Goal: Information Seeking & Learning: Learn about a topic

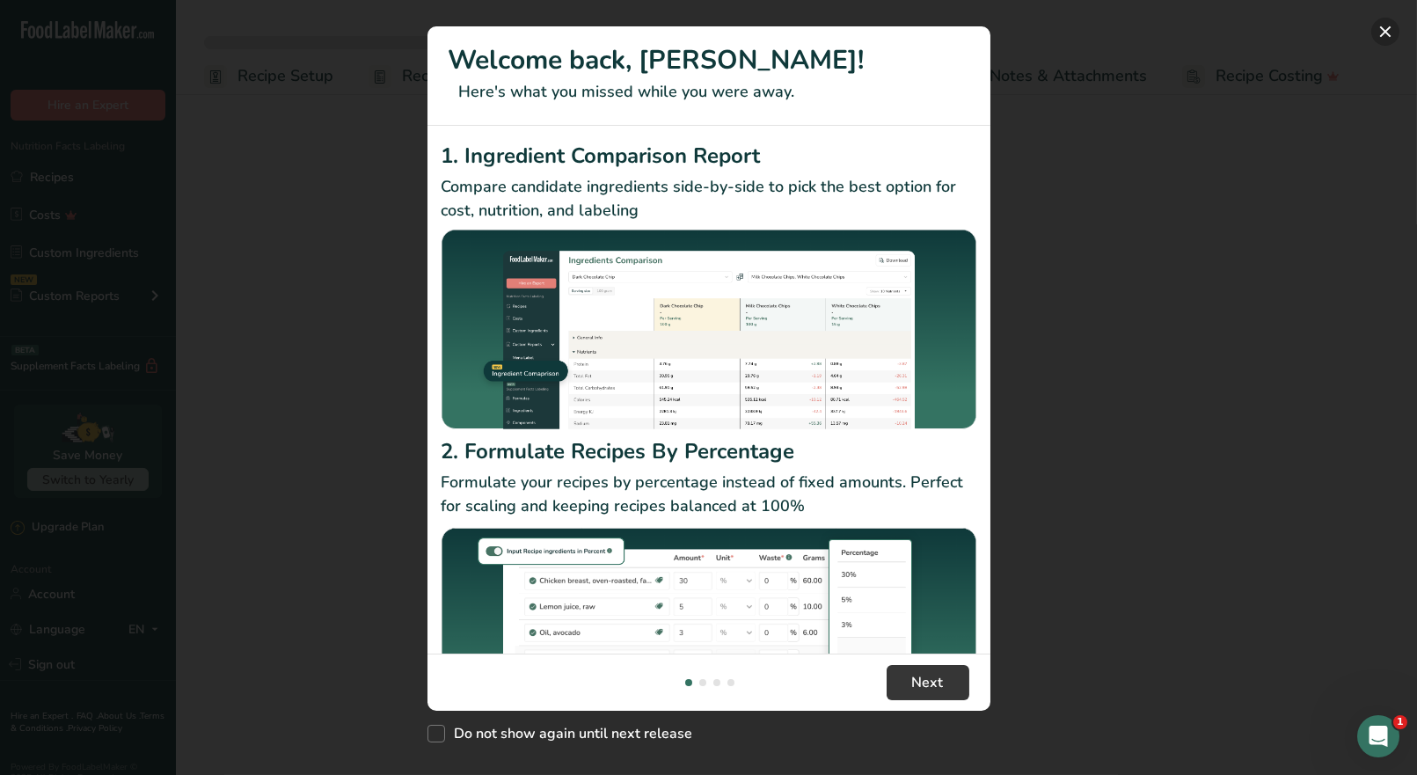
click at [1381, 38] on button "New Features" at bounding box center [1386, 32] width 28 height 28
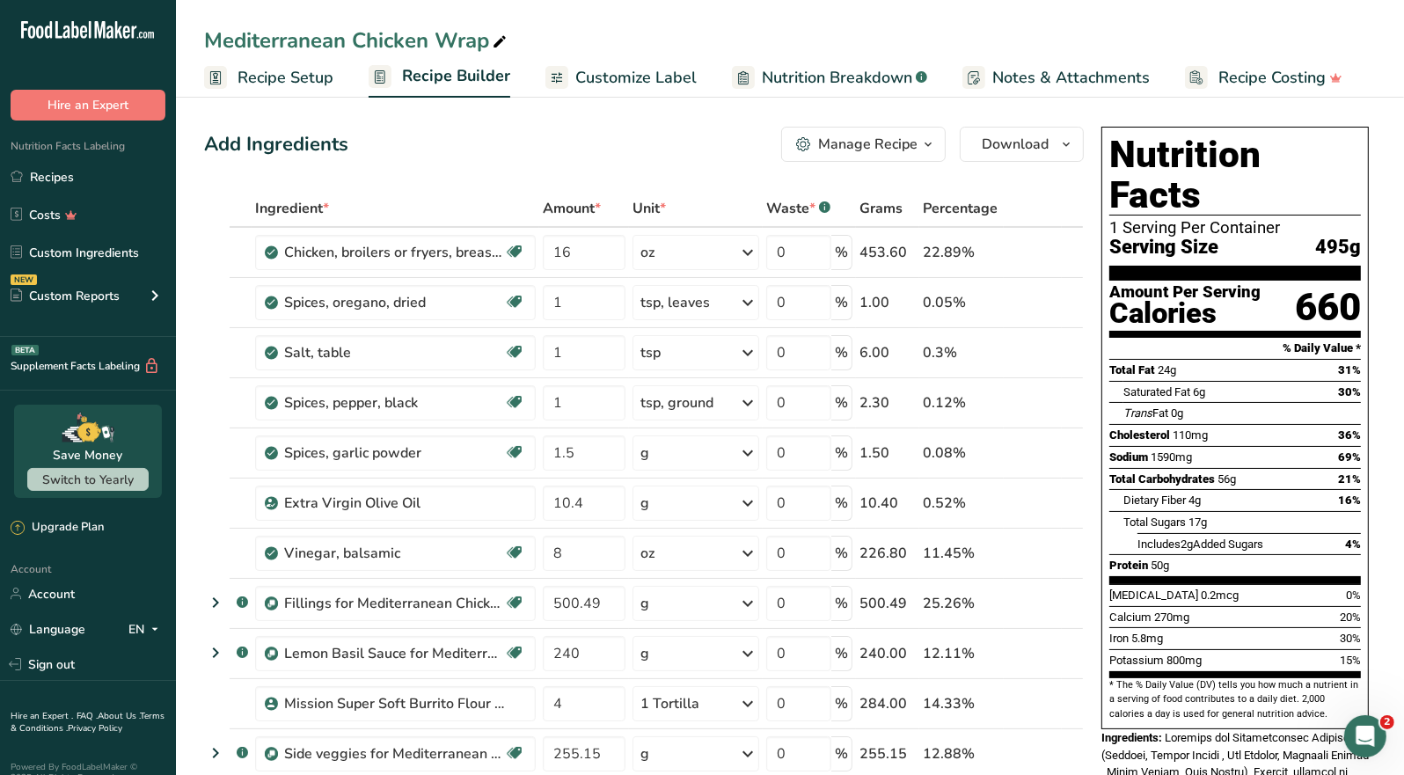
click at [899, 150] on div "Manage Recipe" at bounding box center [867, 144] width 99 height 21
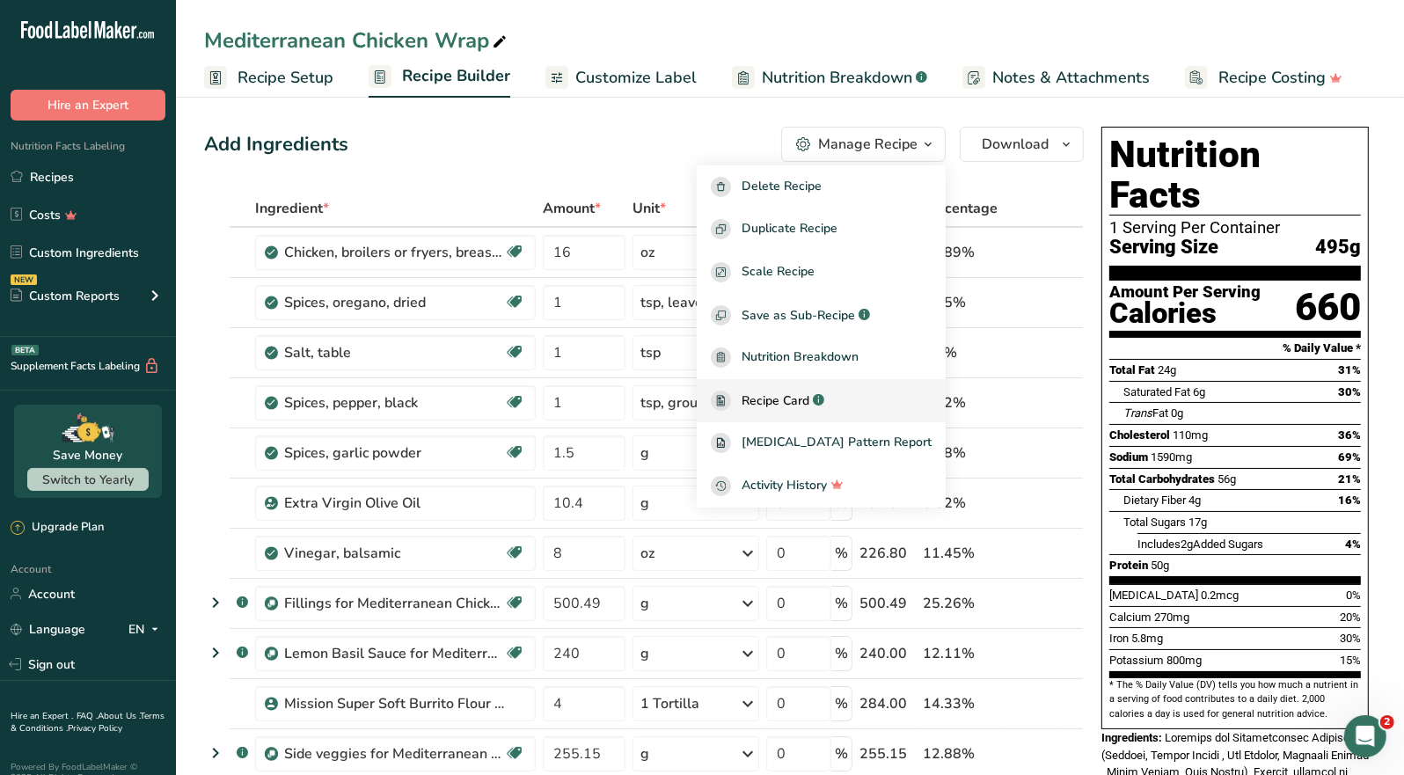
click at [809, 398] on span "Recipe Card" at bounding box center [776, 401] width 68 height 18
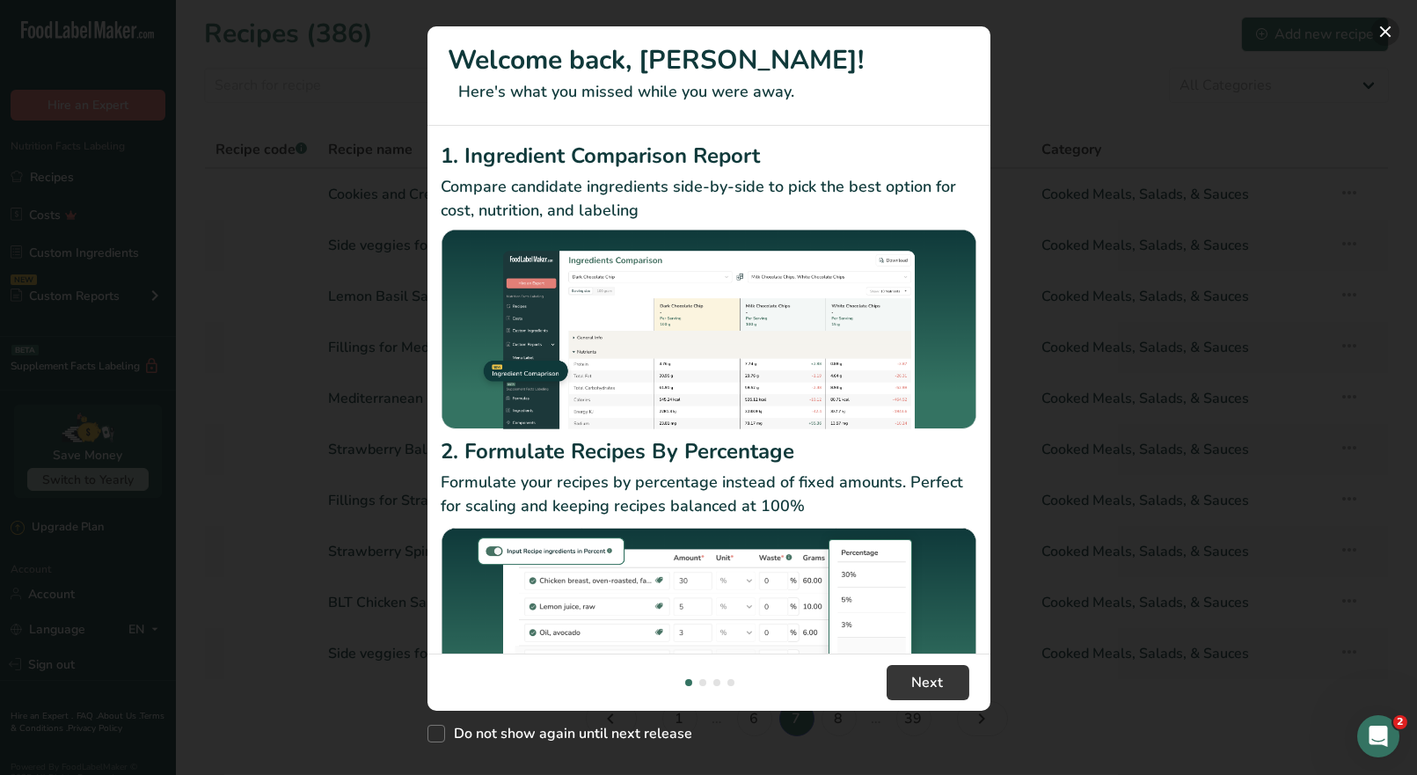
click at [1381, 27] on button "New Features" at bounding box center [1386, 32] width 28 height 28
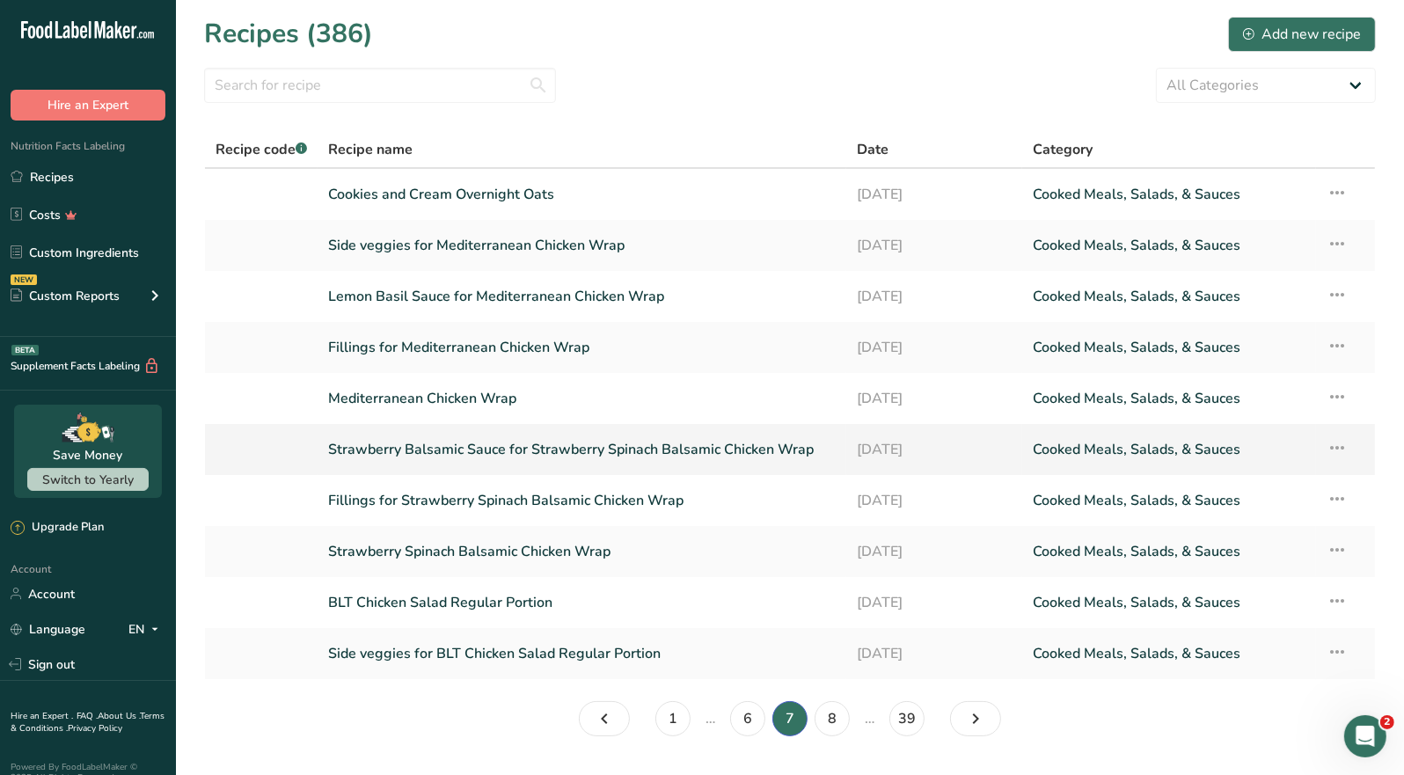
click at [519, 457] on link "Strawberry Balsamic Sauce for Strawberry Spinach Balsamic Chicken Wrap" at bounding box center [582, 449] width 508 height 37
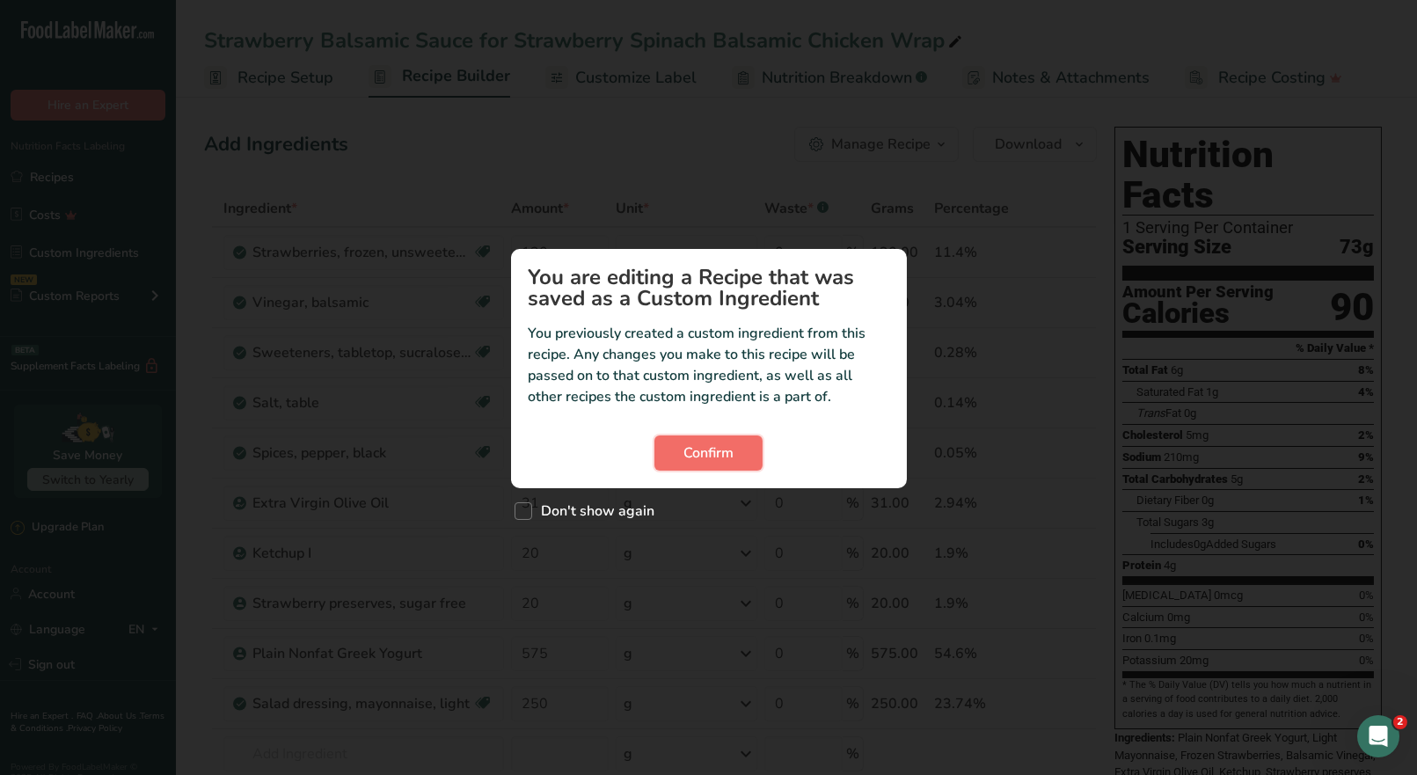
click at [729, 443] on span "Confirm" at bounding box center [709, 453] width 50 height 21
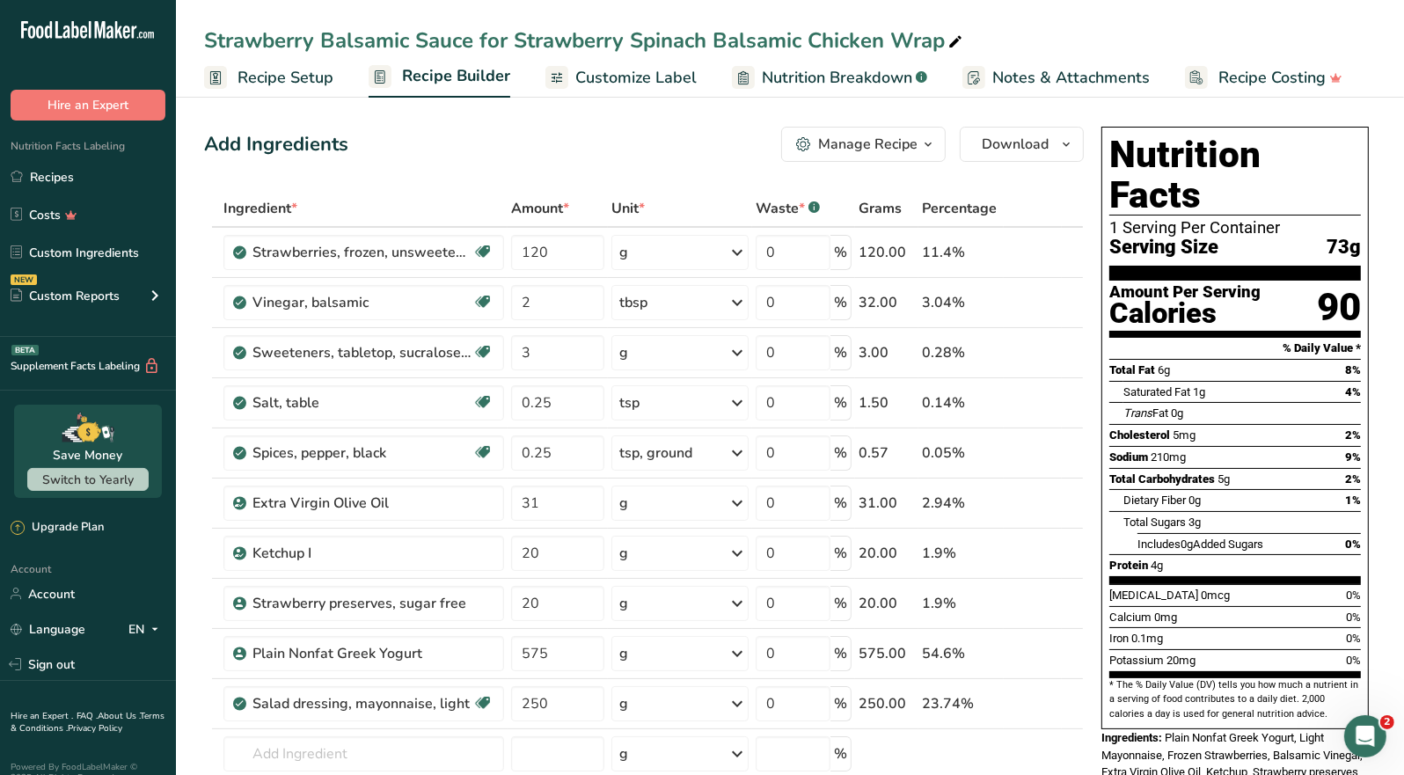
click at [910, 151] on div "Manage Recipe" at bounding box center [867, 144] width 99 height 21
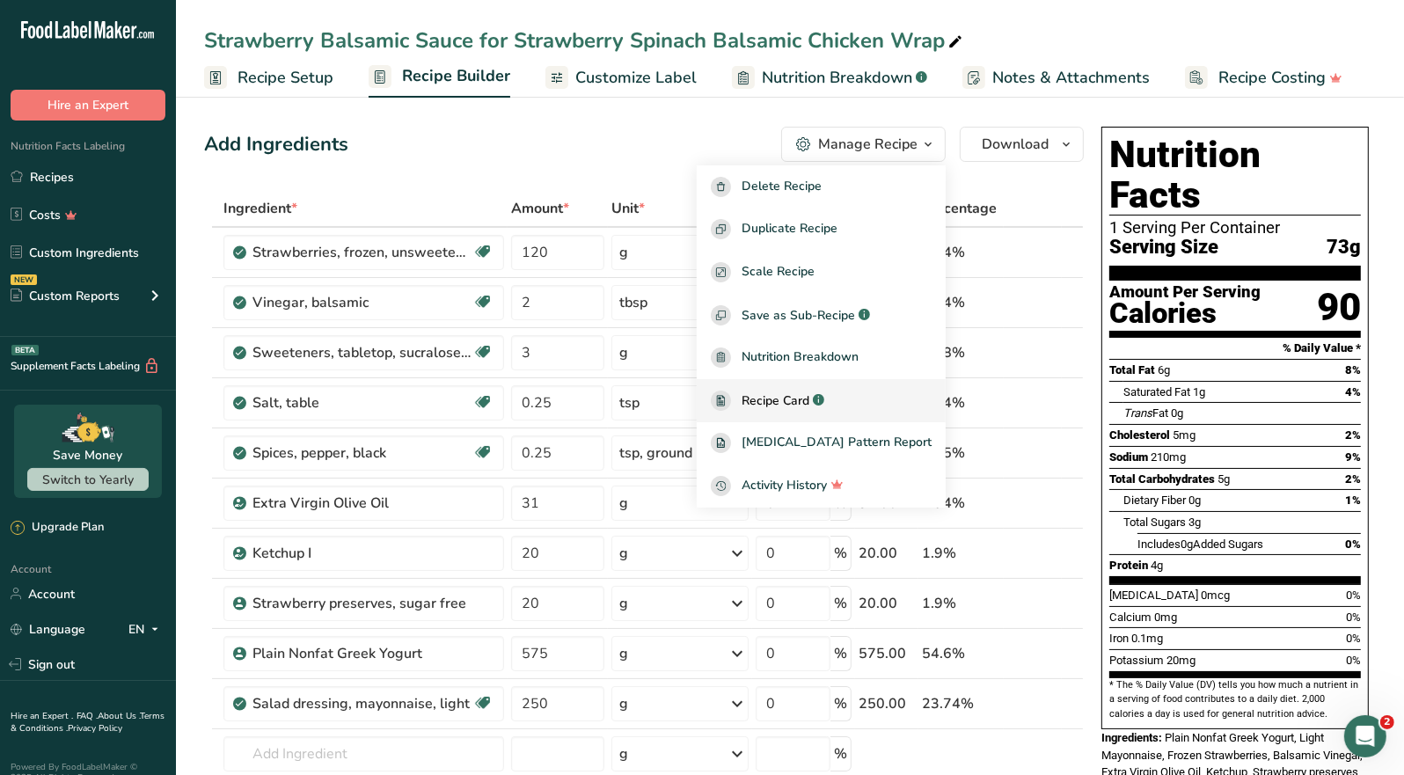
click at [809, 399] on span "Recipe Card" at bounding box center [776, 401] width 68 height 18
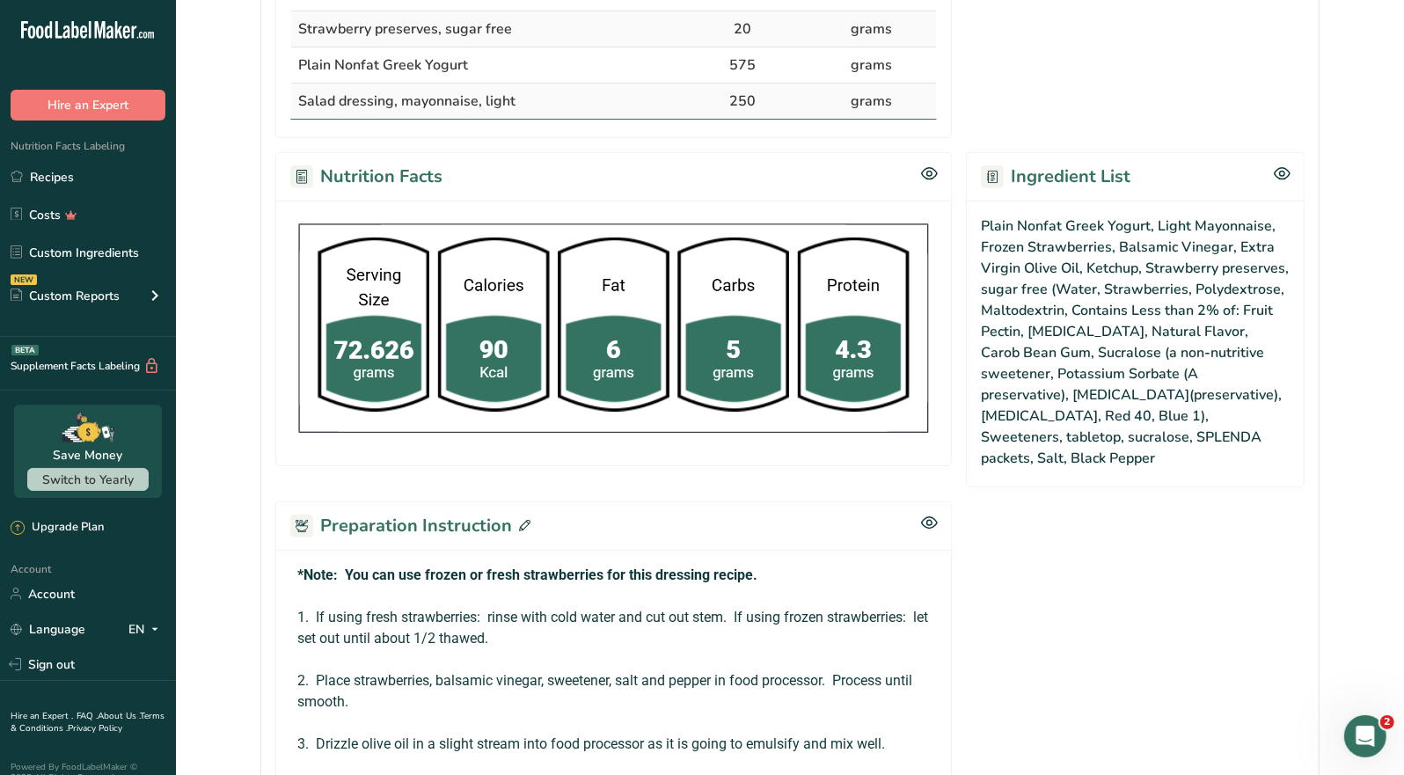
scroll to position [791, 0]
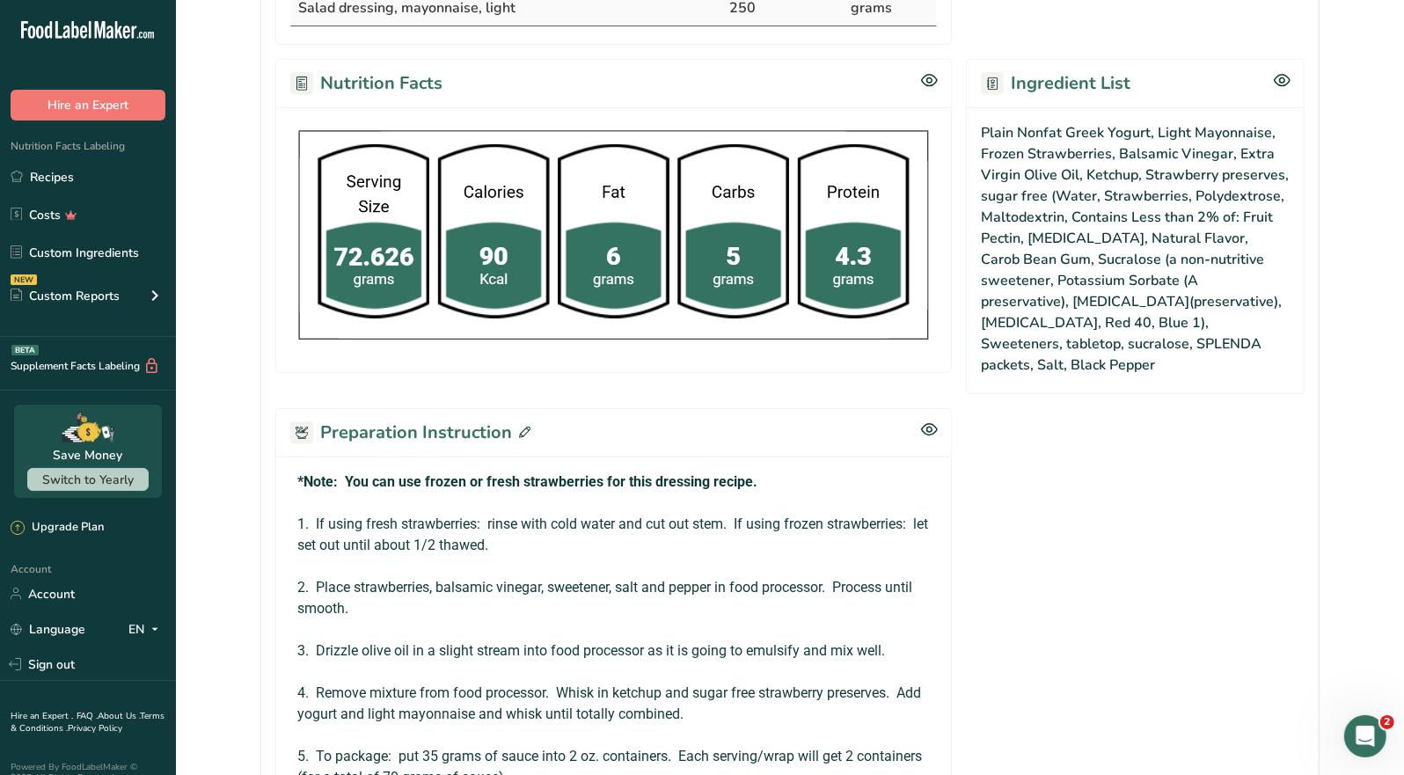
click at [524, 427] on icon at bounding box center [524, 432] width 11 height 11
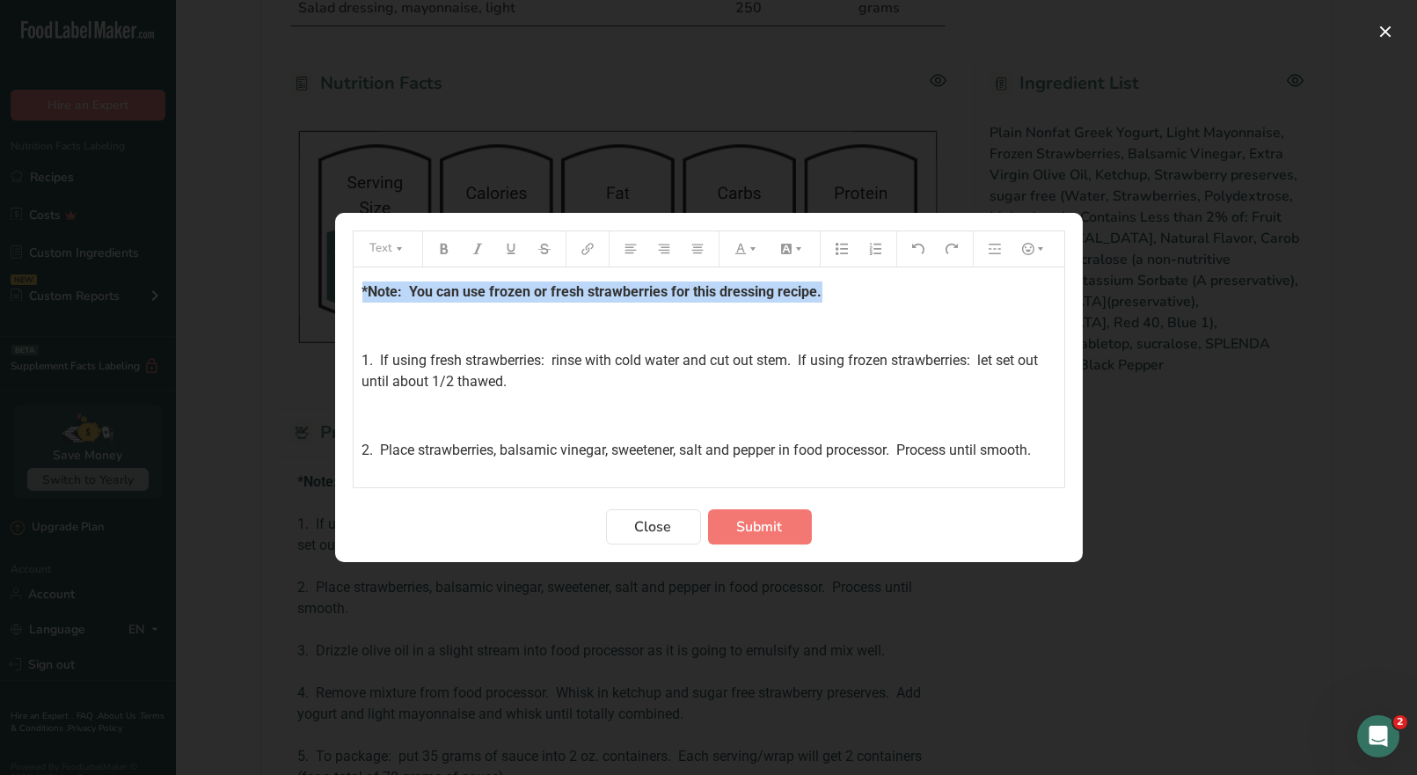
drag, startPoint x: 827, startPoint y: 292, endPoint x: 326, endPoint y: 268, distance: 502.1
click at [326, 268] on div "Text *Note: You can use frozen or fresh strawberries for this dressing recipe. …" at bounding box center [708, 387] width 1417 height 775
click at [741, 249] on icon "Preparation instructions modal" at bounding box center [741, 249] width 12 height 12
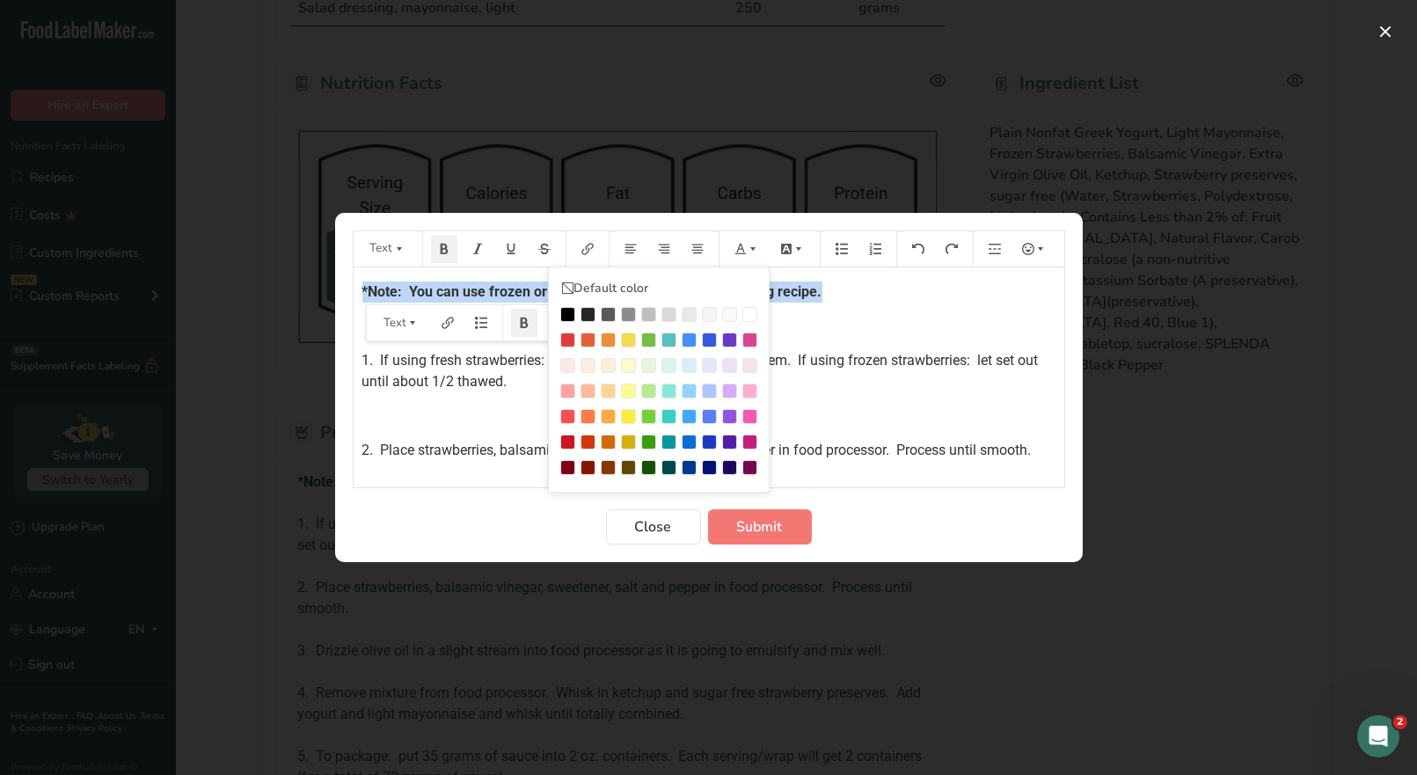
drag, startPoint x: 569, startPoint y: 340, endPoint x: 590, endPoint y: 341, distance: 21.2
click at [568, 339] on div "Preparation instructions modal" at bounding box center [567, 340] width 15 height 15
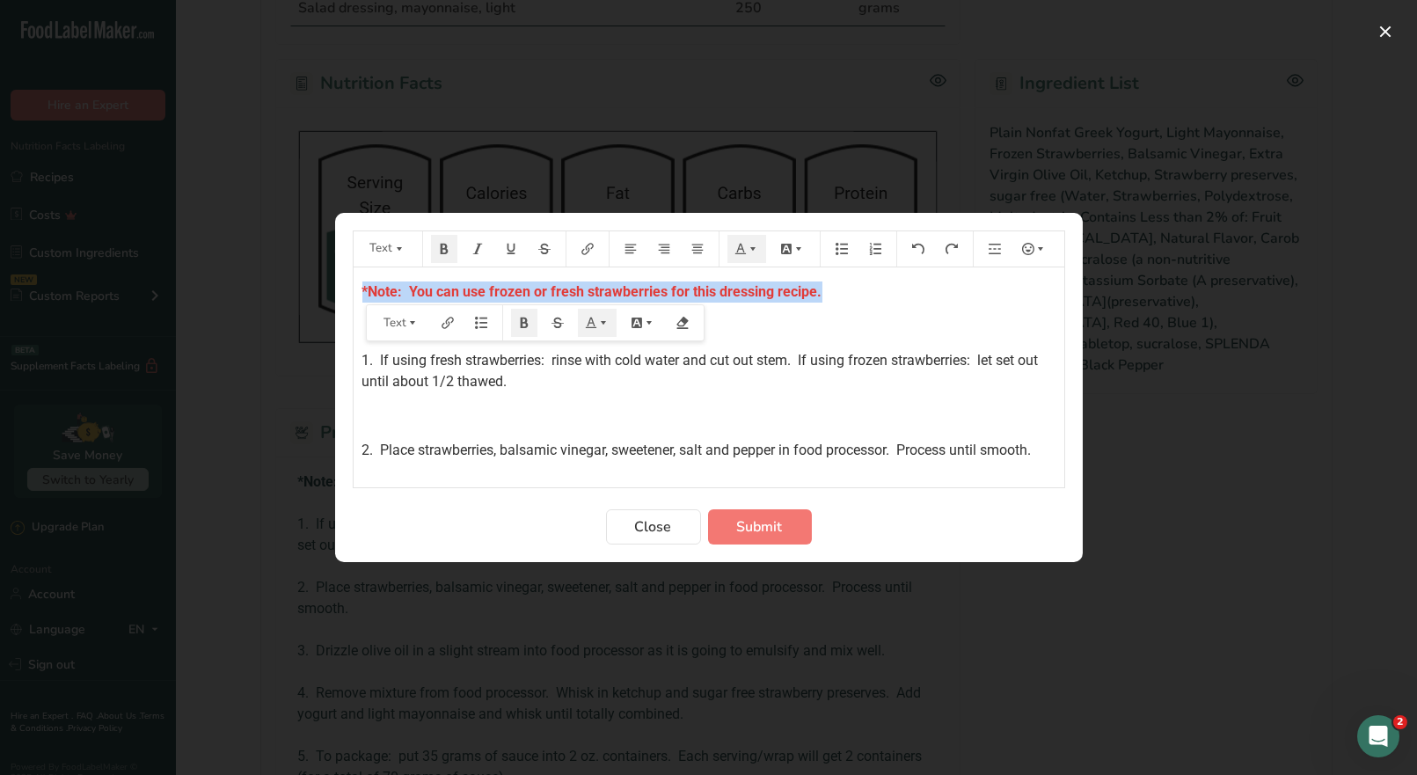
click at [897, 402] on div "*Note: You can use frozen or fresh strawberries for this dressing recipe. ﻿ 1. …" at bounding box center [709, 488] width 711 height 442
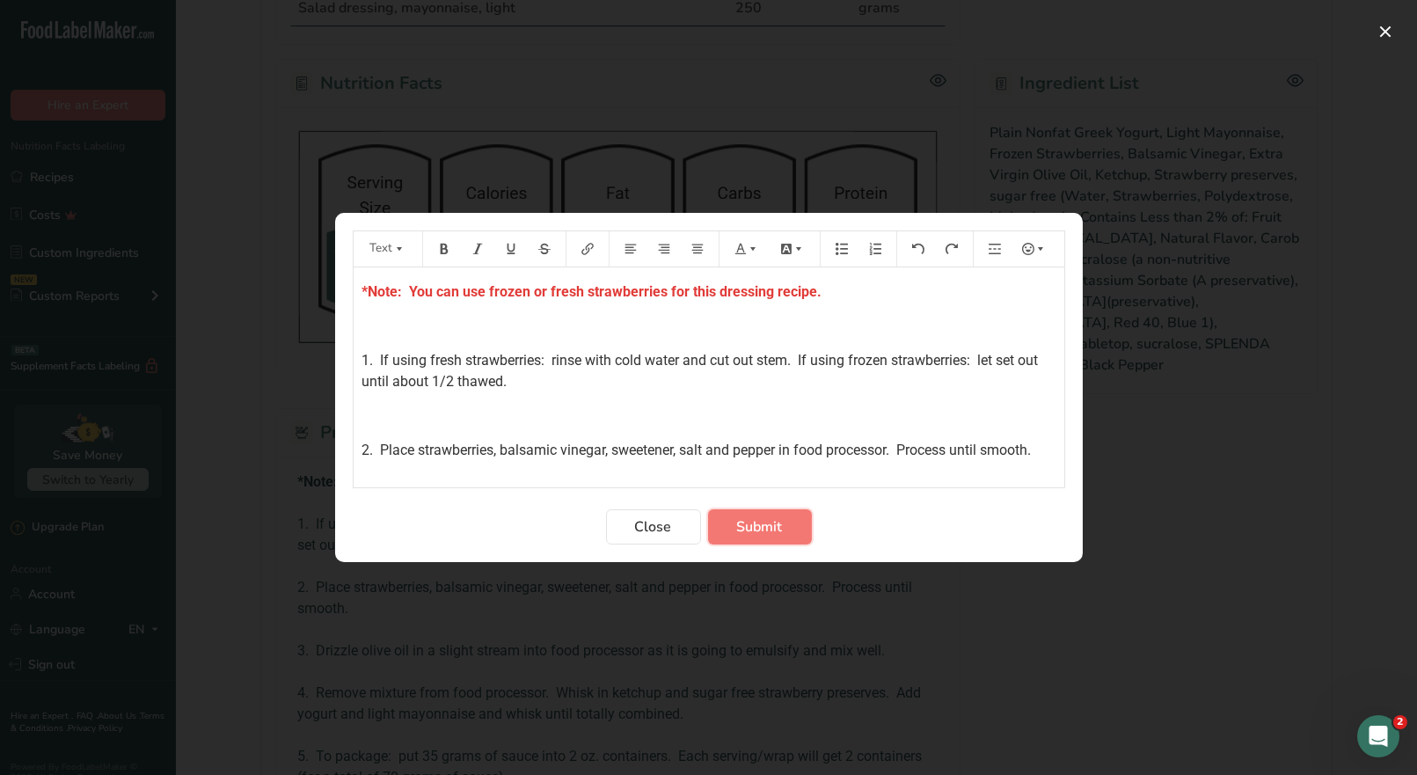
click at [772, 531] on span "Submit" at bounding box center [760, 526] width 46 height 21
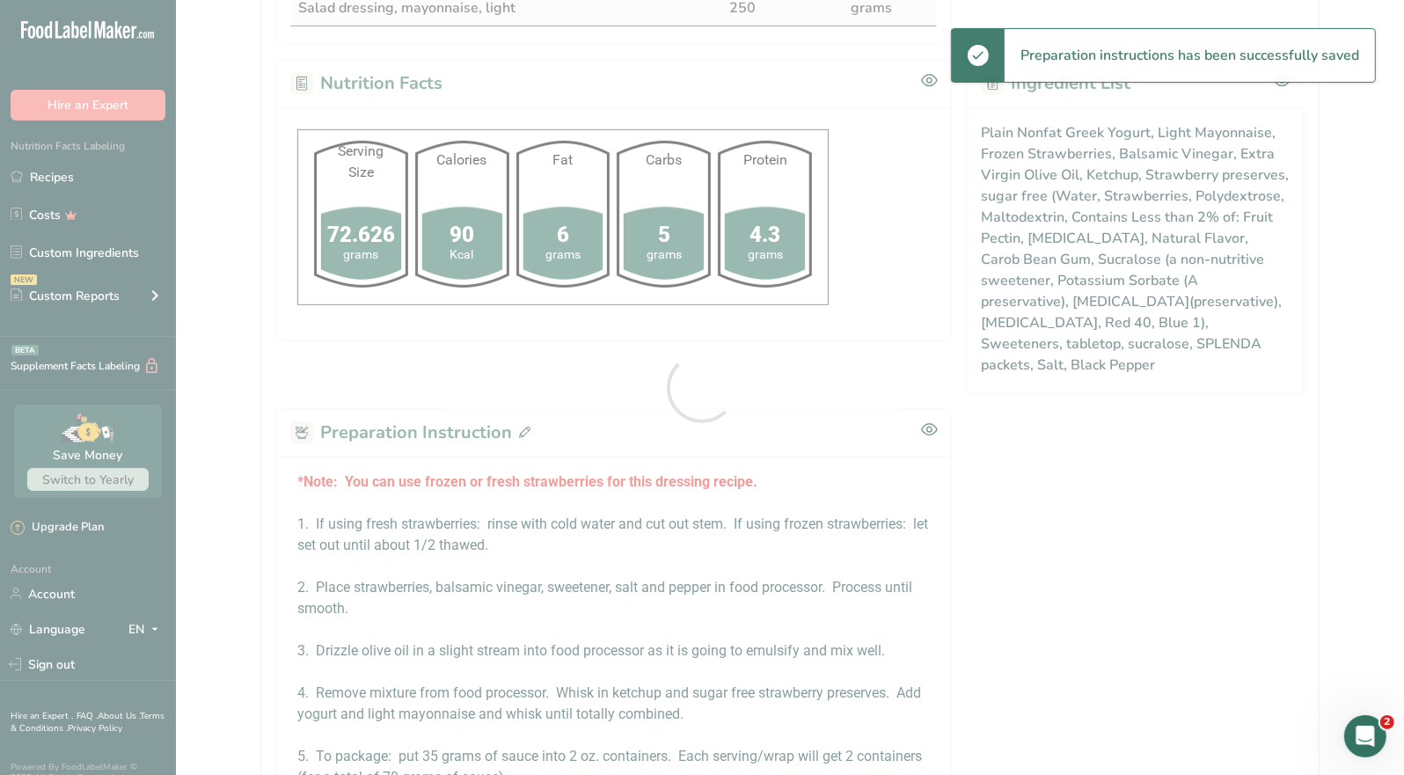
scroll to position [0, 0]
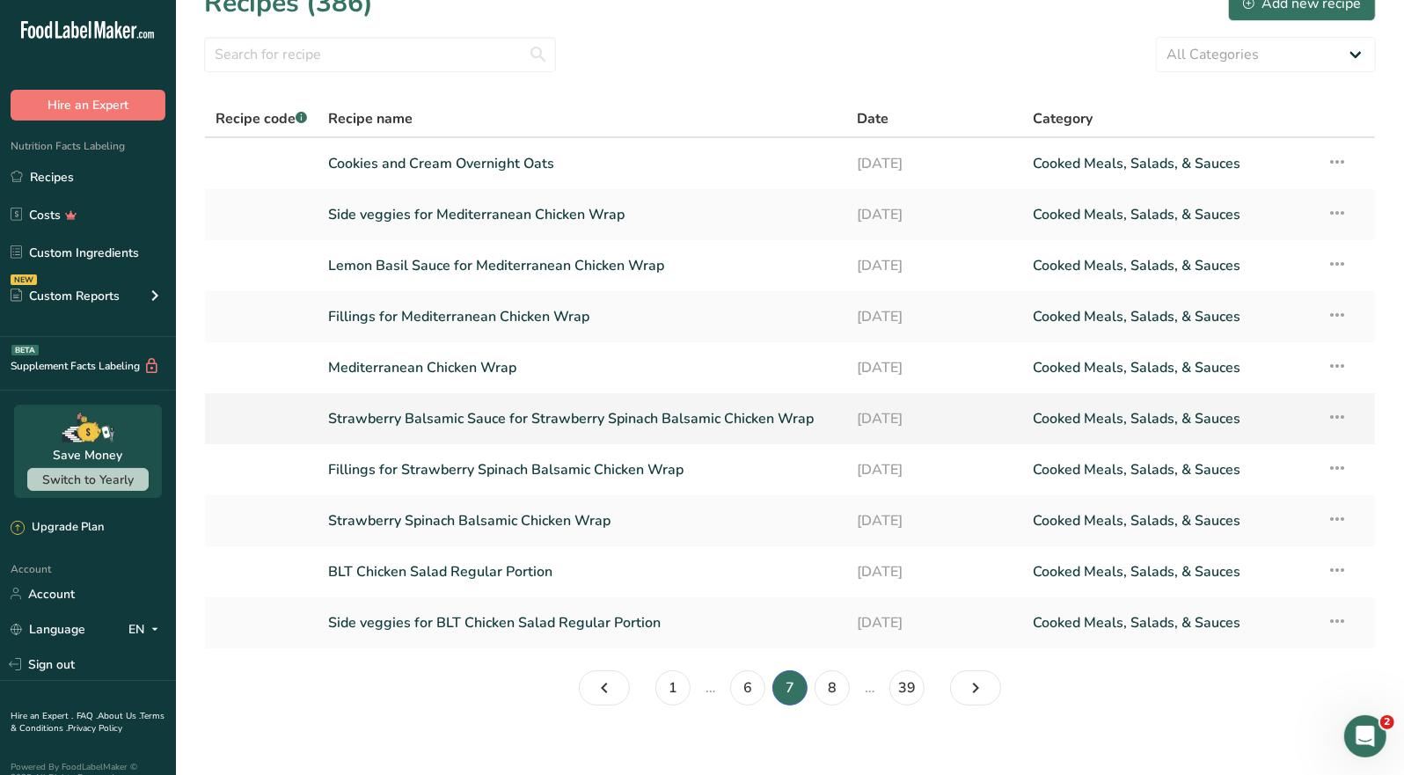
scroll to position [45, 0]
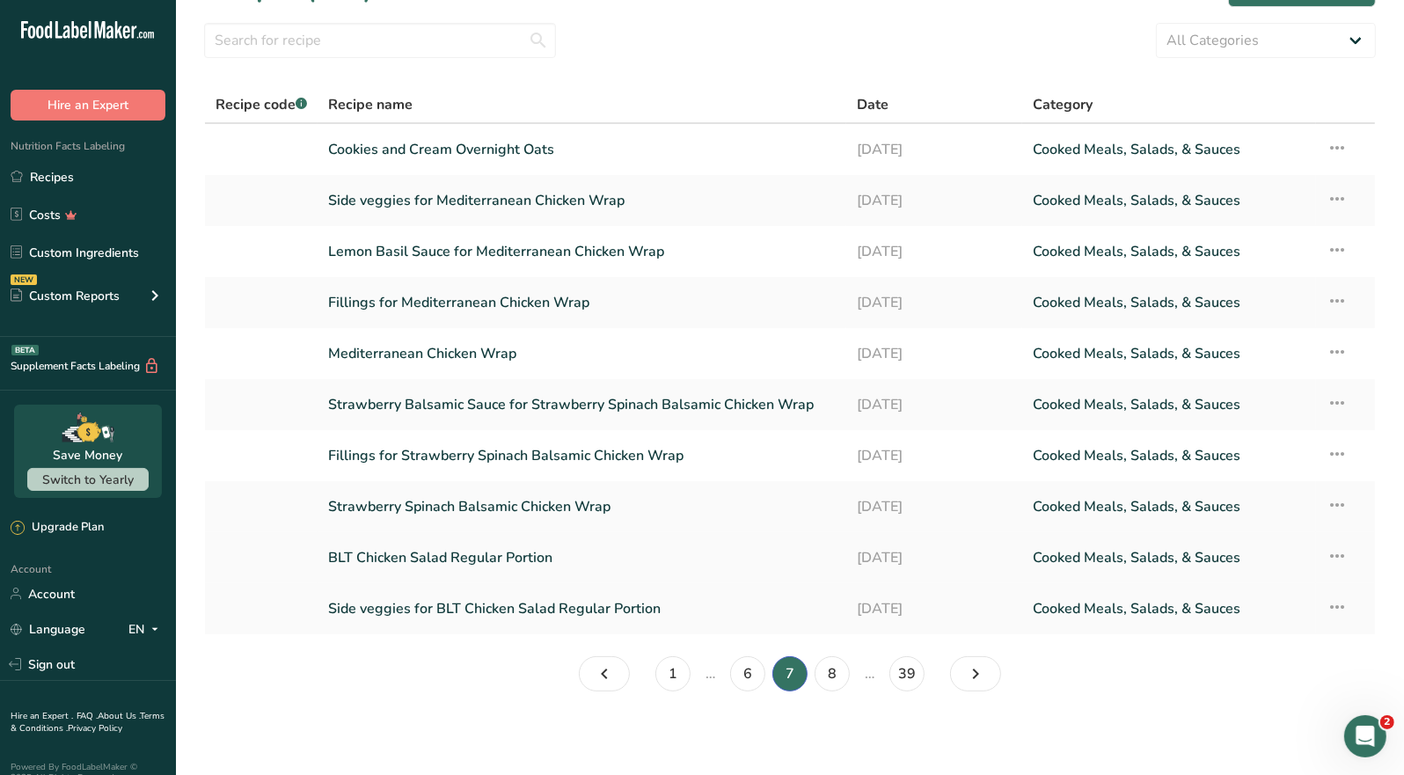
click at [484, 558] on link "BLT Chicken Salad Regular Portion" at bounding box center [582, 557] width 508 height 37
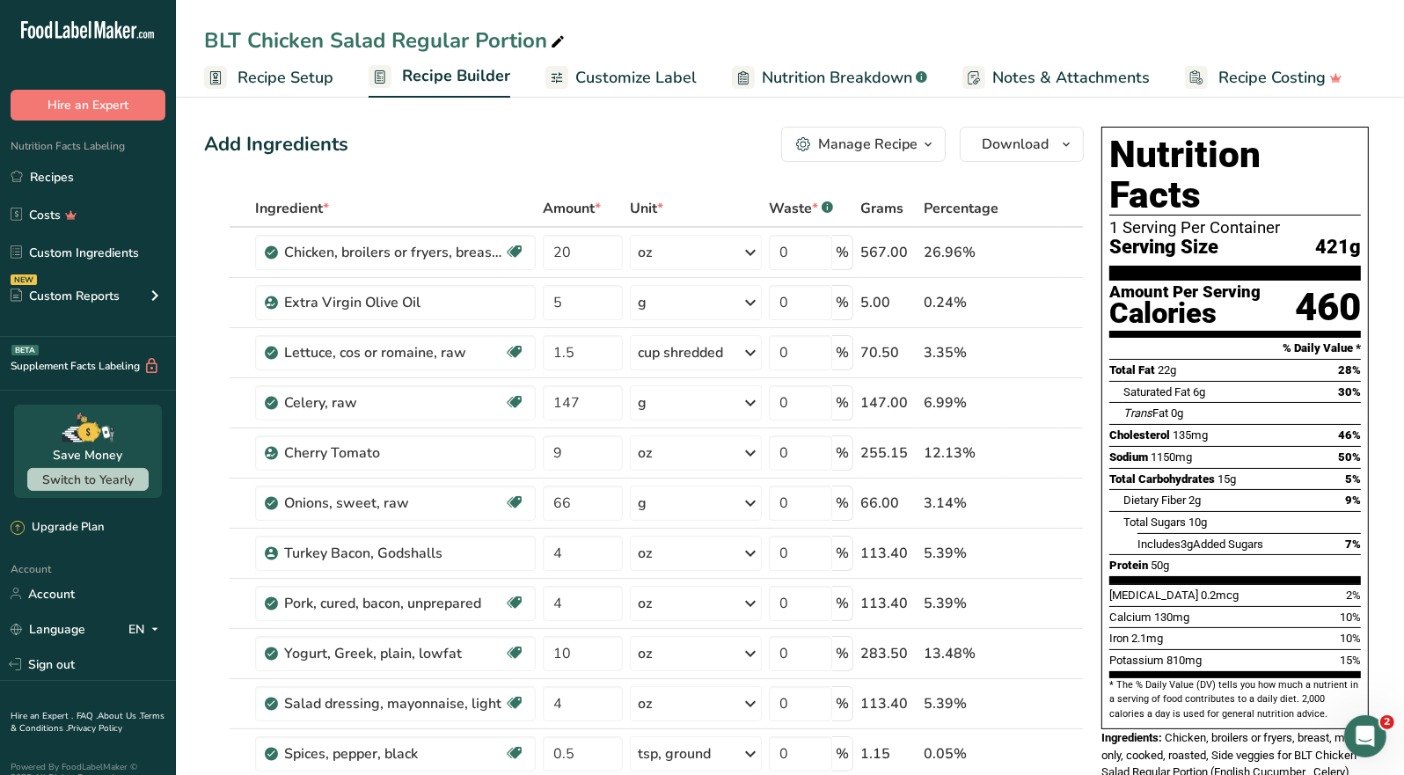
click at [902, 144] on div "Manage Recipe" at bounding box center [867, 144] width 99 height 21
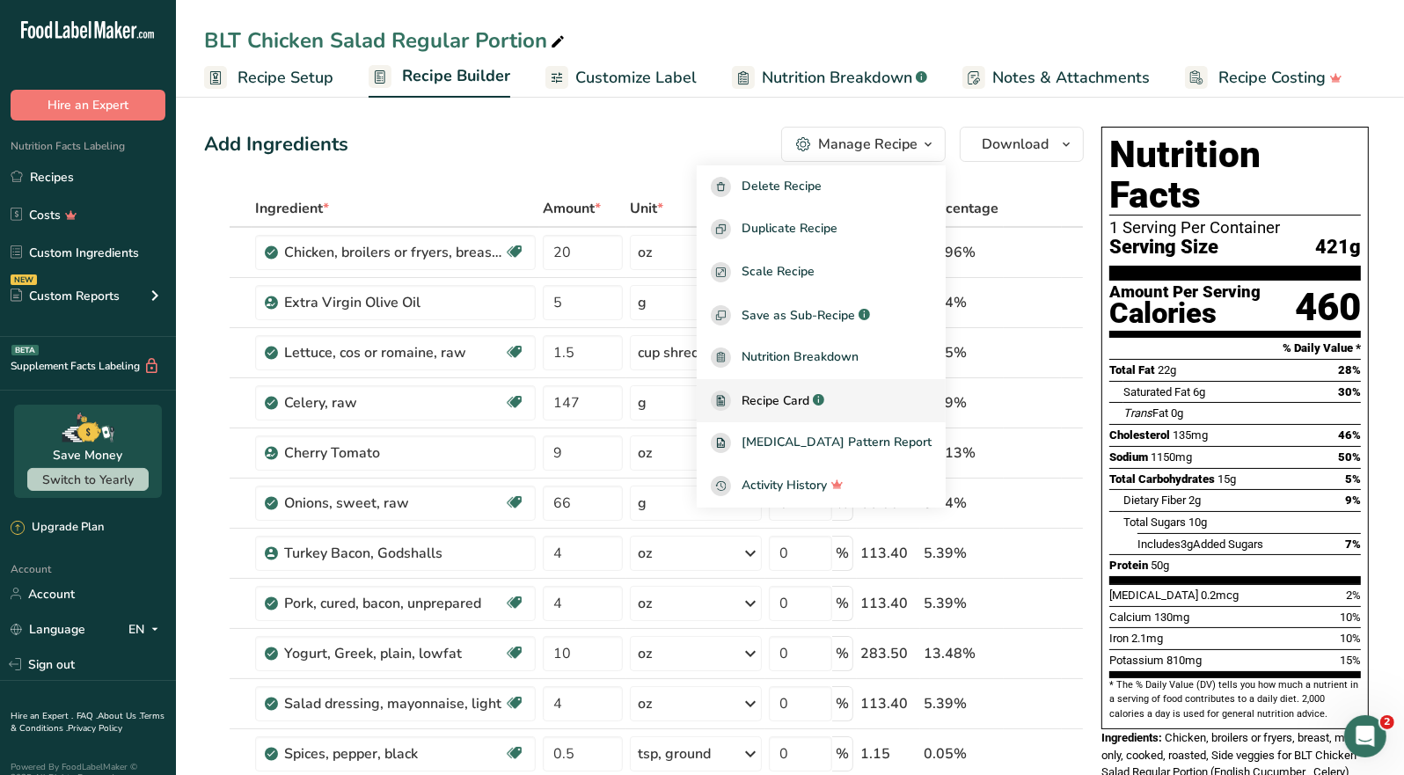
click at [809, 401] on span "Recipe Card" at bounding box center [776, 401] width 68 height 18
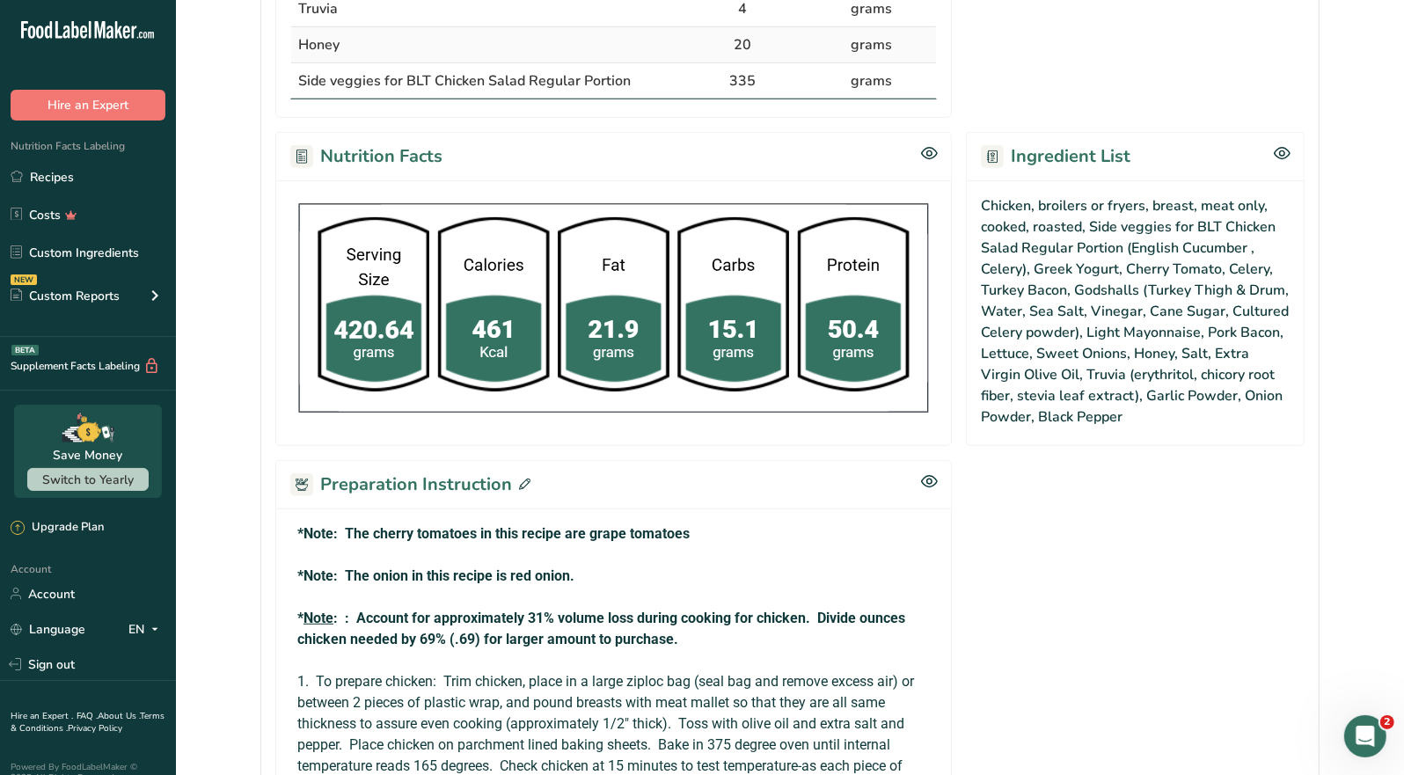
scroll to position [976, 0]
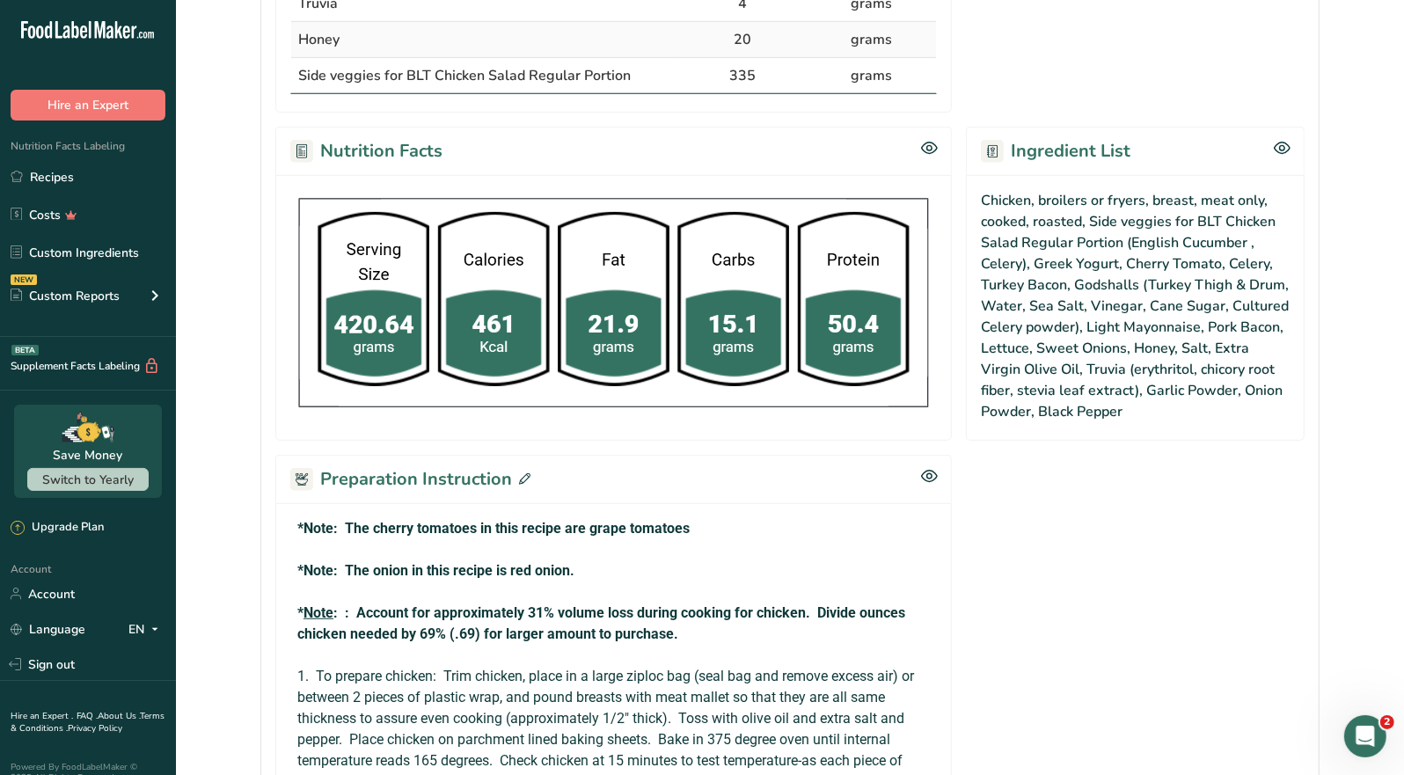
click at [519, 473] on icon at bounding box center [524, 478] width 11 height 11
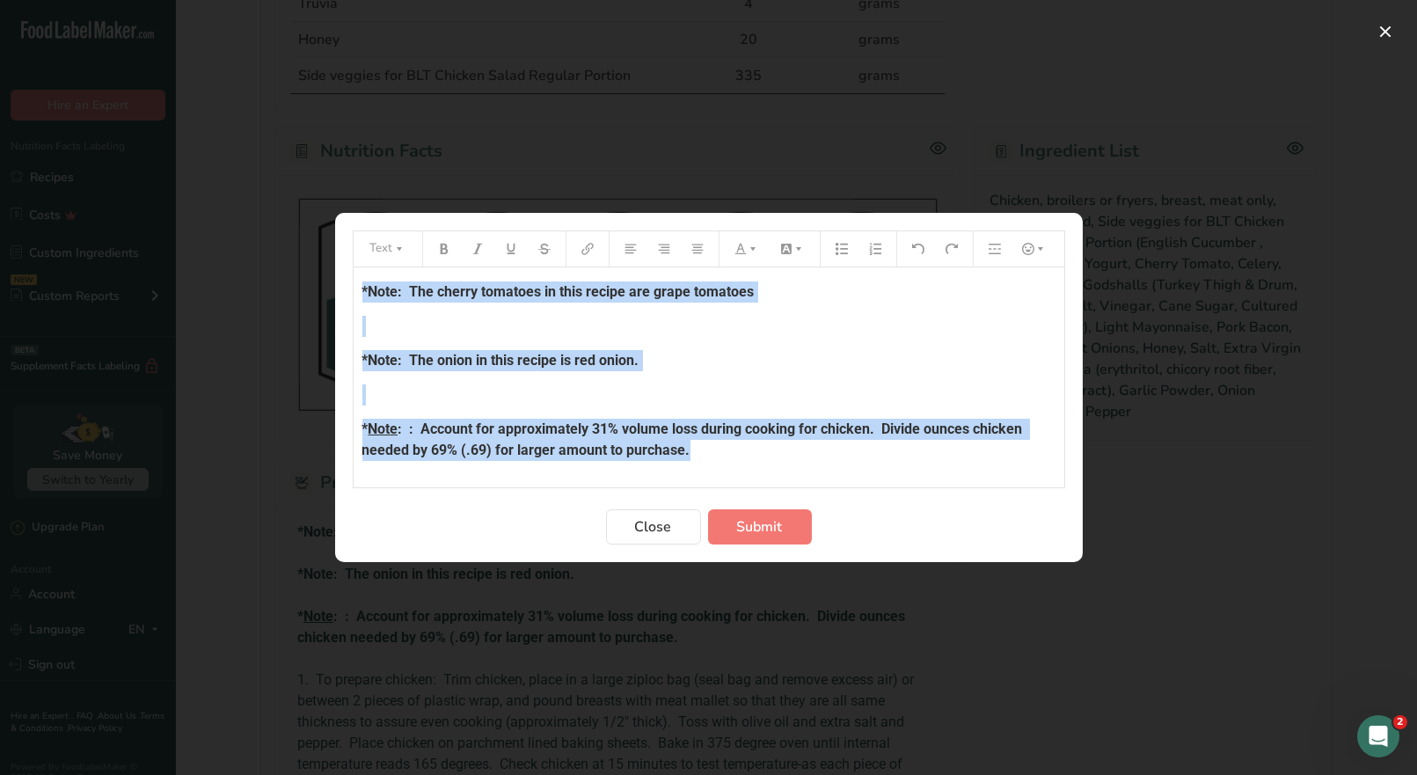
drag, startPoint x: 694, startPoint y: 455, endPoint x: 351, endPoint y: 282, distance: 384.4
click at [353, 282] on div "Text *Note: The cherry tomatoes in this recipe are grape tomatoes ﻿ *Note: The …" at bounding box center [709, 360] width 713 height 258
click at [751, 247] on icon "Preparation instructions modal" at bounding box center [753, 249] width 5 height 4
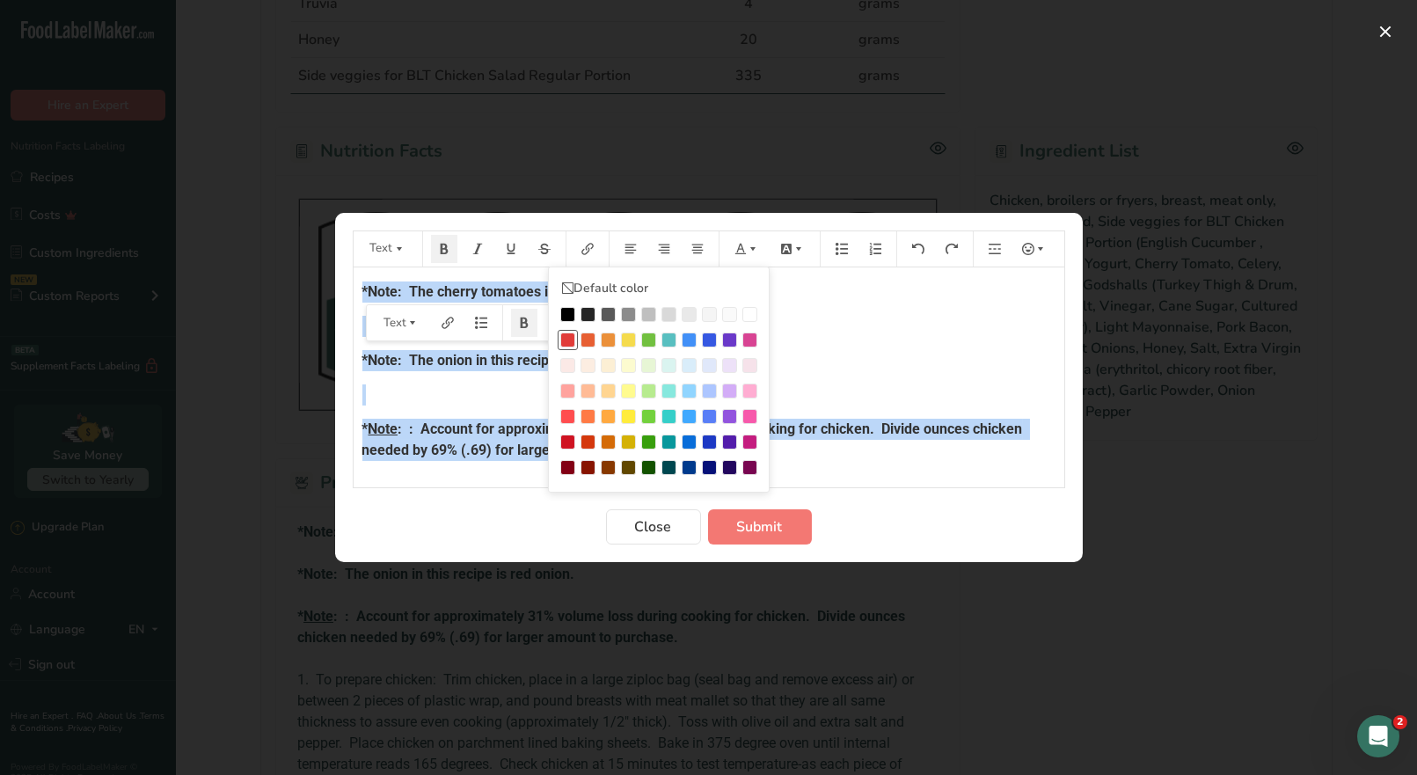
click at [567, 336] on div "Preparation instructions modal" at bounding box center [567, 340] width 15 height 15
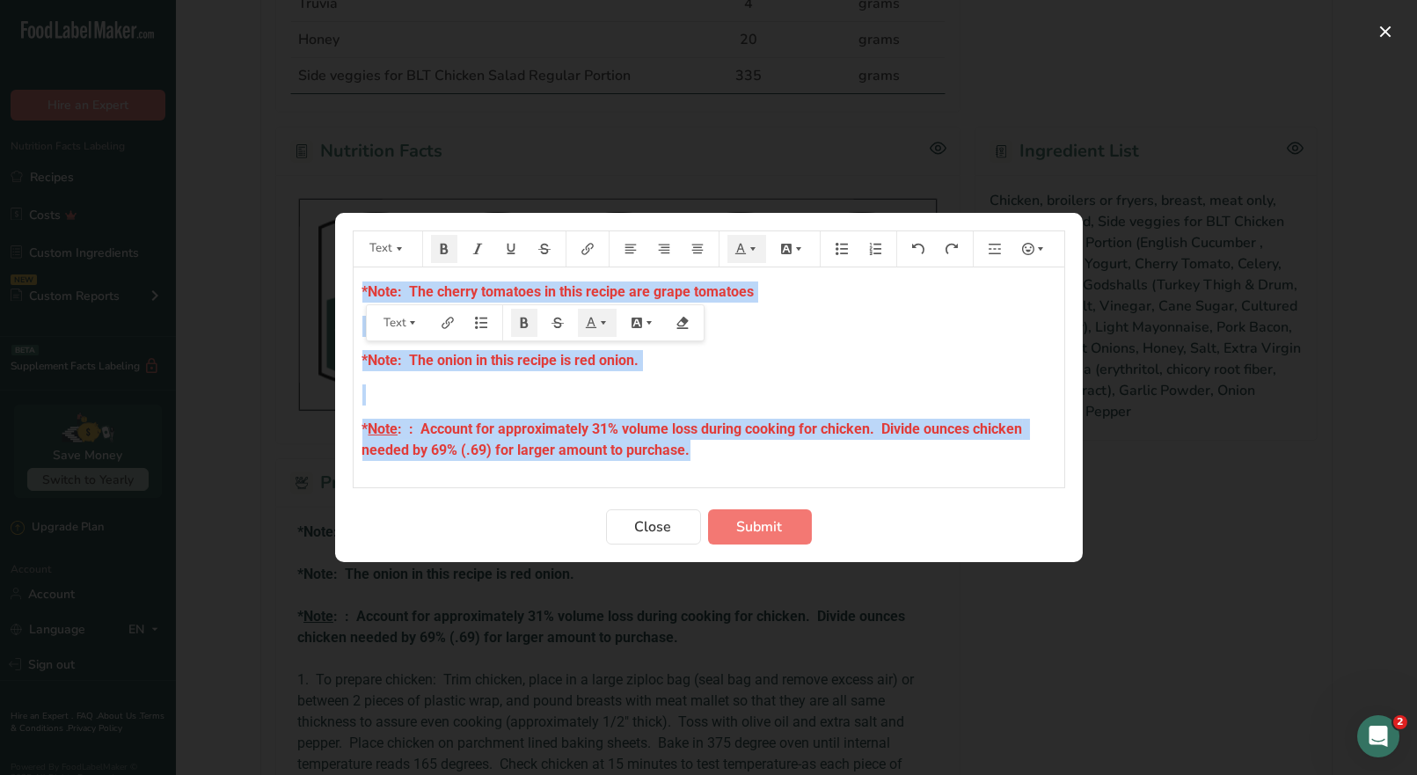
click at [857, 336] on p "﻿" at bounding box center [709, 326] width 693 height 21
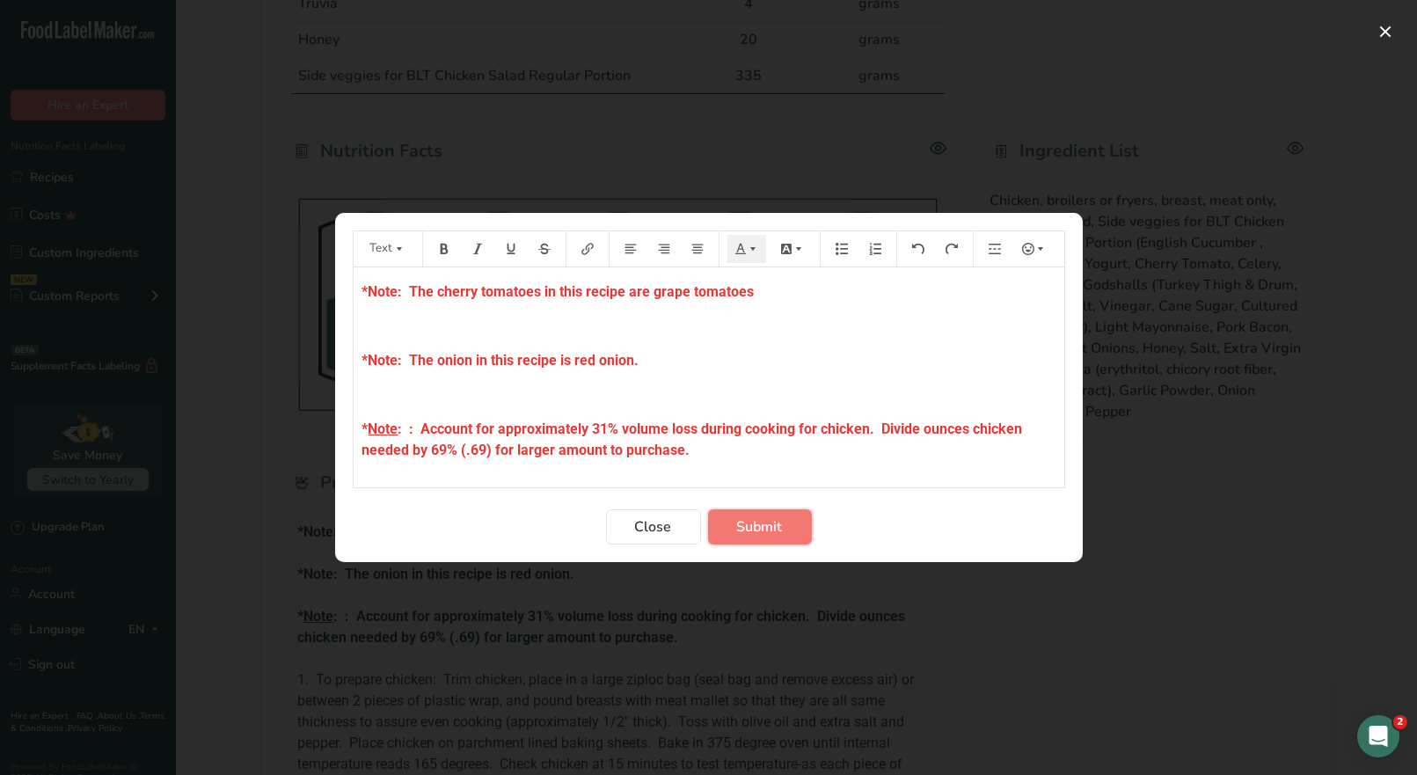
click at [779, 531] on span "Submit" at bounding box center [760, 526] width 46 height 21
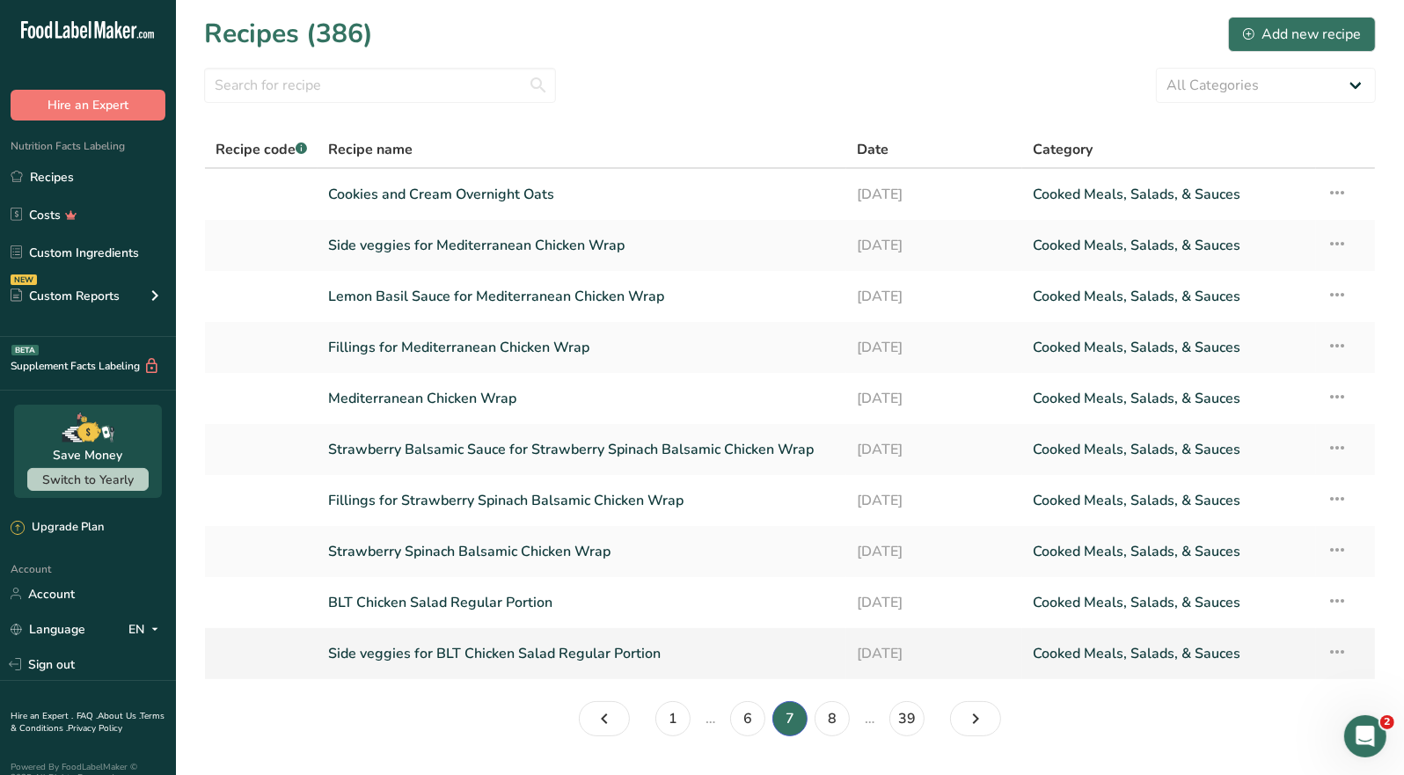
click at [514, 663] on link "Side veggies for BLT Chicken Salad Regular Portion" at bounding box center [582, 653] width 508 height 37
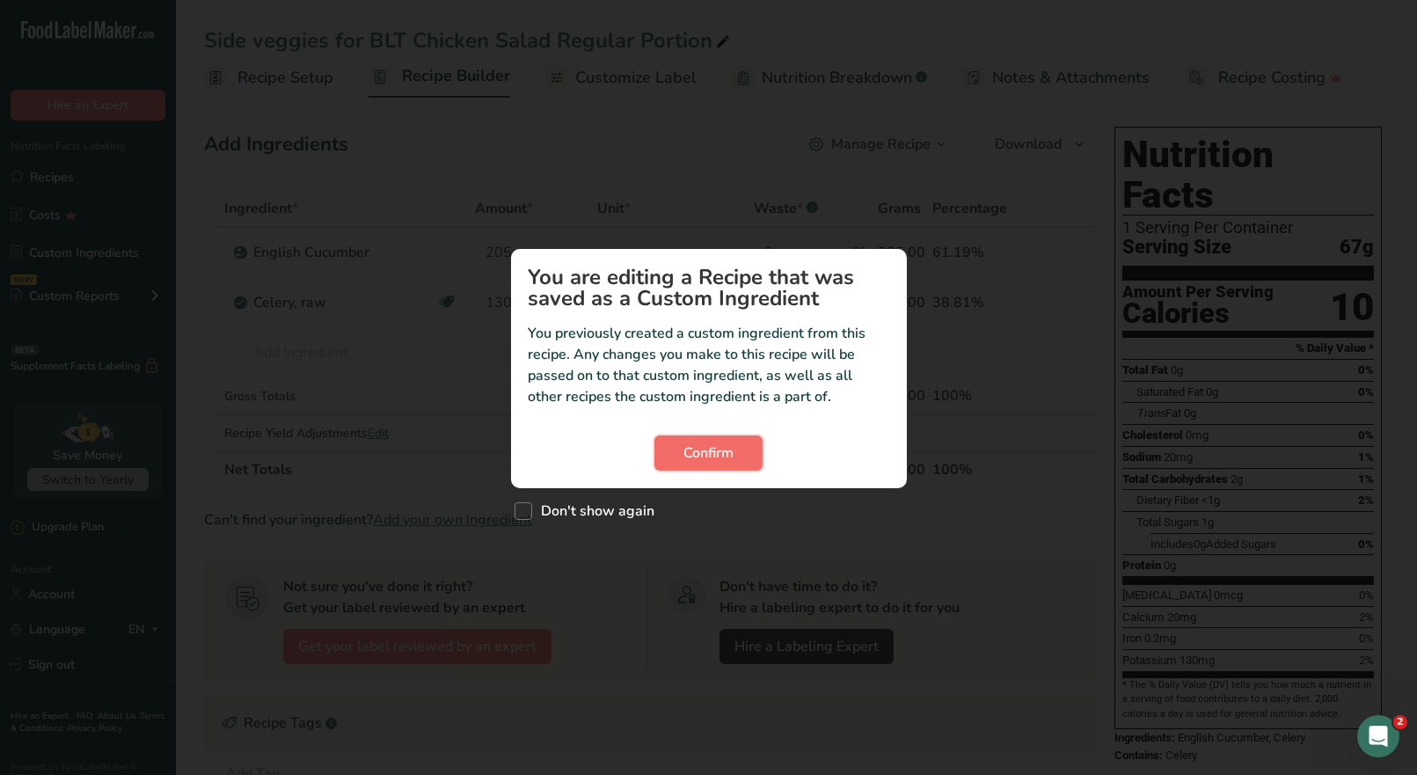
drag, startPoint x: 736, startPoint y: 455, endPoint x: 739, endPoint y: 446, distance: 9.2
click at [736, 450] on button "Confirm" at bounding box center [709, 453] width 108 height 35
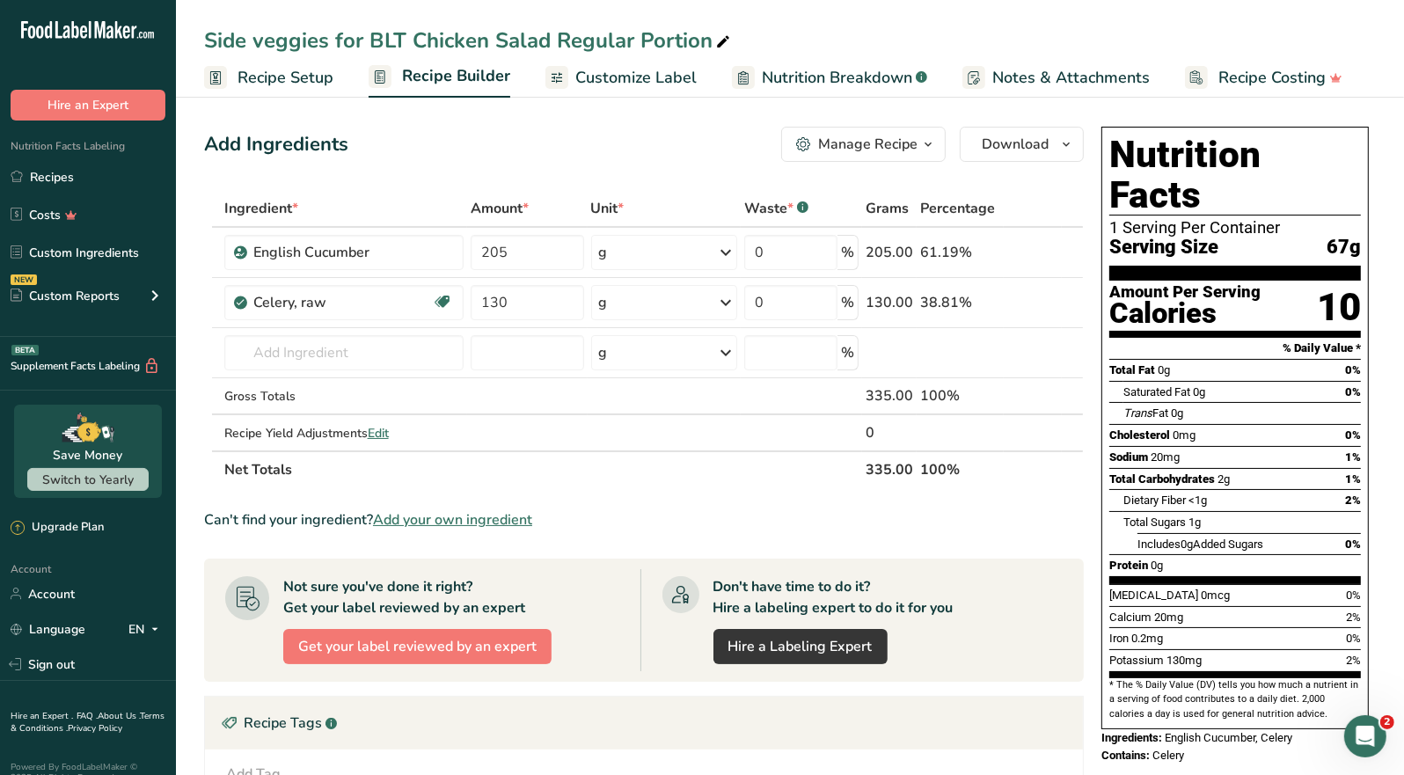
click at [907, 142] on div "Manage Recipe" at bounding box center [867, 144] width 99 height 21
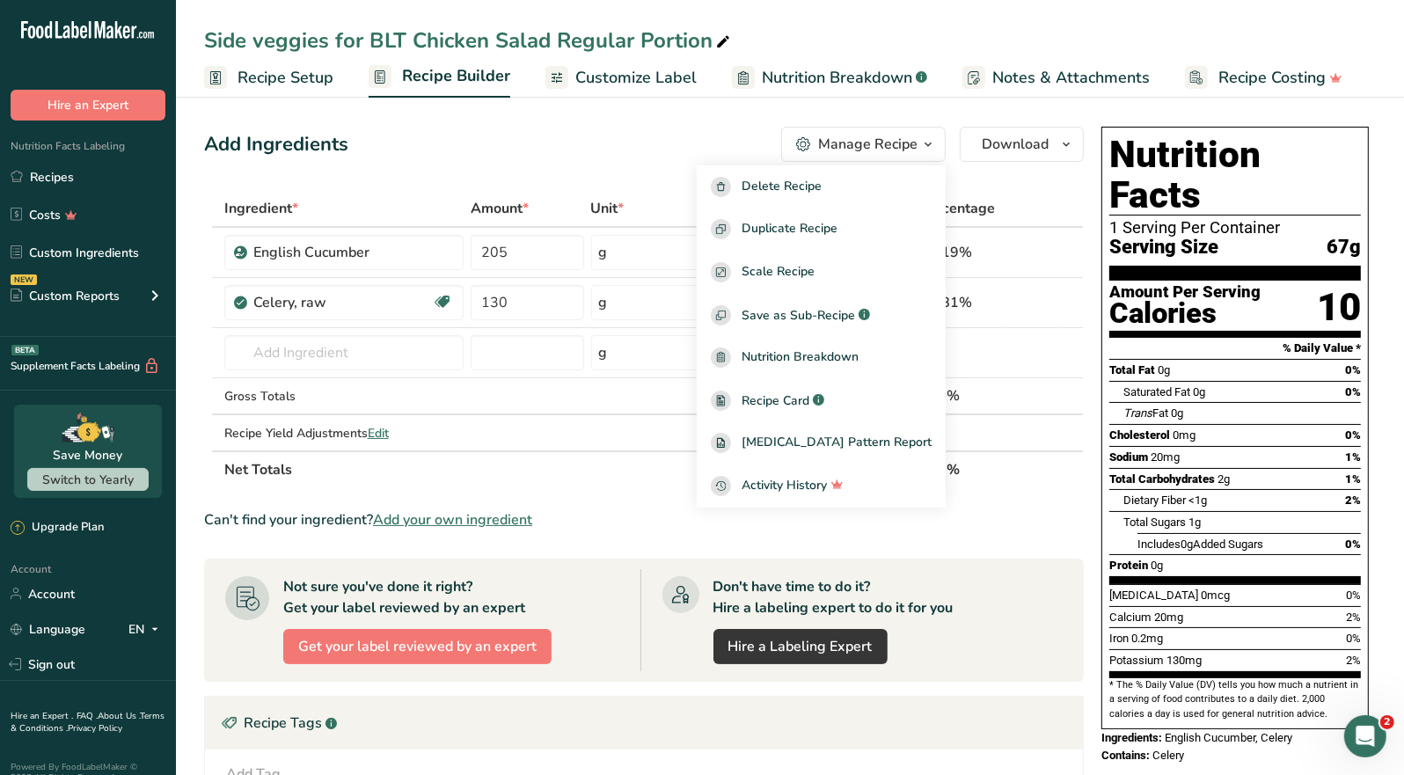
click at [701, 133] on div "Add Ingredients Manage Recipe Delete Recipe Duplicate Recipe Scale Recipe Save …" at bounding box center [644, 144] width 880 height 35
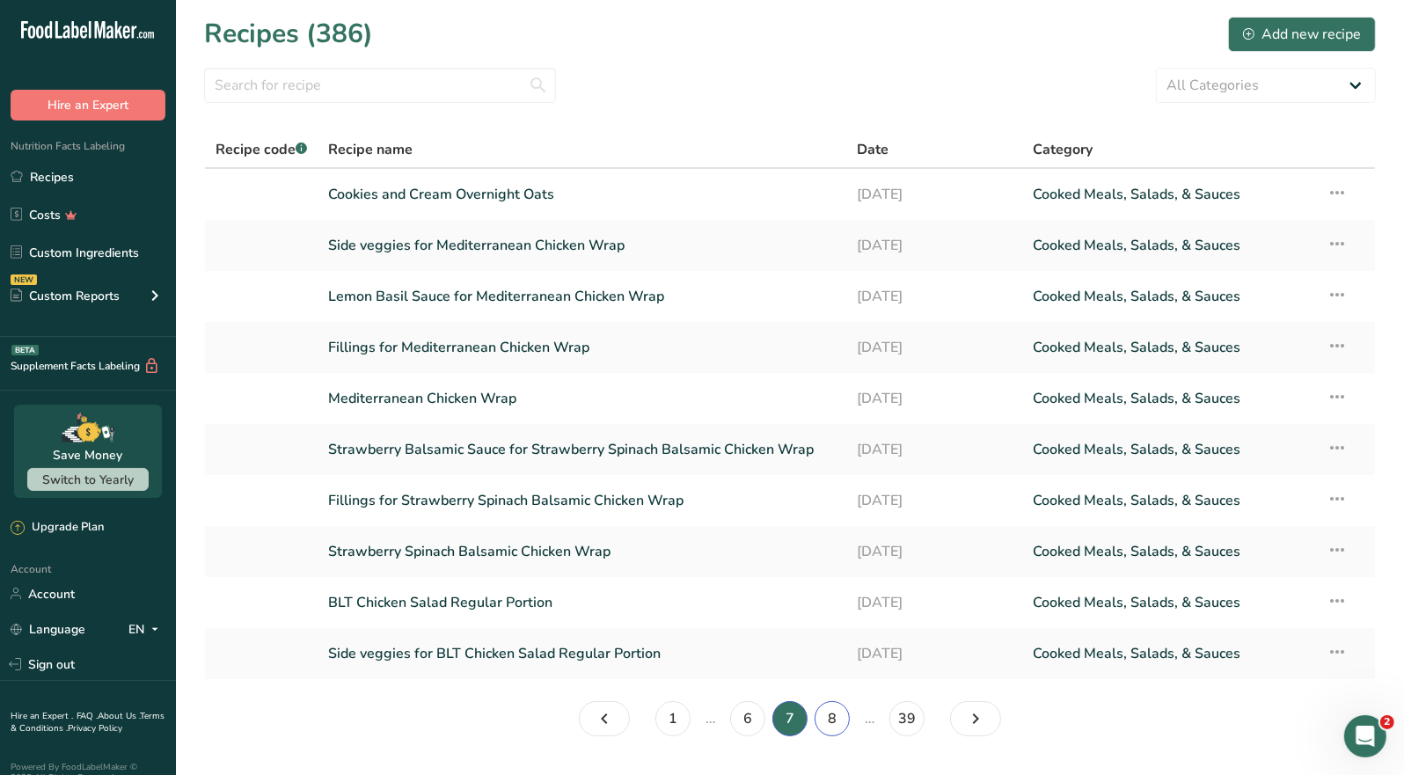
click at [833, 714] on link "8" at bounding box center [832, 718] width 35 height 35
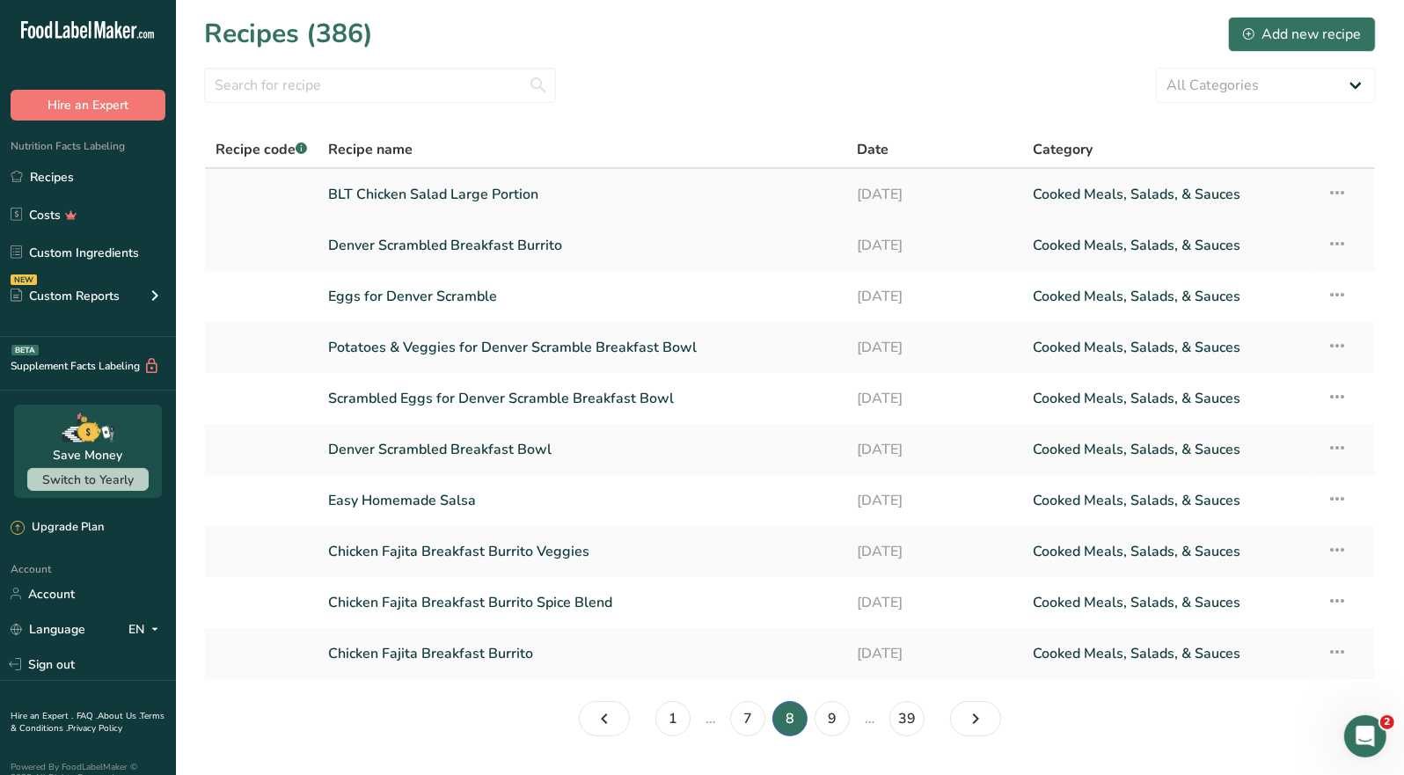
click at [524, 200] on link "BLT Chicken Salad Large Portion" at bounding box center [582, 194] width 508 height 37
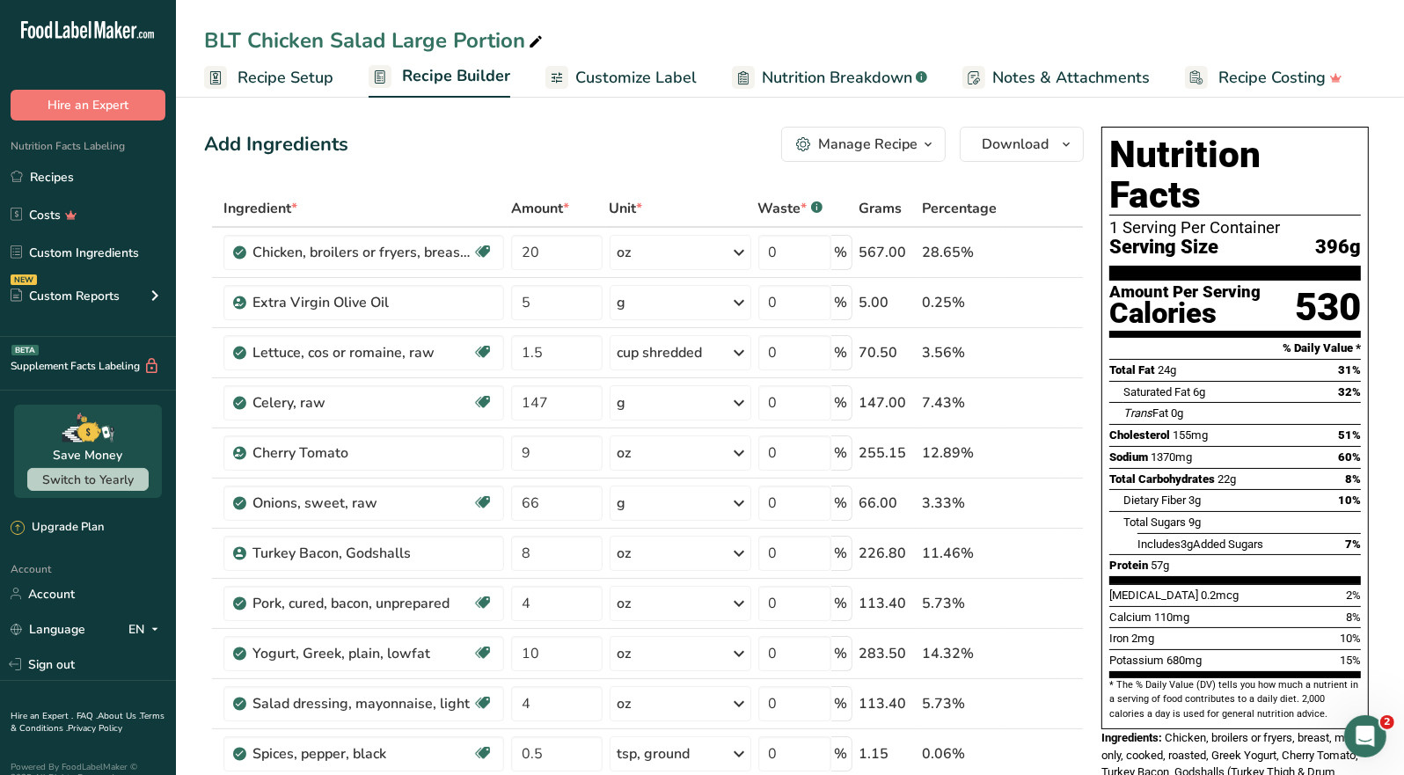
click at [927, 144] on icon "button" at bounding box center [928, 145] width 14 height 22
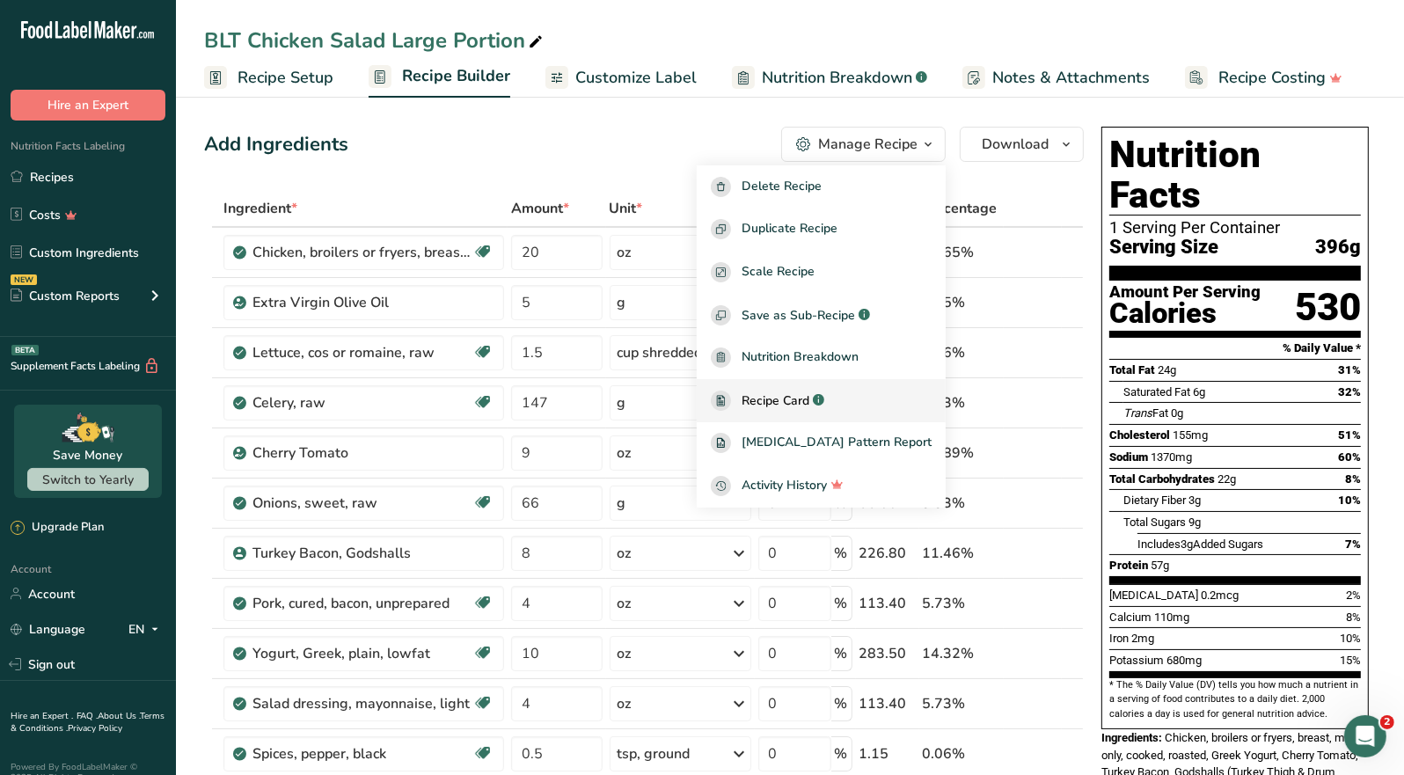
click at [809, 399] on span "Recipe Card" at bounding box center [776, 401] width 68 height 18
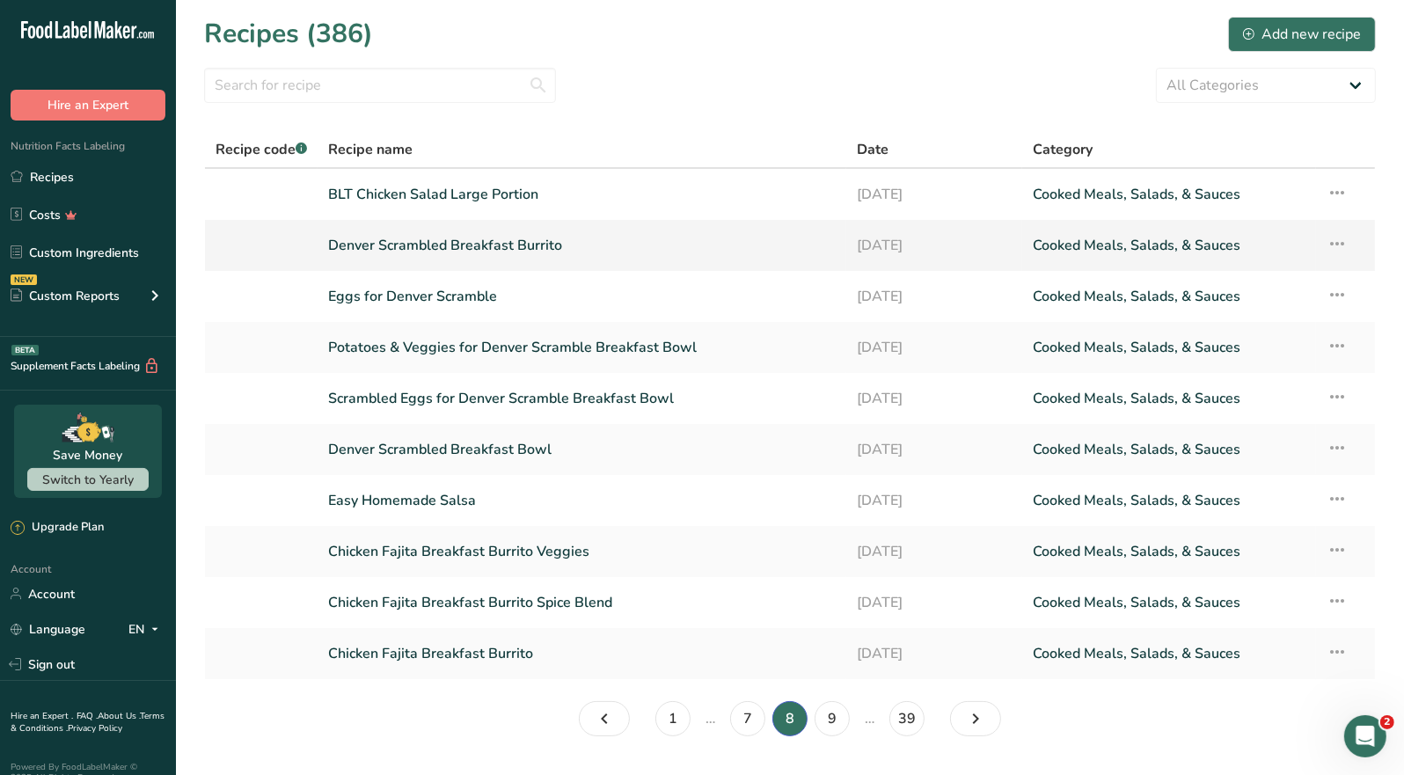
click at [443, 249] on link "Denver Scrambled Breakfast Burrito" at bounding box center [582, 245] width 508 height 37
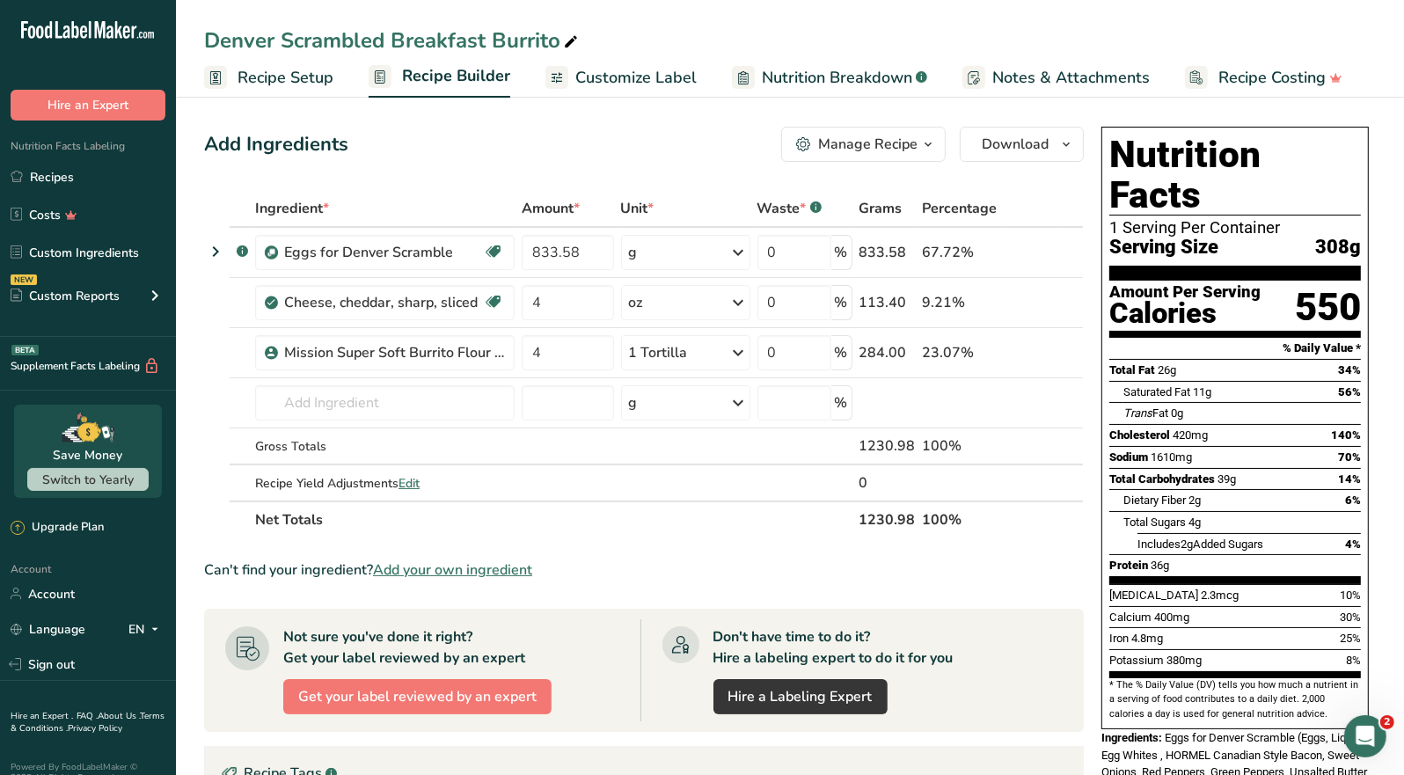
click at [923, 143] on icon "button" at bounding box center [928, 145] width 14 height 22
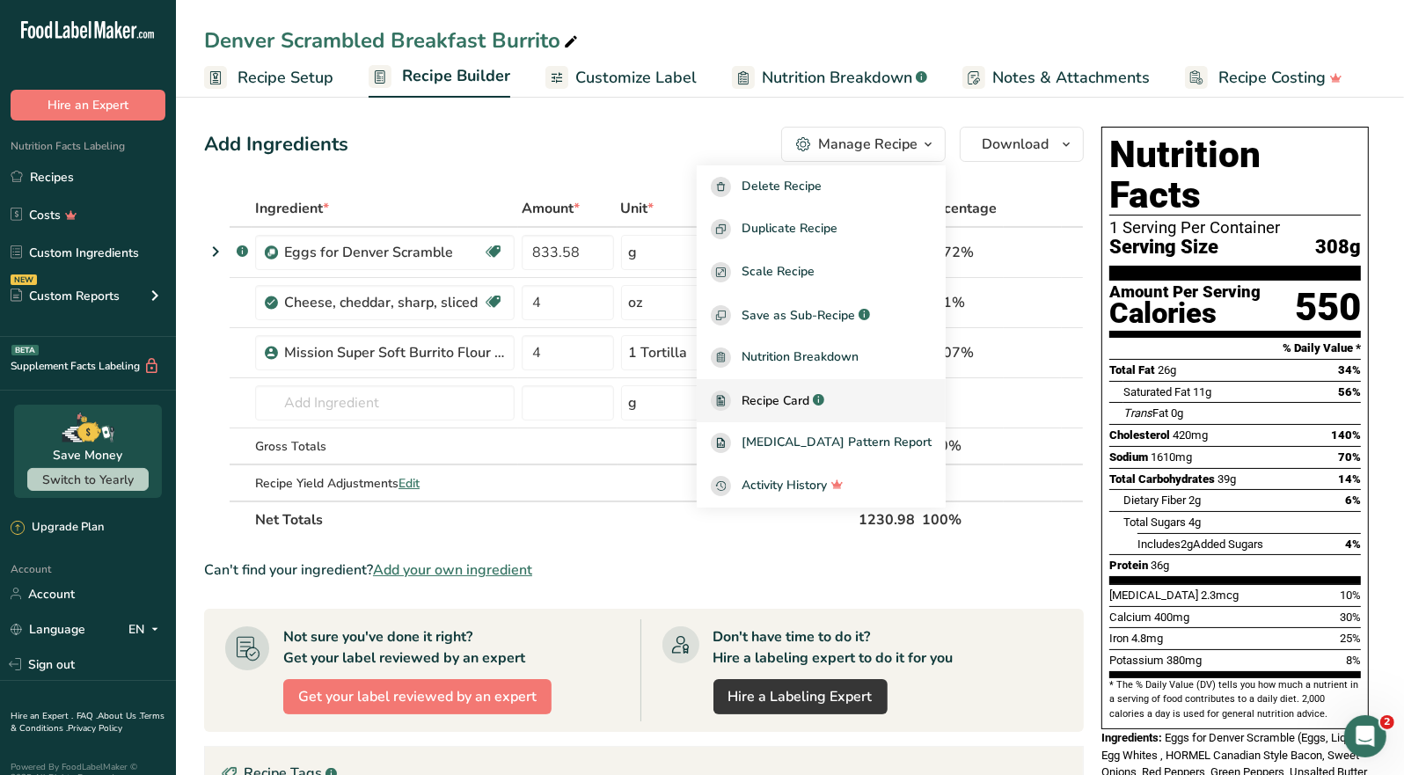
click at [809, 397] on span "Recipe Card" at bounding box center [776, 401] width 68 height 18
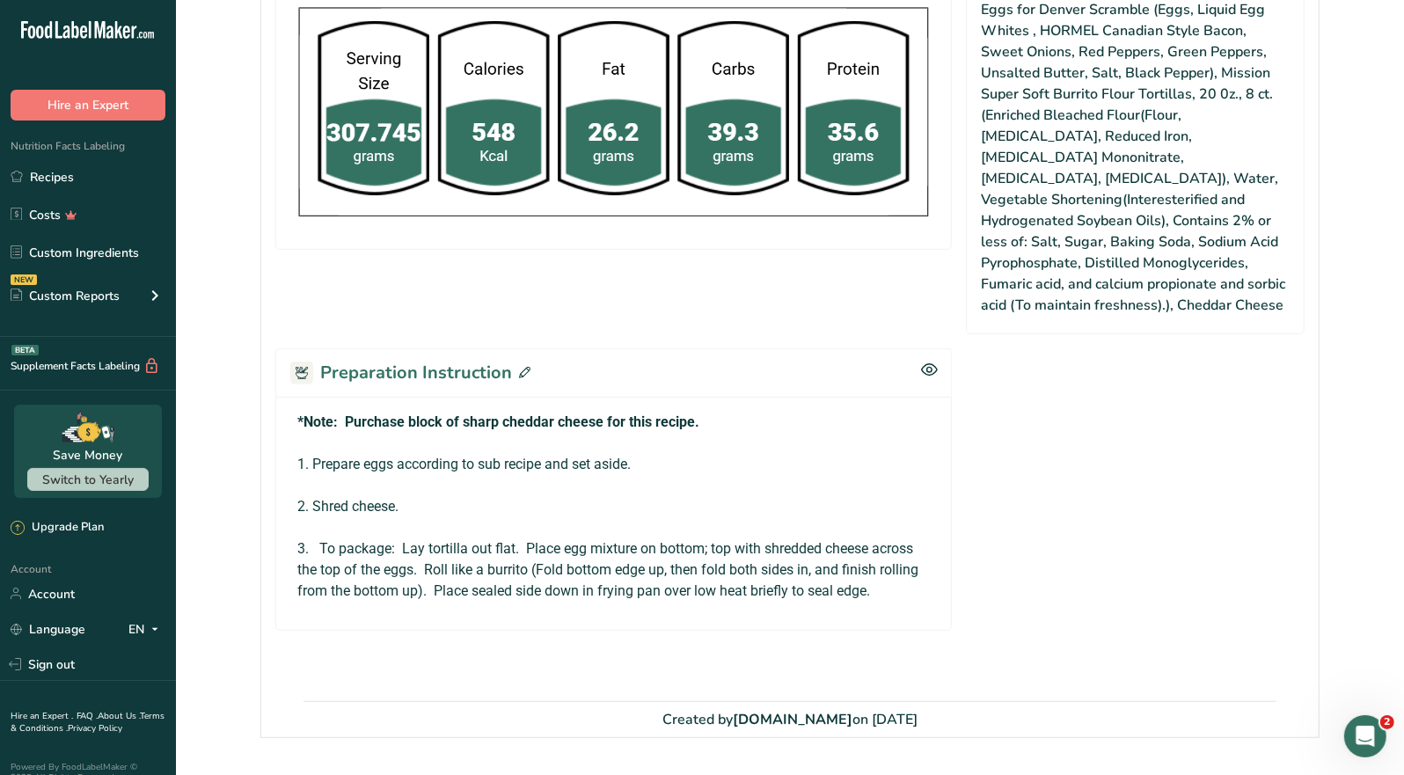
scroll to position [643, 0]
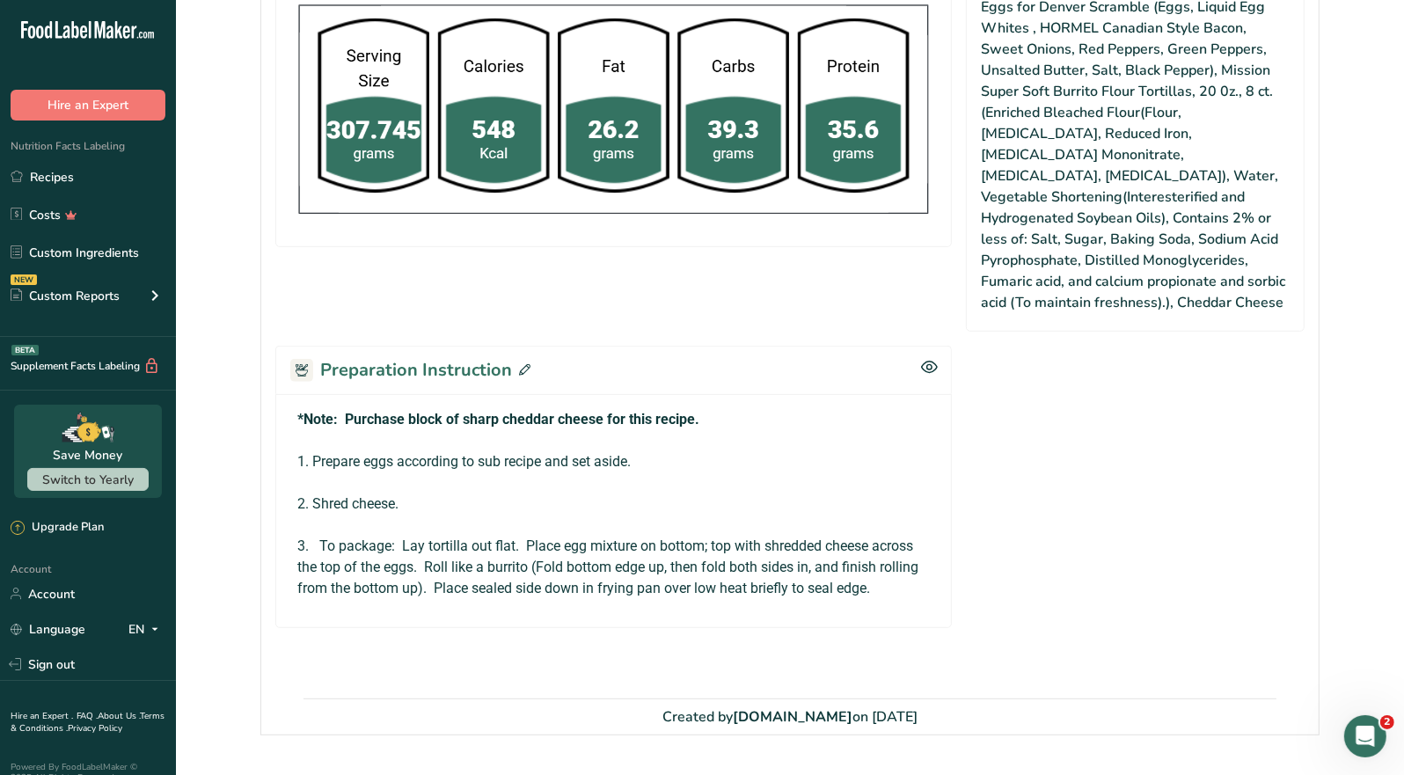
click at [524, 364] on icon at bounding box center [524, 369] width 11 height 11
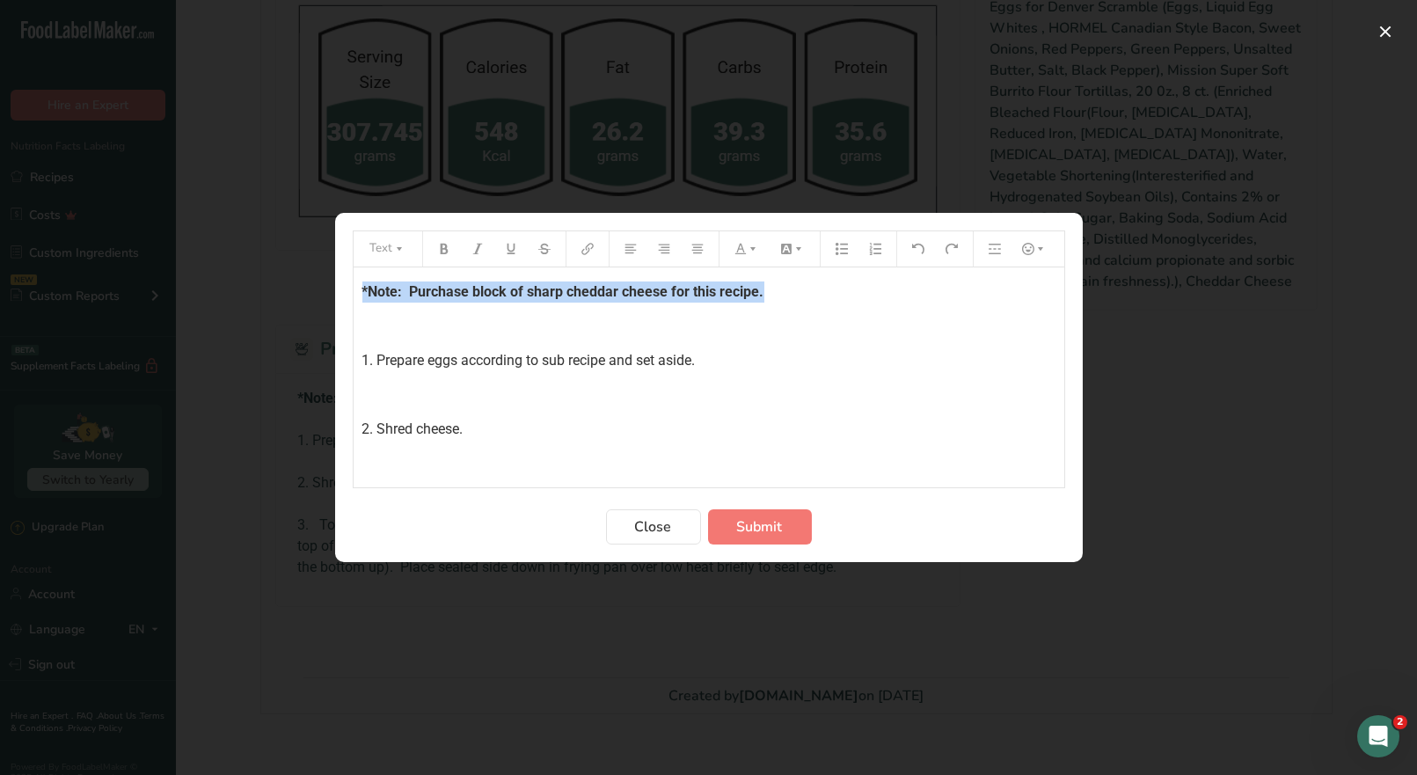
drag, startPoint x: 773, startPoint y: 294, endPoint x: 343, endPoint y: 282, distance: 429.5
click at [343, 282] on section "Text *Note: Purchase block of sharp cheddar cheese for this recipe. ﻿ 1. Prepar…" at bounding box center [709, 387] width 748 height 349
click at [754, 253] on icon "Preparation instructions modal" at bounding box center [753, 249] width 12 height 12
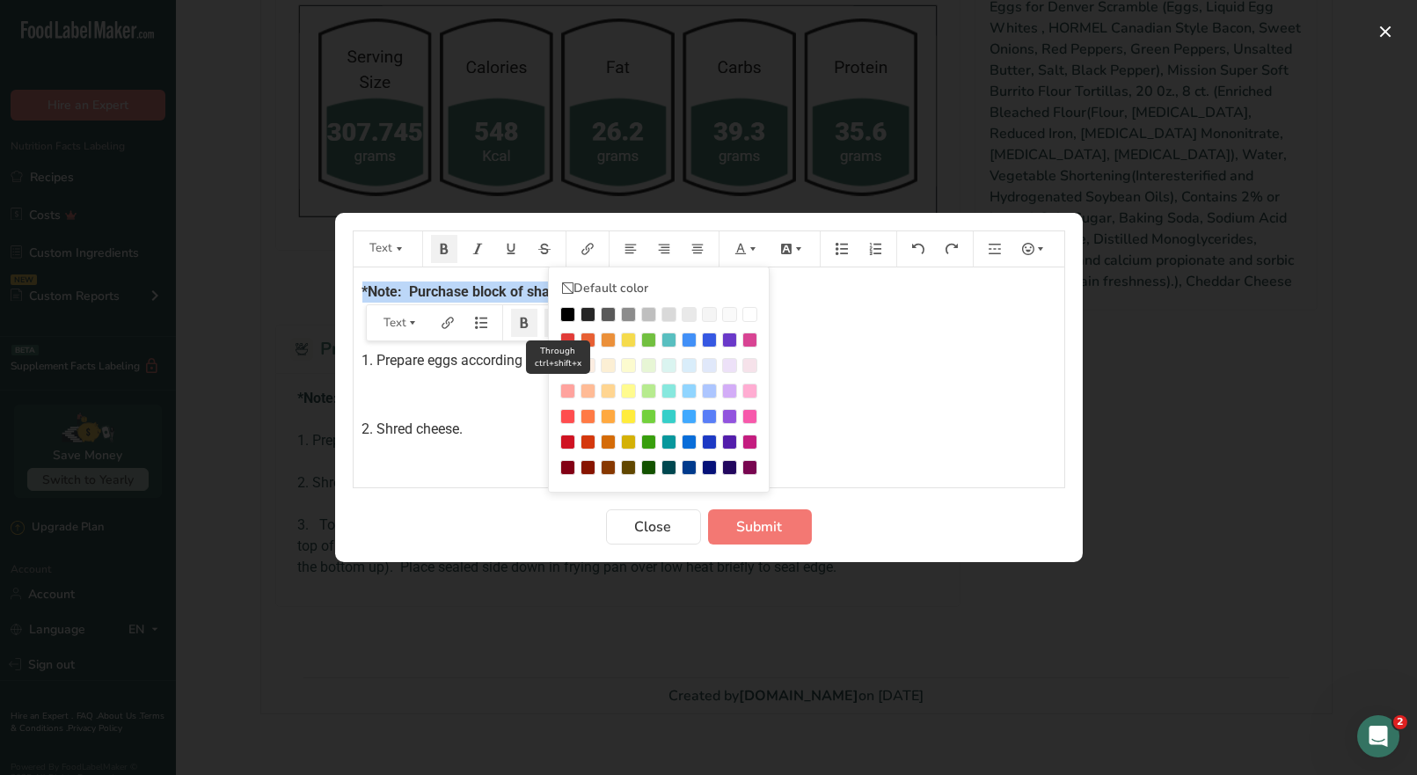
click at [567, 335] on div "Preparation instructions modal" at bounding box center [567, 340] width 15 height 15
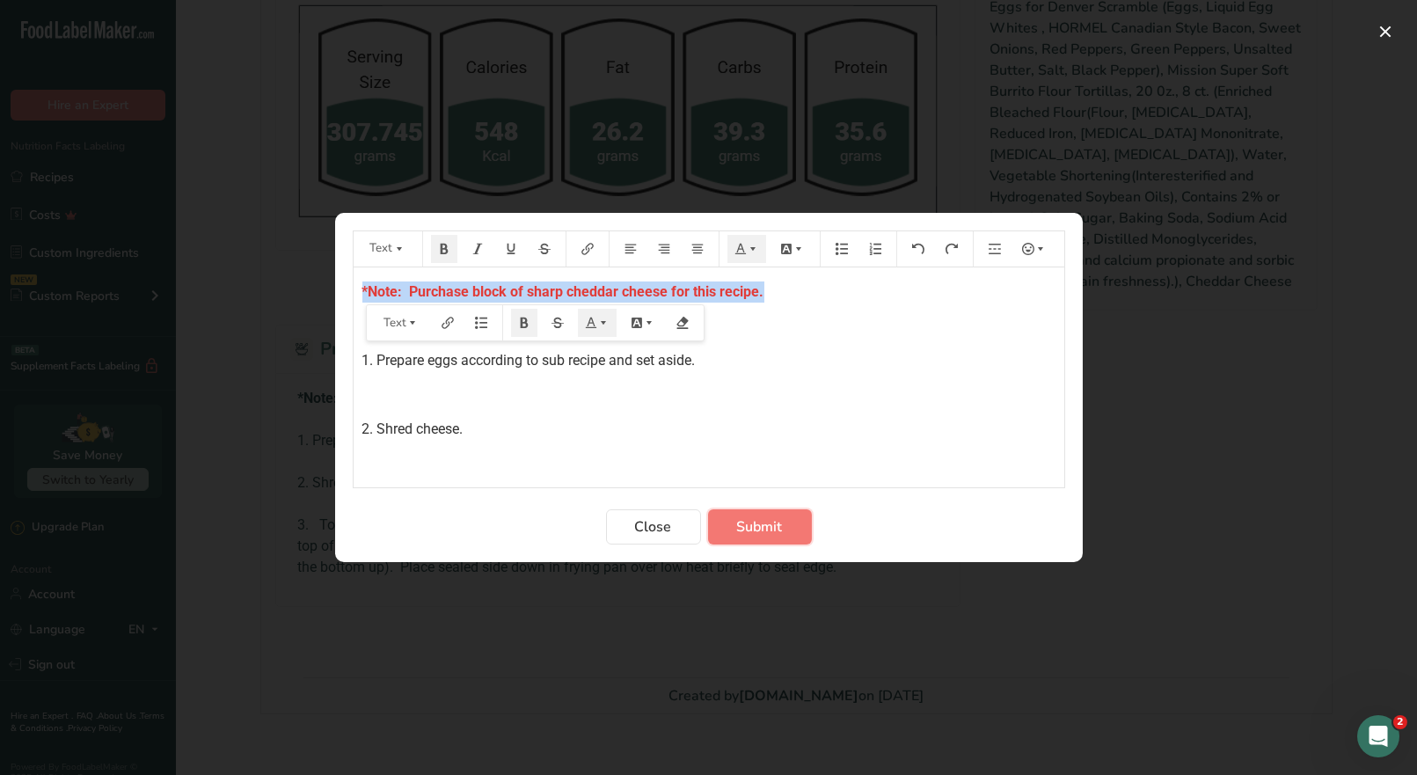
click at [767, 522] on span "Submit" at bounding box center [760, 526] width 46 height 21
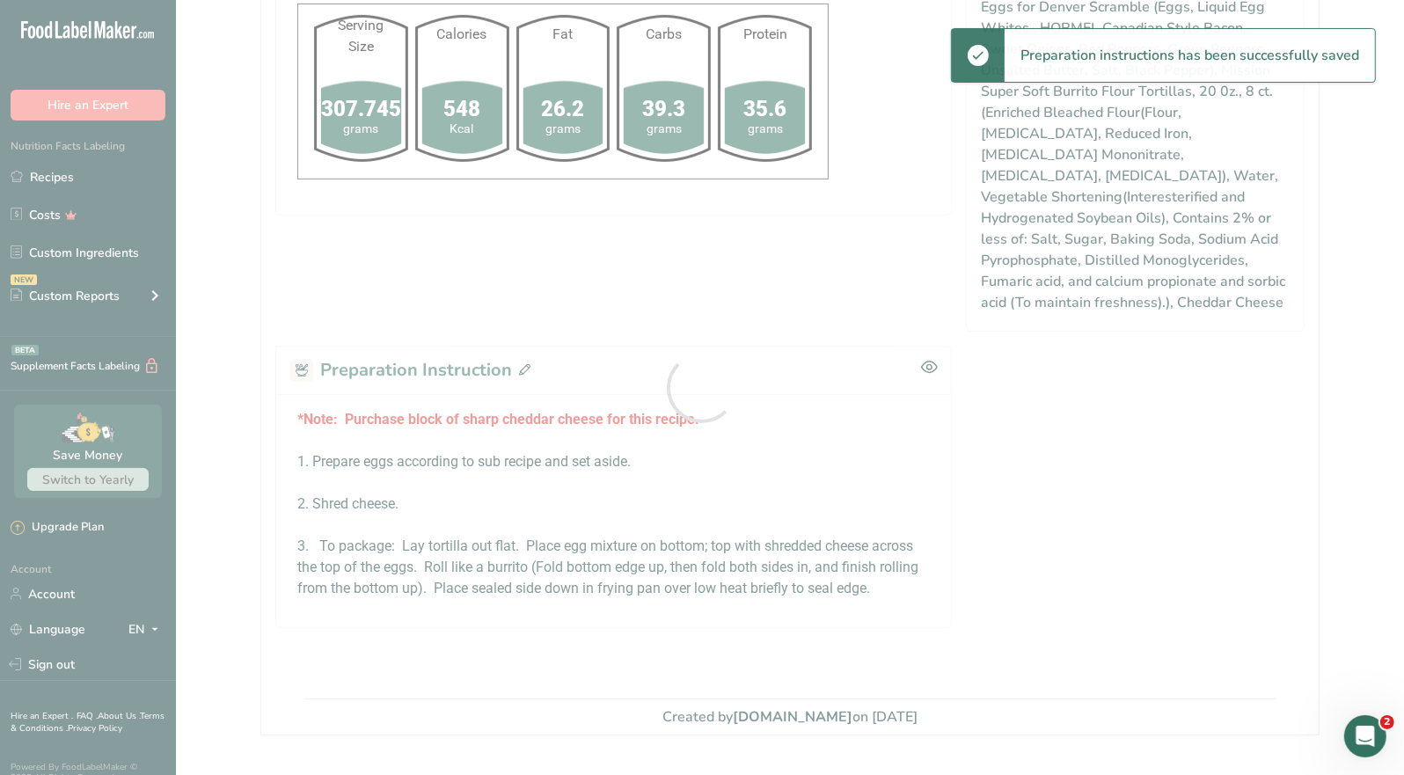
scroll to position [0, 0]
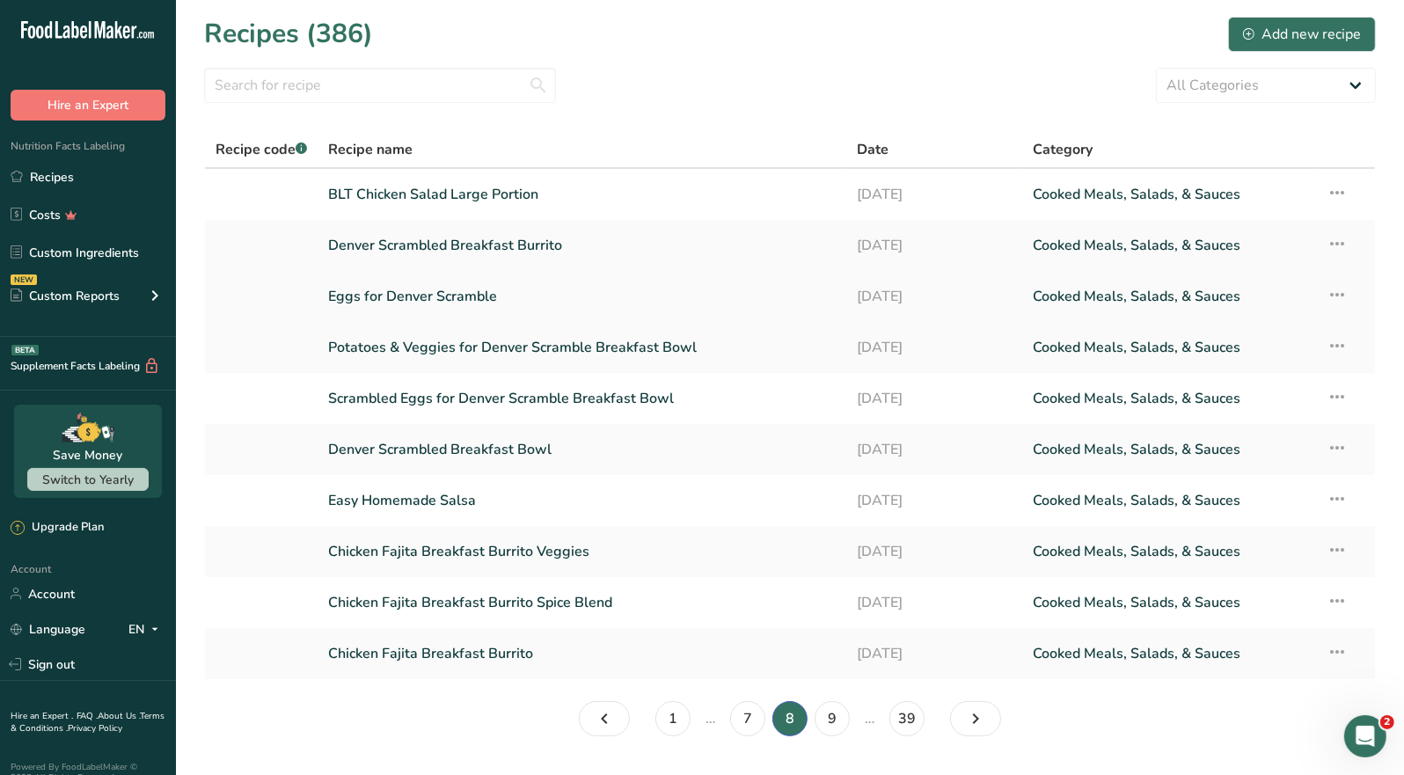
click at [476, 301] on link "Eggs for Denver Scramble" at bounding box center [582, 296] width 508 height 37
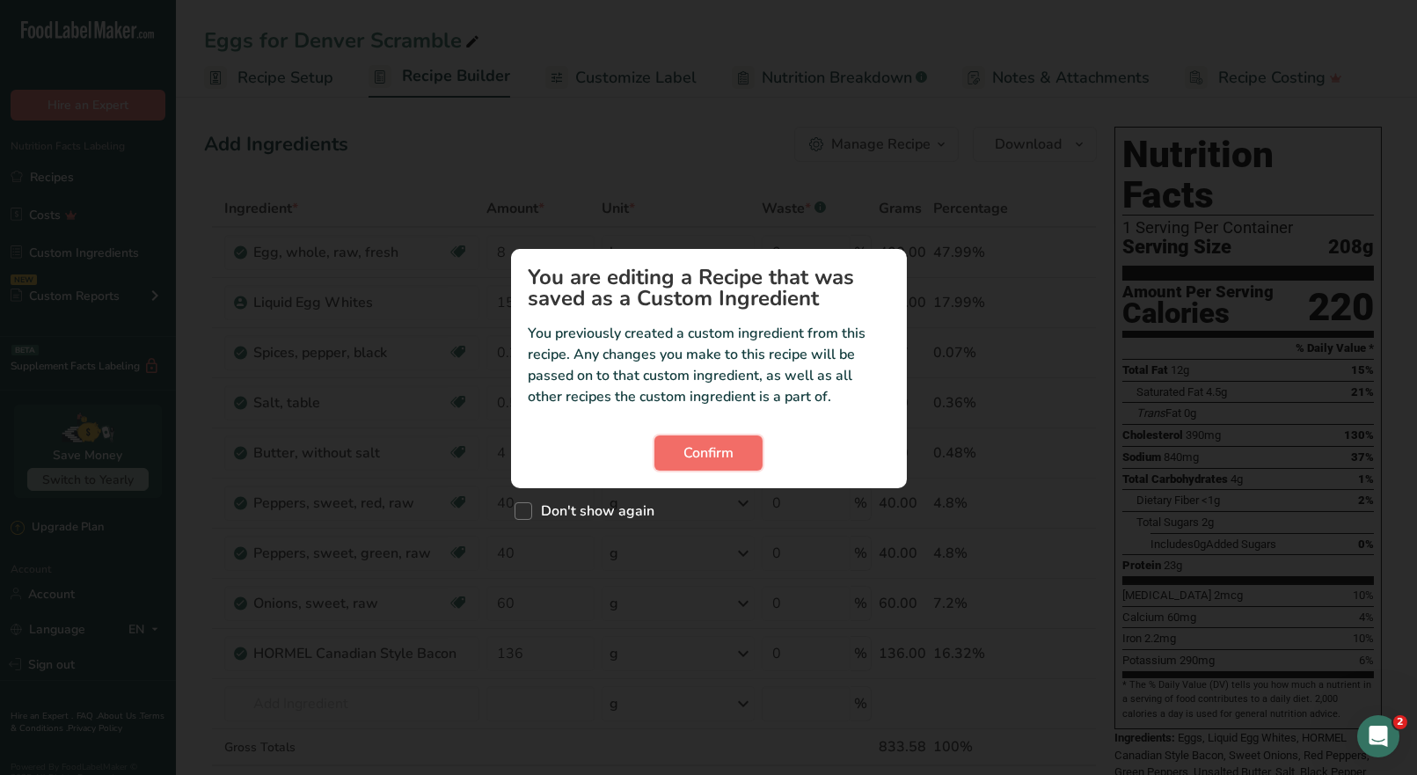
drag, startPoint x: 721, startPoint y: 455, endPoint x: 748, endPoint y: 453, distance: 27.3
click at [721, 454] on span "Confirm" at bounding box center [709, 453] width 50 height 21
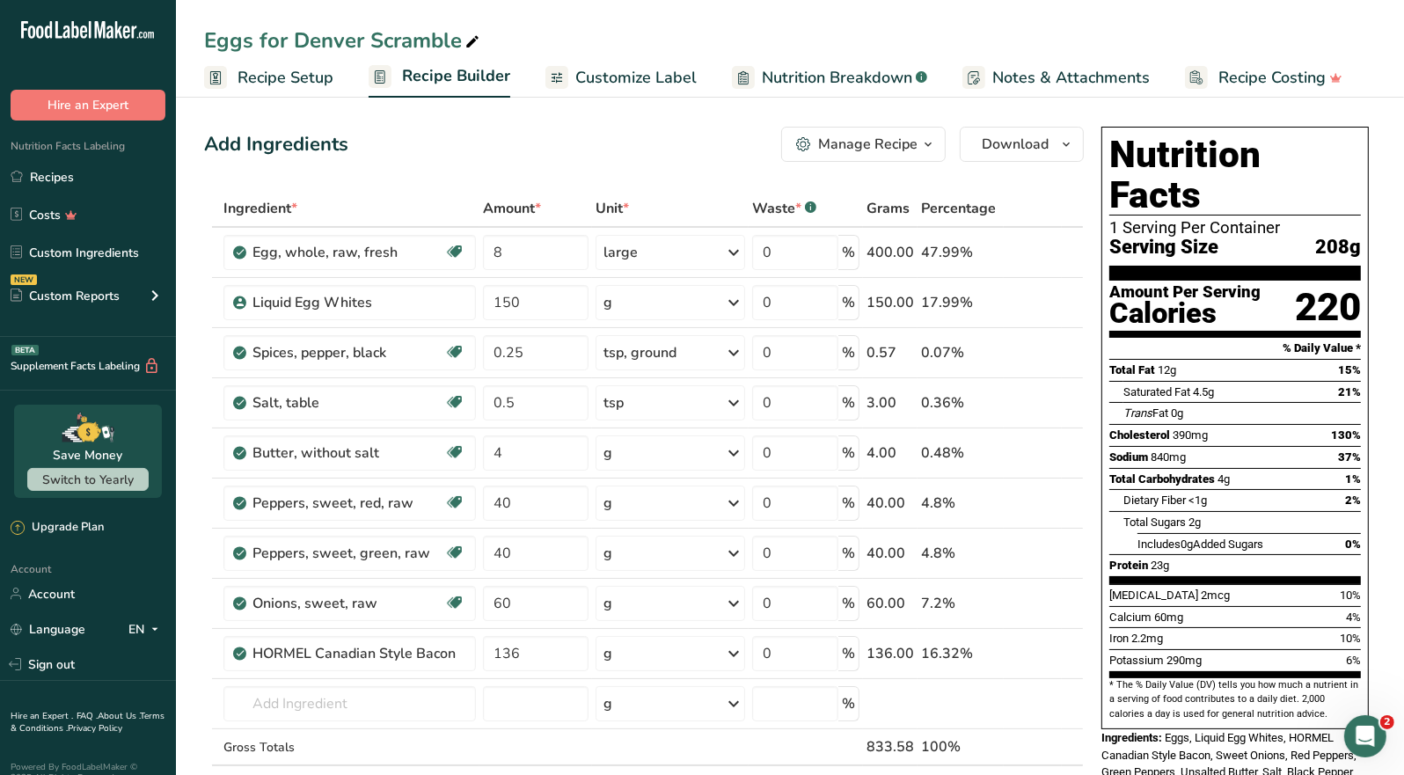
click at [927, 140] on icon "button" at bounding box center [928, 145] width 14 height 22
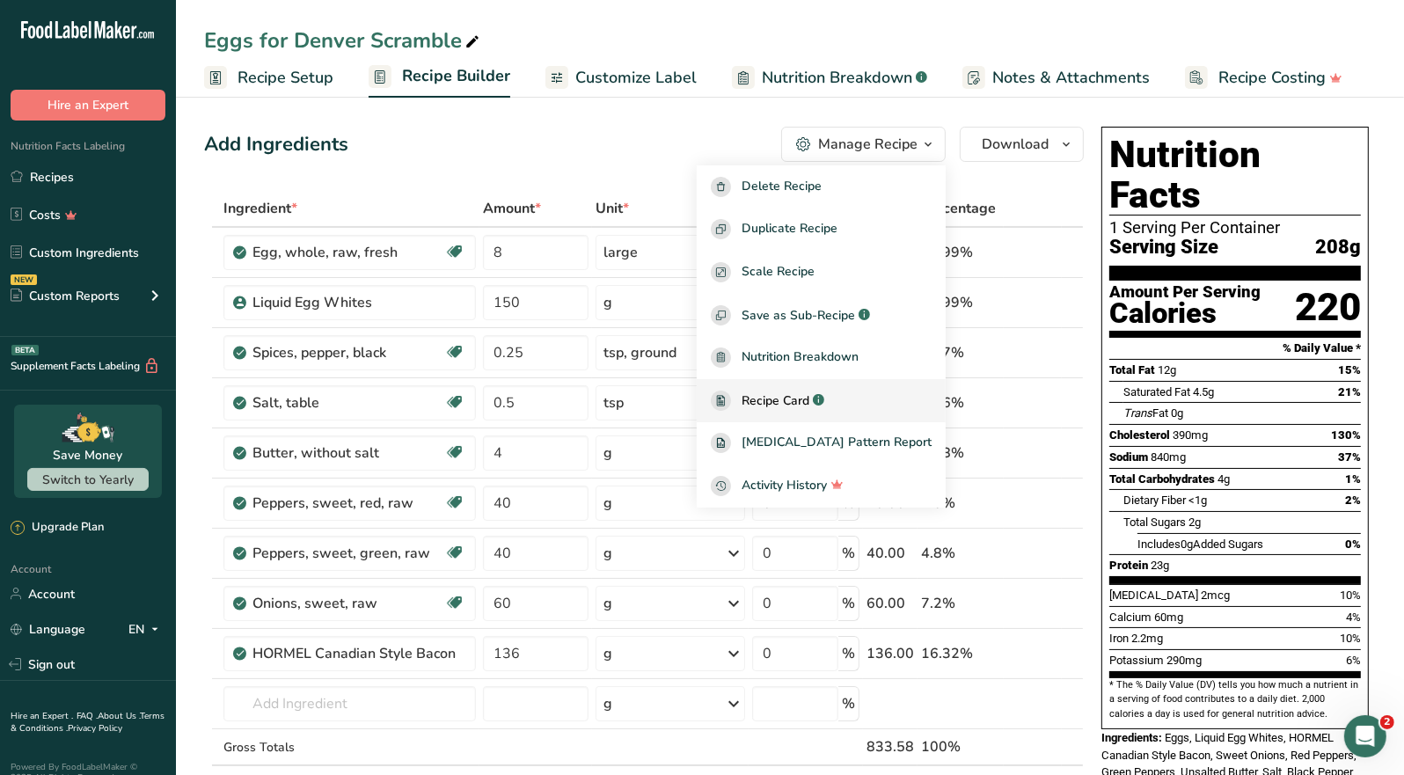
click at [809, 395] on span "Recipe Card" at bounding box center [776, 401] width 68 height 18
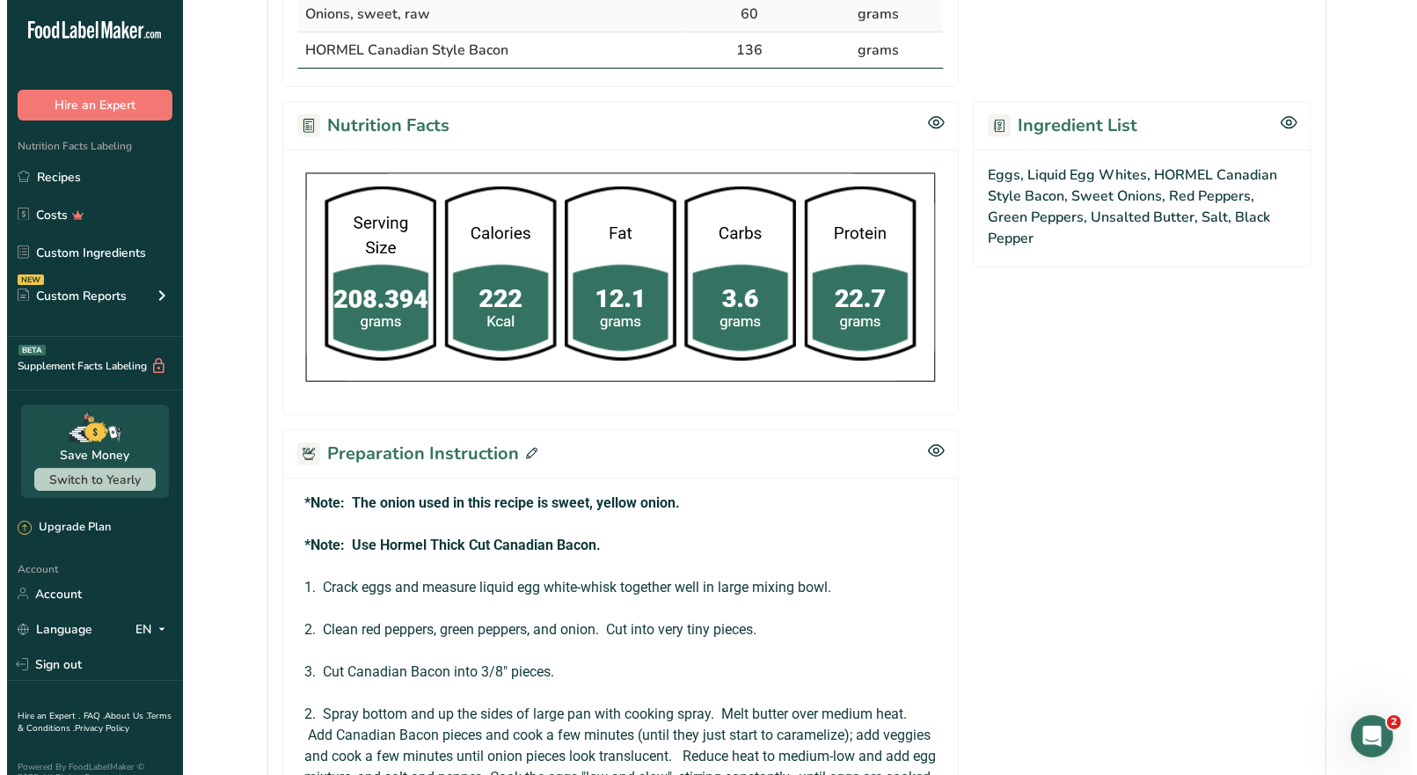
scroll to position [880, 0]
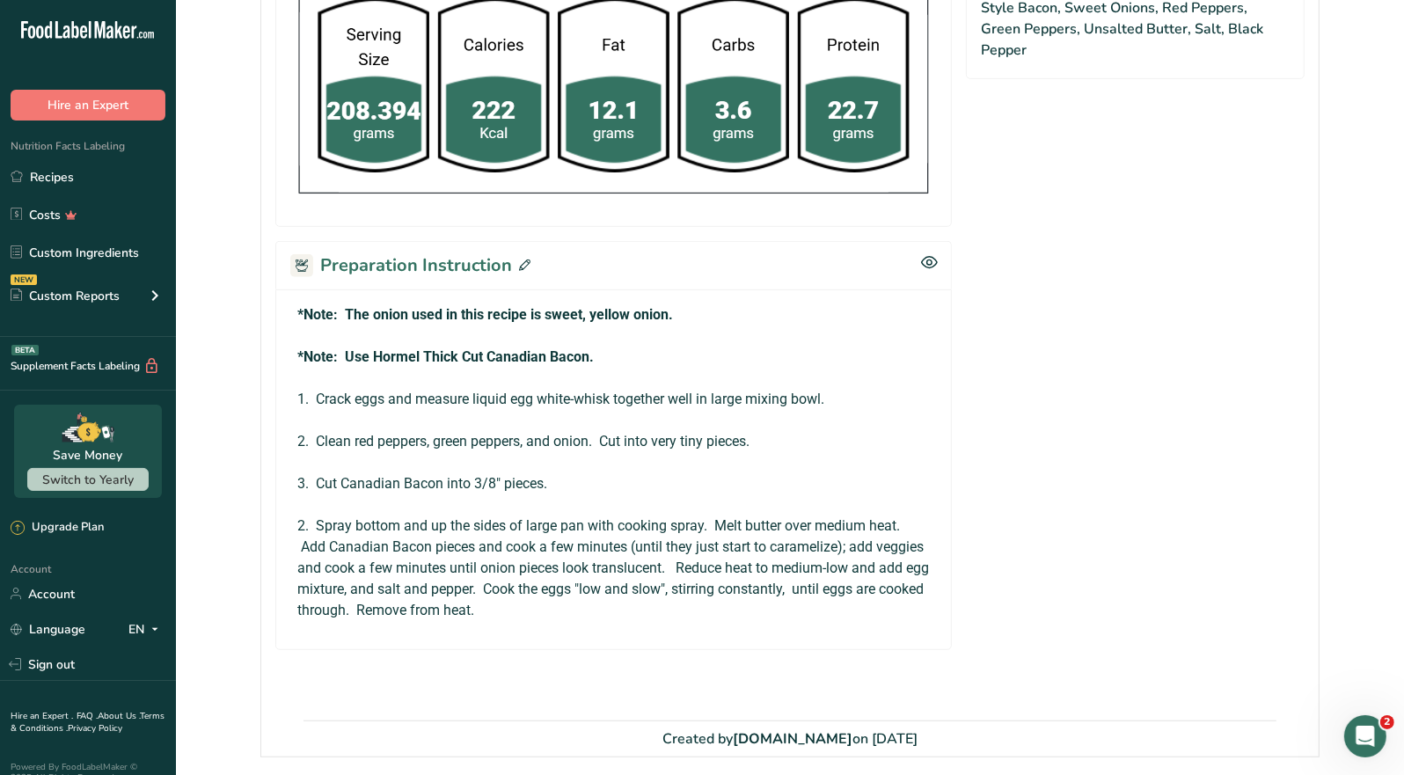
click at [522, 260] on icon at bounding box center [524, 265] width 11 height 11
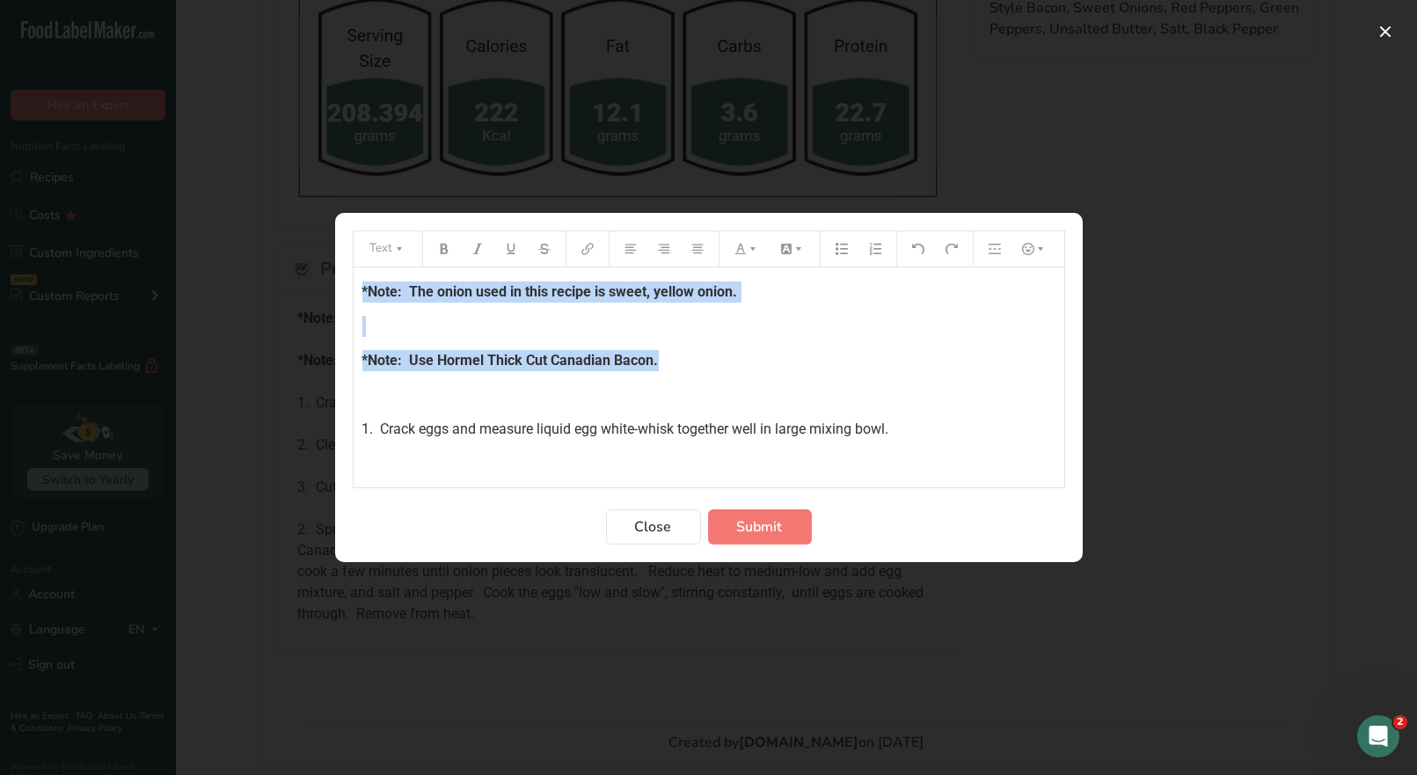
drag, startPoint x: 664, startPoint y: 358, endPoint x: 443, endPoint y: 282, distance: 234.6
click at [355, 282] on div "*Note: The onion used in this recipe is sweet, yellow onion. ﻿ *Note: Use Horme…" at bounding box center [709, 488] width 711 height 442
click at [754, 253] on icon "Preparation instructions modal" at bounding box center [753, 249] width 12 height 12
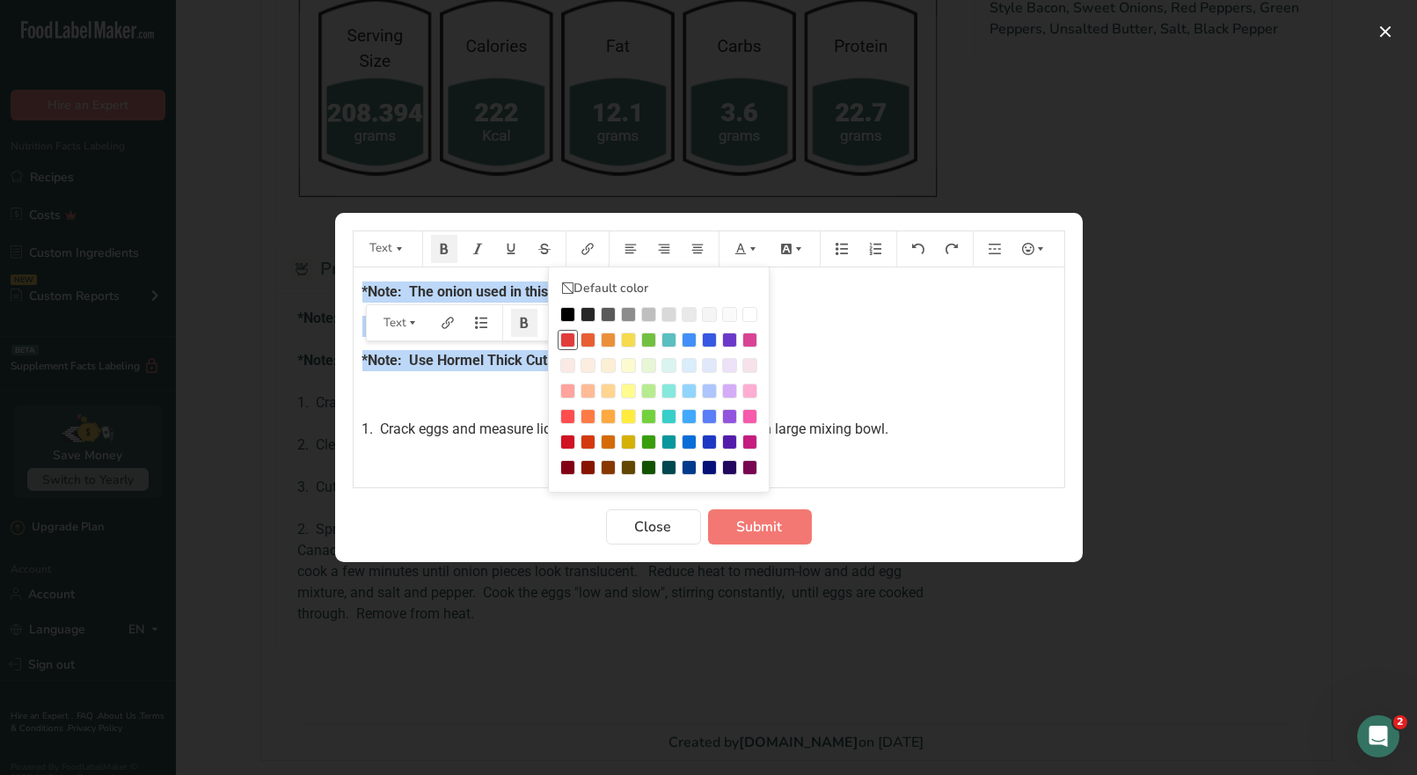
click at [567, 333] on div "Preparation instructions modal" at bounding box center [567, 340] width 15 height 15
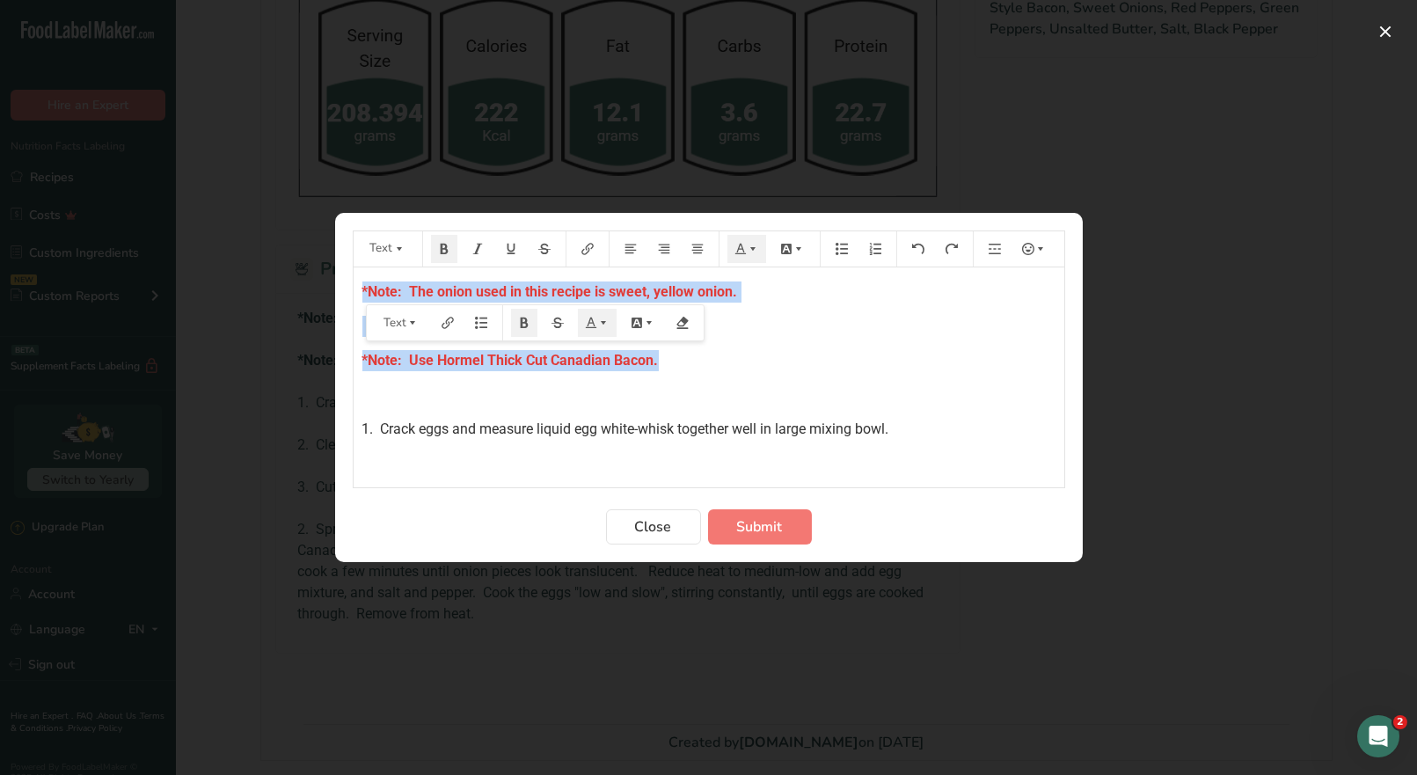
click at [777, 353] on p "*Note: Use Hormel Thick Cut Canadian Bacon." at bounding box center [709, 360] width 693 height 21
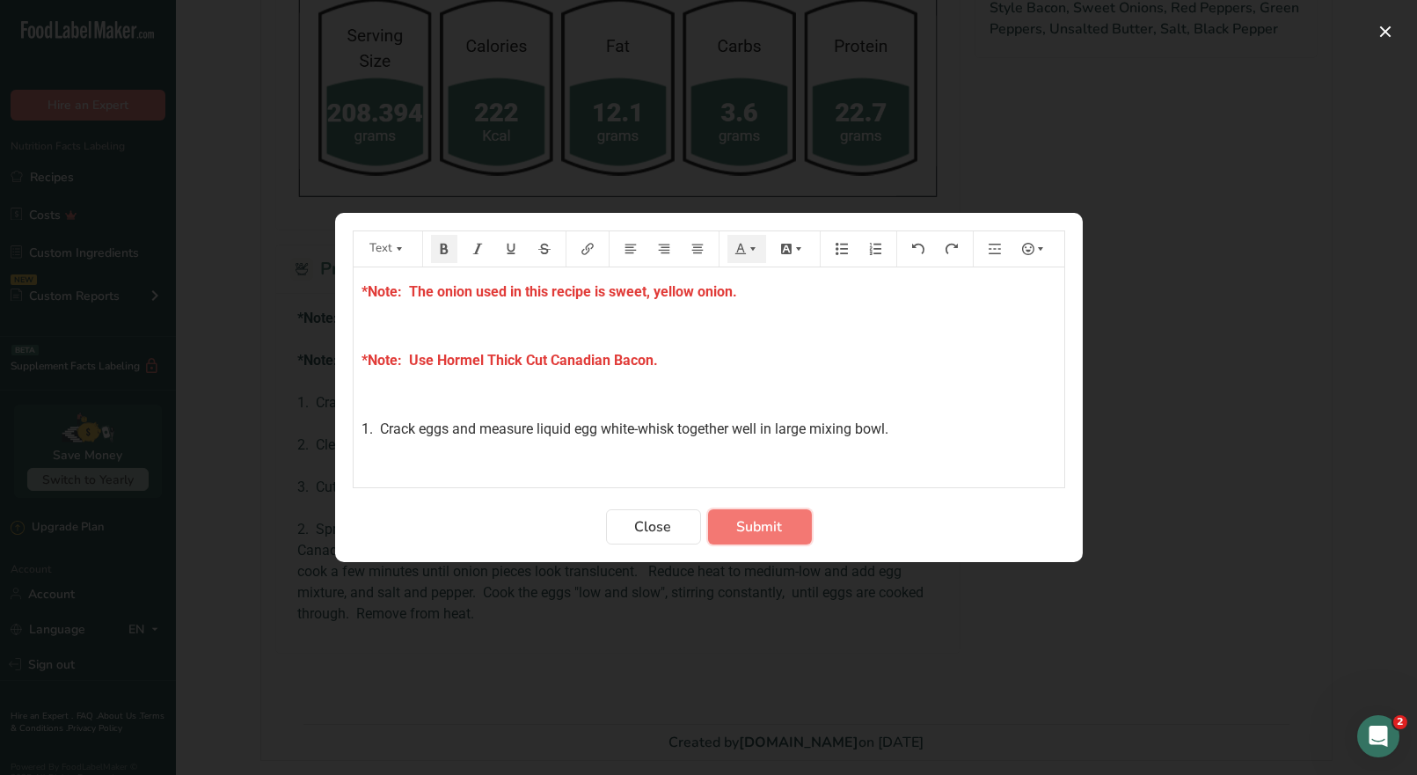
click at [769, 535] on span "Submit" at bounding box center [760, 526] width 46 height 21
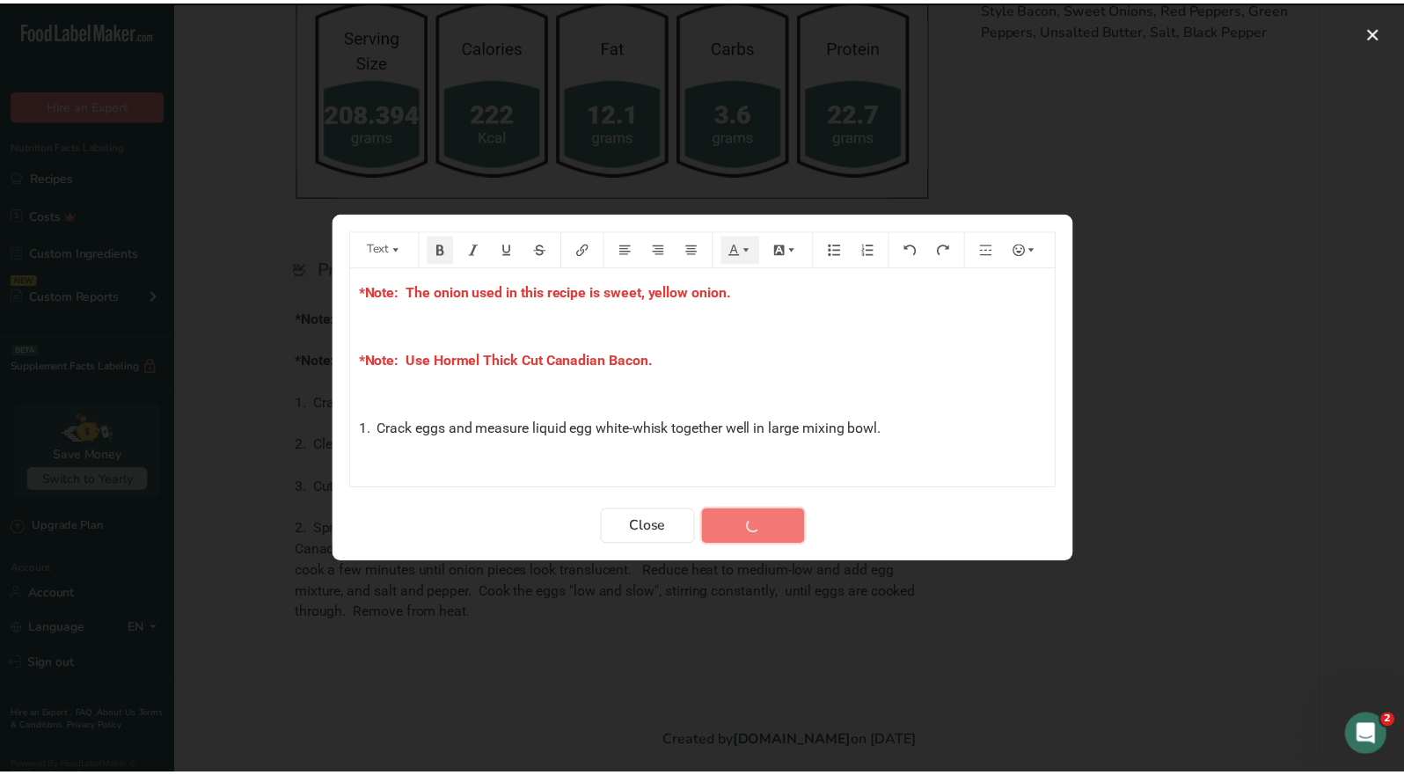
scroll to position [912, 0]
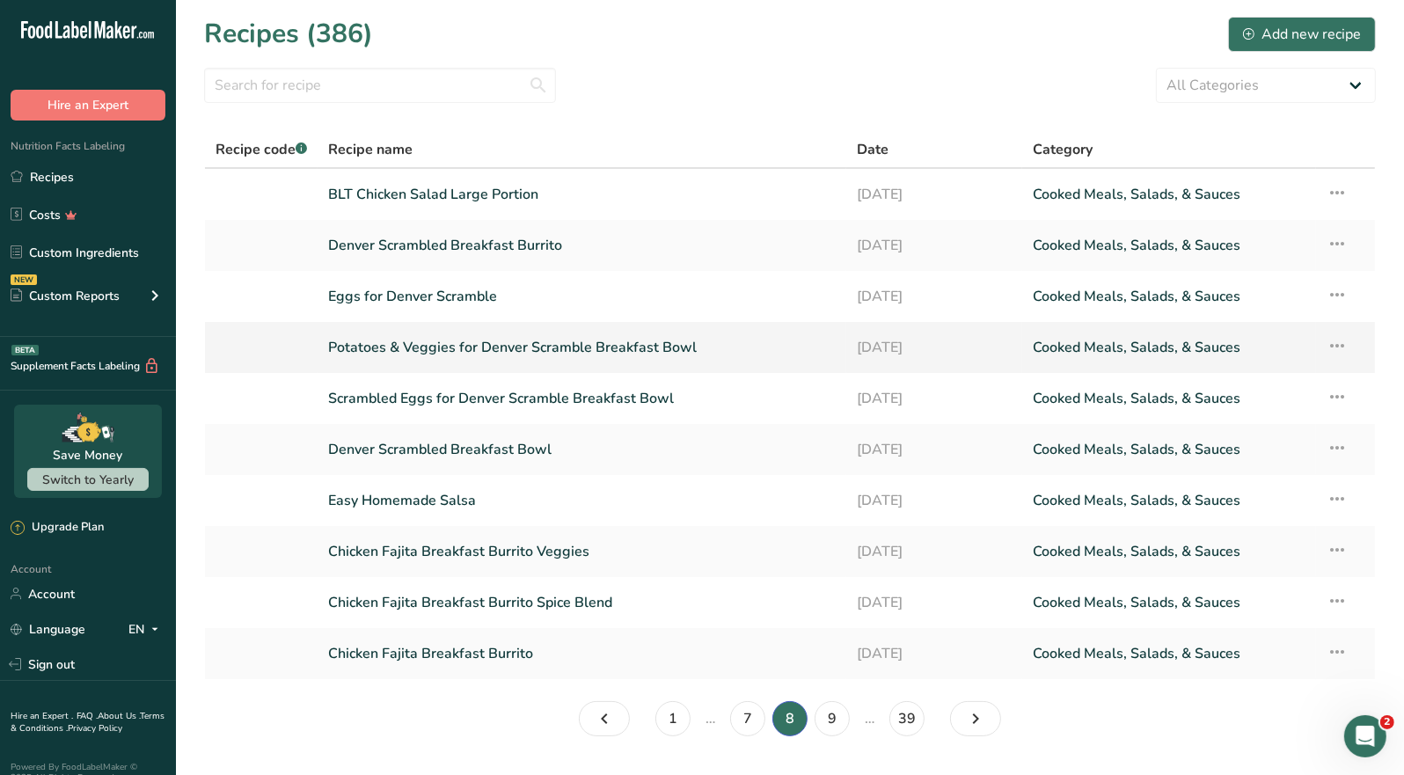
click at [472, 350] on link "Potatoes & Veggies for Denver Scramble Breakfast Bowl" at bounding box center [582, 347] width 508 height 37
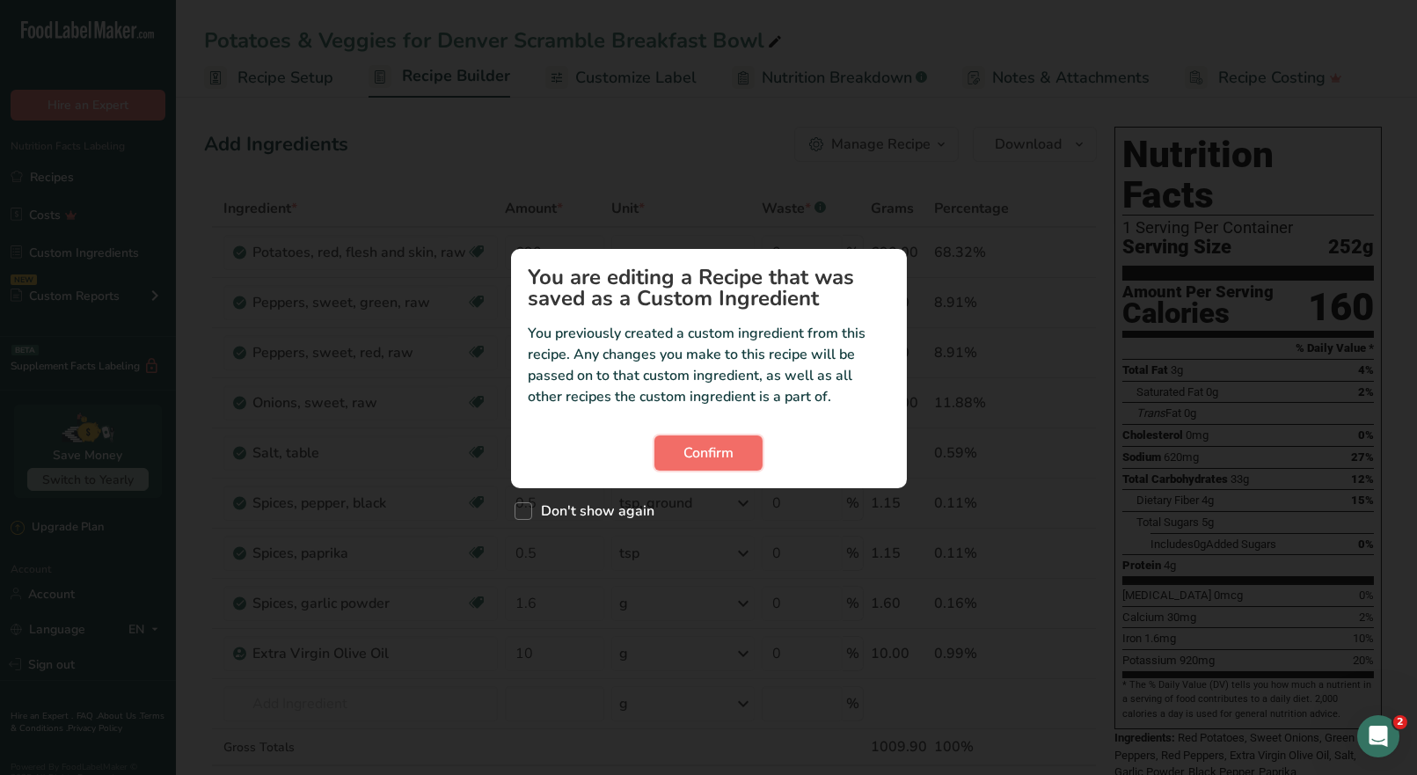
drag, startPoint x: 719, startPoint y: 460, endPoint x: 739, endPoint y: 448, distance: 23.7
click at [722, 459] on span "Confirm" at bounding box center [709, 453] width 50 height 21
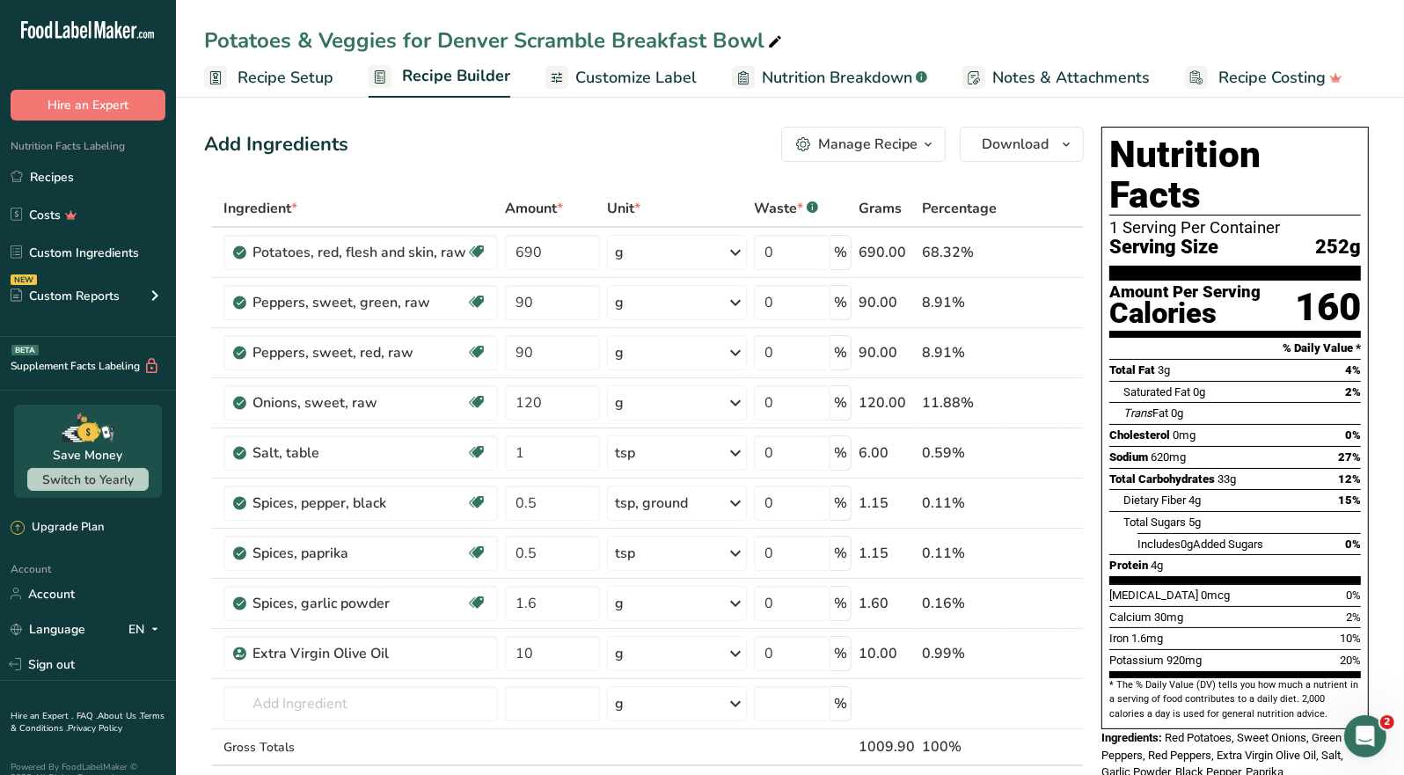
click at [902, 152] on div "Manage Recipe" at bounding box center [867, 144] width 99 height 21
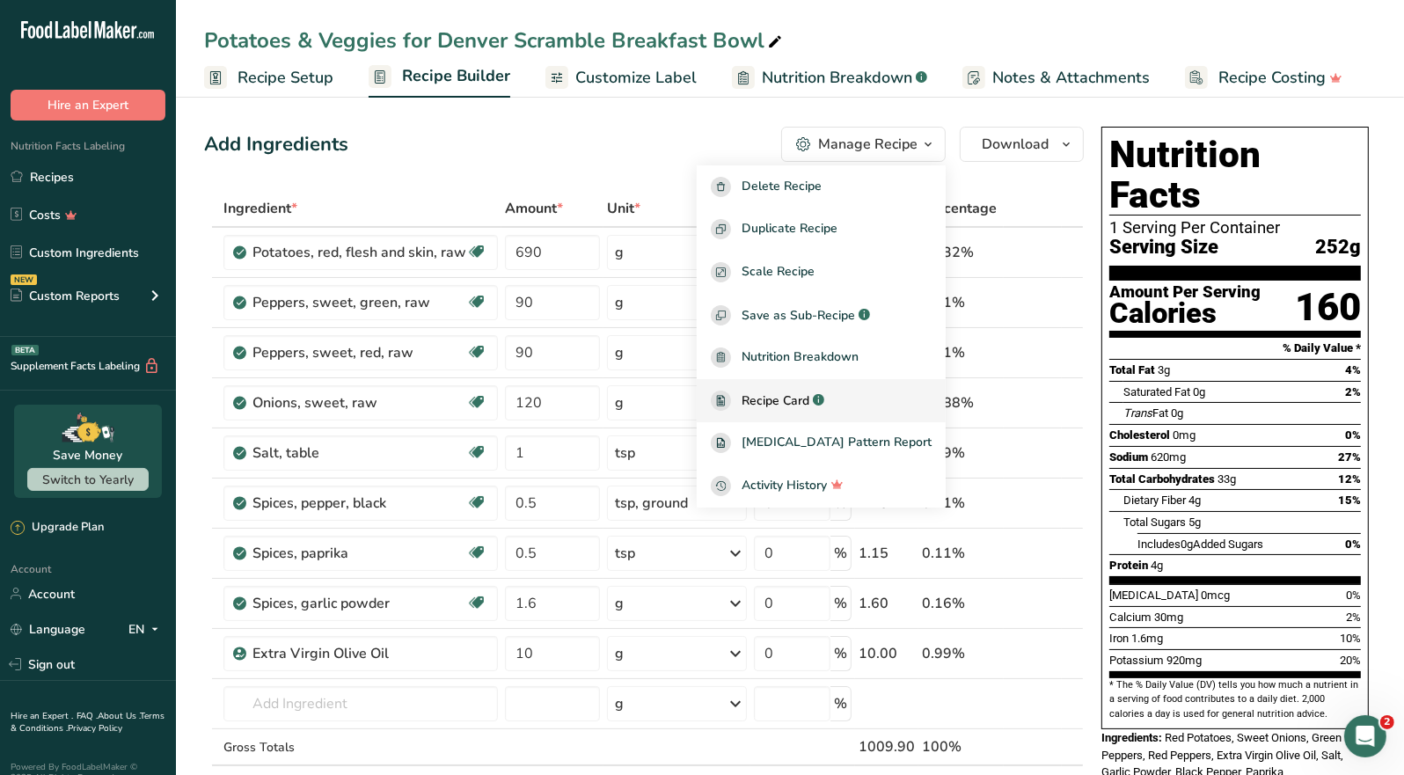
click at [809, 392] on span "Recipe Card" at bounding box center [776, 401] width 68 height 18
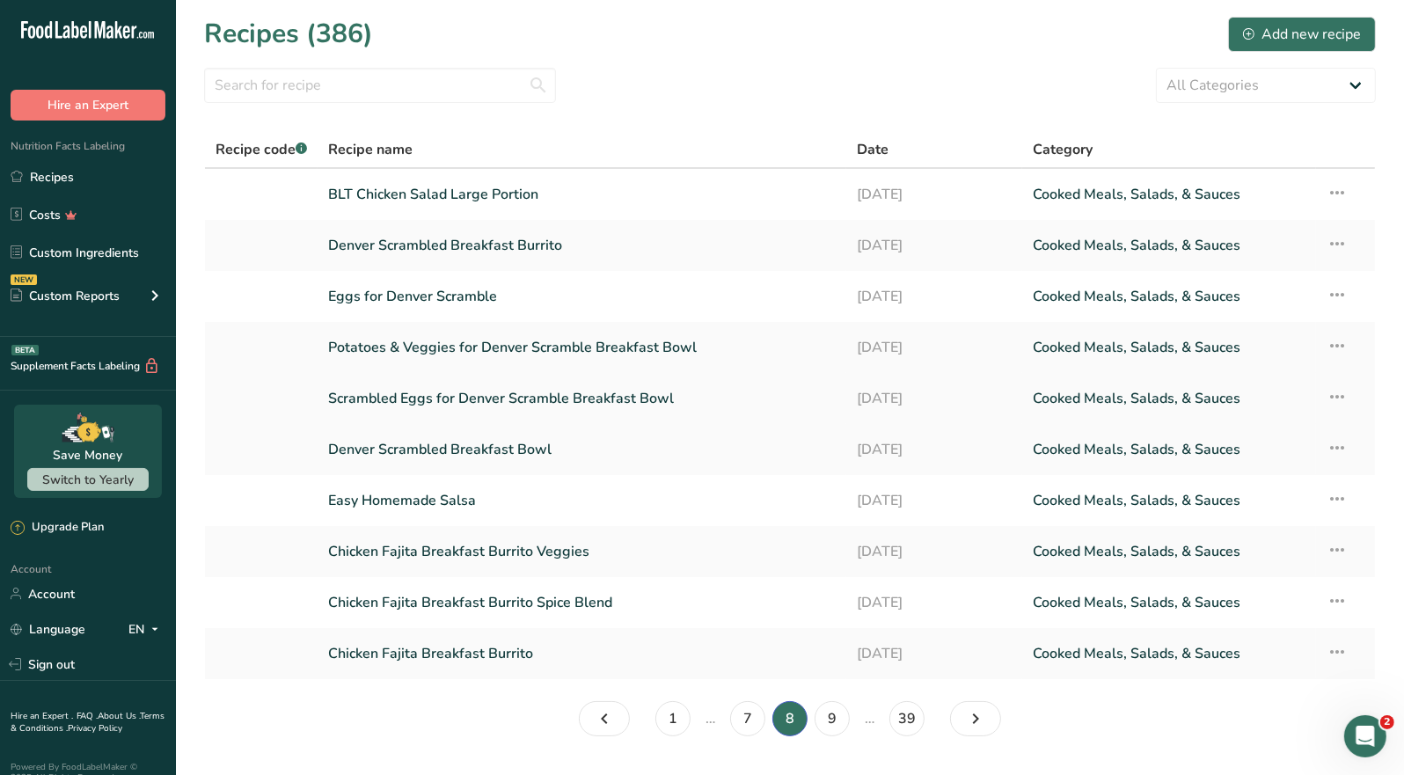
click at [529, 407] on link "Scrambled Eggs for Denver Scramble Breakfast Bowl" at bounding box center [582, 398] width 508 height 37
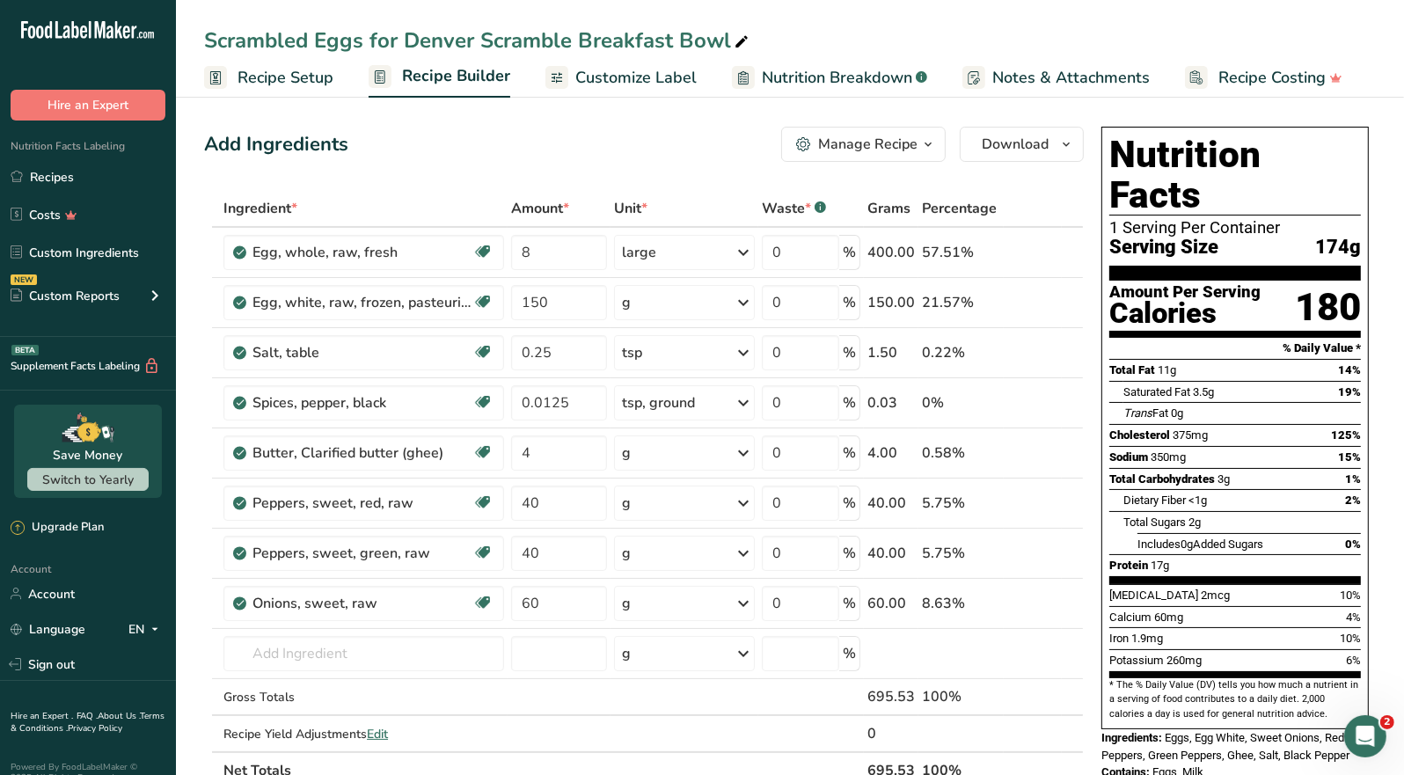
click at [894, 150] on div "Manage Recipe" at bounding box center [867, 144] width 99 height 21
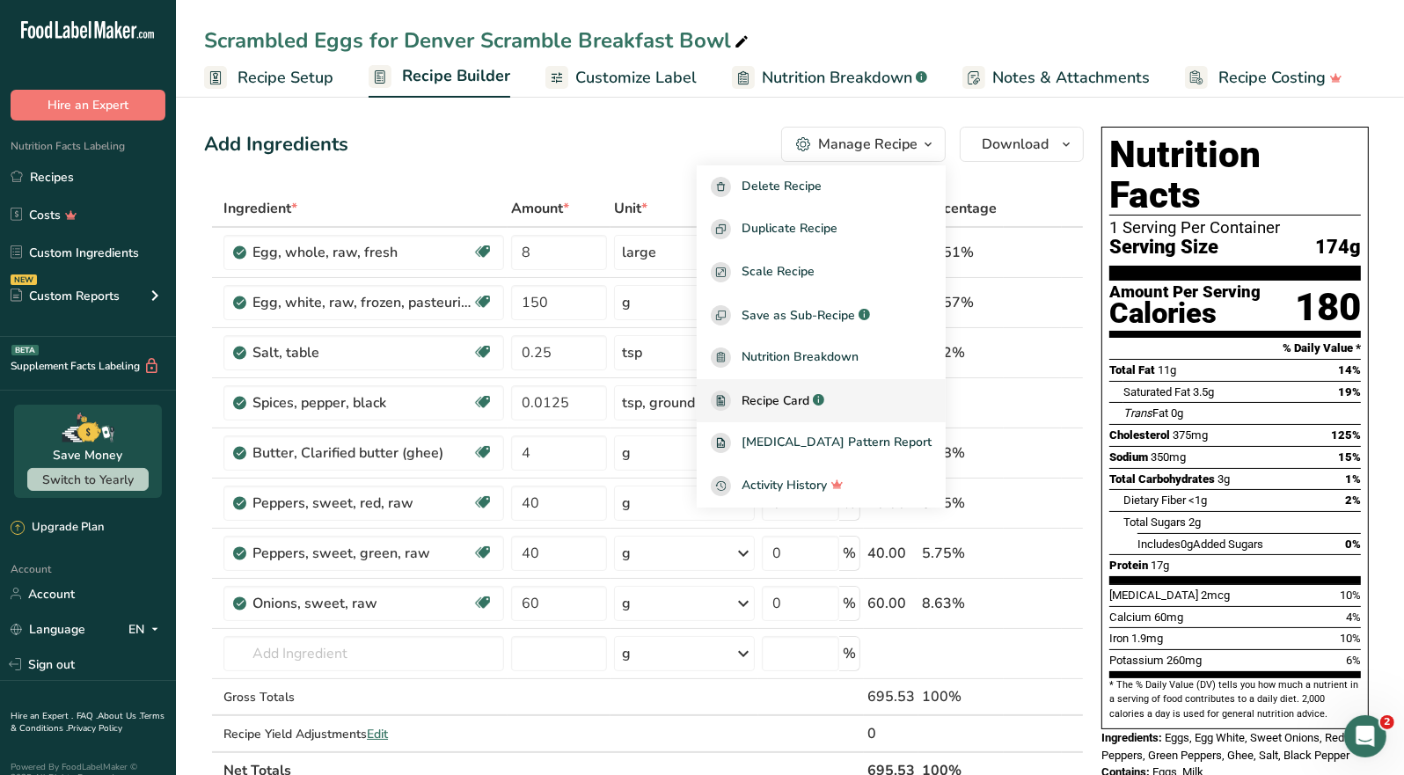
click at [809, 392] on span "Recipe Card" at bounding box center [776, 401] width 68 height 18
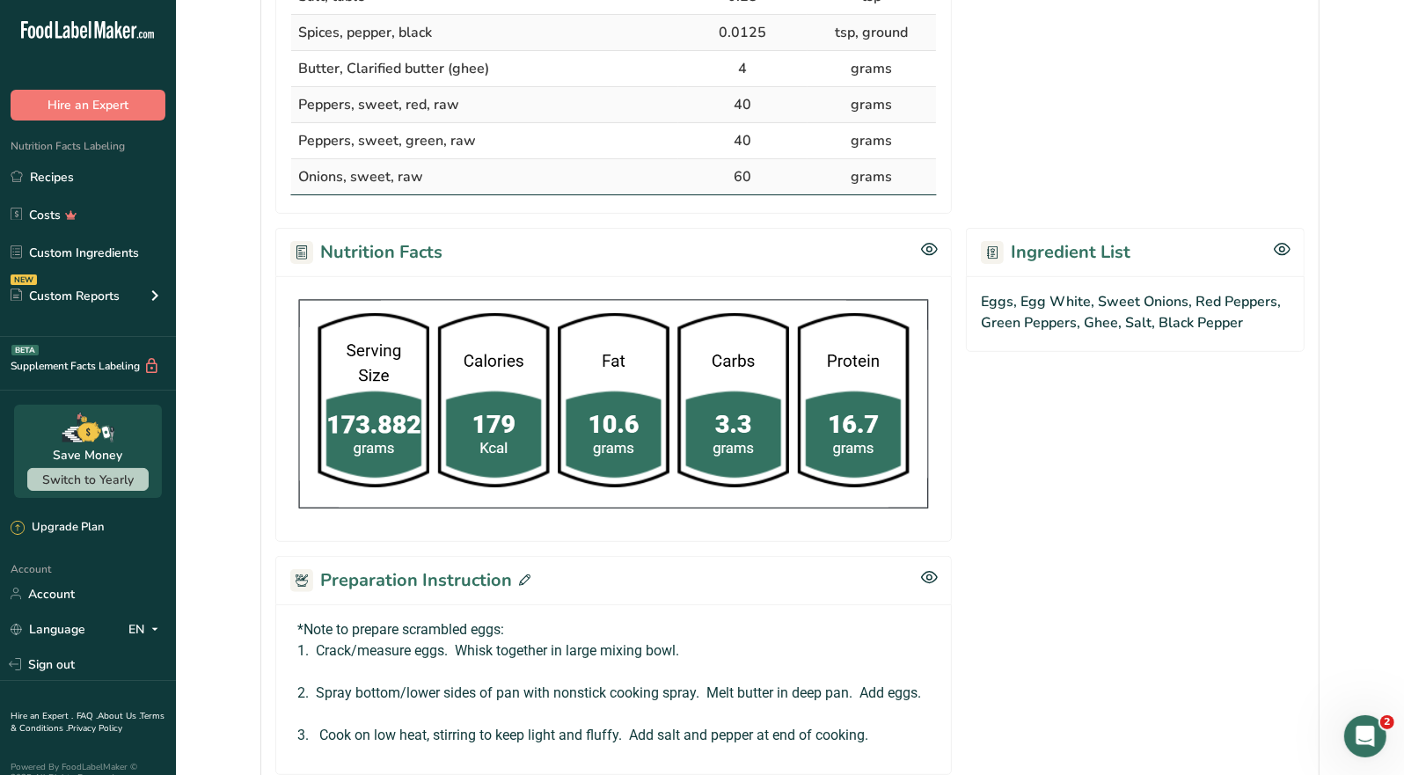
scroll to position [718, 0]
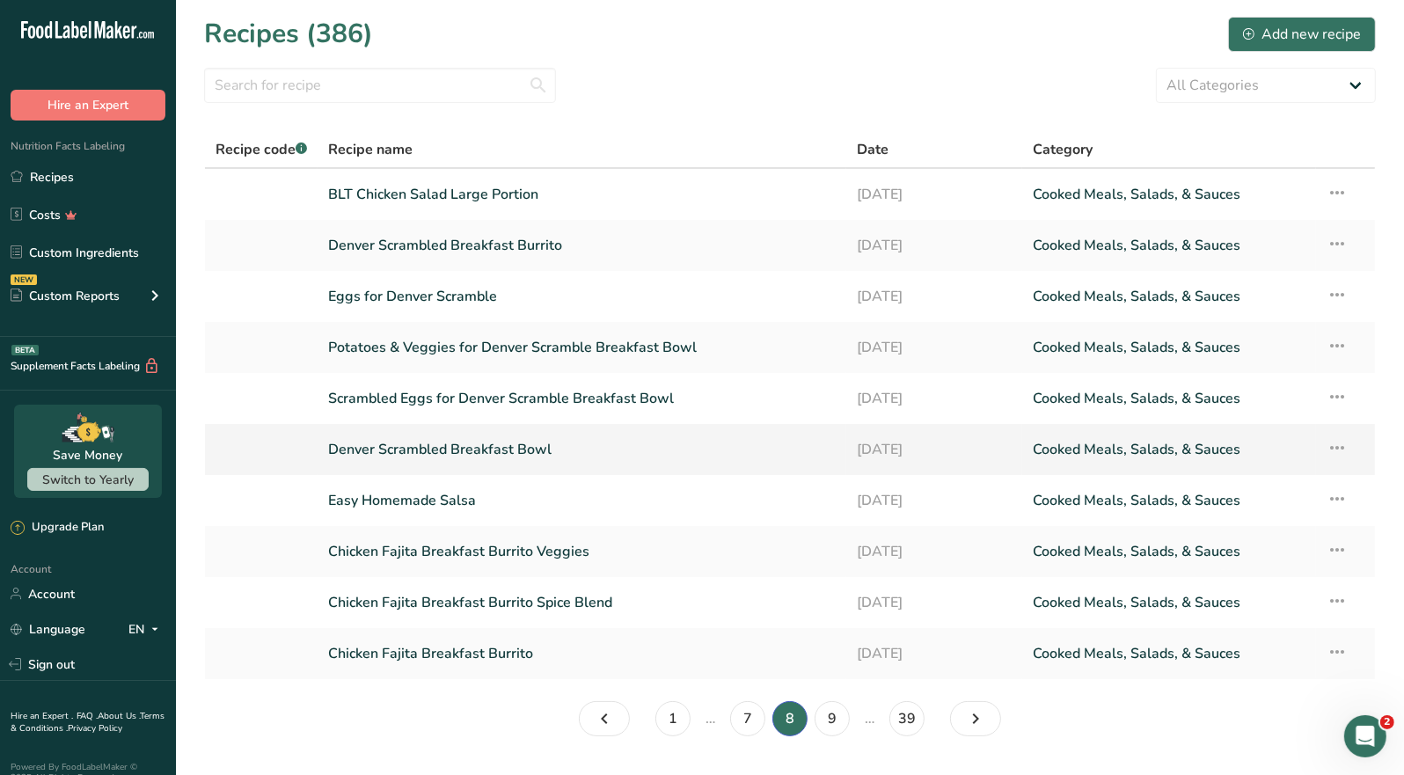
click at [540, 451] on link "Denver Scrambled Breakfast Bowl" at bounding box center [582, 449] width 508 height 37
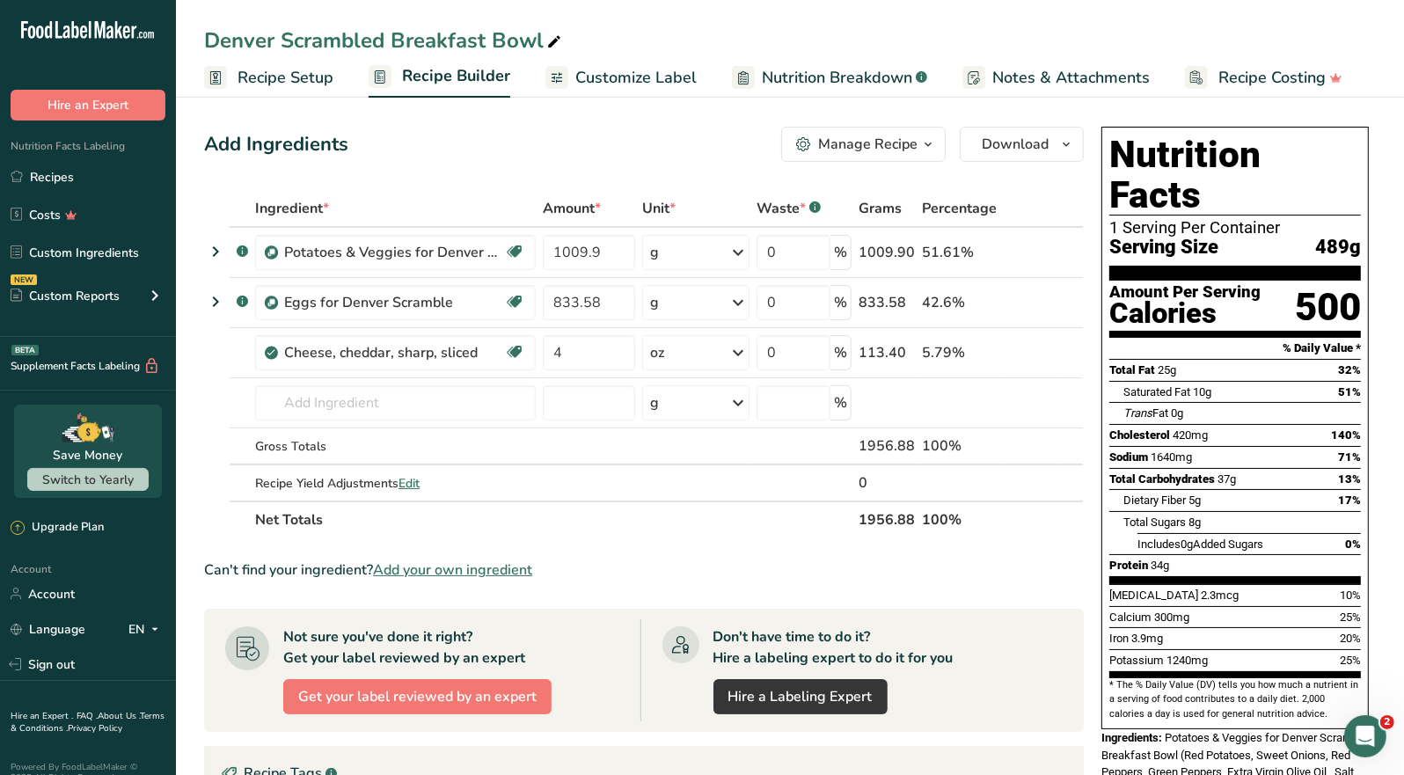
click at [933, 150] on icon "button" at bounding box center [928, 145] width 14 height 22
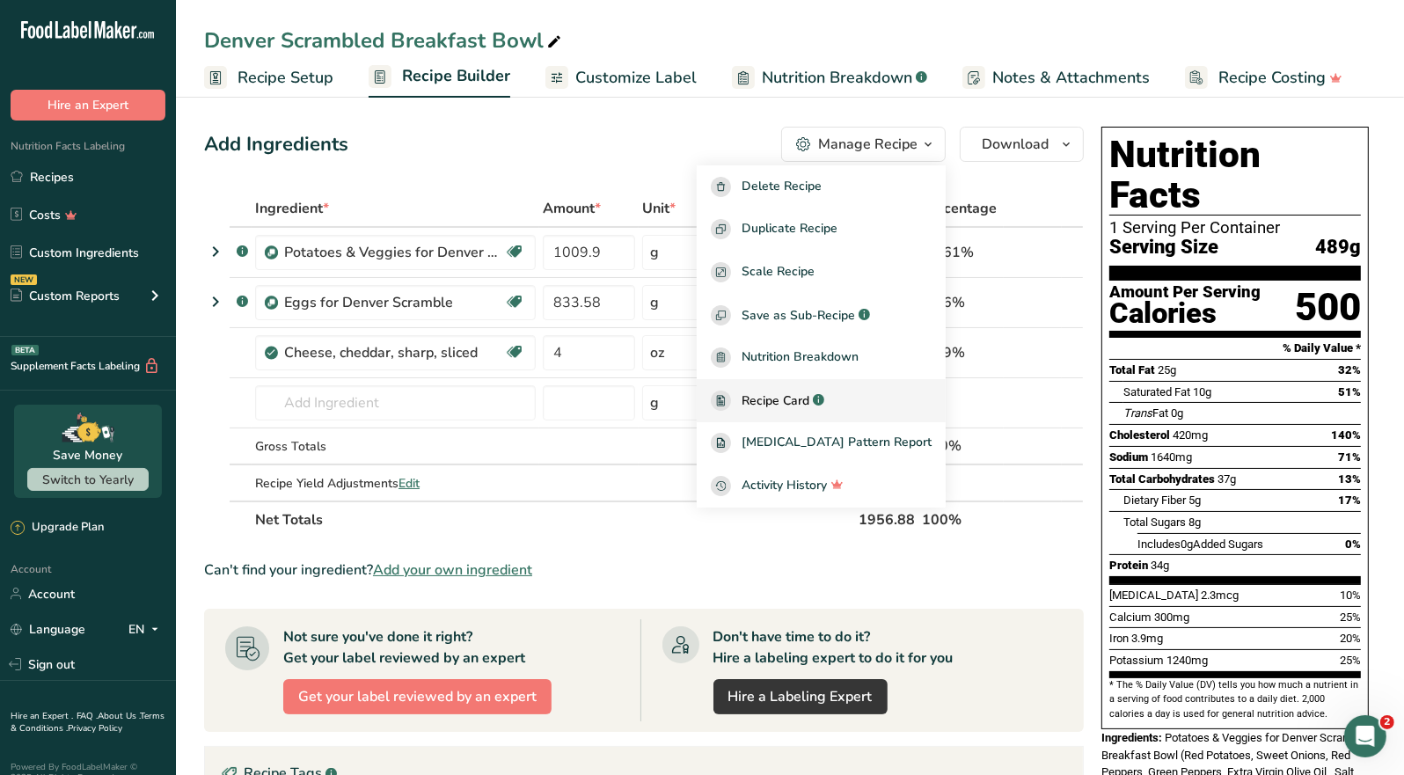
click at [809, 399] on span "Recipe Card" at bounding box center [776, 401] width 68 height 18
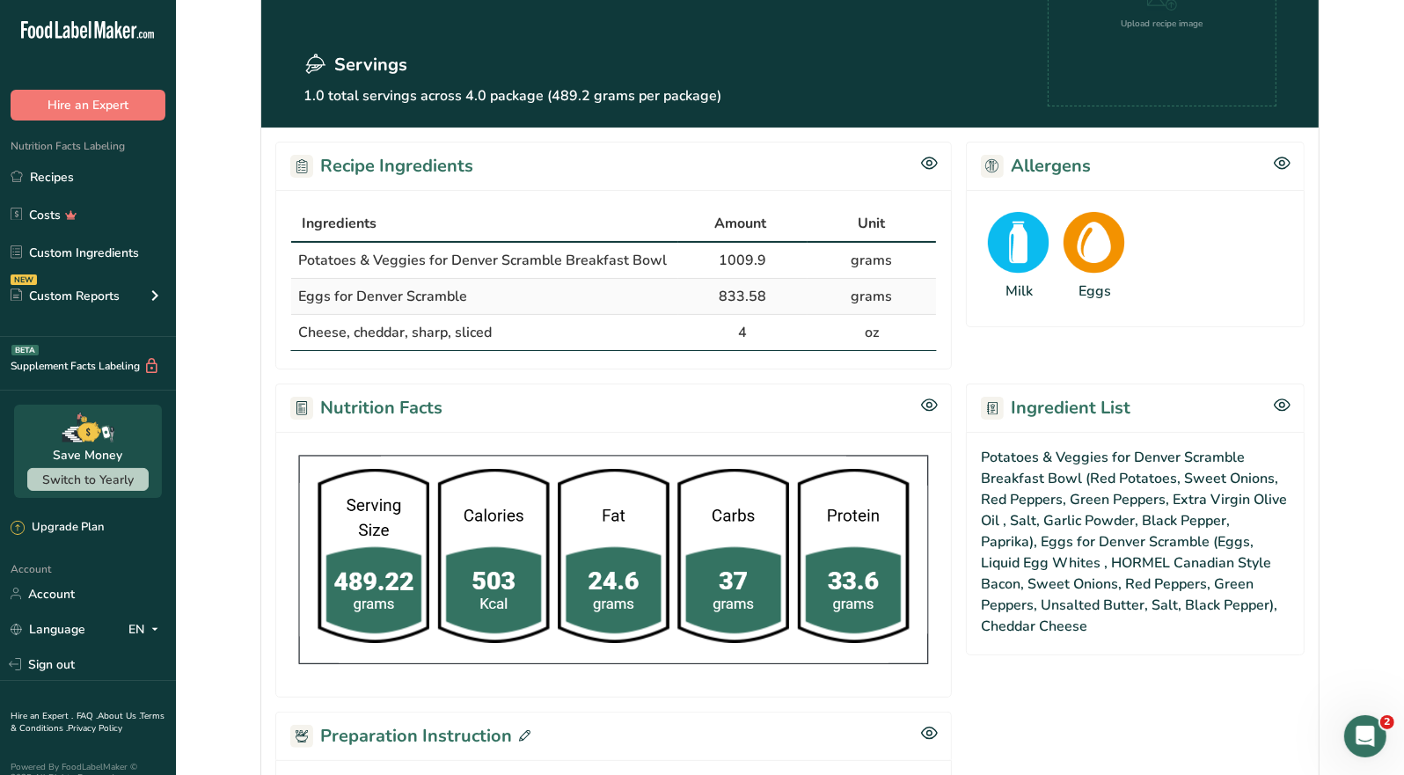
scroll to position [528, 0]
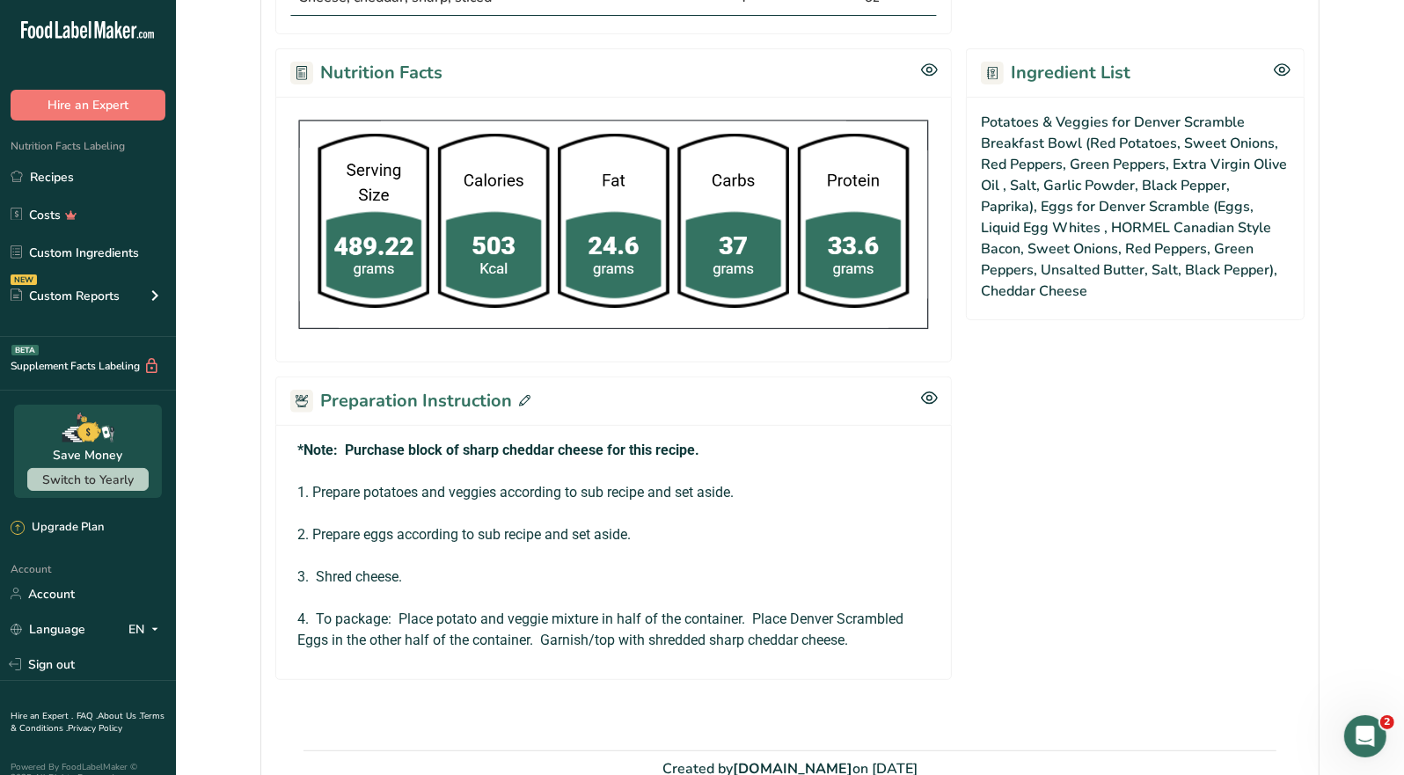
click at [524, 402] on icon at bounding box center [524, 400] width 11 height 11
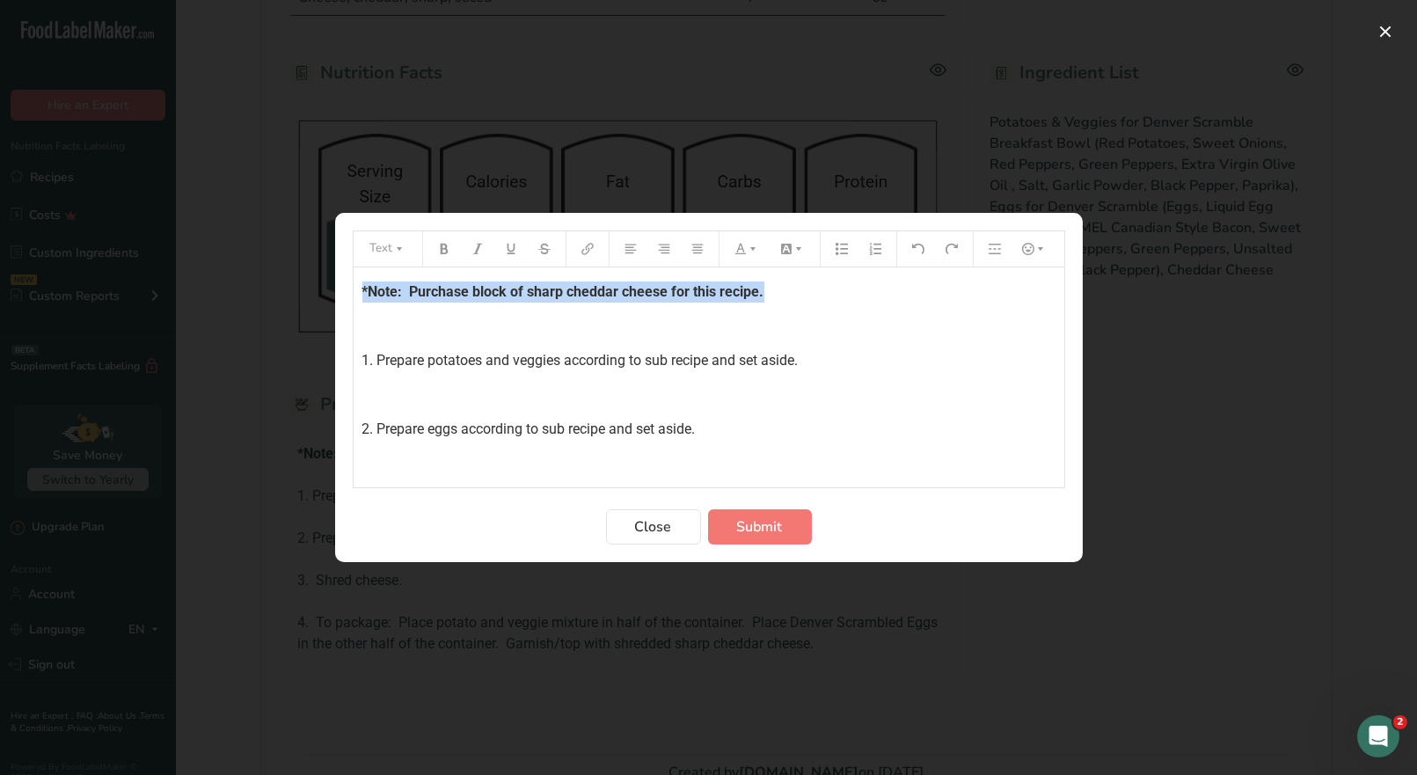
drag, startPoint x: 772, startPoint y: 294, endPoint x: 346, endPoint y: 288, distance: 425.9
click at [346, 288] on section "Text *Note: Purchase block of sharp cheddar cheese for this recipe. ﻿ 1. Prepar…" at bounding box center [709, 387] width 748 height 349
click at [750, 249] on icon "Preparation instructions modal" at bounding box center [753, 249] width 12 height 12
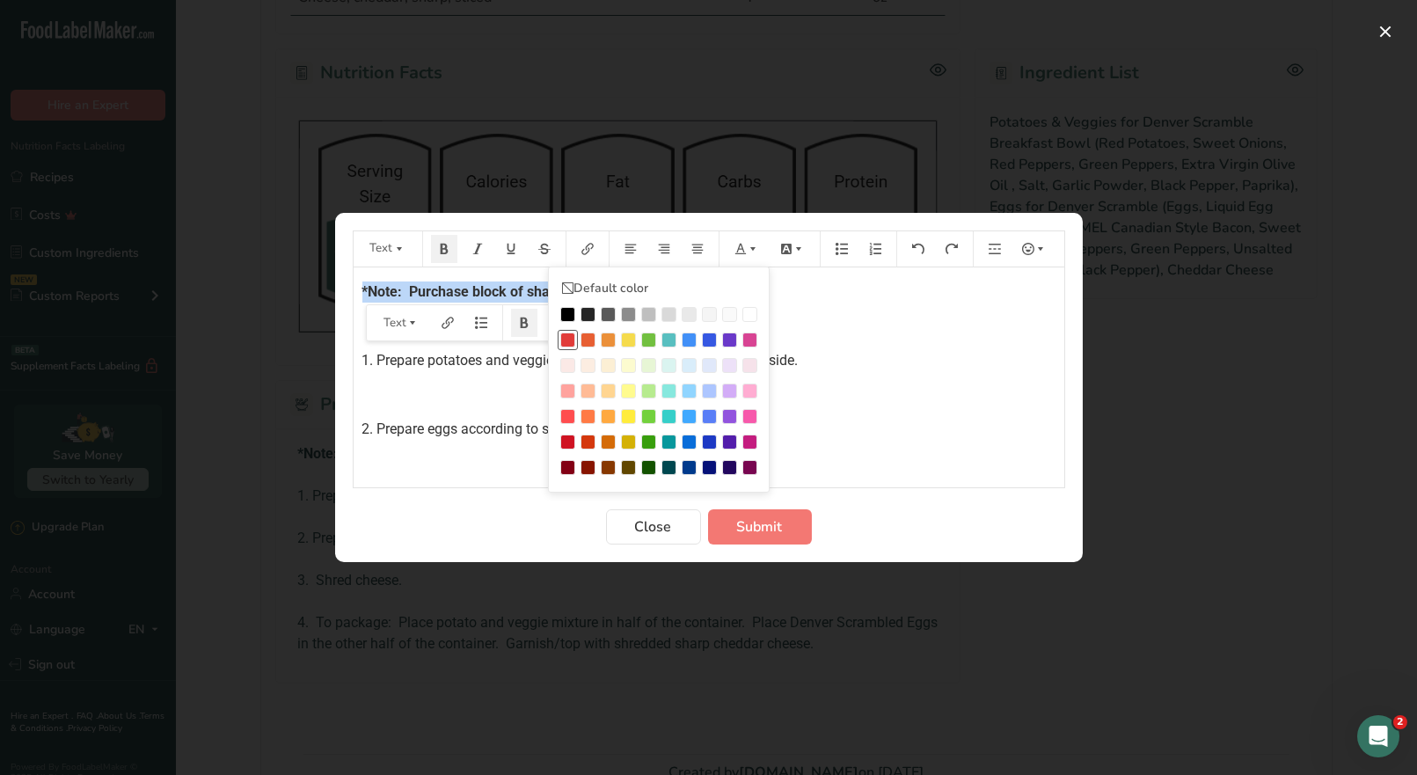
click at [569, 337] on div "Preparation instructions modal" at bounding box center [567, 340] width 15 height 15
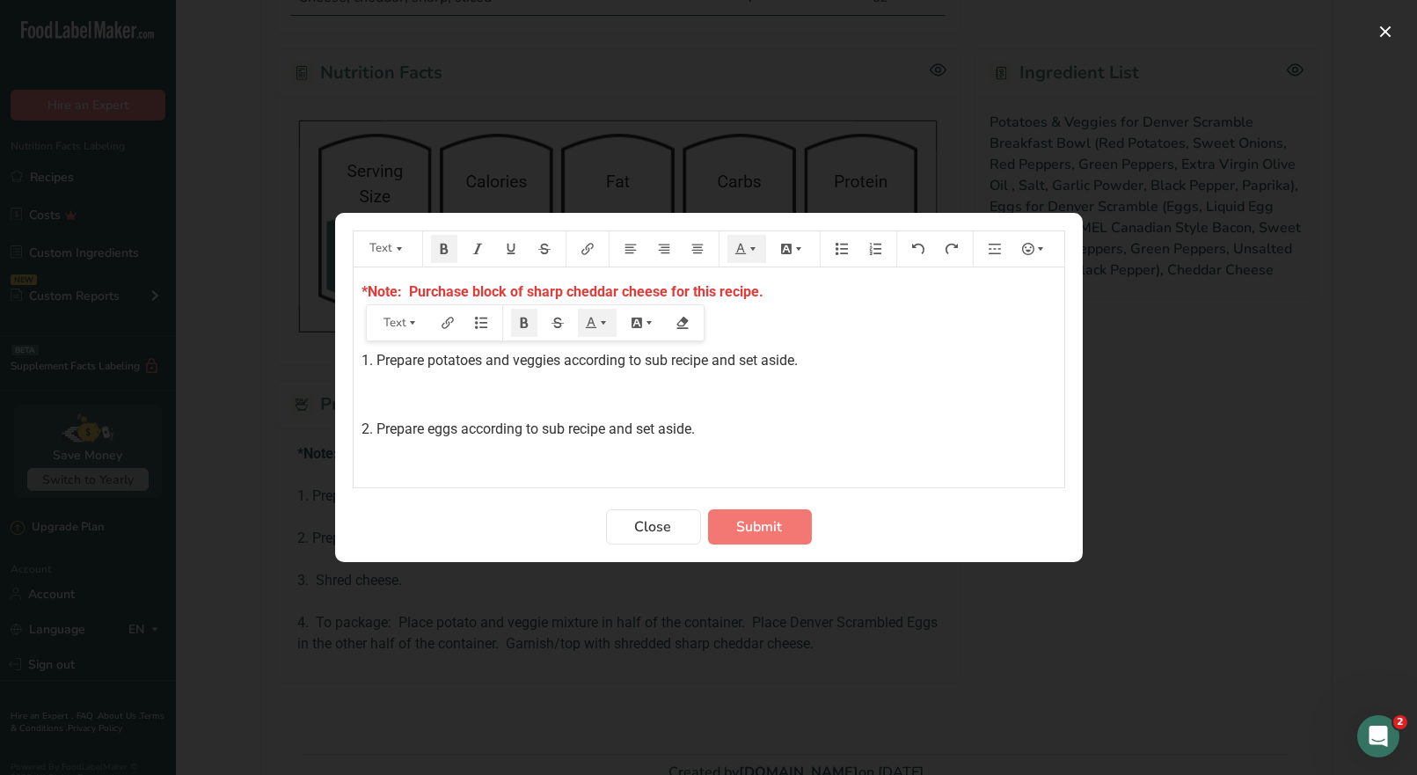
click at [928, 355] on p "1. Prepare potatoes and veggies according to sub recipe and set aside." at bounding box center [709, 360] width 693 height 21
drag, startPoint x: 758, startPoint y: 528, endPoint x: 780, endPoint y: 519, distance: 22.9
click at [758, 526] on span "Submit" at bounding box center [760, 526] width 46 height 21
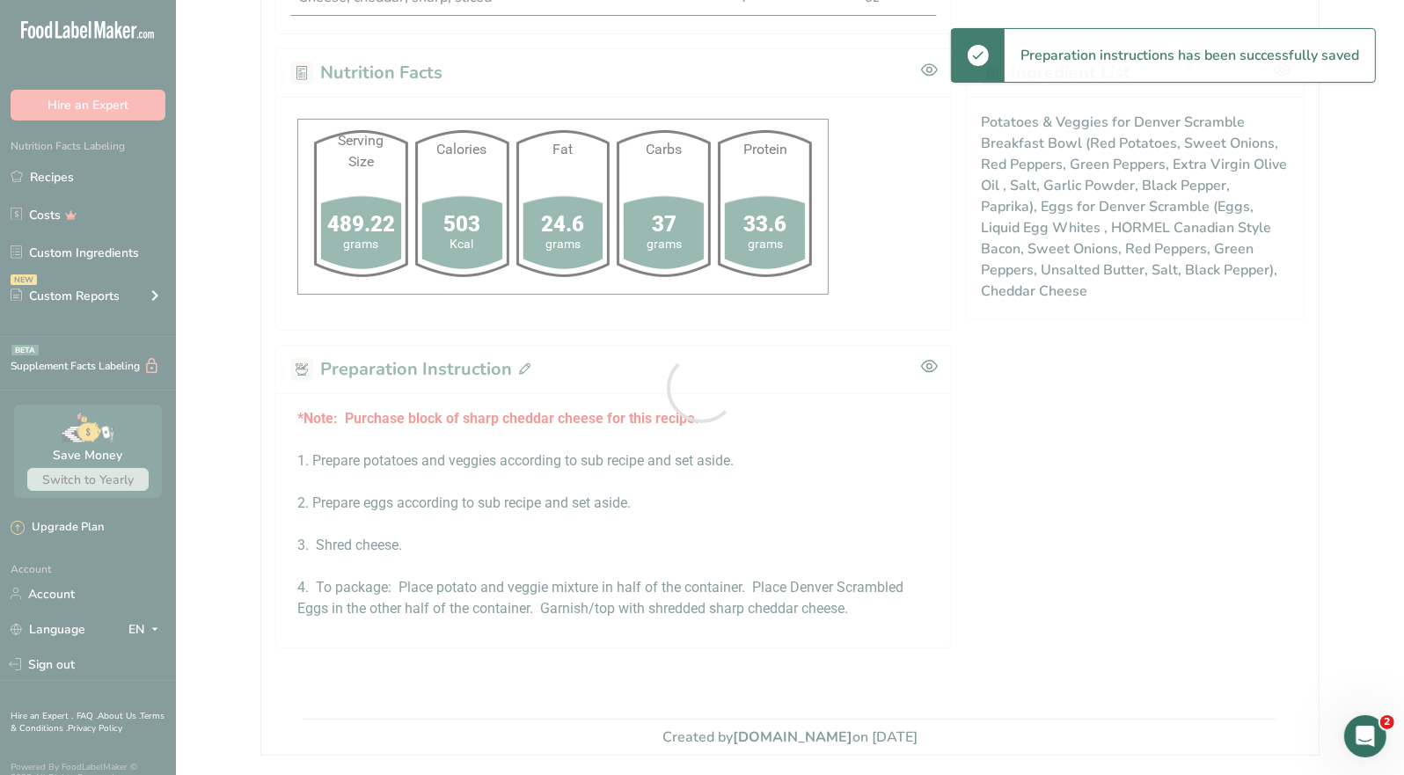
scroll to position [0, 0]
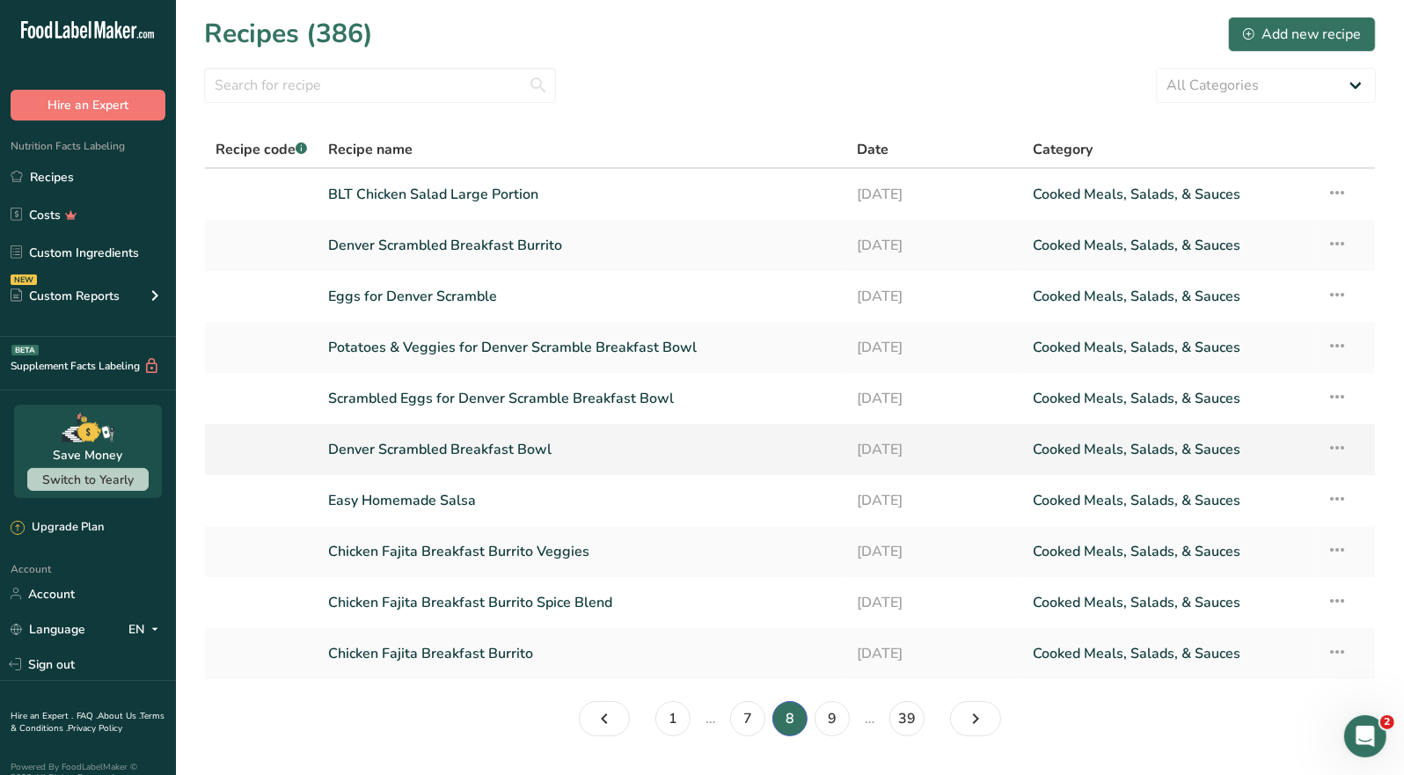
click at [514, 460] on link "Denver Scrambled Breakfast Bowl" at bounding box center [582, 449] width 508 height 37
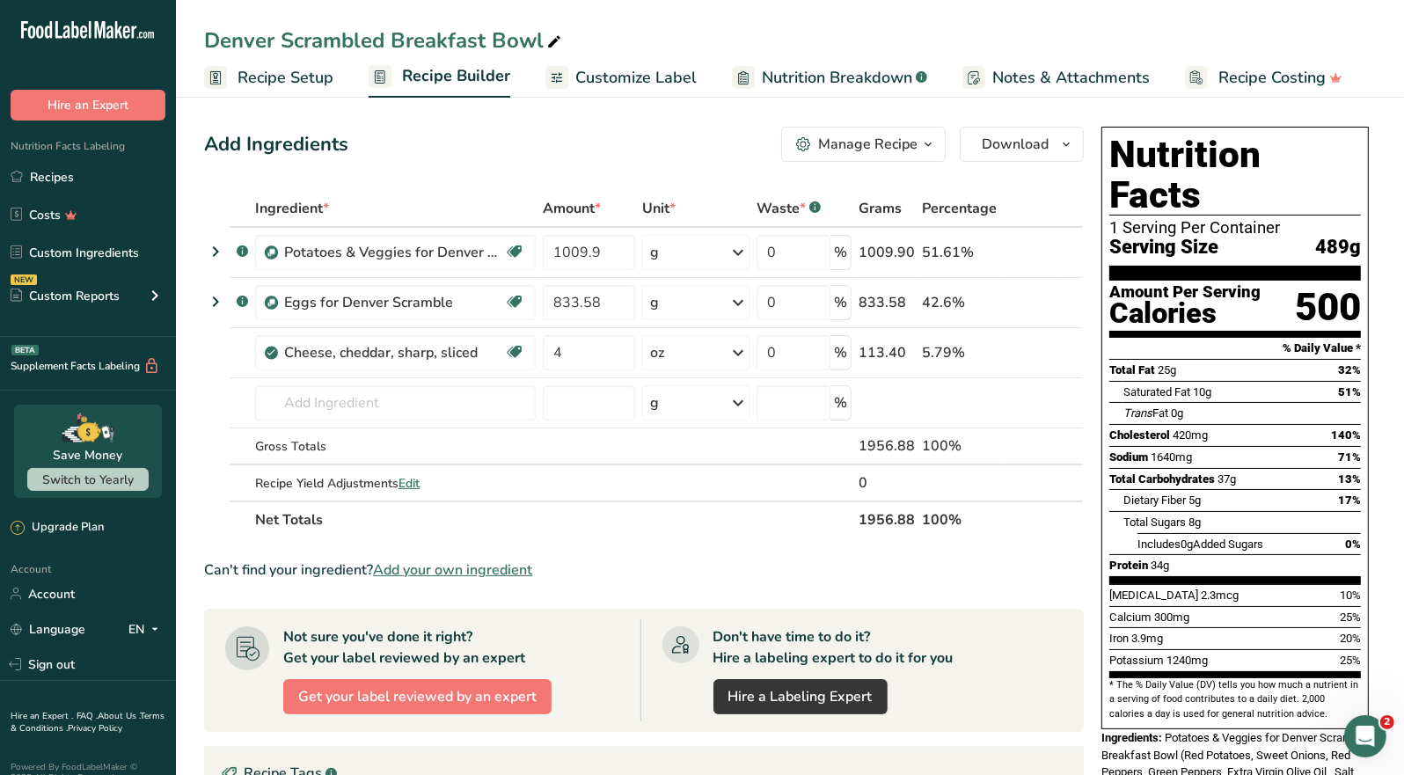
click at [928, 142] on icon "button" at bounding box center [928, 145] width 14 height 22
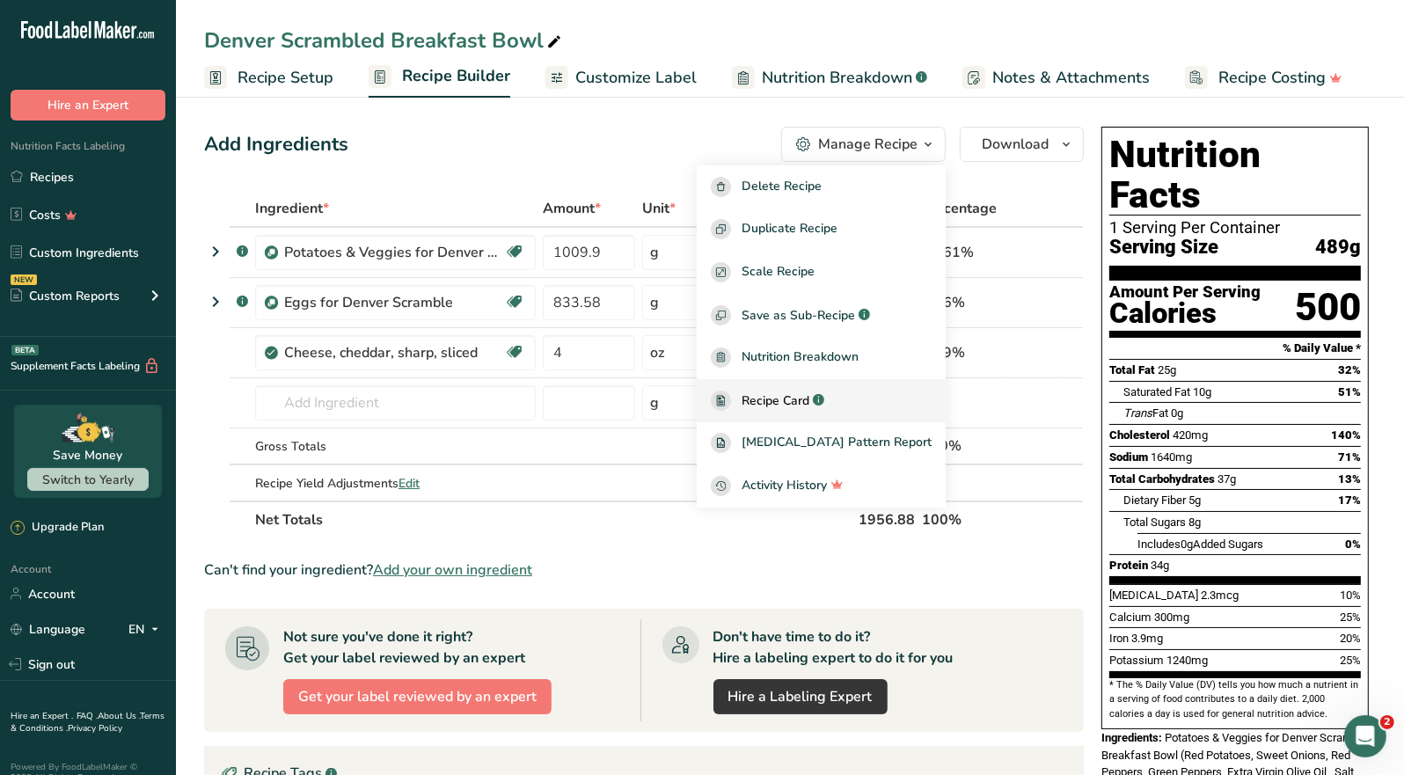
click at [809, 401] on span "Recipe Card" at bounding box center [776, 401] width 68 height 18
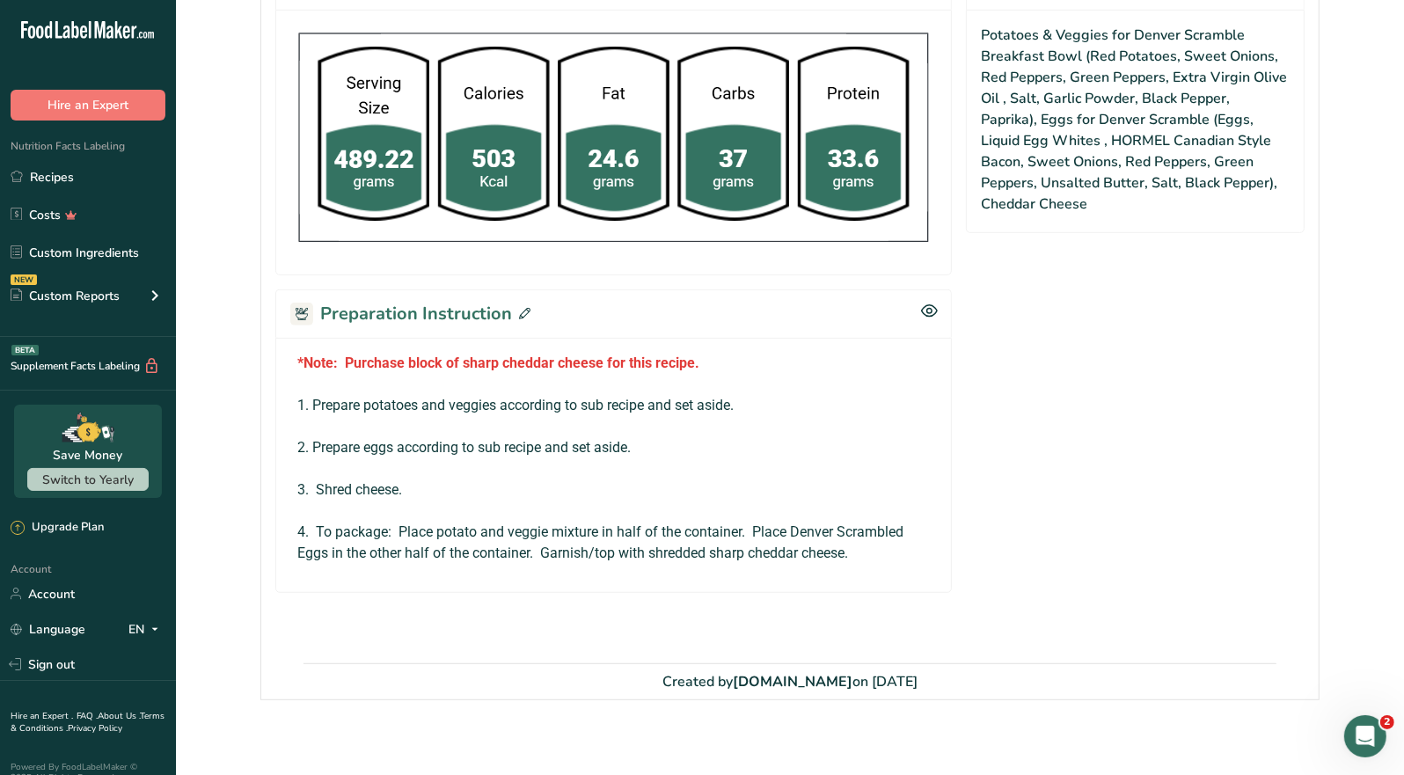
scroll to position [622, 0]
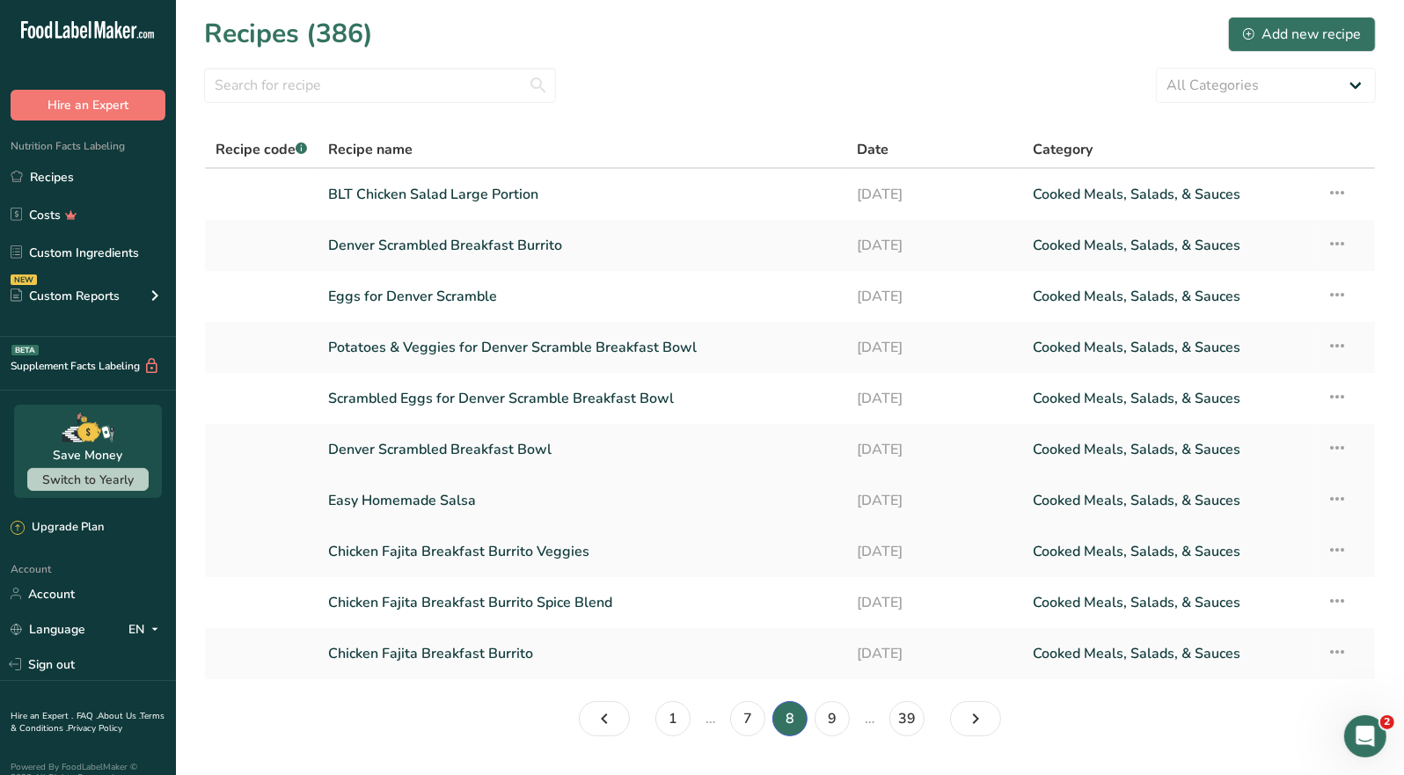
click at [441, 503] on link "Easy Homemade Salsa" at bounding box center [582, 500] width 508 height 37
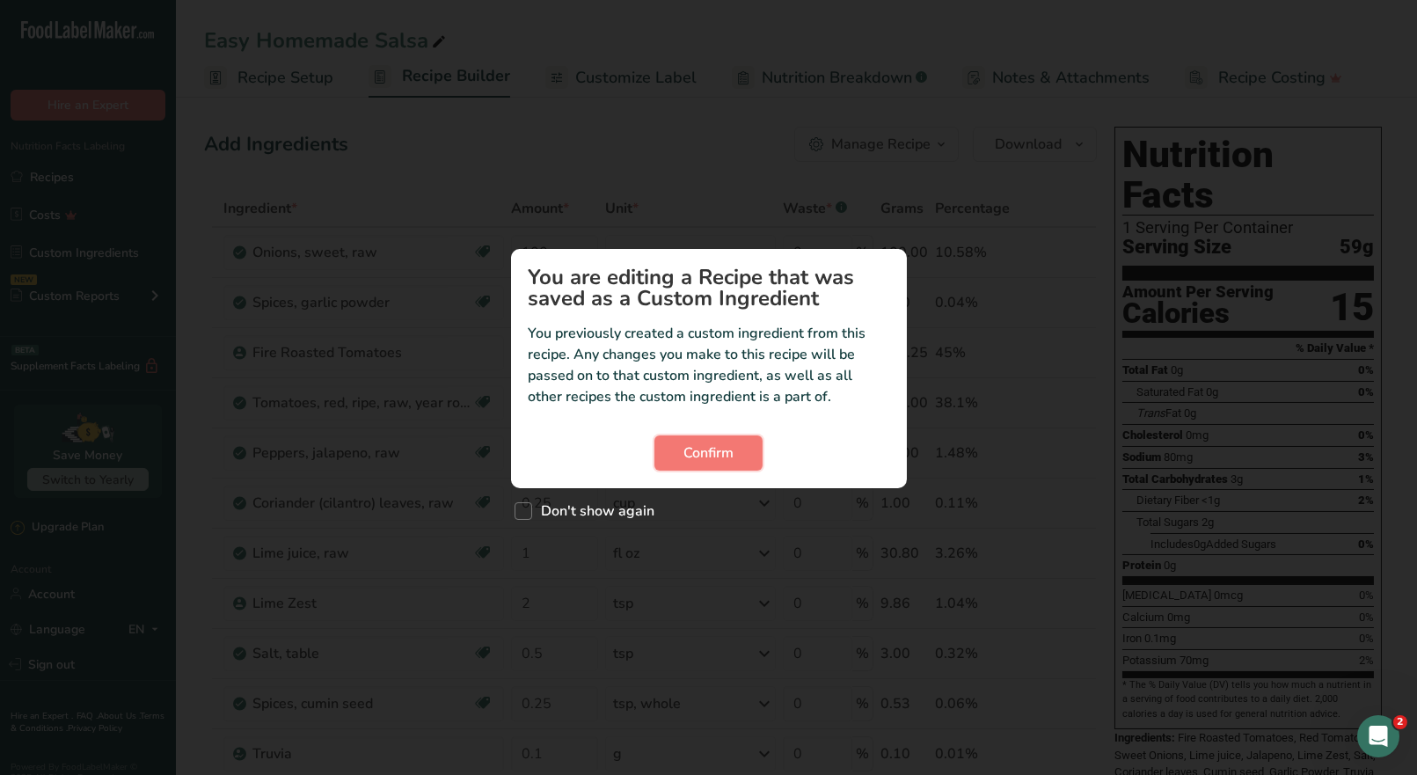
drag, startPoint x: 712, startPoint y: 459, endPoint x: 926, endPoint y: 265, distance: 289.0
click at [712, 455] on span "Confirm" at bounding box center [709, 453] width 50 height 21
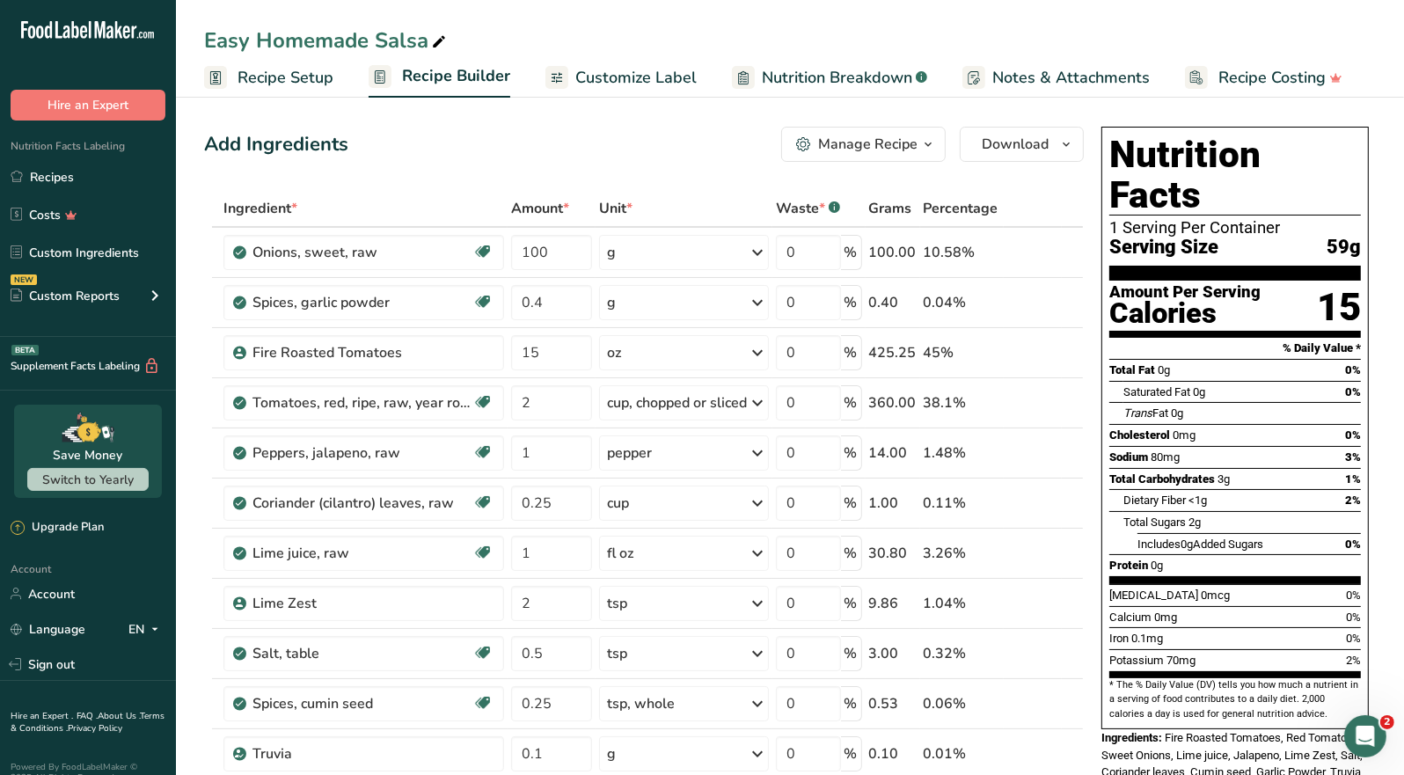
click at [937, 143] on span "button" at bounding box center [928, 144] width 21 height 21
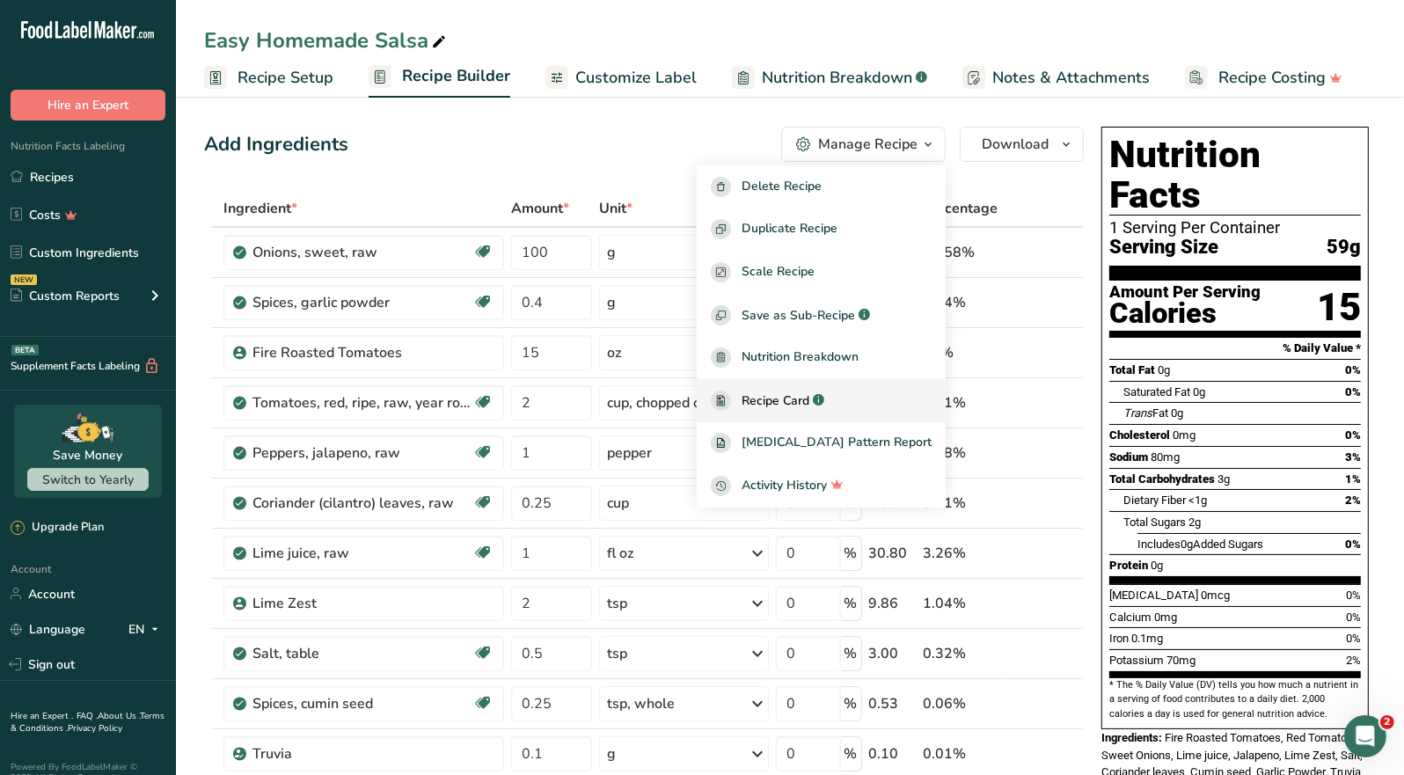
click at [809, 392] on span "Recipe Card" at bounding box center [776, 401] width 68 height 18
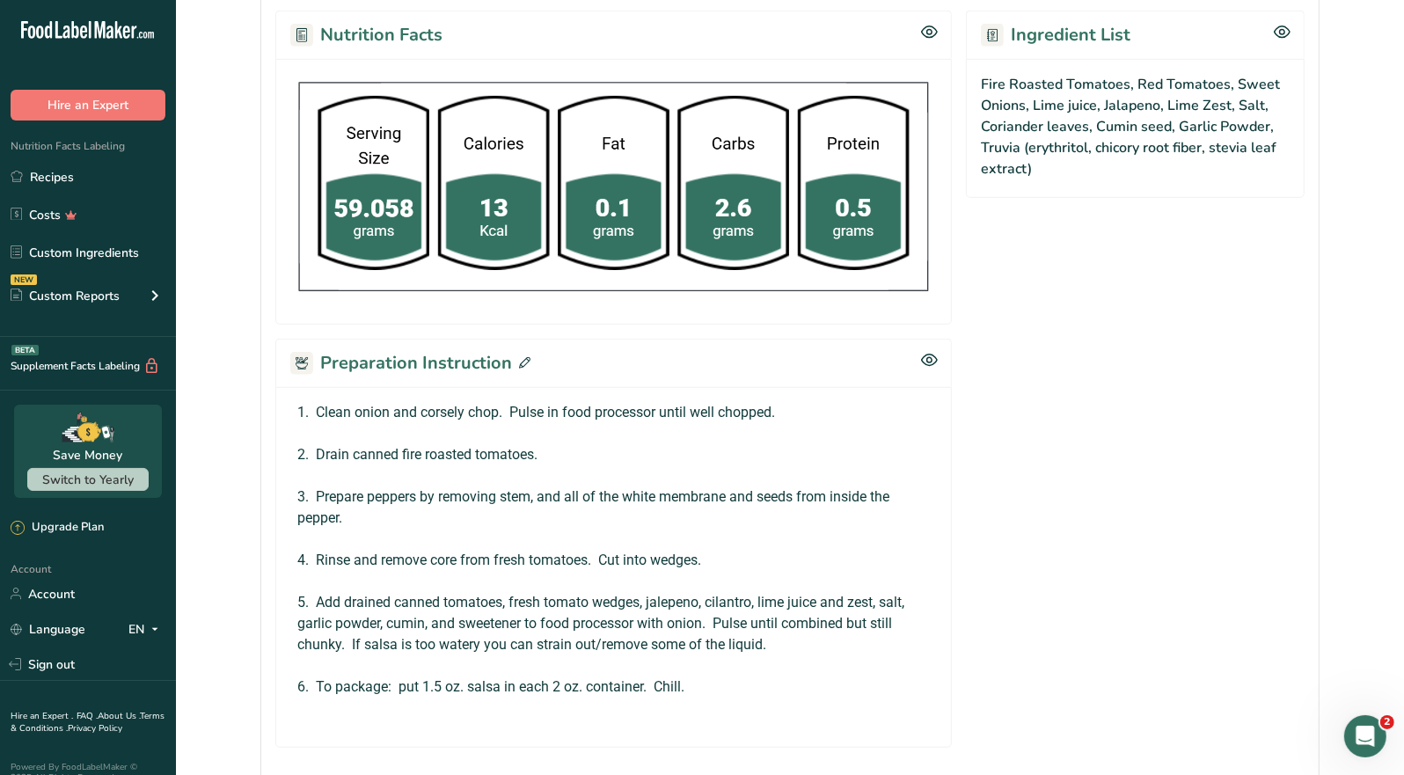
scroll to position [880, 0]
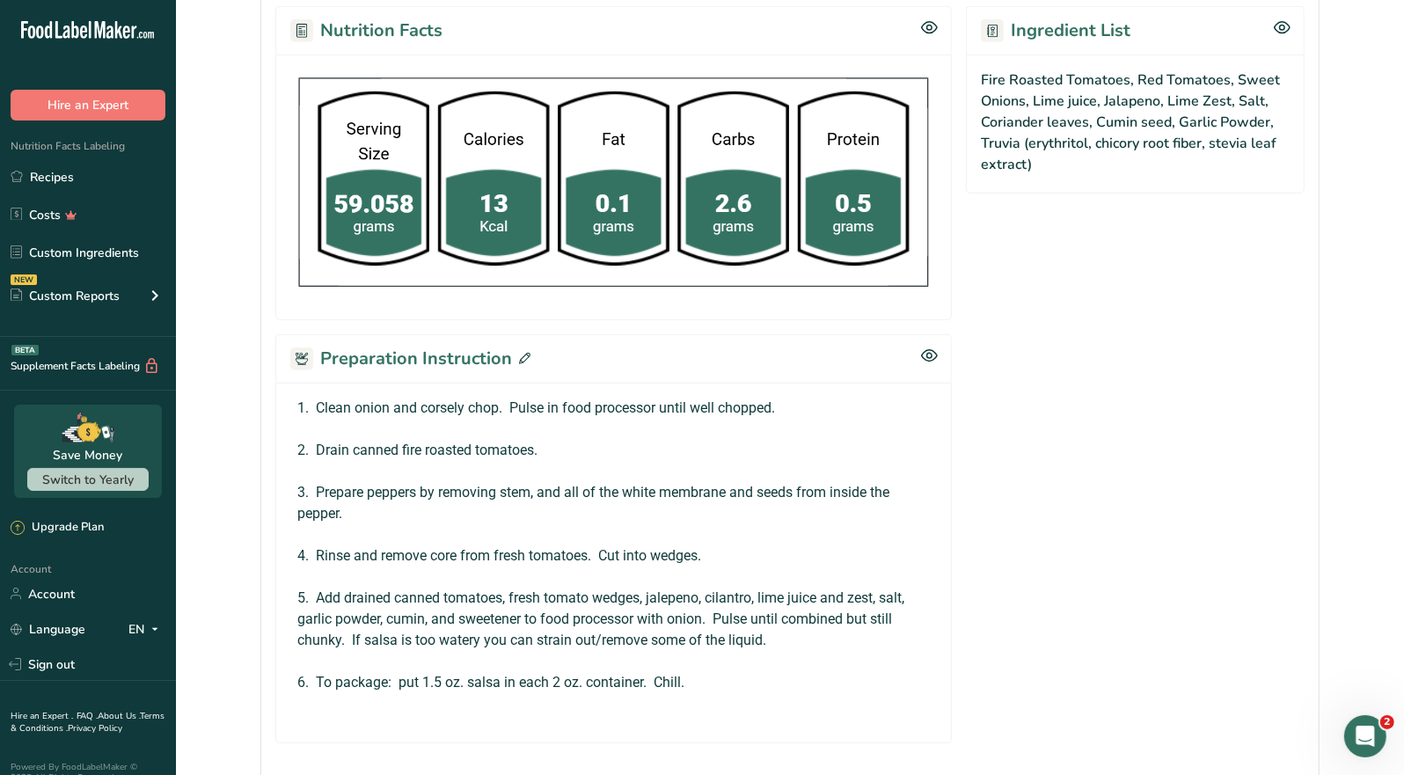
click at [525, 356] on icon at bounding box center [524, 358] width 11 height 11
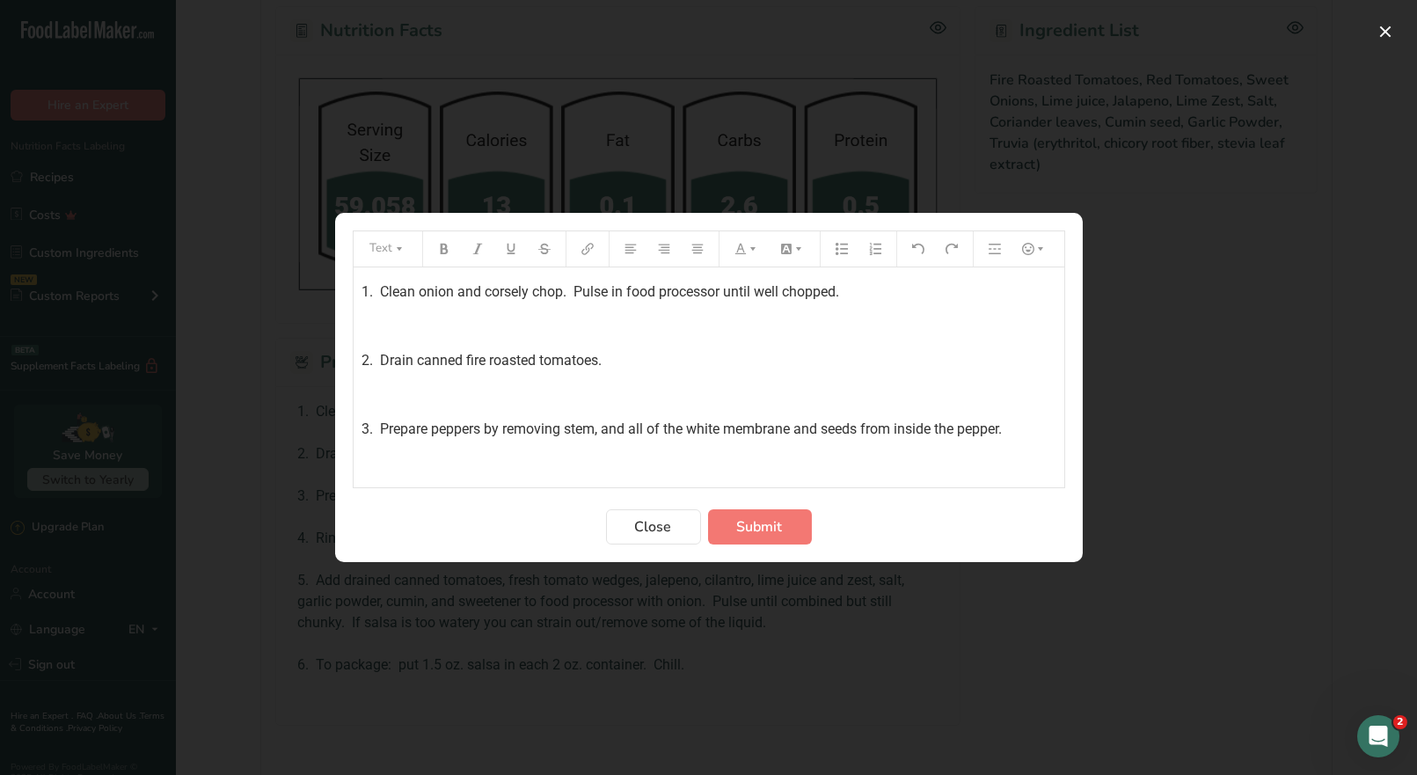
click at [356, 290] on div "1. Clean onion and corsely chop. Pulse in food processor until well chopped. ﻿ …" at bounding box center [709, 494] width 711 height 455
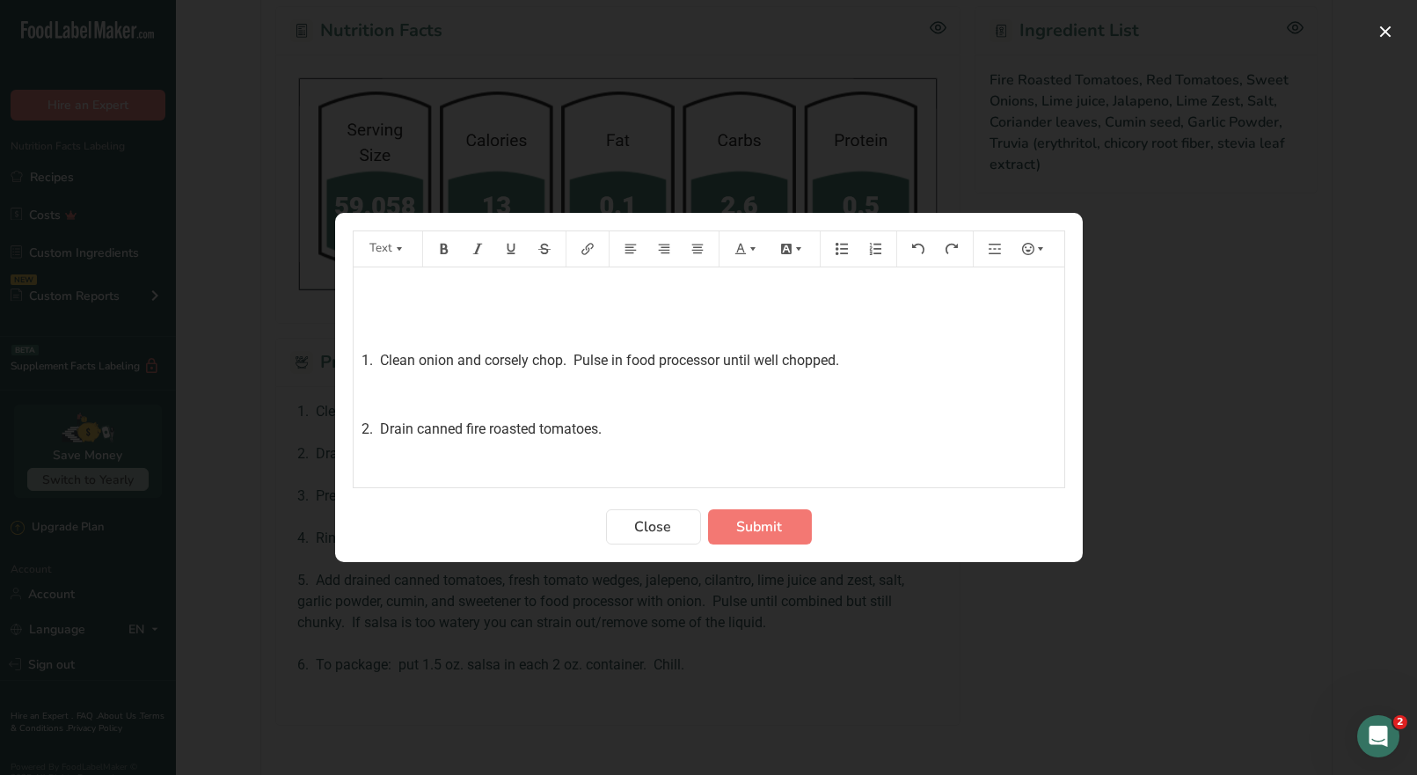
drag, startPoint x: 363, startPoint y: 285, endPoint x: 473, endPoint y: 273, distance: 111.5
click at [363, 285] on p "﻿" at bounding box center [709, 292] width 693 height 21
click at [754, 254] on button "Preparation instructions modal" at bounding box center [747, 249] width 39 height 28
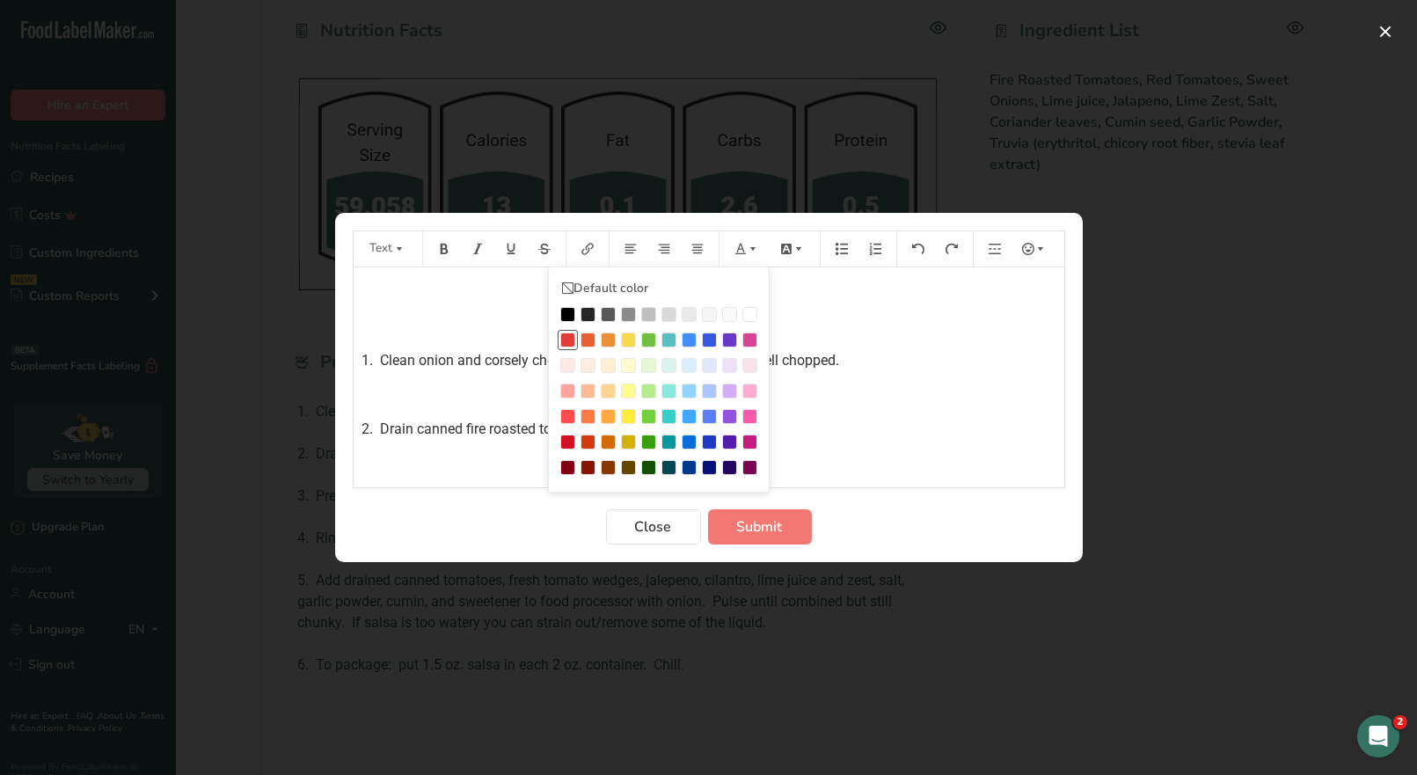
click at [565, 339] on div "Preparation instructions modal" at bounding box center [567, 340] width 15 height 15
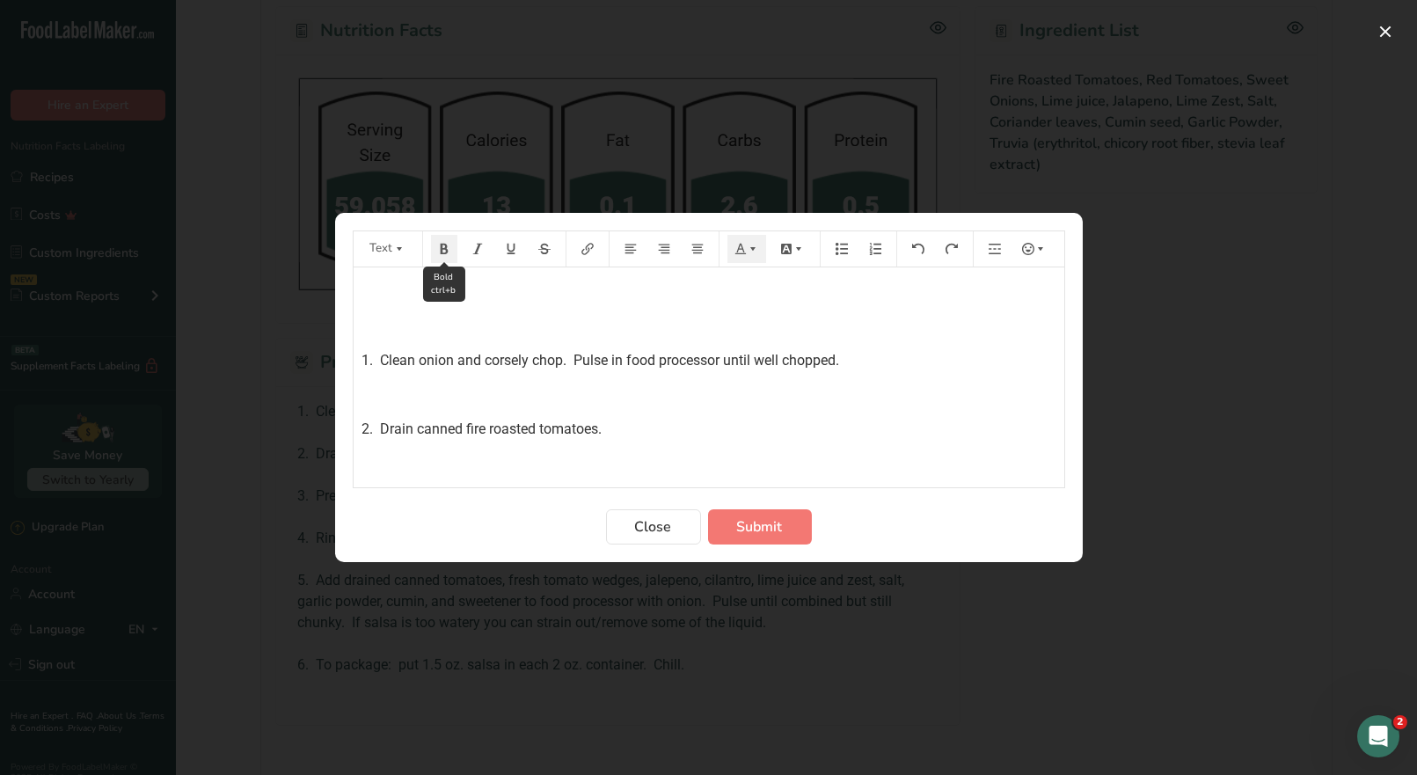
click at [450, 248] on button "Preparation instructions modal" at bounding box center [444, 249] width 26 height 28
click at [772, 526] on span "Submit" at bounding box center [760, 526] width 46 height 21
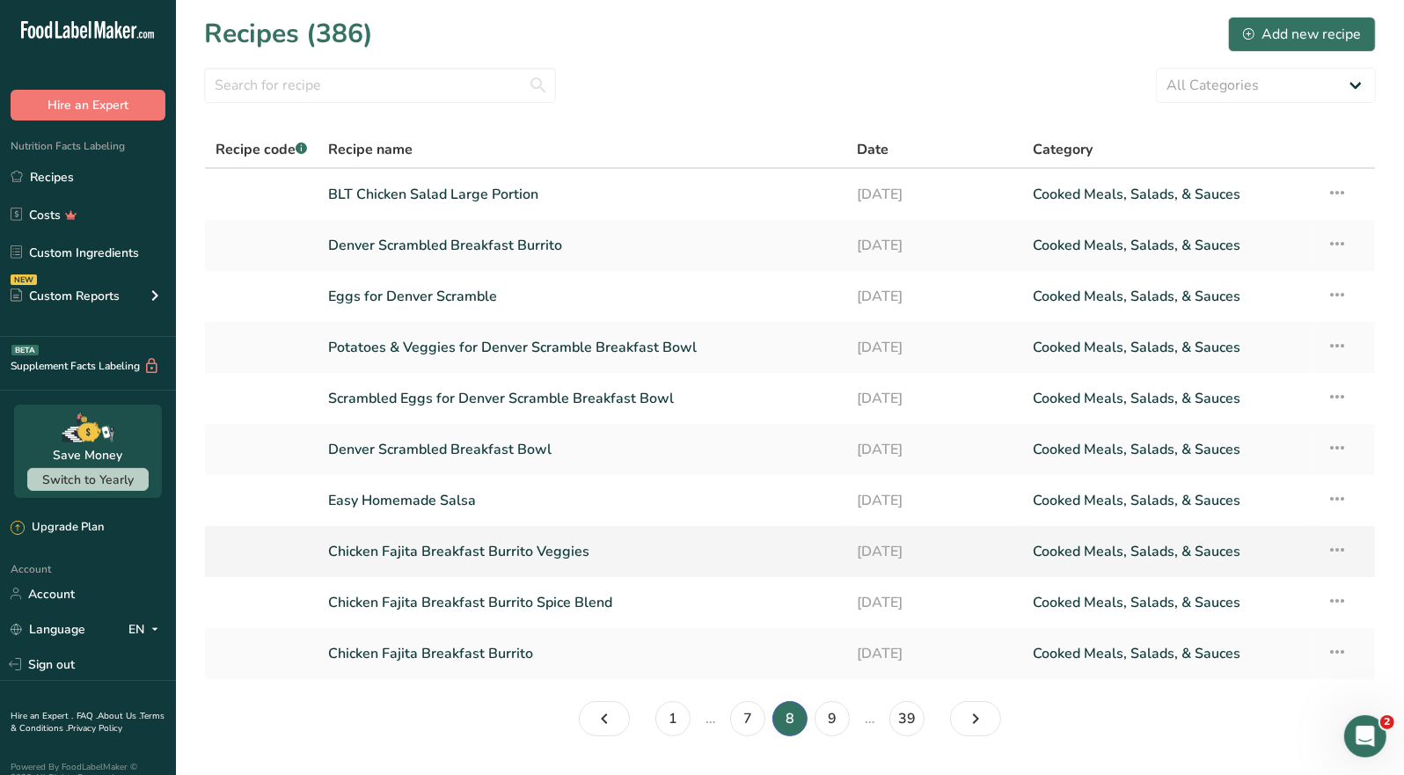
click at [533, 556] on link "Chicken Fajita Breakfast Burrito Veggies" at bounding box center [582, 551] width 508 height 37
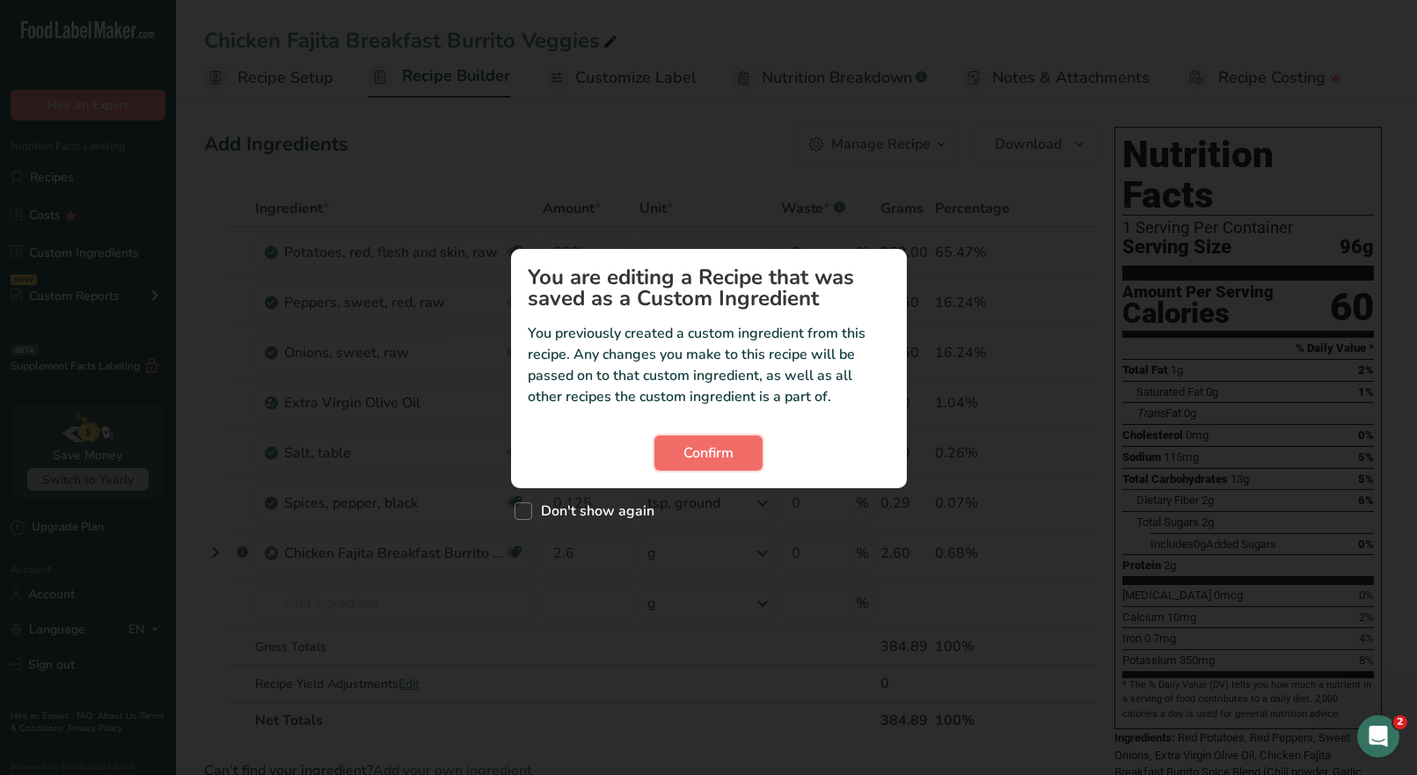
click at [707, 466] on button "Confirm" at bounding box center [709, 453] width 108 height 35
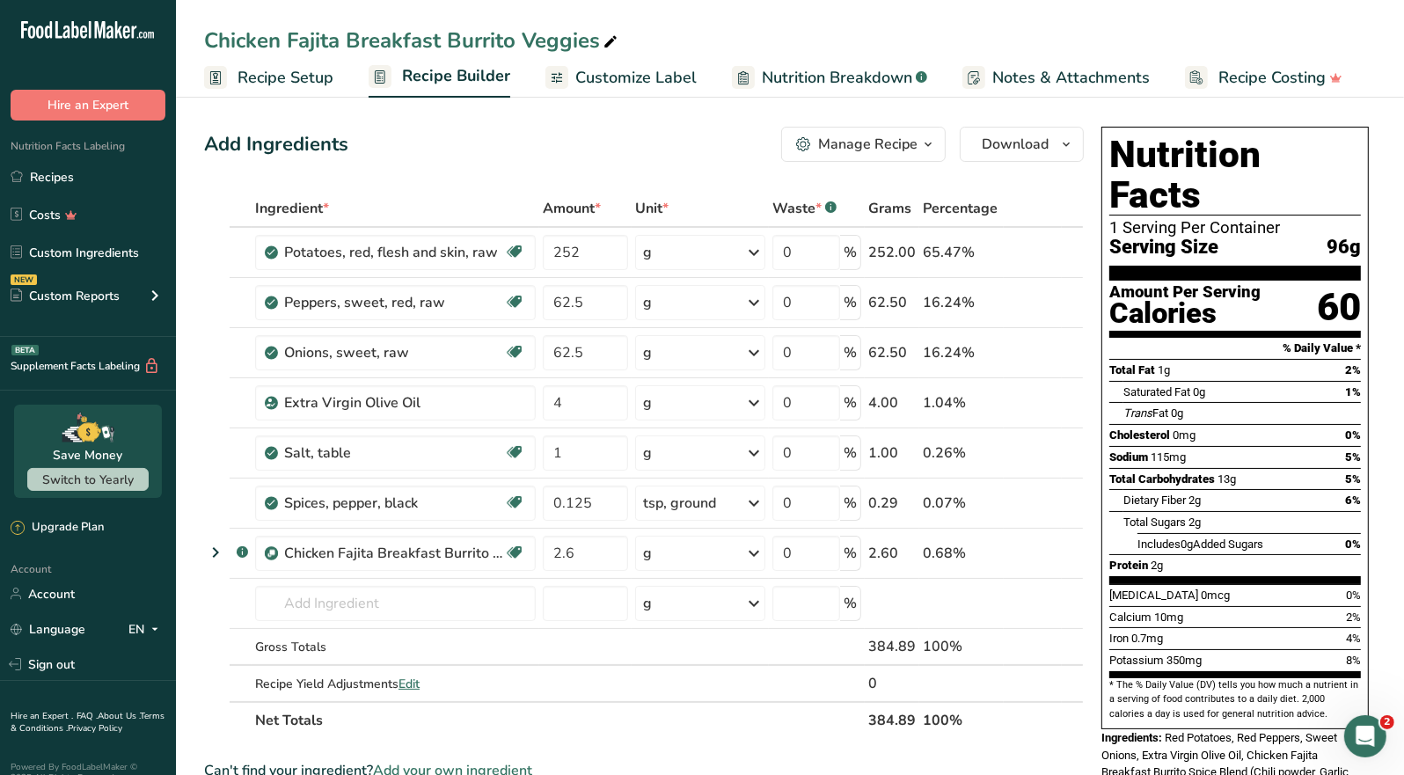
click at [914, 146] on div "Manage Recipe" at bounding box center [867, 144] width 99 height 21
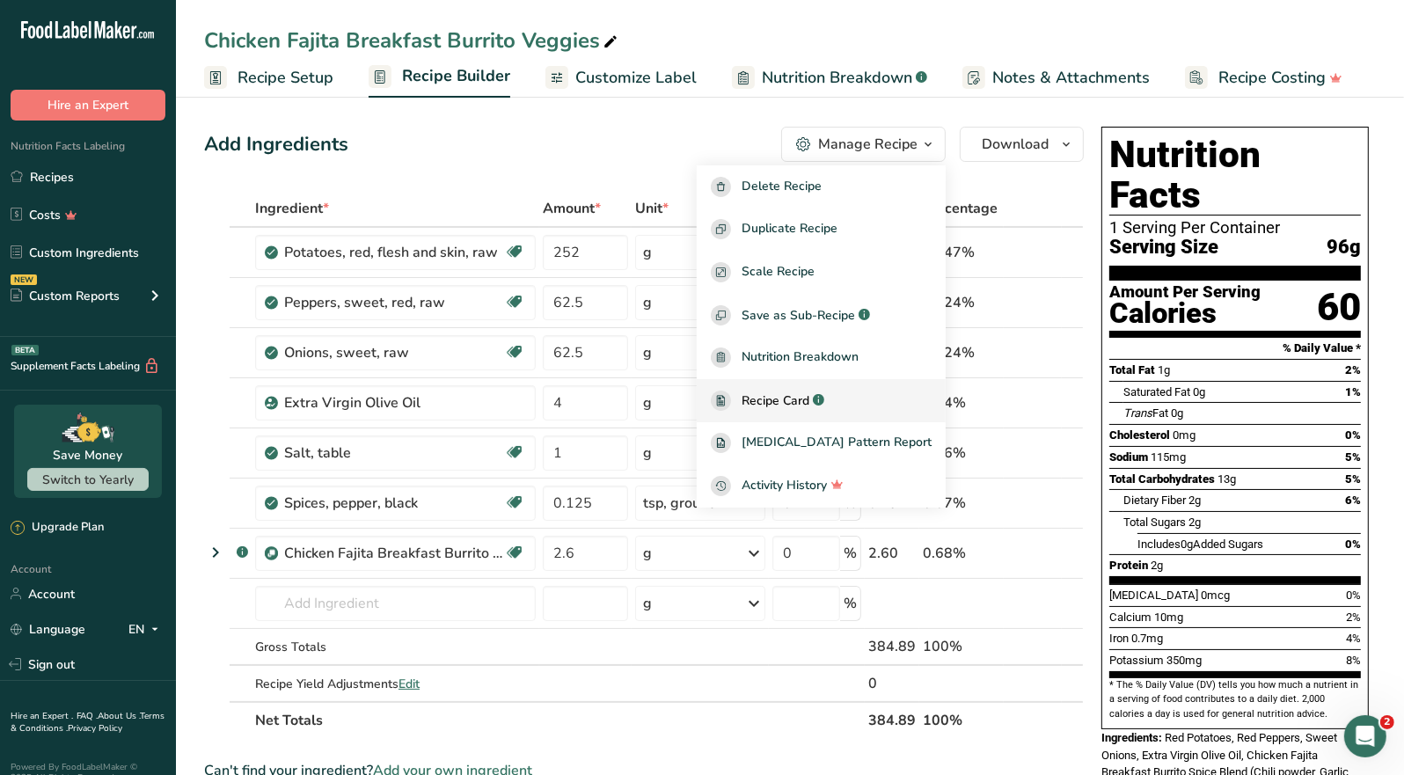
click at [809, 394] on span "Recipe Card" at bounding box center [776, 401] width 68 height 18
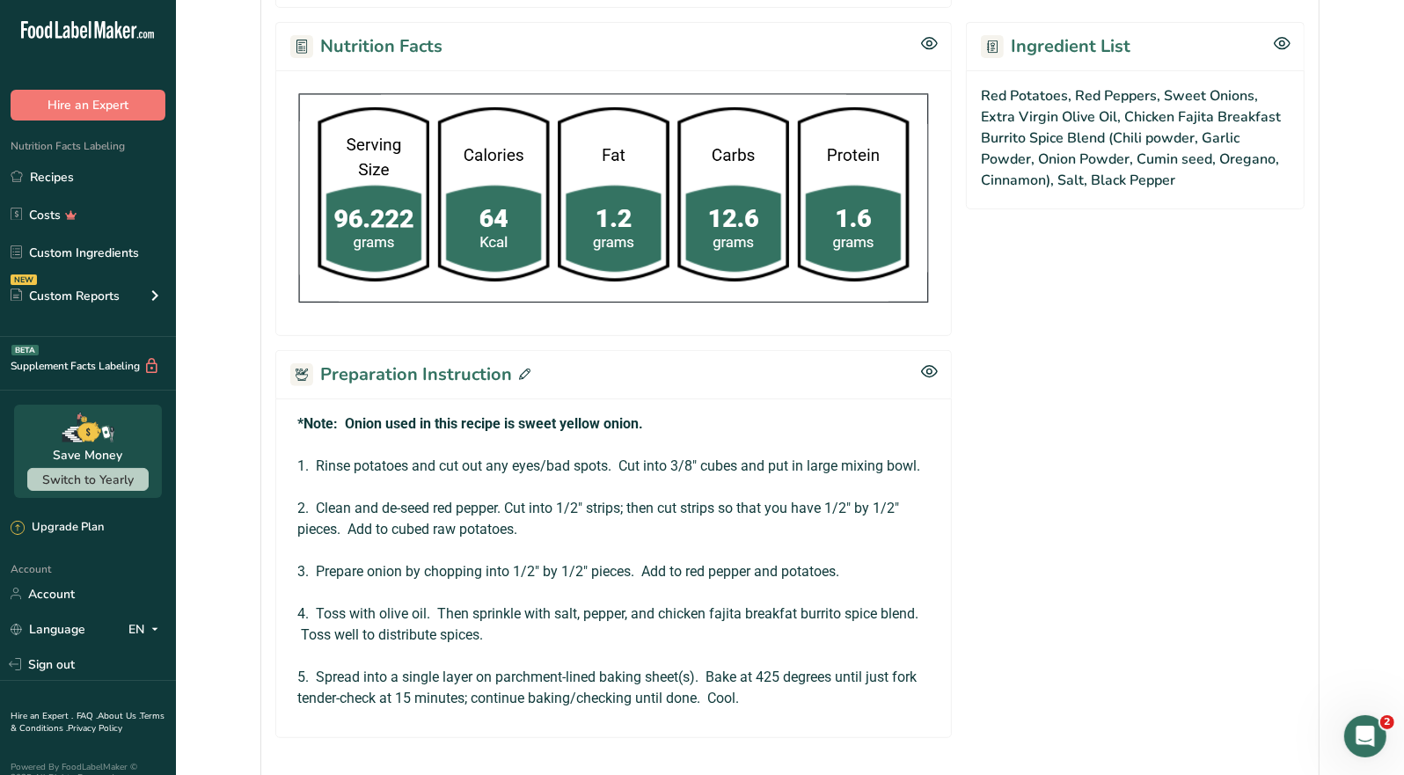
scroll to position [704, 0]
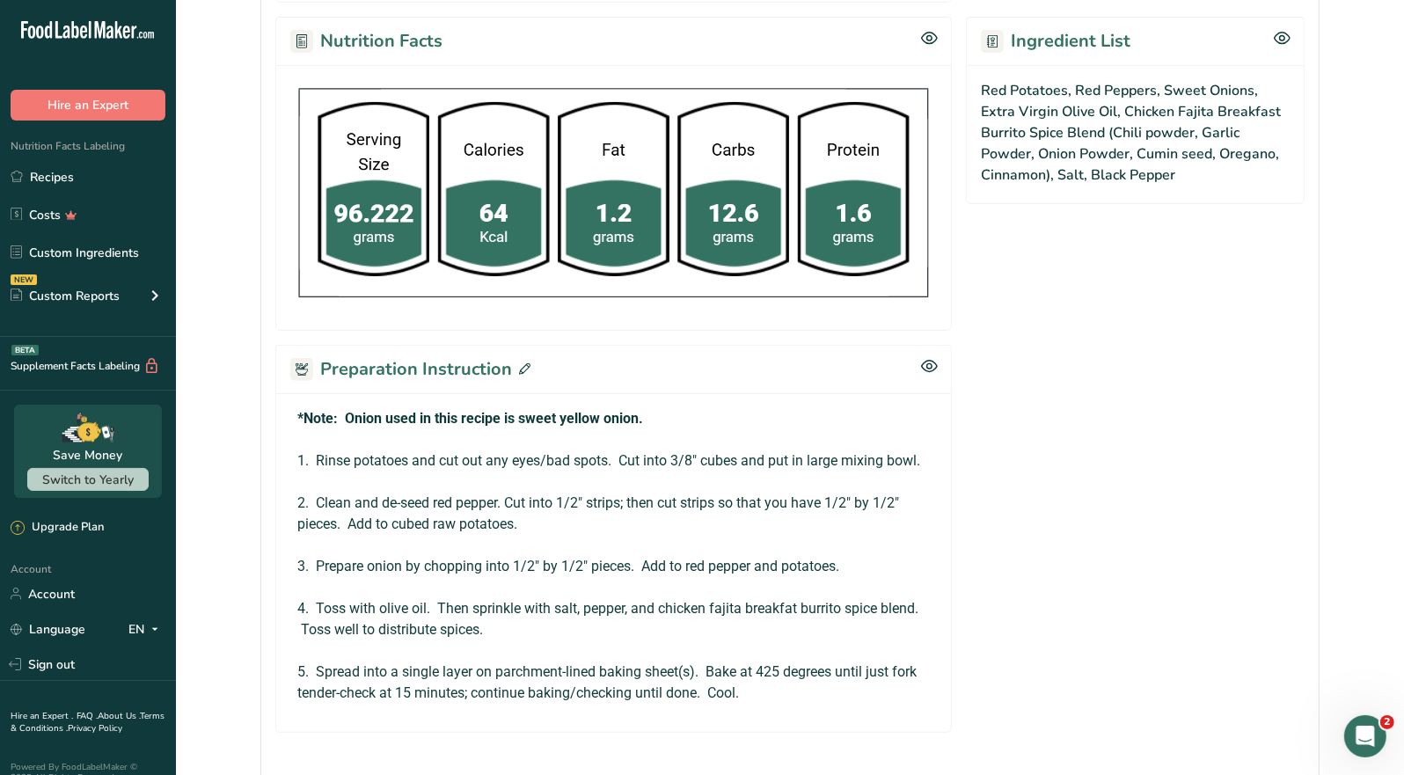
click at [529, 366] on div "Preparation Instruction" at bounding box center [613, 369] width 677 height 48
click at [519, 365] on icon at bounding box center [524, 368] width 11 height 11
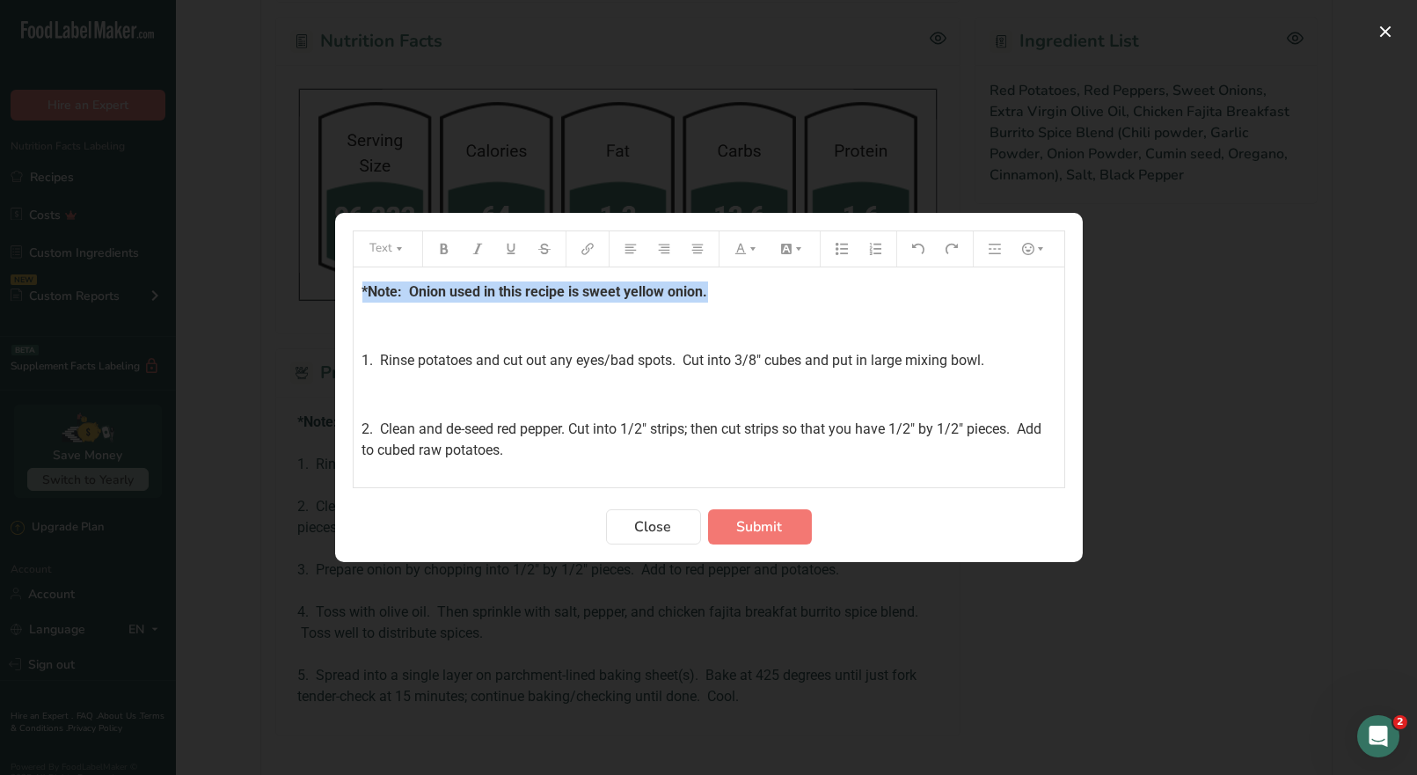
drag, startPoint x: 720, startPoint y: 292, endPoint x: 312, endPoint y: 276, distance: 407.7
click at [312, 276] on div "Text *Note: Onion used in this recipe is sweet yellow onion. ﻿ 1. Rinse potatoe…" at bounding box center [708, 387] width 1417 height 775
click at [738, 255] on button "Preparation instructions modal" at bounding box center [747, 249] width 39 height 28
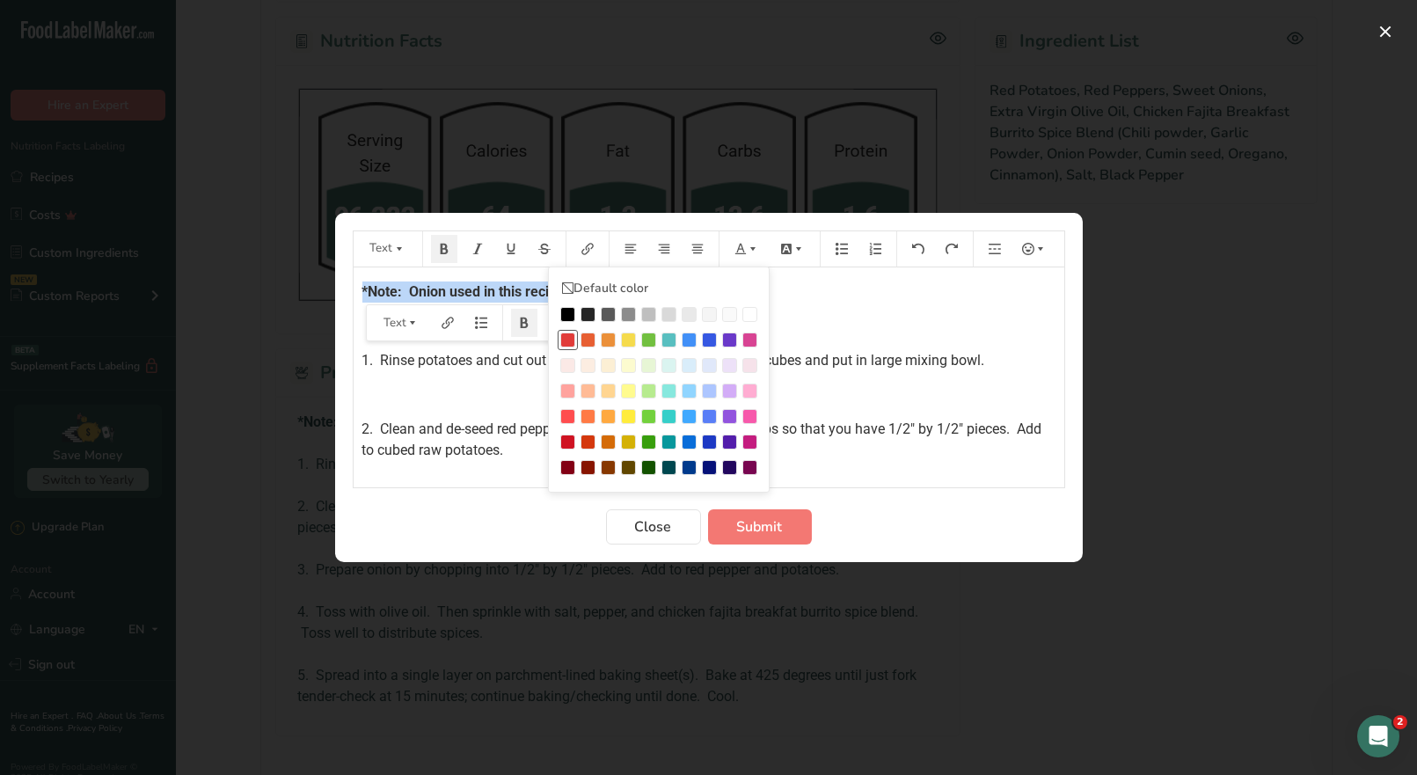
click at [563, 336] on div "Preparation instructions modal" at bounding box center [567, 340] width 15 height 15
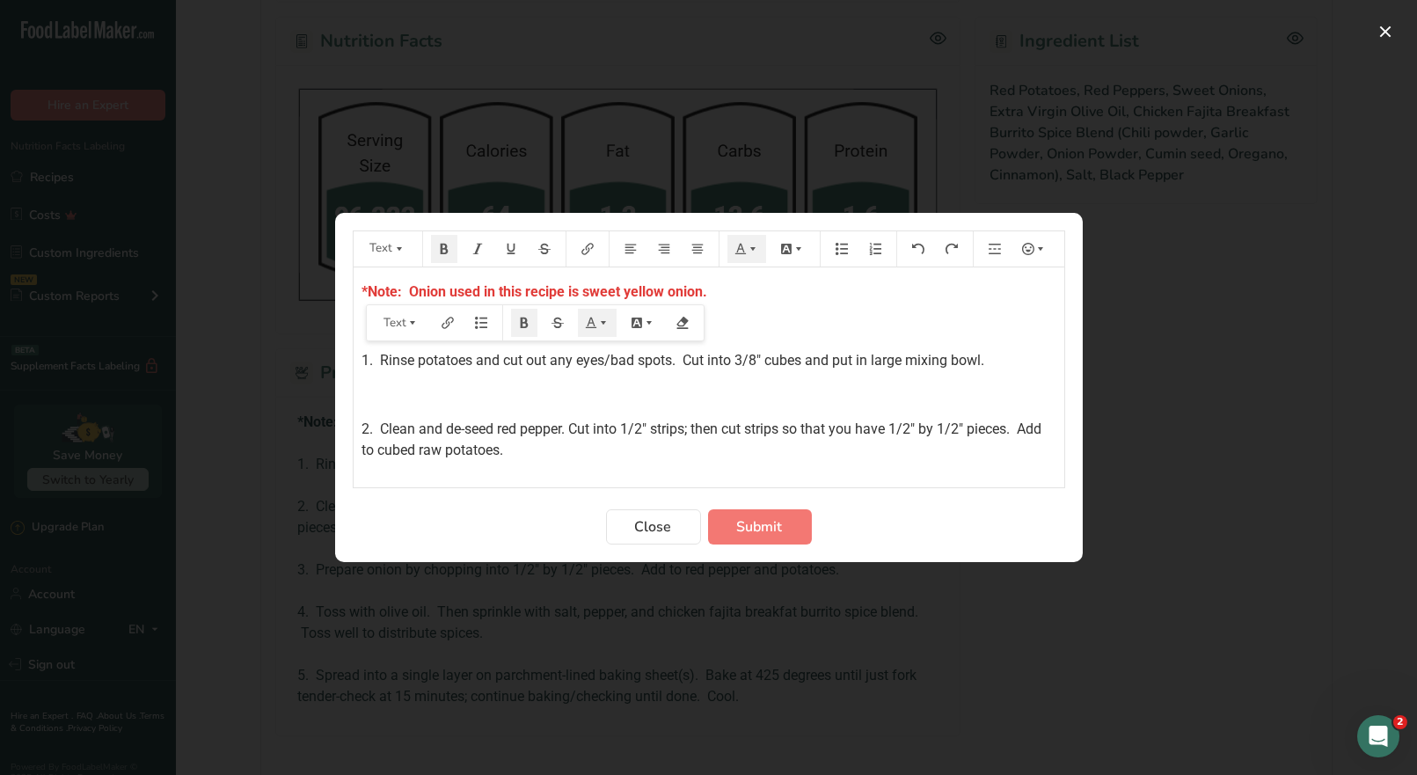
click at [808, 306] on div "*Note: Onion used in this recipe is sweet yellow onion. ﻿ 1. Rinse potatoes and…" at bounding box center [709, 488] width 711 height 442
click at [742, 538] on button "Submit" at bounding box center [760, 526] width 104 height 35
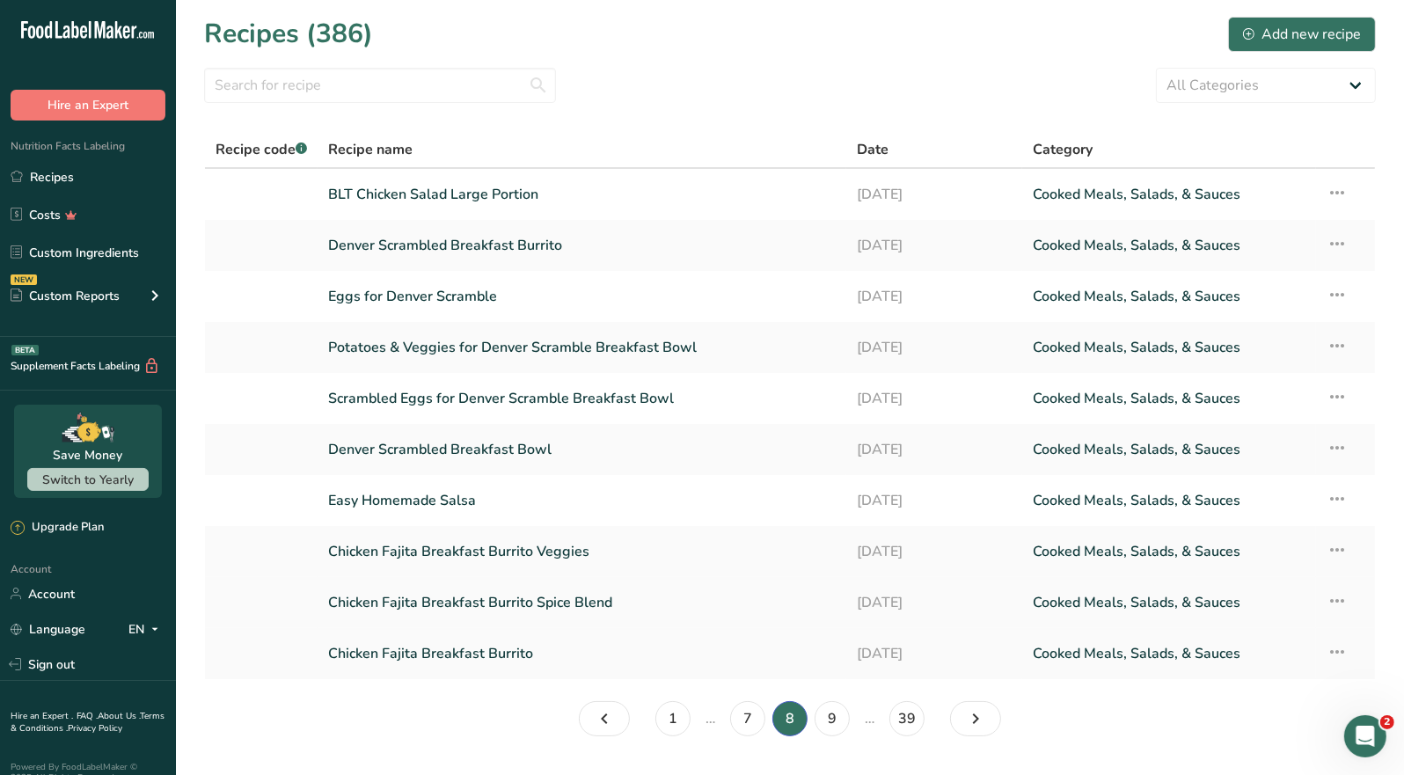
click at [519, 599] on link "Chicken Fajita Breakfast Burrito Spice Blend" at bounding box center [582, 602] width 508 height 37
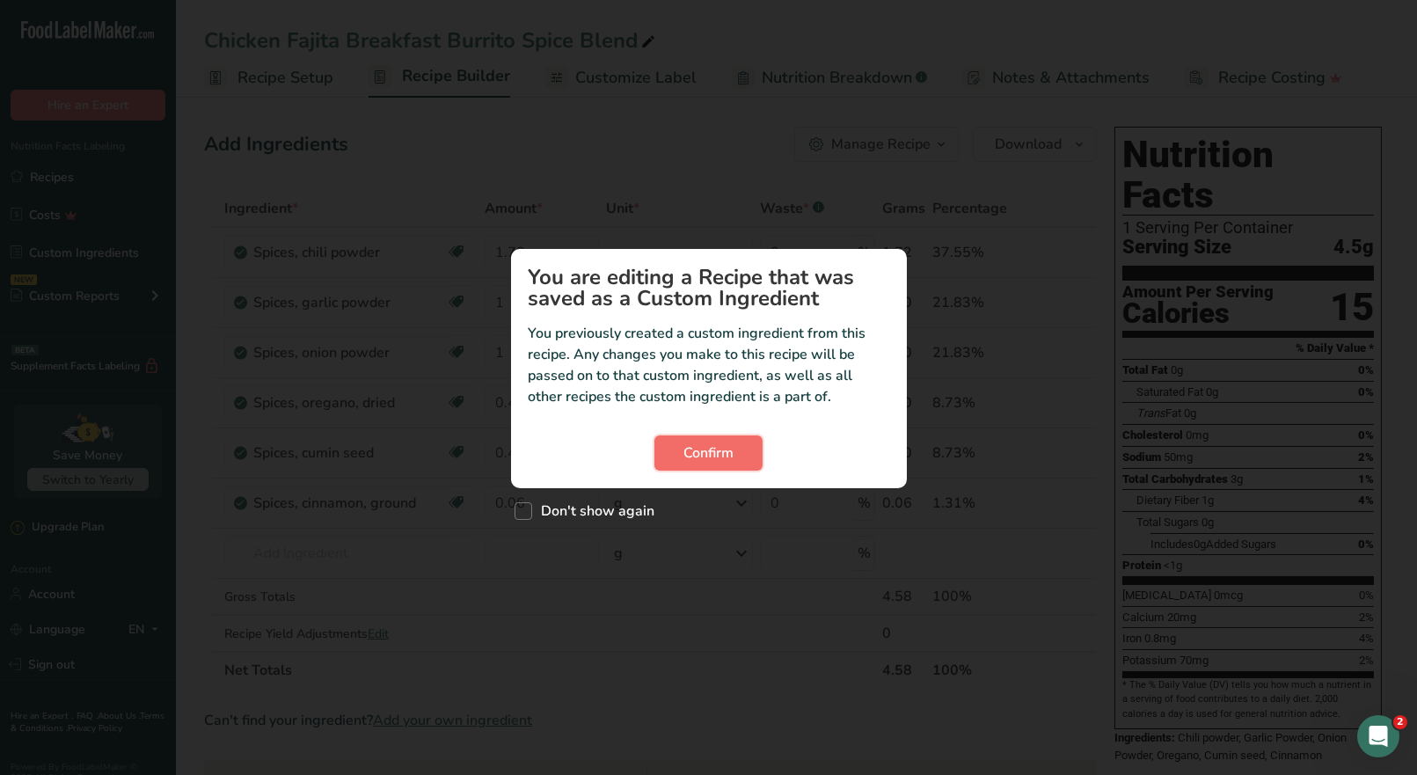
click at [736, 449] on button "Confirm" at bounding box center [709, 453] width 108 height 35
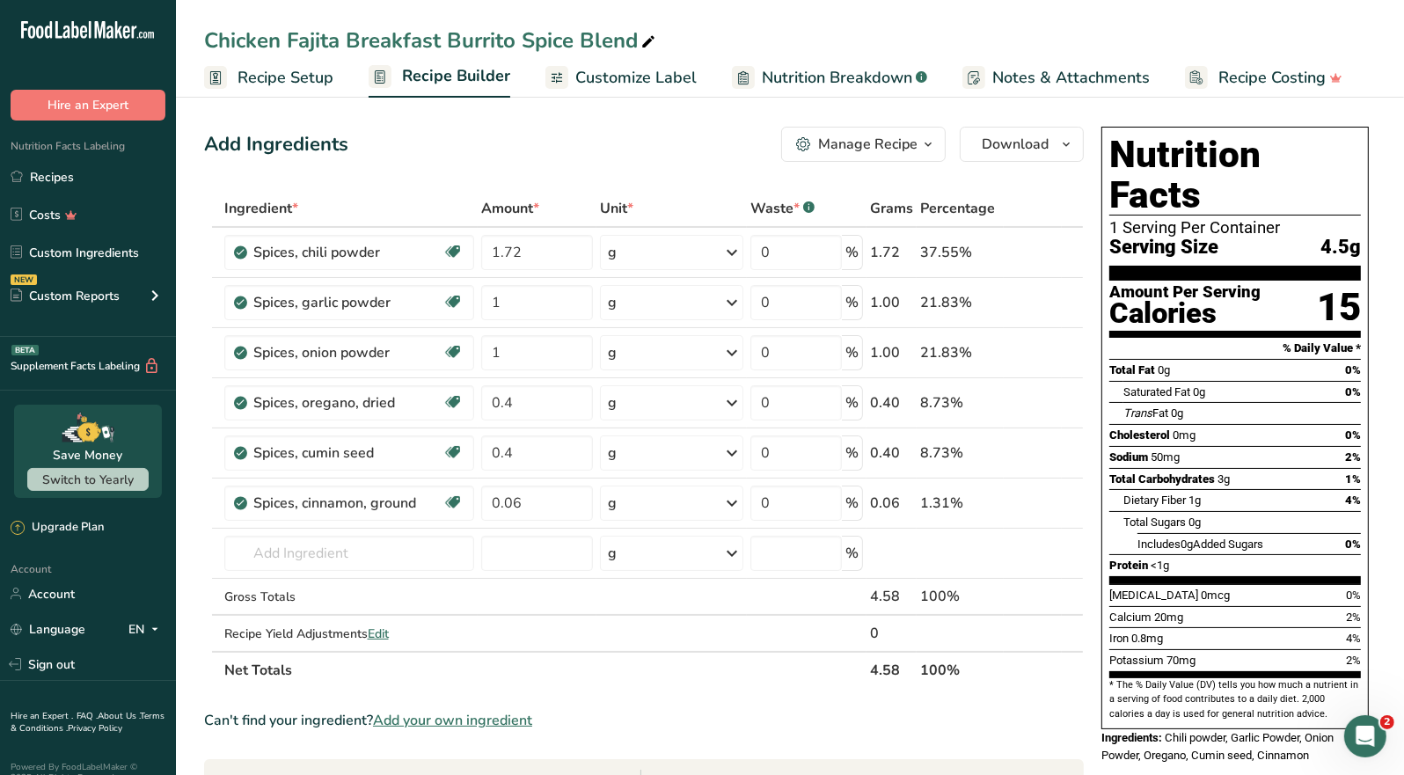
click at [926, 141] on icon "button" at bounding box center [928, 145] width 14 height 22
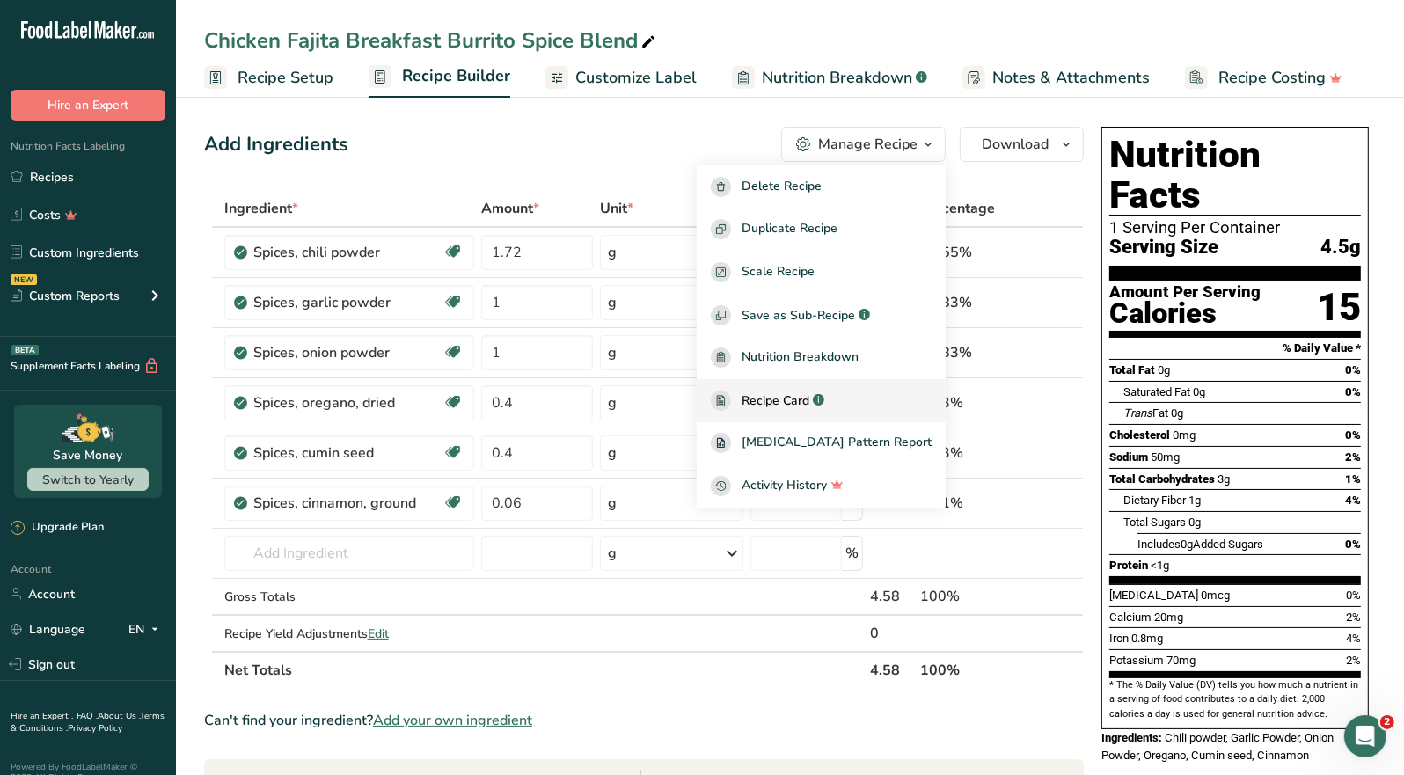
click at [809, 398] on span "Recipe Card" at bounding box center [776, 401] width 68 height 18
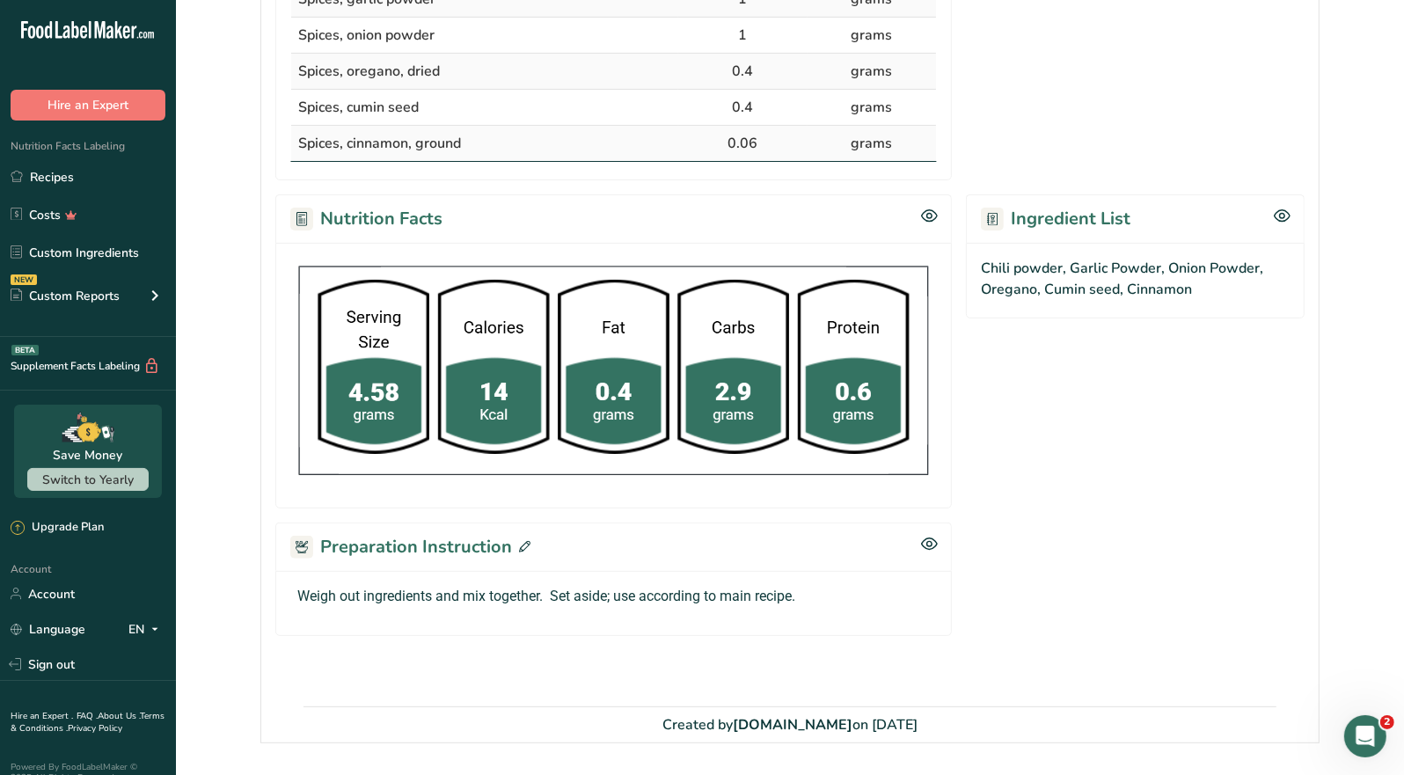
scroll to position [540, 0]
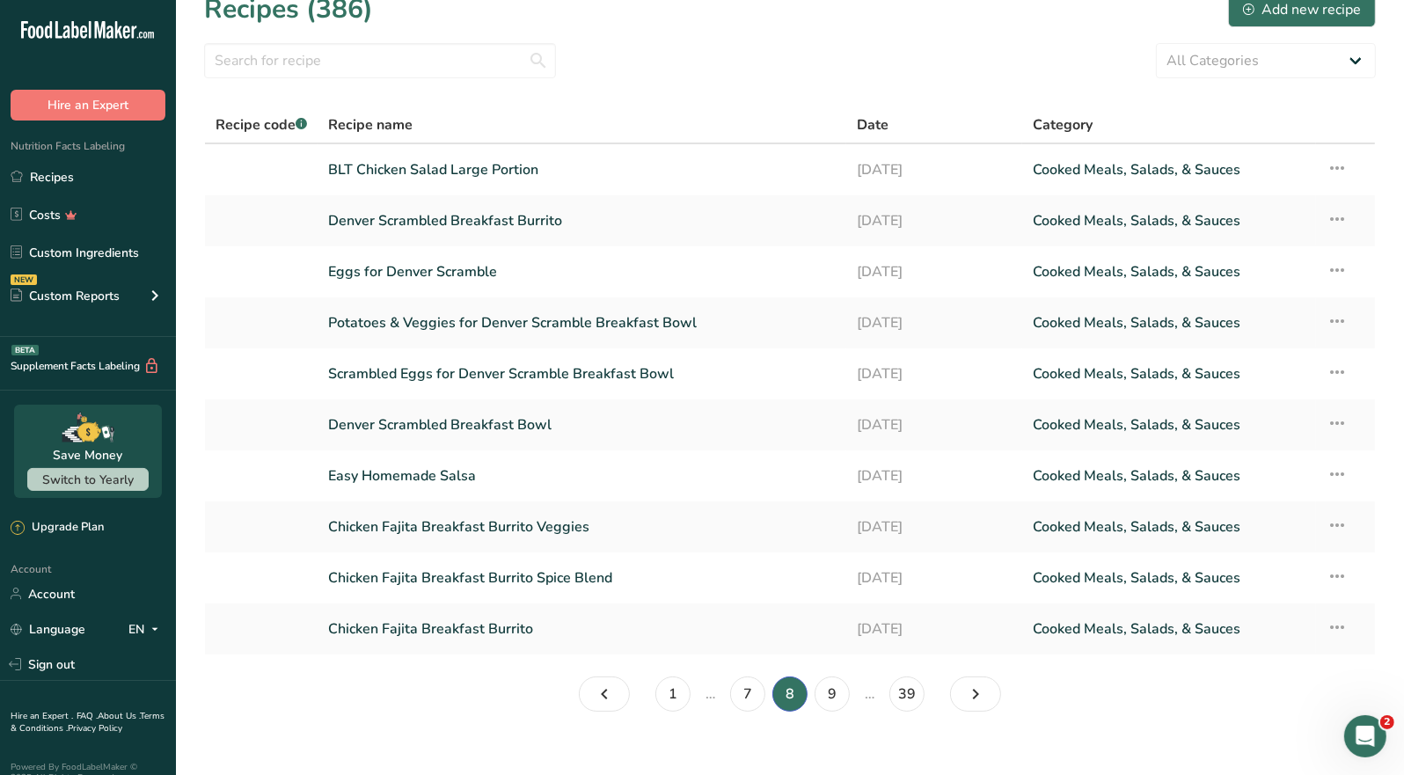
scroll to position [45, 0]
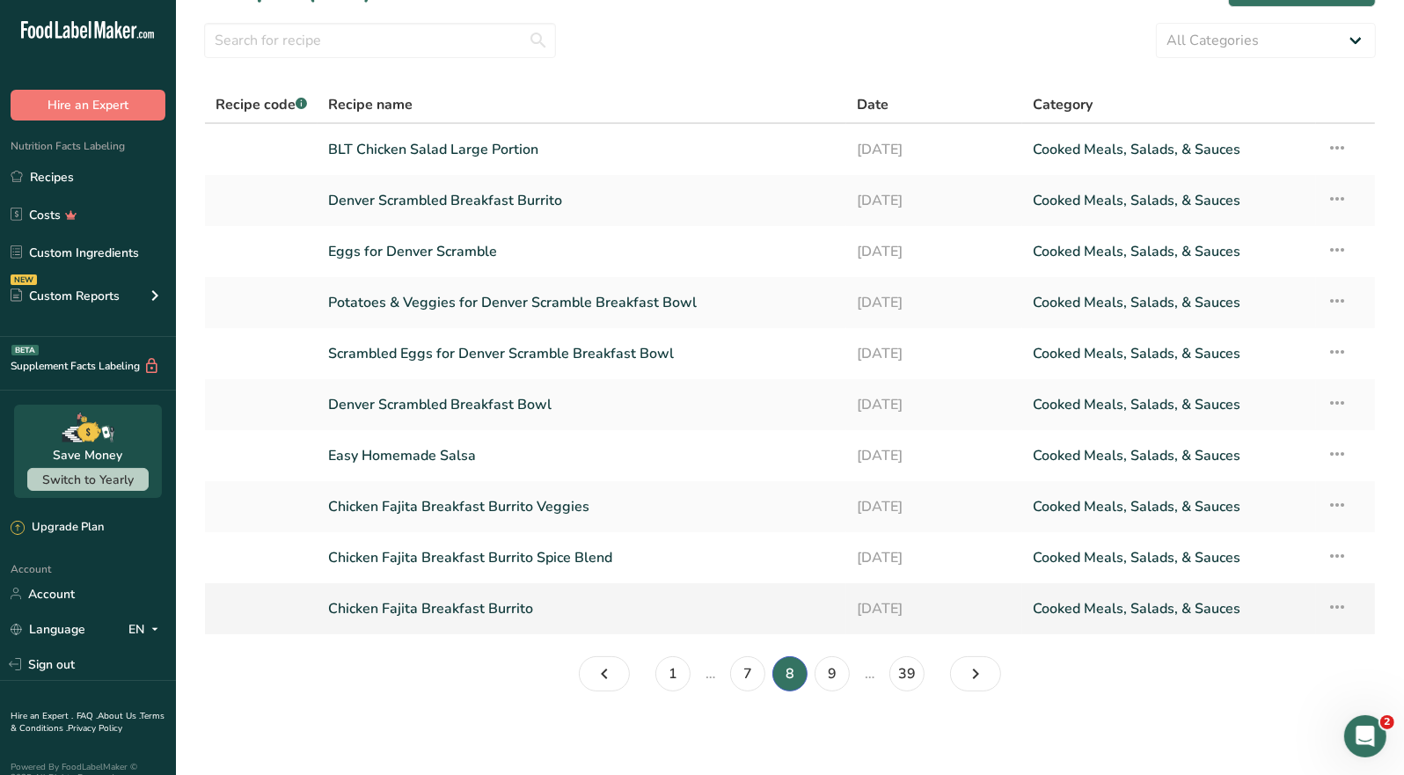
click at [495, 614] on link "Chicken Fajita Breakfast Burrito" at bounding box center [582, 608] width 508 height 37
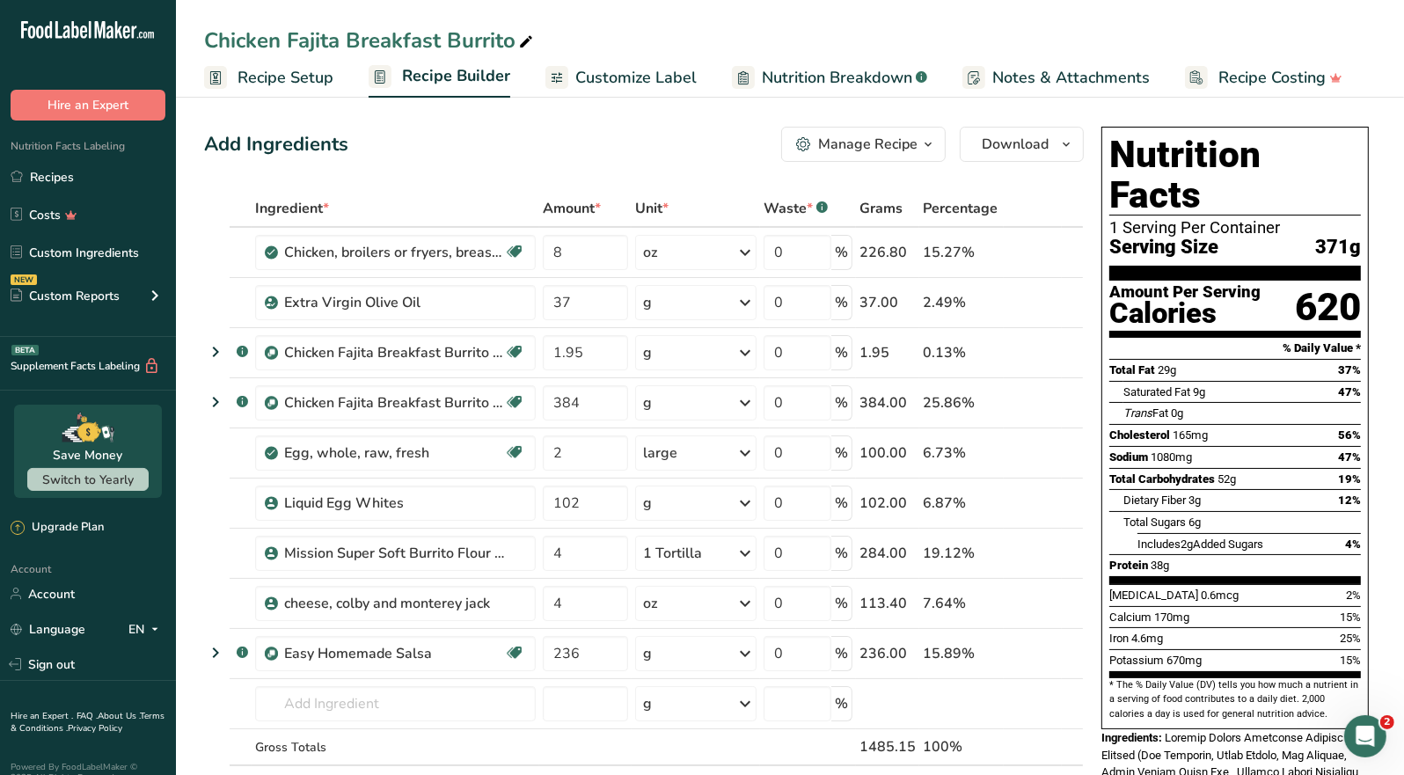
click at [914, 150] on div "Manage Recipe" at bounding box center [867, 144] width 99 height 21
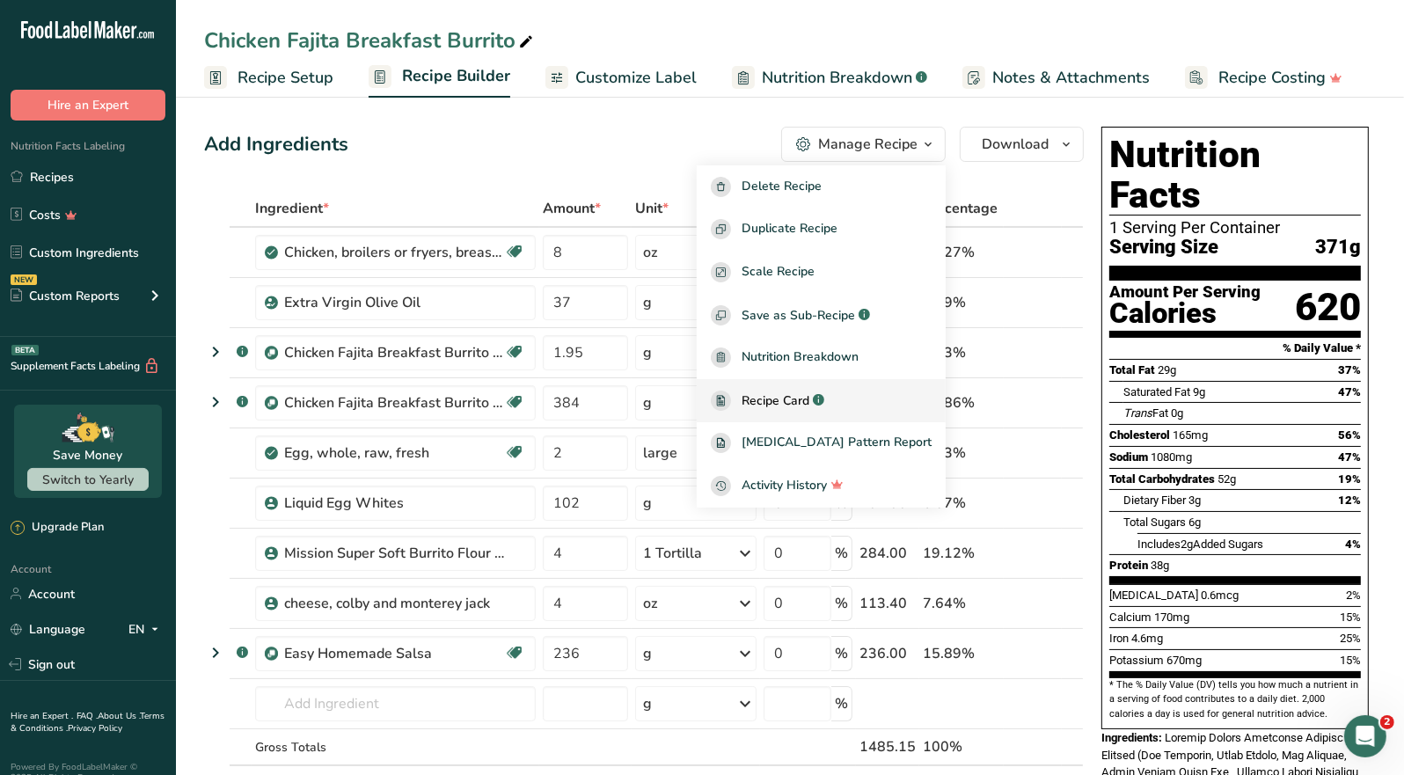
click at [809, 401] on span "Recipe Card" at bounding box center [776, 401] width 68 height 18
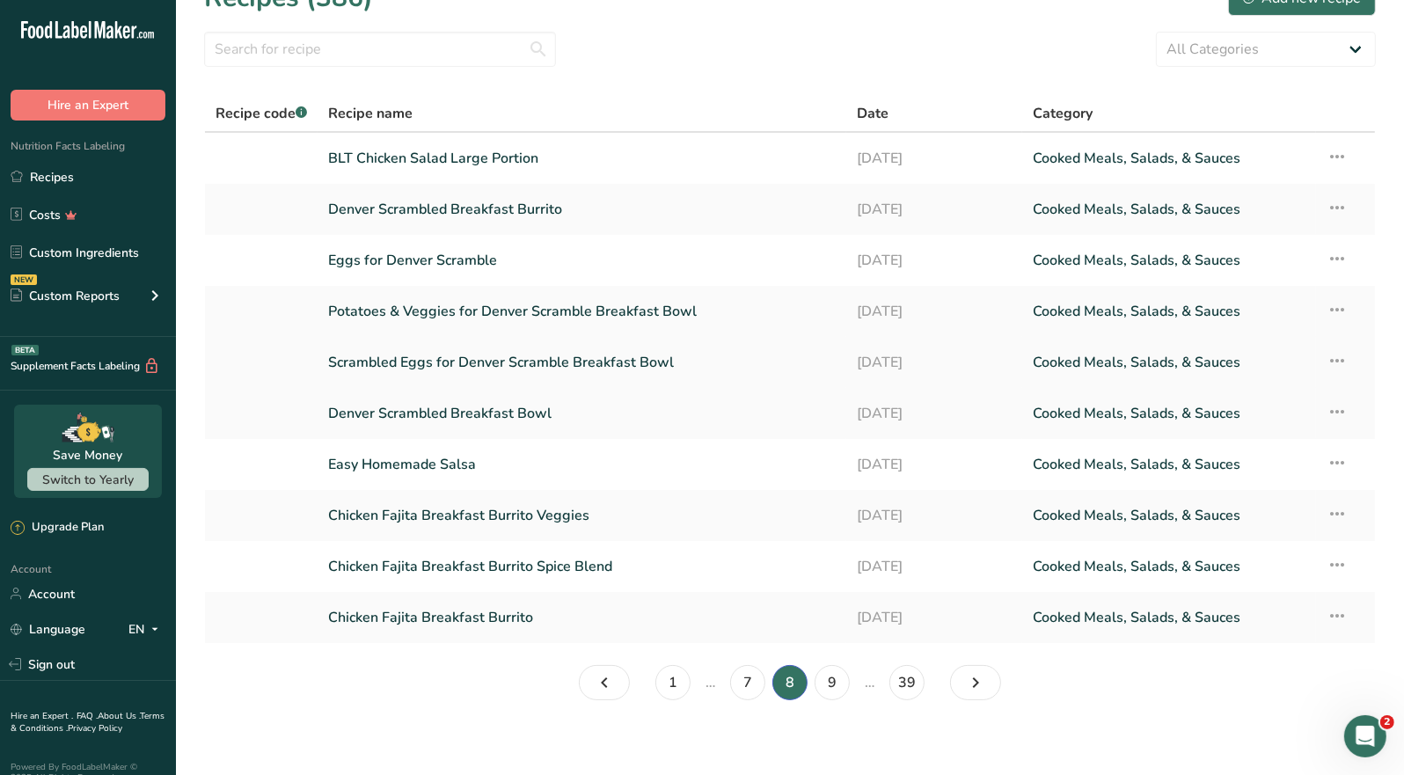
scroll to position [45, 0]
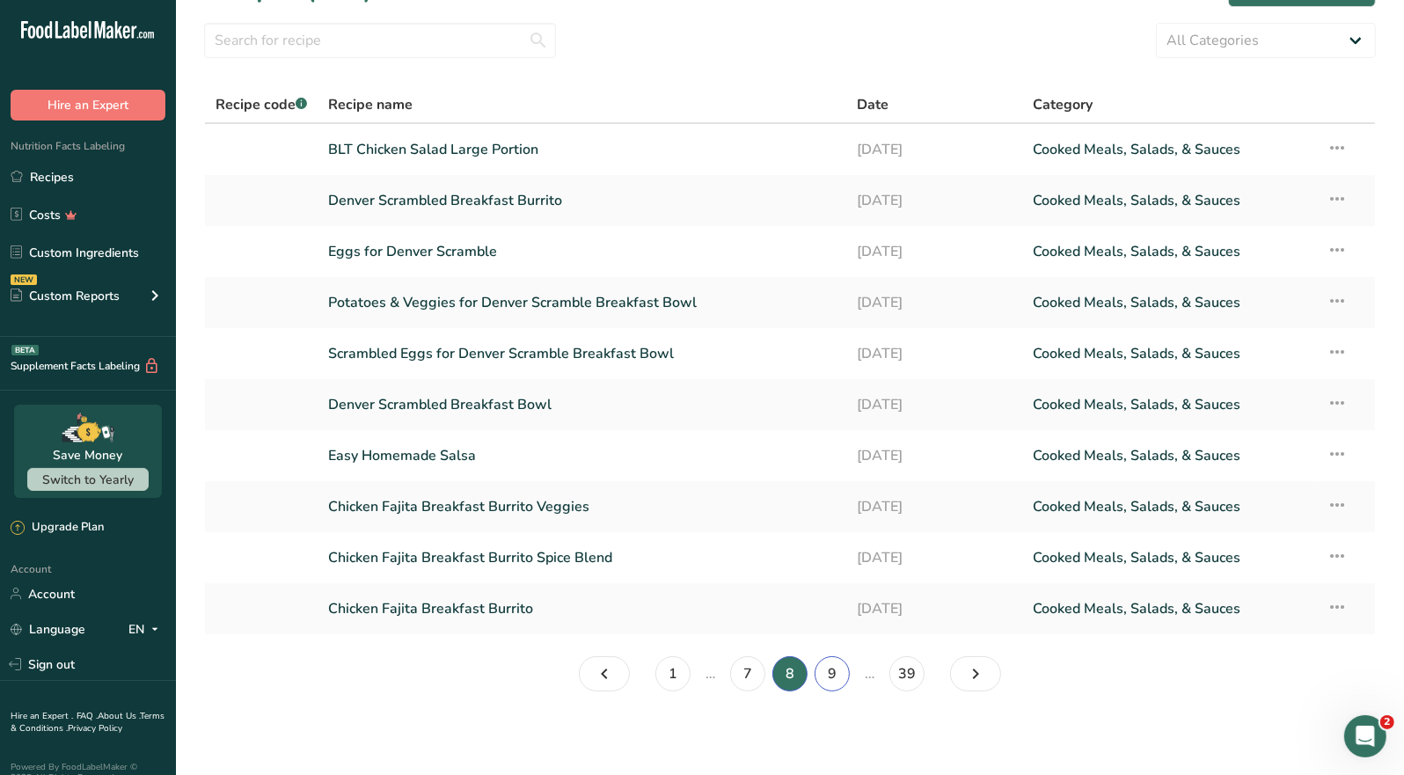
click at [828, 674] on link "9" at bounding box center [832, 673] width 35 height 35
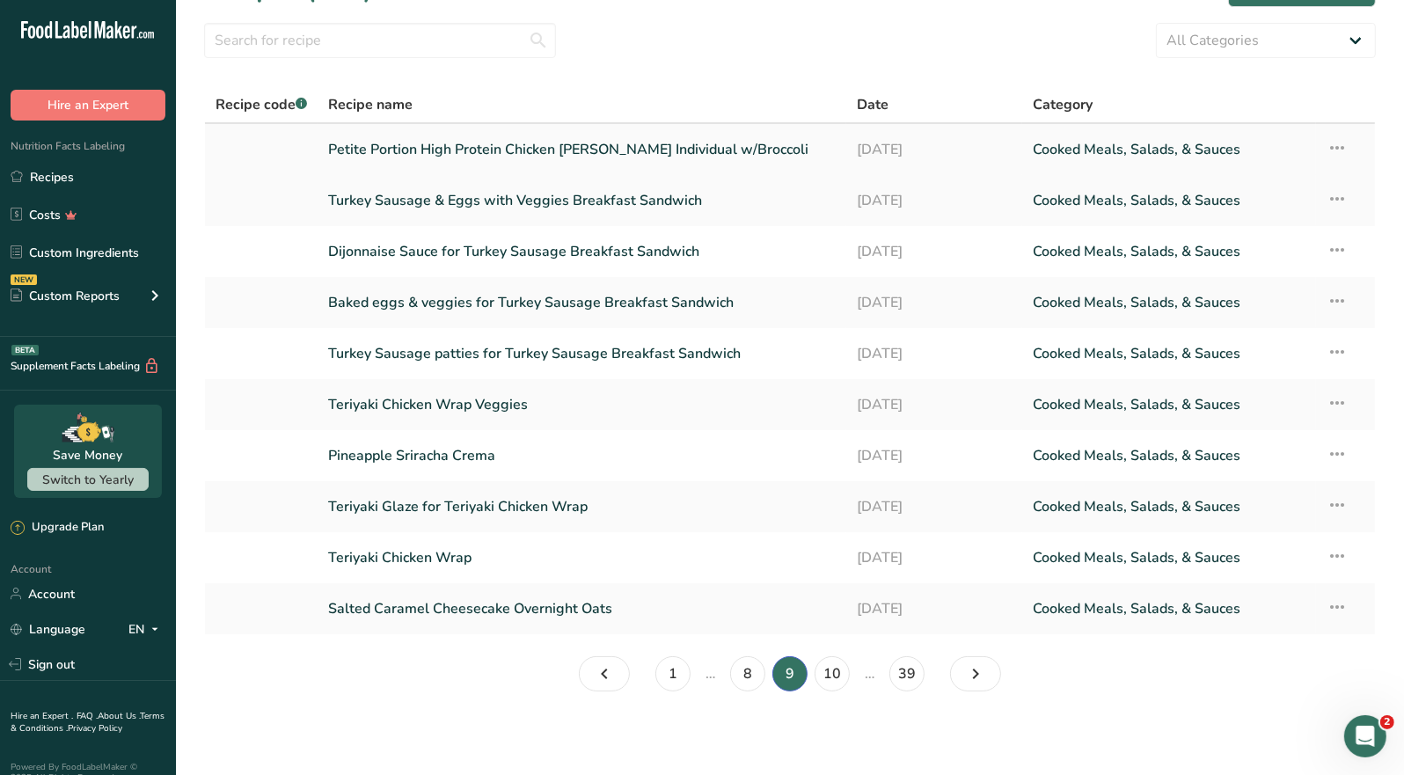
click at [548, 152] on link "Petite Portion High Protein Chicken [PERSON_NAME] Individual w/Broccoli" at bounding box center [582, 149] width 508 height 37
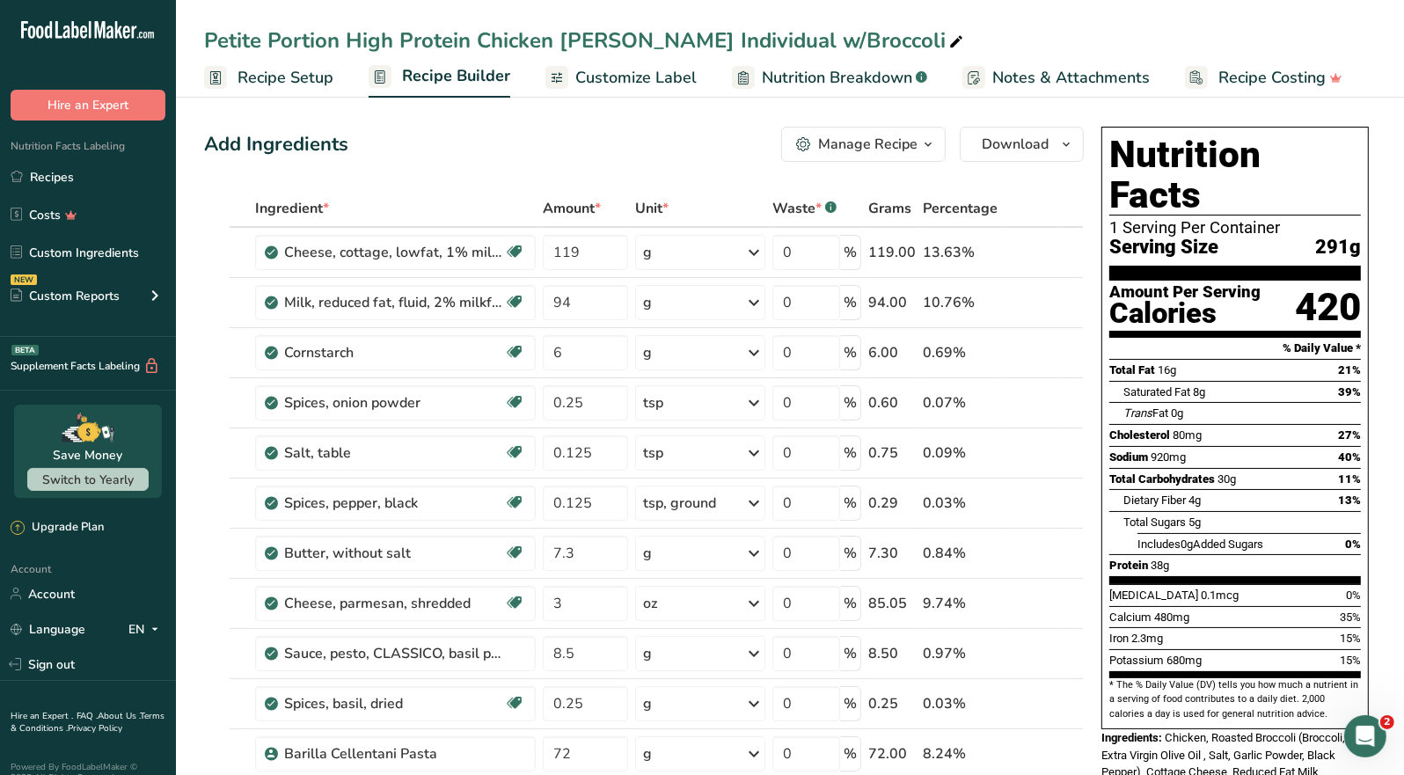
click at [922, 146] on icon "button" at bounding box center [928, 145] width 14 height 22
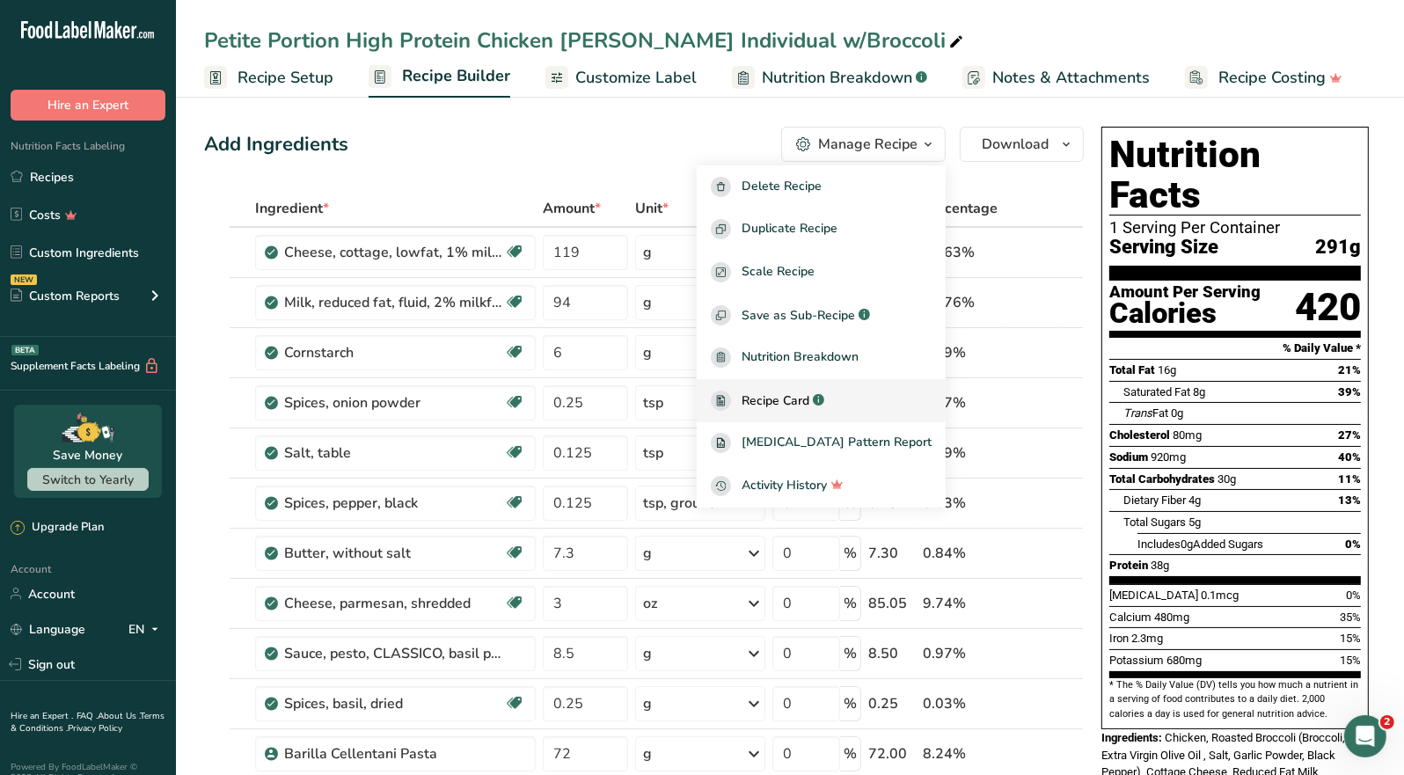
click at [791, 398] on span "Recipe Card" at bounding box center [776, 401] width 68 height 18
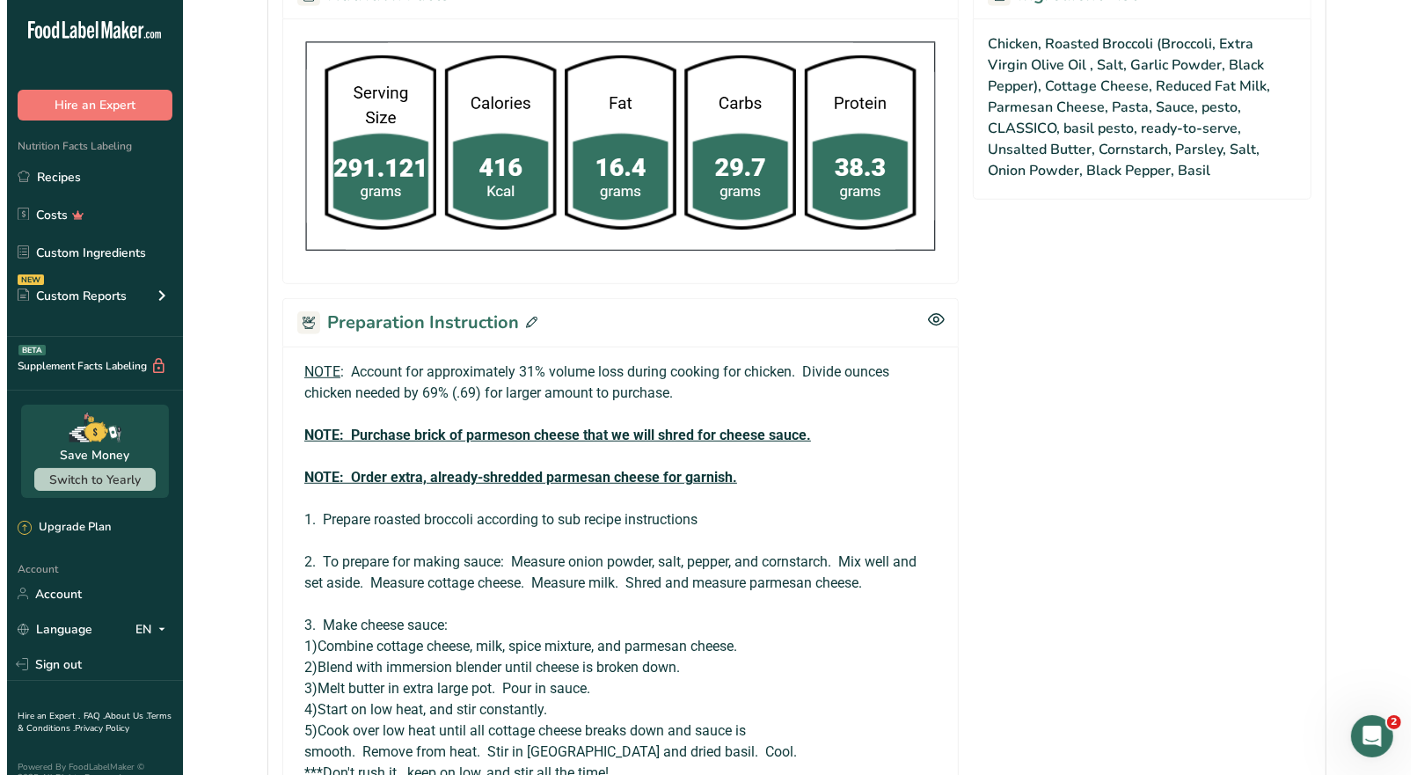
scroll to position [1056, 0]
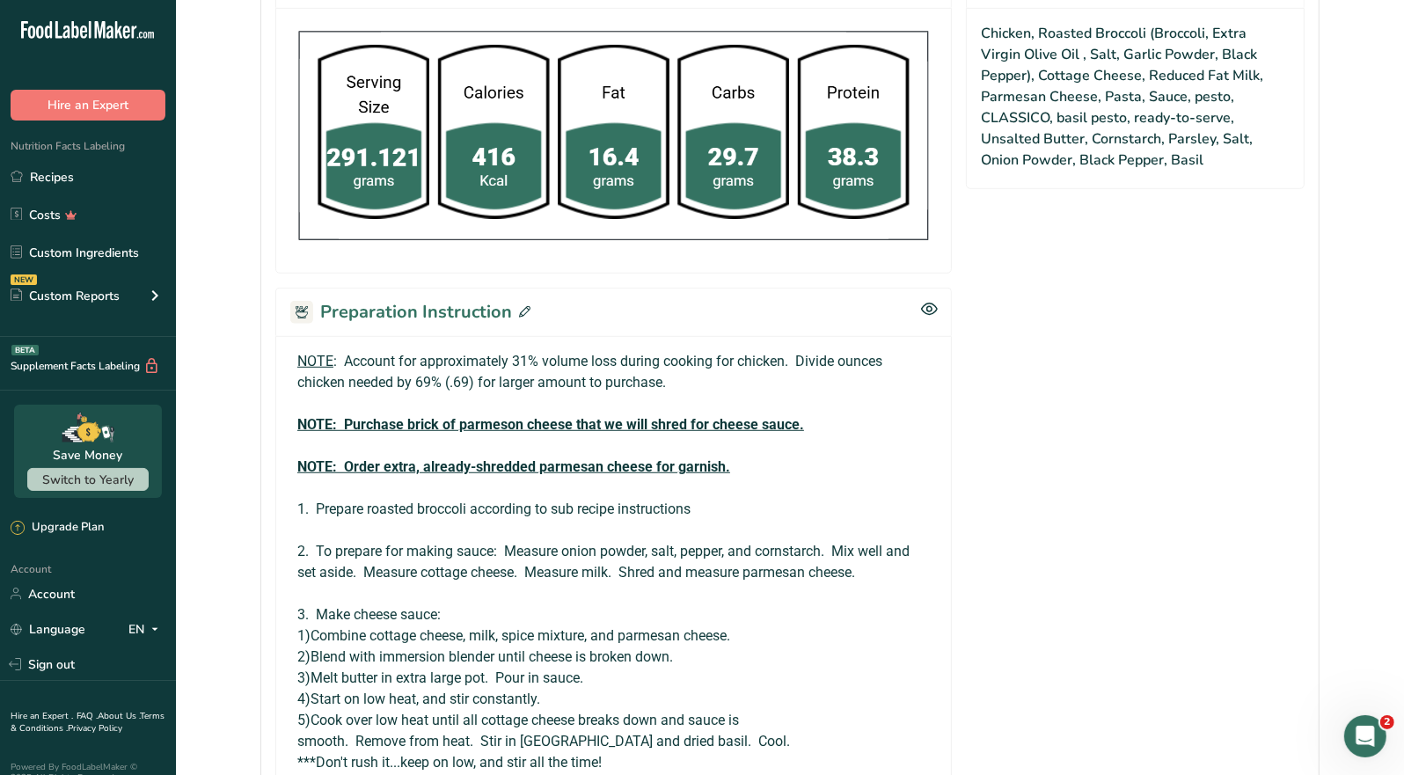
click at [524, 307] on icon at bounding box center [524, 311] width 11 height 11
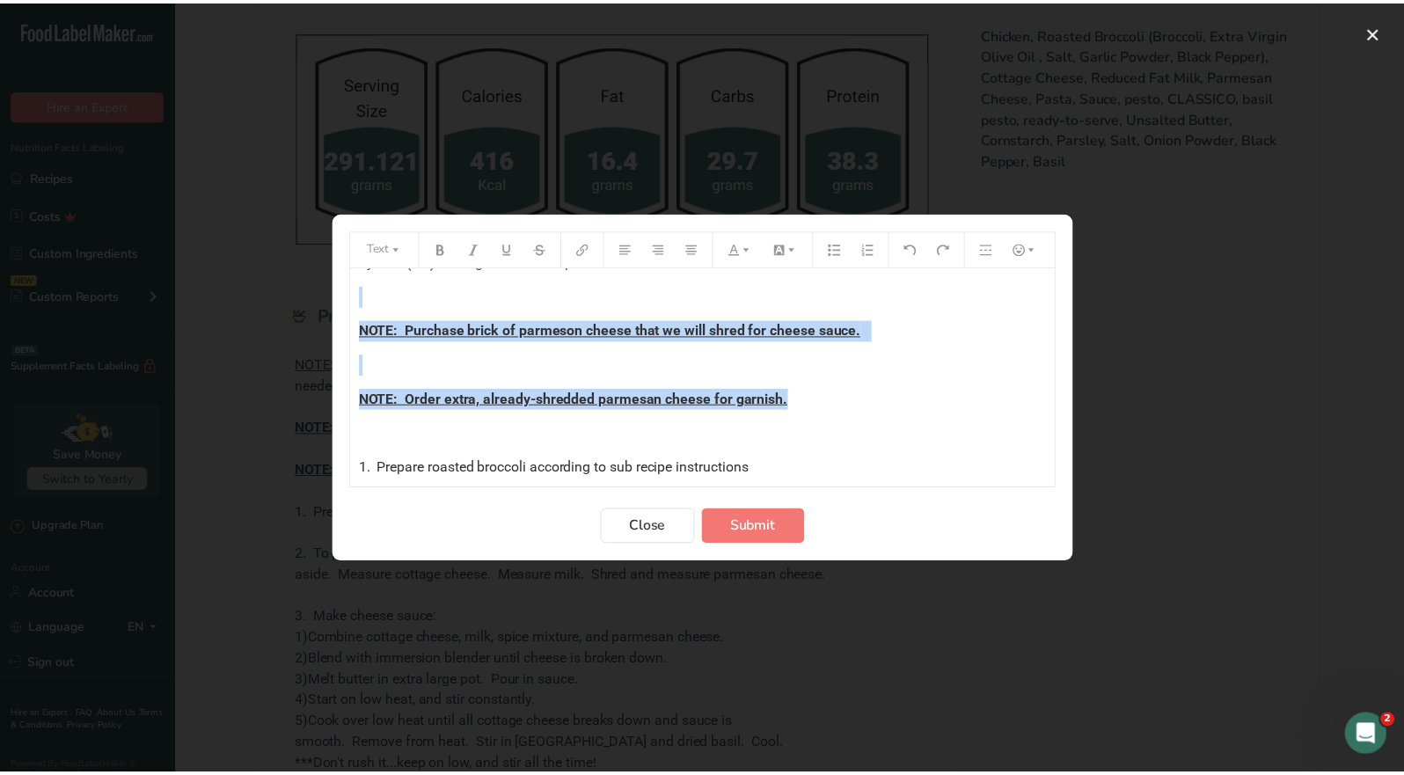
scroll to position [0, 0]
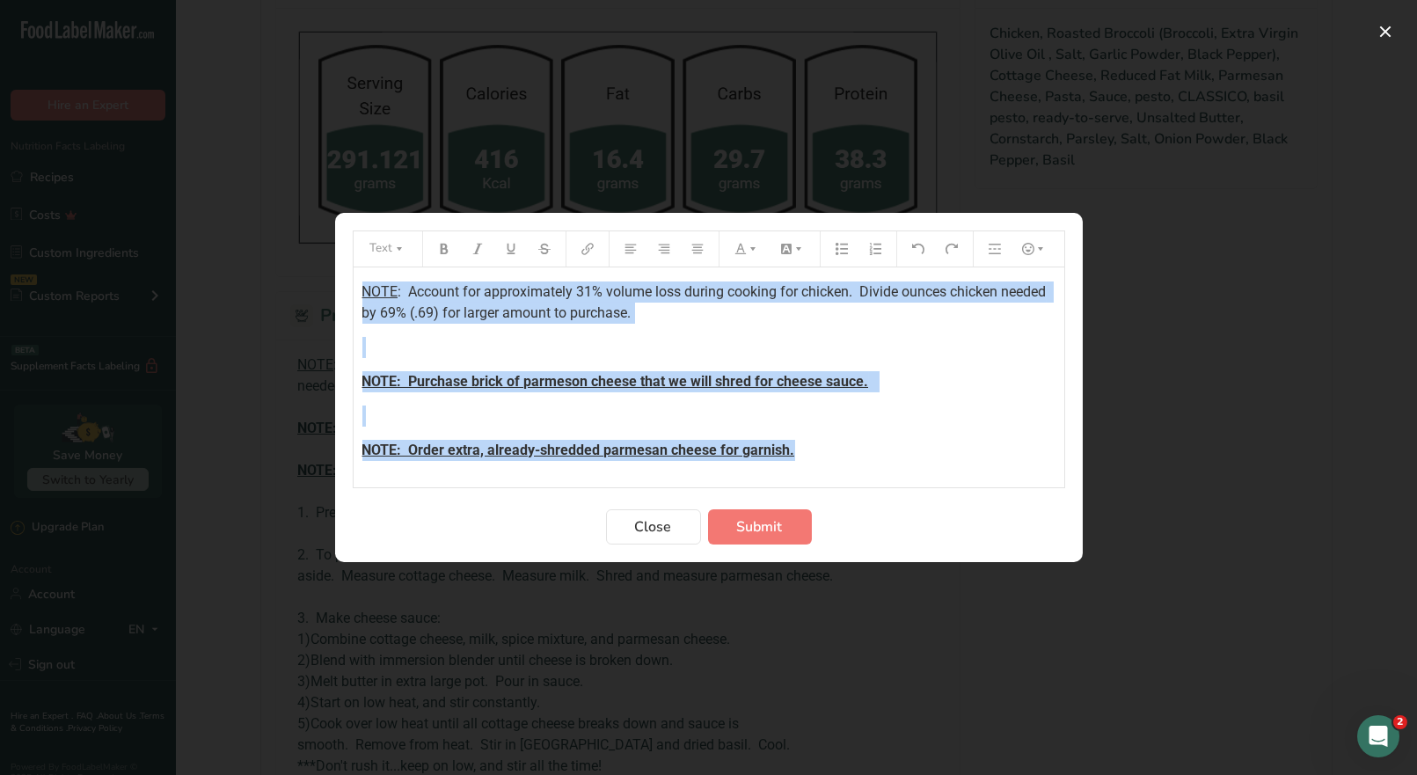
drag, startPoint x: 694, startPoint y: 367, endPoint x: 289, endPoint y: 275, distance: 416.0
click at [289, 275] on div "Text NOTE : Account for approximately 31% volume loss during cooking for chicke…" at bounding box center [708, 387] width 1417 height 775
click at [752, 250] on icon "Preparation instructions modal" at bounding box center [753, 249] width 12 height 12
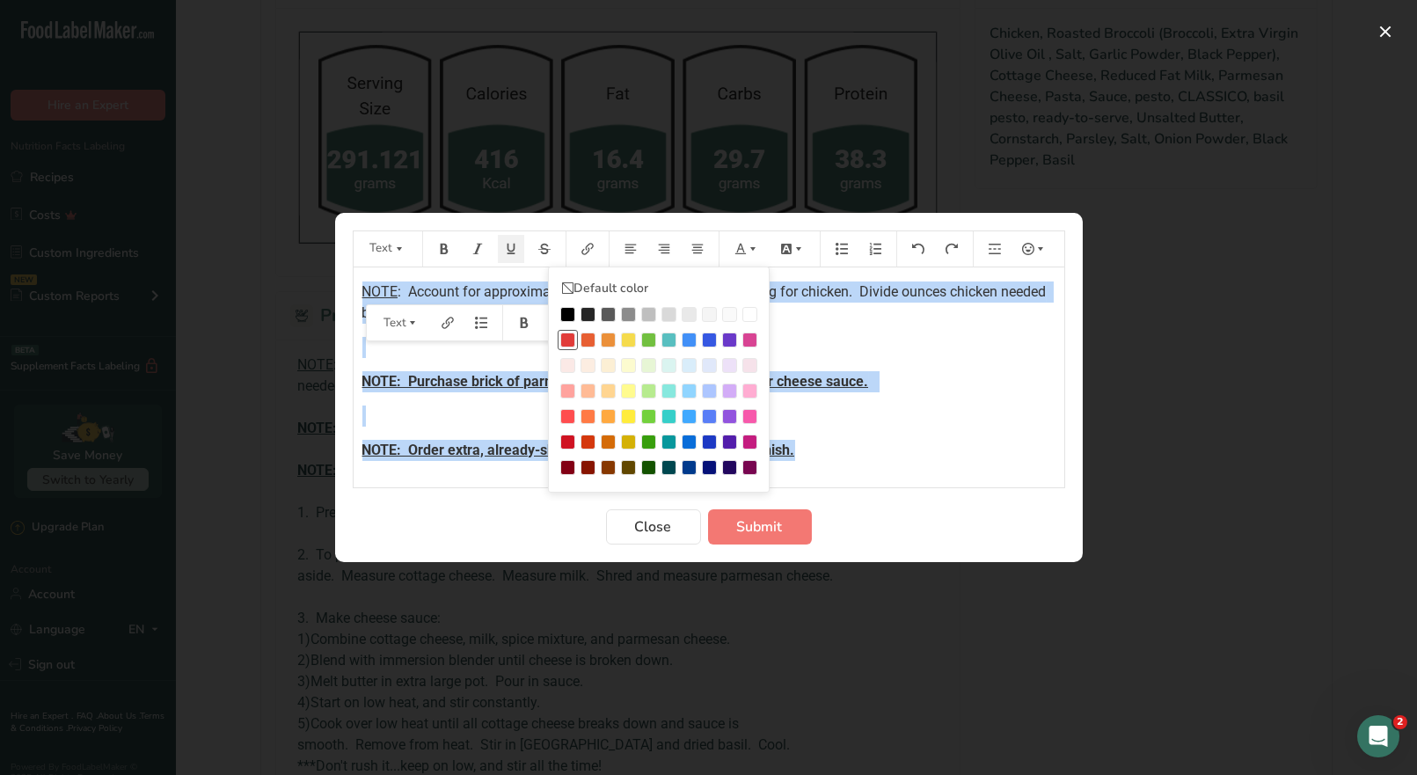
click at [568, 337] on div "Preparation instructions modal" at bounding box center [567, 340] width 15 height 15
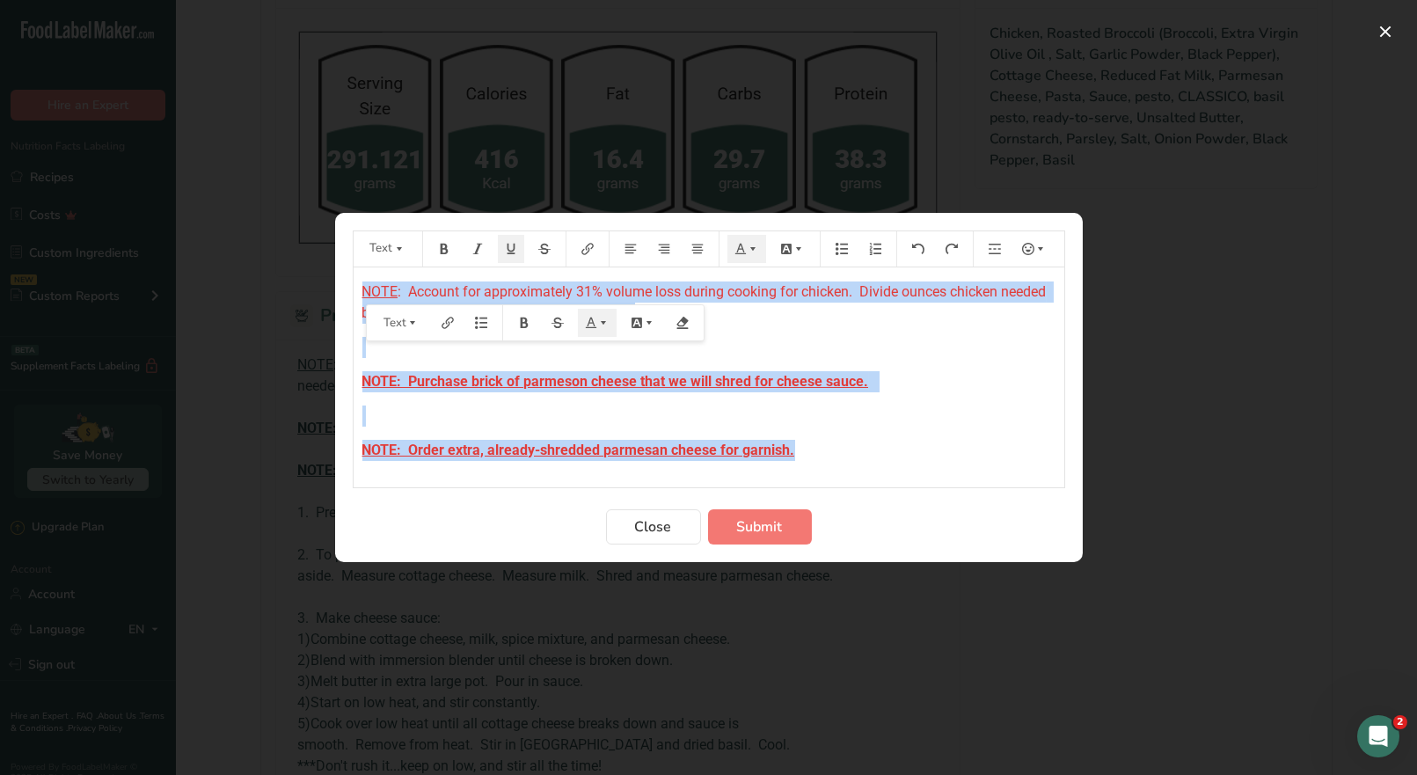
click at [939, 382] on p "NOTE: Purchase brick of parmeson cheese that we will shred for cheese sauce." at bounding box center [709, 381] width 693 height 21
click at [769, 531] on span "Submit" at bounding box center [760, 526] width 46 height 21
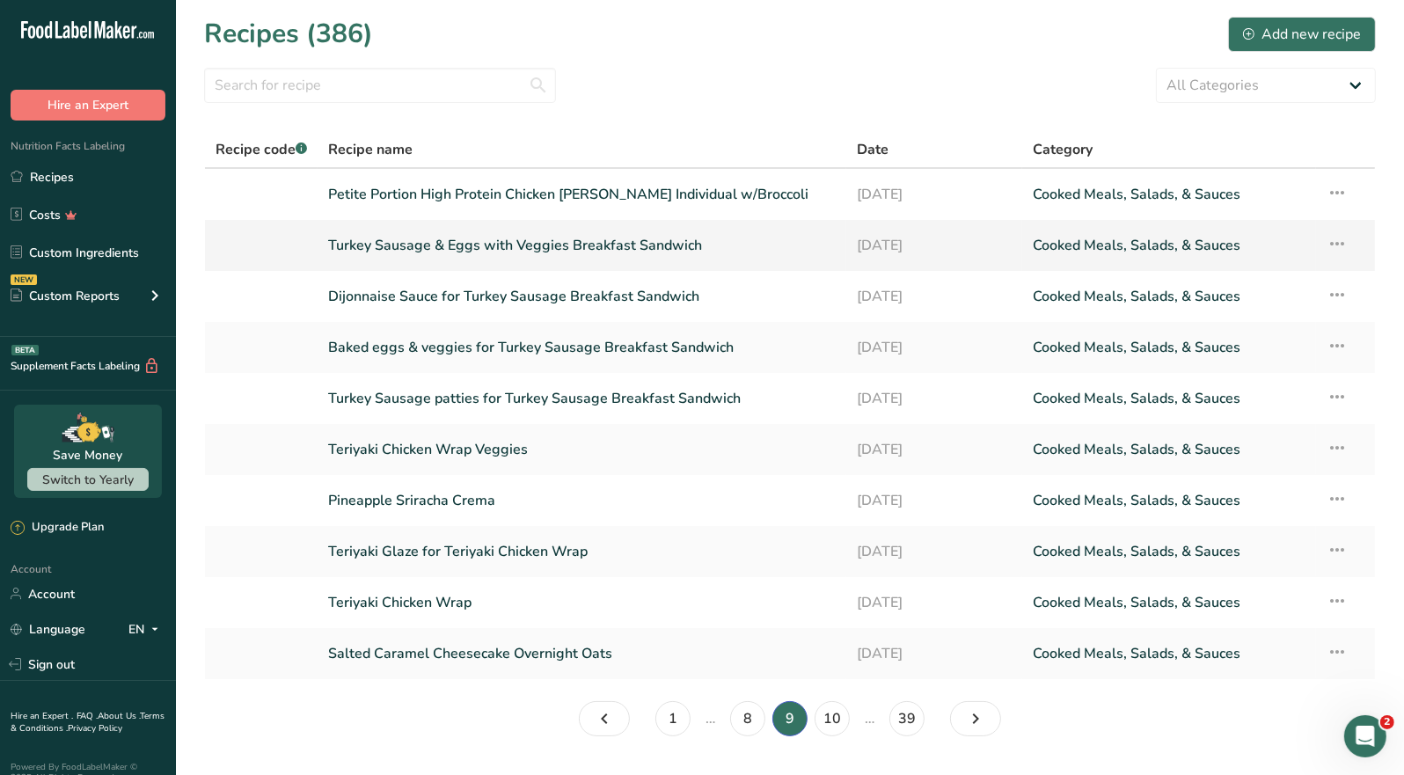
click at [667, 238] on link "Turkey Sausage & Eggs with Veggies Breakfast Sandwich" at bounding box center [582, 245] width 508 height 37
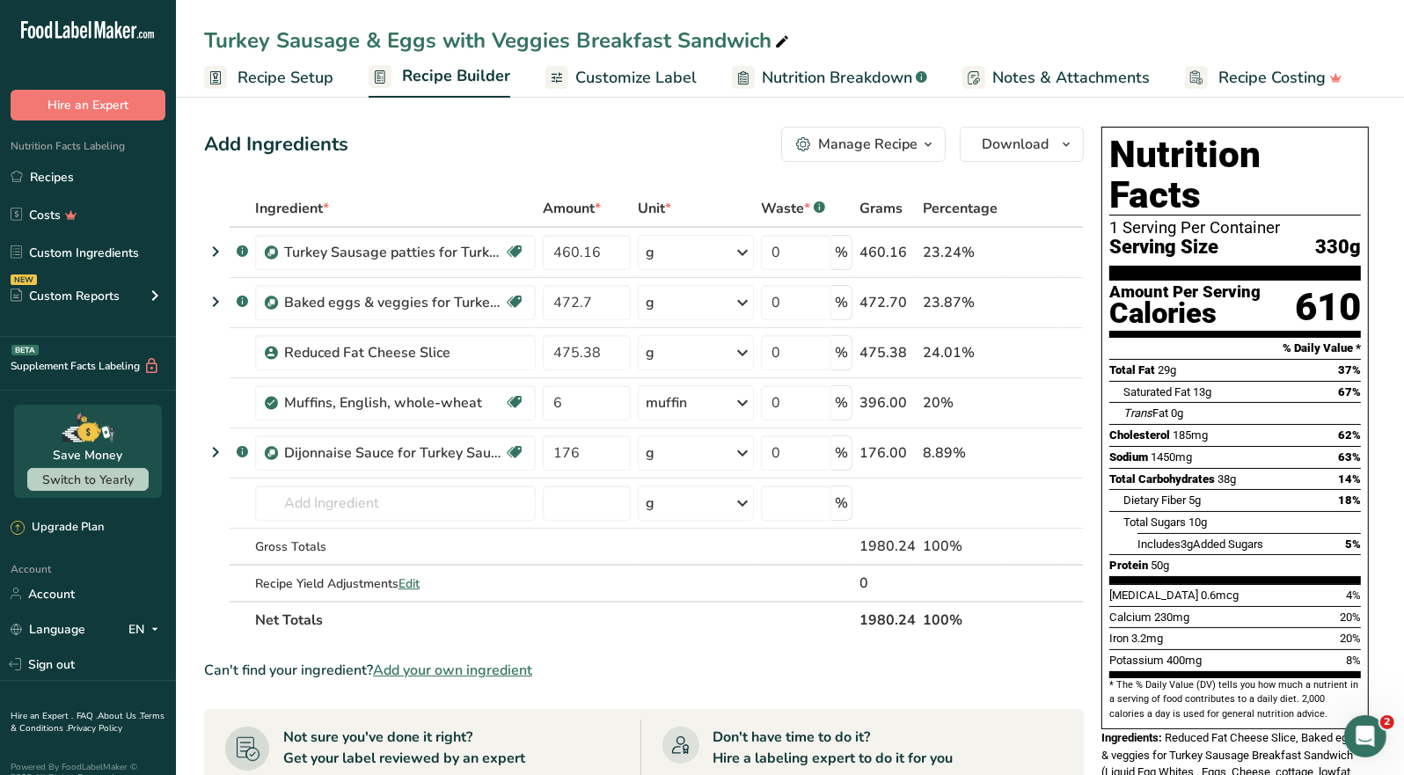
click at [917, 146] on div "Manage Recipe" at bounding box center [867, 144] width 99 height 21
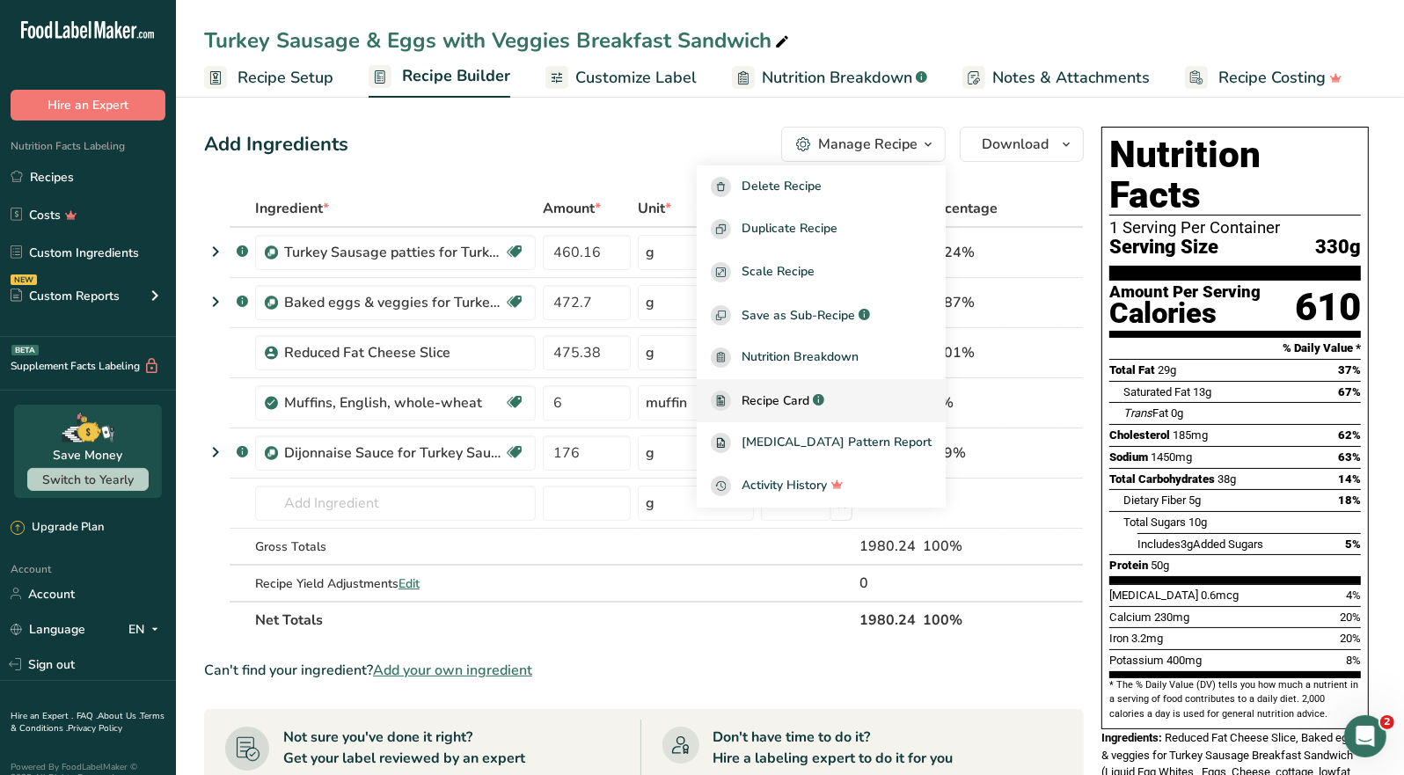
click at [809, 393] on span "Recipe Card" at bounding box center [776, 401] width 68 height 18
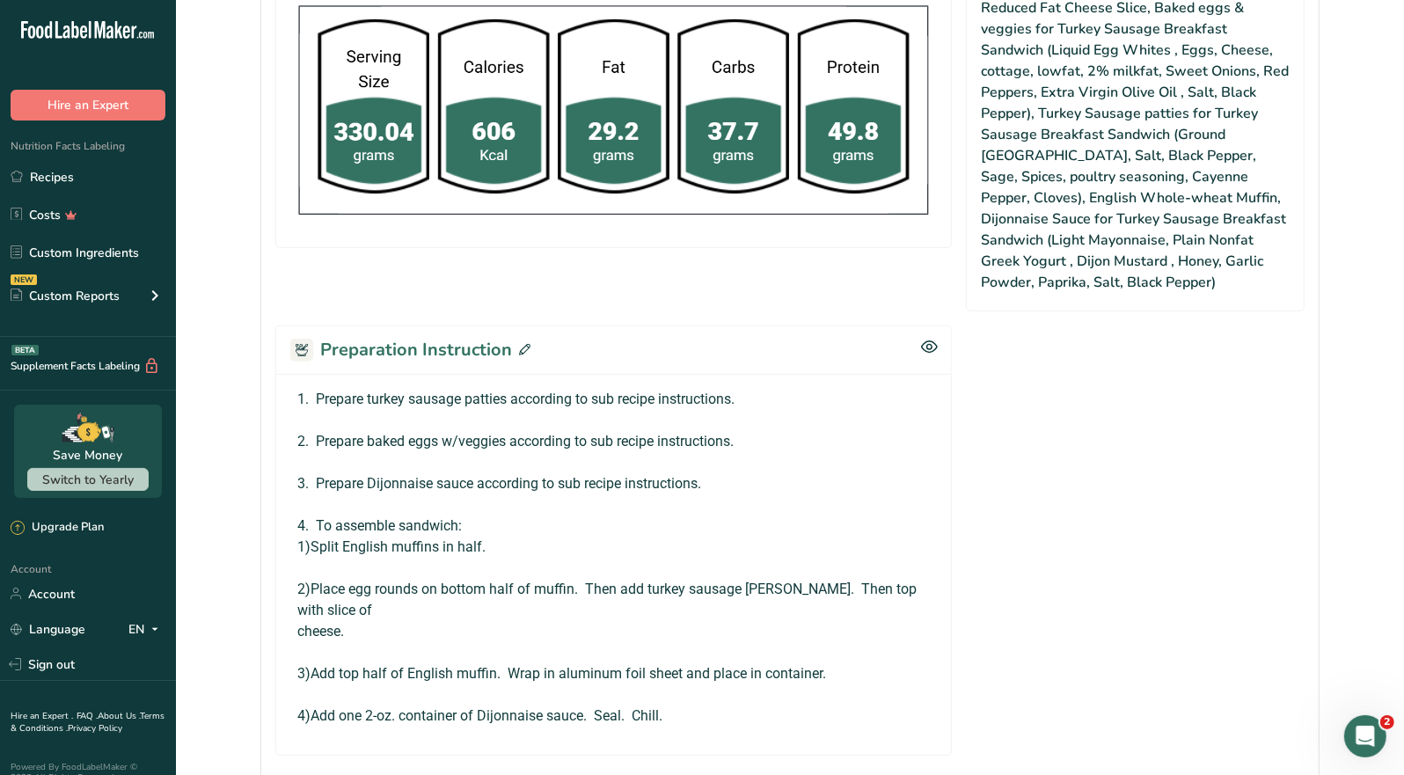
scroll to position [791, 0]
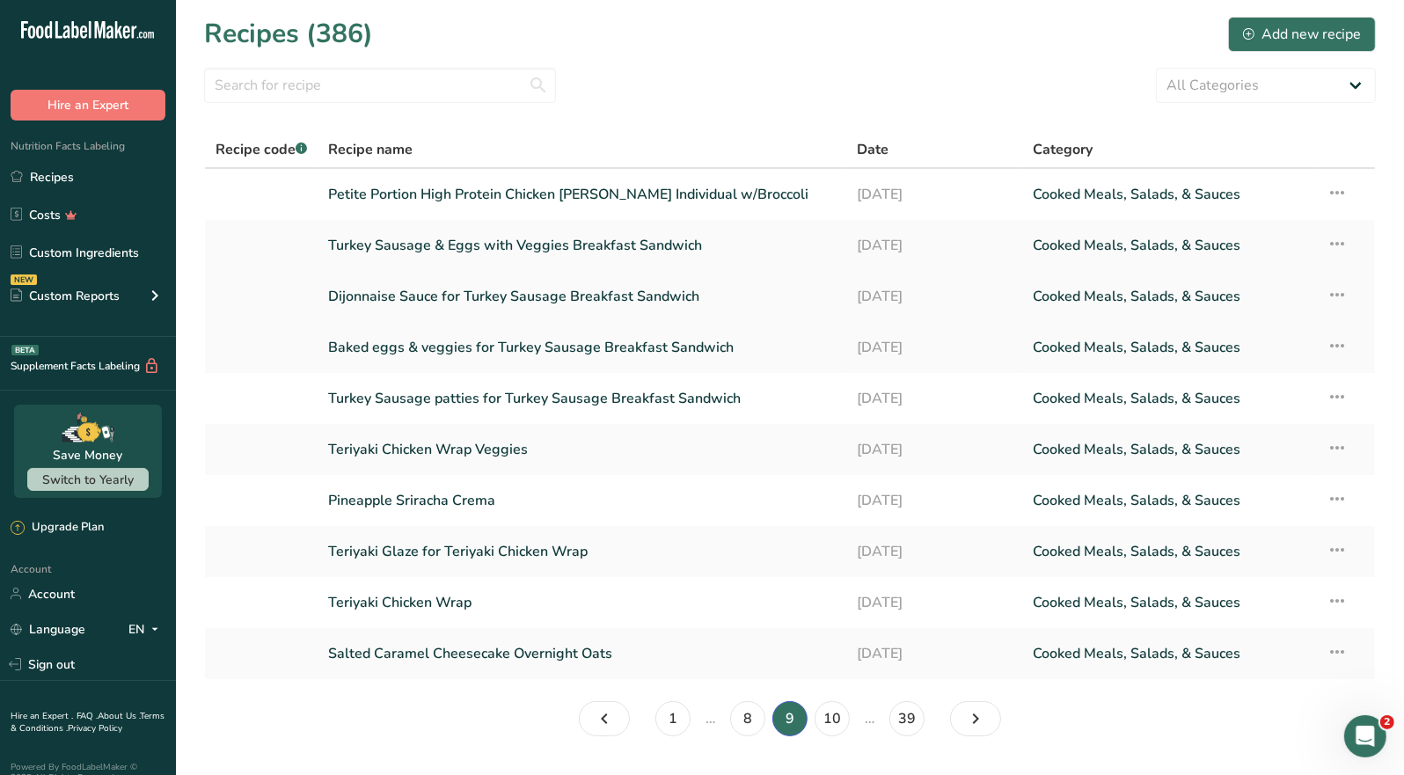
click at [597, 303] on link "Dijonnaise Sauce for Turkey Sausage Breakfast Sandwich" at bounding box center [582, 296] width 508 height 37
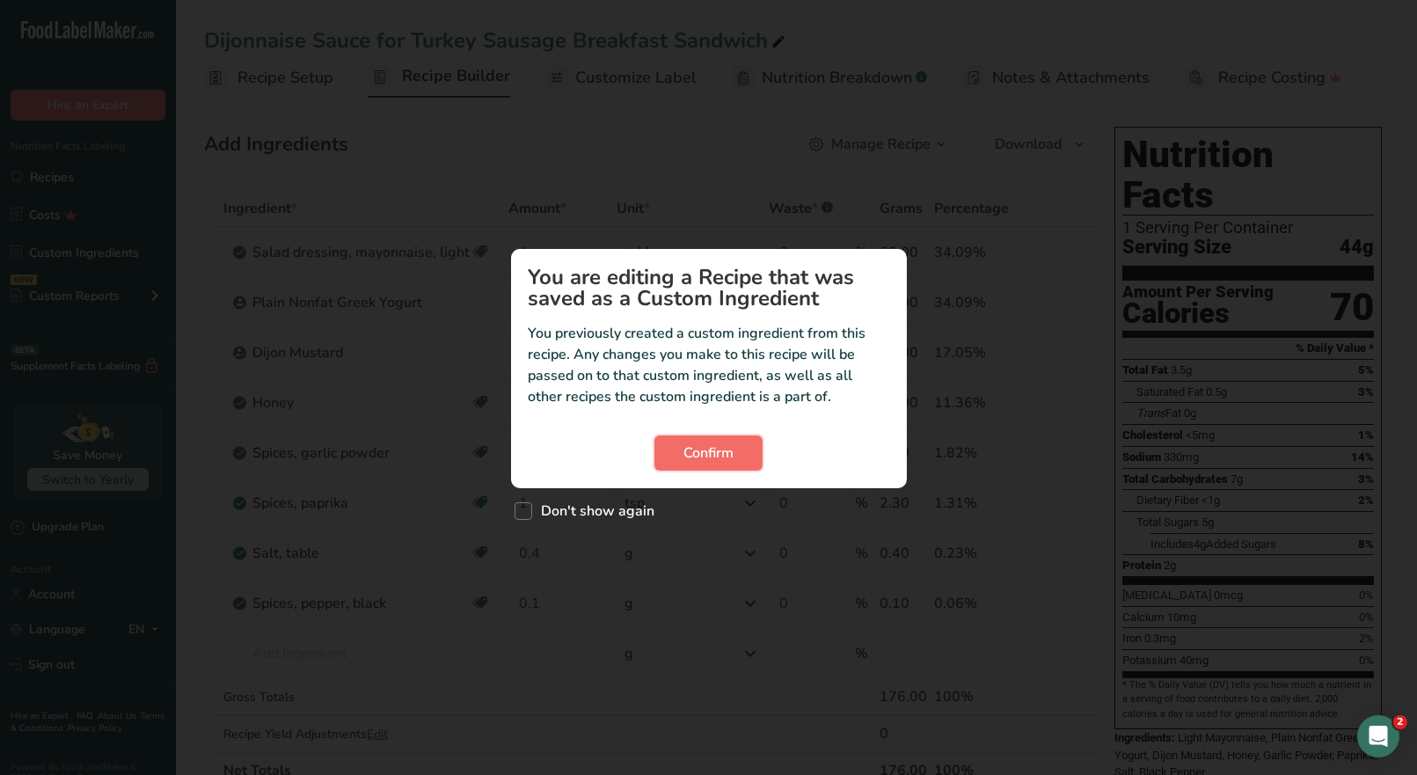
click at [742, 445] on button "Confirm" at bounding box center [709, 453] width 108 height 35
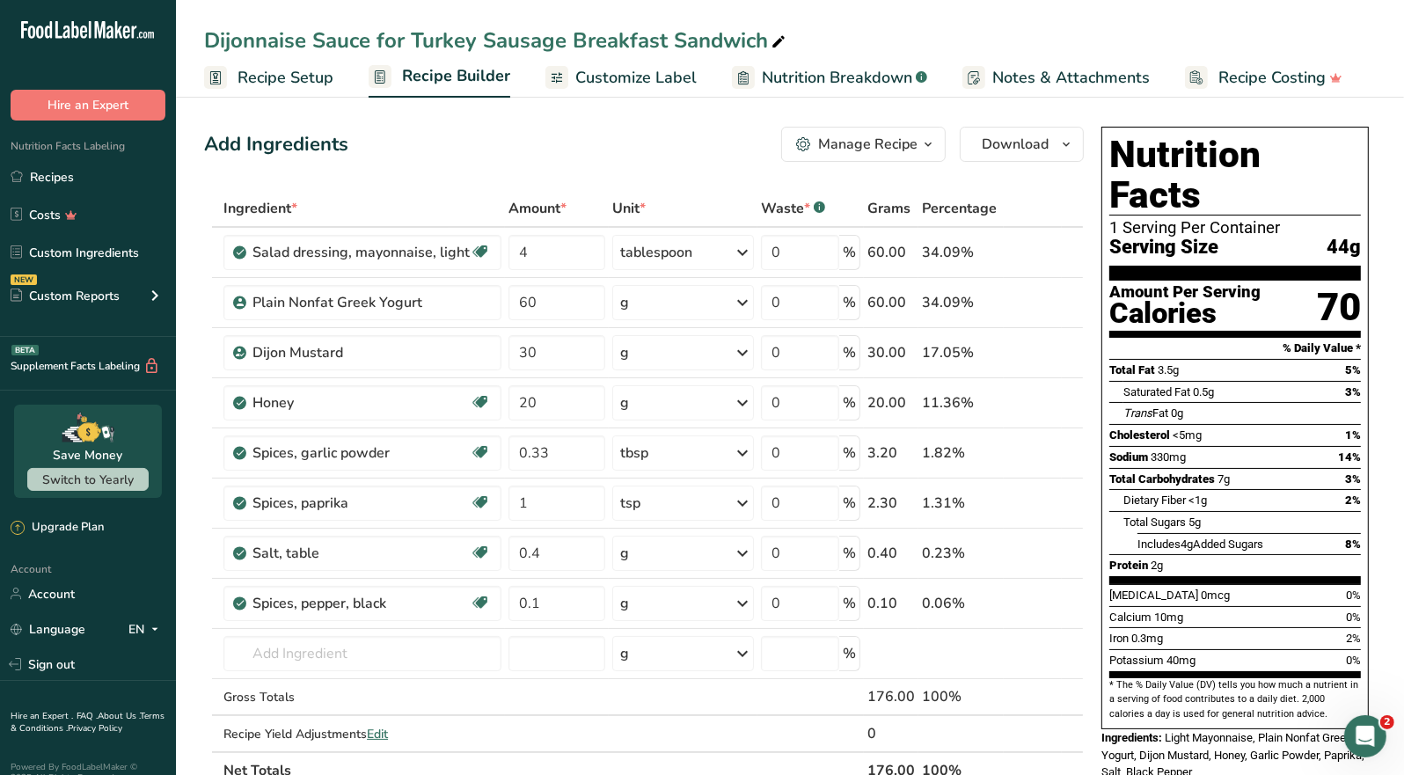
click at [913, 152] on div "Manage Recipe" at bounding box center [867, 144] width 99 height 21
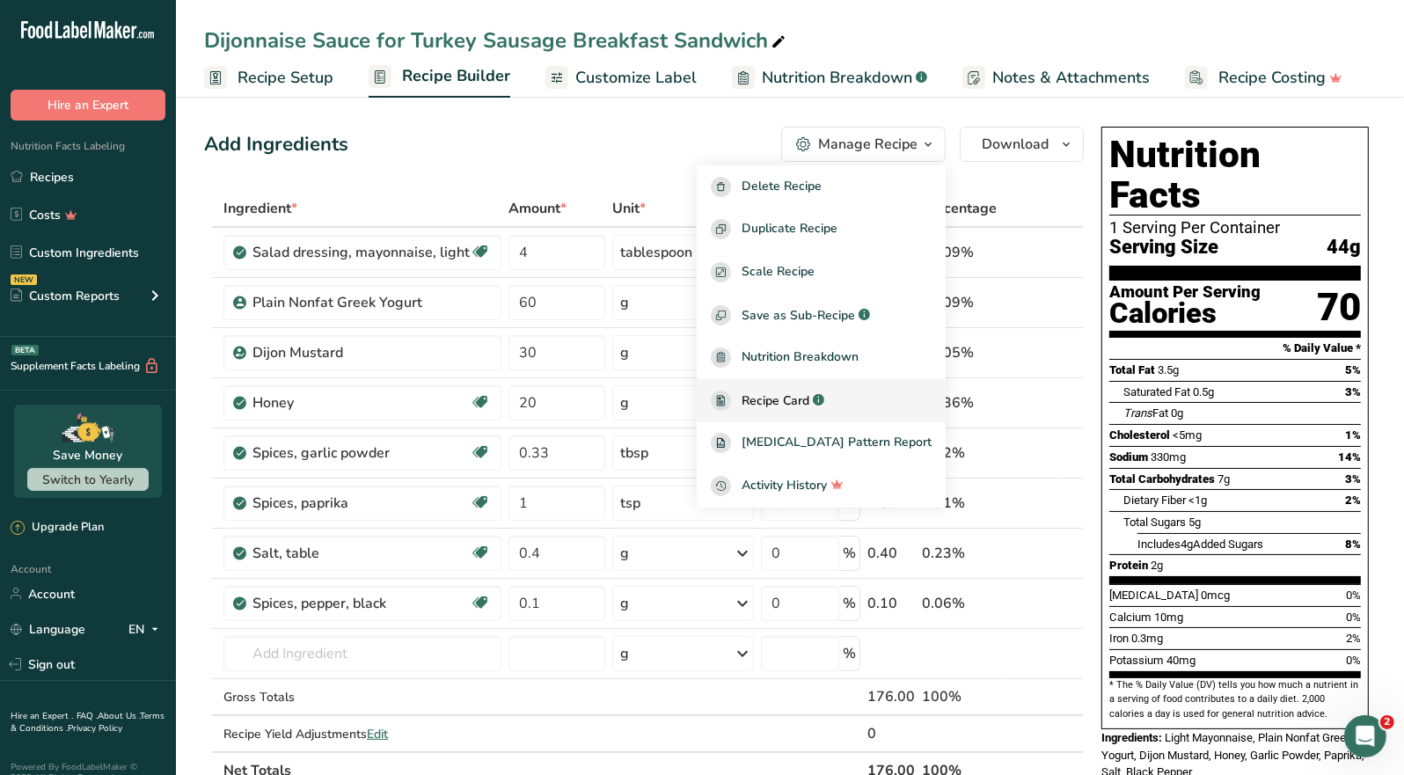
click at [793, 393] on span "Recipe Card" at bounding box center [776, 401] width 68 height 18
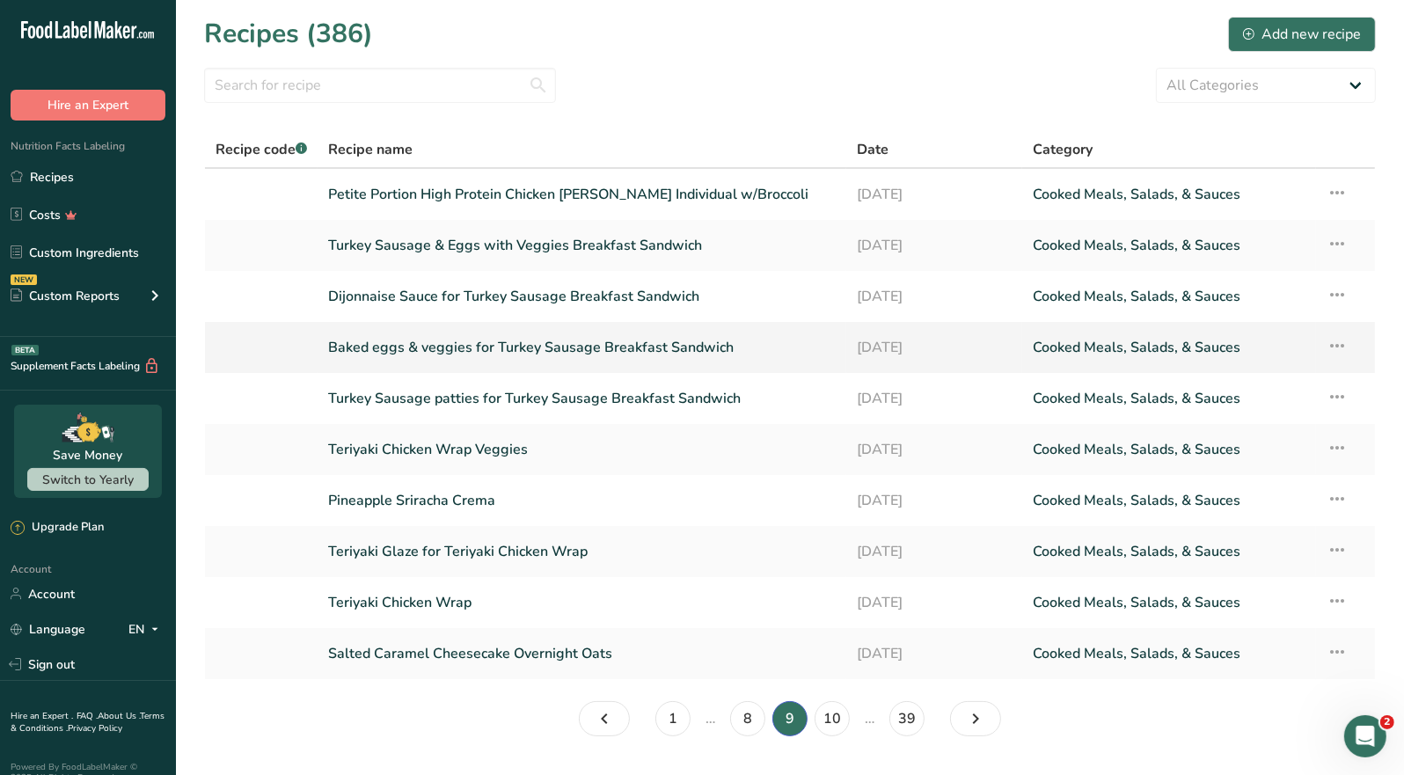
click at [547, 345] on link "Baked eggs & veggies for Turkey Sausage Breakfast Sandwich" at bounding box center [582, 347] width 508 height 37
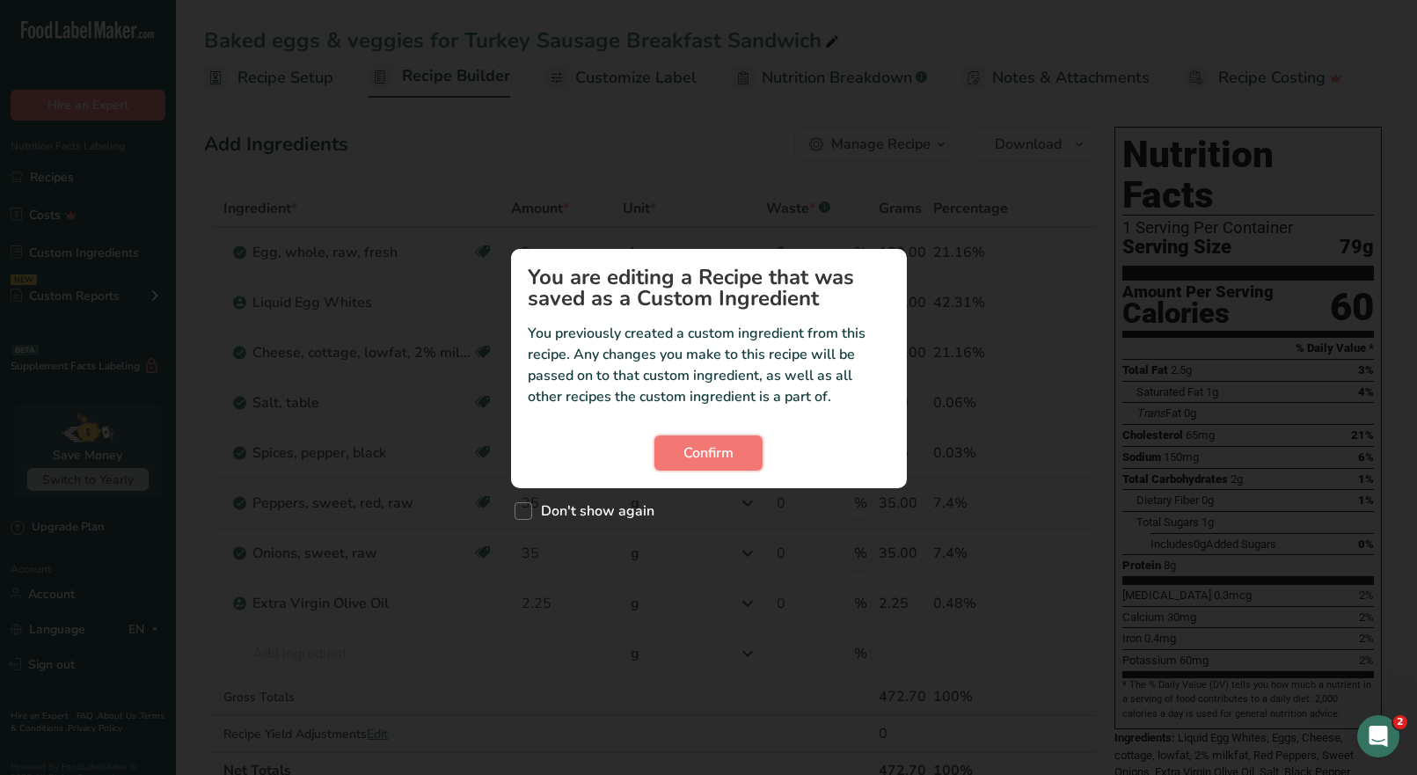
drag, startPoint x: 733, startPoint y: 455, endPoint x: 758, endPoint y: 431, distance: 34.2
click at [733, 453] on span "Confirm" at bounding box center [709, 453] width 50 height 21
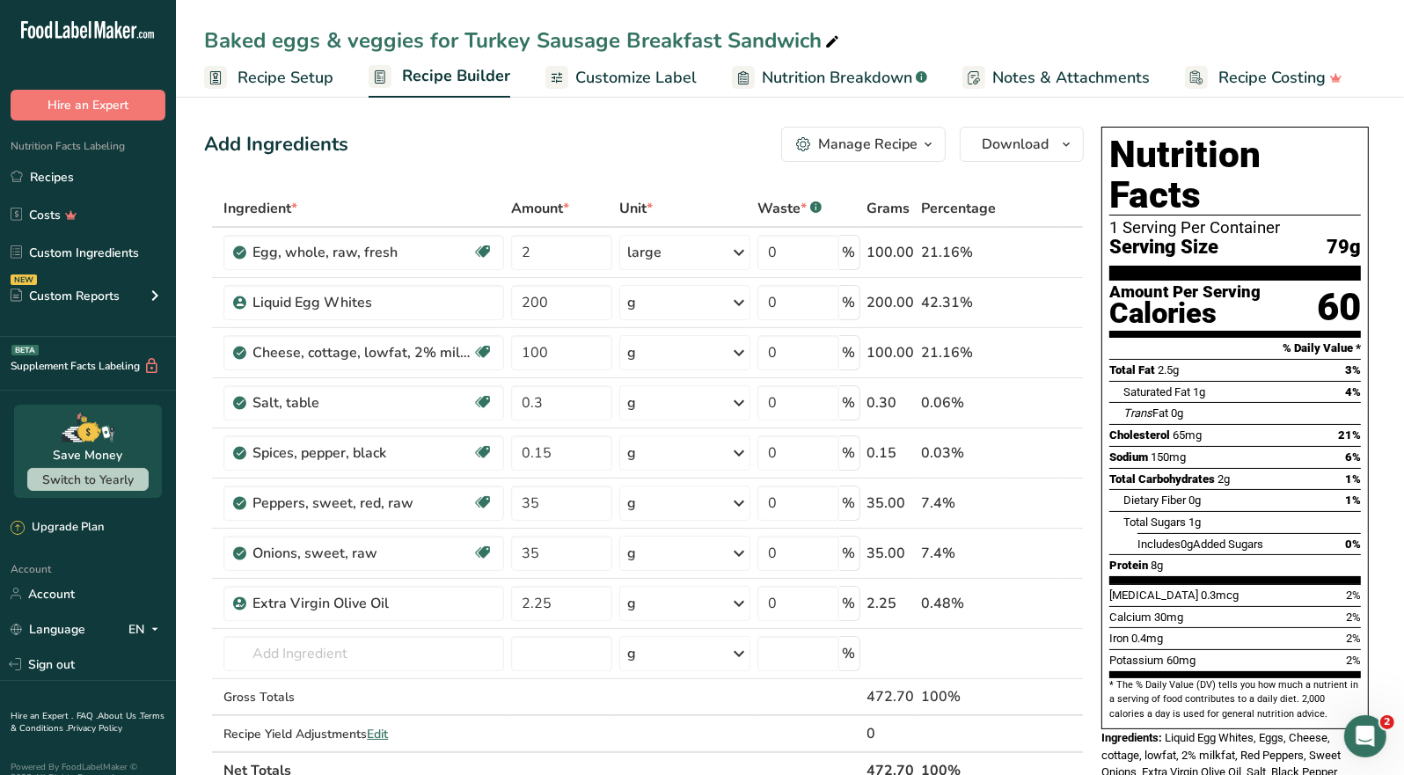
click at [904, 143] on div "Manage Recipe" at bounding box center [867, 144] width 99 height 21
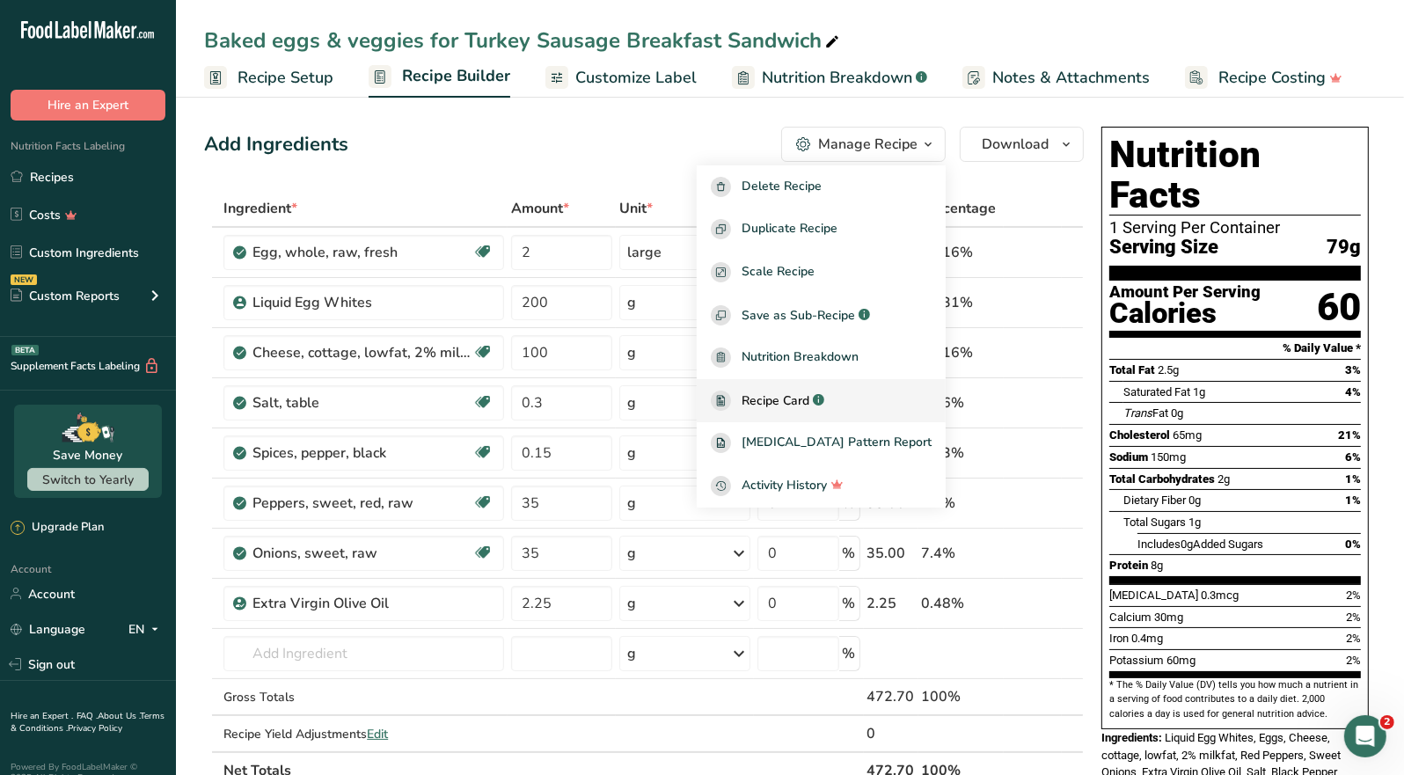
click at [809, 395] on span "Recipe Card" at bounding box center [776, 401] width 68 height 18
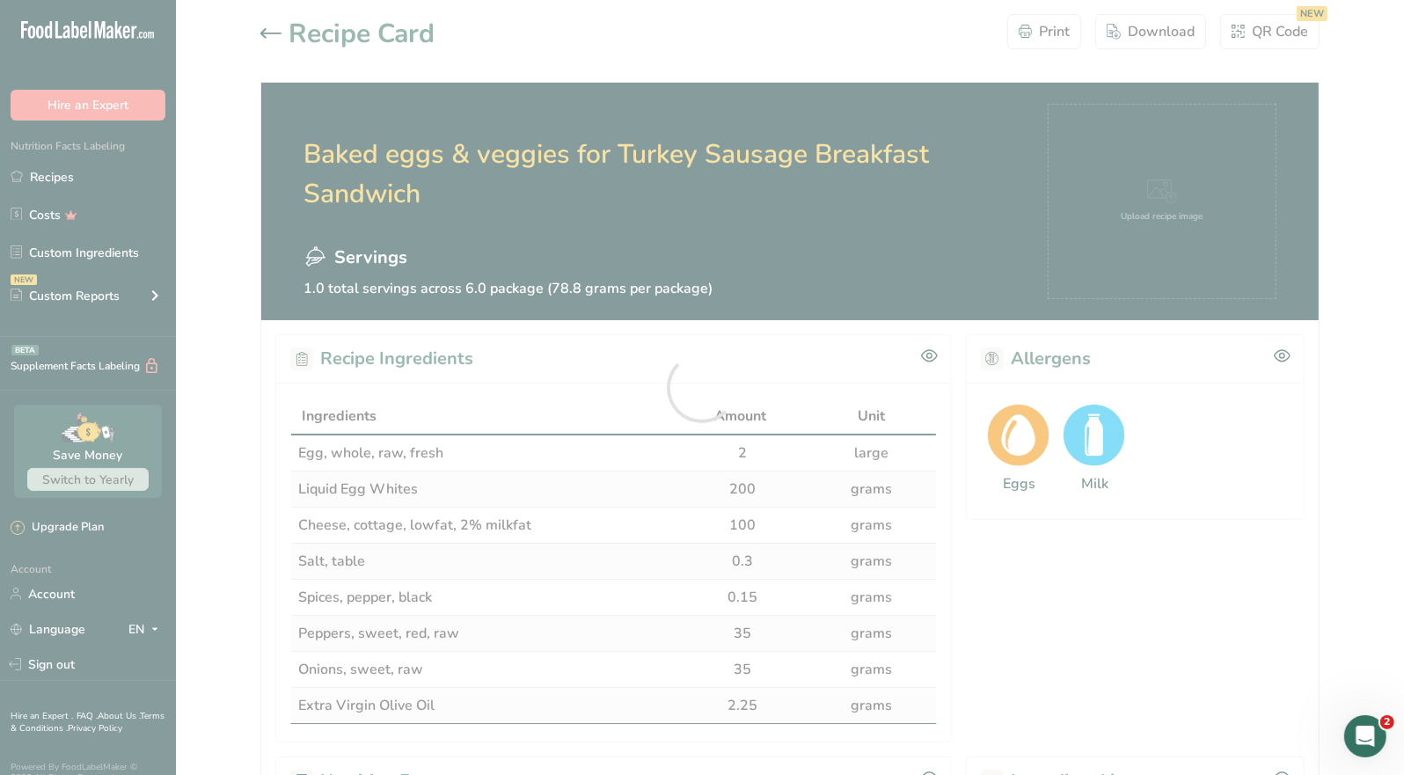
scroll to position [791, 0]
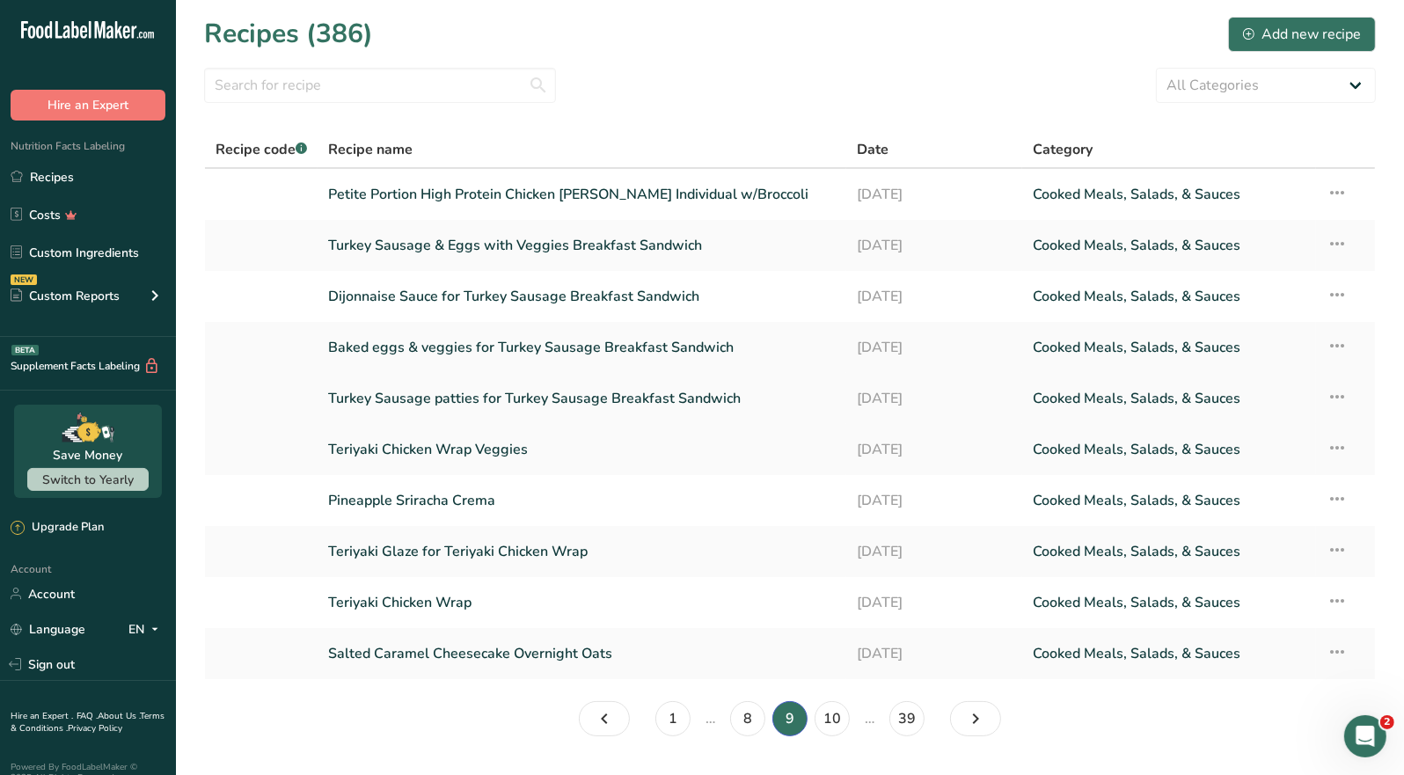
click at [600, 392] on link "Turkey Sausage patties for Turkey Sausage Breakfast Sandwich" at bounding box center [582, 398] width 508 height 37
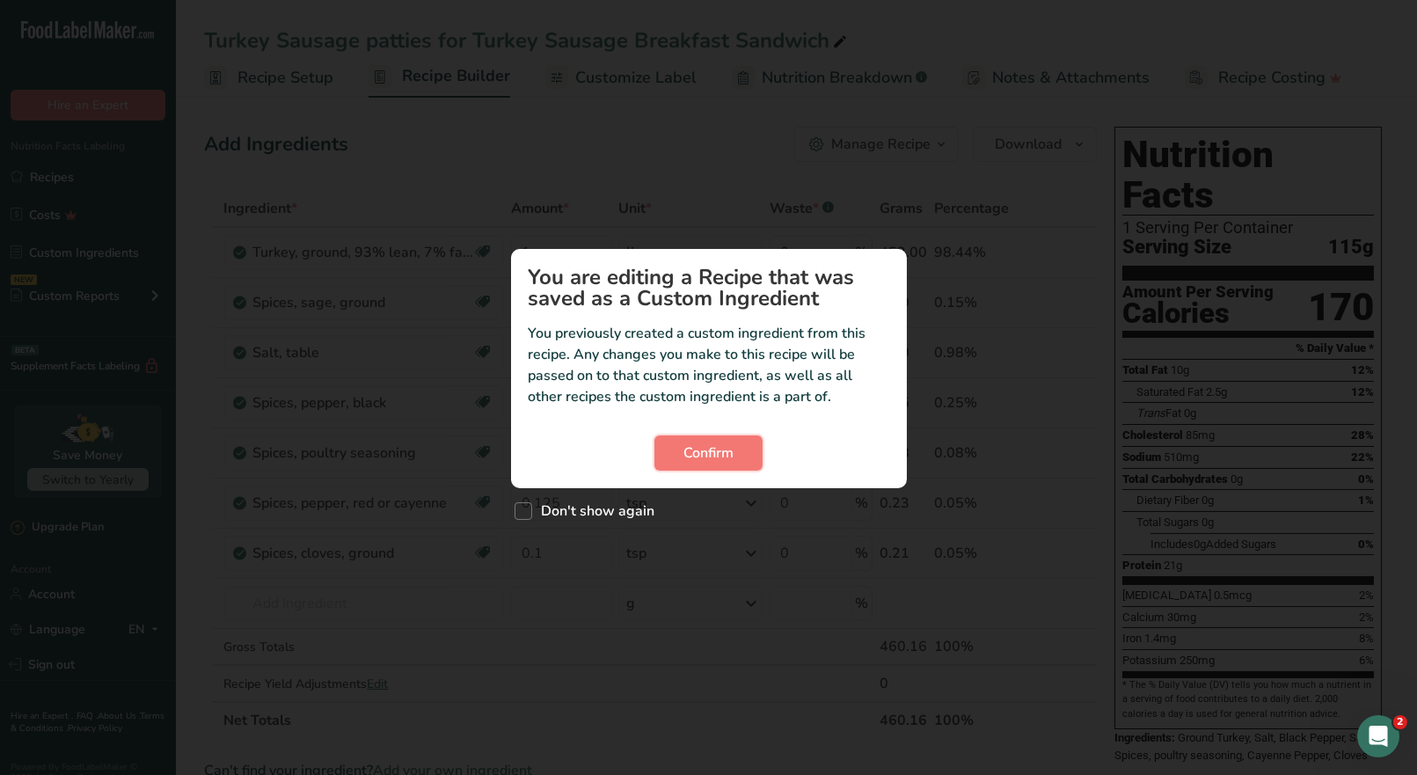
drag, startPoint x: 714, startPoint y: 450, endPoint x: 750, endPoint y: 429, distance: 41.8
click at [714, 450] on span "Confirm" at bounding box center [709, 453] width 50 height 21
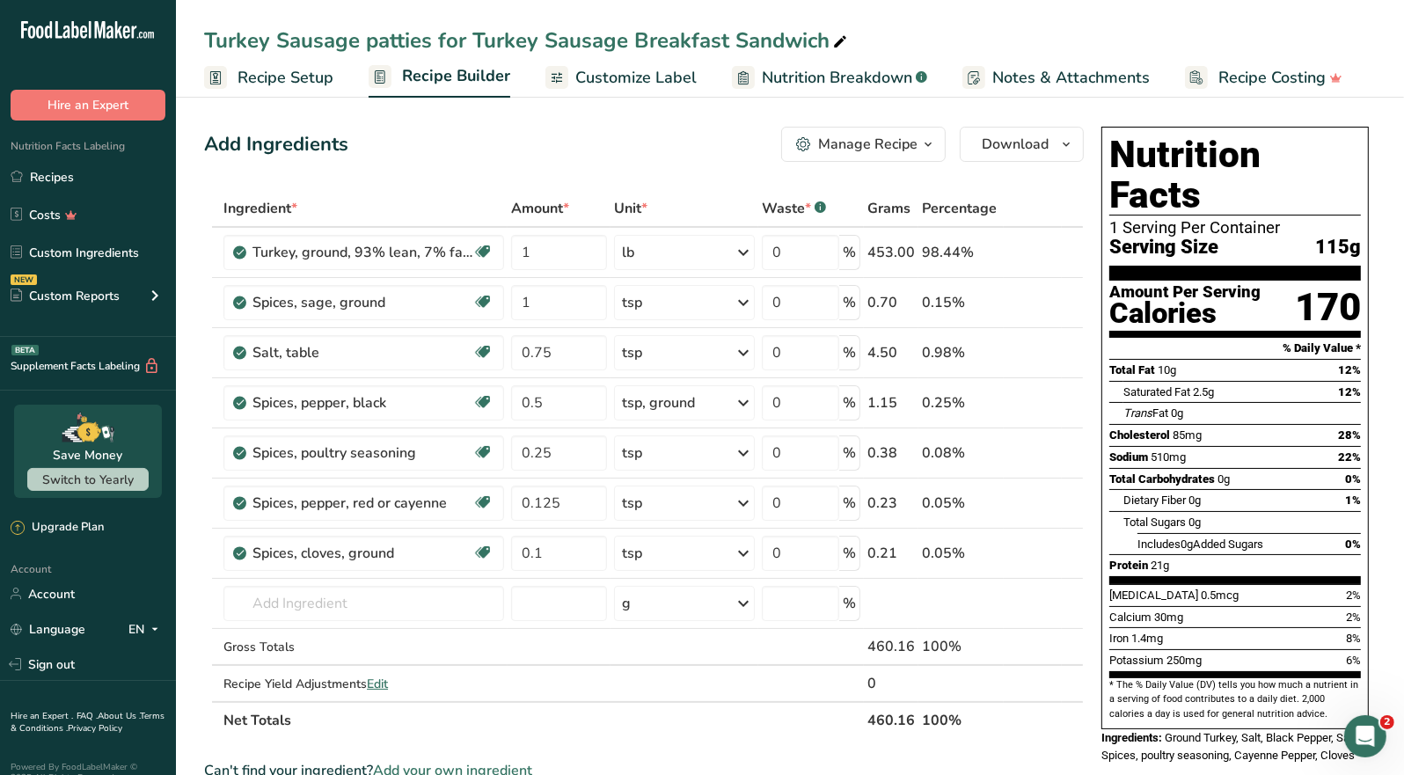
click at [892, 149] on div "Manage Recipe" at bounding box center [867, 144] width 99 height 21
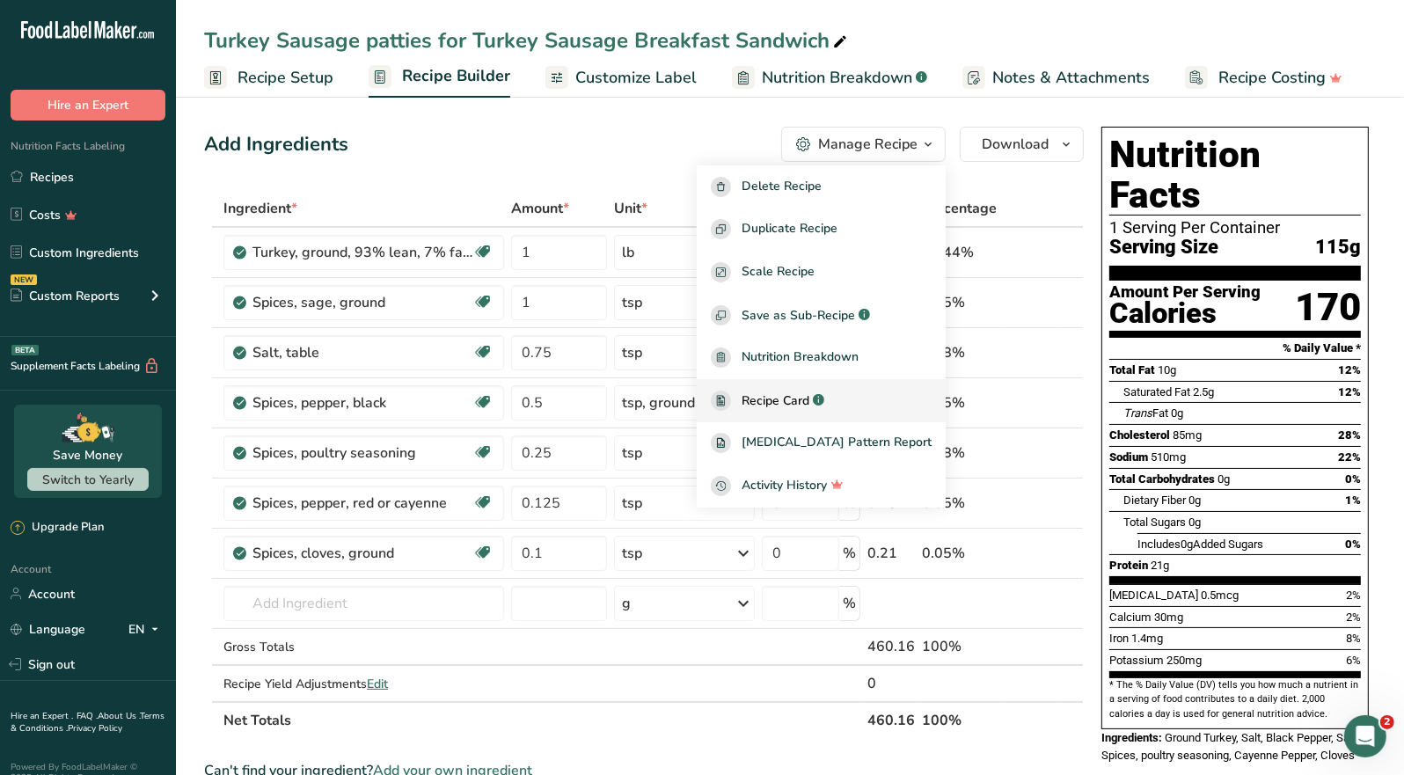
click at [809, 392] on span "Recipe Card" at bounding box center [776, 401] width 68 height 18
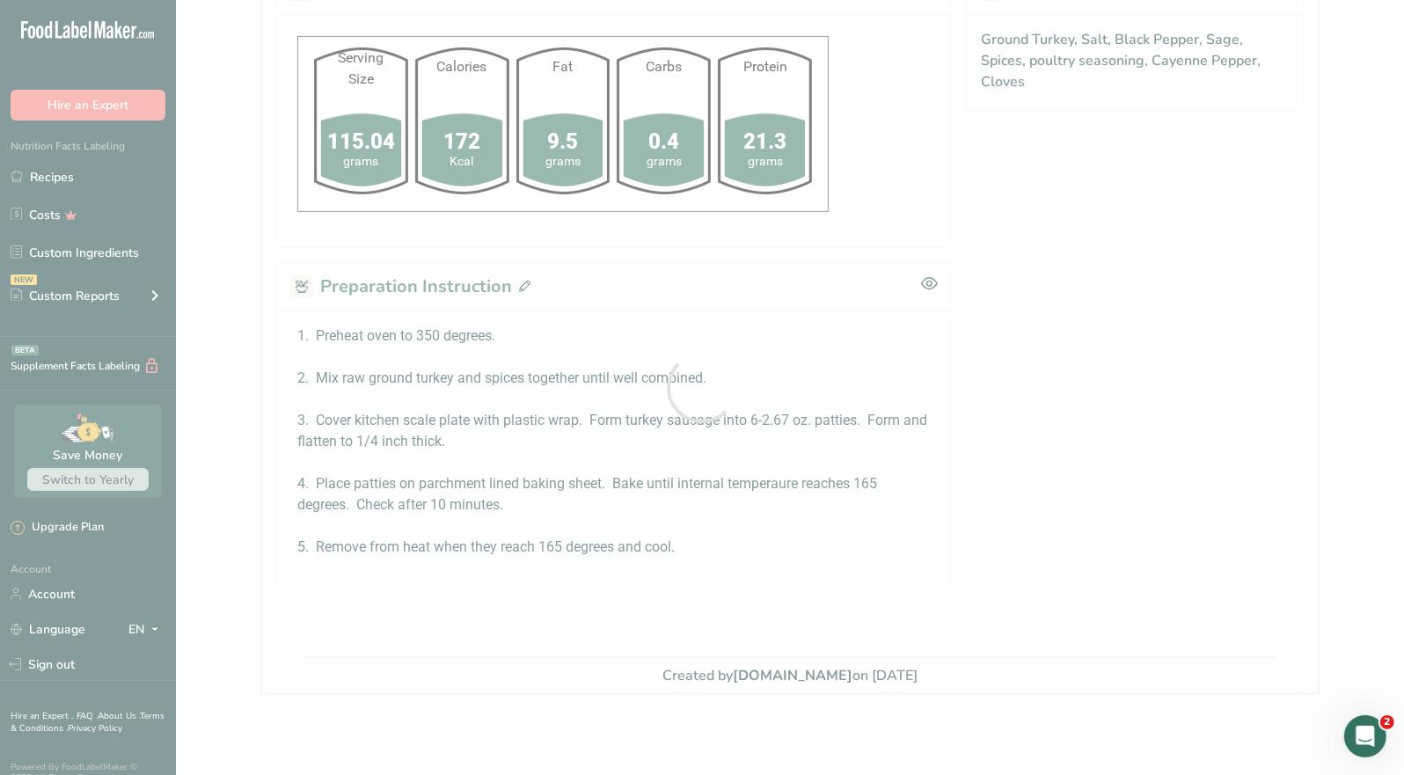
scroll to position [756, 0]
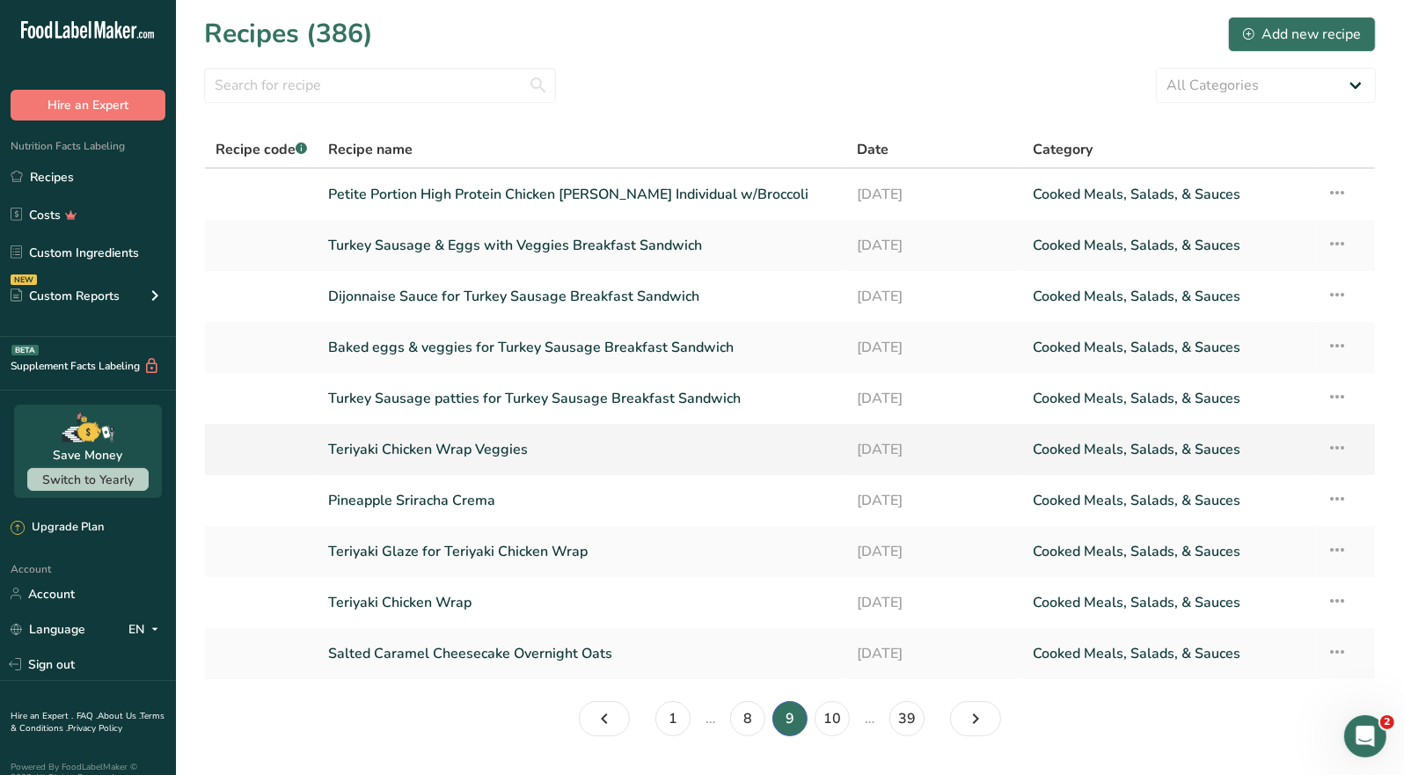
click at [488, 442] on link "Teriyaki Chicken Wrap Veggies" at bounding box center [582, 449] width 508 height 37
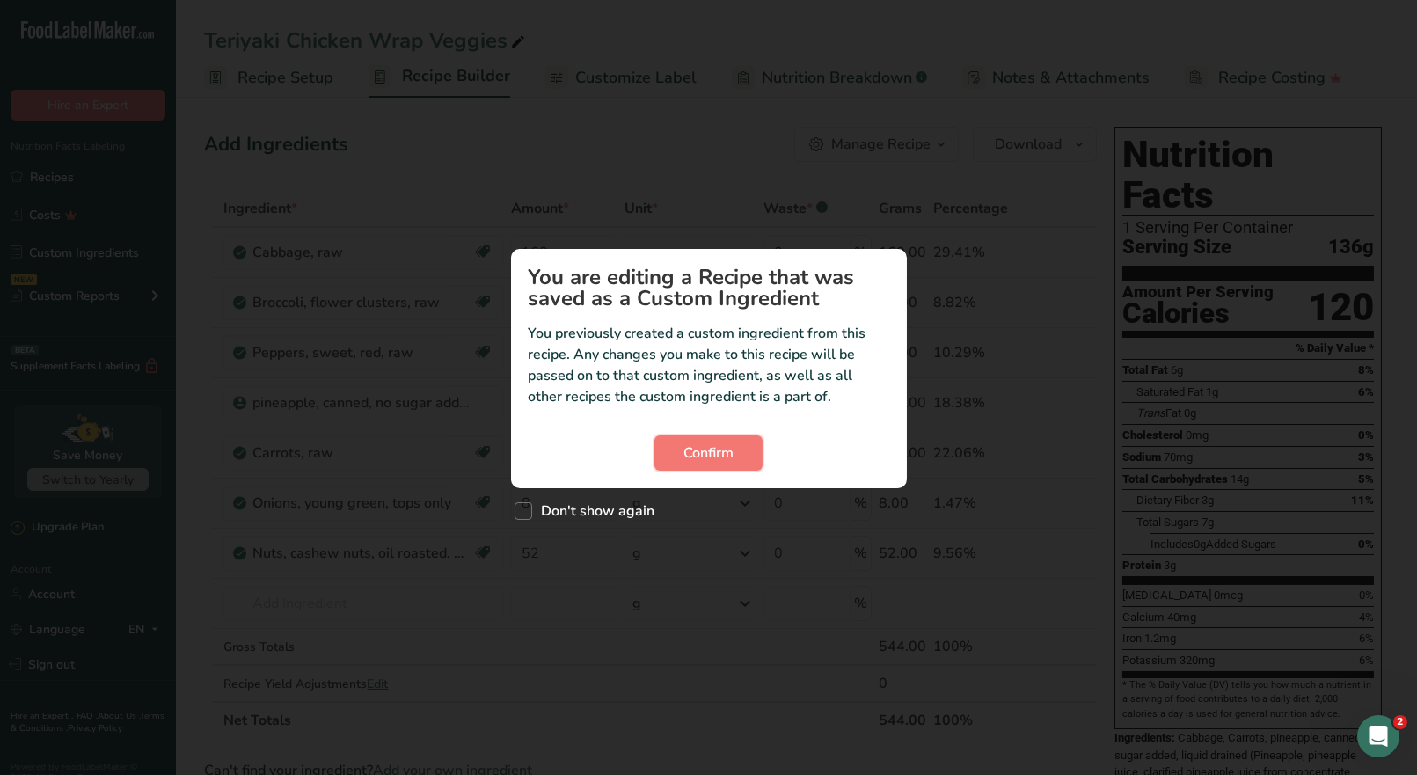
drag, startPoint x: 719, startPoint y: 447, endPoint x: 726, endPoint y: 429, distance: 19.0
click at [719, 444] on span "Confirm" at bounding box center [709, 453] width 50 height 21
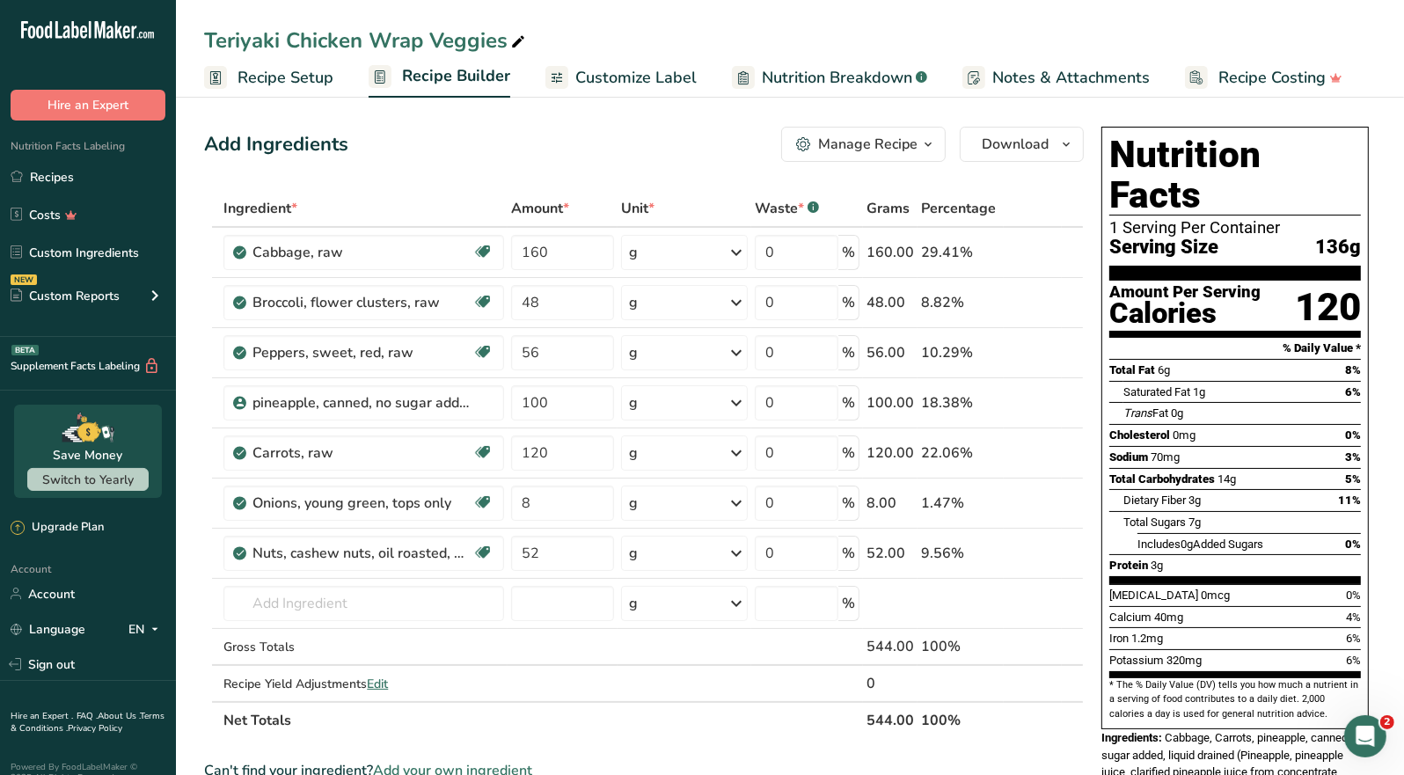
click at [881, 146] on div "Manage Recipe" at bounding box center [867, 144] width 99 height 21
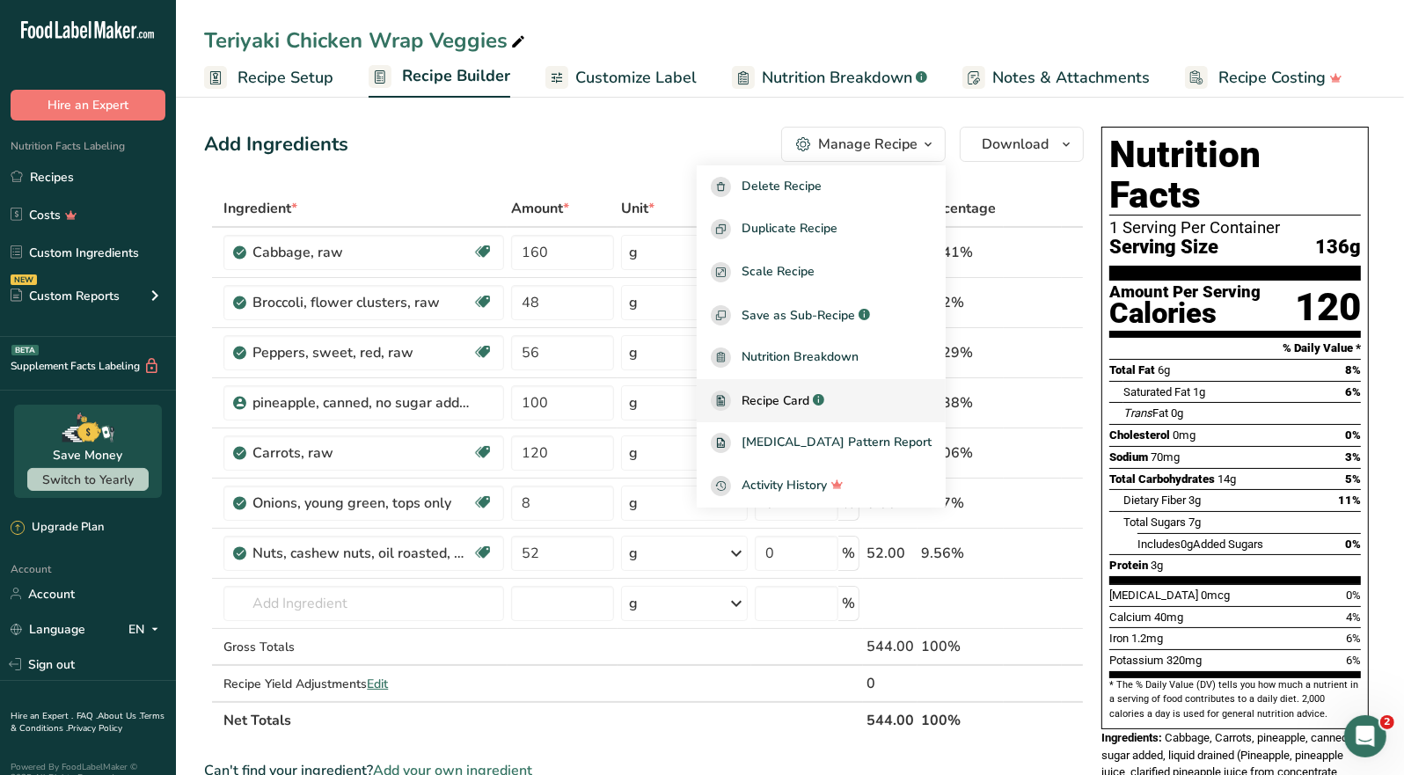
click at [809, 401] on span "Recipe Card" at bounding box center [776, 401] width 68 height 18
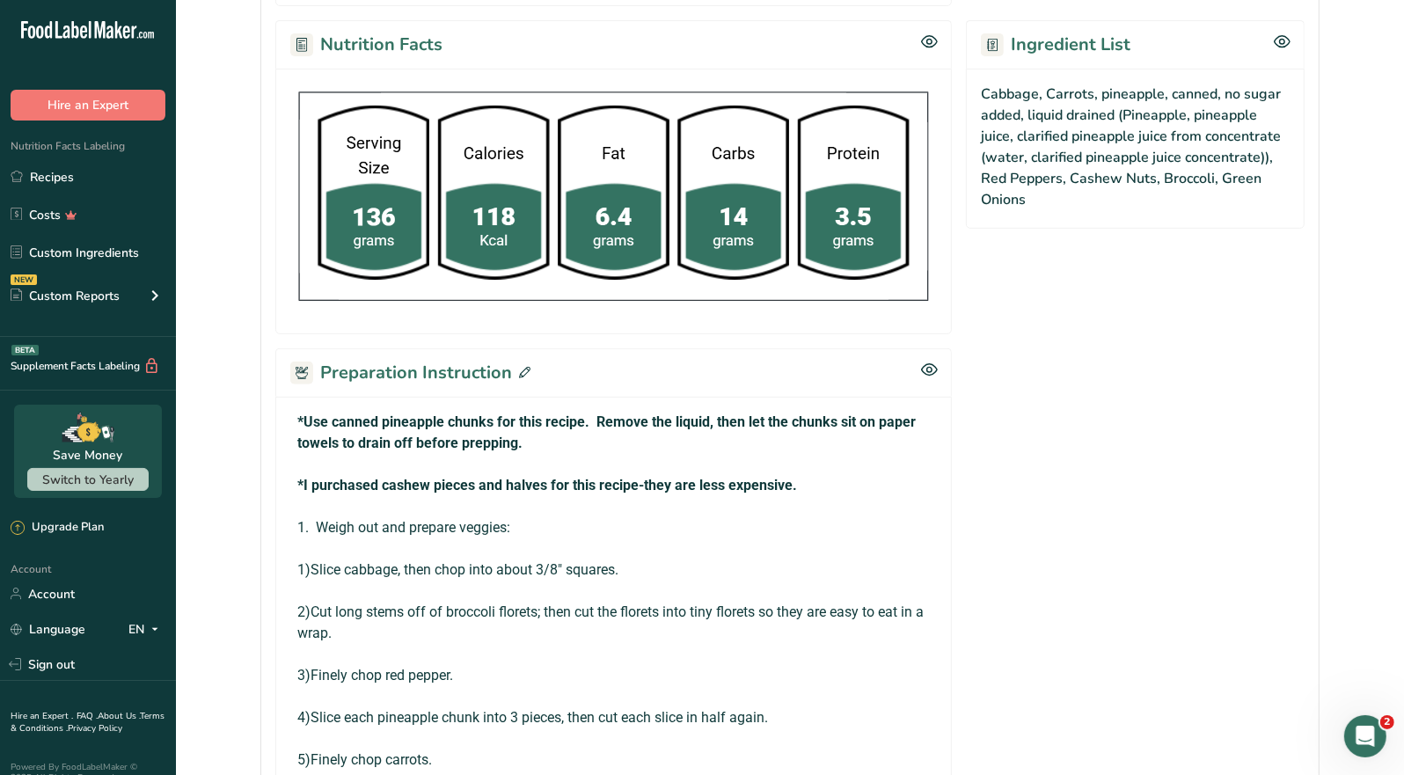
scroll to position [704, 0]
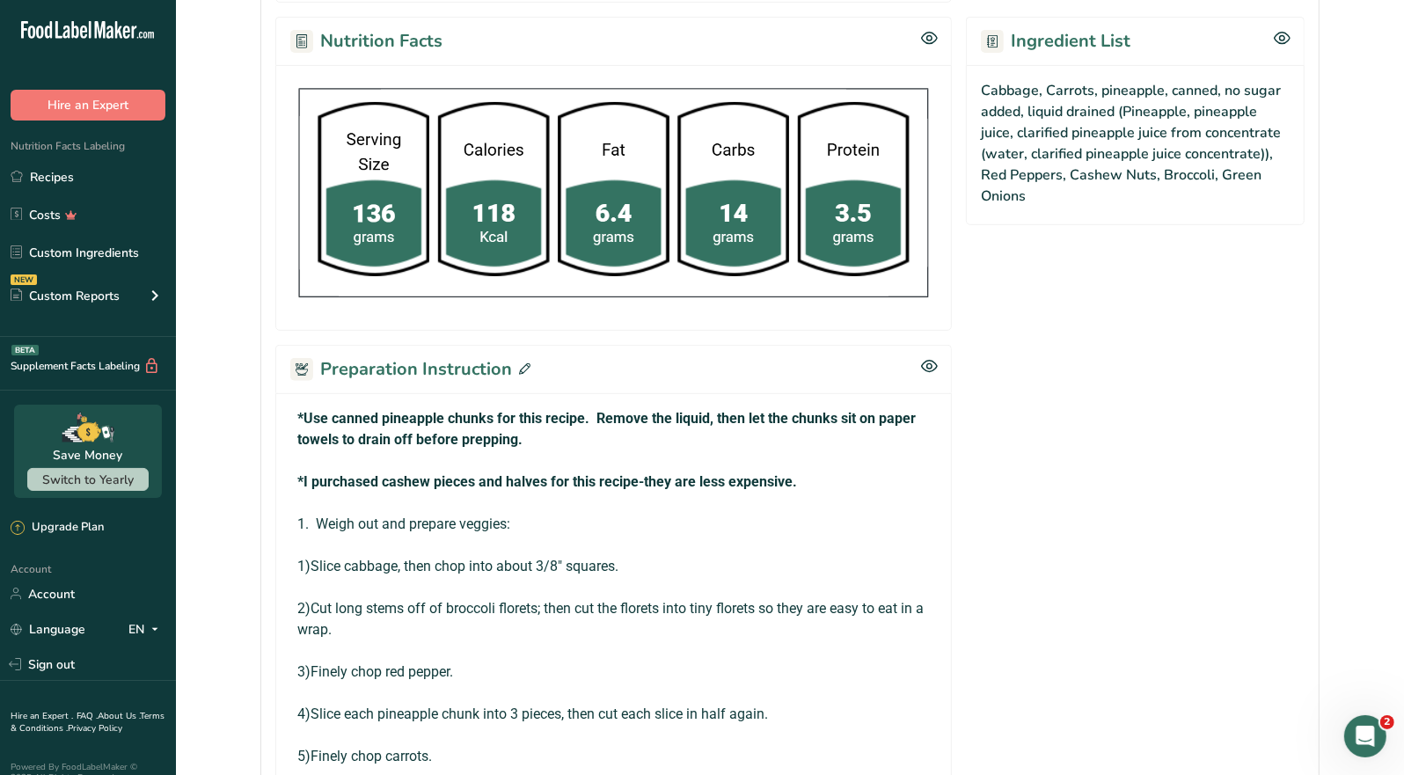
click at [519, 363] on icon at bounding box center [524, 368] width 11 height 11
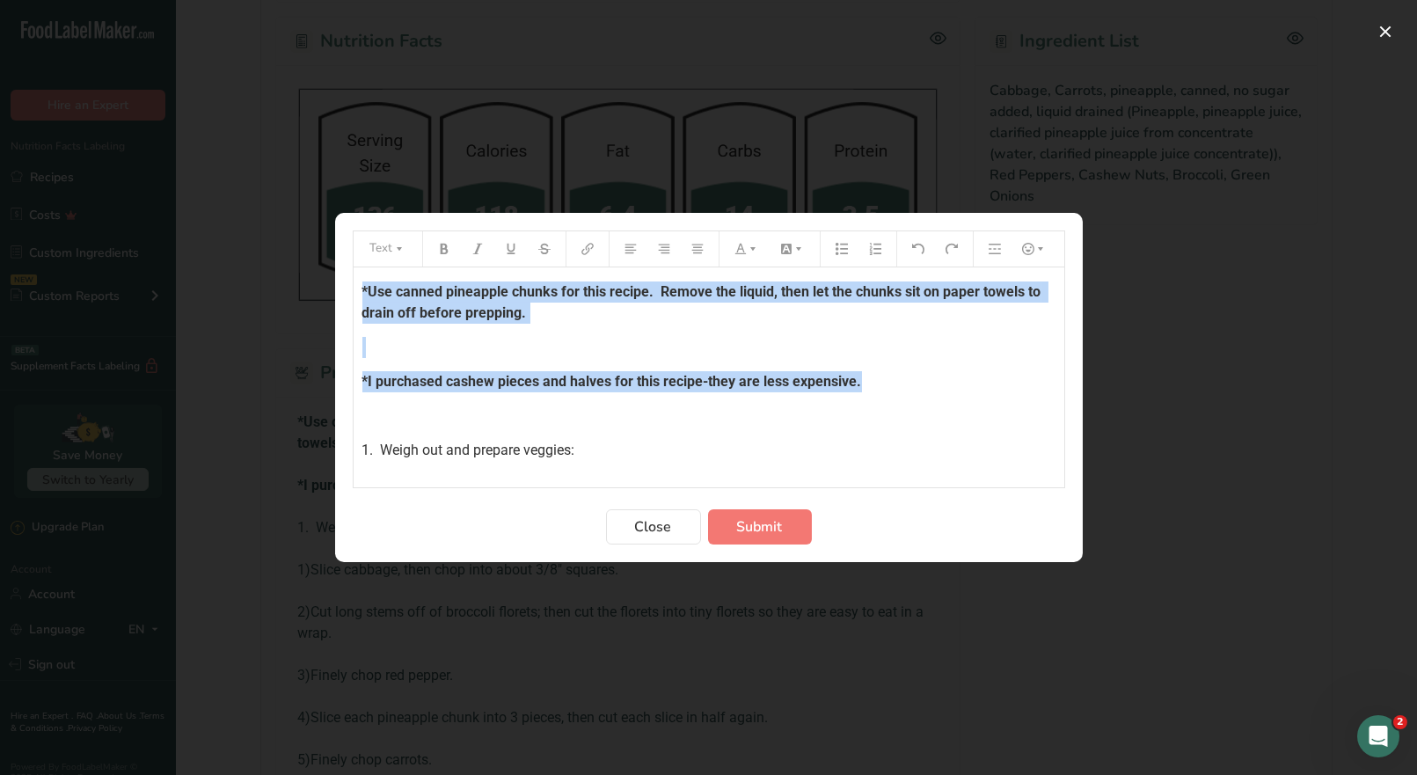
drag, startPoint x: 862, startPoint y: 382, endPoint x: 351, endPoint y: 273, distance: 522.7
click at [350, 273] on section "Text *Use canned pineapple chunks for this recipe. Remove the liquid, then let …" at bounding box center [709, 387] width 748 height 349
click at [739, 255] on button "Preparation instructions modal" at bounding box center [747, 249] width 39 height 28
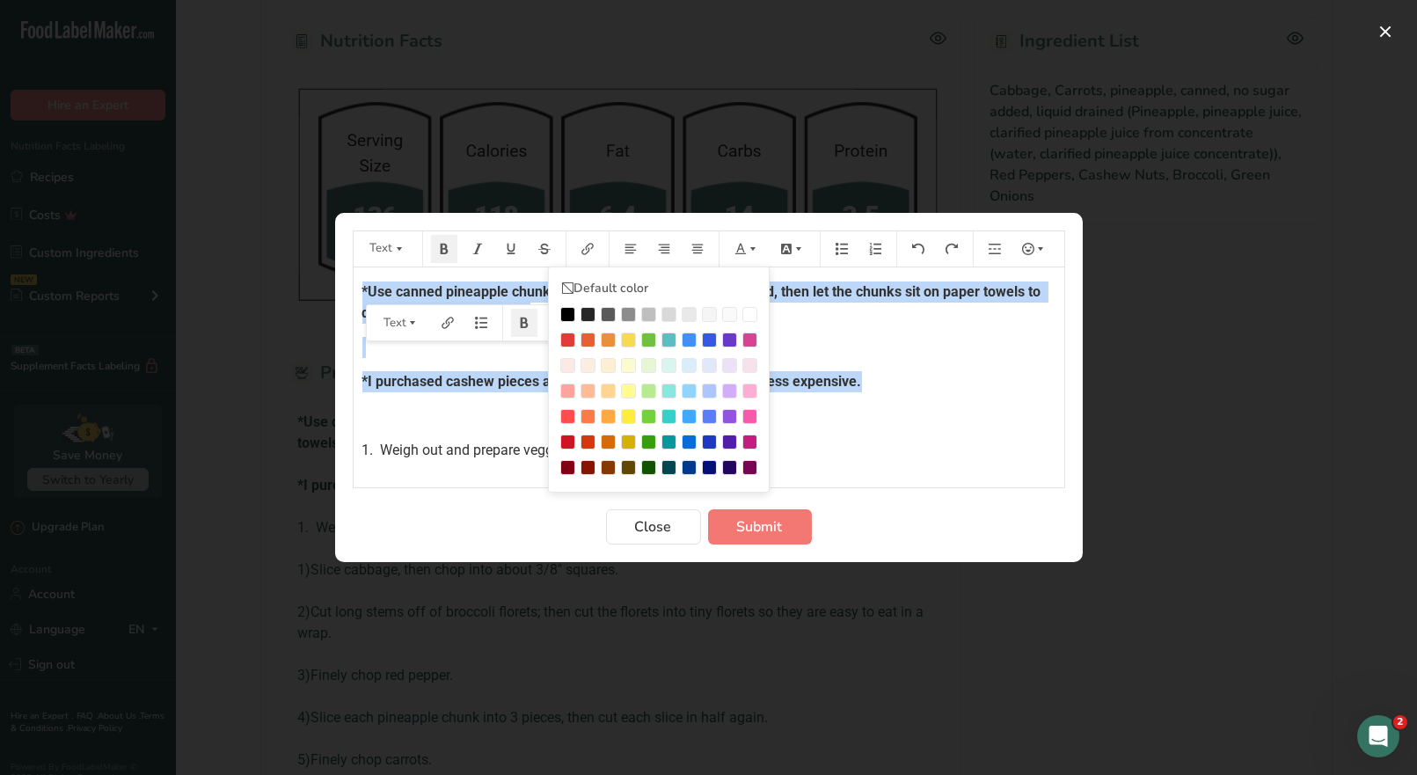
click at [564, 341] on div "Preparation instructions modal" at bounding box center [567, 340] width 15 height 15
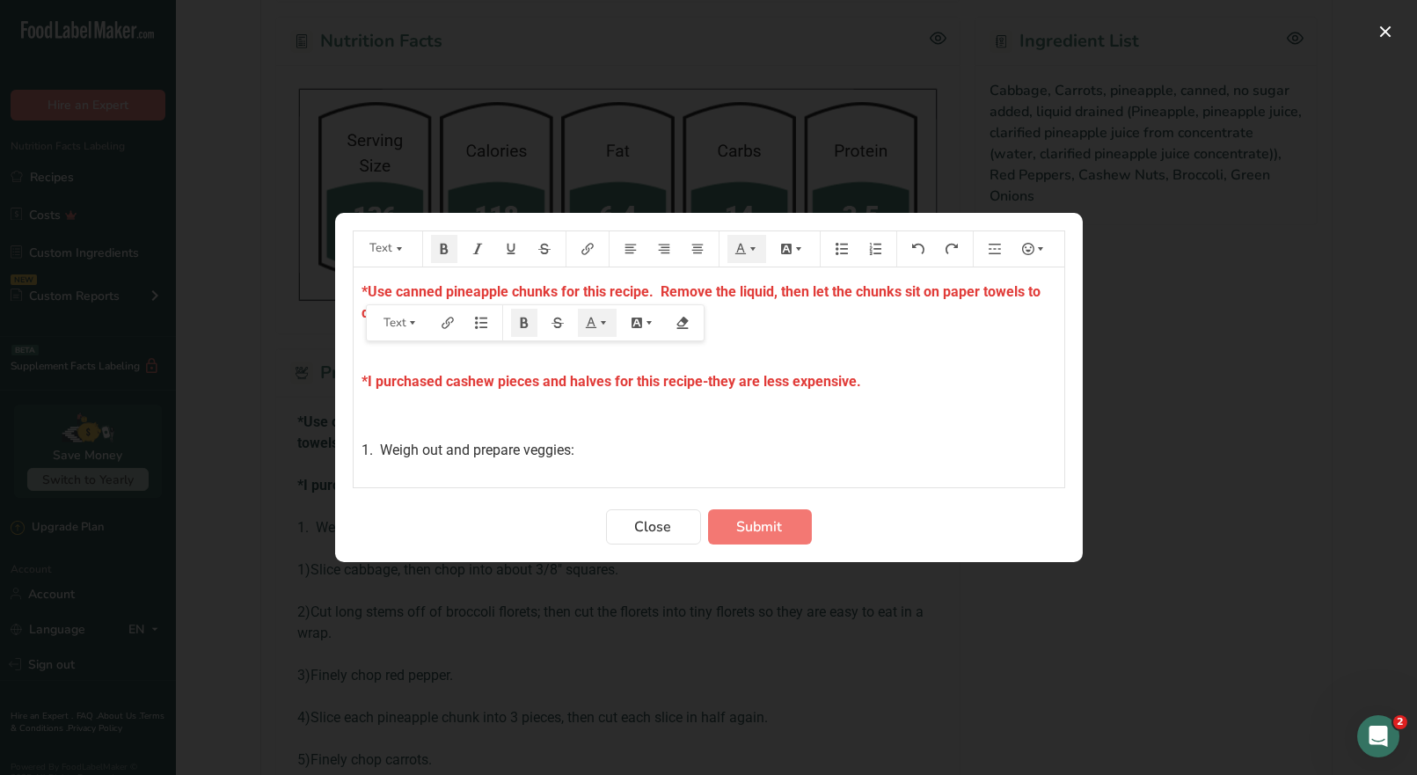
click at [973, 407] on p "﻿" at bounding box center [709, 416] width 693 height 21
drag, startPoint x: 778, startPoint y: 532, endPoint x: 867, endPoint y: 506, distance: 92.7
click at [778, 531] on span "Submit" at bounding box center [760, 526] width 46 height 21
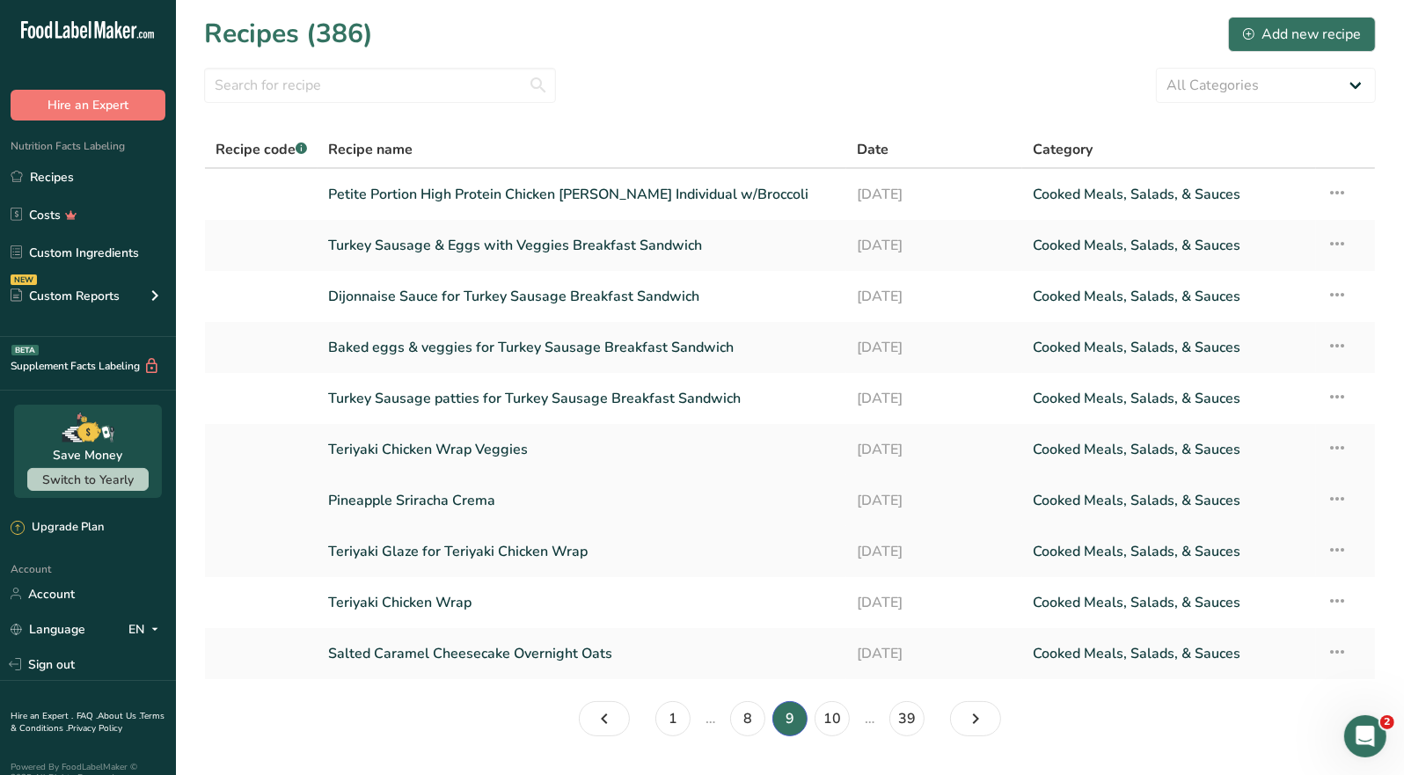
click at [480, 502] on link "Pineapple Sriracha Crema" at bounding box center [582, 500] width 508 height 37
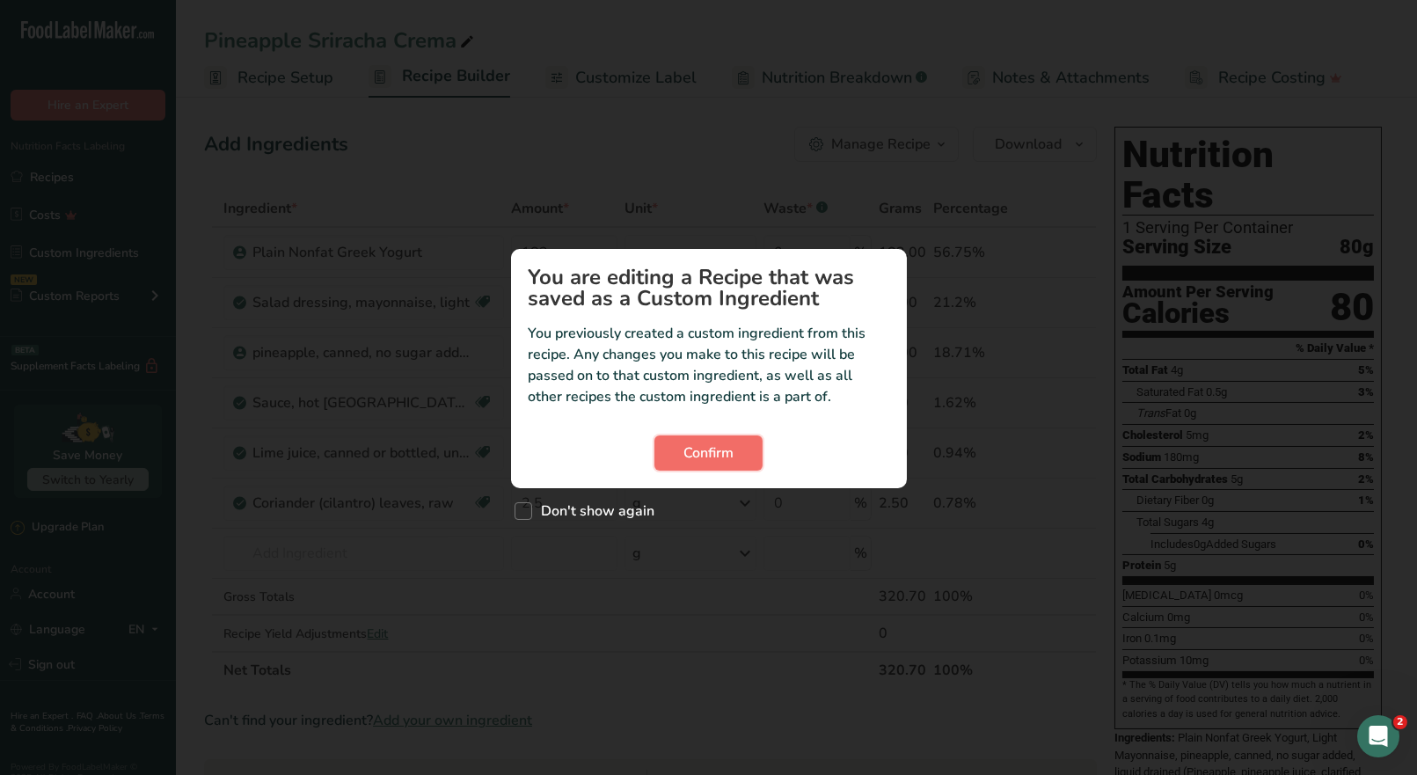
click at [741, 443] on button "Confirm" at bounding box center [709, 453] width 108 height 35
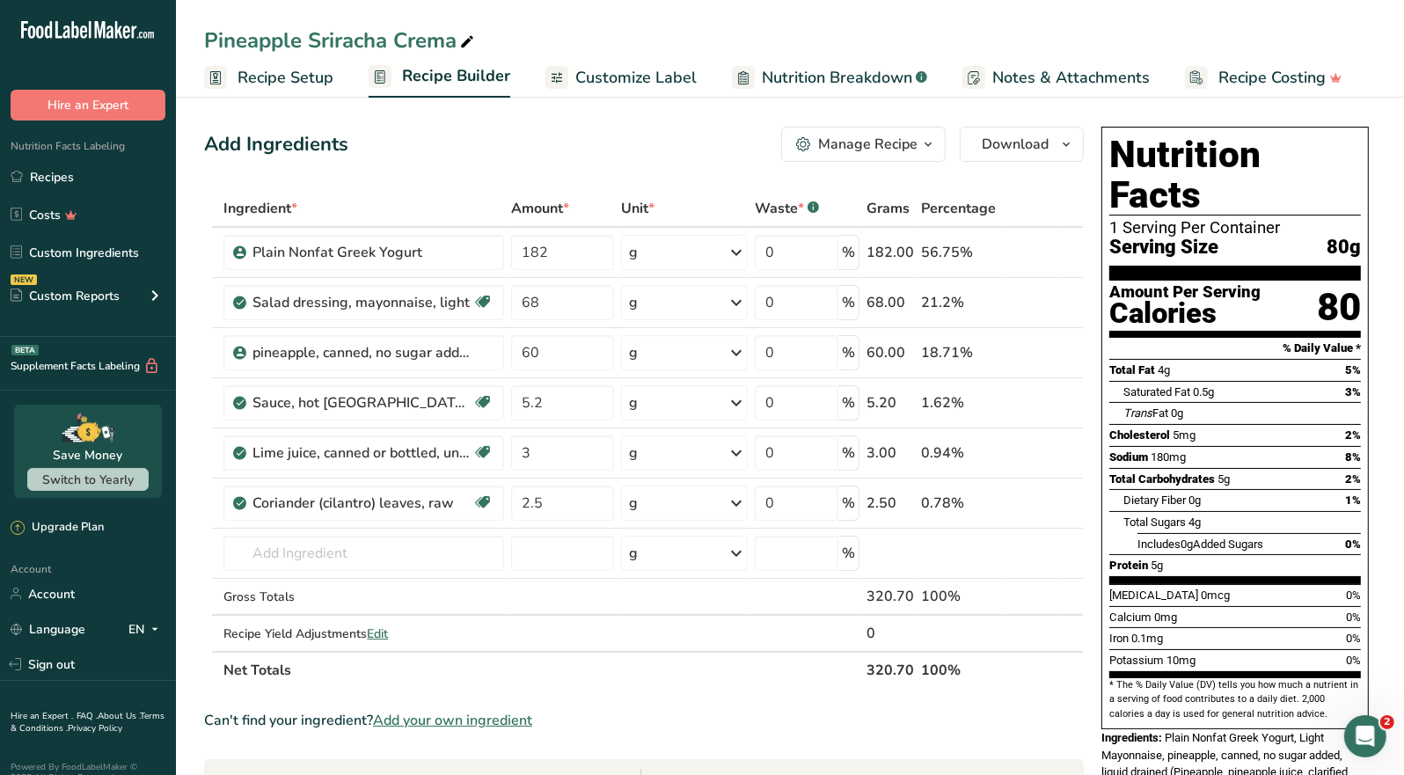
click at [912, 156] on button "Manage Recipe" at bounding box center [863, 144] width 165 height 35
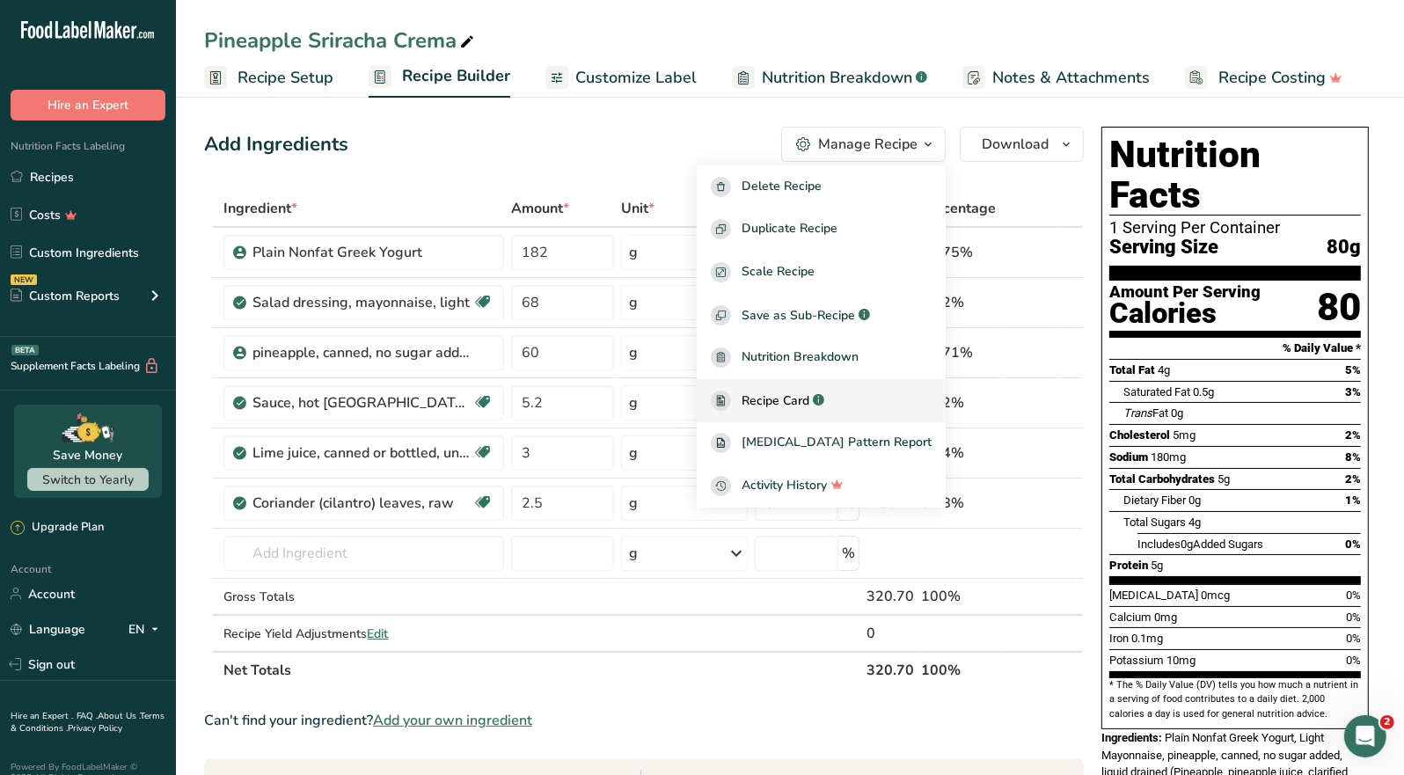
click at [809, 393] on span "Recipe Card" at bounding box center [776, 401] width 68 height 18
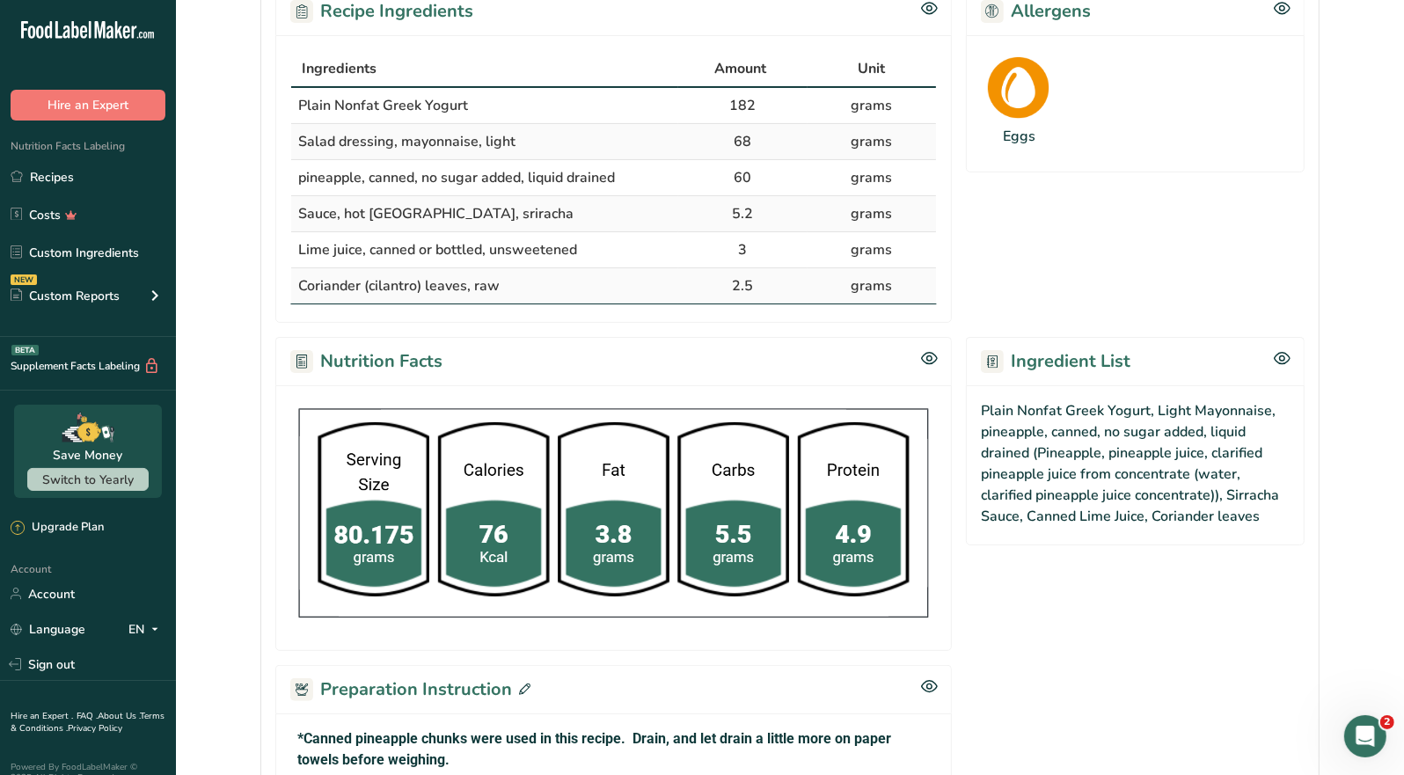
scroll to position [528, 0]
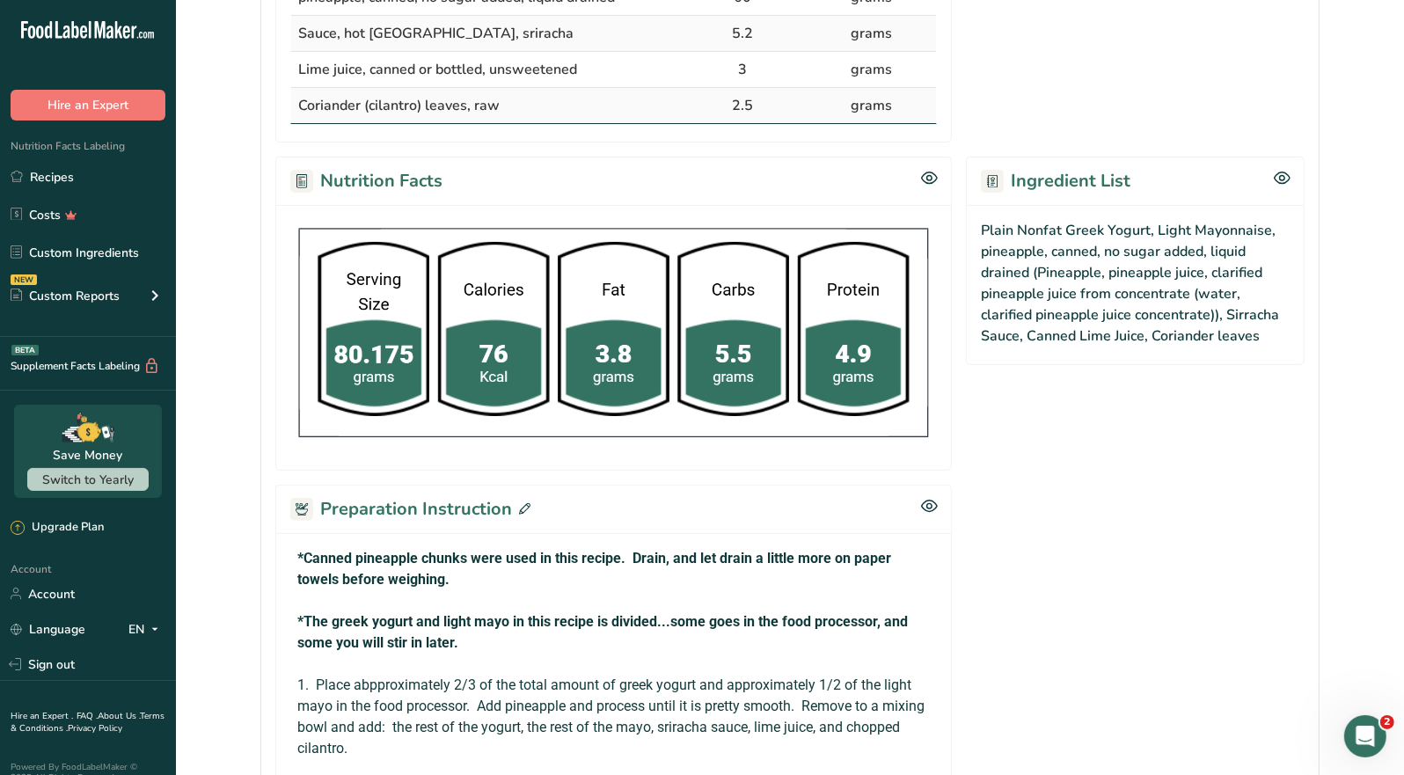
click at [519, 510] on icon at bounding box center [524, 508] width 11 height 11
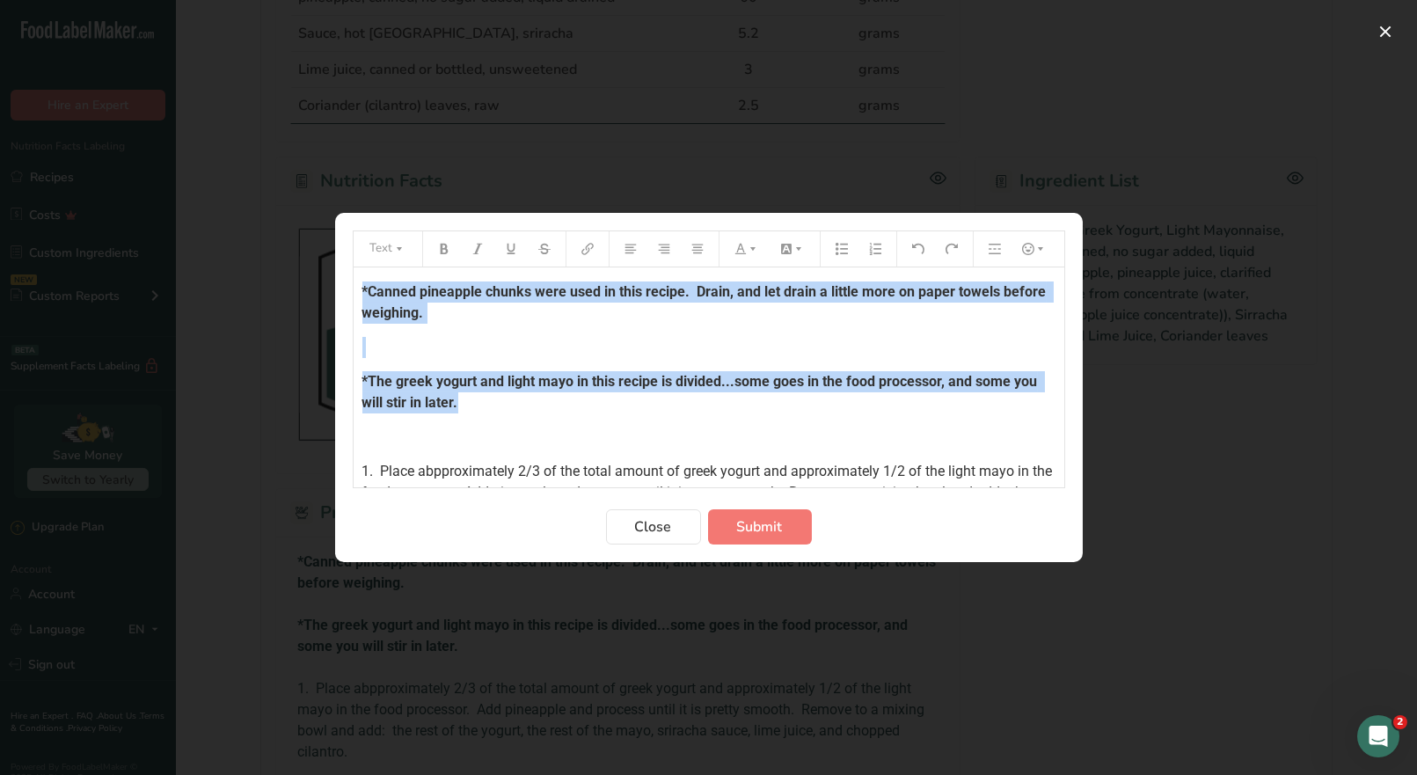
drag, startPoint x: 484, startPoint y: 404, endPoint x: 350, endPoint y: 282, distance: 181.2
click at [350, 282] on section "Text *Canned pineapple chunks were used in this recipe. Drain, and let drain a …" at bounding box center [709, 387] width 748 height 349
click at [742, 252] on icon "Preparation instructions modal" at bounding box center [741, 249] width 12 height 12
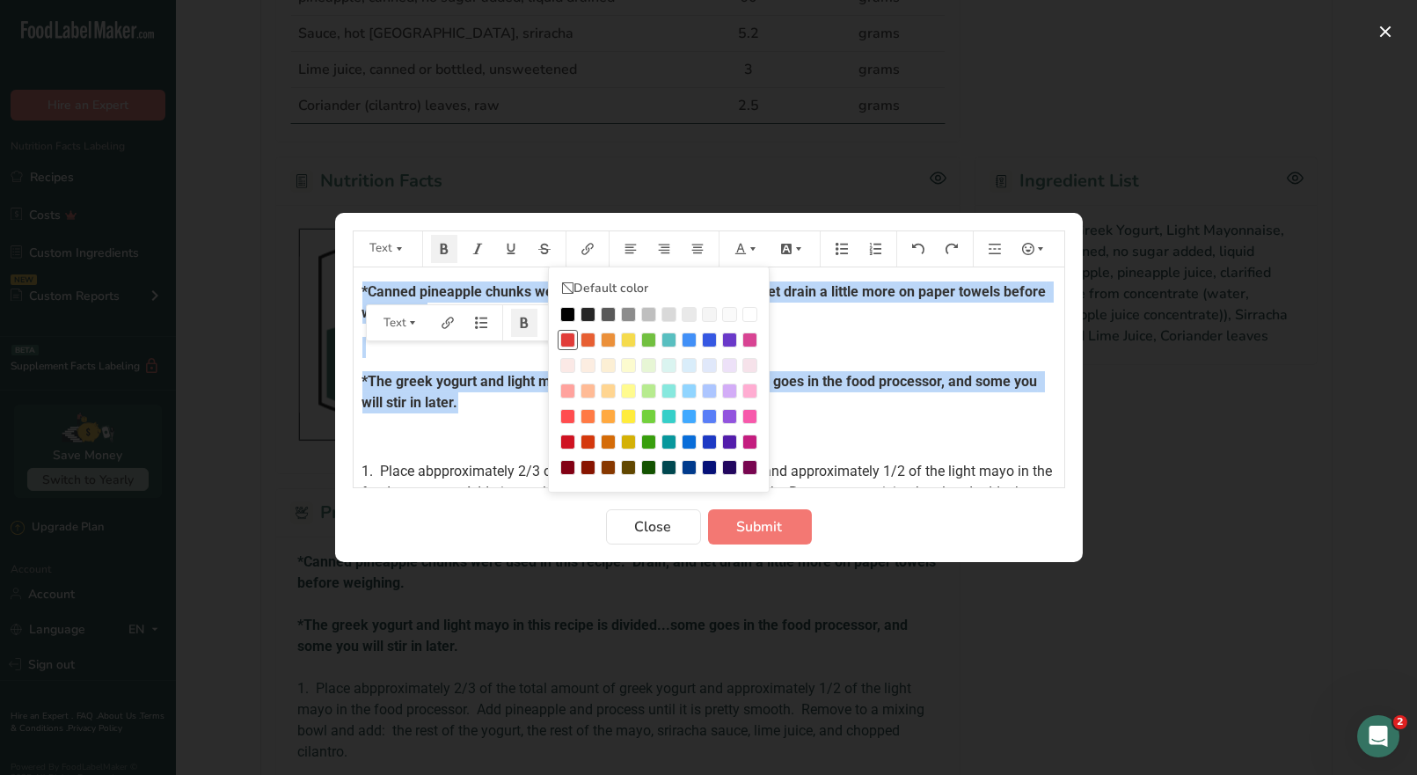
click at [567, 336] on div "Preparation instructions modal" at bounding box center [567, 340] width 15 height 15
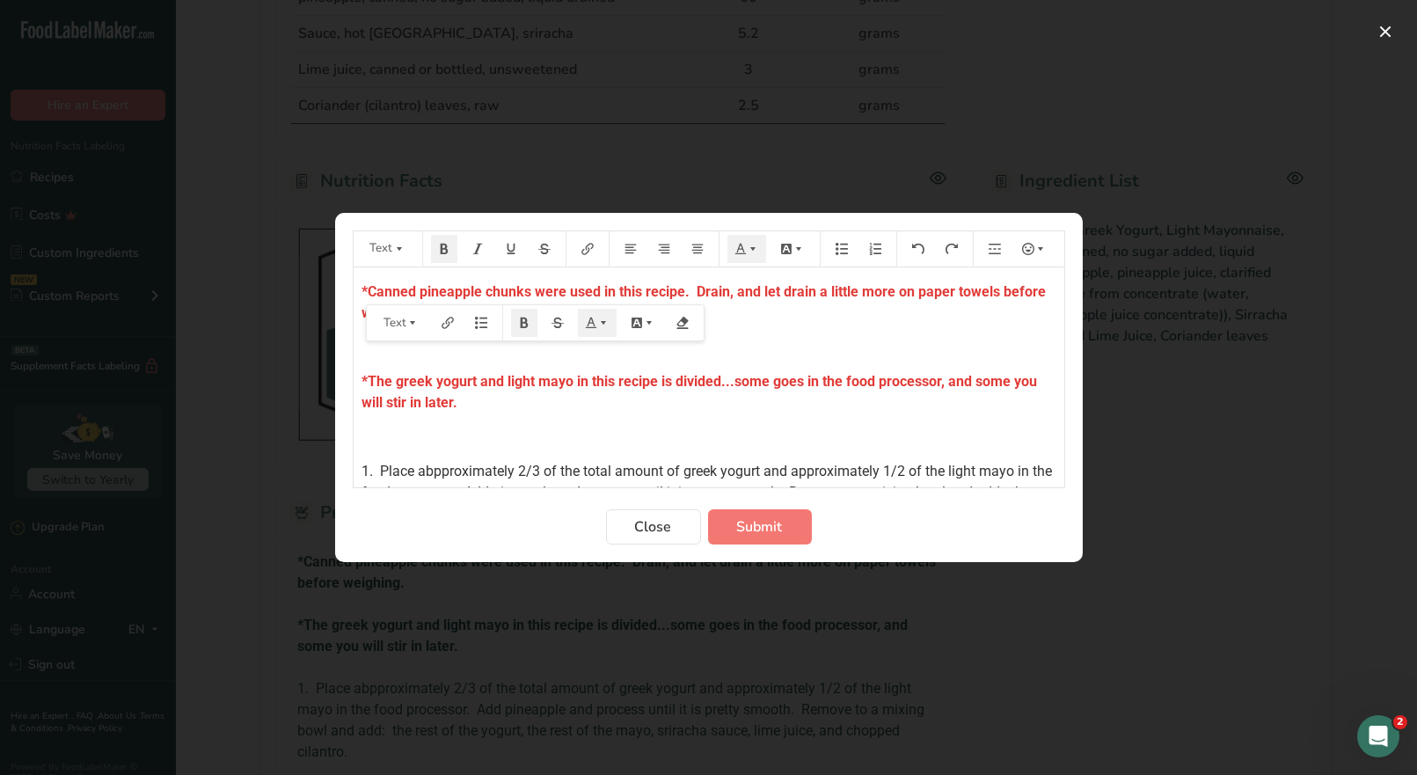
drag, startPoint x: 818, startPoint y: 427, endPoint x: 820, endPoint y: 414, distance: 12.4
click at [820, 414] on div "*Canned pineapple chunks were used in this recipe. Drain, and let drain a littl…" at bounding box center [709, 440] width 711 height 347
click at [766, 526] on span "Submit" at bounding box center [760, 526] width 46 height 21
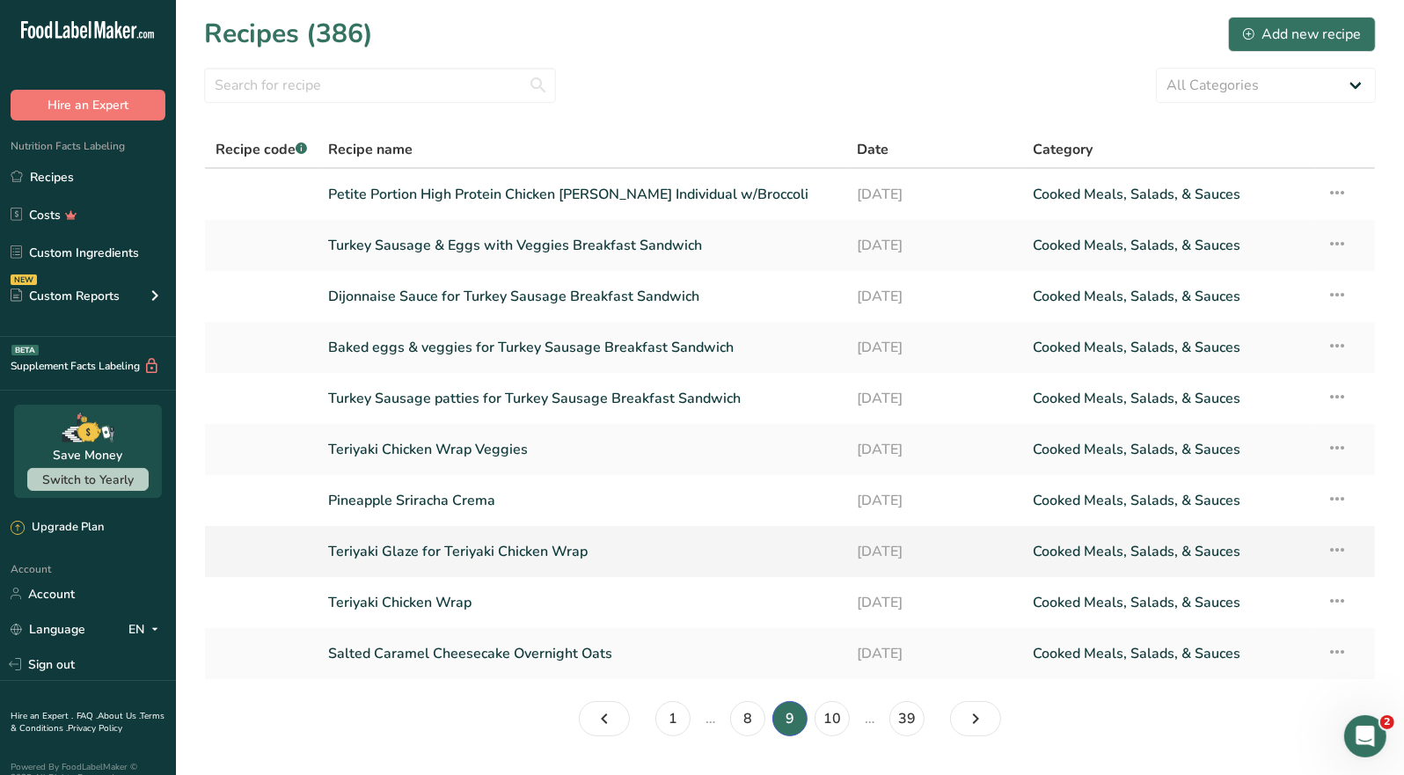
click at [474, 555] on link "Teriyaki Glaze for Teriyaki Chicken Wrap" at bounding box center [582, 551] width 508 height 37
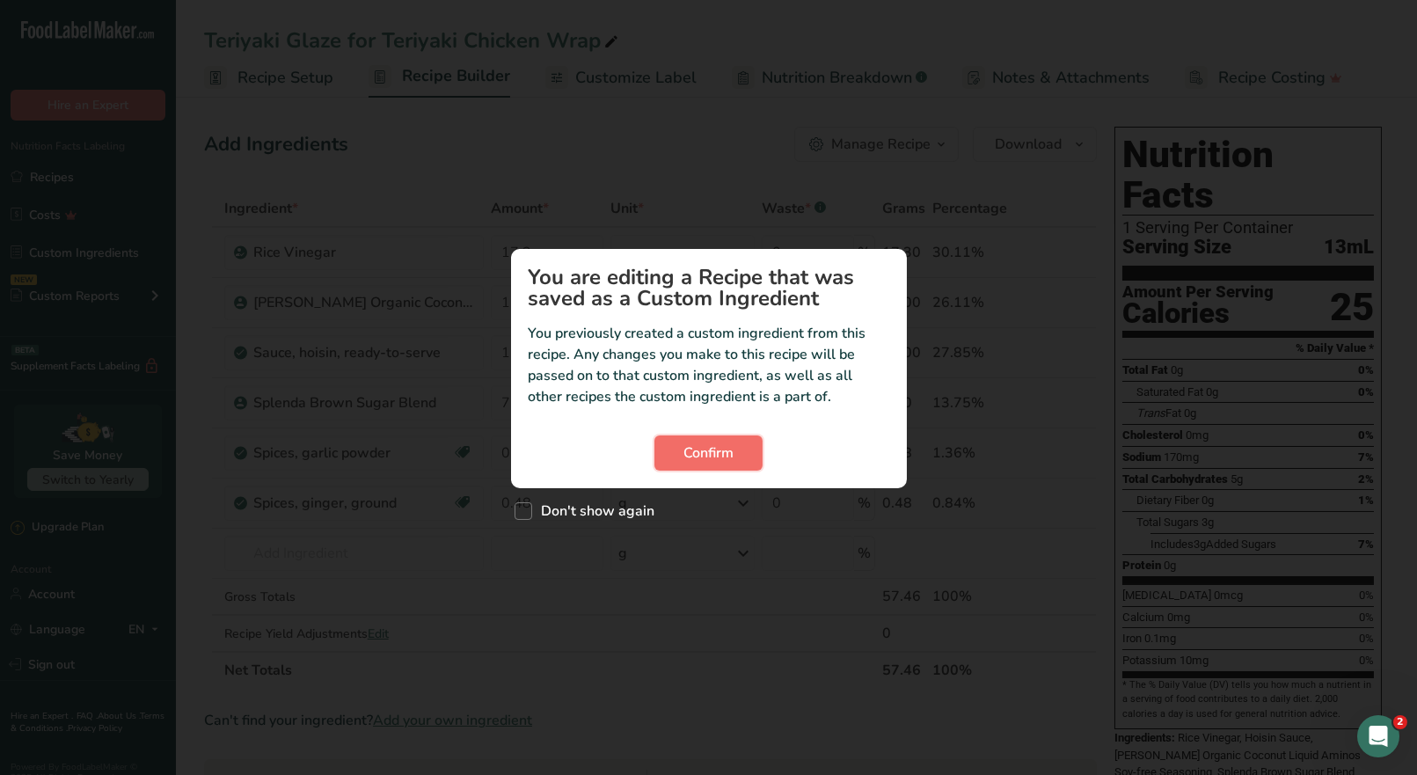
click at [717, 458] on span "Confirm" at bounding box center [709, 453] width 50 height 21
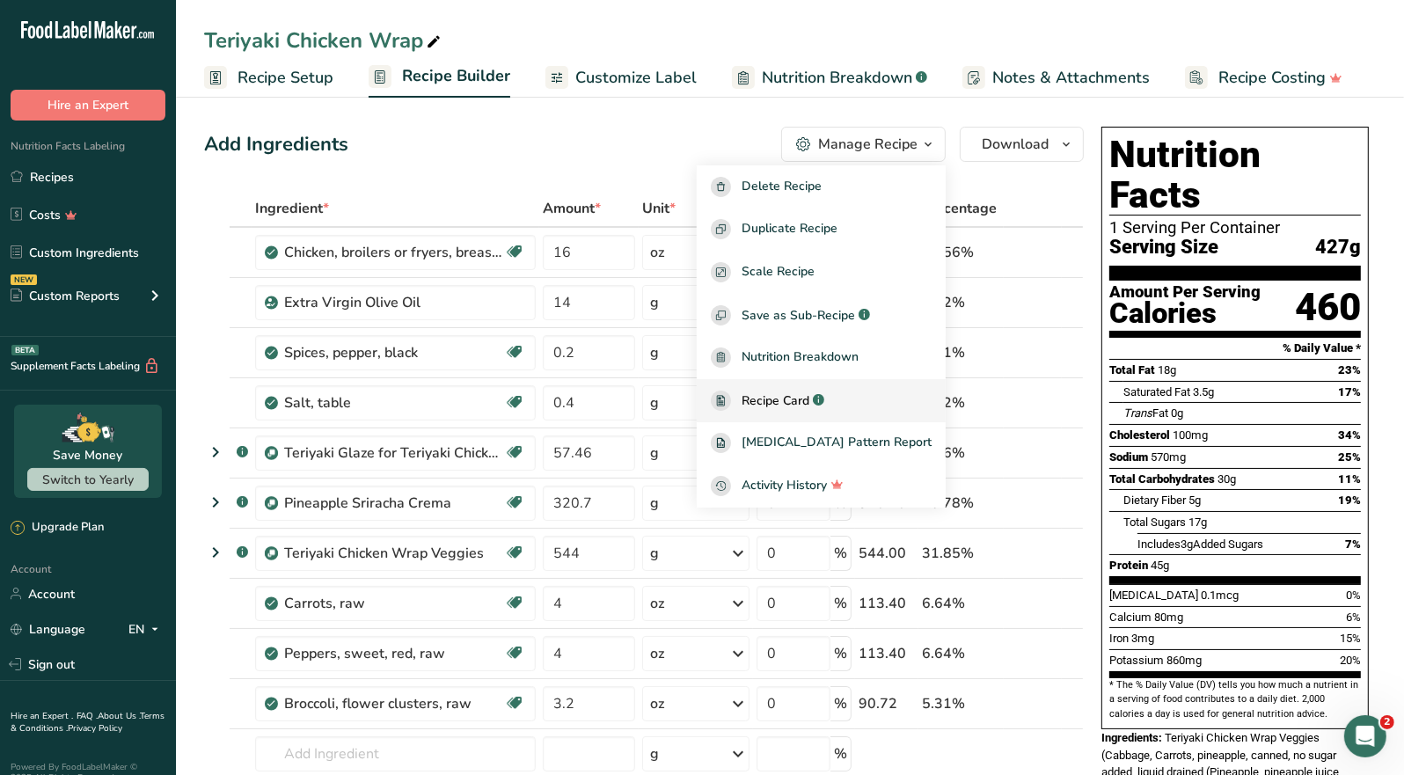
click at [809, 408] on span "Recipe Card" at bounding box center [776, 401] width 68 height 18
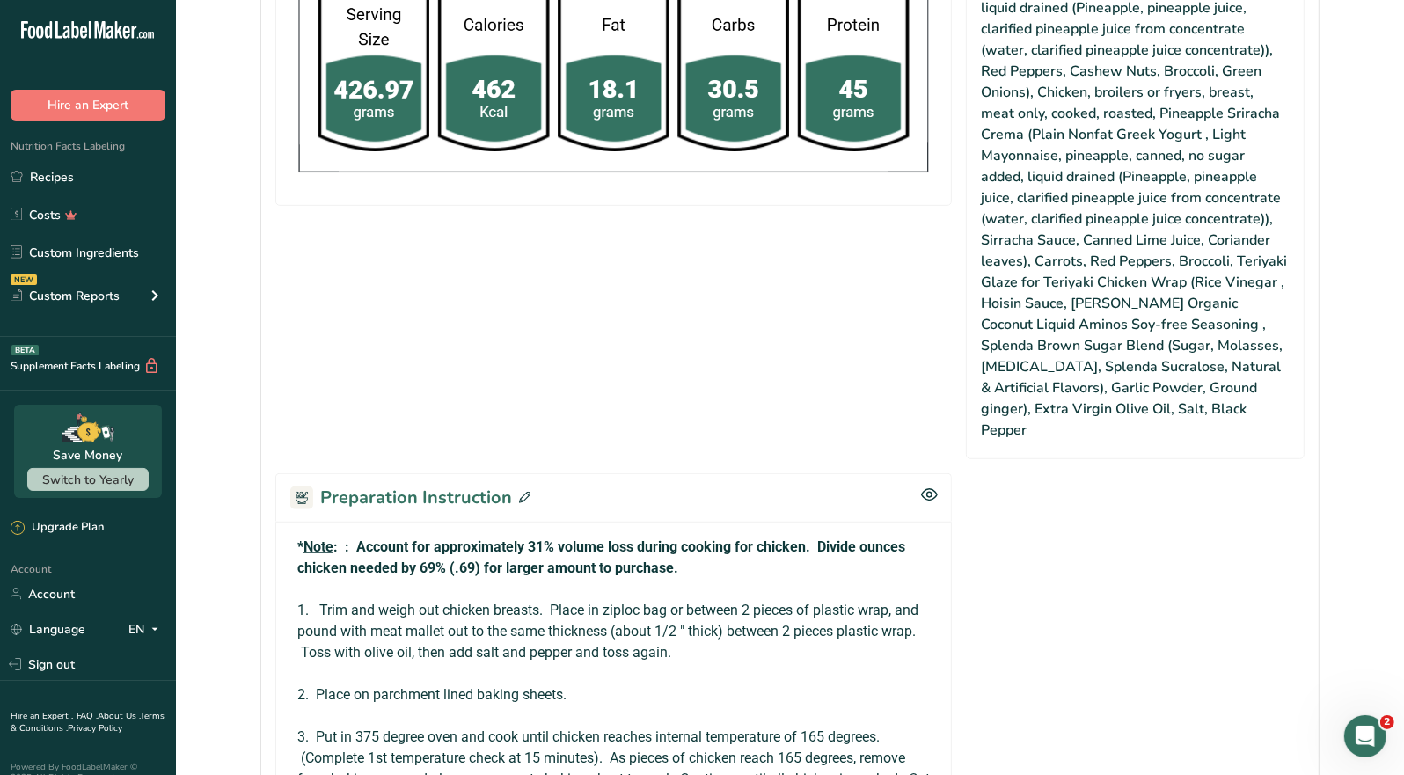
scroll to position [1231, 0]
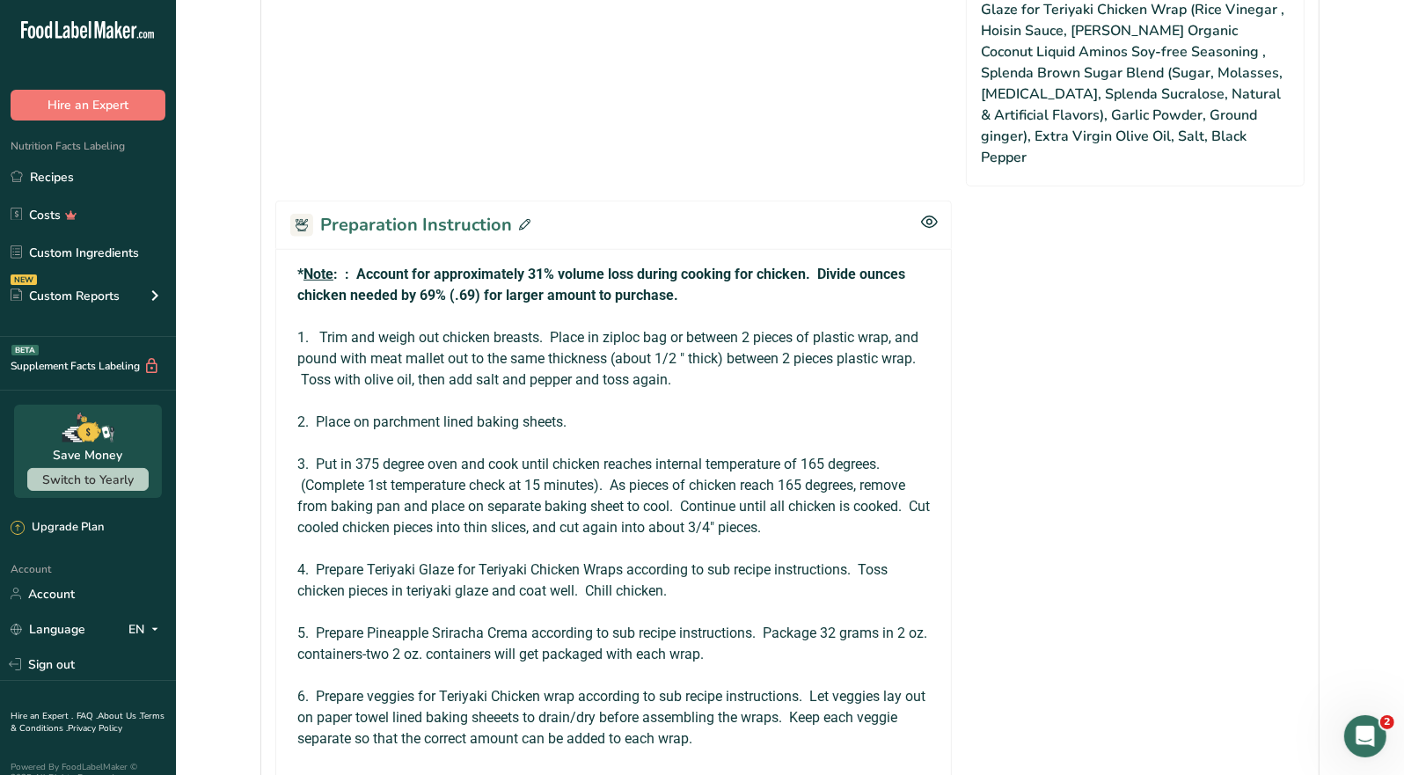
click at [519, 219] on icon at bounding box center [524, 224] width 11 height 11
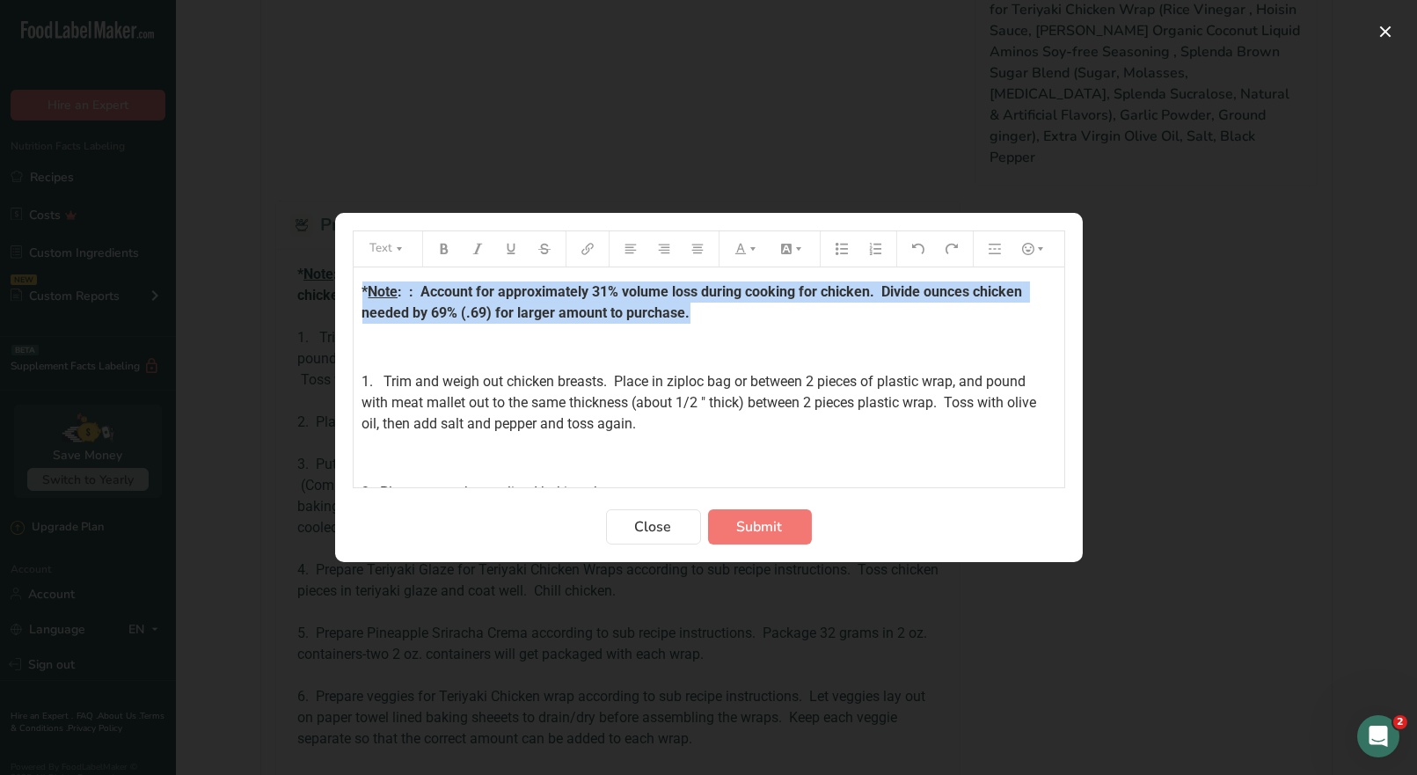
drag, startPoint x: 689, startPoint y: 318, endPoint x: 313, endPoint y: 284, distance: 377.2
click at [312, 284] on div "Text * Note : : Account for approximately 31% volume loss during cooking for ch…" at bounding box center [708, 387] width 1417 height 775
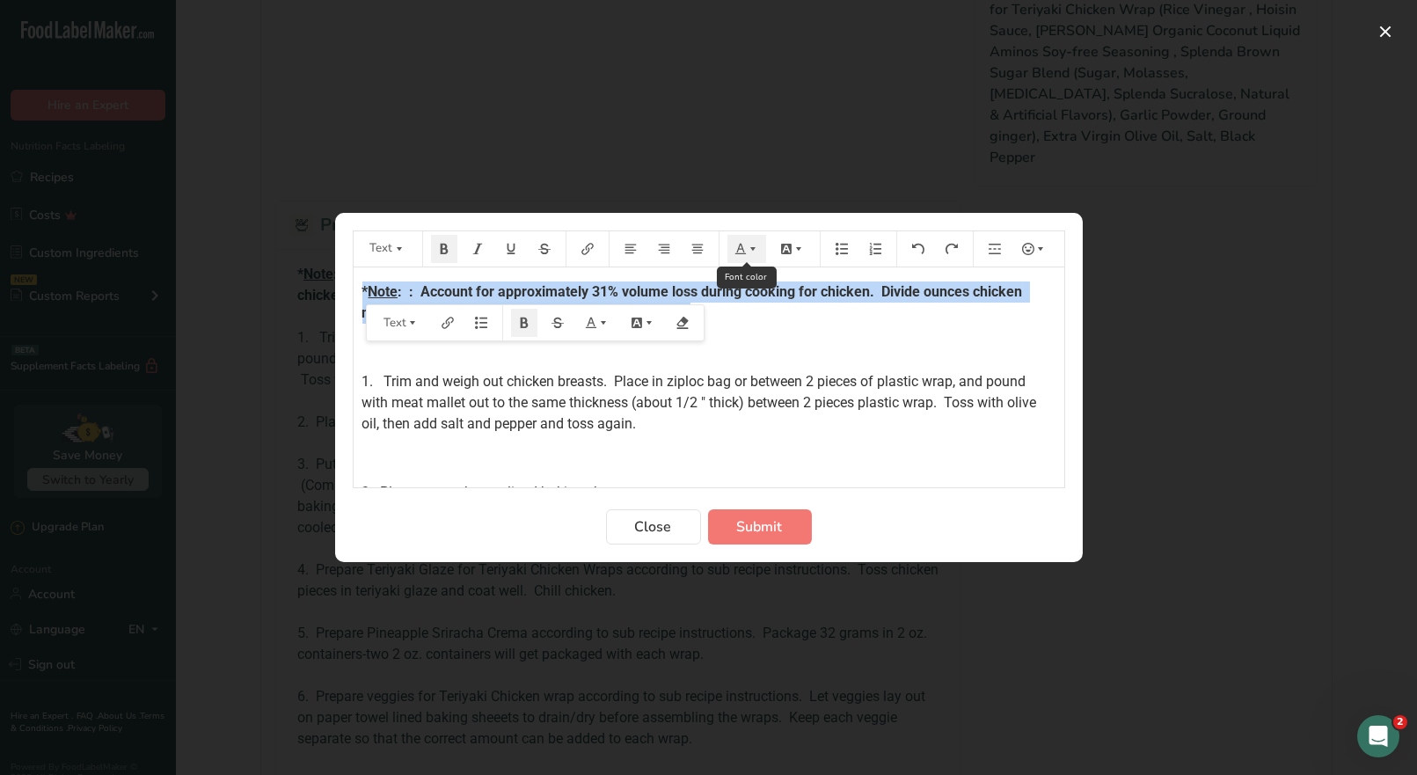
click at [749, 253] on icon "Preparation instructions modal" at bounding box center [753, 249] width 12 height 12
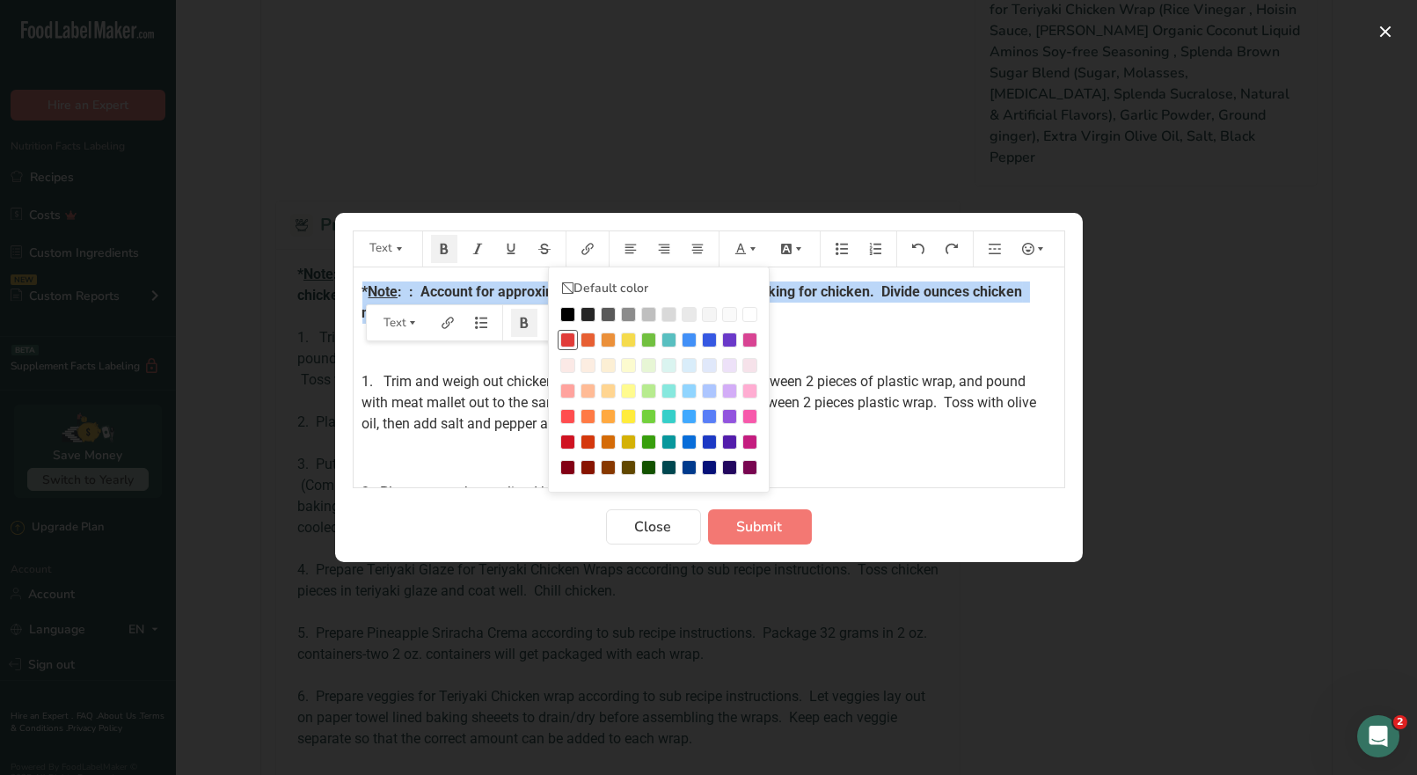
click at [568, 341] on div "Preparation instructions modal" at bounding box center [567, 340] width 15 height 15
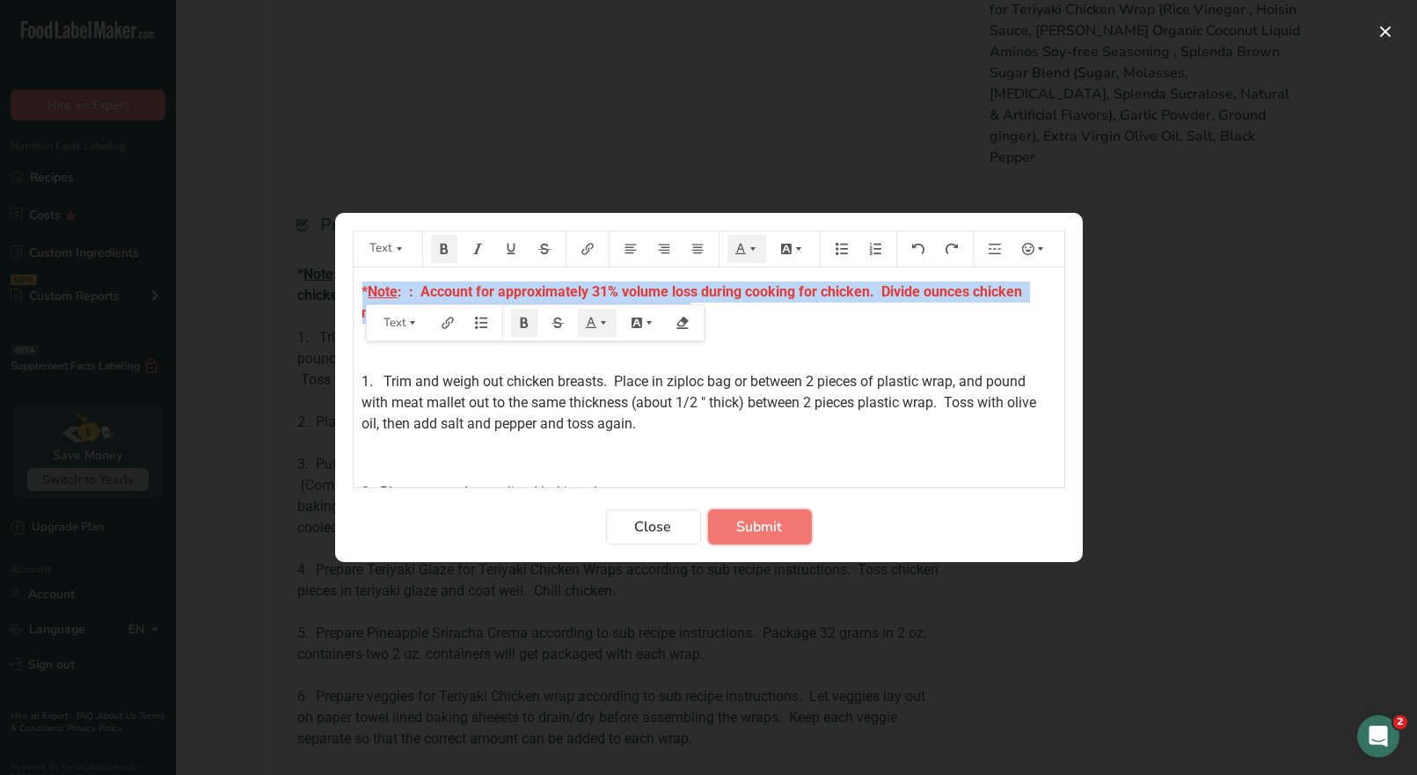
drag, startPoint x: 767, startPoint y: 531, endPoint x: 1124, endPoint y: 449, distance: 365.6
click at [772, 526] on span "Submit" at bounding box center [760, 526] width 46 height 21
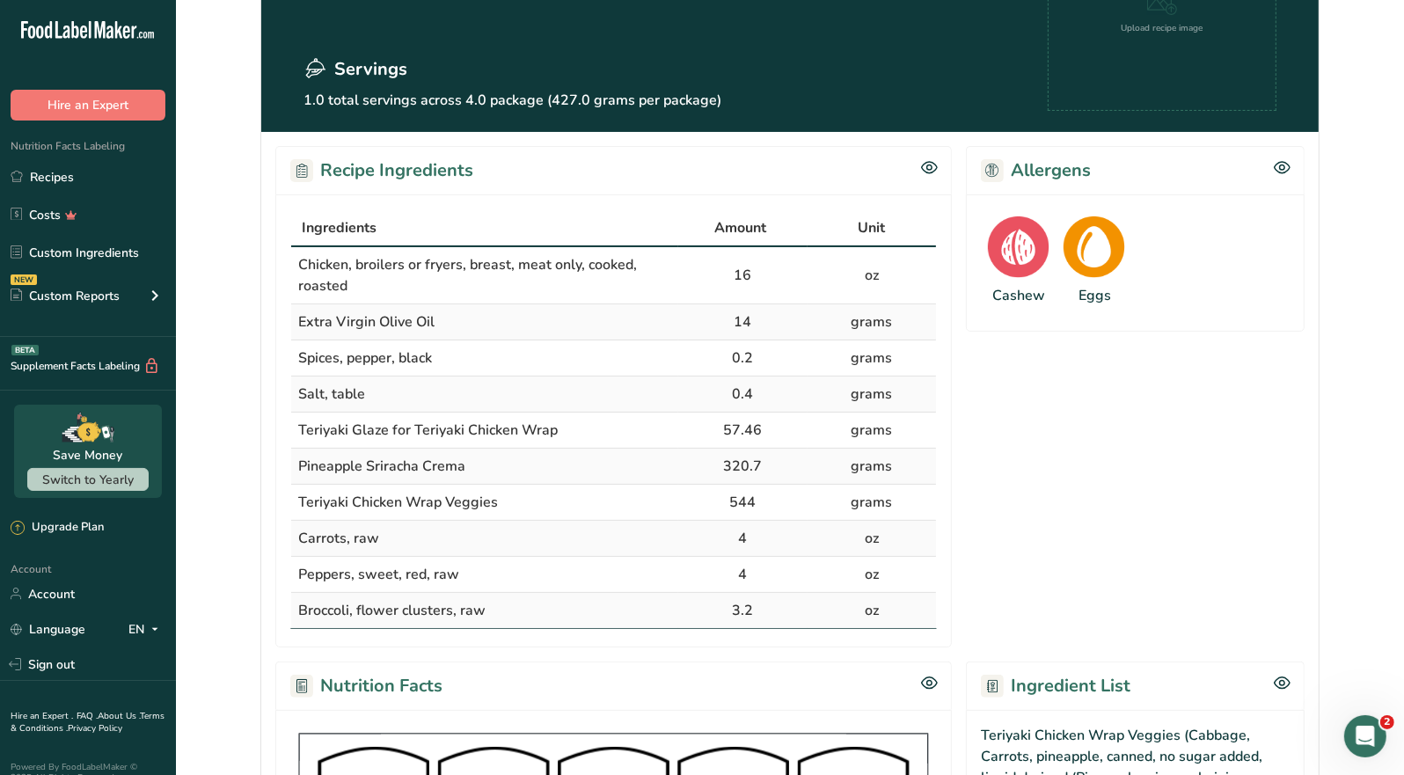
scroll to position [175, 0]
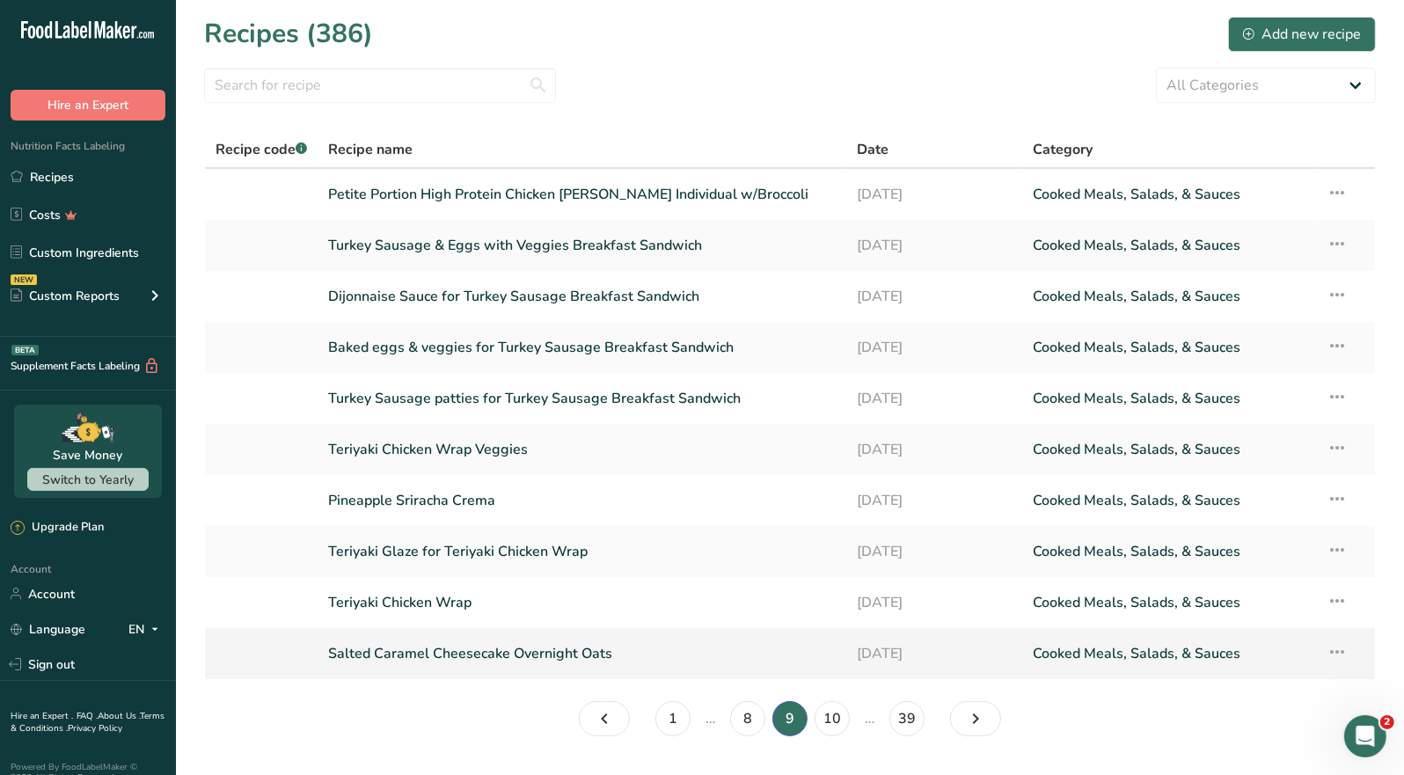
click at [513, 656] on link "Salted Caramel Cheesecake Overnight Oats" at bounding box center [582, 653] width 508 height 37
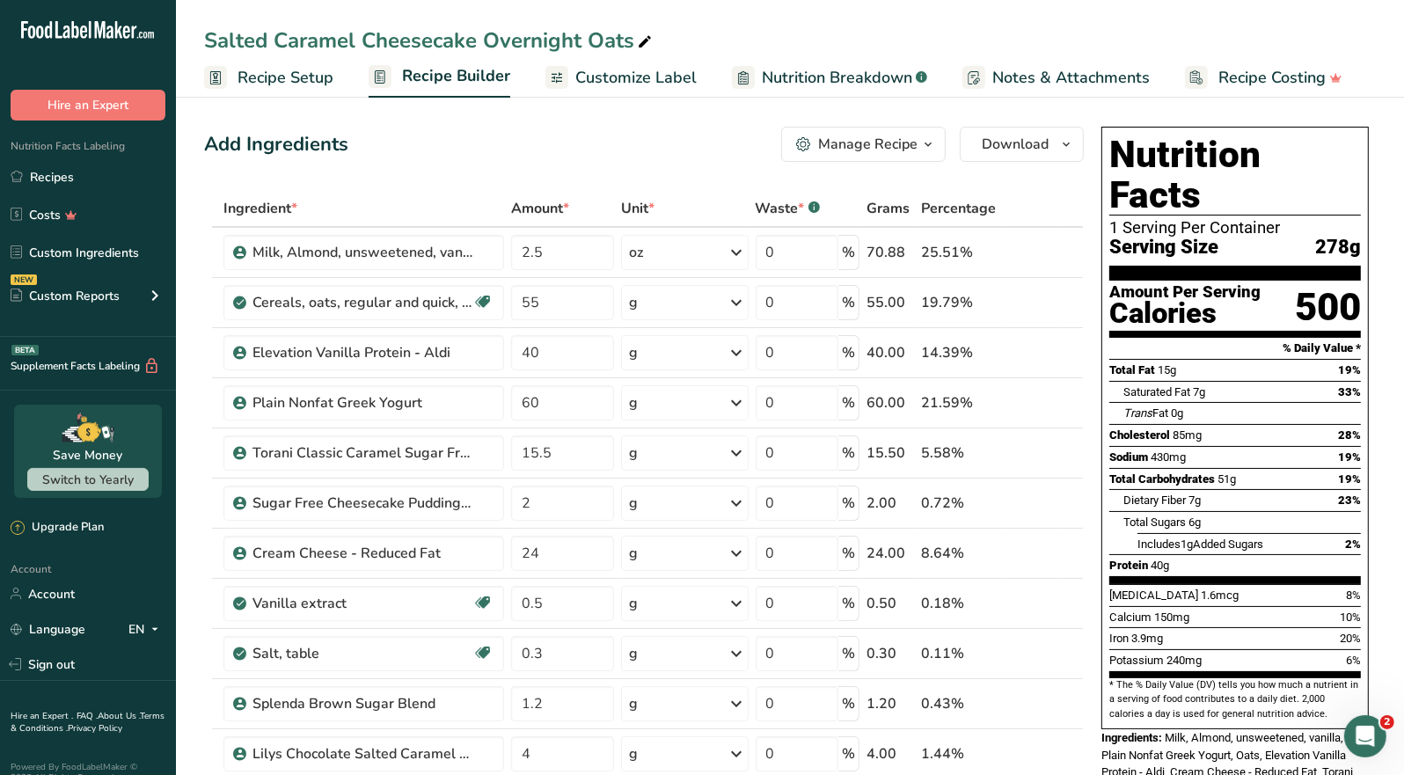
click at [917, 152] on button "Manage Recipe" at bounding box center [863, 144] width 165 height 35
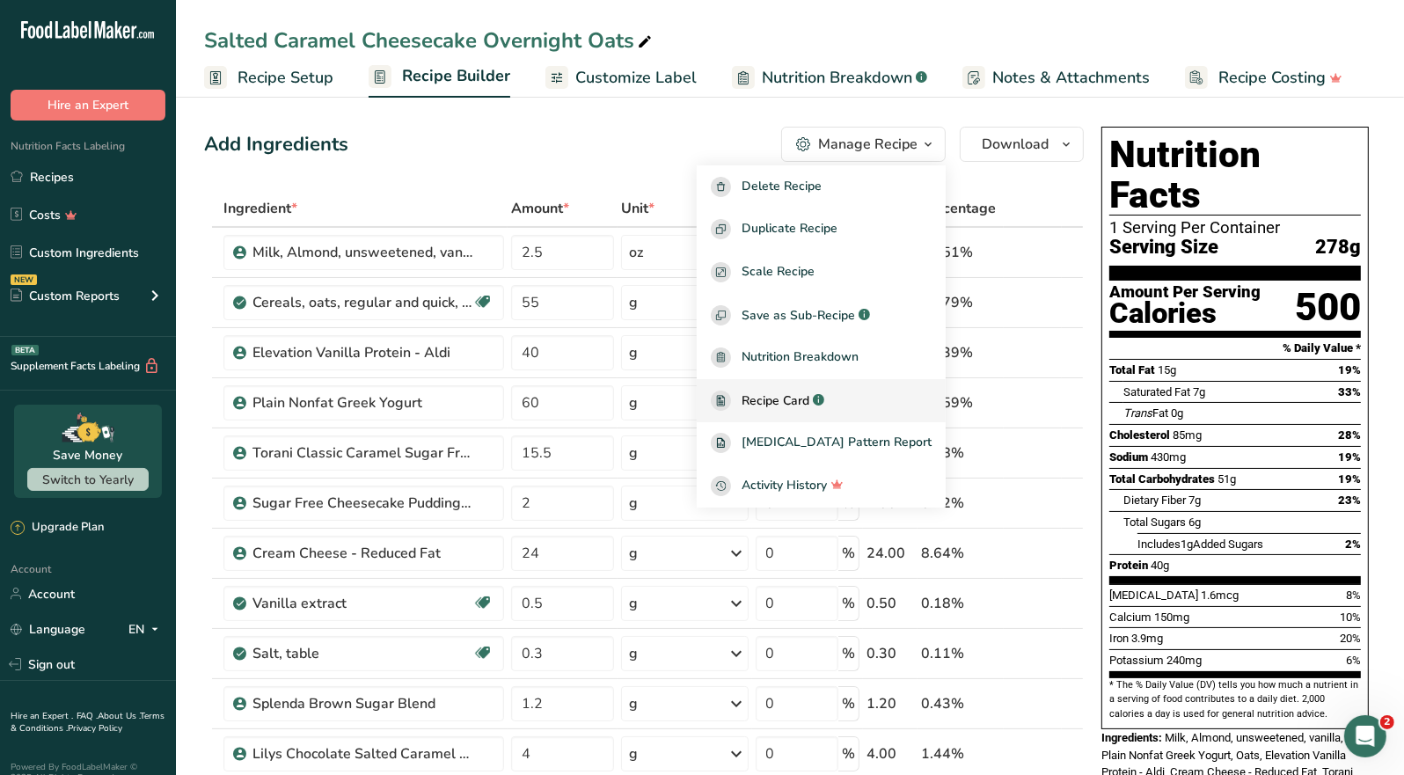
click at [809, 397] on span "Recipe Card" at bounding box center [776, 401] width 68 height 18
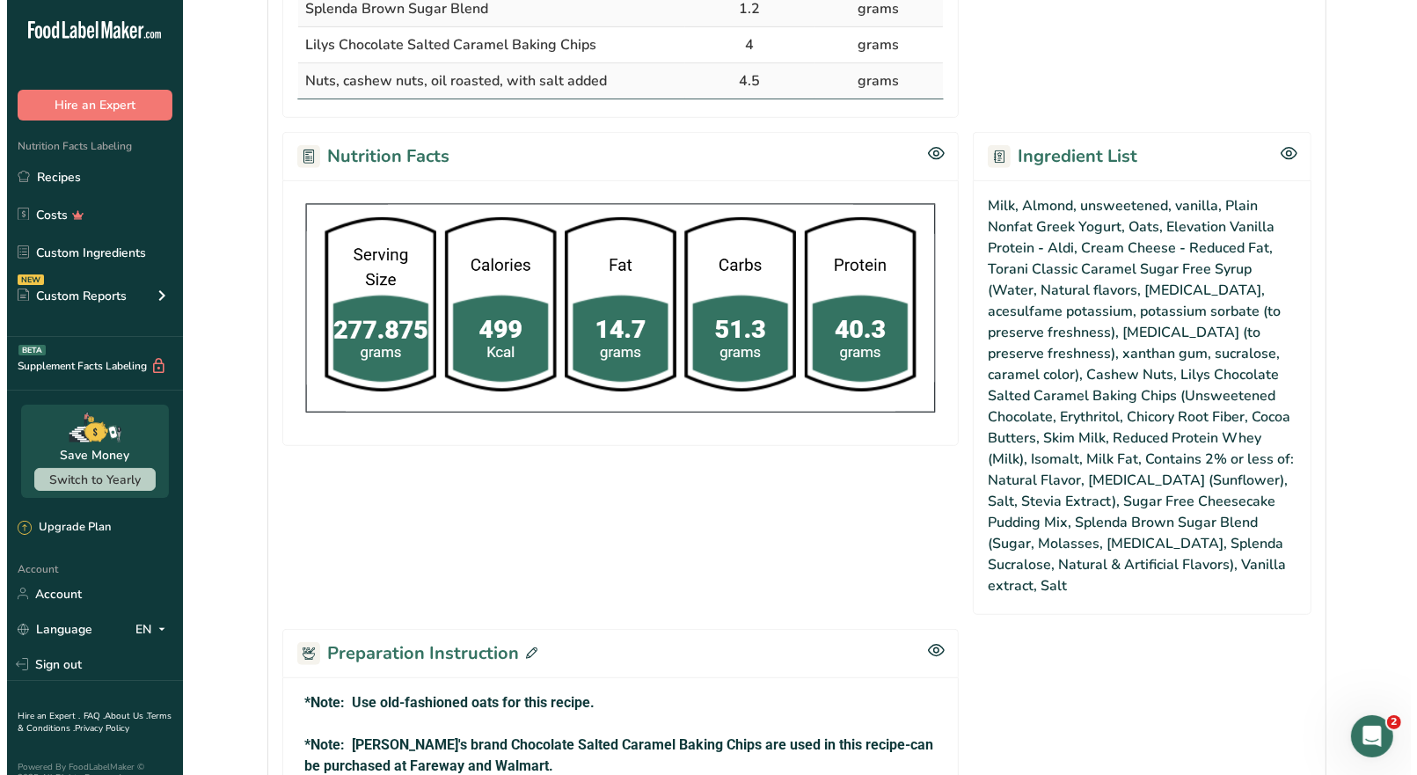
scroll to position [967, 0]
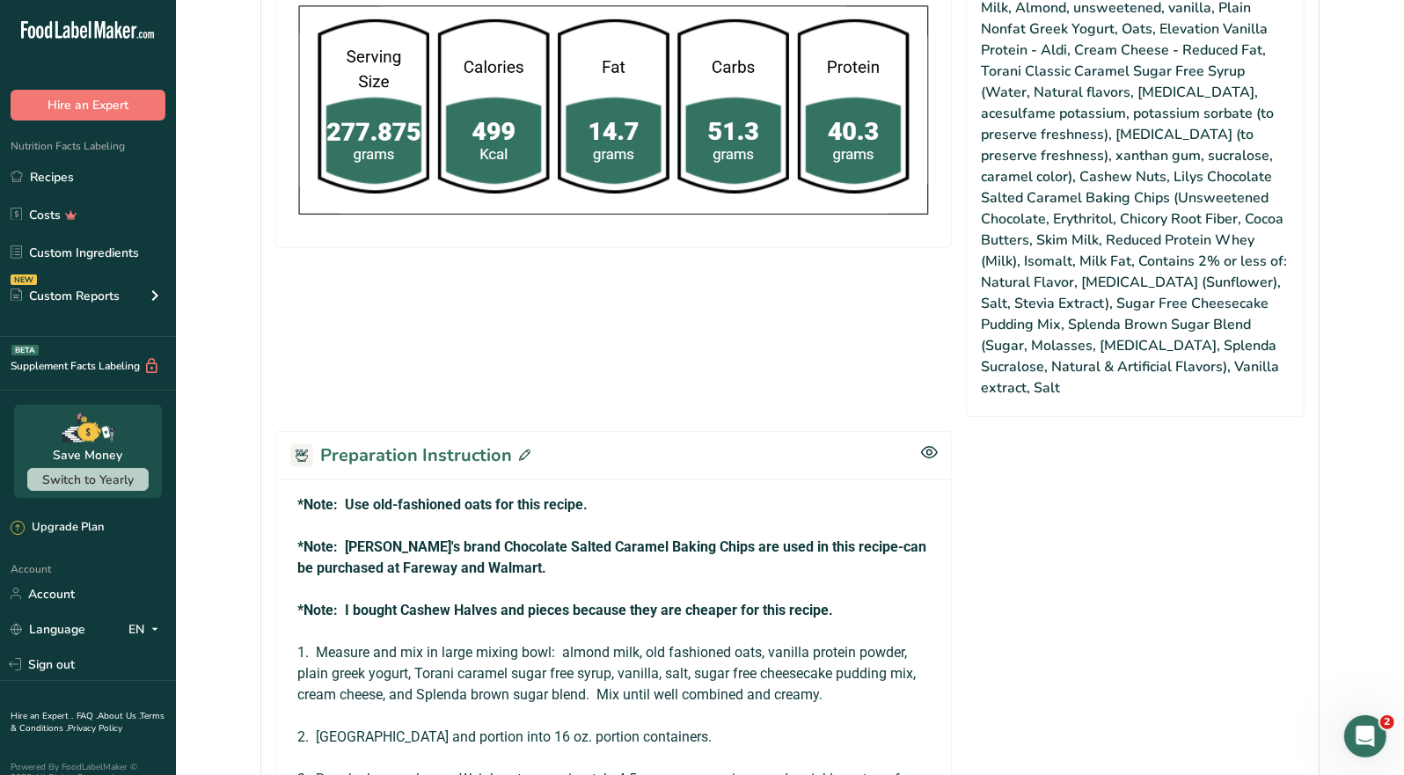
click at [520, 450] on icon at bounding box center [524, 455] width 11 height 11
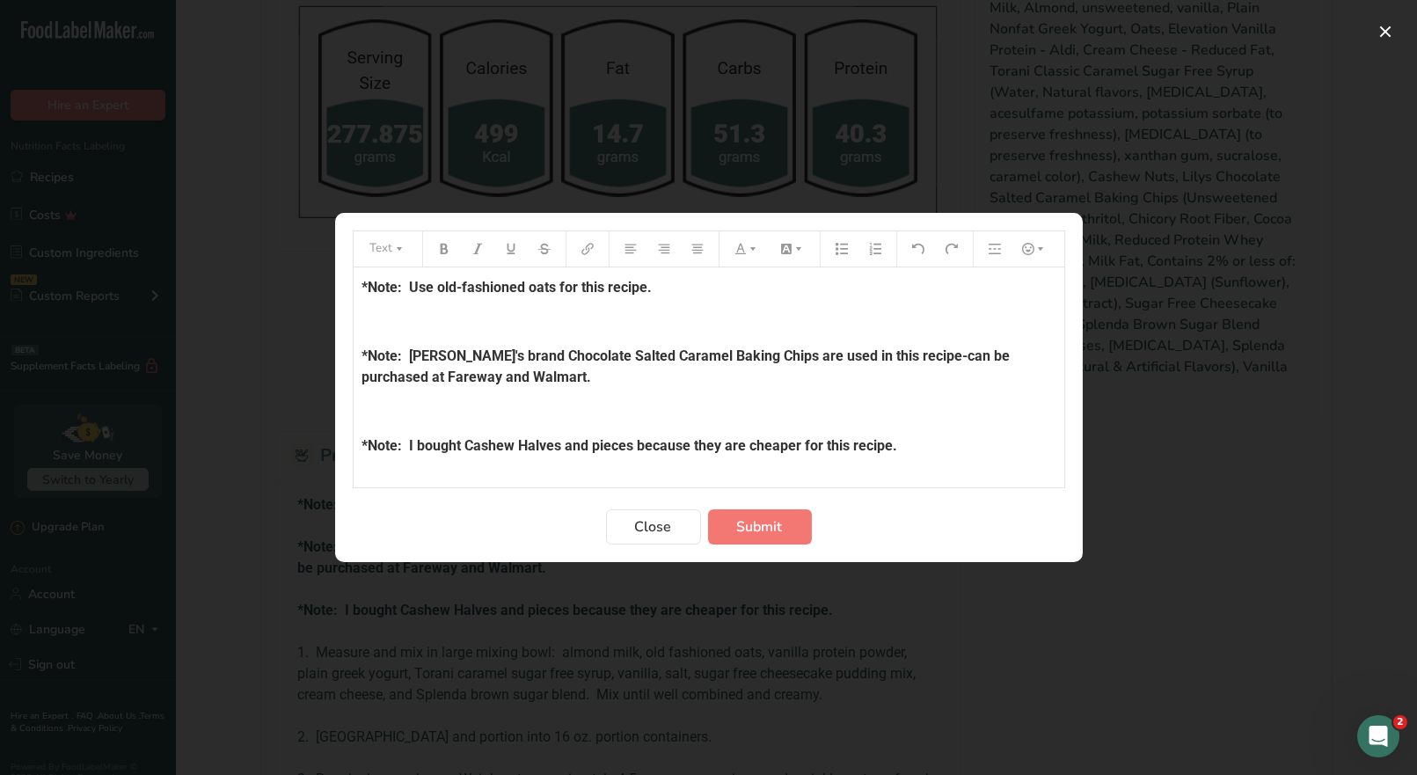
scroll to position [0, 0]
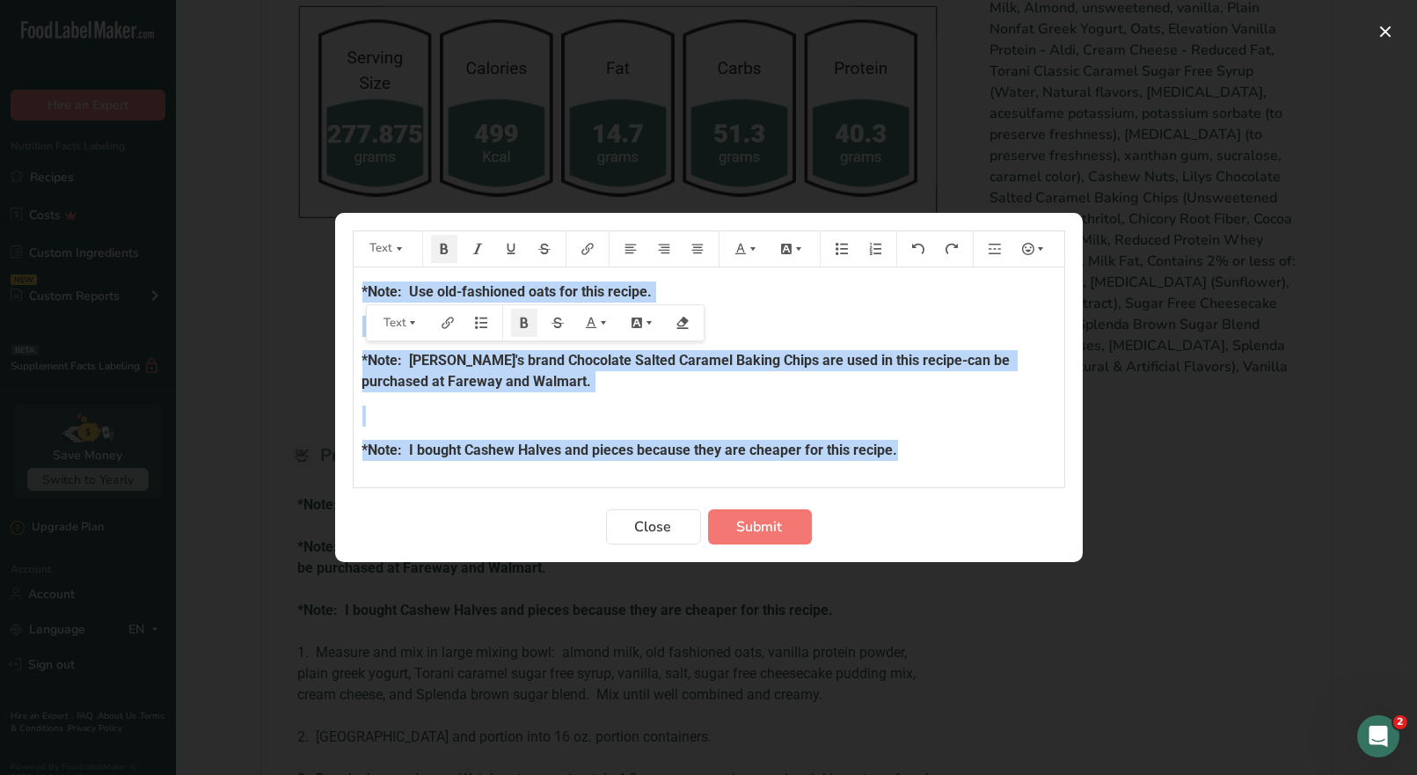
drag, startPoint x: 912, startPoint y: 445, endPoint x: 223, endPoint y: 255, distance: 715.5
click at [220, 256] on div "Text *Note: Use old-fashioned oats for this recipe. ﻿ *Note: [PERSON_NAME]'s br…" at bounding box center [708, 387] width 1417 height 775
click at [750, 245] on icon "Preparation instructions modal" at bounding box center [753, 249] width 12 height 12
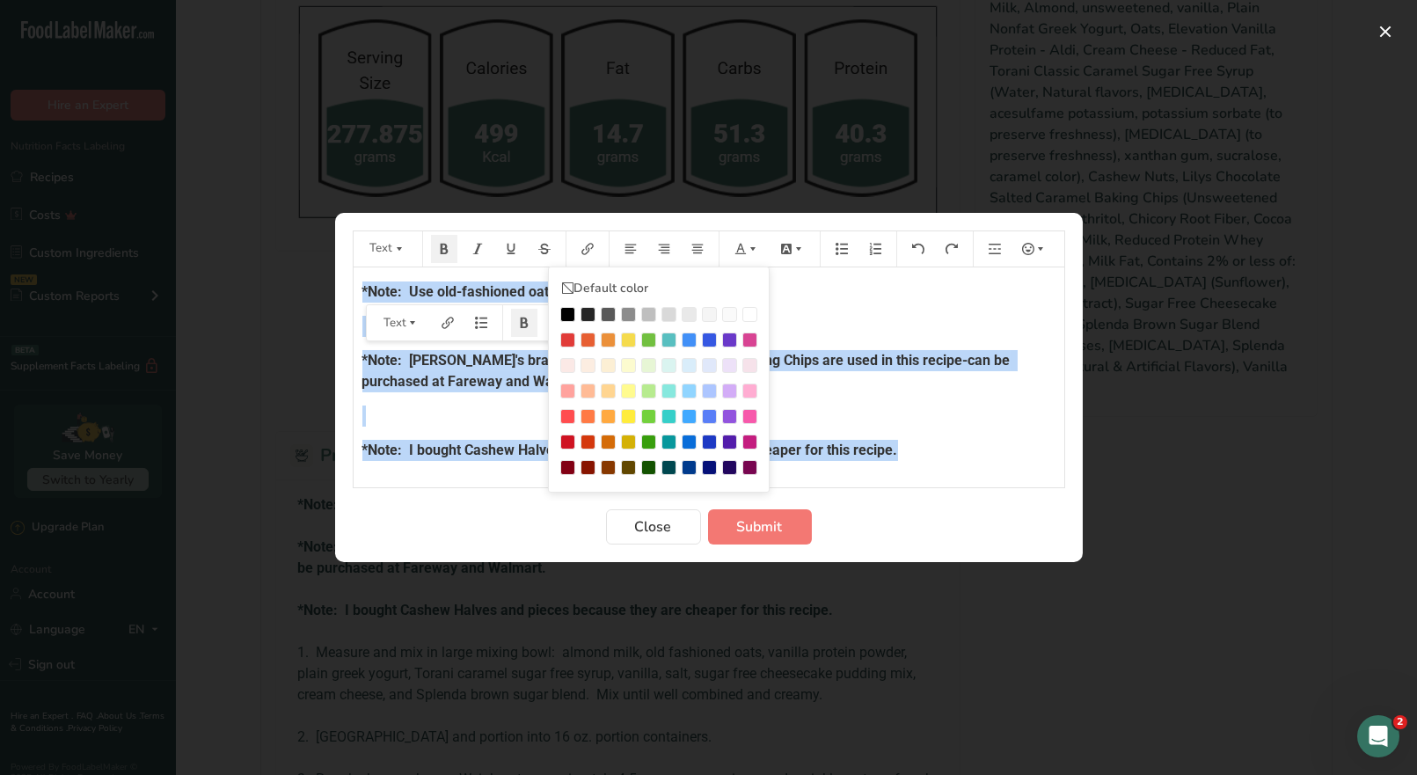
click at [560, 345] on div "Preparation instructions modal" at bounding box center [567, 340] width 15 height 15
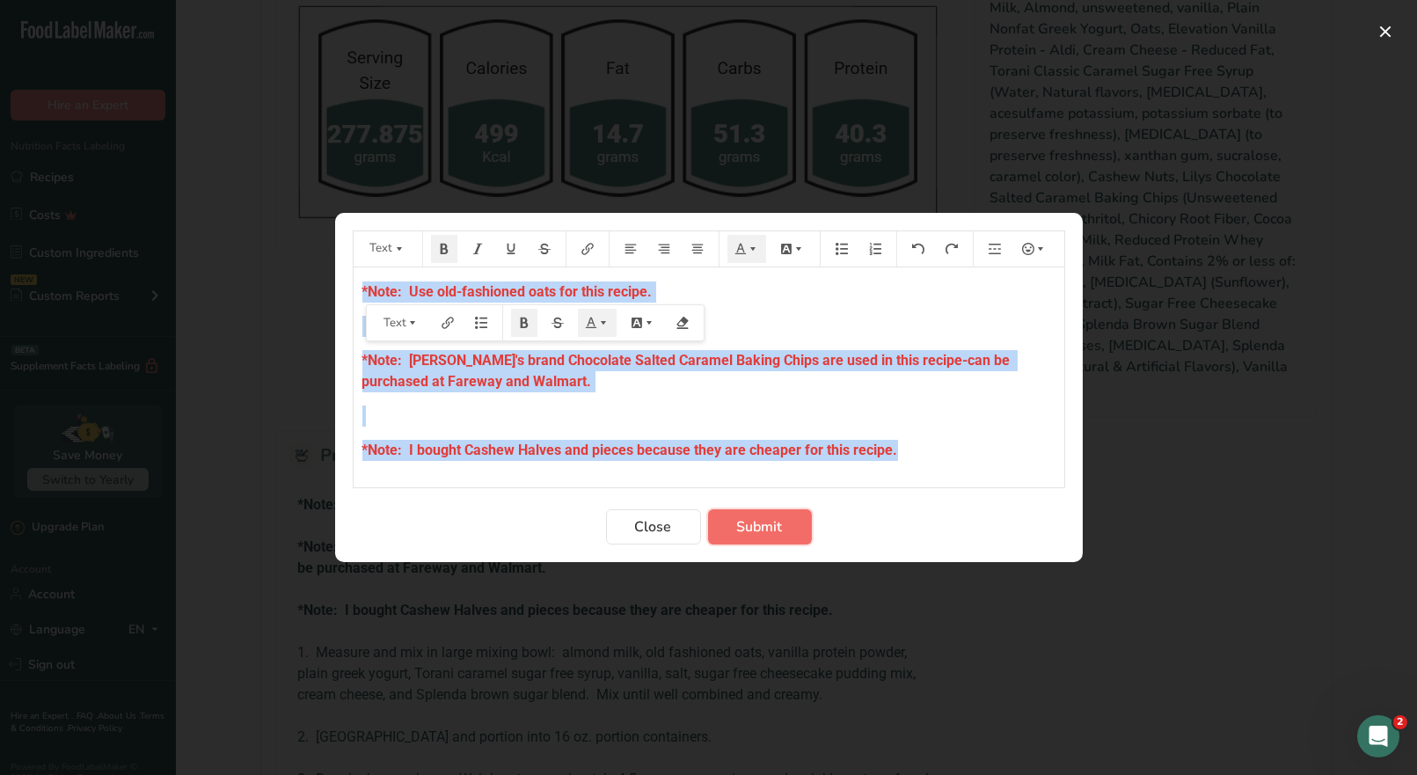
click at [776, 529] on span "Submit" at bounding box center [760, 526] width 46 height 21
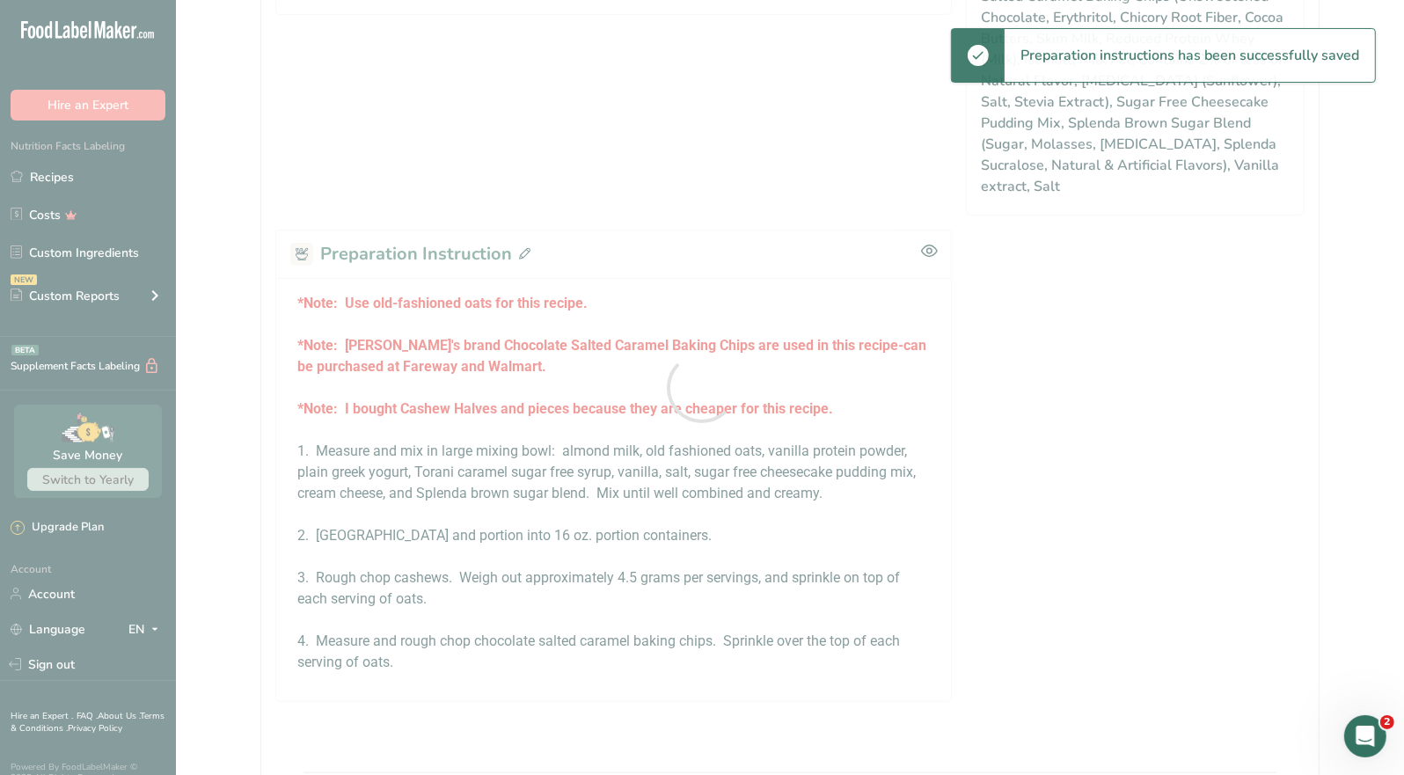
scroll to position [1168, 0]
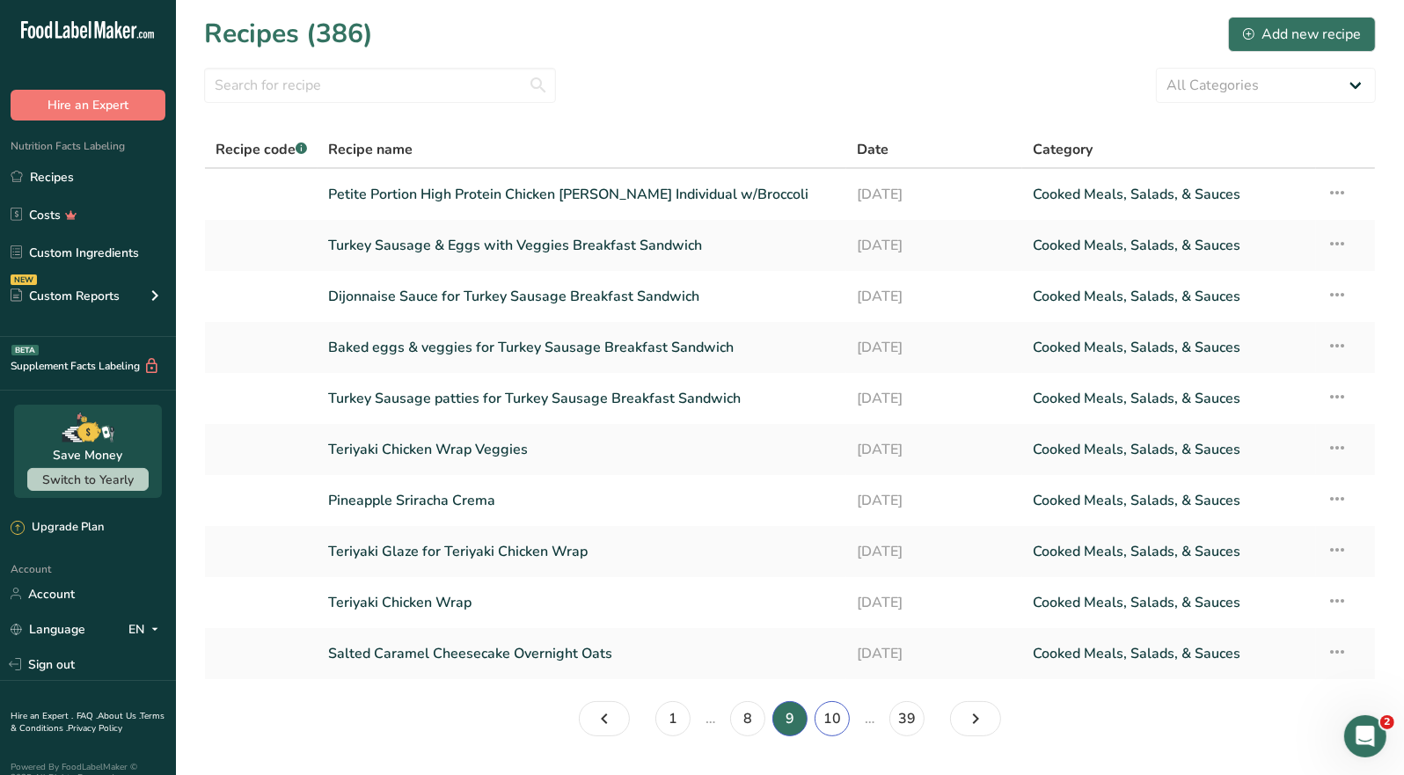
click at [839, 719] on link "10" at bounding box center [832, 718] width 35 height 35
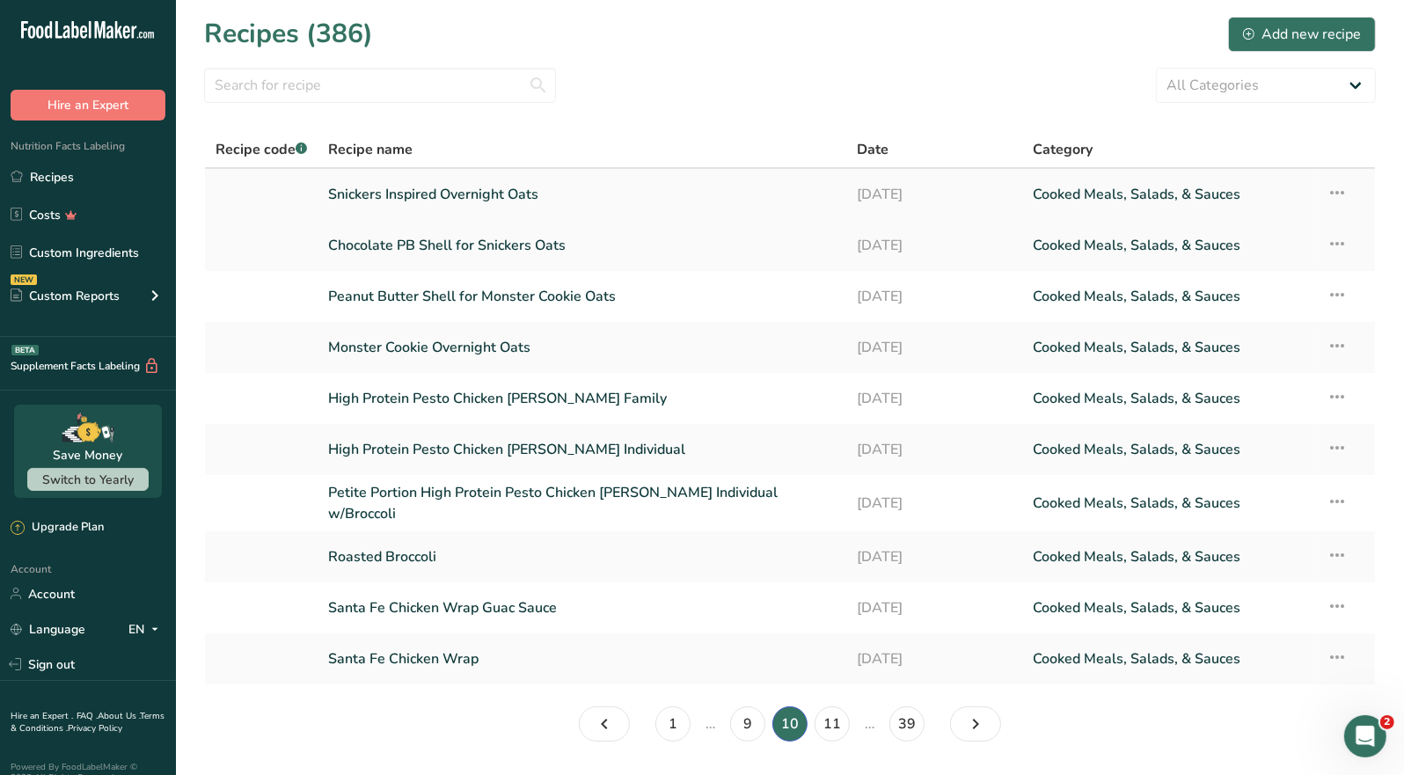
click at [476, 205] on link "Snickers Inspired Overnight Oats" at bounding box center [582, 194] width 508 height 37
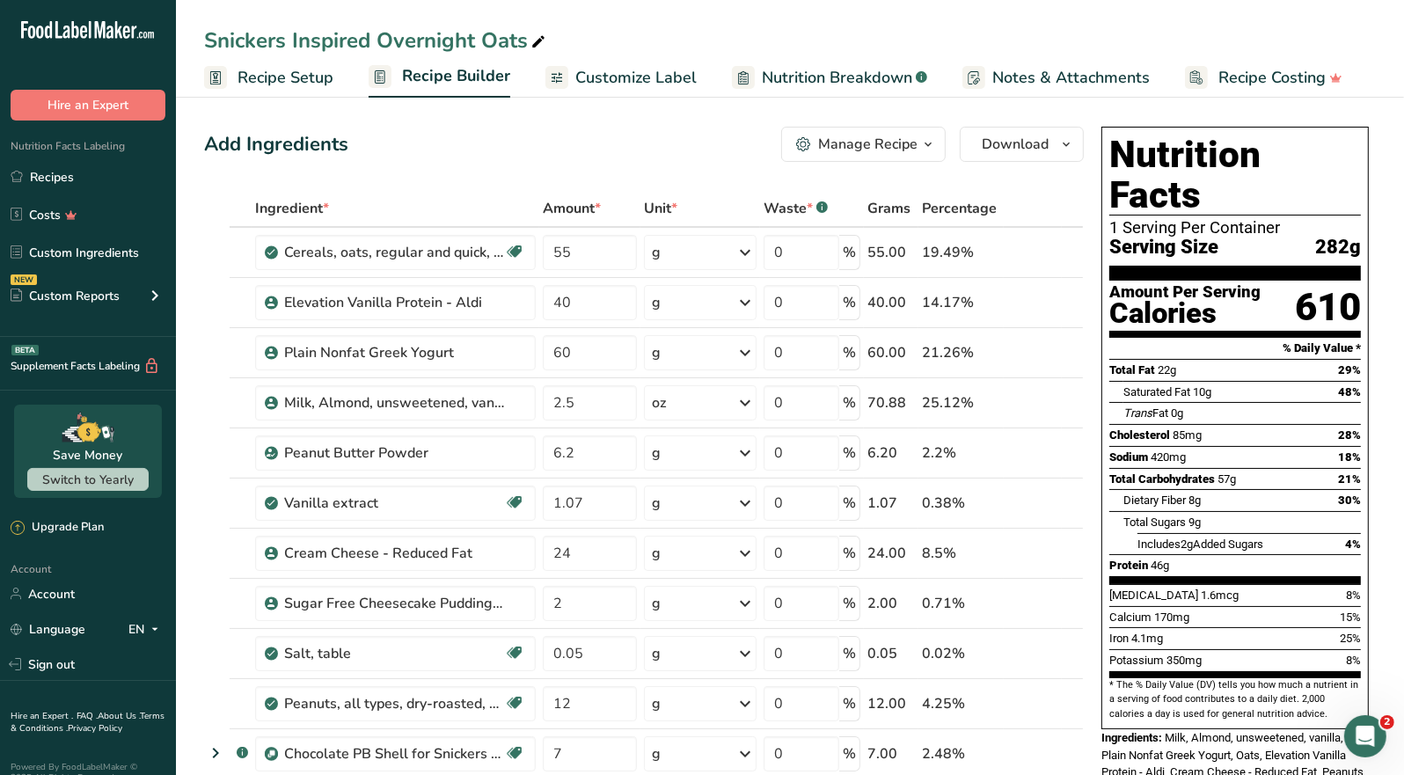
click at [897, 141] on div "Manage Recipe" at bounding box center [867, 144] width 99 height 21
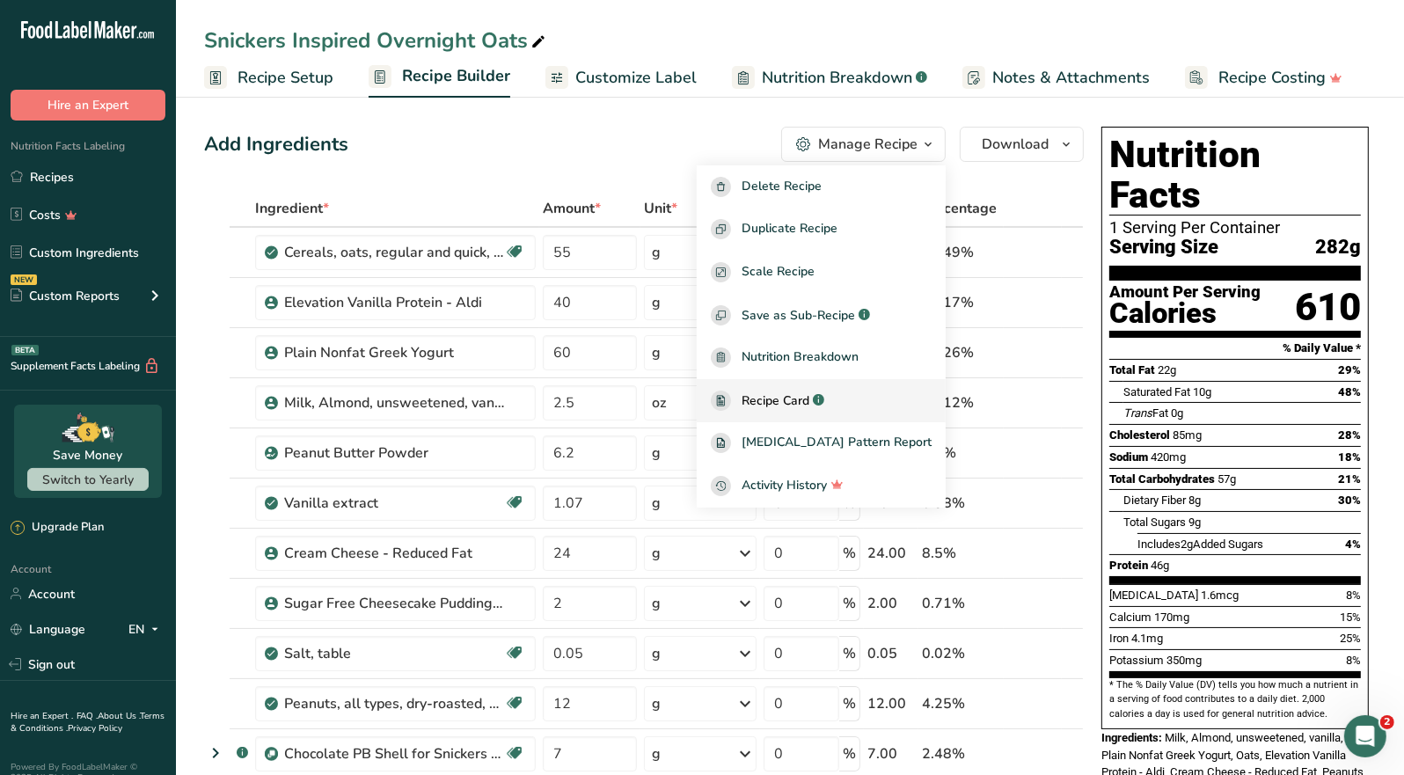
click at [809, 402] on span "Recipe Card" at bounding box center [776, 401] width 68 height 18
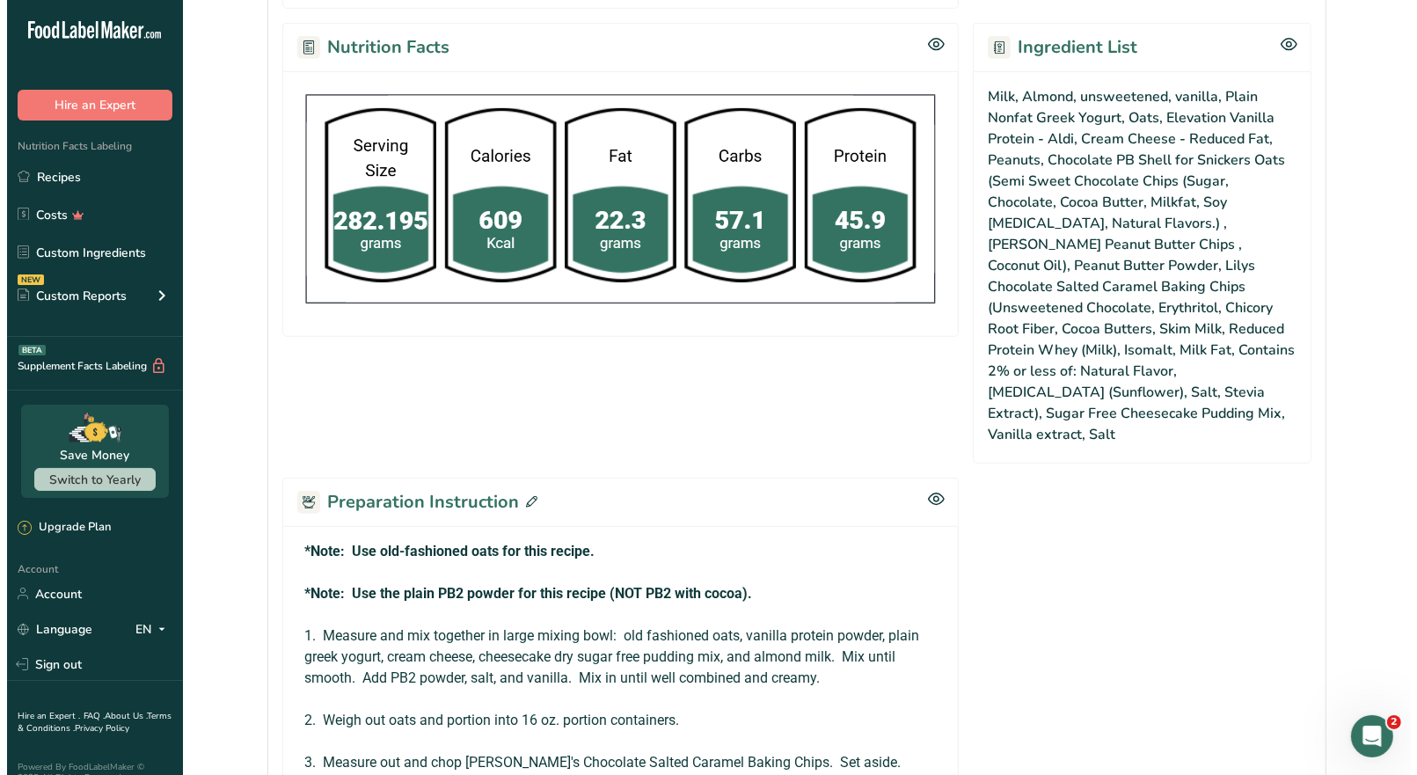
scroll to position [967, 0]
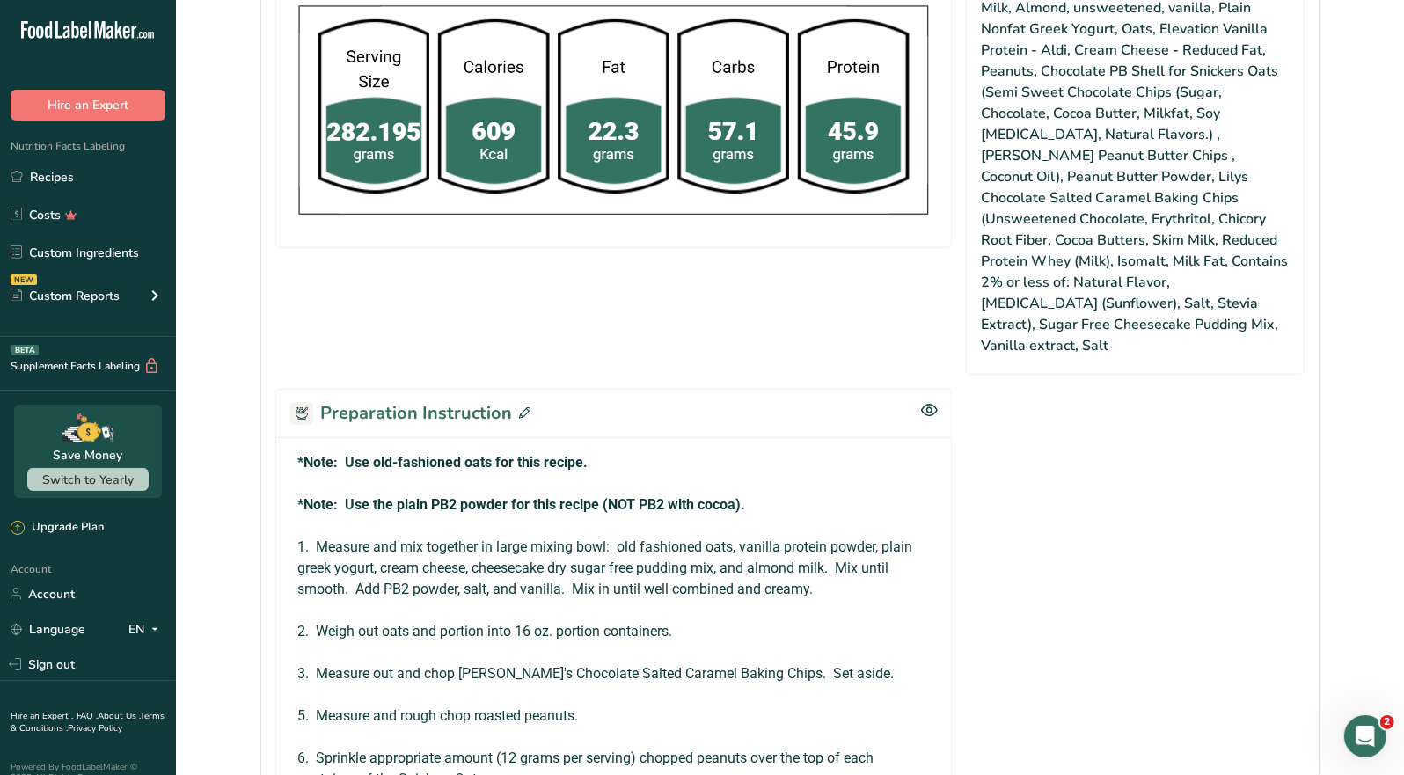
click at [524, 407] on icon at bounding box center [524, 412] width 11 height 11
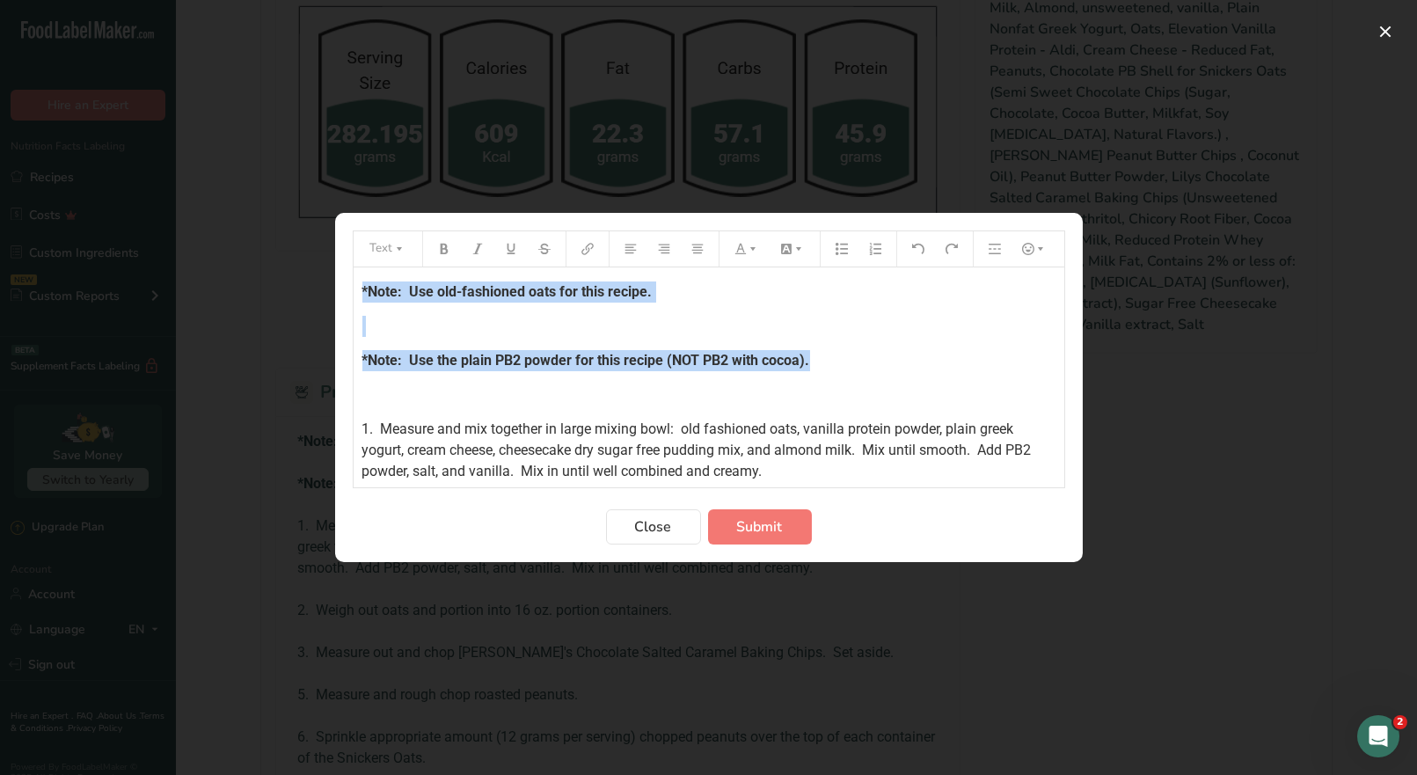
drag, startPoint x: 810, startPoint y: 362, endPoint x: 385, endPoint y: 279, distance: 433.8
click at [332, 280] on div "Text *Note: Use old-fashioned oats for this recipe. ﻿ *Note: Use the plain PB2 …" at bounding box center [708, 387] width 1417 height 775
click at [743, 258] on button "Preparation instructions modal" at bounding box center [747, 249] width 39 height 28
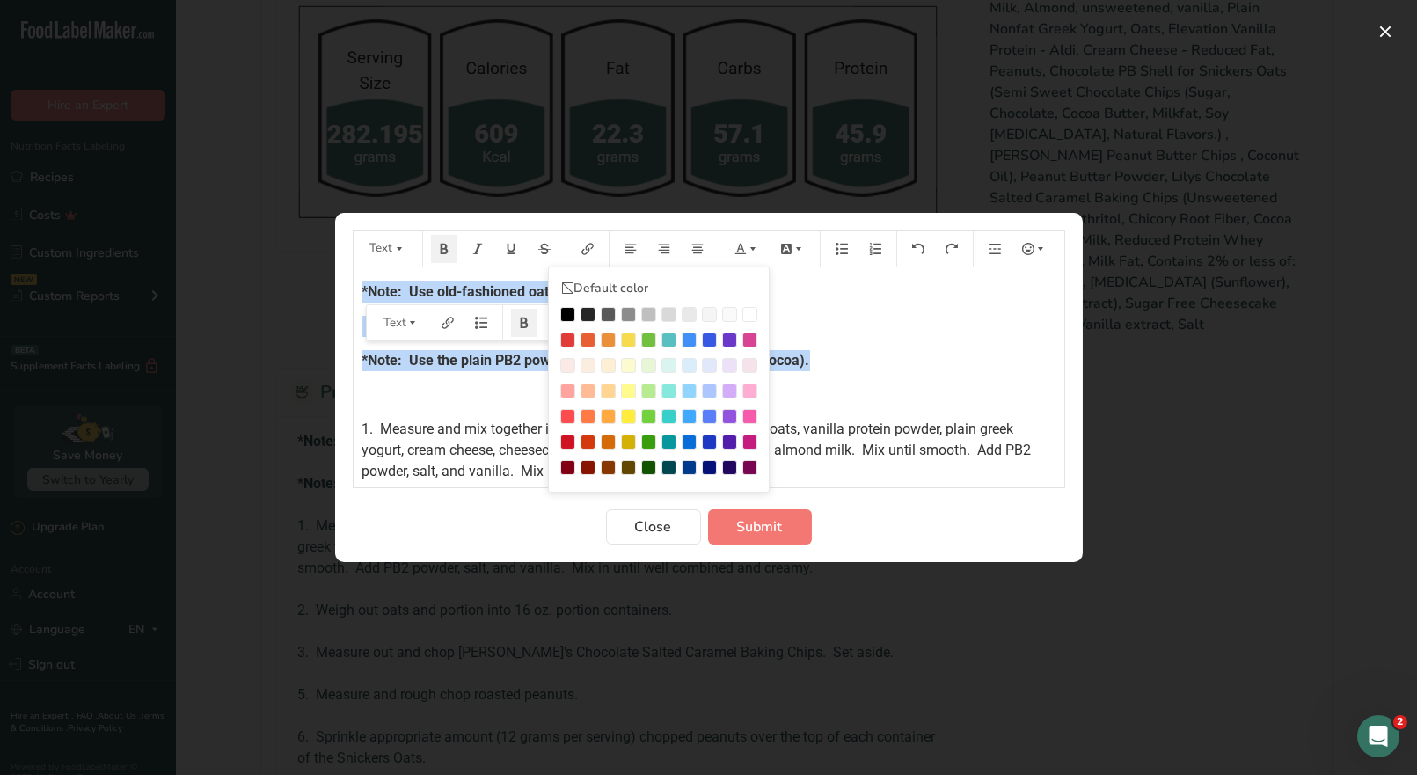
drag, startPoint x: 567, startPoint y: 338, endPoint x: 639, endPoint y: 350, distance: 73.2
click at [567, 336] on div "Preparation instructions modal" at bounding box center [567, 340] width 15 height 15
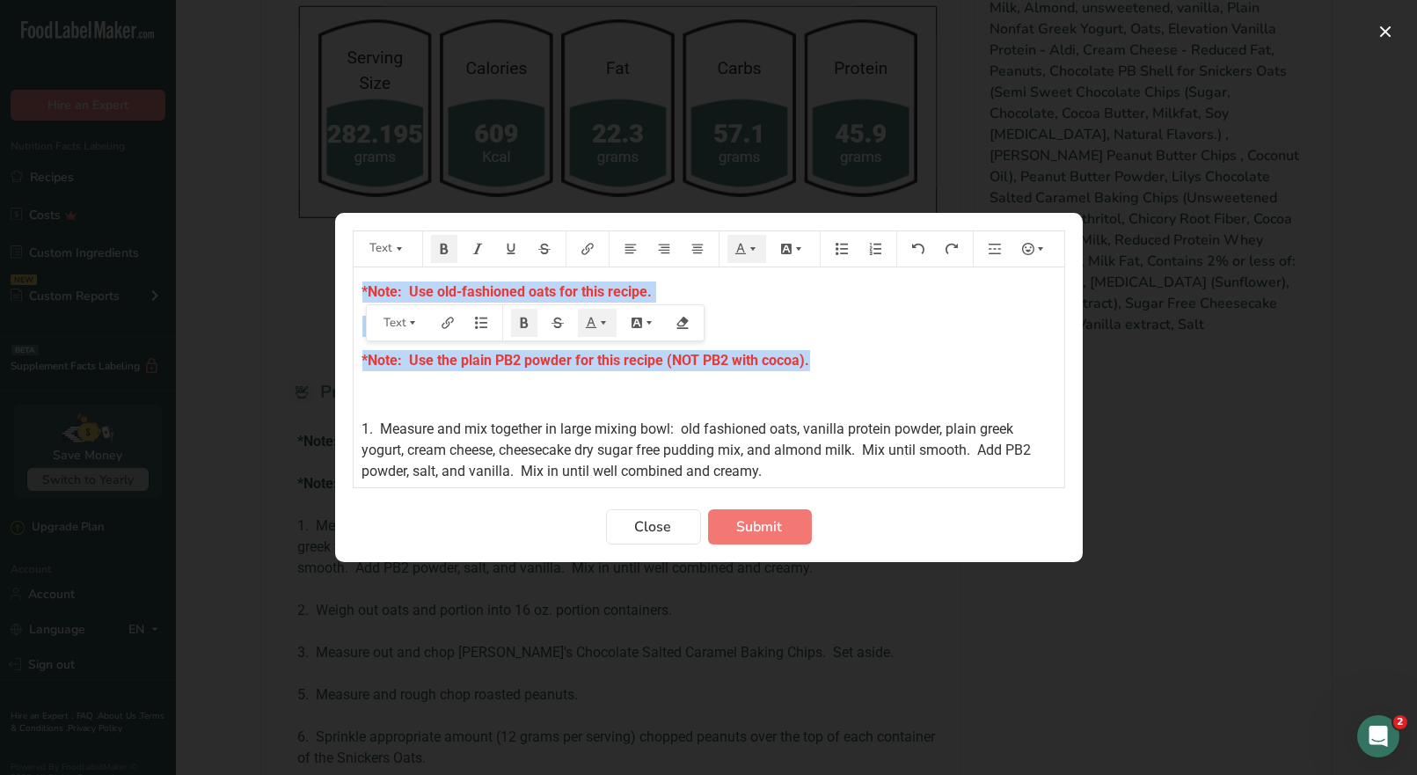
click at [839, 366] on p "*Note: Use the plain PB2 powder for this recipe (NOT PB2 with cocoa)." at bounding box center [709, 360] width 693 height 21
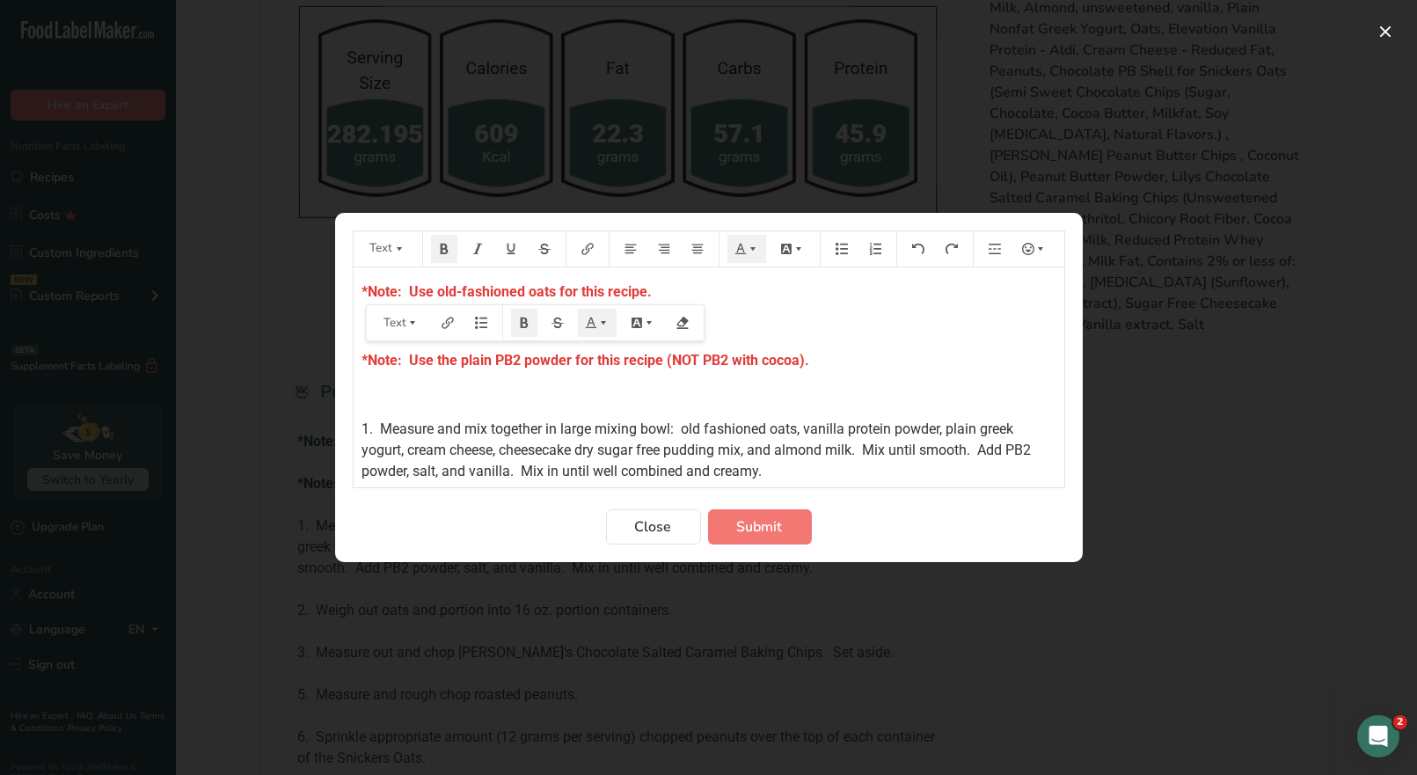
drag, startPoint x: 828, startPoint y: 377, endPoint x: 834, endPoint y: 370, distance: 9.4
click at [832, 378] on div "*Note: Use old-fashioned oats for this recipe. ﻿ *Note: Use the plain PB2 powde…" at bounding box center [709, 657] width 711 height 780
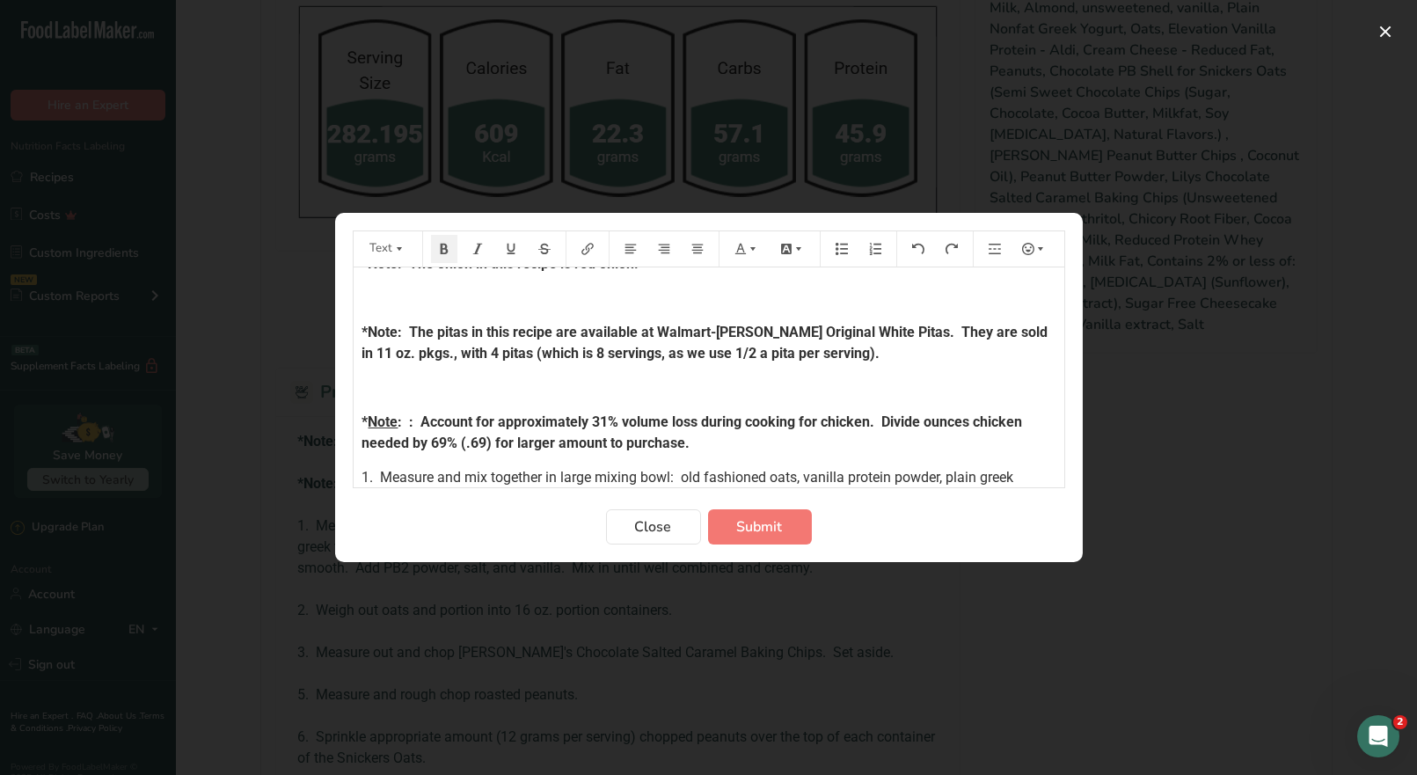
scroll to position [264, 0]
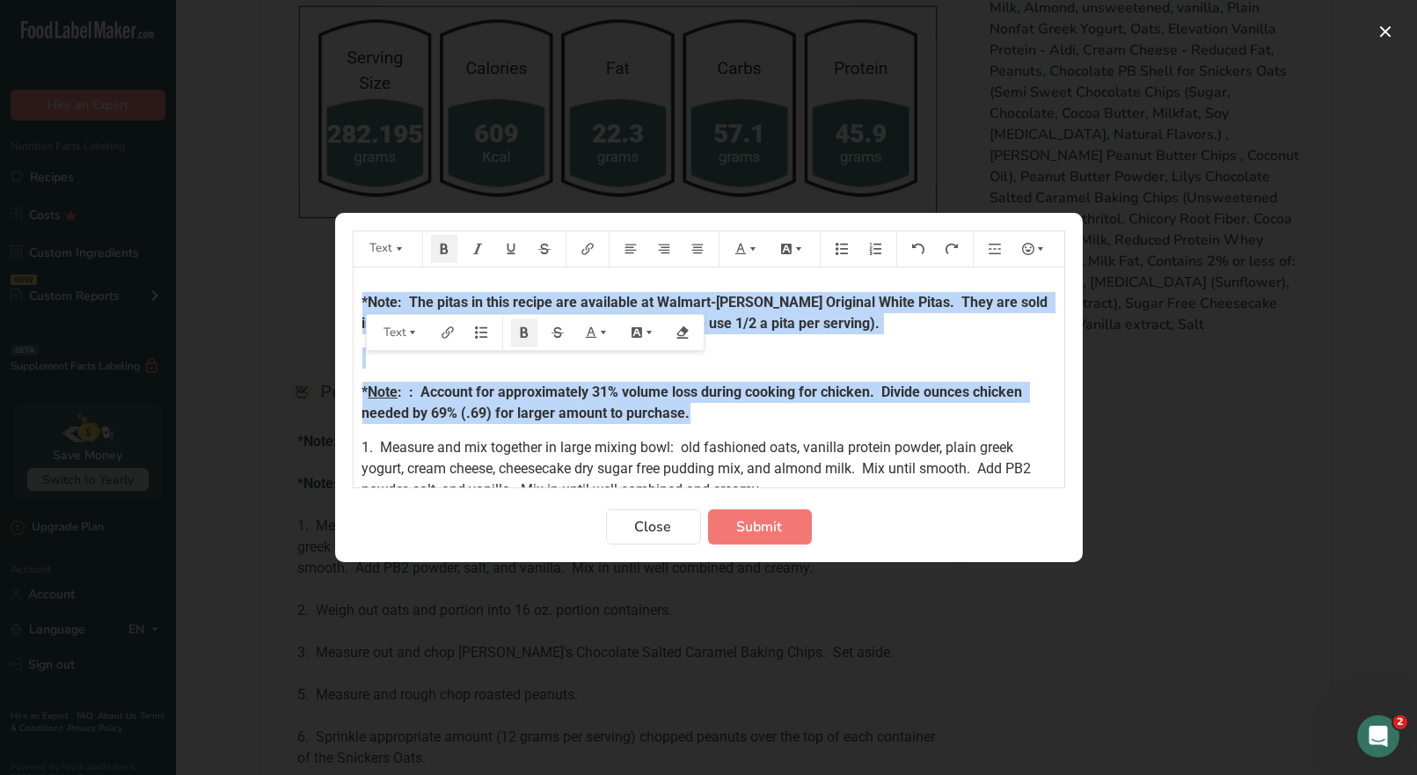
drag, startPoint x: 693, startPoint y: 413, endPoint x: 355, endPoint y: 297, distance: 357.8
click at [355, 297] on div "*Note: Use old-fashioned oats for this recipe. ﻿ *Note: Use the plain PB2 powde…" at bounding box center [709, 535] width 711 height 1062
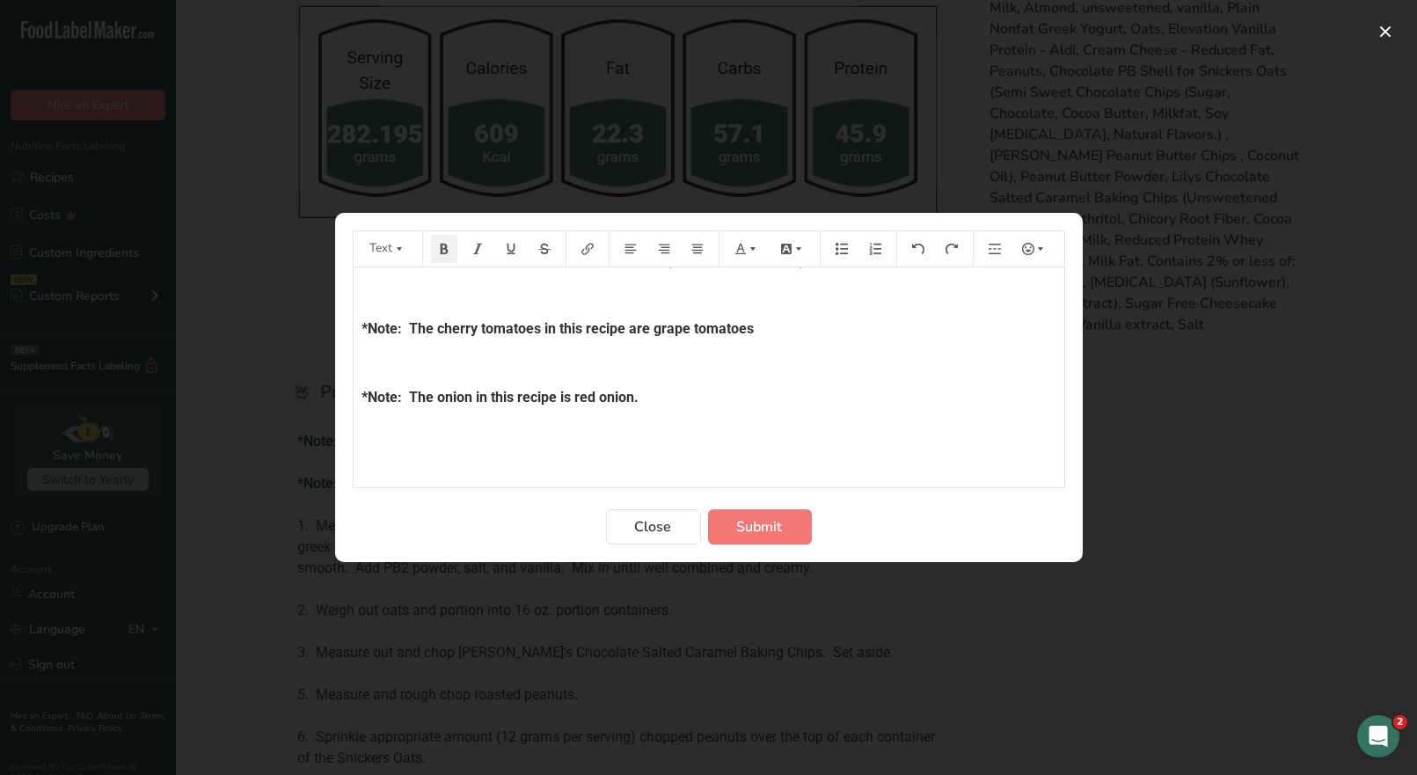
scroll to position [88, 0]
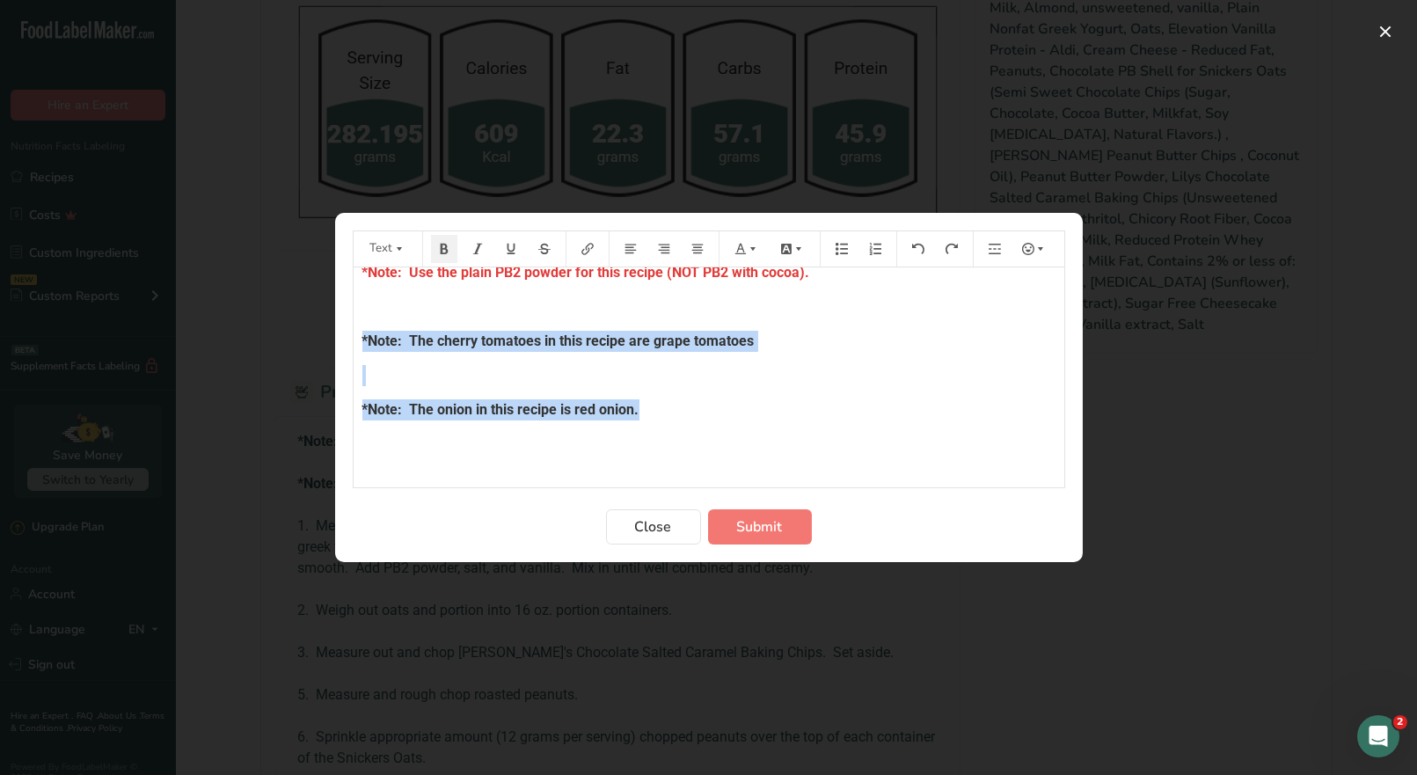
drag, startPoint x: 648, startPoint y: 406, endPoint x: 344, endPoint y: 341, distance: 310.3
click at [344, 341] on section "Text Default color *Note: Use old-fashioned oats for this recipe. ﻿ *Note: Use …" at bounding box center [709, 387] width 748 height 349
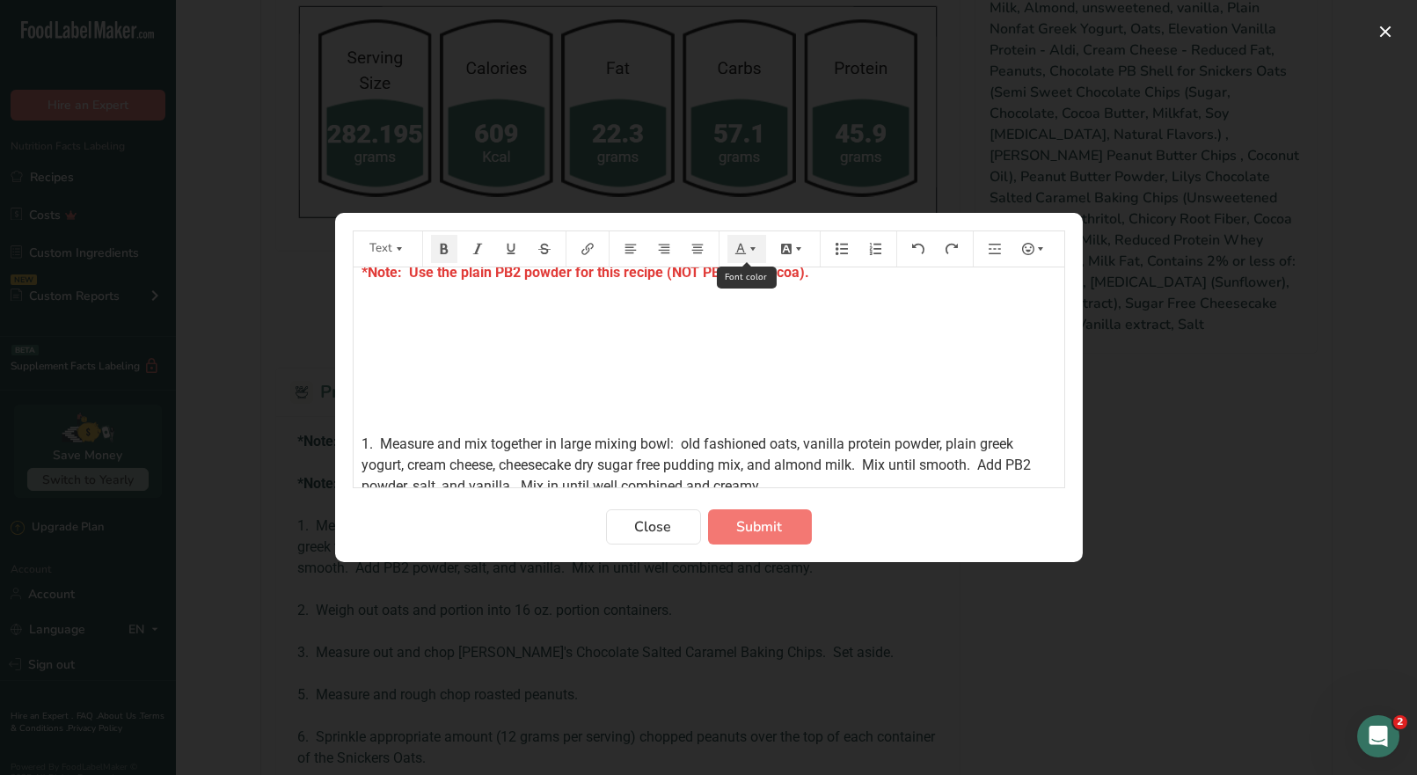
click at [744, 251] on icon "Preparation instructions modal" at bounding box center [741, 249] width 12 height 12
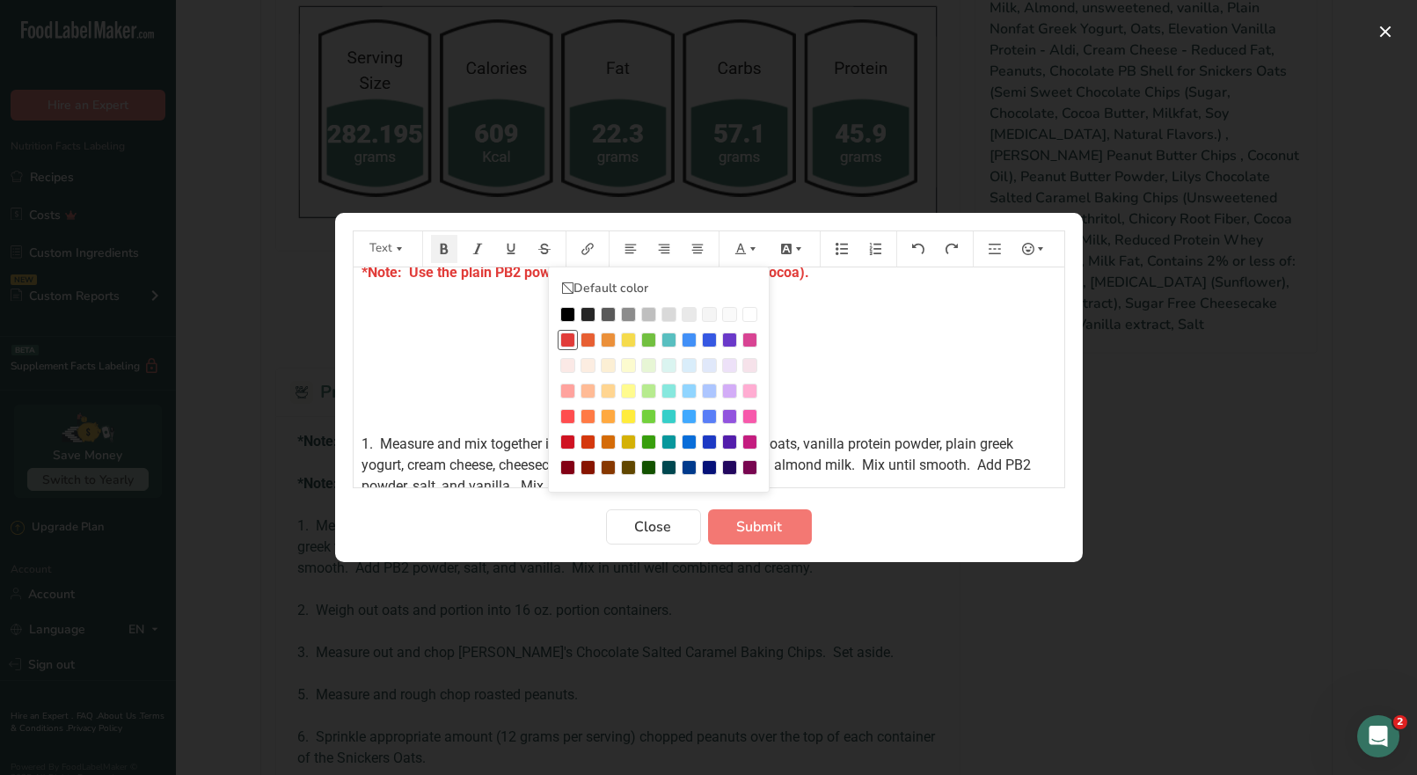
click at [567, 338] on div "Preparation instructions modal" at bounding box center [567, 340] width 15 height 15
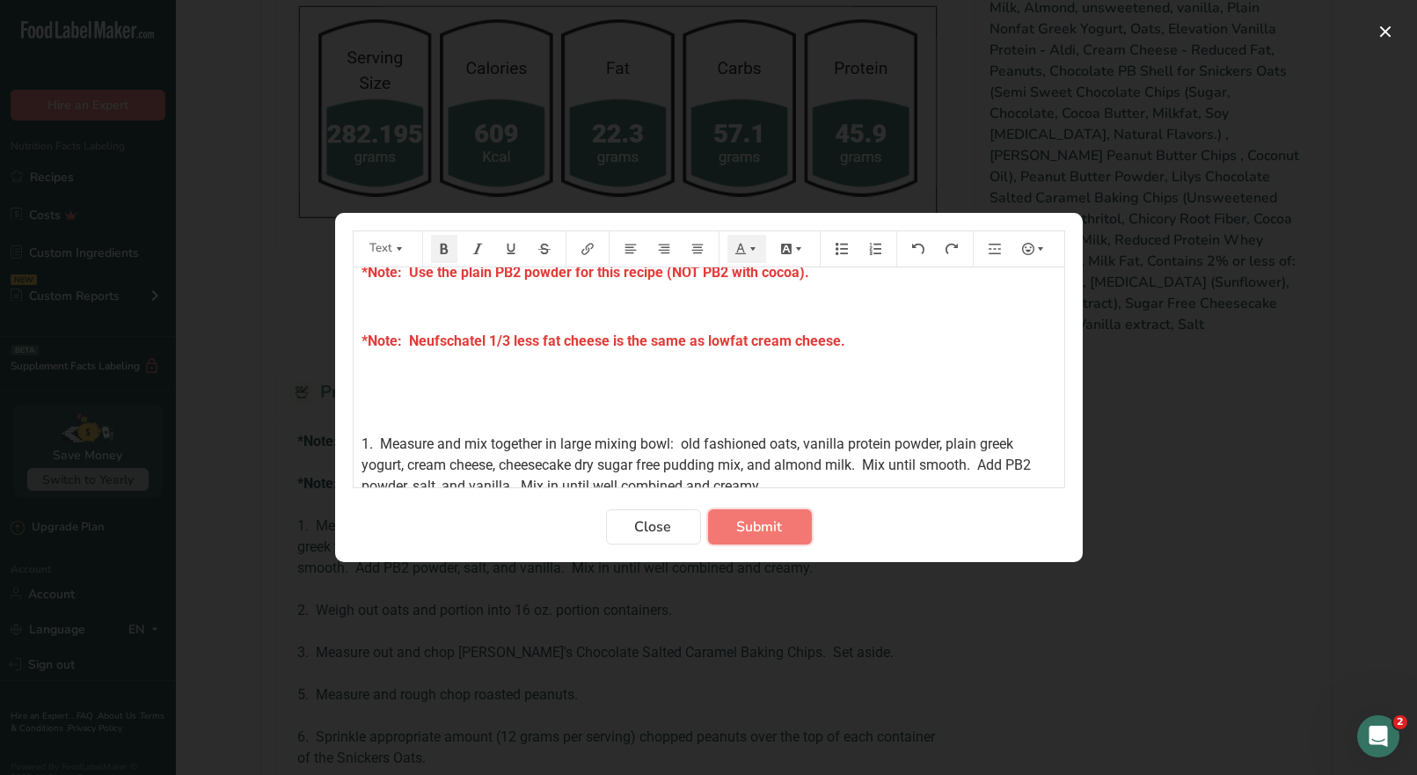
click at [757, 522] on span "Submit" at bounding box center [760, 526] width 46 height 21
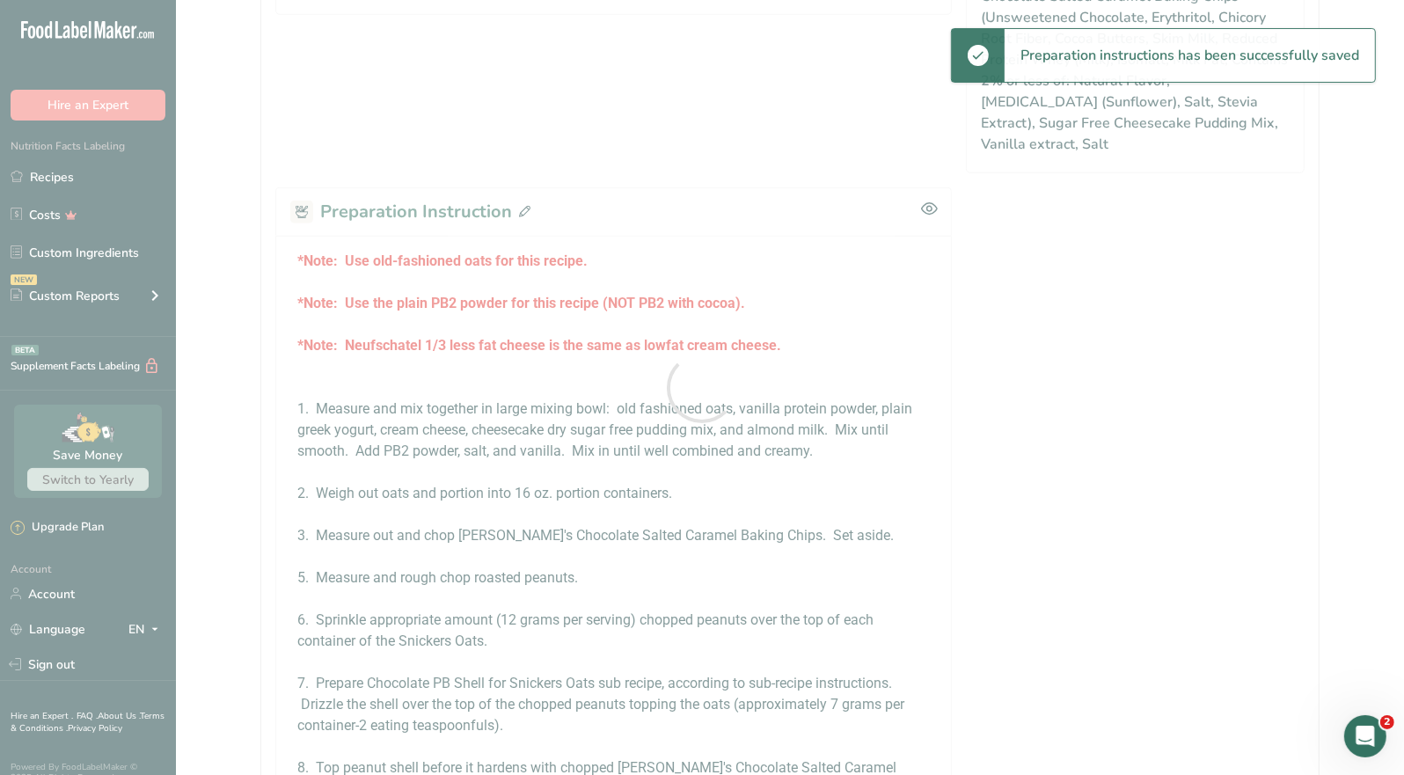
scroll to position [1168, 0]
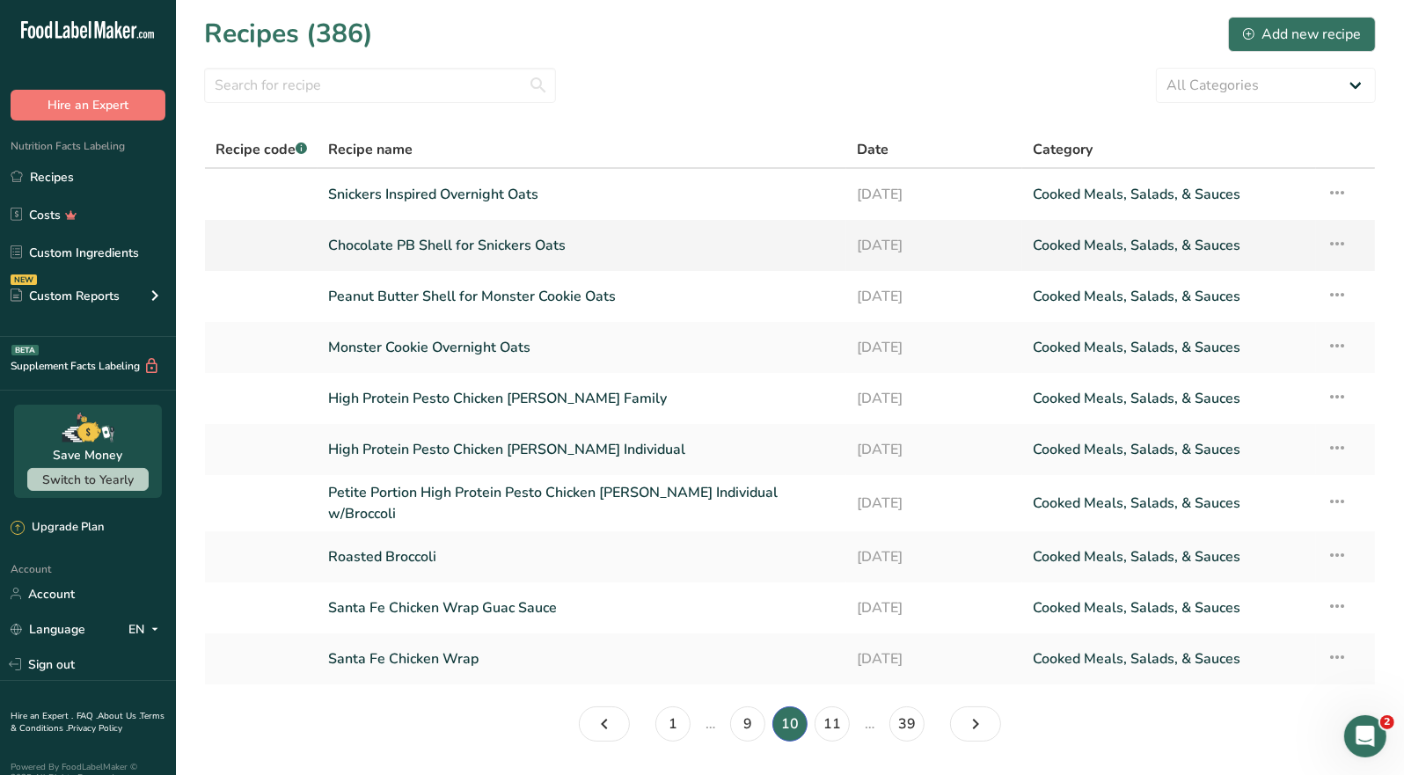
click at [470, 253] on link "Chocolate PB Shell for Snickers Oats" at bounding box center [582, 245] width 508 height 37
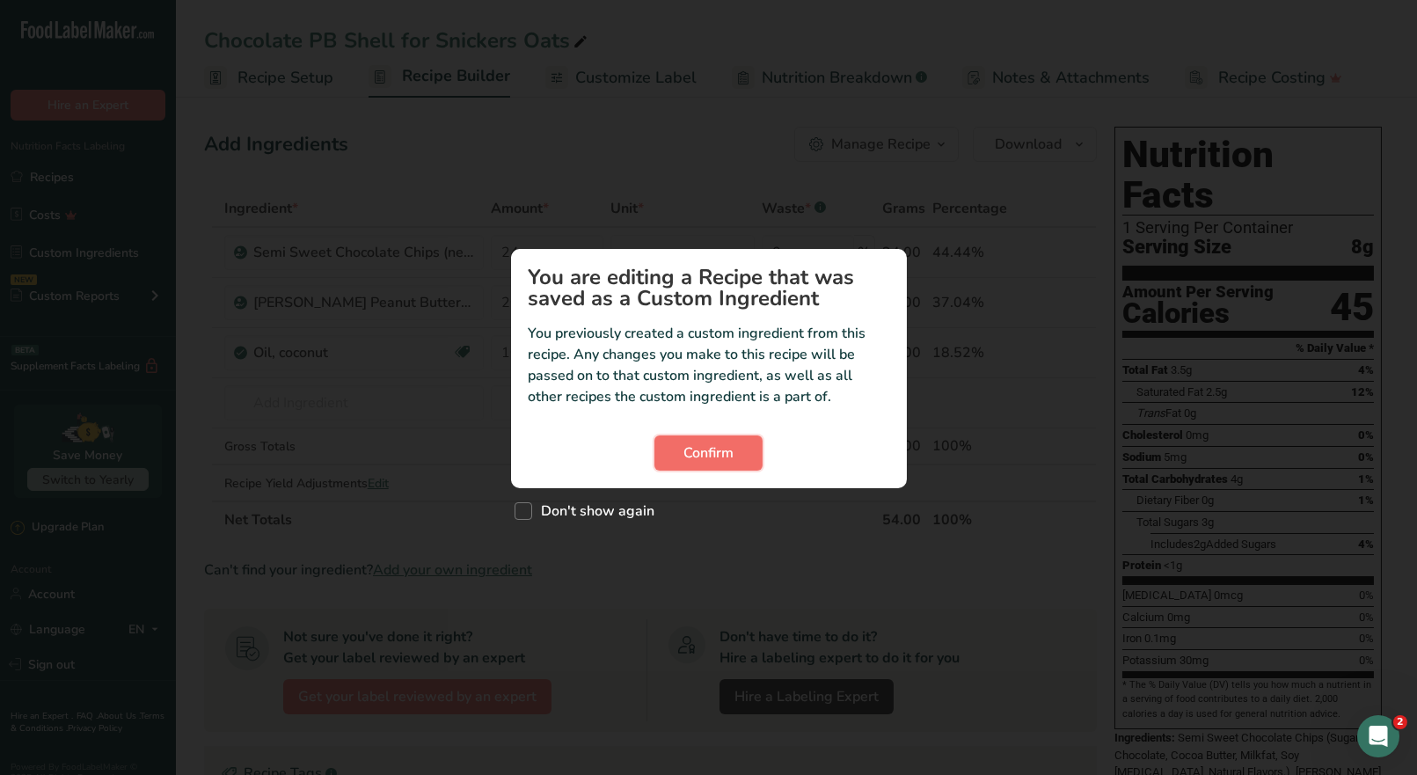
click at [718, 457] on span "Confirm" at bounding box center [709, 453] width 50 height 21
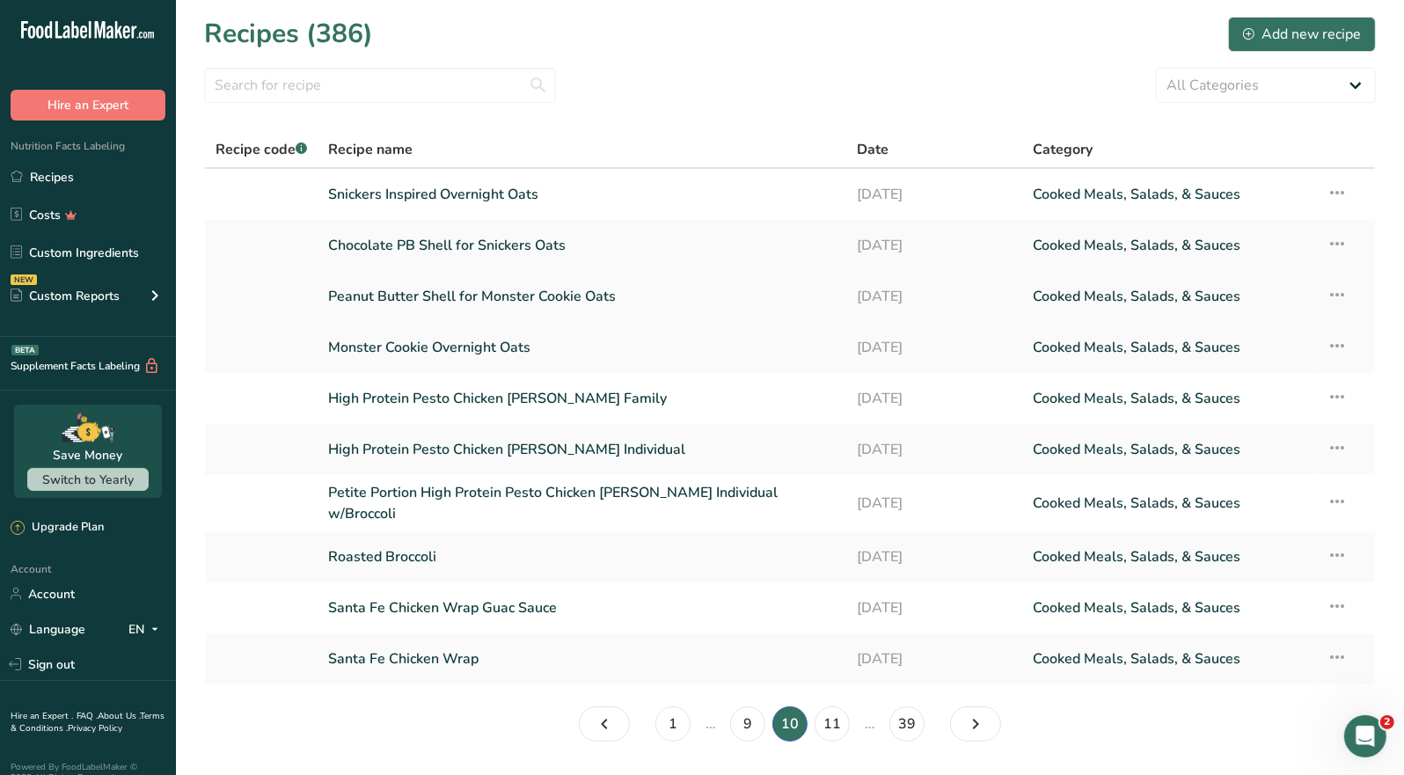
click at [481, 301] on link "Peanut Butter Shell for Monster Cookie Oats" at bounding box center [582, 296] width 508 height 37
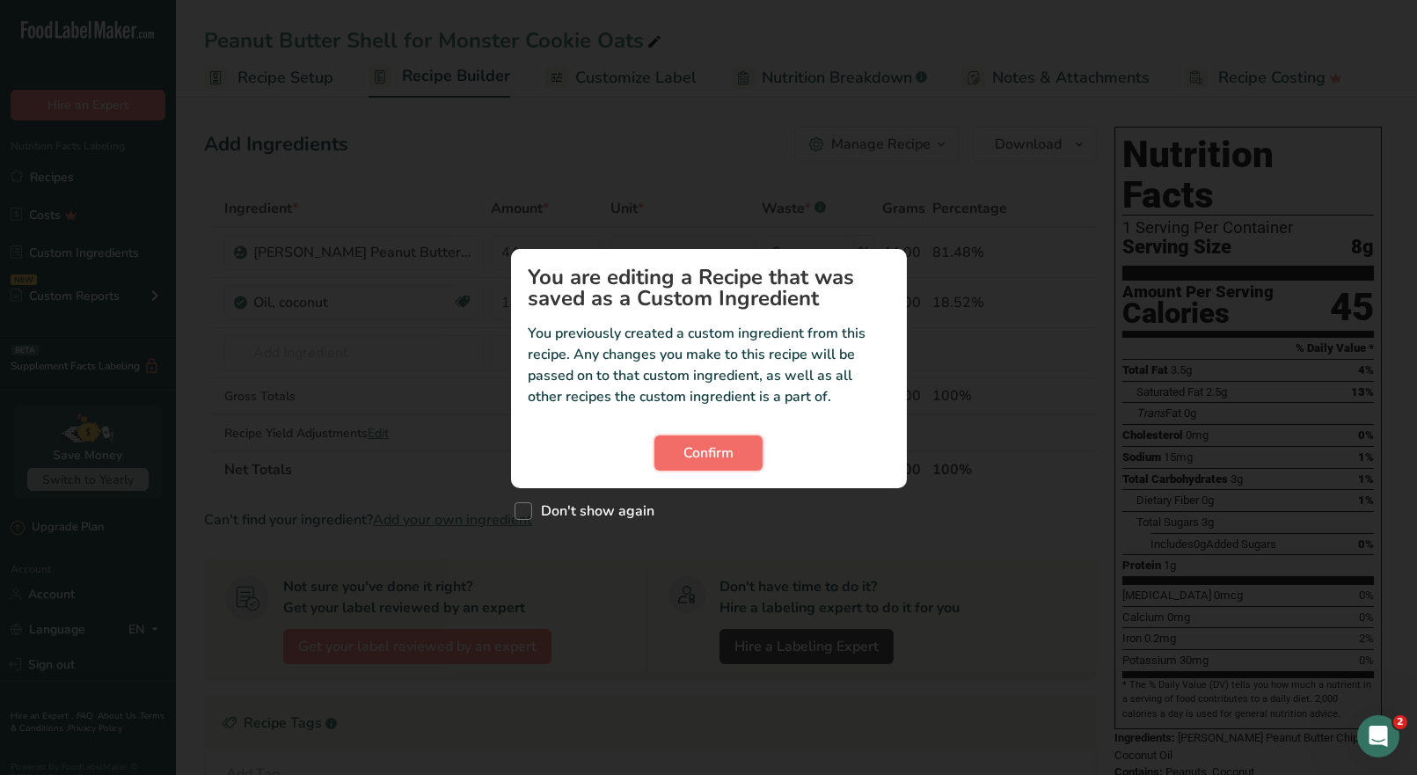
drag, startPoint x: 708, startPoint y: 449, endPoint x: 719, endPoint y: 440, distance: 13.7
click at [711, 449] on span "Confirm" at bounding box center [709, 453] width 50 height 21
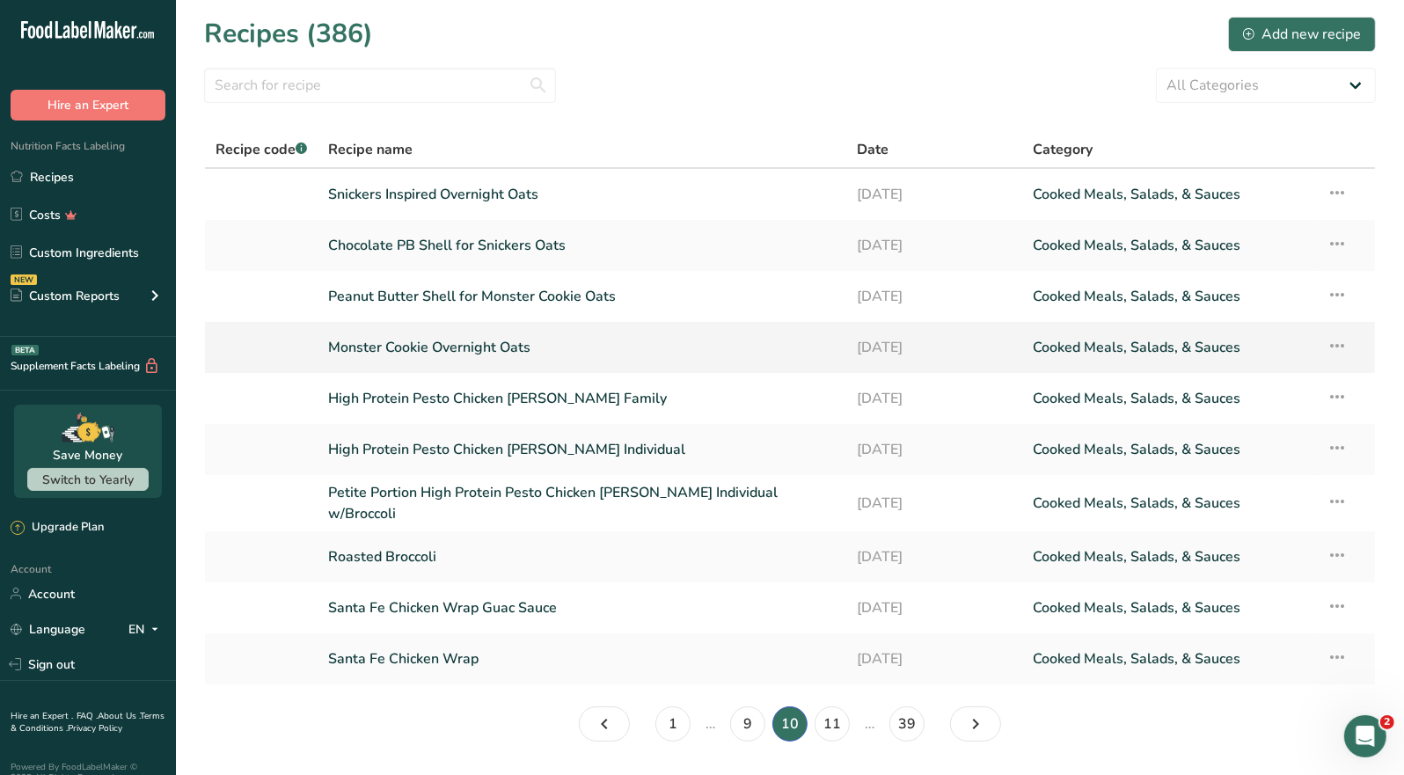
click at [458, 354] on link "Monster Cookie Overnight Oats" at bounding box center [582, 347] width 508 height 37
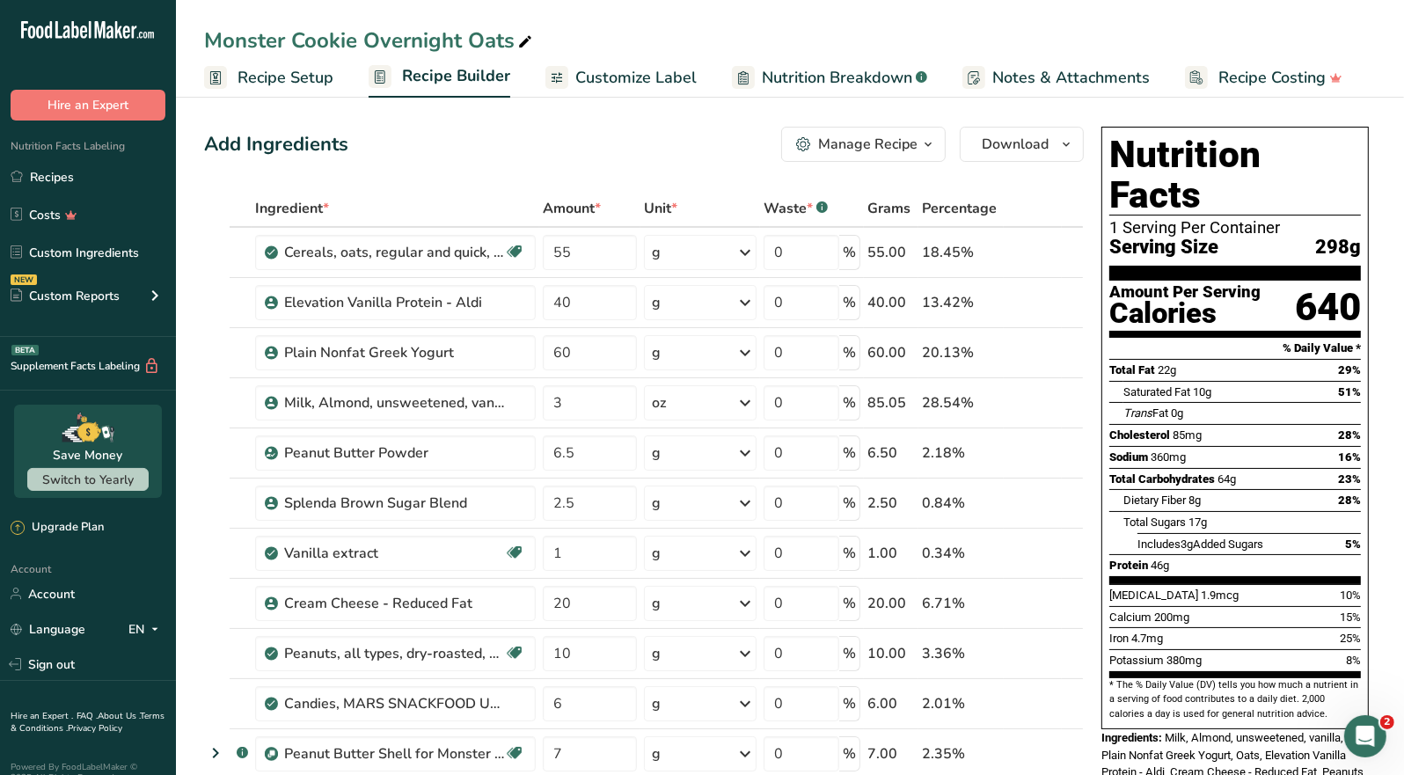
click at [916, 140] on div "Manage Recipe" at bounding box center [867, 144] width 99 height 21
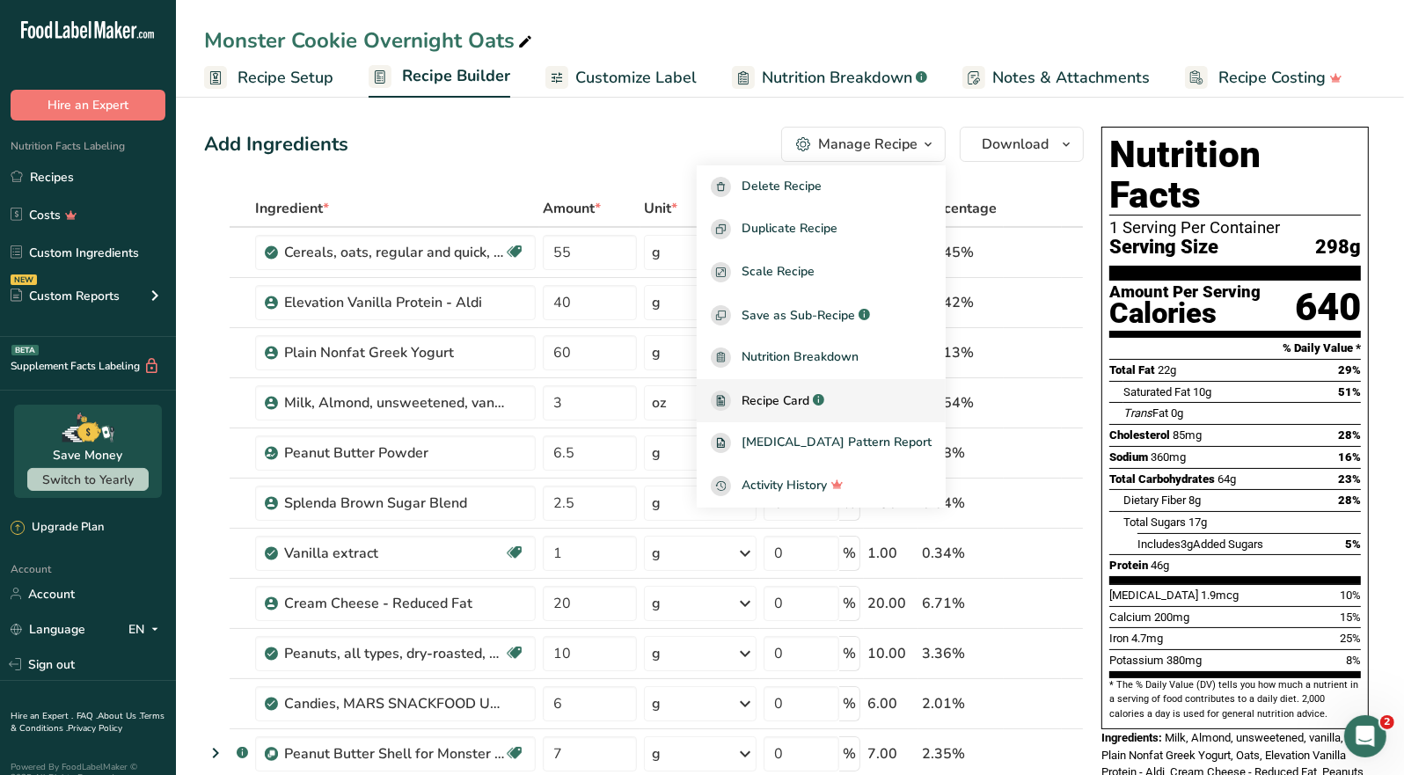
click at [809, 406] on span "Recipe Card" at bounding box center [776, 401] width 68 height 18
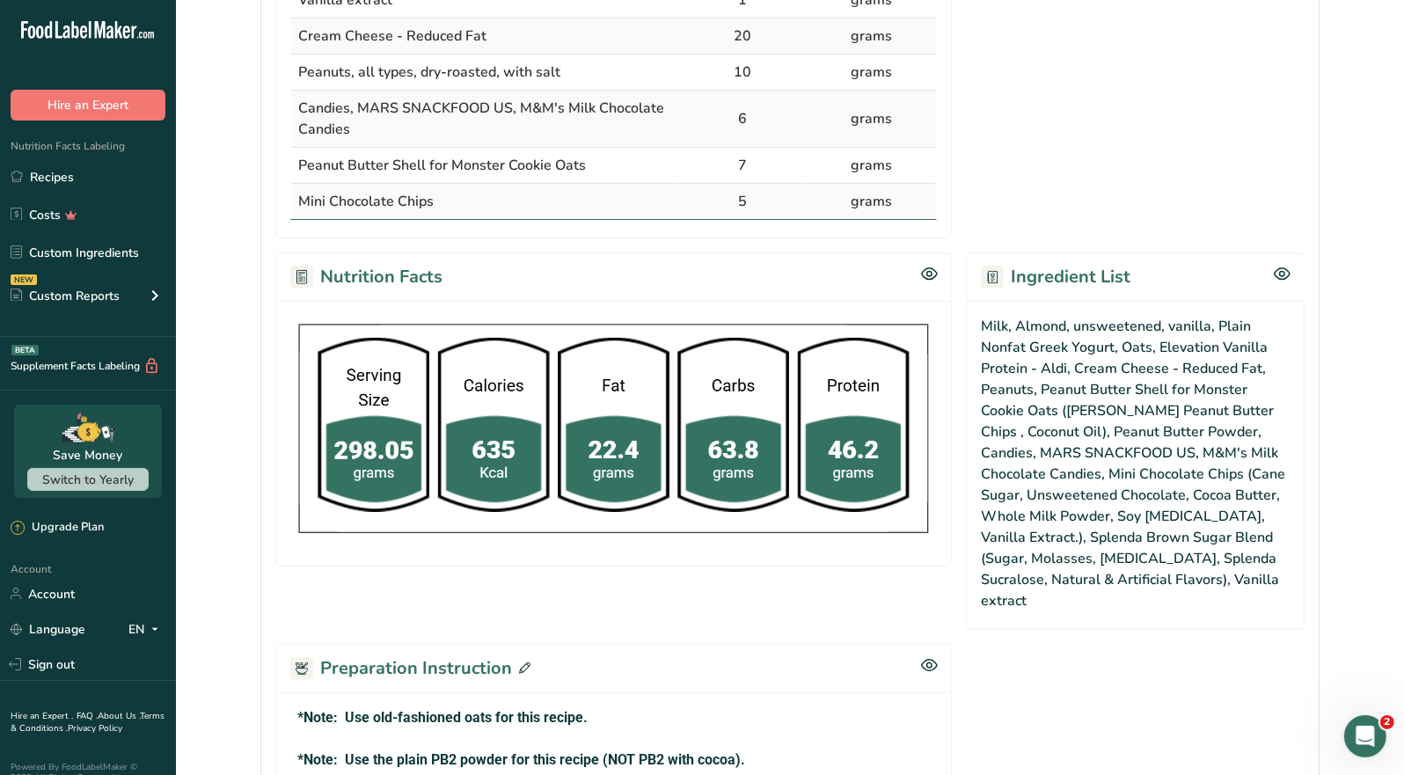
scroll to position [880, 0]
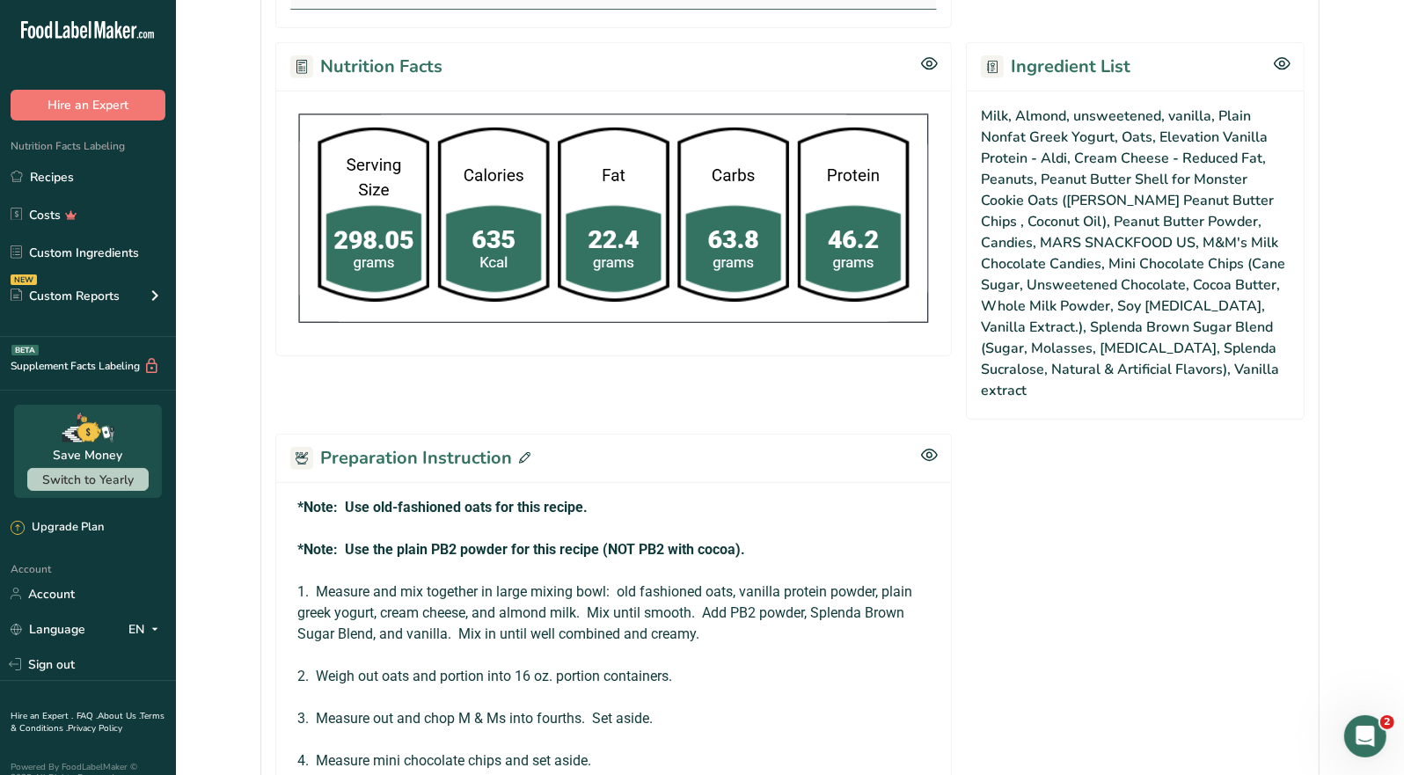
click at [524, 452] on icon at bounding box center [524, 457] width 11 height 11
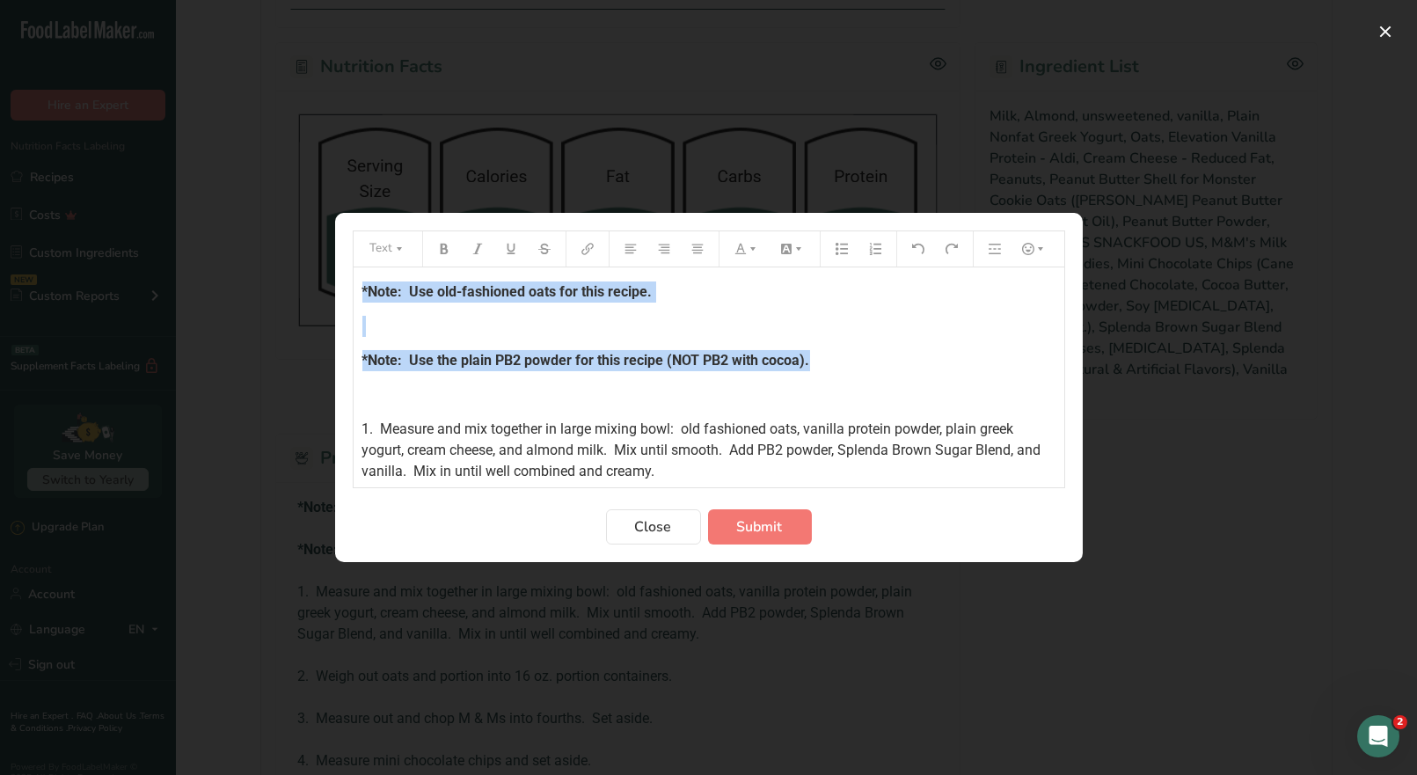
drag, startPoint x: 822, startPoint y: 363, endPoint x: 355, endPoint y: 288, distance: 473.3
click at [355, 288] on div "*Note: Use old-fashioned oats for this recipe. ﻿ *Note: Use the plain PB2 powde…" at bounding box center [709, 691] width 711 height 848
click at [751, 255] on button "Preparation instructions modal" at bounding box center [747, 249] width 39 height 28
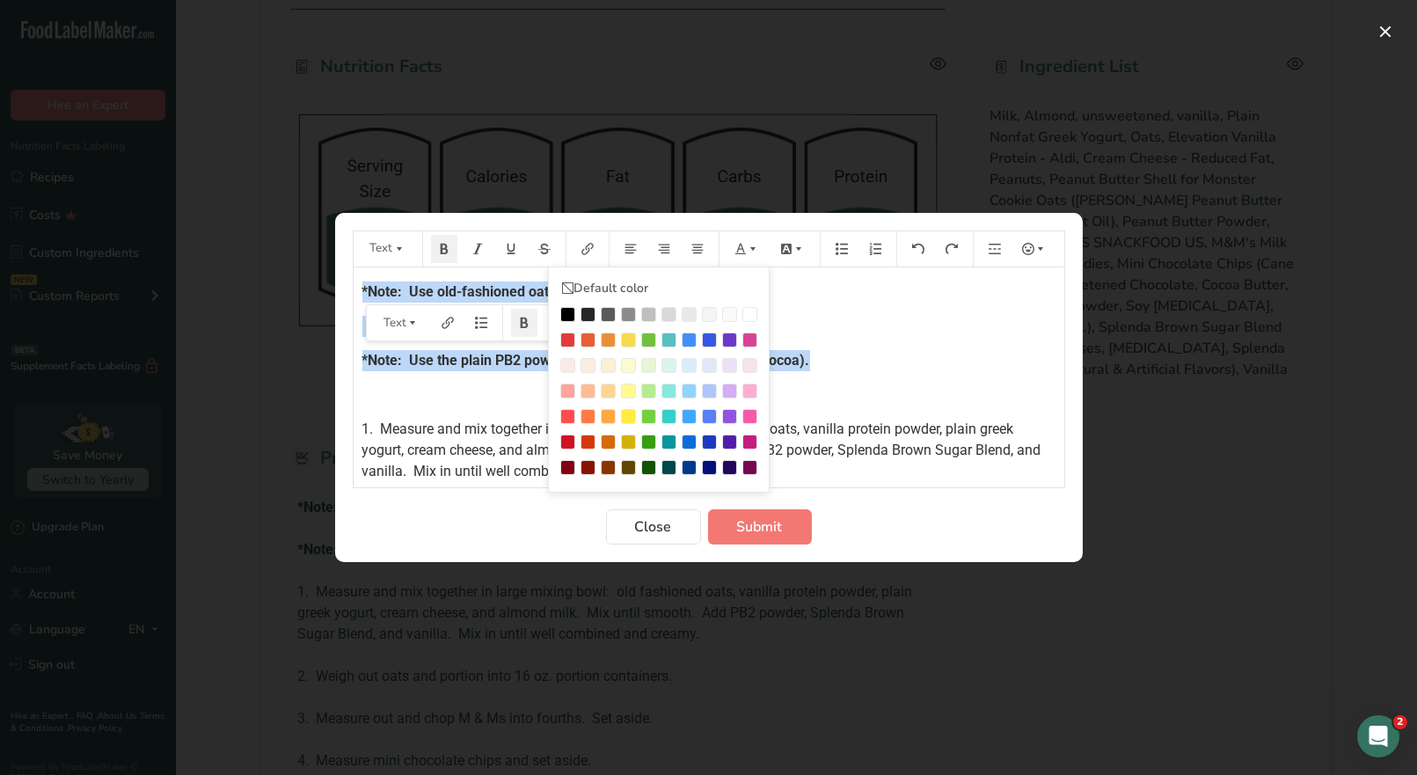
drag, startPoint x: 568, startPoint y: 338, endPoint x: 616, endPoint y: 353, distance: 50.7
click at [568, 337] on div "Preparation instructions modal" at bounding box center [567, 340] width 15 height 15
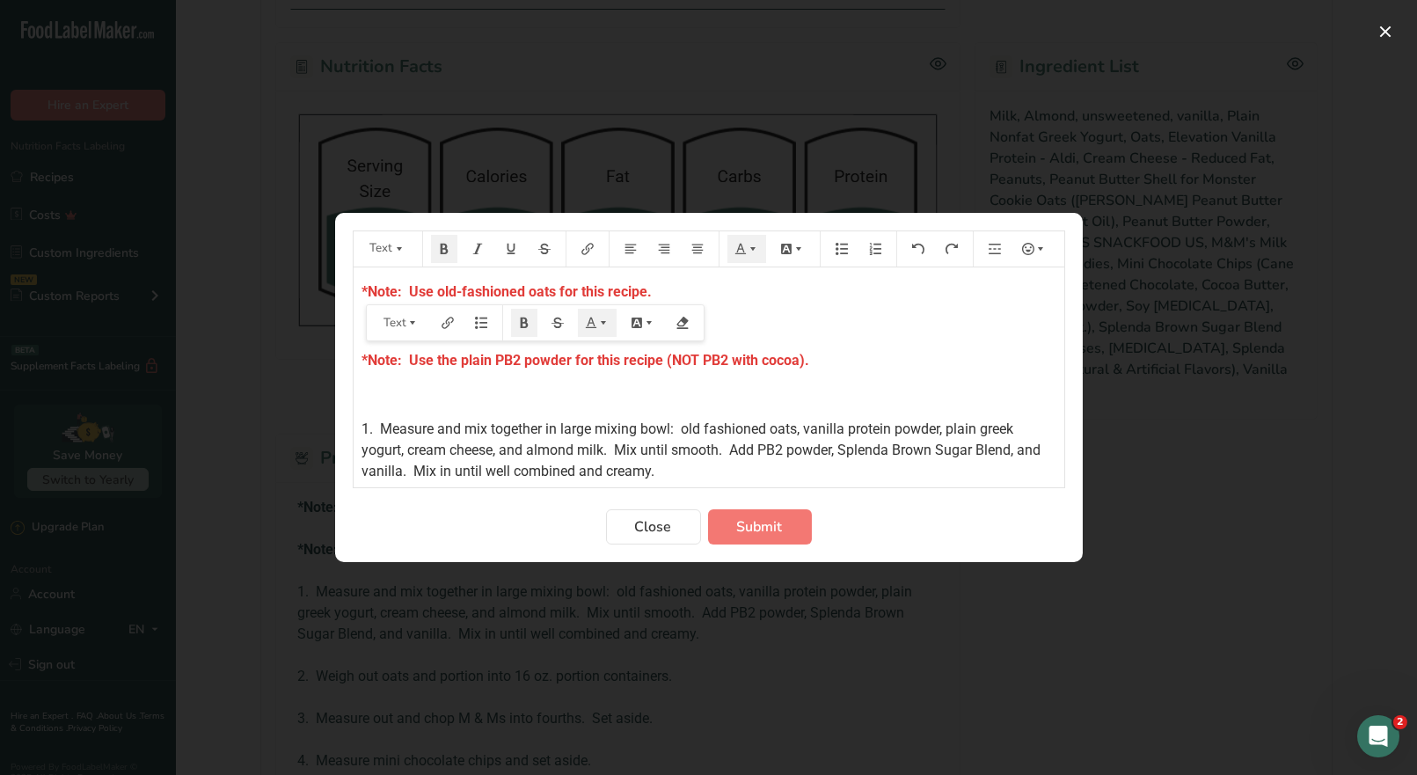
drag, startPoint x: 846, startPoint y: 387, endPoint x: 773, endPoint y: 472, distance: 112.3
click at [846, 387] on p "﻿" at bounding box center [709, 395] width 693 height 21
click at [751, 530] on span "Submit" at bounding box center [760, 526] width 46 height 21
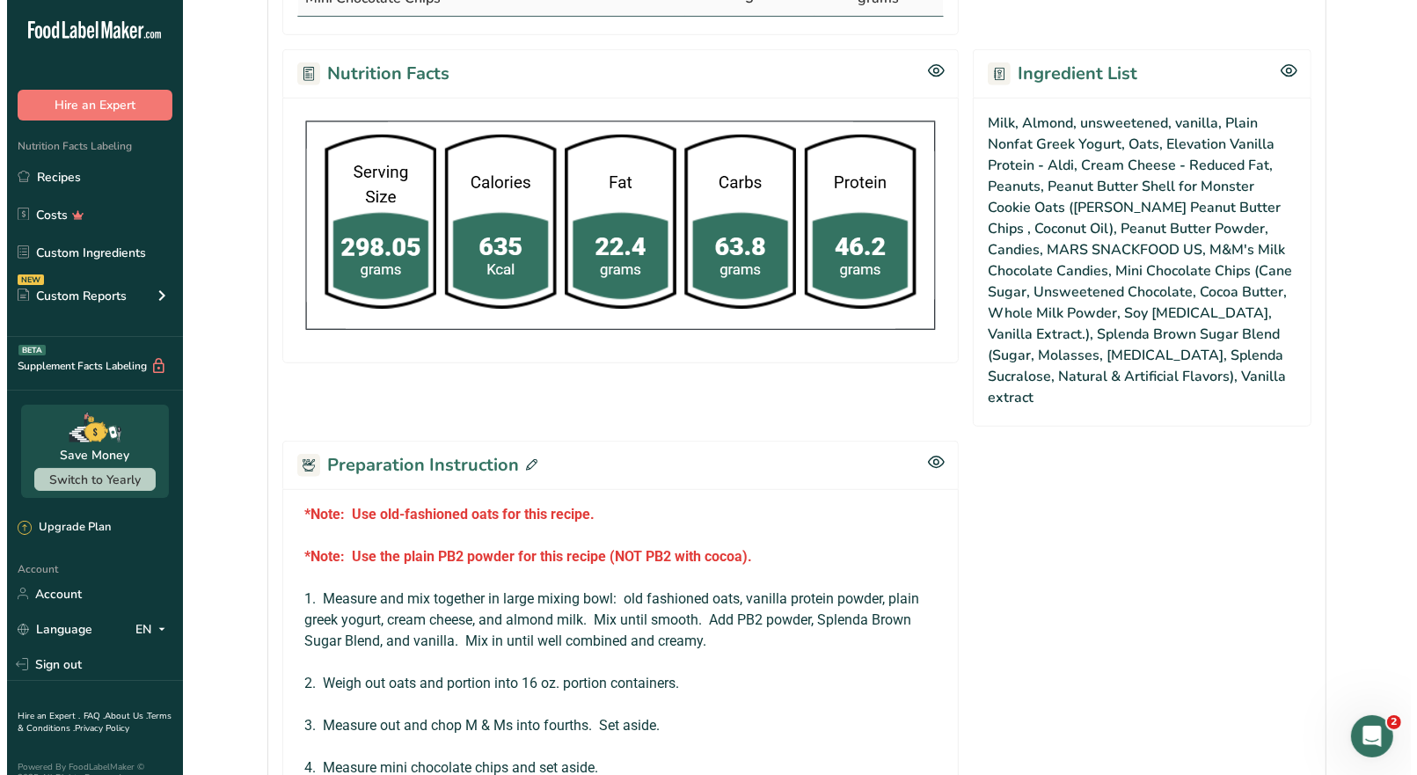
scroll to position [1056, 0]
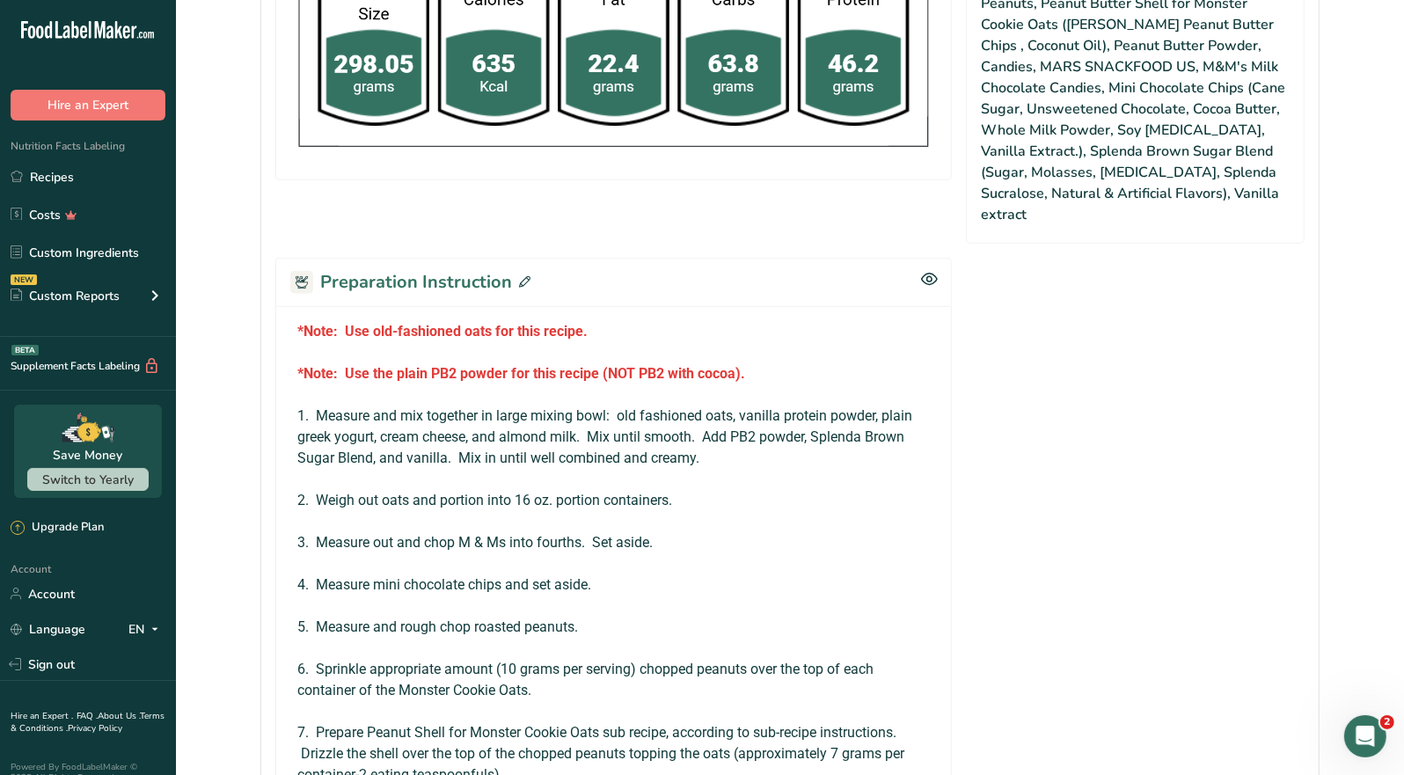
drag, startPoint x: 522, startPoint y: 254, endPoint x: 655, endPoint y: 304, distance: 141.7
click at [524, 276] on icon at bounding box center [524, 281] width 11 height 11
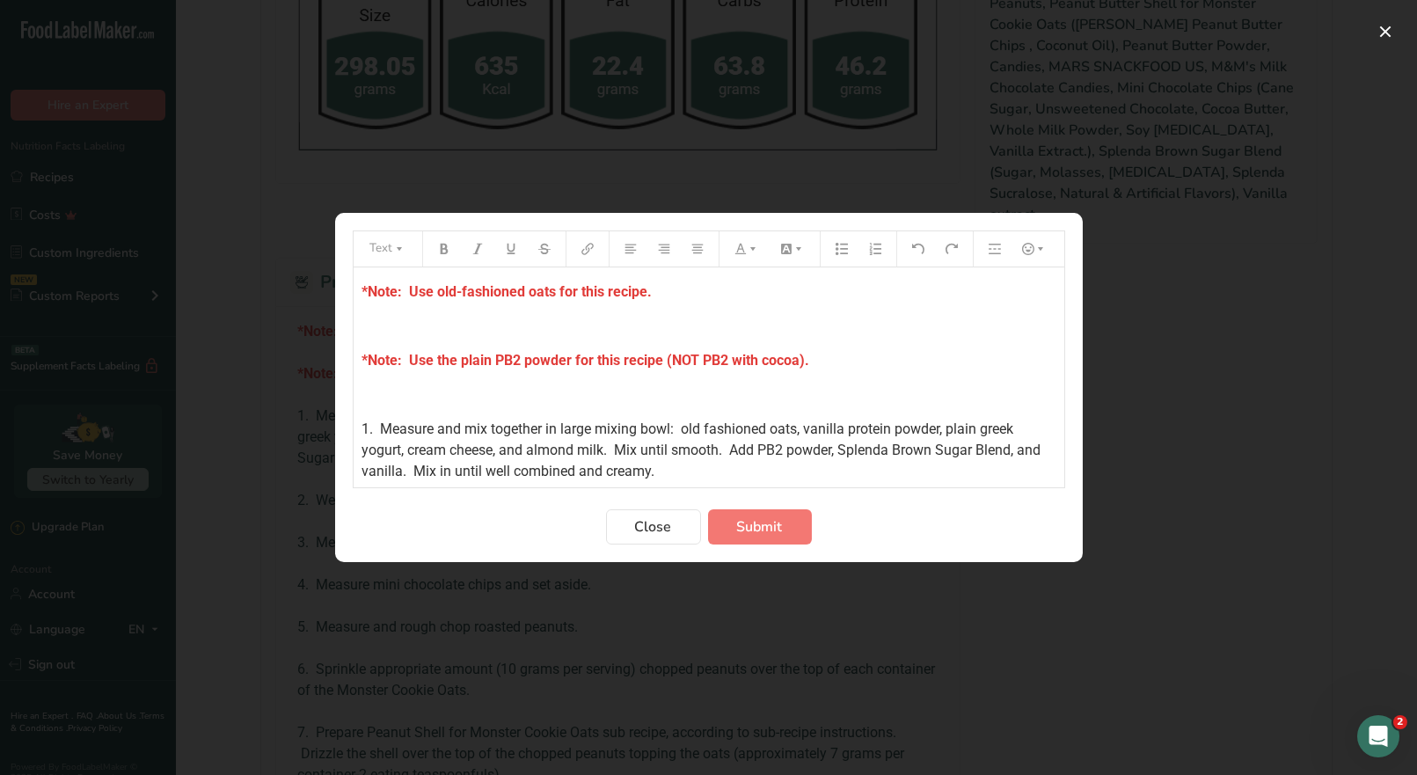
click at [839, 363] on p "*Note: Use the plain PB2 powder for this recipe (NOT PB2 with cocoa)." at bounding box center [709, 360] width 693 height 21
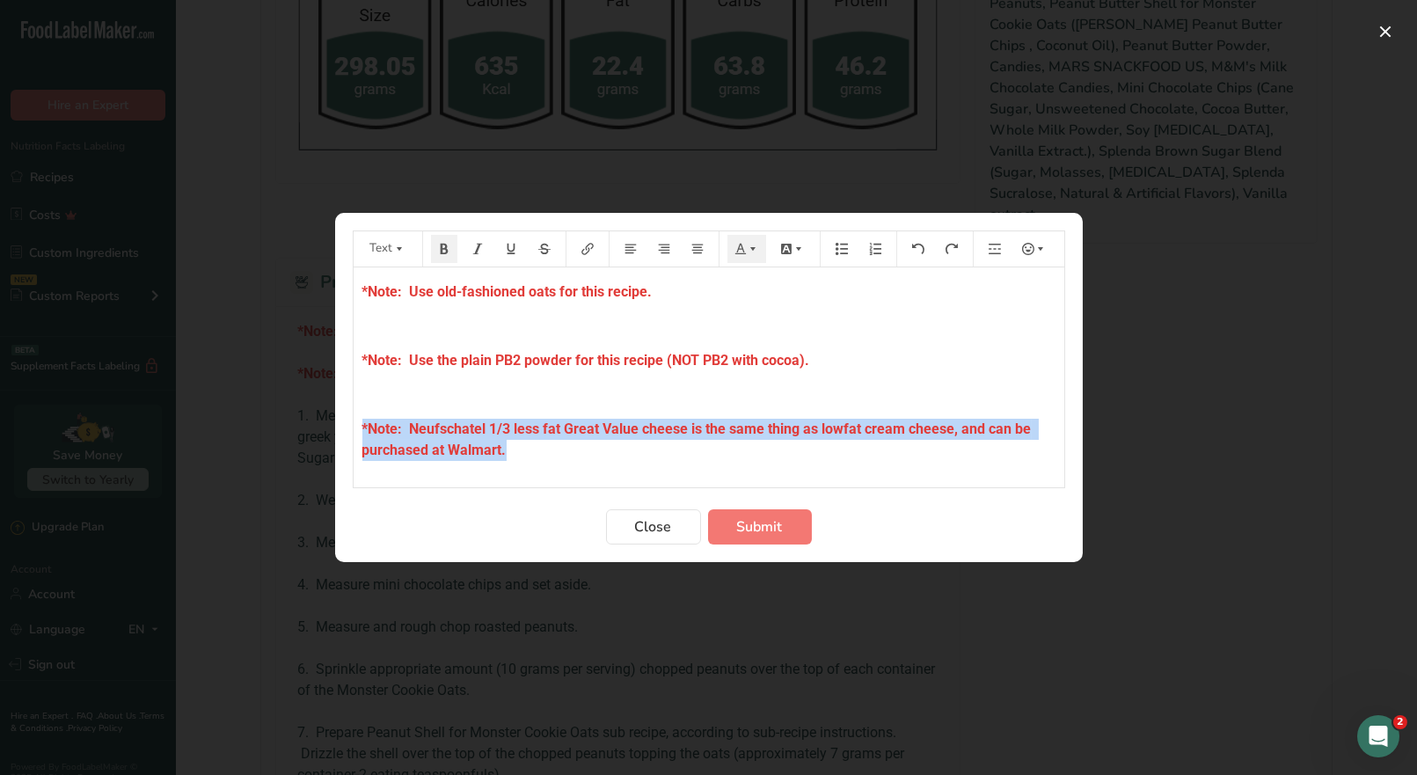
drag, startPoint x: 530, startPoint y: 452, endPoint x: 360, endPoint y: 439, distance: 170.3
click at [360, 439] on div "*Note: Use old-fashioned oats for this recipe. ﻿ *Note: Use the plain PB2 powde…" at bounding box center [709, 736] width 711 height 938
copy span "*Note: Neufschatel 1/3 less fat Great Value cheese is the same thing as lowfat …"
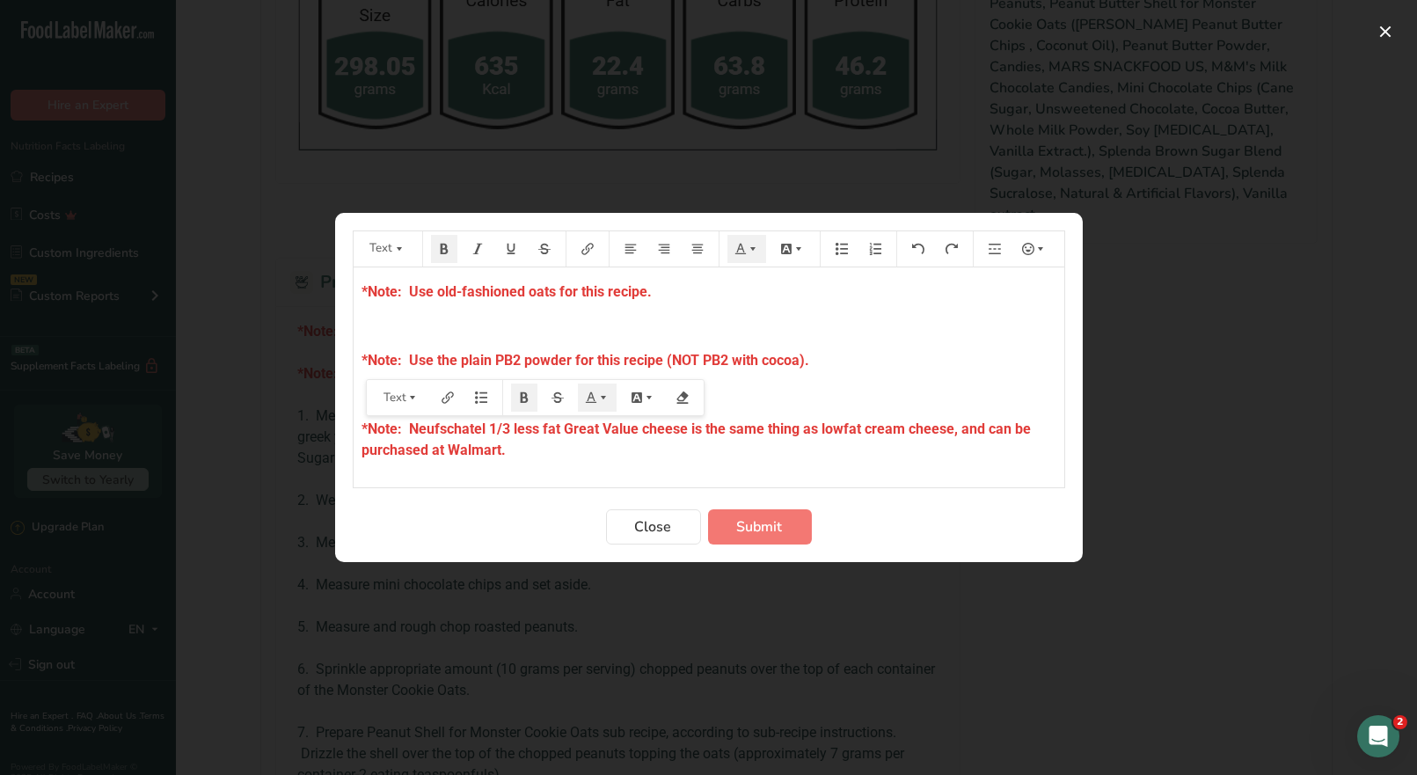
drag, startPoint x: 648, startPoint y: 463, endPoint x: 706, endPoint y: 466, distance: 58.2
click at [648, 462] on div "*Note: Use old-fashioned oats for this recipe. ﻿ *Note: Use the plain PB2 powde…" at bounding box center [709, 736] width 711 height 938
click at [754, 525] on span "Submit" at bounding box center [760, 526] width 46 height 21
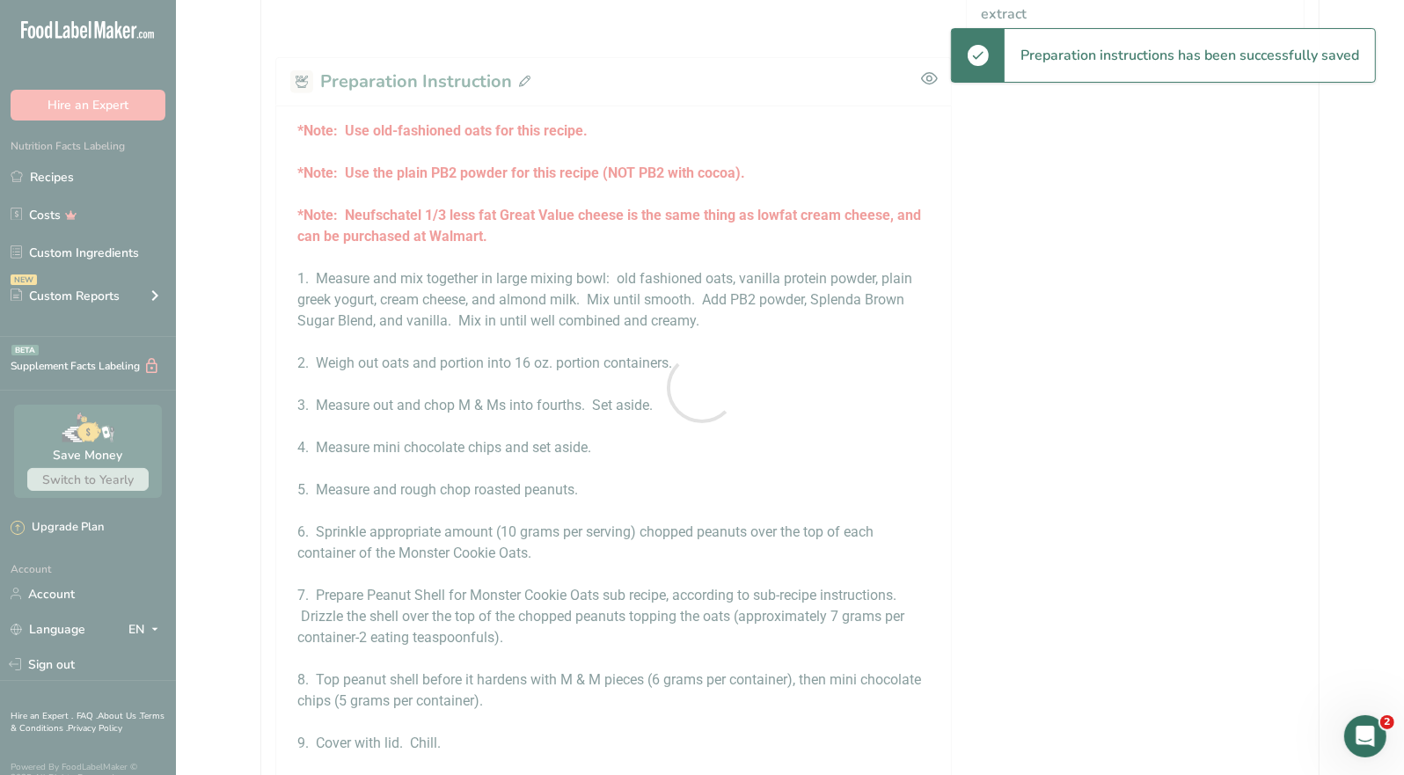
scroll to position [1256, 0]
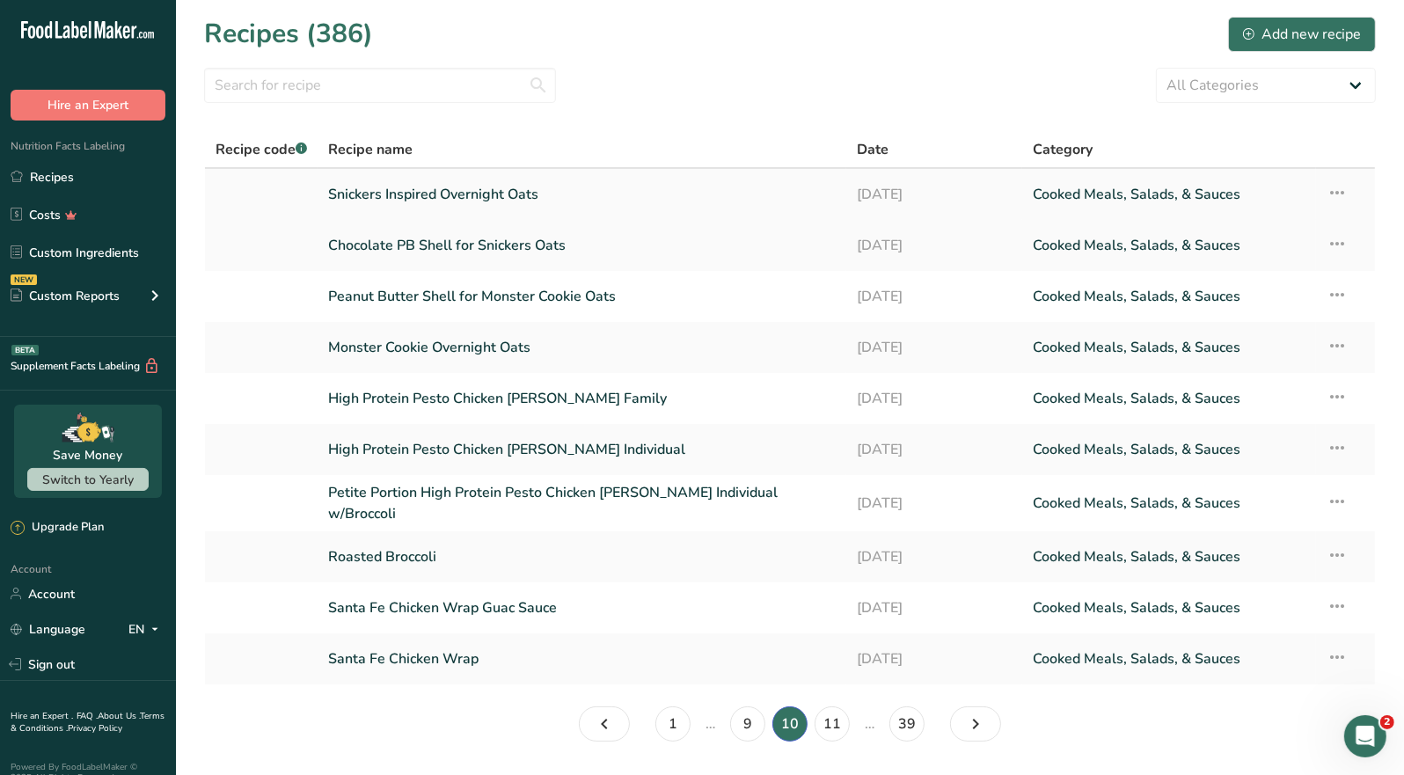
click at [489, 205] on link "Snickers Inspired Overnight Oats" at bounding box center [582, 194] width 508 height 37
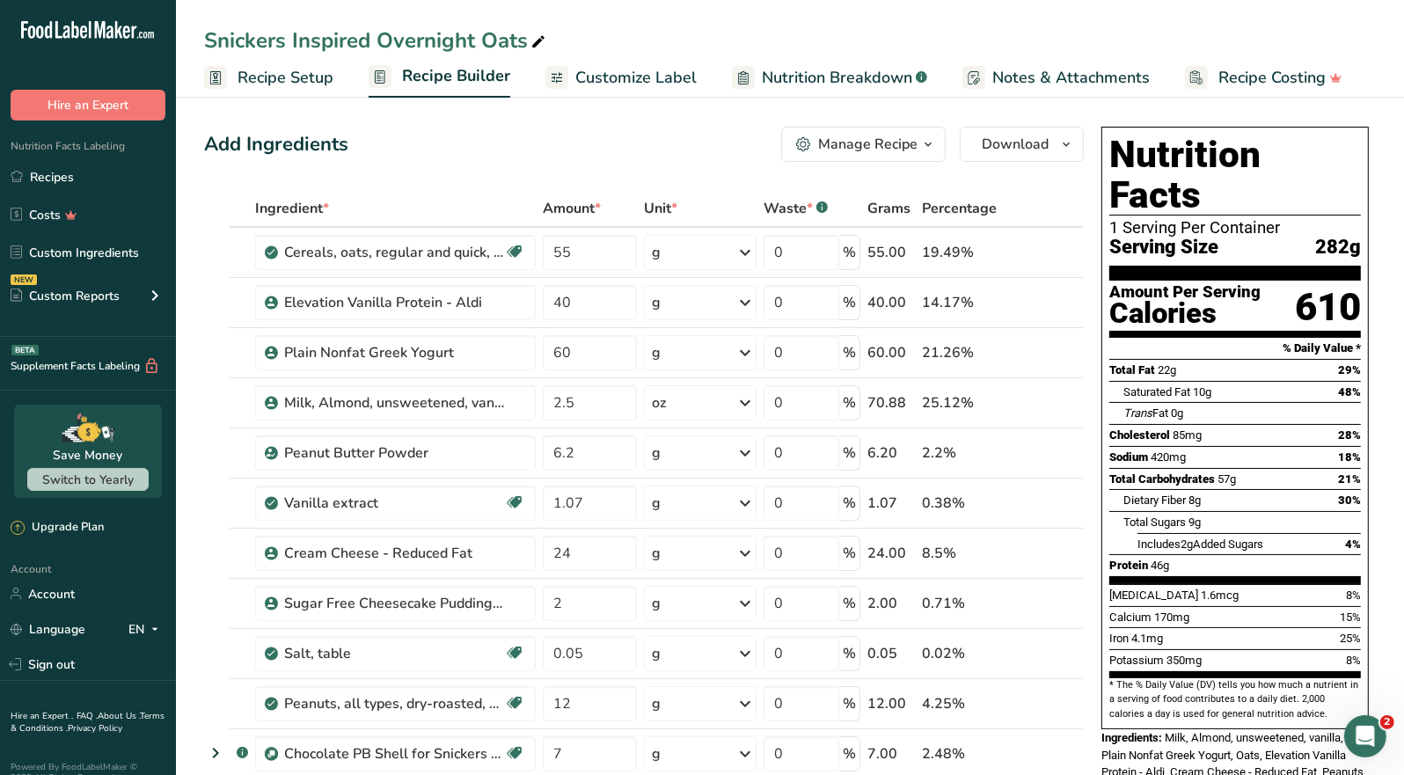
click at [917, 146] on div "Manage Recipe" at bounding box center [867, 144] width 99 height 21
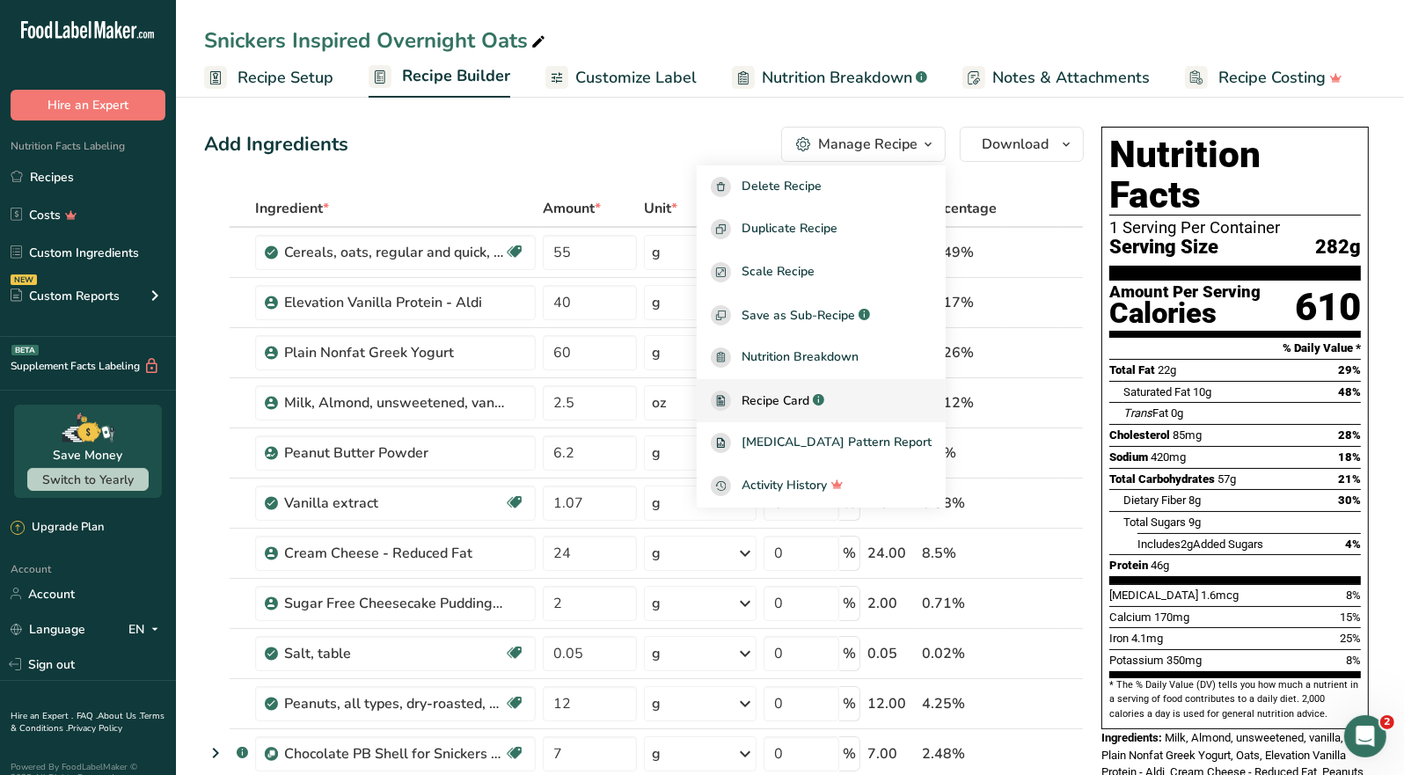
click at [809, 399] on span "Recipe Card" at bounding box center [776, 401] width 68 height 18
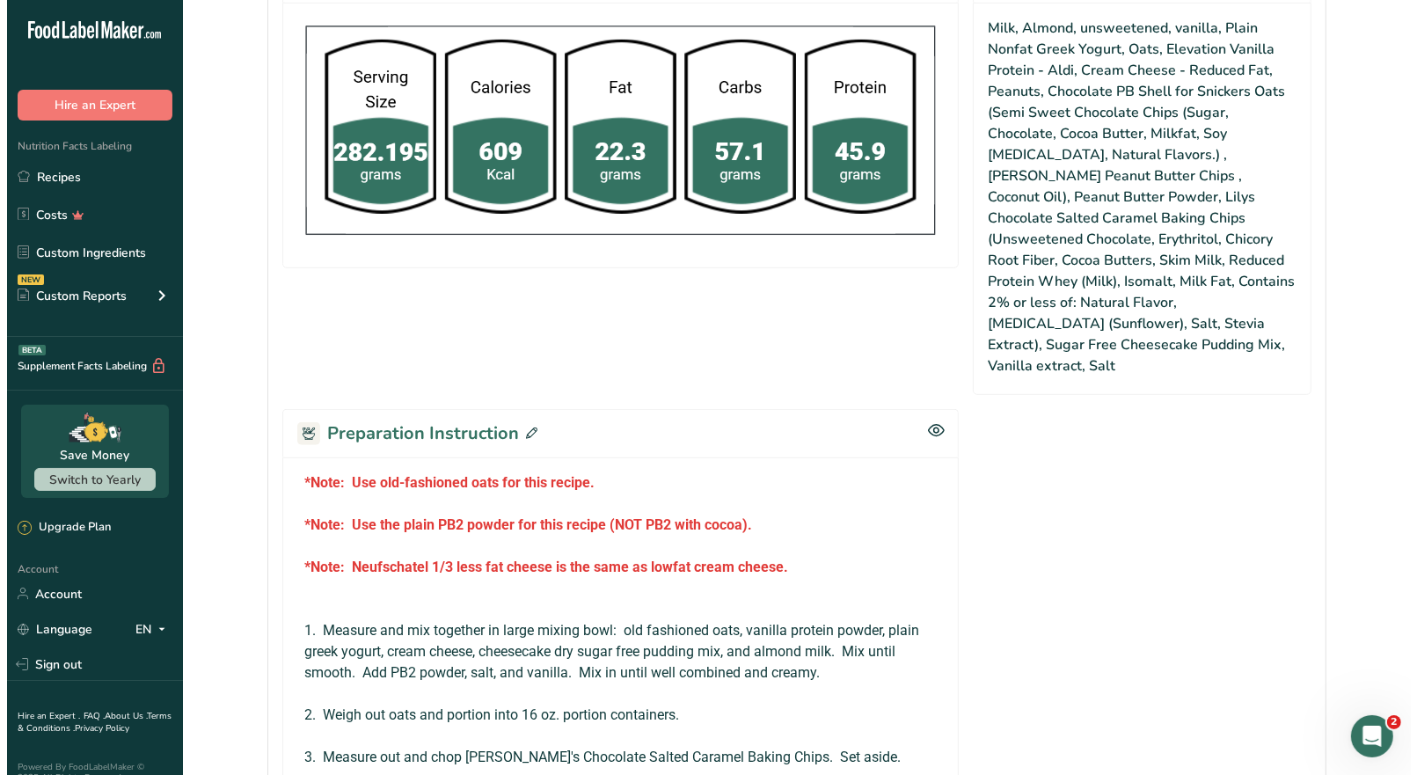
scroll to position [967, 0]
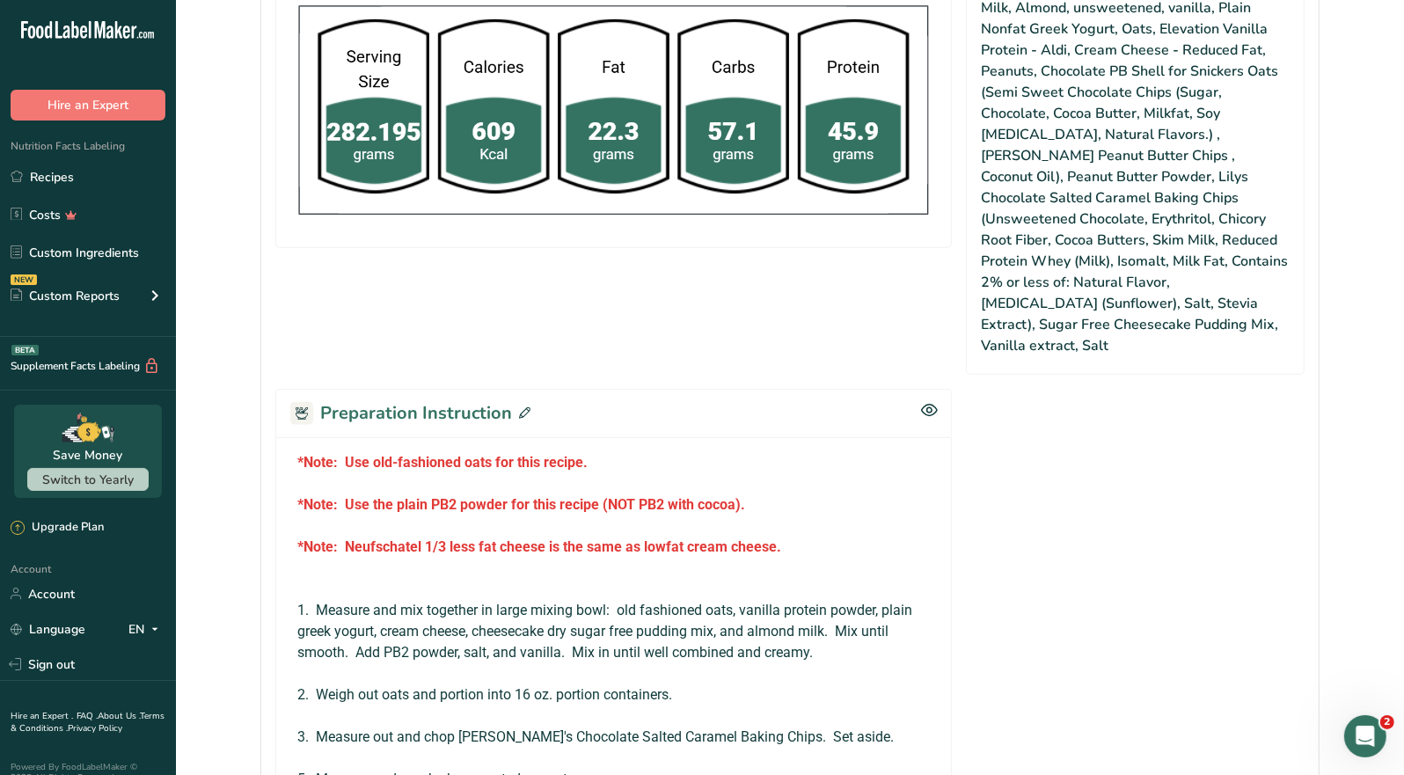
click at [522, 407] on icon at bounding box center [524, 412] width 11 height 11
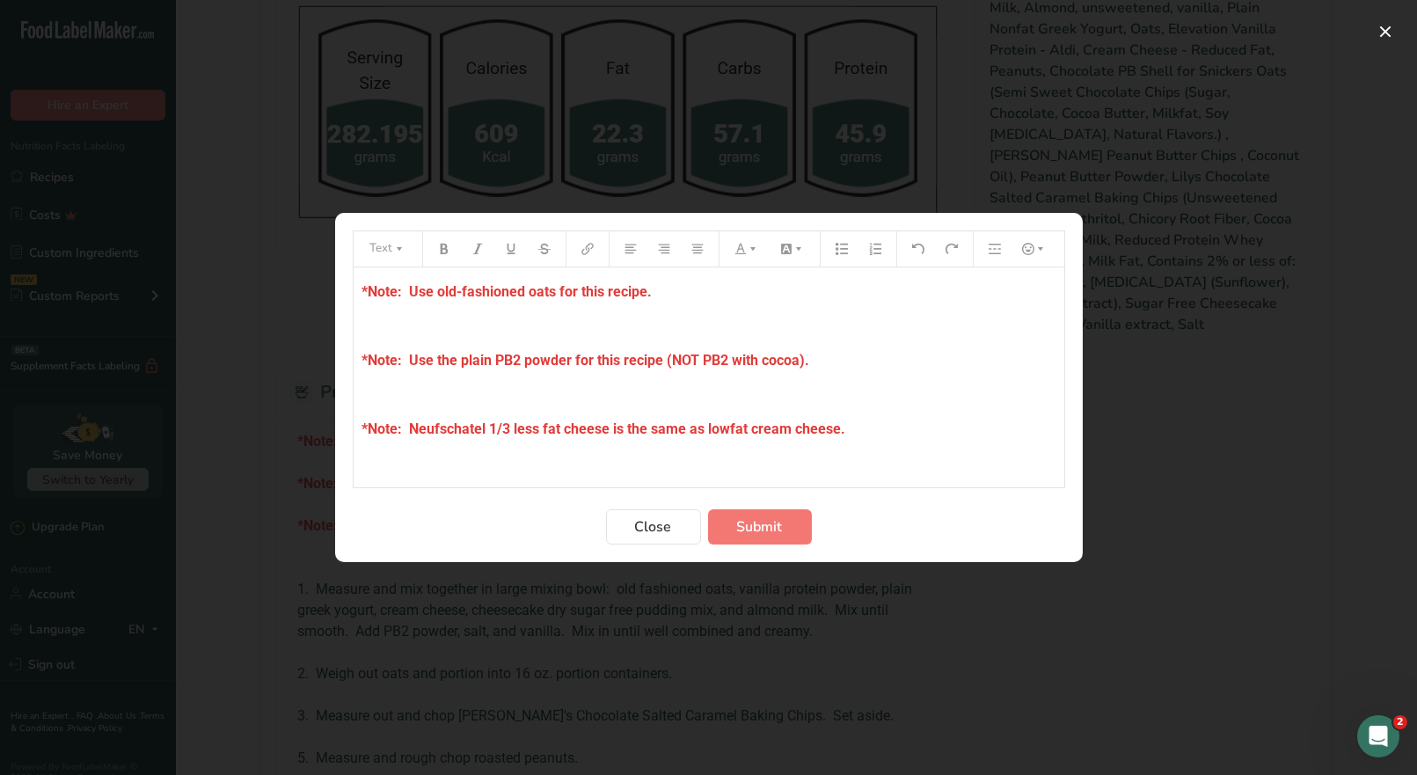
click at [861, 424] on p "*Note: Neufschatel 1/3 less fat cheese is the same as lowfat cream cheese." at bounding box center [709, 429] width 693 height 21
click at [563, 428] on span "*Note: Neufschatel 1/3 less fat cheese is the same as lowfat cream cheese." at bounding box center [605, 429] width 484 height 17
click at [409, 426] on span "*Note: Neufschatel 1/3 less fat cheese is the same as lowfat cream cheese." at bounding box center [605, 429] width 484 height 17
click at [935, 426] on p "*Note: Great Value Neufschatel 1/3 less fat cheese is the same as lowfat cream …" at bounding box center [709, 429] width 693 height 21
click at [757, 532] on span "Submit" at bounding box center [760, 526] width 46 height 21
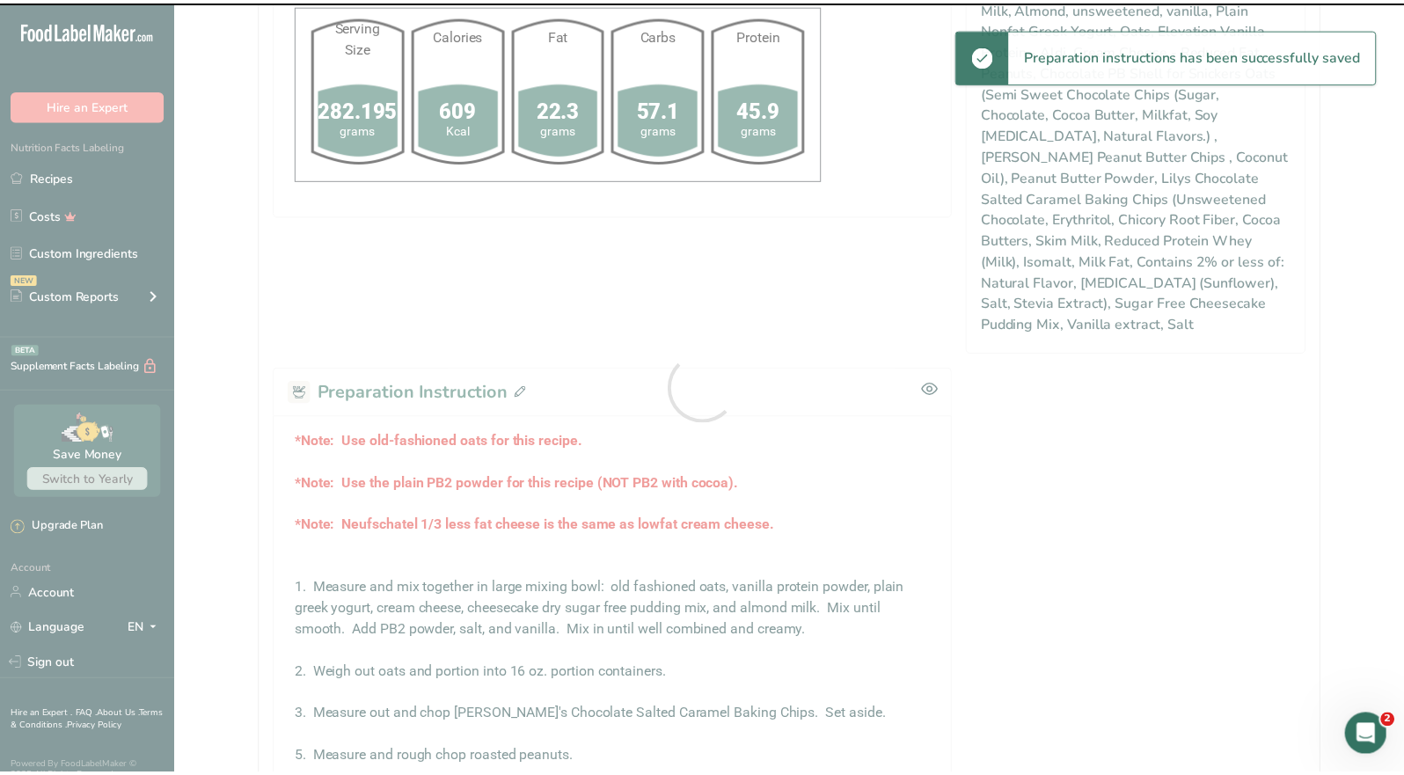
scroll to position [1168, 0]
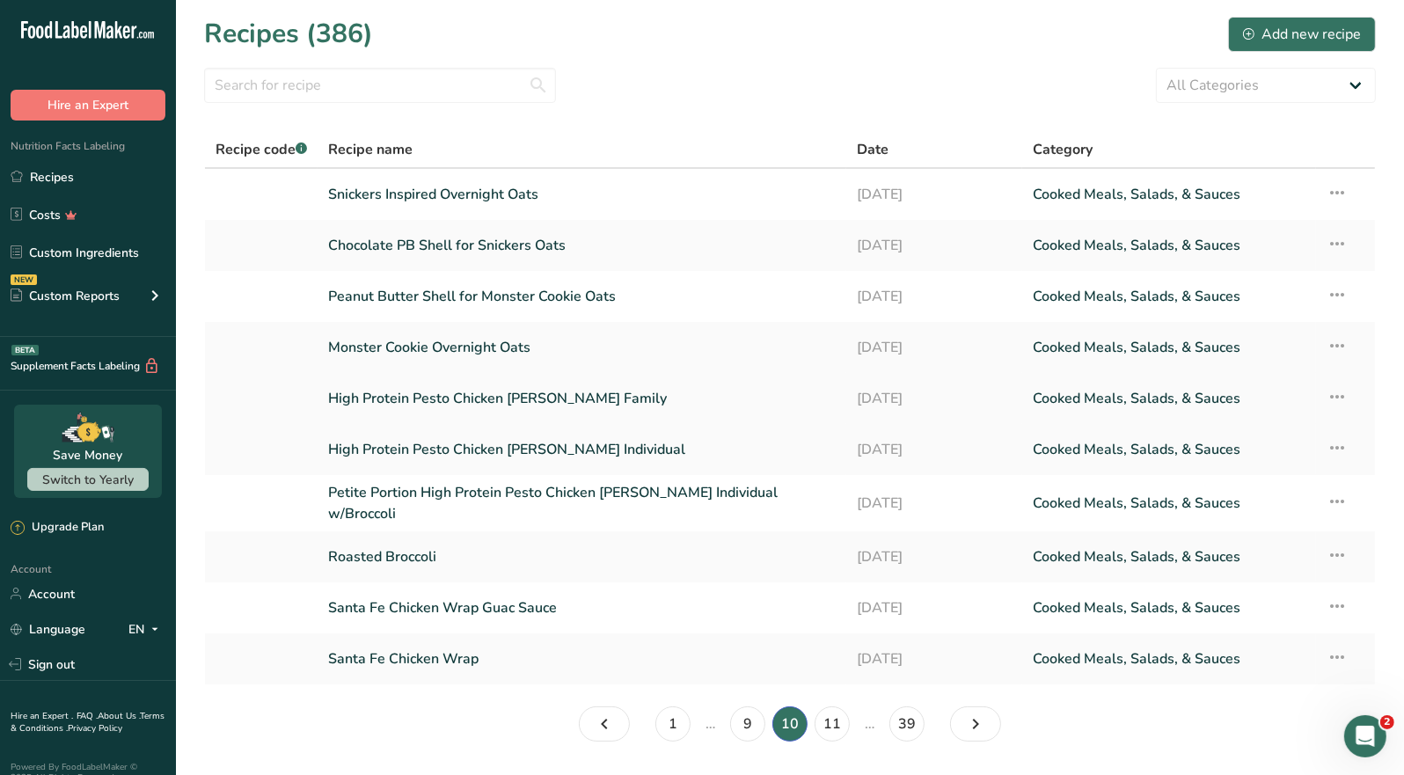
click at [591, 404] on link "High Protein Pesto Chicken Alfredo Family" at bounding box center [582, 398] width 508 height 37
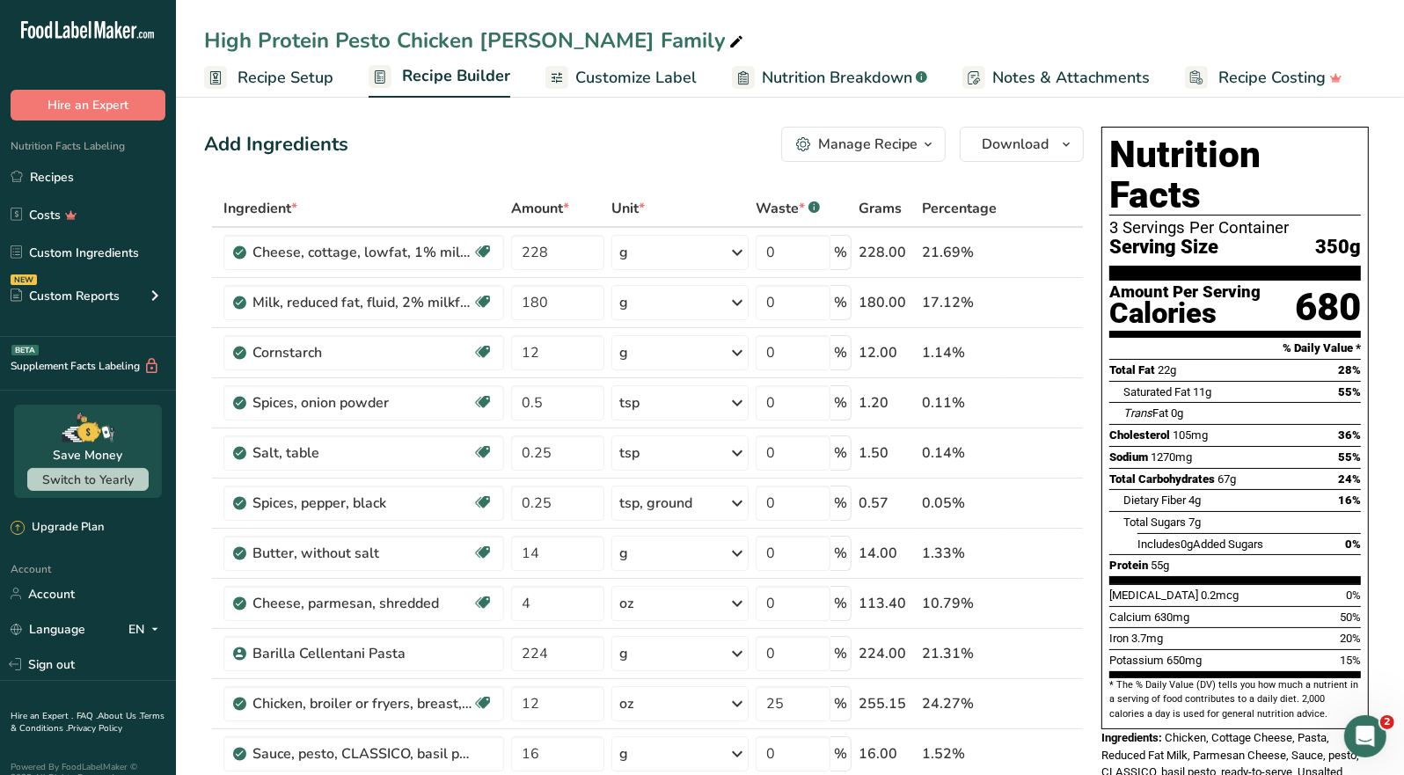
click at [917, 150] on div "Manage Recipe" at bounding box center [867, 144] width 99 height 21
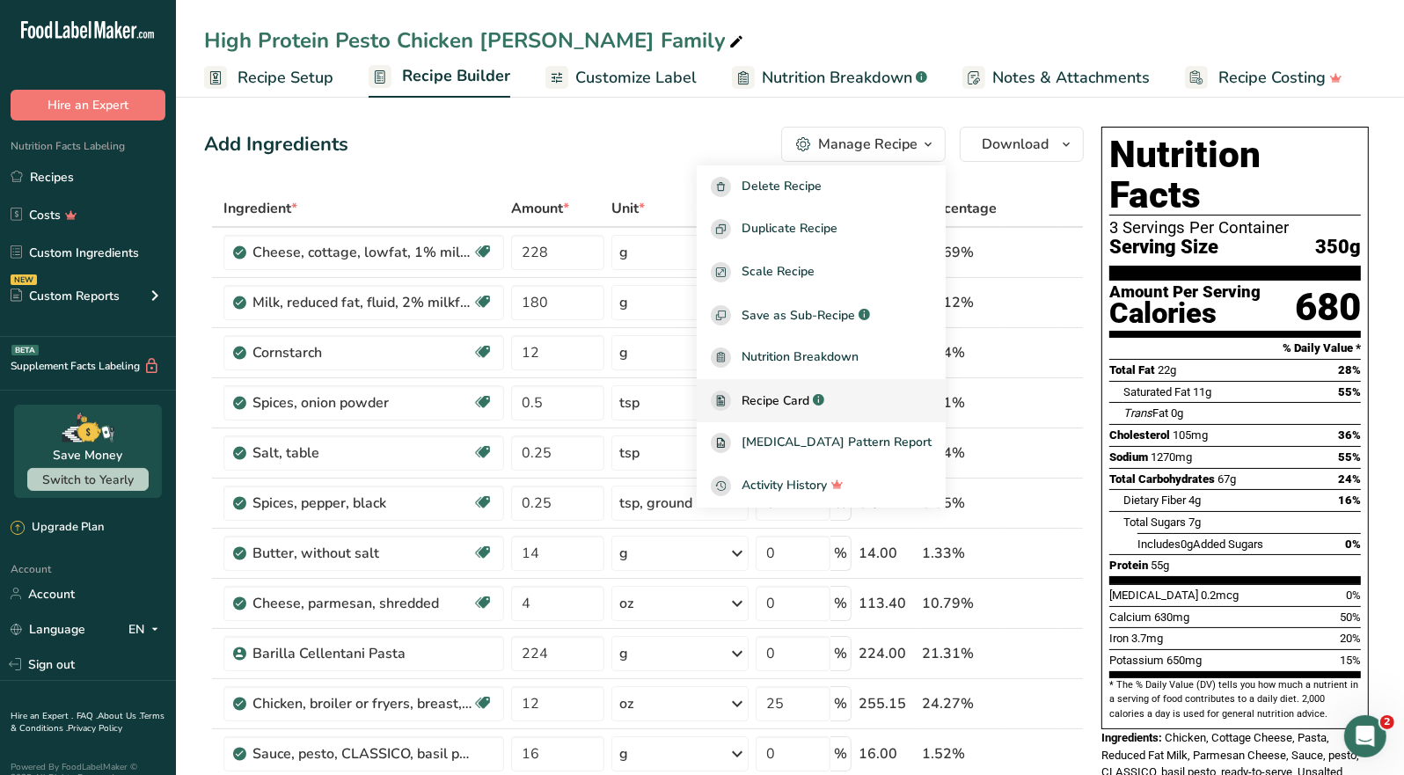
click at [796, 403] on span "Recipe Card" at bounding box center [776, 401] width 68 height 18
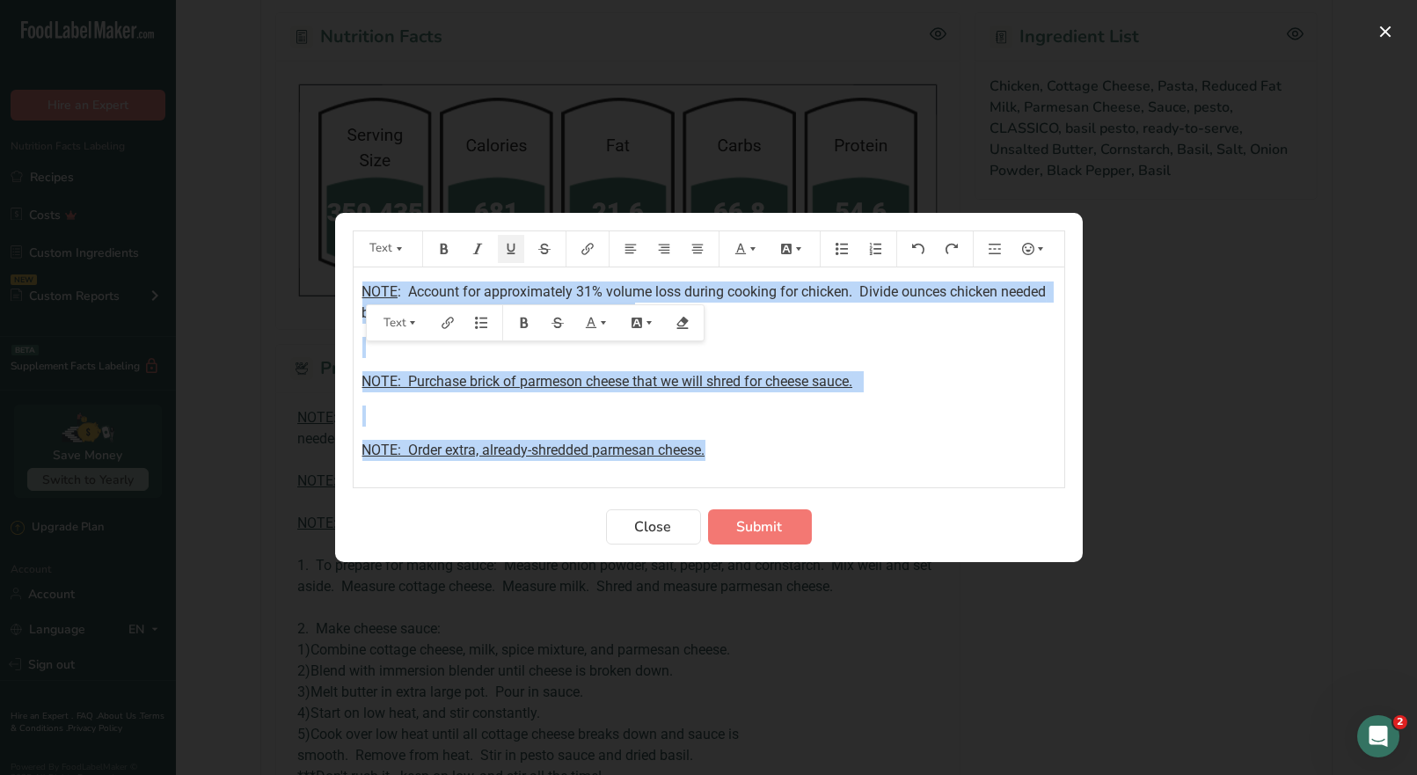
click at [744, 250] on icon "Preparation instructions modal" at bounding box center [741, 249] width 12 height 12
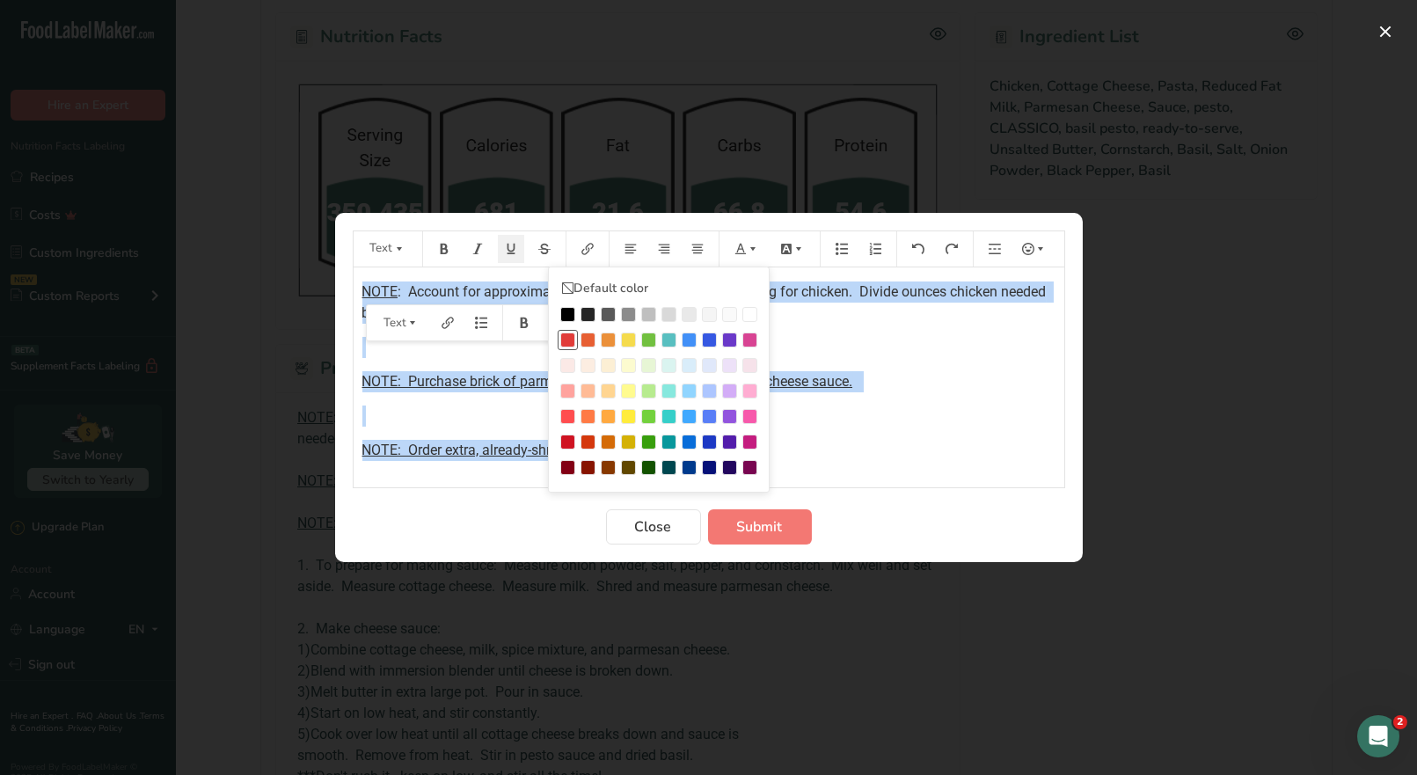
click at [564, 336] on div "Preparation instructions modal" at bounding box center [567, 340] width 15 height 15
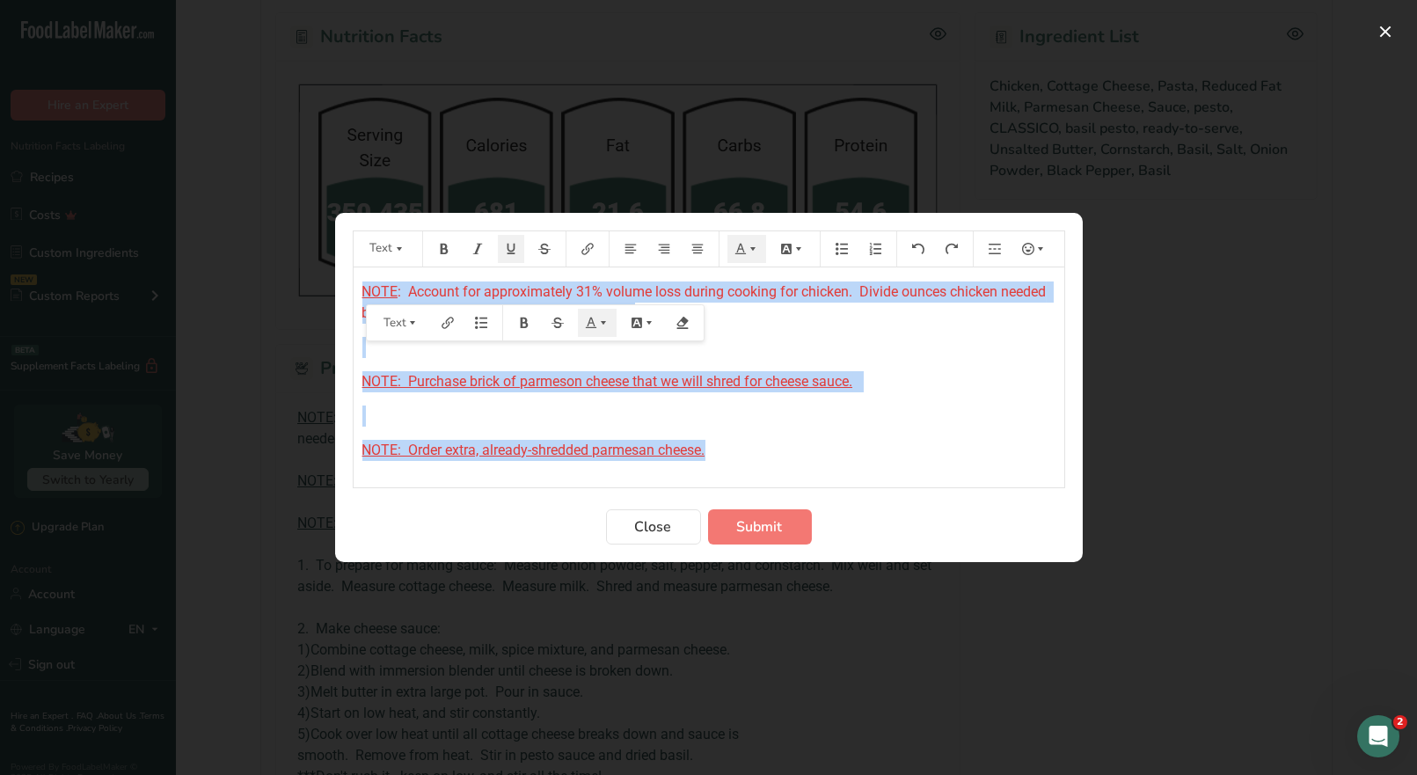
click at [926, 385] on p "NOTE: Purchase brick of parmeson cheese that we will shred for cheese sauce." at bounding box center [709, 381] width 693 height 21
drag, startPoint x: 718, startPoint y: 458, endPoint x: 729, endPoint y: 460, distance: 11.7
click at [719, 458] on p "NOTE: Order extra, already-shredded parmesan cheese." at bounding box center [709, 450] width 693 height 21
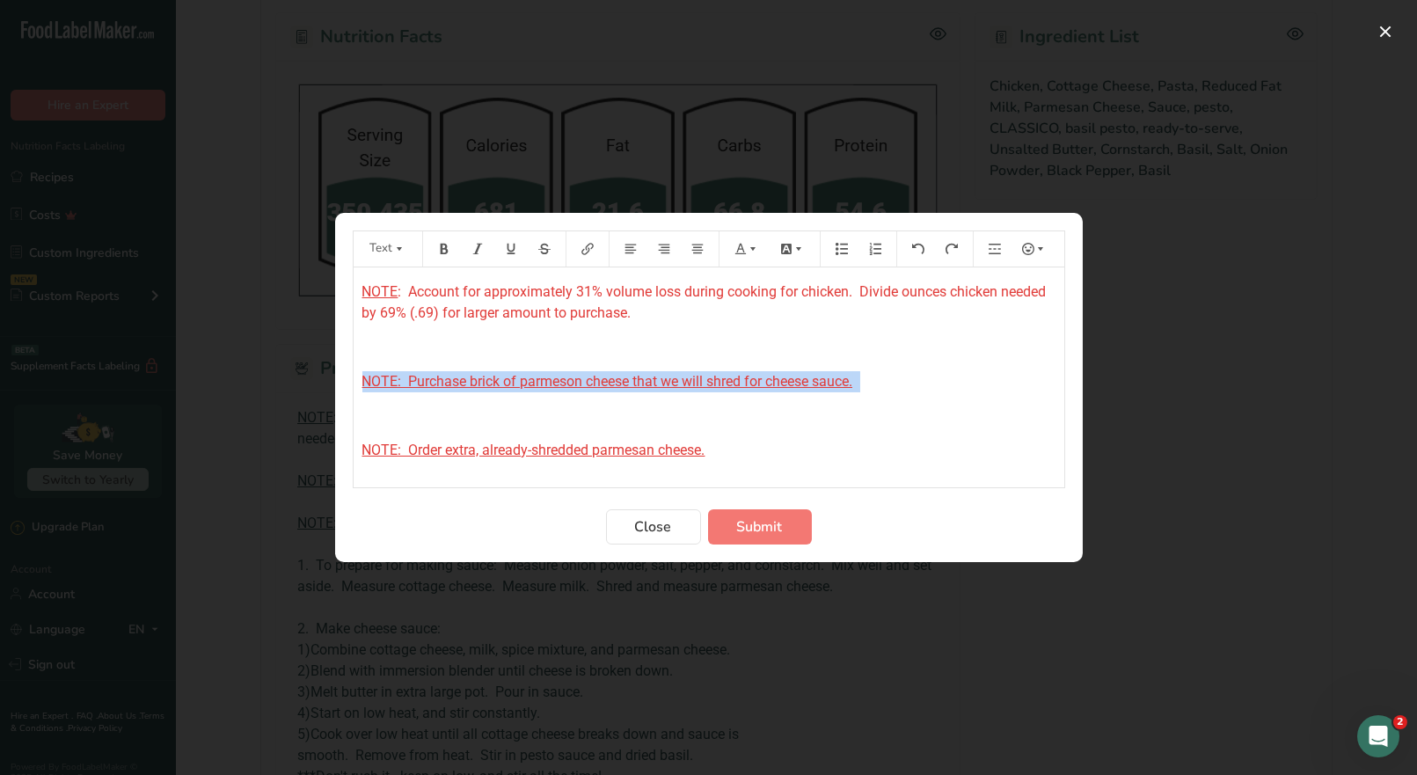
drag, startPoint x: 861, startPoint y: 385, endPoint x: 393, endPoint y: 332, distance: 471.1
click at [510, 252] on icon "Preparation instructions modal" at bounding box center [511, 249] width 12 height 12
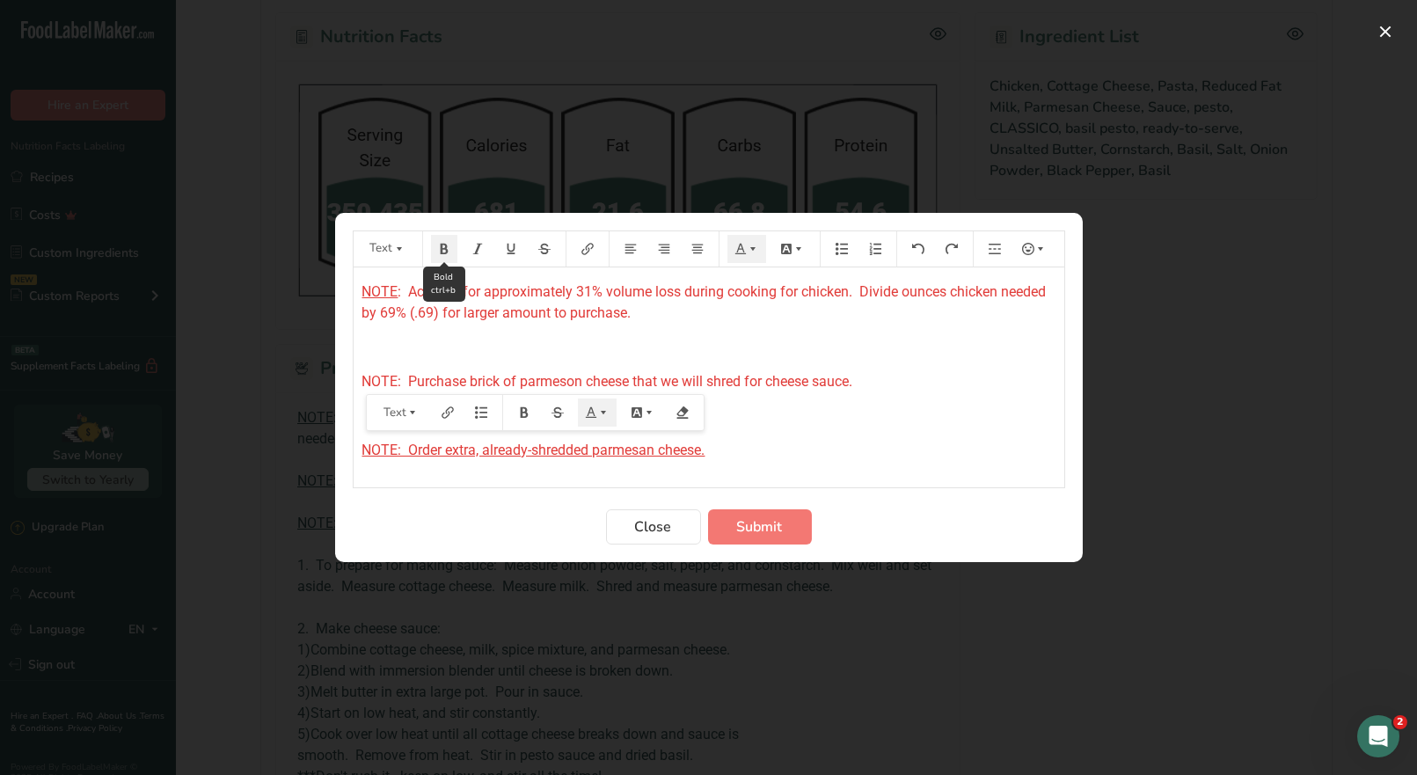
drag, startPoint x: 440, startPoint y: 253, endPoint x: 447, endPoint y: 261, distance: 10.6
click at [440, 253] on icon "Preparation instructions modal" at bounding box center [444, 249] width 8 height 11
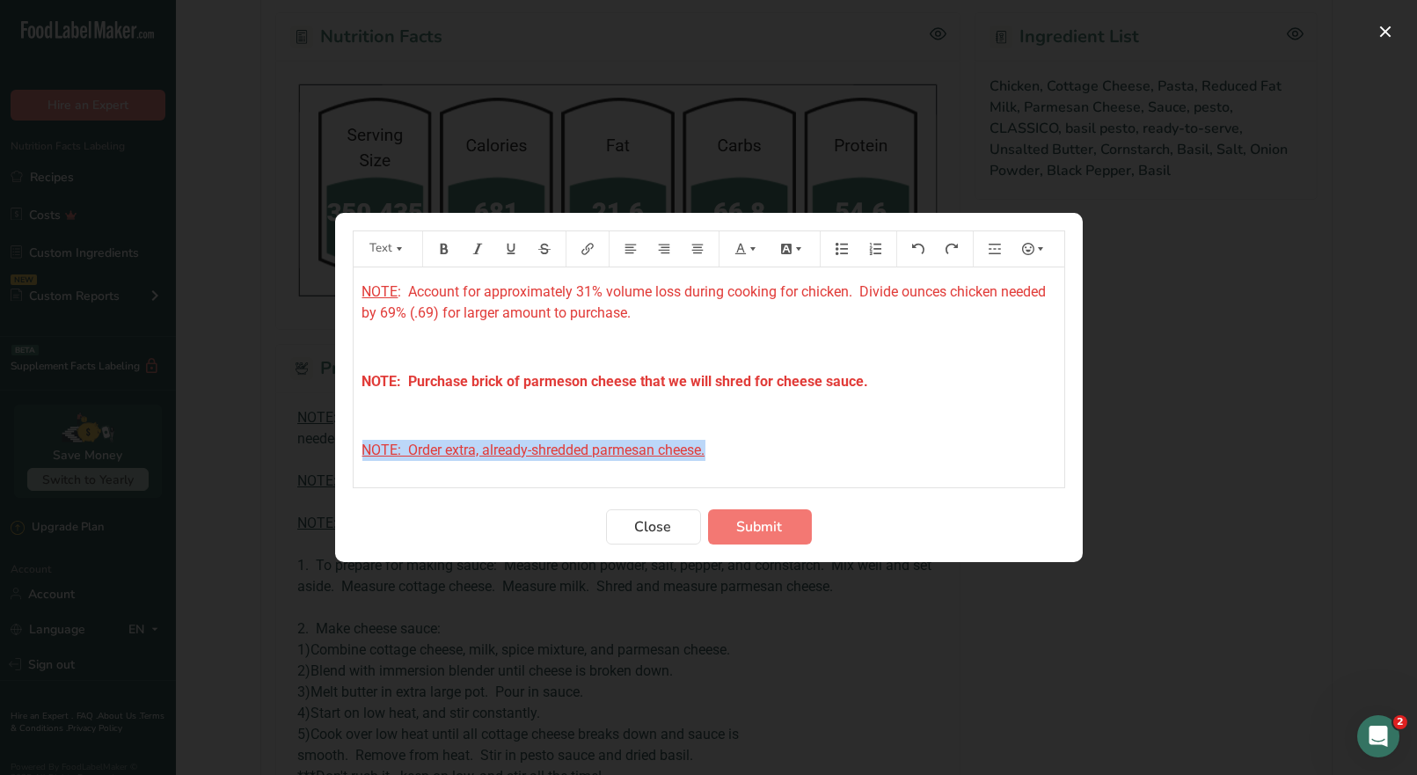
drag, startPoint x: 718, startPoint y: 454, endPoint x: 362, endPoint y: 453, distance: 356.4
click at [363, 453] on p "NOTE: Order extra, already-shredded parmesan cheese." at bounding box center [709, 450] width 693 height 21
click at [506, 251] on icon "Preparation instructions modal" at bounding box center [511, 249] width 12 height 12
click at [510, 252] on icon "Preparation instructions modal" at bounding box center [511, 249] width 12 height 12
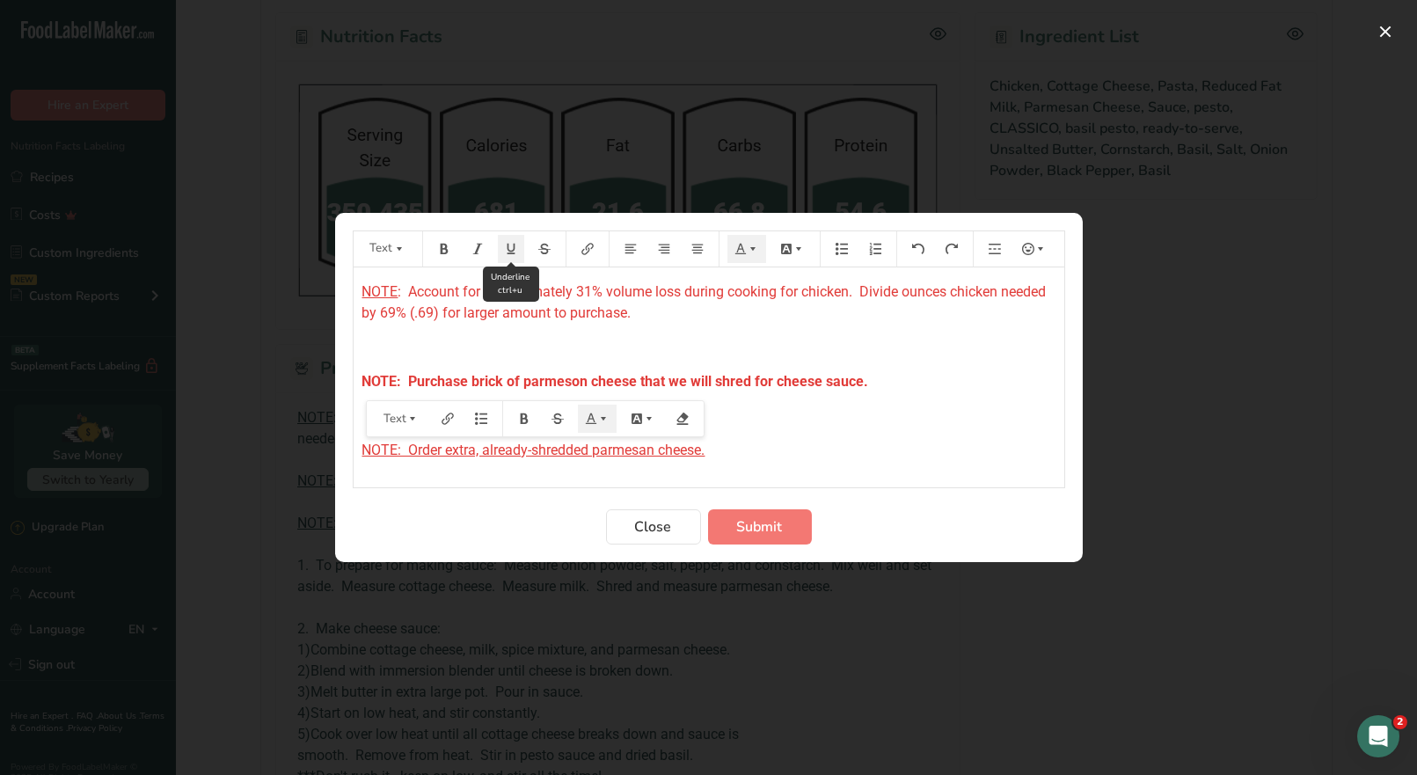
click at [510, 249] on icon "Preparation instructions modal" at bounding box center [511, 249] width 12 height 12
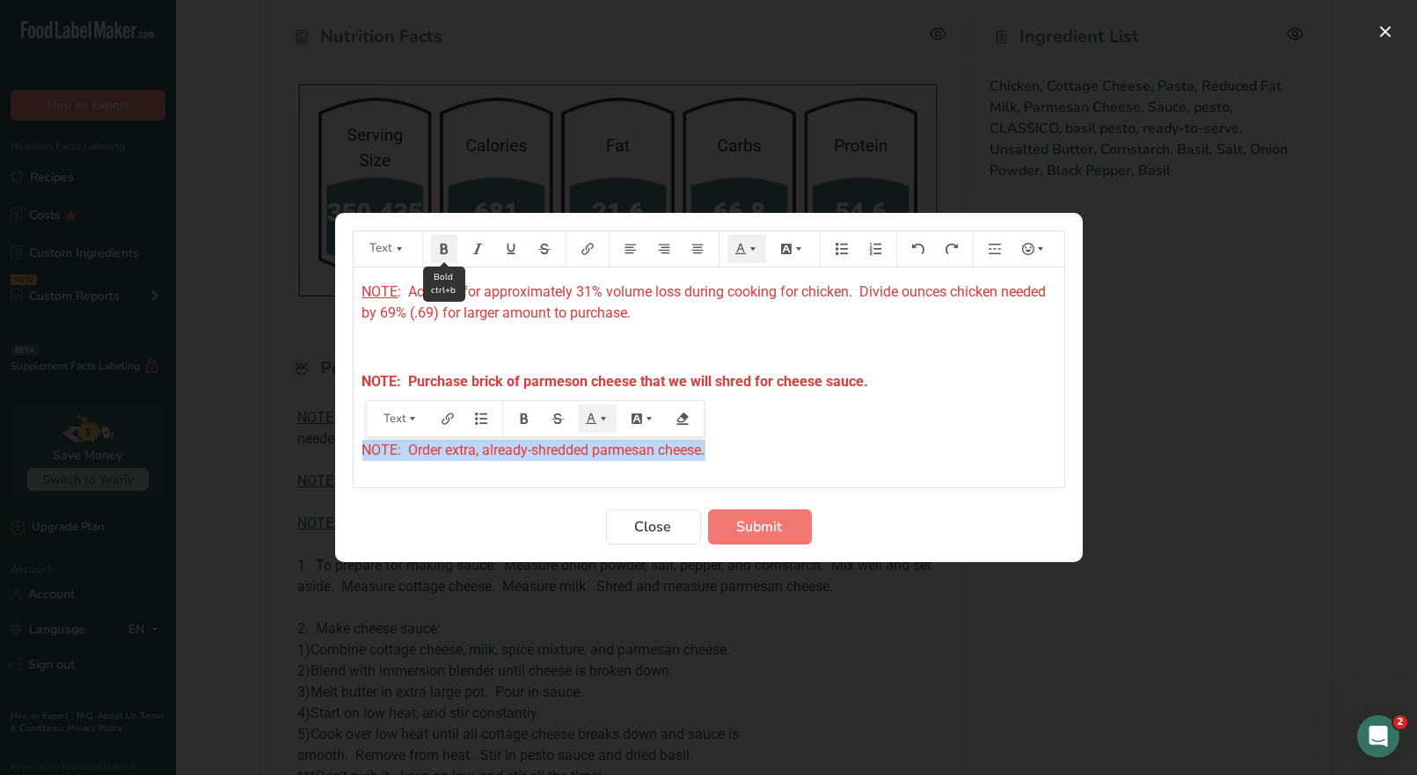
click at [442, 250] on icon "Preparation instructions modal" at bounding box center [444, 249] width 12 height 12
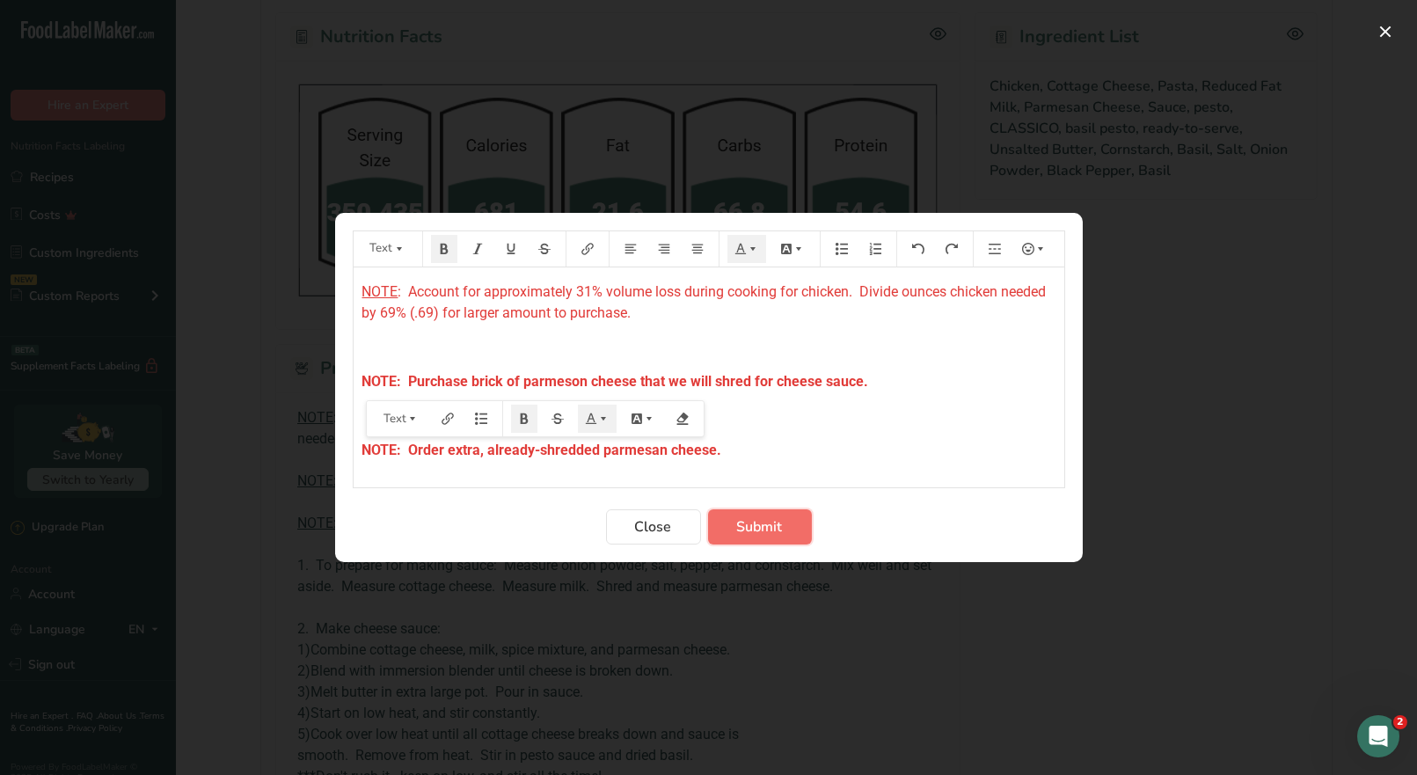
click at [765, 535] on span "Submit" at bounding box center [760, 526] width 46 height 21
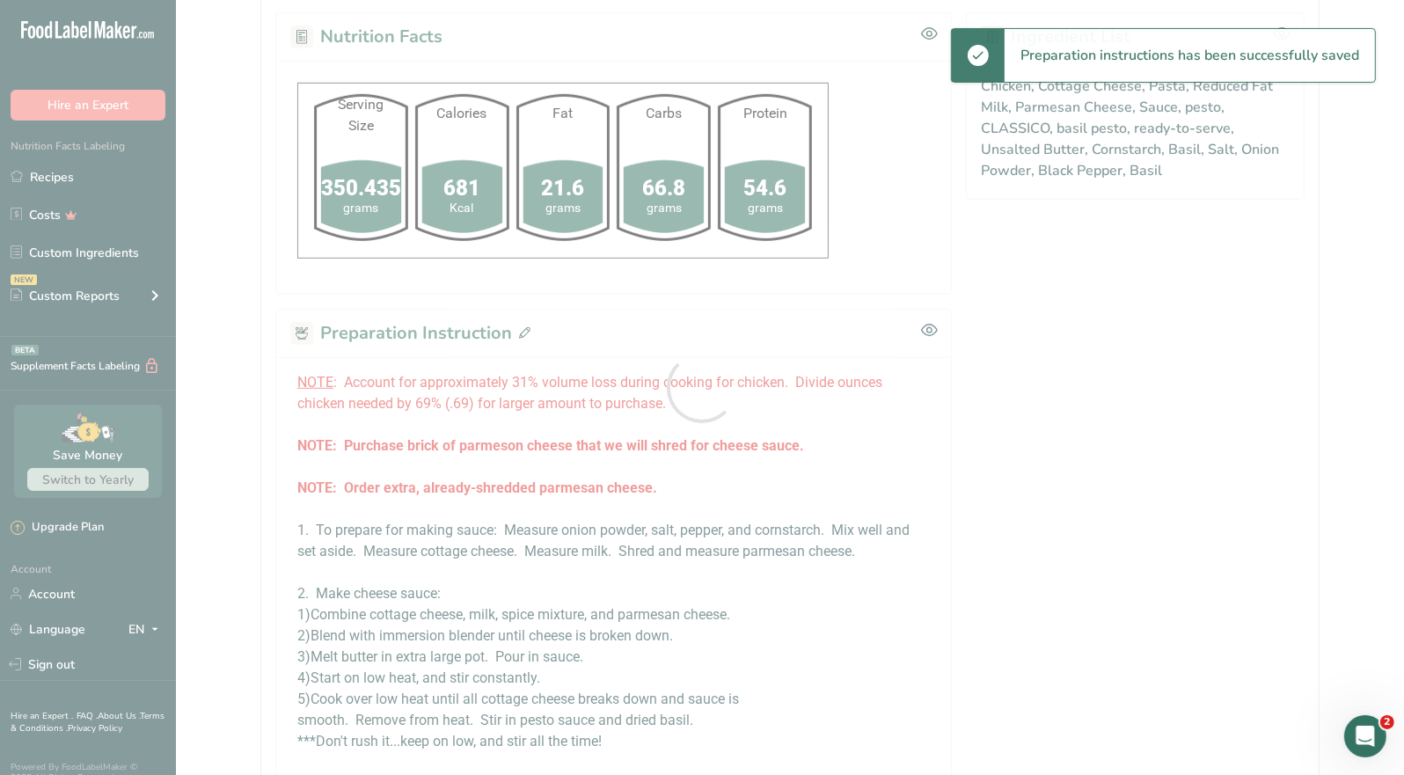
scroll to position [967, 0]
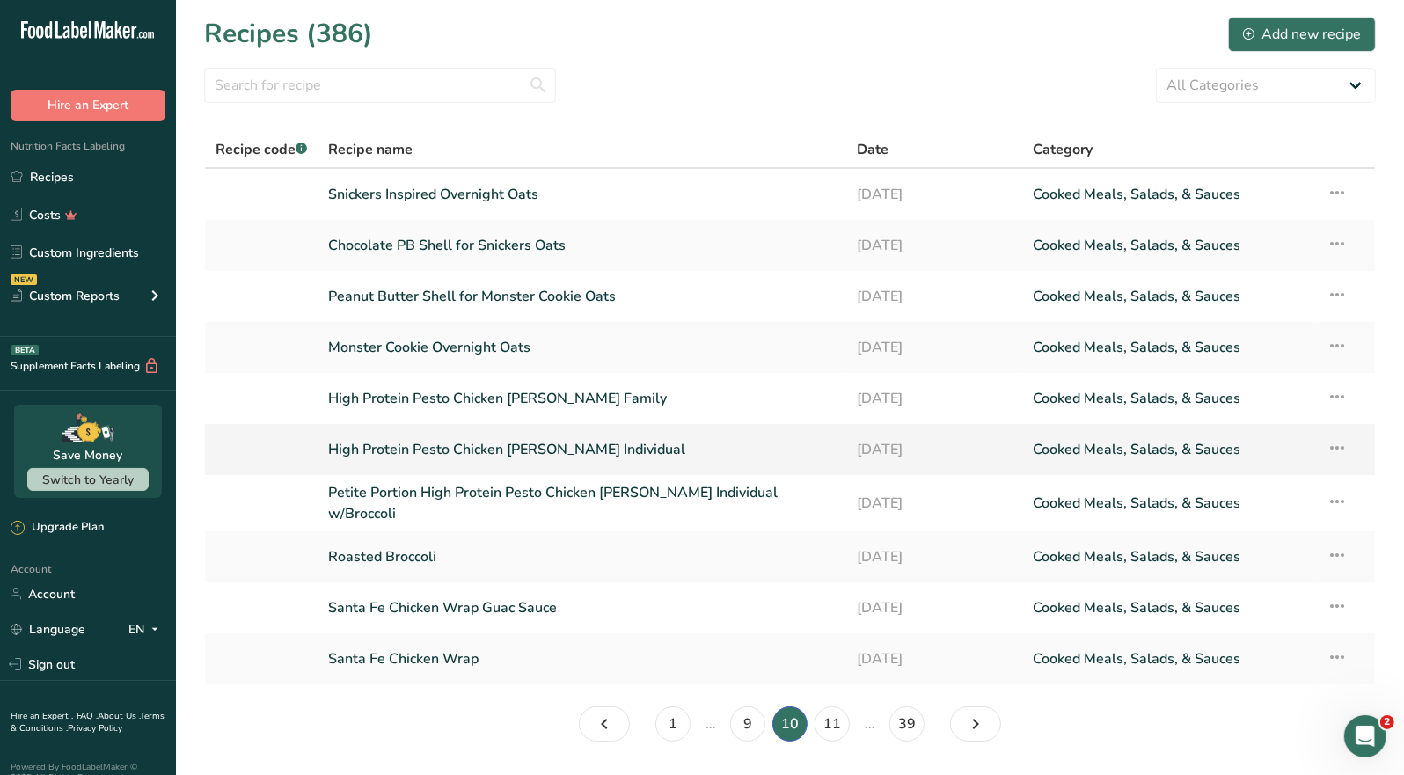
click at [590, 453] on link "High Protein Pesto Chicken [PERSON_NAME] Individual" at bounding box center [582, 449] width 508 height 37
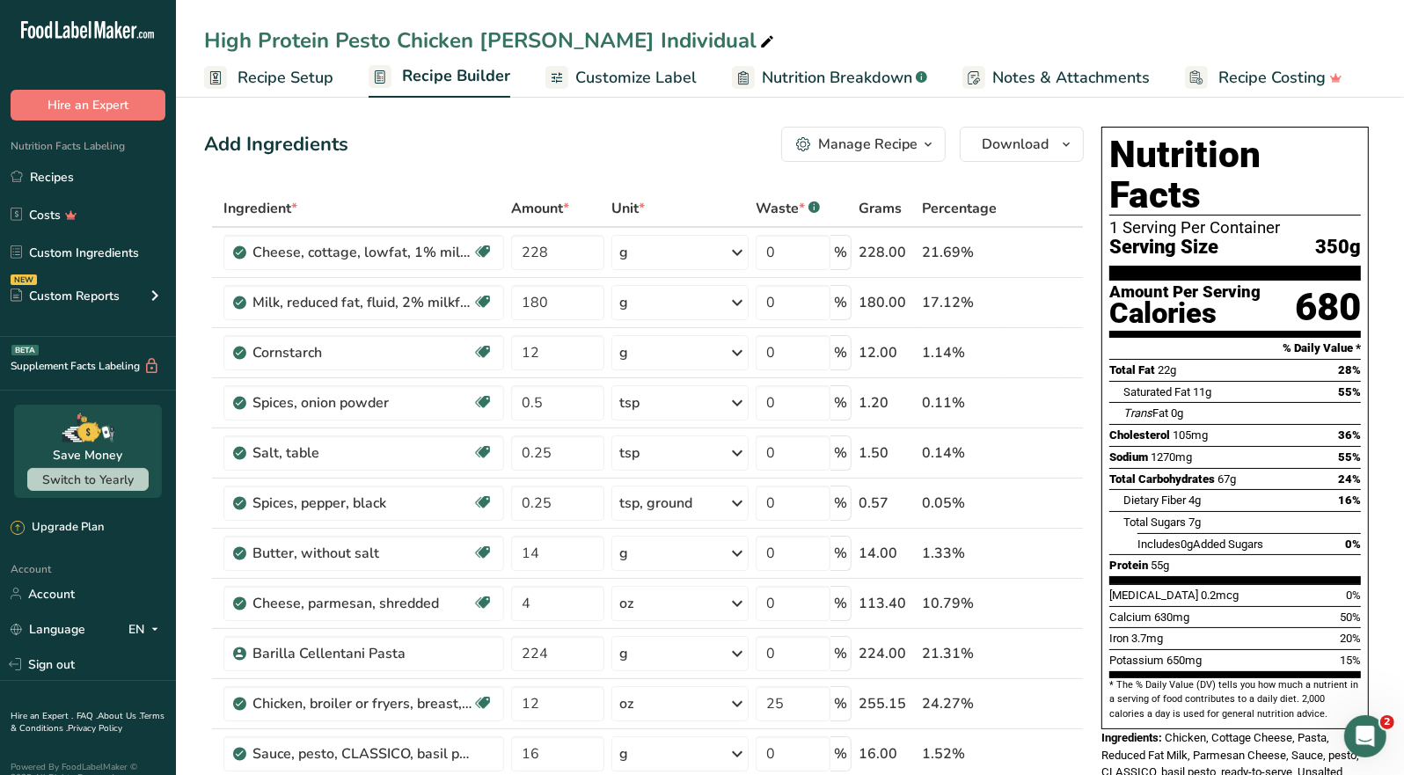
click at [919, 150] on span "button" at bounding box center [928, 144] width 21 height 21
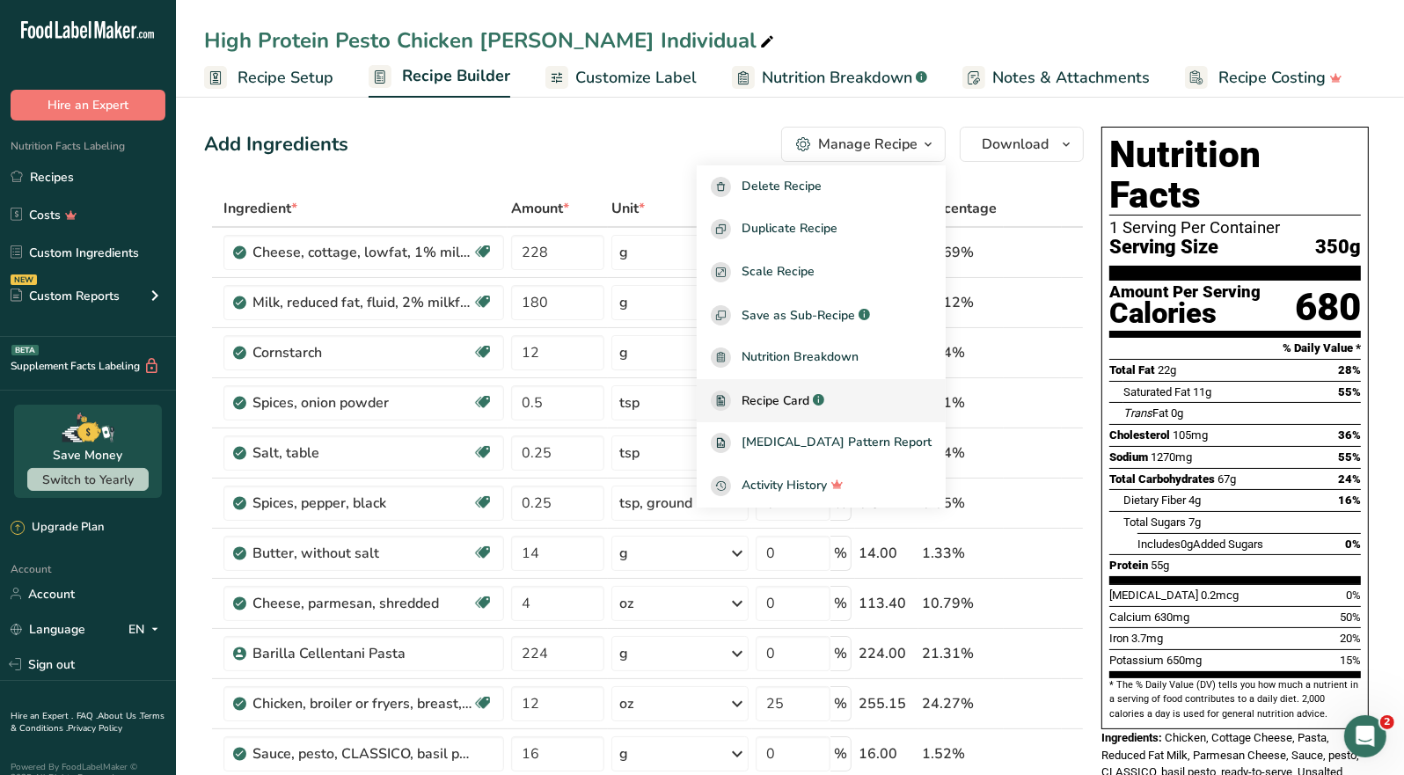
click at [809, 400] on span "Recipe Card" at bounding box center [776, 401] width 68 height 18
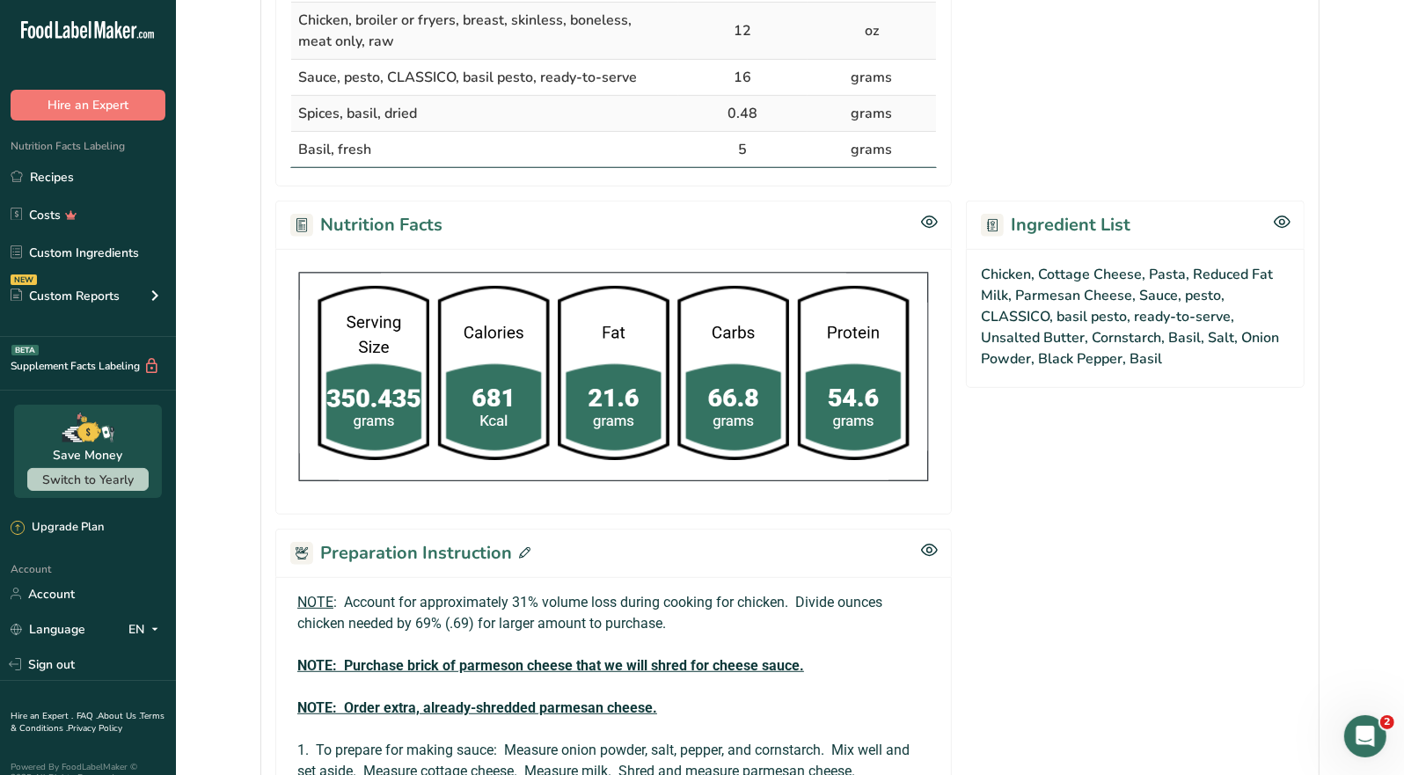
scroll to position [967, 0]
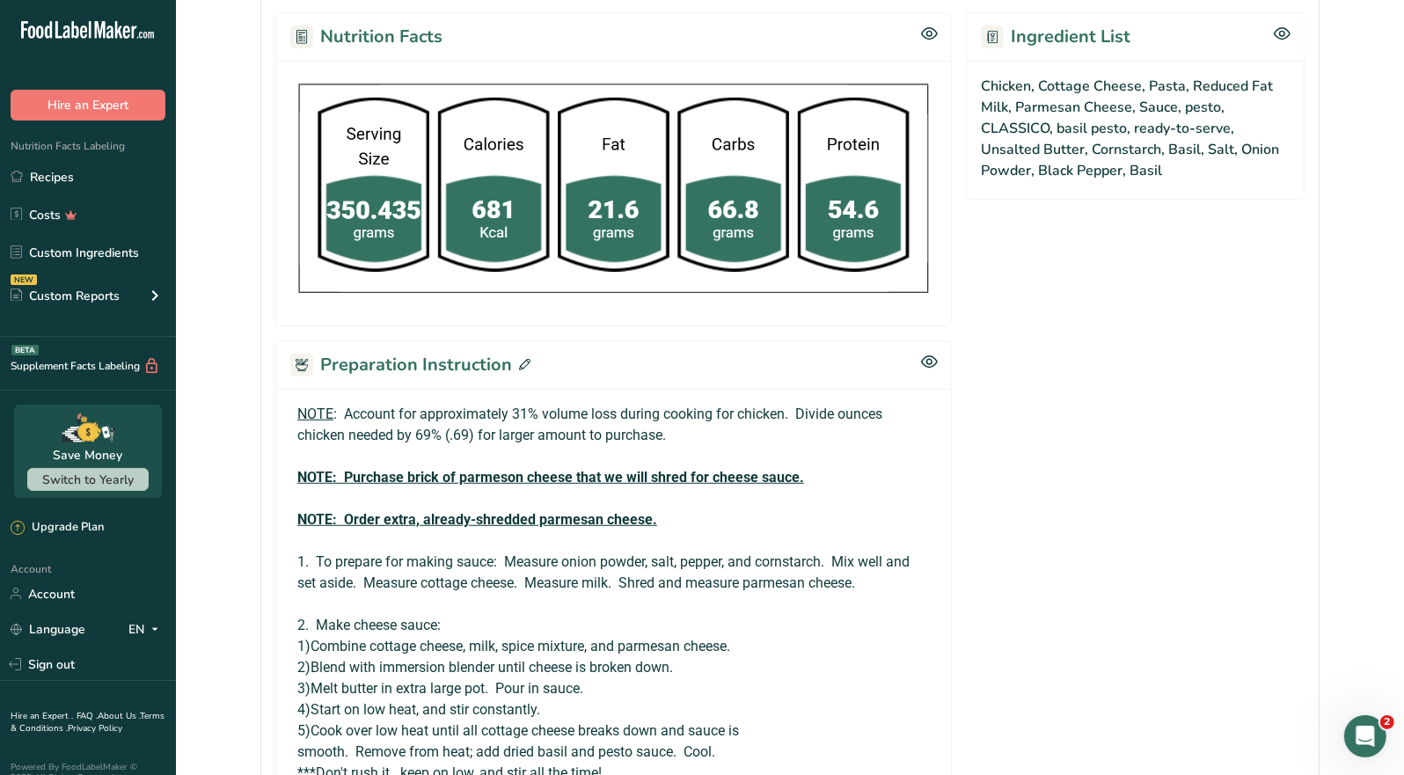
click at [524, 360] on icon at bounding box center [524, 364] width 11 height 11
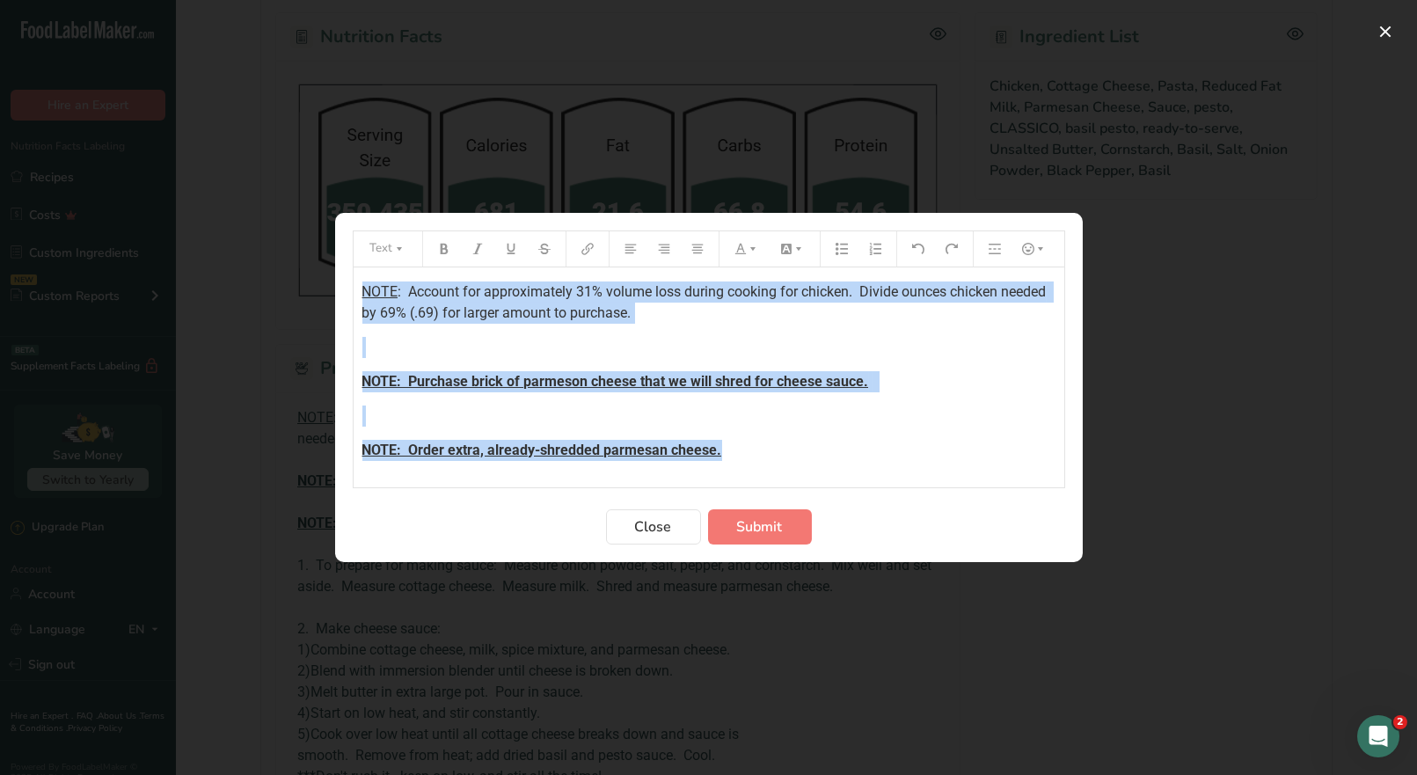
drag, startPoint x: 700, startPoint y: 442, endPoint x: 331, endPoint y: 260, distance: 411.2
click at [328, 260] on div "Text NOTE : Account for approximately 31% volume loss during cooking for chicke…" at bounding box center [708, 387] width 1417 height 775
click at [751, 255] on button "Preparation instructions modal" at bounding box center [747, 249] width 39 height 28
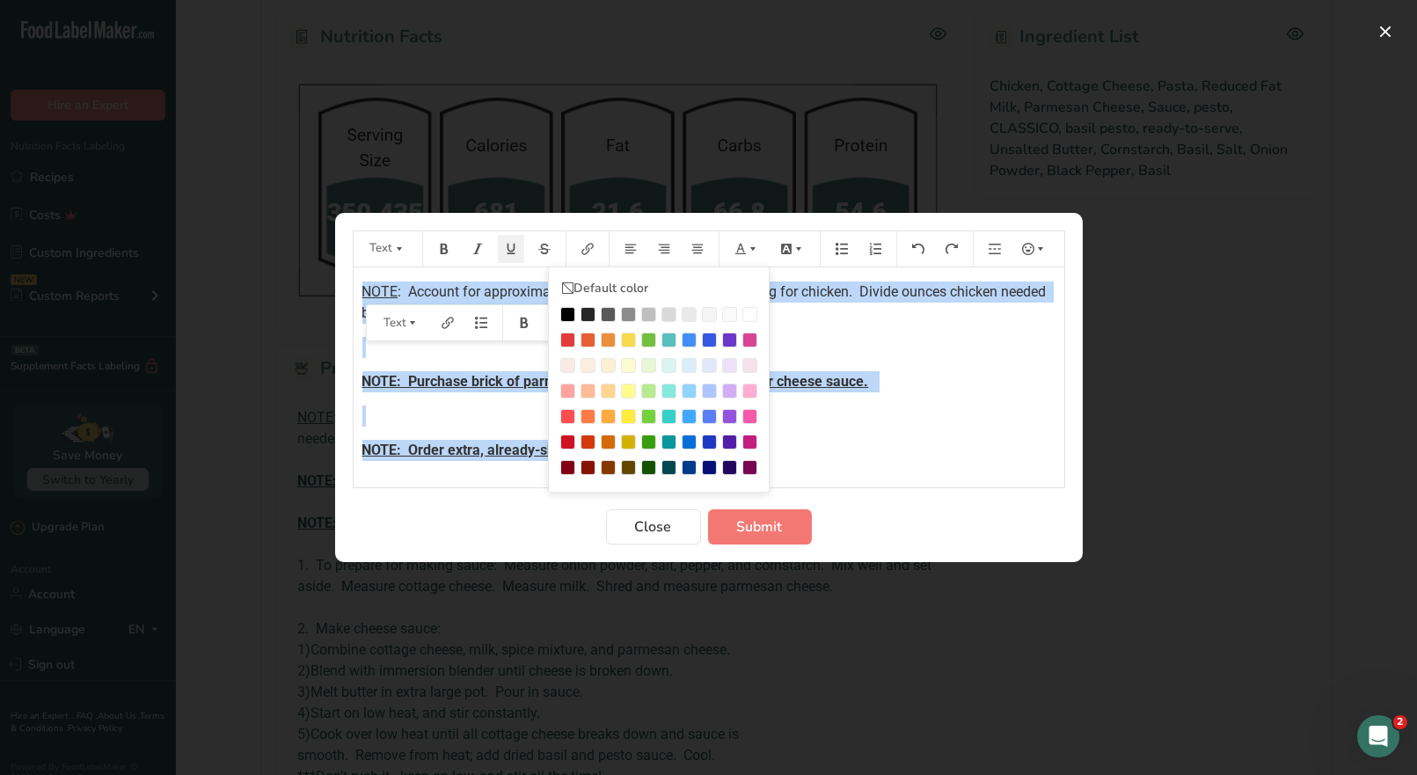
drag, startPoint x: 565, startPoint y: 333, endPoint x: 670, endPoint y: 376, distance: 112.9
click at [566, 337] on div "Preparation instructions modal" at bounding box center [567, 340] width 15 height 15
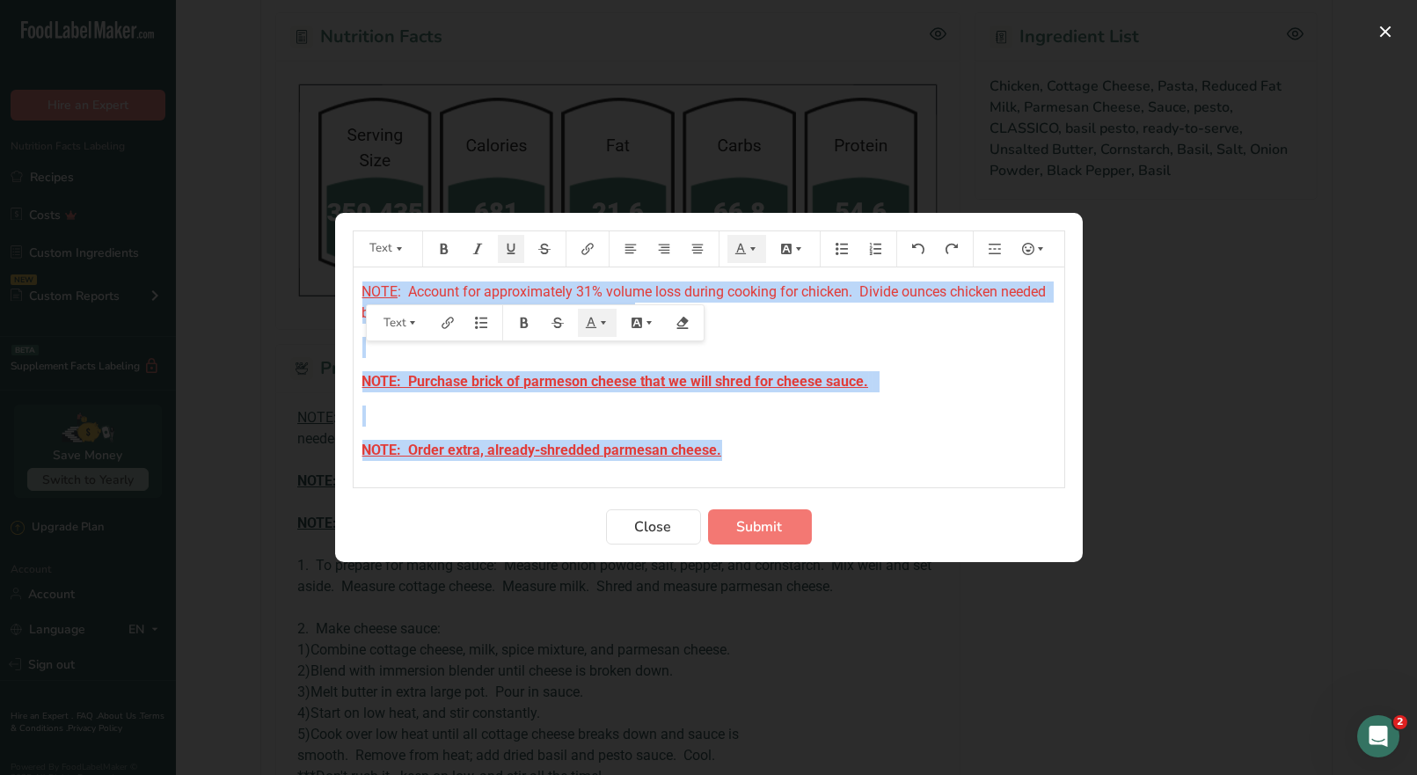
click at [912, 385] on p "NOTE: Purchase brick of parmeson cheese that we will shred for cheese sauce." at bounding box center [709, 381] width 693 height 21
click at [878, 381] on p "NOTE: Purchase brick of parmeson cheese that we will shred for cheese sauce." at bounding box center [709, 381] width 693 height 21
click at [868, 384] on p "NOTE: Purchase brick of parmeson cheese that we will shred for cheese sauce." at bounding box center [709, 381] width 693 height 21
click at [729, 443] on p "NOTE: Order extra, already-shredded parmesan cheese." at bounding box center [709, 450] width 693 height 21
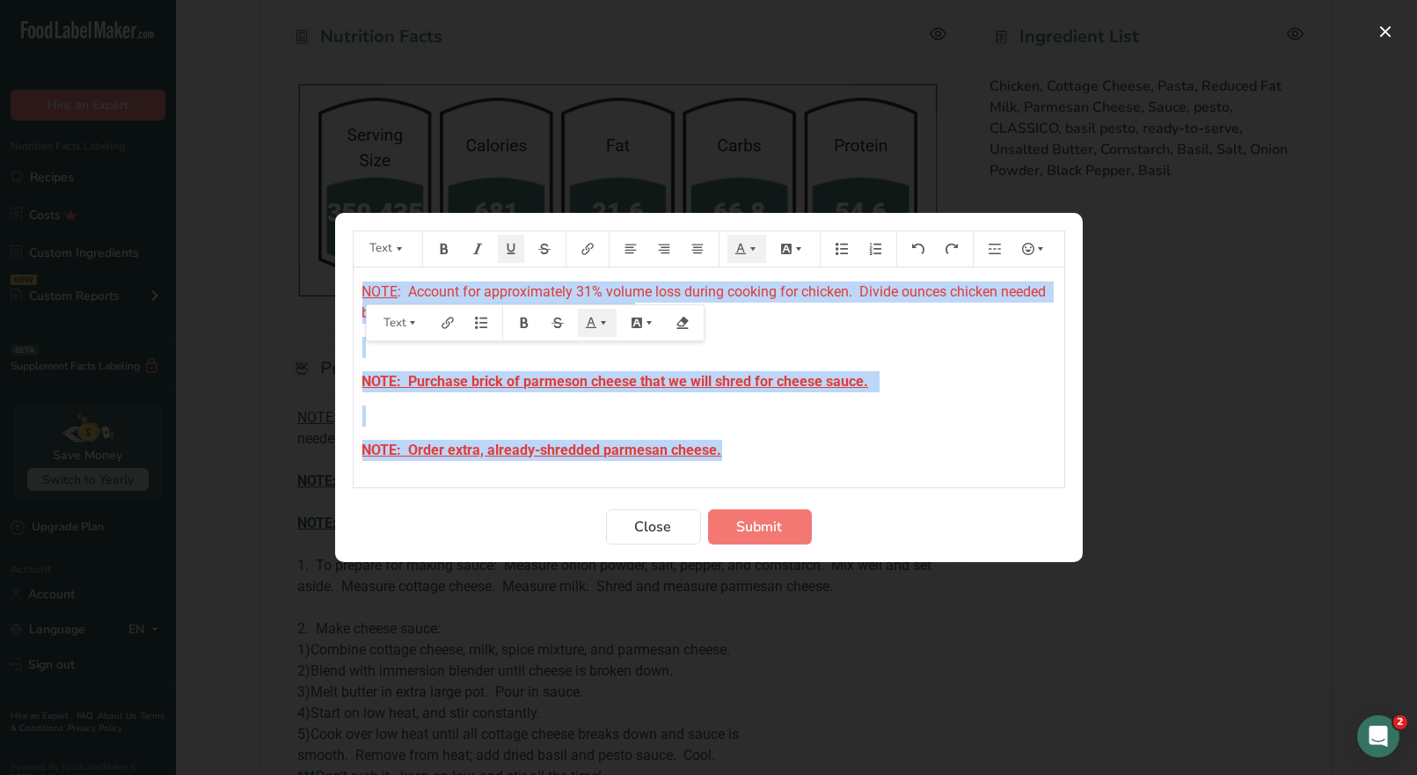
drag, startPoint x: 703, startPoint y: 455, endPoint x: 715, endPoint y: 450, distance: 13.4
click at [706, 455] on span "NOTE: Order extra, already-shredded parmesan cheese." at bounding box center [543, 450] width 360 height 17
click at [729, 447] on p "NOTE: Order extra, already-shredded parmesan cheese." at bounding box center [709, 450] width 693 height 21
click at [886, 380] on p "NOTE: Purchase brick of parmeson cheese that we will shred for cheese sauce." at bounding box center [709, 381] width 693 height 21
click at [890, 379] on p "NOTE: Purchase brick of parmeson cheese that we will shred for cheese sauce." at bounding box center [709, 381] width 693 height 21
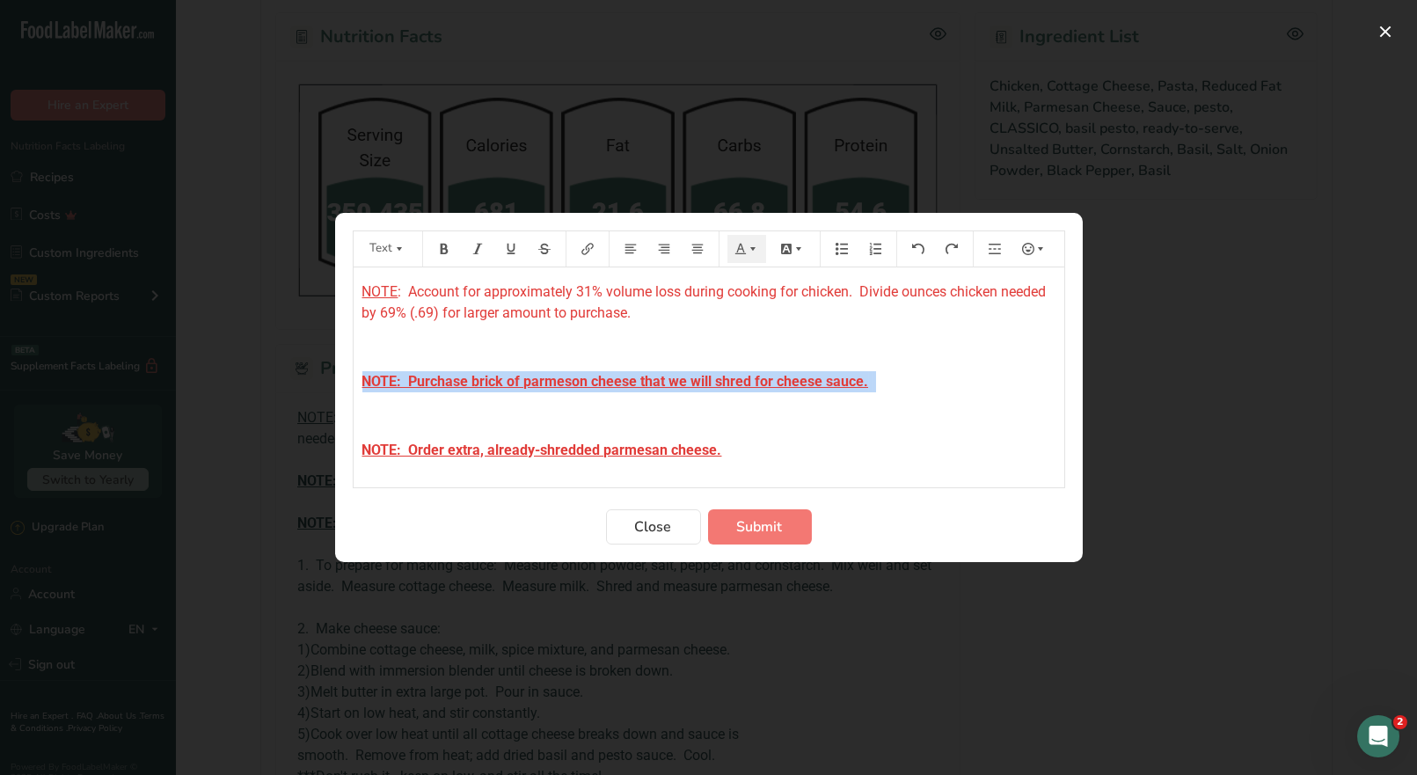
drag, startPoint x: 874, startPoint y: 381, endPoint x: 357, endPoint y: 375, distance: 516.5
drag, startPoint x: 516, startPoint y: 250, endPoint x: 591, endPoint y: 279, distance: 81.0
click at [516, 251] on icon "Preparation instructions modal" at bounding box center [511, 249] width 12 height 12
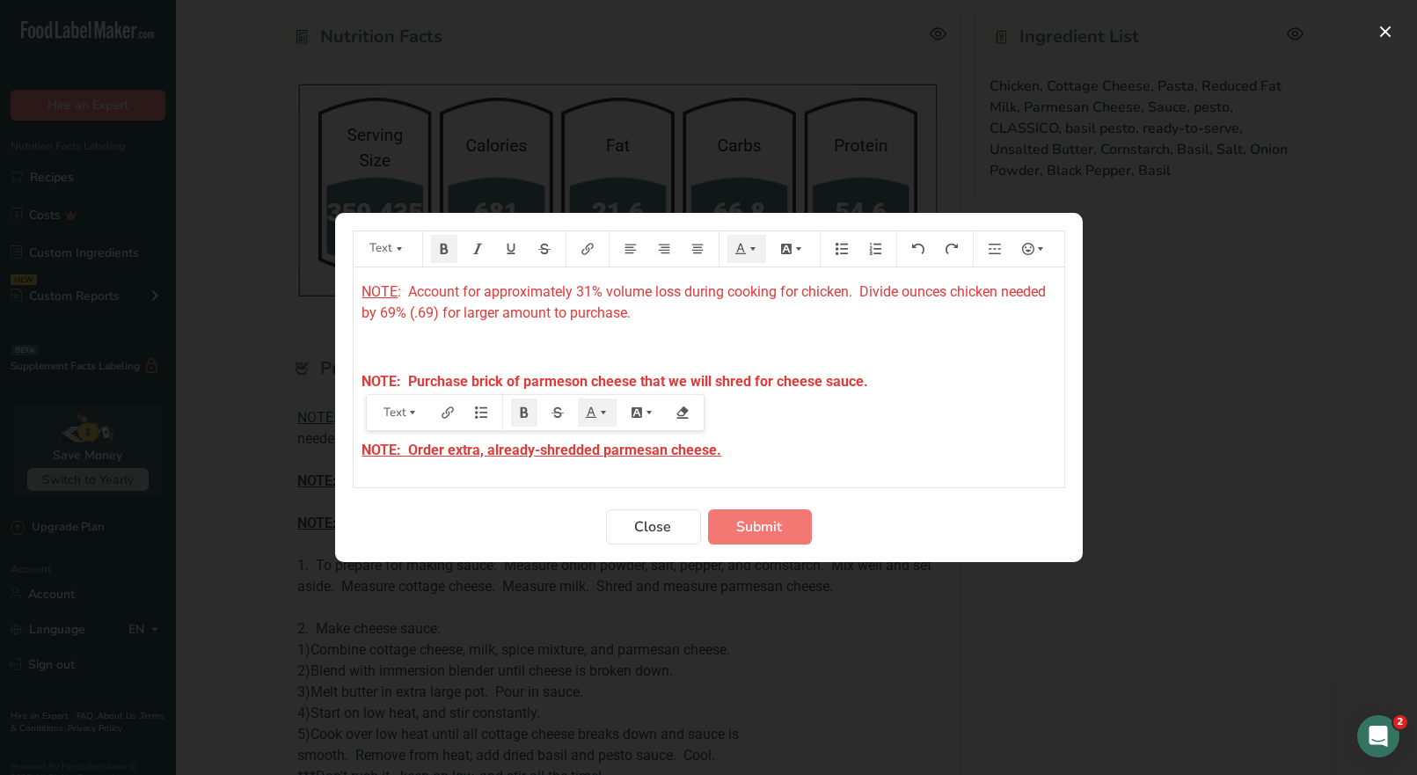
drag, startPoint x: 720, startPoint y: 452, endPoint x: 374, endPoint y: 391, distance: 351.2
click at [345, 441] on section "Text Default color NOTE : Account for approximately 31% volume loss during cook…" at bounding box center [709, 387] width 748 height 349
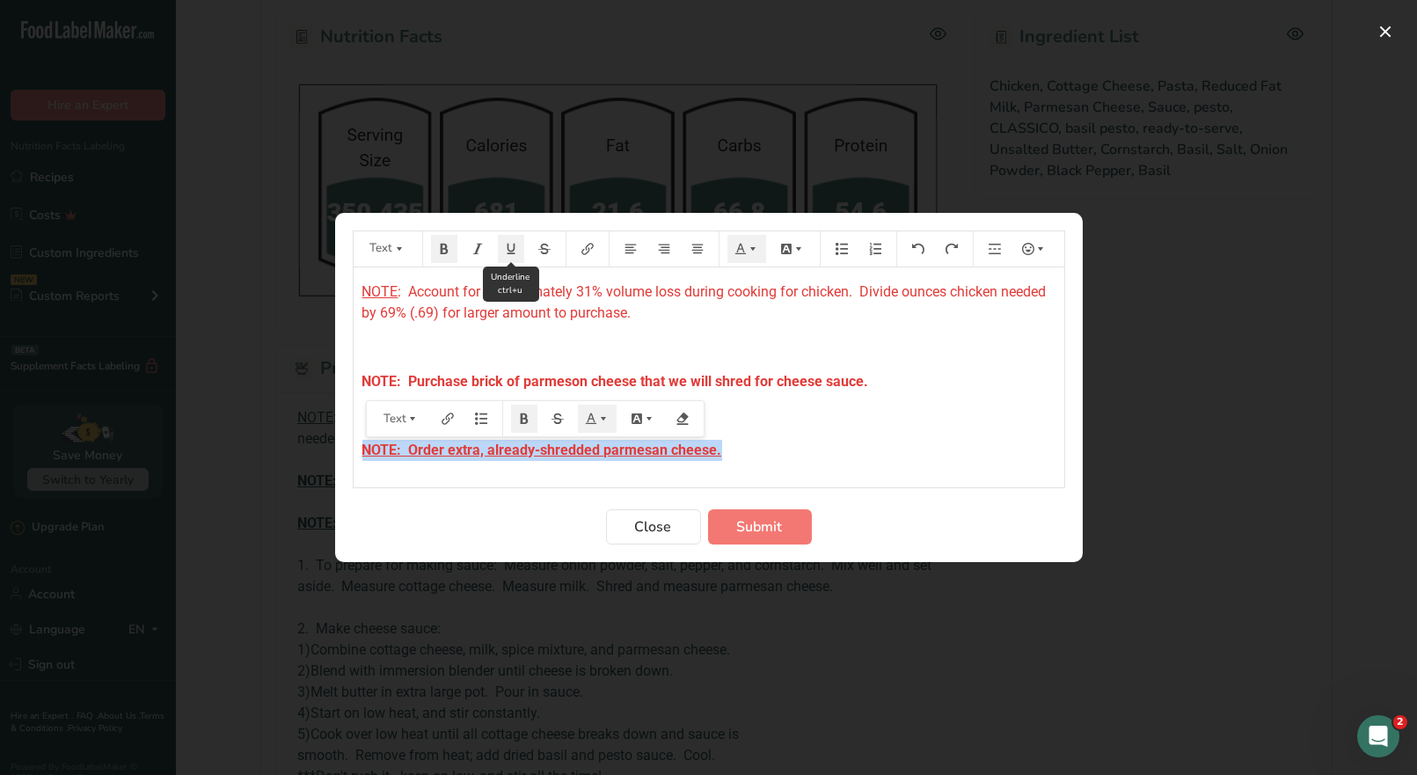
click at [512, 251] on icon "Preparation instructions modal" at bounding box center [511, 249] width 12 height 12
click at [745, 452] on p "NOTE: Order extra, already-shredded parmesan cheese." at bounding box center [709, 450] width 693 height 21
click at [737, 448] on p "NOTE: Order extra, already-shredded parmesan cheese." at bounding box center [709, 450] width 693 height 21
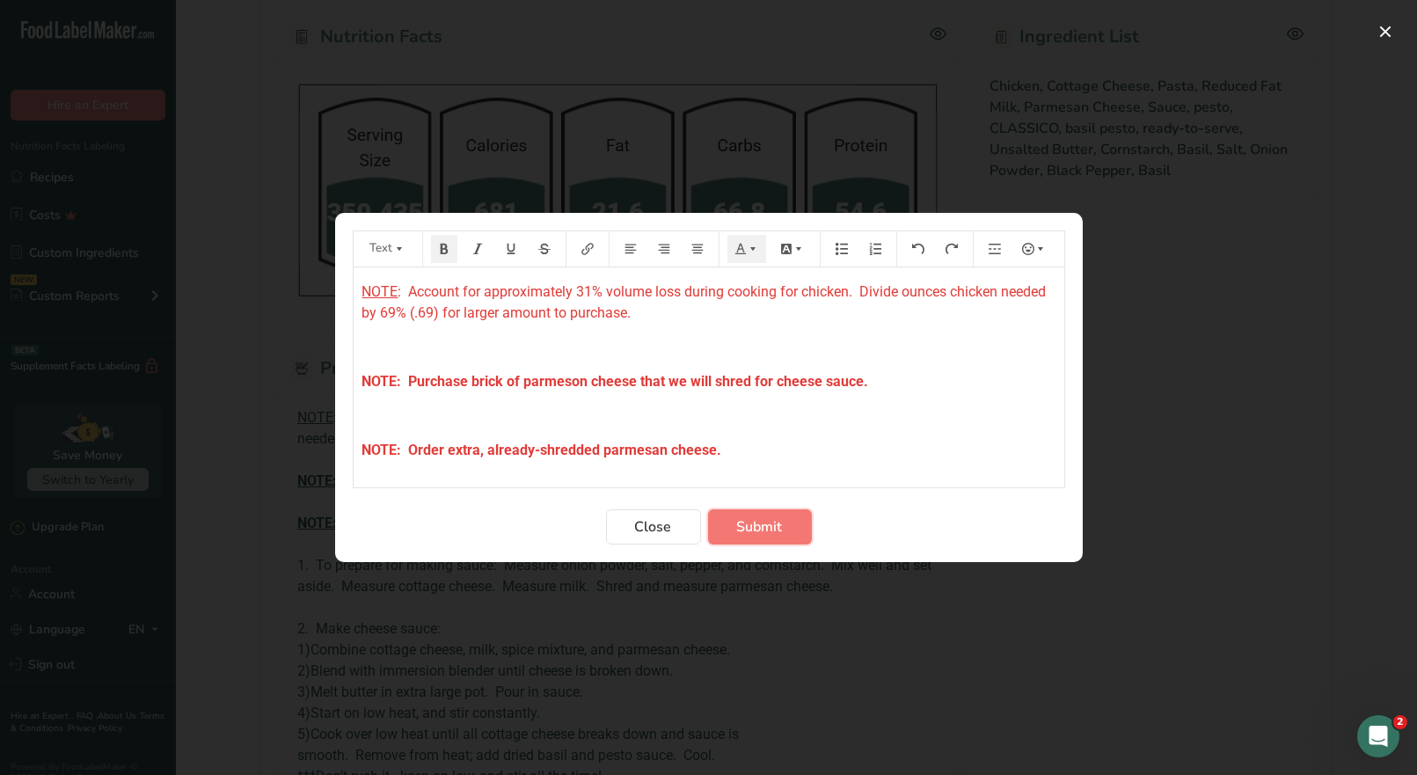
click at [738, 524] on span "Submit" at bounding box center [760, 526] width 46 height 21
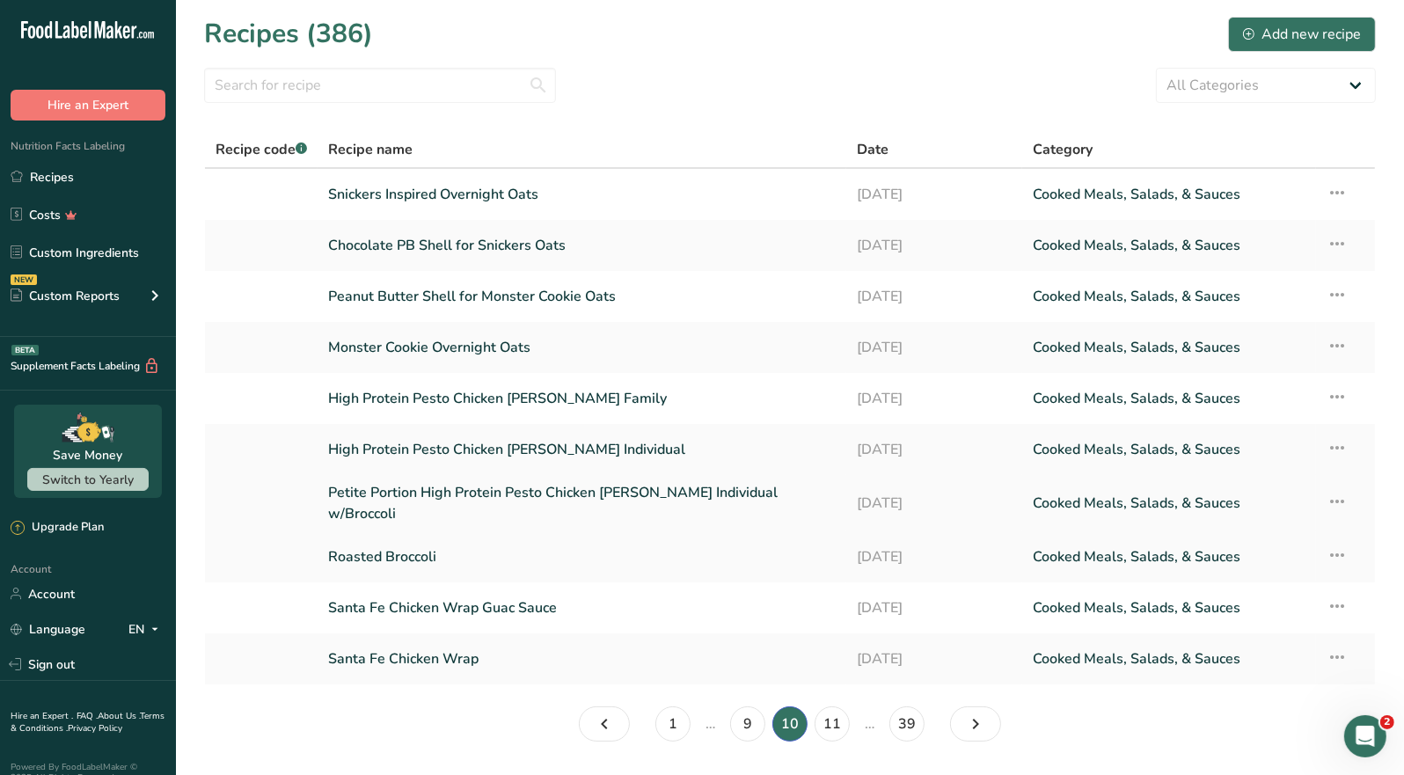
click at [621, 502] on link "Petite Portion High Protein Pesto Chicken [PERSON_NAME] Individual w/Broccoli" at bounding box center [582, 503] width 508 height 42
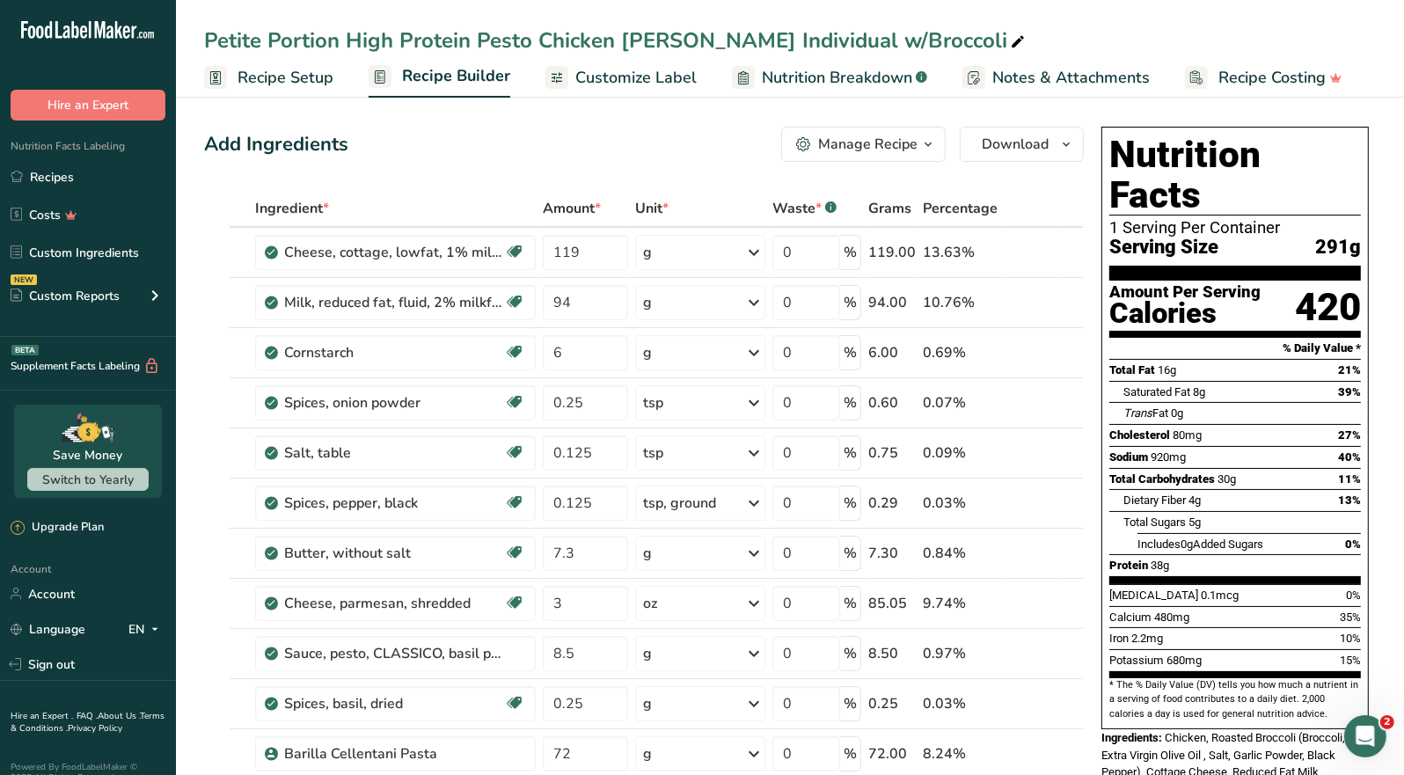
click at [923, 157] on button "Manage Recipe" at bounding box center [863, 144] width 165 height 35
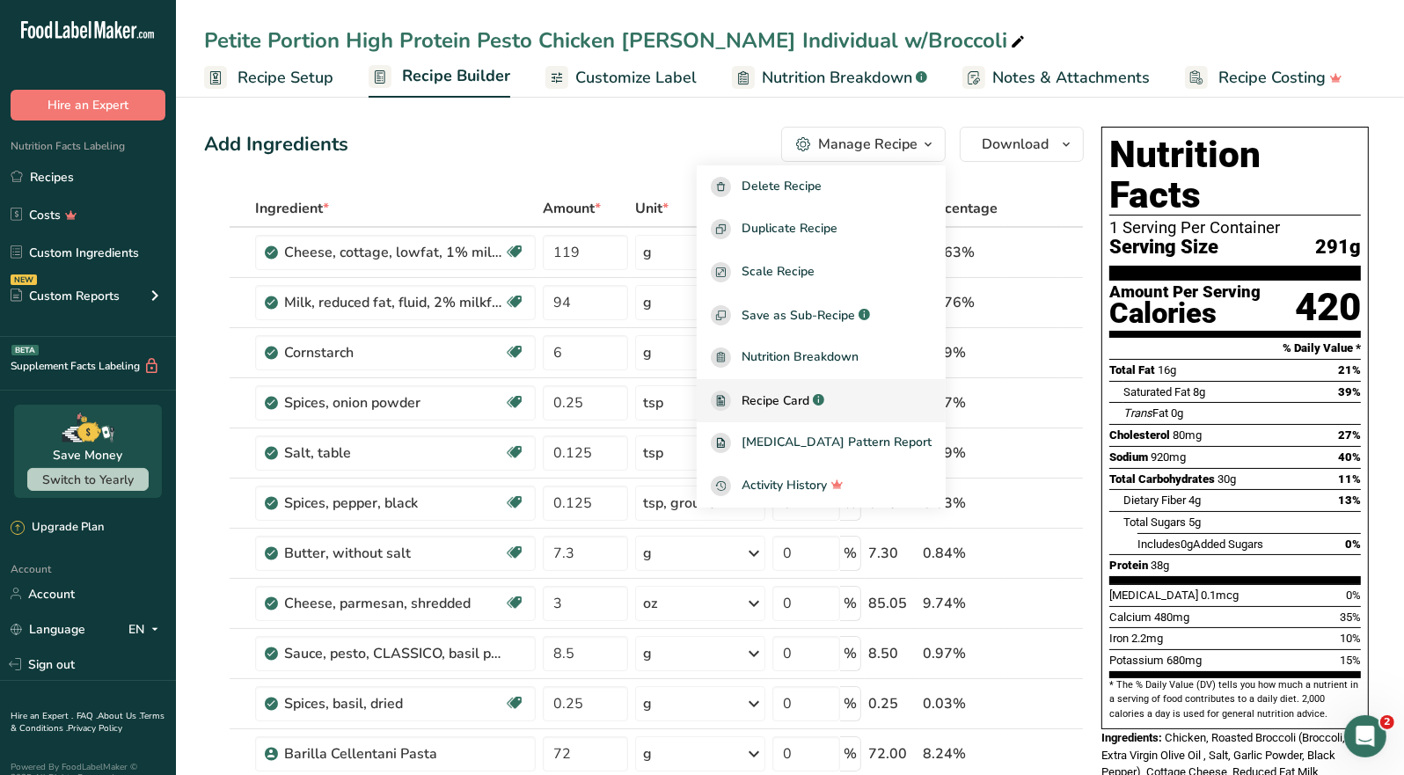
click at [809, 396] on span "Recipe Card" at bounding box center [776, 401] width 68 height 18
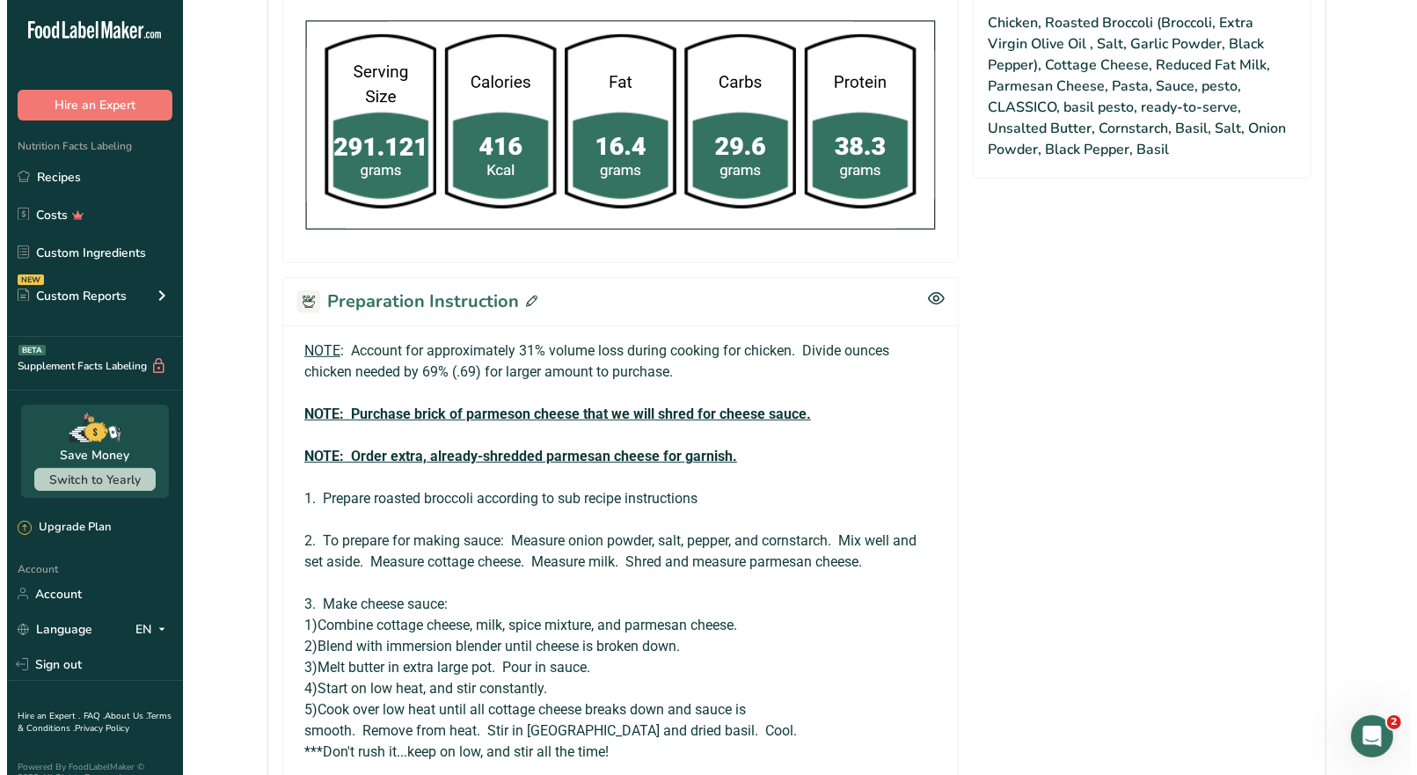
scroll to position [1231, 0]
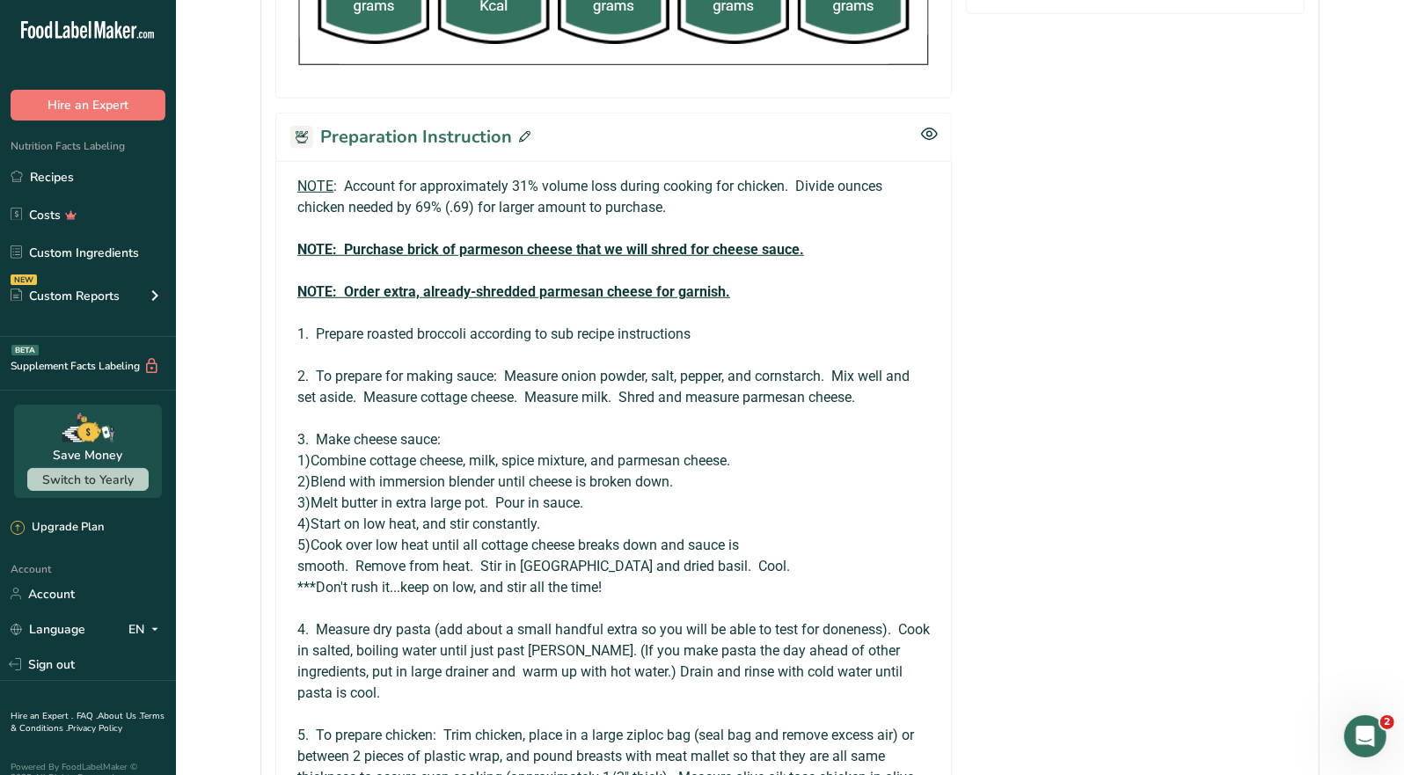
click at [524, 134] on icon at bounding box center [524, 136] width 11 height 11
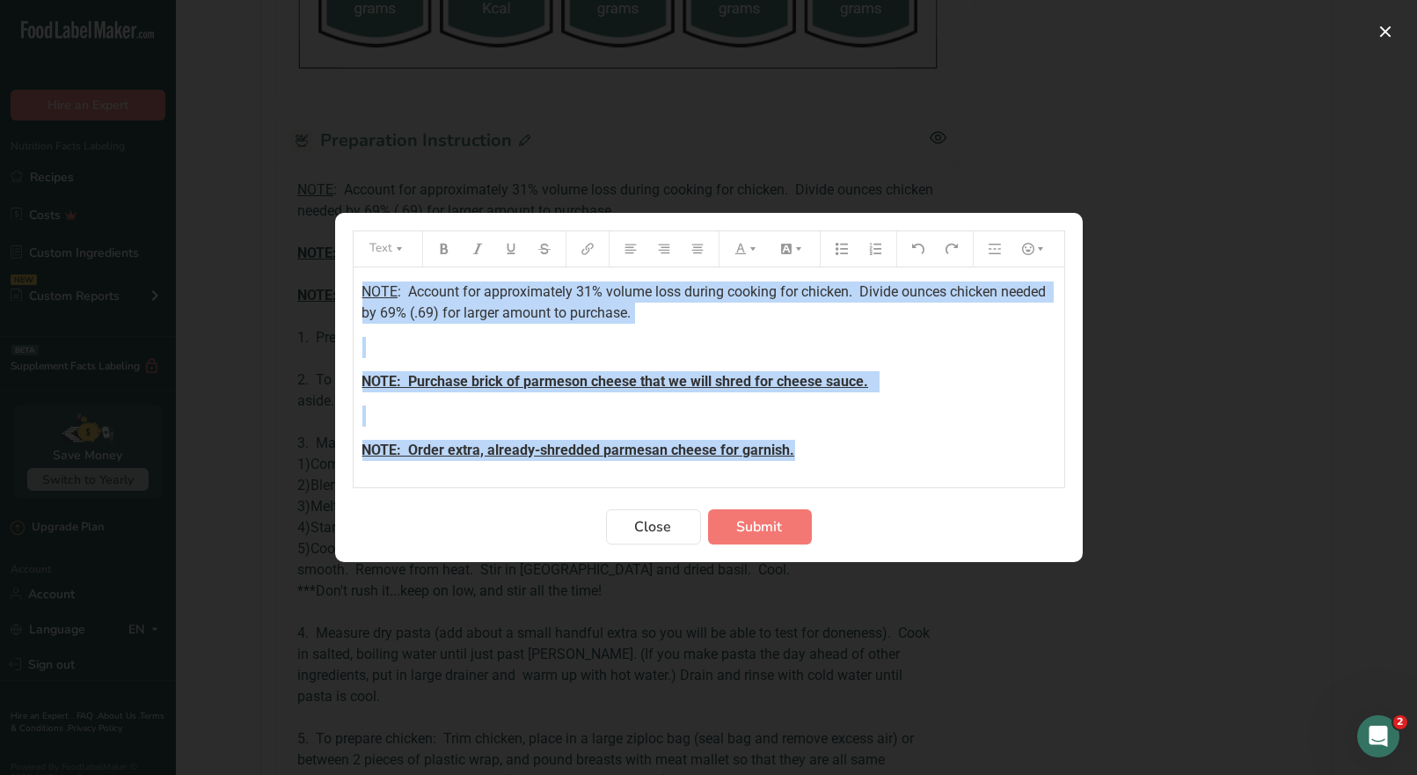
drag, startPoint x: 788, startPoint y: 448, endPoint x: 325, endPoint y: 273, distance: 495.7
click at [321, 275] on div "Text NOTE : Account for approximately 31% volume loss during cooking for chicke…" at bounding box center [708, 387] width 1417 height 775
click at [751, 253] on icon "Preparation instructions modal" at bounding box center [753, 249] width 12 height 12
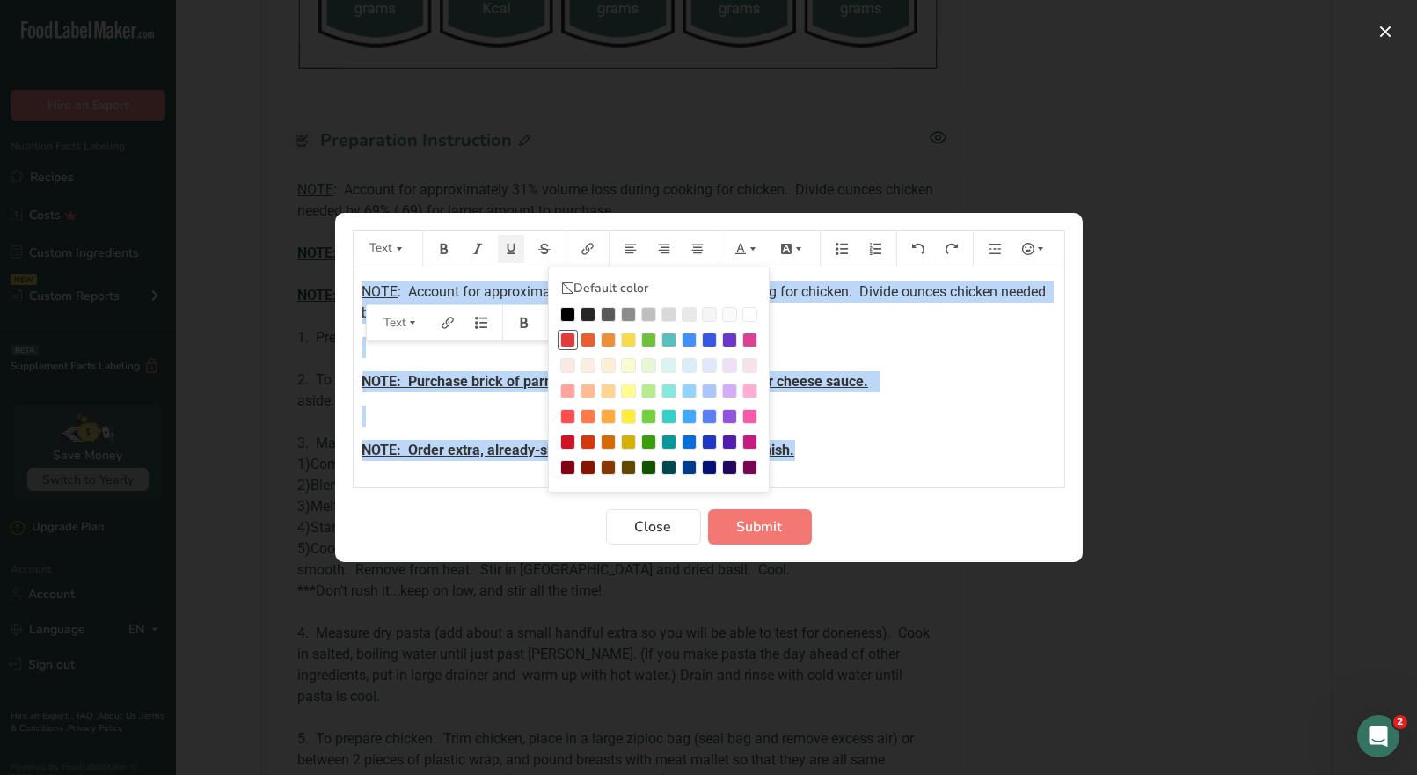
click at [568, 336] on div "Preparation instructions modal" at bounding box center [567, 340] width 15 height 15
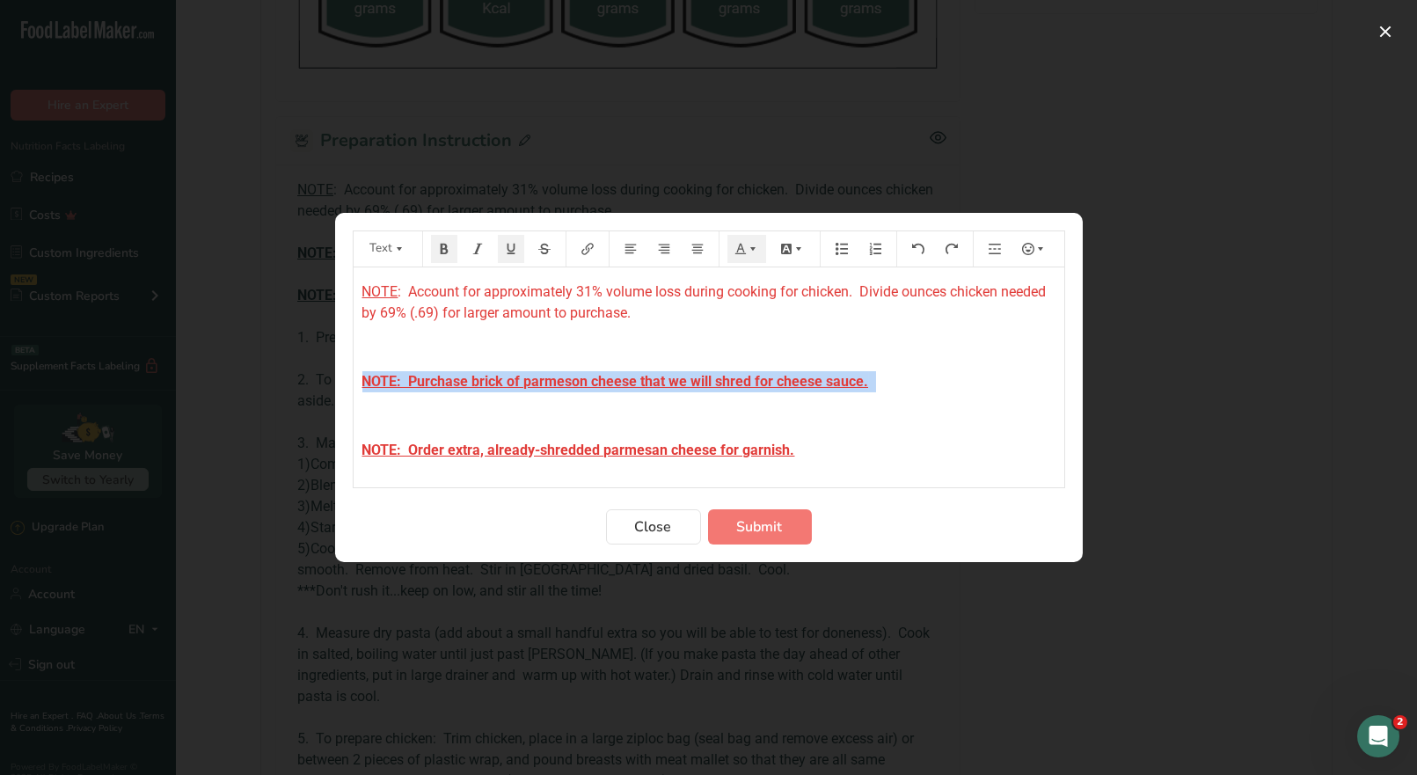
drag, startPoint x: 878, startPoint y: 385, endPoint x: 357, endPoint y: 376, distance: 521.0
drag, startPoint x: 509, startPoint y: 249, endPoint x: 537, endPoint y: 264, distance: 31.9
click at [509, 250] on icon "Preparation instructions modal" at bounding box center [511, 249] width 12 height 12
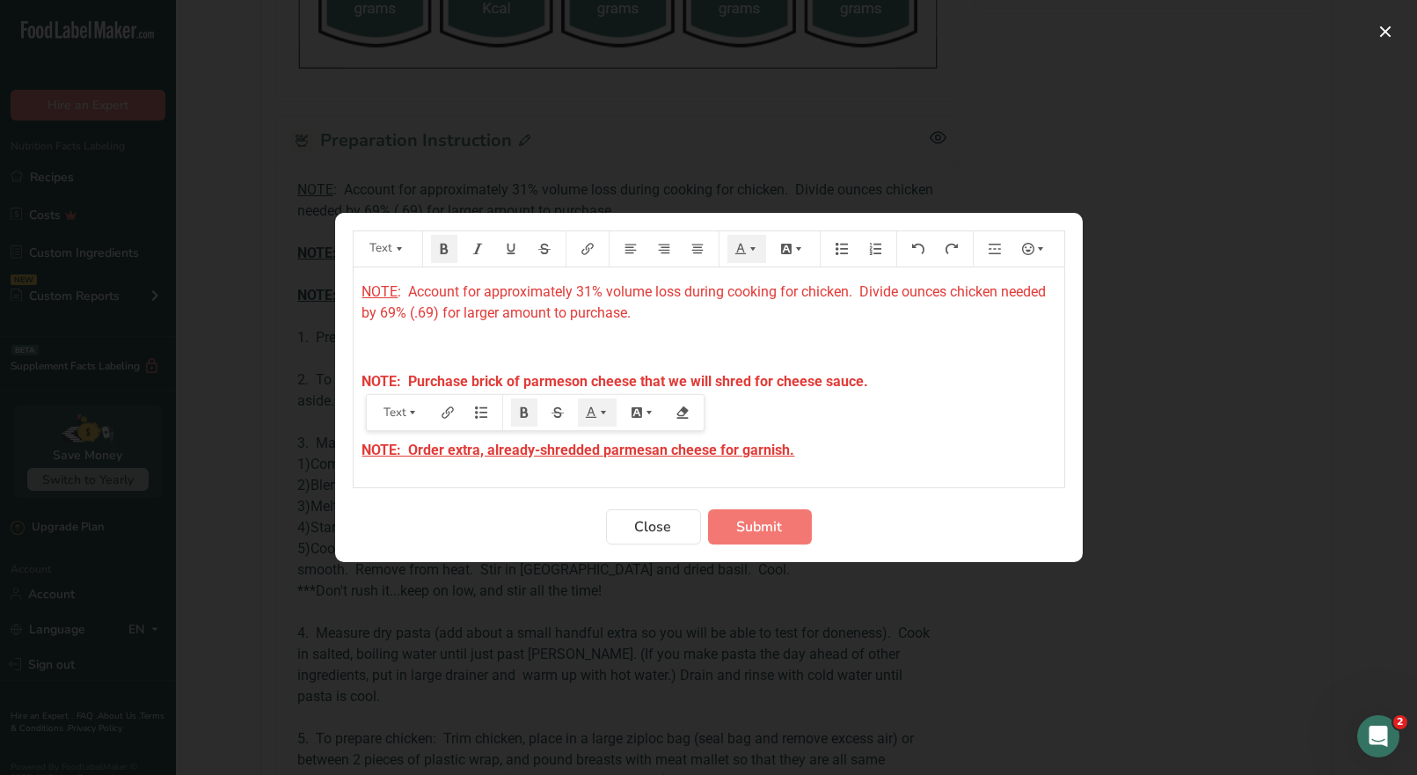
click at [799, 444] on p "NOTE: Order extra, already-shredded parmesan cheese for garnish." at bounding box center [709, 450] width 693 height 21
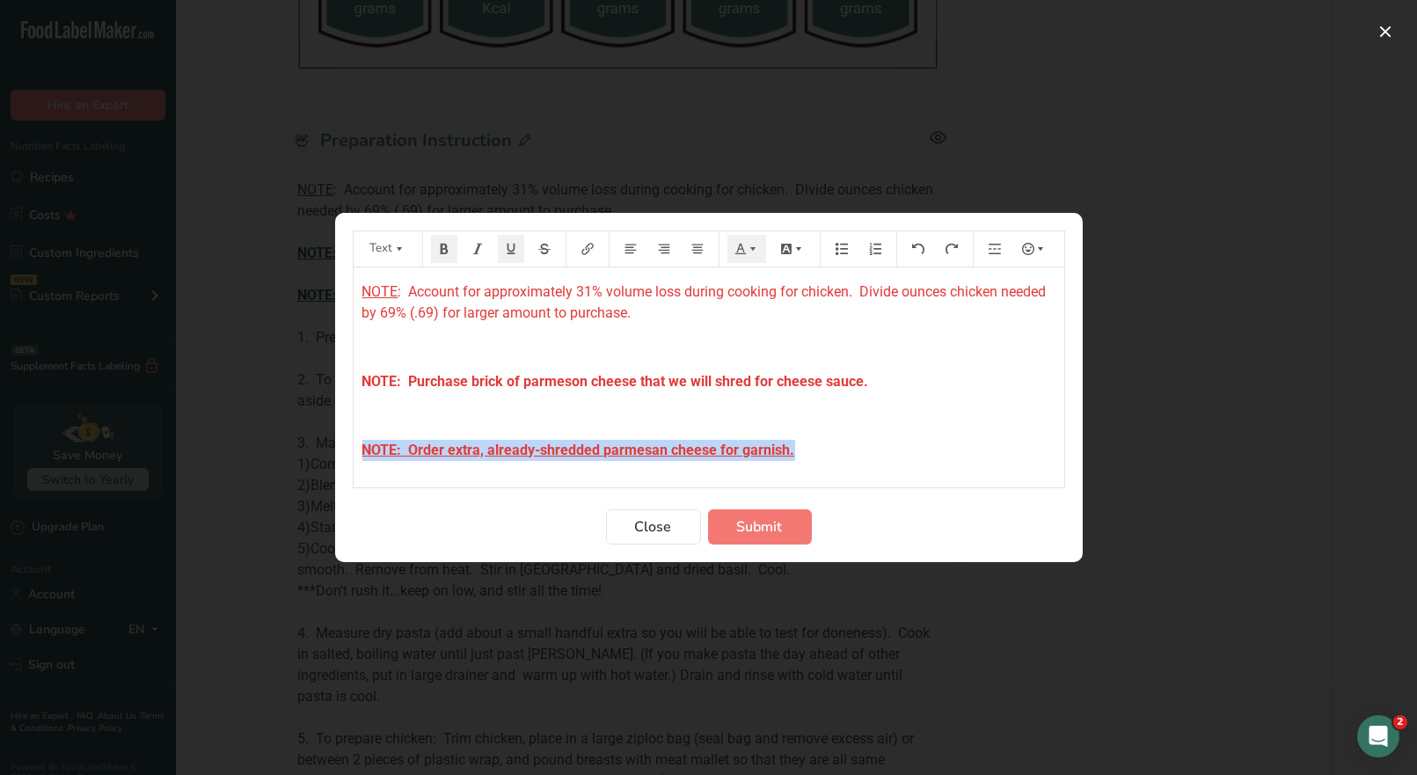
drag, startPoint x: 801, startPoint y: 448, endPoint x: 386, endPoint y: 397, distance: 417.6
click at [311, 446] on div "Text Default color NOTE : Account for approximately 31% volume loss during cook…" at bounding box center [708, 387] width 1417 height 775
click at [510, 255] on button "Preparation instructions modal" at bounding box center [511, 249] width 26 height 28
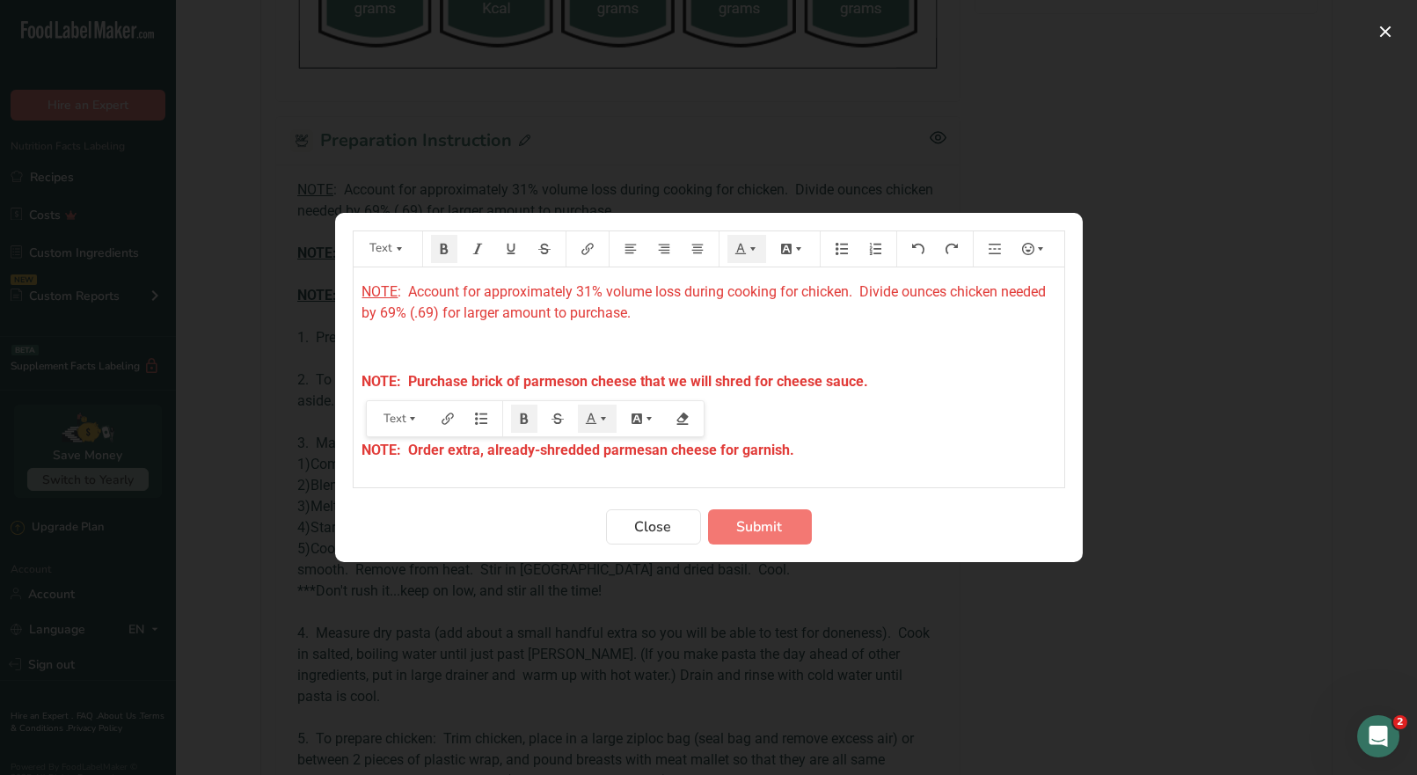
click at [816, 452] on p "NOTE: Order extra, already-shredded parmesan cheese for garnish." at bounding box center [709, 450] width 693 height 21
click at [792, 442] on p "NOTE: Order extra, already-shredded parmesan cheese for garnish." at bounding box center [709, 450] width 693 height 21
click at [762, 531] on span "Submit" at bounding box center [760, 526] width 46 height 21
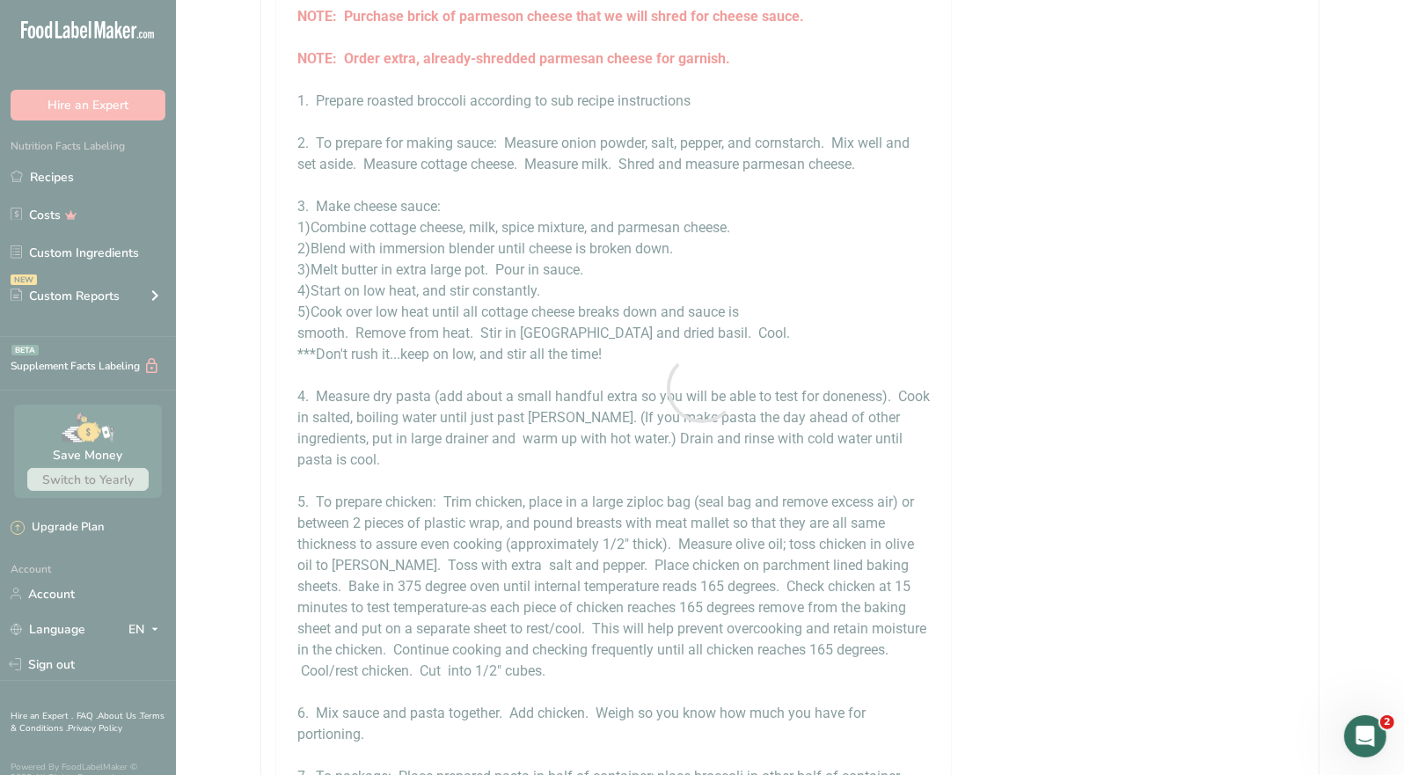
scroll to position [1464, 0]
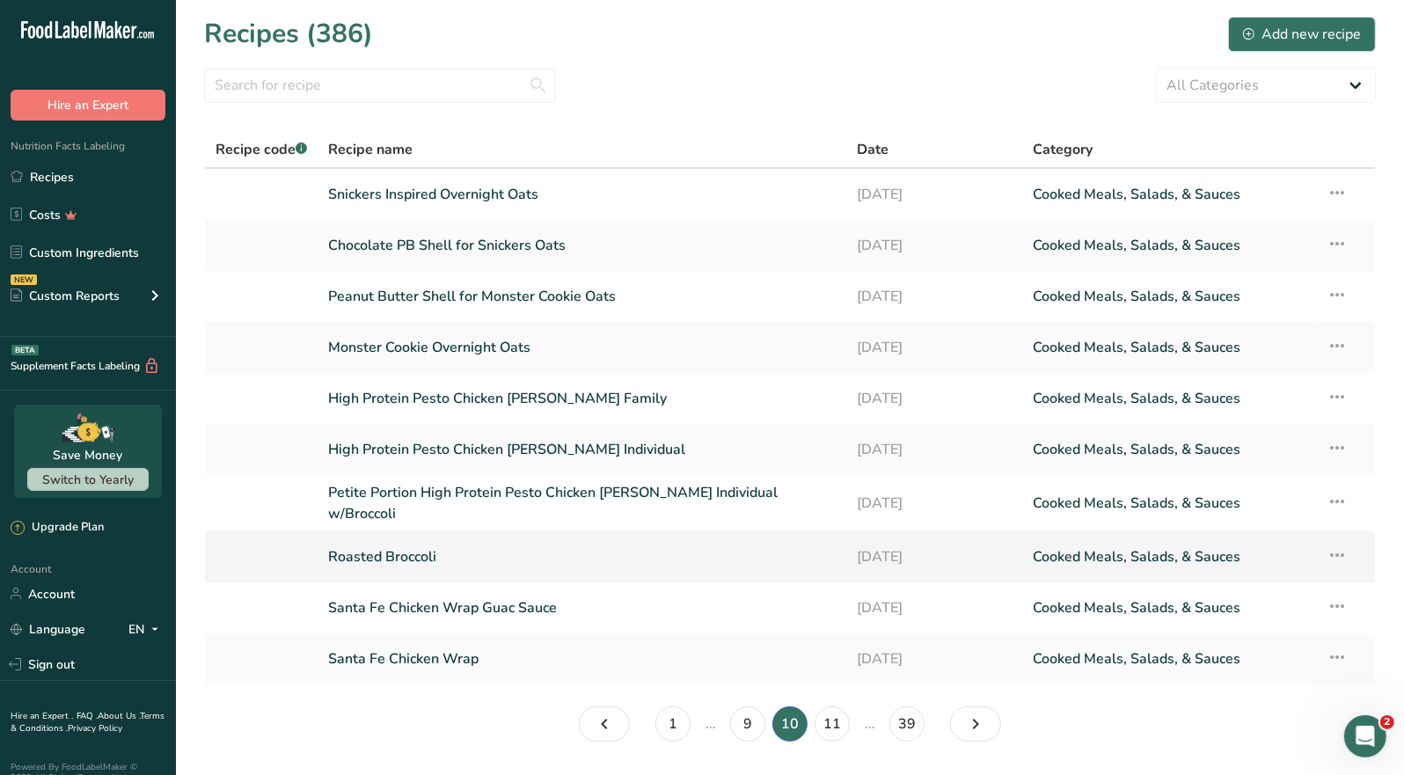
click at [399, 550] on link "Roasted Broccoli" at bounding box center [582, 556] width 508 height 37
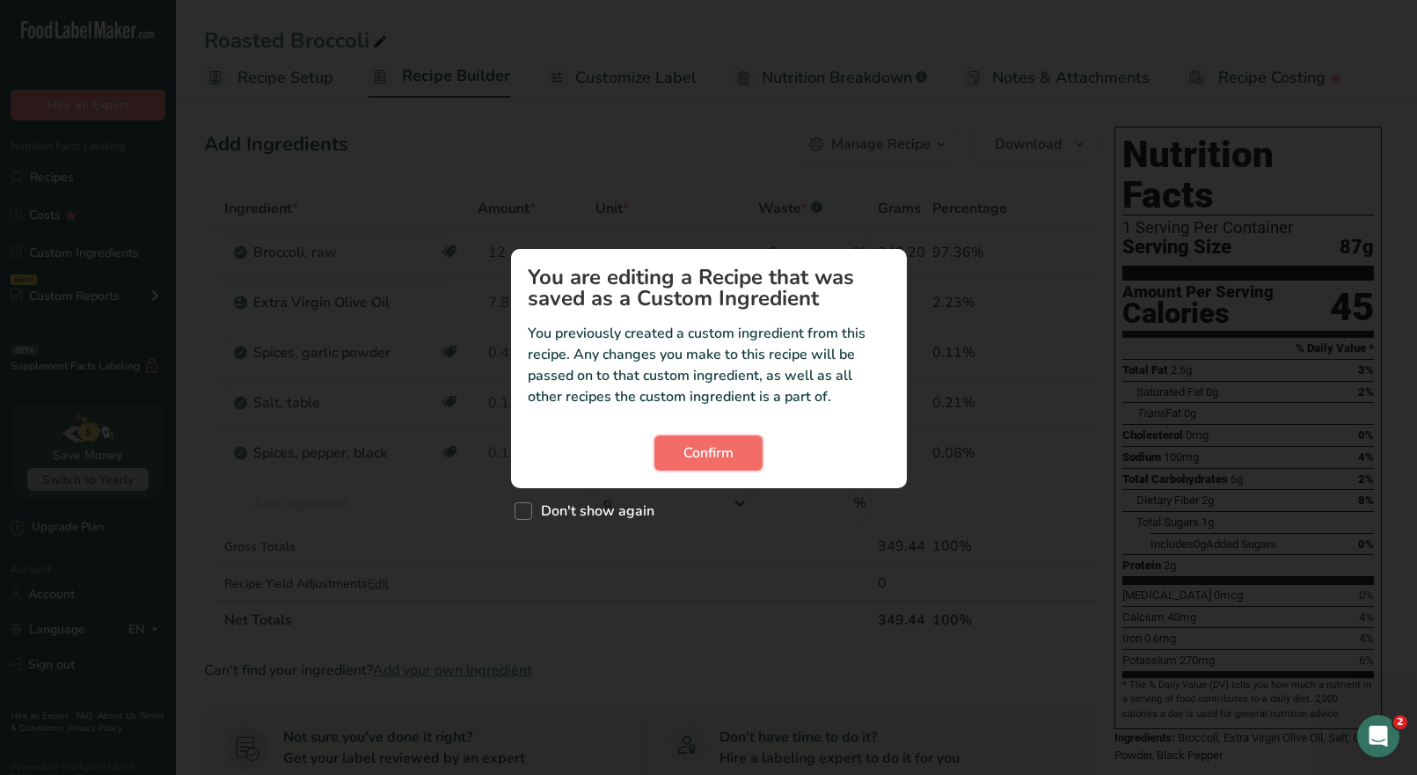
click at [725, 455] on span "Confirm" at bounding box center [709, 453] width 50 height 21
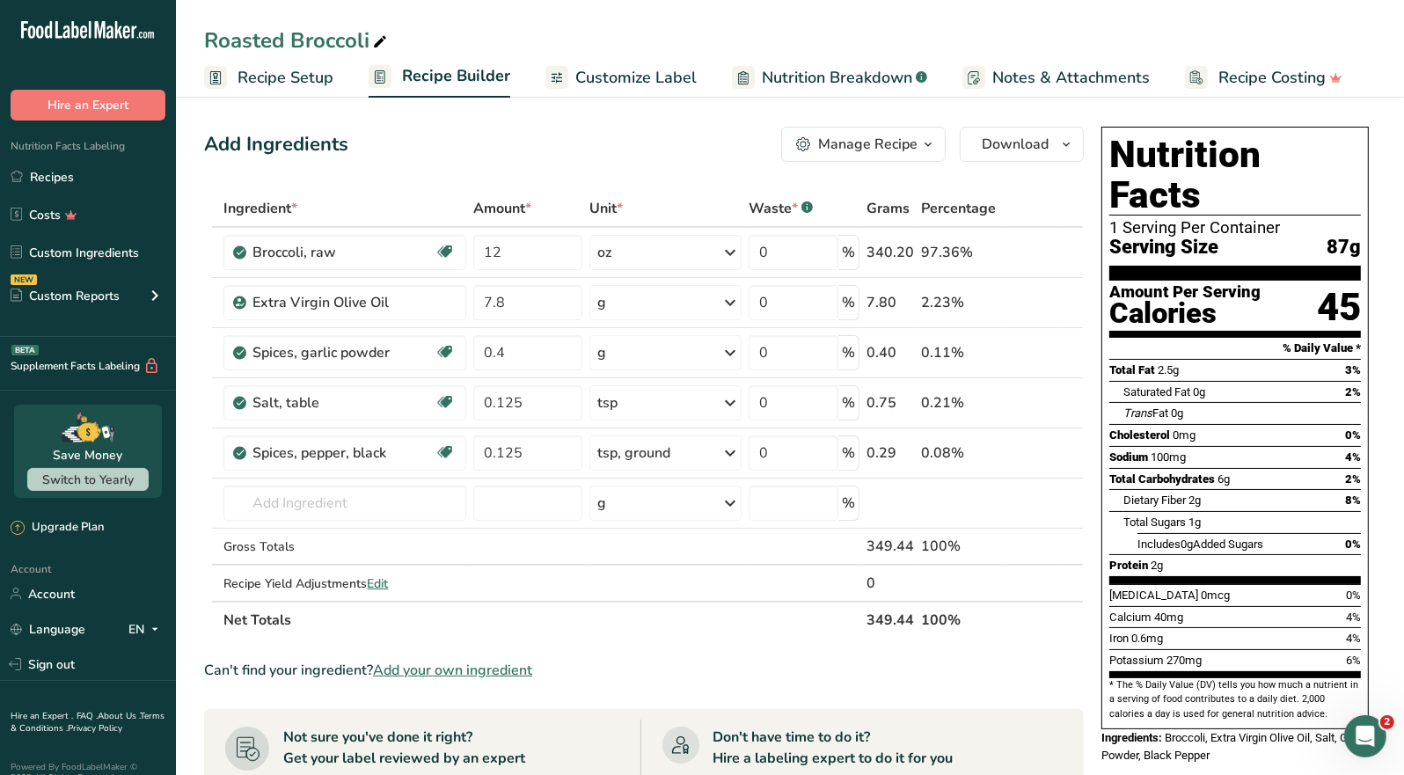
click at [886, 162] on div "Add Ingredients Manage Recipe Delete Recipe Duplicate Recipe Scale Recipe Save …" at bounding box center [649, 700] width 890 height 1161
click at [890, 150] on div "Manage Recipe" at bounding box center [867, 144] width 99 height 21
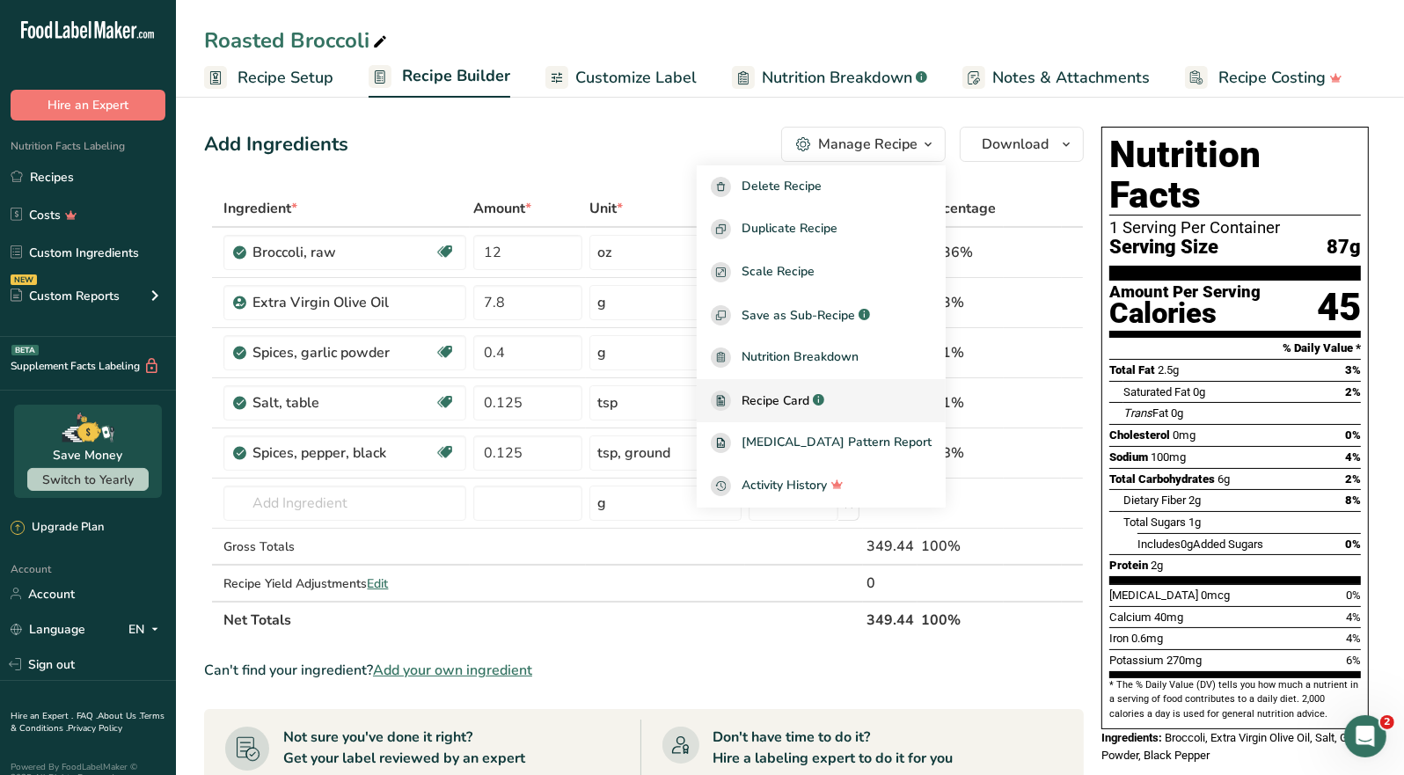
click at [809, 399] on span "Recipe Card" at bounding box center [776, 401] width 68 height 18
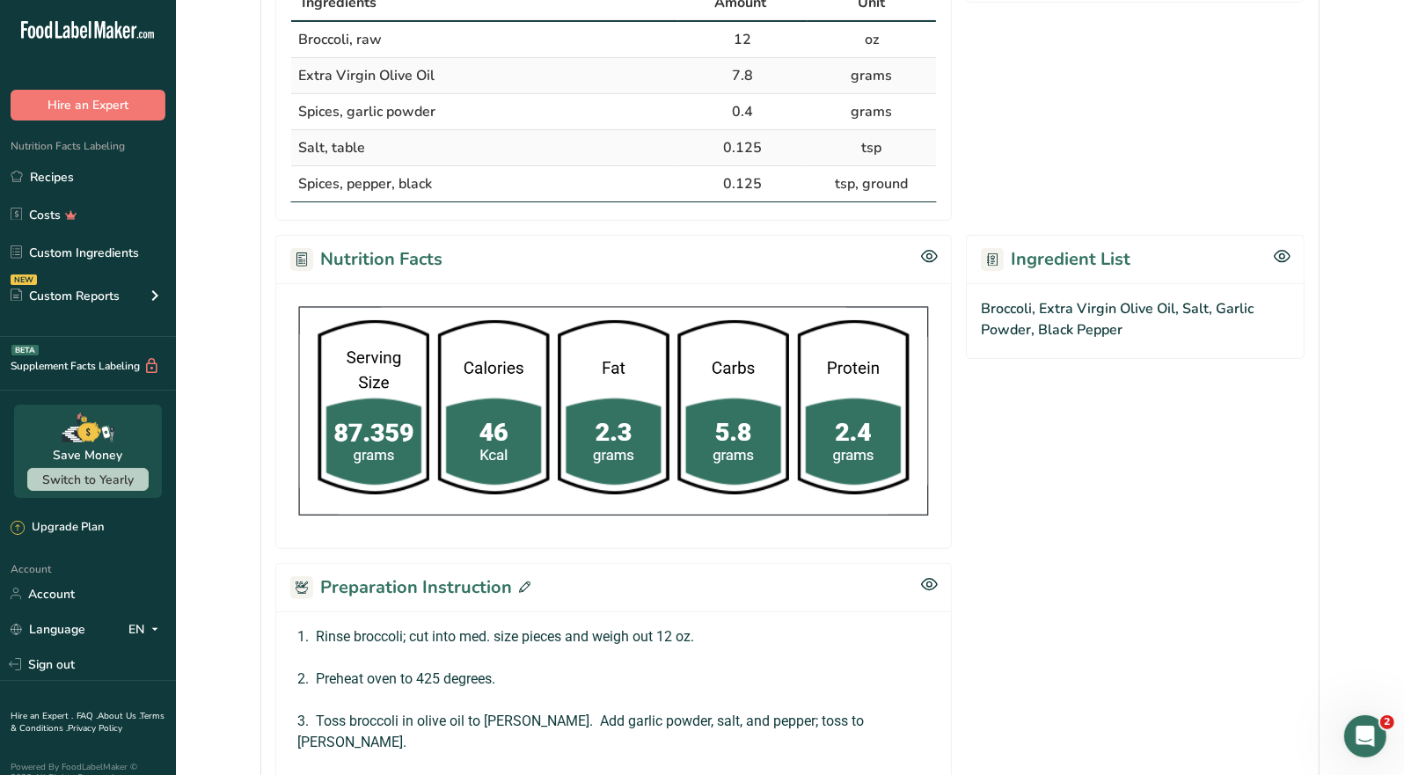
scroll to position [175, 0]
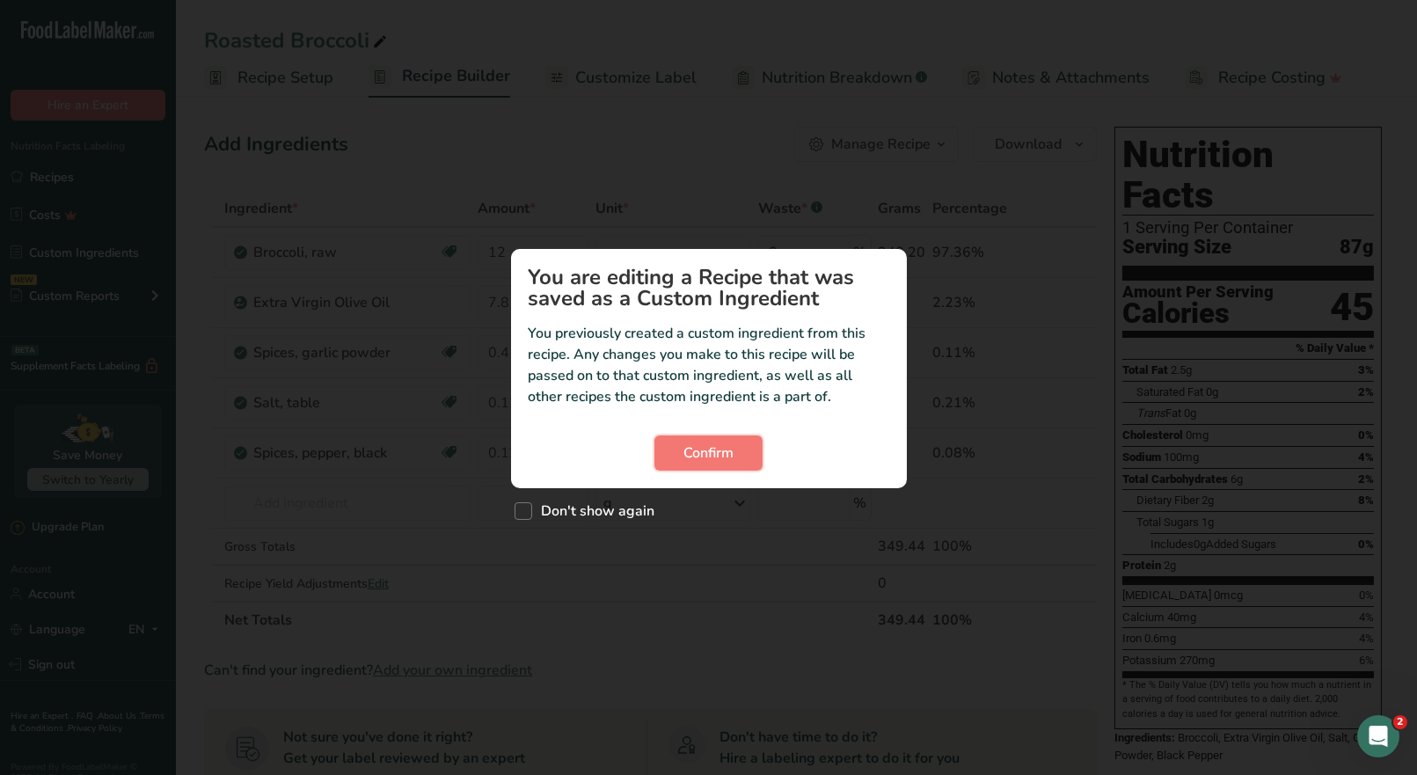
drag, startPoint x: 701, startPoint y: 458, endPoint x: 703, endPoint y: 433, distance: 25.6
click at [704, 454] on span "Confirm" at bounding box center [709, 453] width 50 height 21
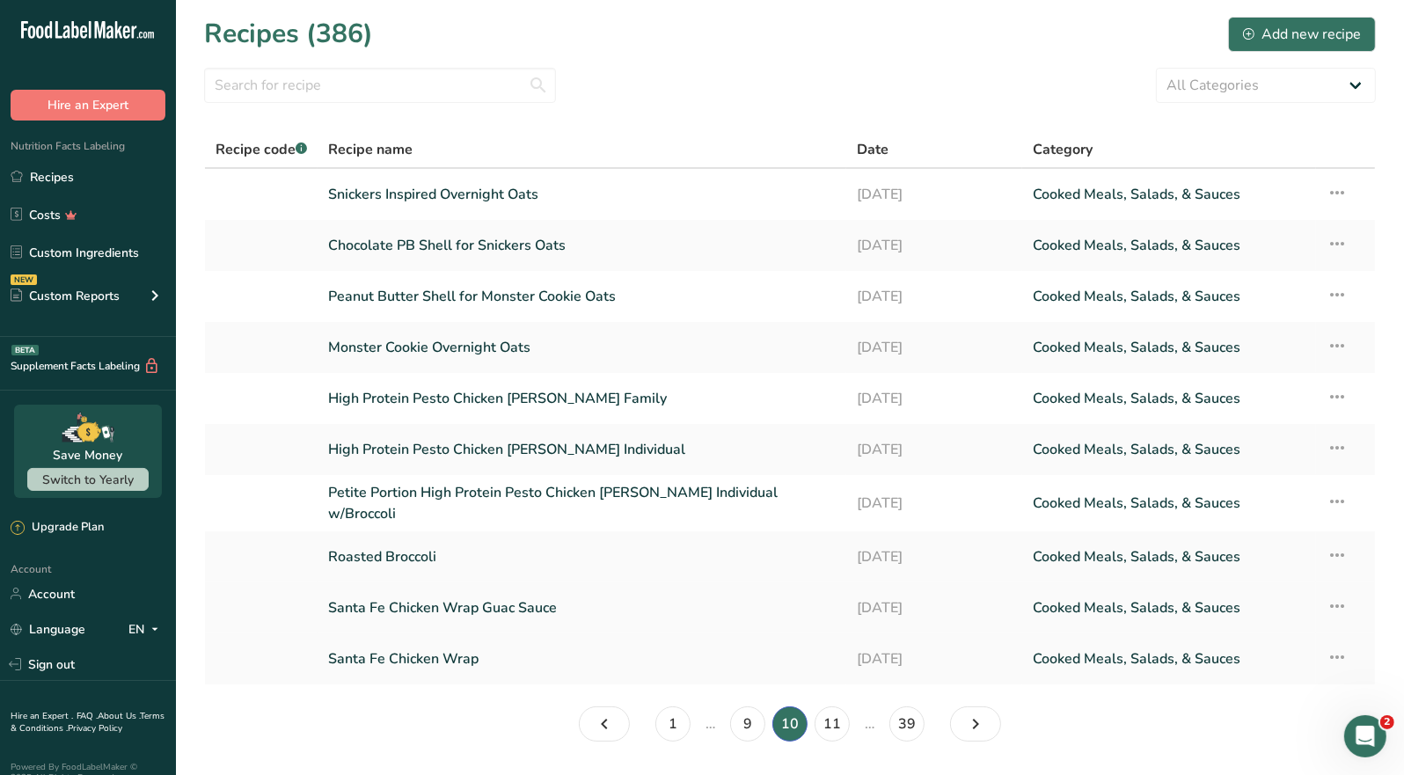
click at [484, 609] on link "Santa Fe Chicken Wrap Guac Sauce" at bounding box center [582, 608] width 508 height 37
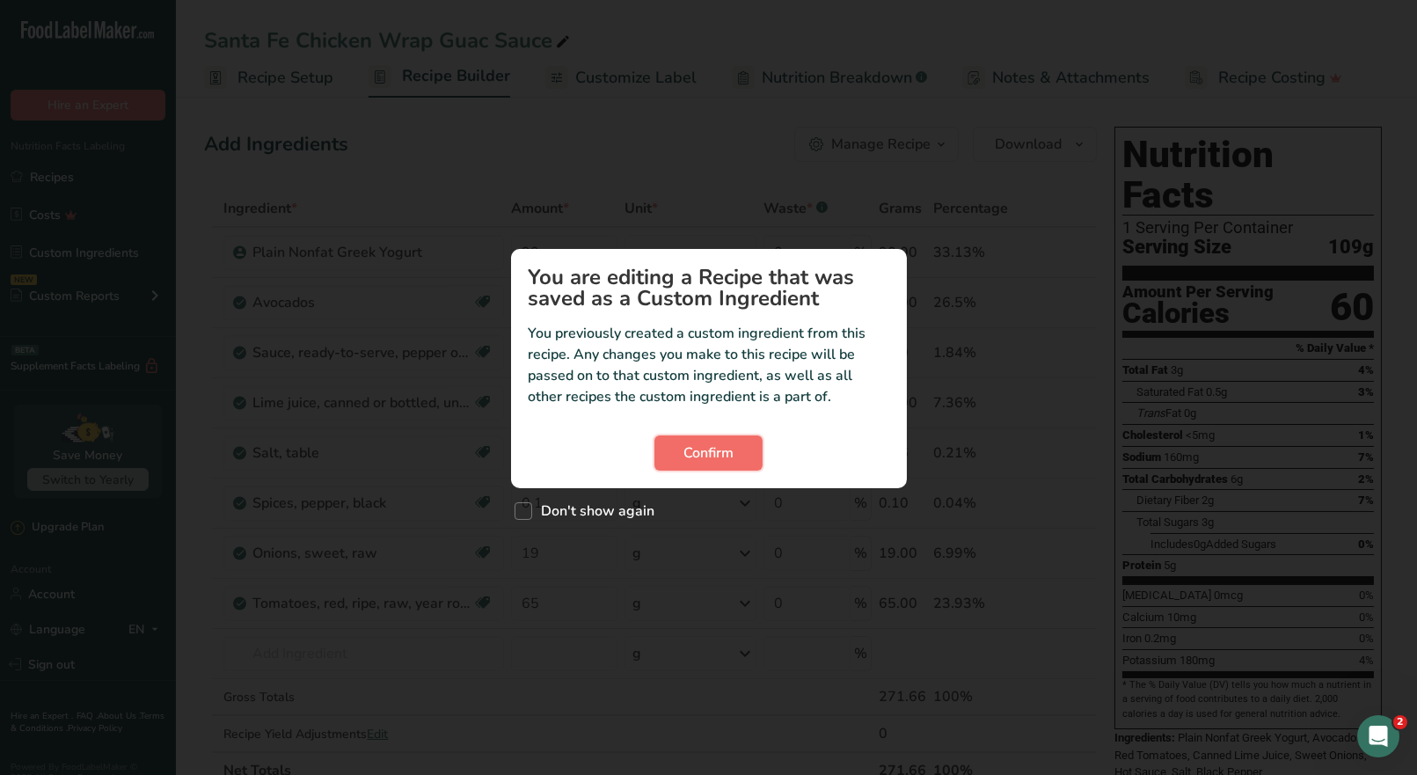
click at [714, 448] on span "Confirm" at bounding box center [709, 453] width 50 height 21
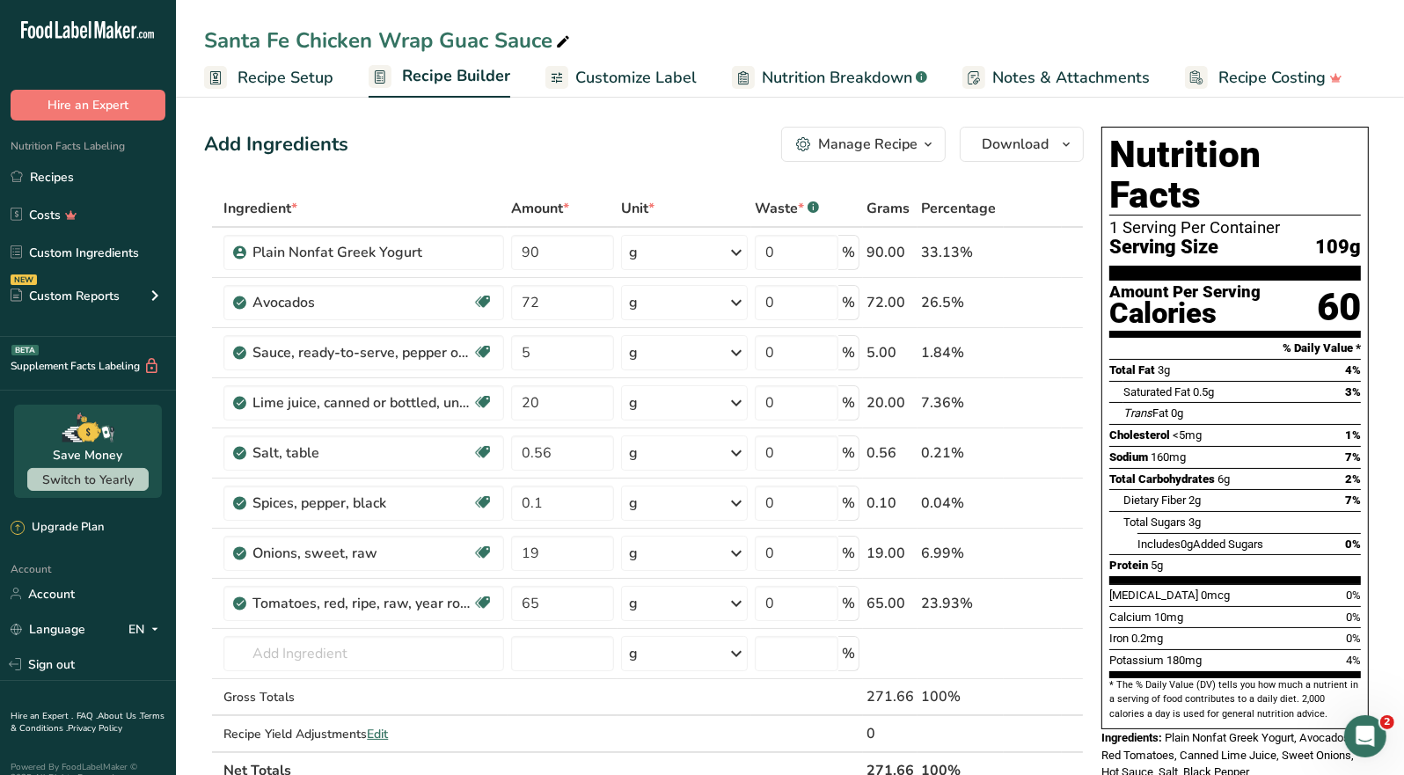
click at [929, 146] on icon "button" at bounding box center [928, 145] width 14 height 22
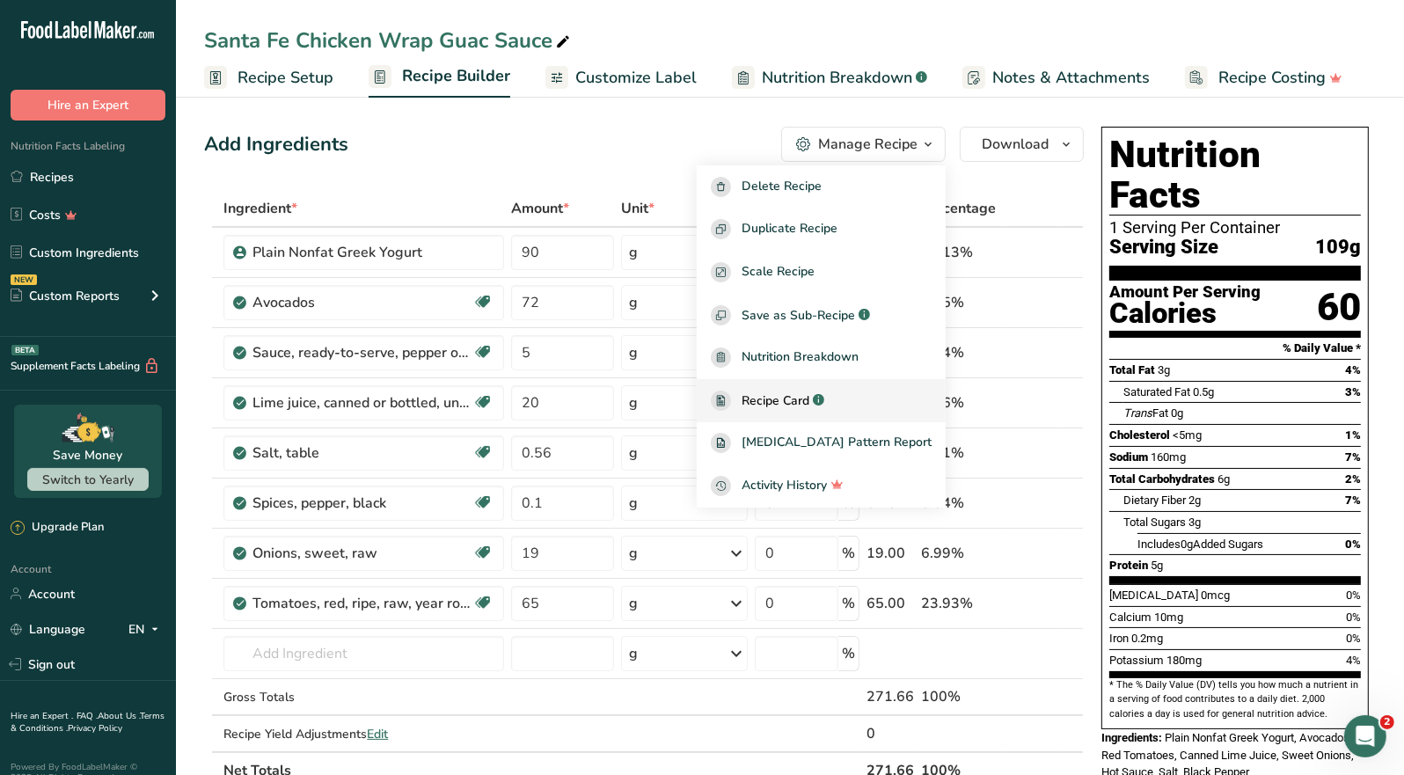
click at [808, 406] on span "Recipe Card" at bounding box center [776, 401] width 68 height 18
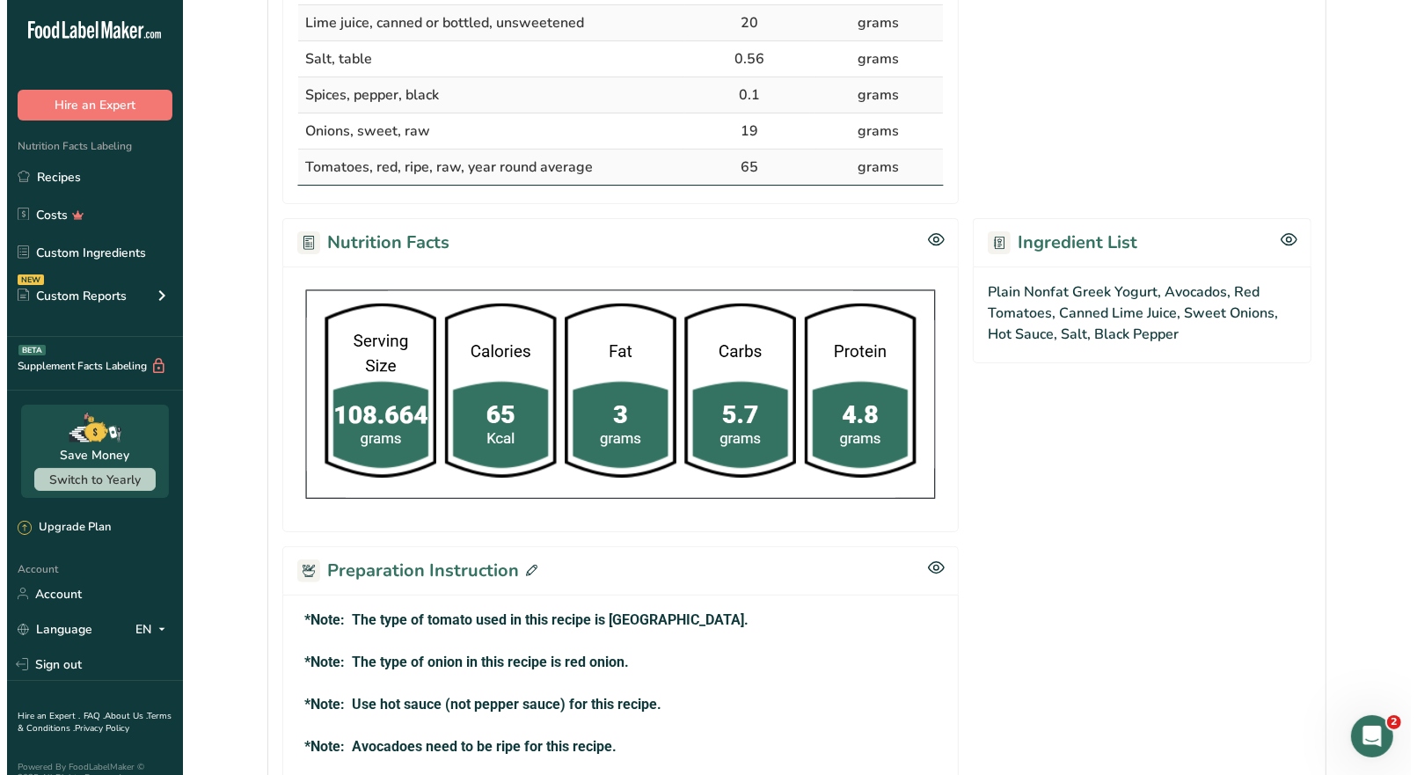
scroll to position [704, 0]
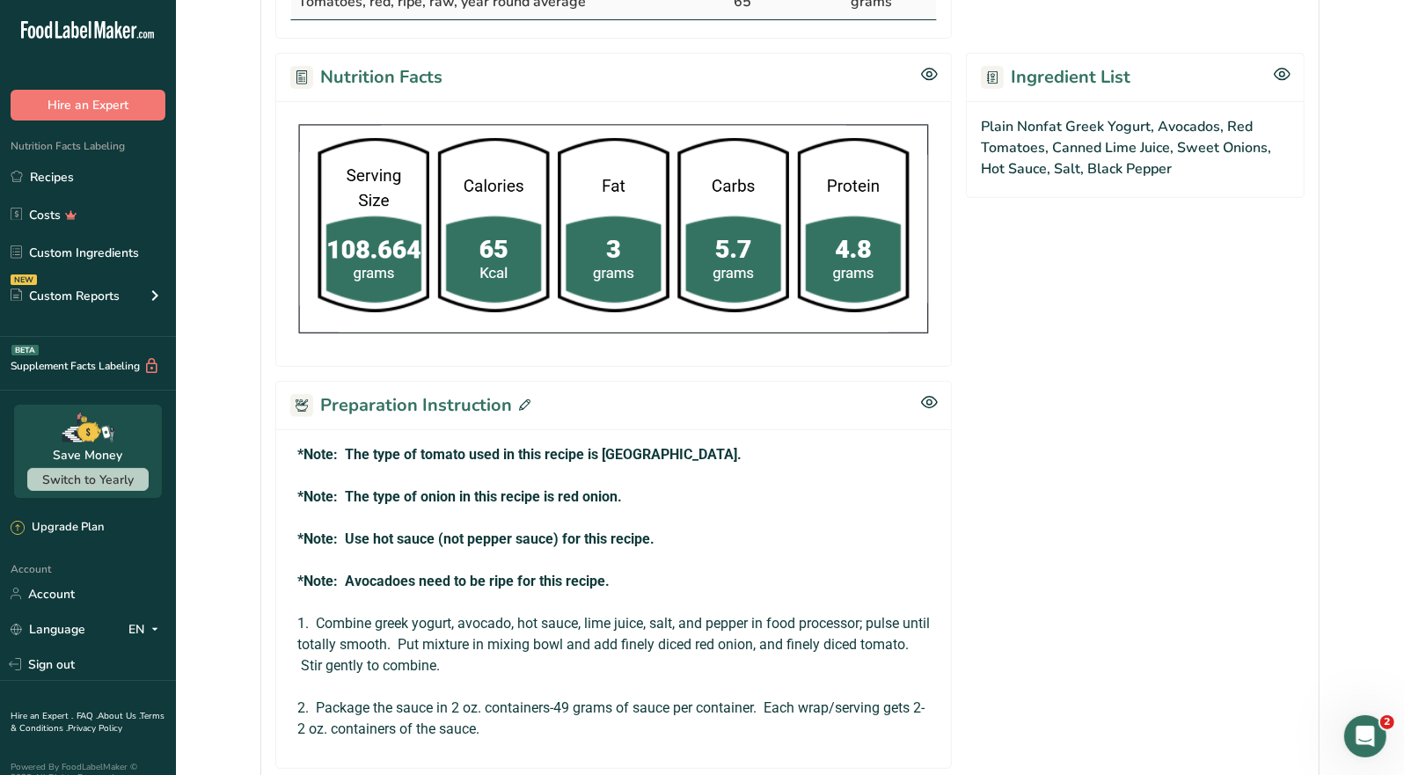
click at [524, 403] on icon at bounding box center [524, 404] width 11 height 11
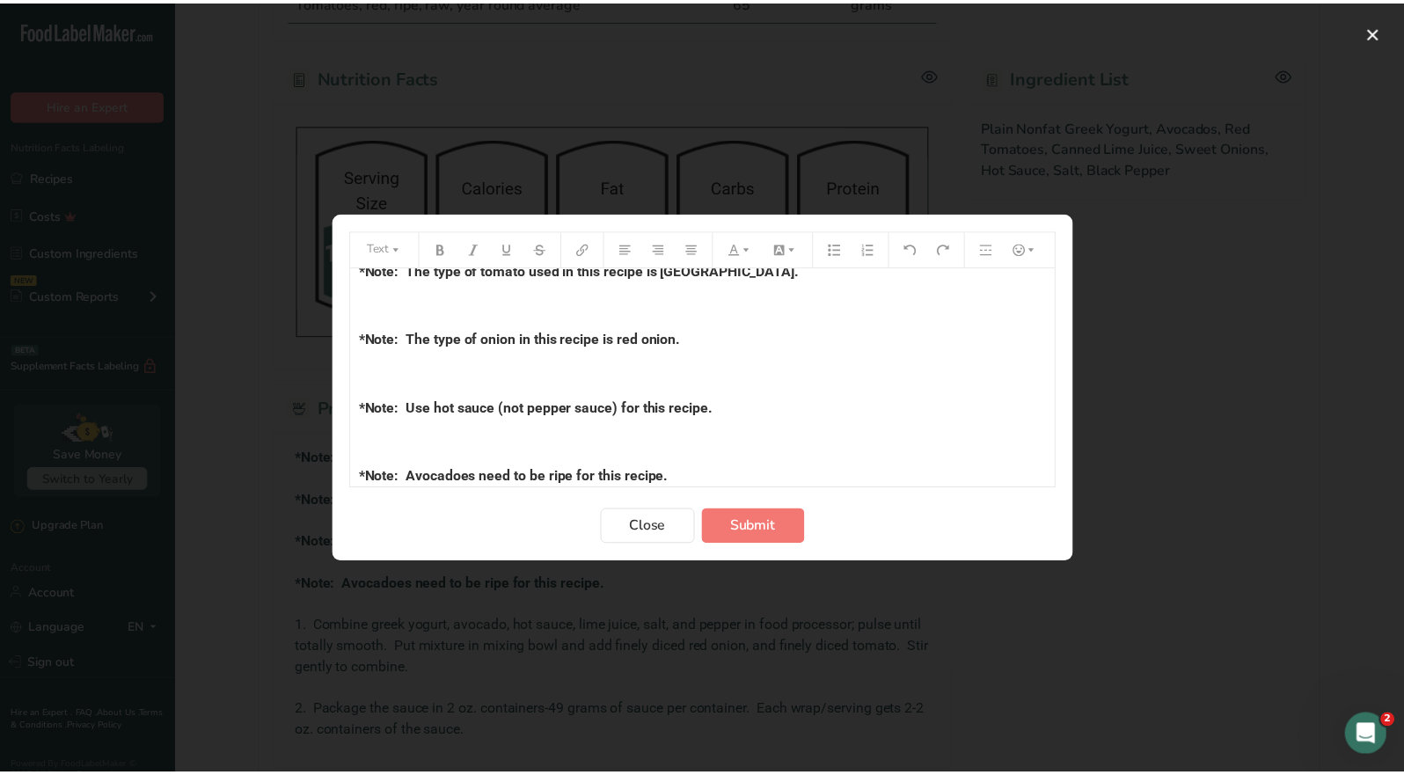
scroll to position [0, 0]
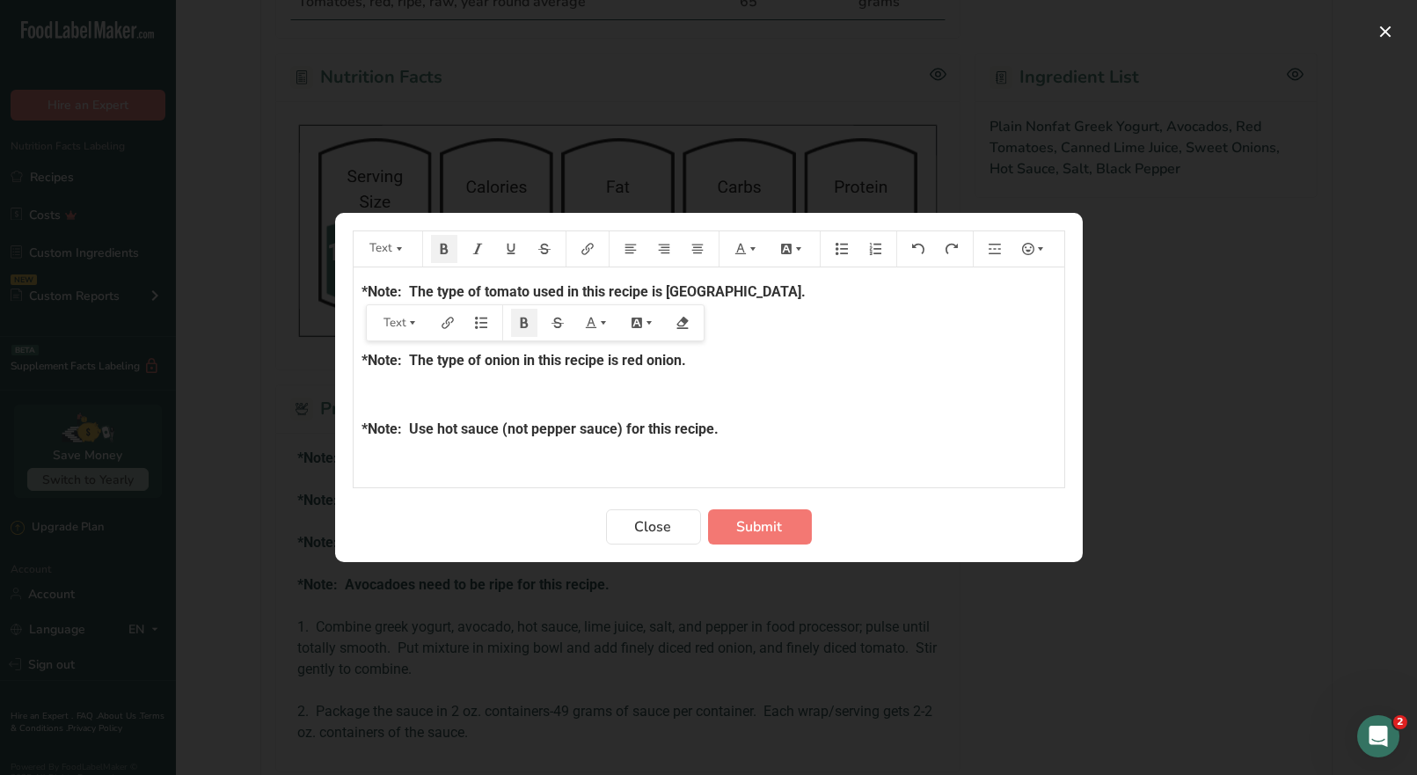
drag, startPoint x: 686, startPoint y: 442, endPoint x: 345, endPoint y: 273, distance: 380.9
click at [345, 273] on section "Text *Note: The type of tomato used in this recipe is Roma. ﻿ *Note: The type o…" at bounding box center [709, 387] width 748 height 349
click at [747, 253] on icon "Preparation instructions modal" at bounding box center [753, 249] width 12 height 12
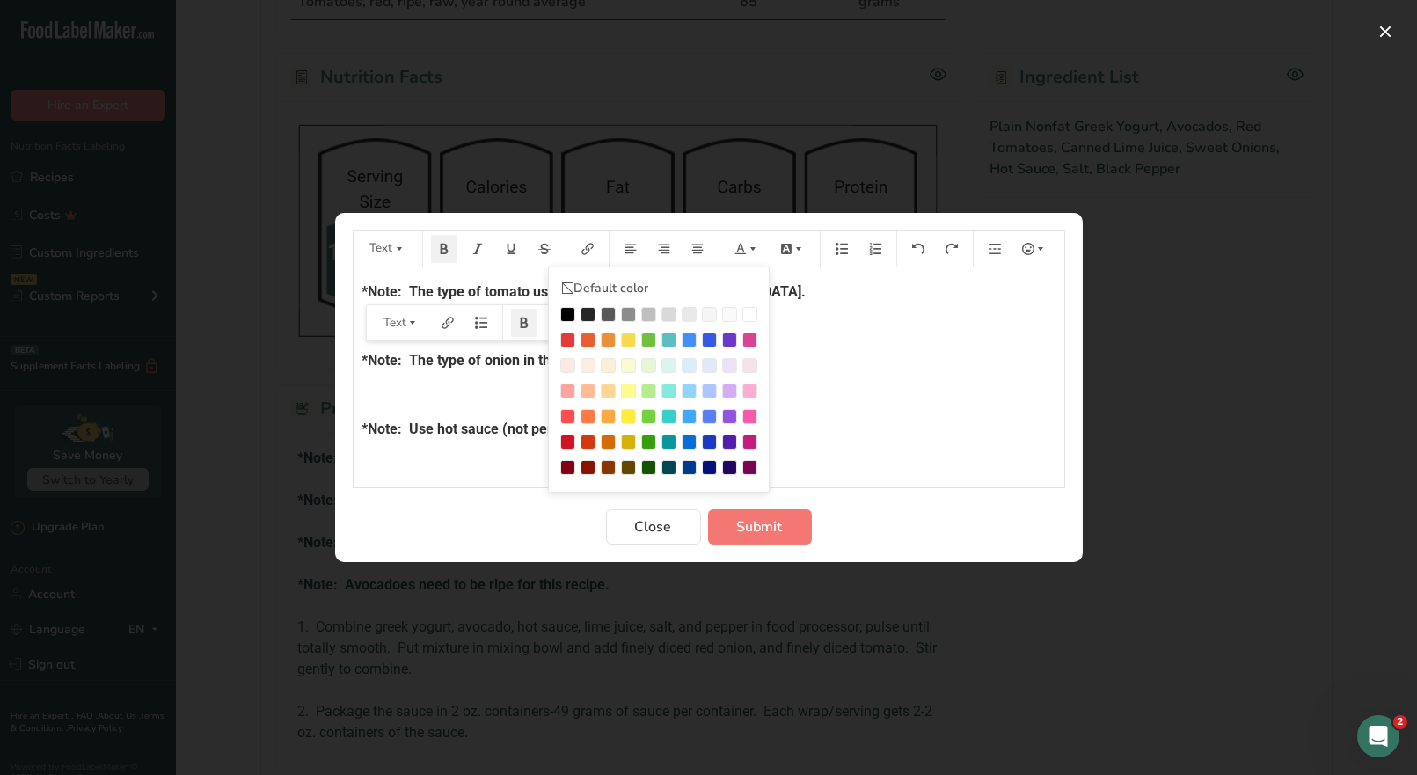
drag, startPoint x: 564, startPoint y: 337, endPoint x: 590, endPoint y: 338, distance: 26.4
click at [565, 338] on div "Preparation instructions modal" at bounding box center [567, 340] width 15 height 15
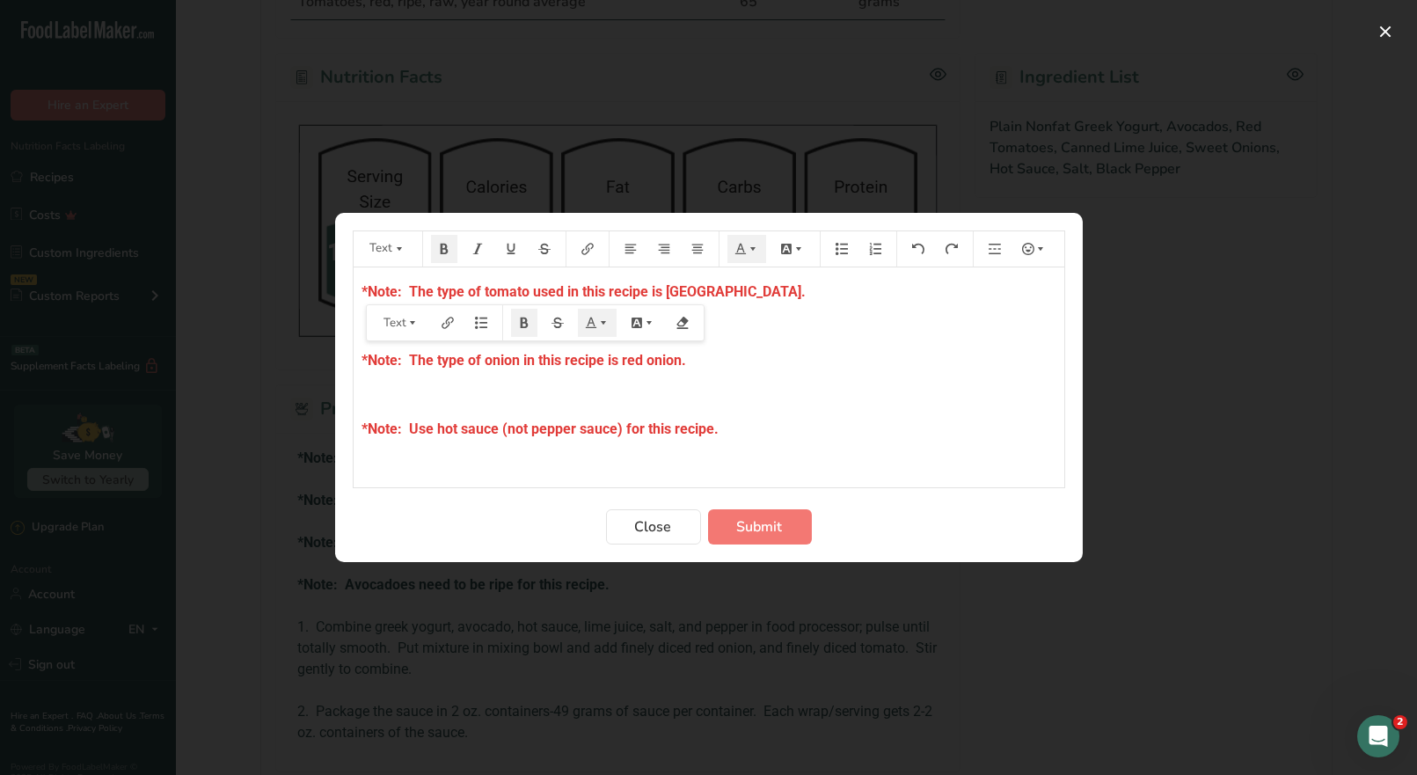
drag, startPoint x: 814, startPoint y: 345, endPoint x: 826, endPoint y: 370, distance: 27.5
click at [815, 346] on div "*Note: The type of tomato used in this recipe is Roma. ﻿ *Note: The type of oni…" at bounding box center [709, 488] width 711 height 442
click at [723, 422] on p "*Note: Use hot sauce (not pepper sauce) for this recipe." at bounding box center [709, 429] width 693 height 21
click at [750, 527] on span "Submit" at bounding box center [760, 526] width 46 height 21
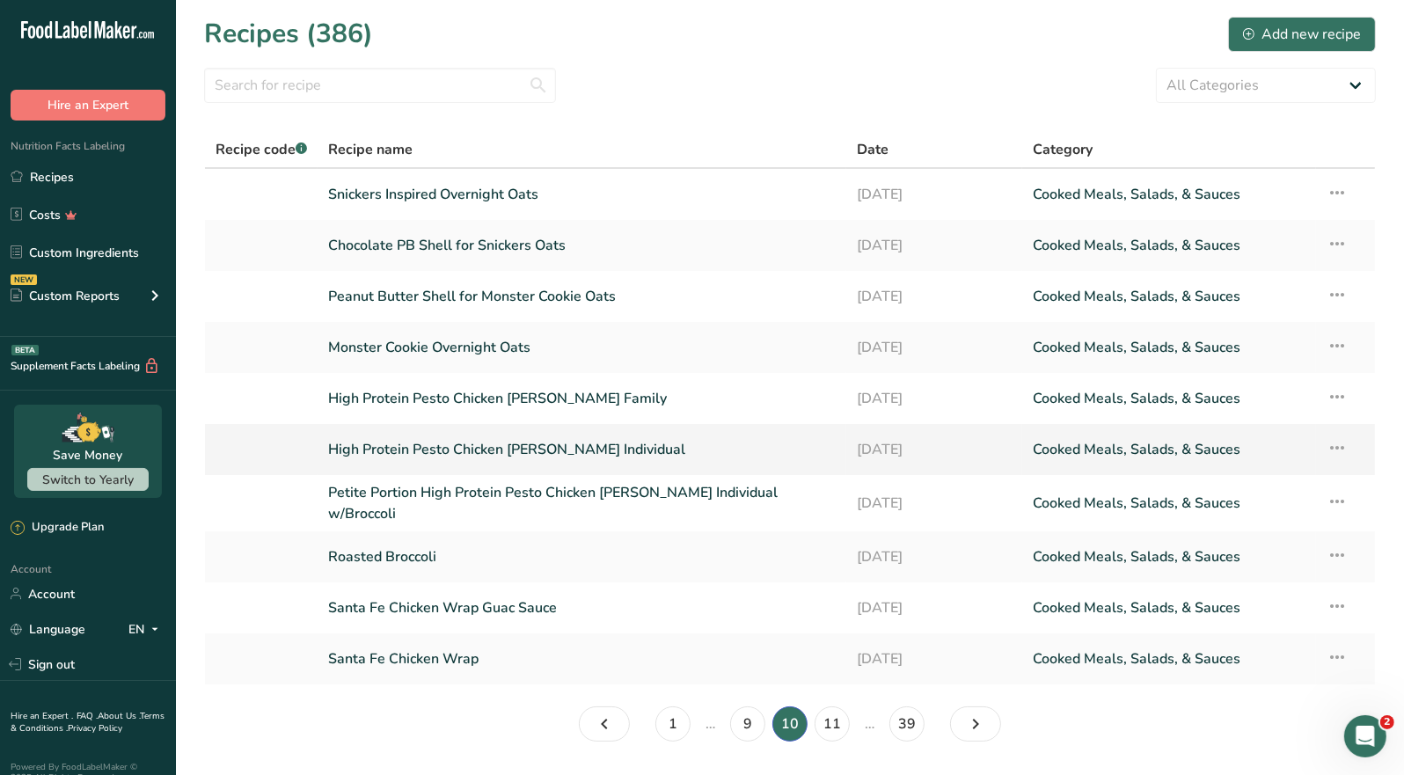
scroll to position [45, 0]
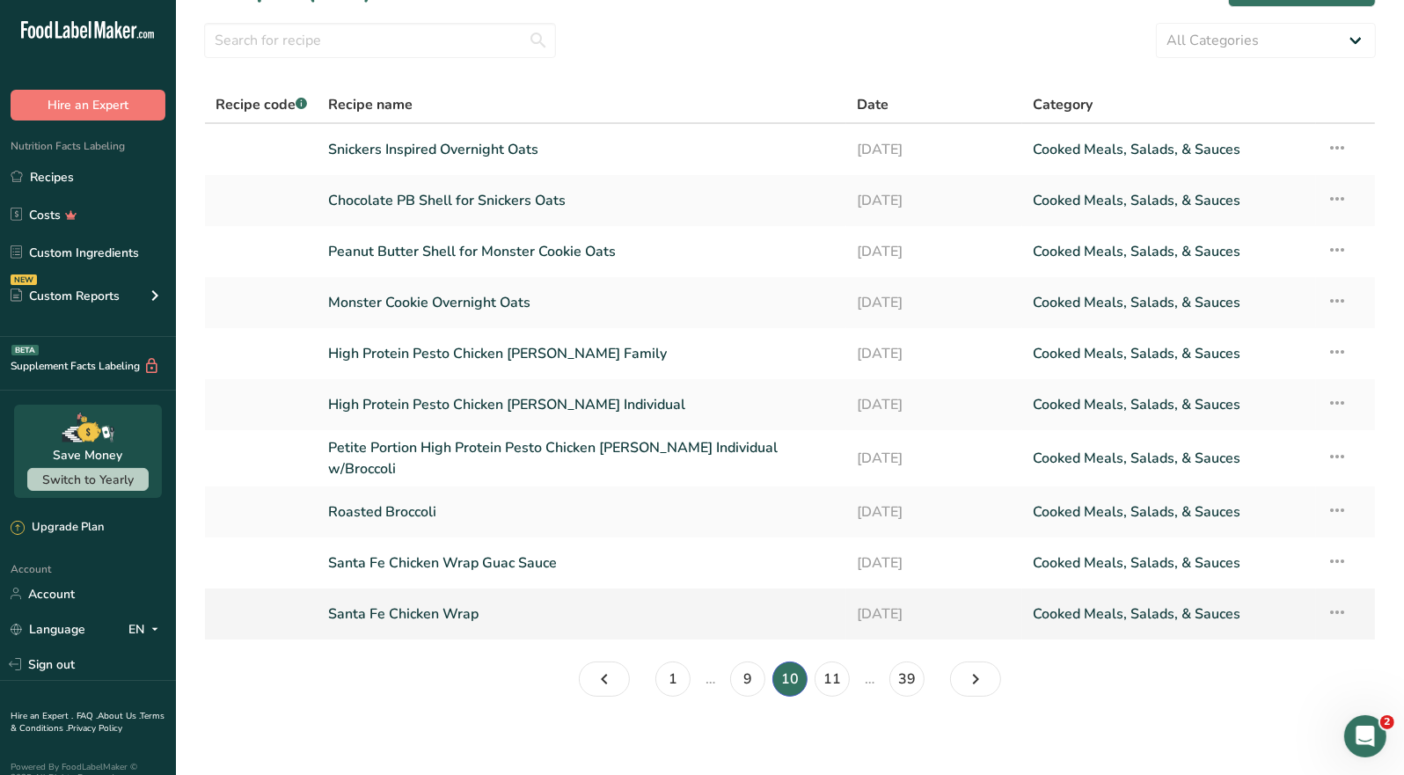
click at [464, 610] on link "Santa Fe Chicken Wrap" at bounding box center [582, 614] width 508 height 37
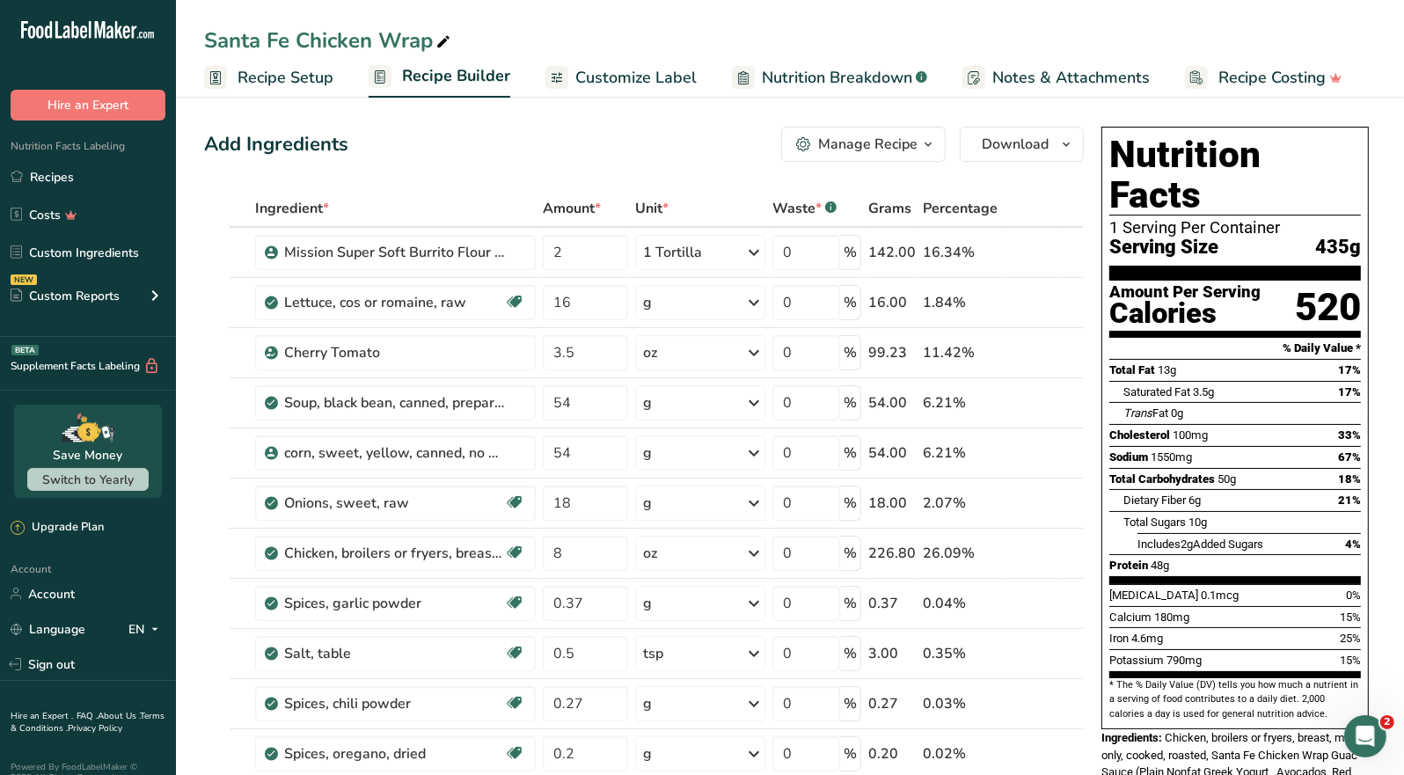
click at [895, 156] on button "Manage Recipe" at bounding box center [863, 144] width 165 height 35
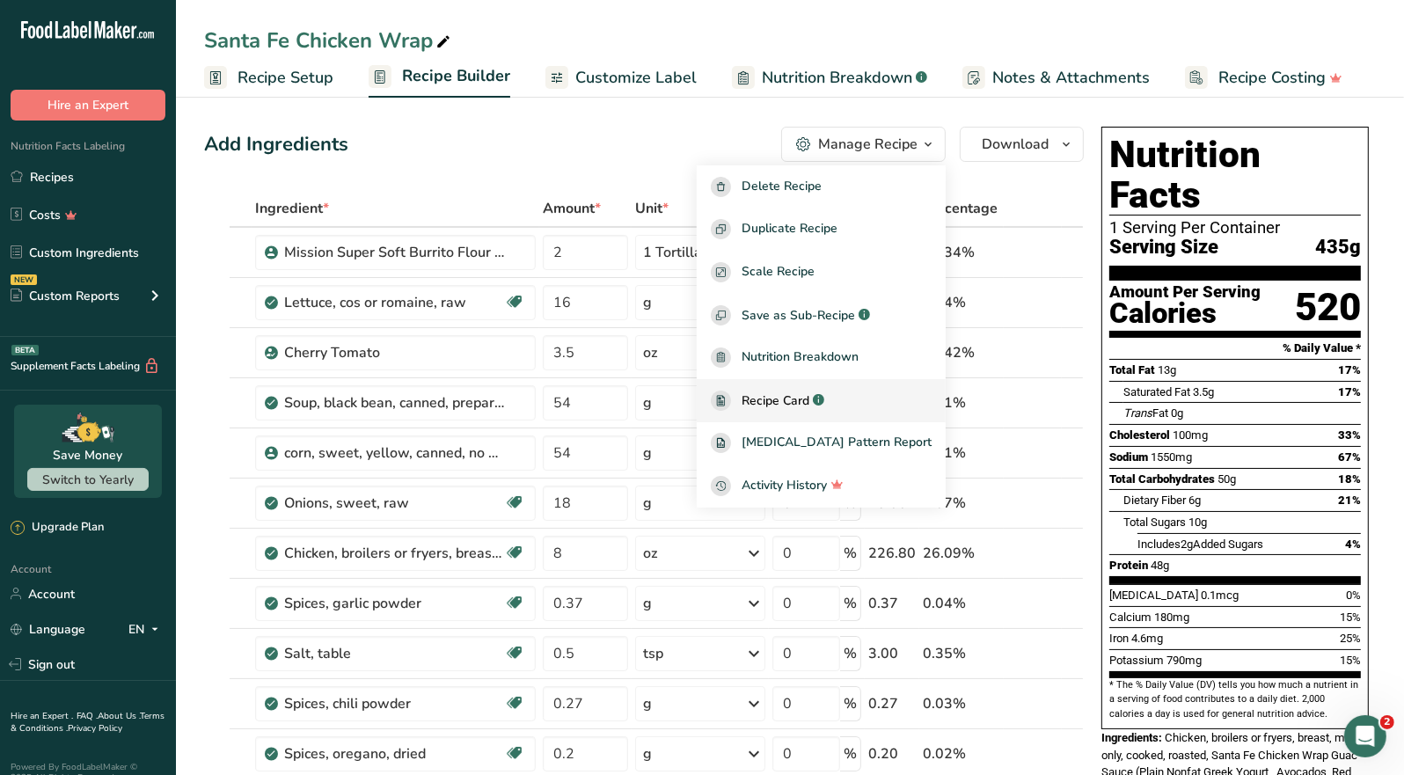
click at [809, 399] on span "Recipe Card" at bounding box center [776, 401] width 68 height 18
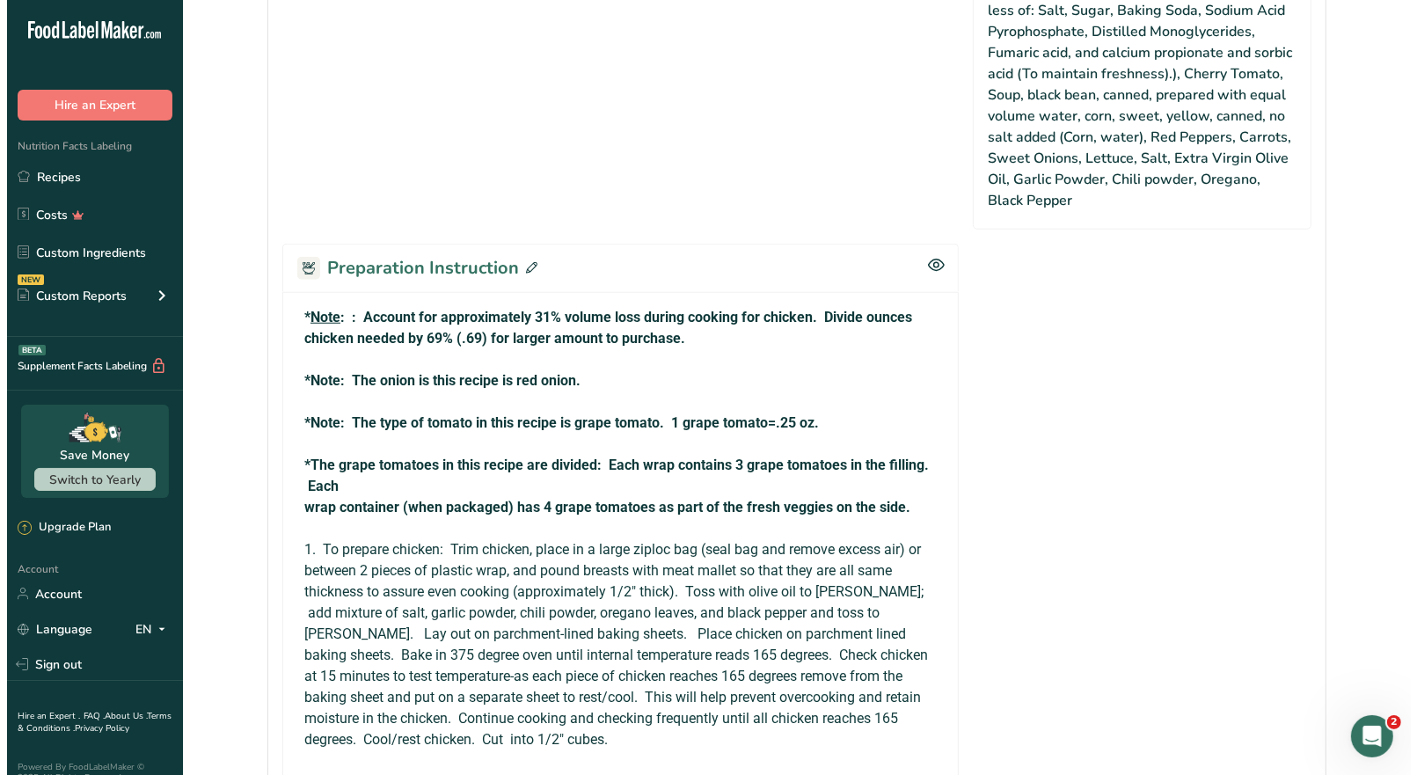
scroll to position [1407, 0]
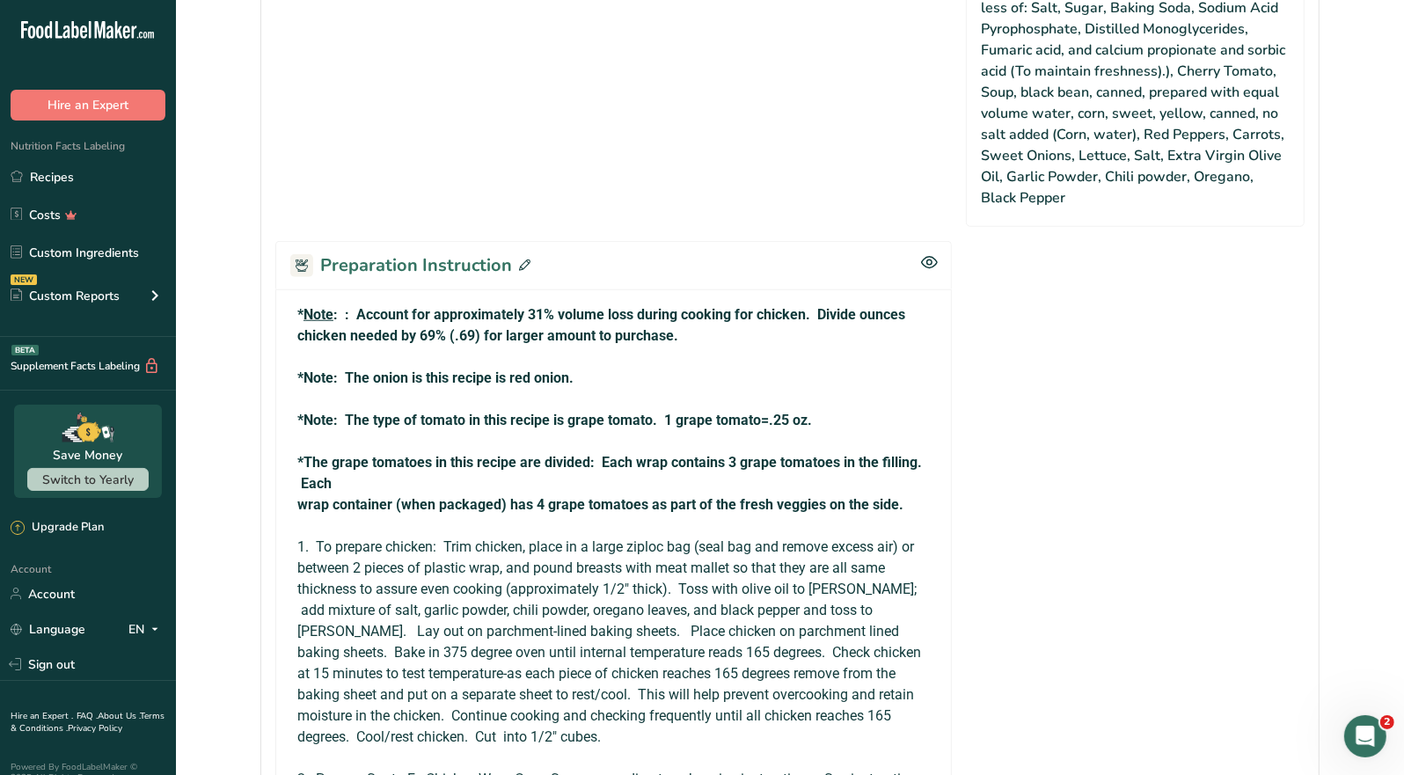
click at [527, 241] on div "Preparation Instruction" at bounding box center [613, 265] width 677 height 48
click at [522, 260] on icon at bounding box center [524, 265] width 11 height 11
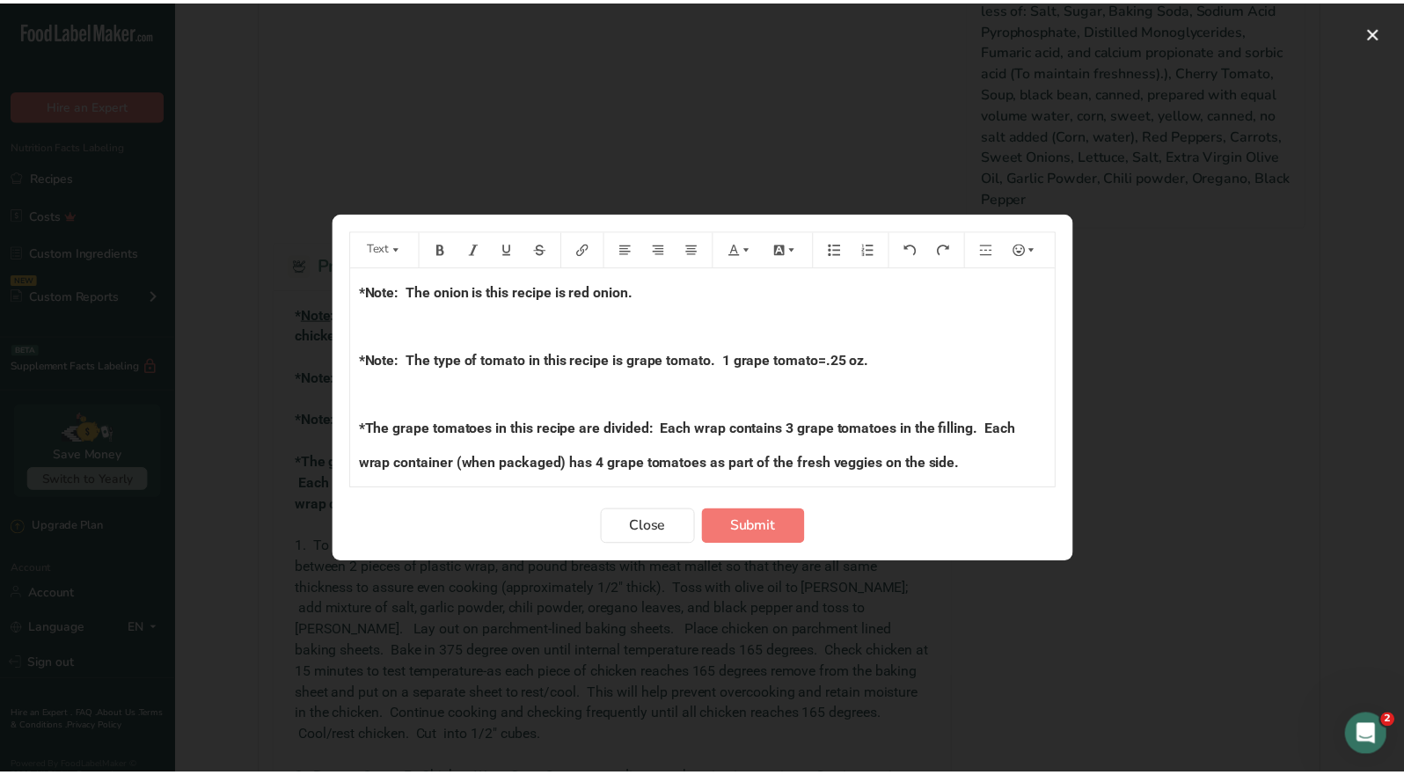
scroll to position [0, 0]
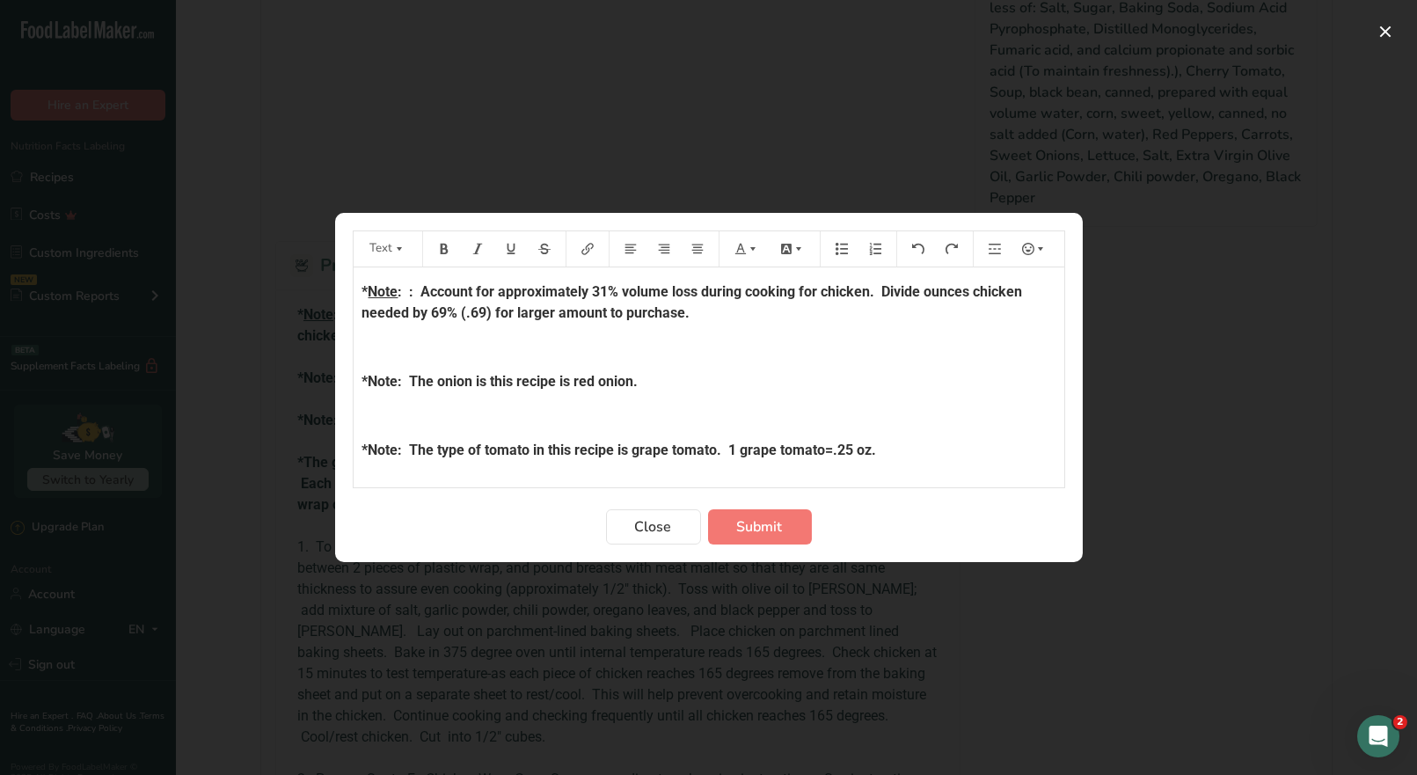
drag, startPoint x: 993, startPoint y: 377, endPoint x: 845, endPoint y: 300, distance: 166.5
click at [324, 263] on div "Text * Note : : Account for approximately 31% volume loss during cooking for ch…" at bounding box center [708, 387] width 1417 height 775
click at [752, 249] on icon "Preparation instructions modal" at bounding box center [753, 249] width 5 height 4
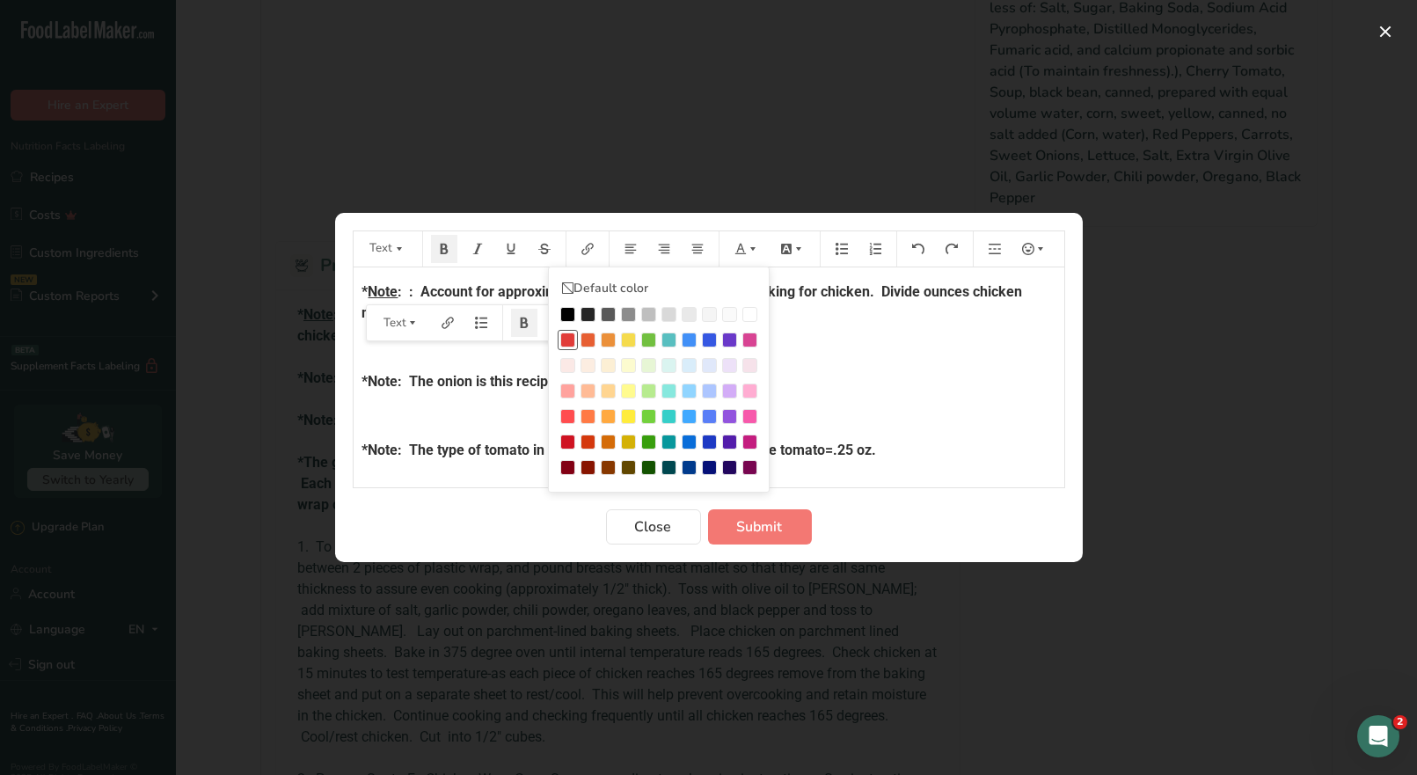
click at [567, 339] on div "Preparation instructions modal" at bounding box center [567, 340] width 15 height 15
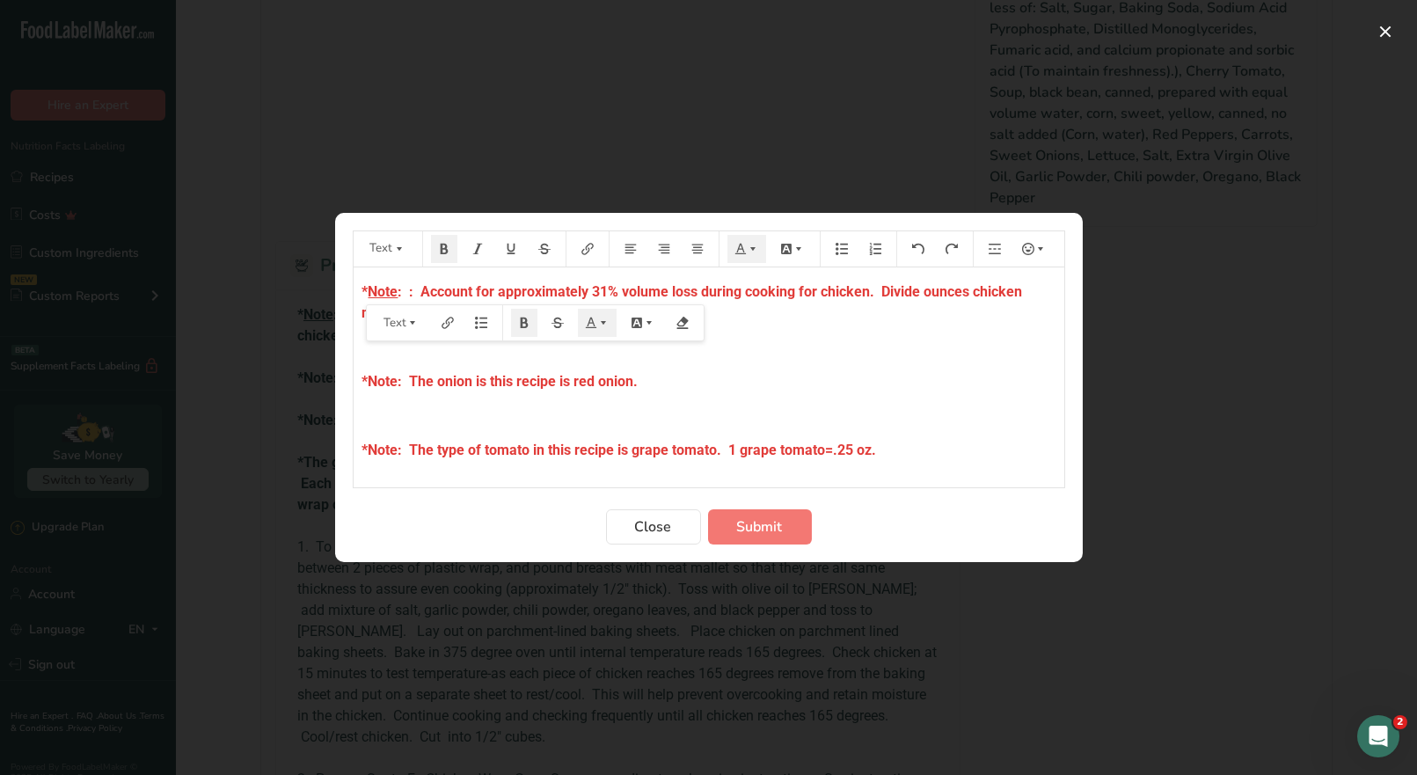
click at [956, 374] on p "*Note: The onion is this recipe is red onion." at bounding box center [709, 381] width 693 height 21
click at [919, 443] on p "*Note: The type of tomato in this recipe is grape tomato. 1 grape tomato=.25 oz." at bounding box center [709, 450] width 693 height 21
click at [758, 532] on span "Submit" at bounding box center [760, 526] width 46 height 21
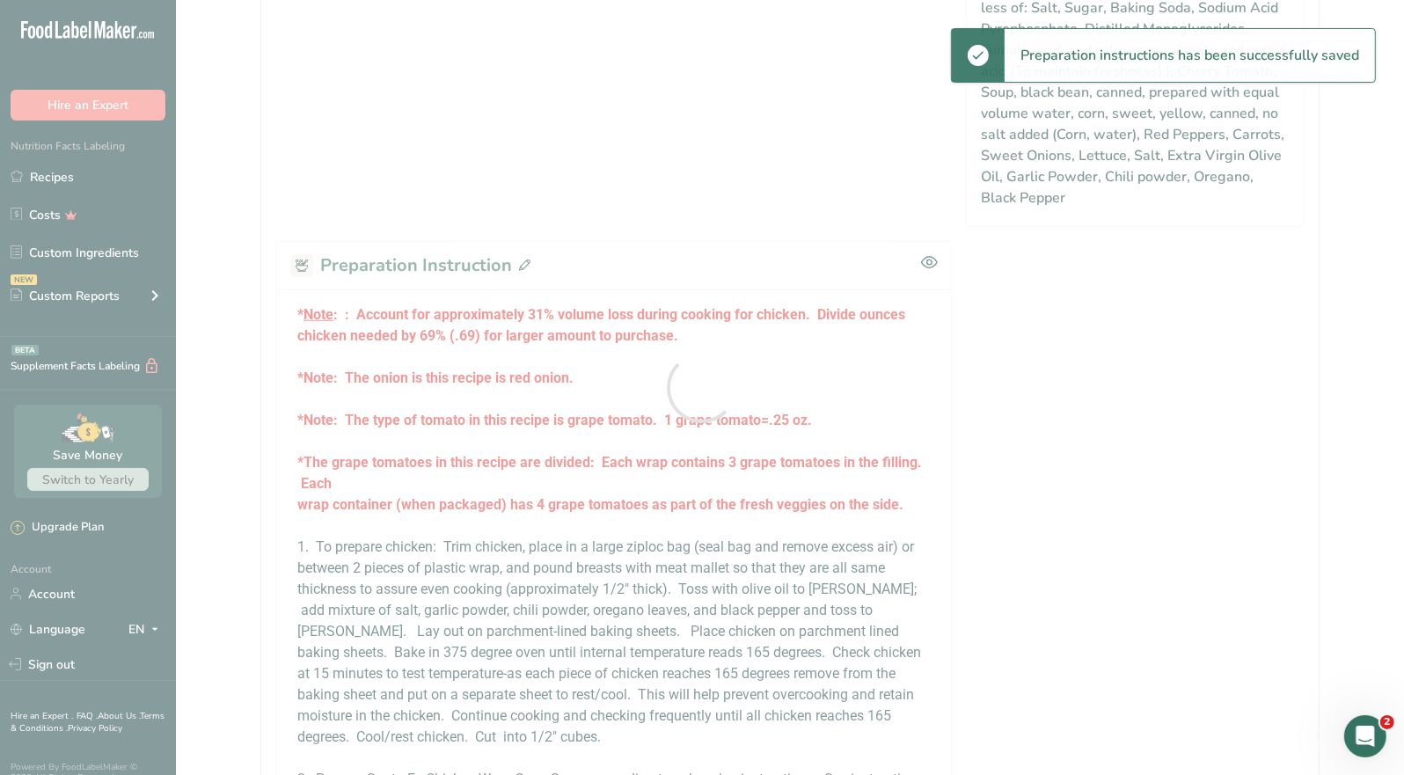
scroll to position [1407, 0]
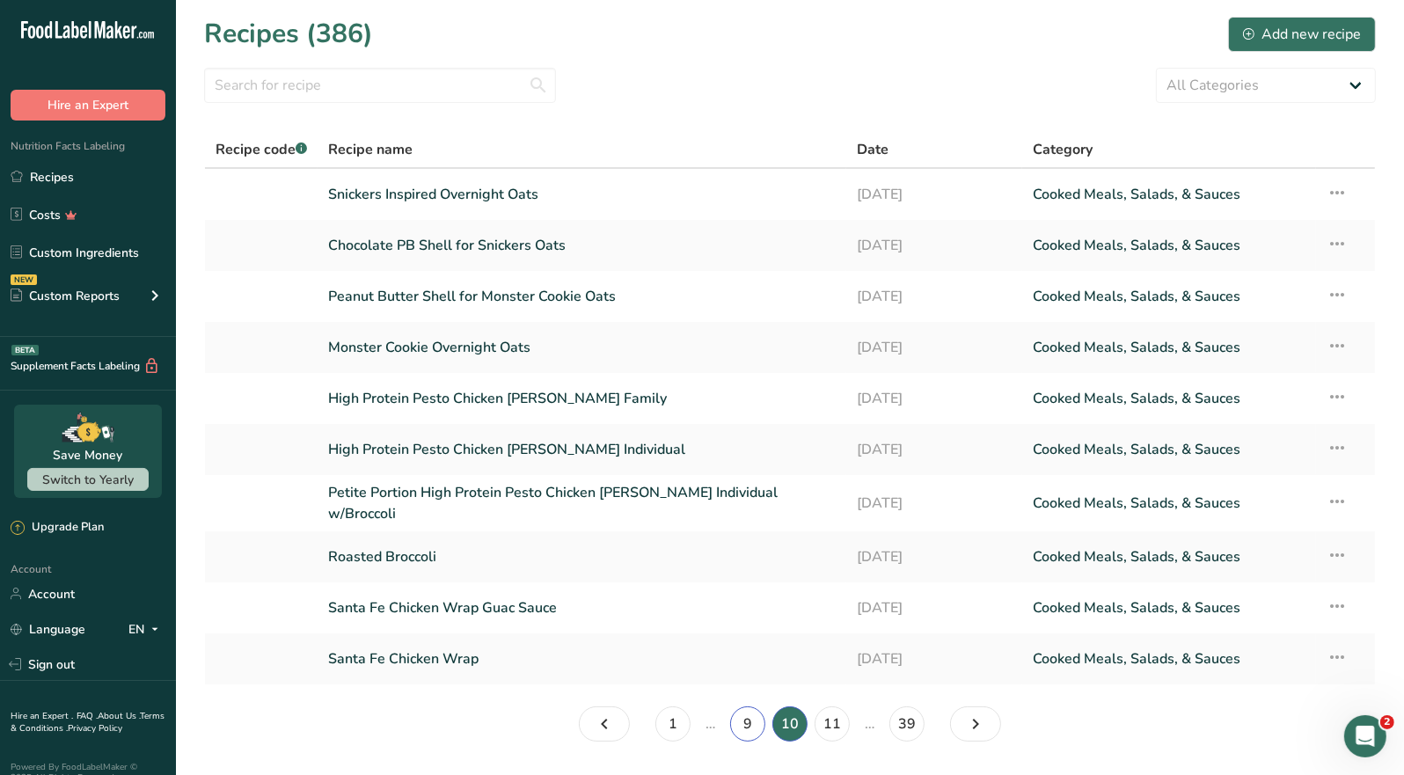
click at [752, 714] on link "9" at bounding box center [747, 724] width 35 height 35
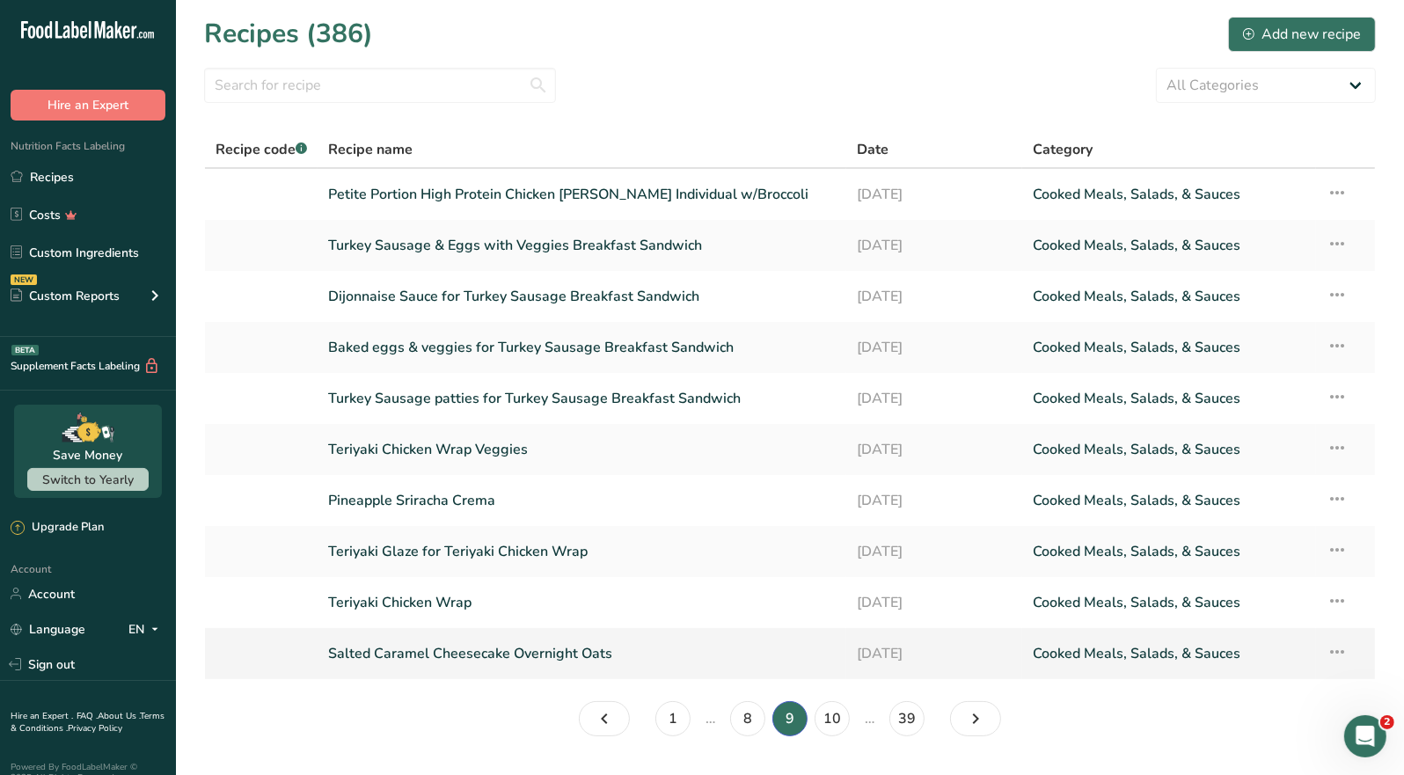
click at [571, 648] on link "Salted Caramel Cheesecake Overnight Oats" at bounding box center [582, 653] width 508 height 37
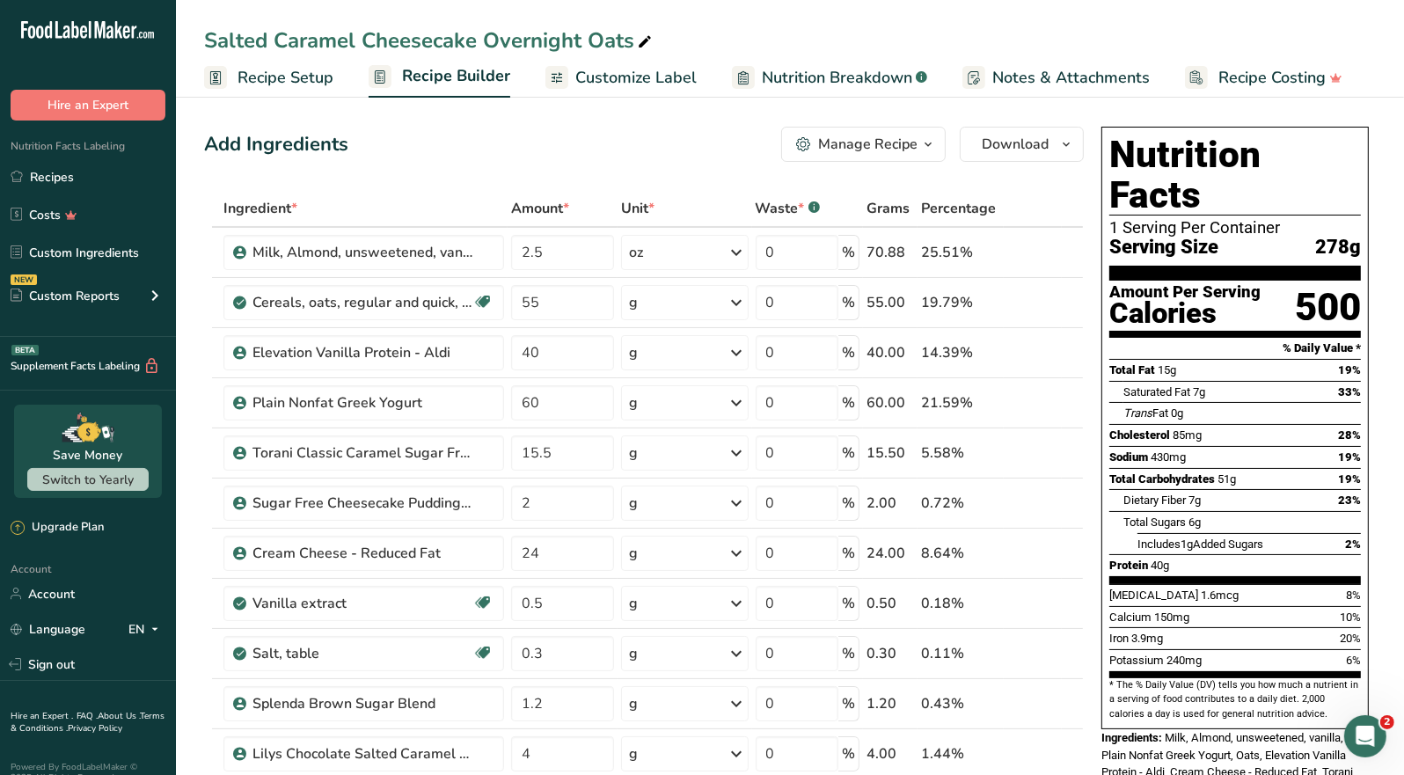
click at [913, 146] on div "Manage Recipe" at bounding box center [867, 144] width 99 height 21
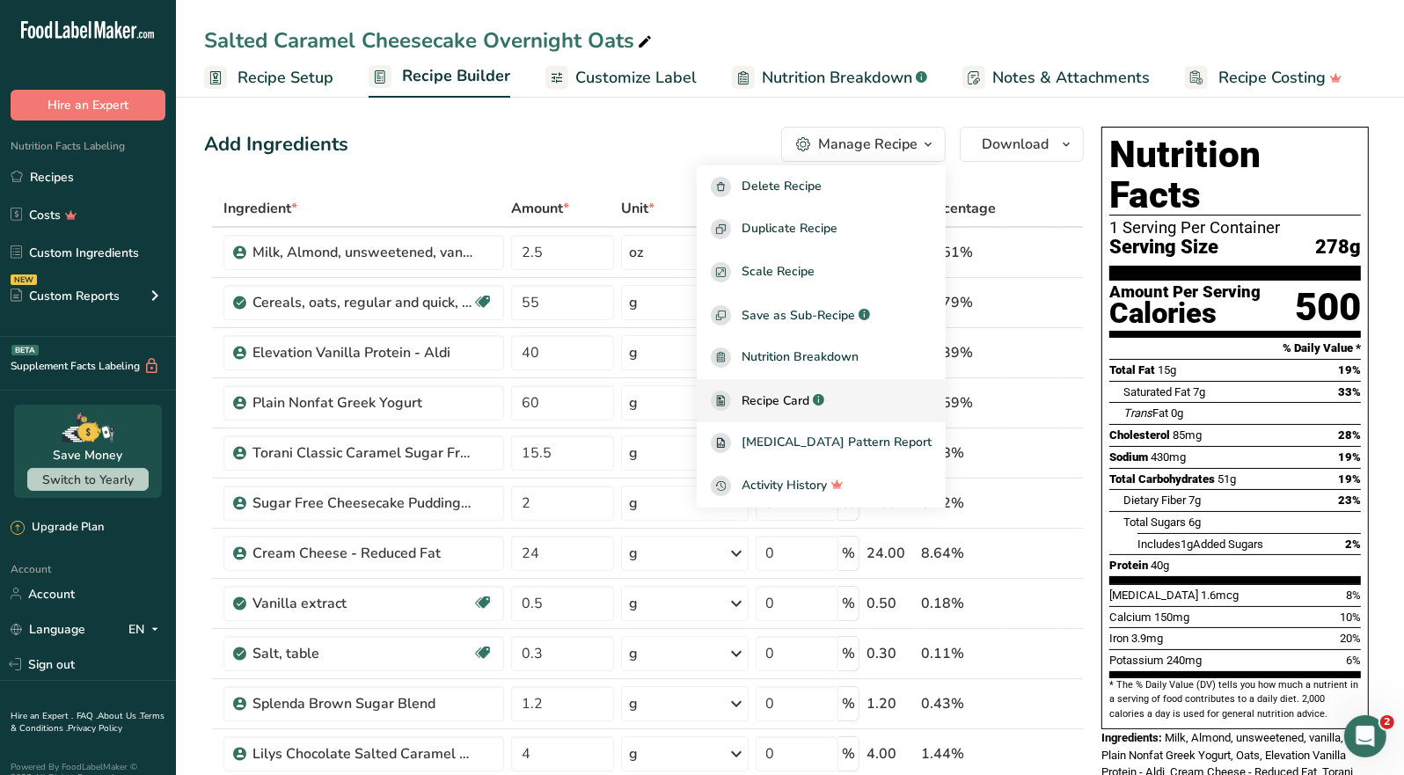
click at [809, 406] on span "Recipe Card" at bounding box center [776, 401] width 68 height 18
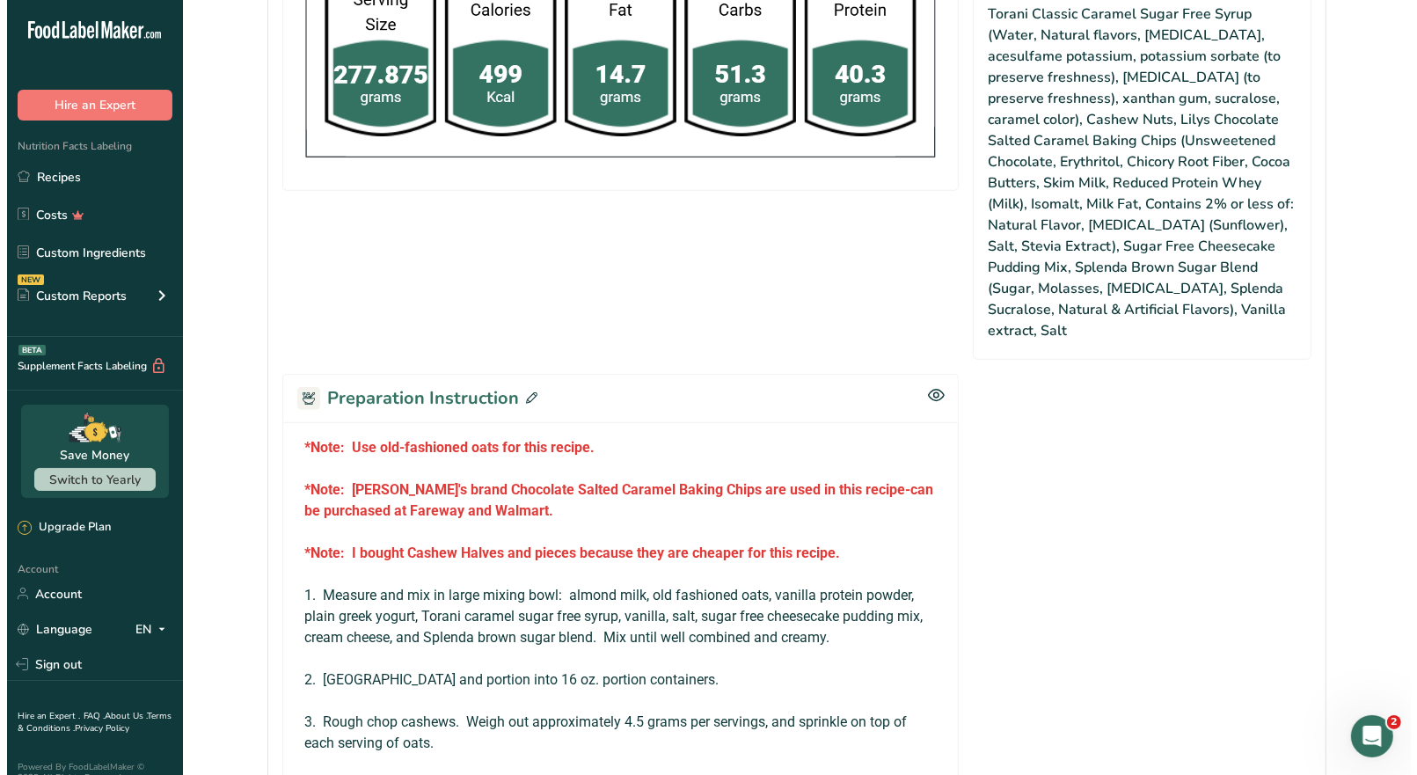
scroll to position [1056, 0]
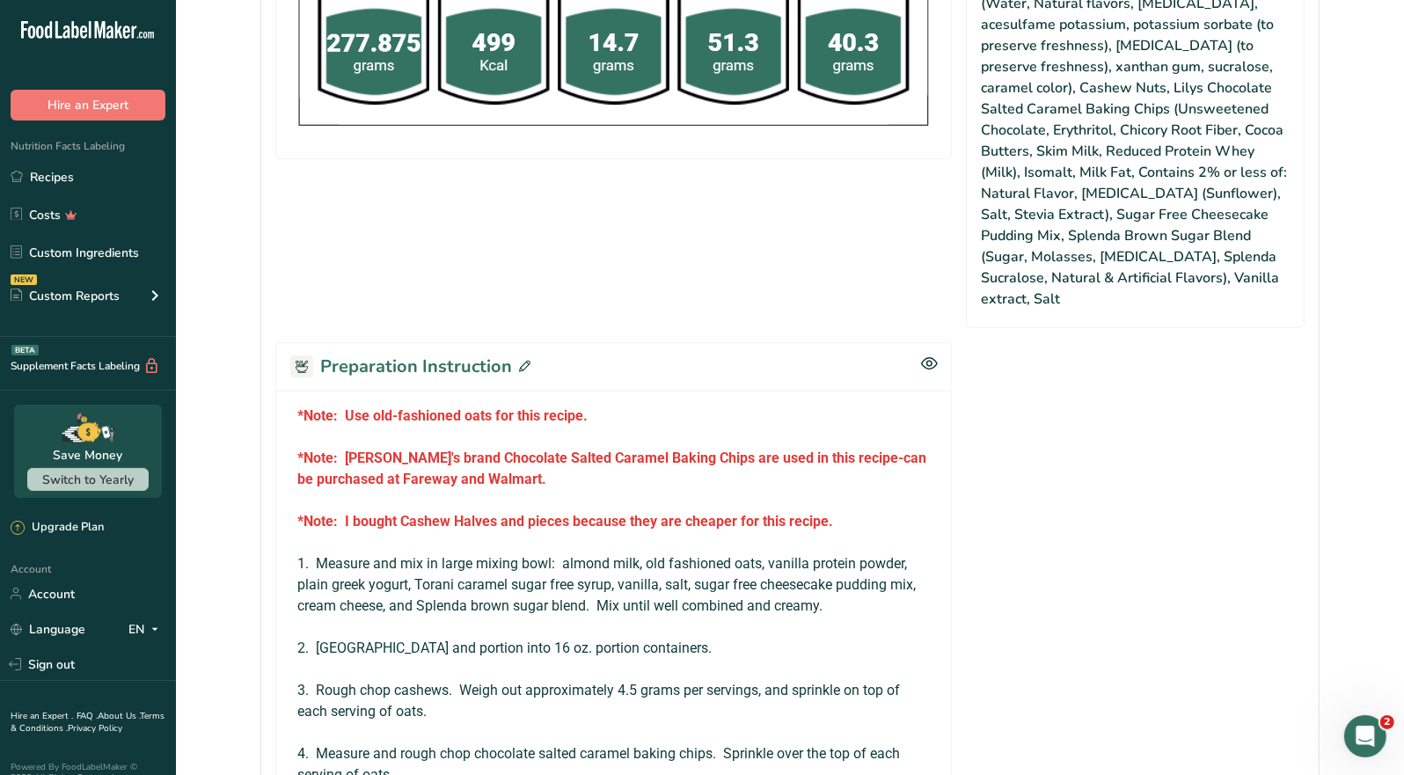
click at [524, 361] on icon at bounding box center [524, 366] width 11 height 11
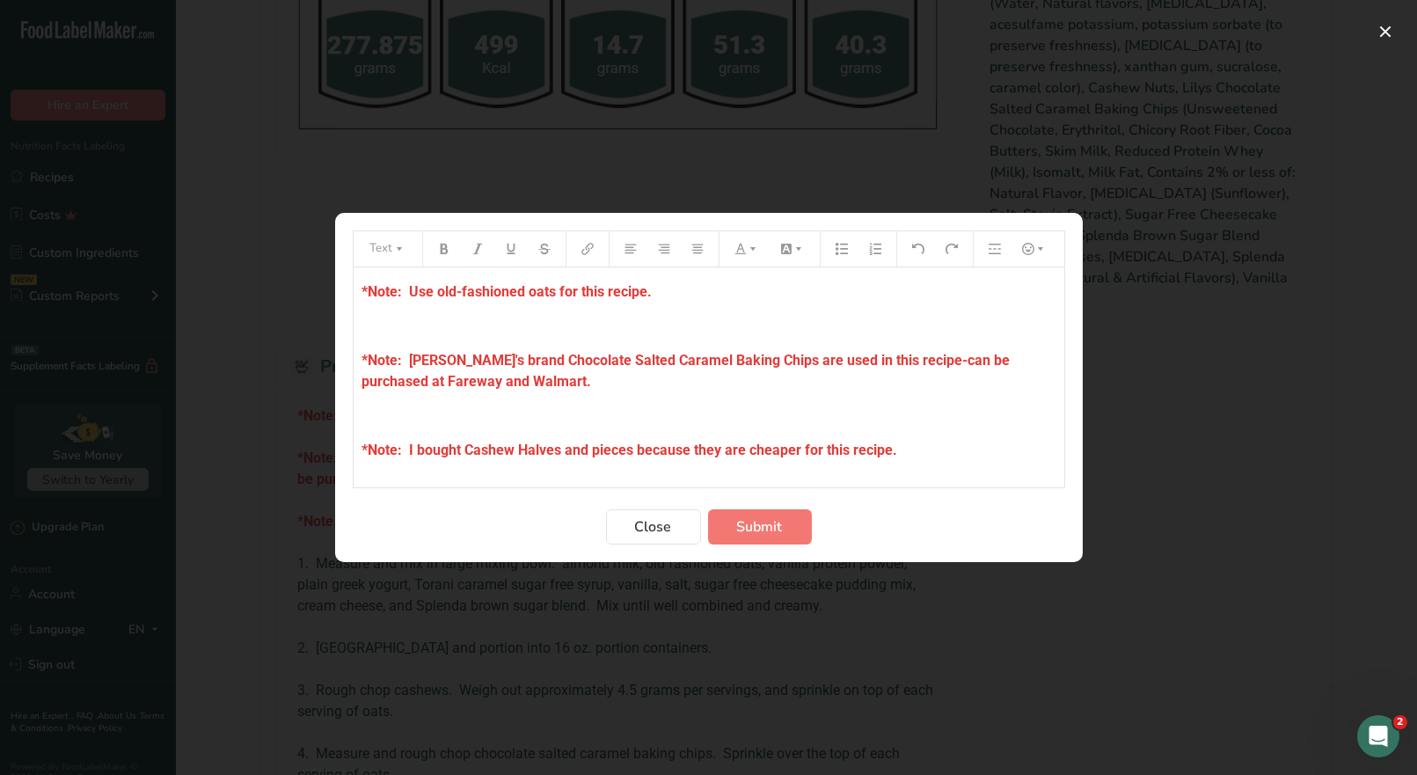
click at [905, 451] on p "*Note: I bought Cashew Halves and pieces because they are cheaper for this reci…" at bounding box center [709, 450] width 693 height 21
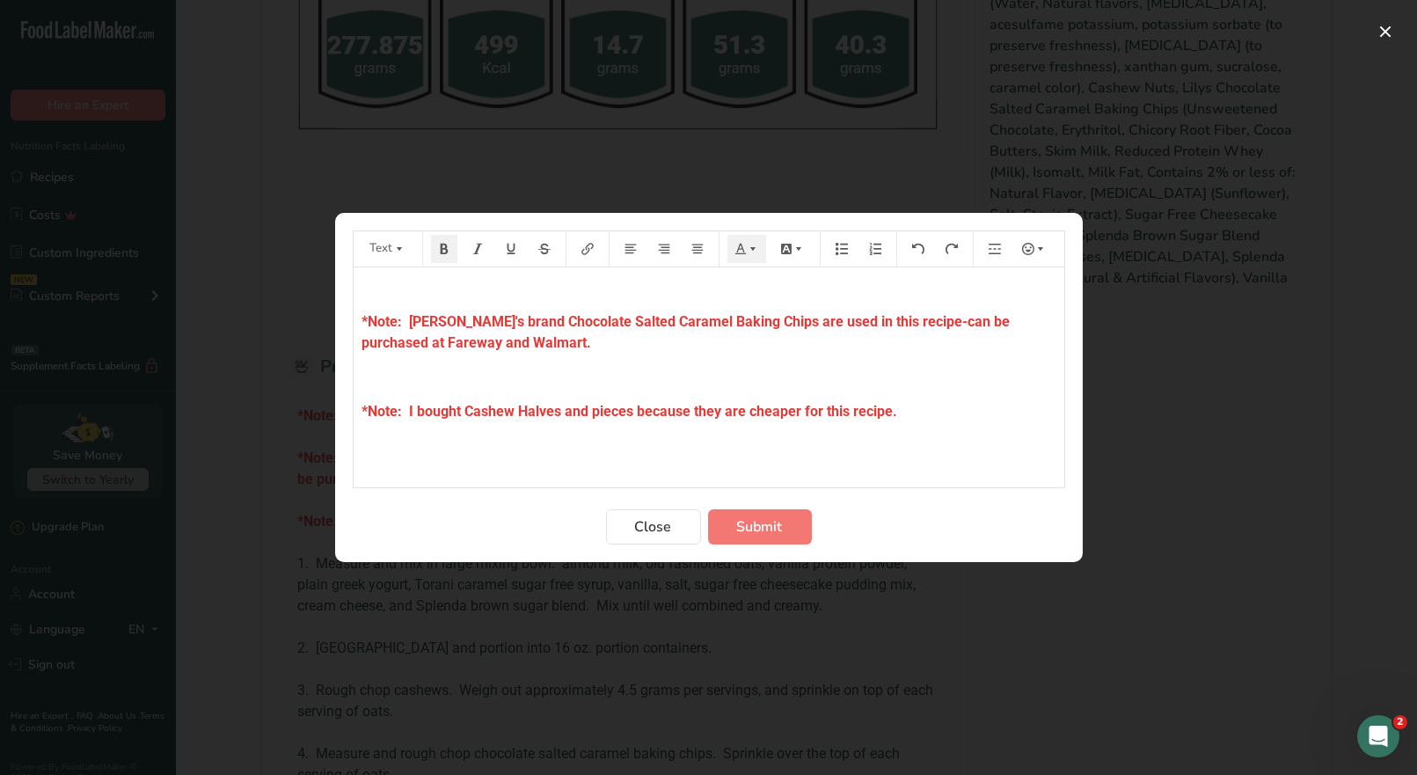
scroll to position [60, 0]
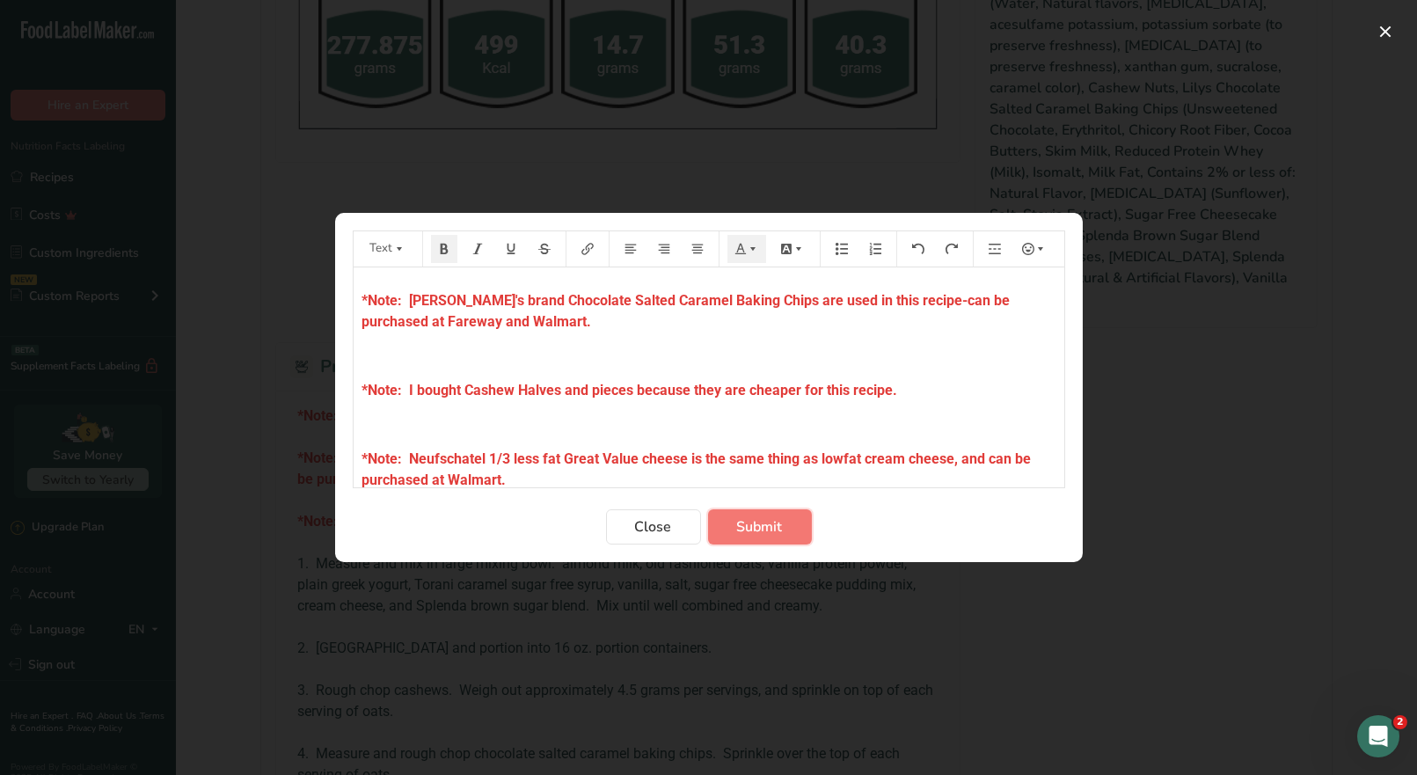
click at [760, 524] on span "Submit" at bounding box center [760, 526] width 46 height 21
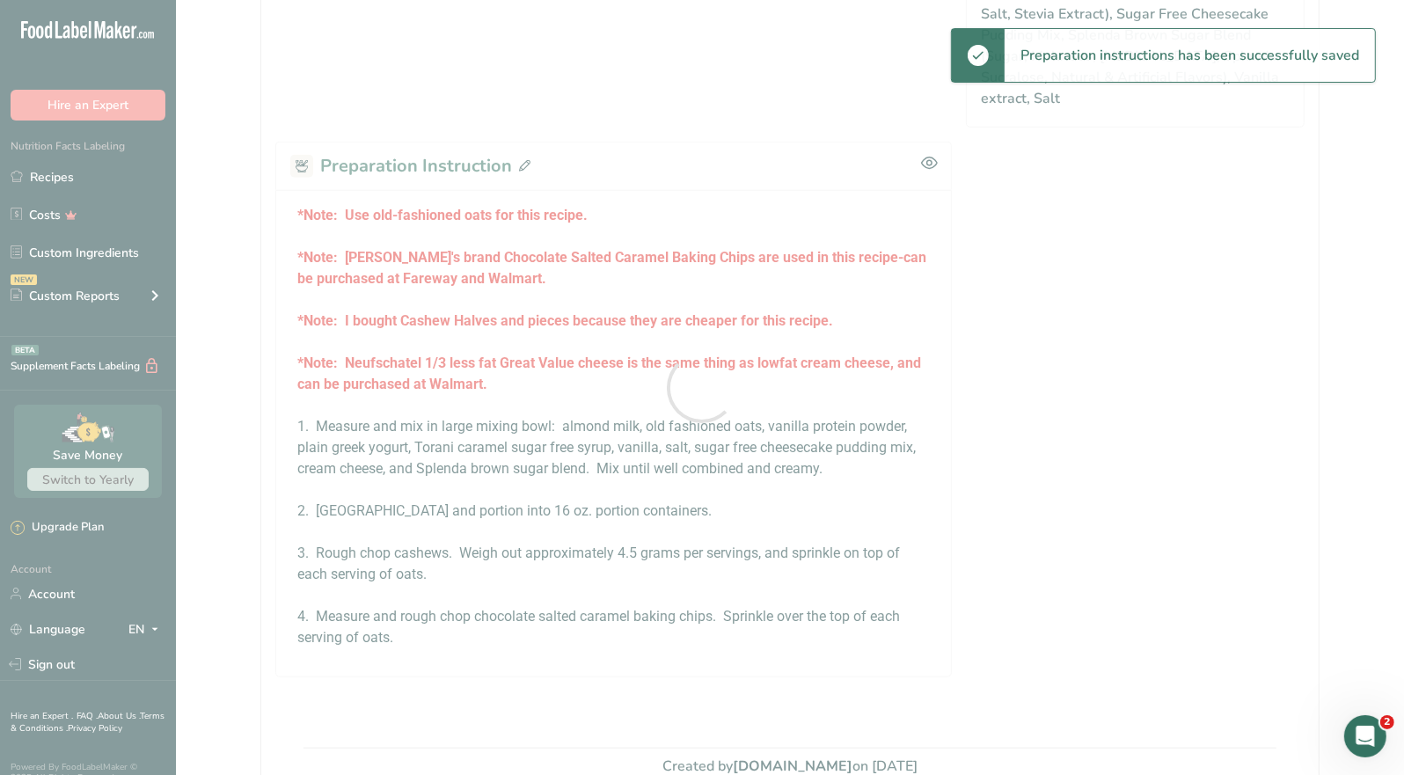
scroll to position [1256, 0]
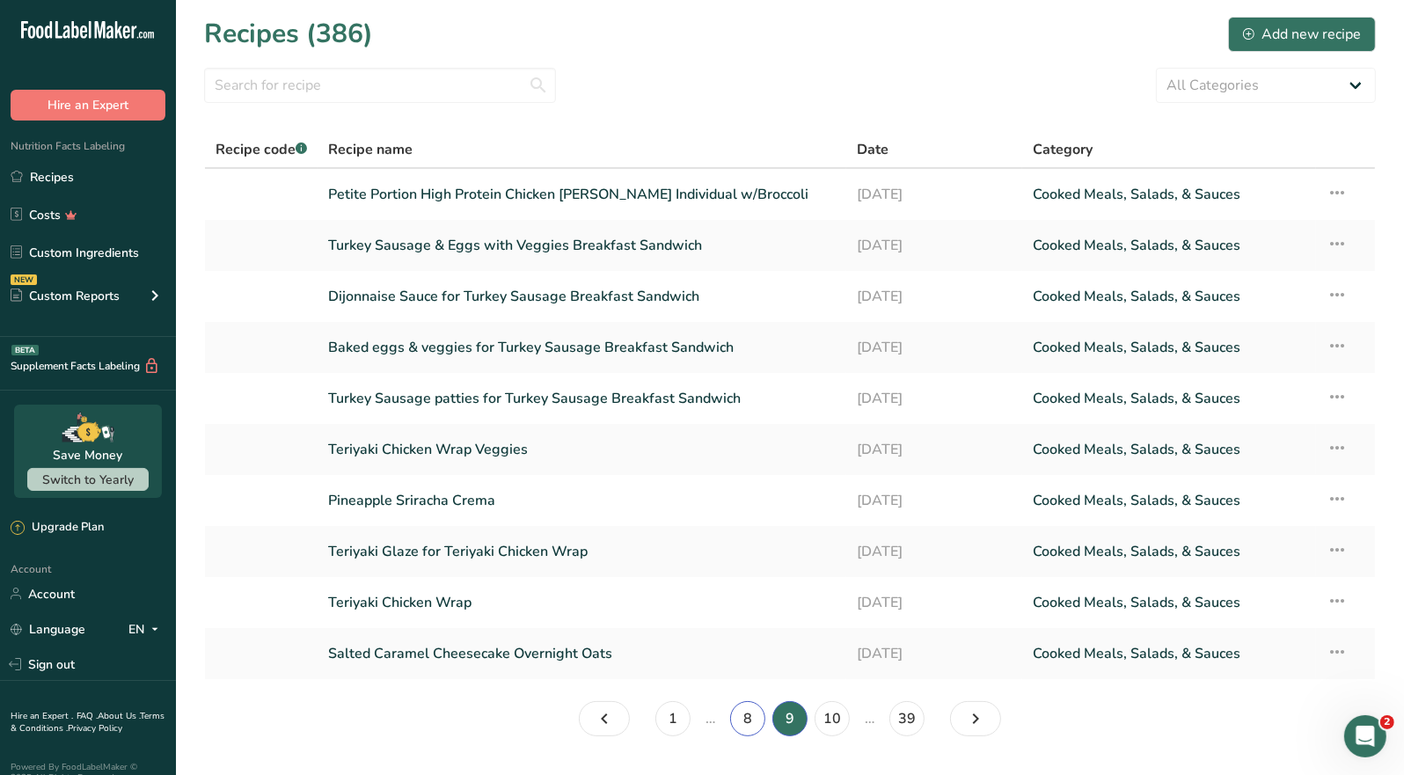
click at [751, 713] on link "8" at bounding box center [747, 718] width 35 height 35
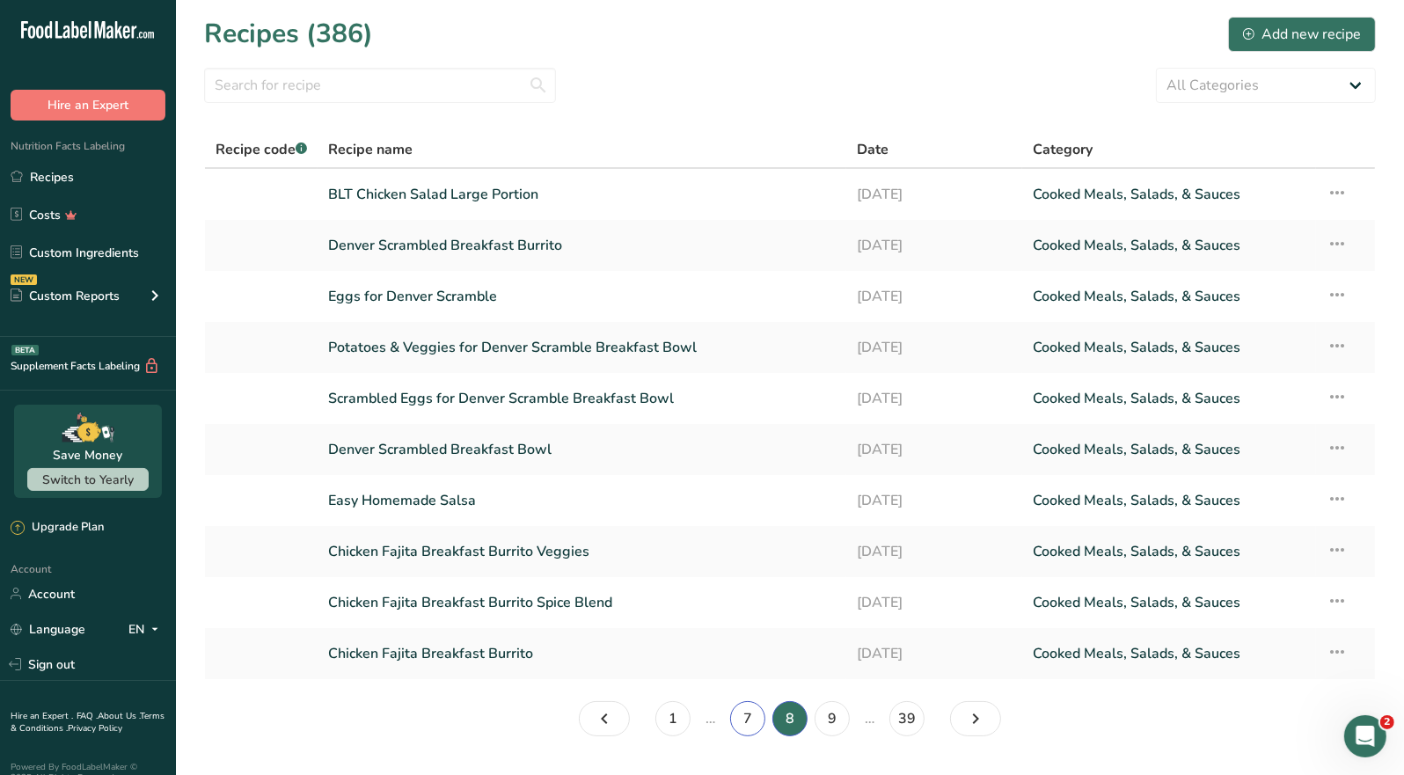
click at [747, 714] on link "7" at bounding box center [747, 718] width 35 height 35
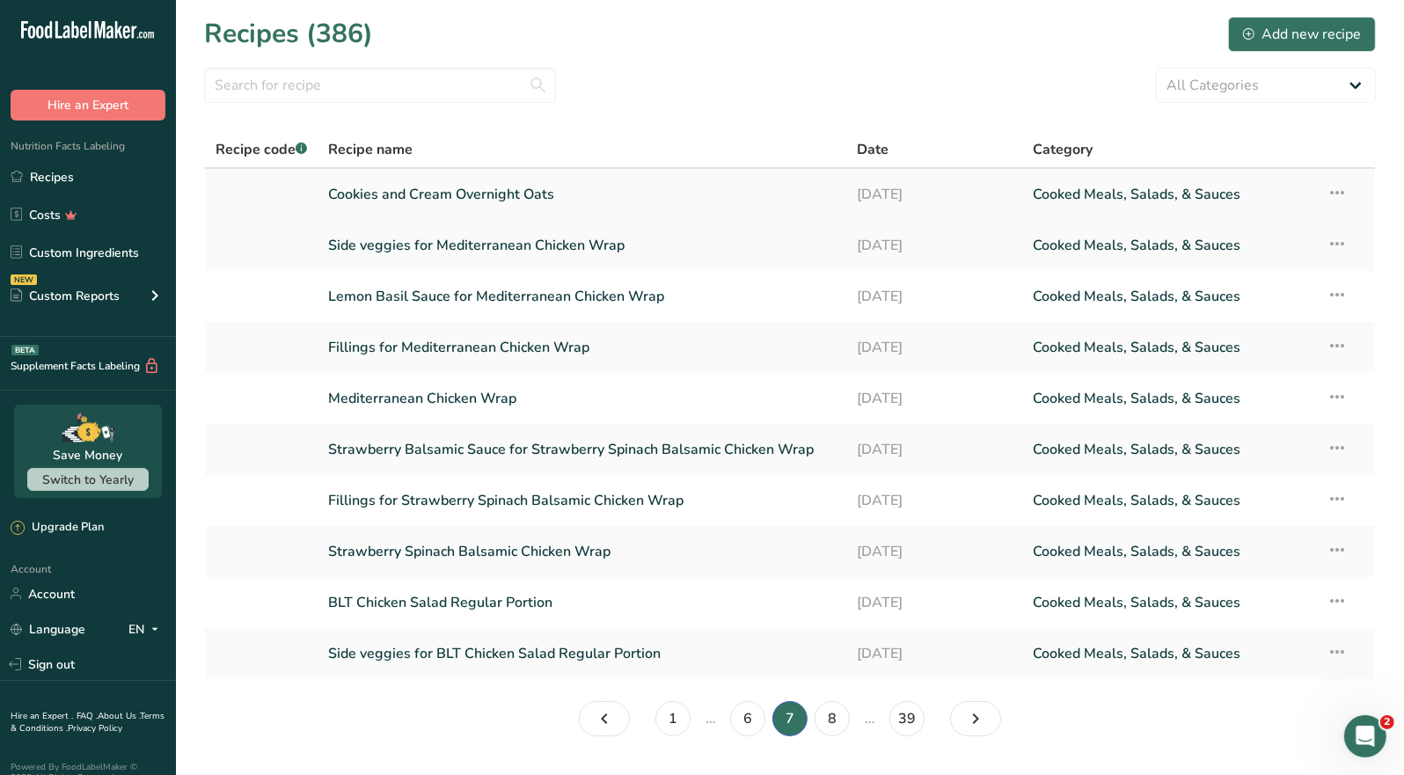
click at [543, 191] on link "Cookies and Cream Overnight Oats" at bounding box center [582, 194] width 508 height 37
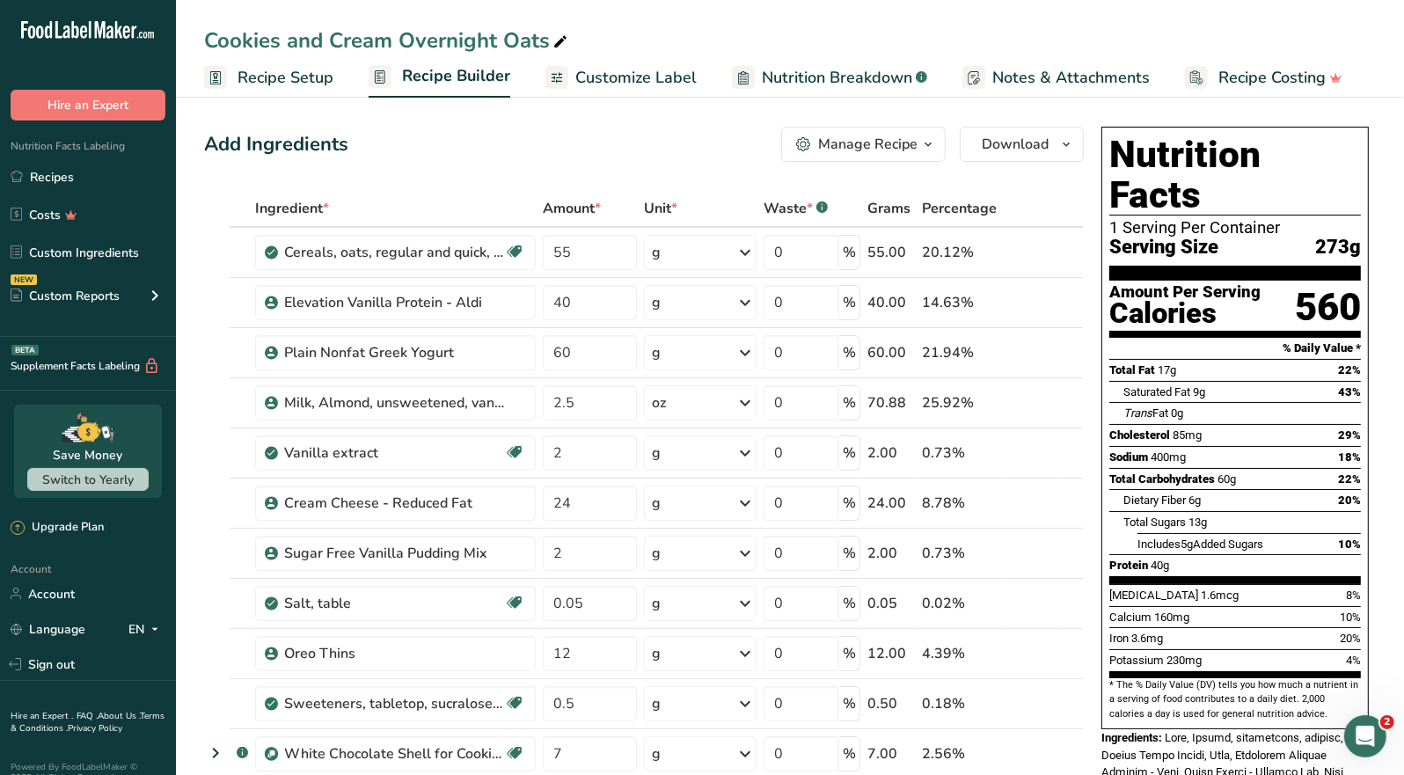
click at [898, 149] on div "Manage Recipe" at bounding box center [867, 144] width 99 height 21
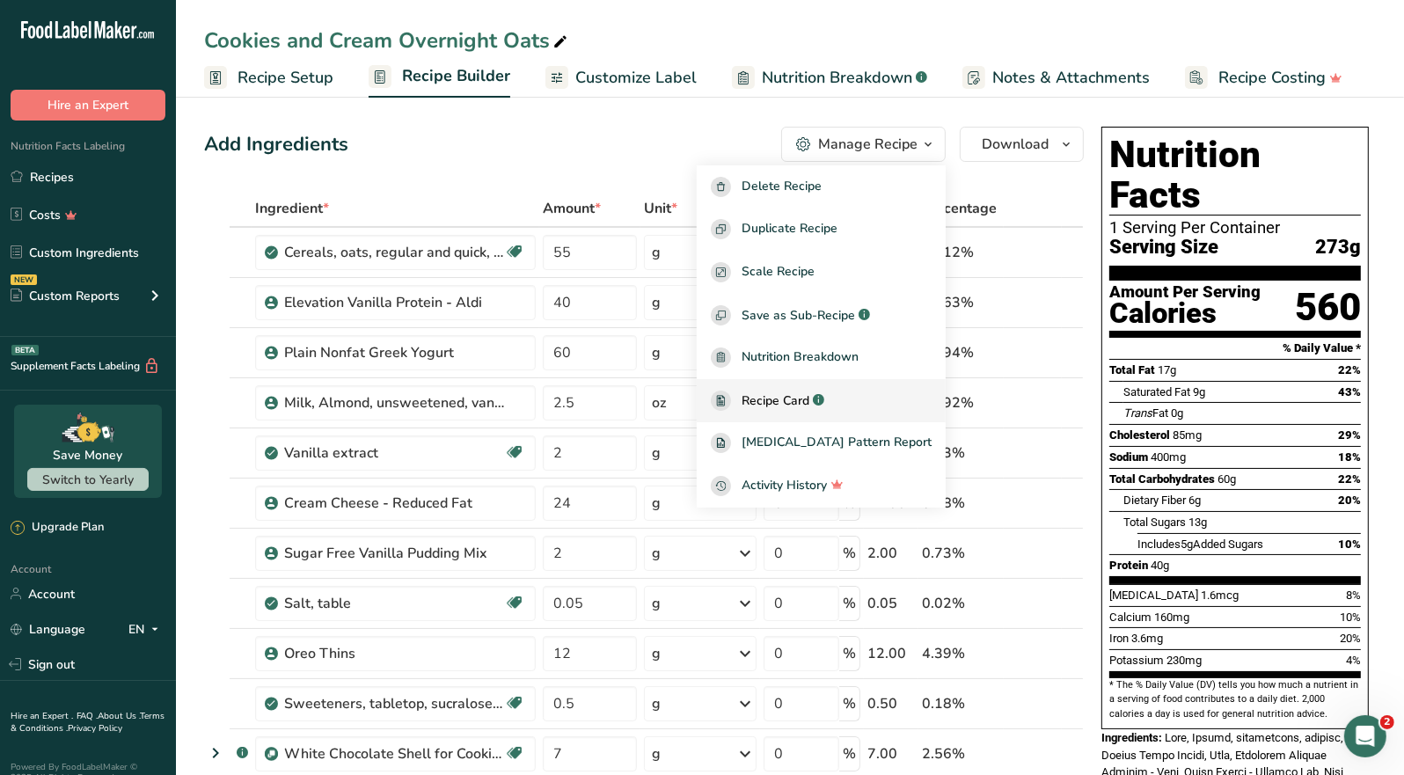
click at [802, 403] on span "Recipe Card" at bounding box center [776, 401] width 68 height 18
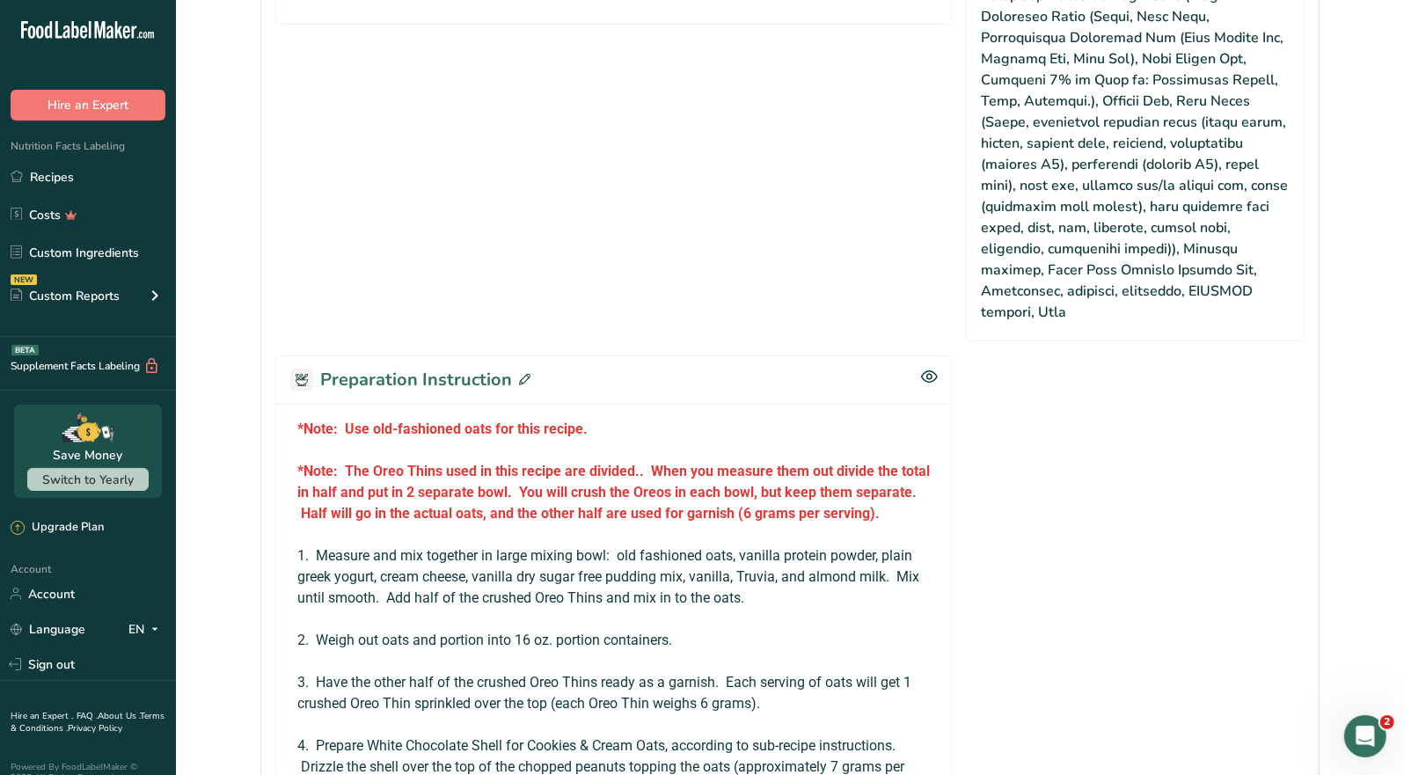
scroll to position [1231, 0]
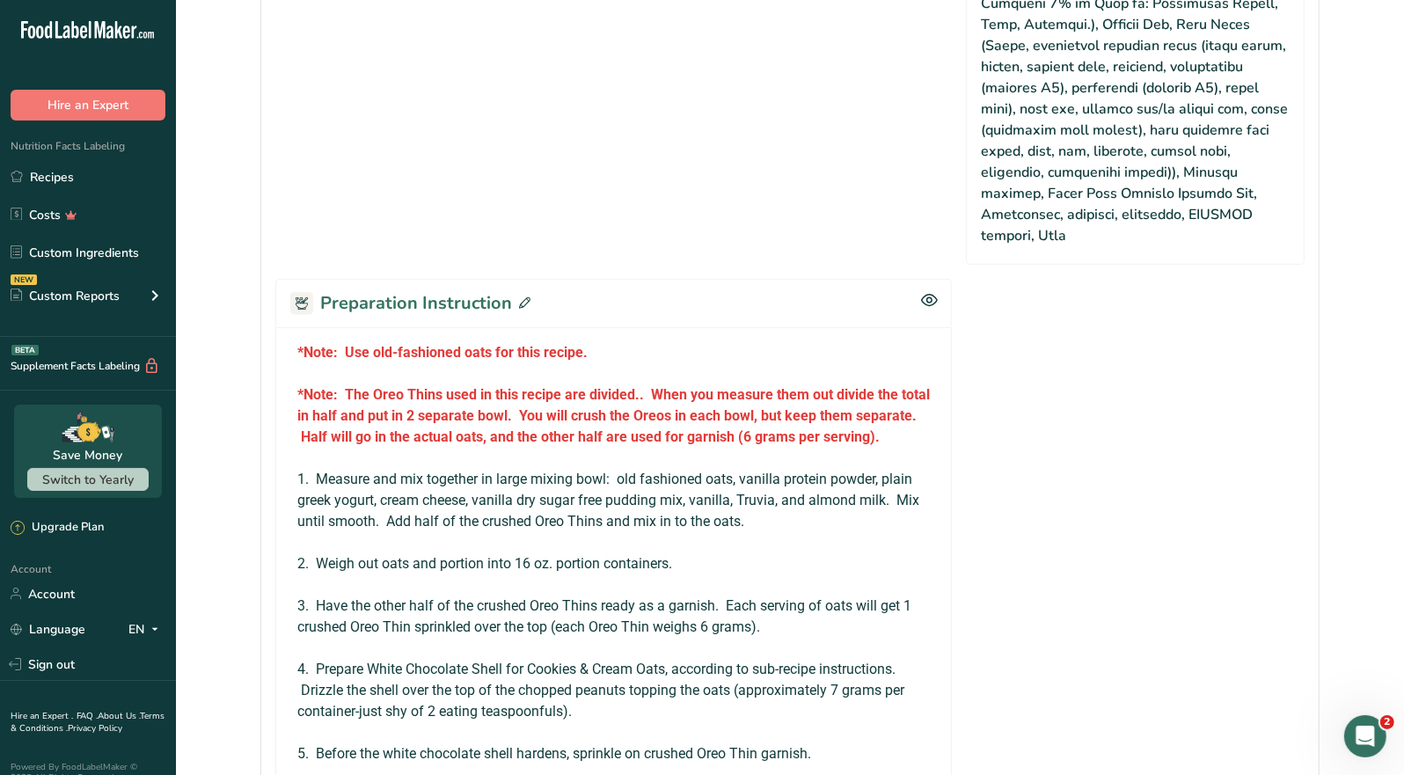
click at [520, 297] on icon at bounding box center [524, 302] width 11 height 11
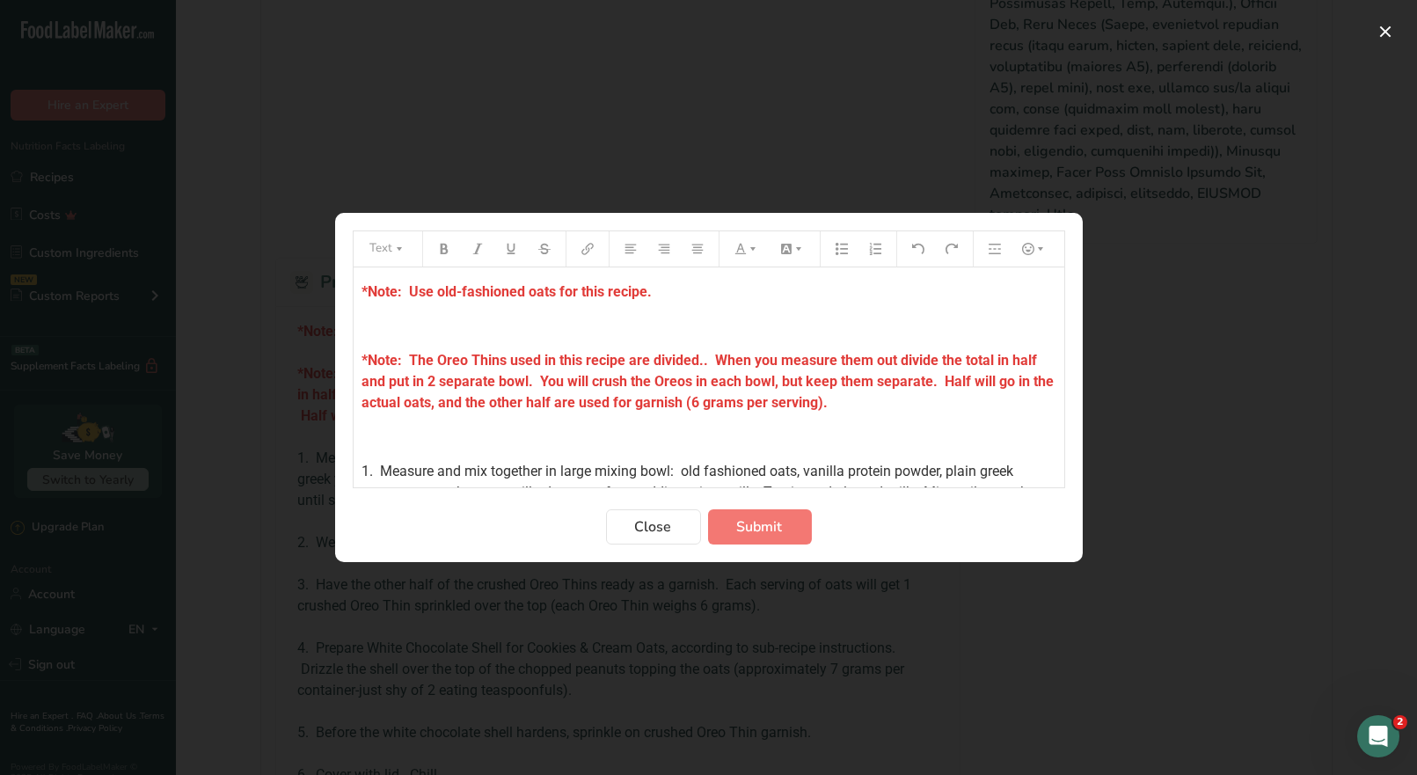
click at [663, 292] on p "*Note: Use old-fashioned oats for this recipe." at bounding box center [709, 292] width 693 height 21
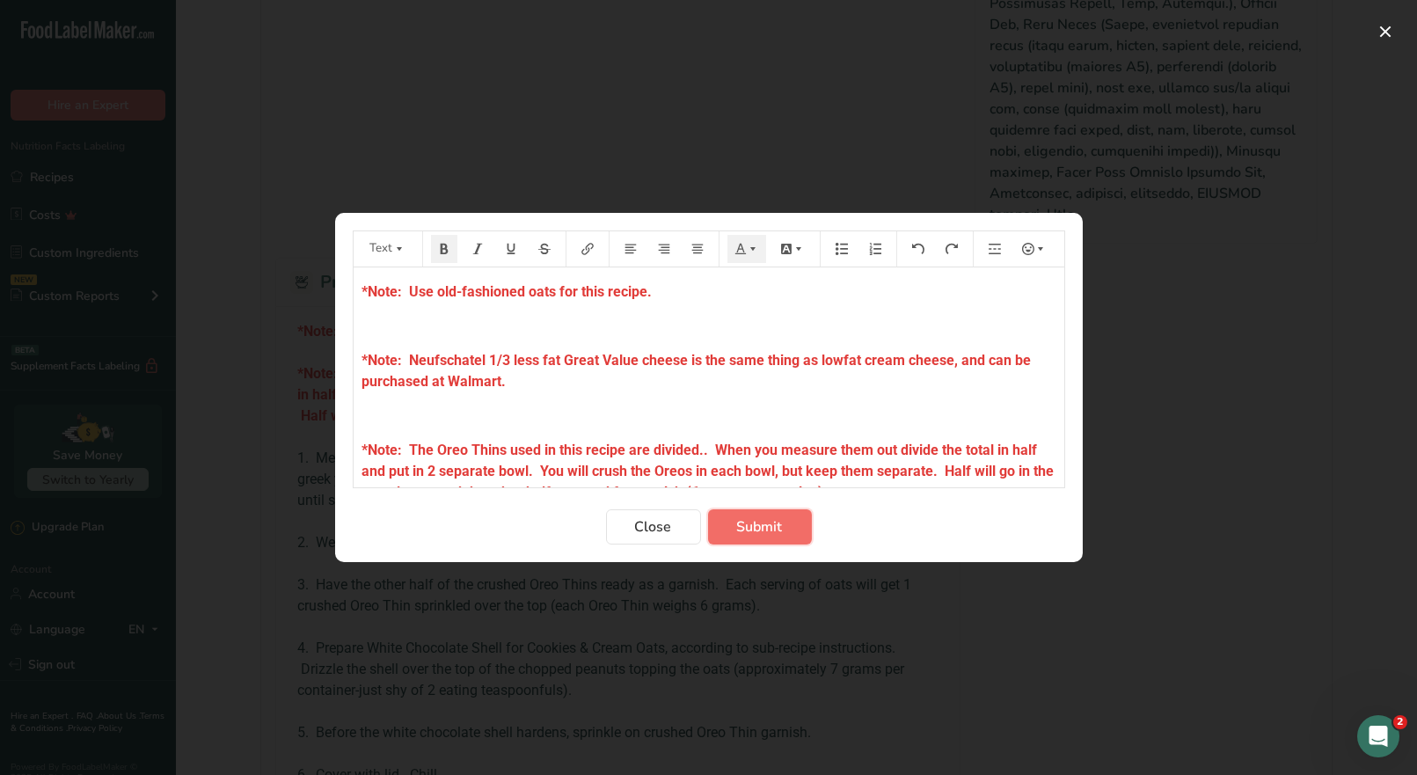
click at [737, 528] on span "Submit" at bounding box center [760, 526] width 46 height 21
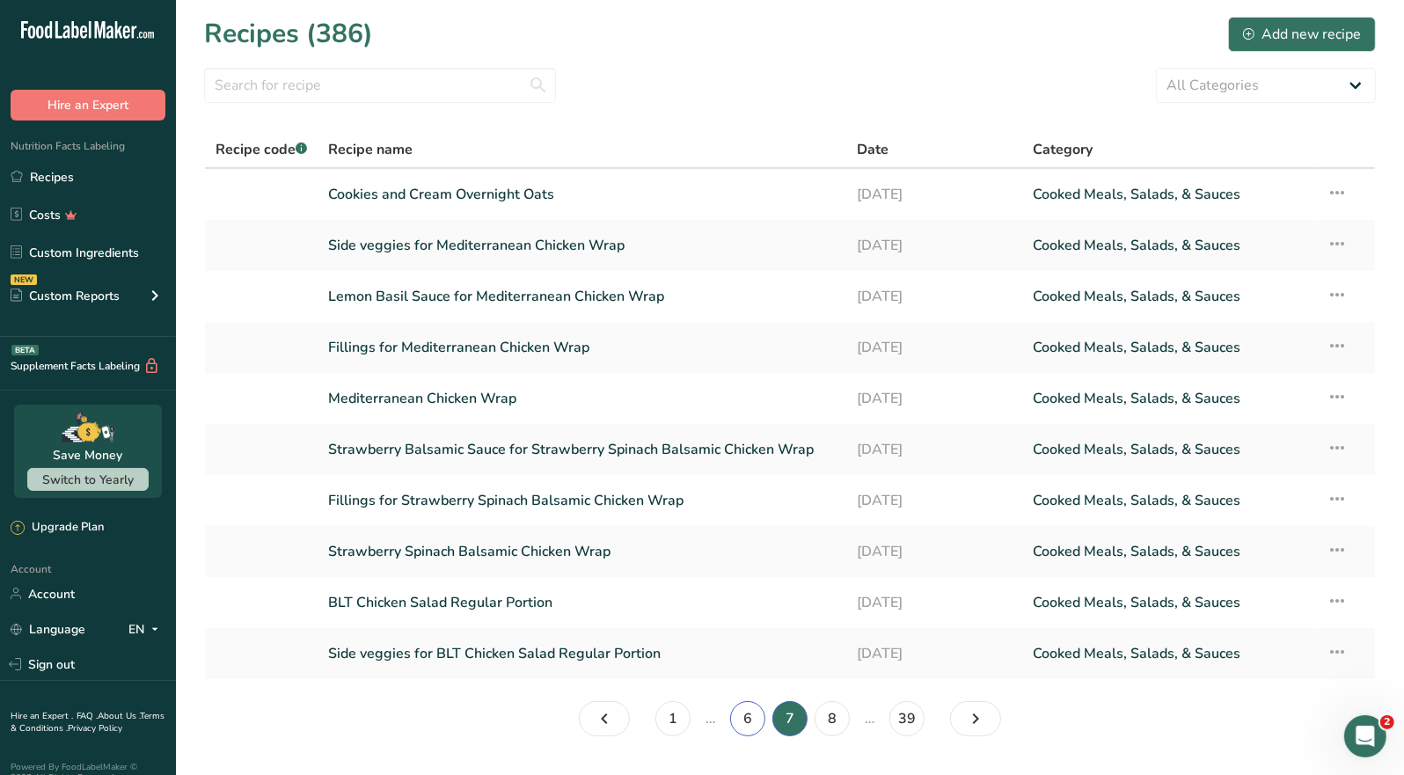
click at [751, 724] on link "6" at bounding box center [747, 718] width 35 height 35
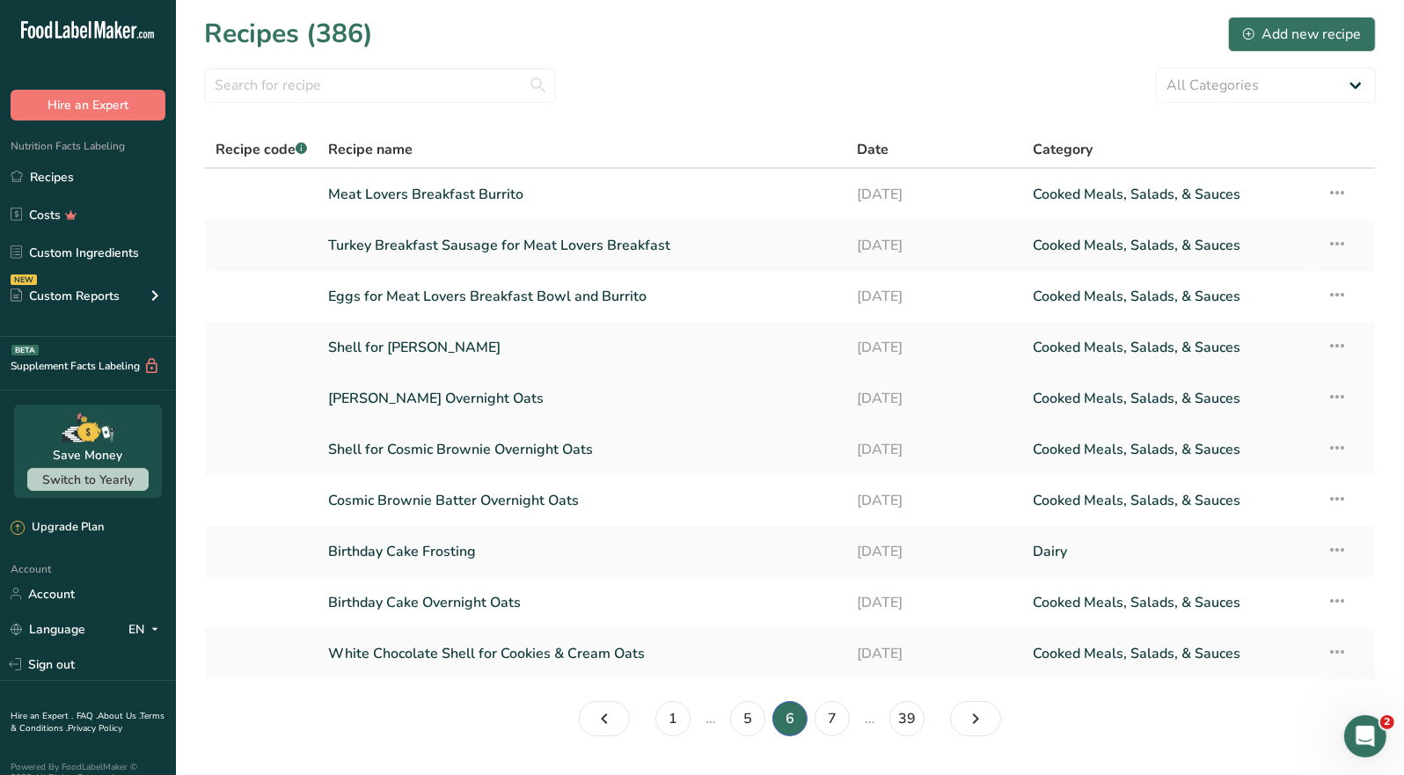
click at [479, 402] on link "[PERSON_NAME] Overnight Oats" at bounding box center [582, 398] width 508 height 37
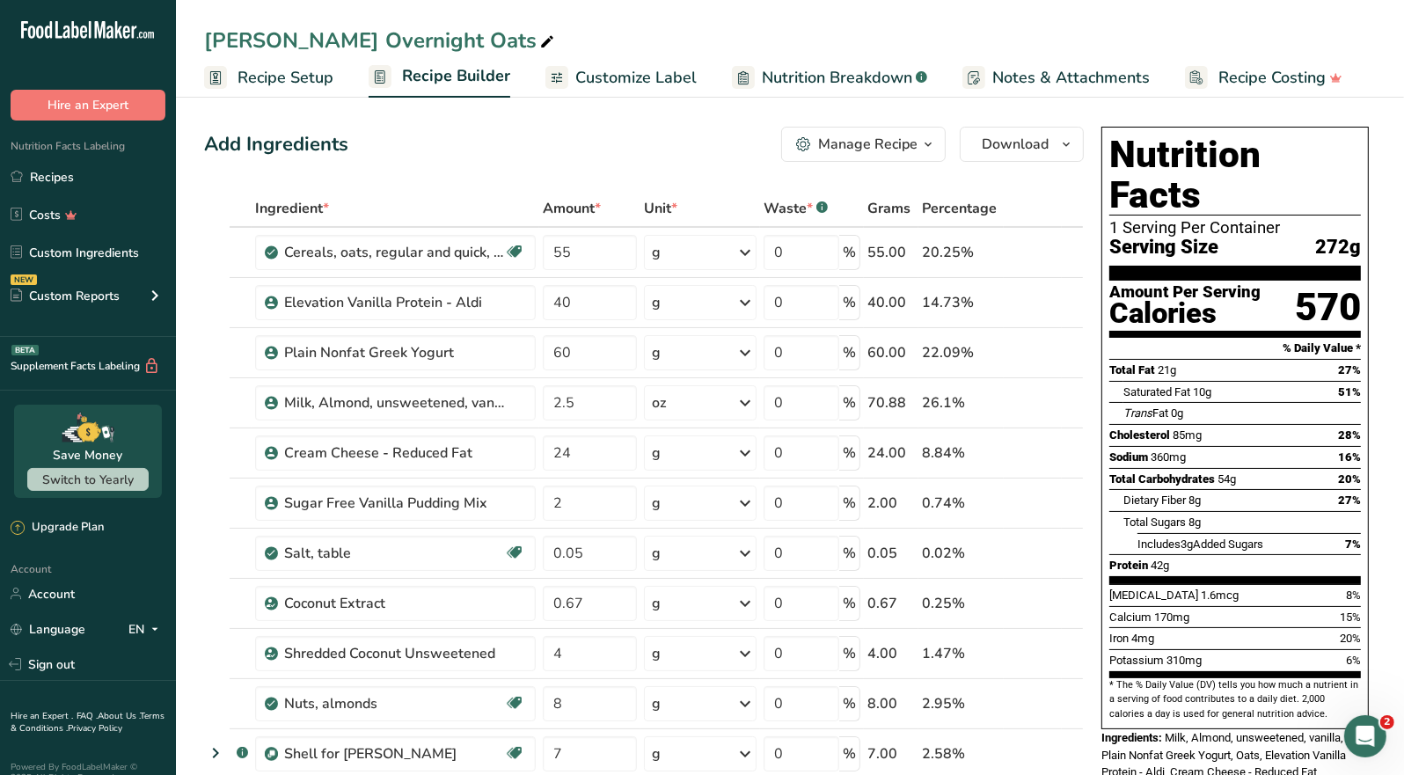
click at [904, 152] on div "Manage Recipe" at bounding box center [867, 144] width 99 height 21
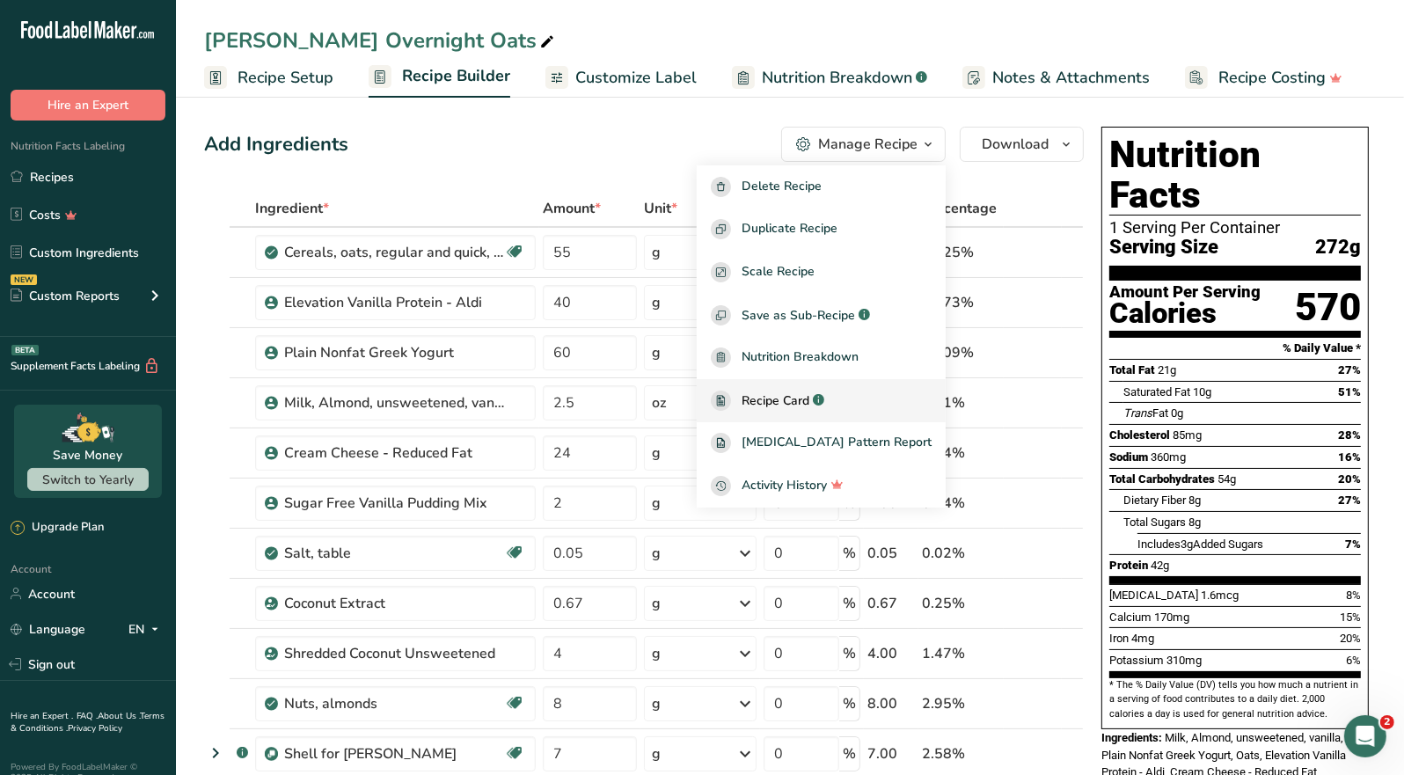
click at [809, 402] on span "Recipe Card" at bounding box center [776, 401] width 68 height 18
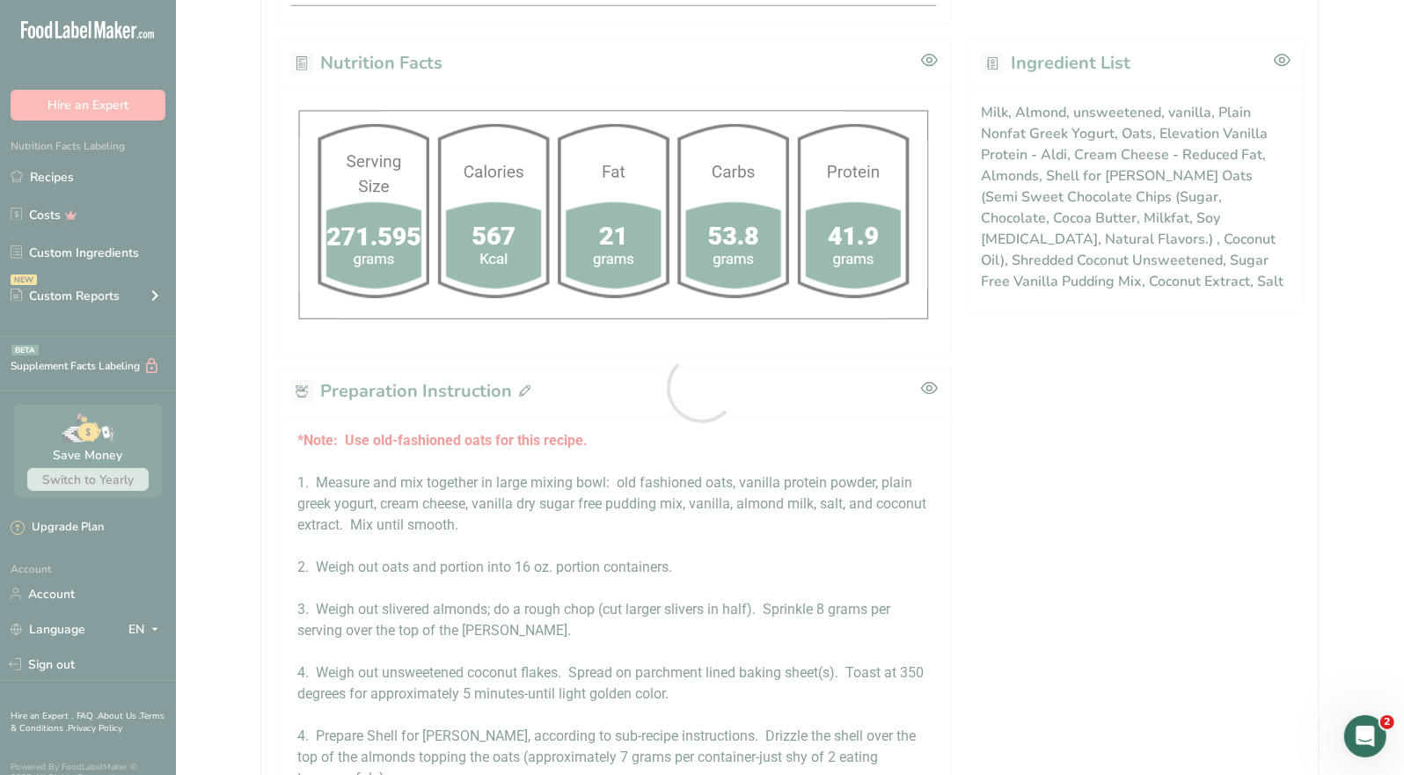
scroll to position [880, 0]
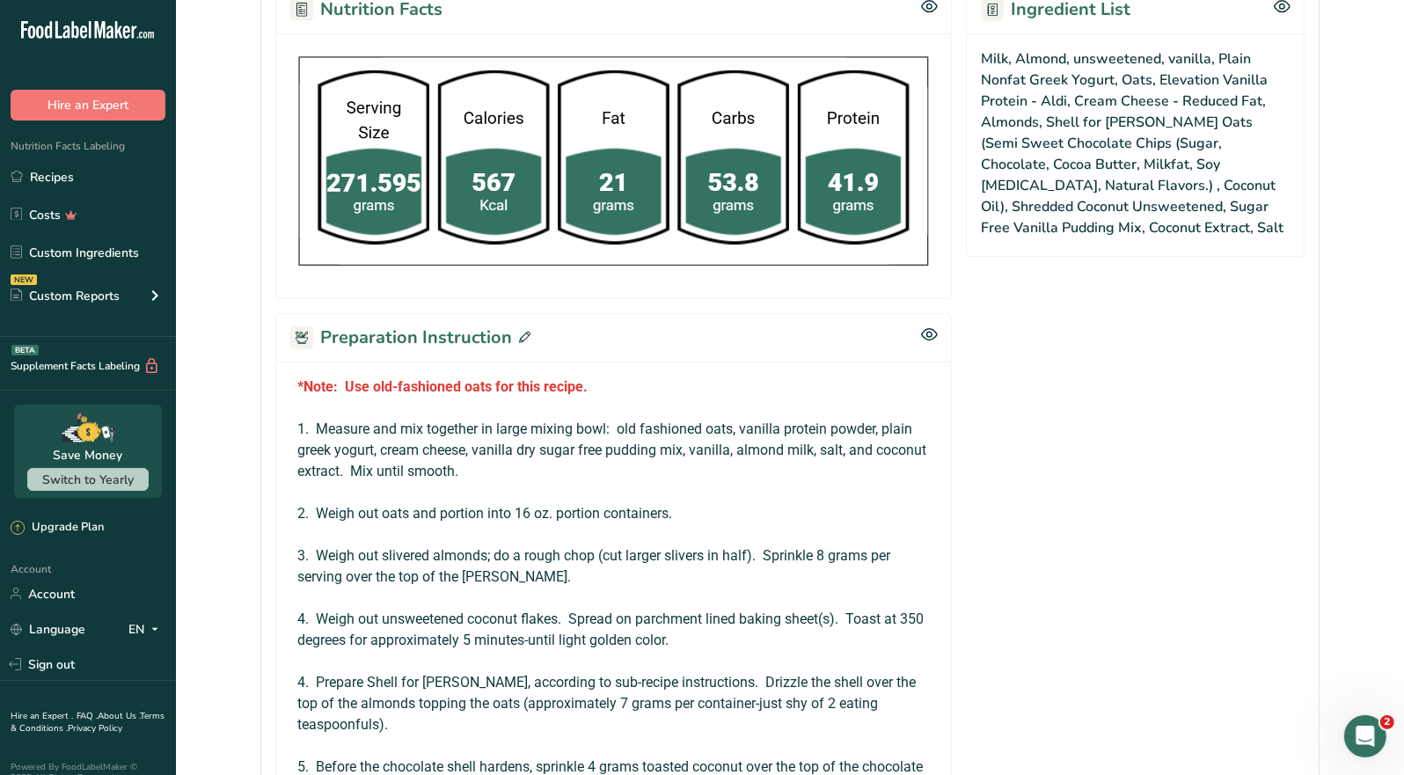
click at [524, 332] on icon at bounding box center [524, 337] width 11 height 11
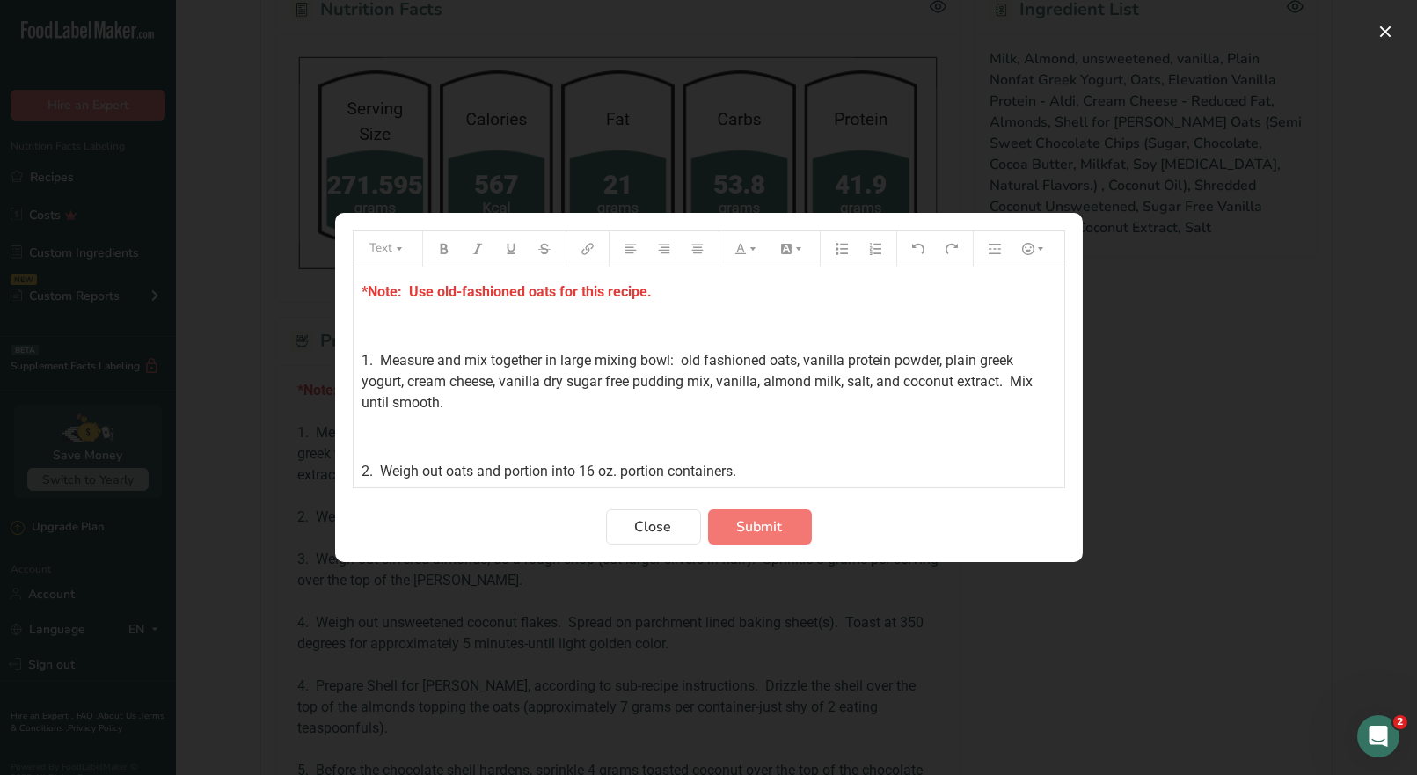
click at [663, 294] on p "*Note: Use old-fashioned oats for this recipe." at bounding box center [709, 292] width 693 height 21
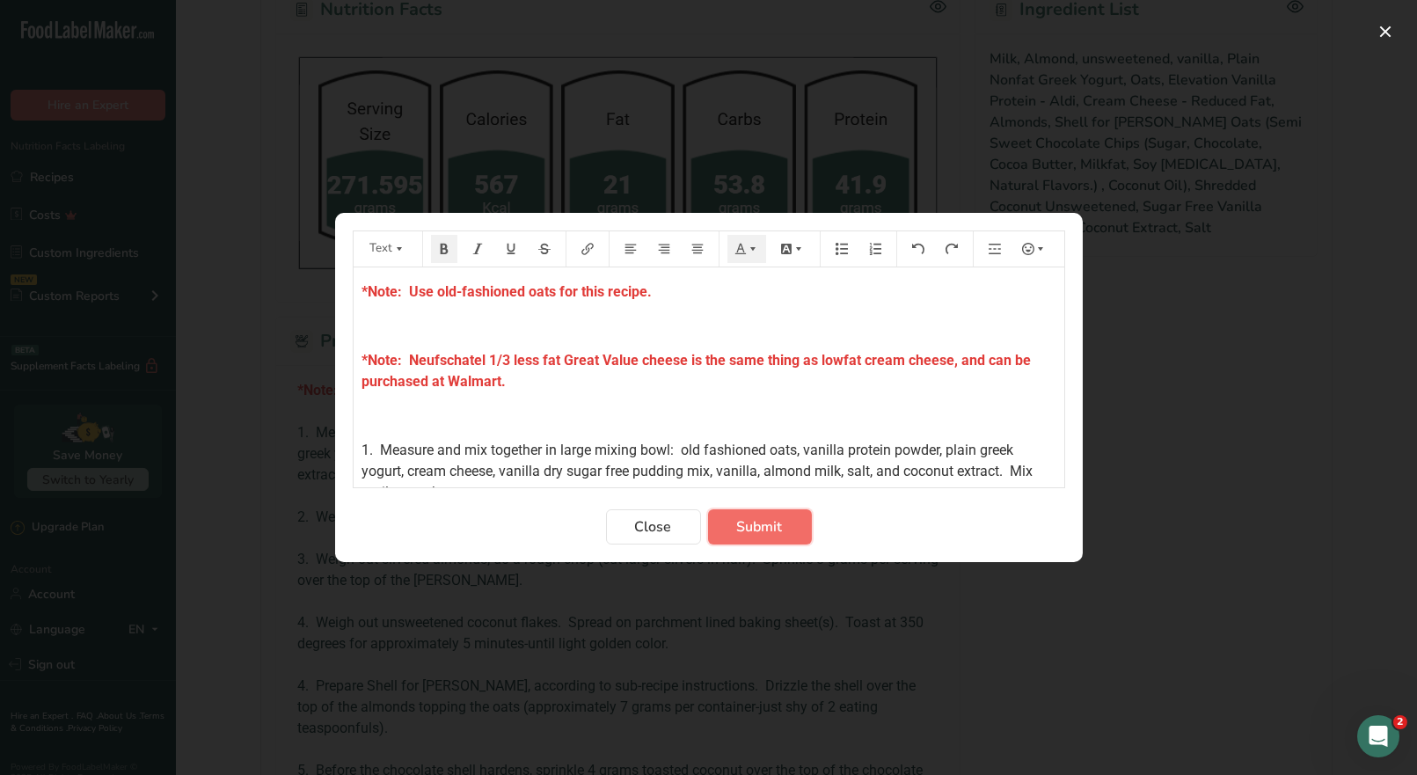
click at [766, 531] on span "Submit" at bounding box center [760, 526] width 46 height 21
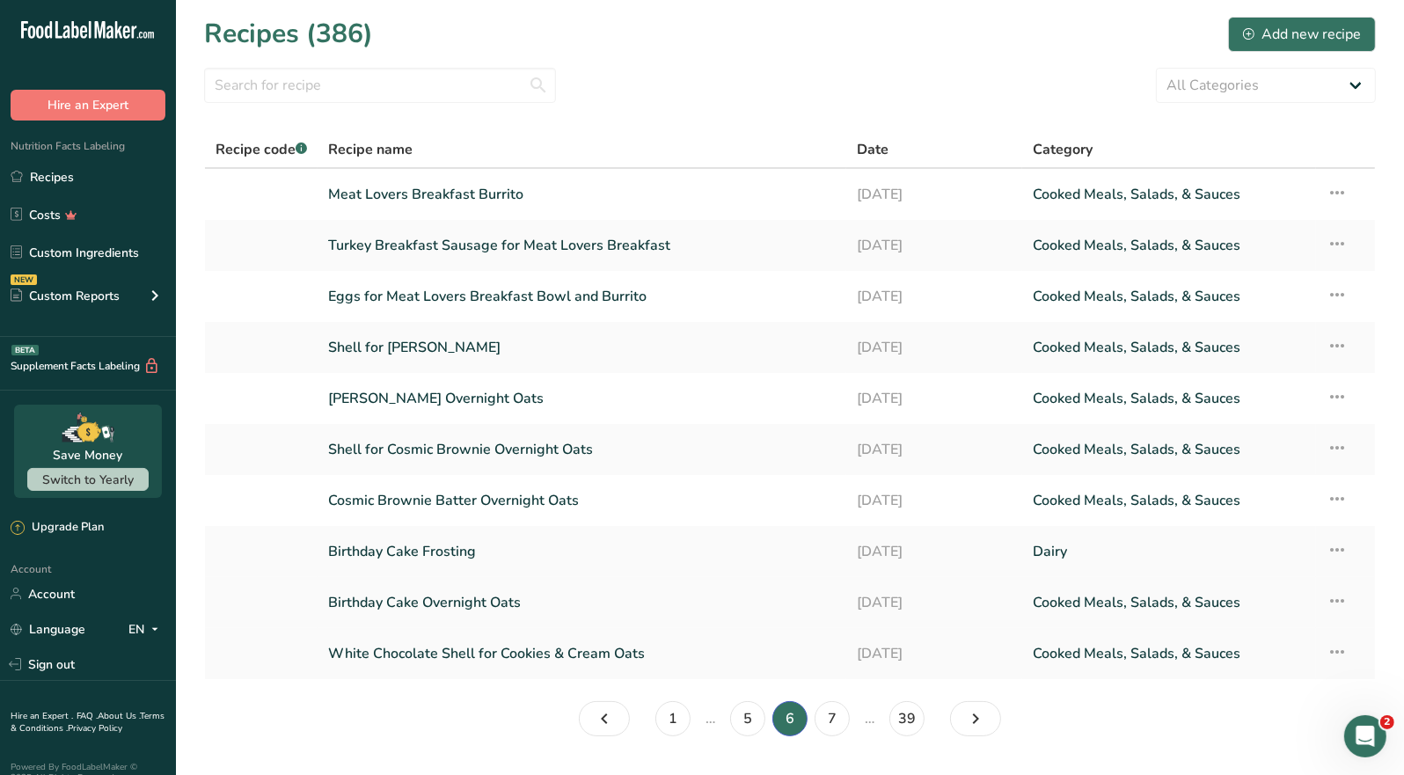
click at [443, 612] on link "Birthday Cake Overnight Oats" at bounding box center [582, 602] width 508 height 37
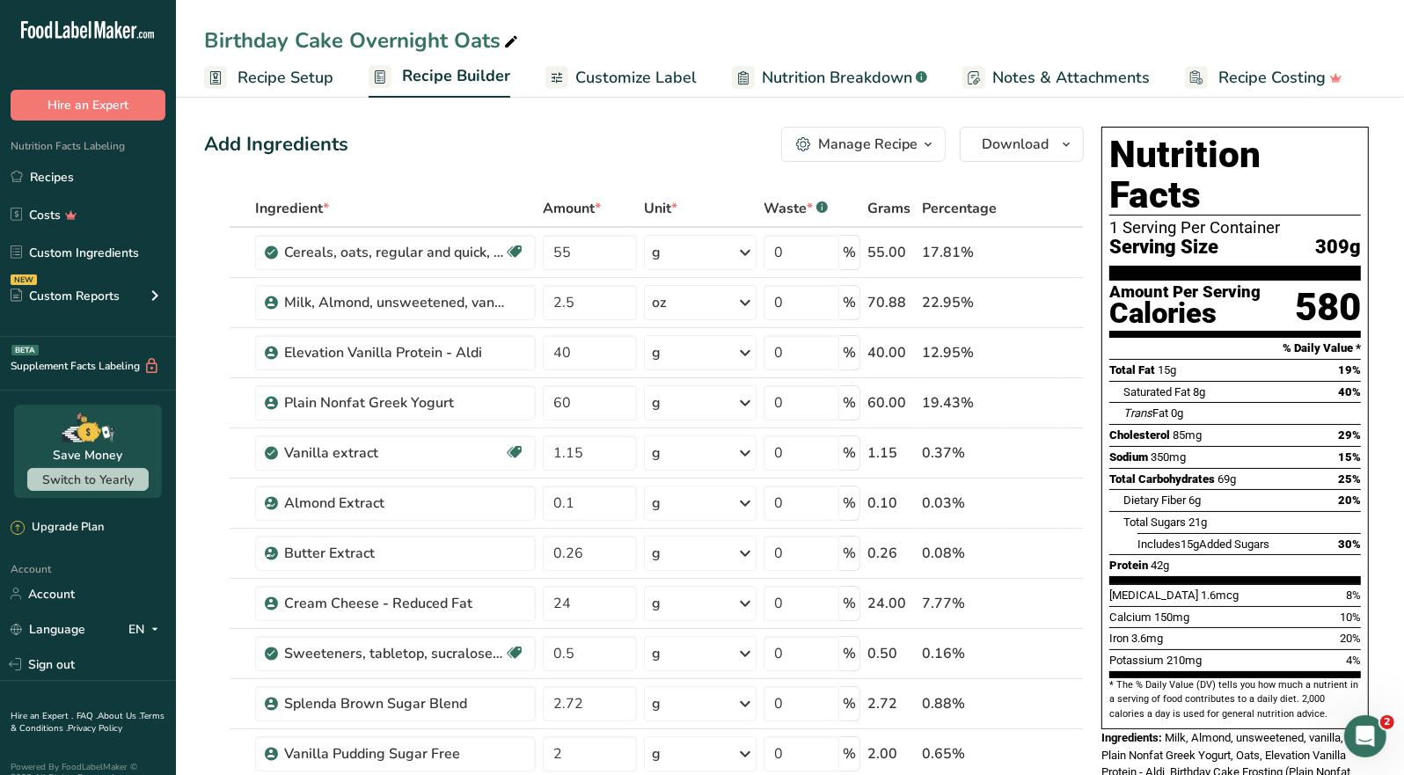
click at [917, 158] on button "Manage Recipe" at bounding box center [863, 144] width 165 height 35
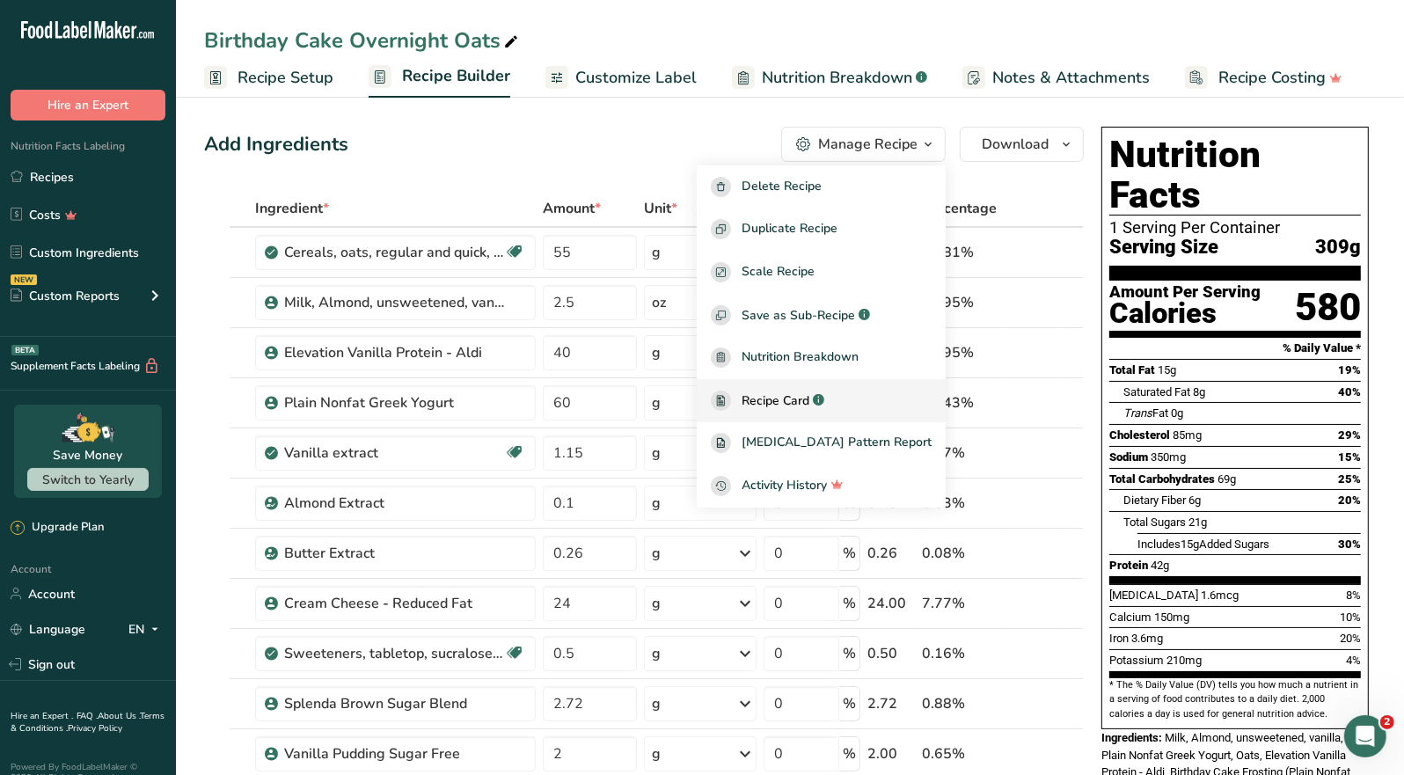
click at [805, 406] on span "Recipe Card" at bounding box center [776, 401] width 68 height 18
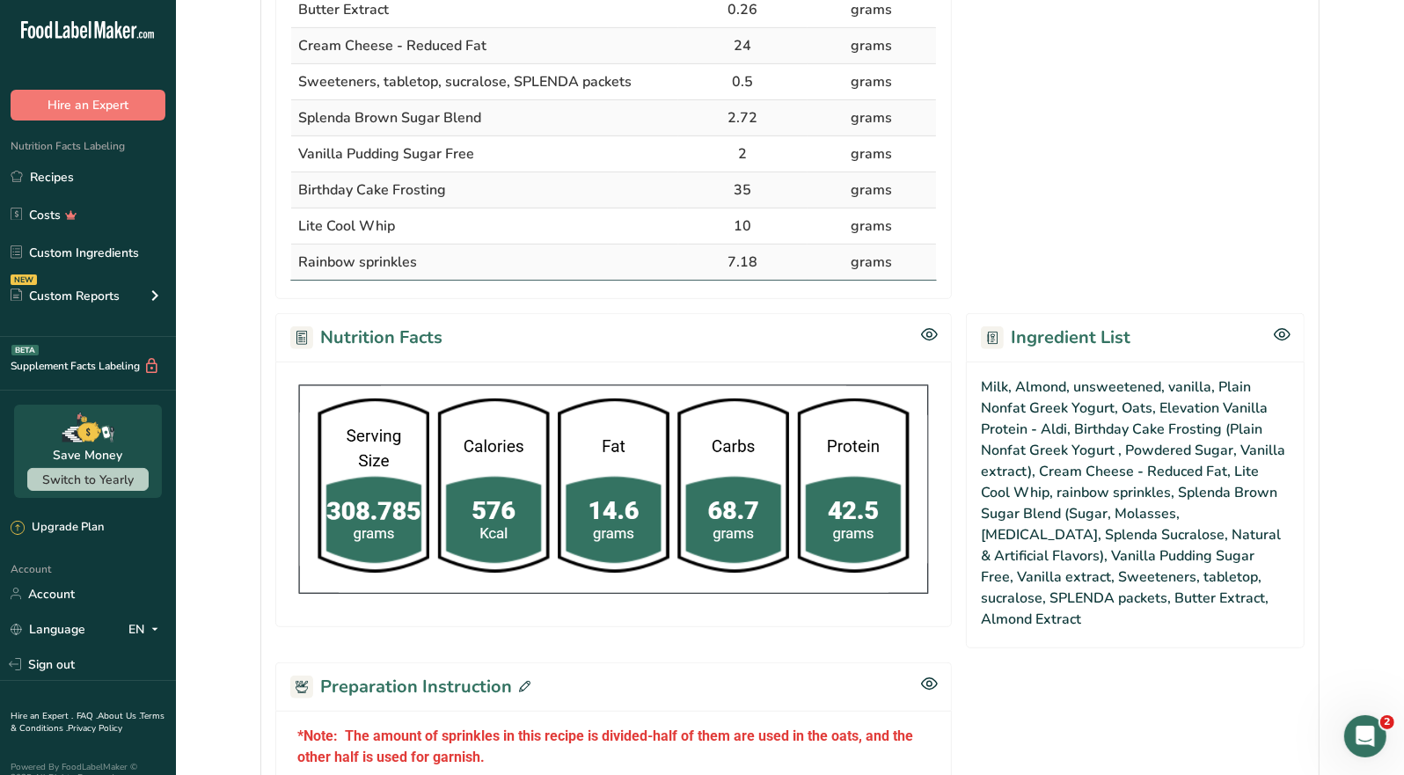
scroll to position [880, 0]
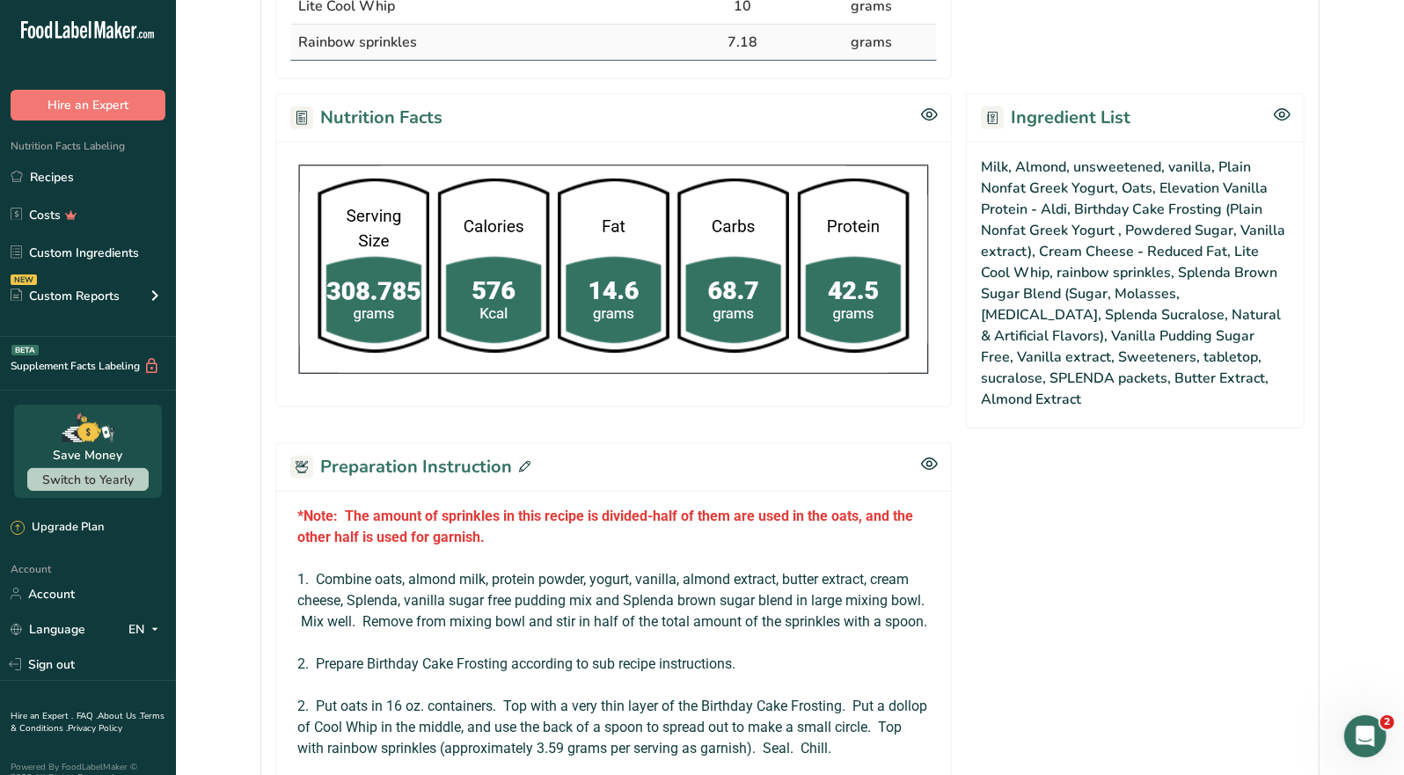
click at [522, 461] on icon at bounding box center [524, 466] width 11 height 11
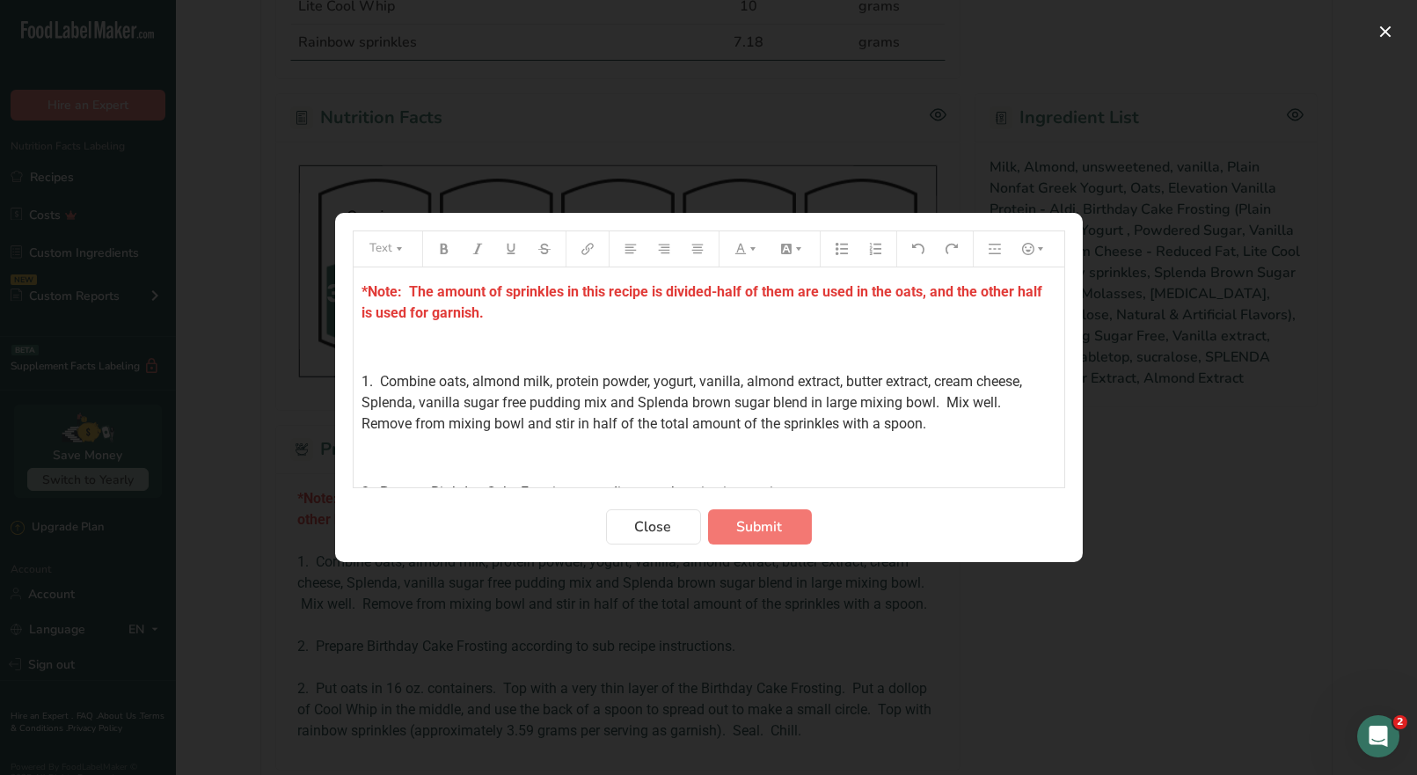
click at [358, 289] on div "*Note: The amount of sprinkles in this recipe is divided-half of them are used …" at bounding box center [709, 440] width 711 height 347
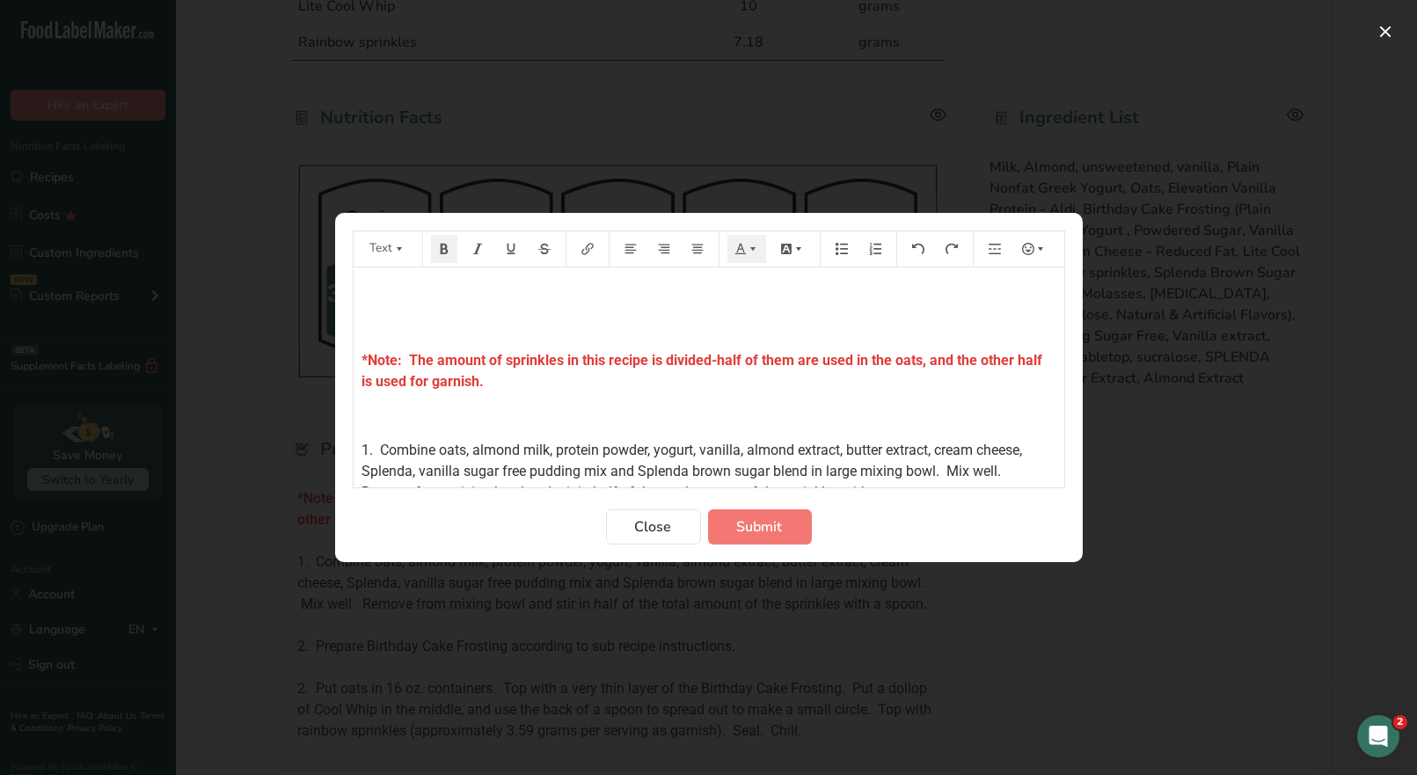
click at [367, 286] on p "﻿" at bounding box center [709, 292] width 693 height 21
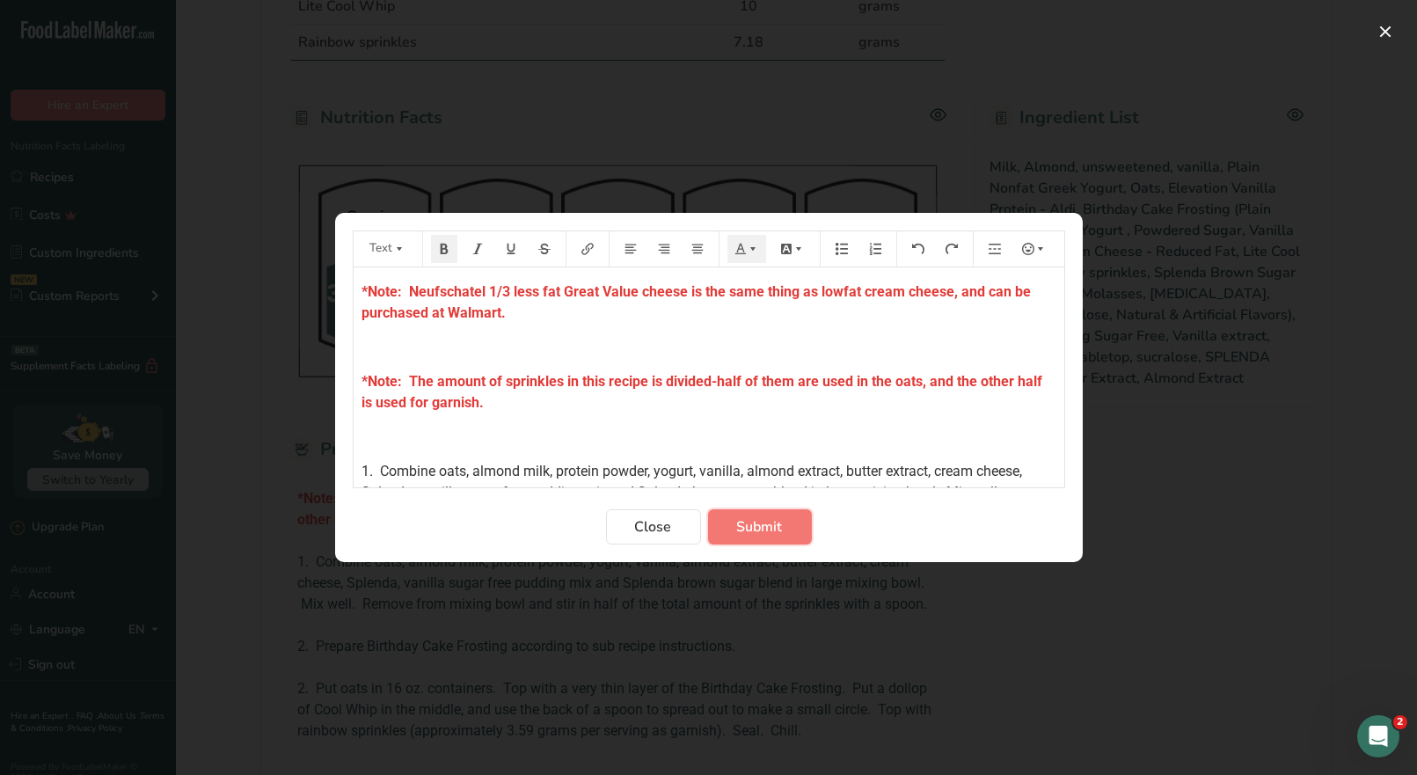
drag, startPoint x: 744, startPoint y: 532, endPoint x: 844, endPoint y: 345, distance: 212.6
click at [744, 531] on span "Submit" at bounding box center [760, 526] width 46 height 21
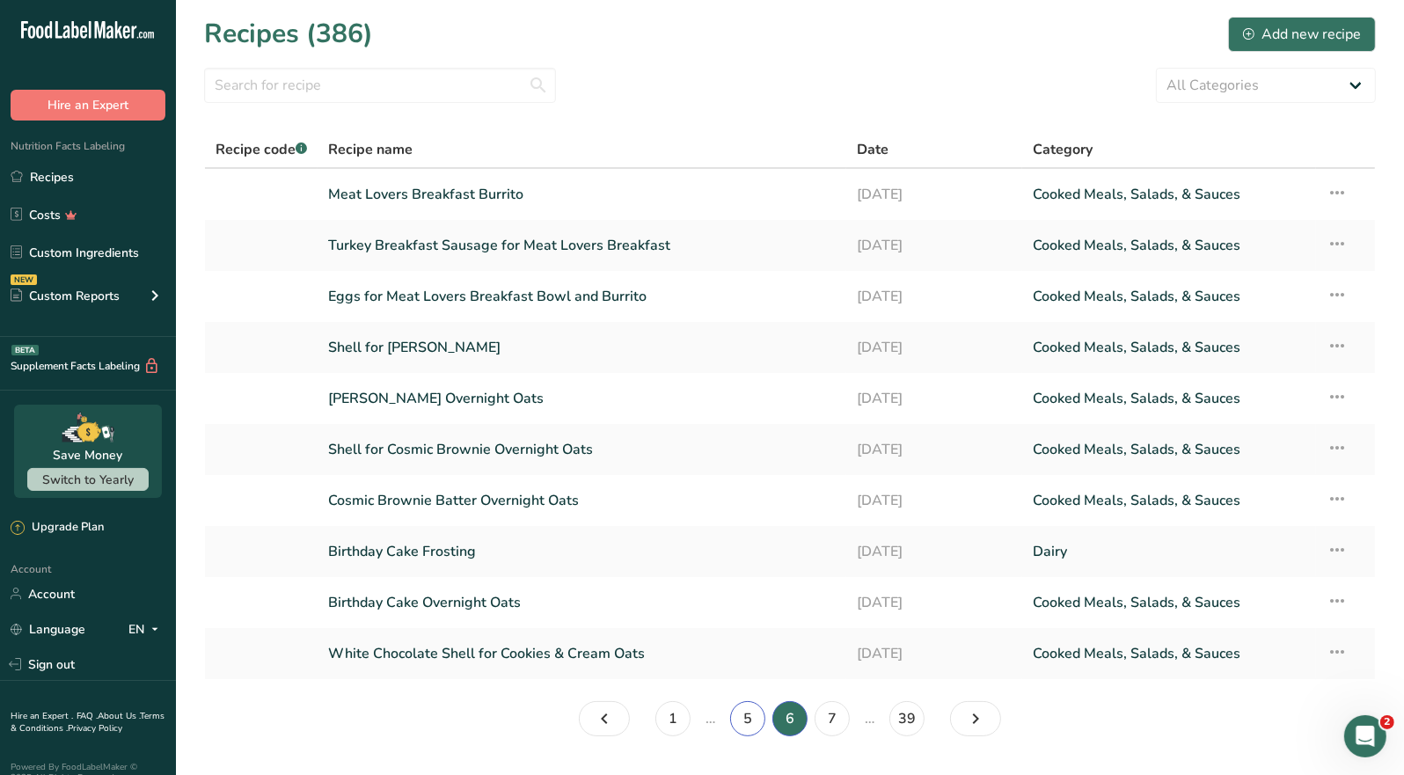
click at [751, 714] on link "5" at bounding box center [747, 718] width 35 height 35
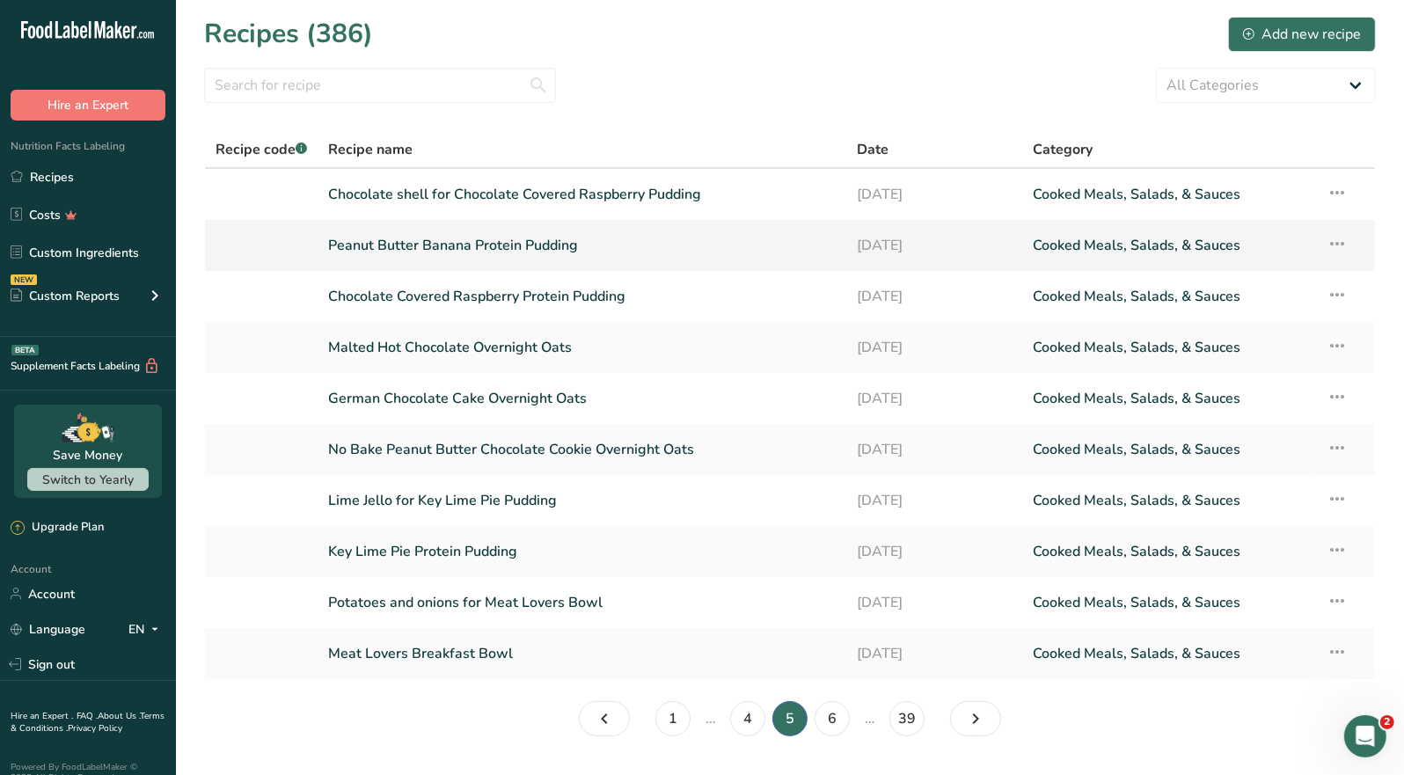
click at [539, 255] on link "Peanut Butter Banana Protein Pudding" at bounding box center [582, 245] width 508 height 37
click at [549, 303] on link "Chocolate Covered Raspberry Protein Pudding" at bounding box center [582, 296] width 508 height 37
click at [506, 348] on link "Malted Hot Chocolate Overnight Oats" at bounding box center [582, 347] width 508 height 37
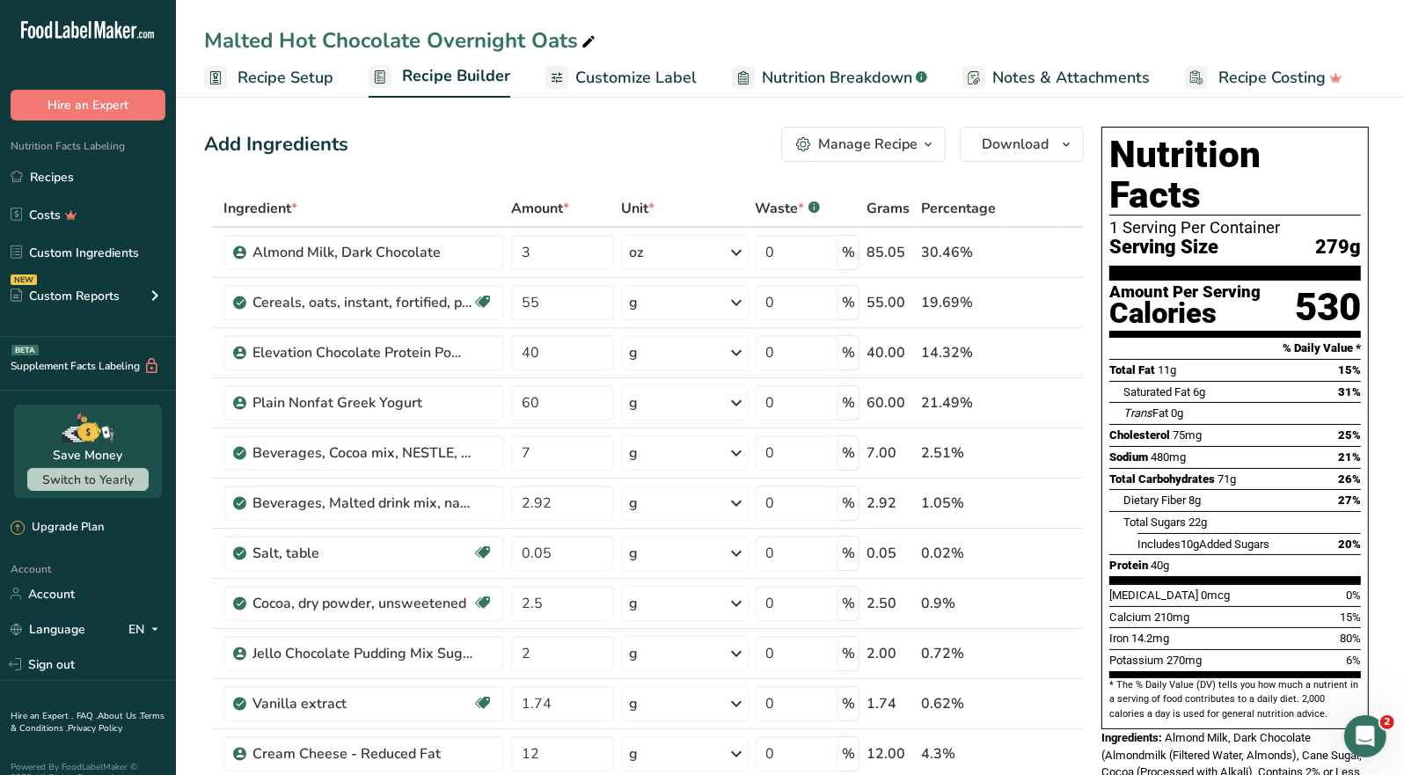
click at [927, 145] on icon "button" at bounding box center [928, 145] width 14 height 22
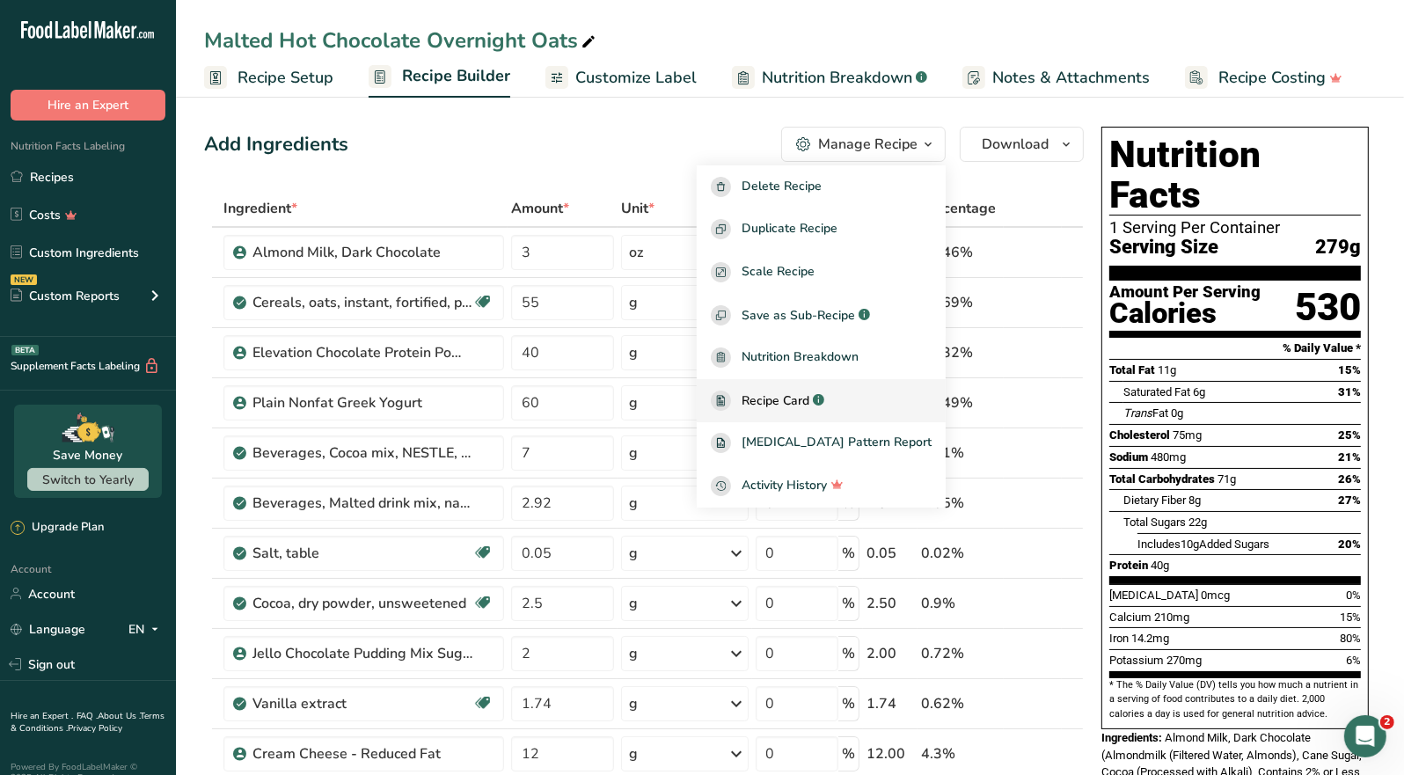
click at [809, 407] on span "Recipe Card" at bounding box center [776, 401] width 68 height 18
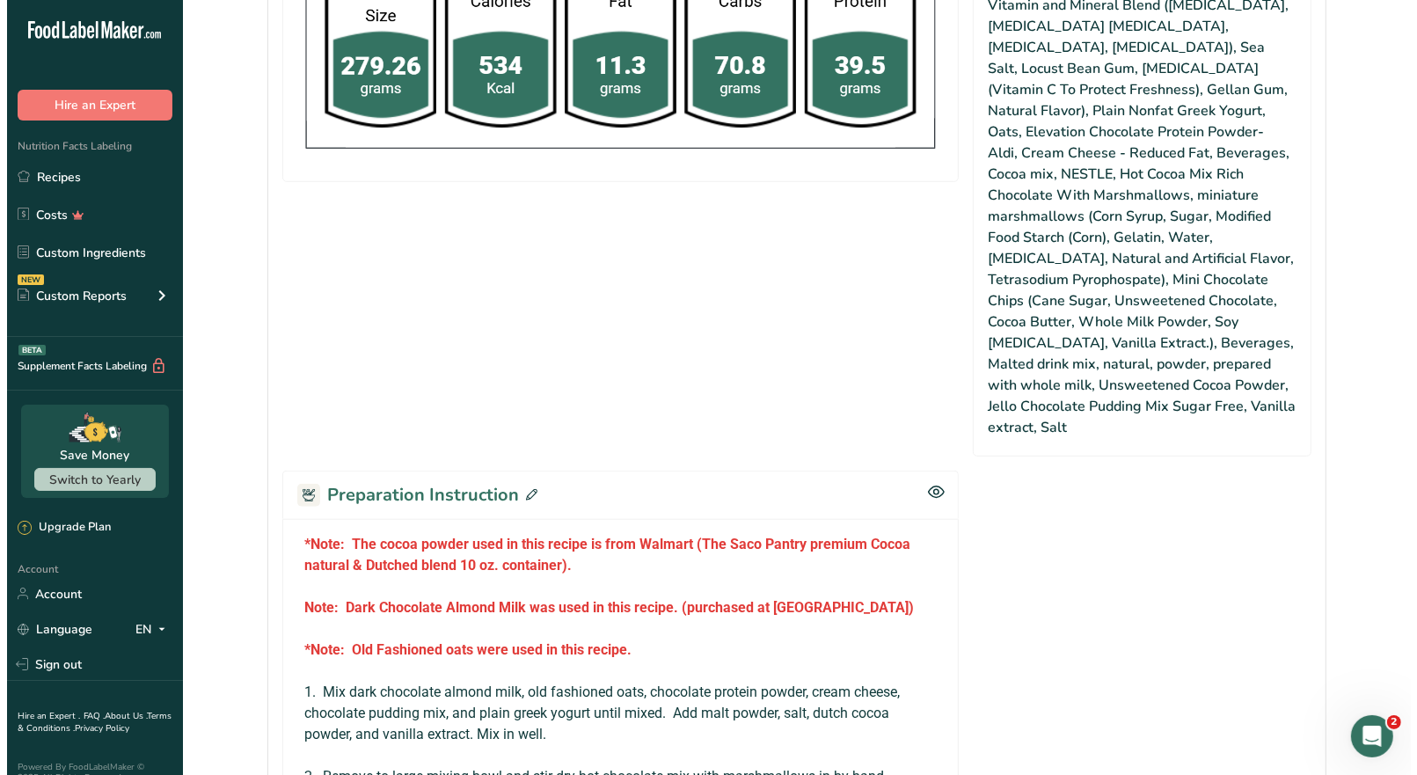
scroll to position [1144, 0]
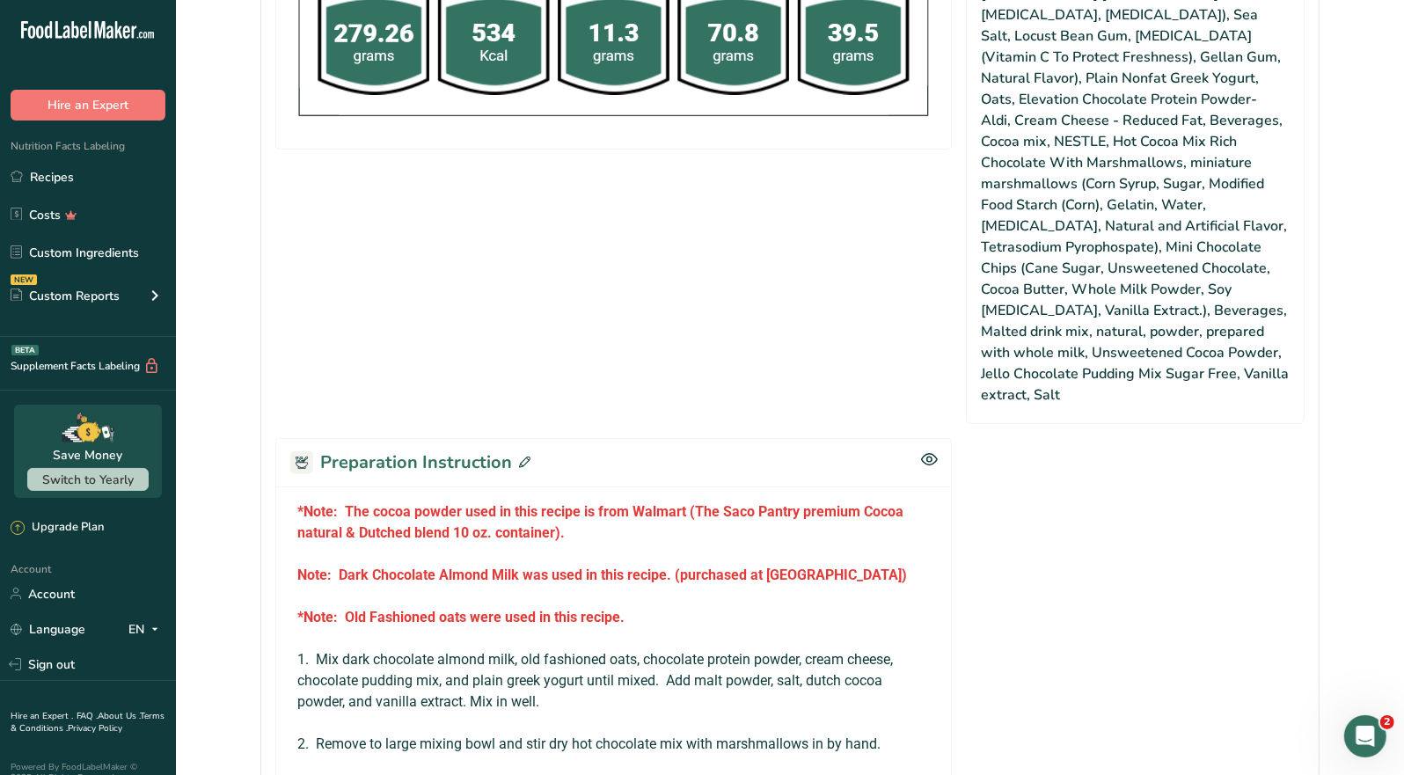
click at [524, 457] on icon at bounding box center [524, 462] width 11 height 11
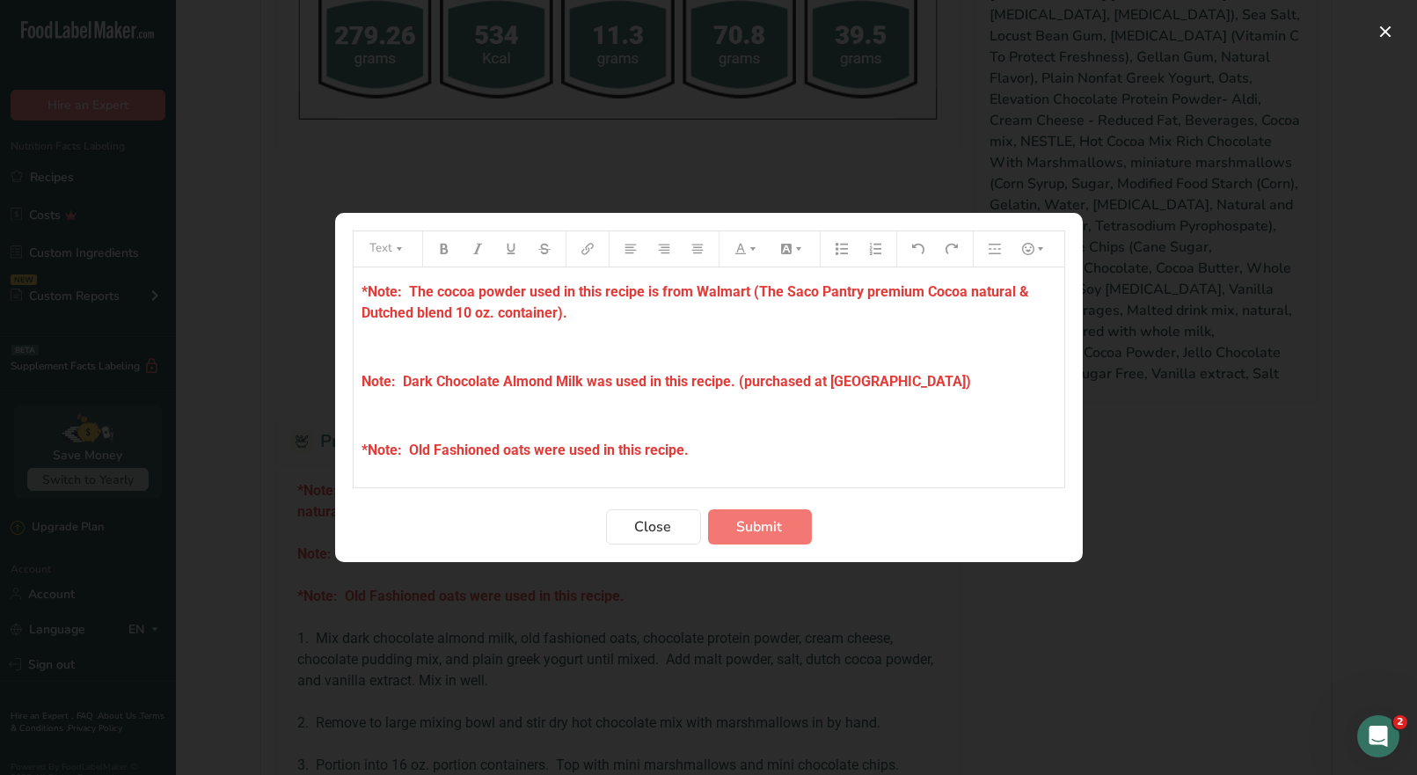
click at [701, 447] on p "*Note: Old Fashioned oats were used in this recipe." at bounding box center [709, 450] width 693 height 21
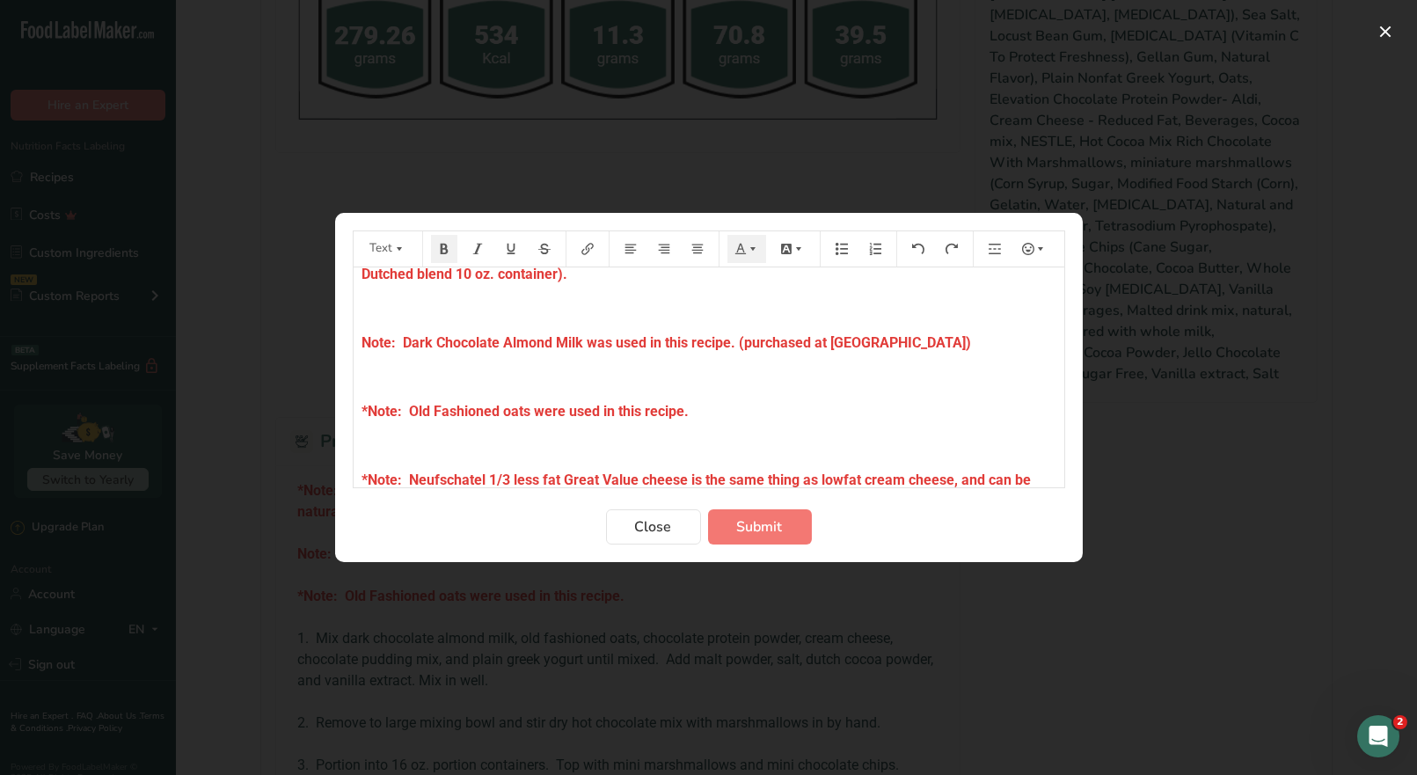
scroll to position [60, 0]
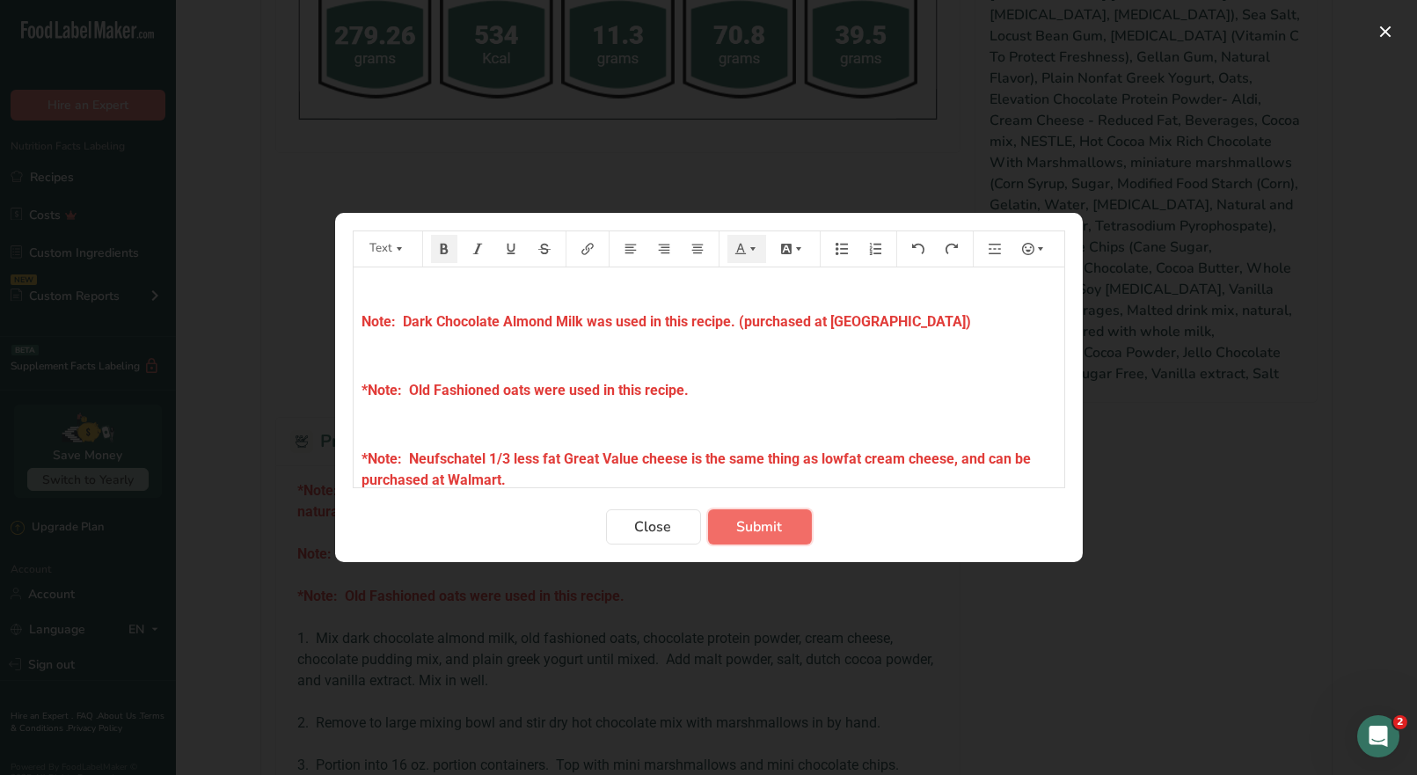
click at [749, 532] on span "Submit" at bounding box center [760, 526] width 46 height 21
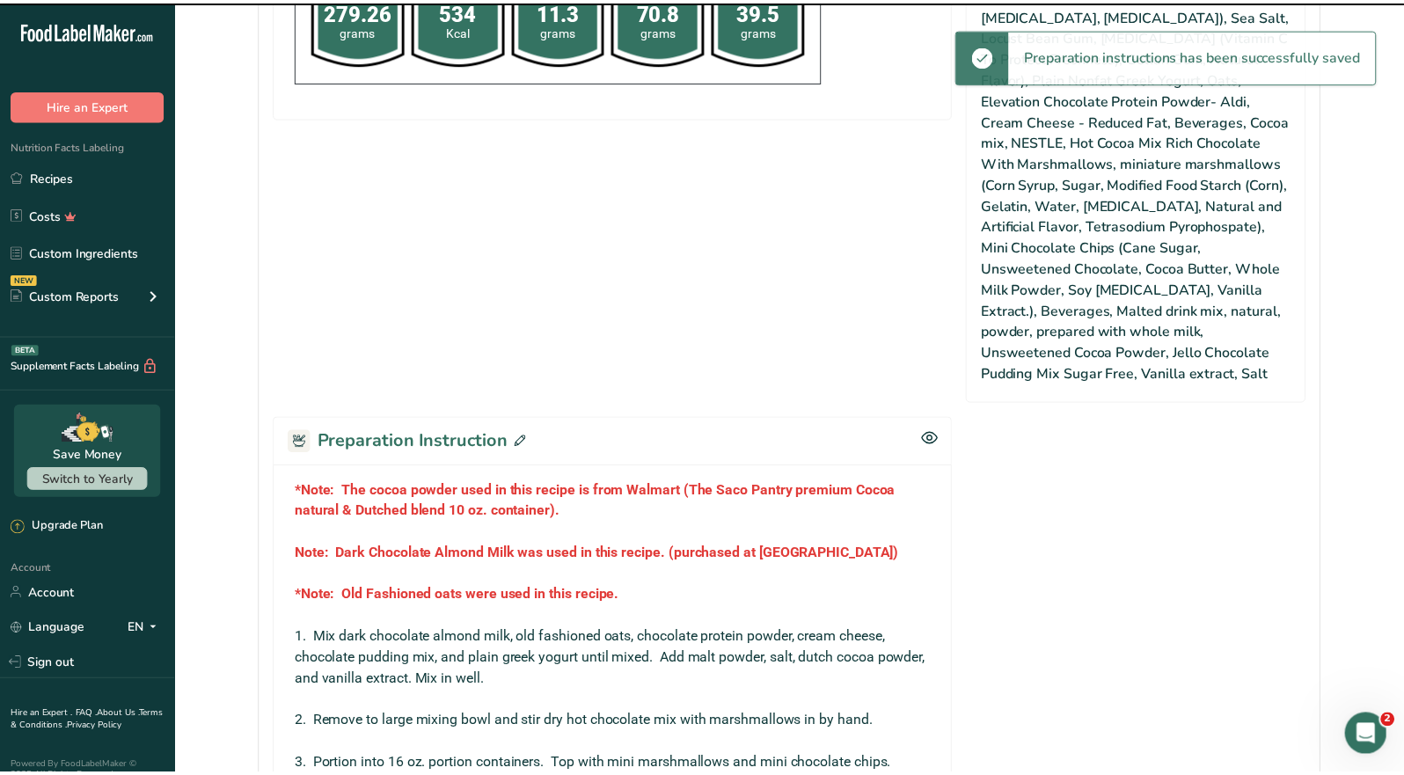
scroll to position [1340, 0]
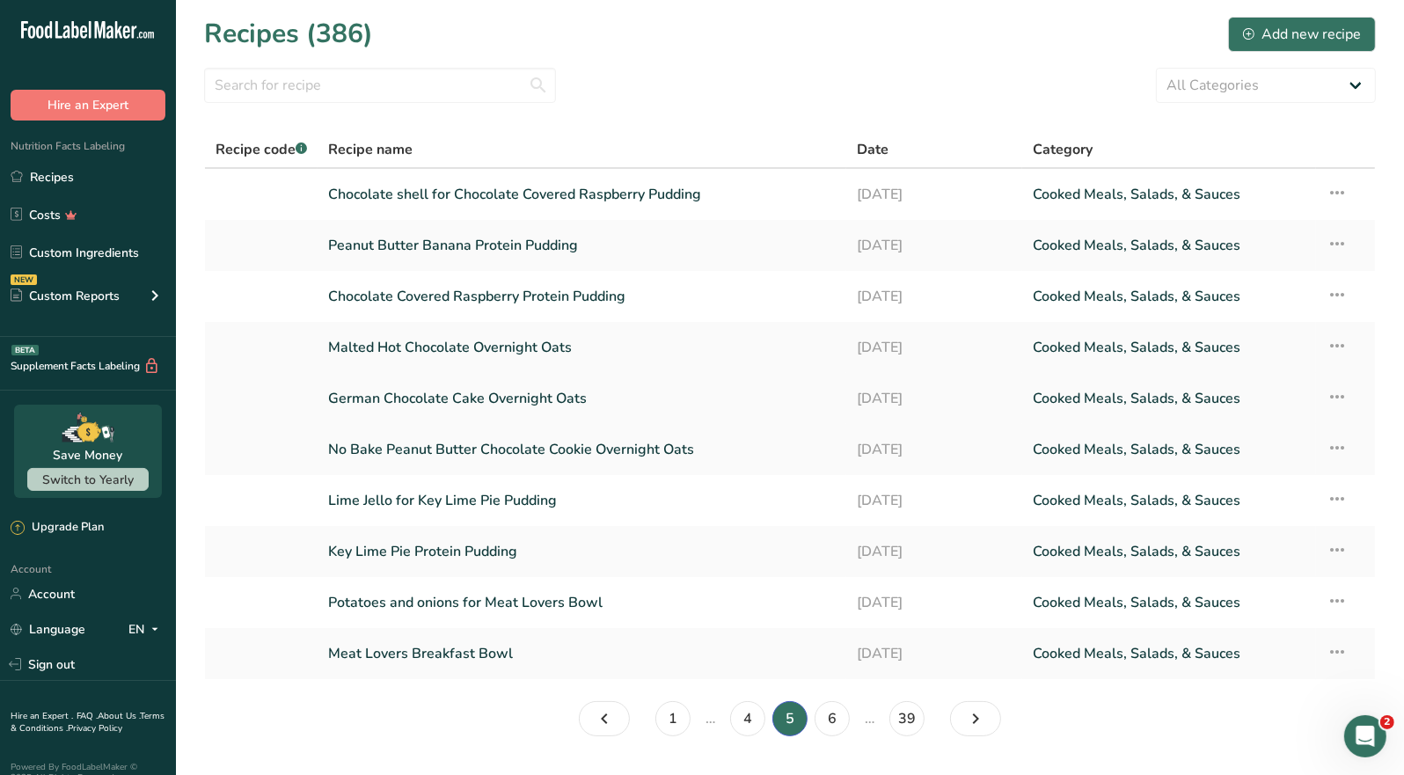
click at [545, 399] on link "German Chocolate Cake Overnight Oats" at bounding box center [582, 398] width 508 height 37
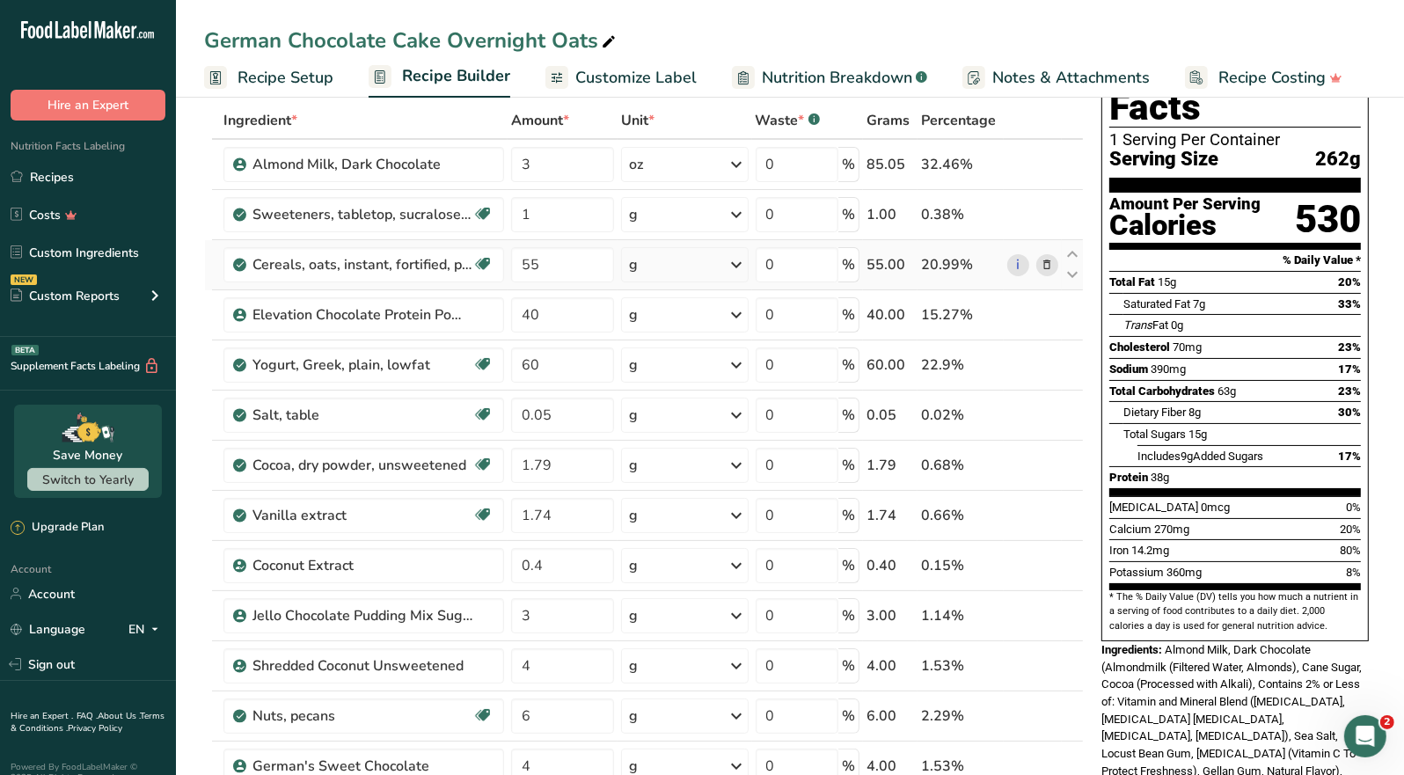
scroll to position [175, 0]
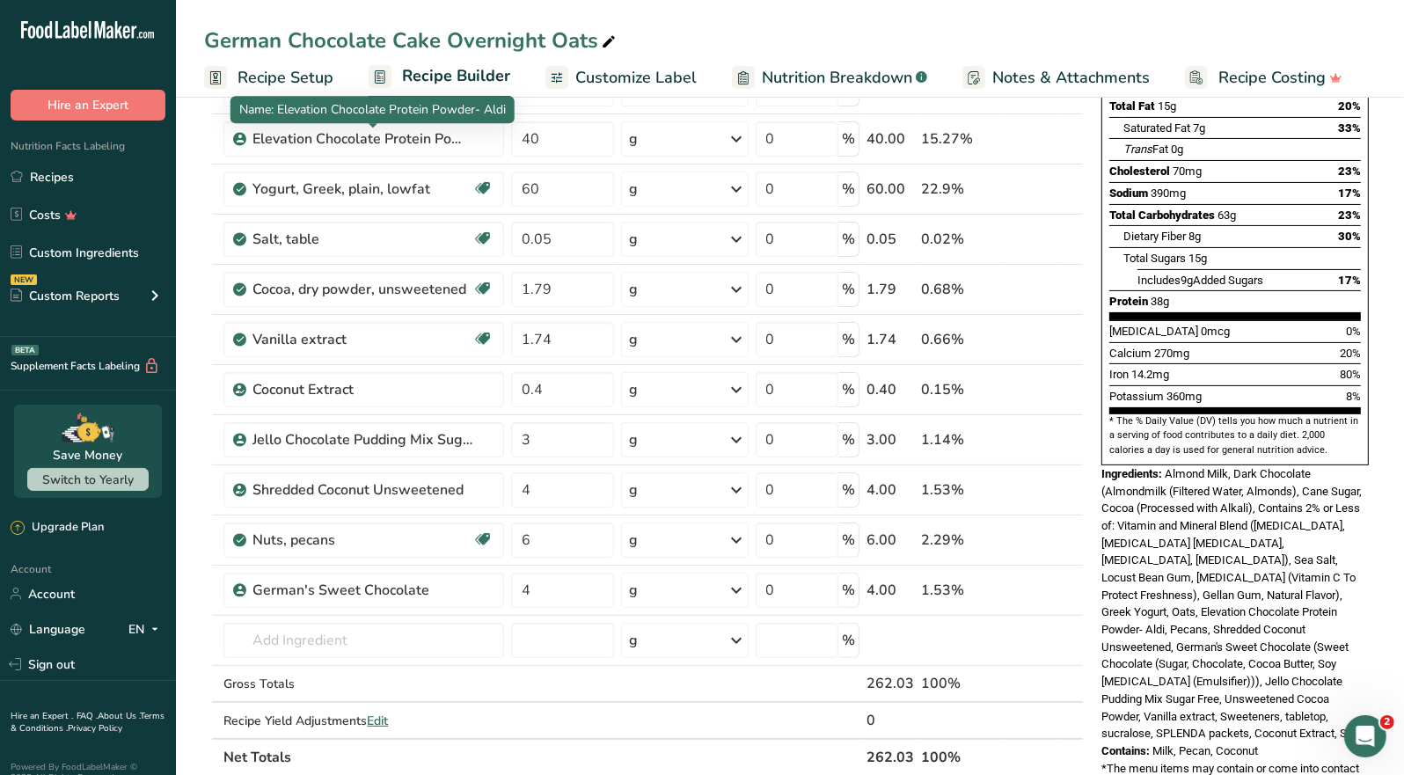
scroll to position [175, 0]
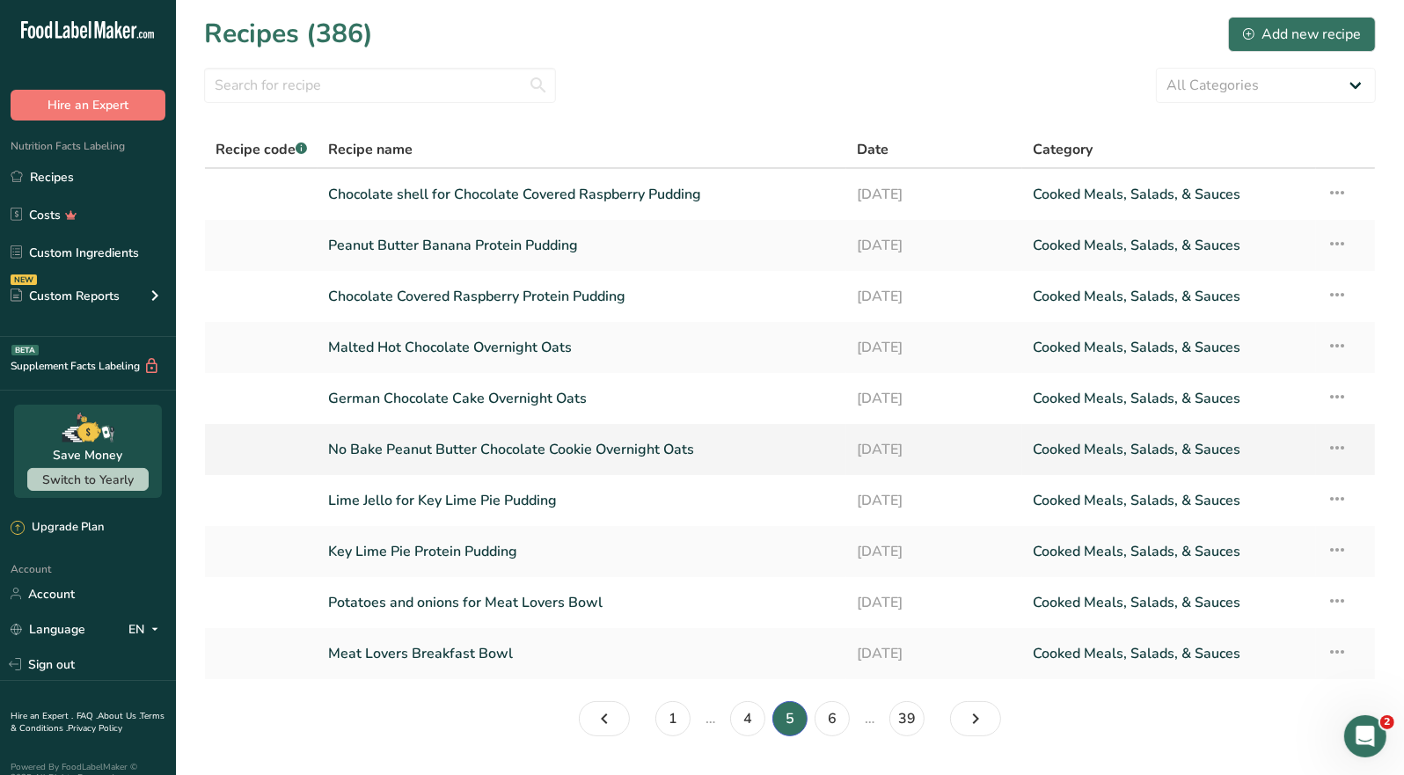
click at [460, 460] on link "No Bake Peanut Butter Chocolate Cookie Overnight Oats" at bounding box center [582, 449] width 508 height 37
click at [494, 551] on link "Key Lime Pie Protein Pudding" at bounding box center [582, 551] width 508 height 37
click at [749, 722] on link "4" at bounding box center [747, 718] width 35 height 35
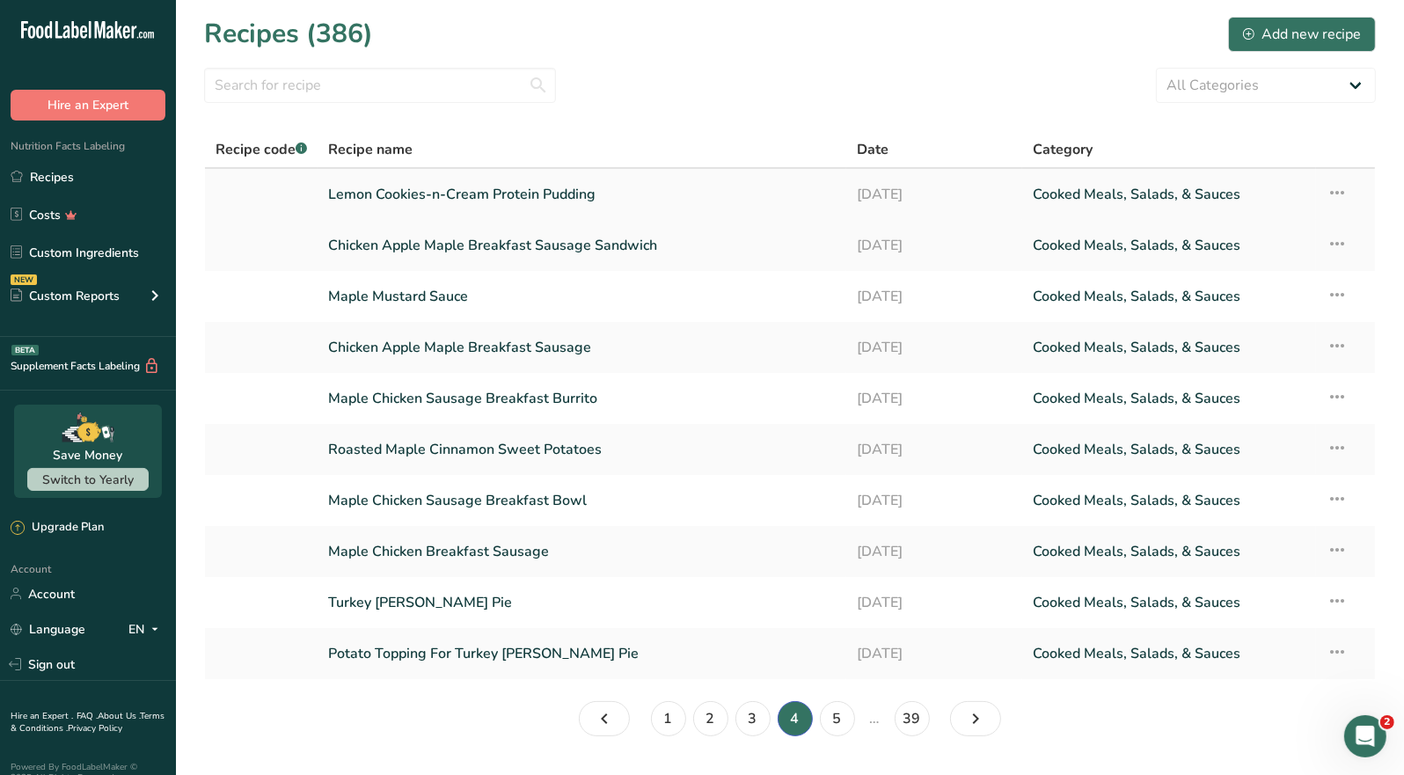
click at [589, 193] on link "Lemon Cookies-n-Cream Protein Pudding" at bounding box center [582, 194] width 508 height 37
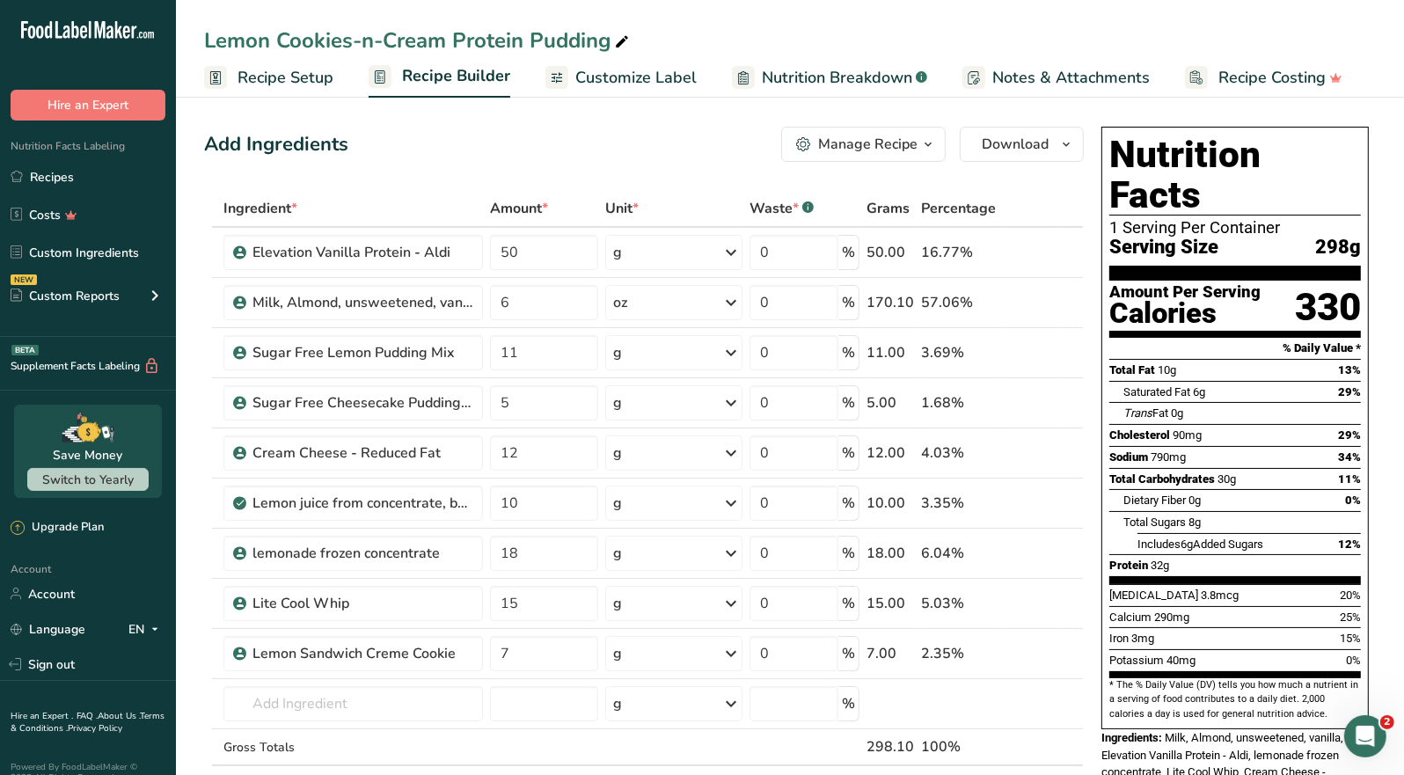
click at [896, 143] on div "Manage Recipe" at bounding box center [867, 144] width 99 height 21
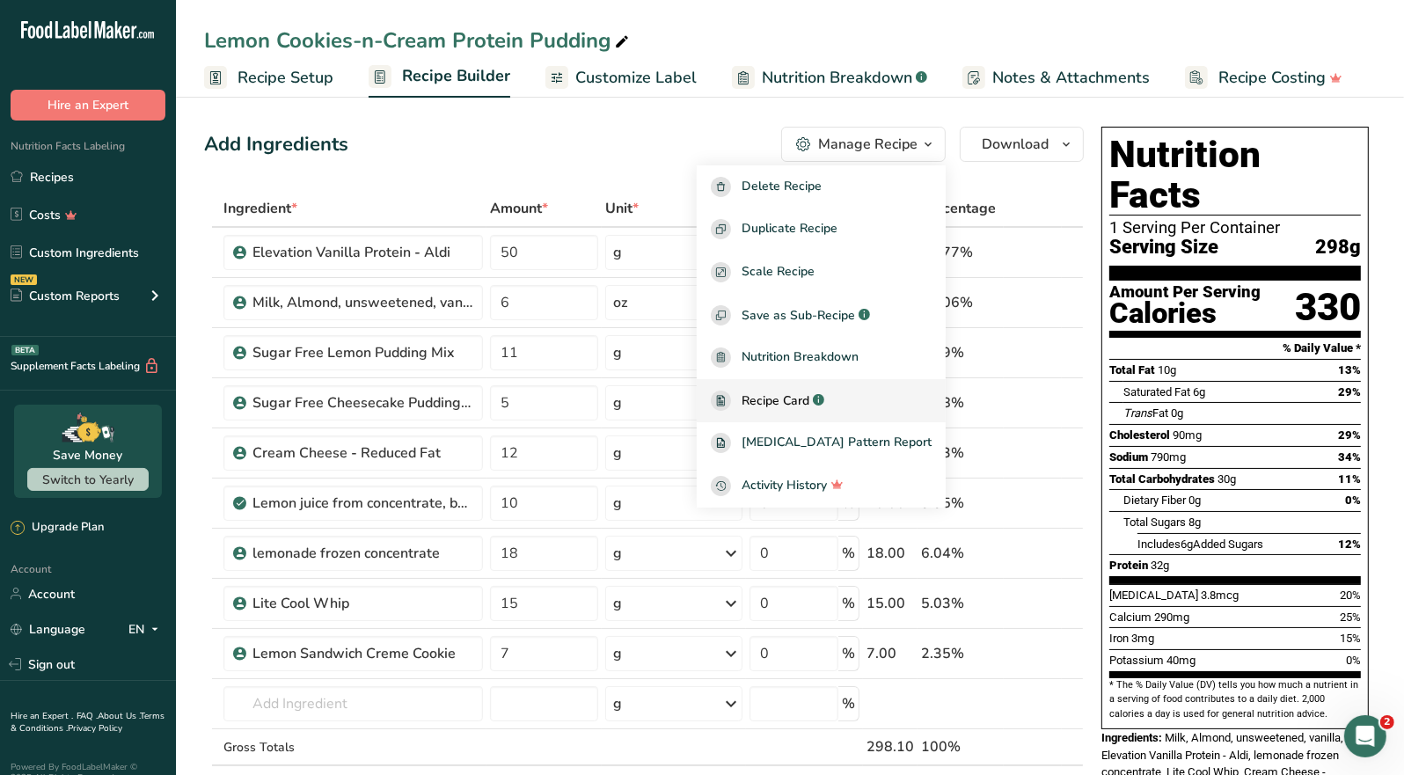
click at [800, 392] on span "Recipe Card" at bounding box center [776, 401] width 68 height 18
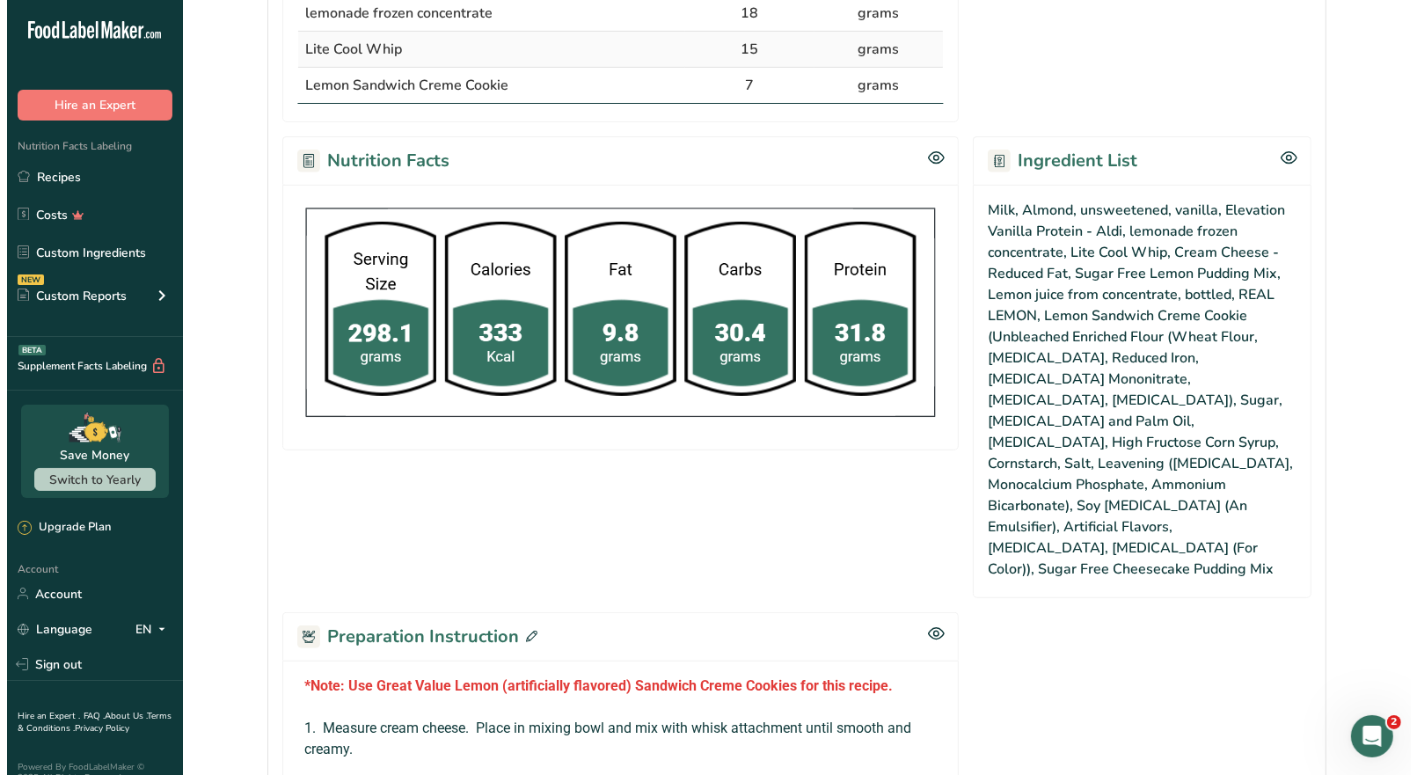
scroll to position [880, 0]
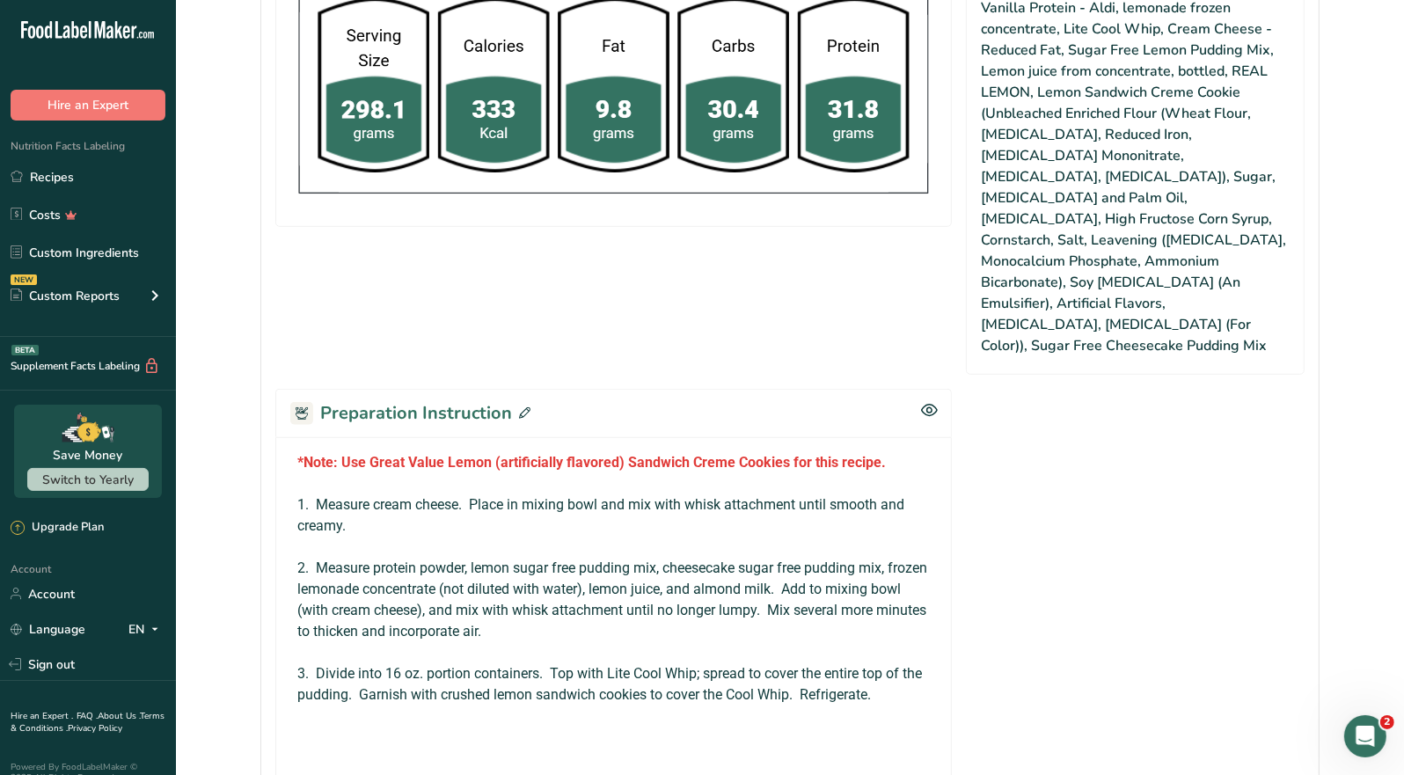
click at [526, 407] on icon at bounding box center [524, 412] width 11 height 11
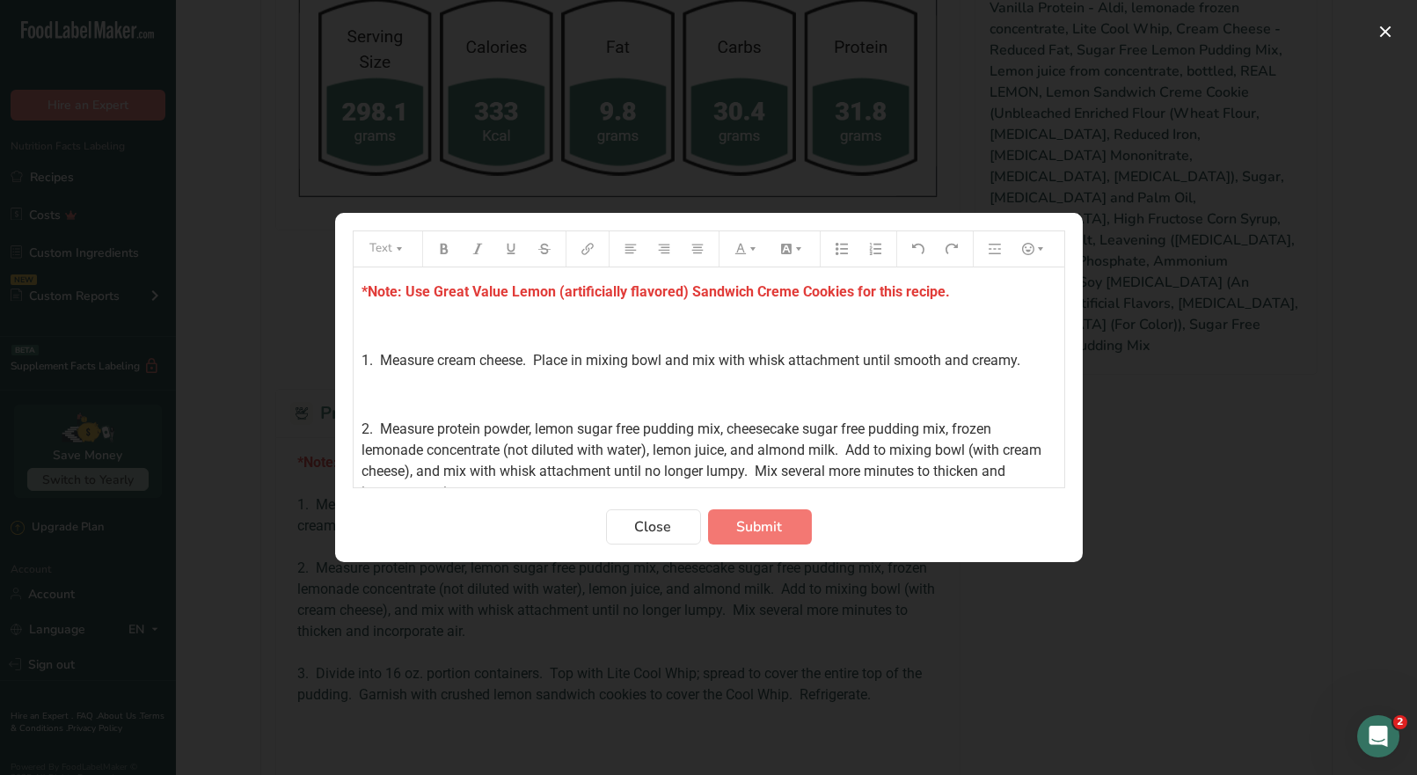
click at [968, 294] on p "*Note: Use Great Value Lemon (artificially flavored) Sandwich Creme Cookies for…" at bounding box center [709, 292] width 693 height 21
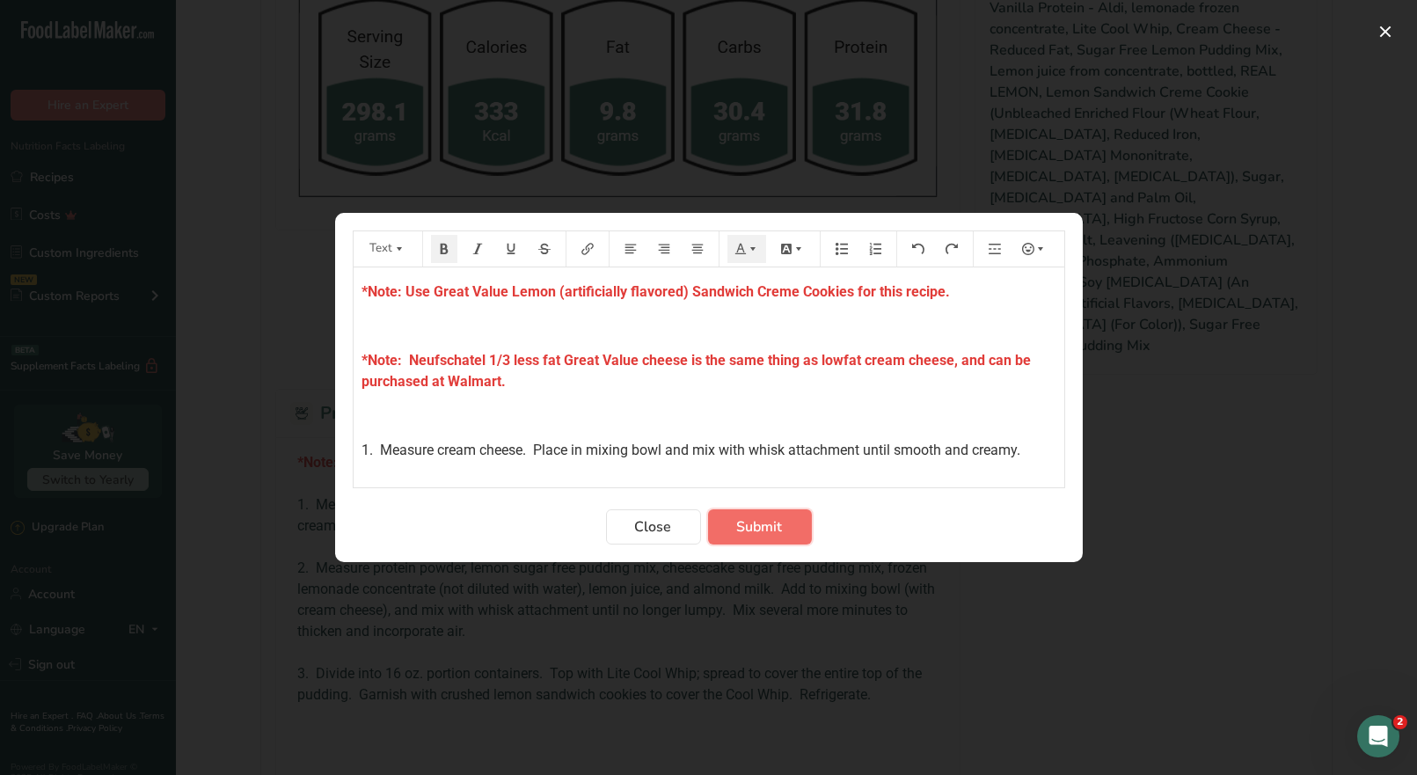
click at [772, 531] on span "Submit" at bounding box center [760, 526] width 46 height 21
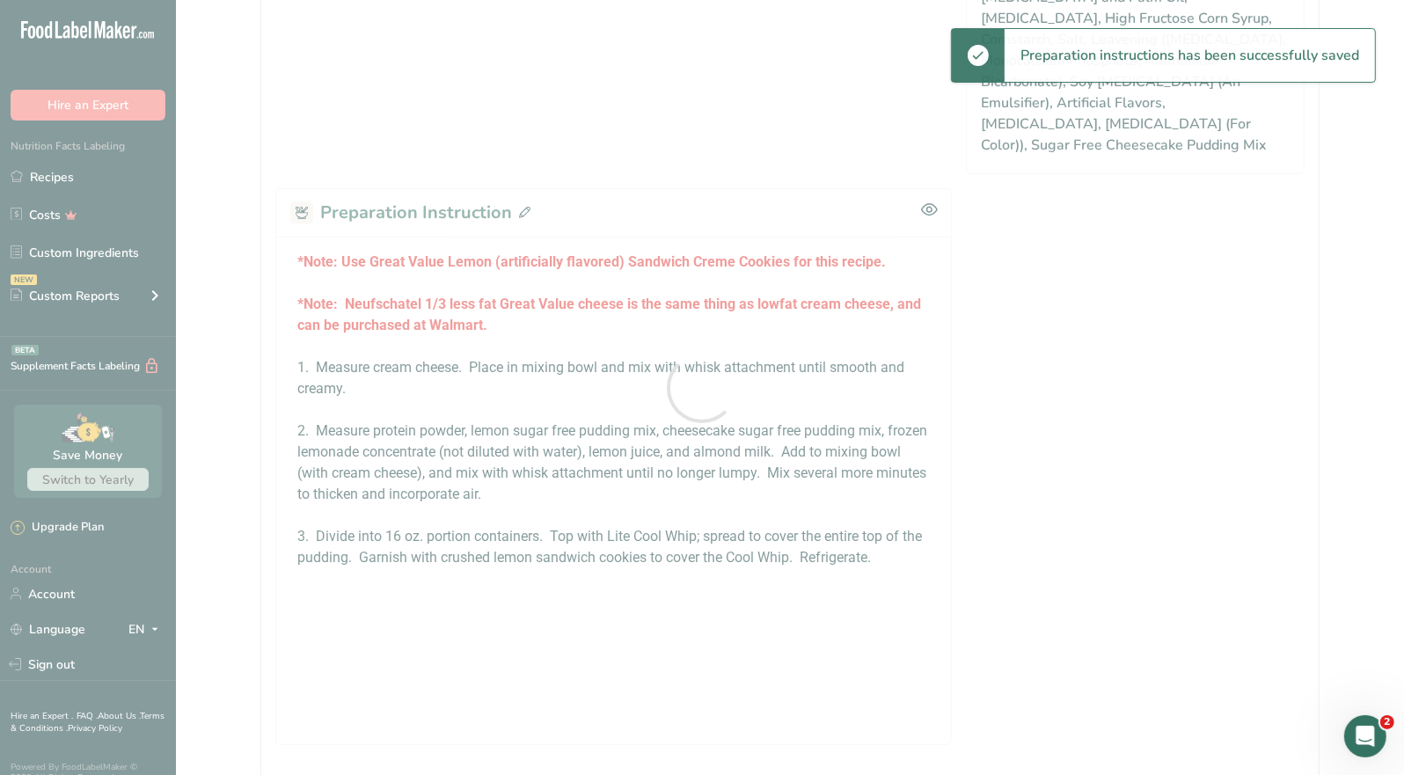
scroll to position [1080, 0]
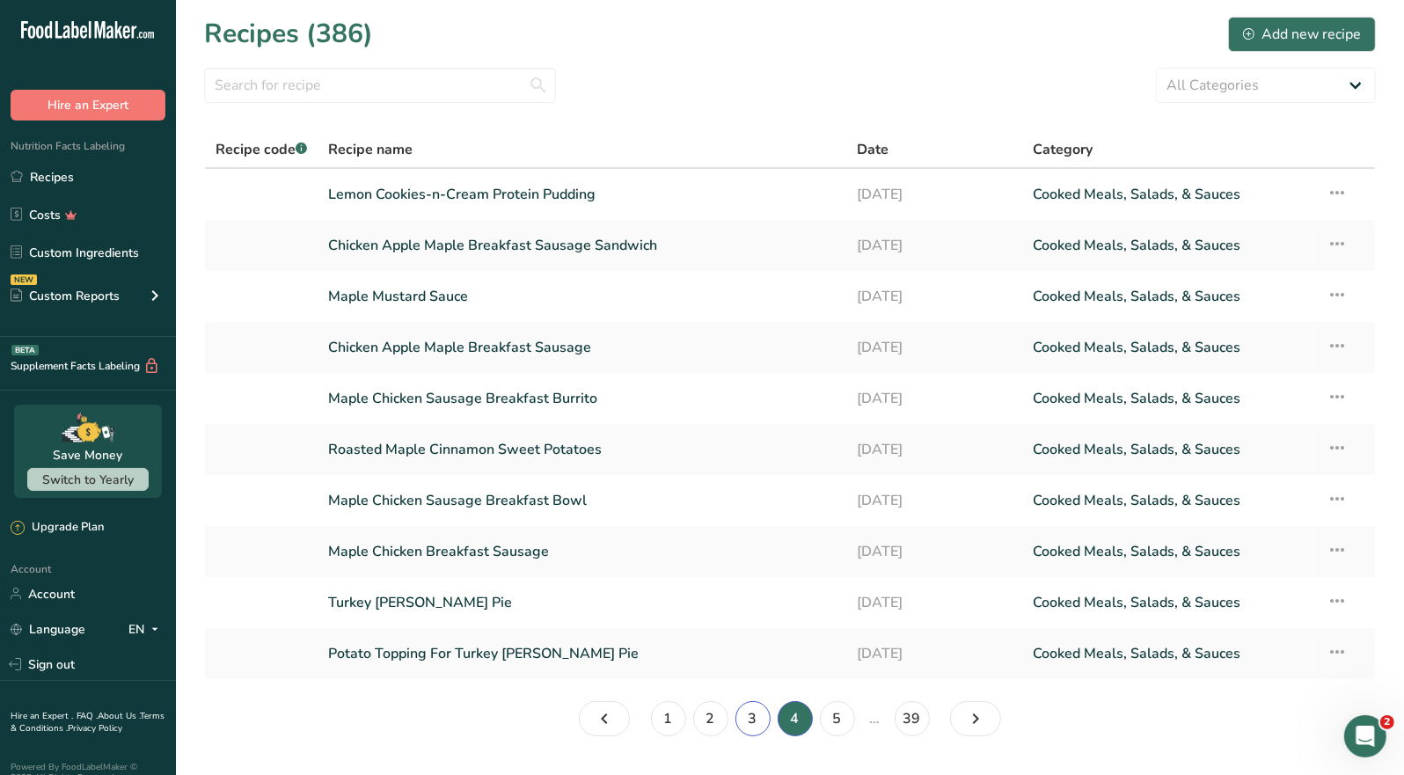
click at [749, 724] on link "3" at bounding box center [753, 718] width 35 height 35
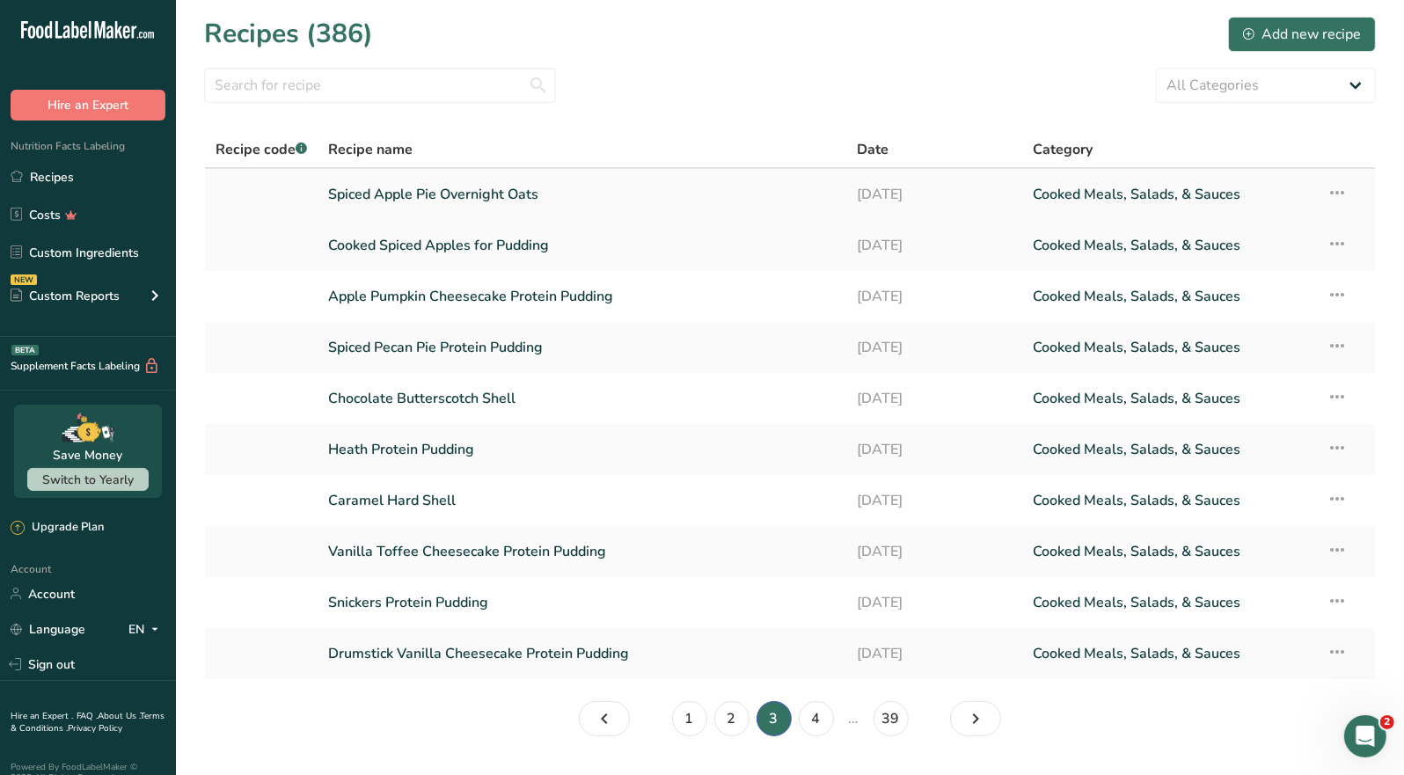
click at [518, 192] on link "Spiced Apple Pie Overnight Oats" at bounding box center [582, 194] width 508 height 37
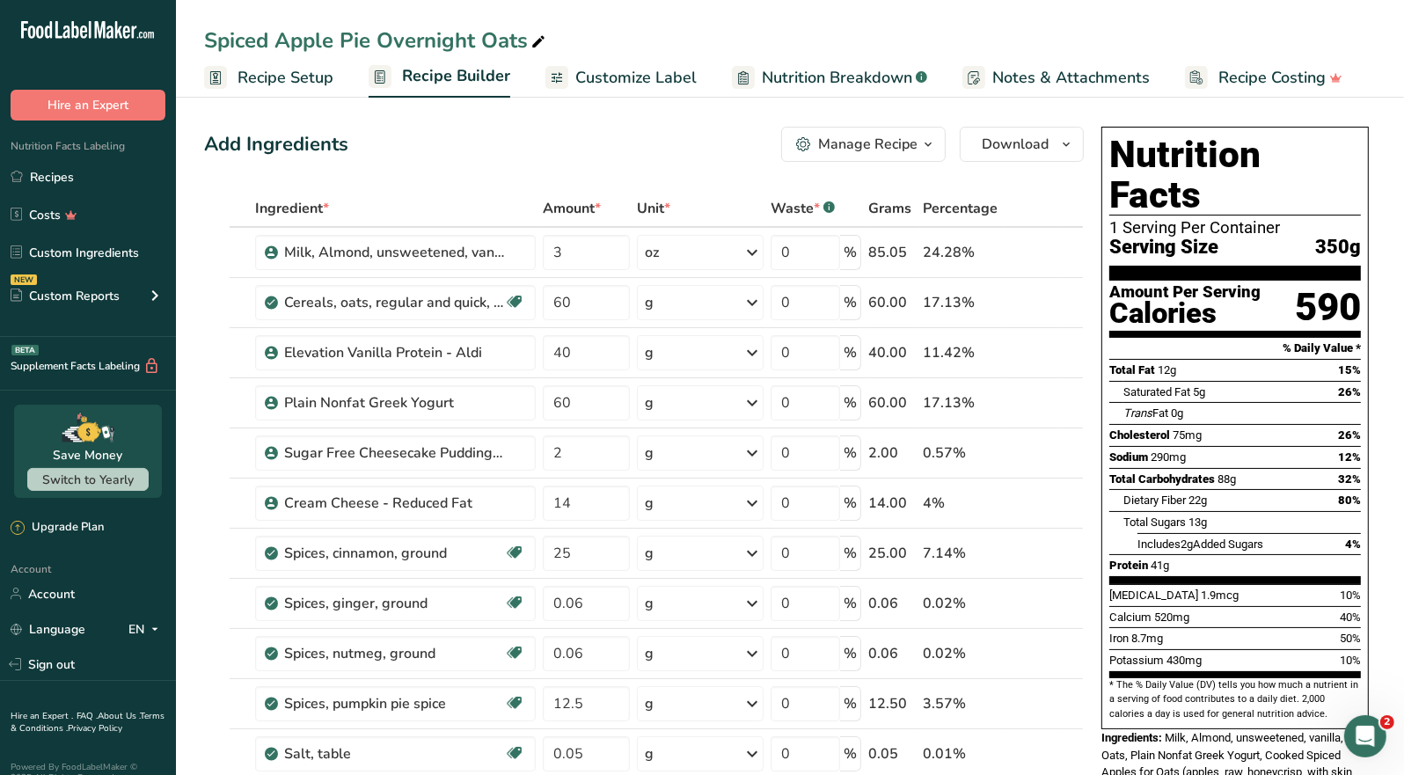
click at [905, 150] on div "Manage Recipe" at bounding box center [867, 144] width 99 height 21
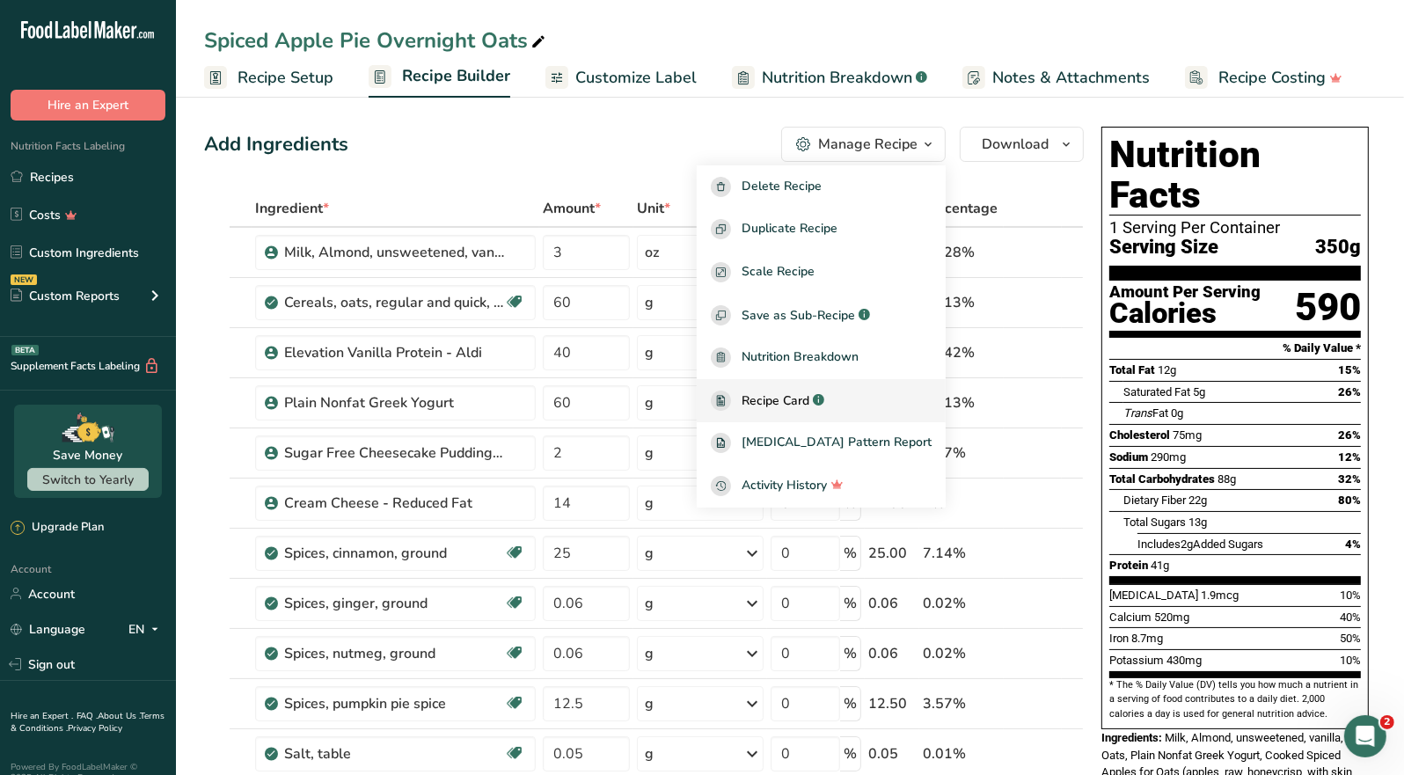
click at [809, 407] on span "Recipe Card" at bounding box center [776, 401] width 68 height 18
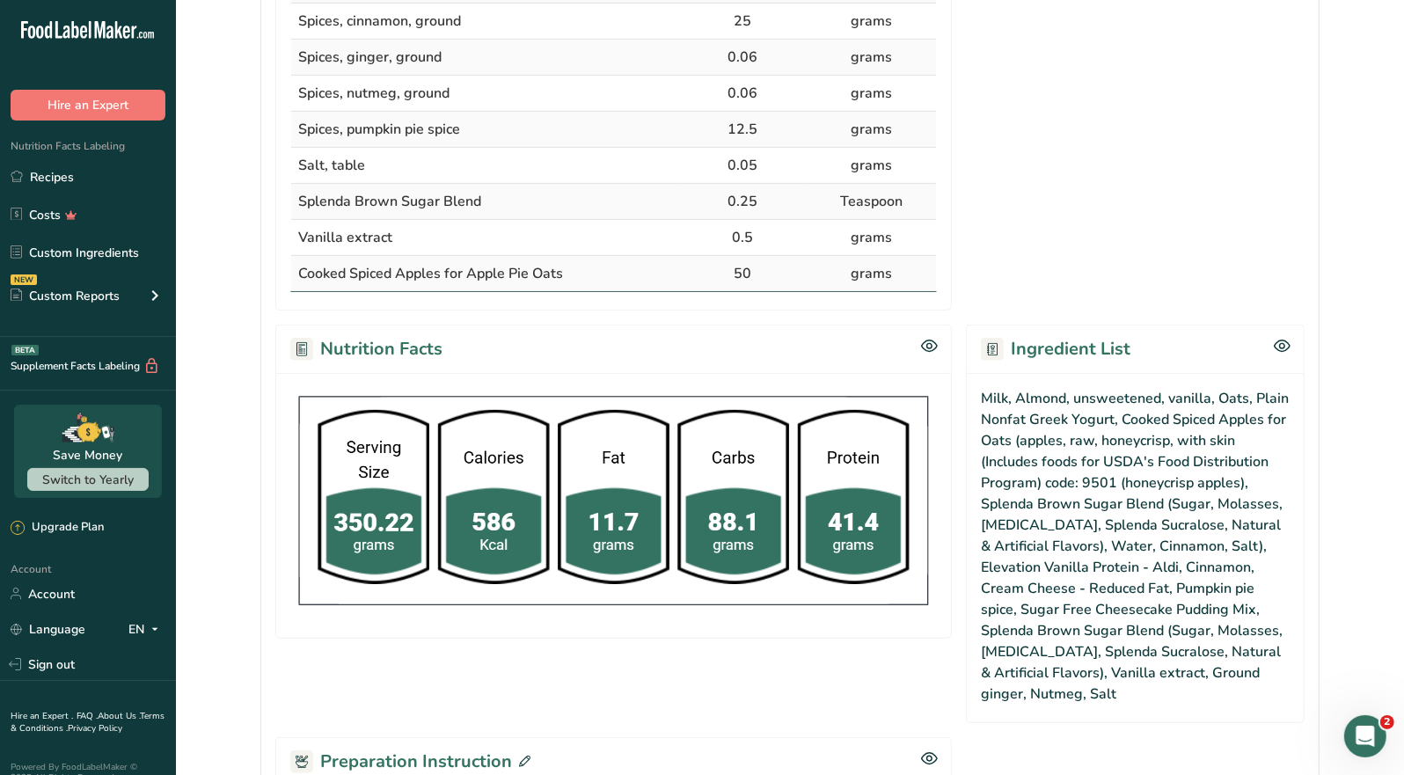
scroll to position [1123, 0]
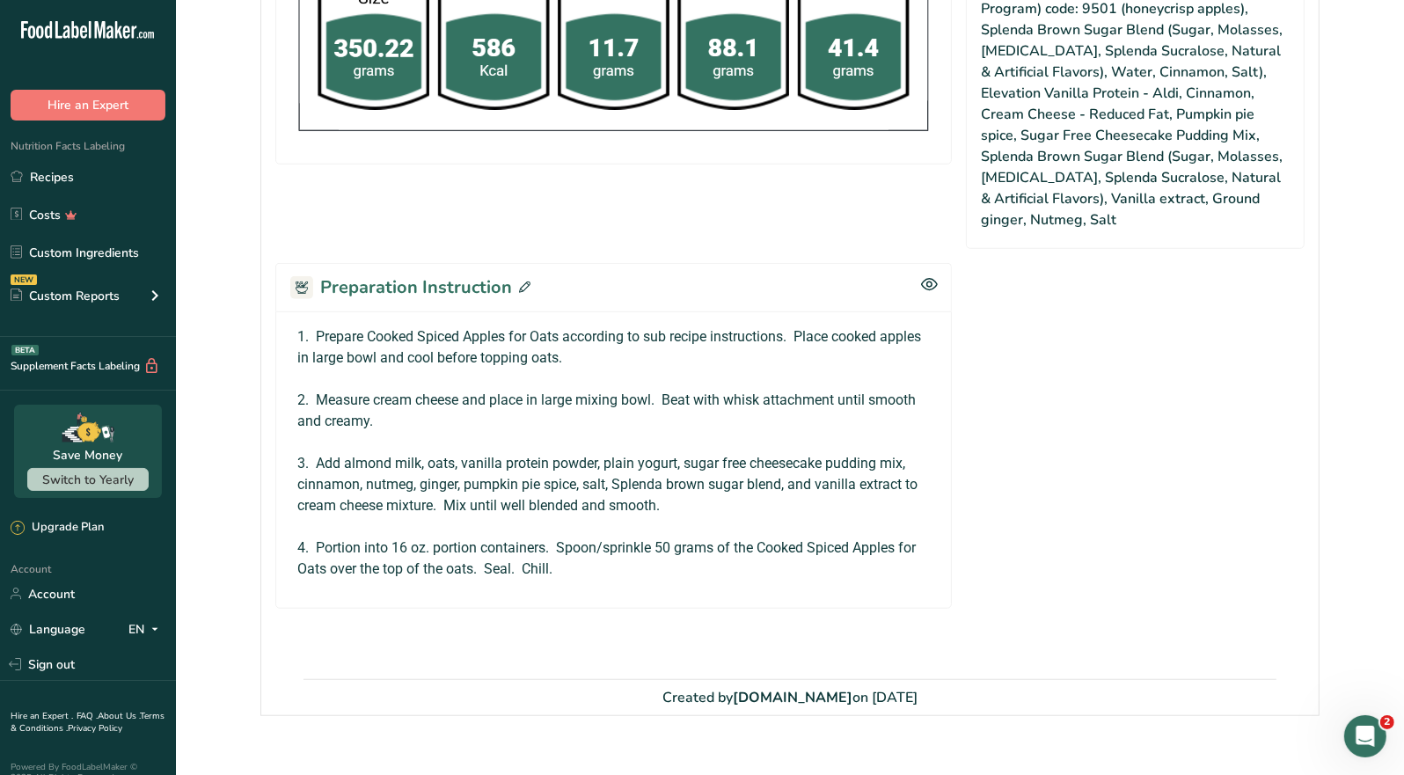
click at [520, 282] on icon at bounding box center [524, 287] width 11 height 11
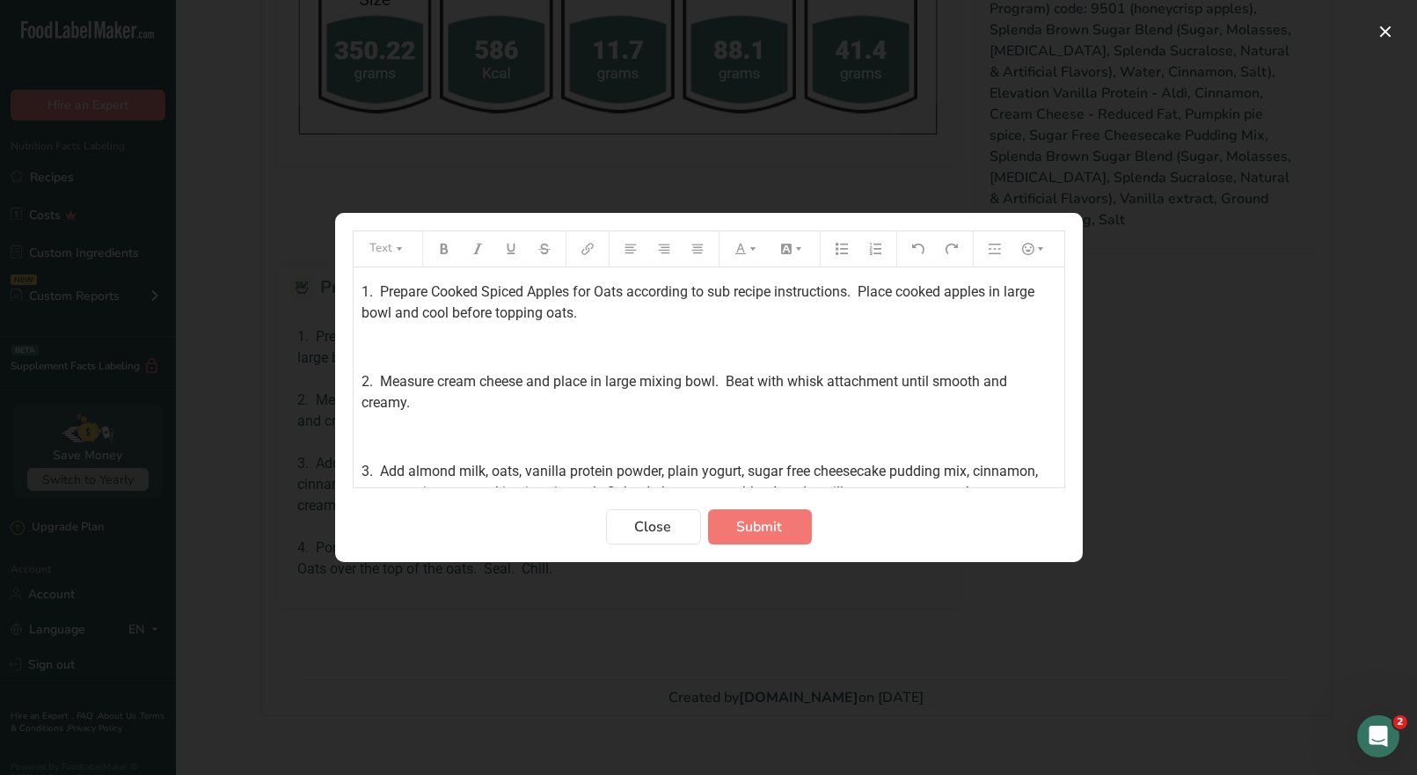
click at [357, 291] on div "1. Prepare Cooked Spiced Apples for Oats according to sub recipe instructions. …" at bounding box center [709, 440] width 711 height 347
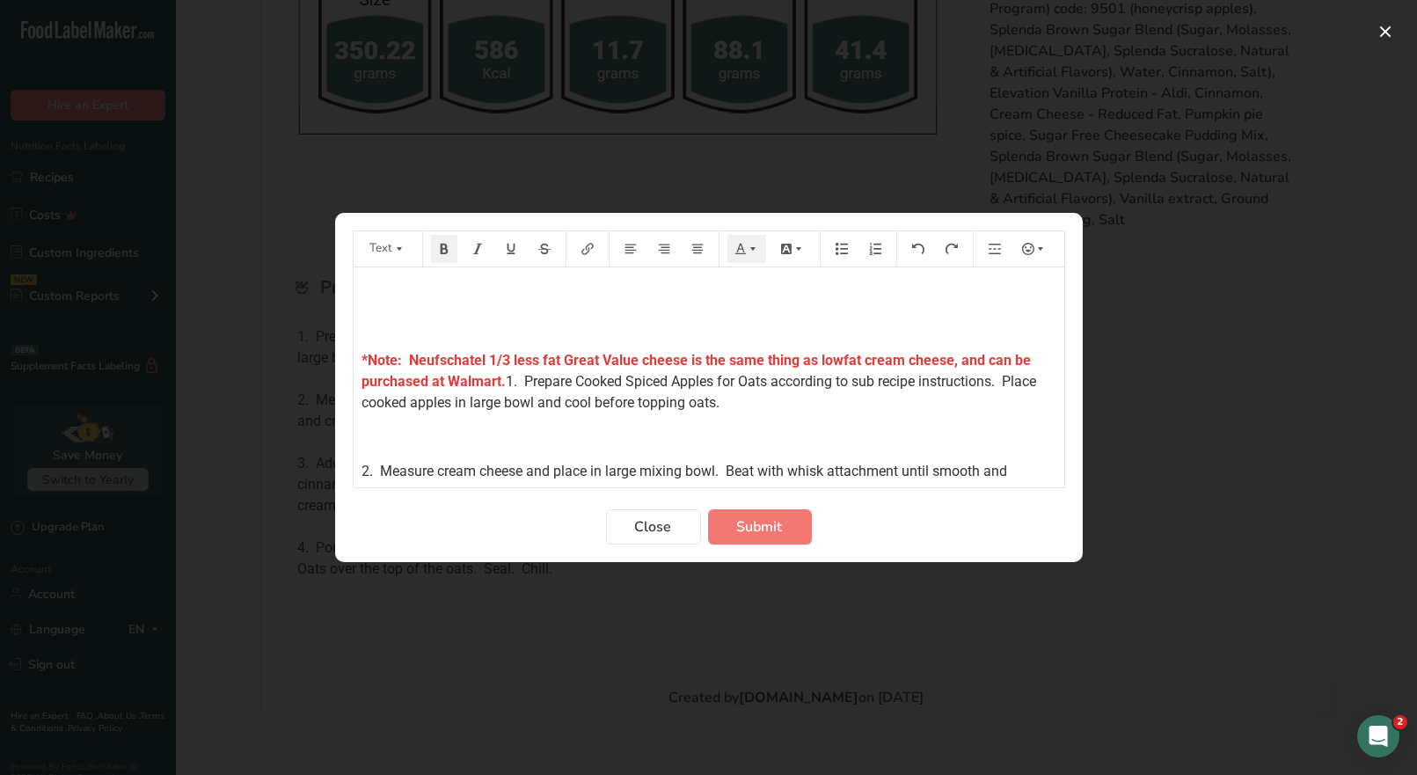
drag, startPoint x: 355, startPoint y: 353, endPoint x: 344, endPoint y: 349, distance: 11.1
click at [349, 351] on section "Text ﻿ ﻿ *Note: Neufschatel 1/3 less fat Great Value cheese is the same thing a…" at bounding box center [709, 387] width 748 height 349
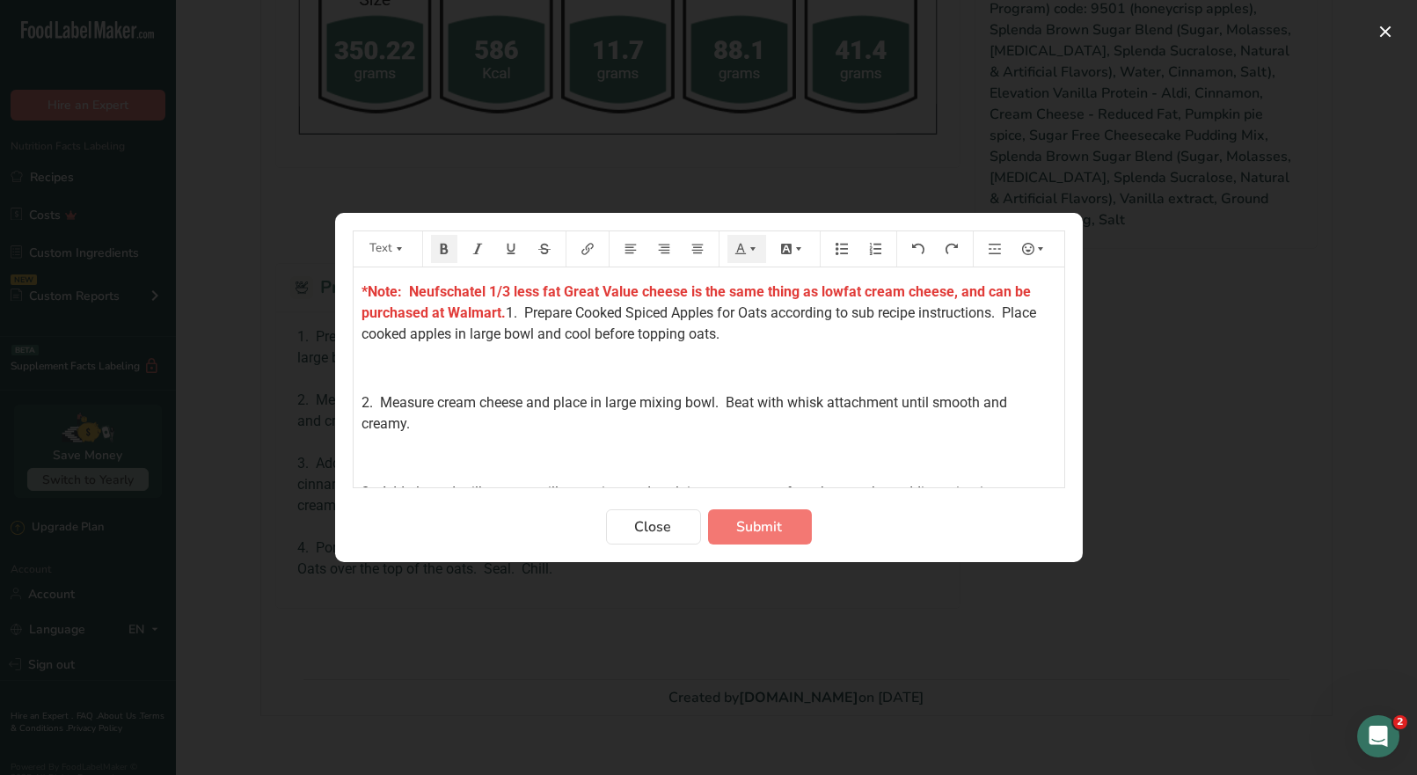
click at [506, 309] on span "1. Prepare Cooked Spiced Apples for Oats according to sub recipe instructions. …" at bounding box center [702, 323] width 678 height 38
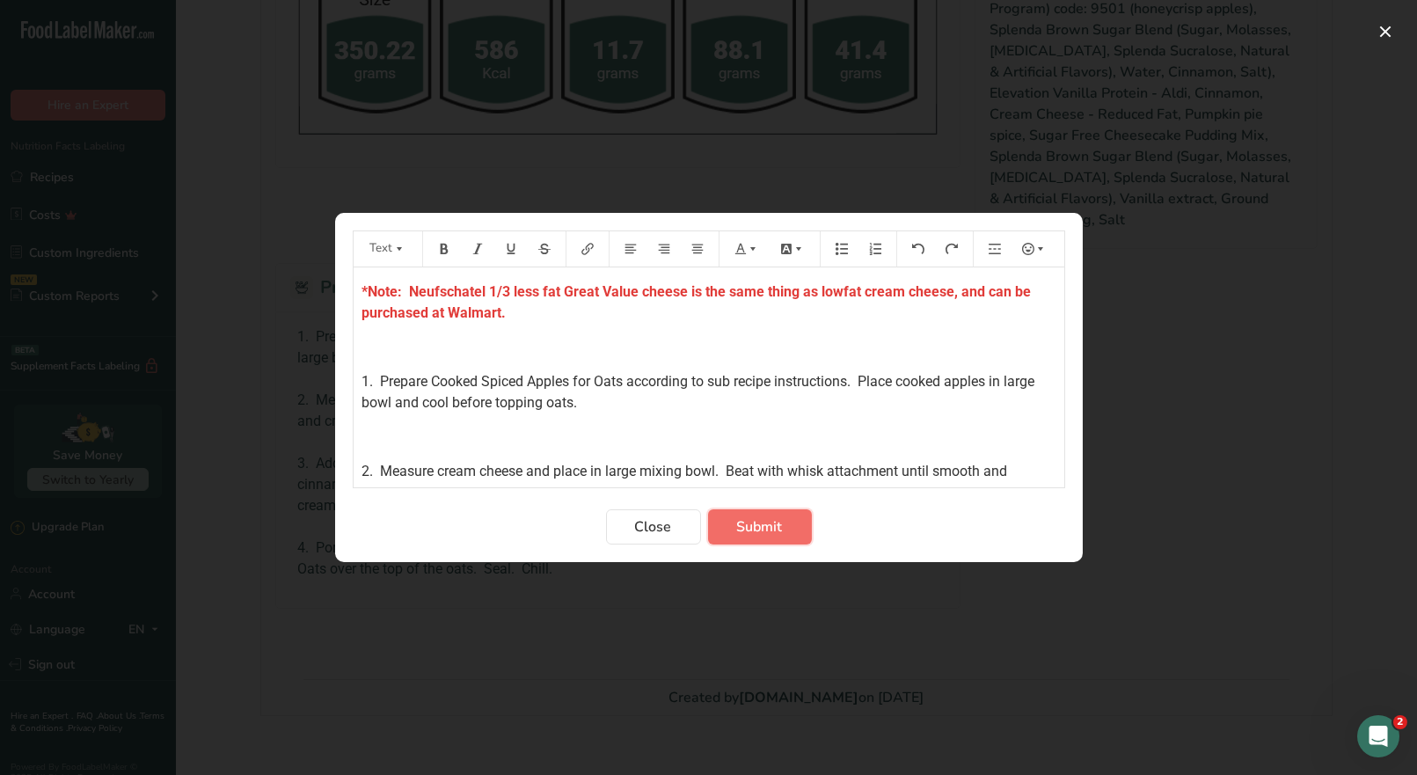
click at [787, 528] on button "Submit" at bounding box center [760, 526] width 104 height 35
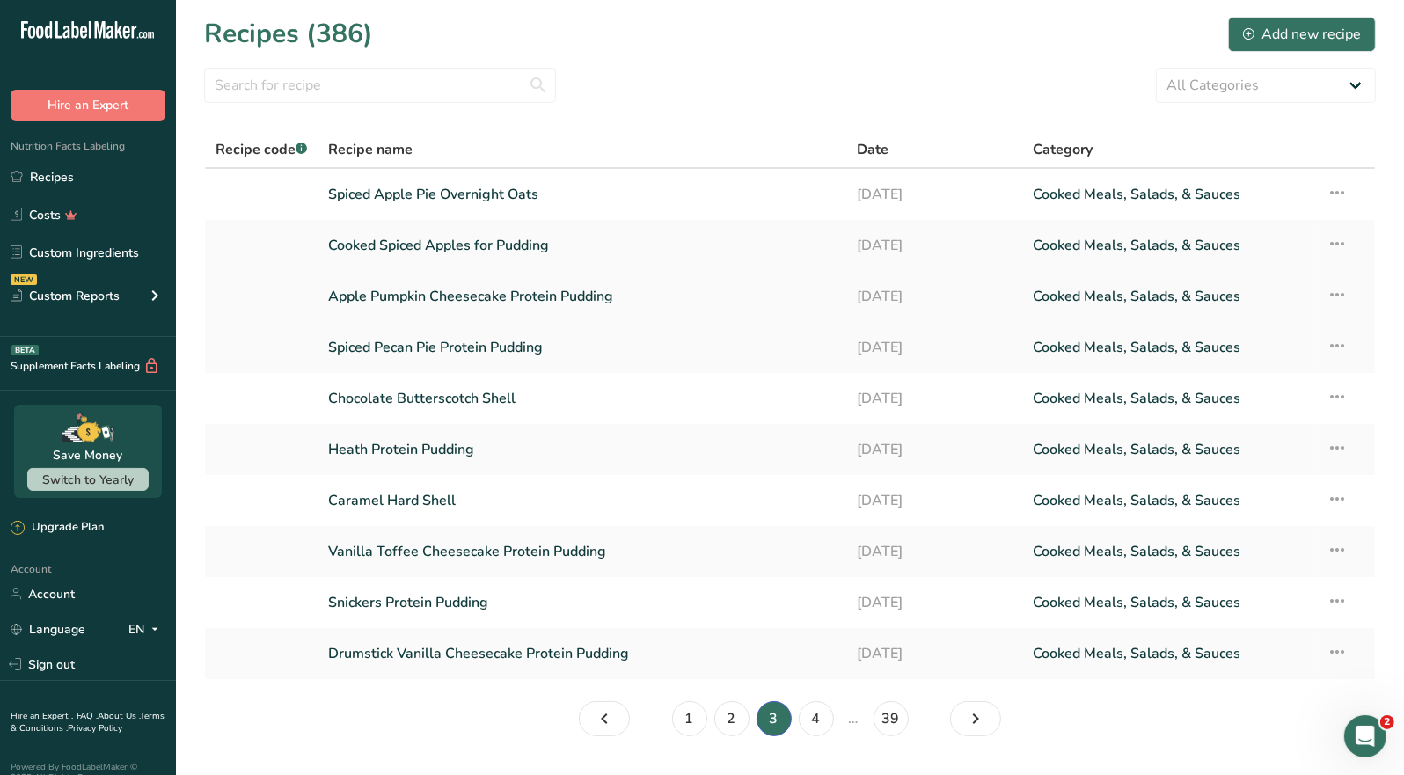
click at [533, 295] on link "Apple Pumpkin Cheesecake Protein Pudding" at bounding box center [582, 296] width 508 height 37
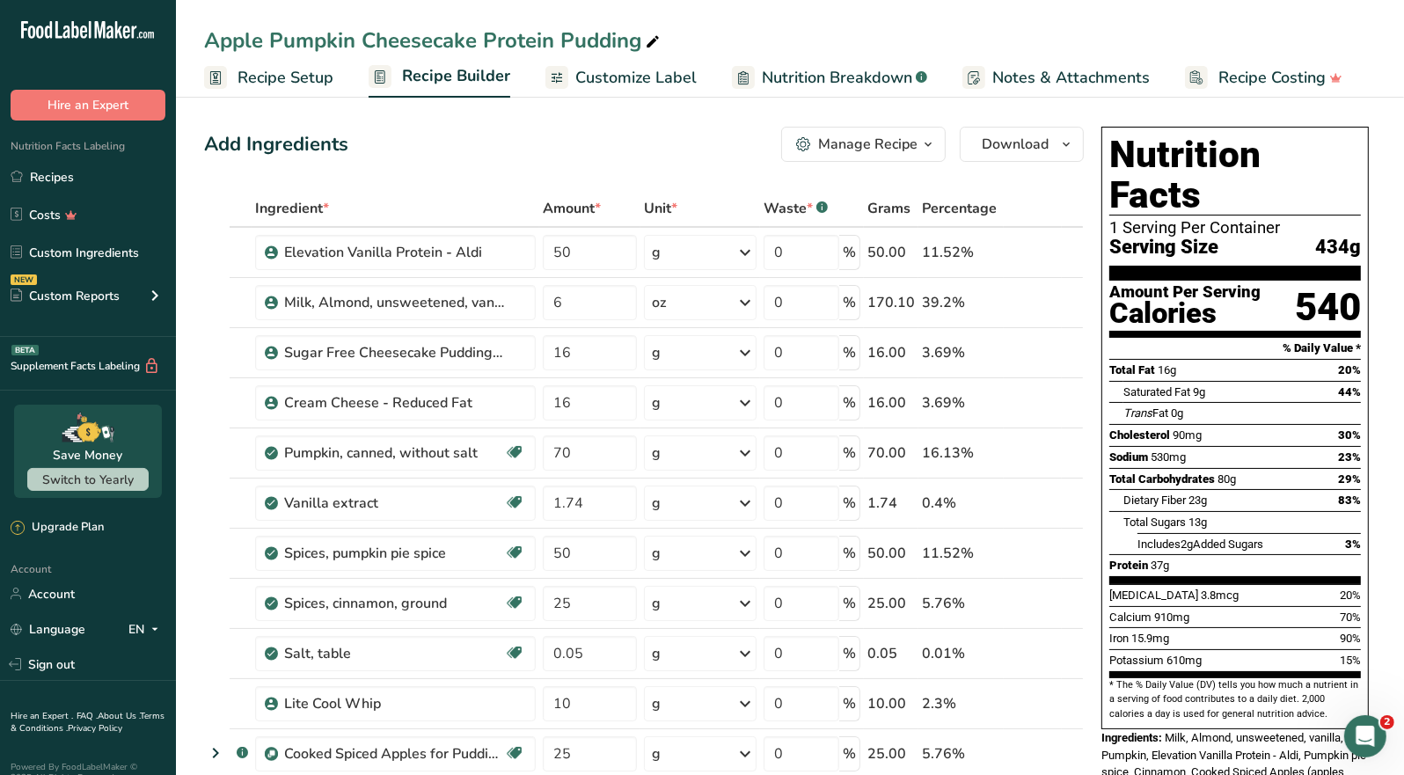
click at [913, 145] on div "Manage Recipe" at bounding box center [867, 144] width 99 height 21
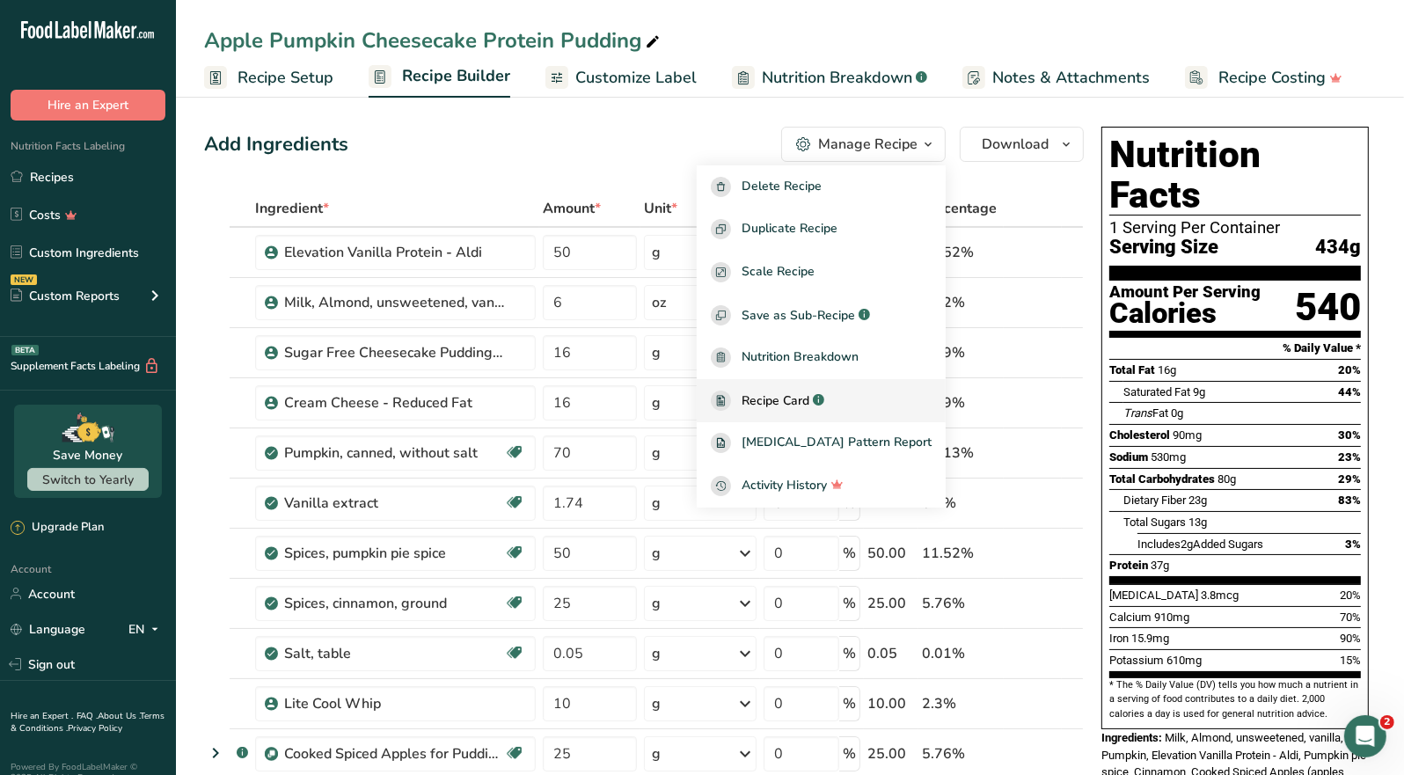
click at [809, 400] on span "Recipe Card" at bounding box center [776, 401] width 68 height 18
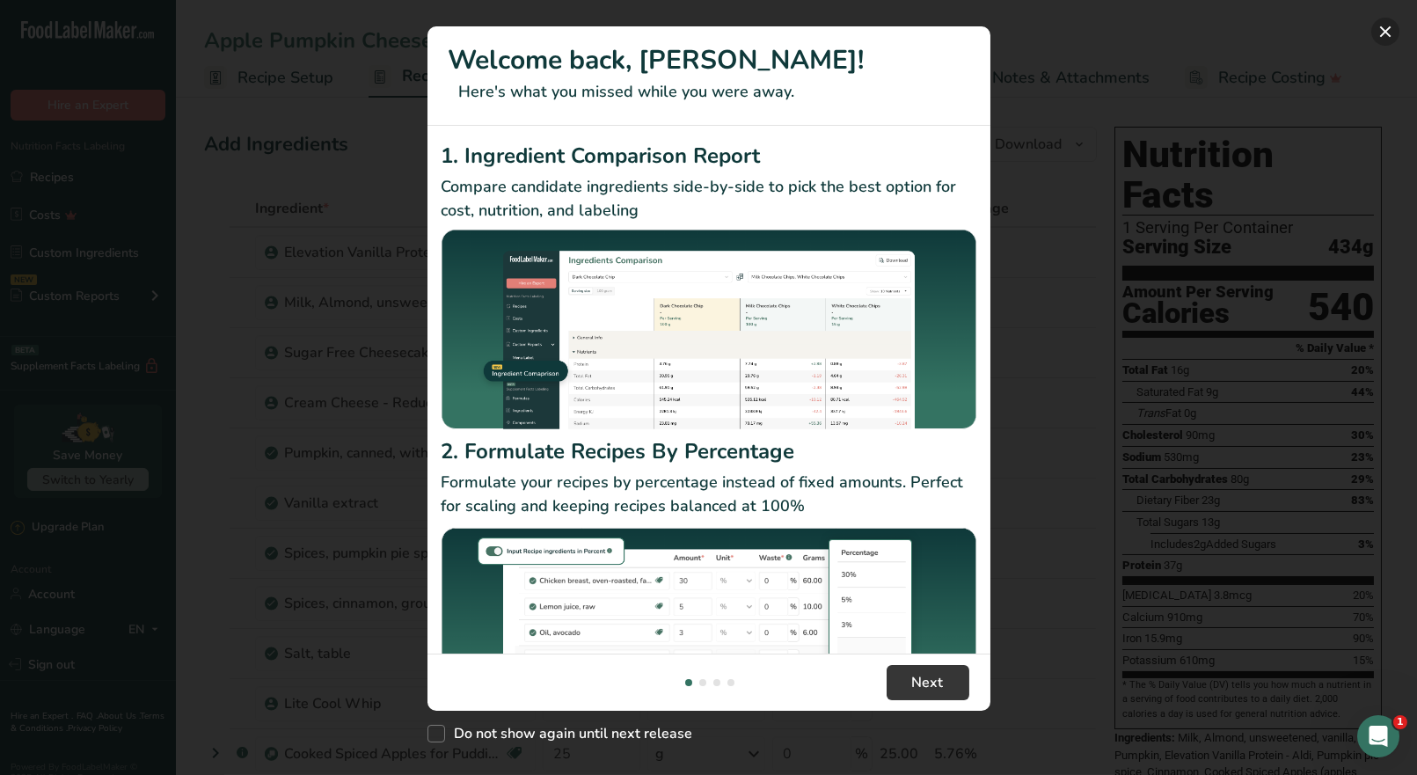
click at [1391, 33] on button "New Features" at bounding box center [1386, 32] width 28 height 28
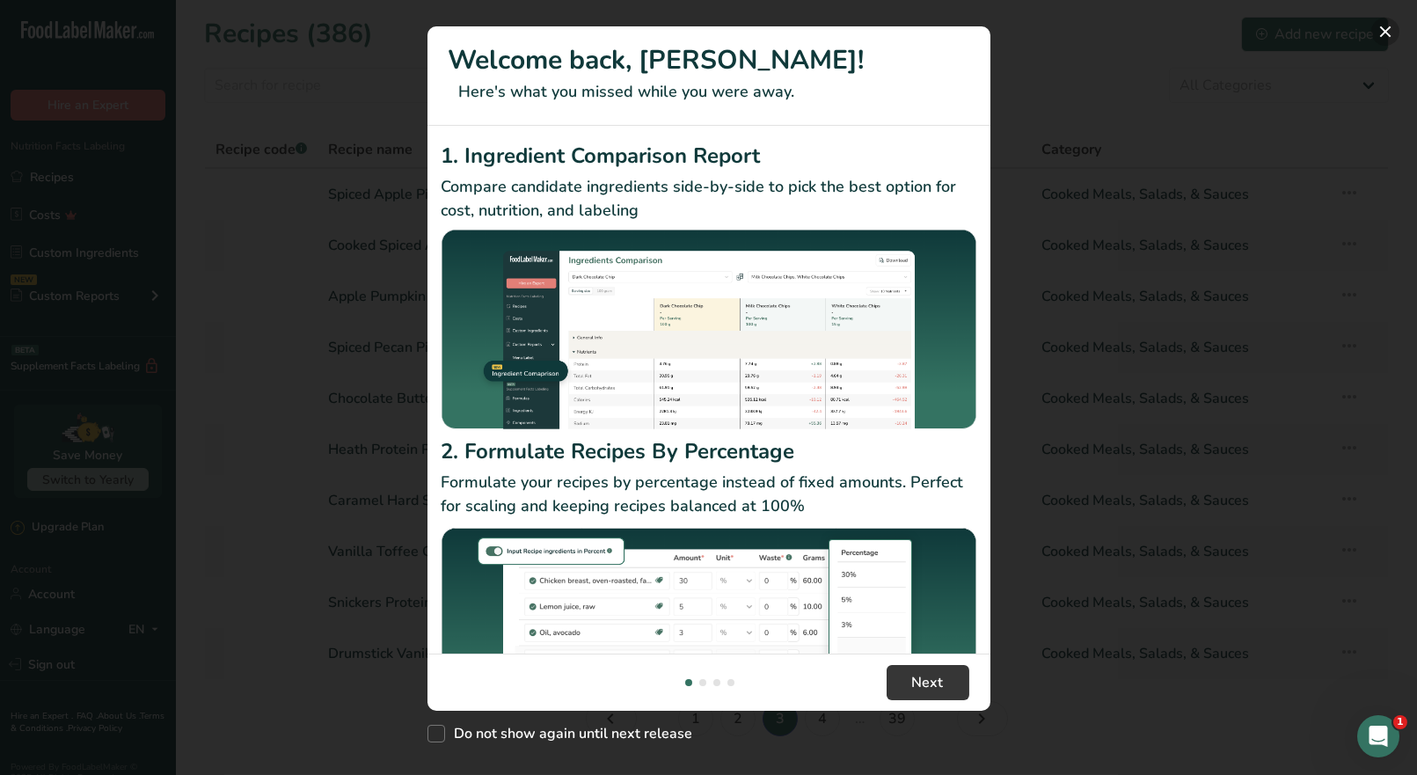
click at [1388, 33] on button "New Features" at bounding box center [1386, 32] width 28 height 28
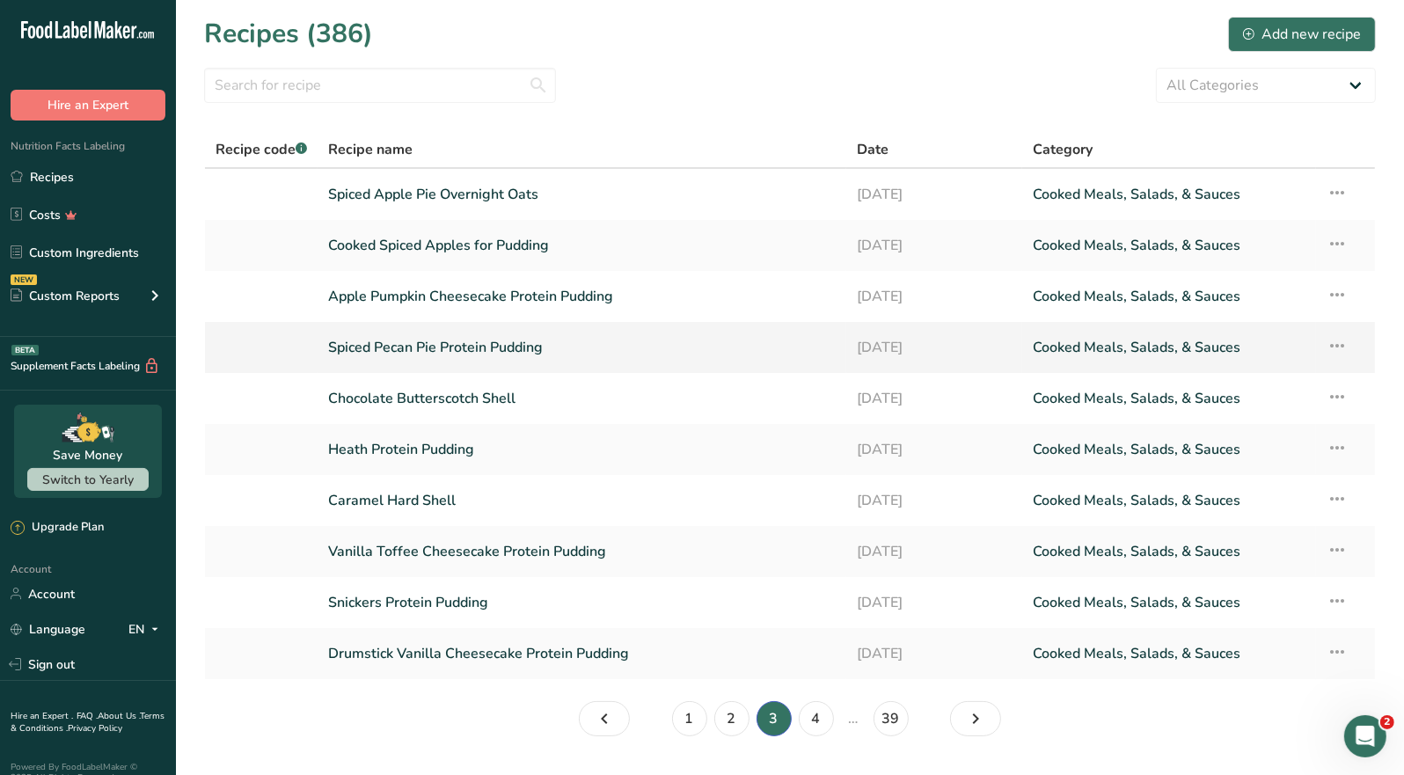
click at [450, 343] on link "Spiced Pecan Pie Protein Pudding" at bounding box center [582, 347] width 508 height 37
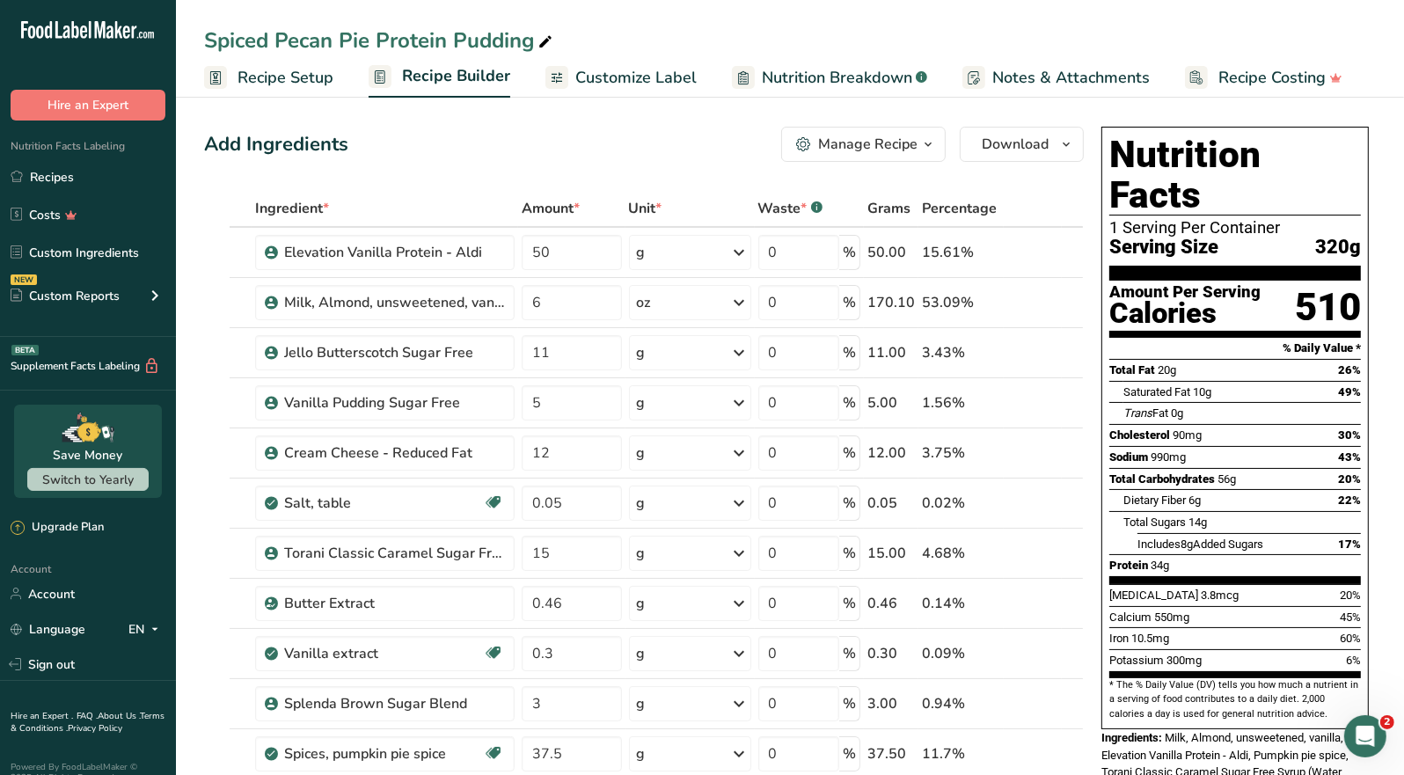
click at [903, 146] on div "Manage Recipe" at bounding box center [867, 144] width 99 height 21
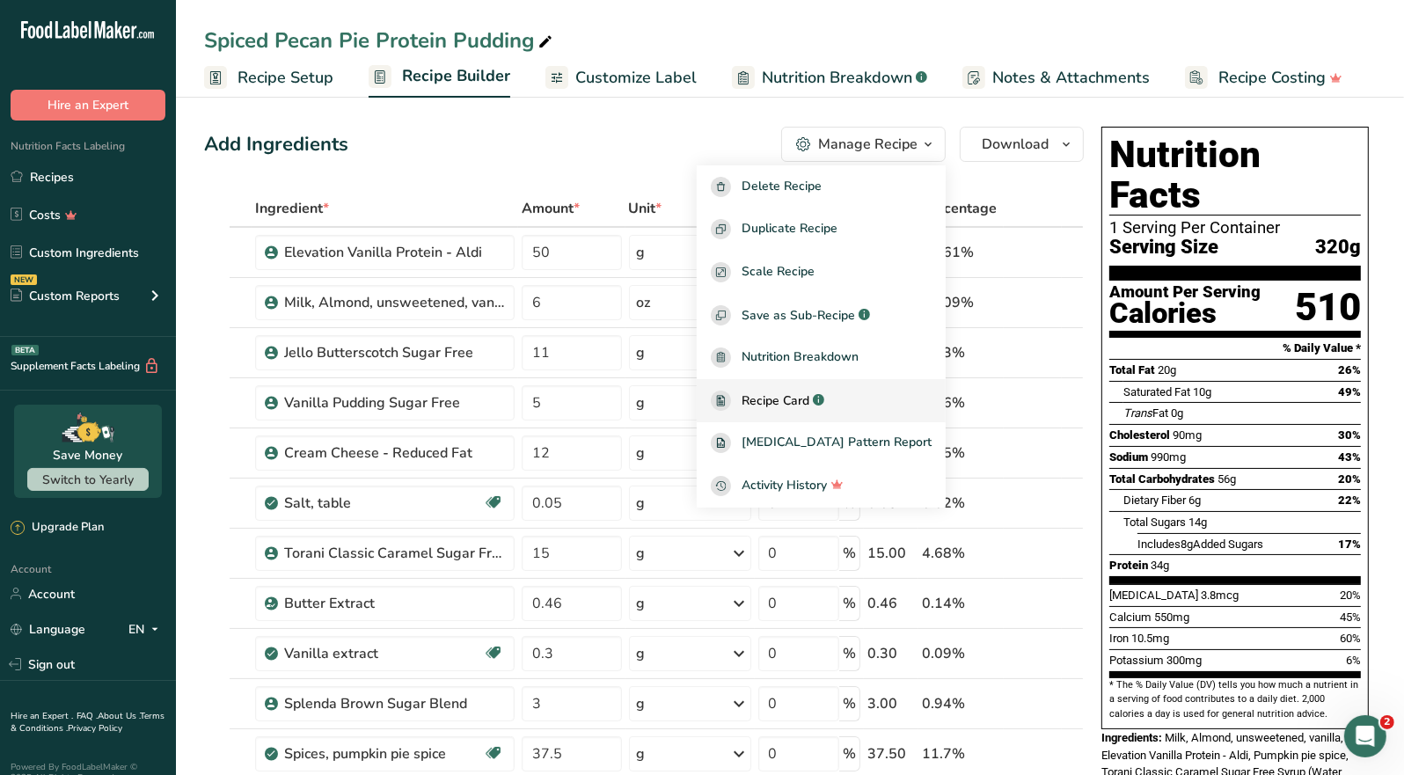
click at [795, 398] on span "Recipe Card" at bounding box center [776, 401] width 68 height 18
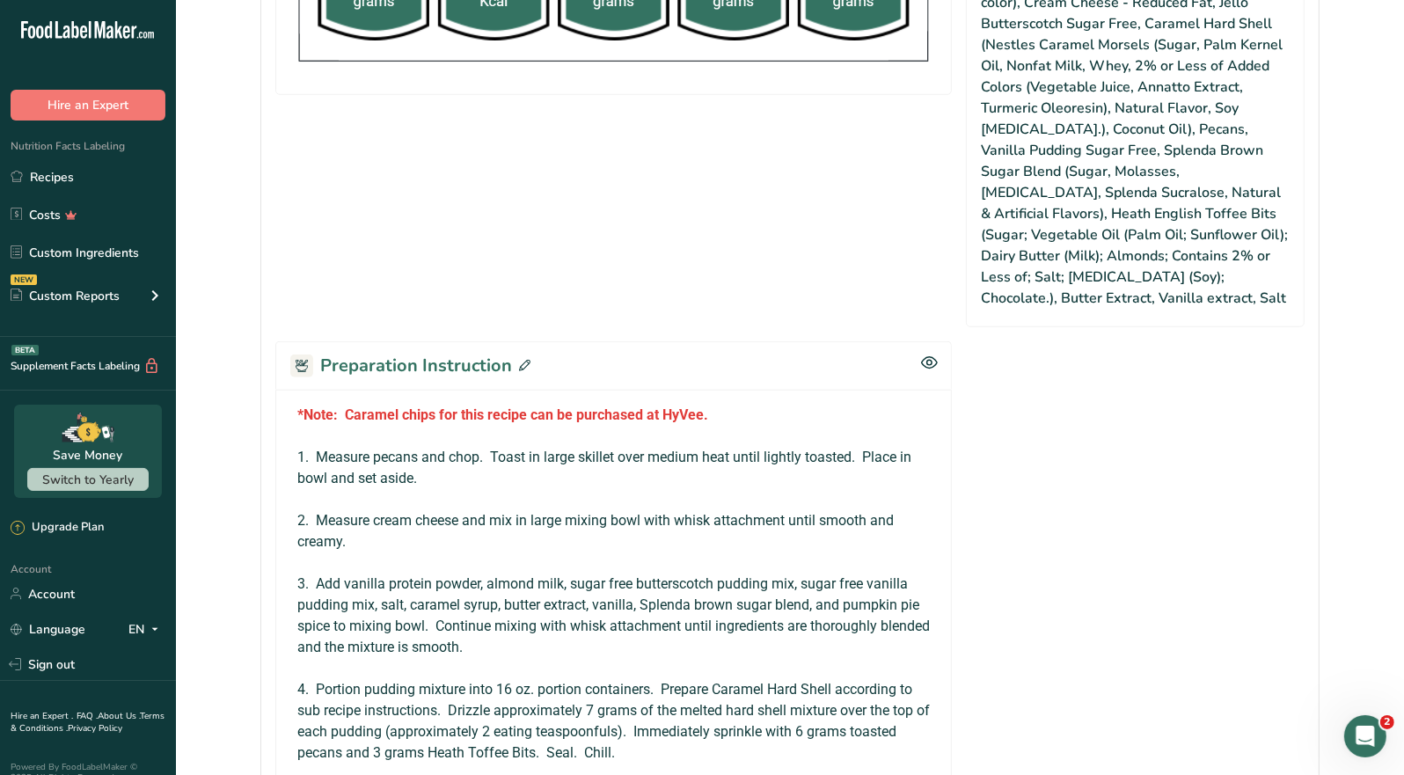
scroll to position [1320, 0]
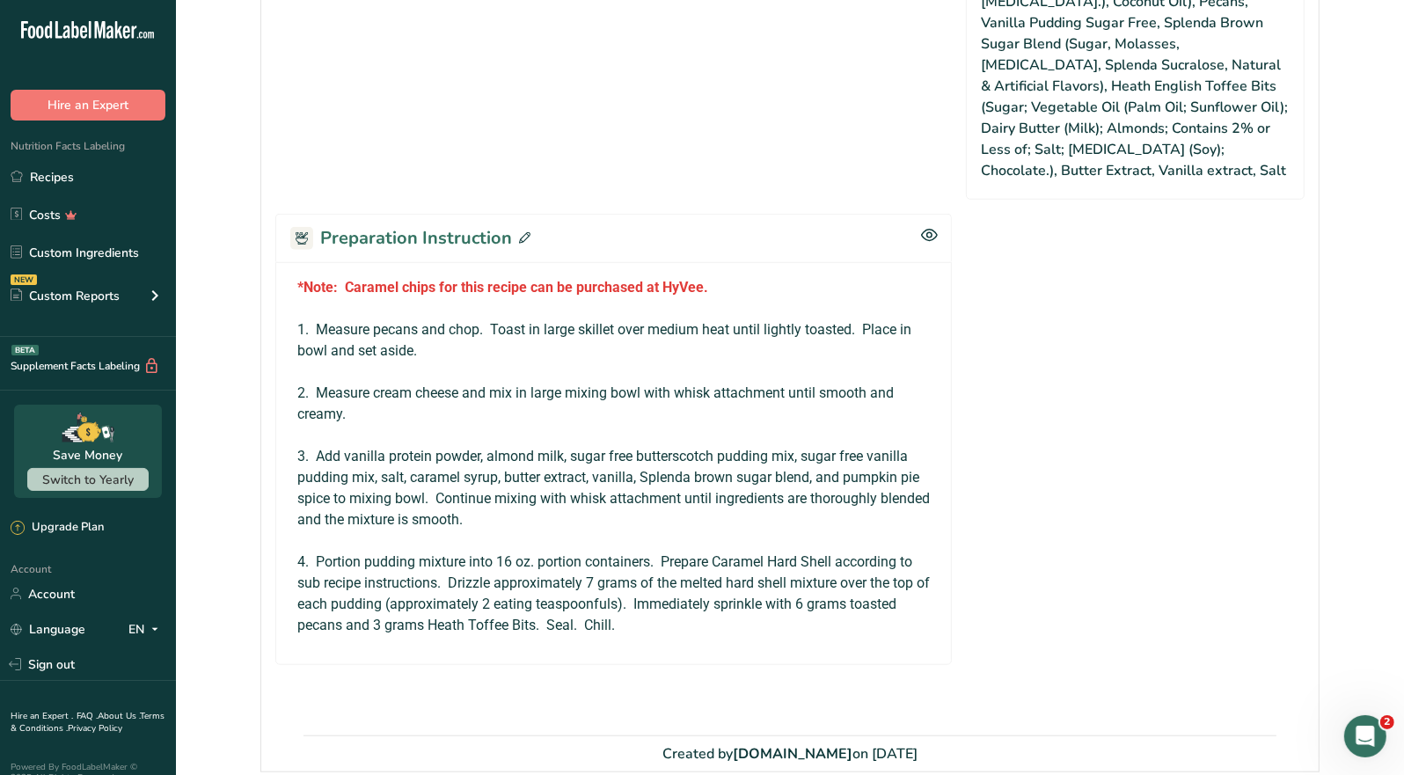
click at [522, 232] on icon at bounding box center [524, 237] width 11 height 11
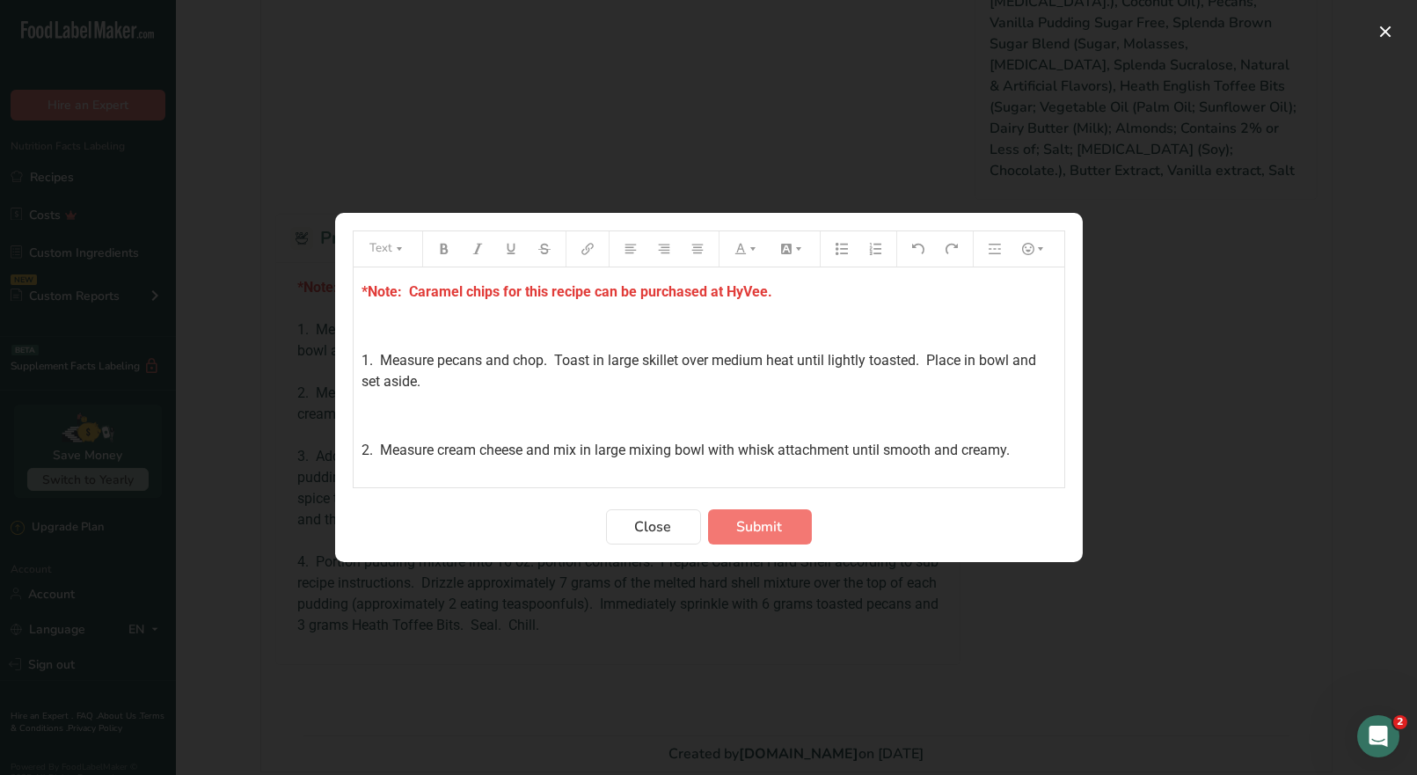
click at [783, 296] on p "*Note: Caramel chips for this recipe can be purchased at HyVee." at bounding box center [709, 292] width 693 height 21
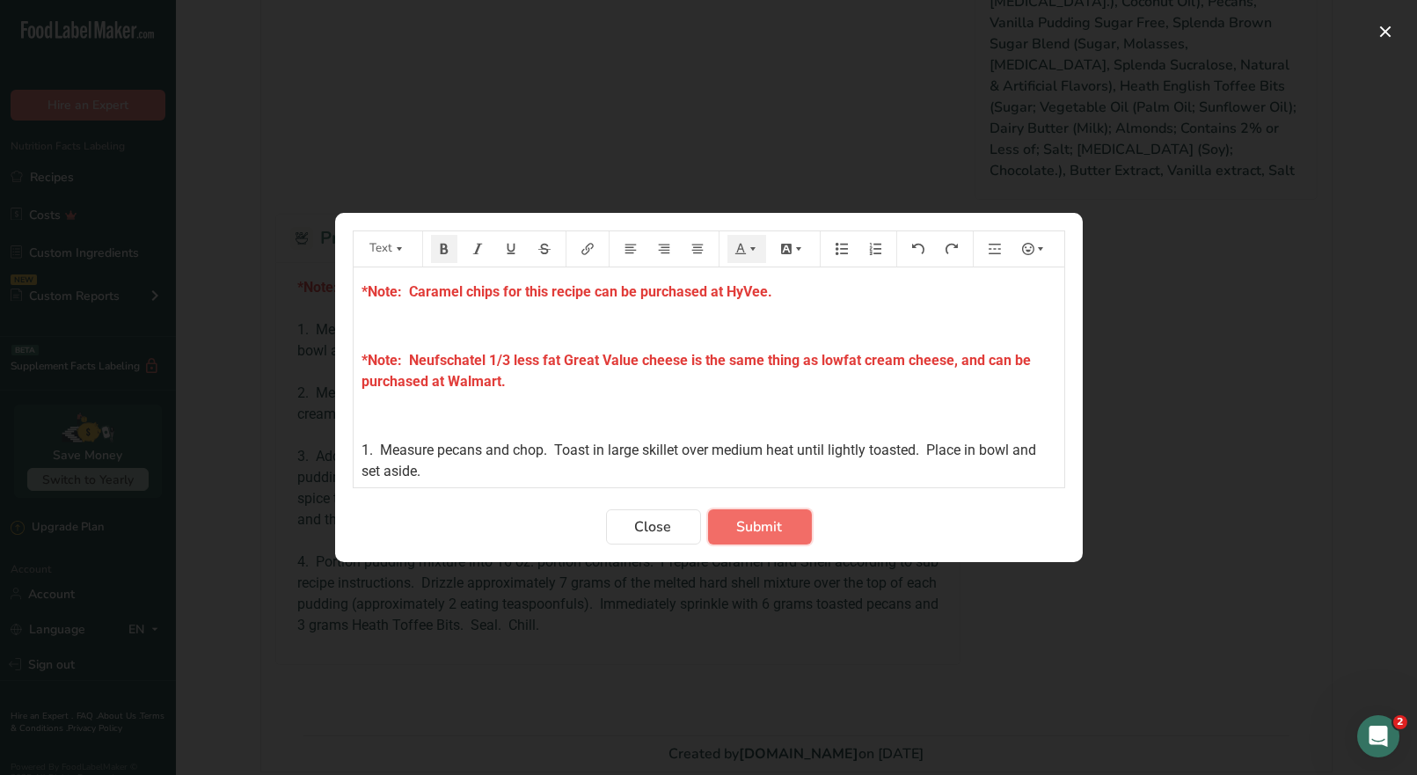
click at [769, 528] on span "Submit" at bounding box center [760, 526] width 46 height 21
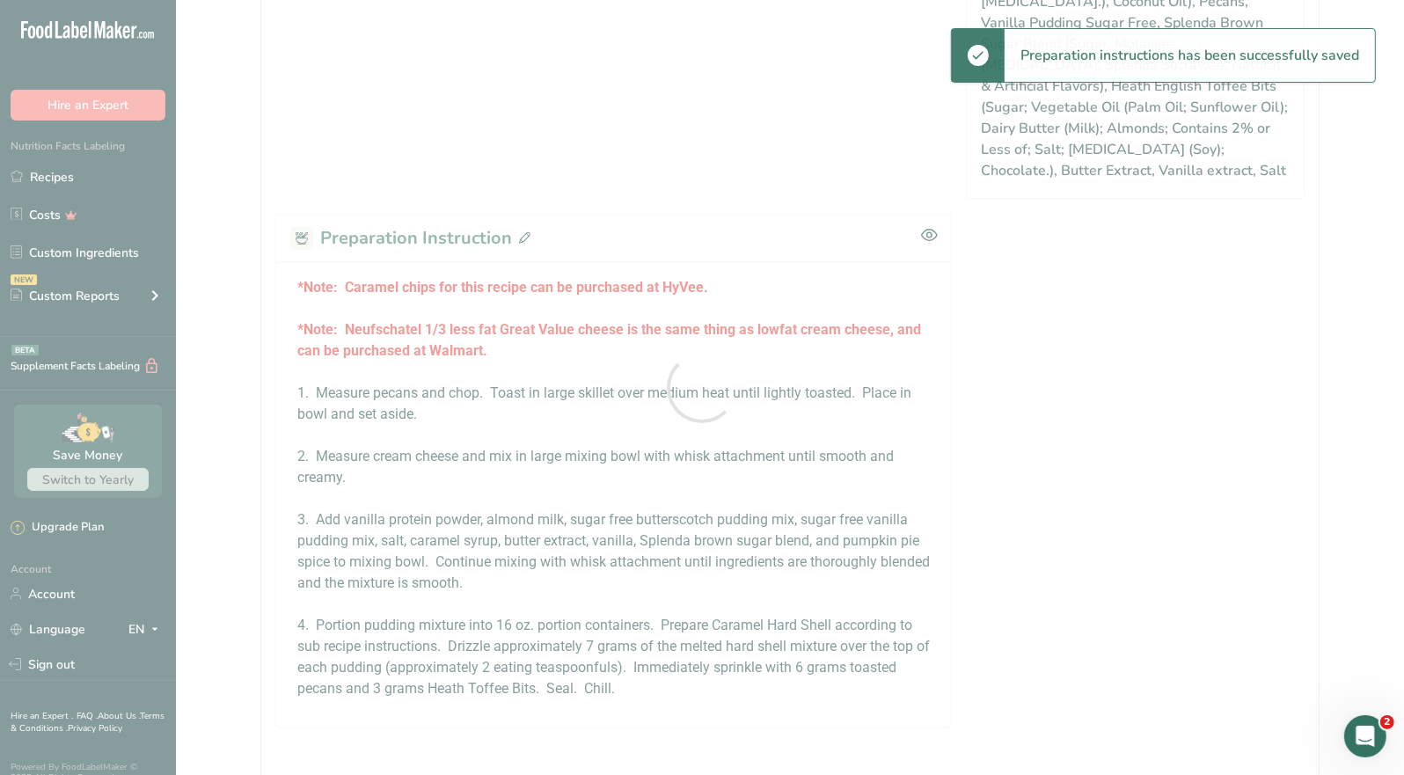
scroll to position [0, 0]
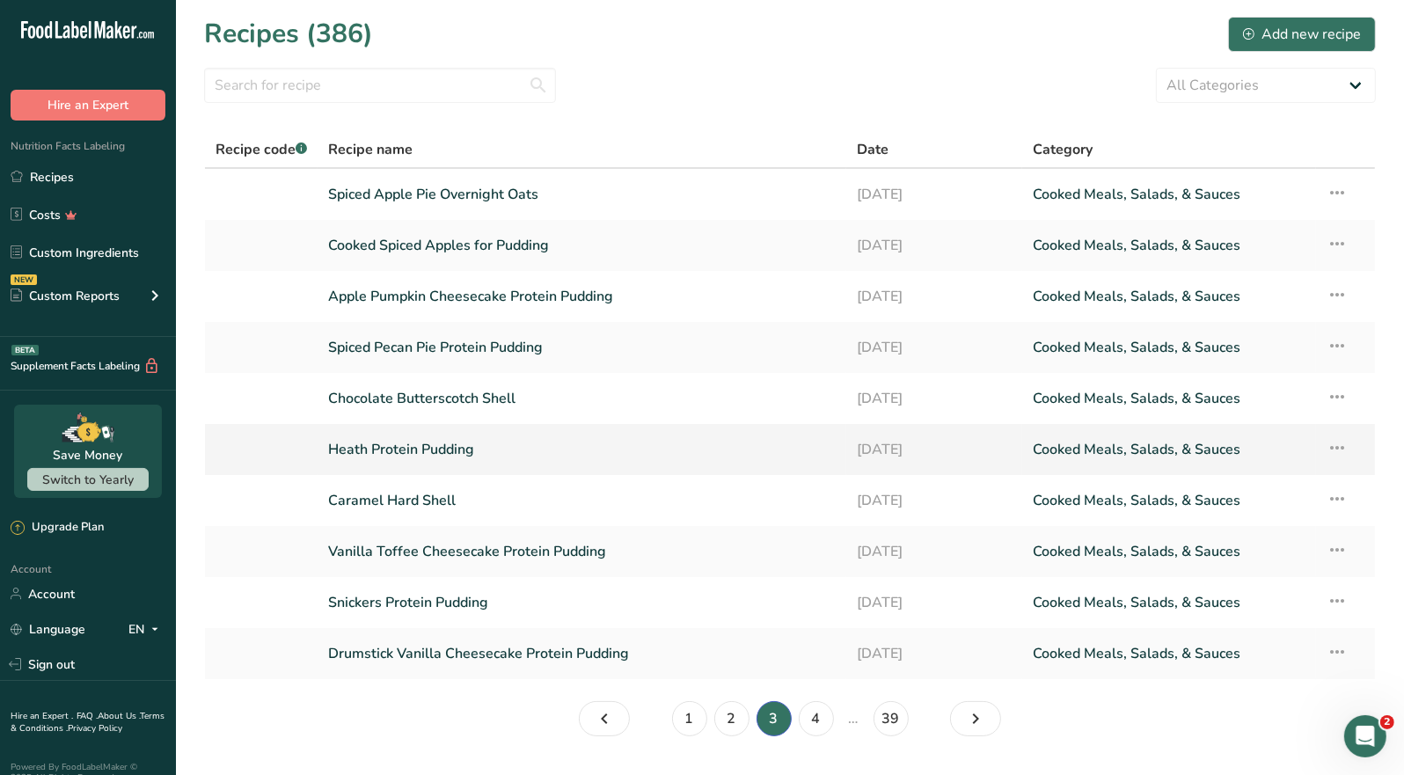
click at [460, 449] on link "Heath Protein Pudding" at bounding box center [582, 449] width 508 height 37
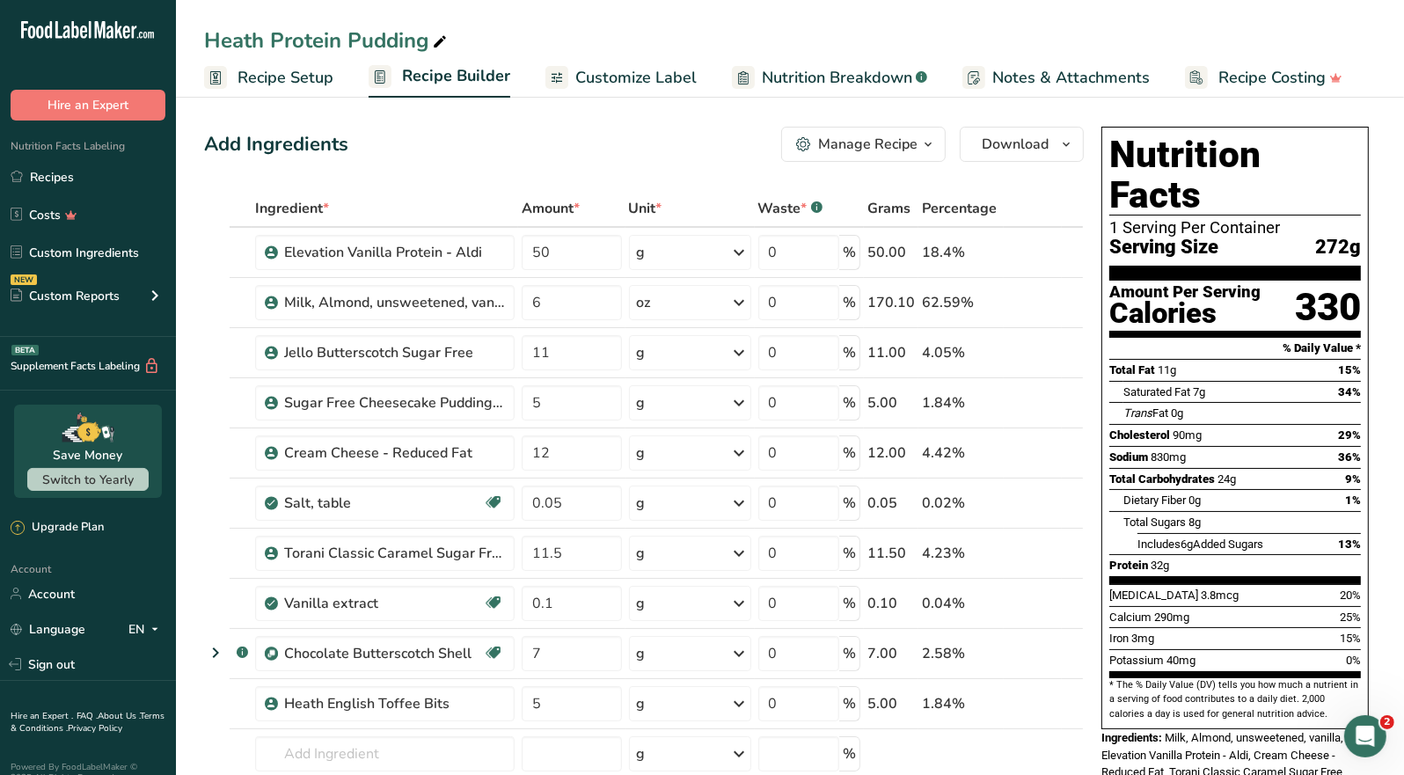
click at [885, 136] on div "Manage Recipe" at bounding box center [867, 144] width 99 height 21
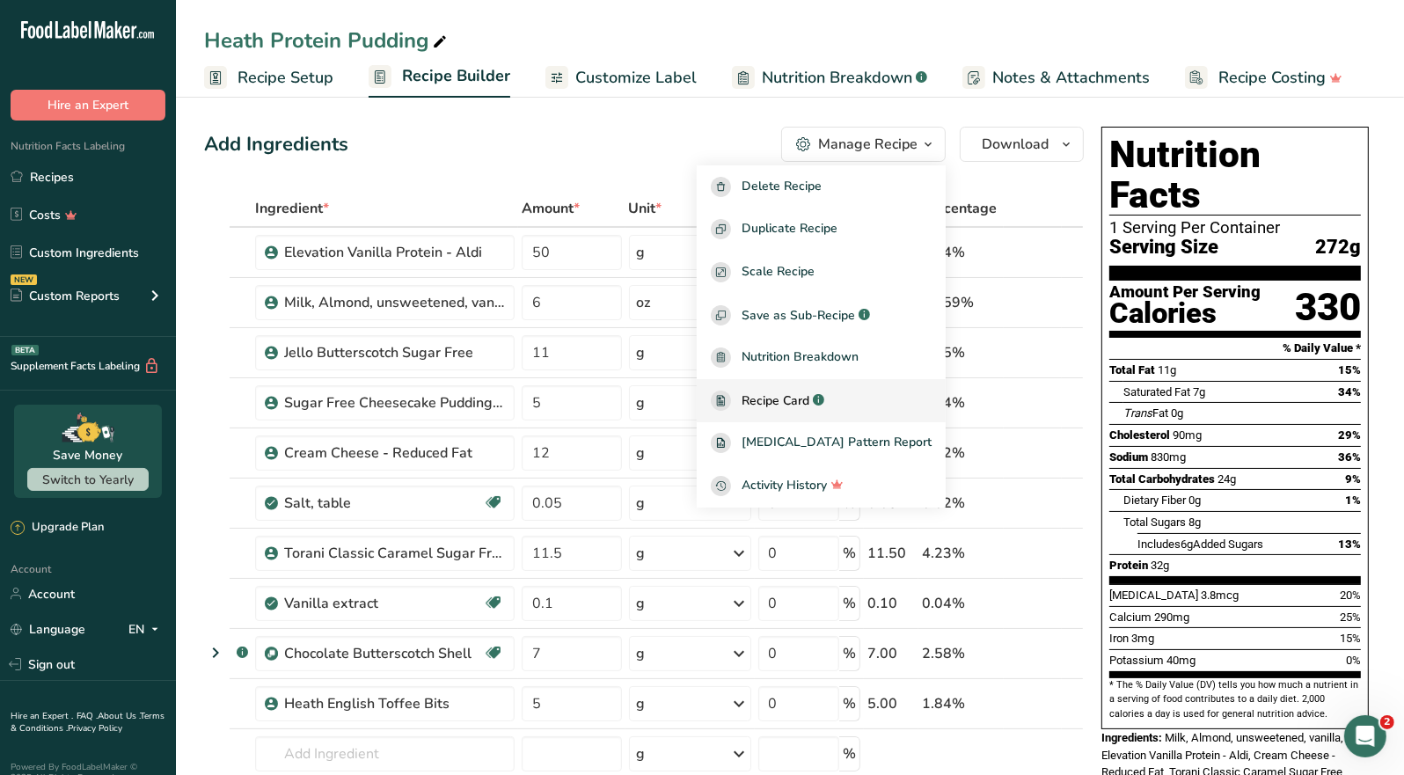
click at [809, 400] on span "Recipe Card" at bounding box center [776, 401] width 68 height 18
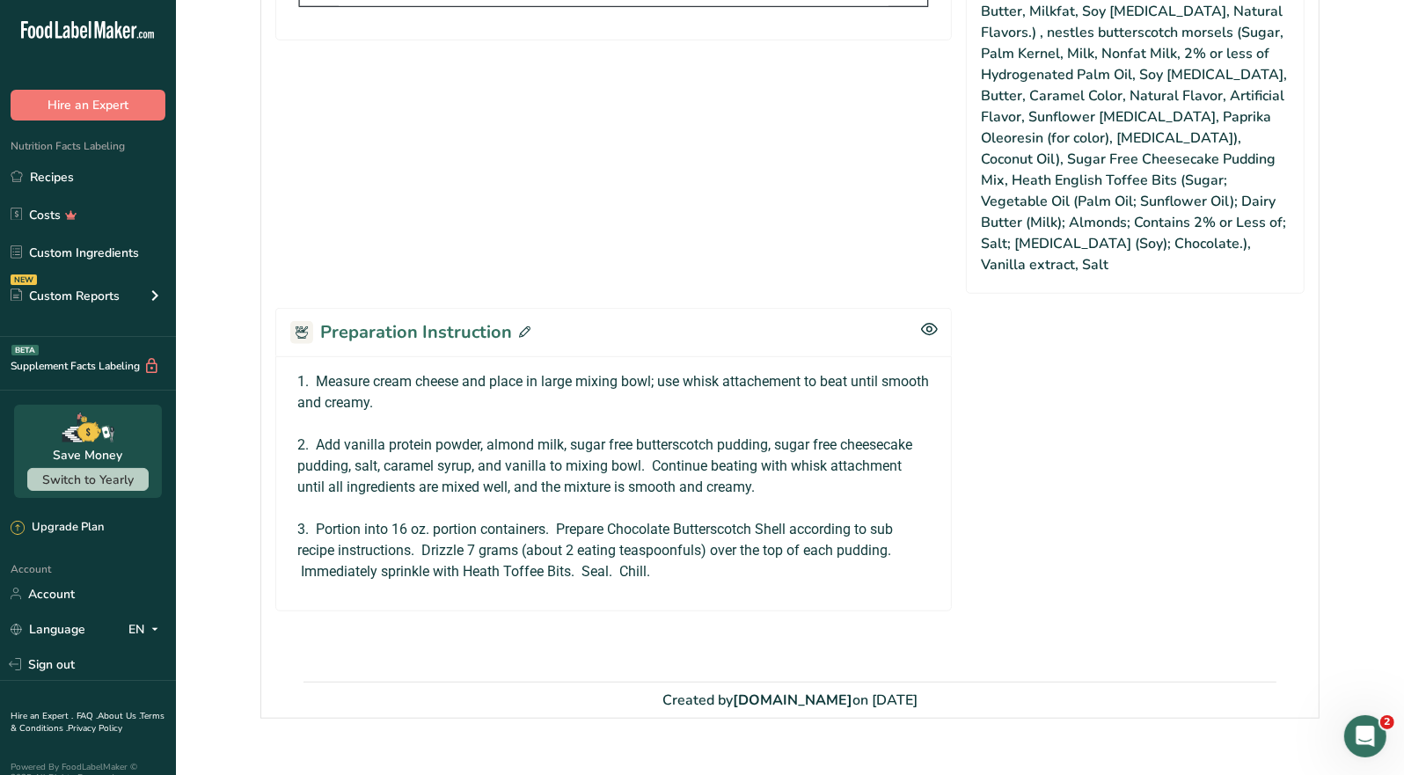
scroll to position [1106, 0]
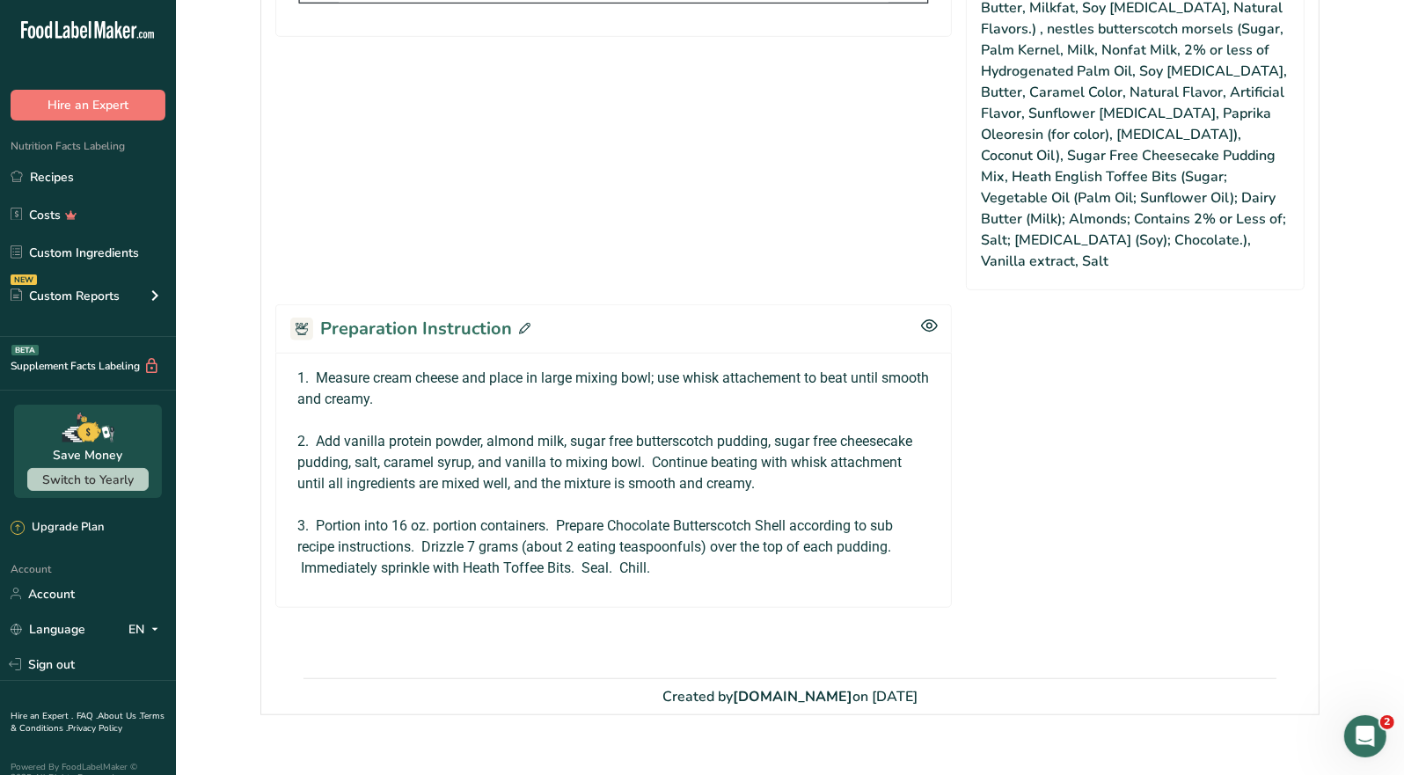
click at [520, 323] on icon at bounding box center [524, 328] width 11 height 11
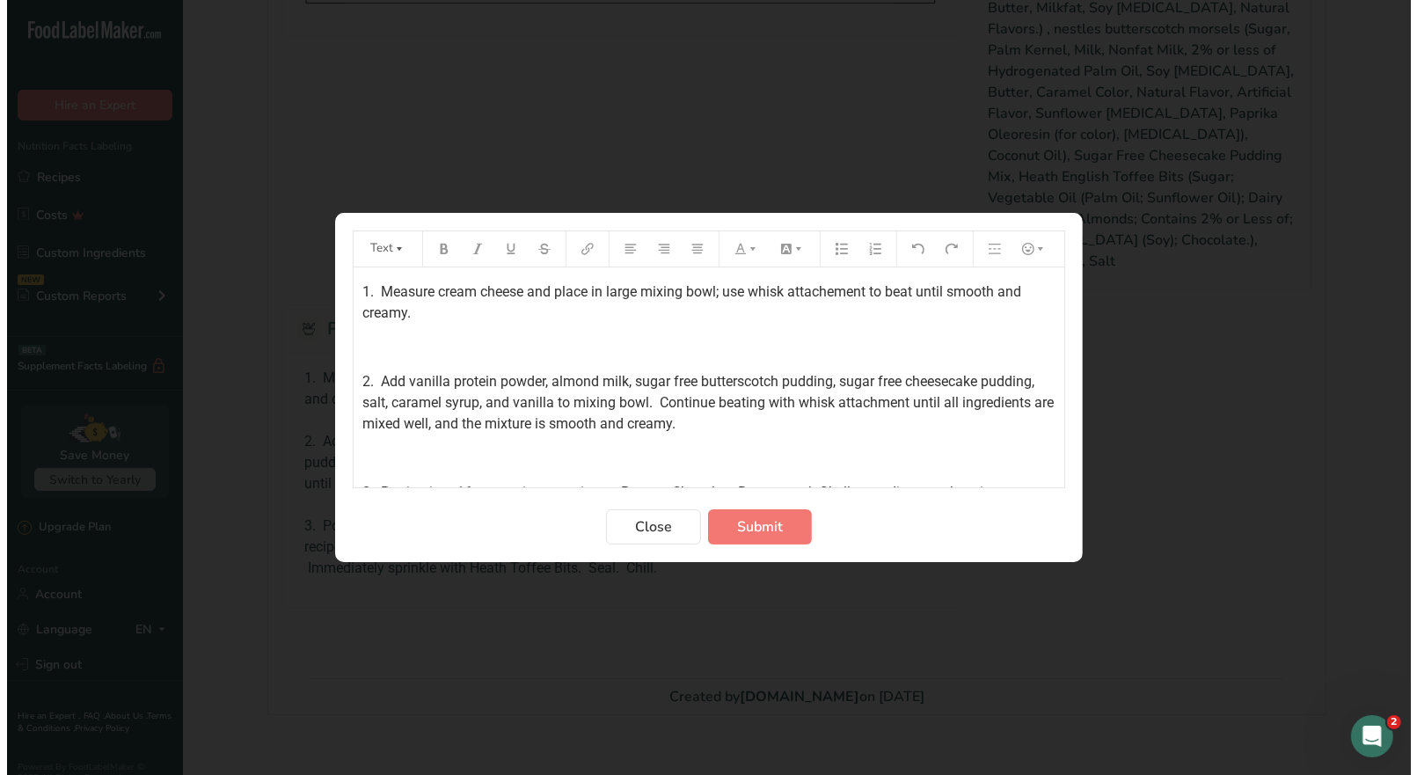
scroll to position [1085, 0]
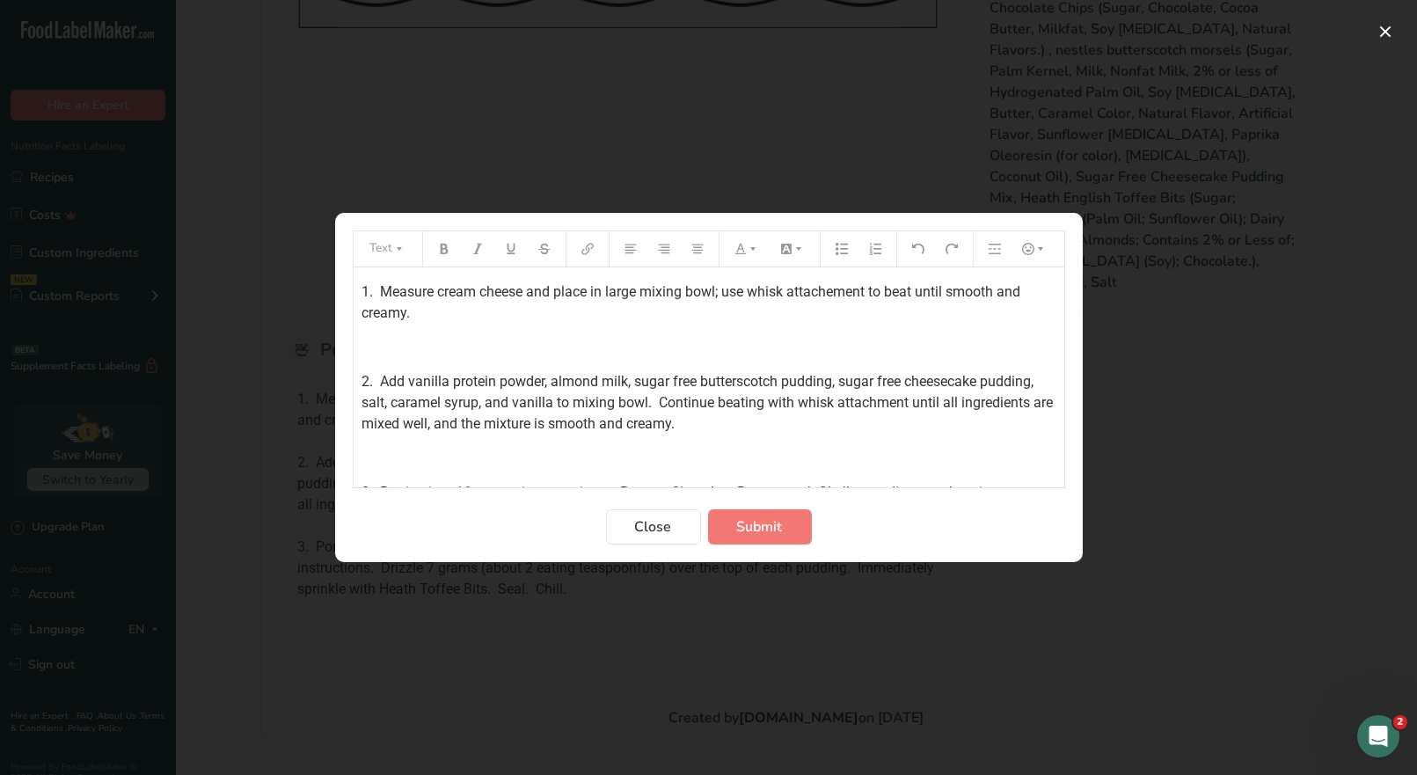
click at [356, 290] on div "1. Measure cream cheese and place in large mixing bowl; use whisk attachement t…" at bounding box center [709, 406] width 711 height 278
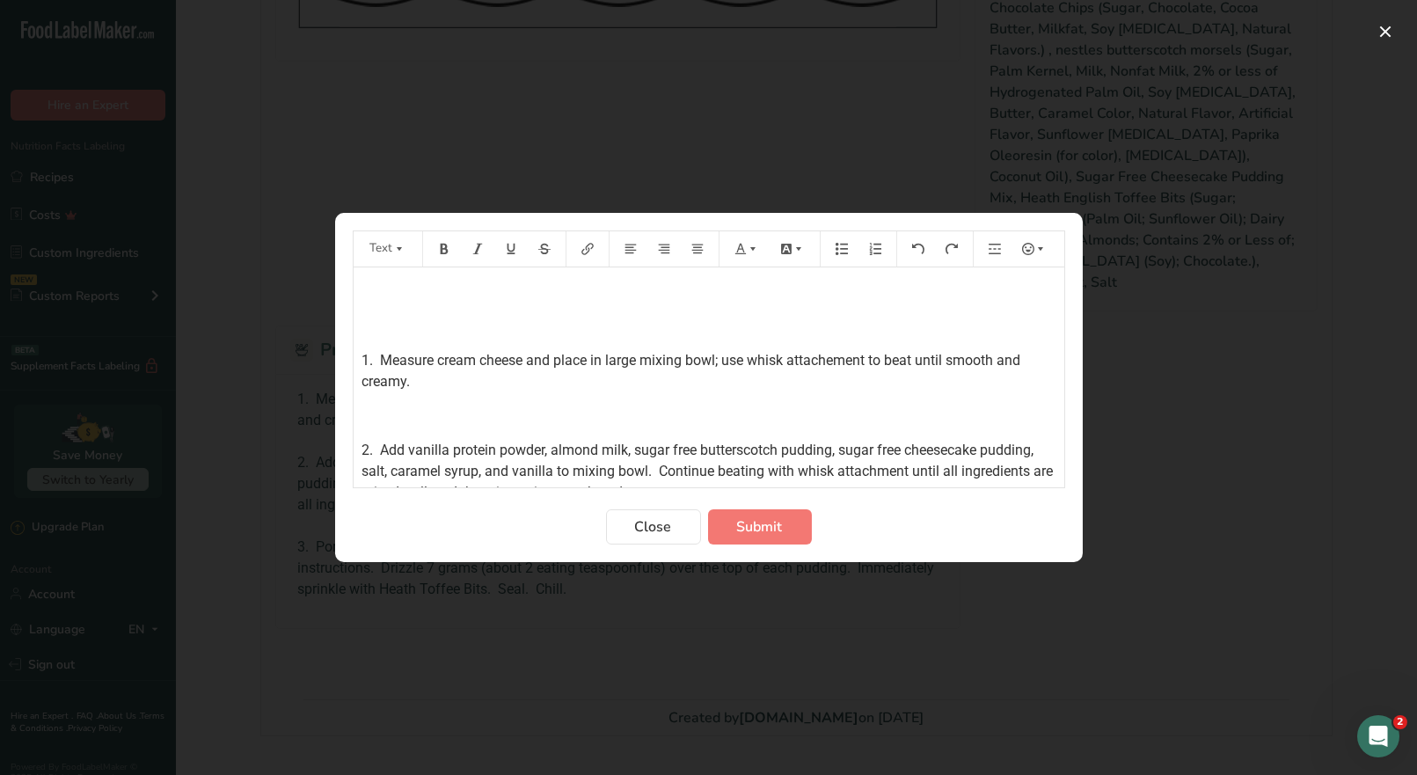
click at [374, 289] on p "﻿" at bounding box center [709, 292] width 693 height 21
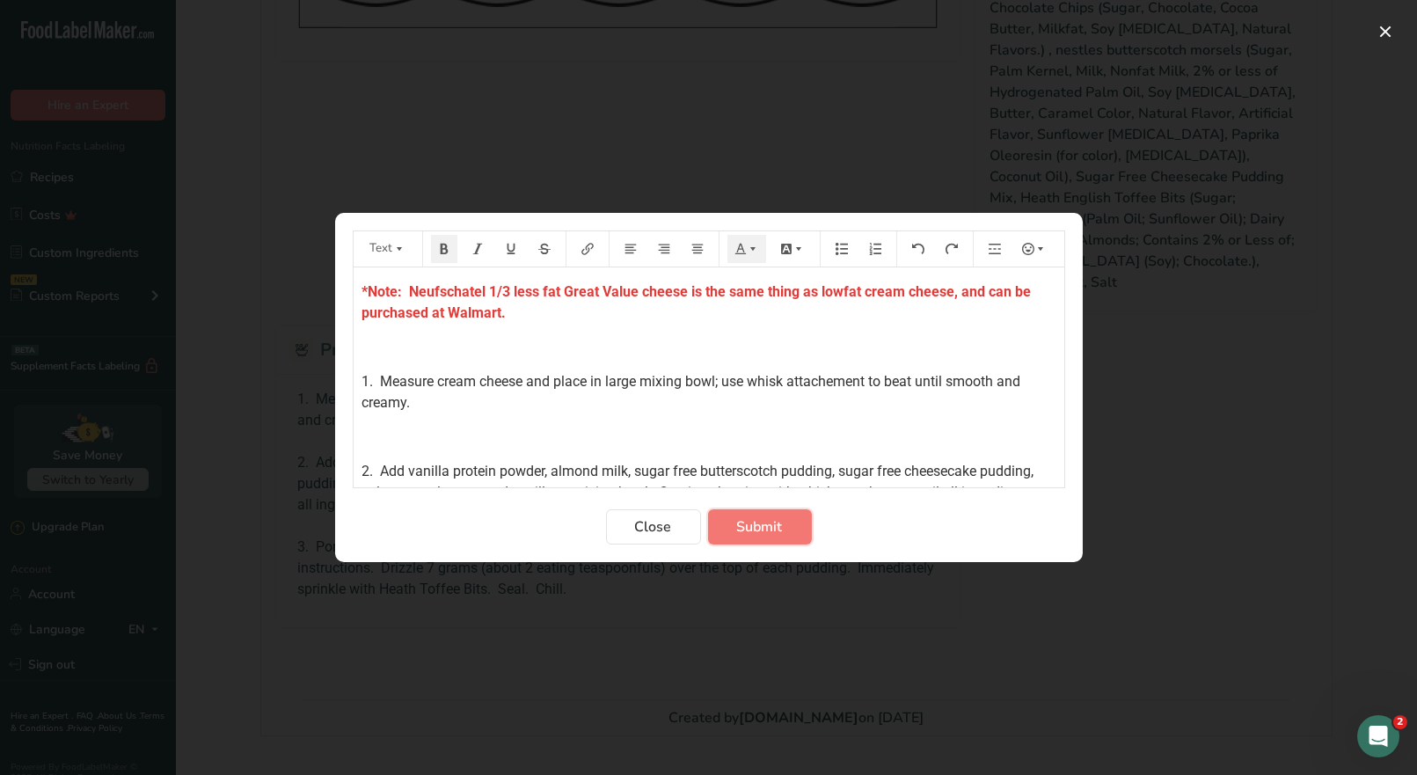
drag, startPoint x: 750, startPoint y: 523, endPoint x: 648, endPoint y: 339, distance: 209.9
click at [751, 516] on span "Submit" at bounding box center [760, 526] width 46 height 21
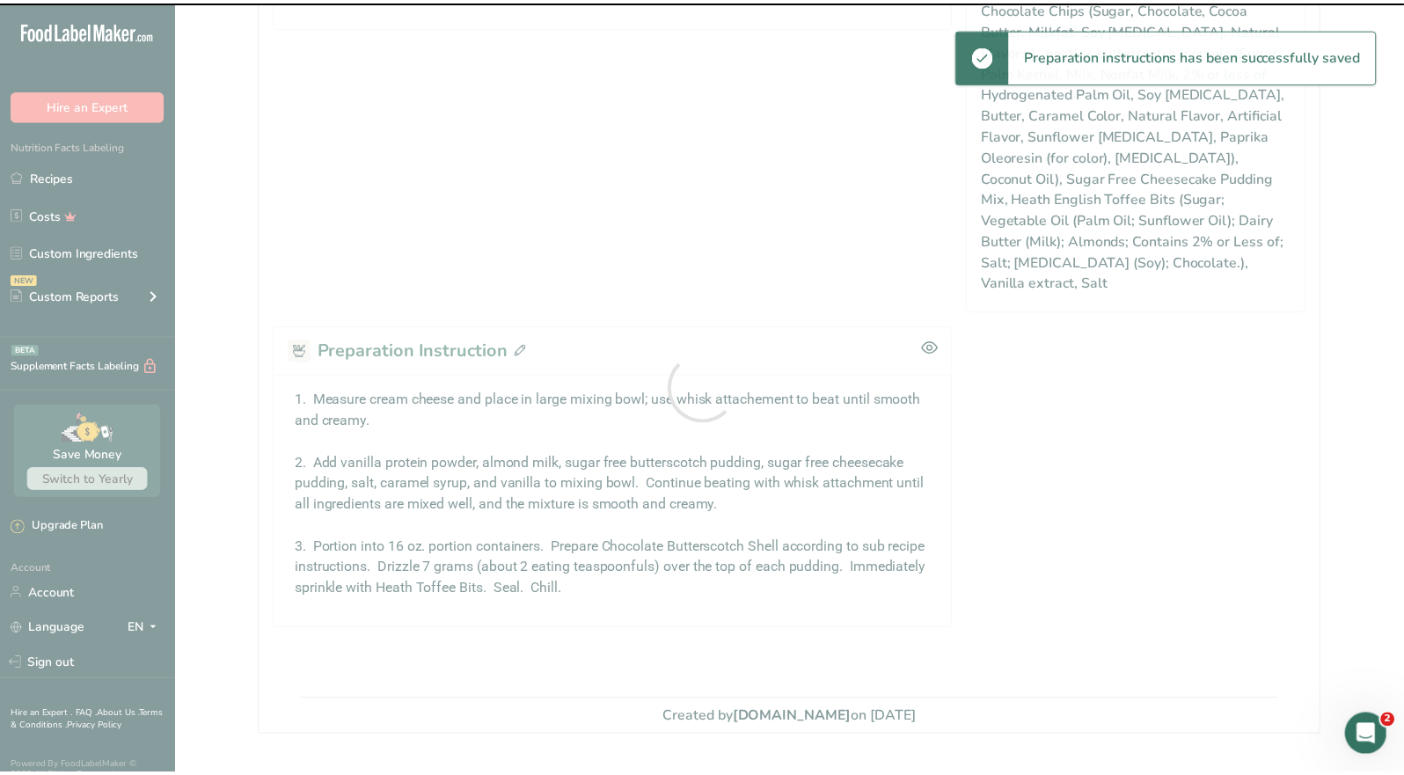
scroll to position [1106, 0]
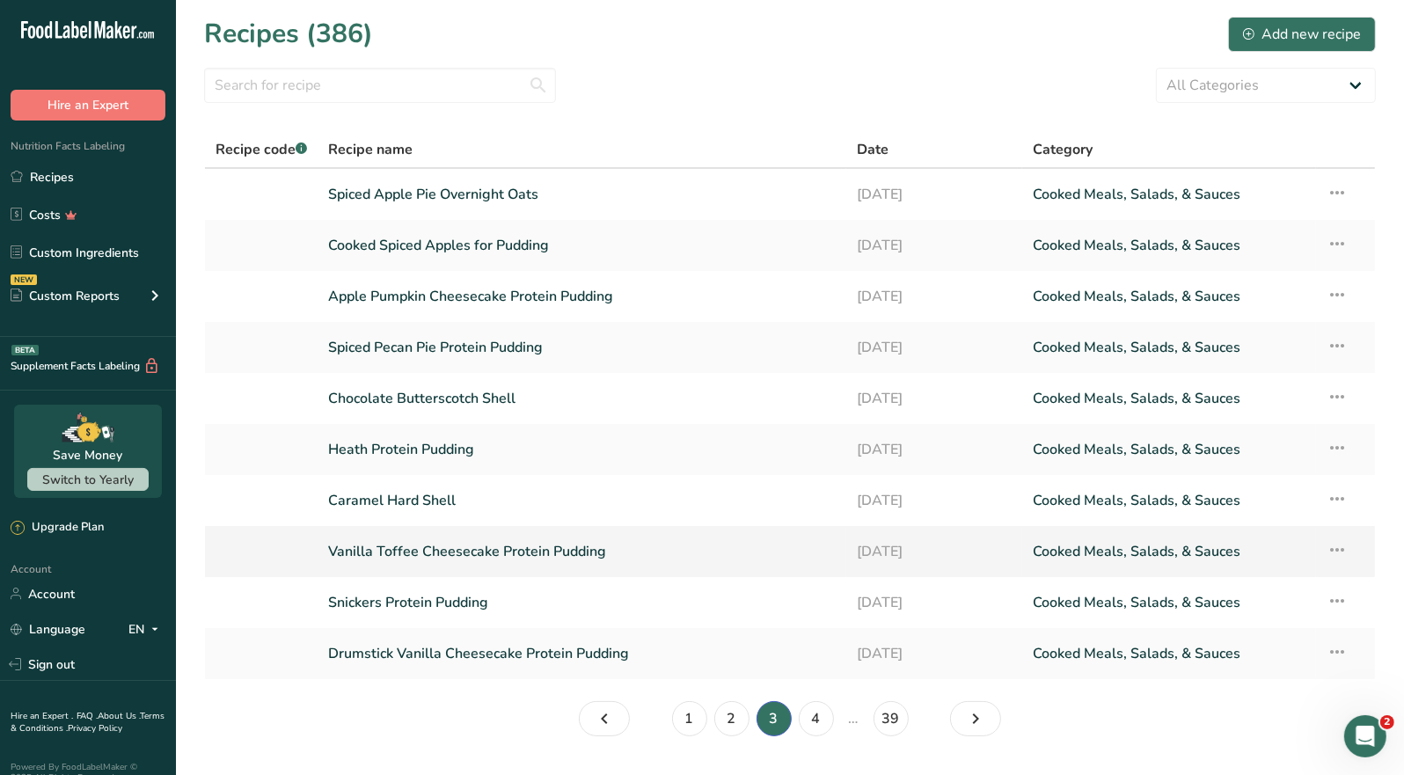
click at [453, 546] on link "Vanilla Toffee Cheesecake Protein Pudding" at bounding box center [582, 551] width 508 height 37
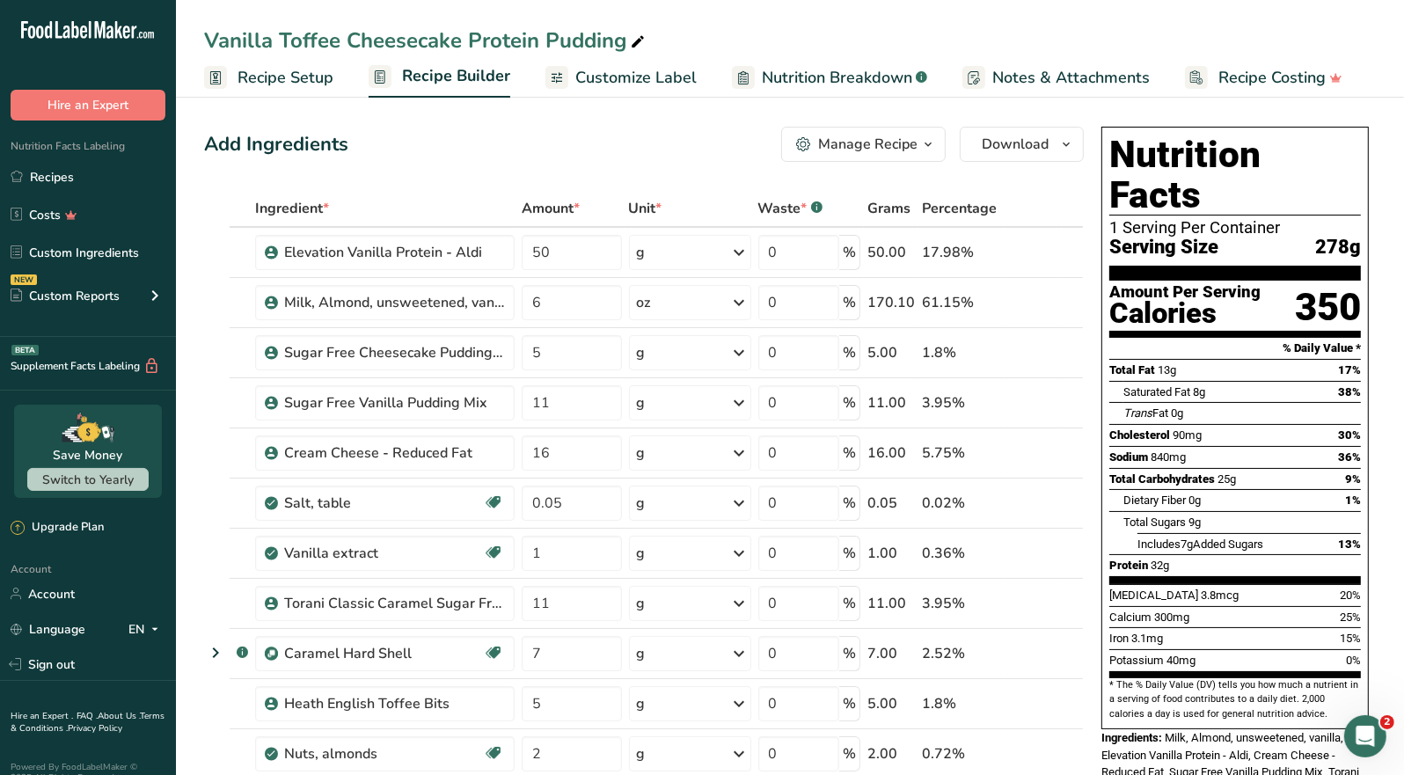
click at [909, 150] on div "Manage Recipe" at bounding box center [867, 144] width 99 height 21
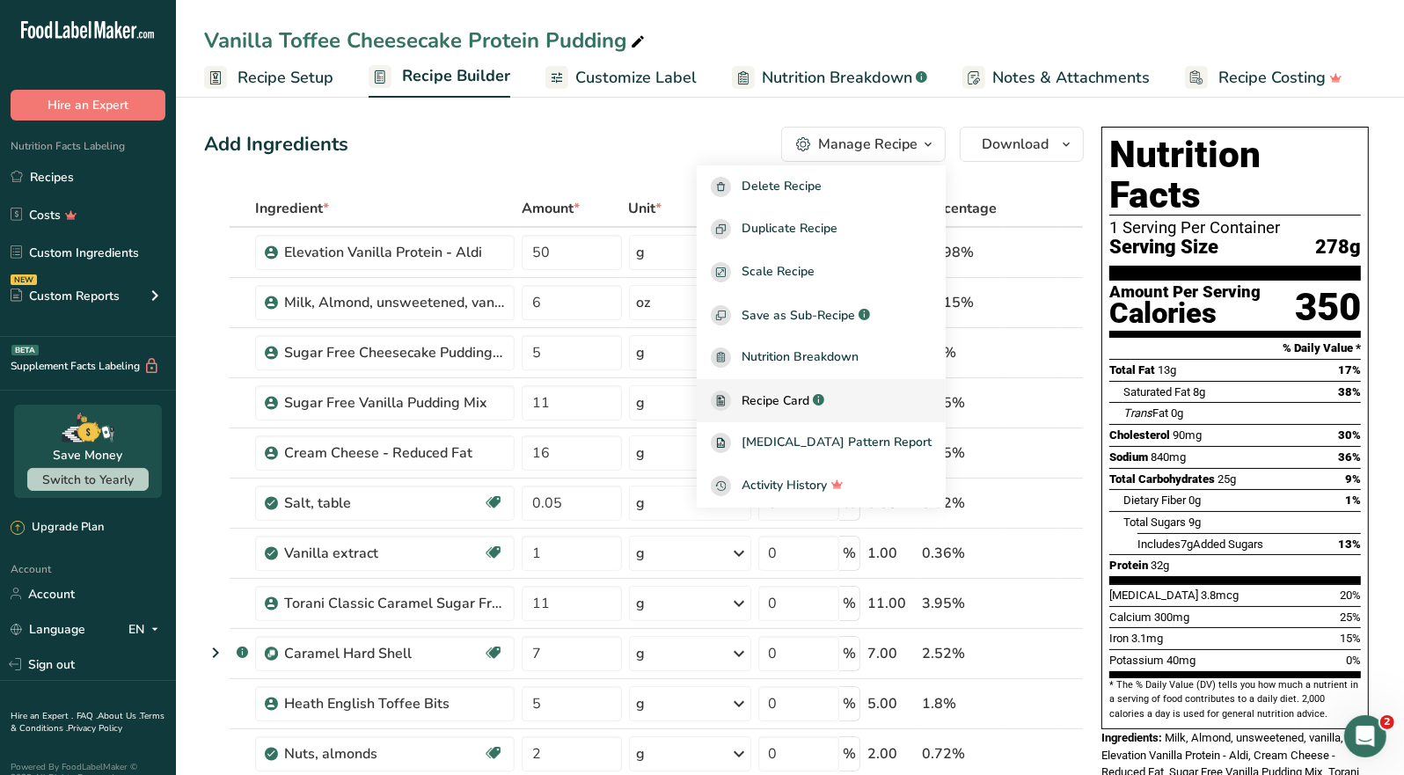
click at [809, 406] on span "Recipe Card" at bounding box center [776, 401] width 68 height 18
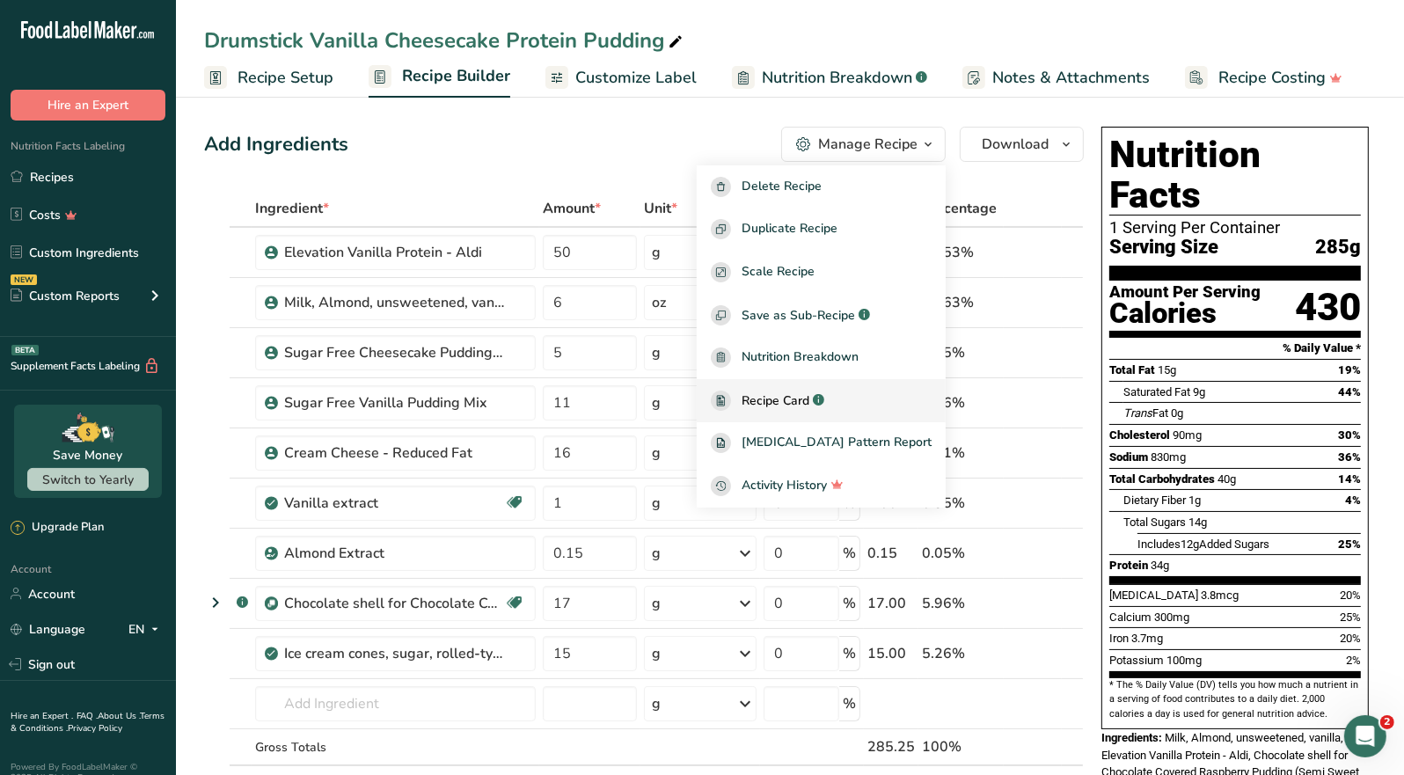
click at [807, 406] on span "Recipe Card" at bounding box center [776, 401] width 68 height 18
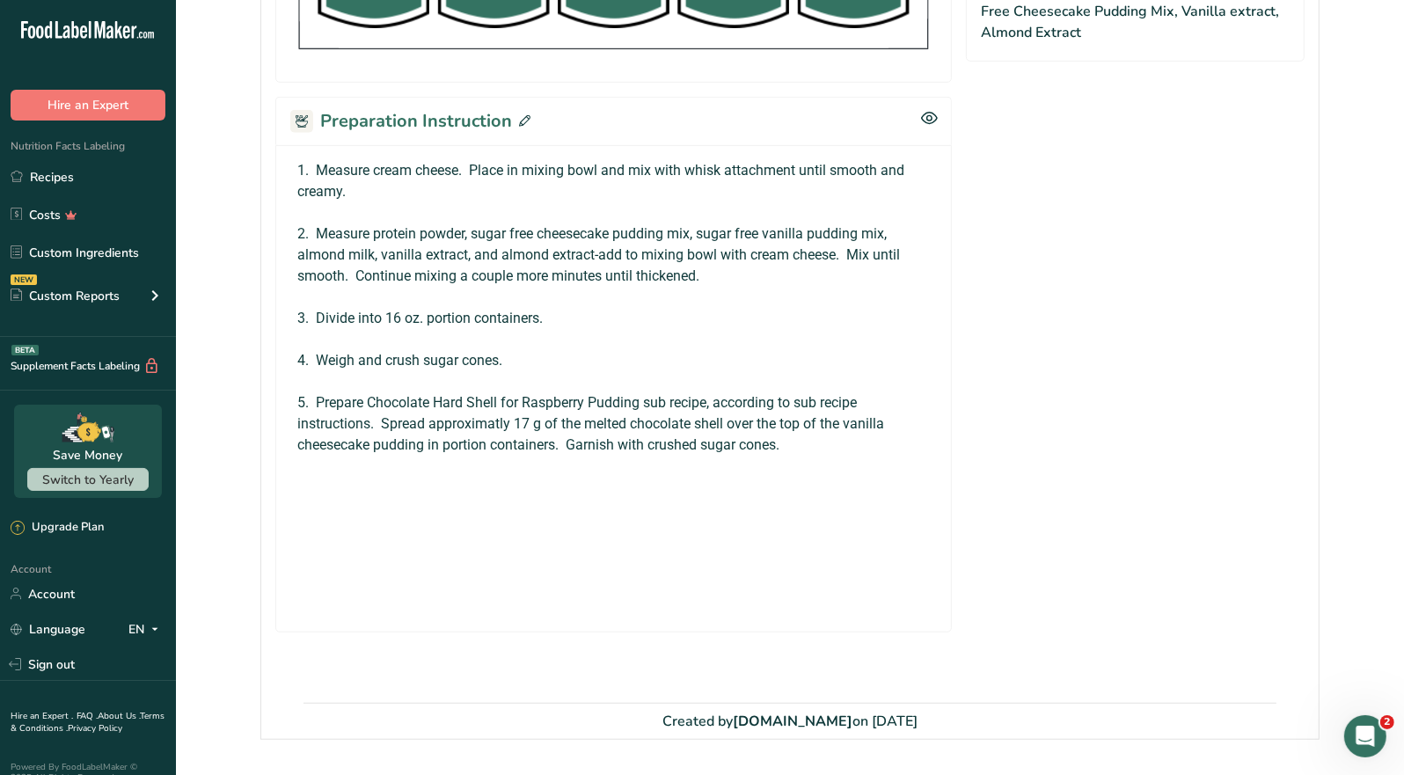
scroll to position [1056, 0]
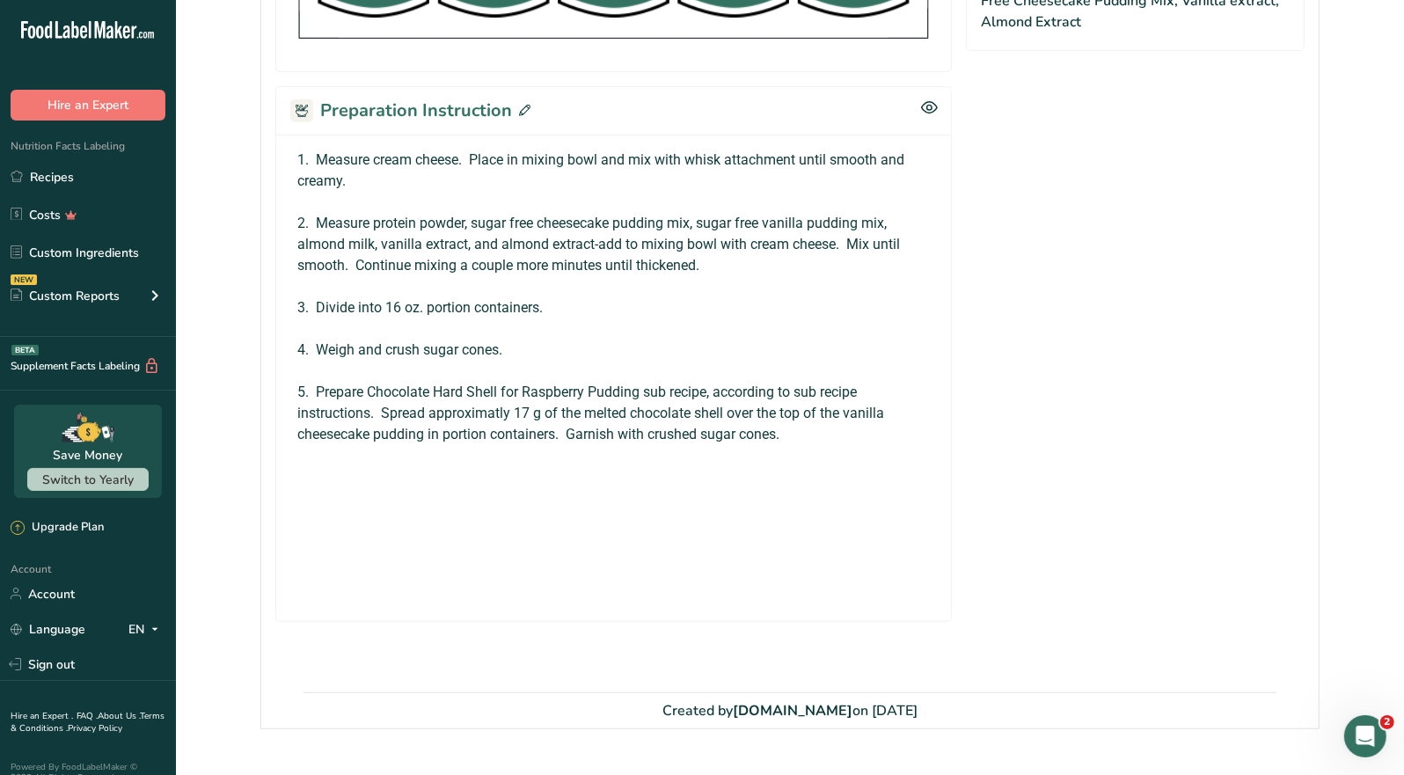
click at [520, 106] on icon at bounding box center [524, 110] width 11 height 11
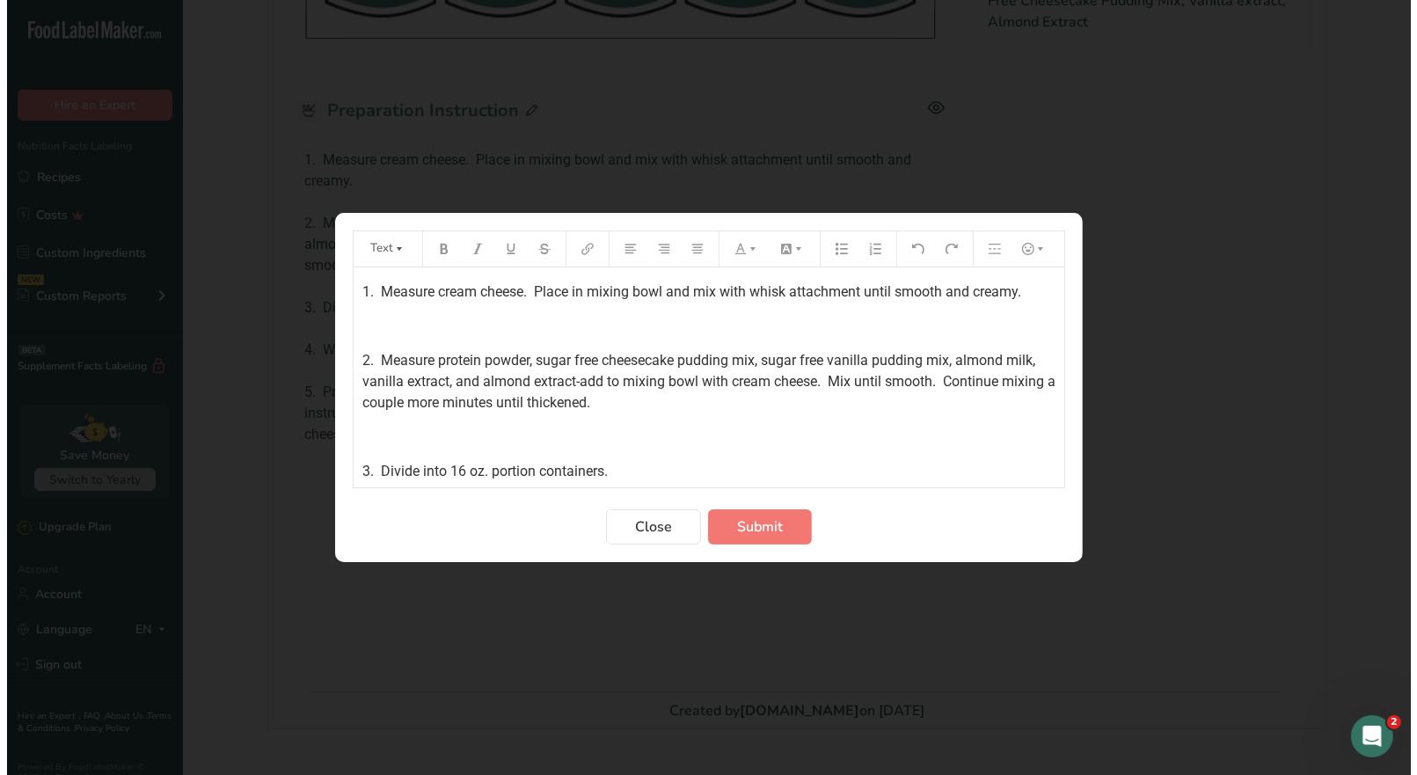
scroll to position [1035, 0]
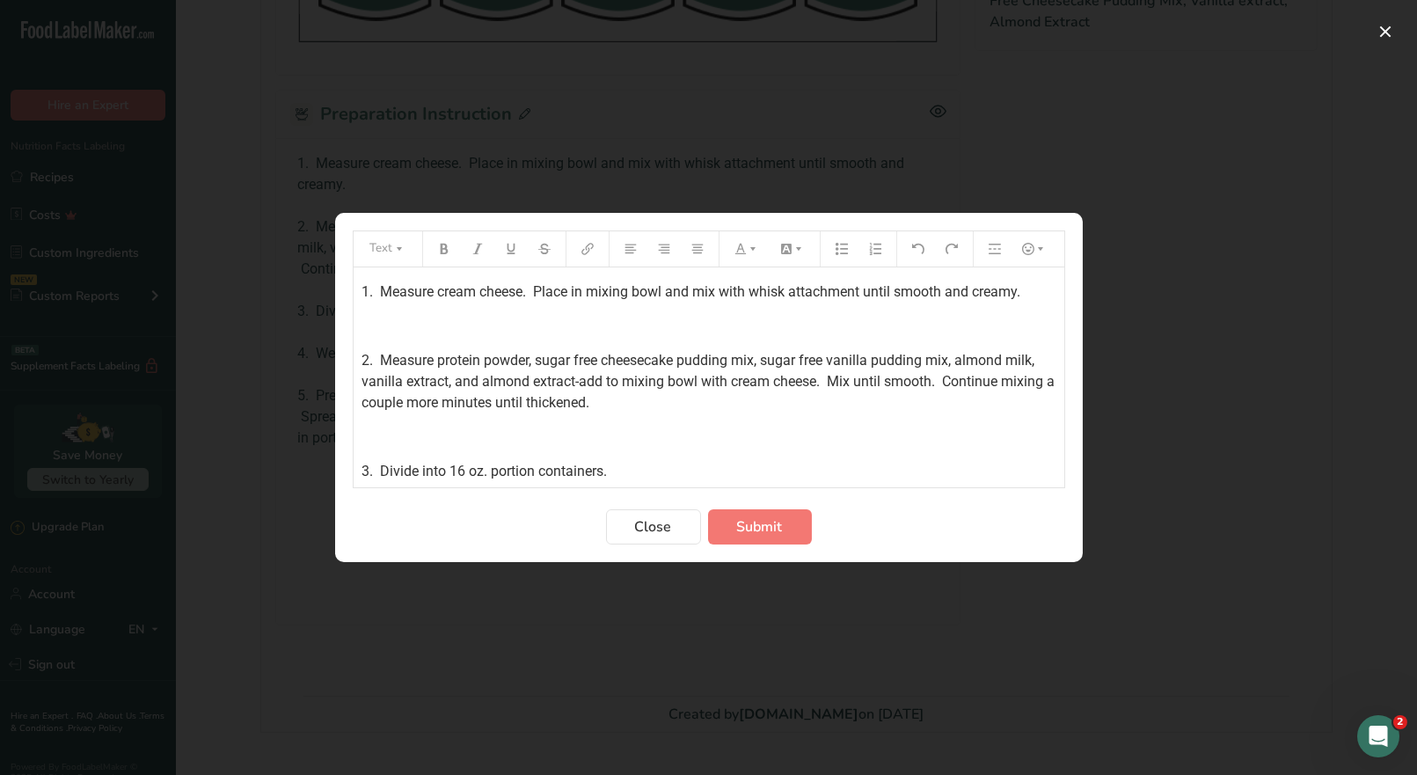
click at [363, 285] on div "1. Measure cream cheese. Place in mixing bowl and mix with whisk attachment unt…" at bounding box center [709, 584] width 711 height 634
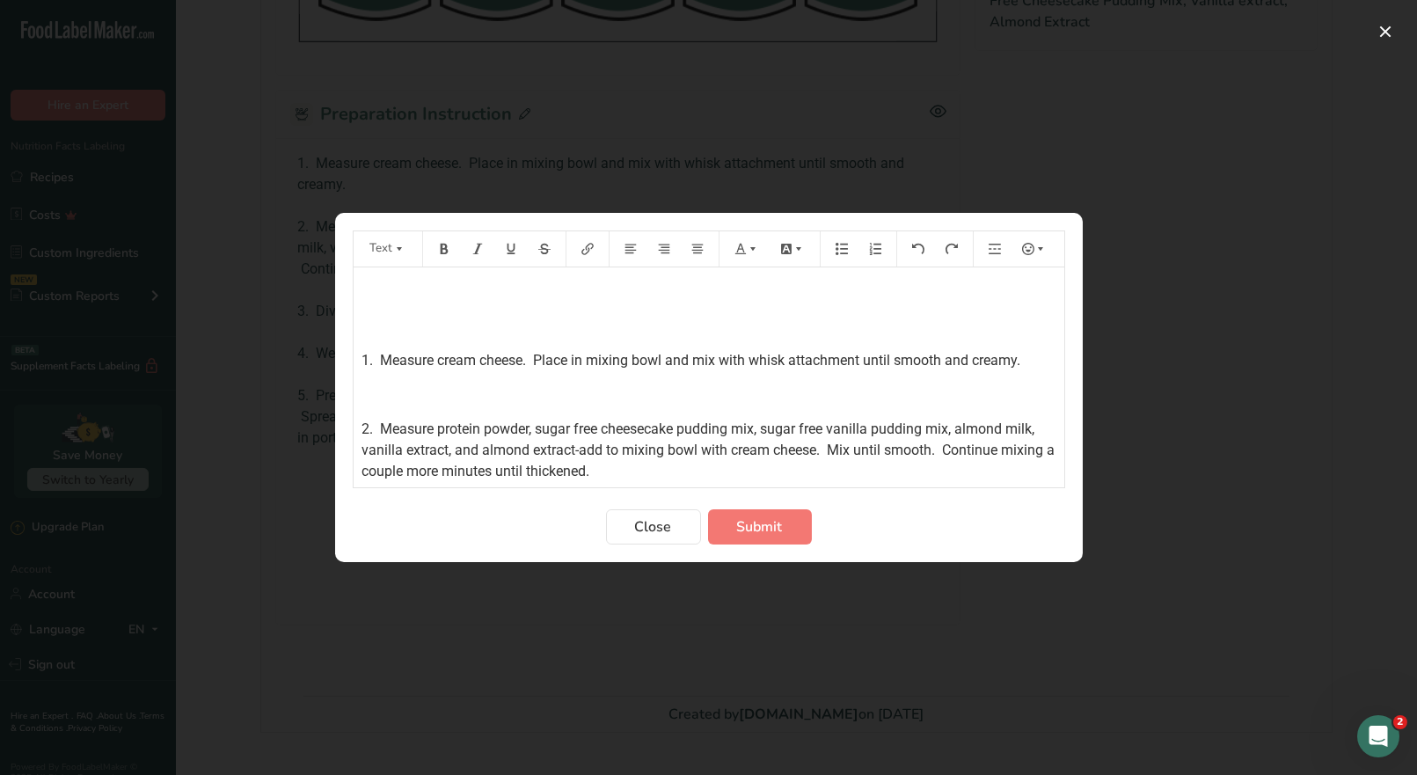
click at [369, 285] on p "﻿" at bounding box center [709, 292] width 693 height 21
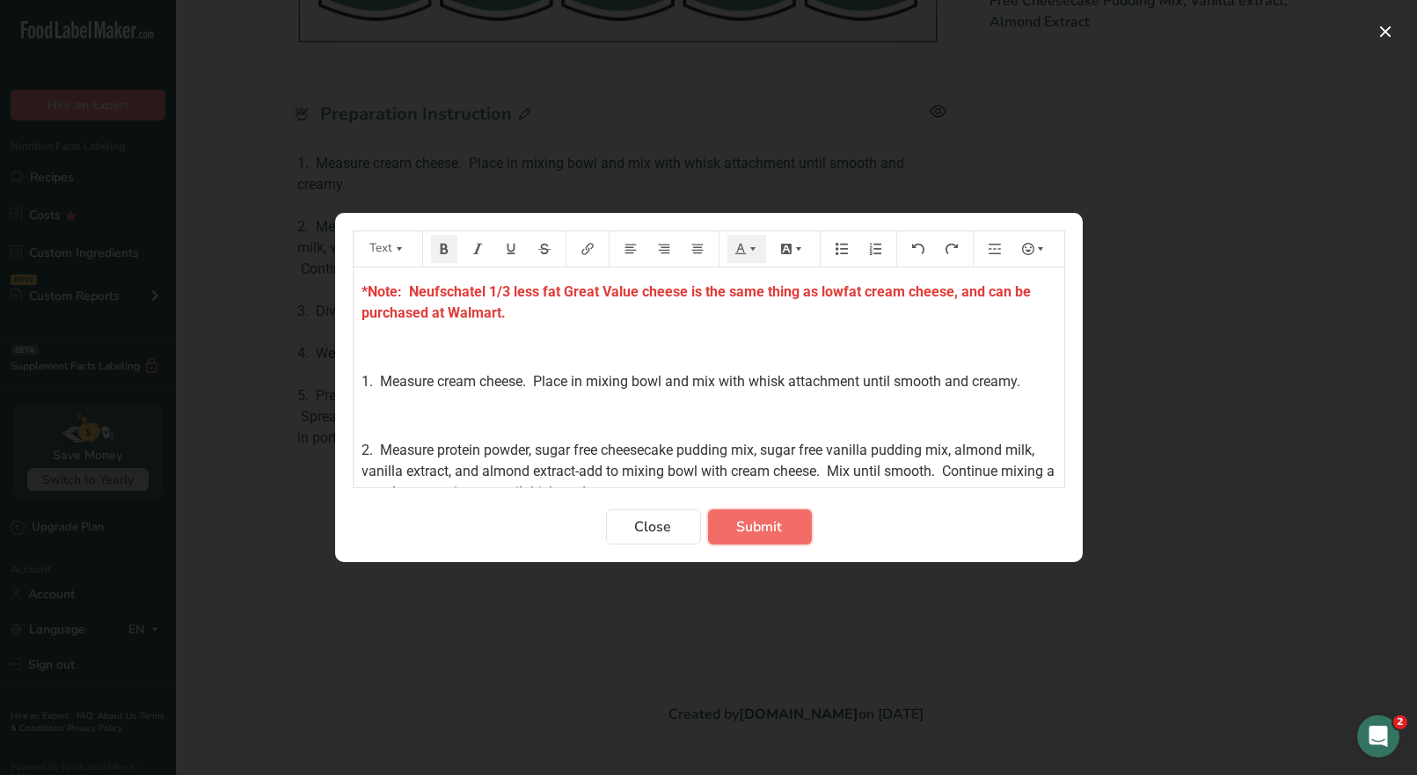
click at [766, 516] on span "Submit" at bounding box center [760, 526] width 46 height 21
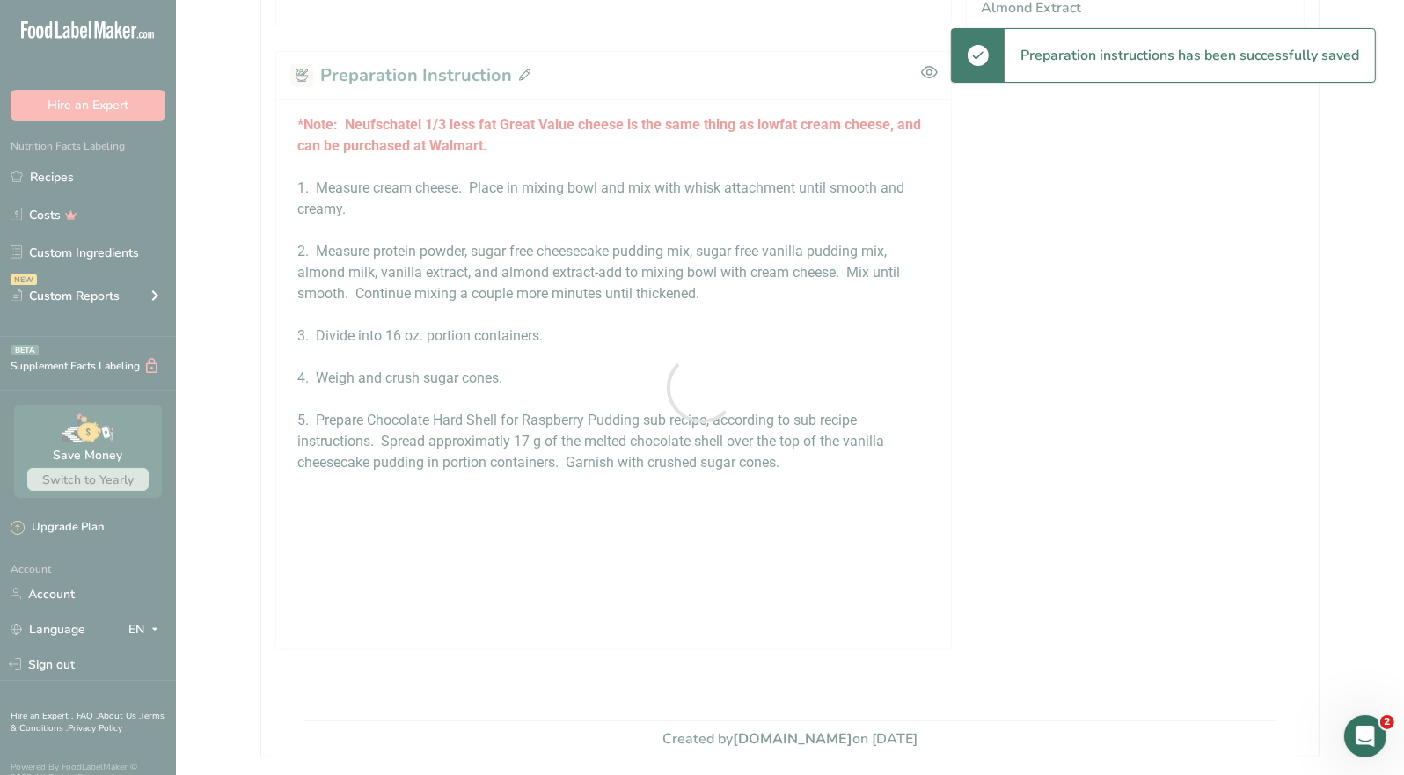
scroll to position [0, 0]
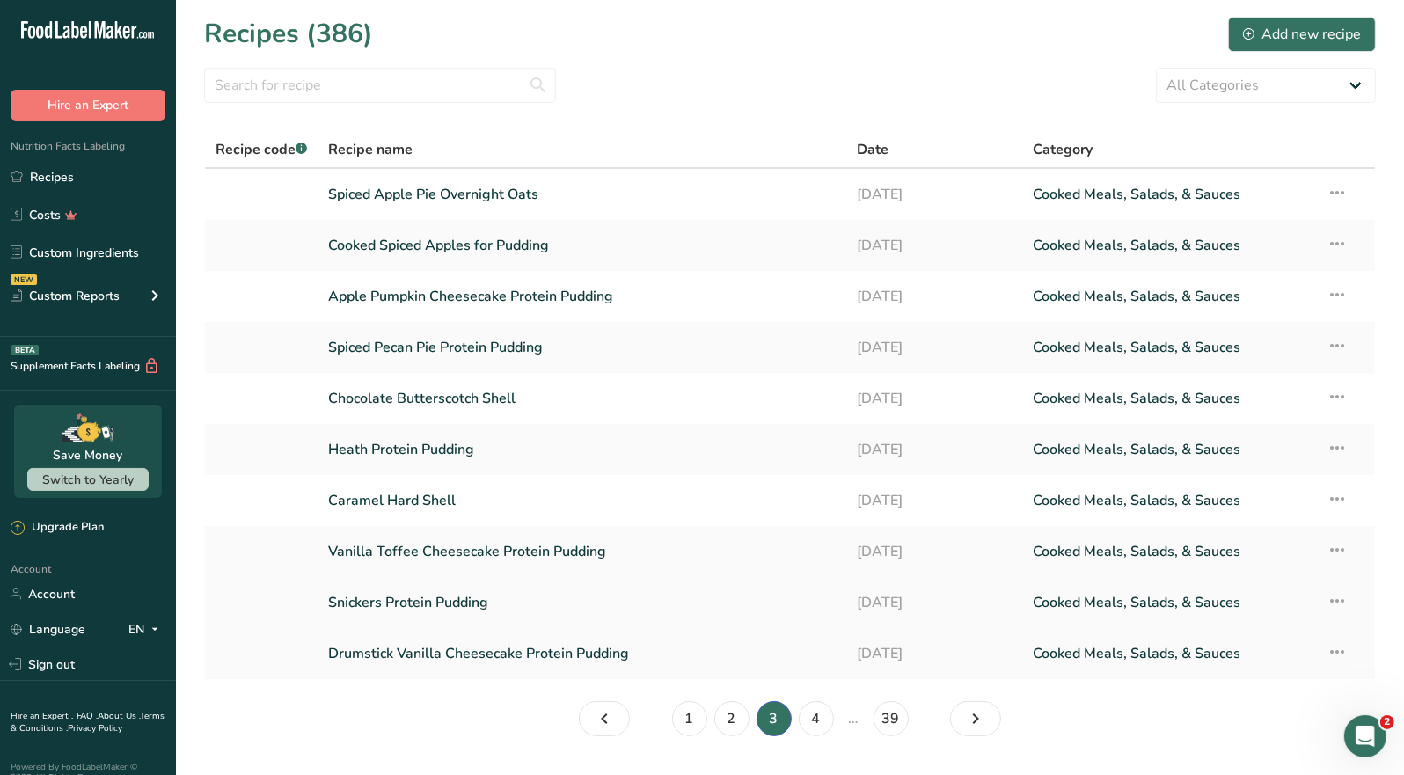
click at [436, 615] on link "Snickers Protein Pudding" at bounding box center [582, 602] width 508 height 37
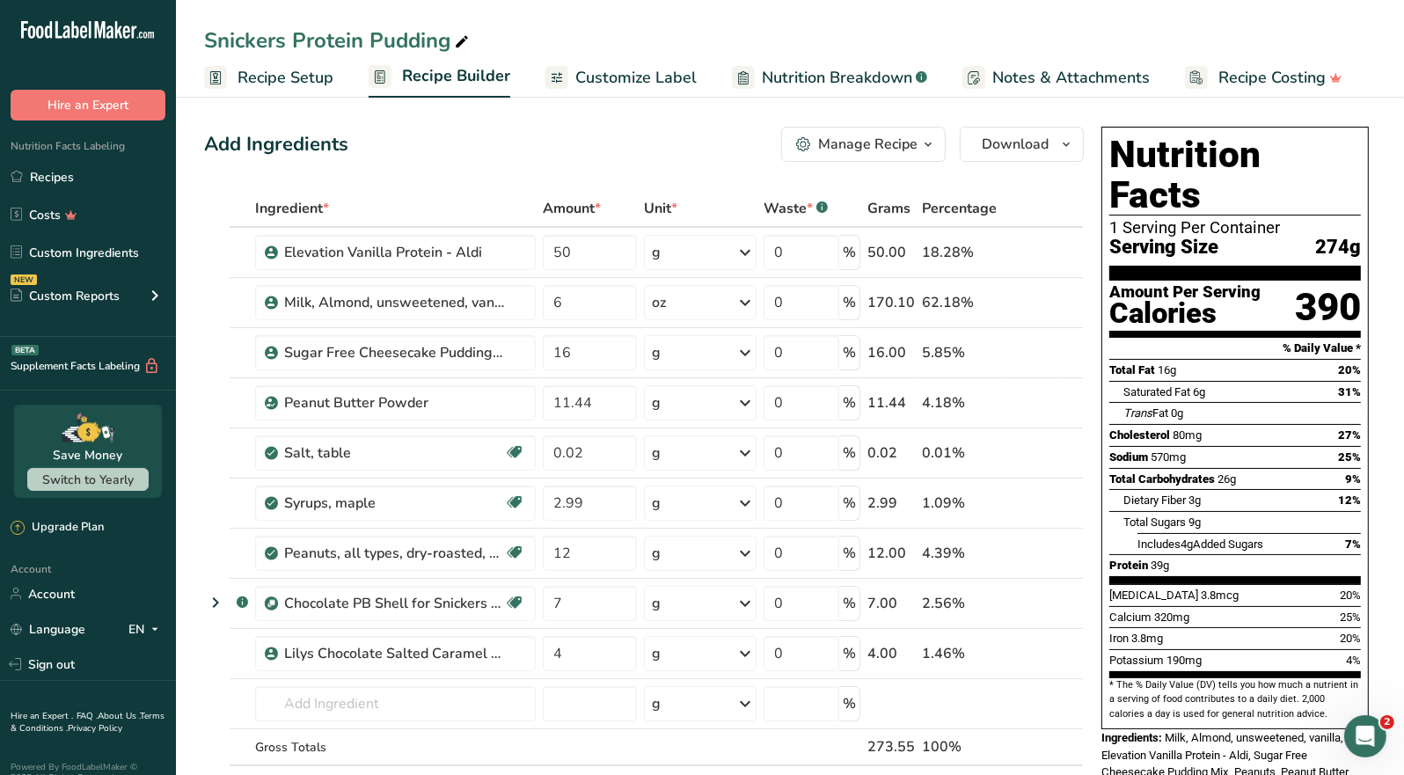
click at [892, 154] on div "Manage Recipe" at bounding box center [867, 144] width 99 height 21
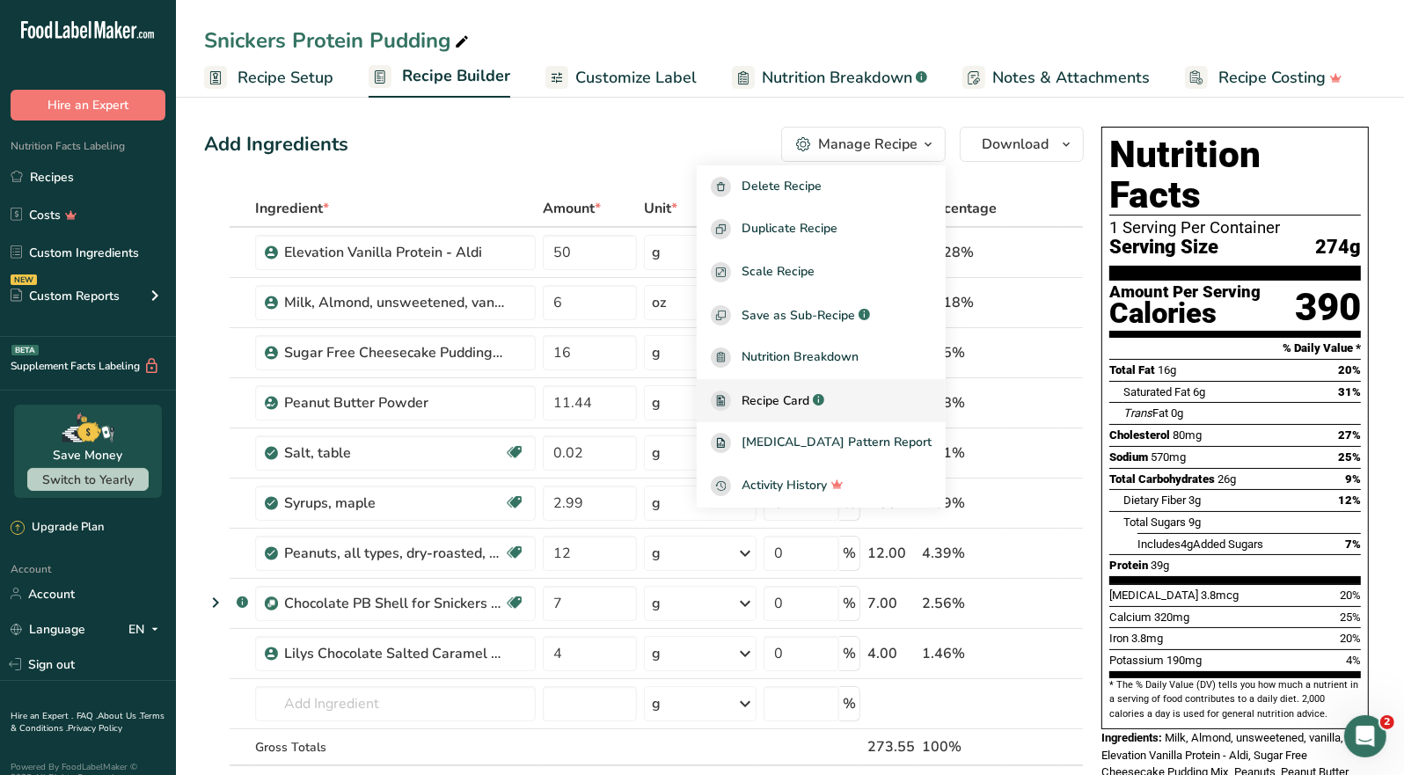
click at [794, 396] on span "Recipe Card" at bounding box center [776, 401] width 68 height 18
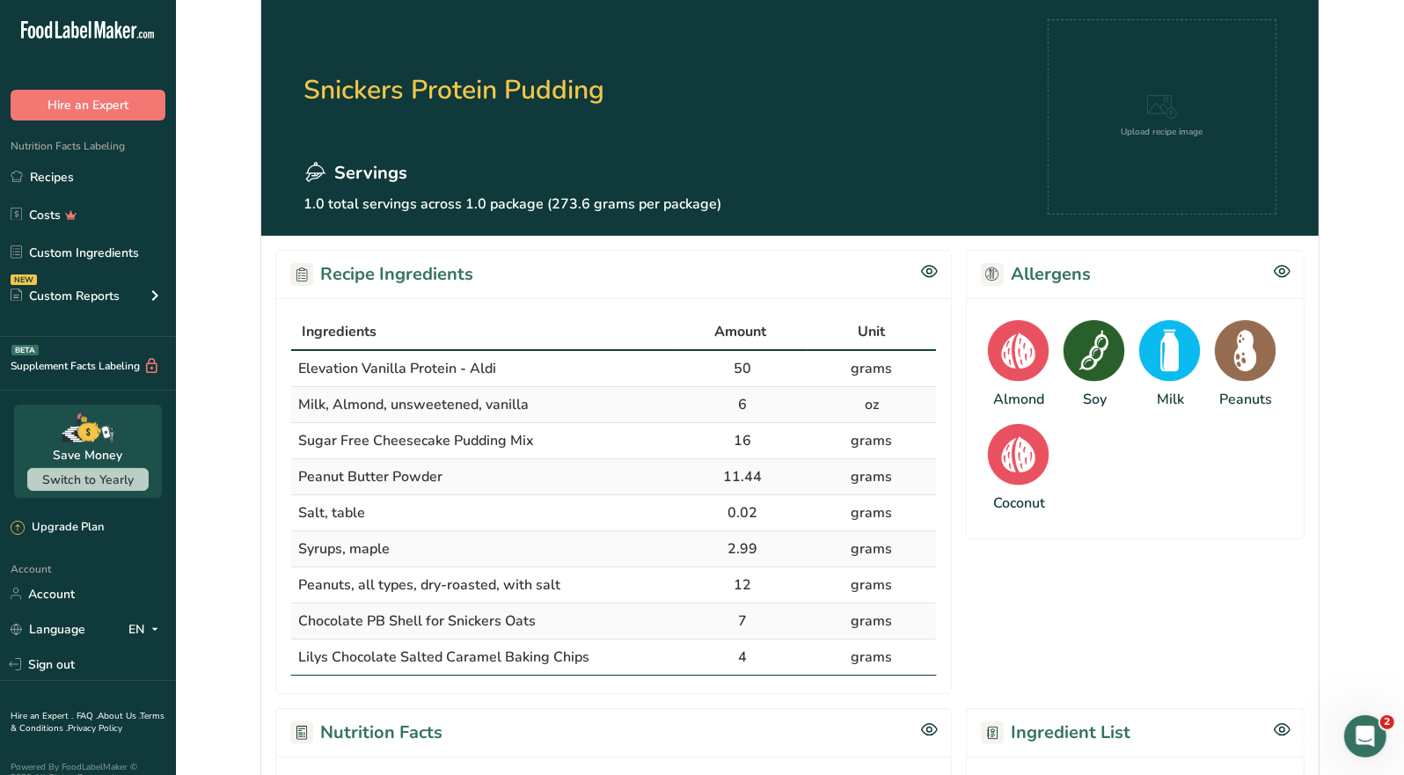
scroll to position [88, 0]
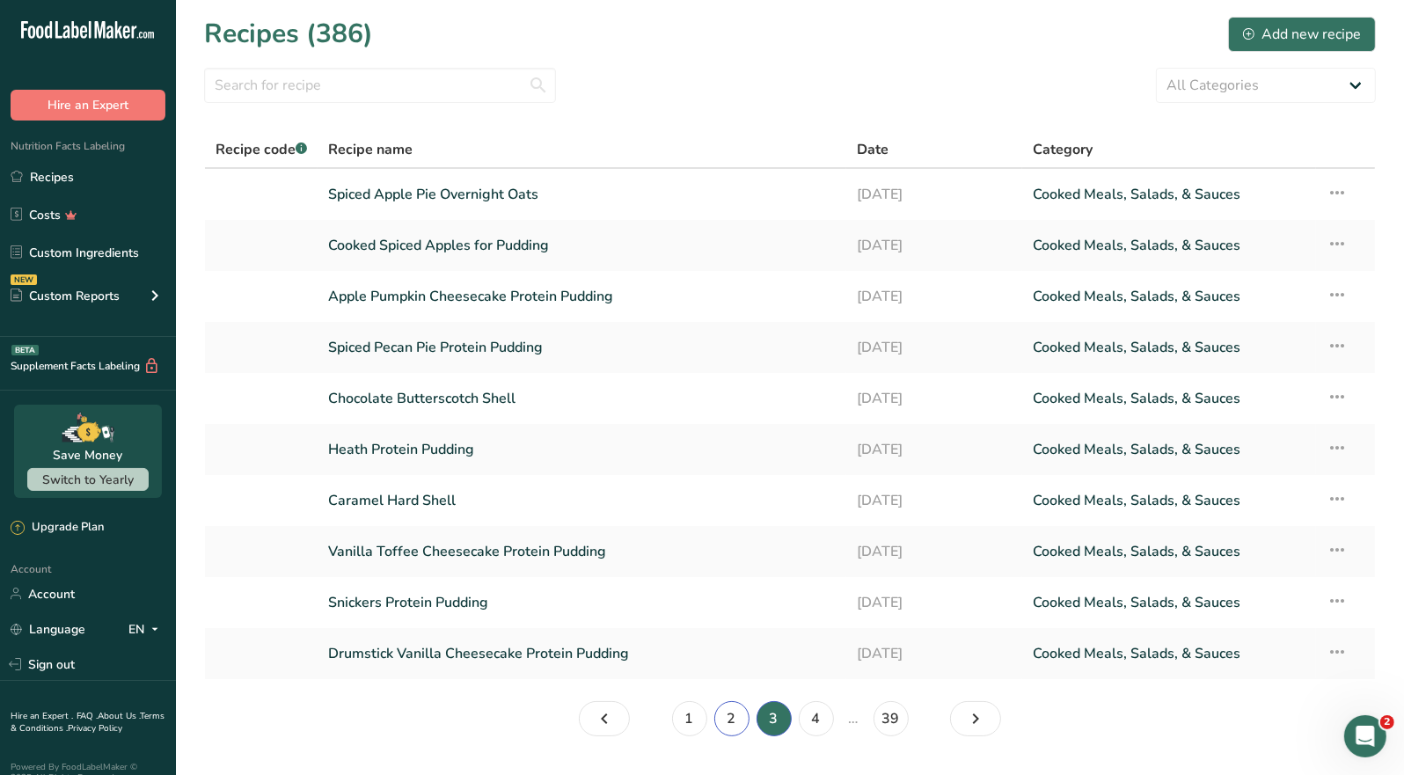
click at [731, 722] on link "2" at bounding box center [731, 718] width 35 height 35
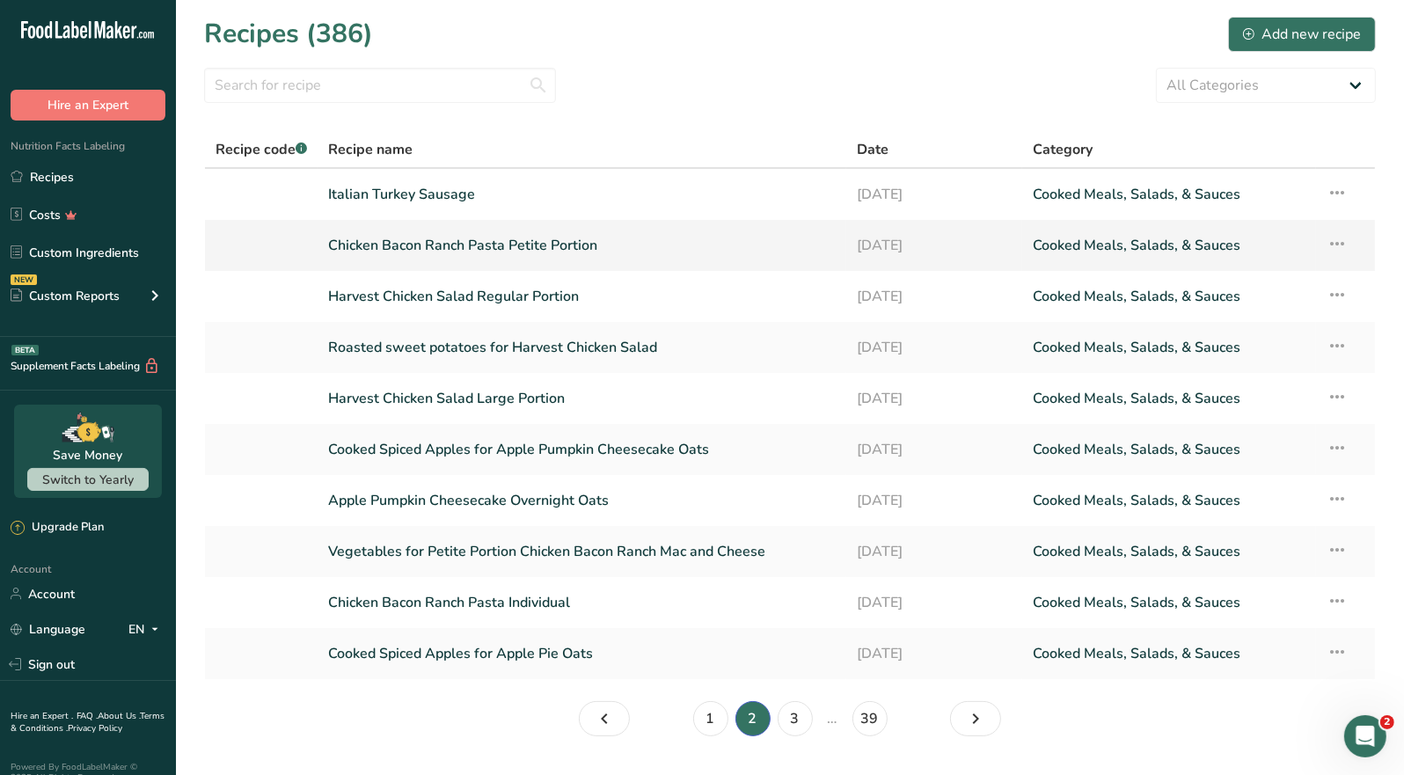
click at [569, 256] on link "Chicken Bacon Ranch Pasta Petite Portion" at bounding box center [582, 245] width 508 height 37
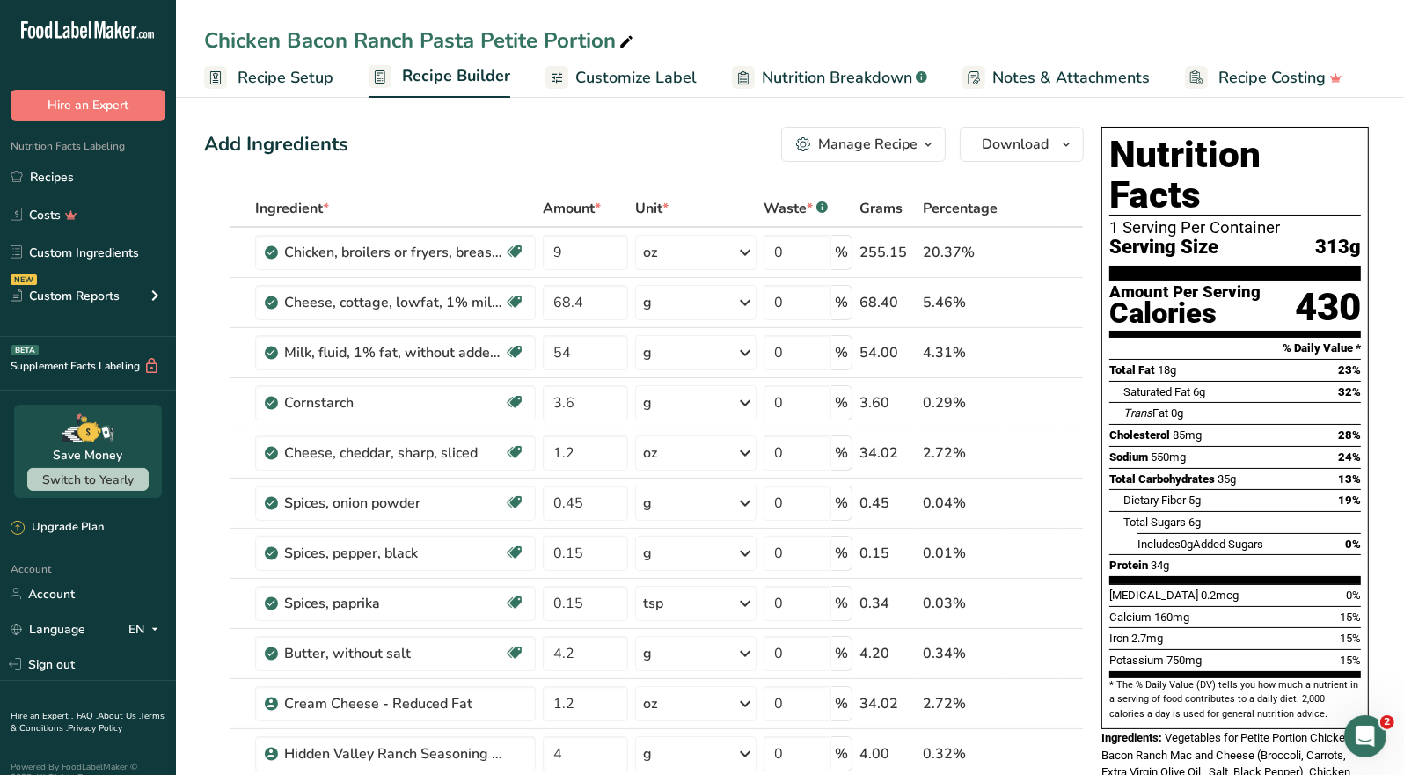
click at [910, 149] on div "Manage Recipe" at bounding box center [867, 144] width 99 height 21
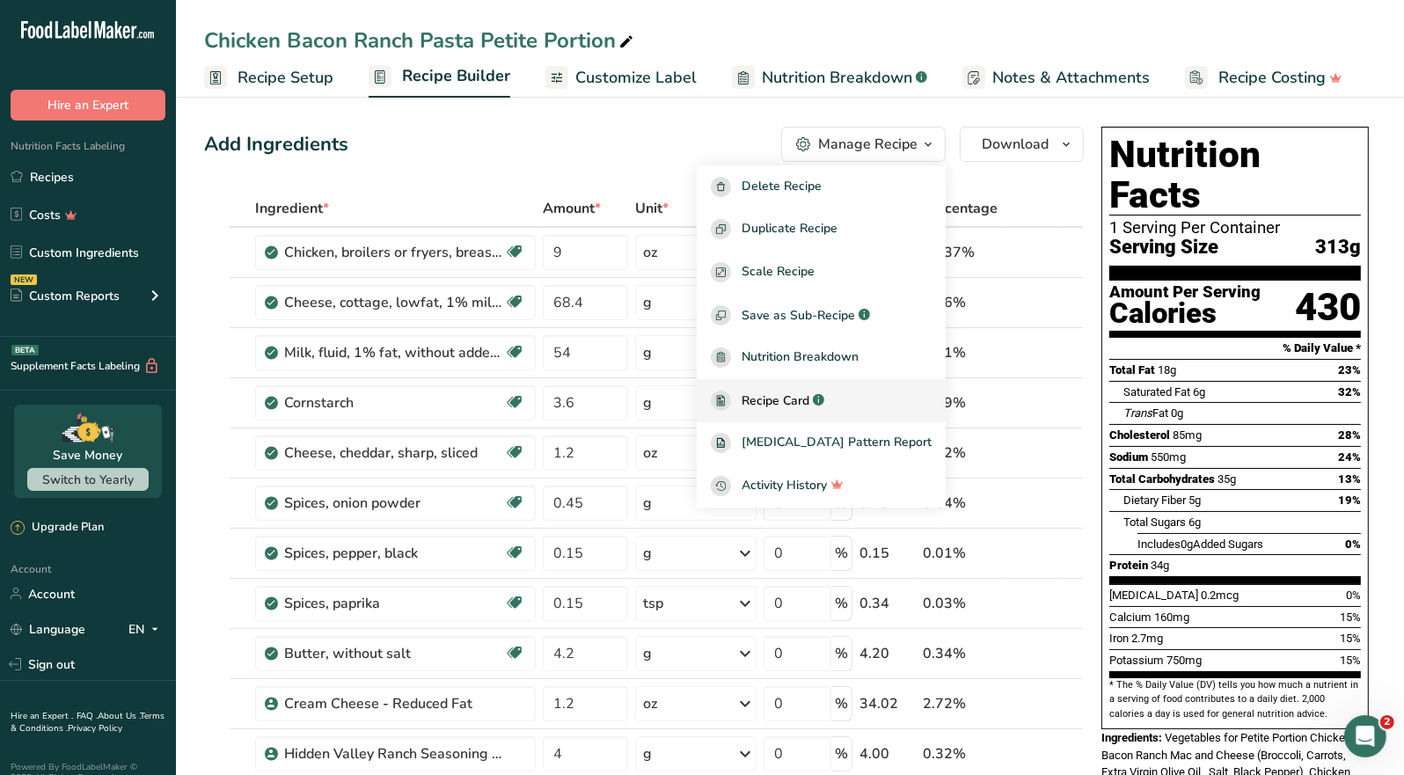
click at [809, 406] on span "Recipe Card" at bounding box center [776, 401] width 68 height 18
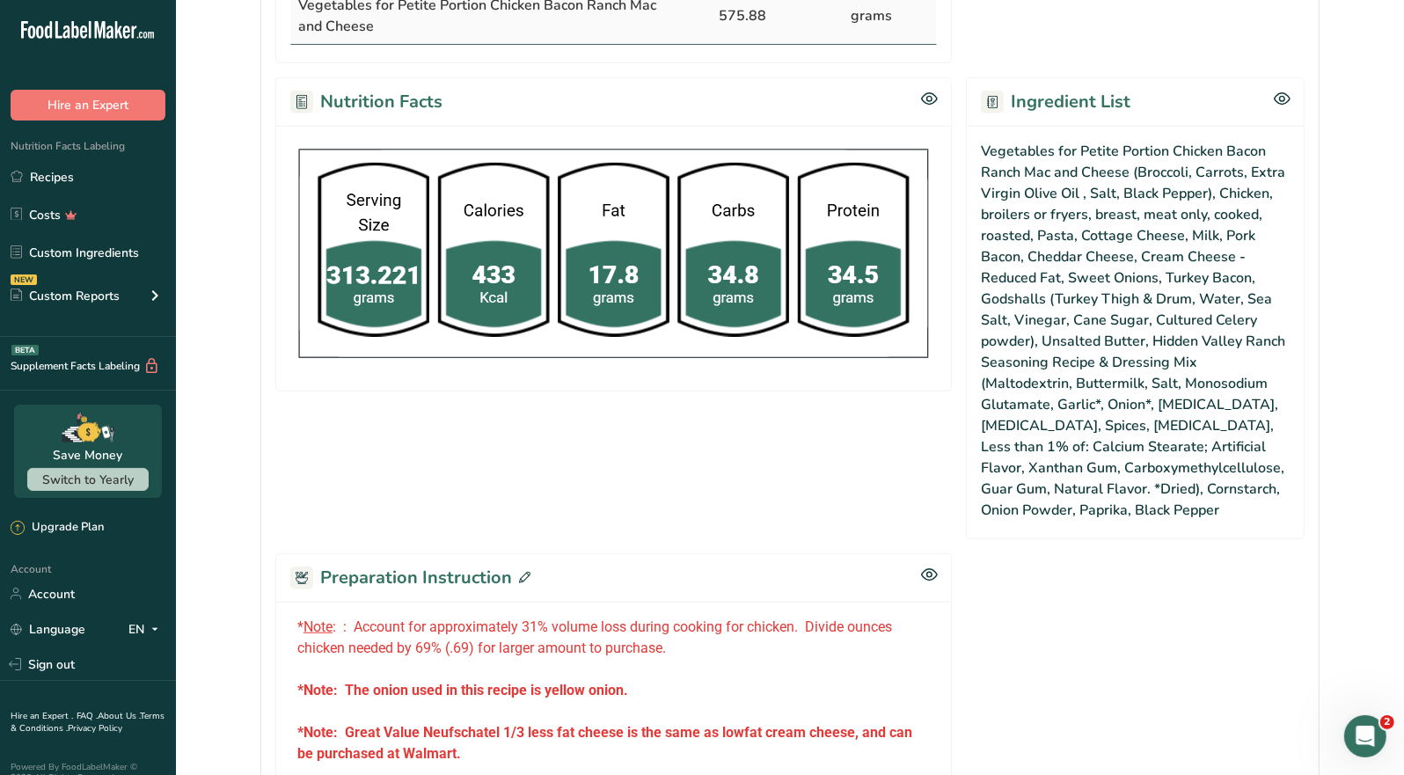
scroll to position [791, 0]
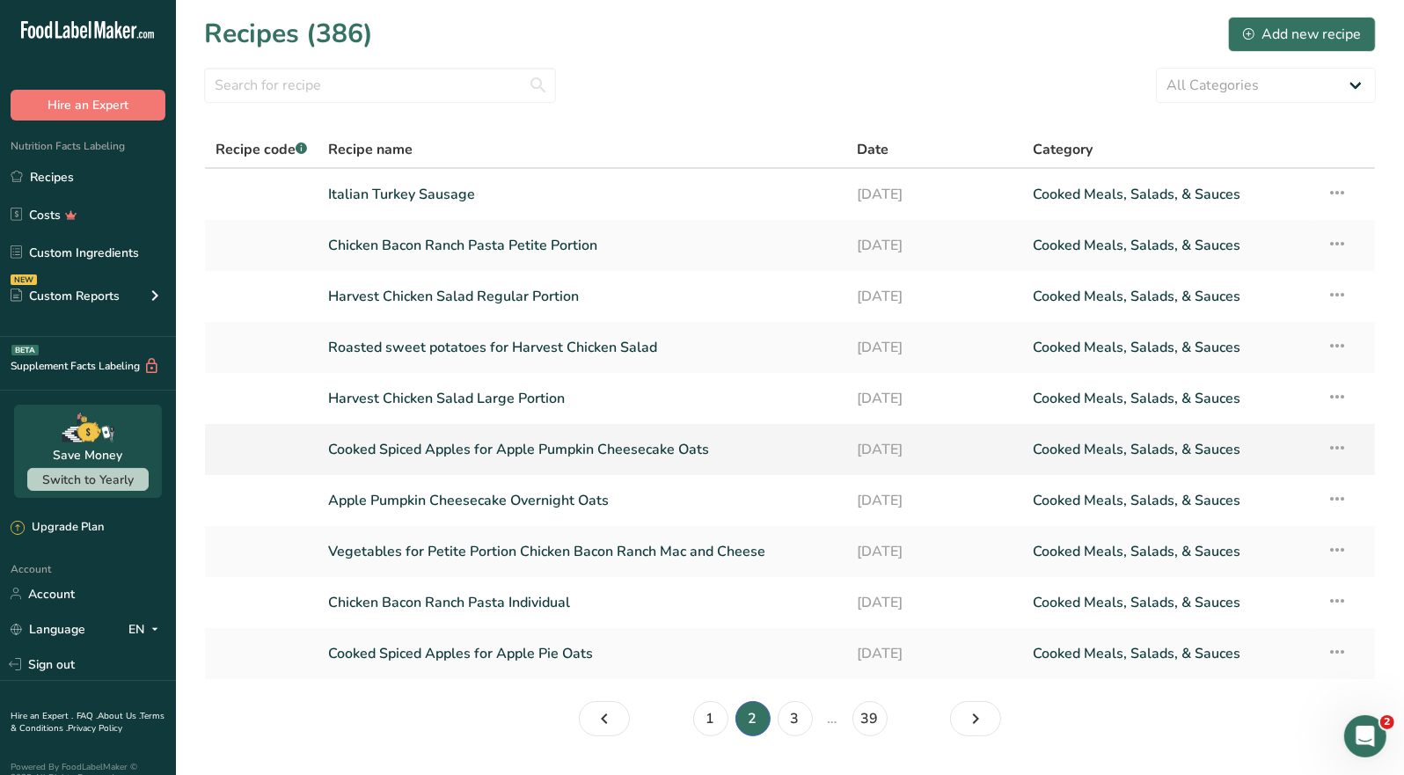
click at [624, 447] on link "Cooked Spiced Apples for Apple Pumpkin Cheesecake Oats" at bounding box center [582, 449] width 508 height 37
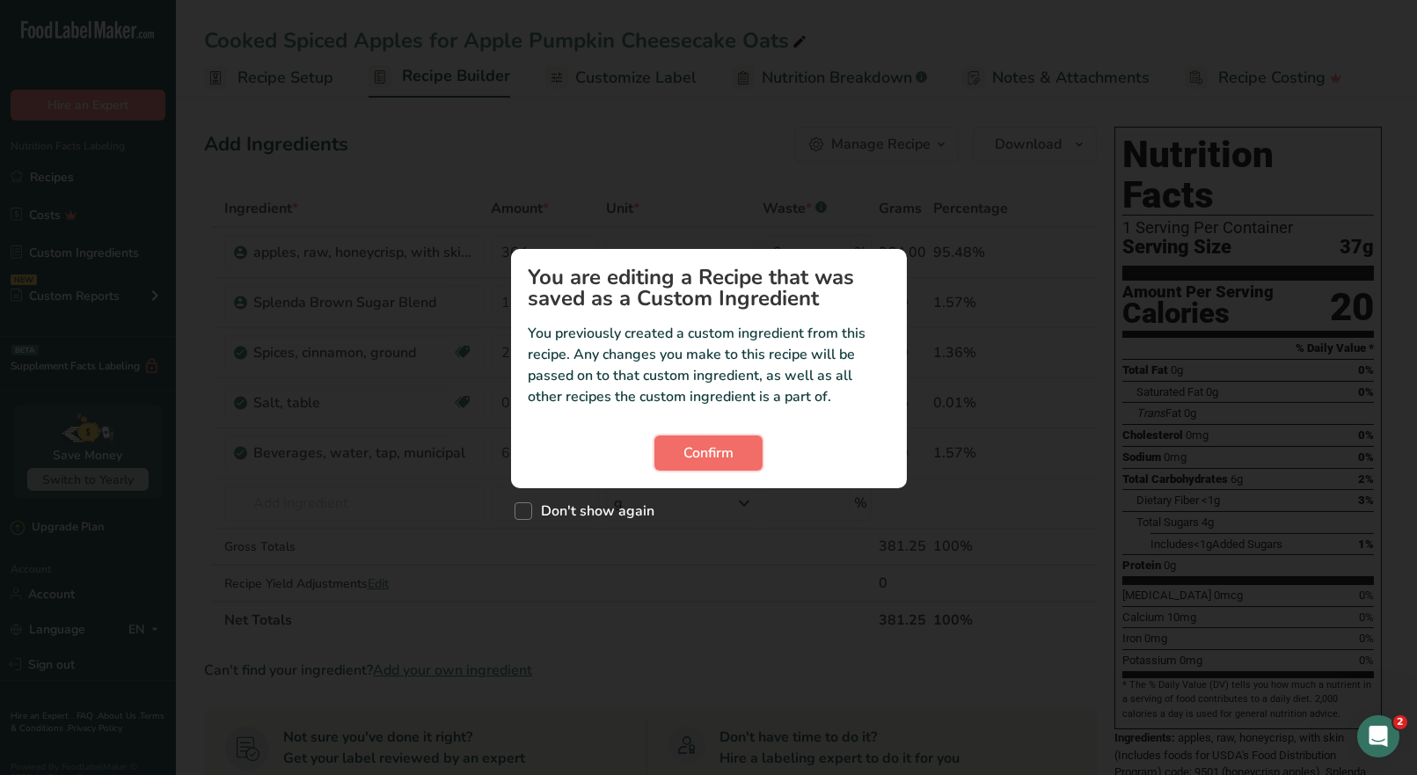
drag, startPoint x: 729, startPoint y: 458, endPoint x: 740, endPoint y: 441, distance: 19.8
click at [729, 458] on span "Confirm" at bounding box center [709, 453] width 50 height 21
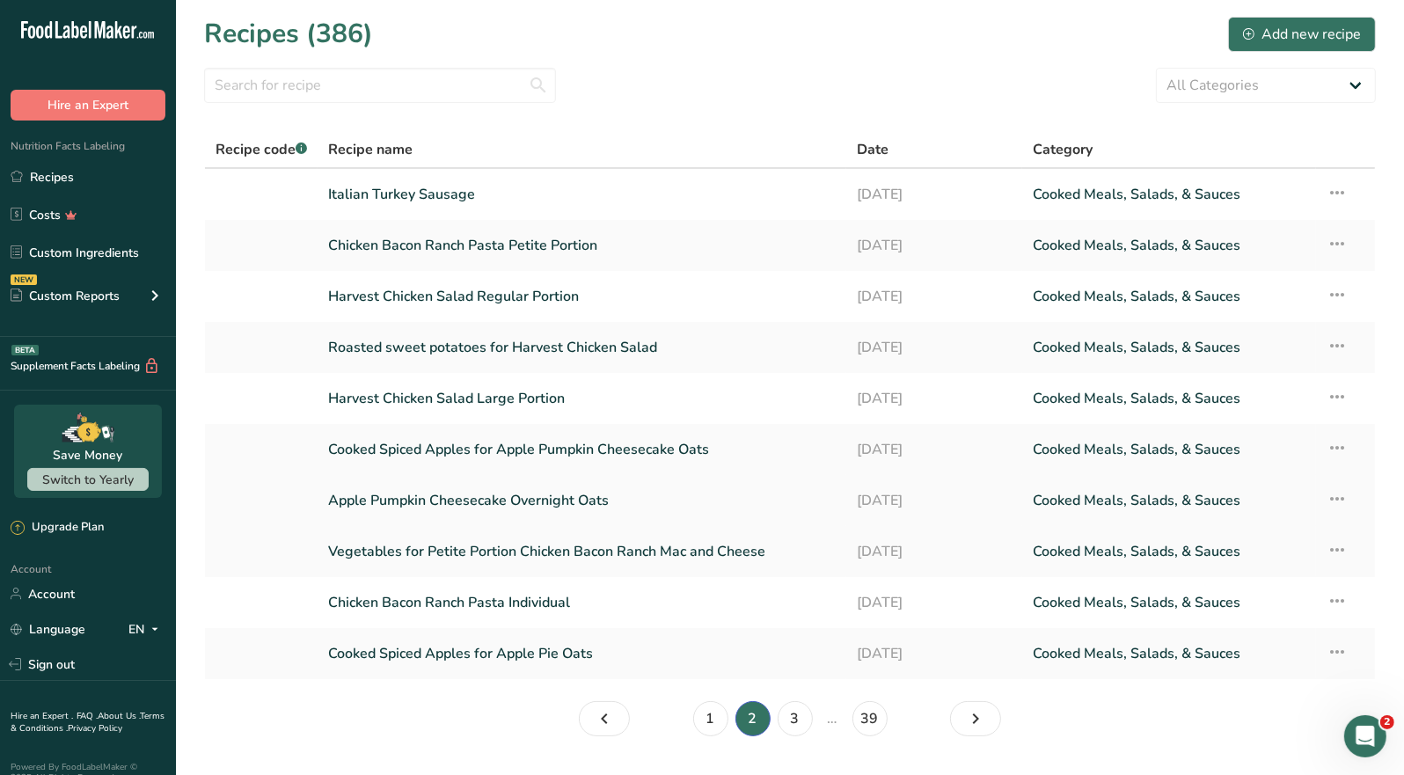
click at [539, 500] on link "Apple Pumpkin Cheesecake Overnight Oats" at bounding box center [582, 500] width 508 height 37
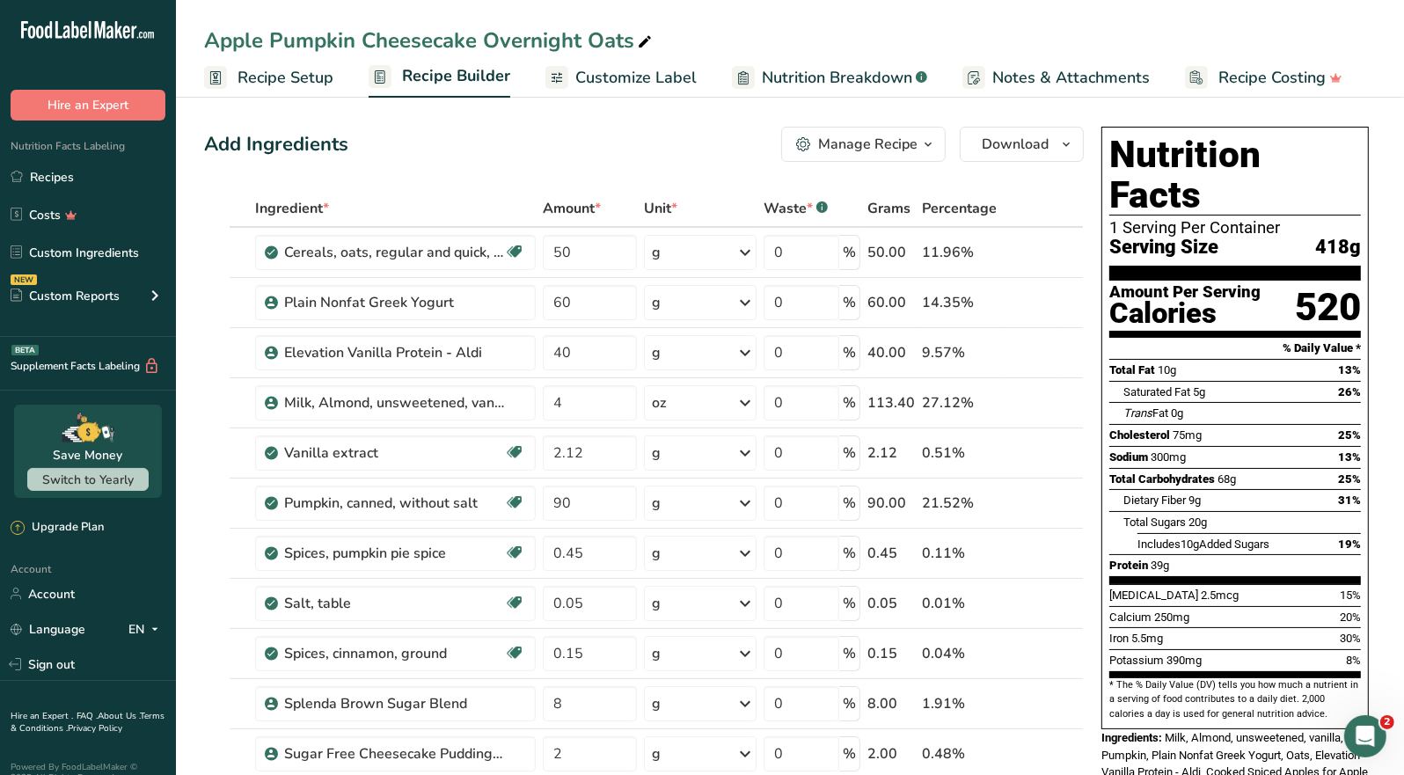
click at [918, 147] on span "button" at bounding box center [928, 144] width 21 height 21
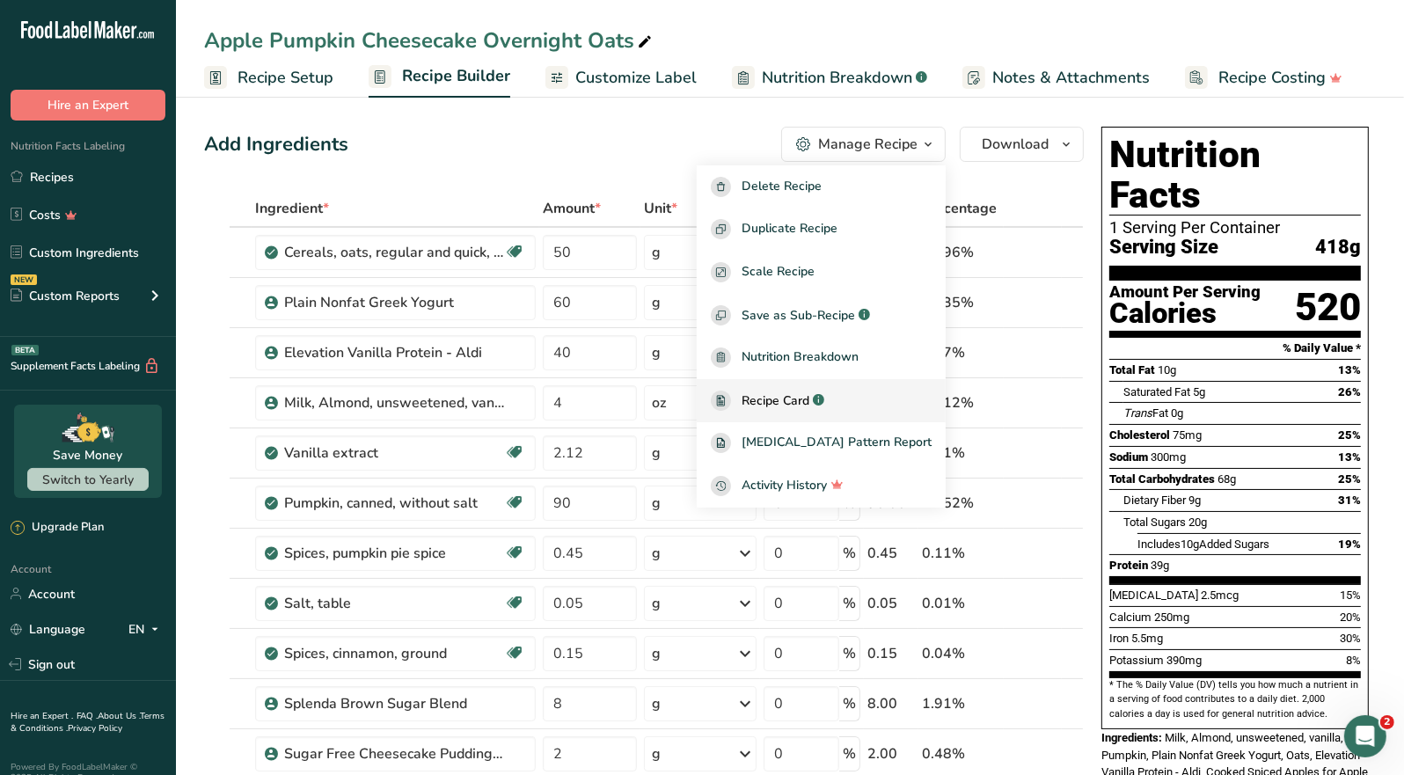
click at [809, 402] on span "Recipe Card" at bounding box center [776, 401] width 68 height 18
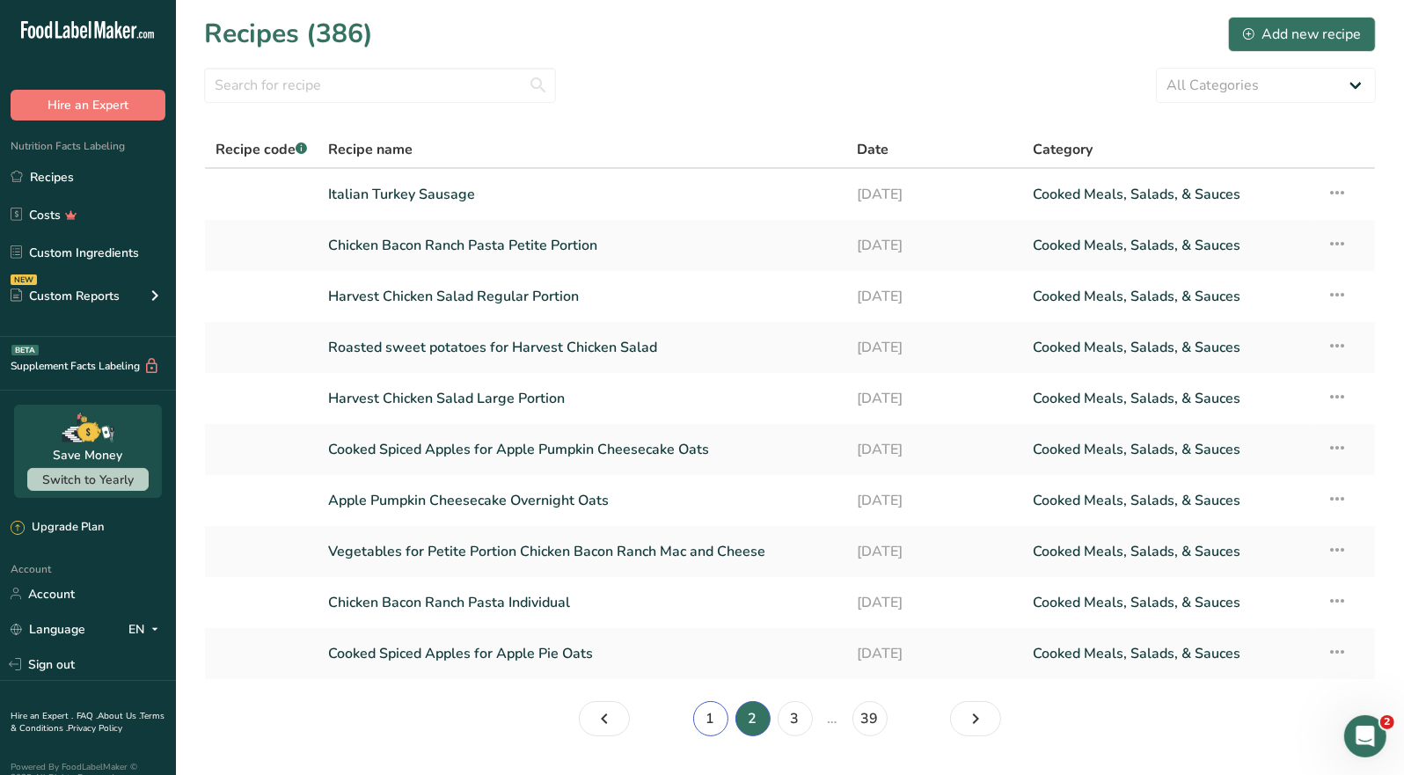
click at [710, 722] on link "1" at bounding box center [710, 718] width 35 height 35
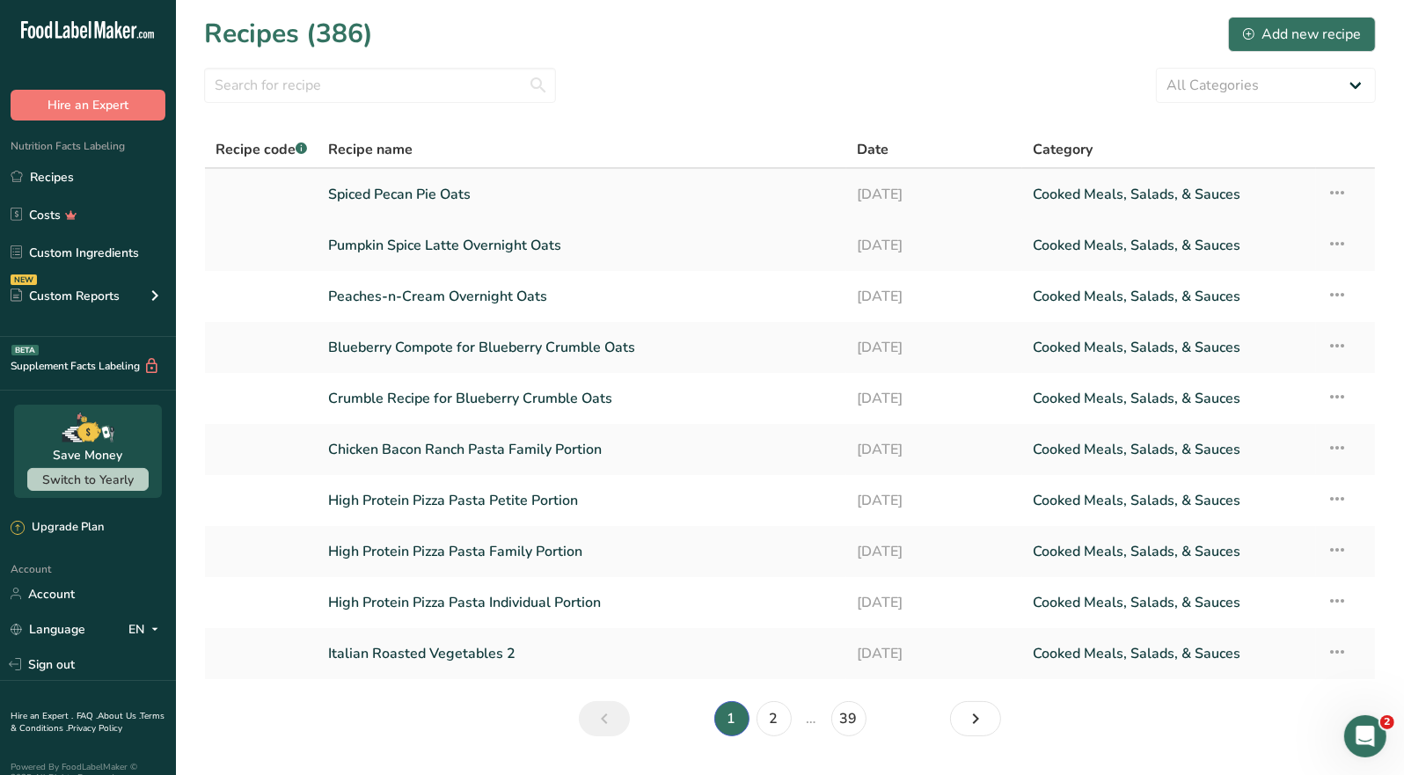
click at [458, 196] on link "Spiced Pecan Pie Oats" at bounding box center [582, 194] width 508 height 37
click at [498, 254] on link "Pumpkin Spice Latte Overnight Oats" at bounding box center [582, 245] width 508 height 37
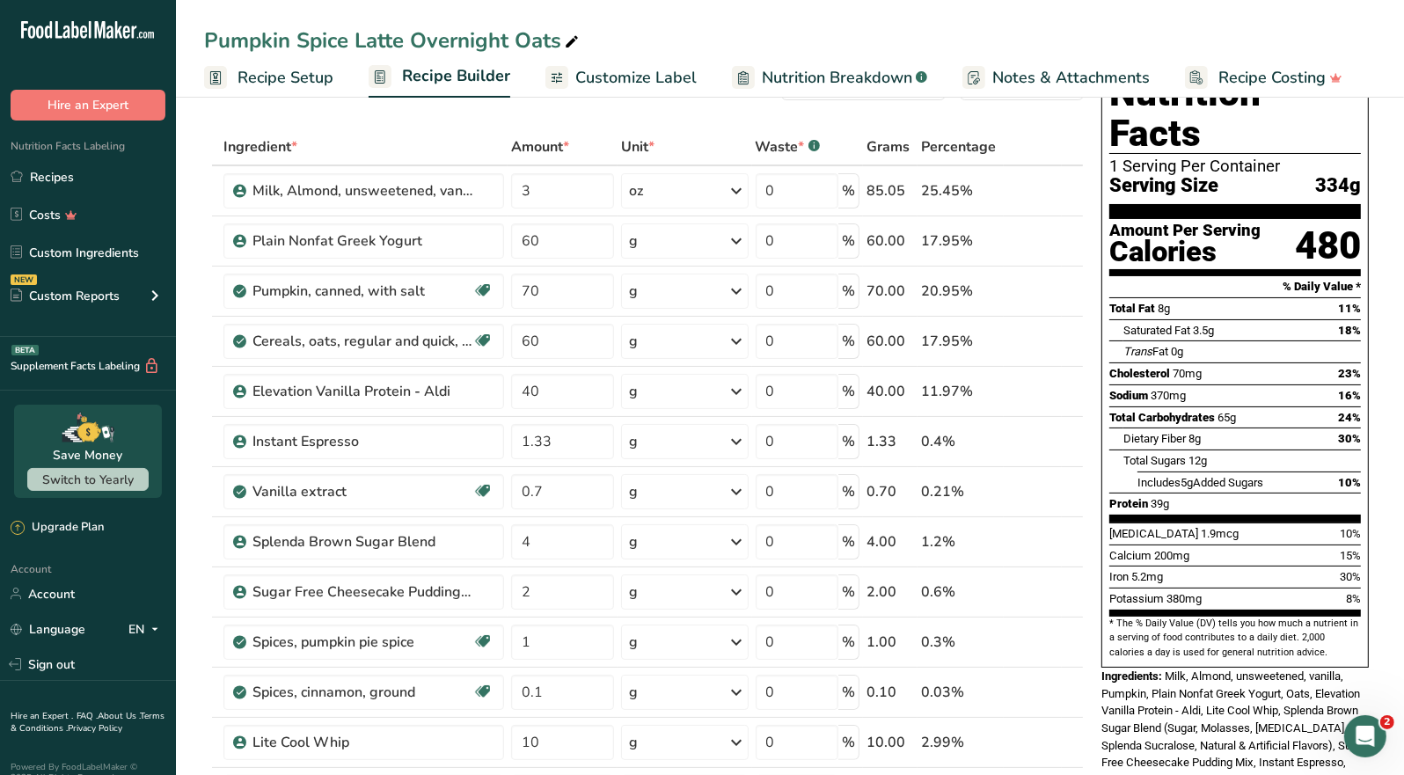
scroll to position [88, 0]
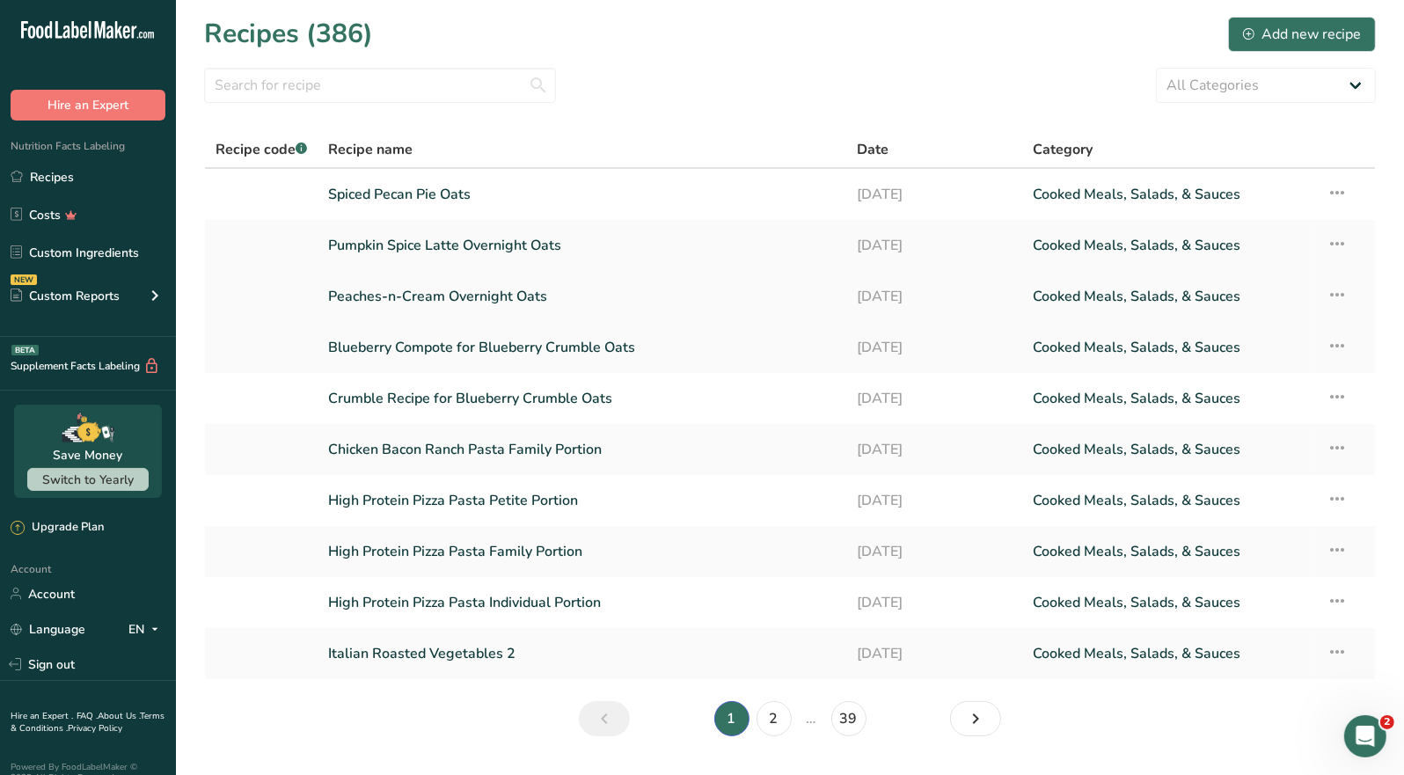
click at [470, 305] on link "Peaches-n-Cream Overnight Oats" at bounding box center [582, 296] width 508 height 37
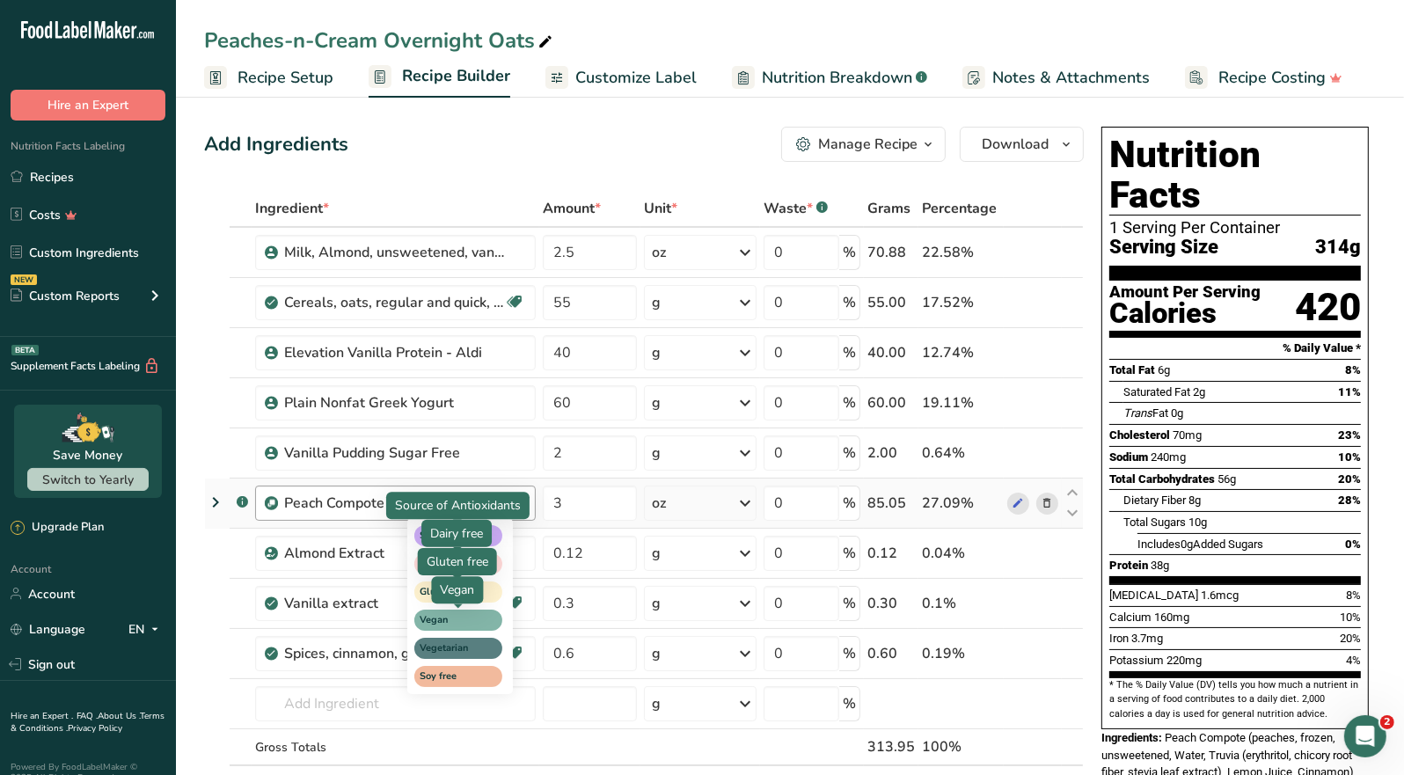
scroll to position [88, 0]
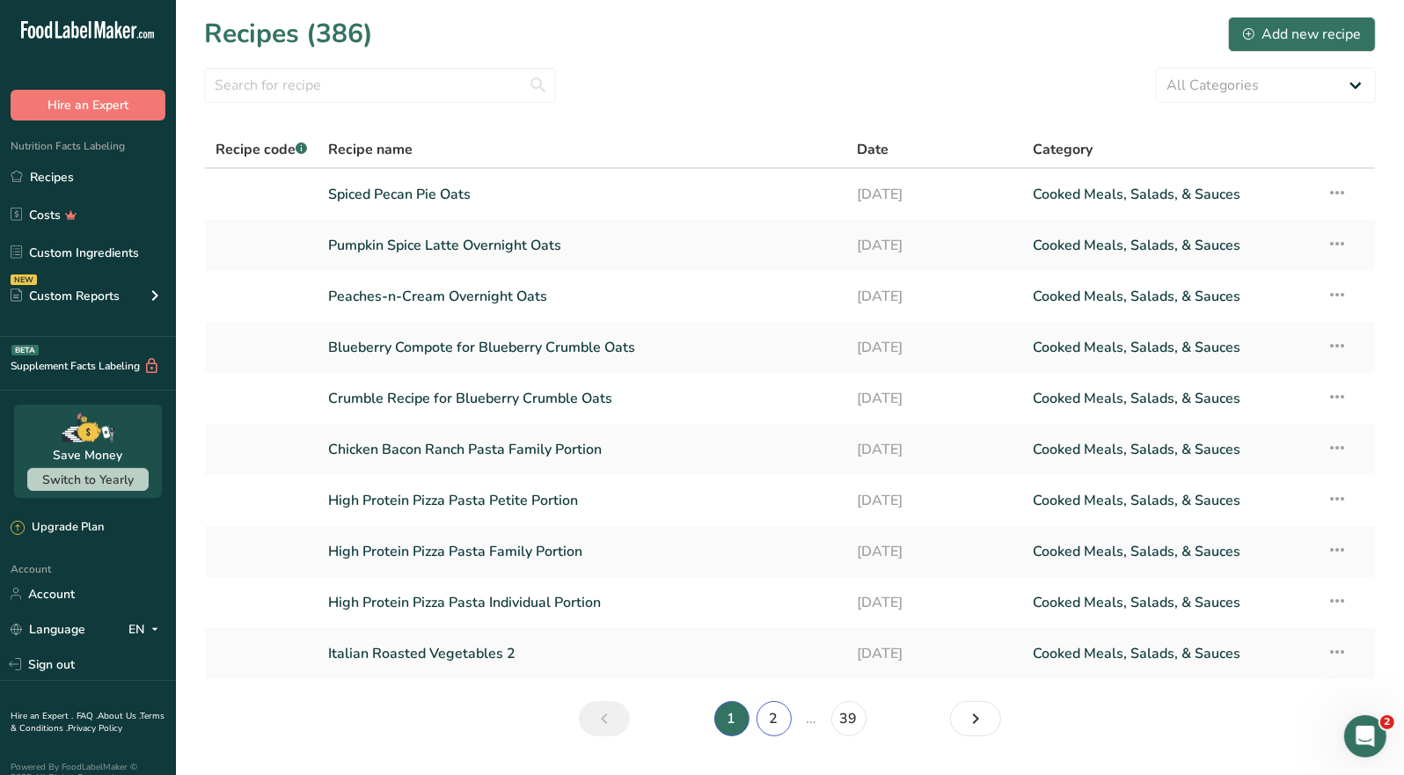
click at [775, 724] on link "2" at bounding box center [774, 718] width 35 height 35
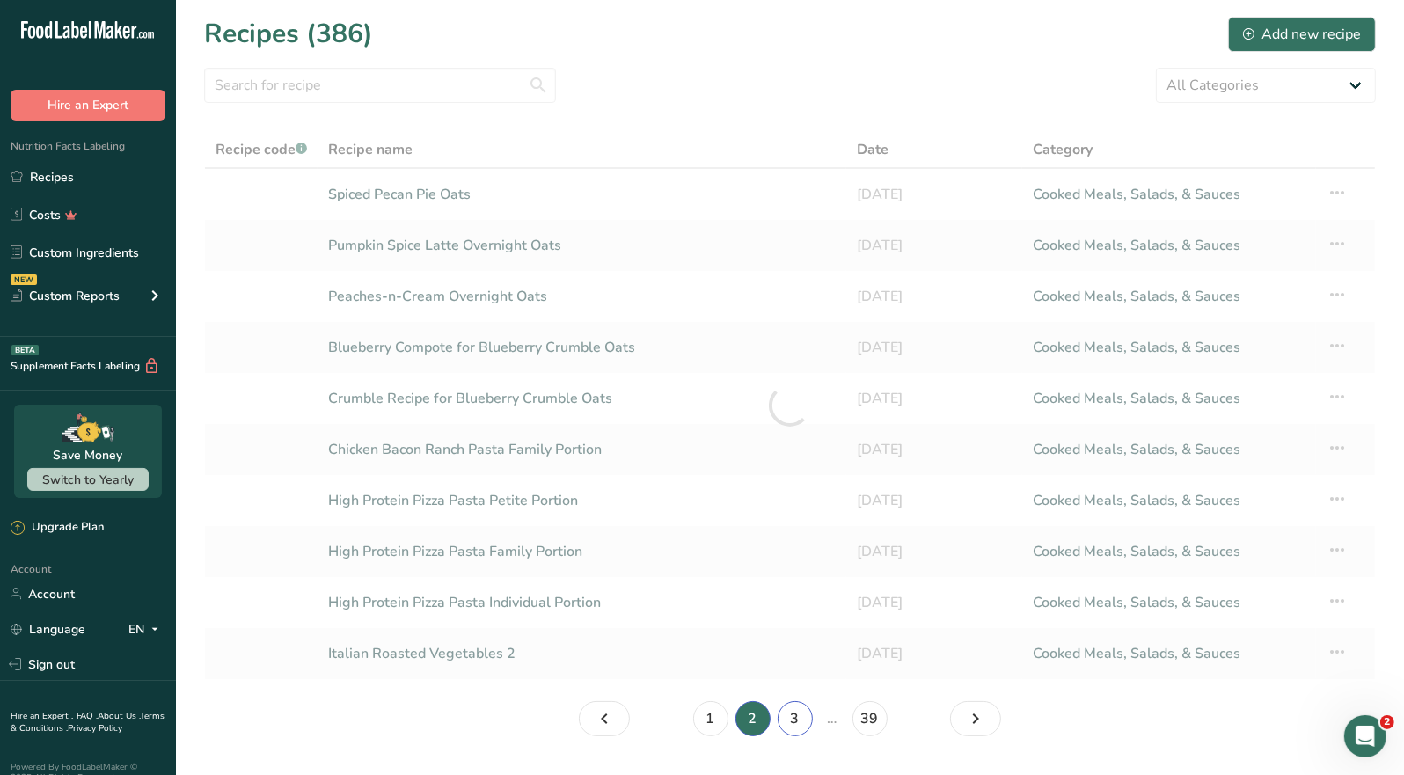
click at [802, 714] on link "3" at bounding box center [795, 718] width 35 height 35
click at [820, 719] on link "4" at bounding box center [816, 718] width 35 height 35
click at [847, 720] on link "5" at bounding box center [837, 718] width 35 height 35
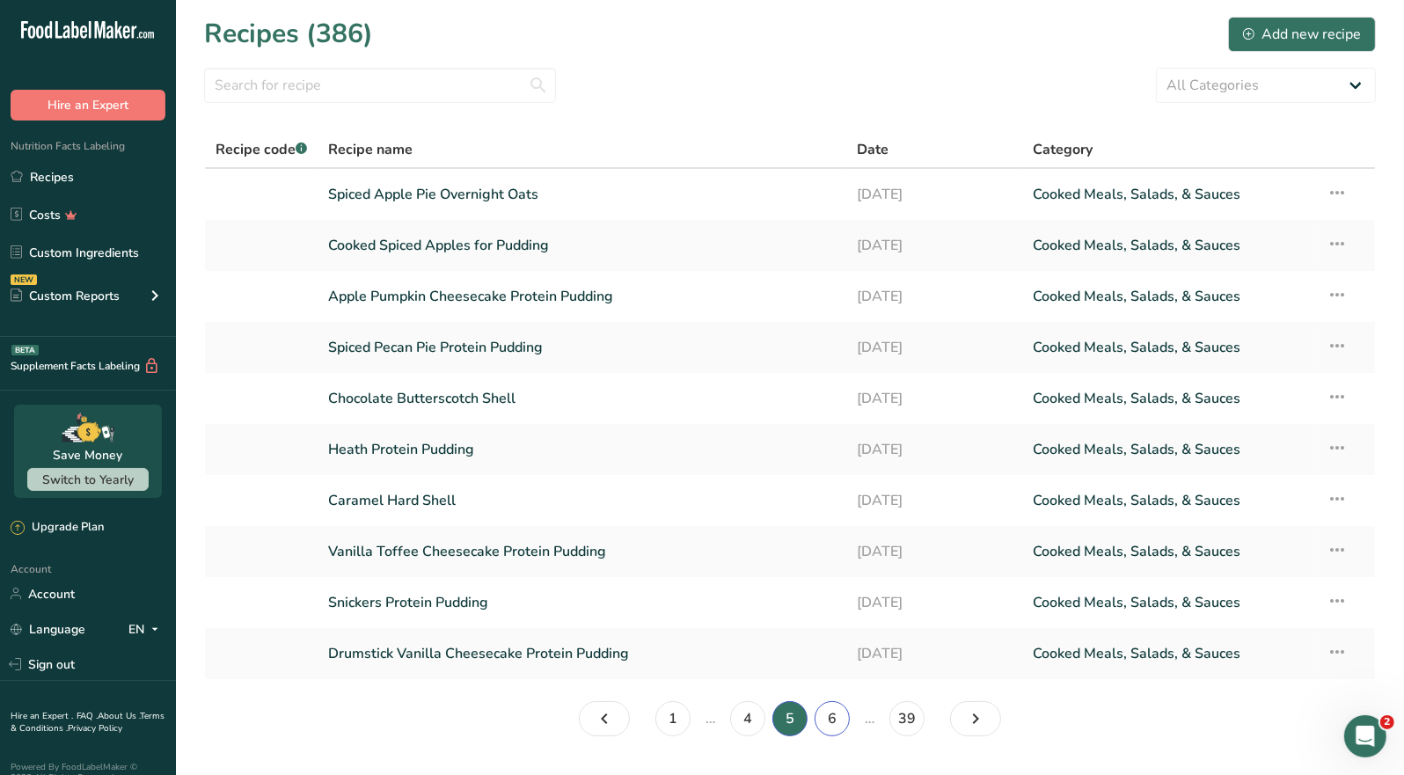
click at [839, 721] on link "6" at bounding box center [832, 718] width 35 height 35
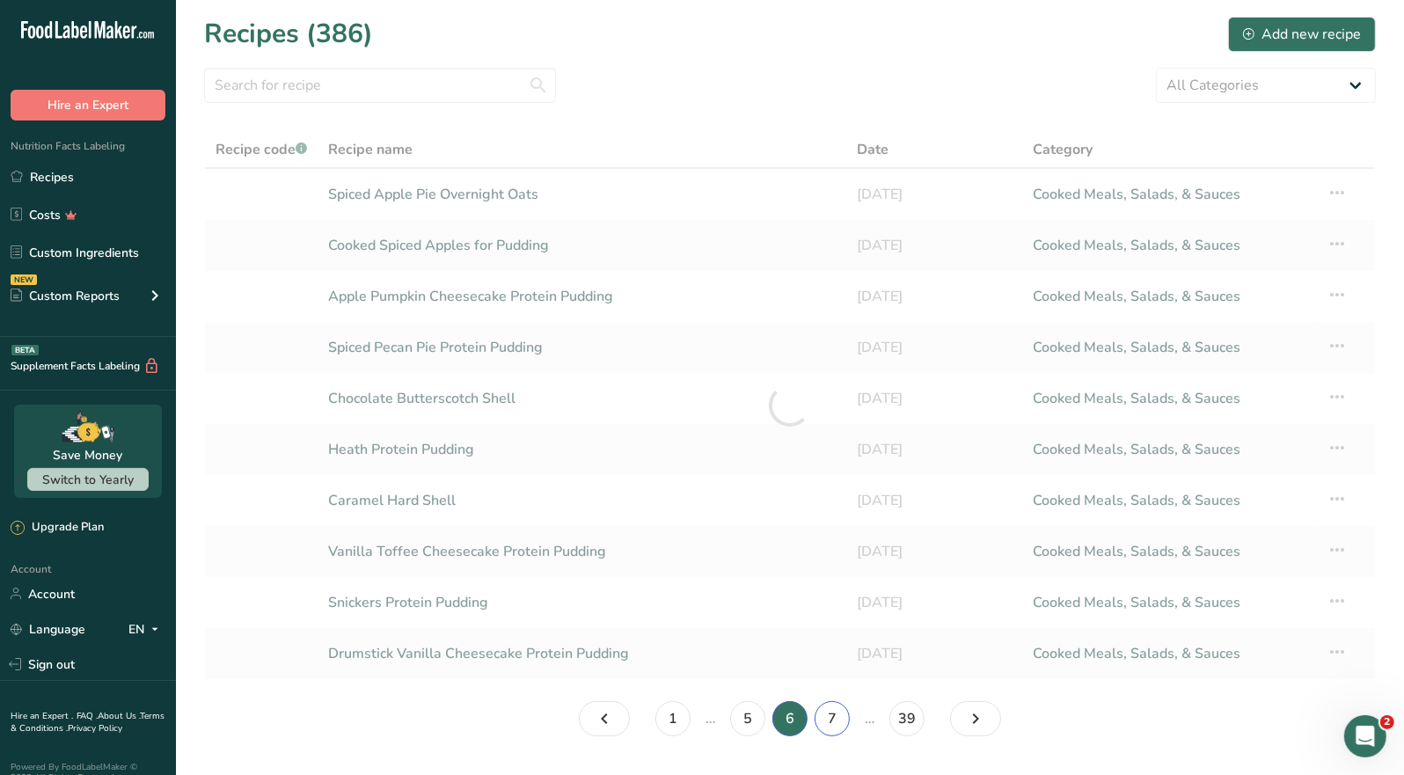
click at [836, 721] on link "7" at bounding box center [832, 718] width 35 height 35
click at [835, 721] on link "8" at bounding box center [832, 718] width 35 height 35
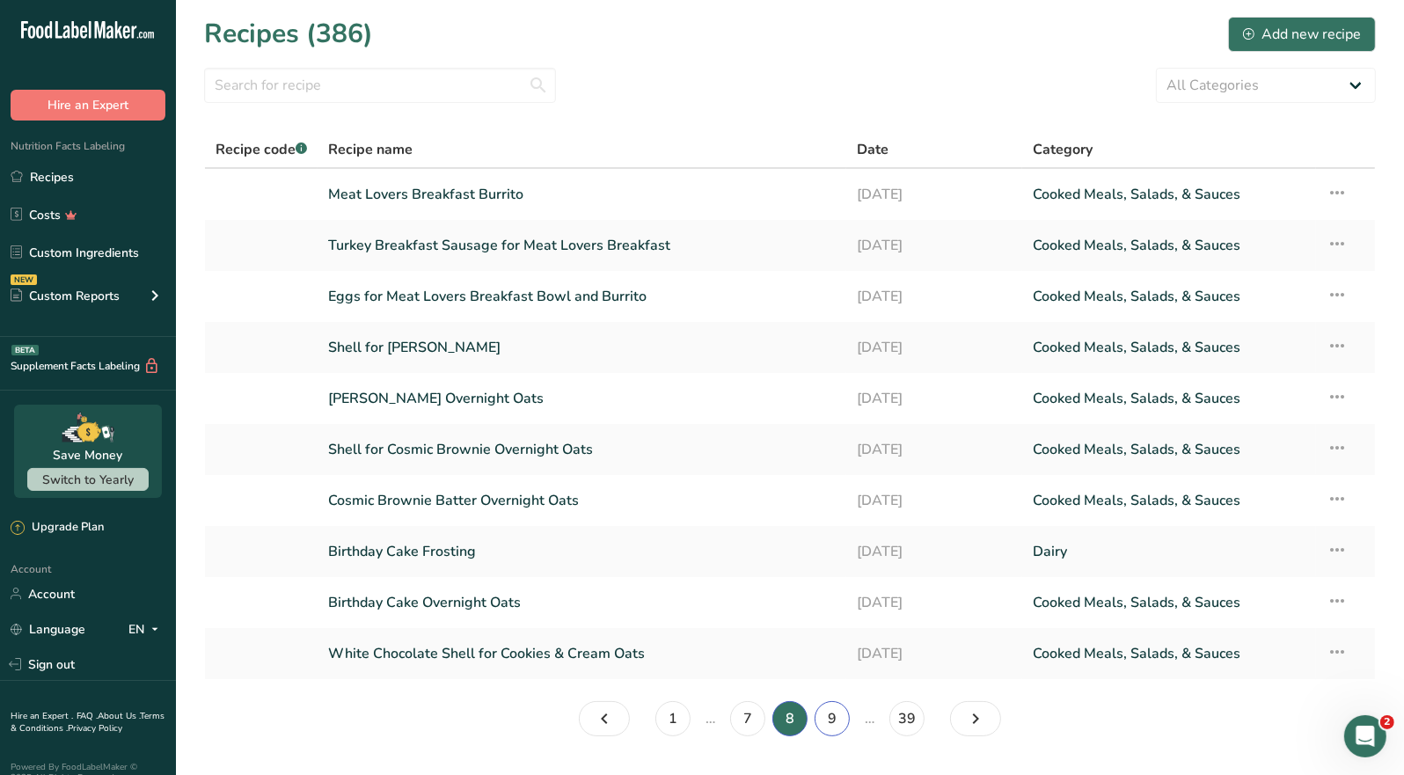
click at [834, 721] on link "9" at bounding box center [832, 718] width 35 height 35
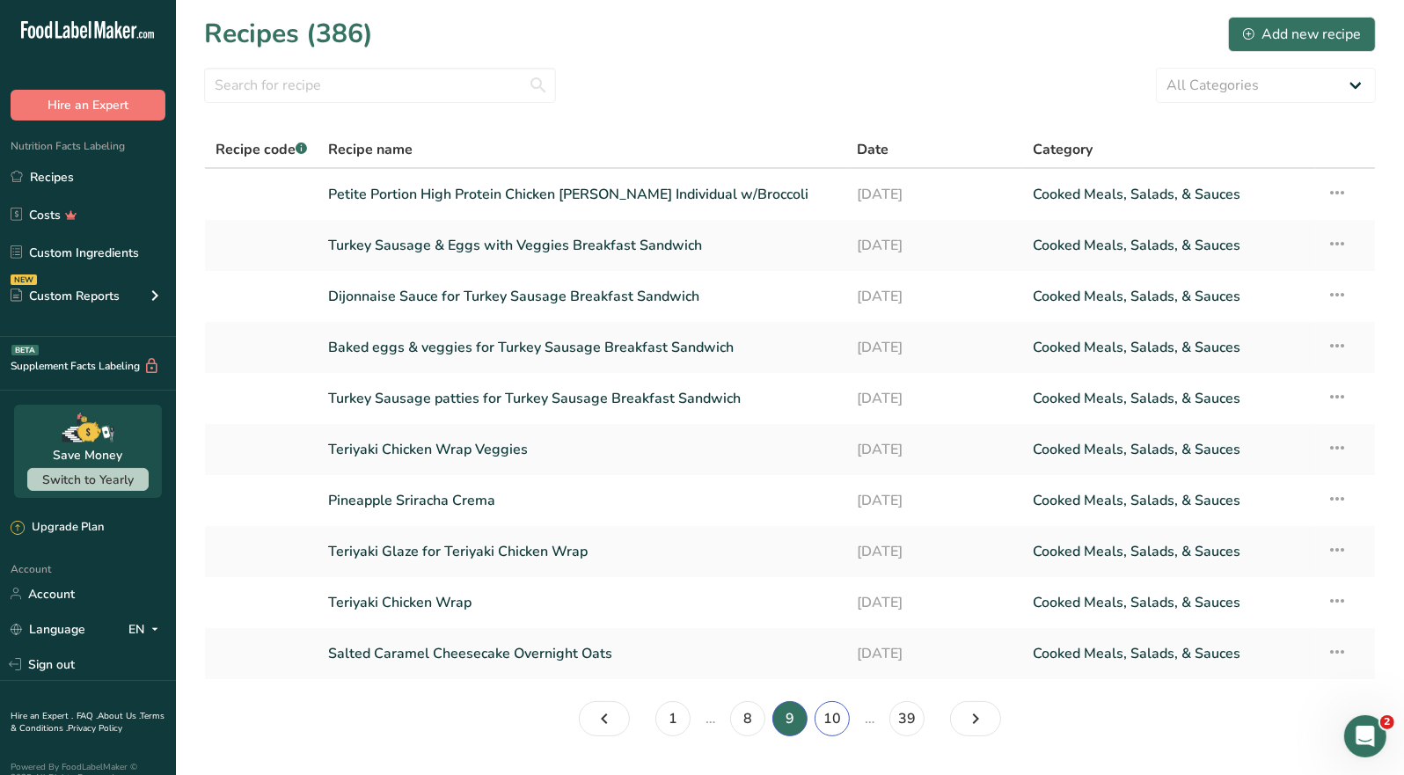
click at [834, 720] on link "10" at bounding box center [832, 718] width 35 height 35
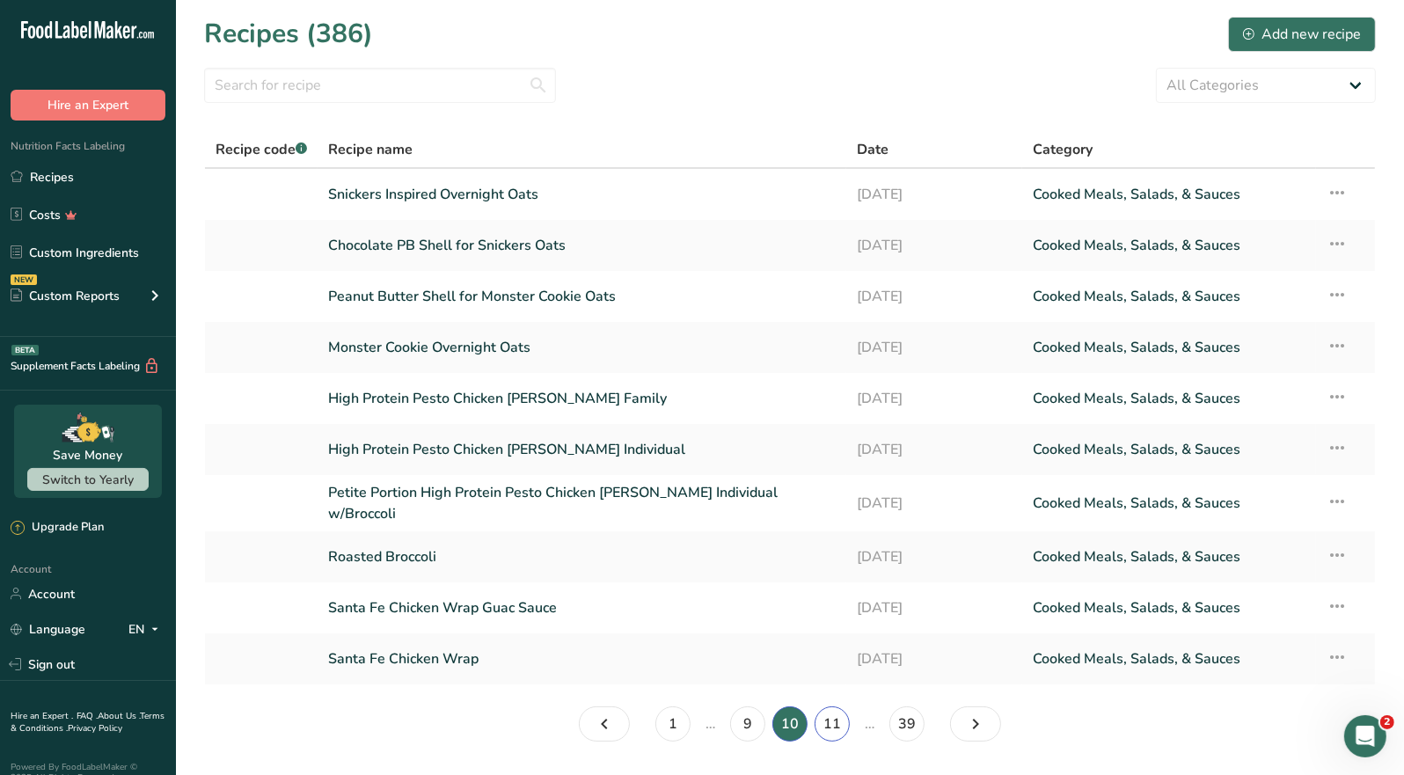
click at [834, 718] on link "11" at bounding box center [832, 724] width 35 height 35
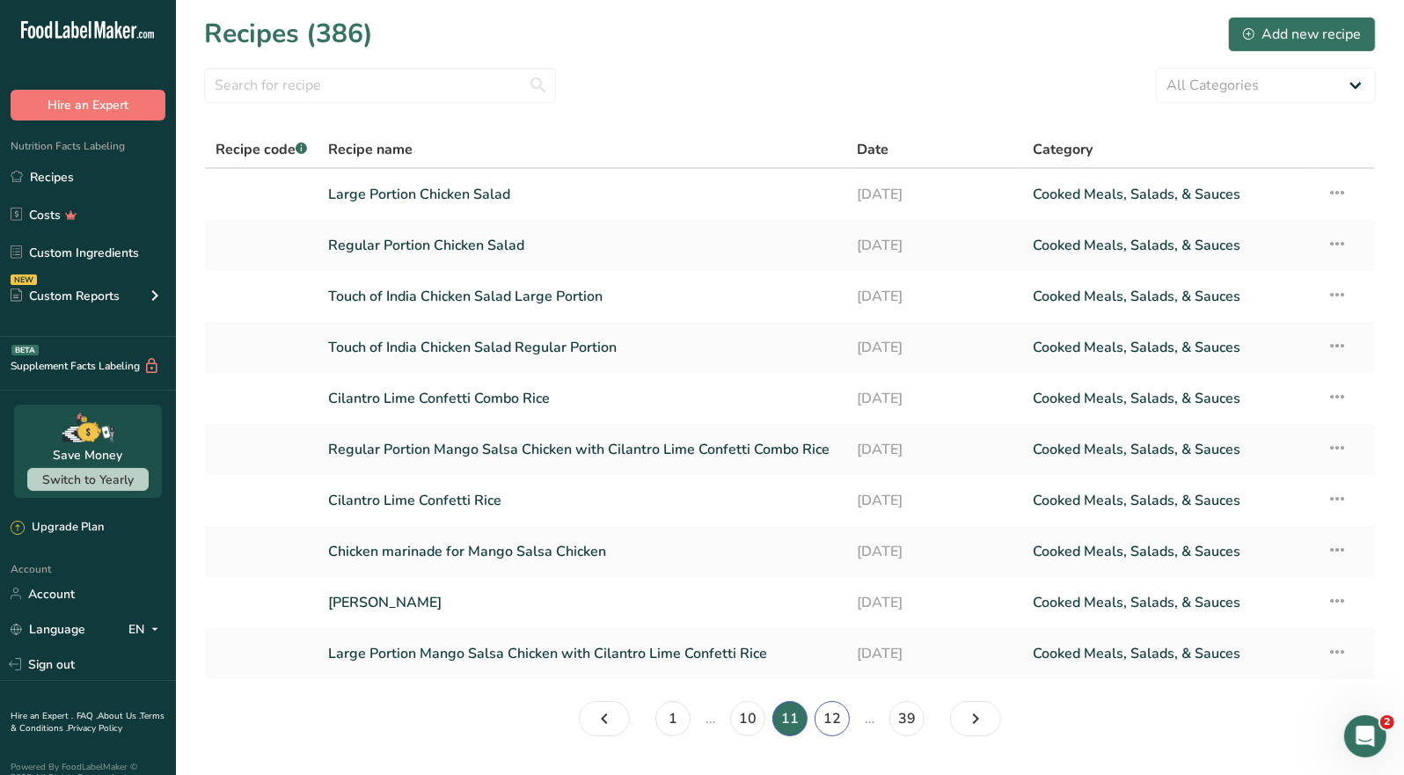
click at [836, 721] on link "12" at bounding box center [832, 718] width 35 height 35
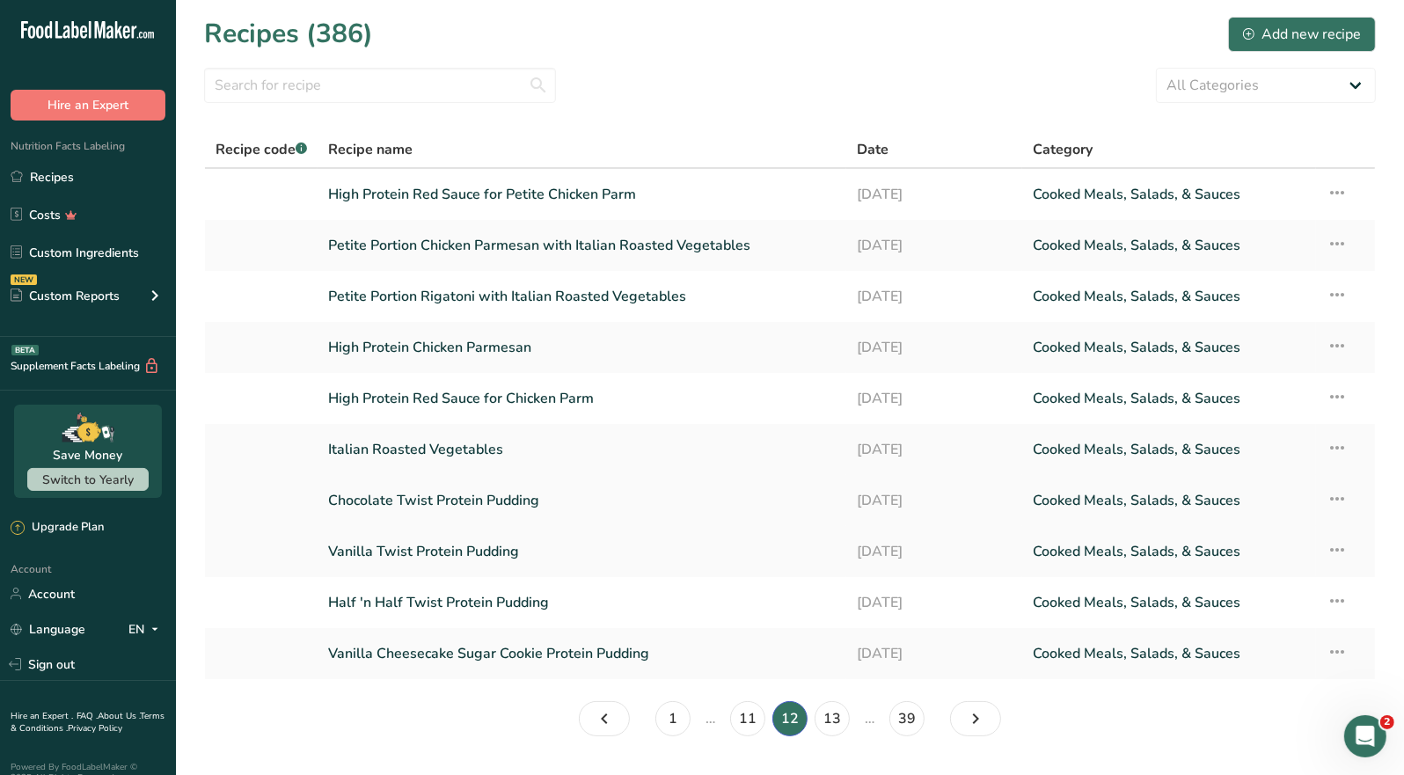
click at [522, 507] on link "Chocolate Twist Protein Pudding" at bounding box center [582, 500] width 508 height 37
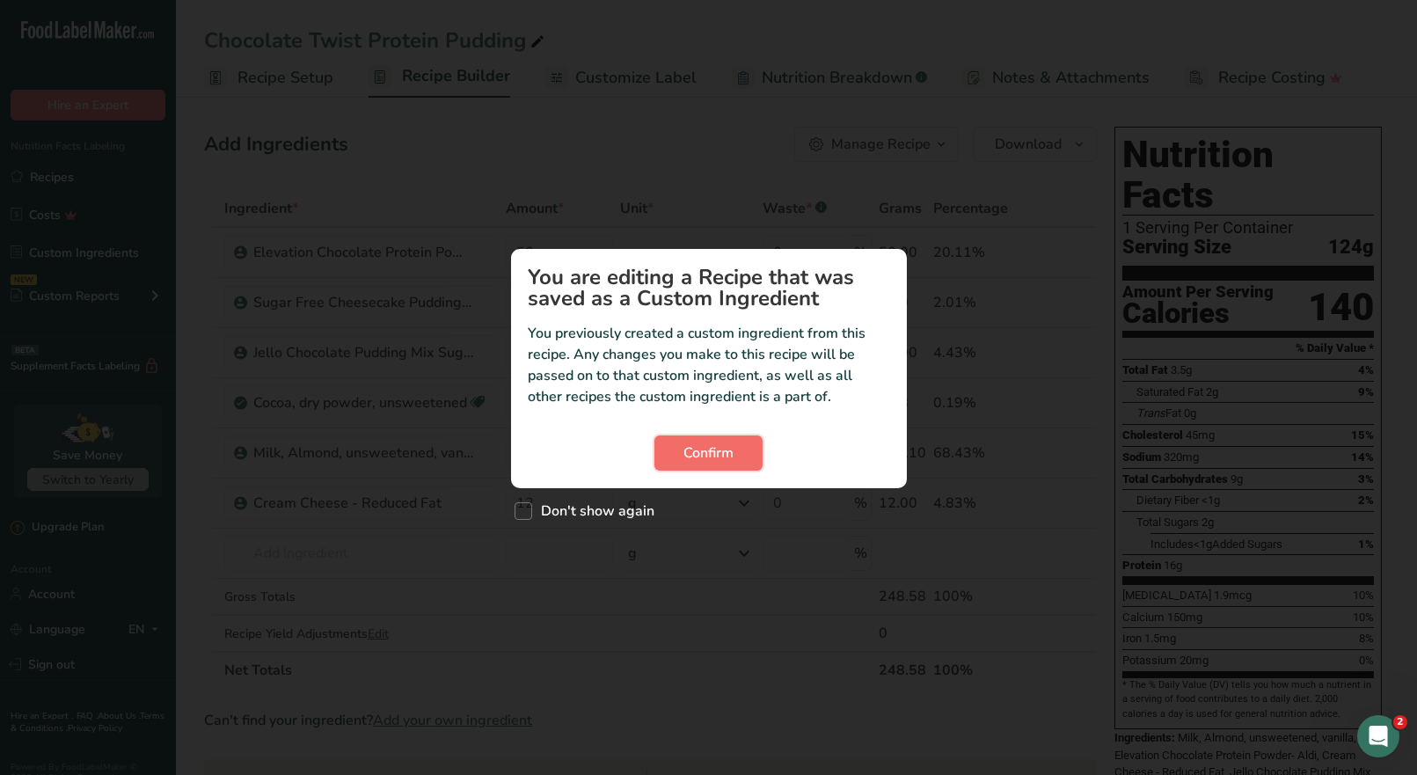
click at [738, 450] on button "Confirm" at bounding box center [709, 453] width 108 height 35
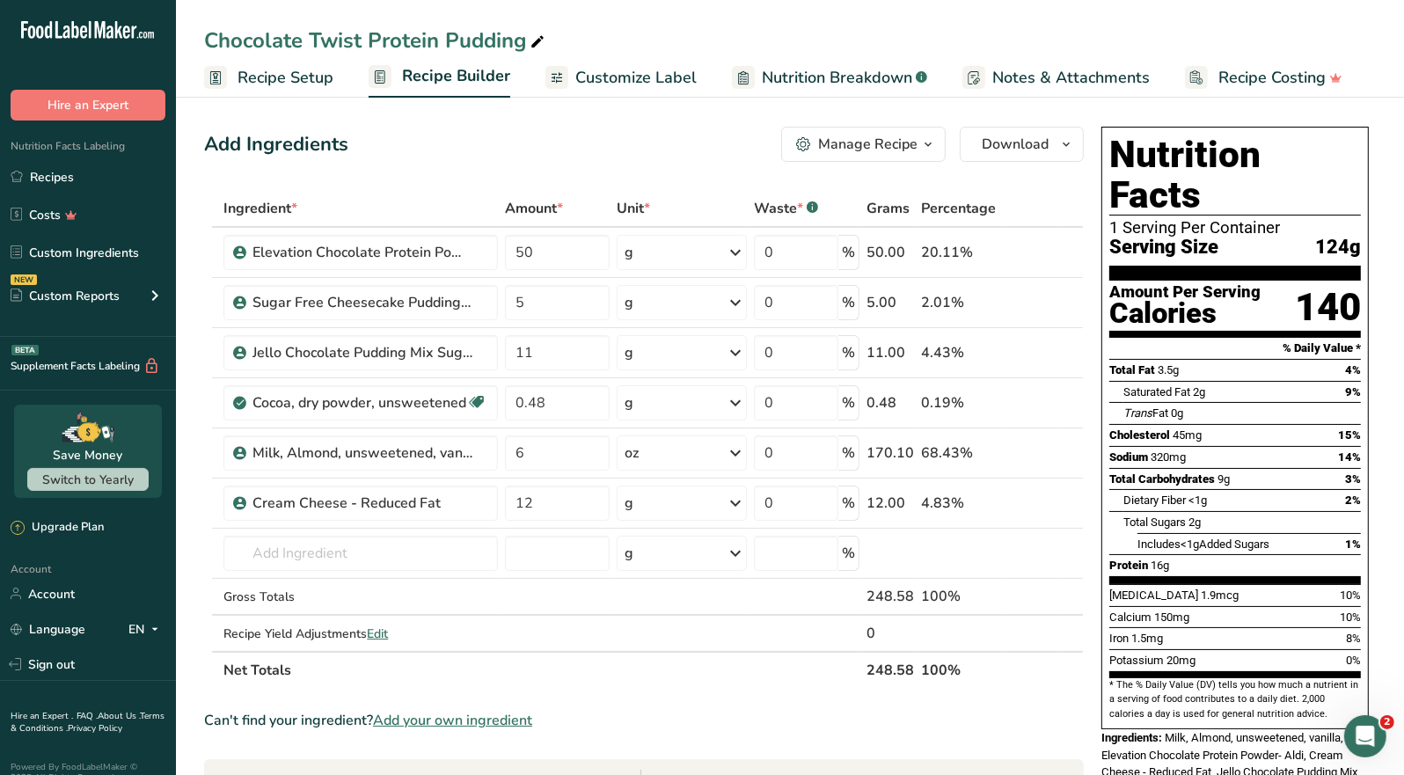
click at [912, 142] on div "Manage Recipe" at bounding box center [867, 144] width 99 height 21
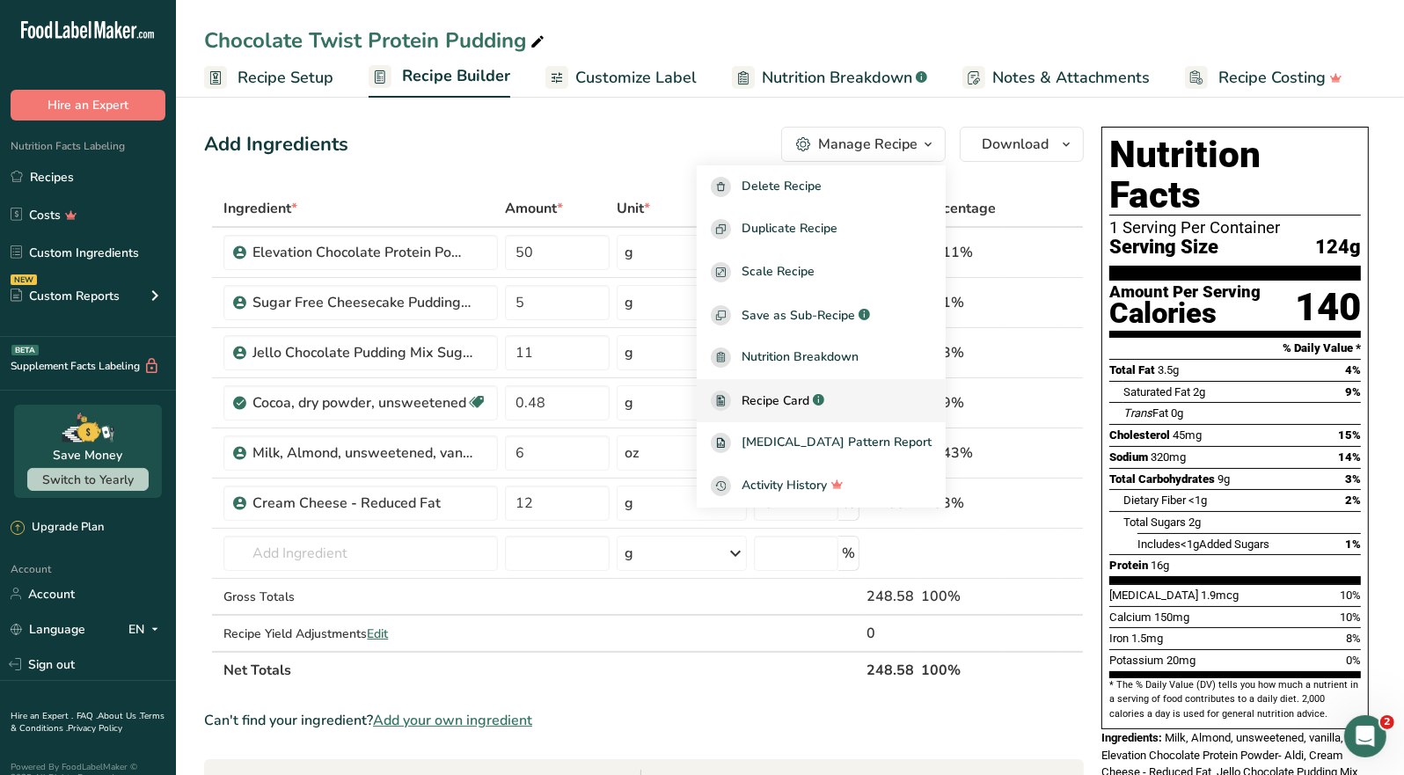
click at [802, 392] on span "Recipe Card" at bounding box center [776, 401] width 68 height 18
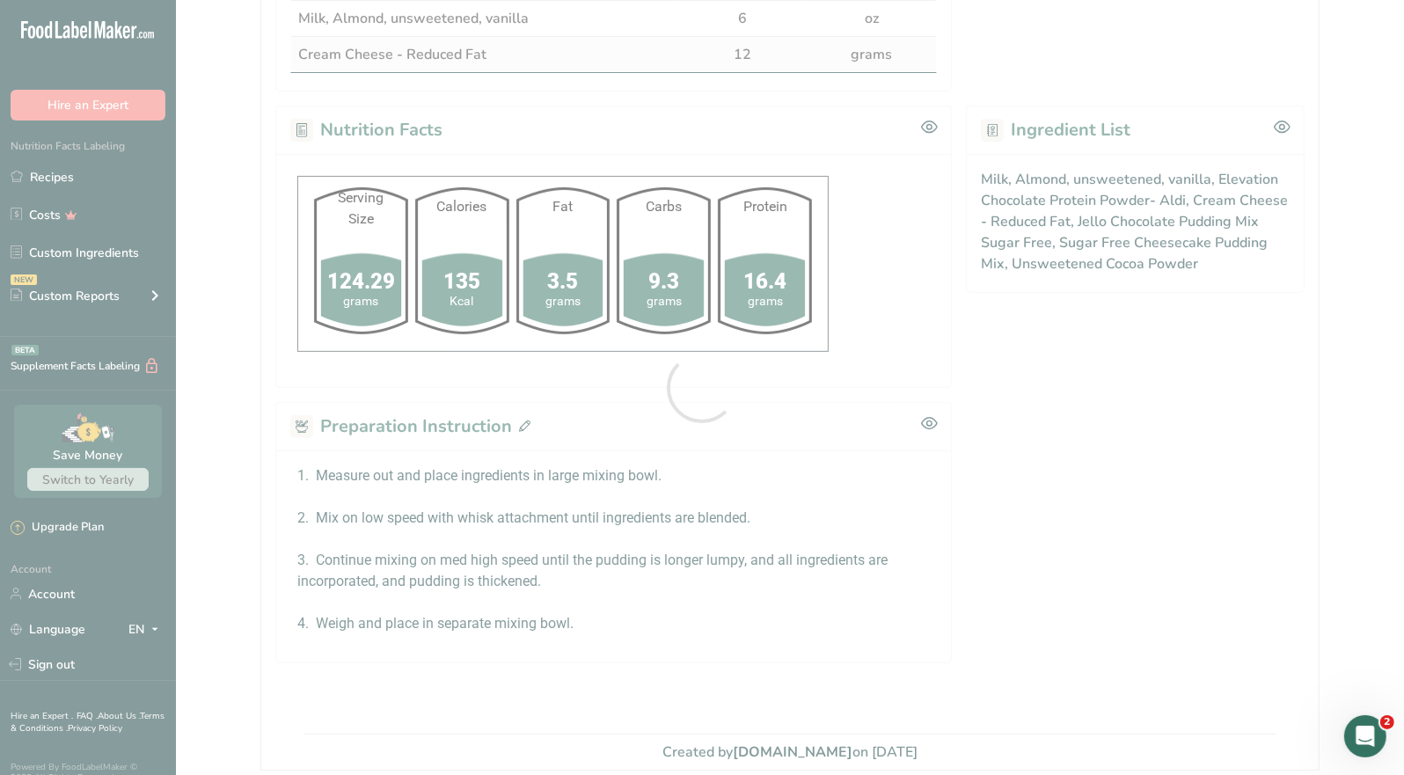
scroll to position [657, 0]
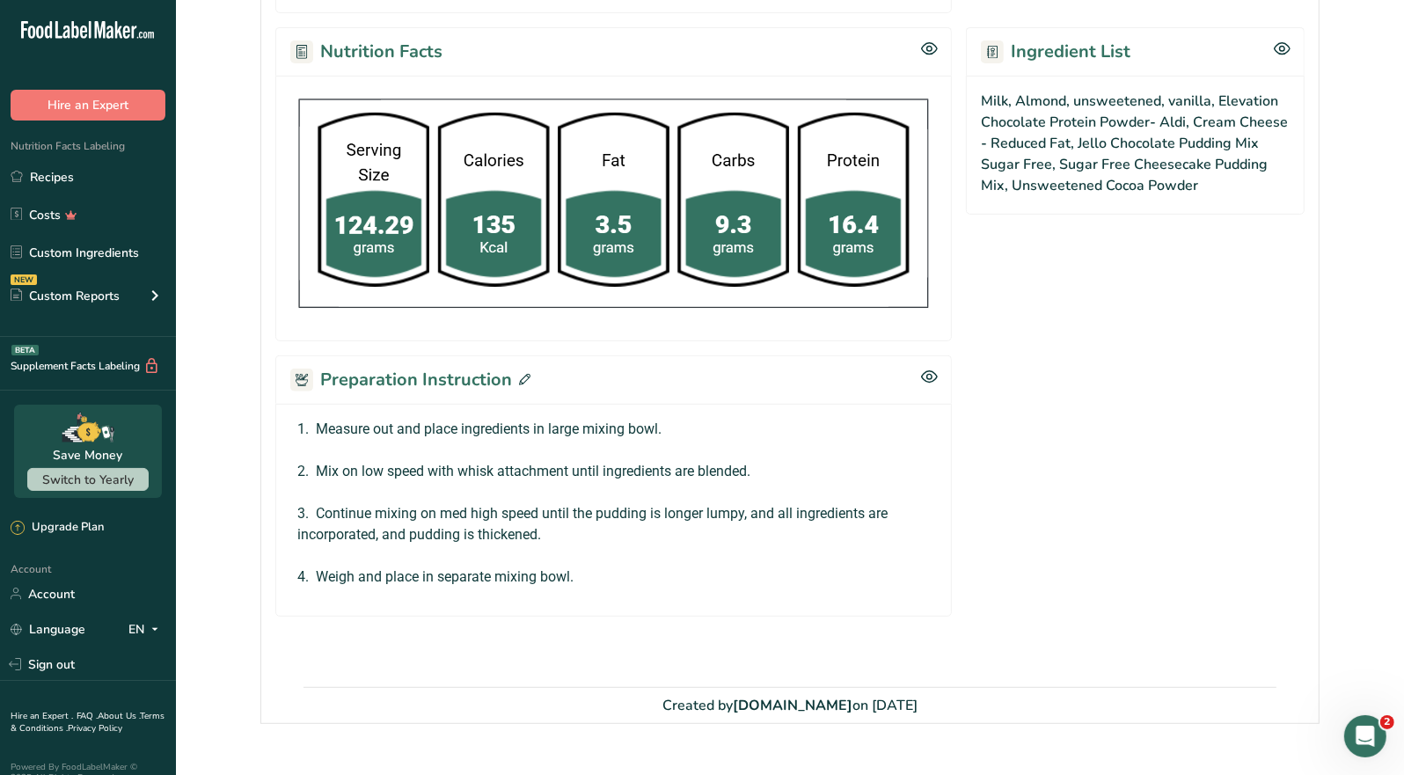
click at [519, 377] on icon at bounding box center [524, 379] width 11 height 11
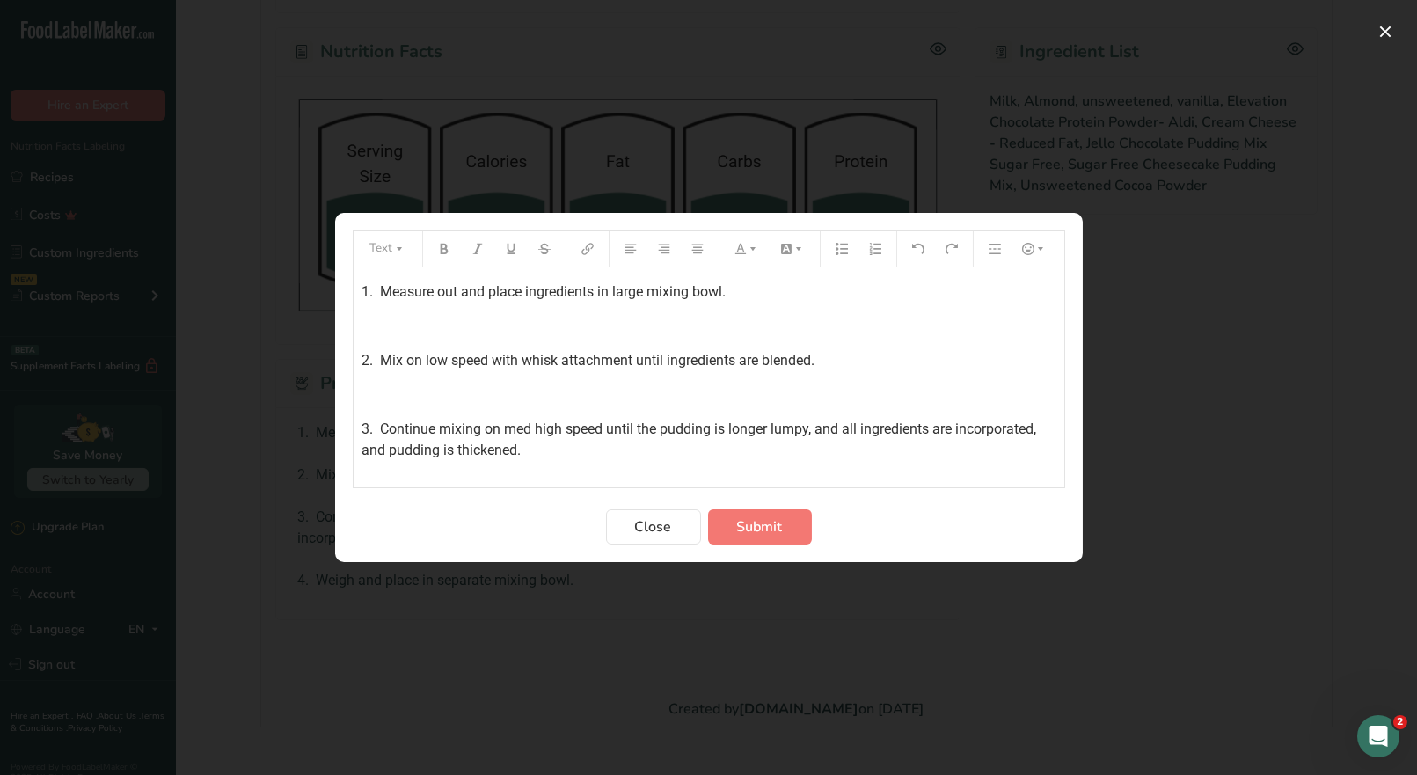
click at [360, 288] on div "1. Measure out and place ingredients in large mixing bowl. ﻿ 2. Mix on low spee…" at bounding box center [709, 398] width 711 height 262
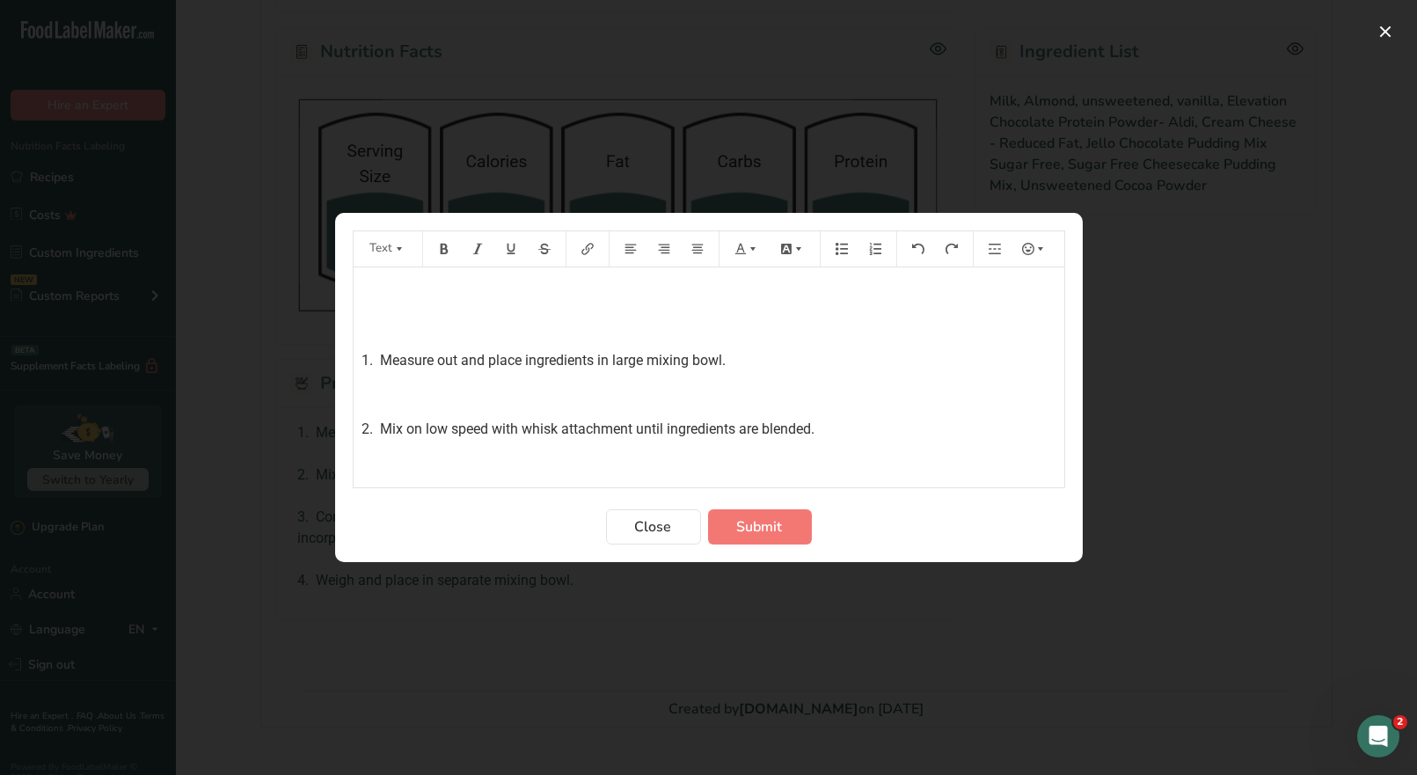
click at [374, 291] on p "﻿" at bounding box center [709, 292] width 693 height 21
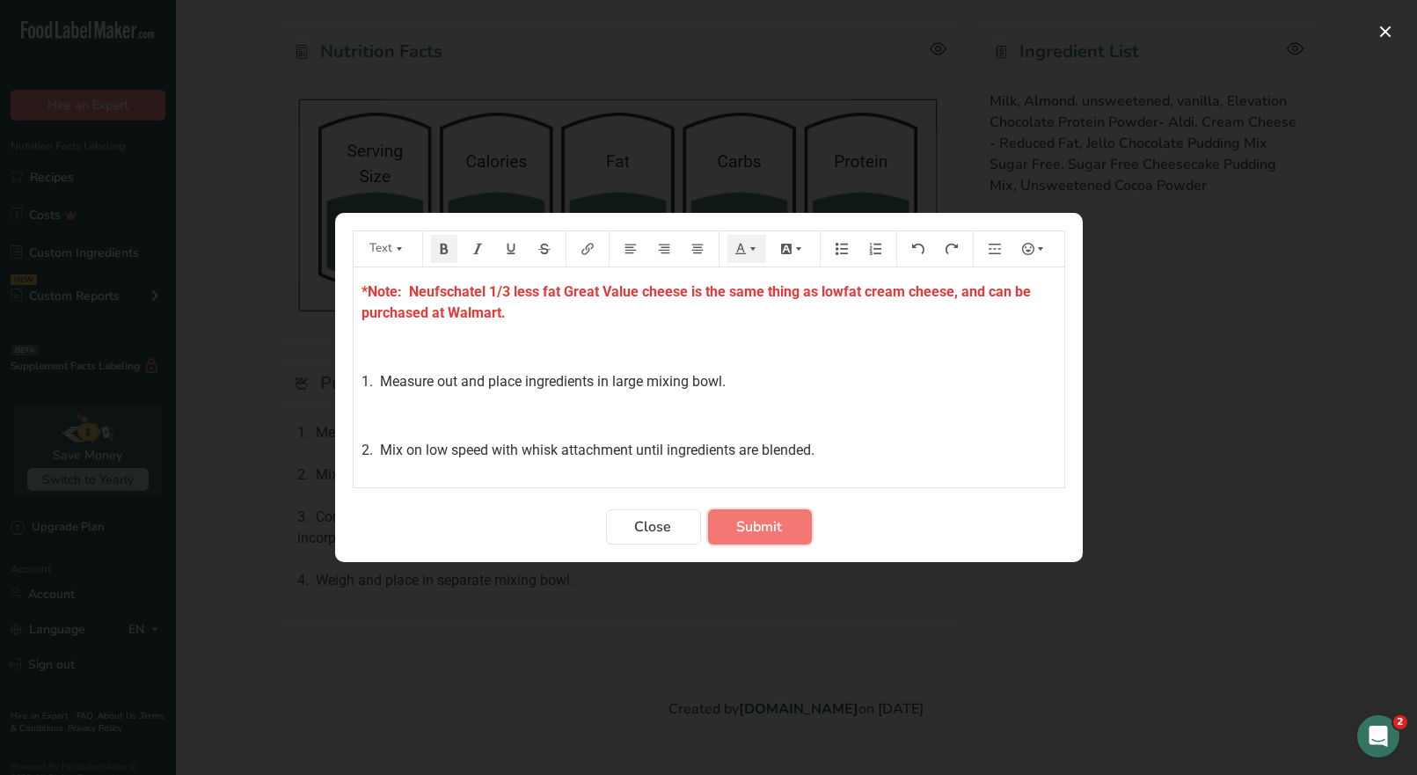
drag, startPoint x: 757, startPoint y: 535, endPoint x: 765, endPoint y: 513, distance: 23.7
click at [757, 534] on span "Submit" at bounding box center [760, 526] width 46 height 21
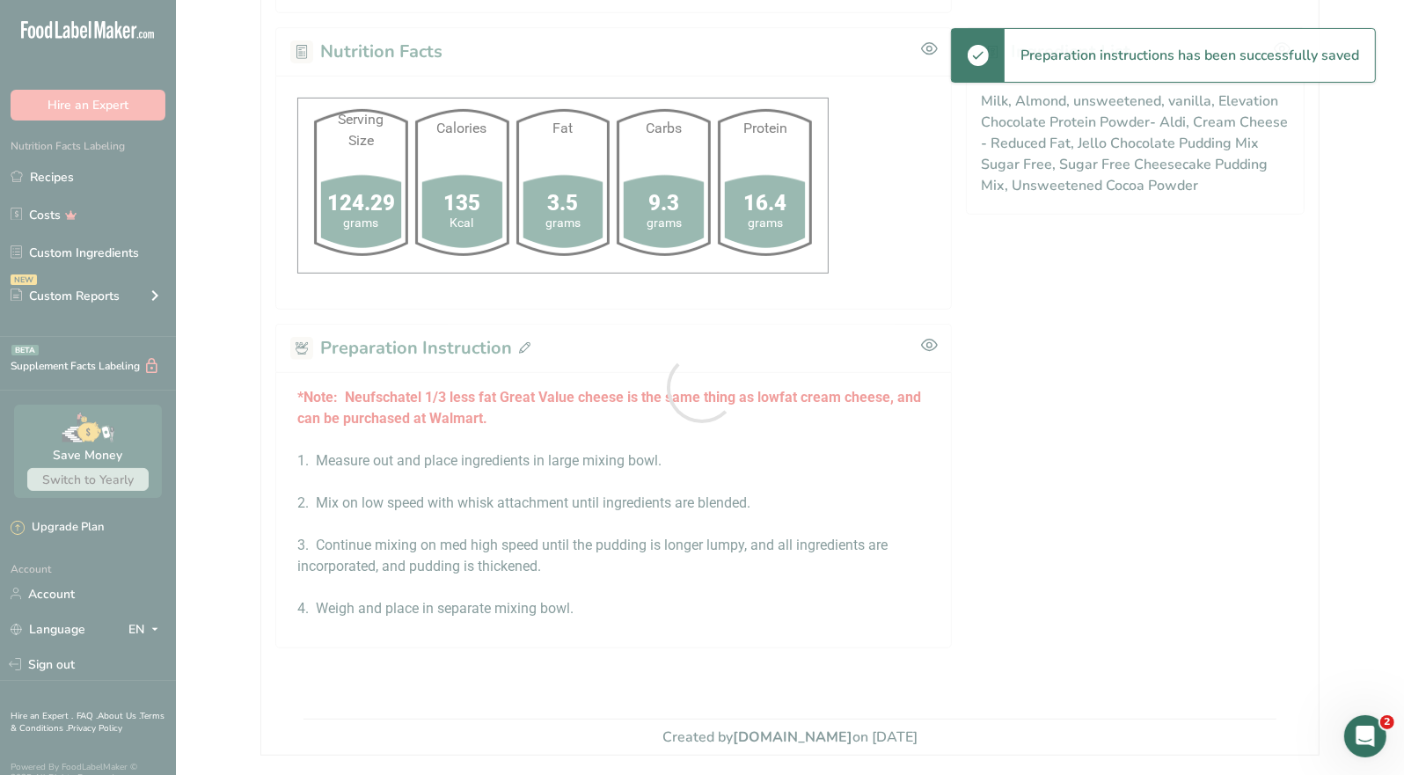
scroll to position [0, 0]
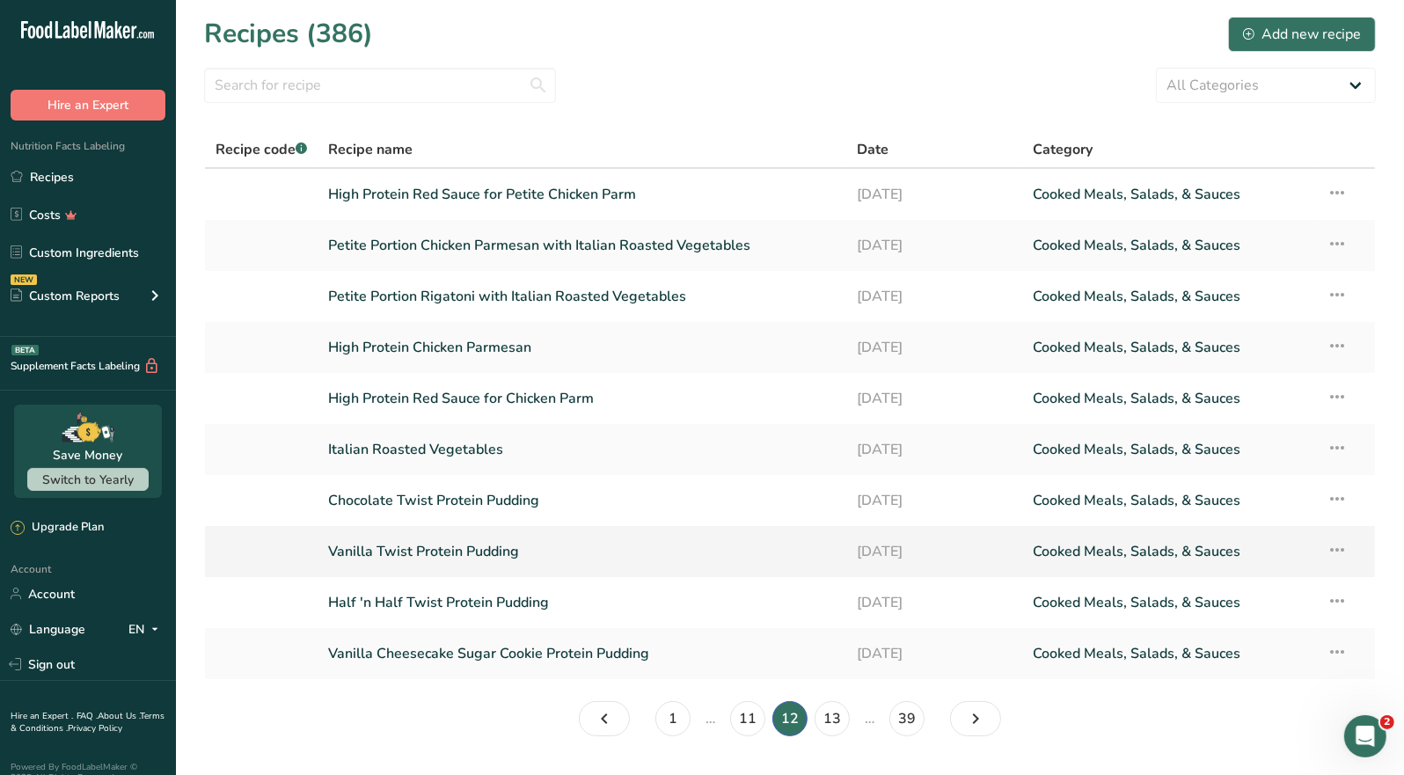
click at [473, 546] on link "Vanilla Twist Protein Pudding" at bounding box center [582, 551] width 508 height 37
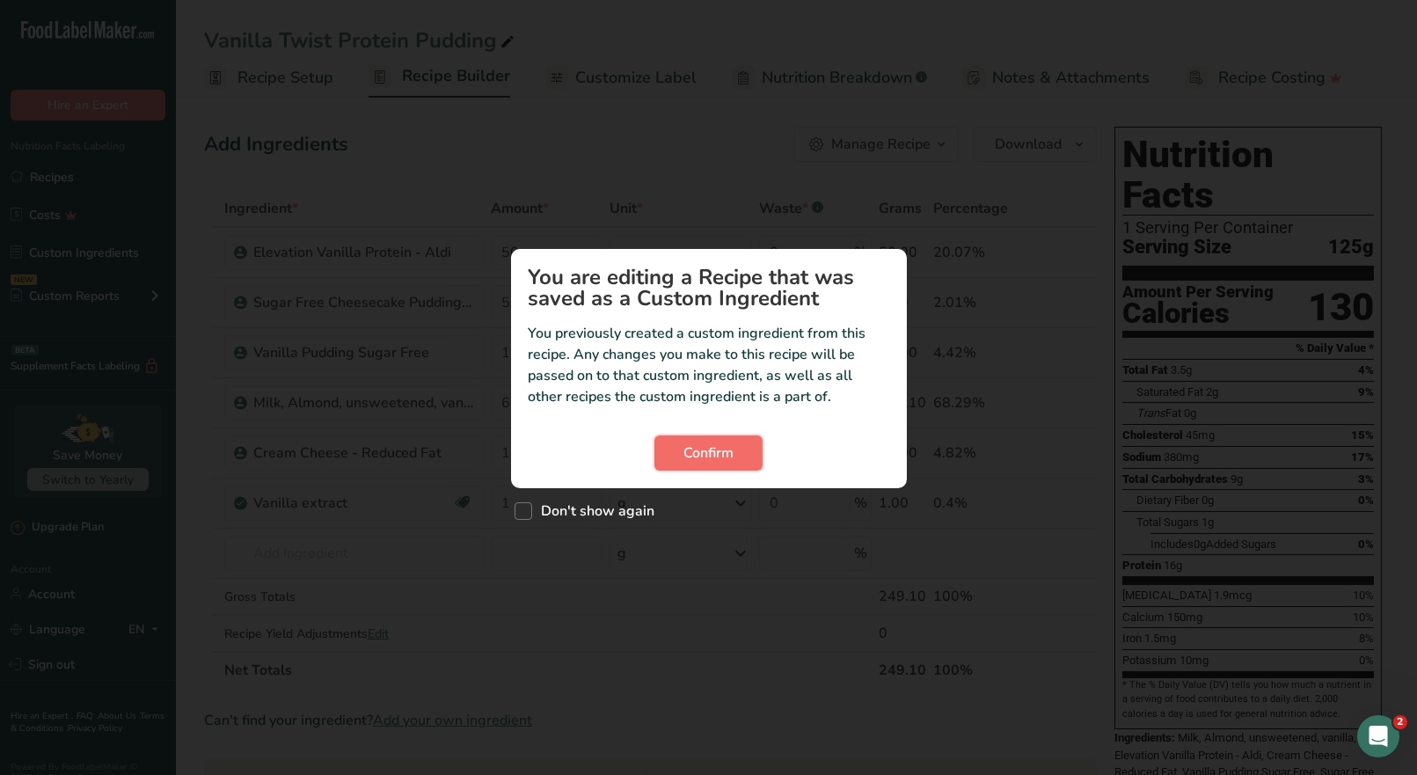
click at [712, 451] on span "Confirm" at bounding box center [709, 453] width 50 height 21
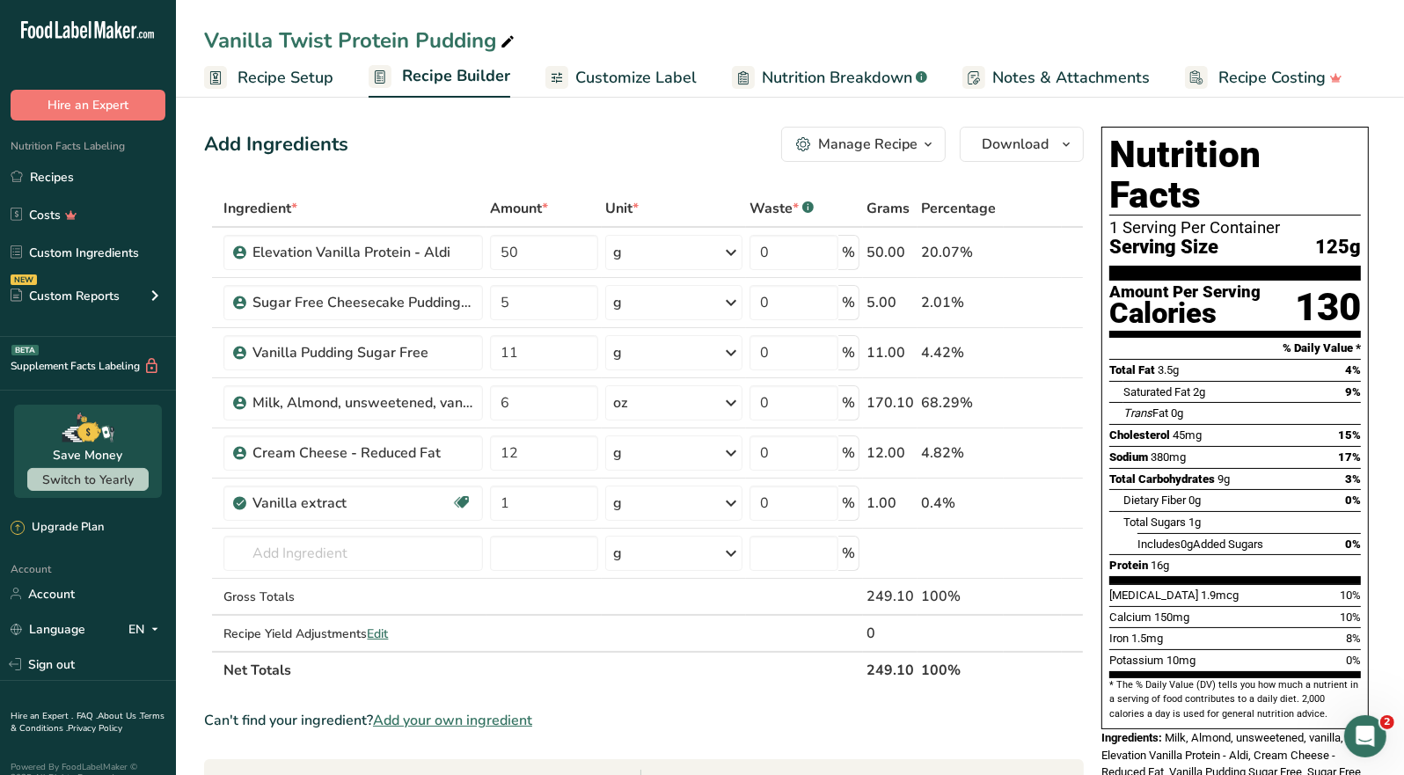
click at [846, 139] on div "Manage Recipe" at bounding box center [867, 144] width 99 height 21
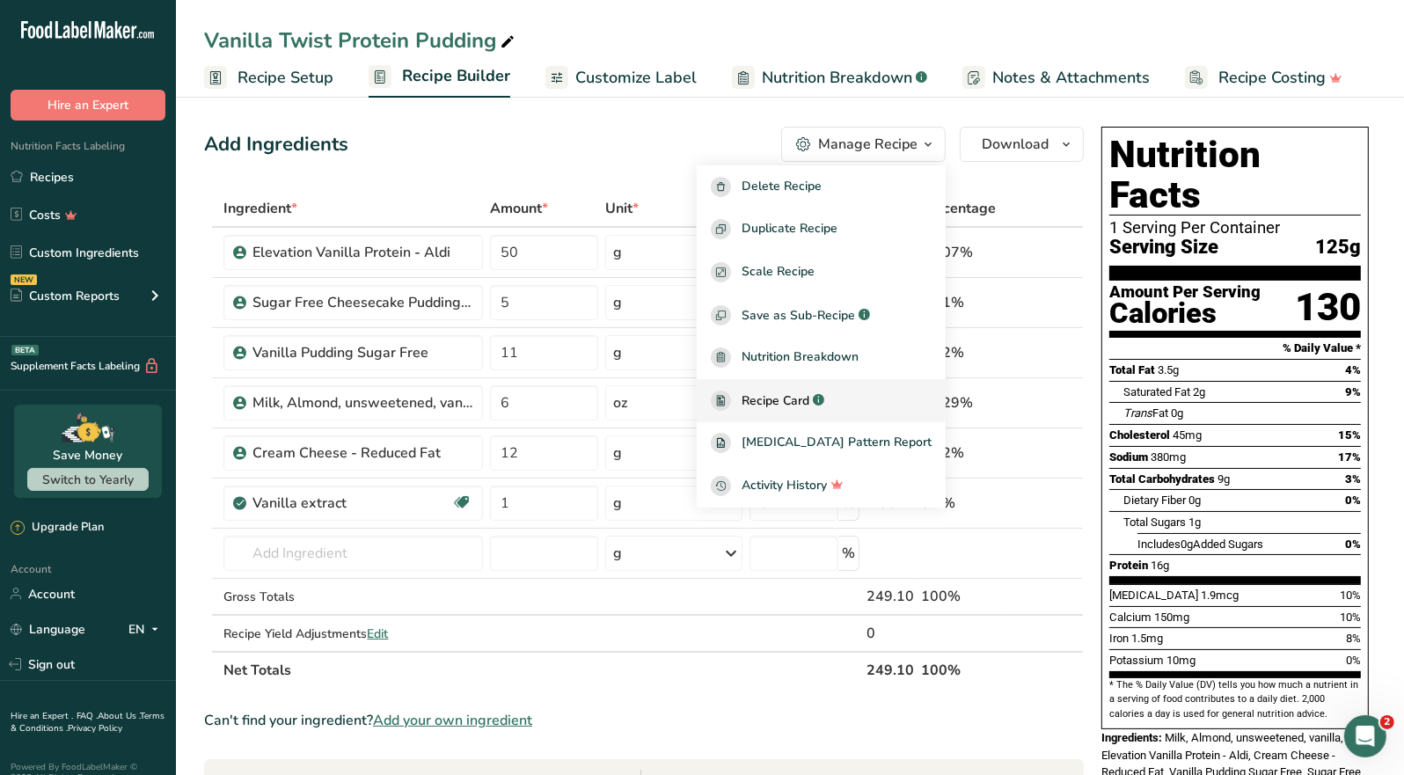
click at [835, 410] on div "Recipe Card .a-a{fill:#347362;}.b-a{fill:#fff;}" at bounding box center [821, 401] width 221 height 20
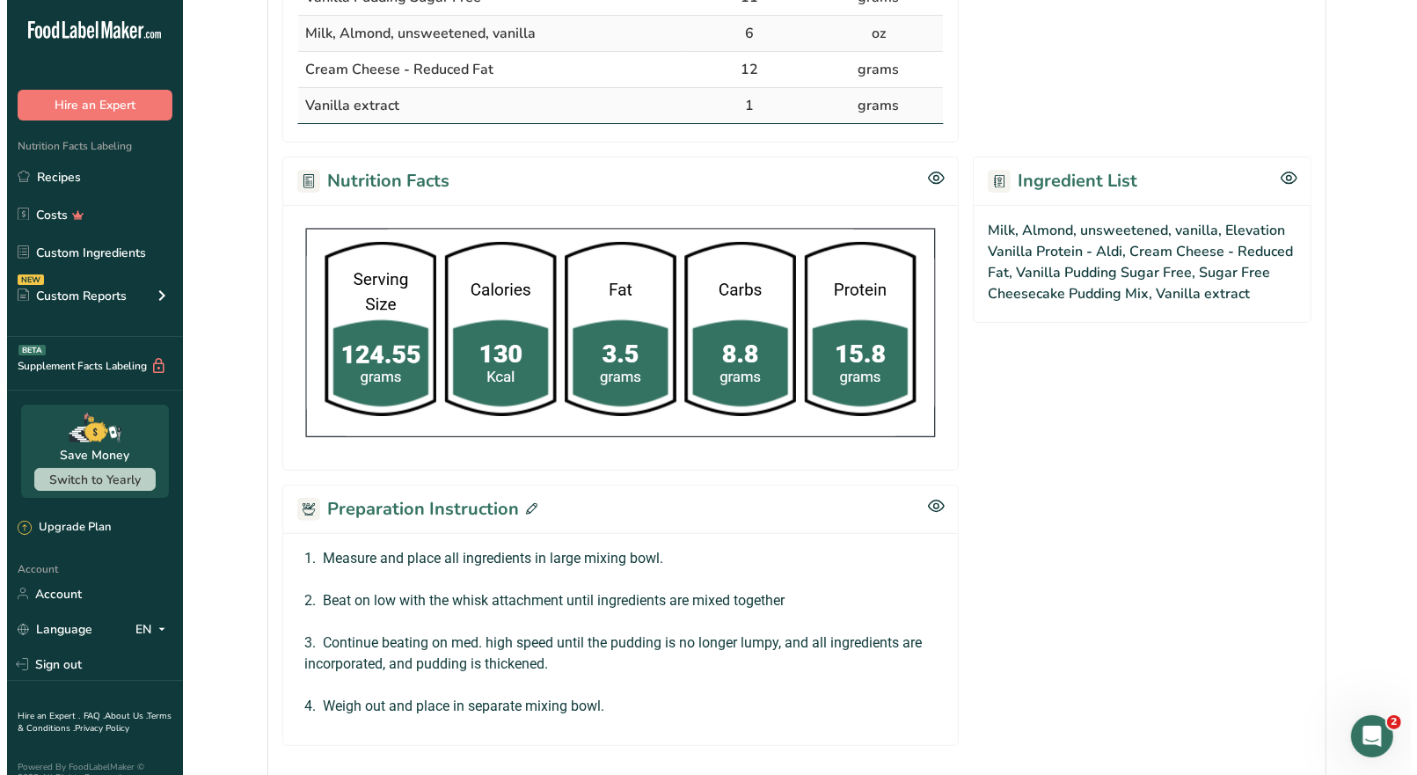
scroll to position [687, 0]
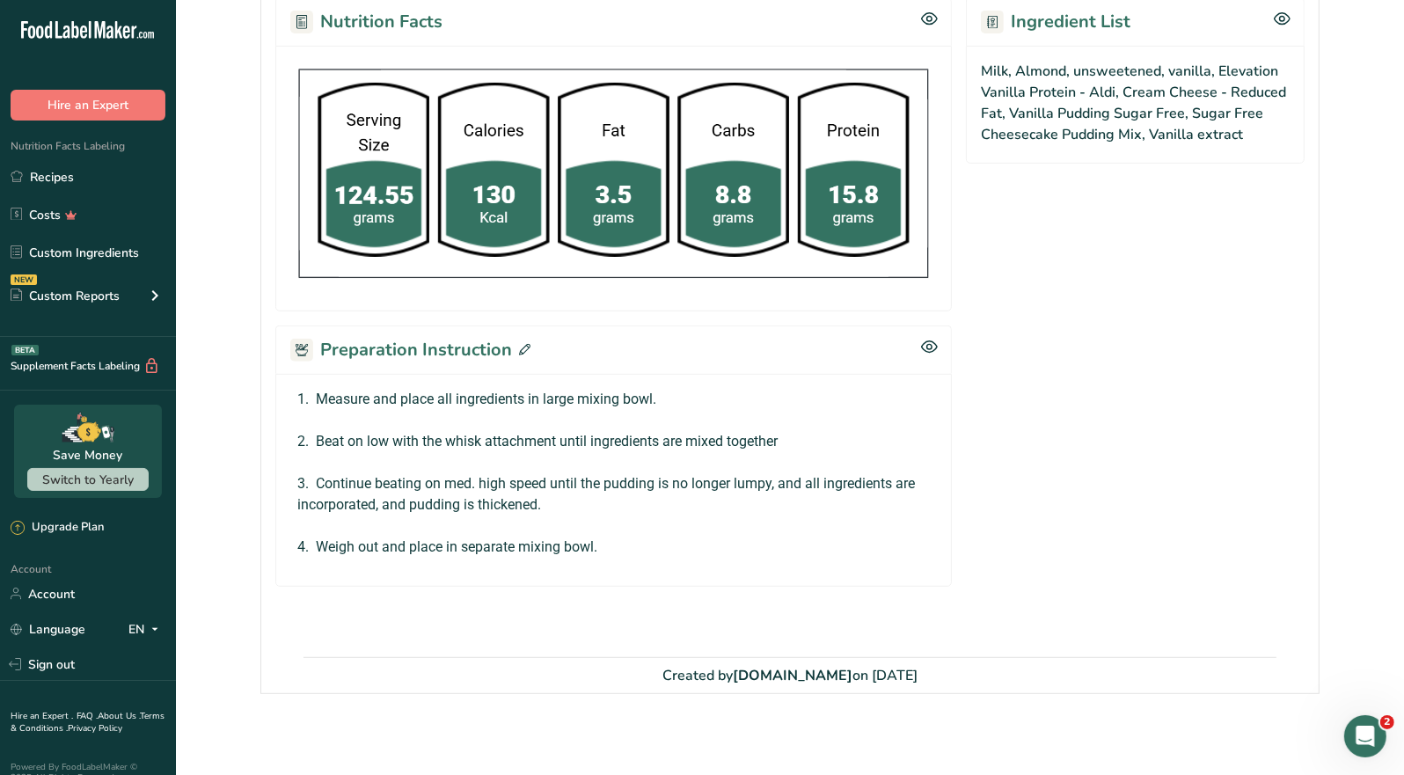
click at [521, 346] on icon at bounding box center [524, 349] width 11 height 11
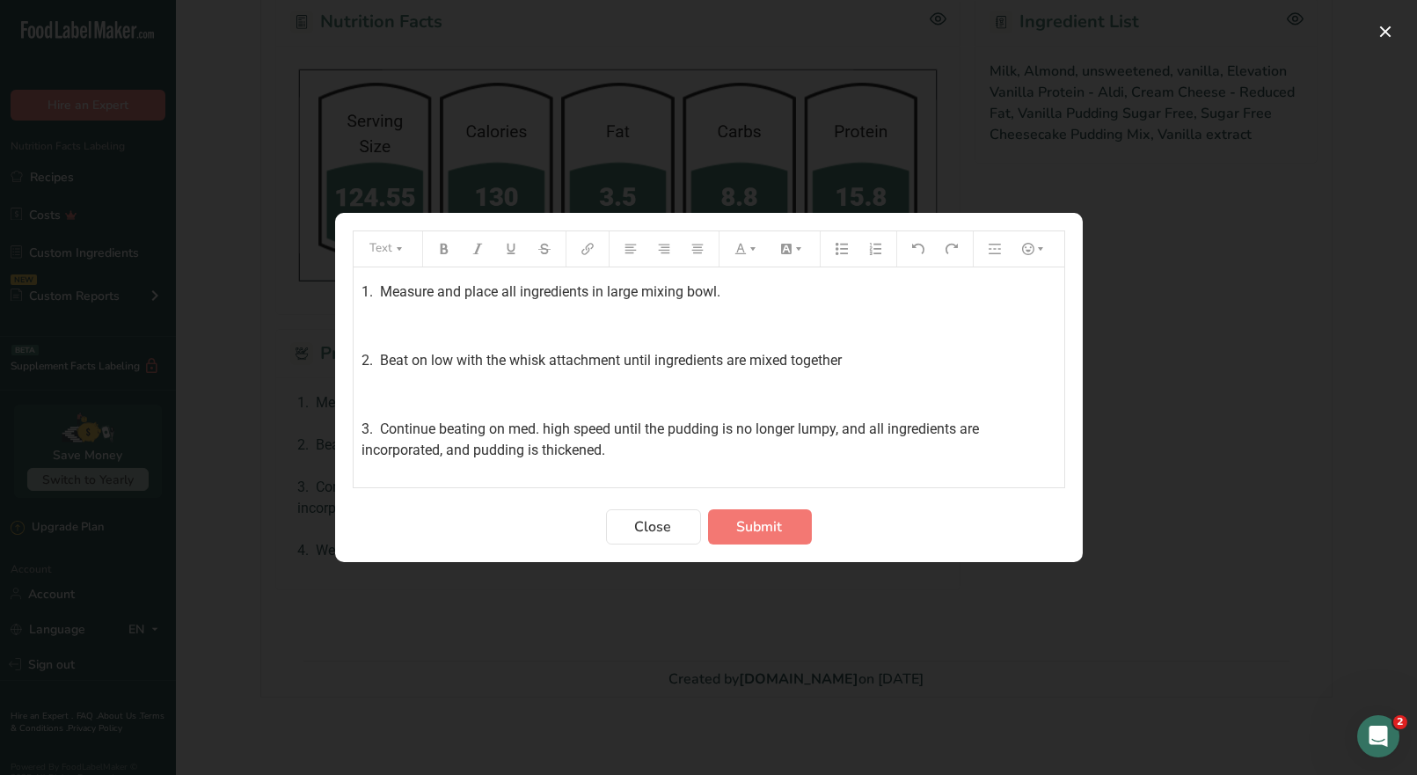
click at [358, 288] on div "1. Measure and place all ingredients in large mixing bowl. ﻿ 2. Beat on low wit…" at bounding box center [709, 398] width 711 height 262
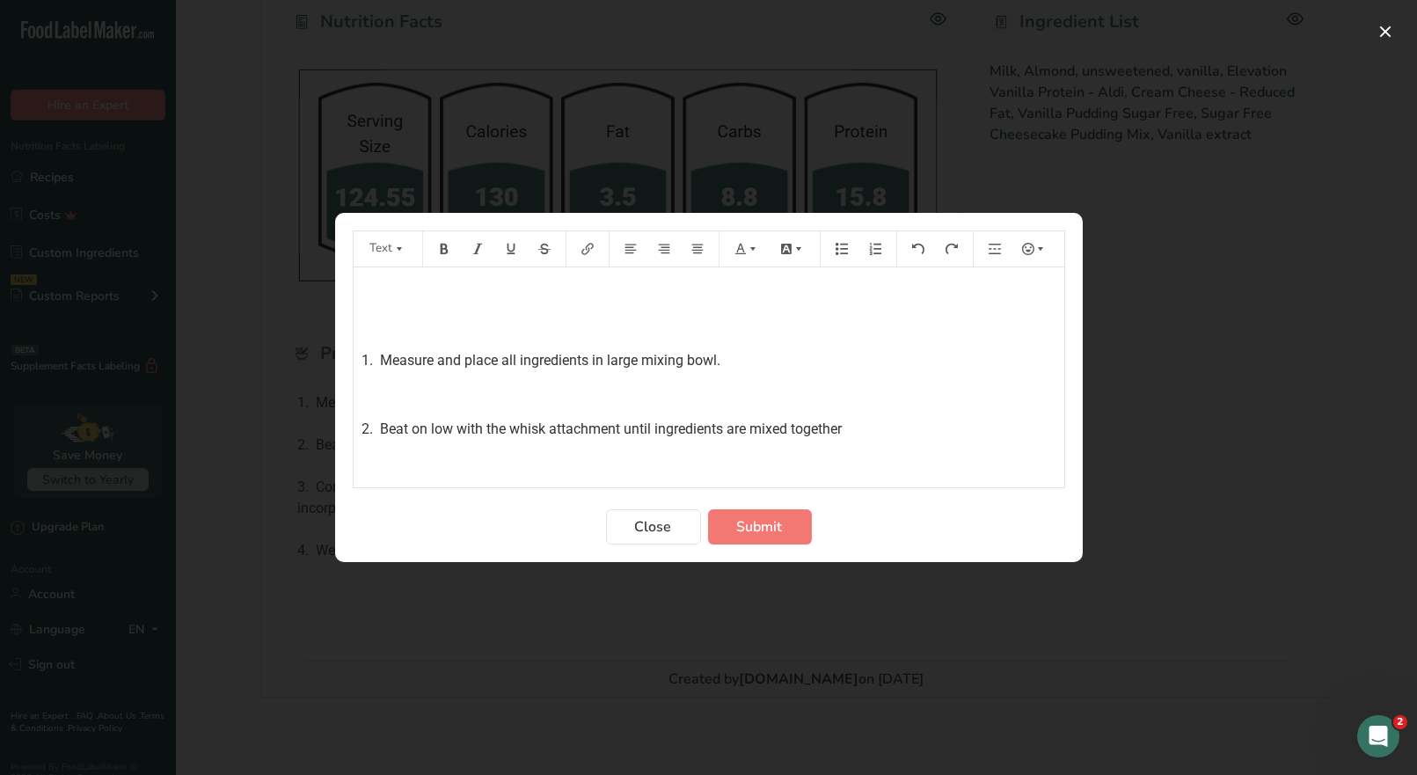
click at [373, 294] on p "﻿" at bounding box center [709, 292] width 693 height 21
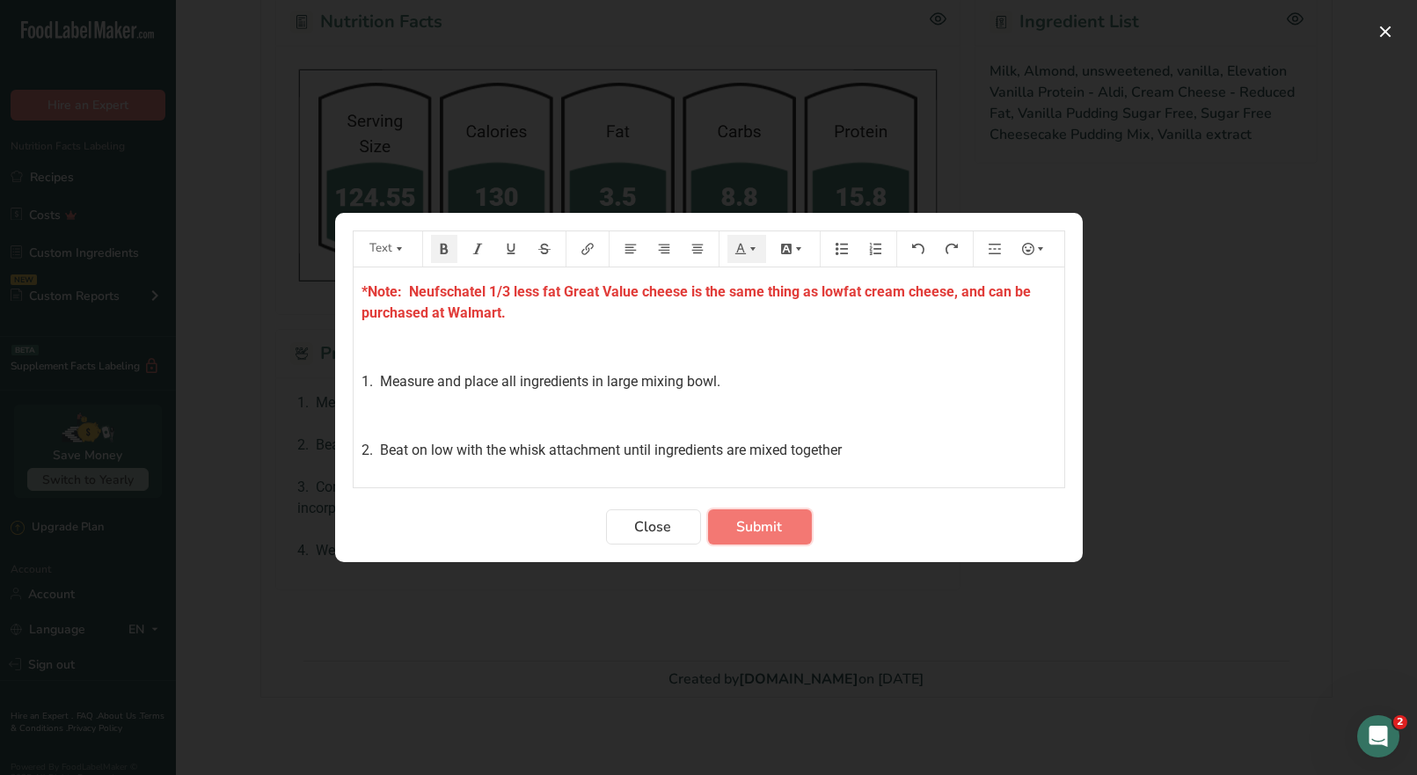
drag, startPoint x: 761, startPoint y: 534, endPoint x: 739, endPoint y: 463, distance: 74.6
click at [761, 526] on span "Submit" at bounding box center [760, 526] width 46 height 21
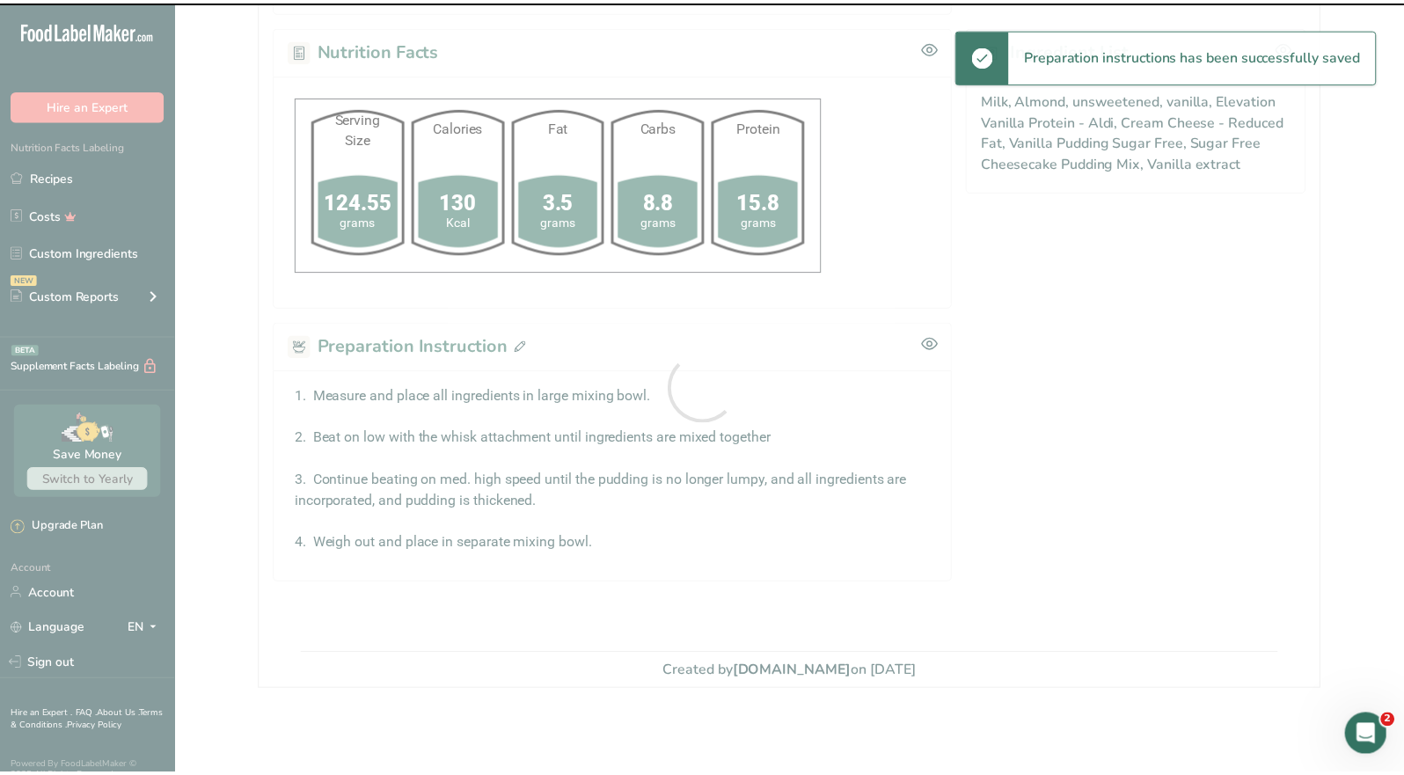
scroll to position [657, 0]
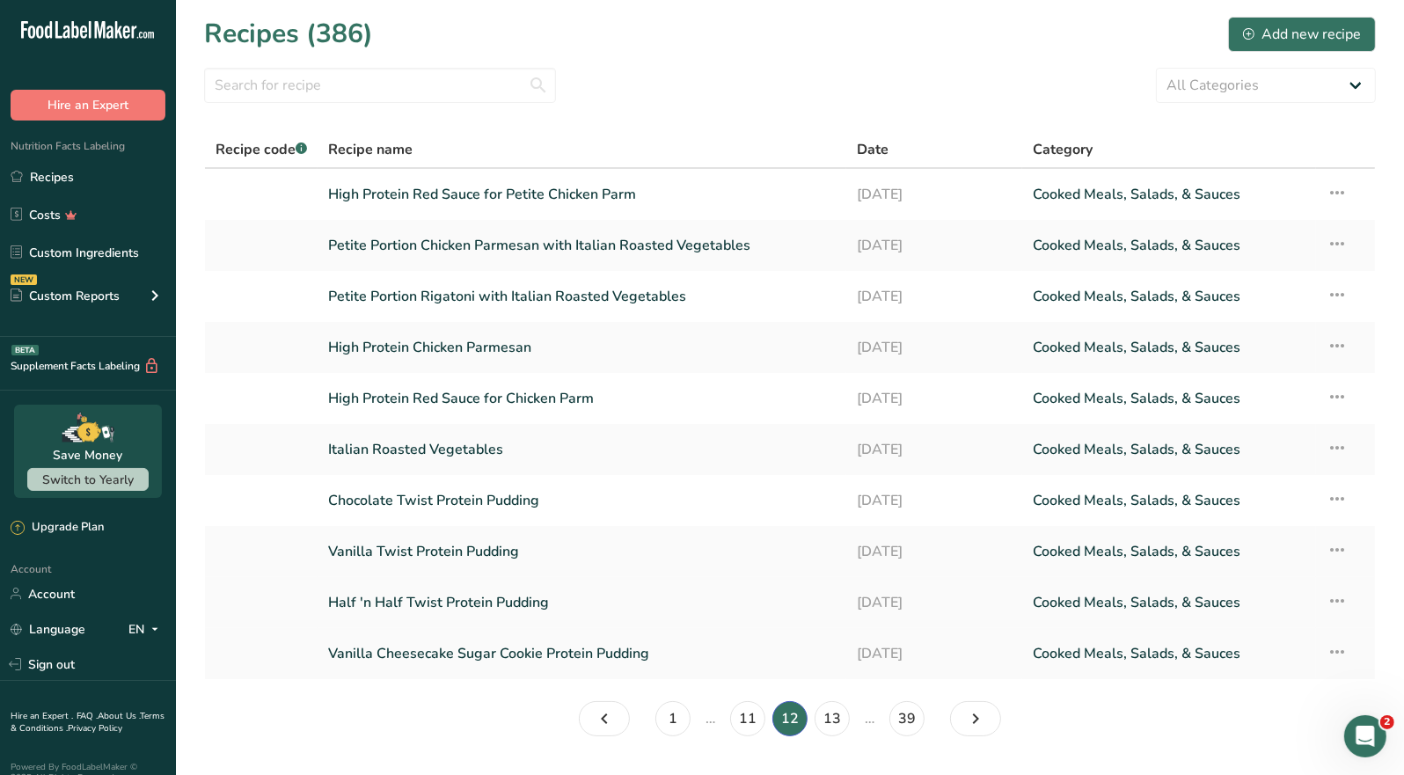
click at [506, 610] on link "Half 'n Half Twist Protein Pudding" at bounding box center [582, 602] width 508 height 37
click at [537, 656] on link "Vanilla Cheesecake Sugar Cookie Protein Pudding" at bounding box center [582, 653] width 508 height 37
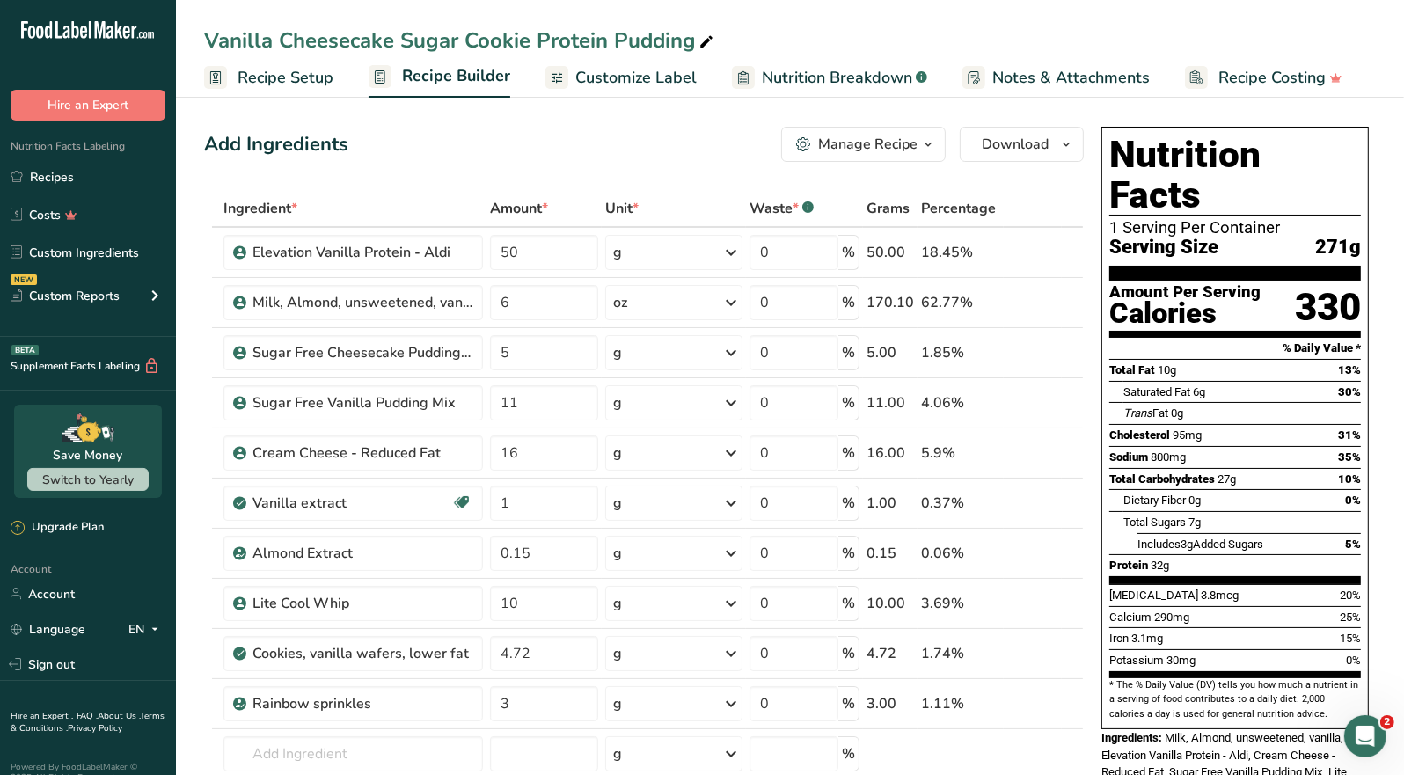
click at [875, 148] on div "Manage Recipe" at bounding box center [867, 144] width 99 height 21
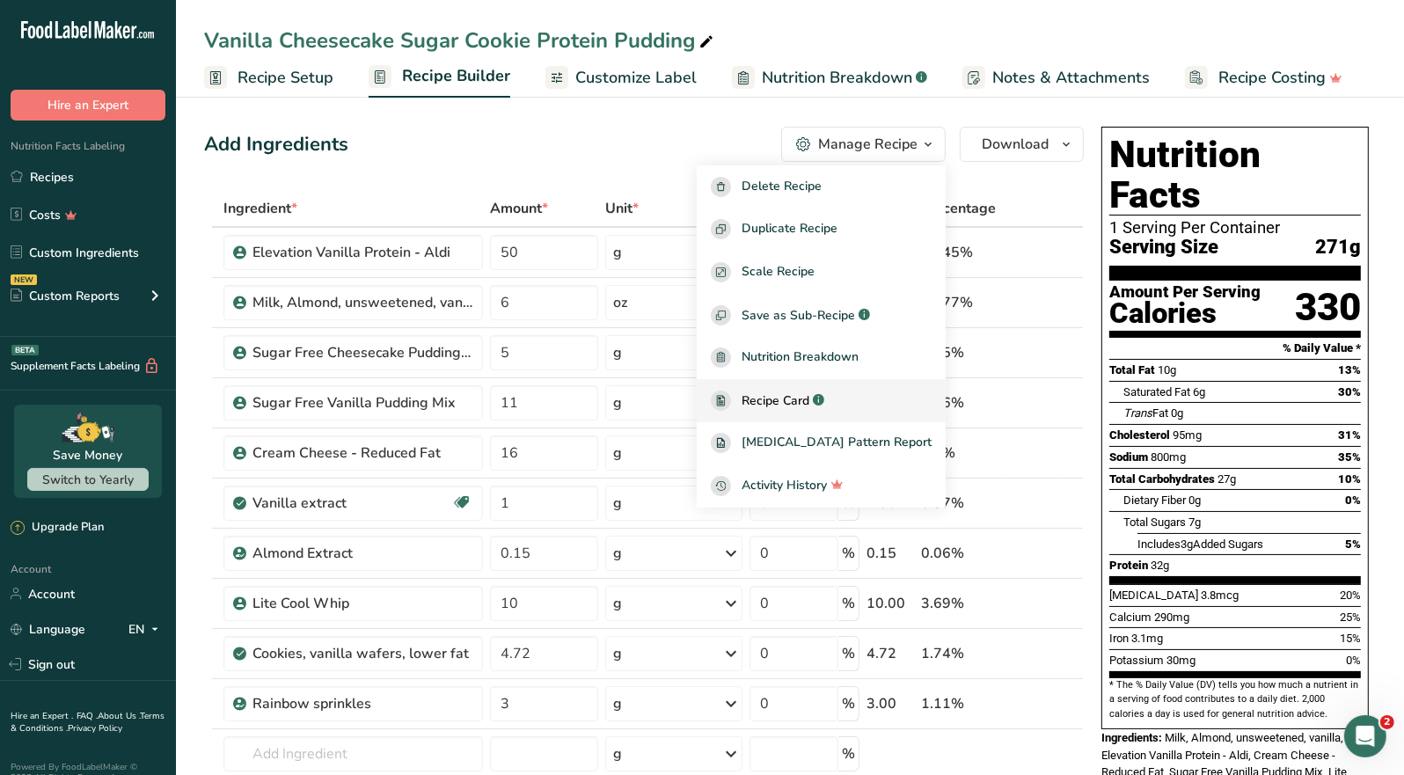
click at [809, 394] on span "Recipe Card" at bounding box center [776, 401] width 68 height 18
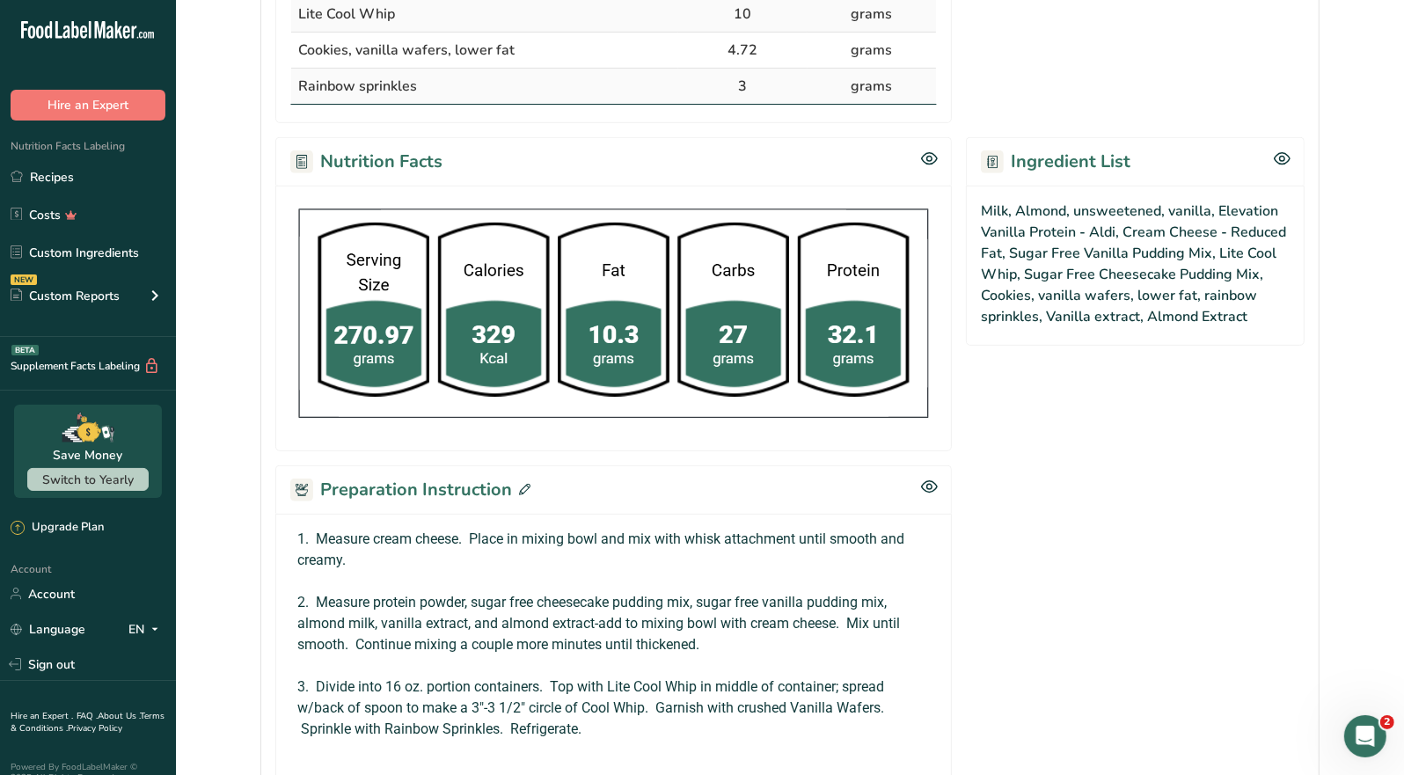
scroll to position [704, 0]
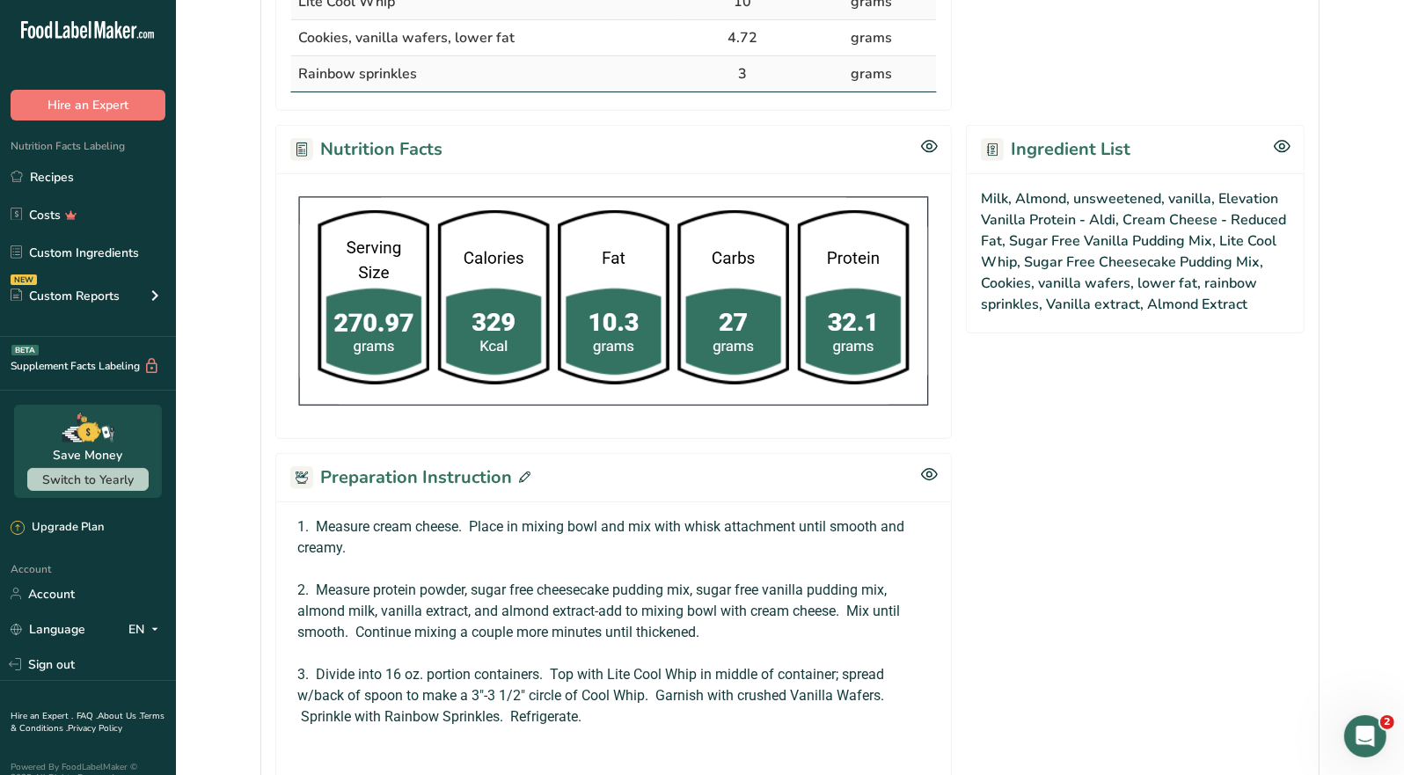
click at [525, 472] on icon at bounding box center [524, 477] width 11 height 11
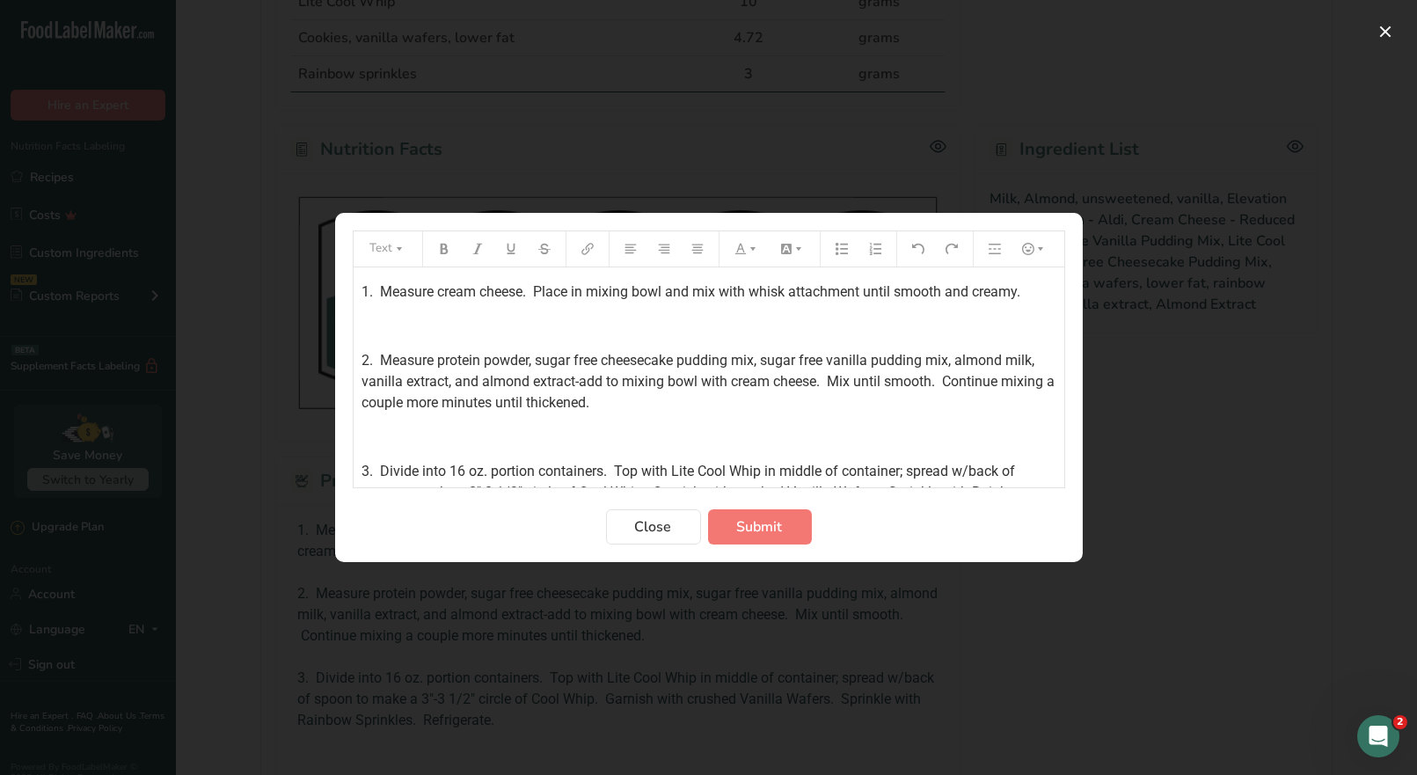
click at [355, 286] on div "1. Measure cream cheese. Place in mixing bowl and mix with whisk attachment unt…" at bounding box center [709, 515] width 711 height 497
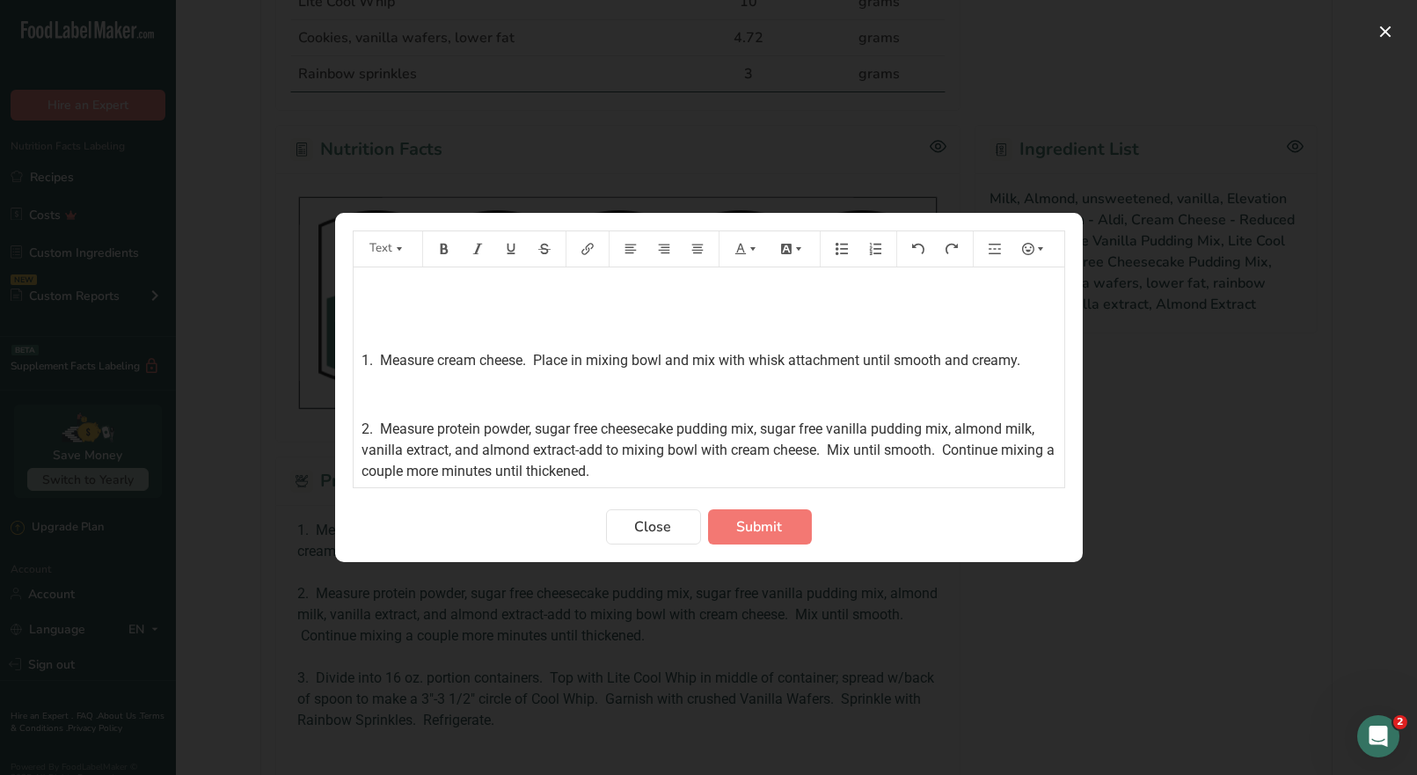
click at [365, 292] on p "﻿" at bounding box center [709, 292] width 693 height 21
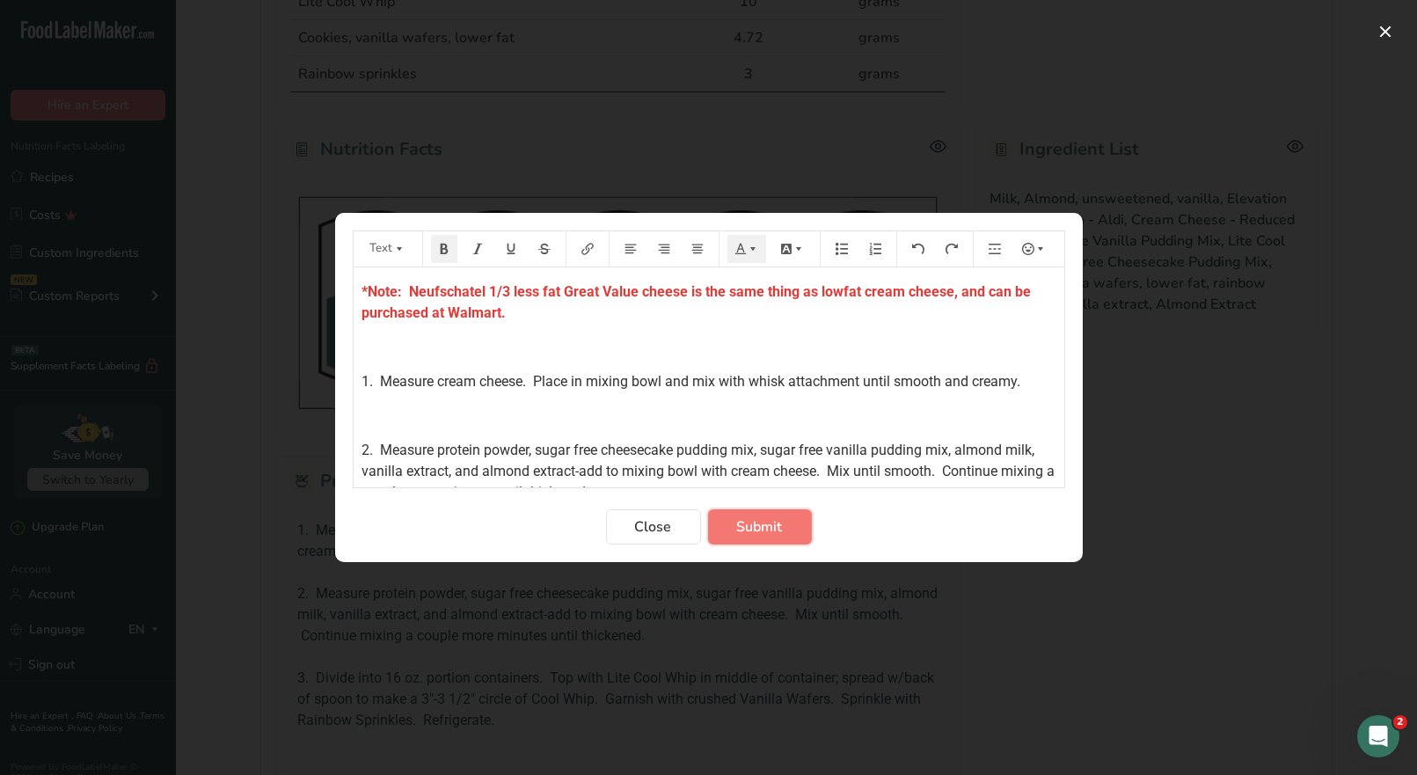
click at [779, 520] on span "Submit" at bounding box center [760, 526] width 46 height 21
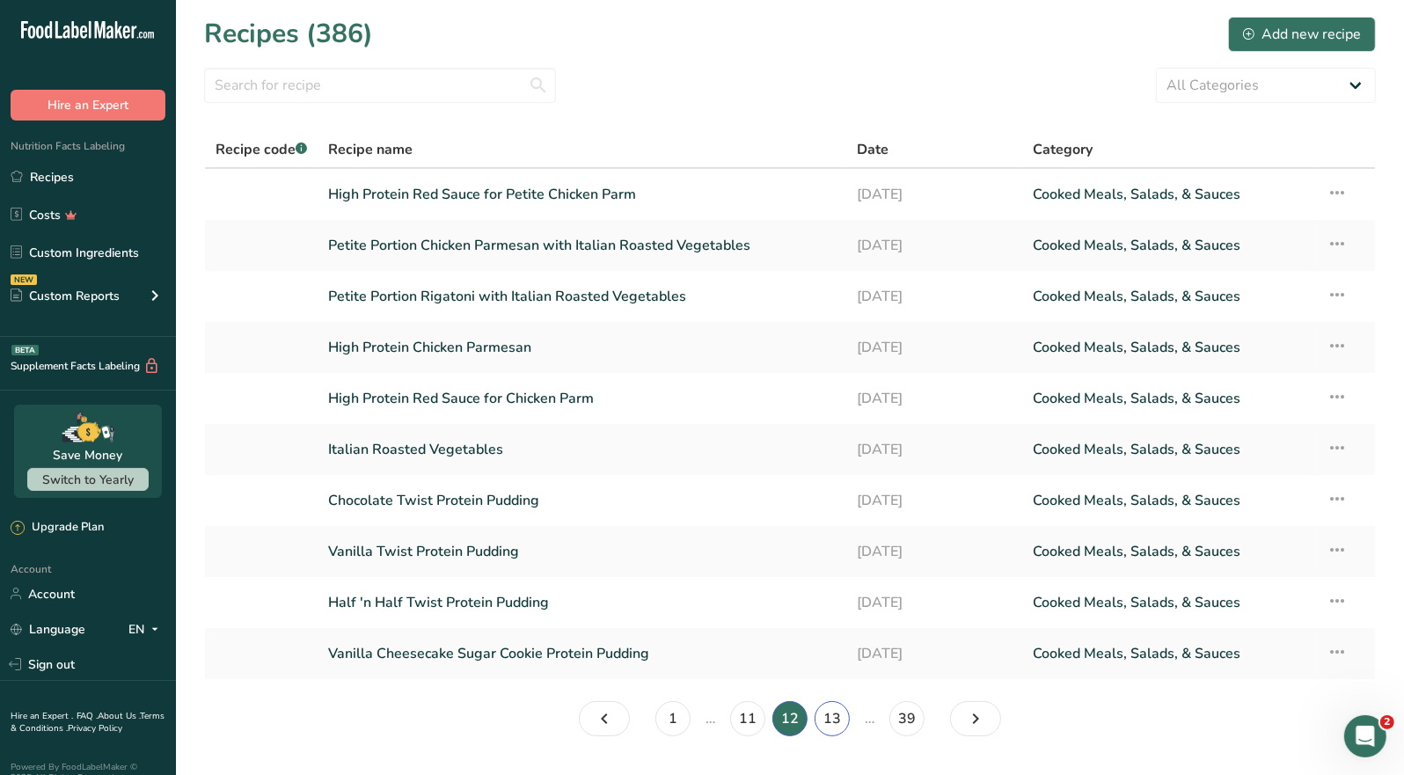
click at [832, 723] on link "13" at bounding box center [832, 718] width 35 height 35
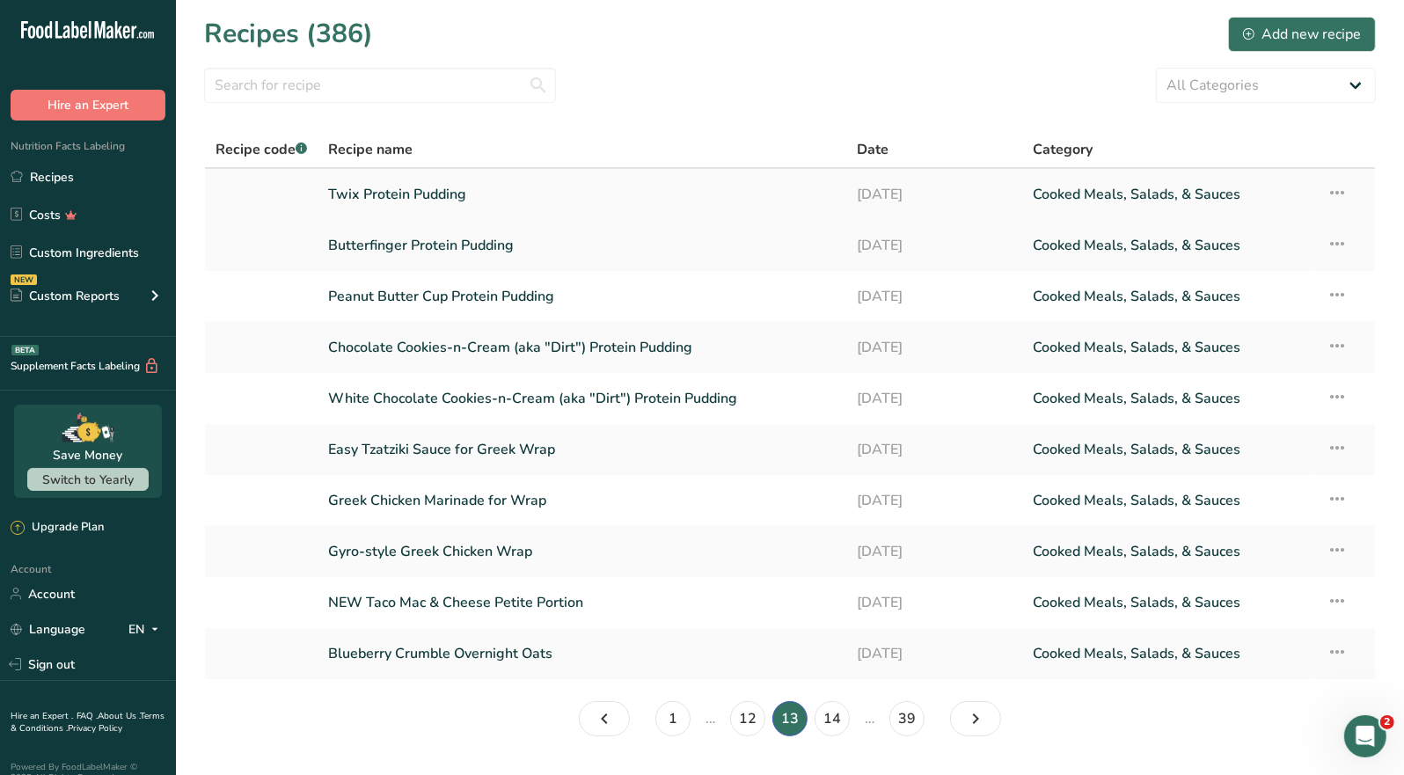
click at [433, 200] on link "Twix Protein Pudding" at bounding box center [582, 194] width 508 height 37
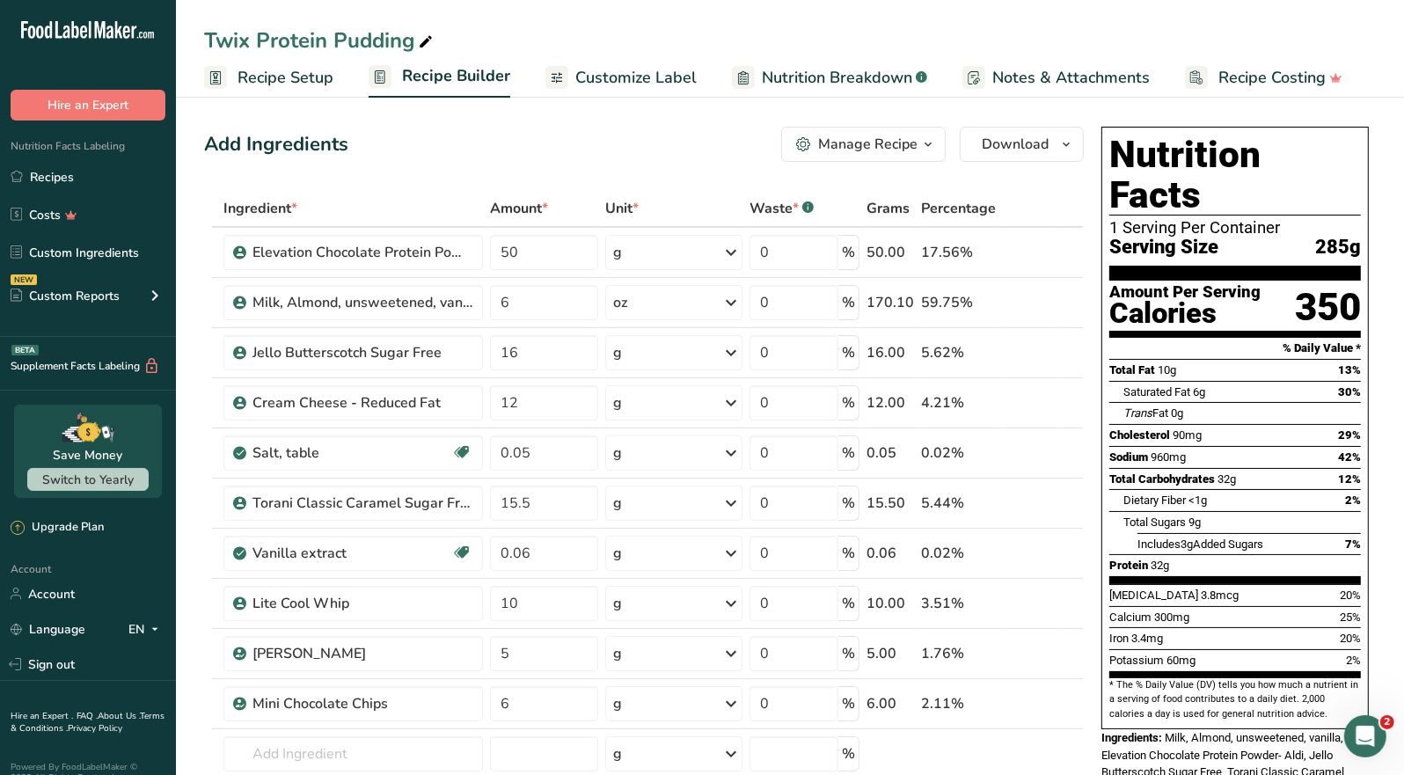
click at [905, 151] on div "Manage Recipe" at bounding box center [867, 144] width 99 height 21
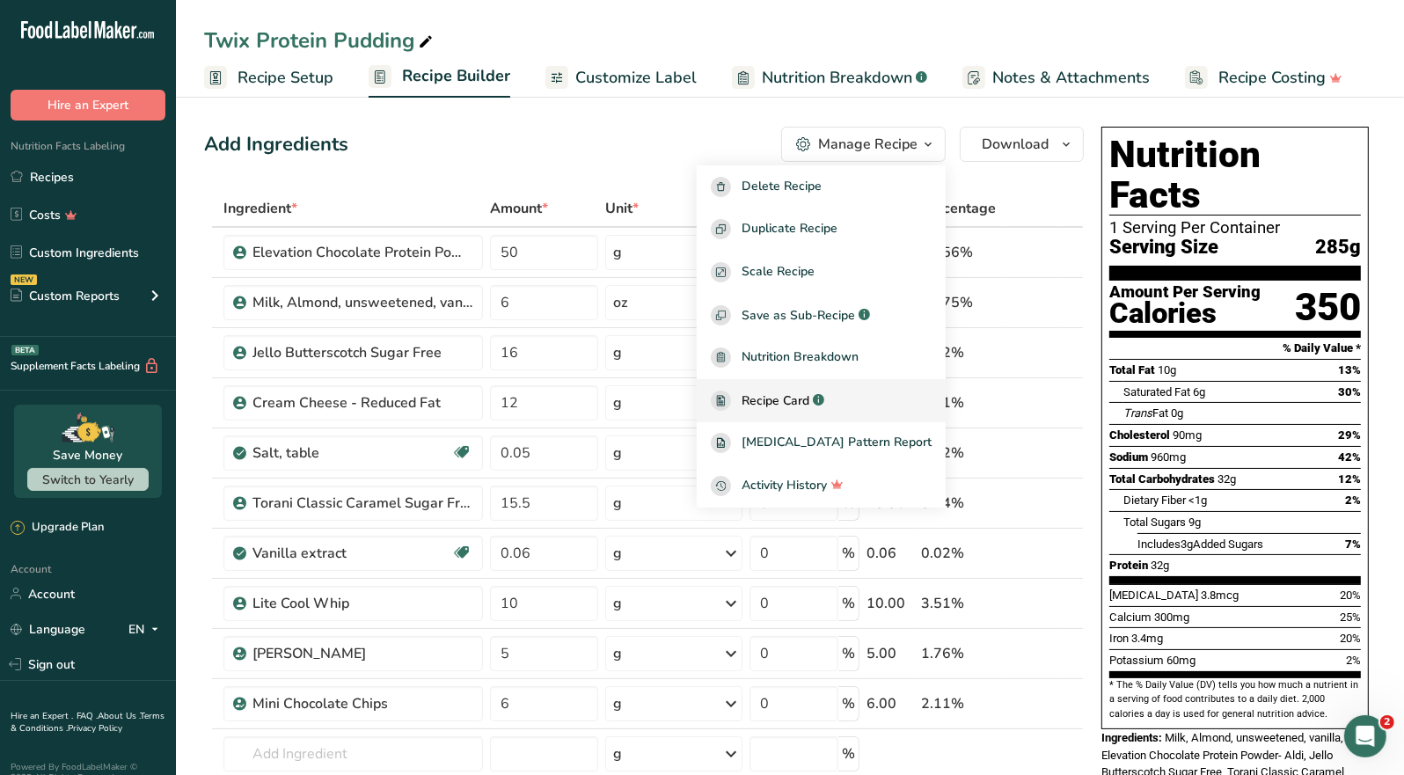
click at [809, 406] on span "Recipe Card" at bounding box center [776, 401] width 68 height 18
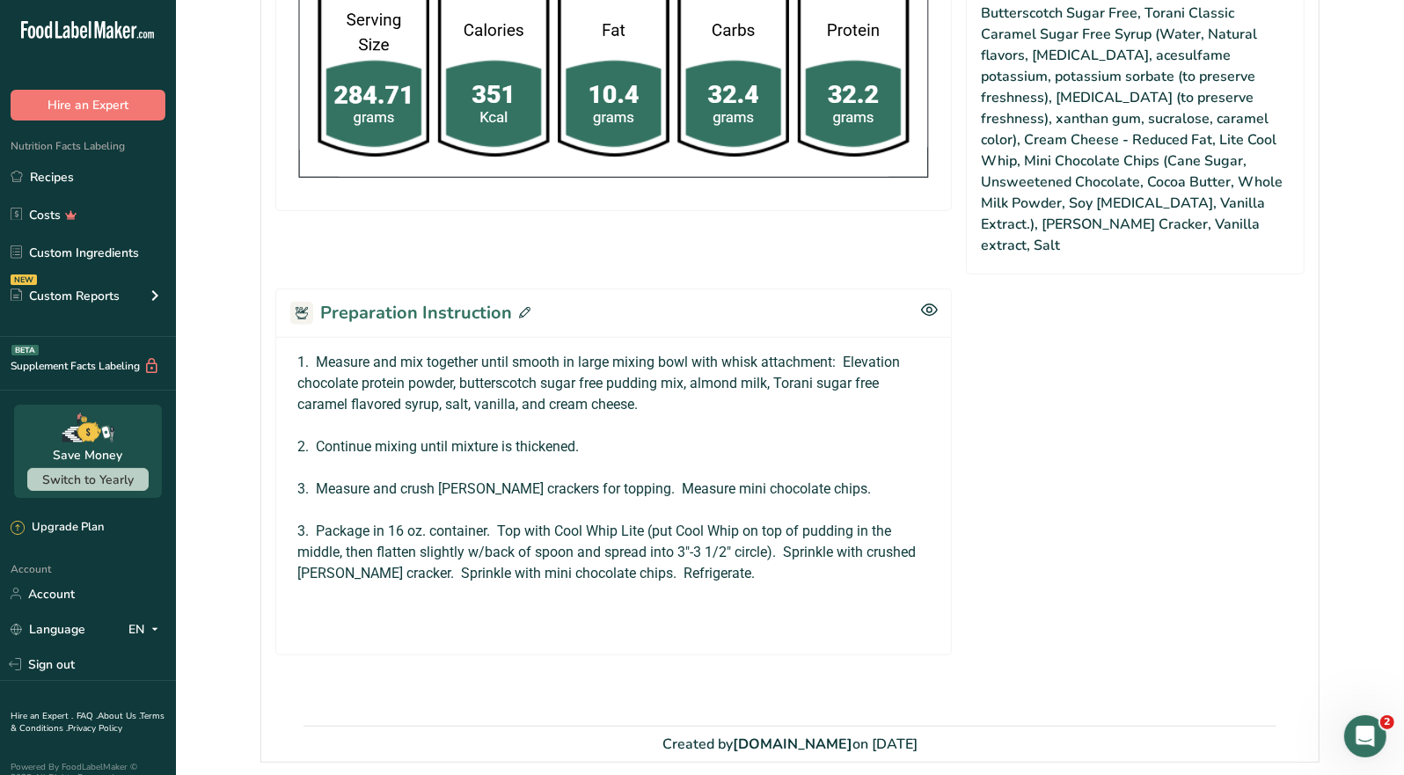
scroll to position [958, 0]
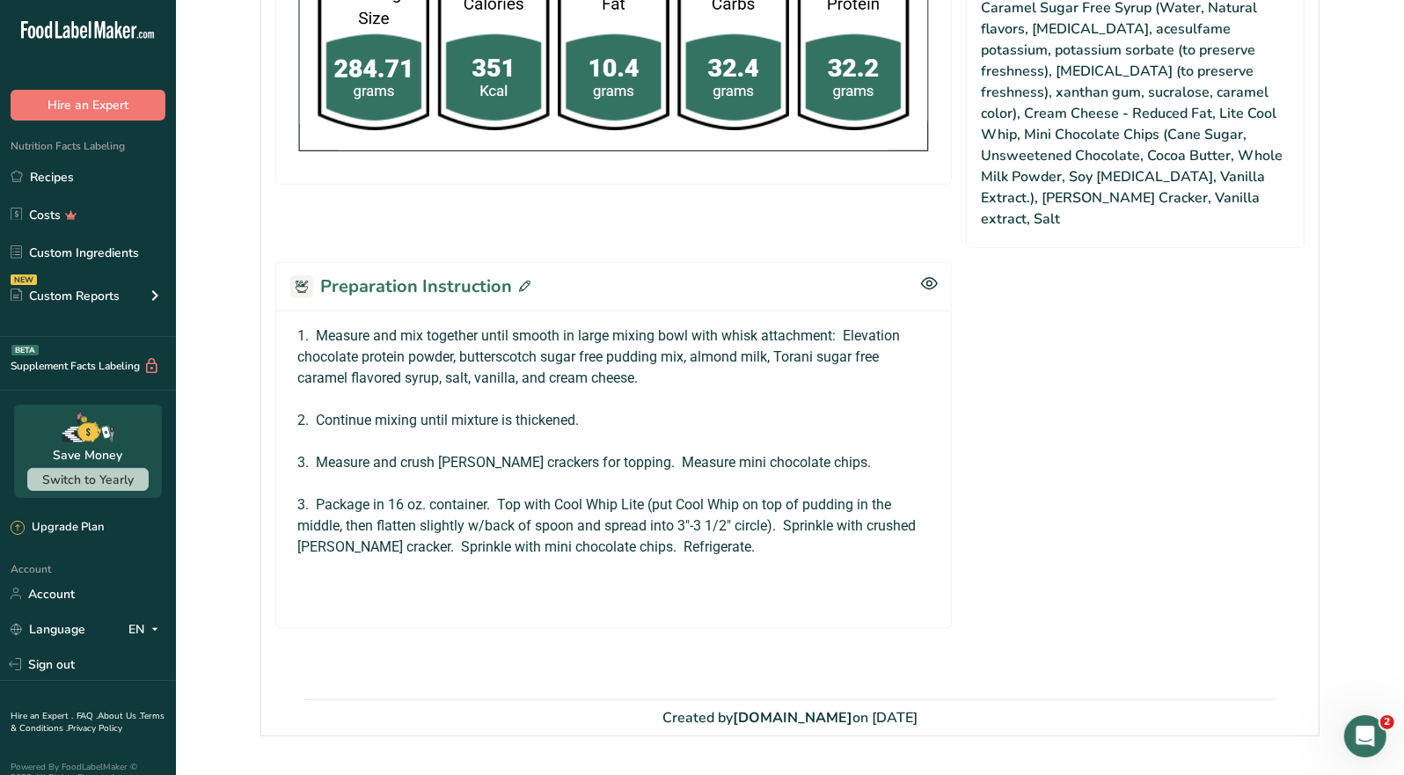
click at [519, 281] on icon at bounding box center [524, 286] width 11 height 11
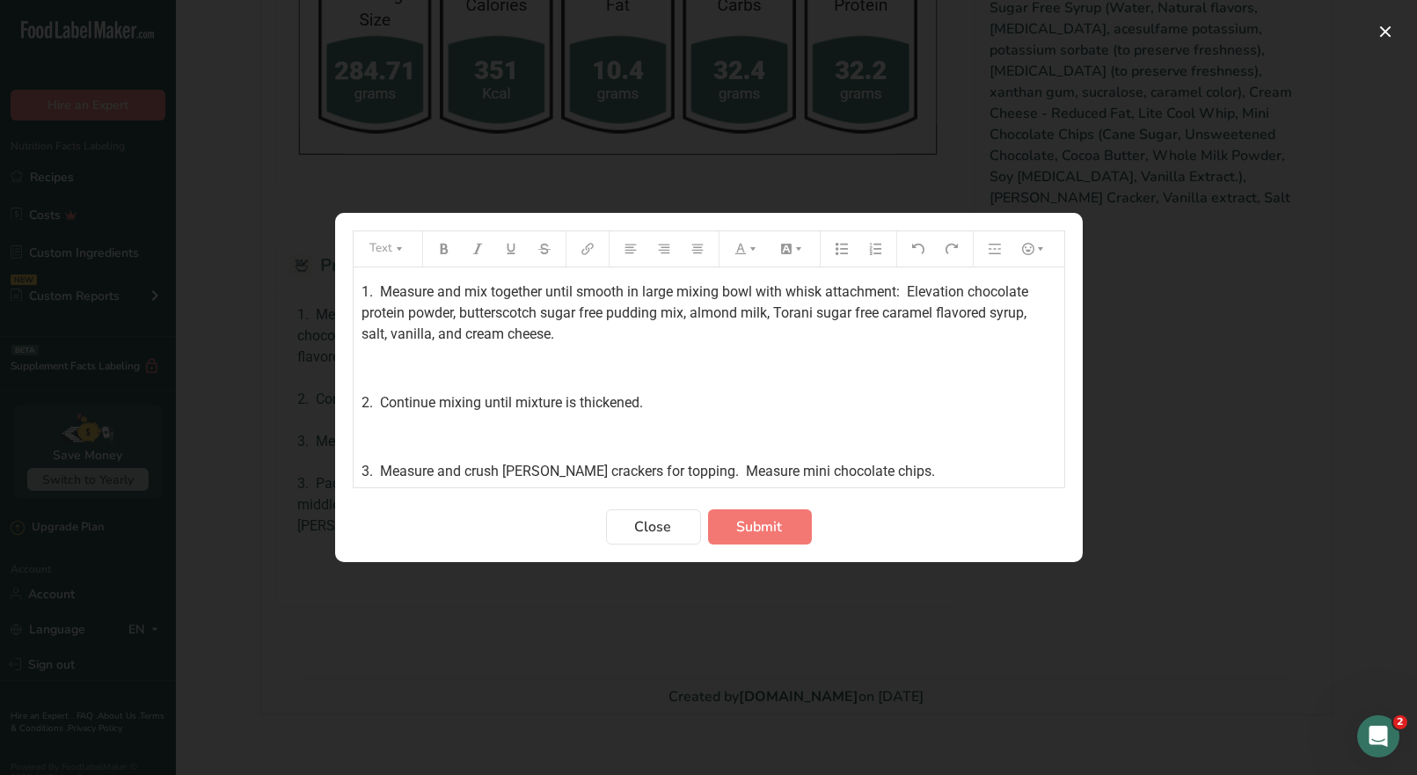
click at [360, 292] on div "1. Measure and mix together until smooth in large mixing bowl with whisk attach…" at bounding box center [709, 464] width 711 height 394
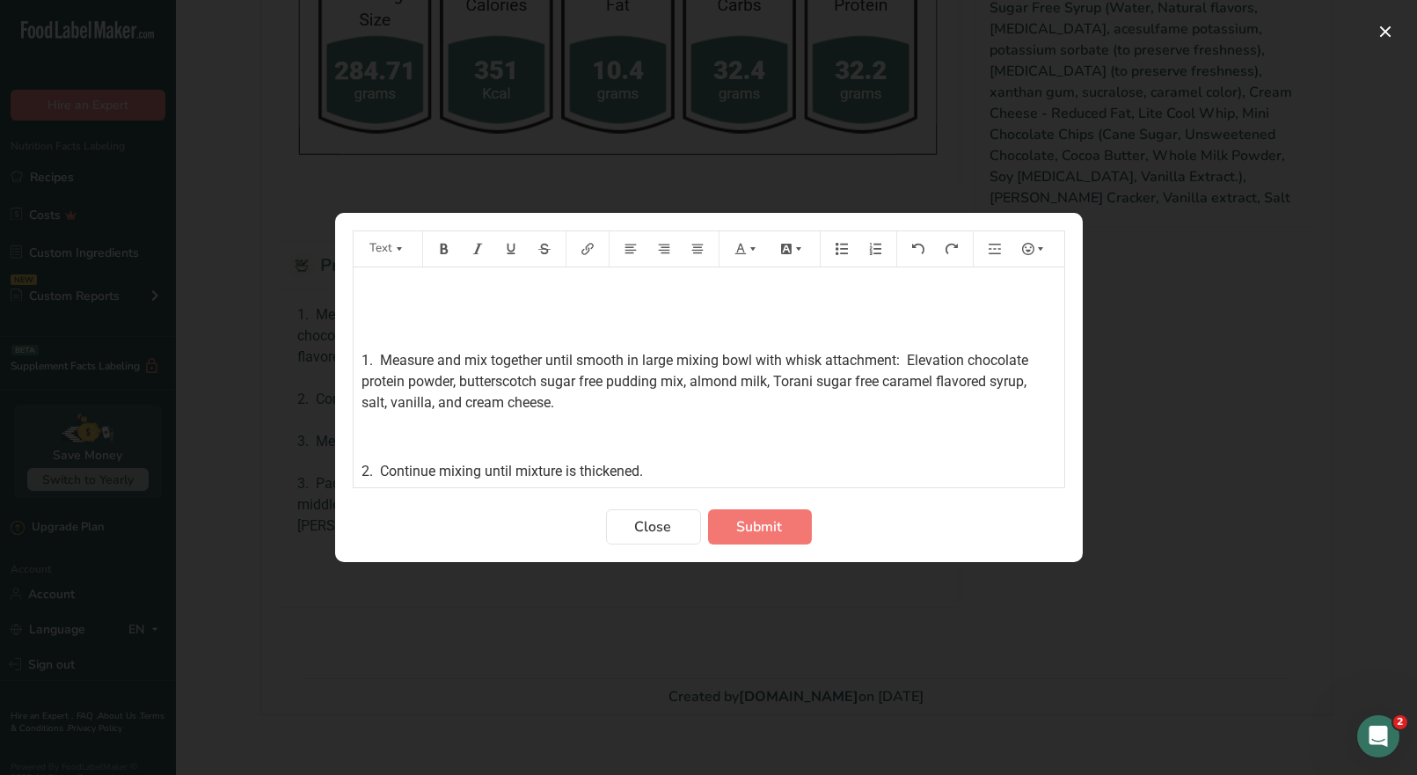
drag, startPoint x: 365, startPoint y: 292, endPoint x: 385, endPoint y: 285, distance: 20.6
click at [370, 289] on p "﻿" at bounding box center [709, 292] width 693 height 21
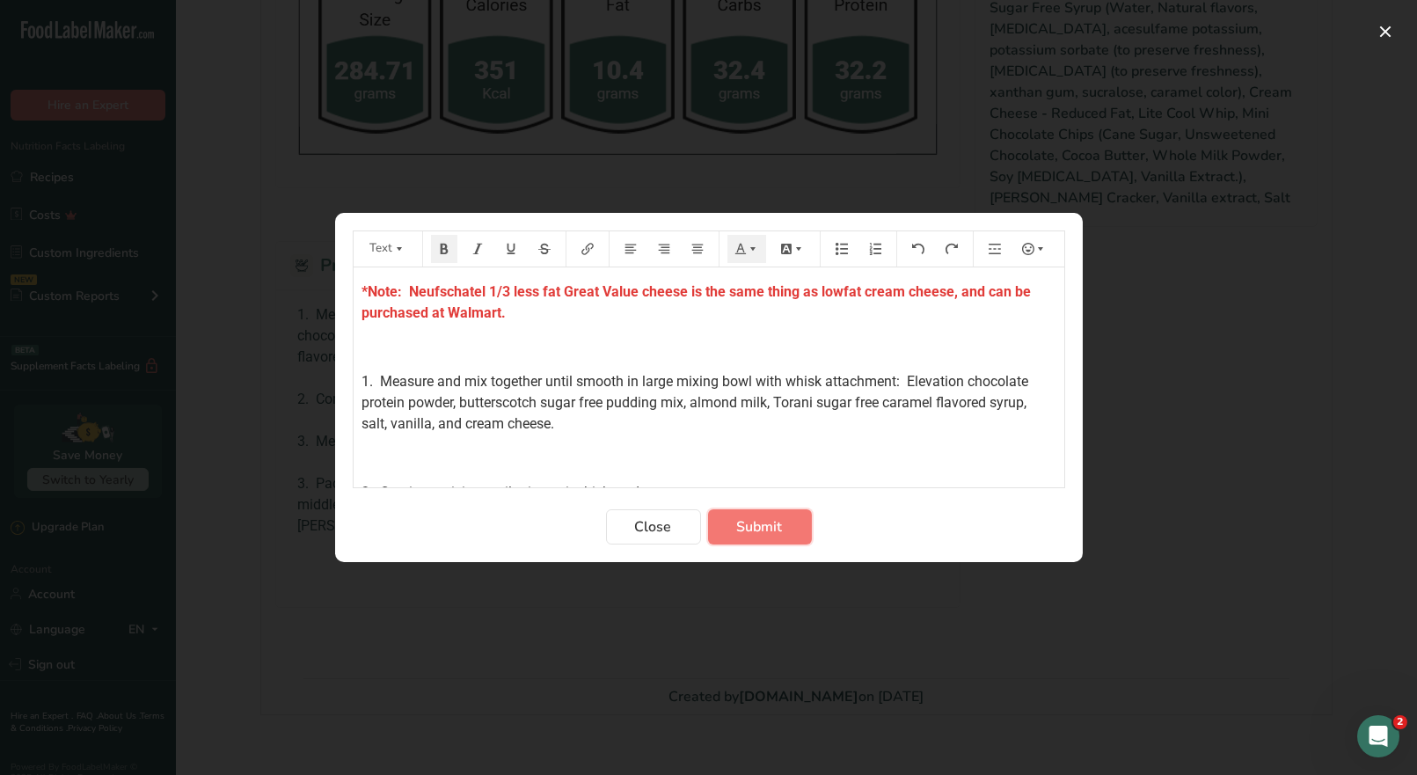
click at [765, 522] on span "Submit" at bounding box center [760, 526] width 46 height 21
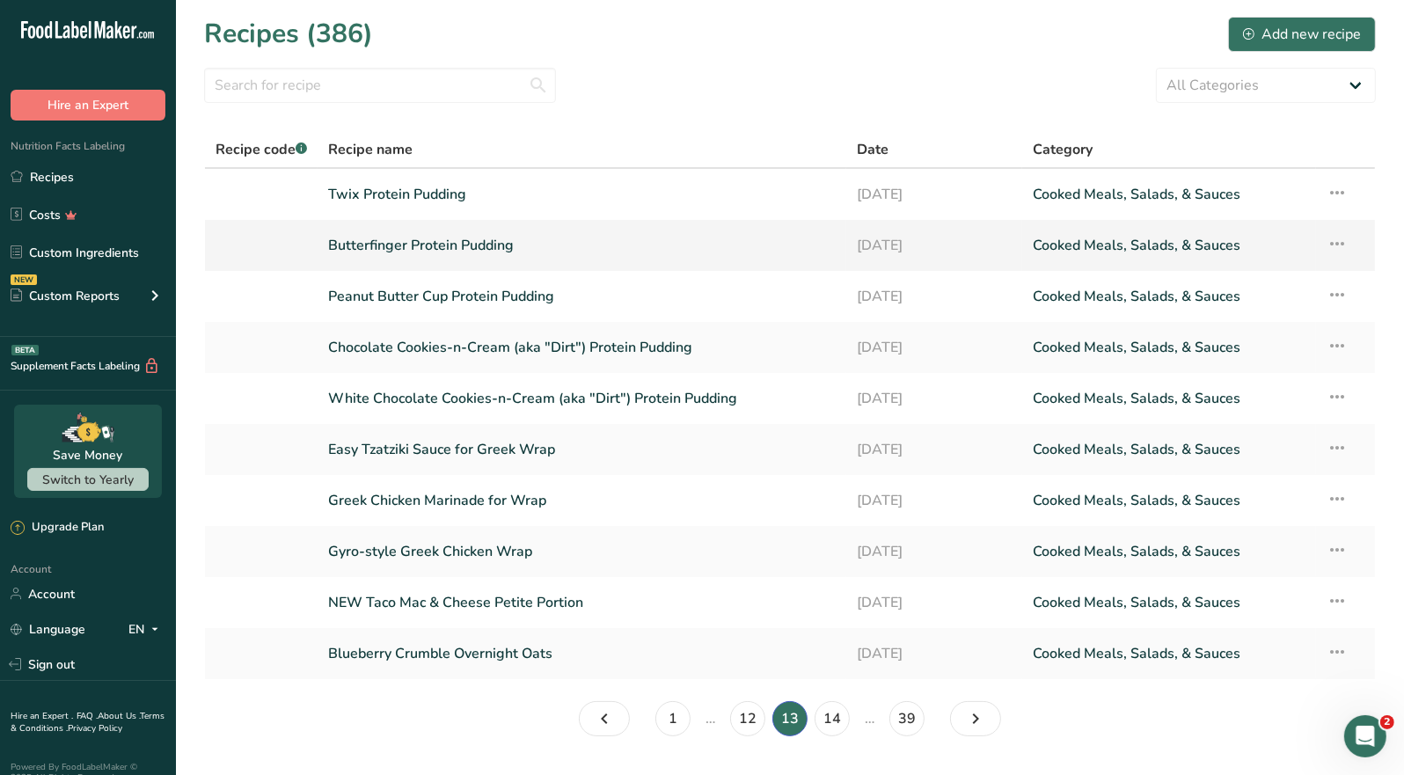
click at [410, 249] on link "Butterfinger Protein Pudding" at bounding box center [582, 245] width 508 height 37
click at [496, 292] on link "Peanut Butter Cup Protein Pudding" at bounding box center [582, 296] width 508 height 37
click at [651, 355] on link "Chocolate Cookies-n-Cream (aka "Dirt") Protein Pudding" at bounding box center [582, 347] width 508 height 37
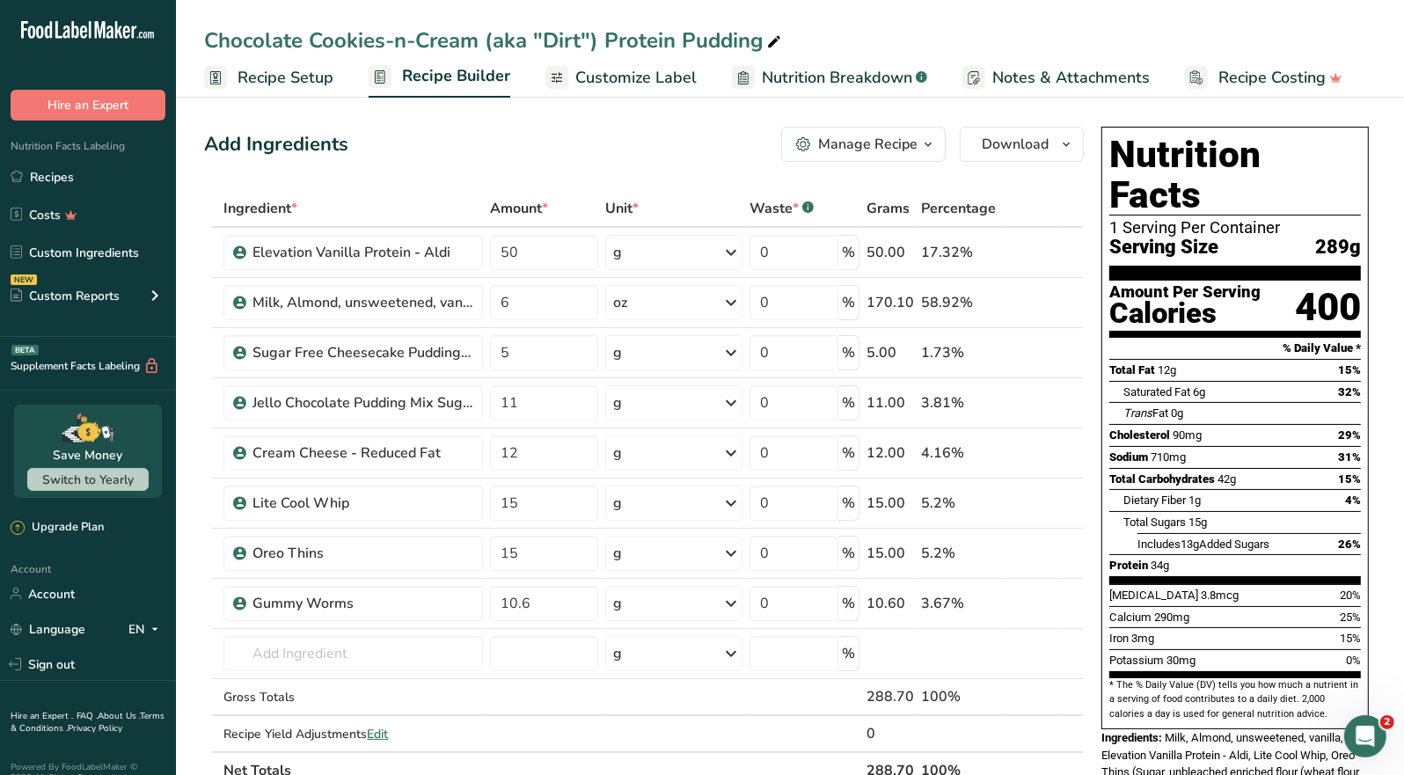
click at [871, 156] on button "Manage Recipe" at bounding box center [863, 144] width 165 height 35
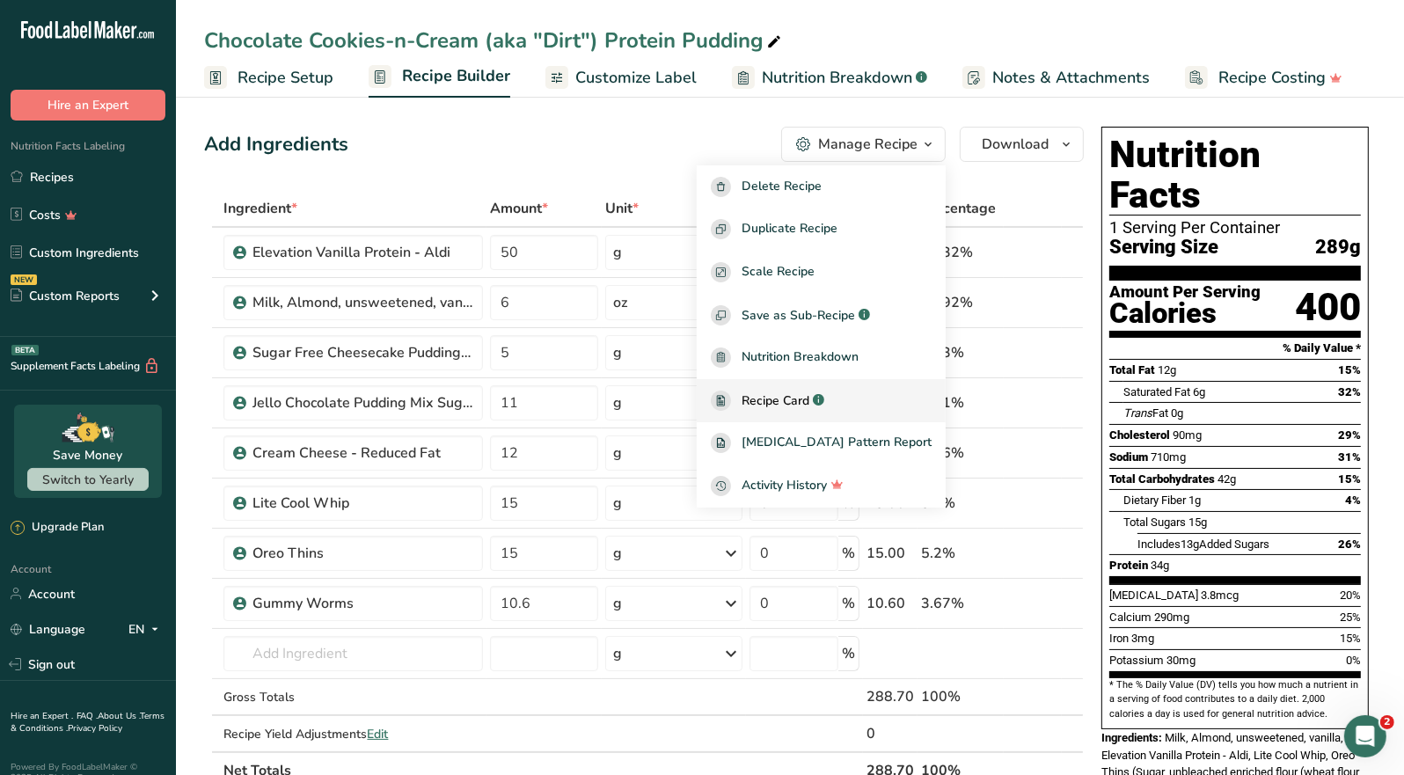
click at [809, 393] on span "Recipe Card" at bounding box center [776, 401] width 68 height 18
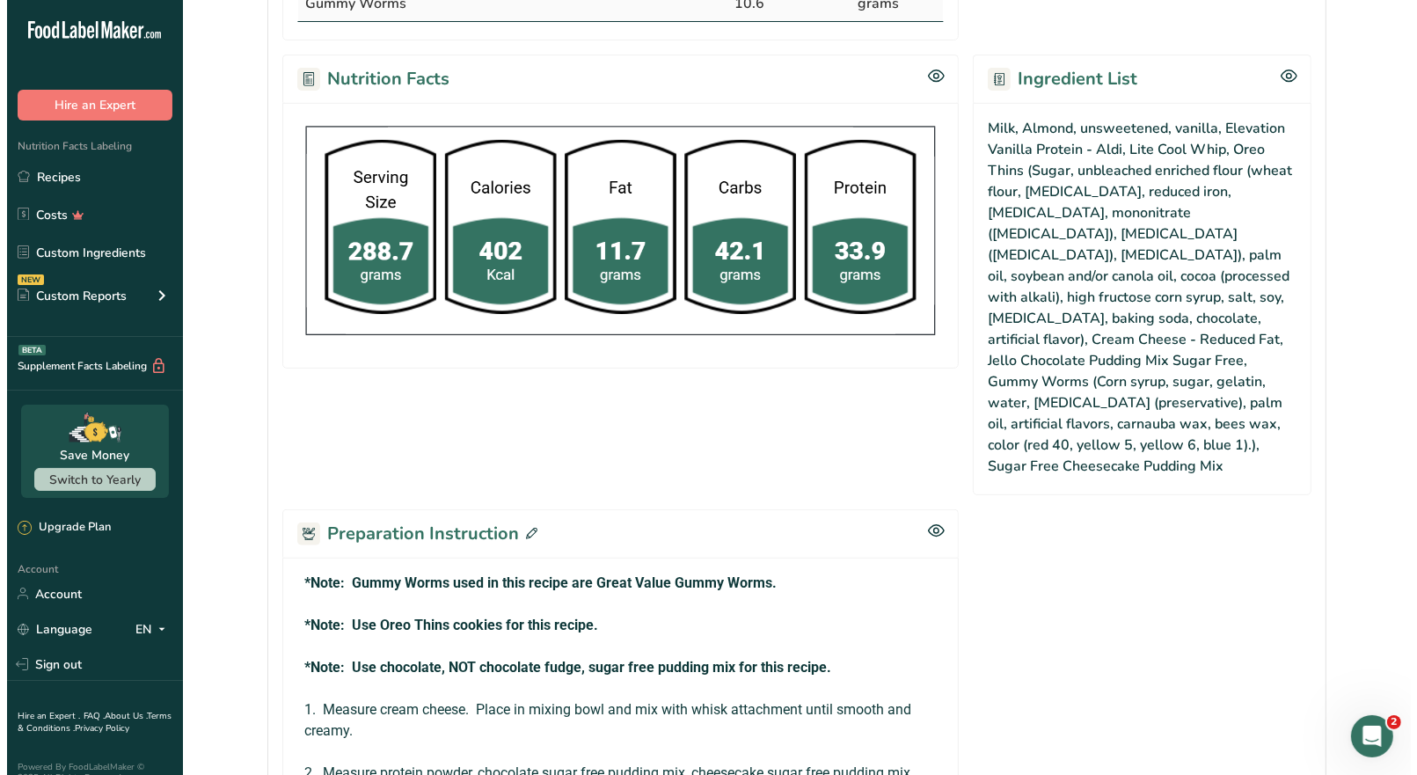
scroll to position [704, 0]
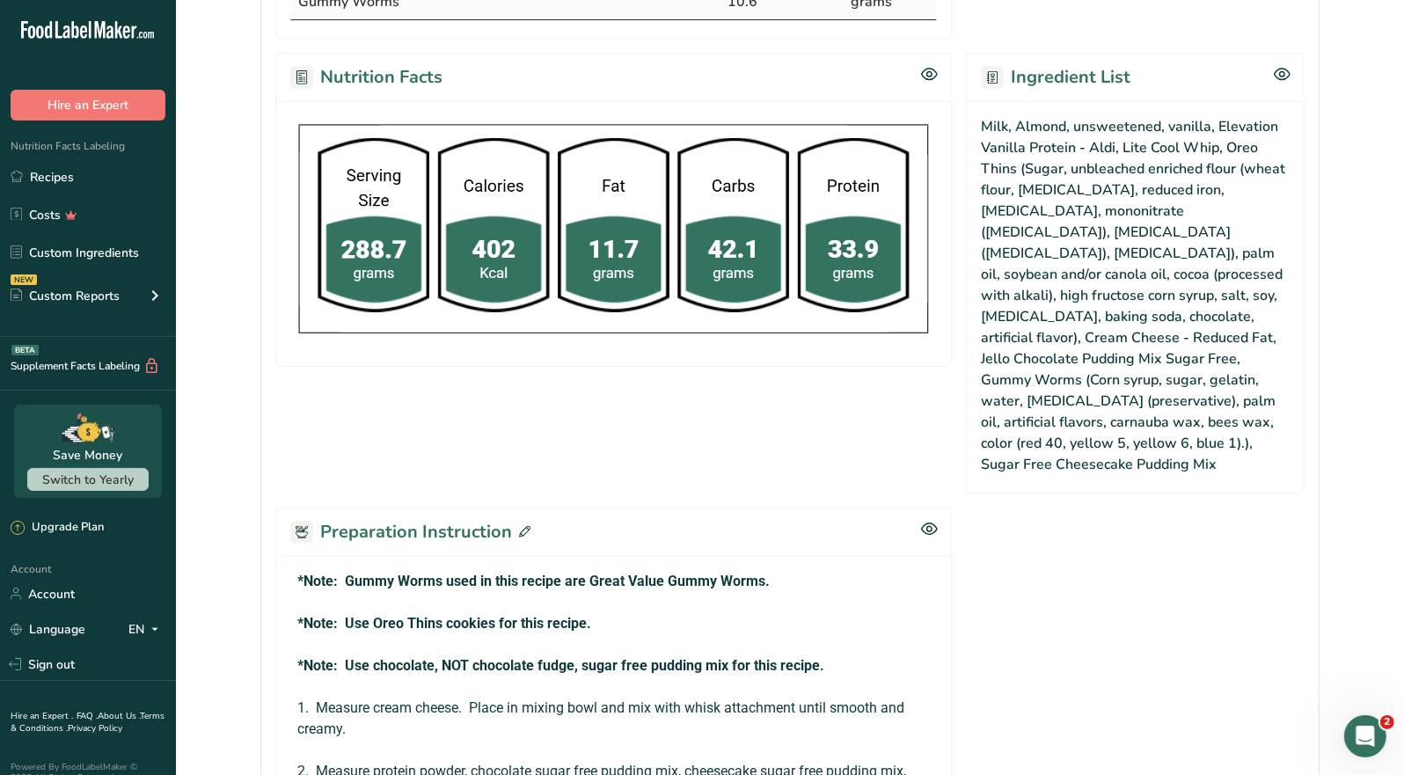
click at [524, 526] on icon at bounding box center [524, 531] width 11 height 11
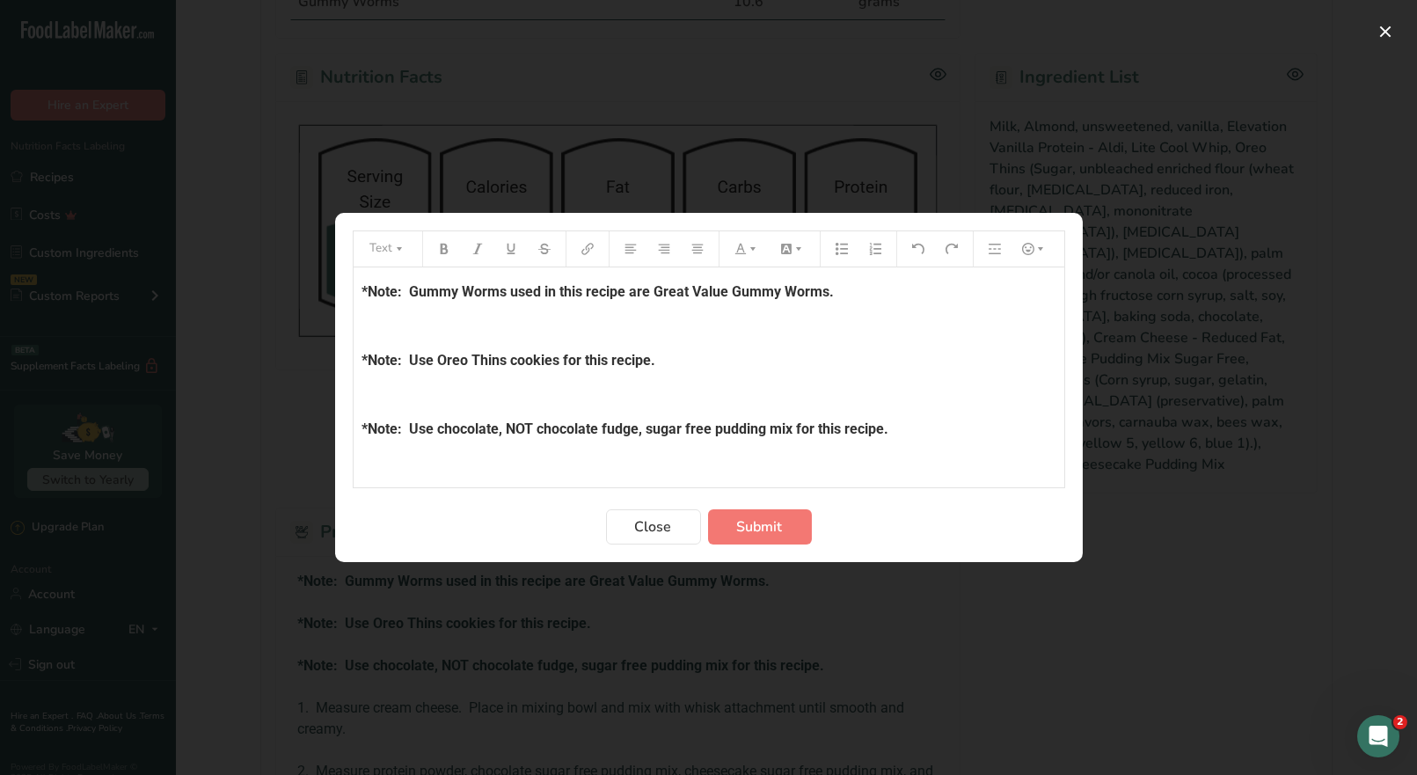
click at [840, 294] on p "*Note: Gummy Worms used in this recipe are Great Value Gummy Worms." at bounding box center [709, 292] width 693 height 21
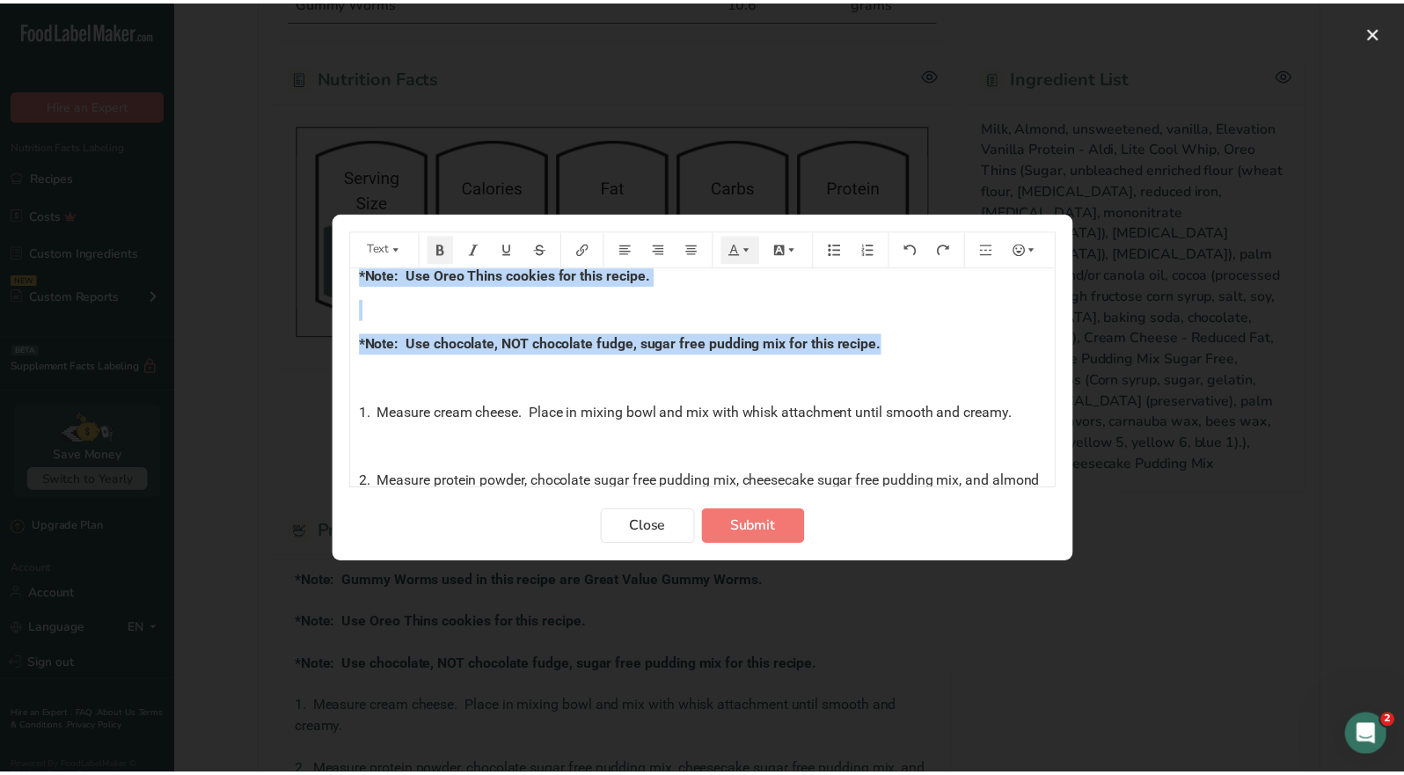
scroll to position [0, 0]
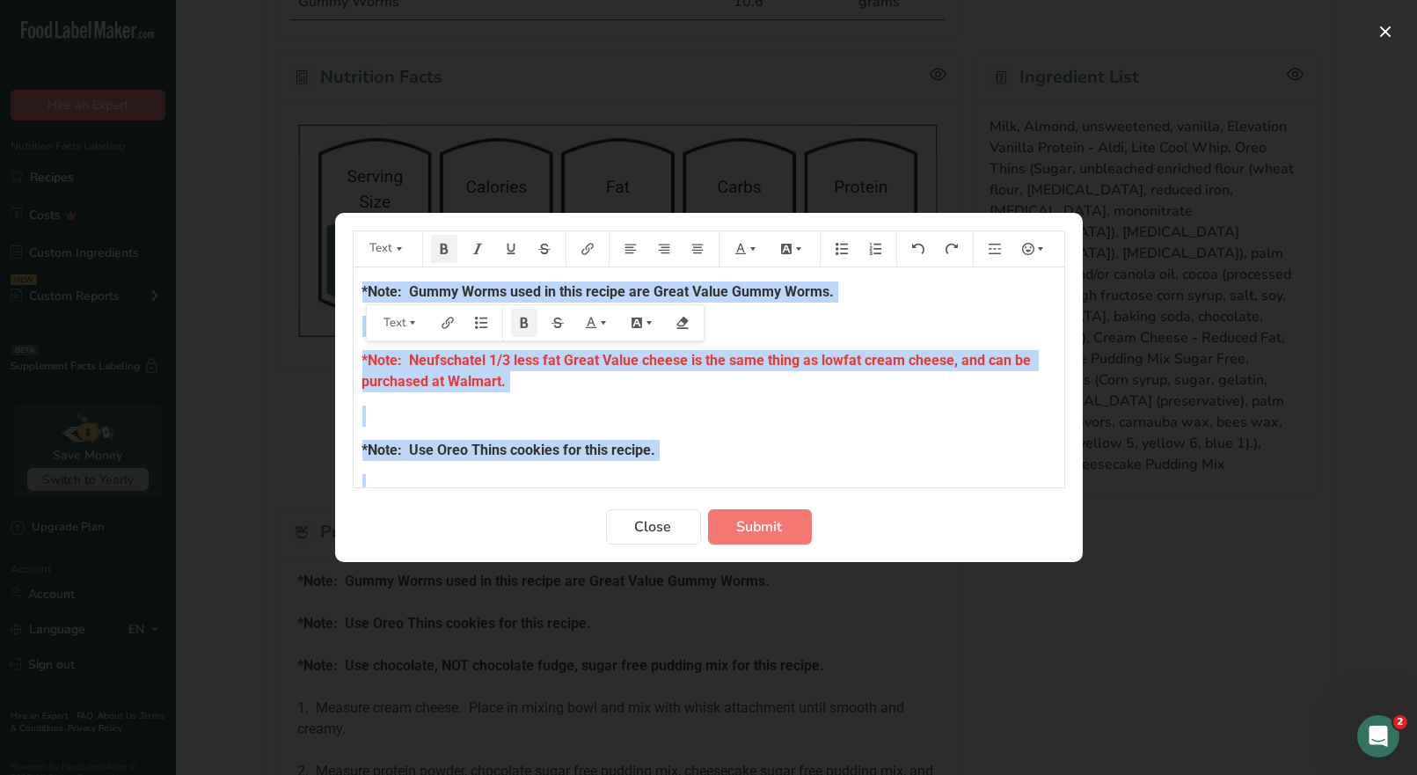
drag, startPoint x: 820, startPoint y: 341, endPoint x: 337, endPoint y: 247, distance: 492.0
click at [304, 258] on div "Text *Note: Gummy Worms used in this recipe are Great Value Gummy Worms. ﻿ *Not…" at bounding box center [708, 387] width 1417 height 775
click at [758, 249] on icon "Preparation instructions modal" at bounding box center [753, 249] width 12 height 12
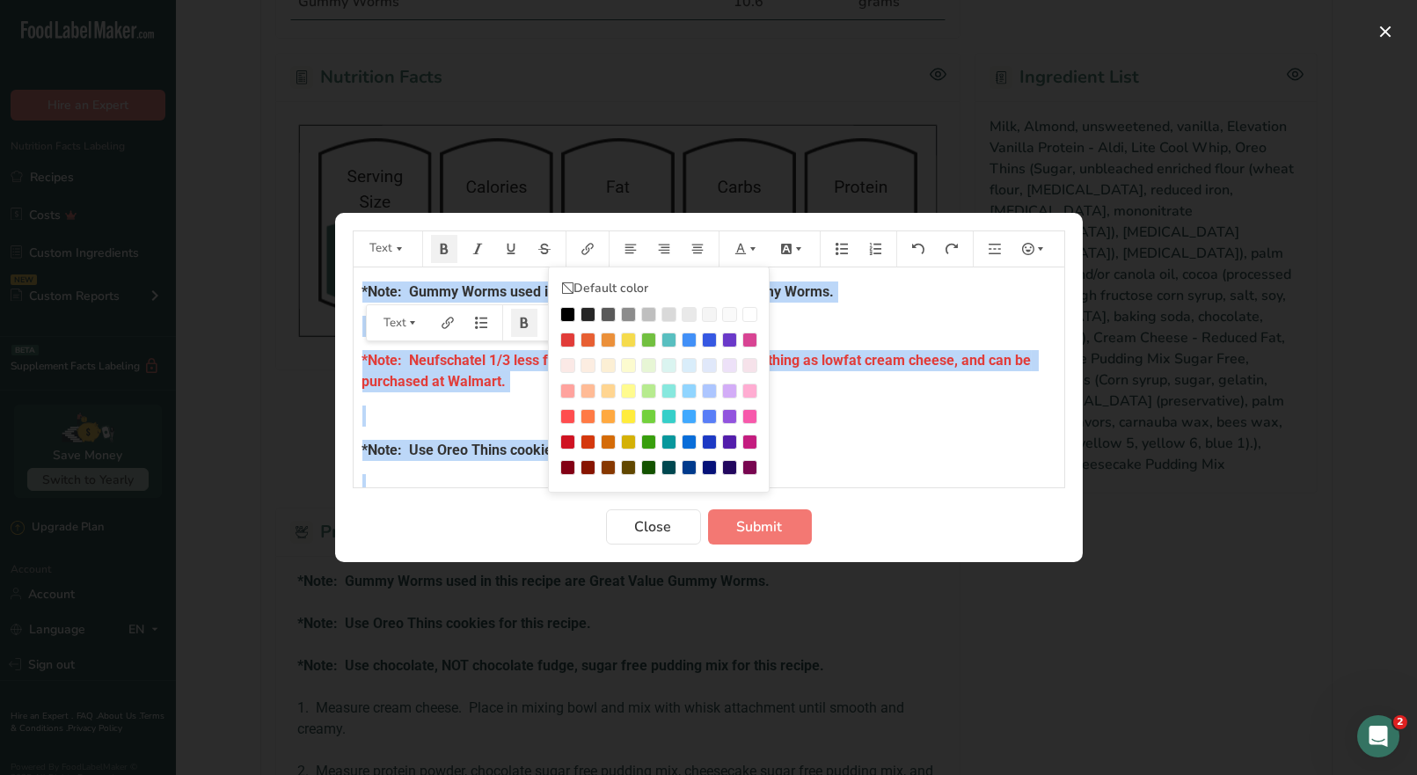
click at [567, 340] on div "Preparation instructions modal" at bounding box center [567, 340] width 15 height 15
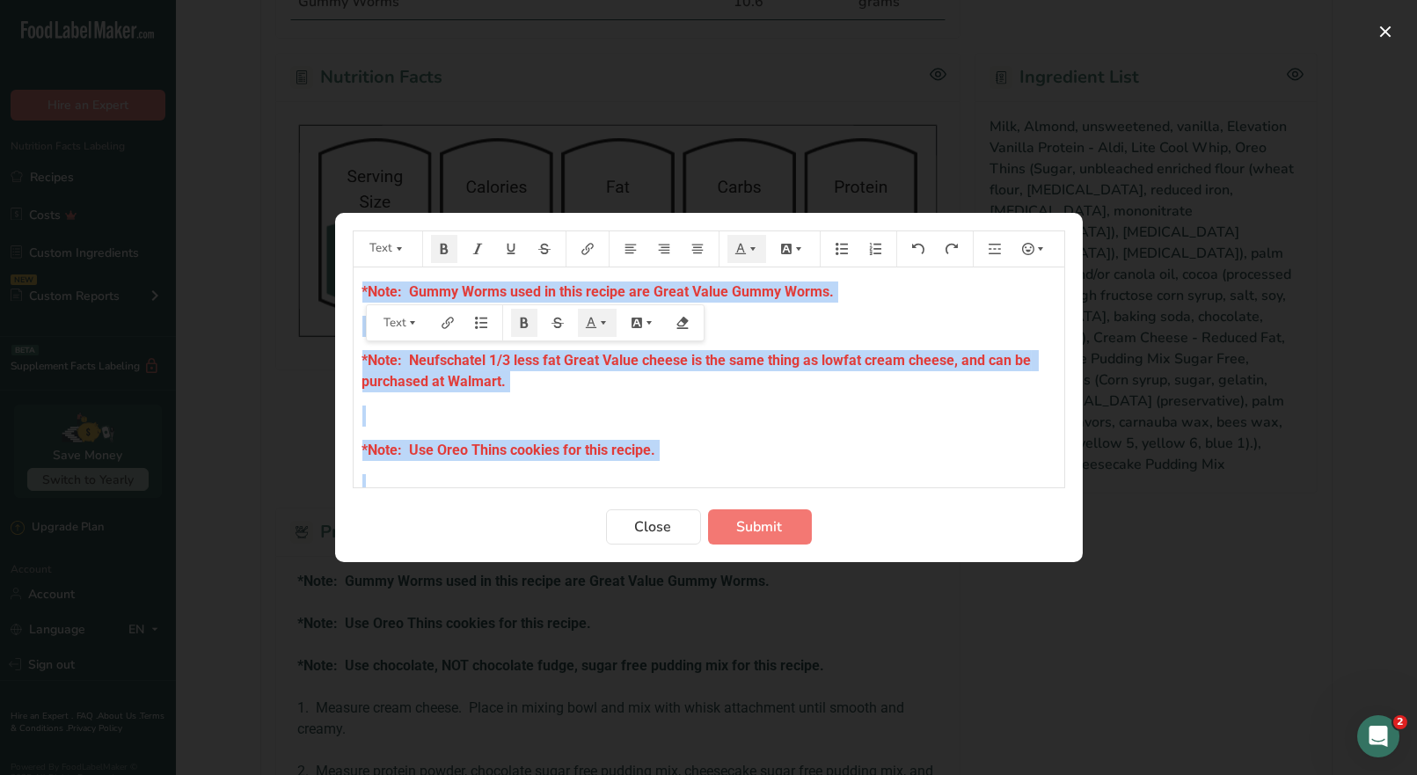
click at [758, 450] on p "*Note: Use Oreo Thins cookies for this recipe." at bounding box center [709, 450] width 693 height 21
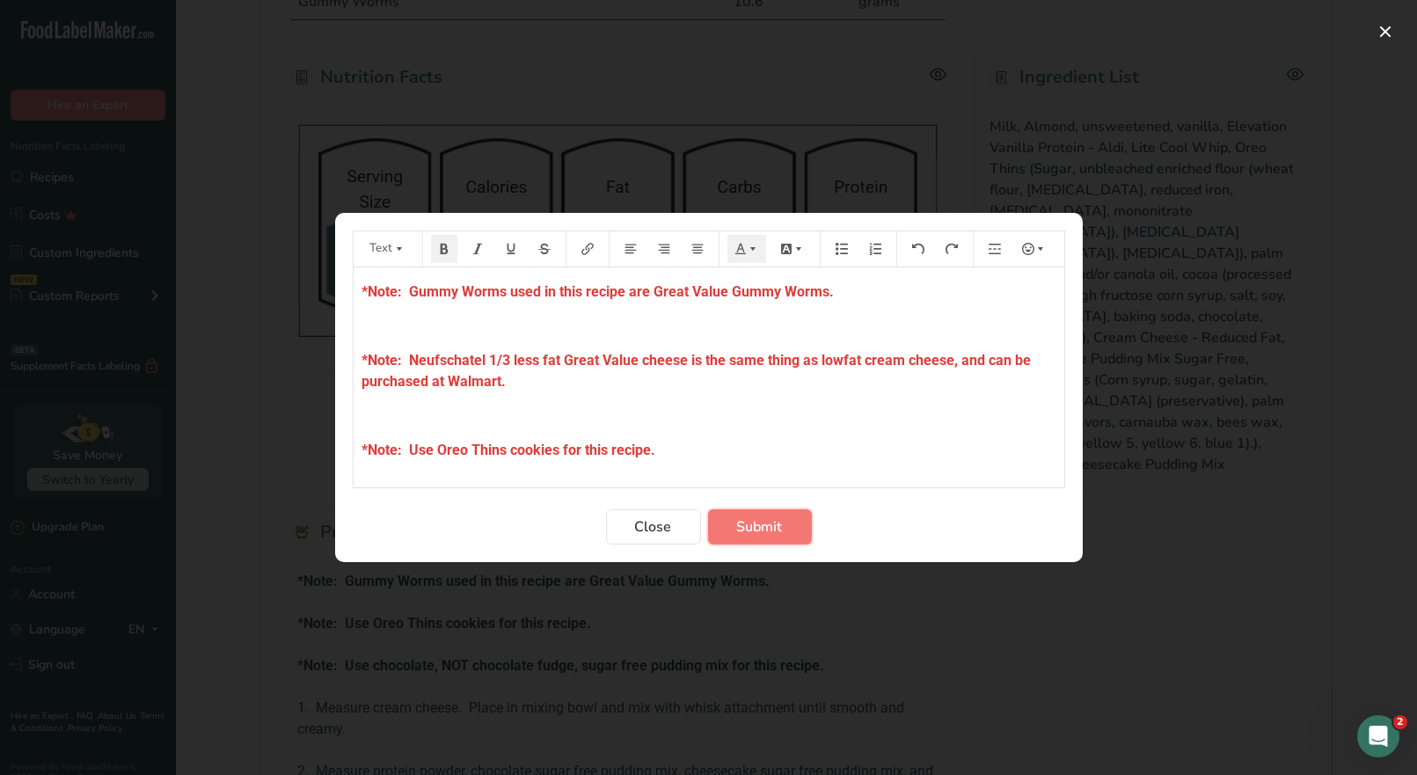
click at [758, 530] on span "Submit" at bounding box center [760, 526] width 46 height 21
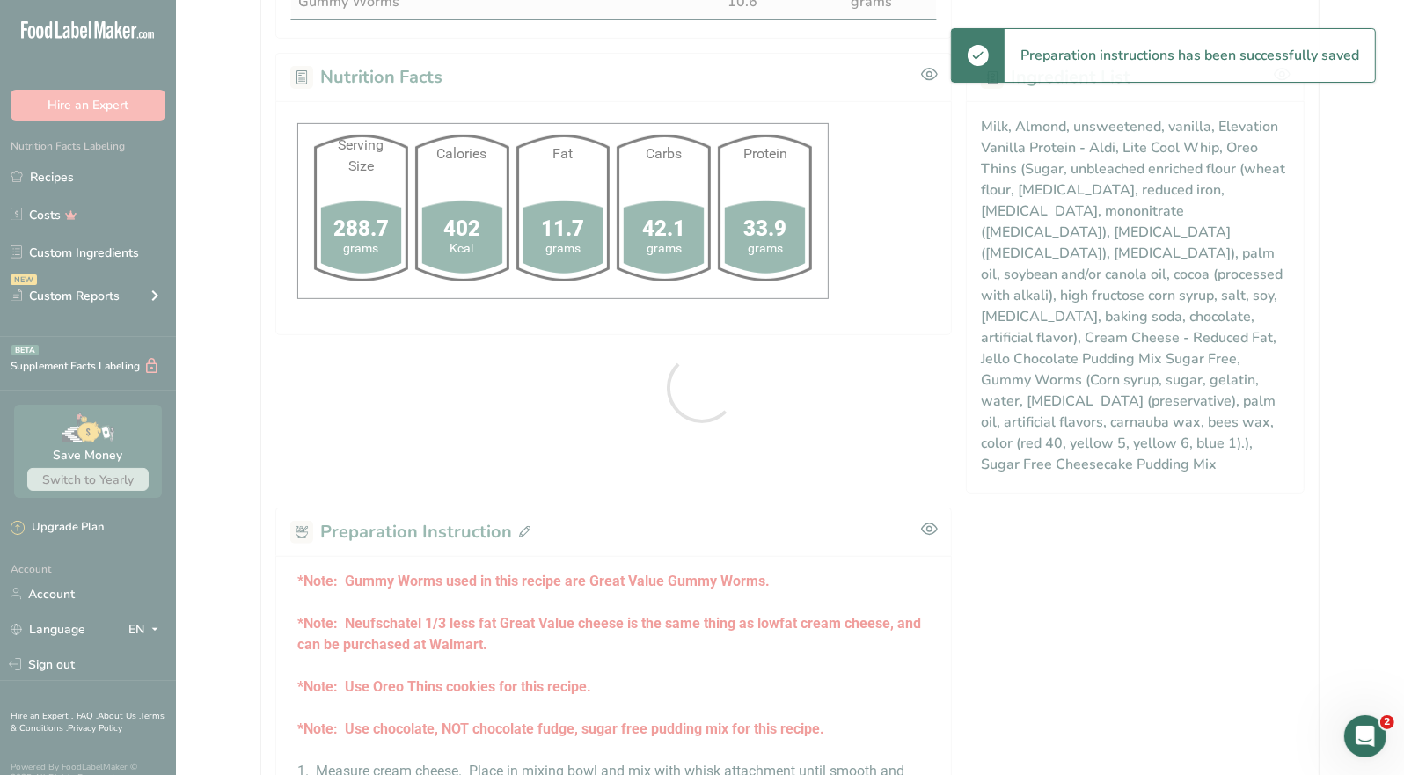
scroll to position [704, 0]
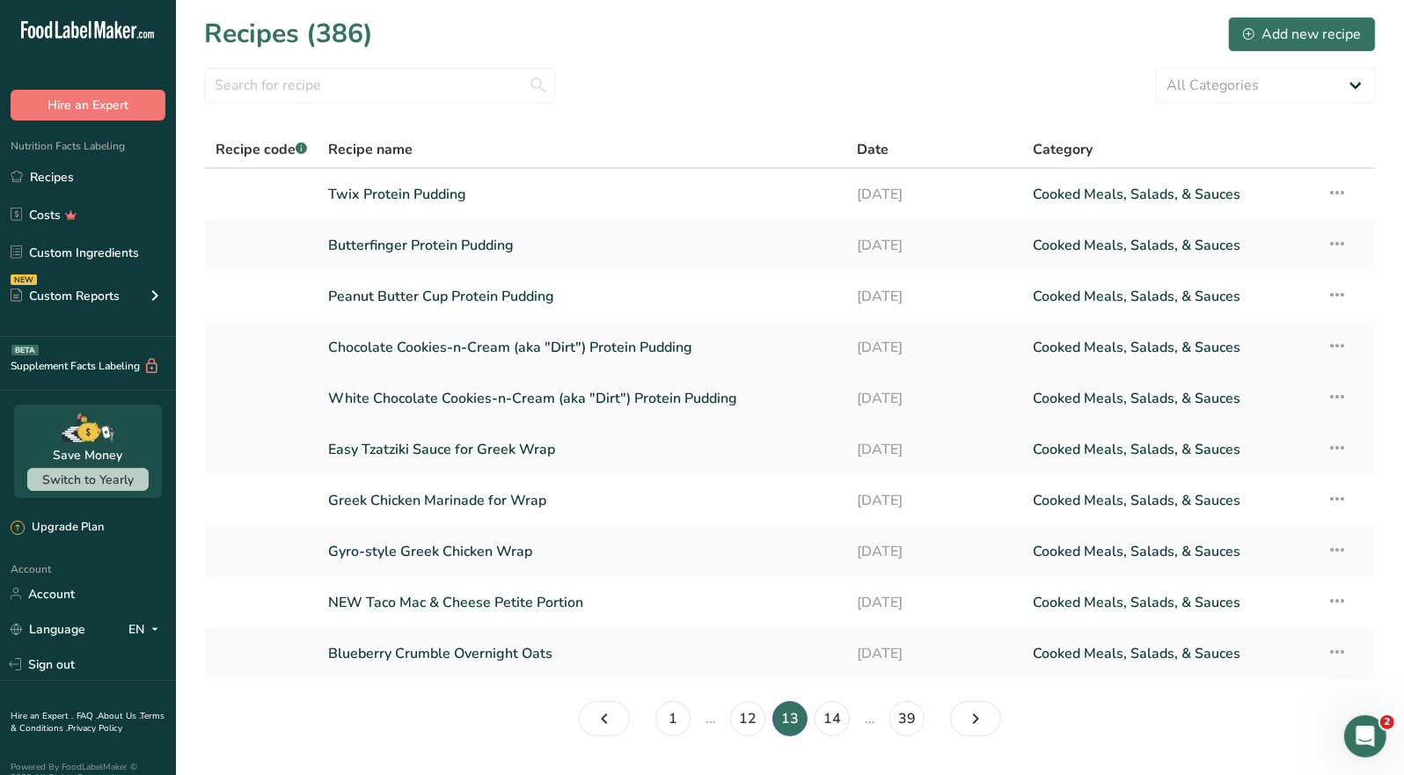
click at [526, 407] on link "White Chocolate Cookies-n-Cream (aka "Dirt") Protein Pudding" at bounding box center [582, 398] width 508 height 37
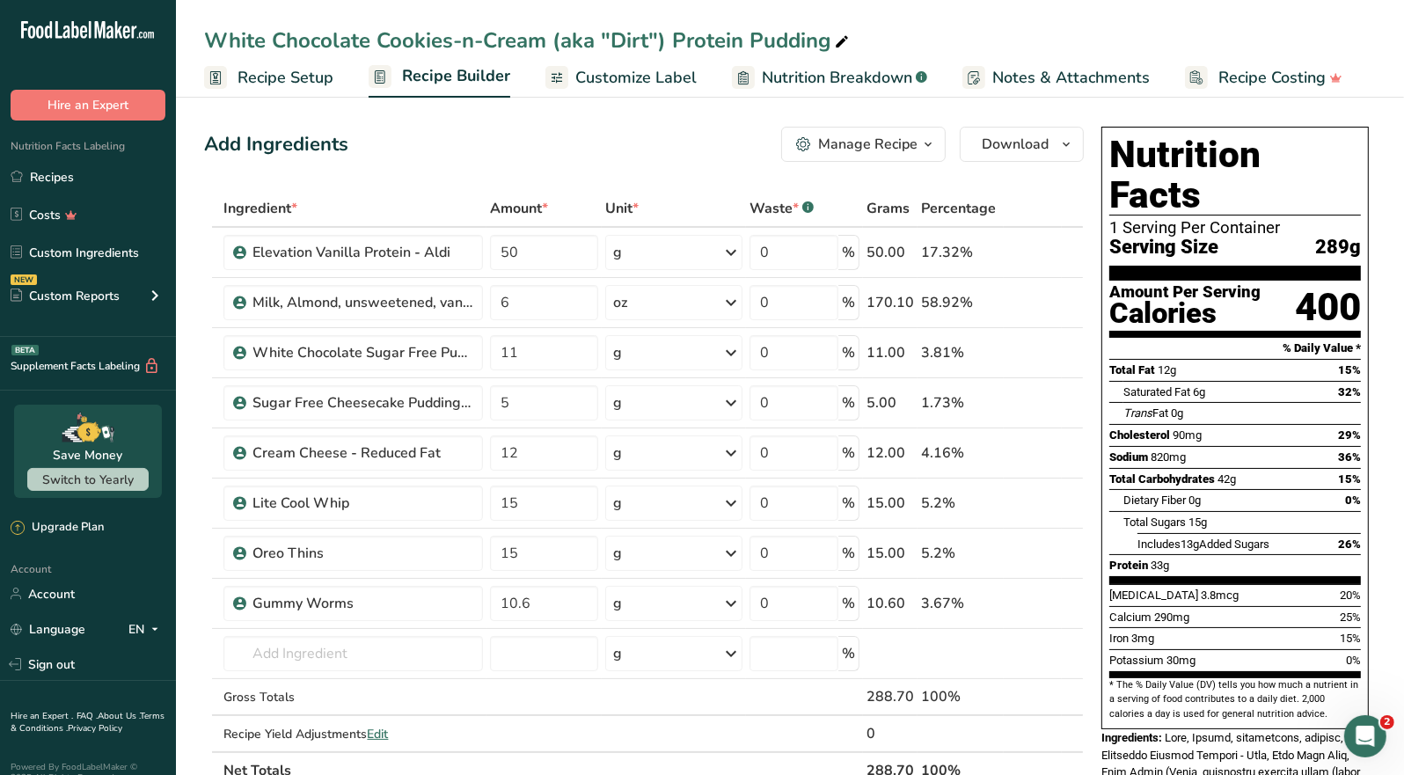
click at [901, 151] on div "Manage Recipe" at bounding box center [867, 144] width 99 height 21
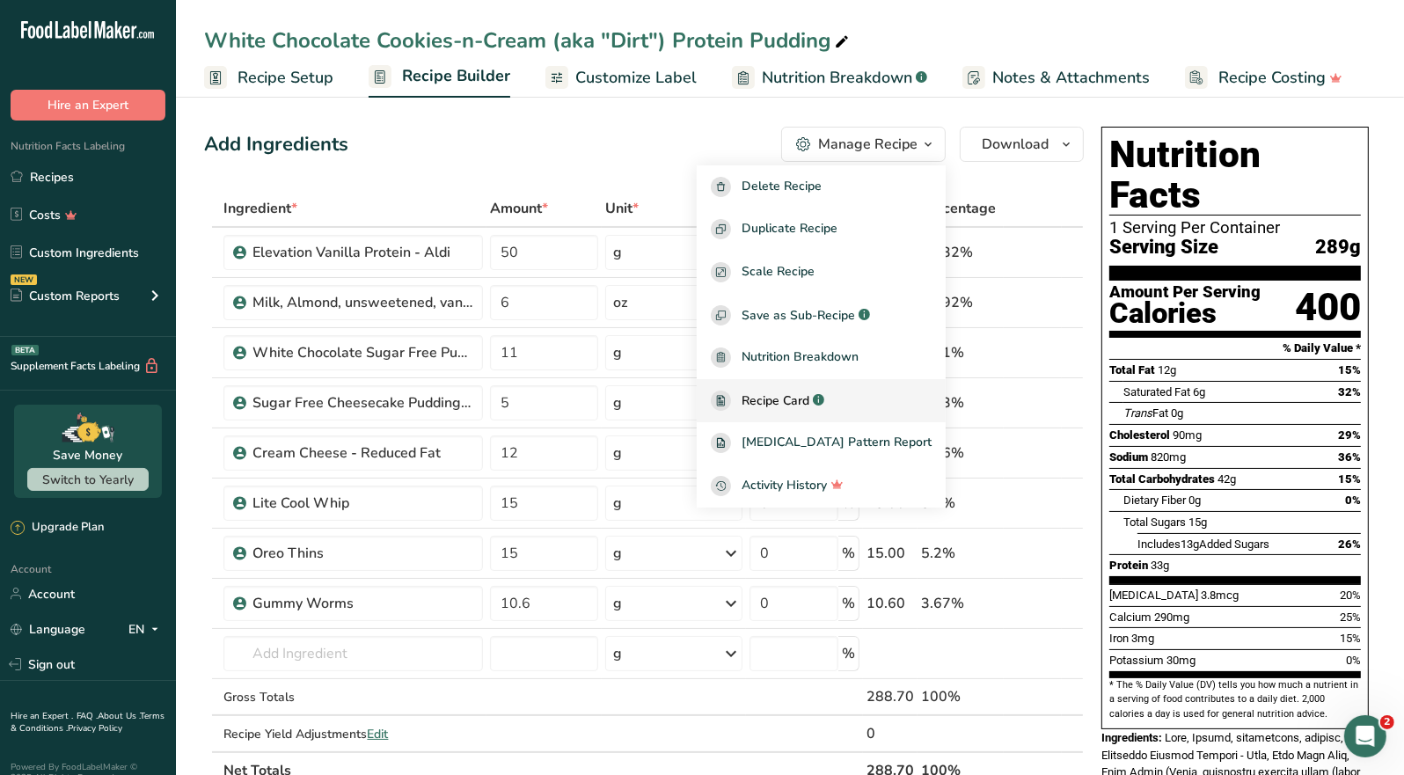
click at [809, 401] on span "Recipe Card" at bounding box center [776, 401] width 68 height 18
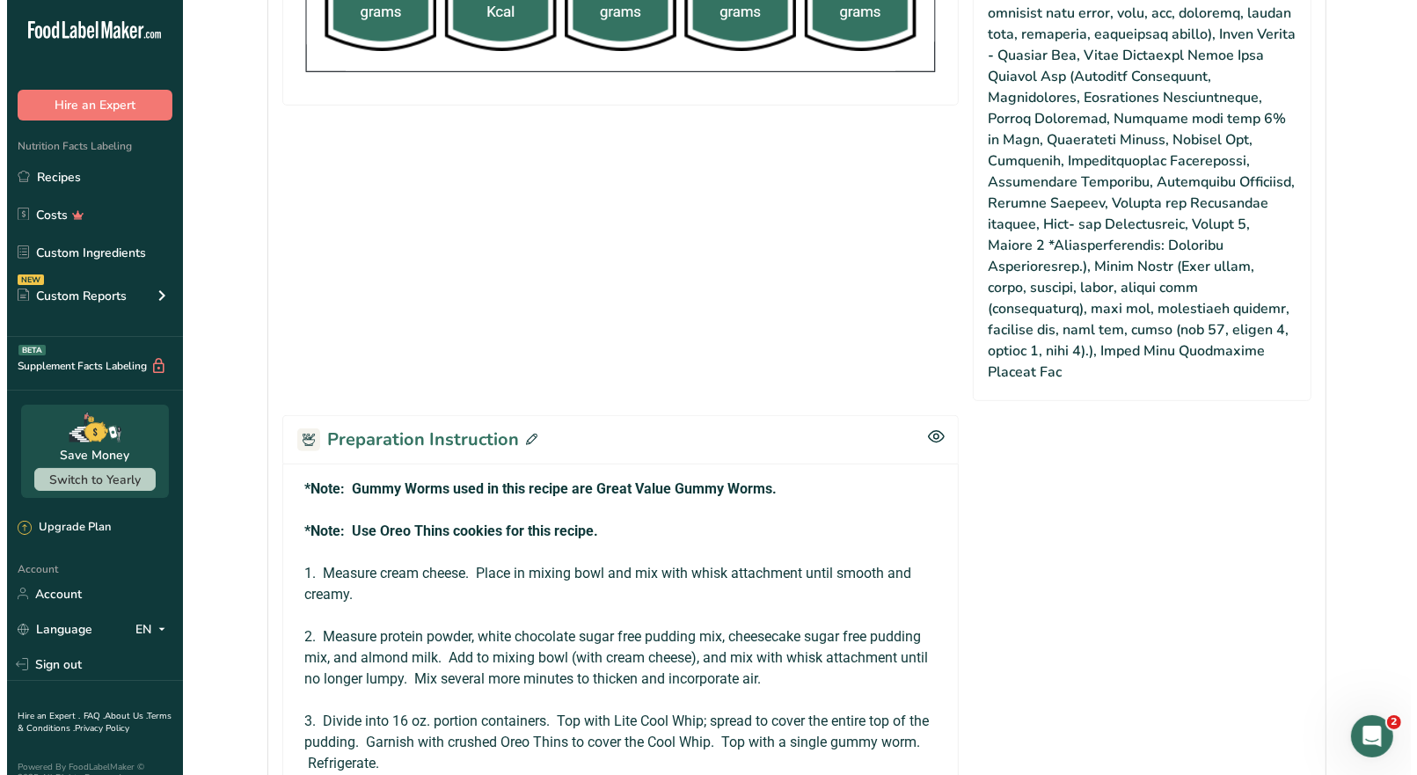
scroll to position [967, 0]
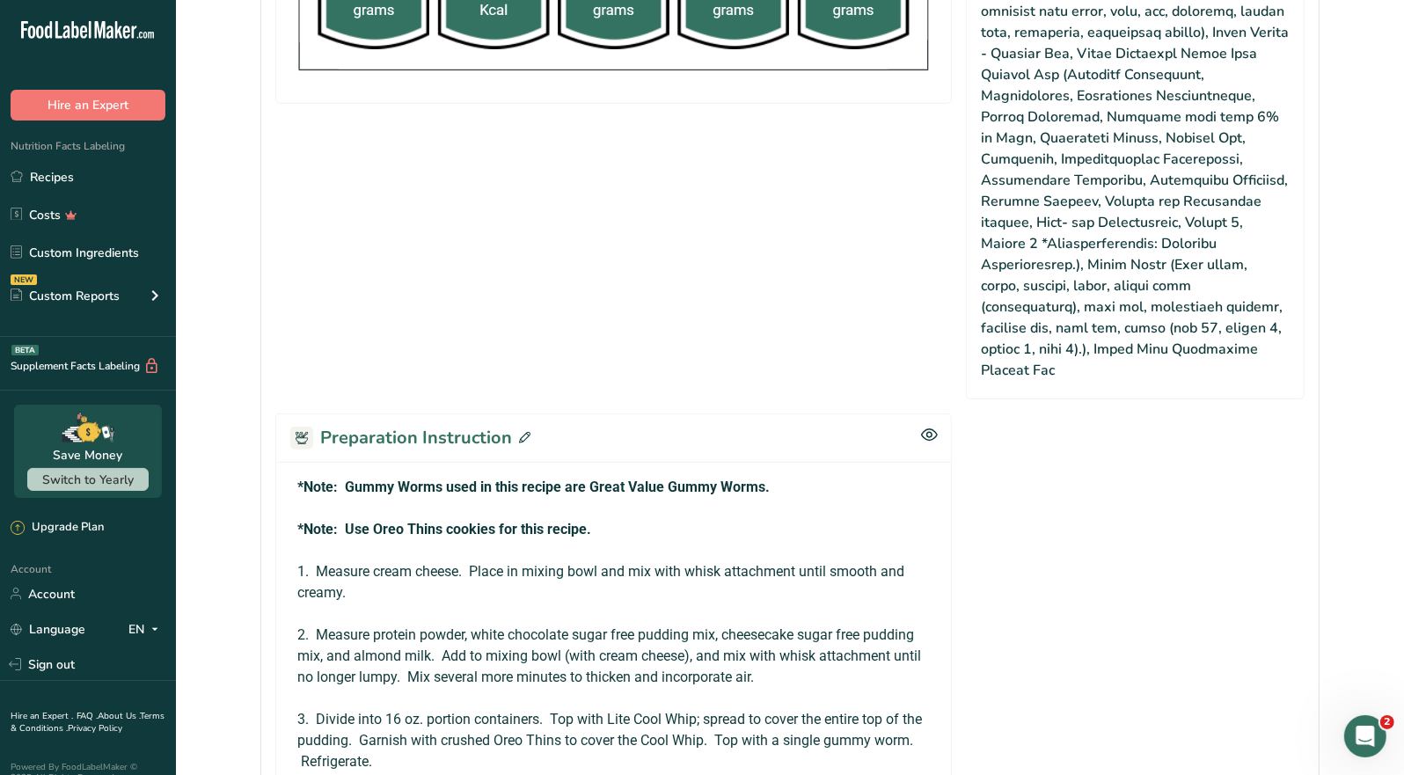
click at [524, 432] on icon at bounding box center [524, 437] width 11 height 11
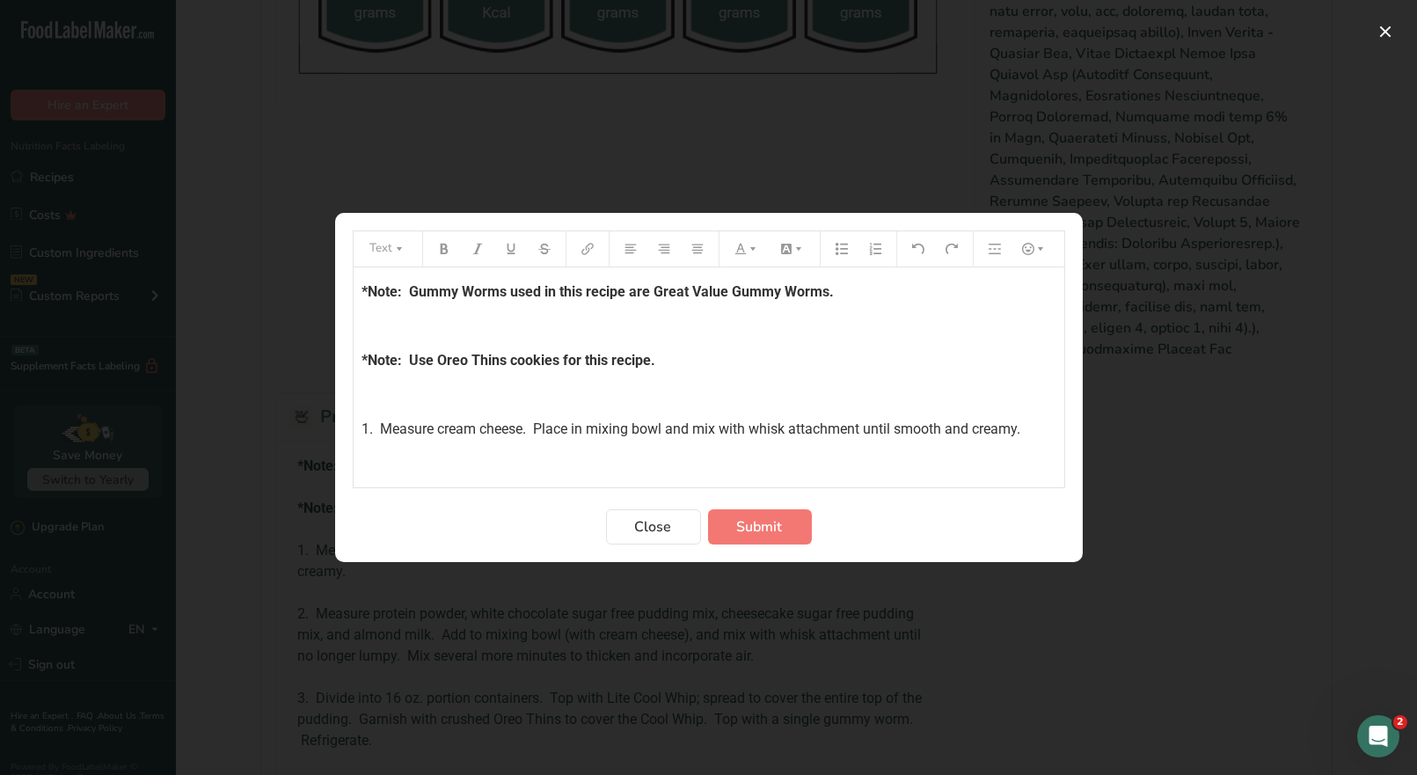
click at [840, 291] on p "*Note: Gummy Worms used in this recipe are Great Value Gummy Worms." at bounding box center [709, 292] width 693 height 21
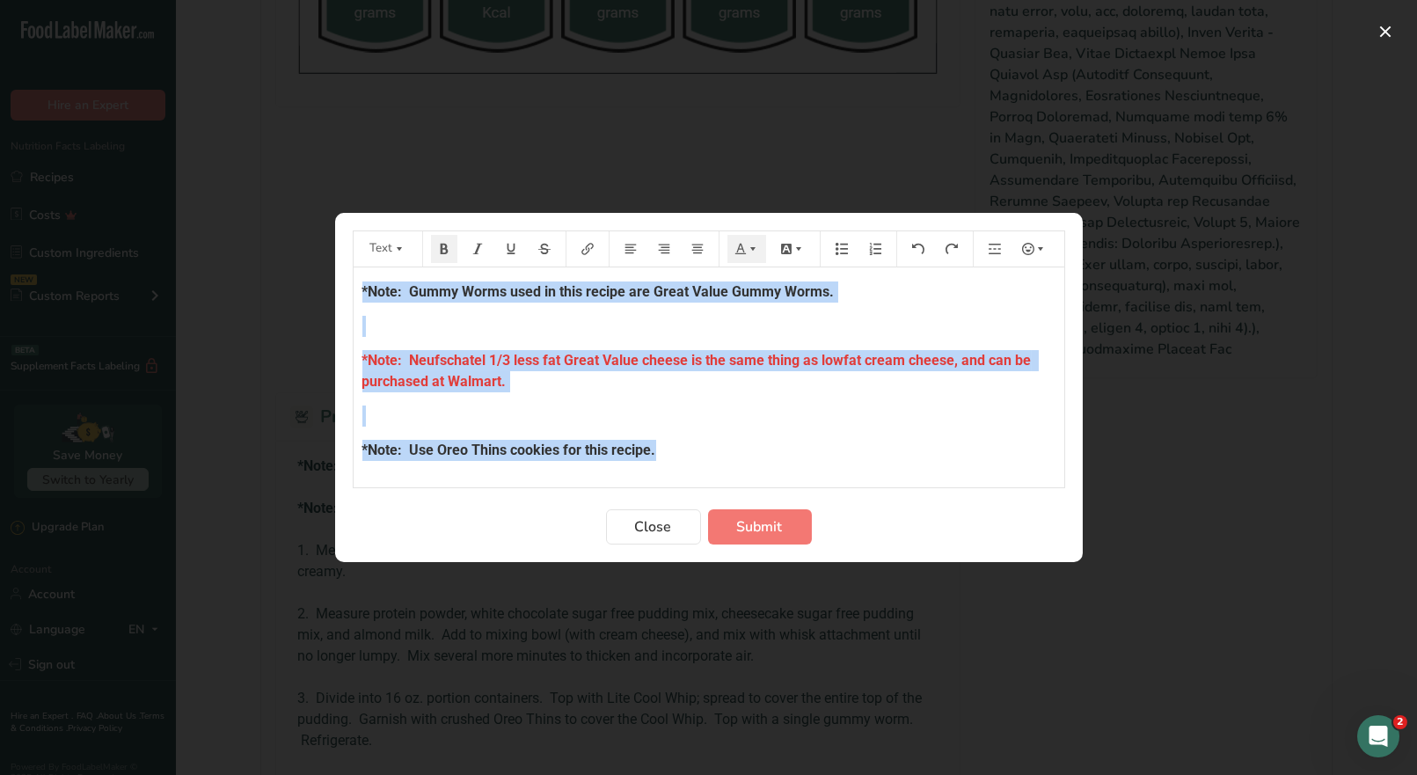
drag, startPoint x: 666, startPoint y: 450, endPoint x: 348, endPoint y: 288, distance: 357.3
click at [348, 288] on section "Text *Note: Gummy Worms used in this recipe are Great Value Gummy Worms. ﻿ *Not…" at bounding box center [709, 387] width 748 height 349
click at [744, 248] on icon "Preparation instructions modal" at bounding box center [741, 249] width 12 height 12
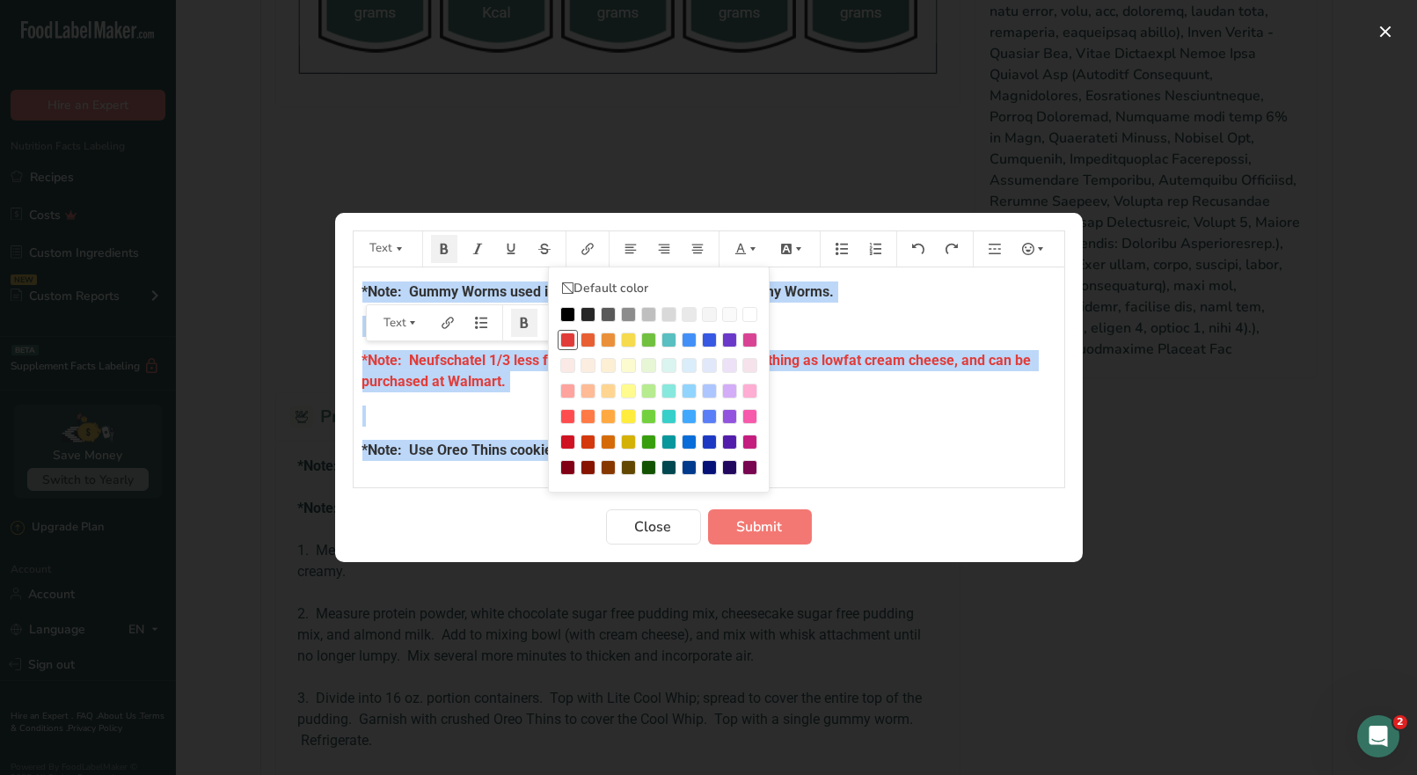
click at [568, 340] on div "Preparation instructions modal" at bounding box center [567, 340] width 15 height 15
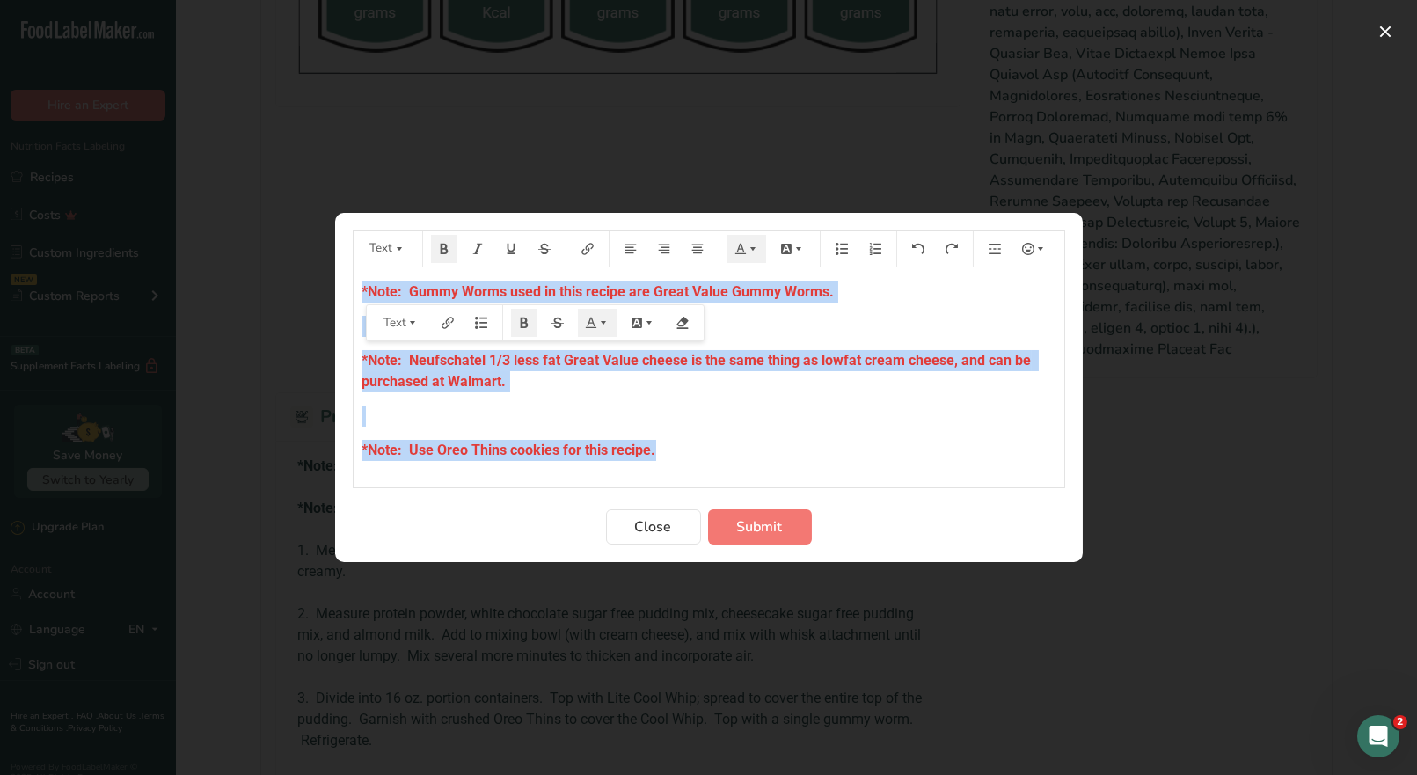
click at [836, 445] on p "*Note: Use Oreo Thins cookies for this recipe." at bounding box center [709, 450] width 693 height 21
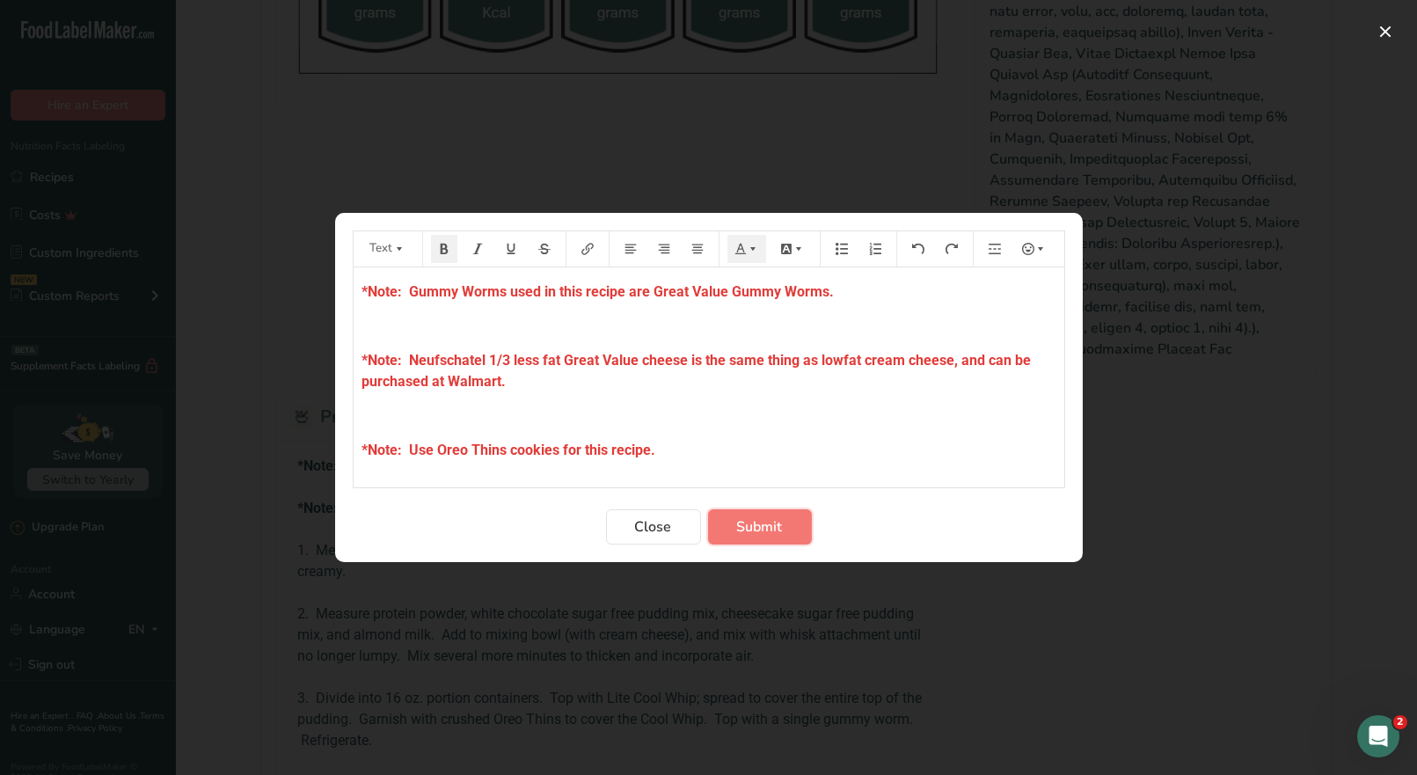
click at [780, 527] on span "Submit" at bounding box center [760, 526] width 46 height 21
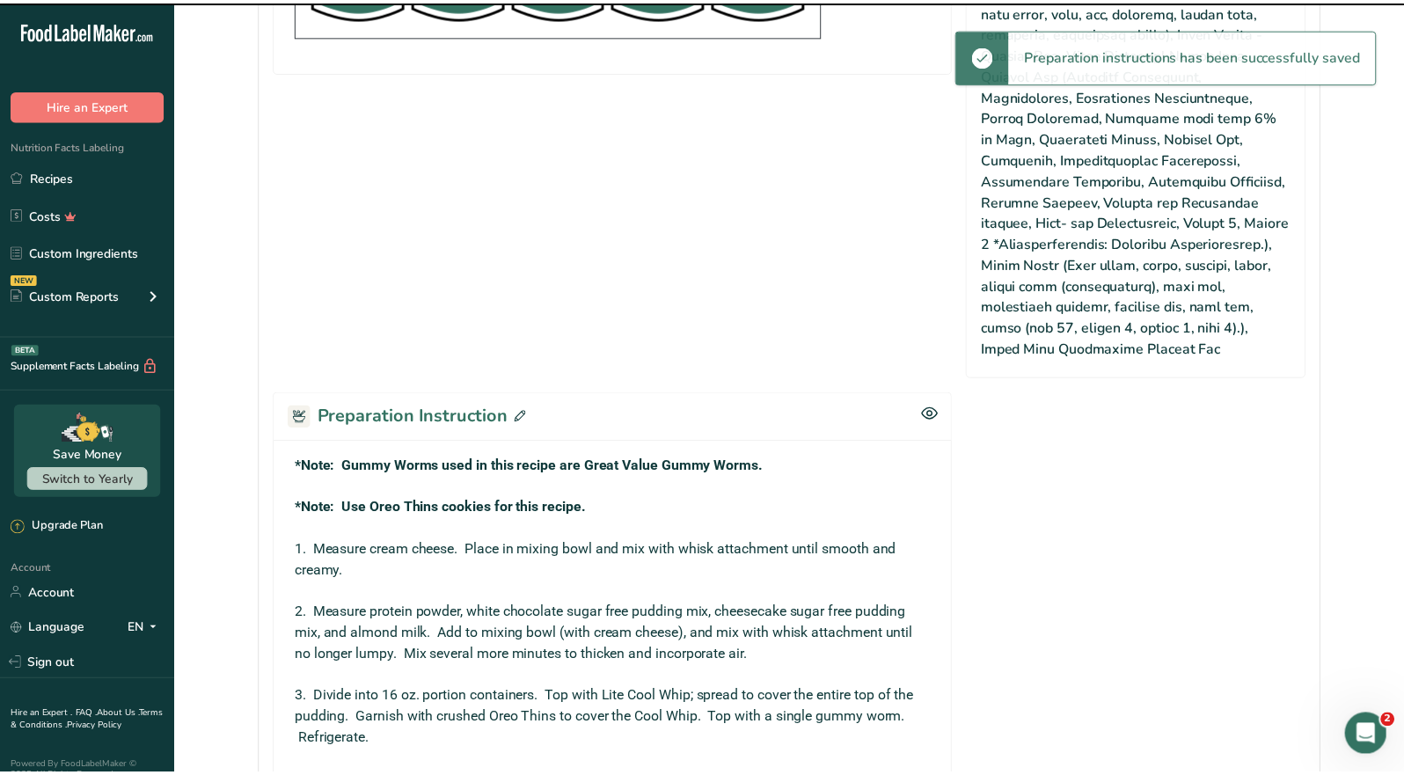
scroll to position [1168, 0]
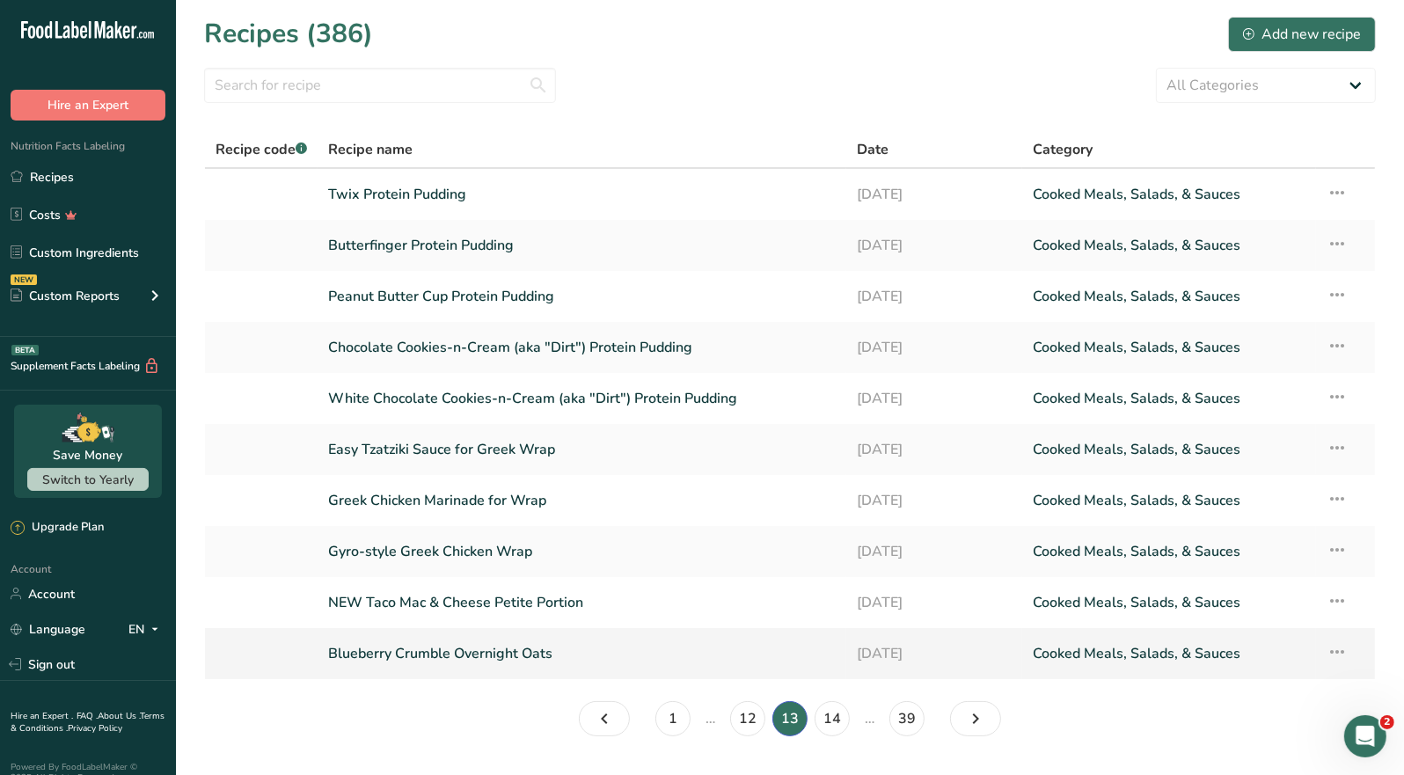
click at [535, 648] on link "Blueberry Crumble Overnight Oats" at bounding box center [582, 653] width 508 height 37
click at [830, 720] on link "14" at bounding box center [832, 718] width 35 height 35
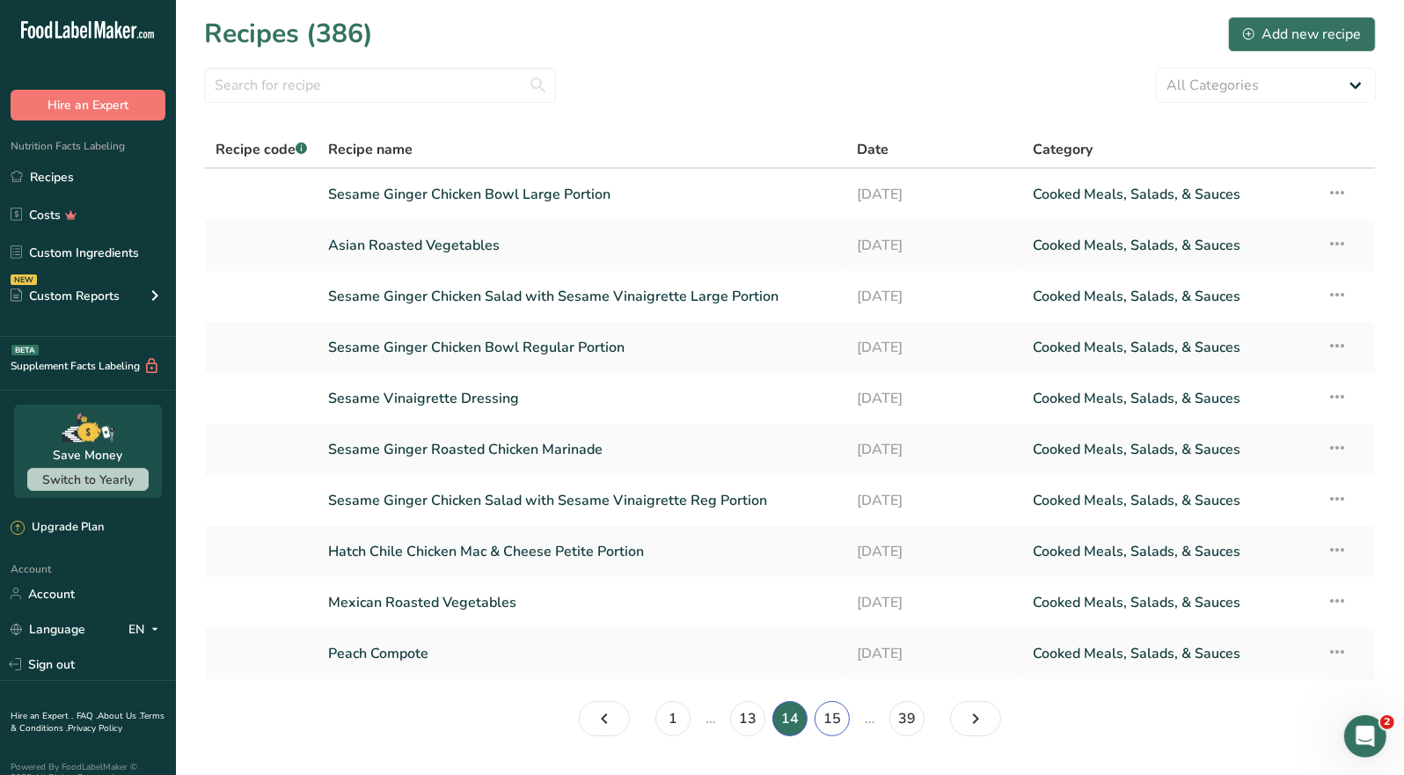
click at [824, 720] on link "15" at bounding box center [832, 718] width 35 height 35
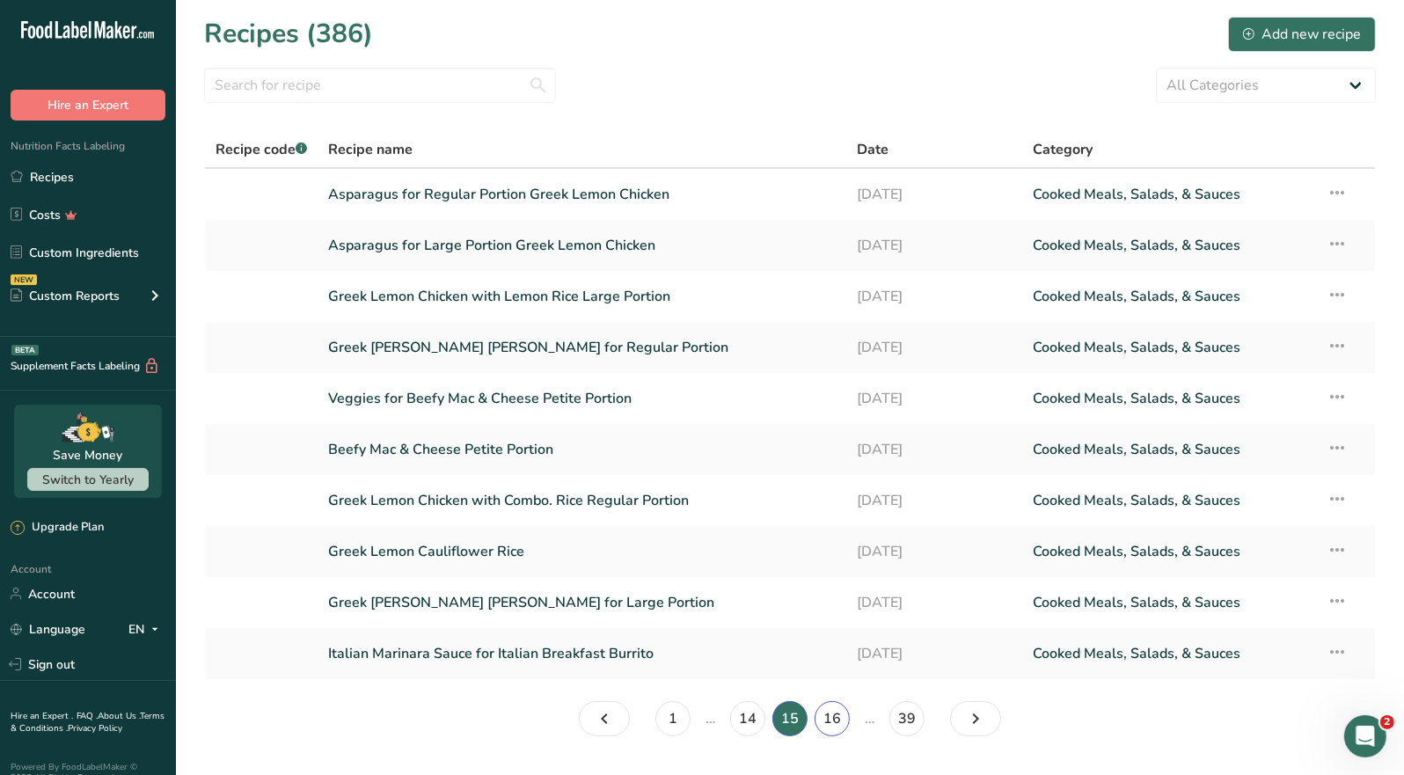
click at [830, 719] on link "16" at bounding box center [832, 718] width 35 height 35
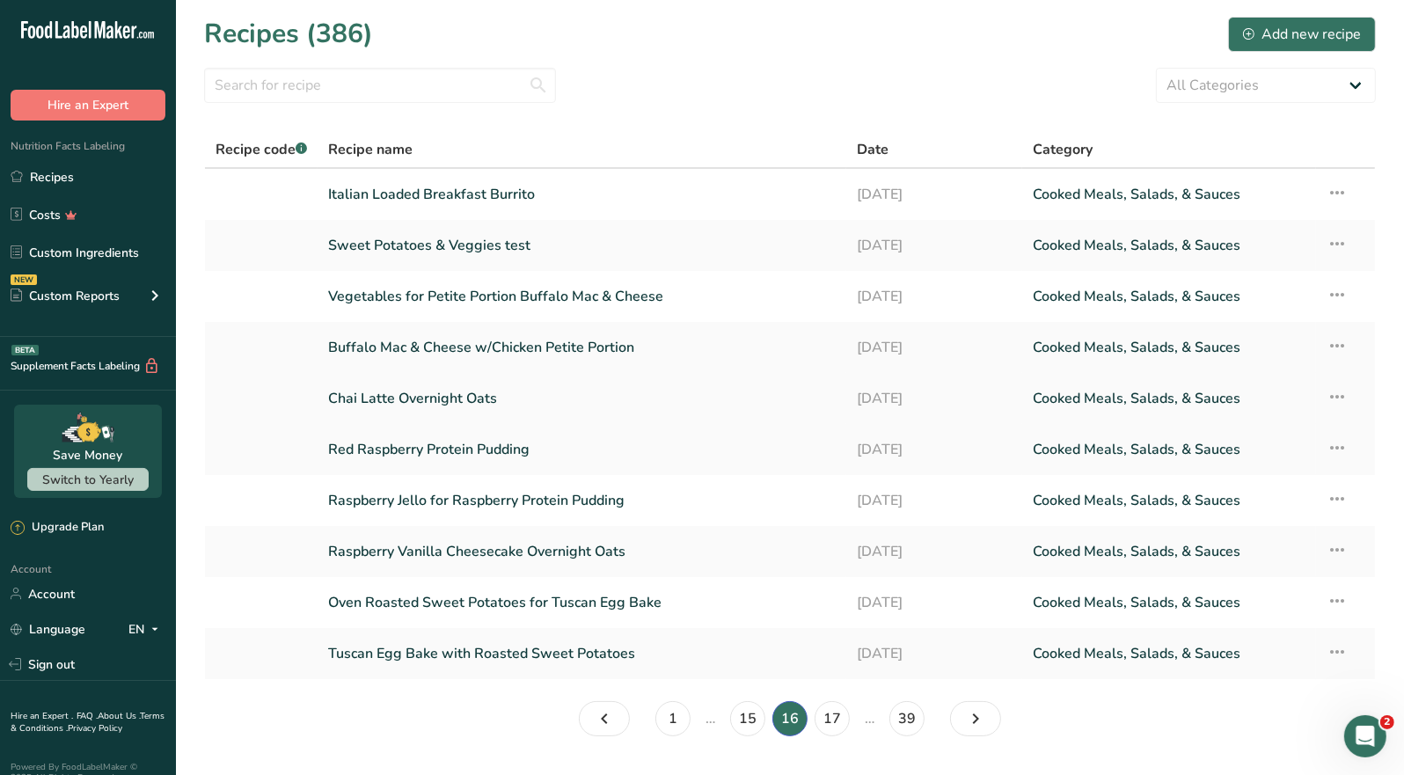
click at [458, 398] on link "Chai Latte Overnight Oats" at bounding box center [582, 398] width 508 height 37
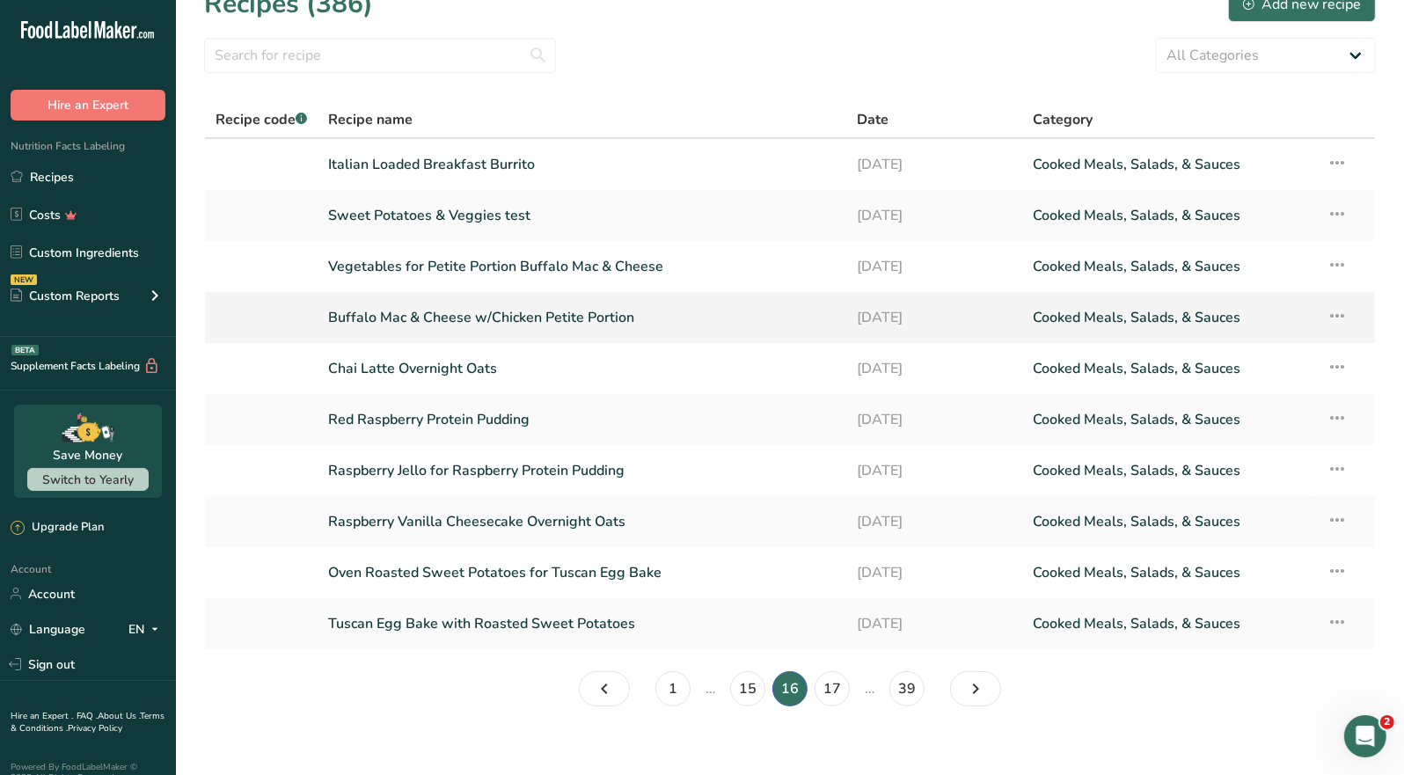
scroll to position [45, 0]
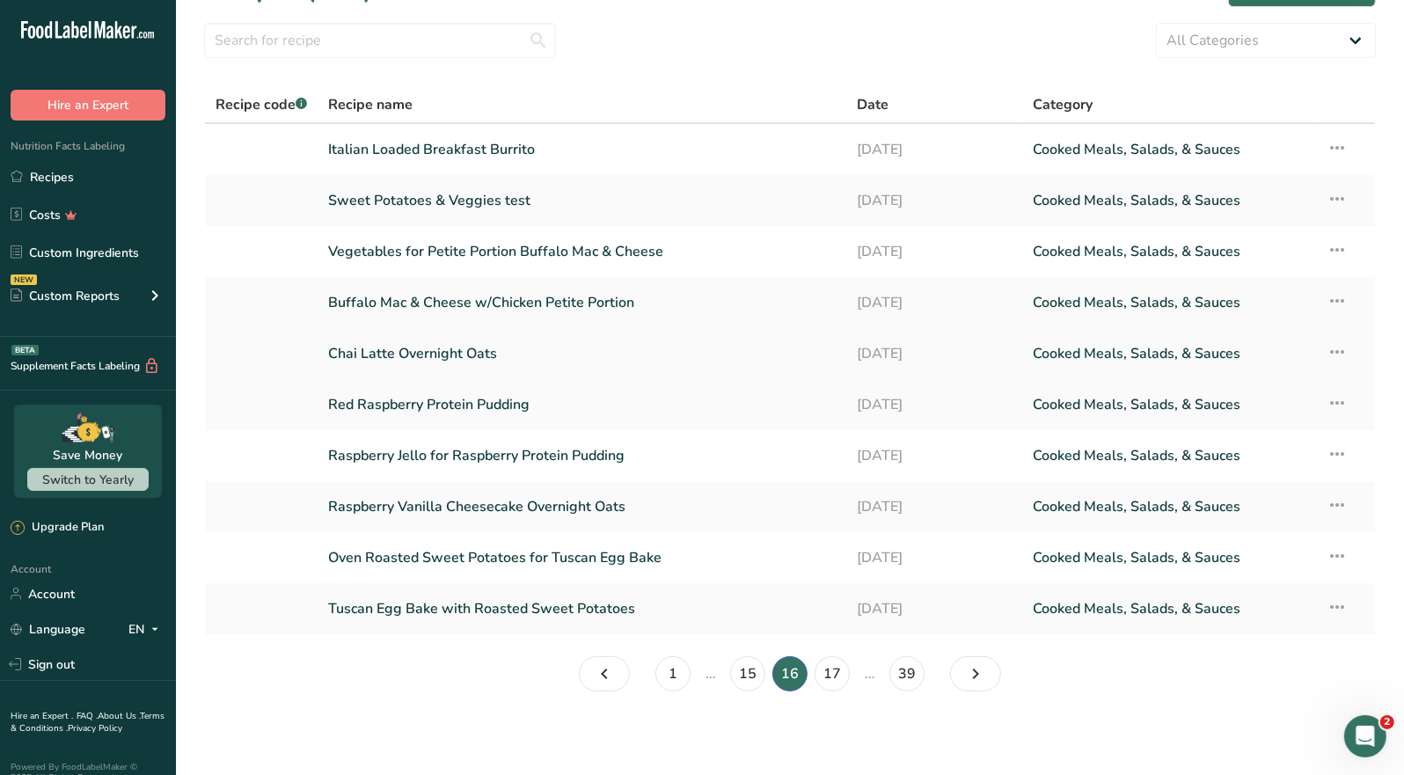
click at [480, 348] on link "Chai Latte Overnight Oats" at bounding box center [582, 353] width 508 height 37
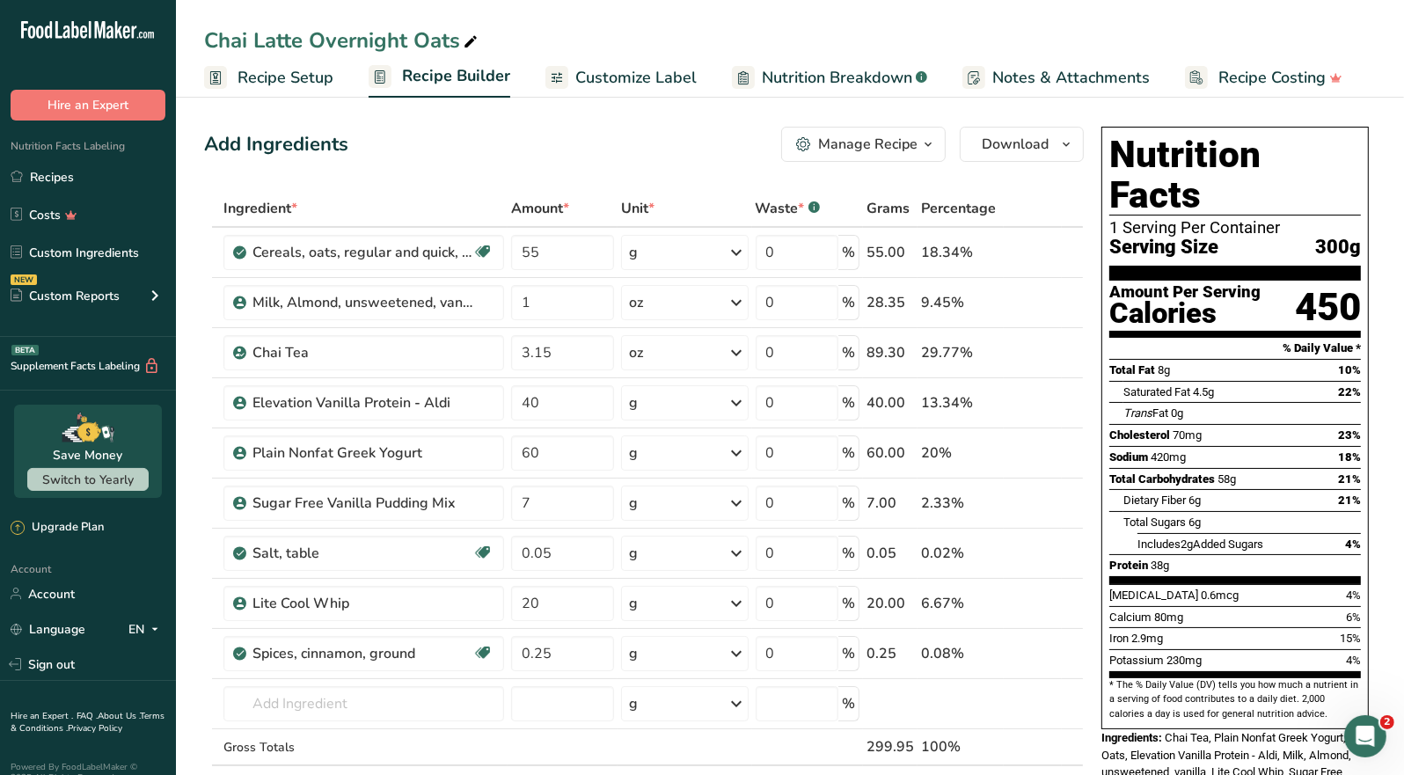
click at [920, 146] on span "button" at bounding box center [928, 144] width 21 height 21
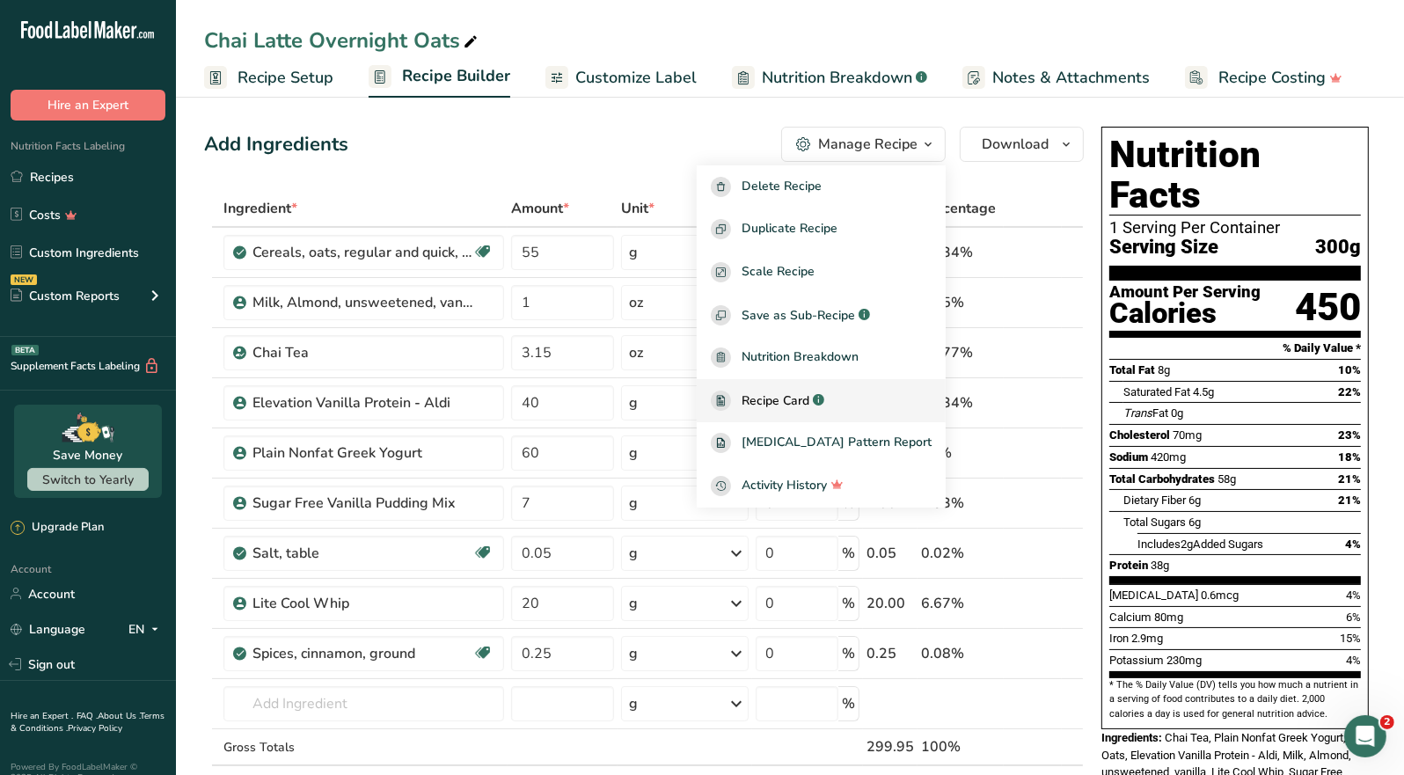
click at [809, 404] on span "Recipe Card" at bounding box center [776, 401] width 68 height 18
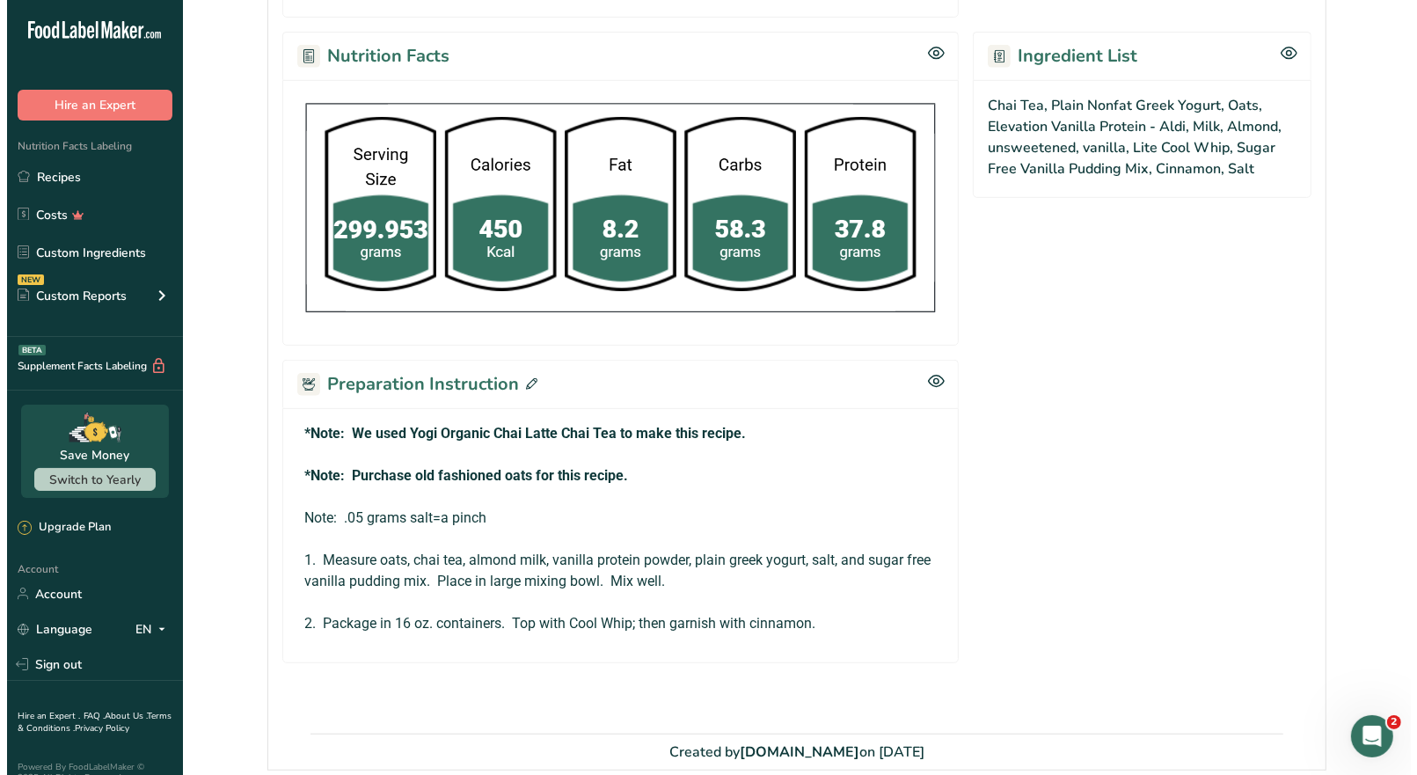
scroll to position [839, 0]
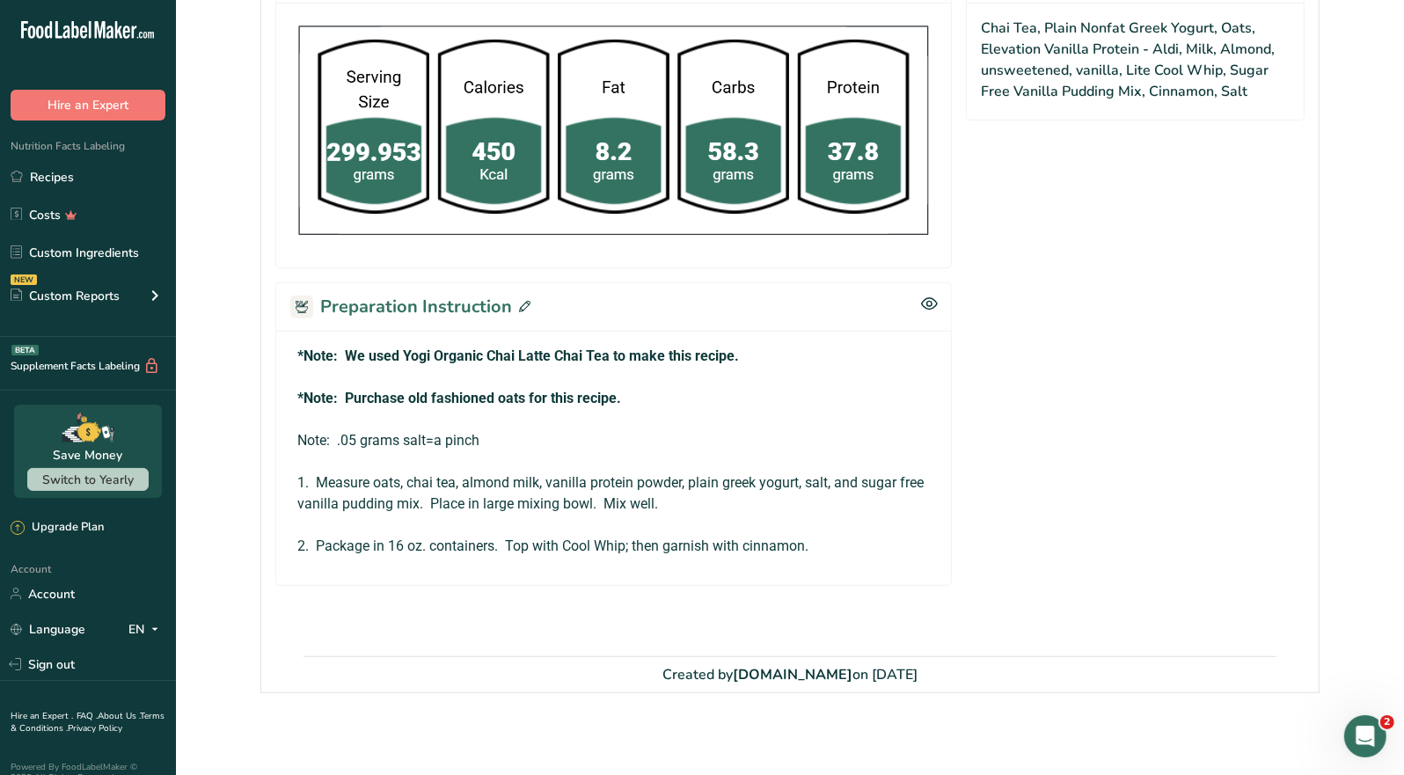
click at [513, 300] on span at bounding box center [521, 307] width 18 height 26
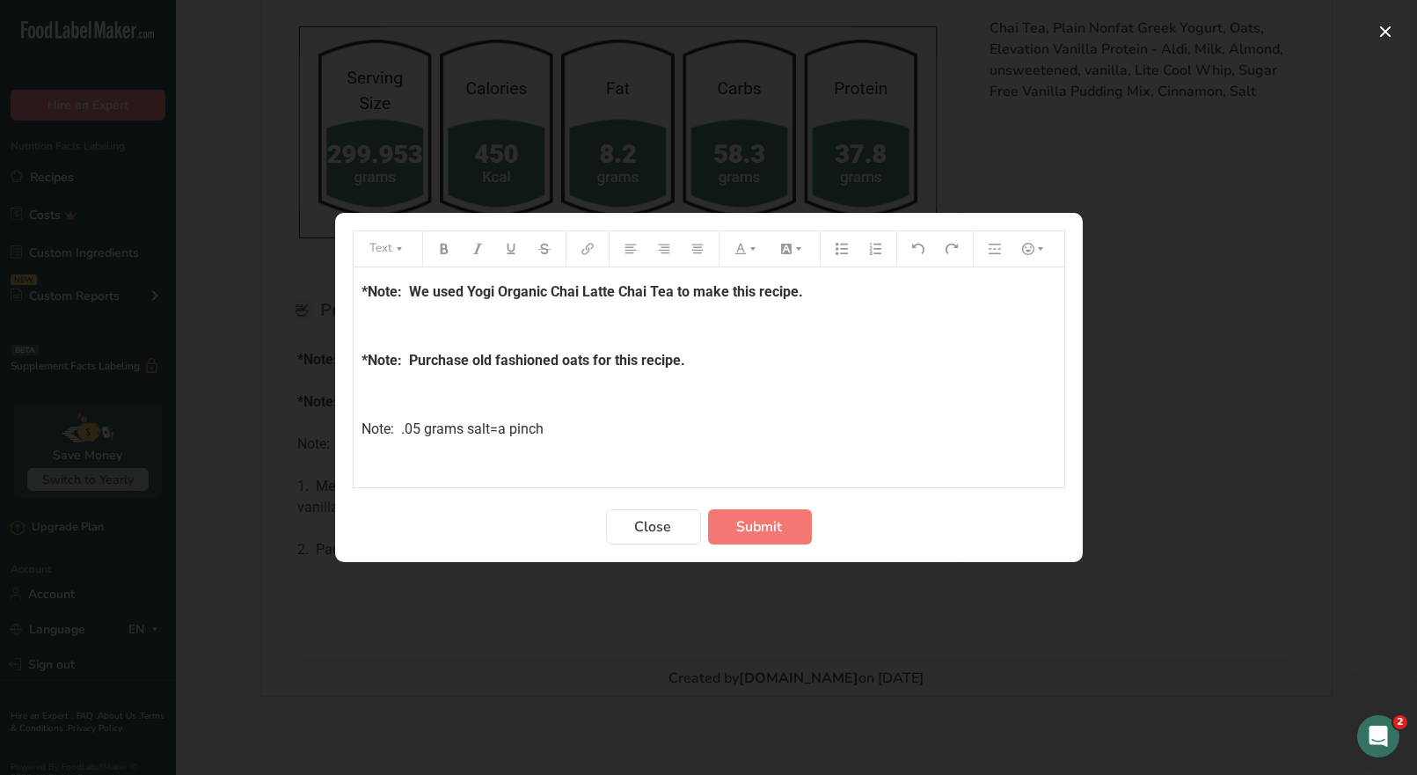
click at [704, 365] on p "*Note: Purchase old fashioned oats for this recipe." at bounding box center [709, 360] width 693 height 21
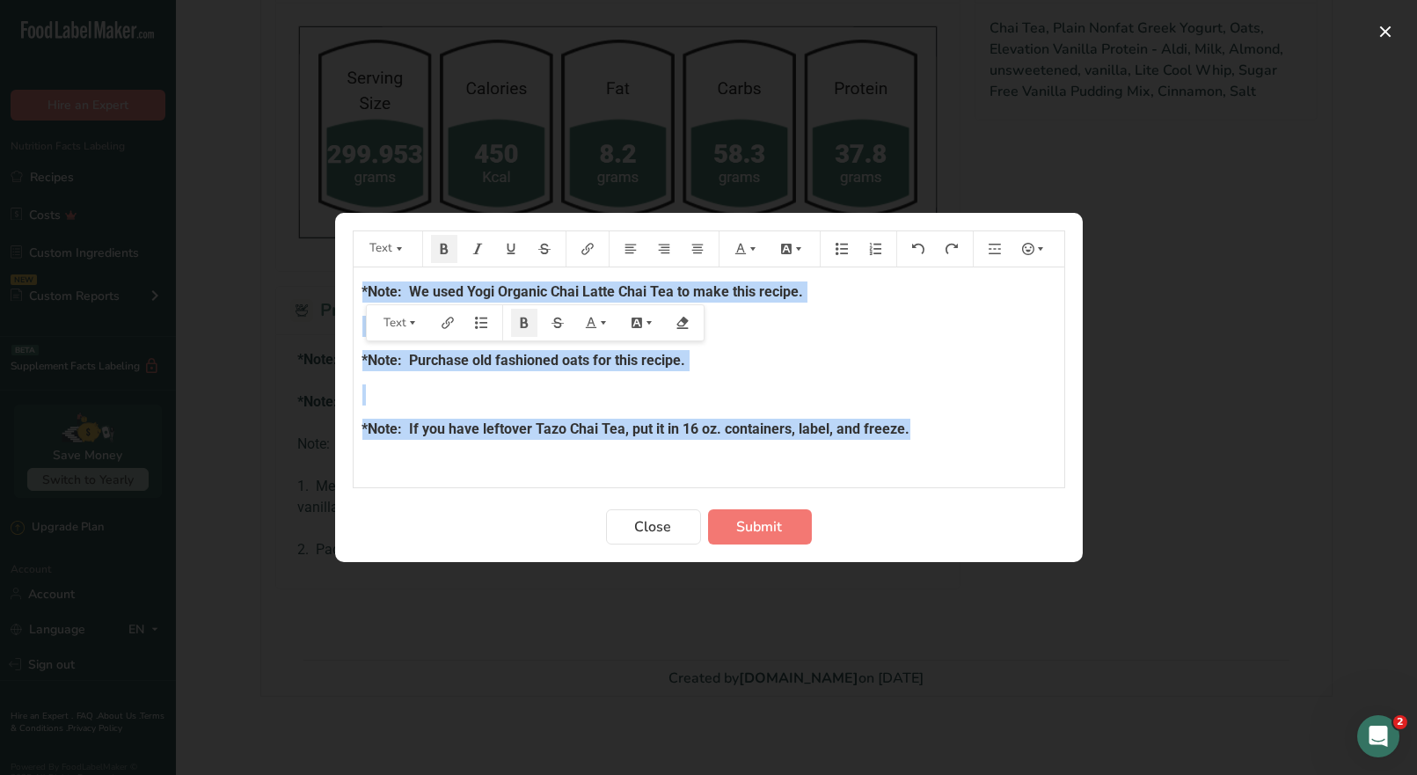
drag, startPoint x: 923, startPoint y: 430, endPoint x: 428, endPoint y: 274, distance: 519.5
click at [355, 286] on div "*Note: We used Yogi Organic Chai Latte Chai Tea to make this recipe. ﻿ *Note: P…" at bounding box center [709, 466] width 711 height 399
click at [742, 254] on button "Preparation instructions modal" at bounding box center [747, 249] width 39 height 28
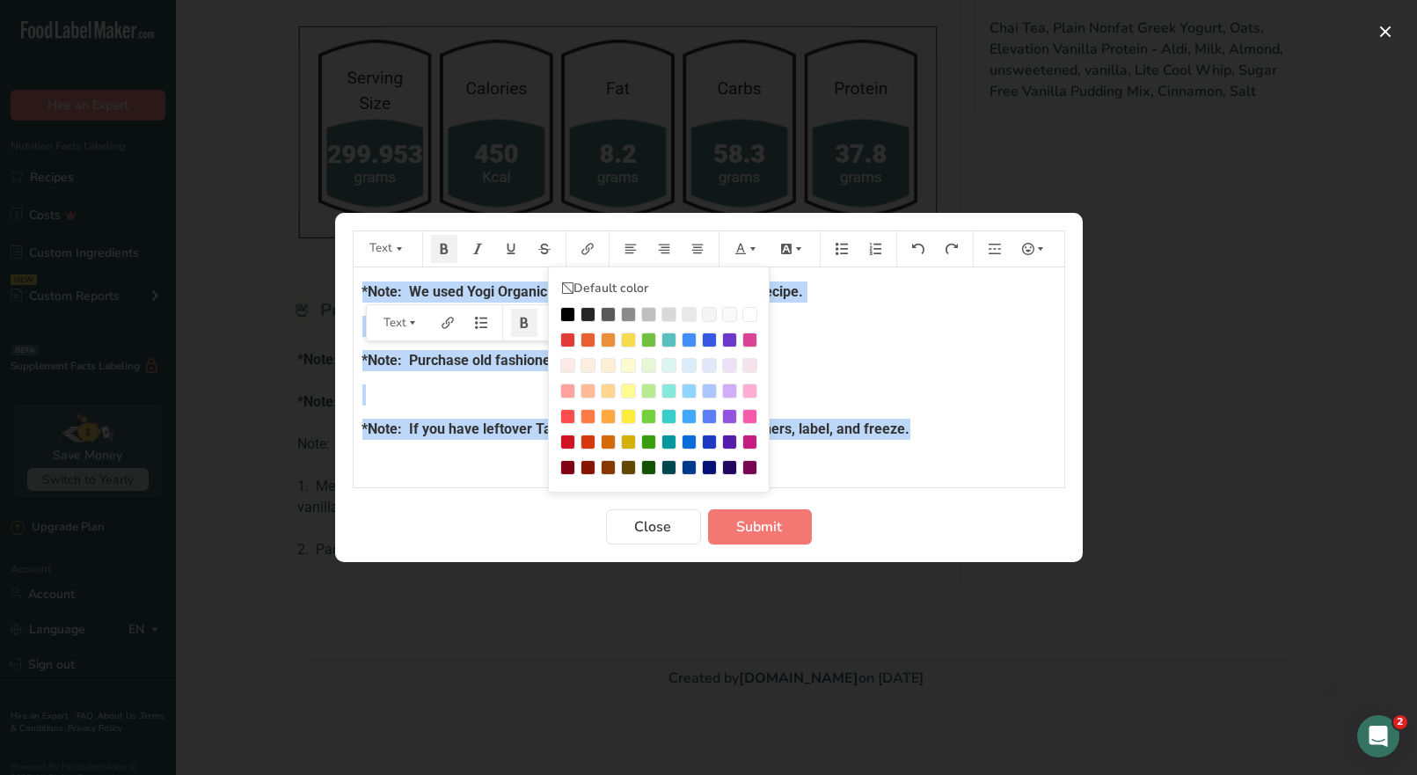
click at [567, 341] on div "Preparation instructions modal" at bounding box center [567, 340] width 15 height 15
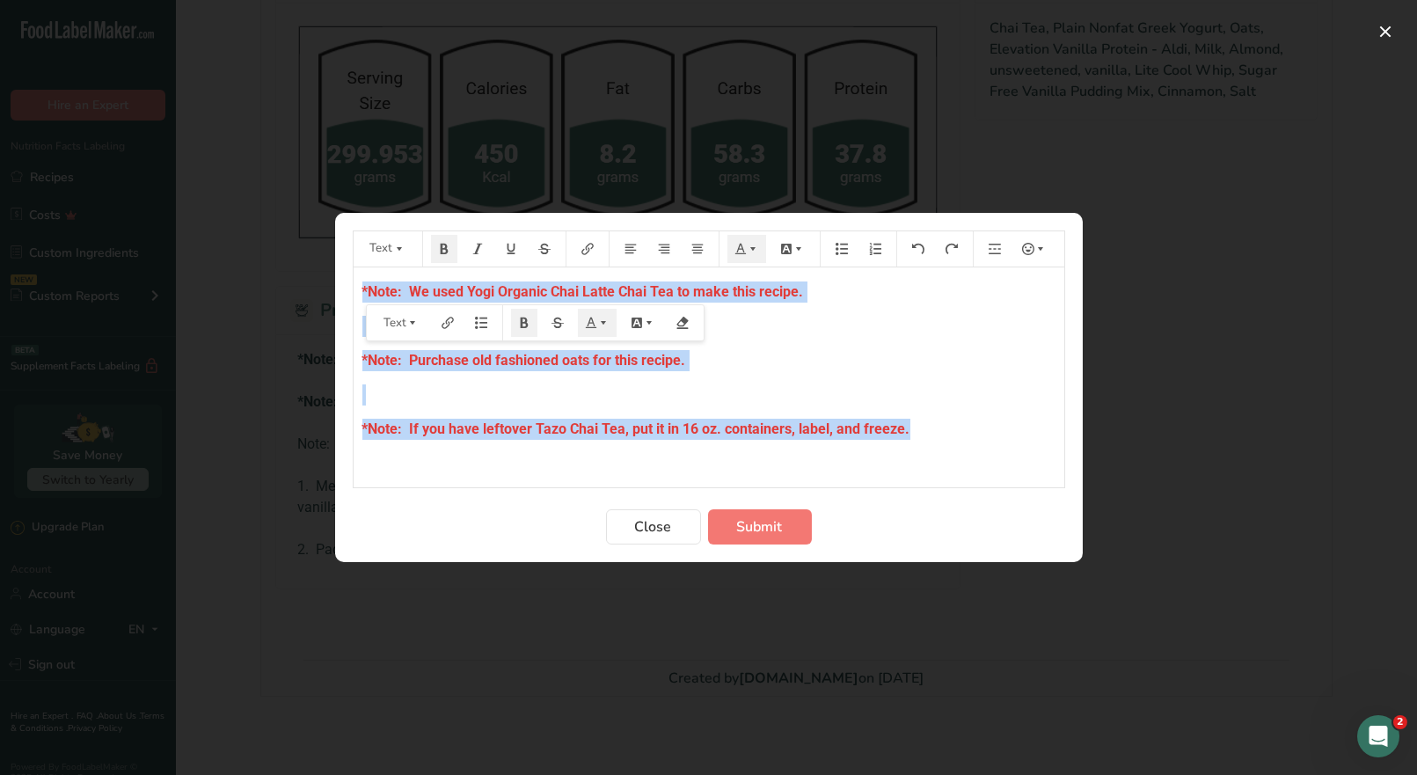
drag, startPoint x: 935, startPoint y: 427, endPoint x: 886, endPoint y: 480, distance: 72.2
click at [938, 427] on p "*Note: If you have leftover Tazo Chai Tea, put it in 16 oz. containers, label, …" at bounding box center [709, 429] width 693 height 21
click at [923, 435] on p "*Note: If you have leftover Tazo Chai Tea, put it in 16 oz. containers, label, …" at bounding box center [709, 429] width 693 height 21
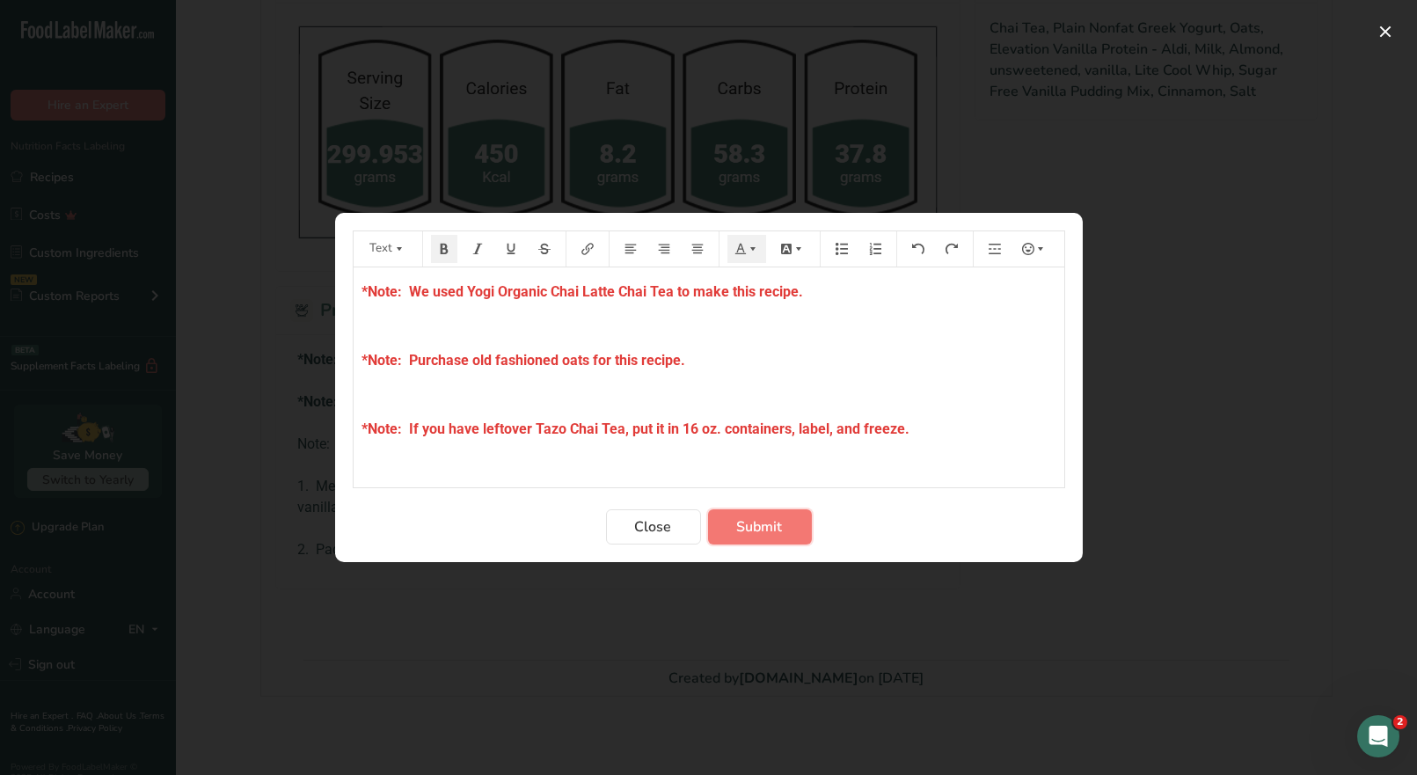
click at [770, 525] on span "Submit" at bounding box center [760, 526] width 46 height 21
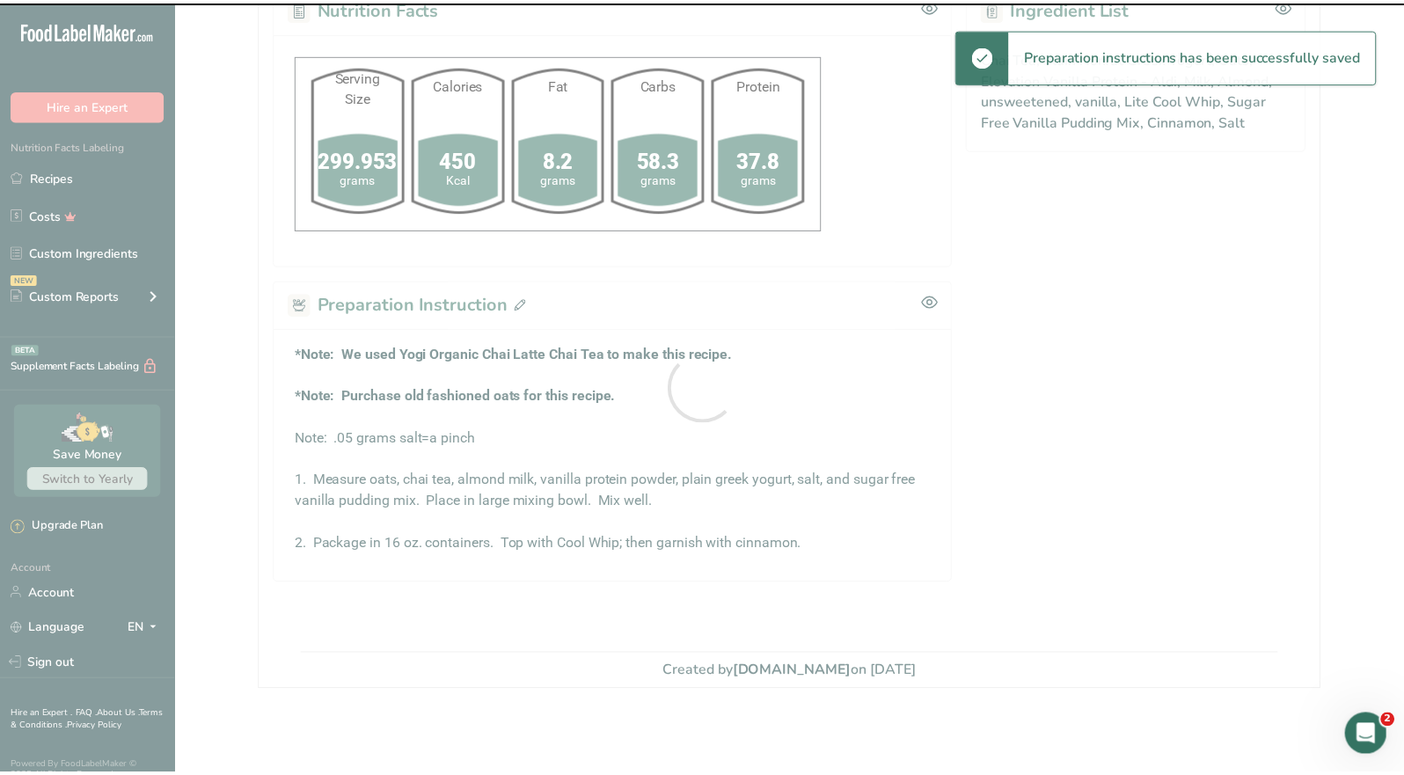
scroll to position [807, 0]
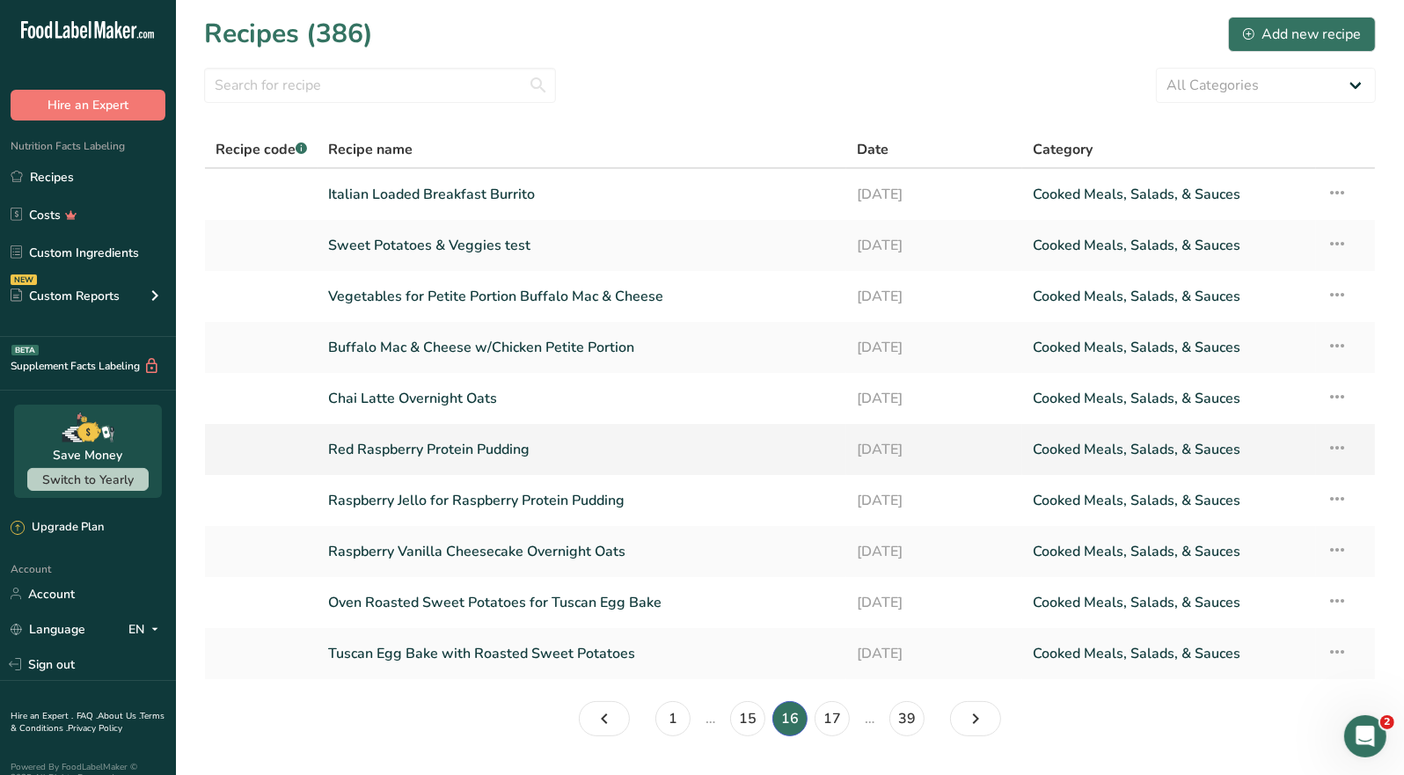
click at [494, 448] on link "Red Raspberry Protein Pudding" at bounding box center [582, 449] width 508 height 37
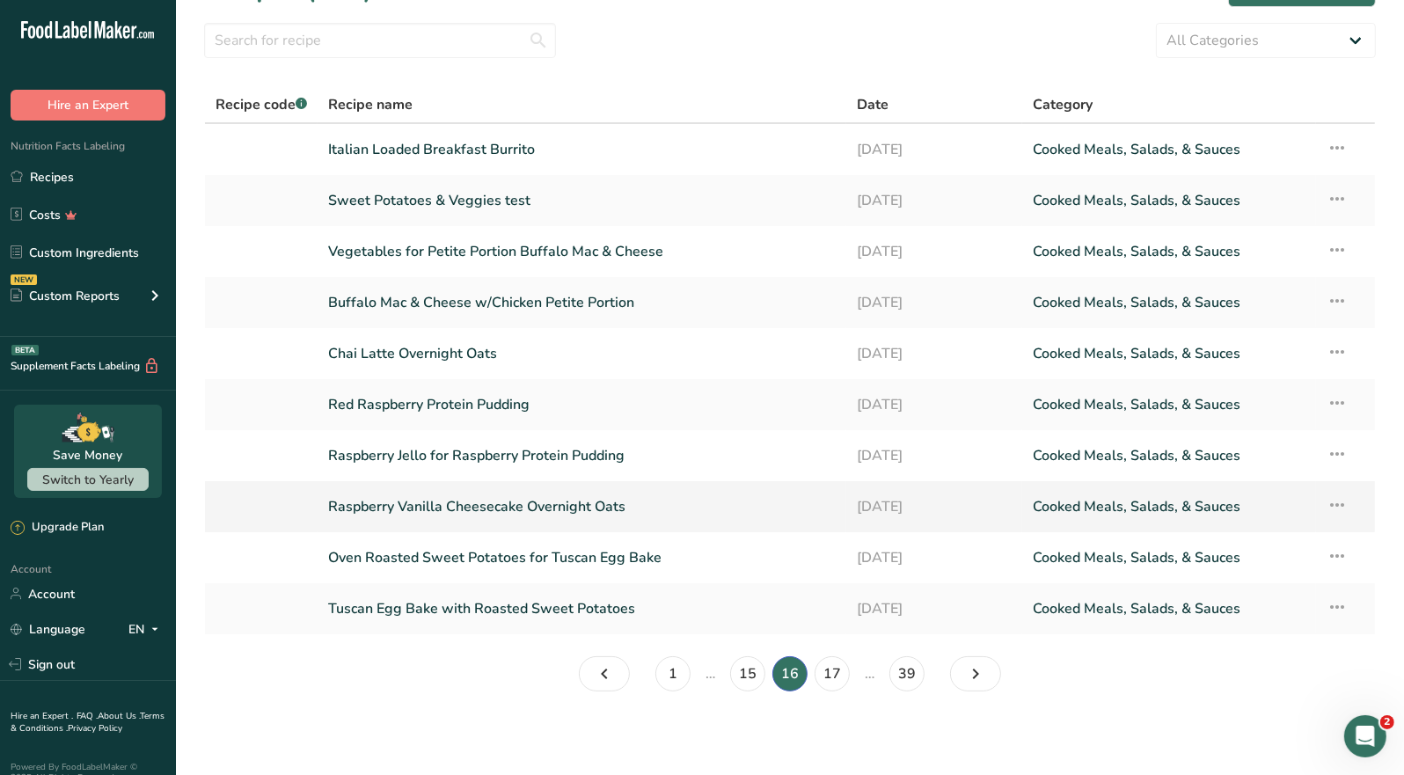
click at [553, 506] on link "Raspberry Vanilla Cheesecake Overnight Oats" at bounding box center [582, 506] width 508 height 37
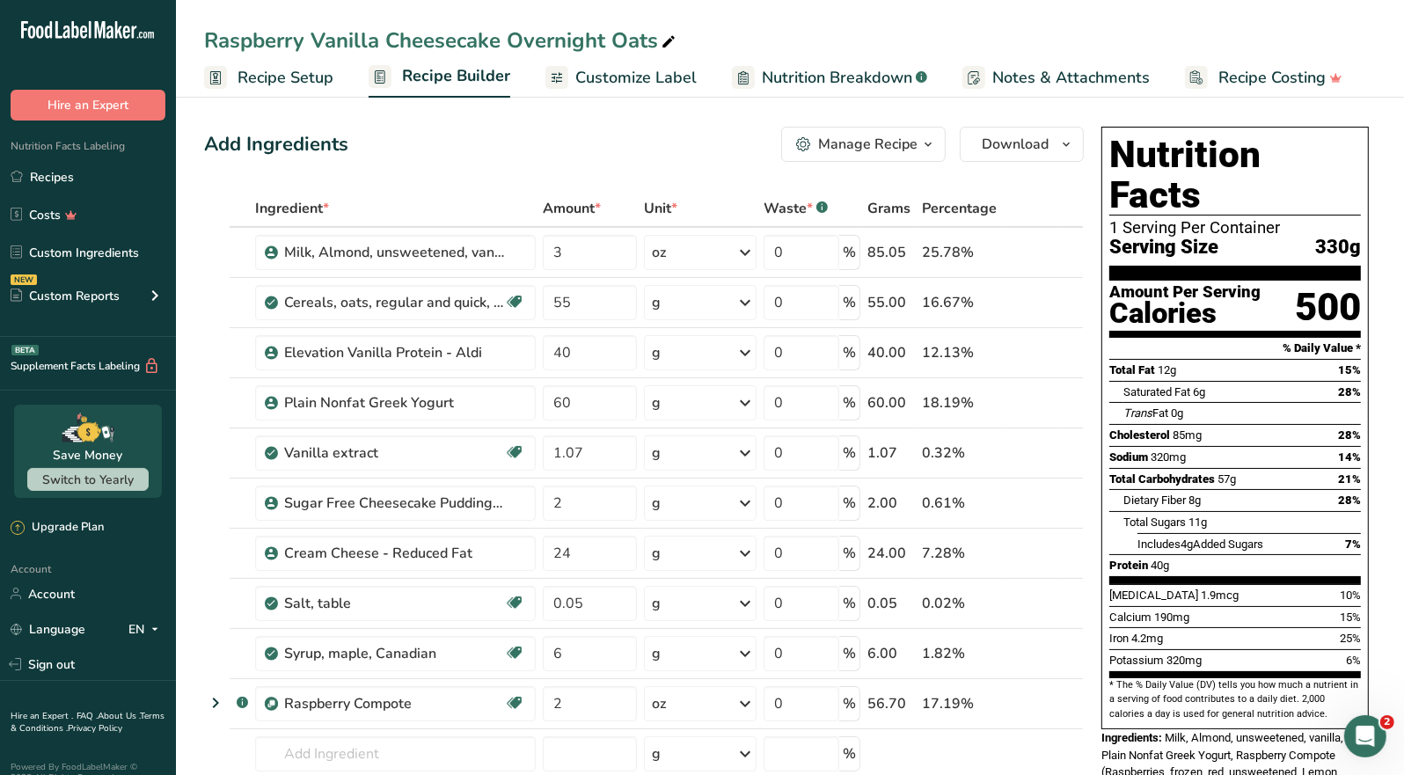
click at [908, 148] on div "Manage Recipe" at bounding box center [867, 144] width 99 height 21
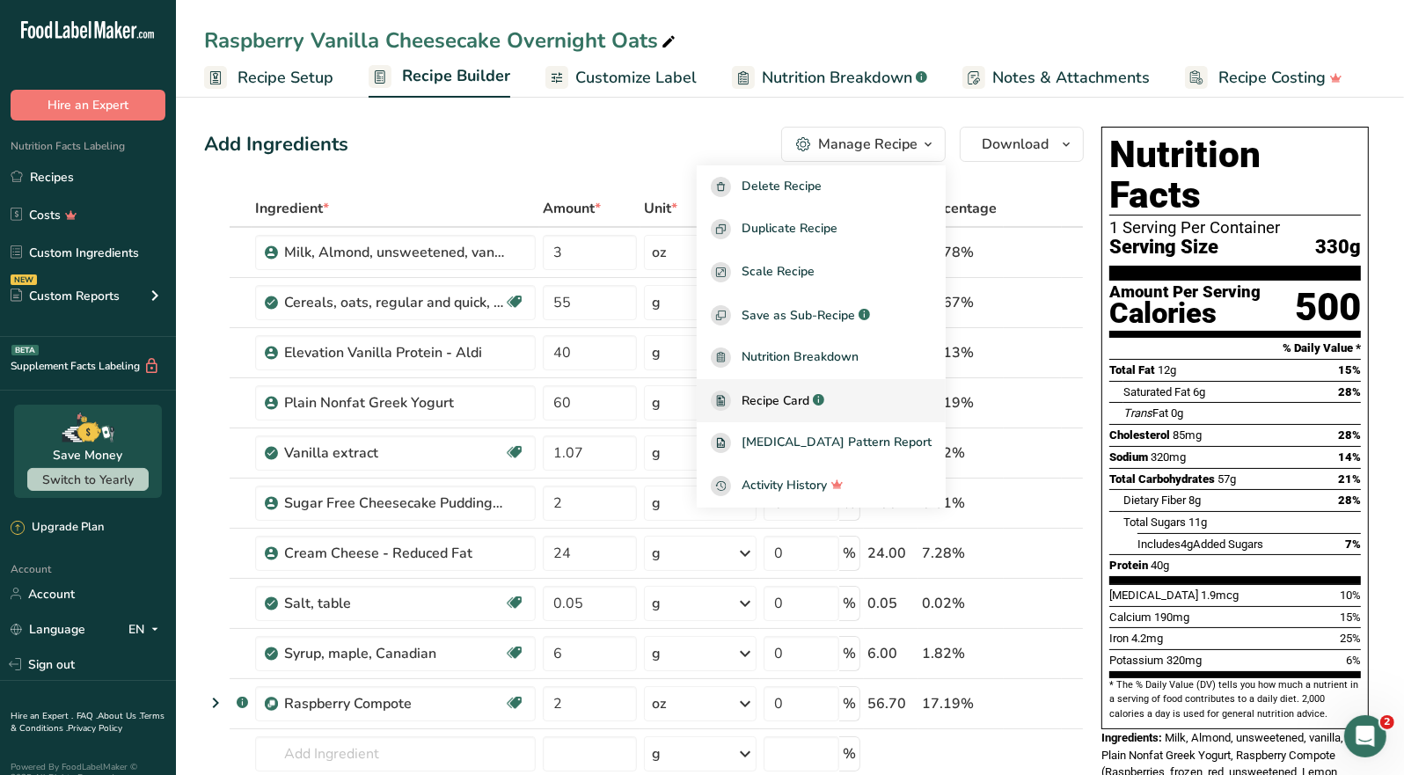
click at [804, 406] on span "Recipe Card" at bounding box center [776, 401] width 68 height 18
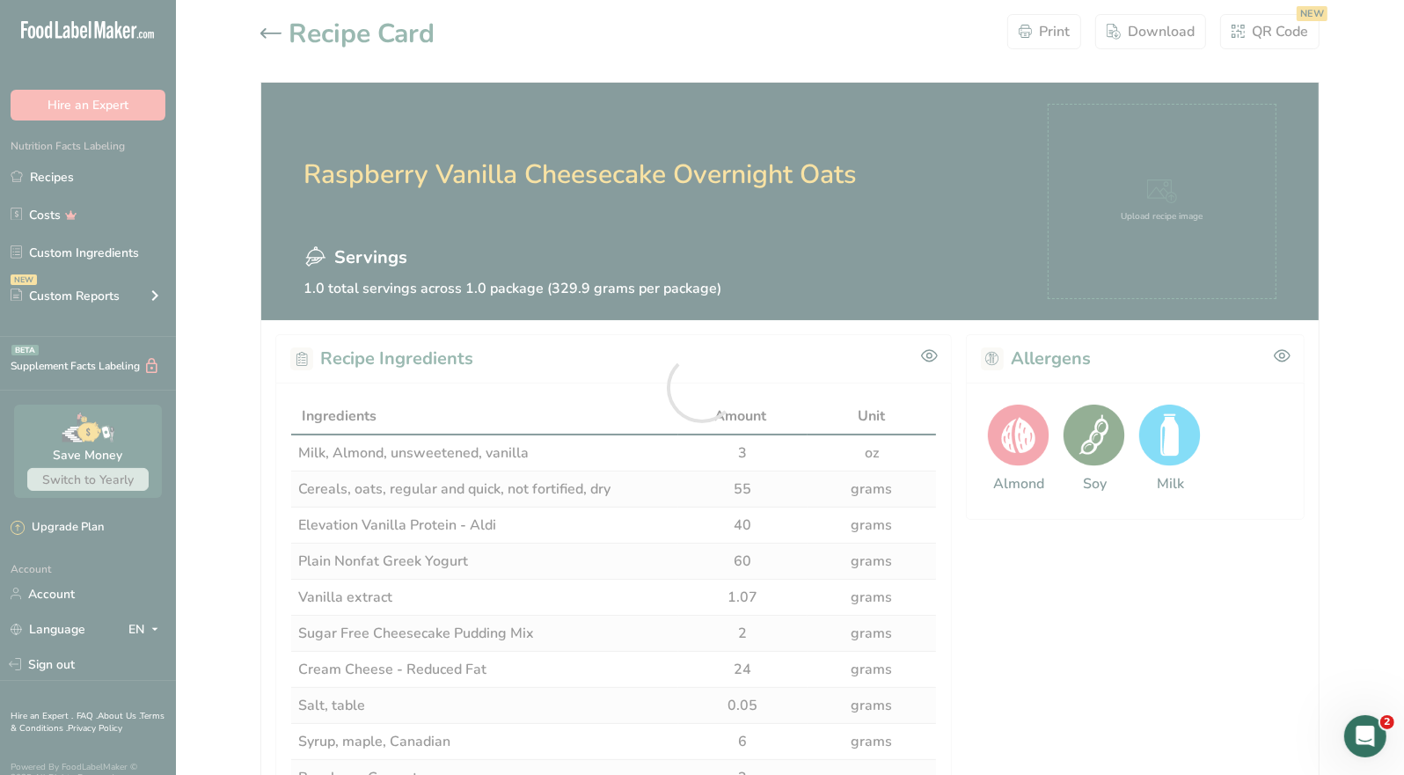
scroll to position [885, 0]
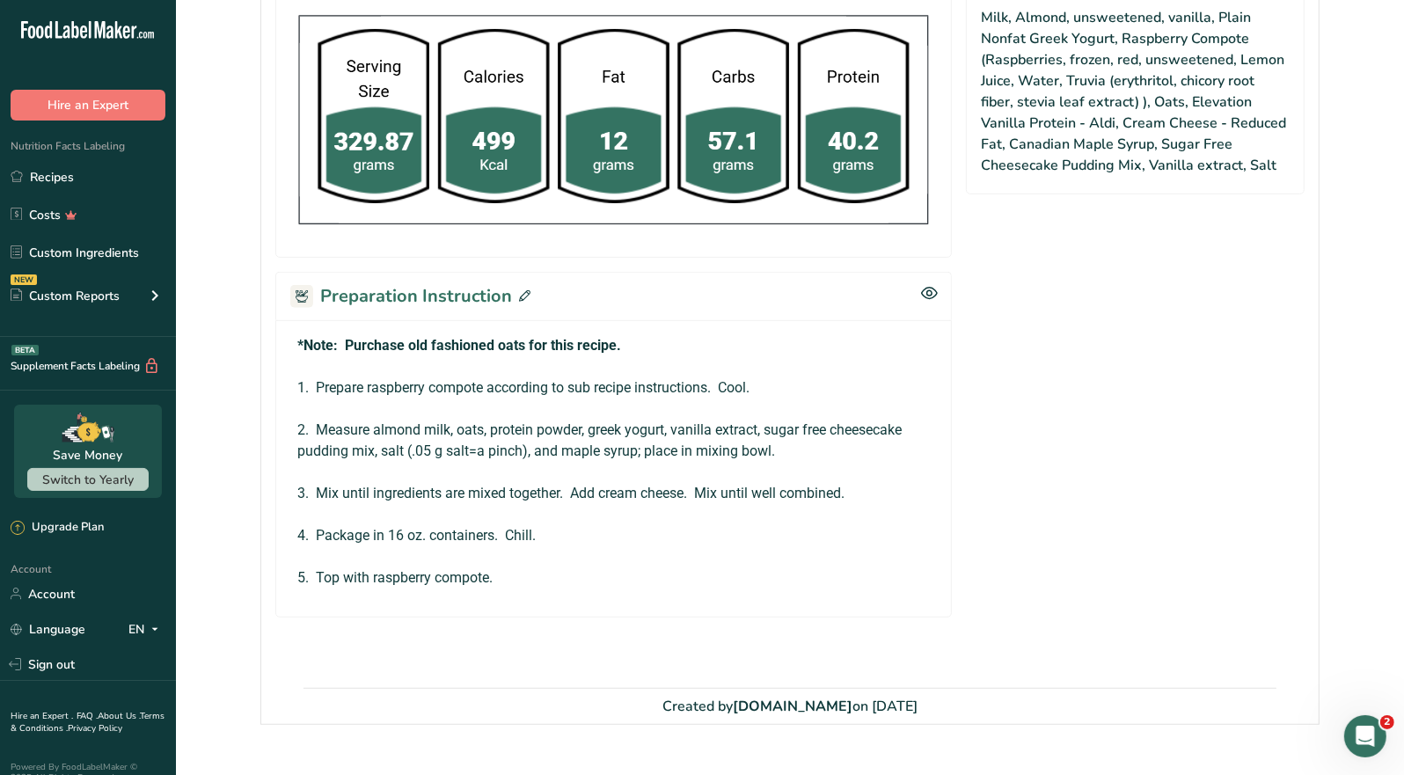
click at [519, 293] on icon at bounding box center [524, 295] width 11 height 11
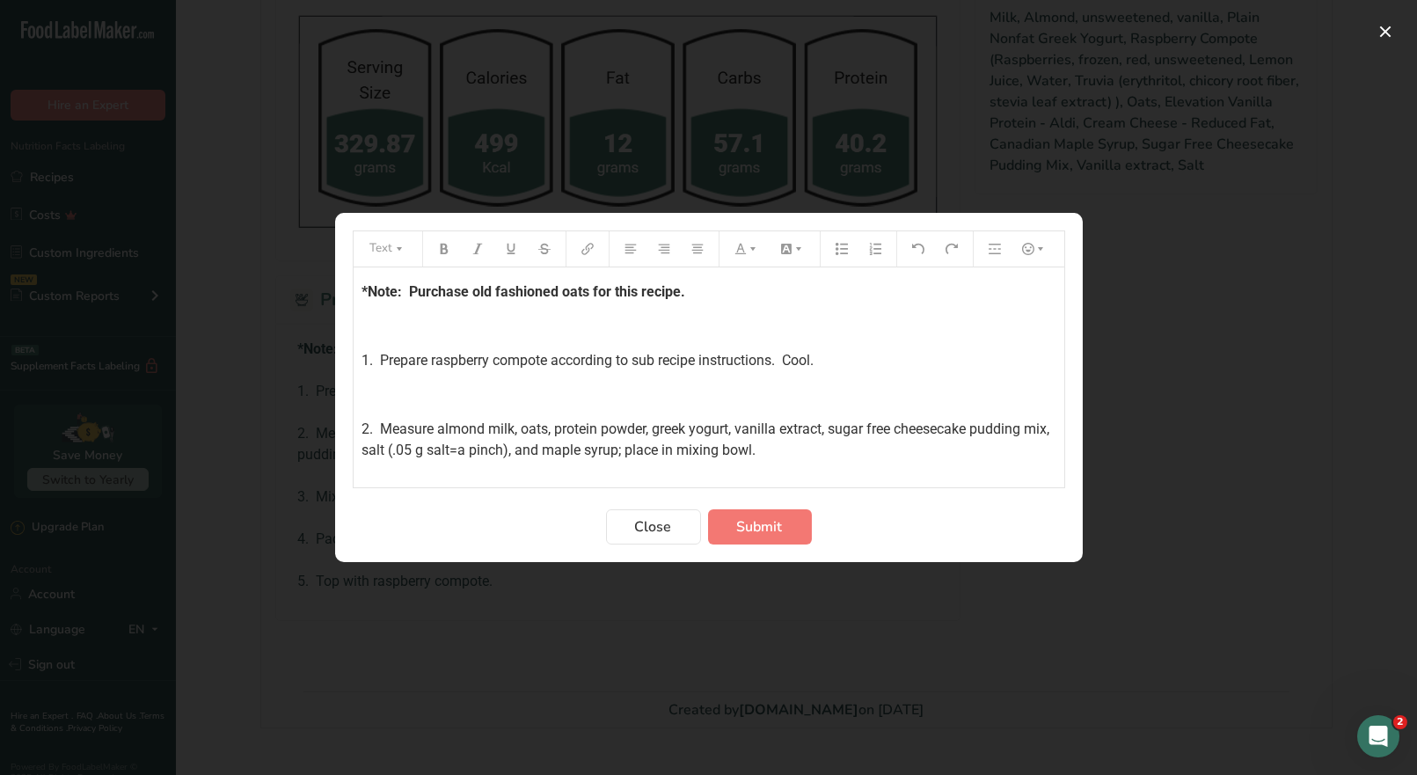
click at [693, 289] on p "*Note: Purchase old fashioned oats for this recipe." at bounding box center [709, 292] width 693 height 21
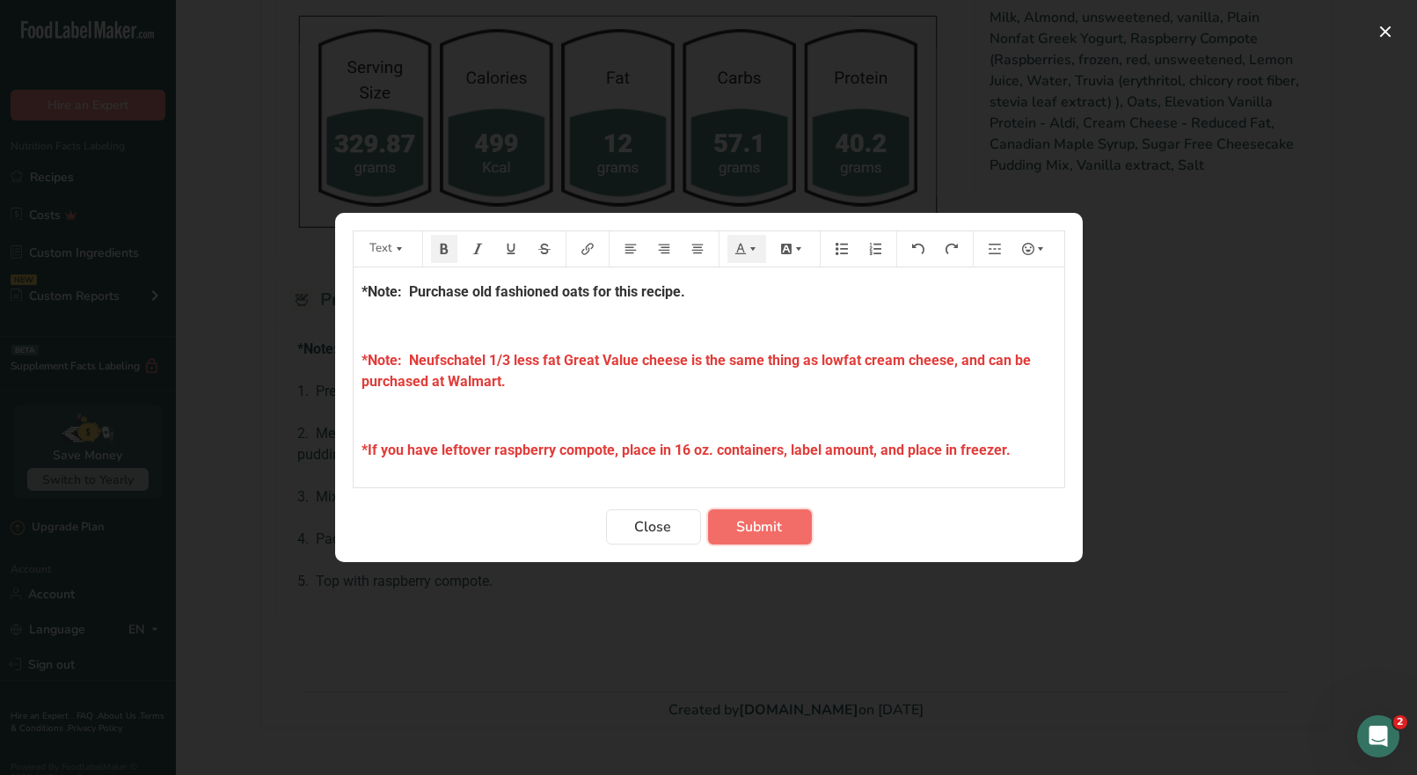
click at [768, 533] on span "Submit" at bounding box center [760, 526] width 46 height 21
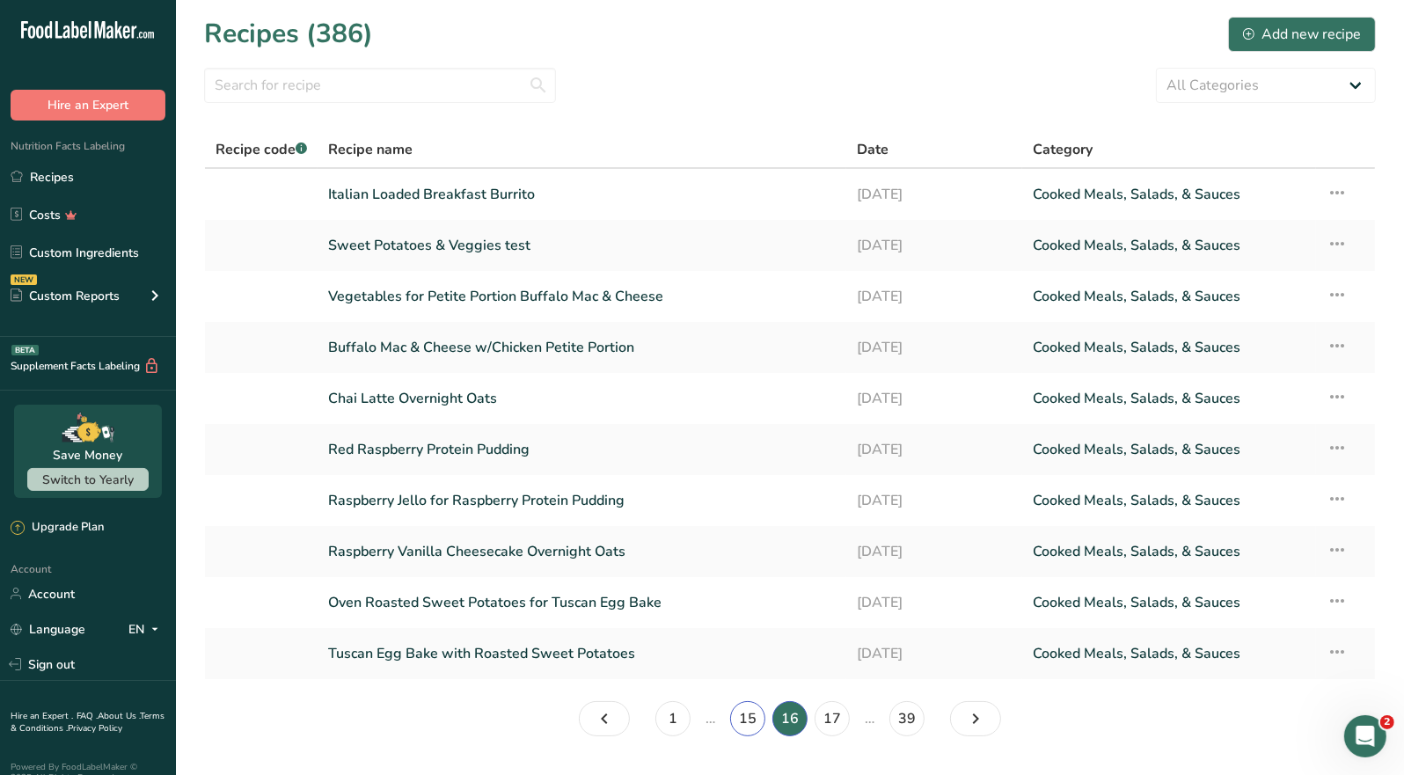
click at [758, 716] on link "15" at bounding box center [747, 718] width 35 height 35
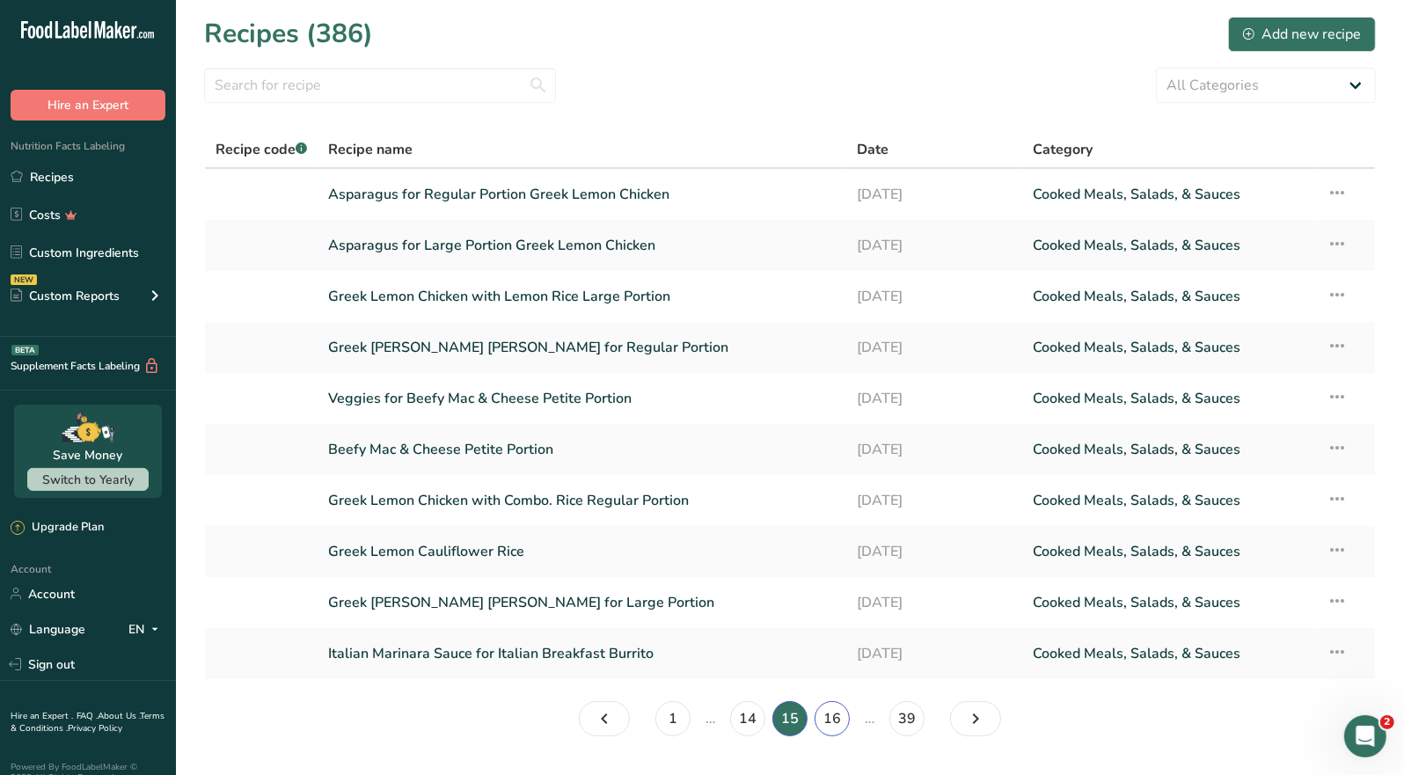
click at [829, 719] on link "16" at bounding box center [832, 718] width 35 height 35
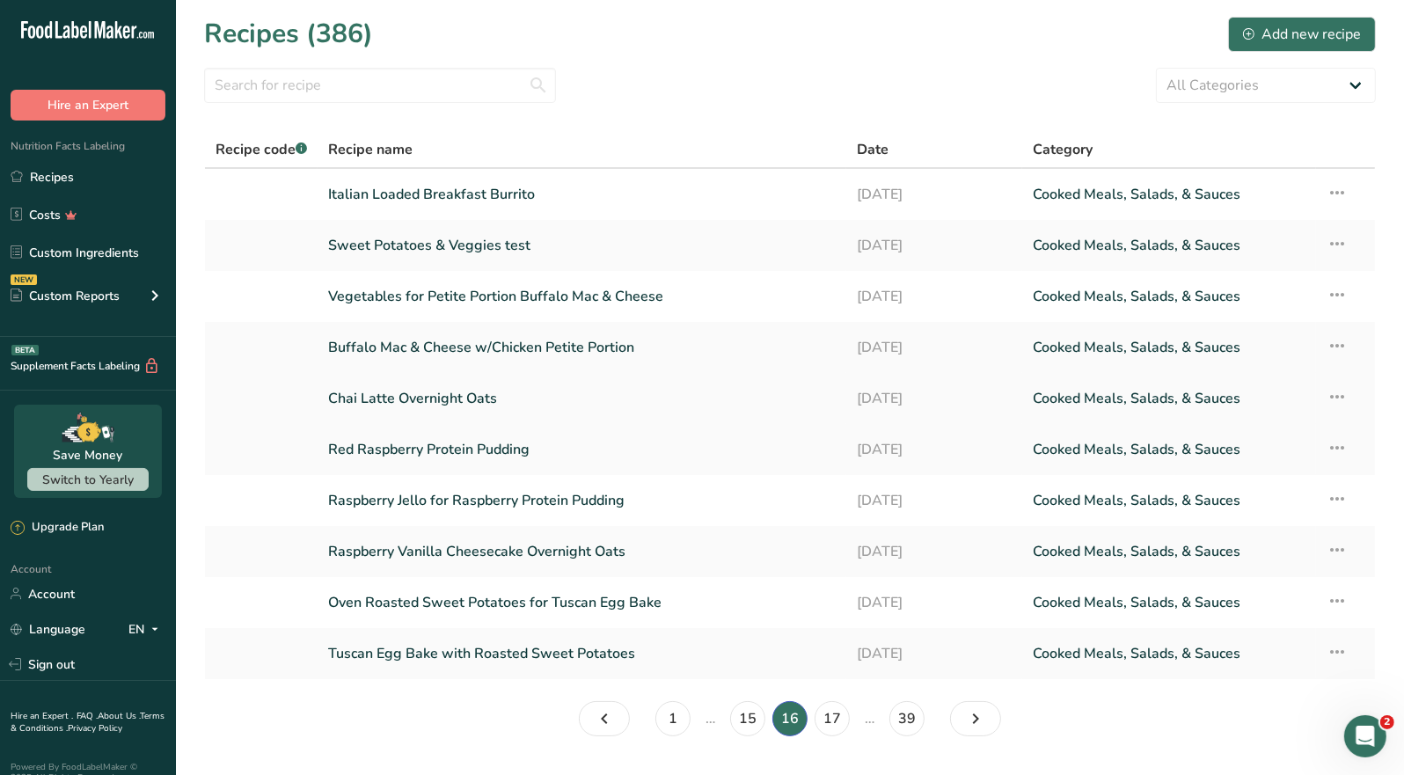
click at [459, 399] on link "Chai Latte Overnight Oats" at bounding box center [582, 398] width 508 height 37
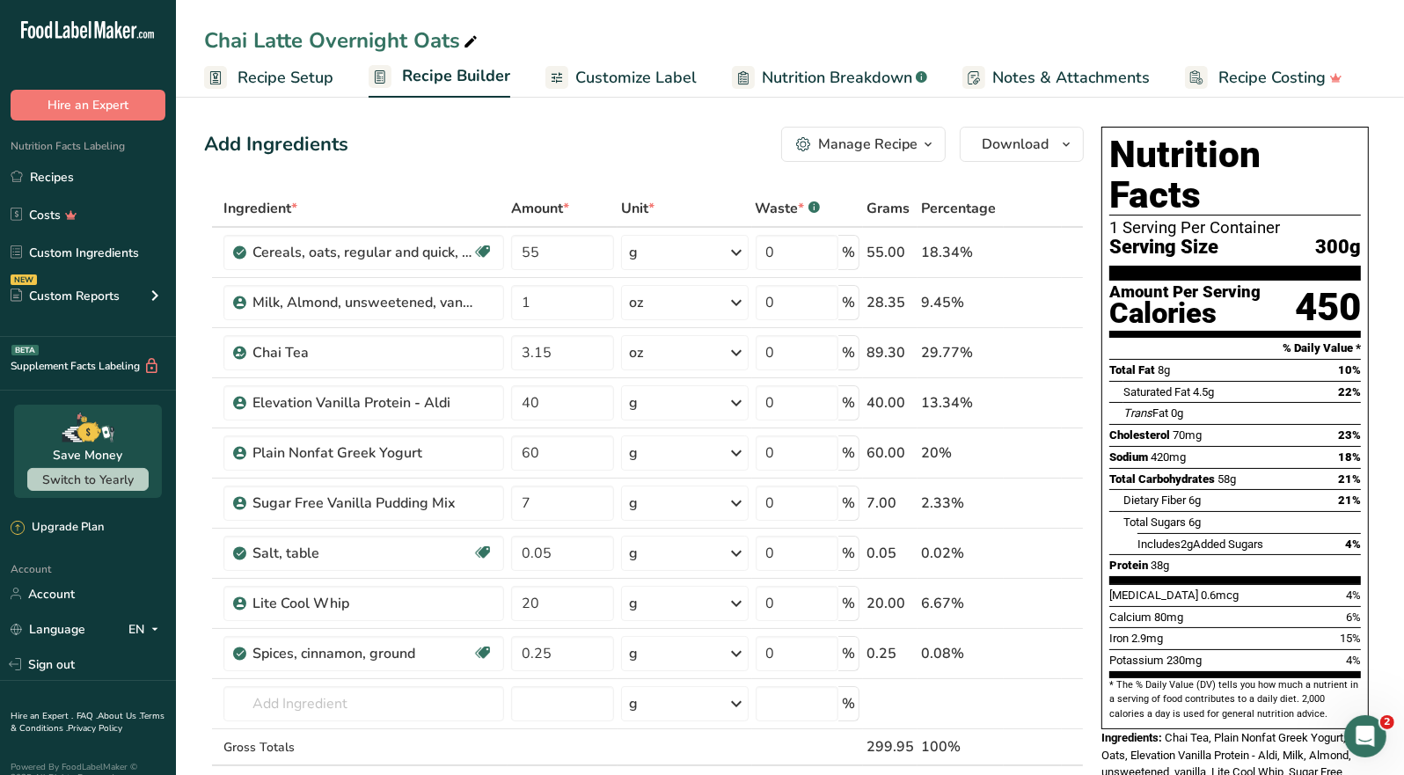
click at [882, 143] on div "Manage Recipe" at bounding box center [867, 144] width 99 height 21
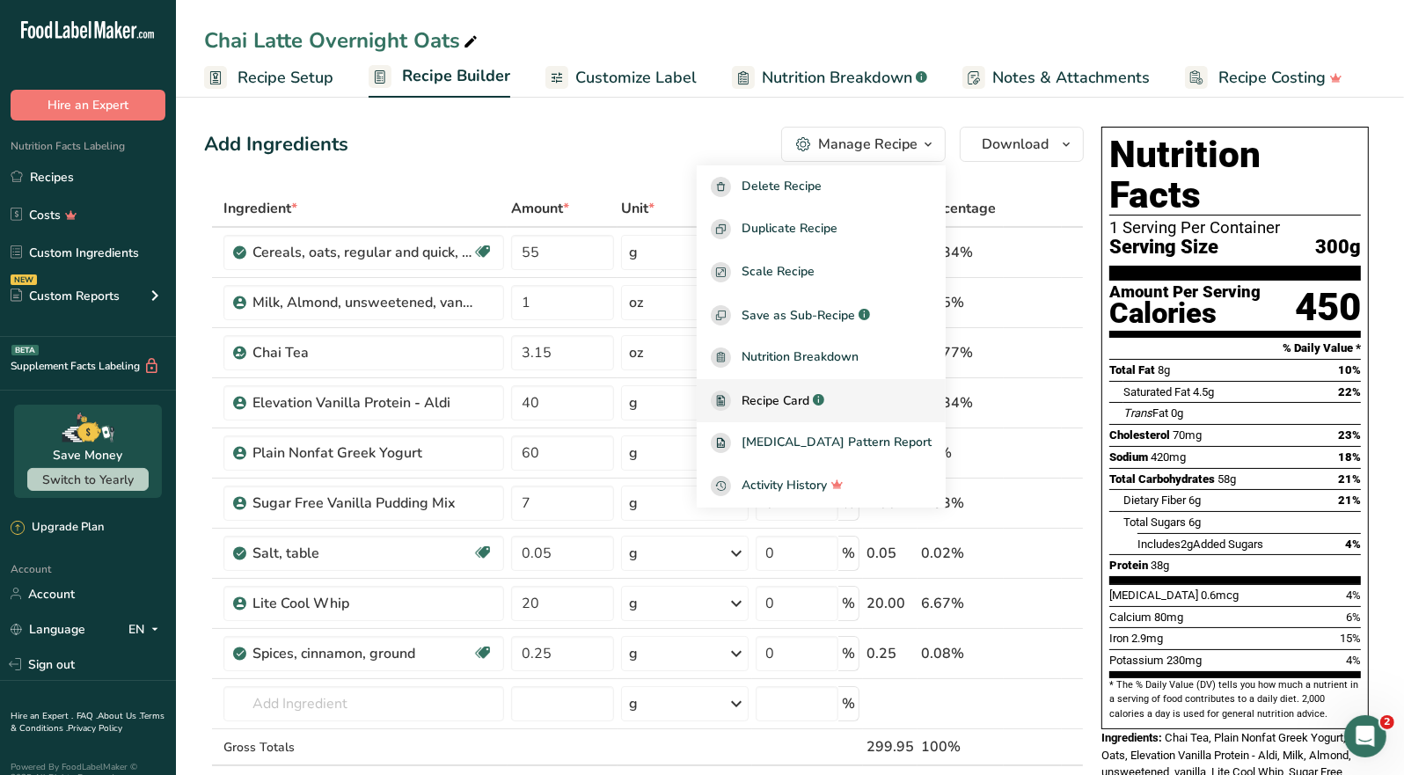
click at [809, 398] on span "Recipe Card" at bounding box center [776, 401] width 68 height 18
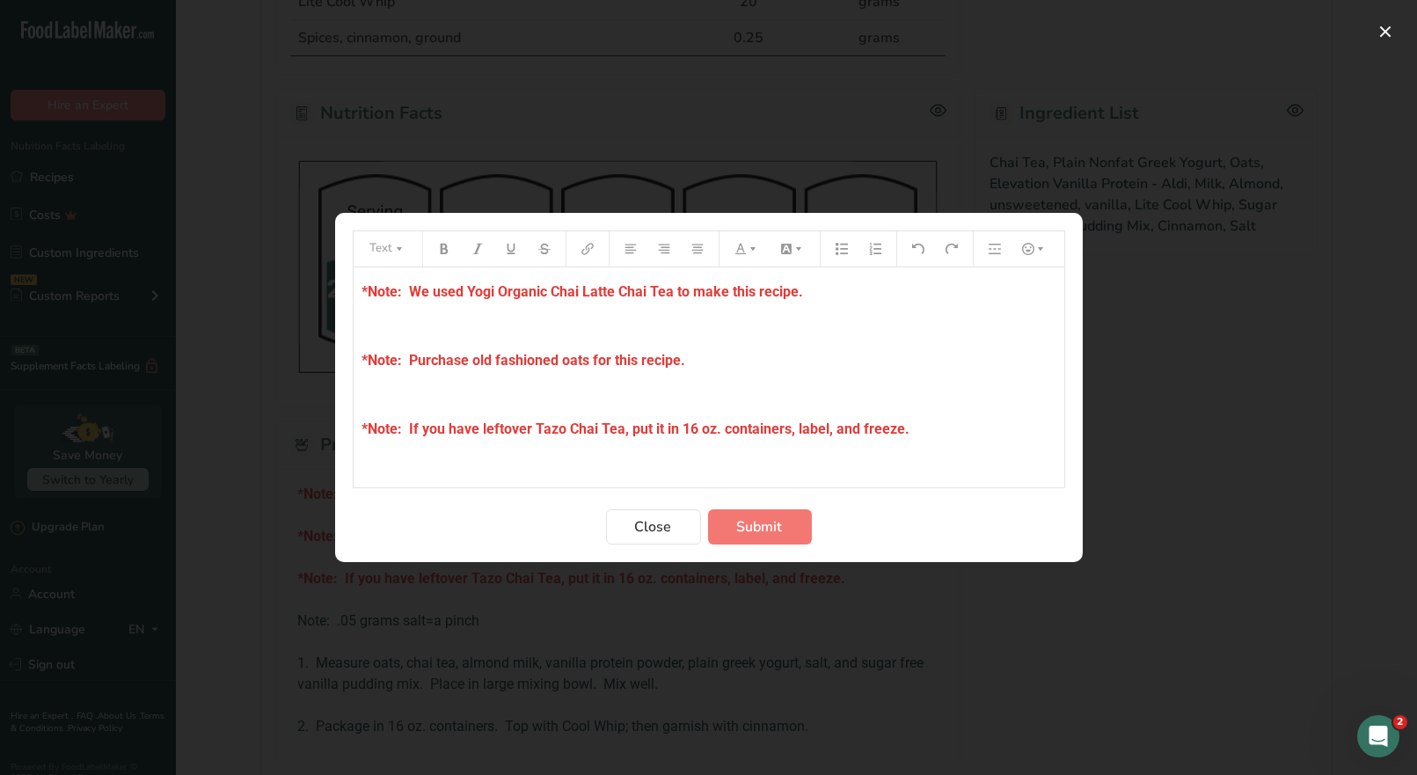
click at [827, 423] on span "*Note: If you have leftover Tazo Chai Tea, put it in 16 oz. containers, label, …" at bounding box center [637, 429] width 548 height 17
click at [778, 531] on span "Submit" at bounding box center [760, 526] width 46 height 21
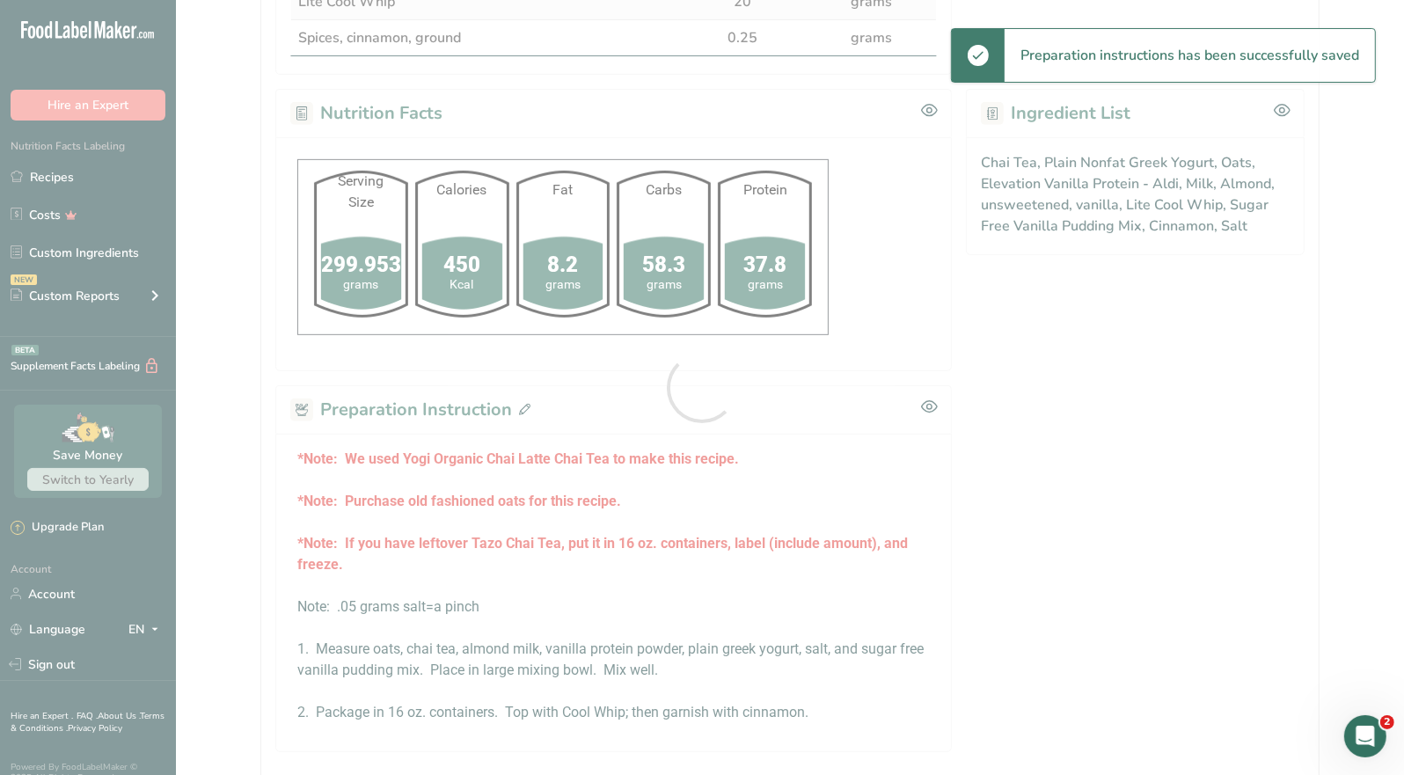
scroll to position [704, 0]
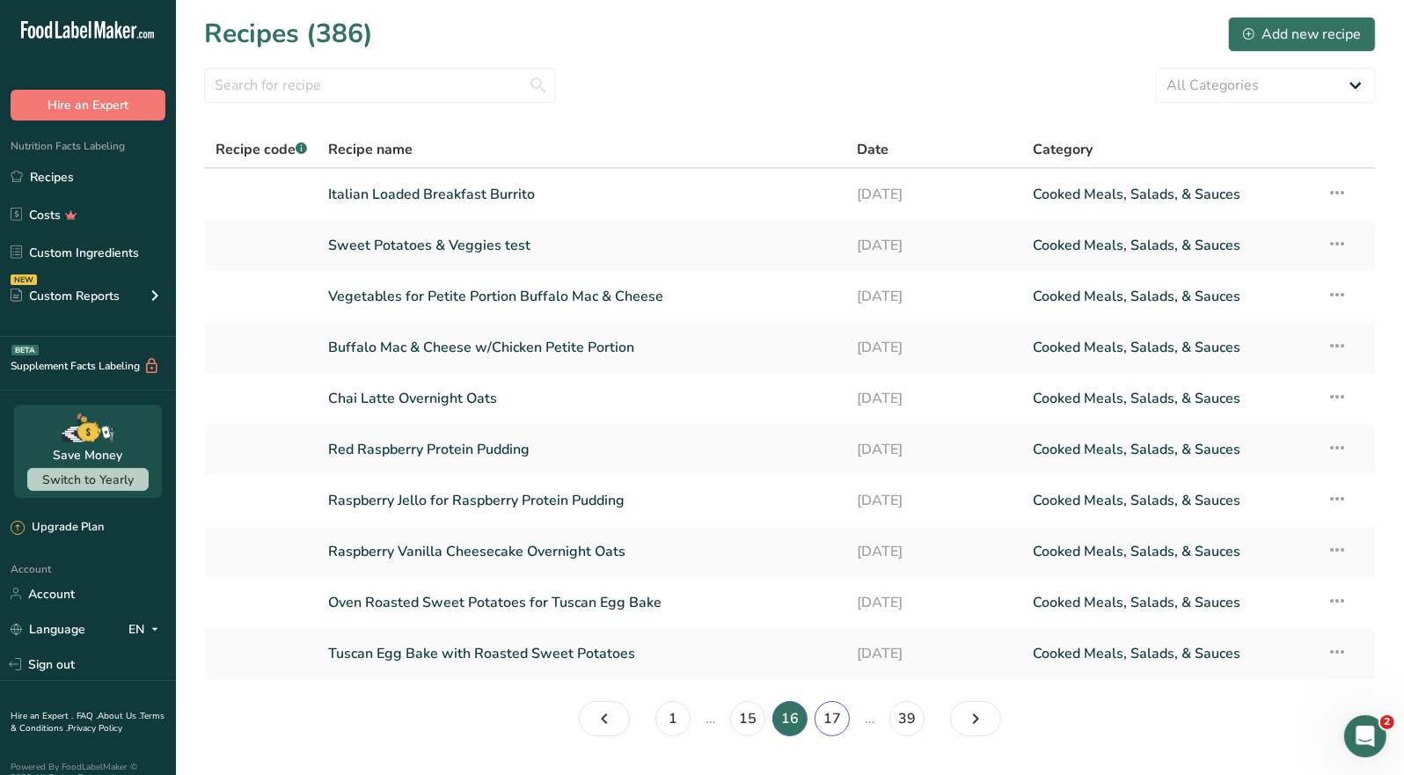
click at [836, 715] on link "17" at bounding box center [832, 718] width 35 height 35
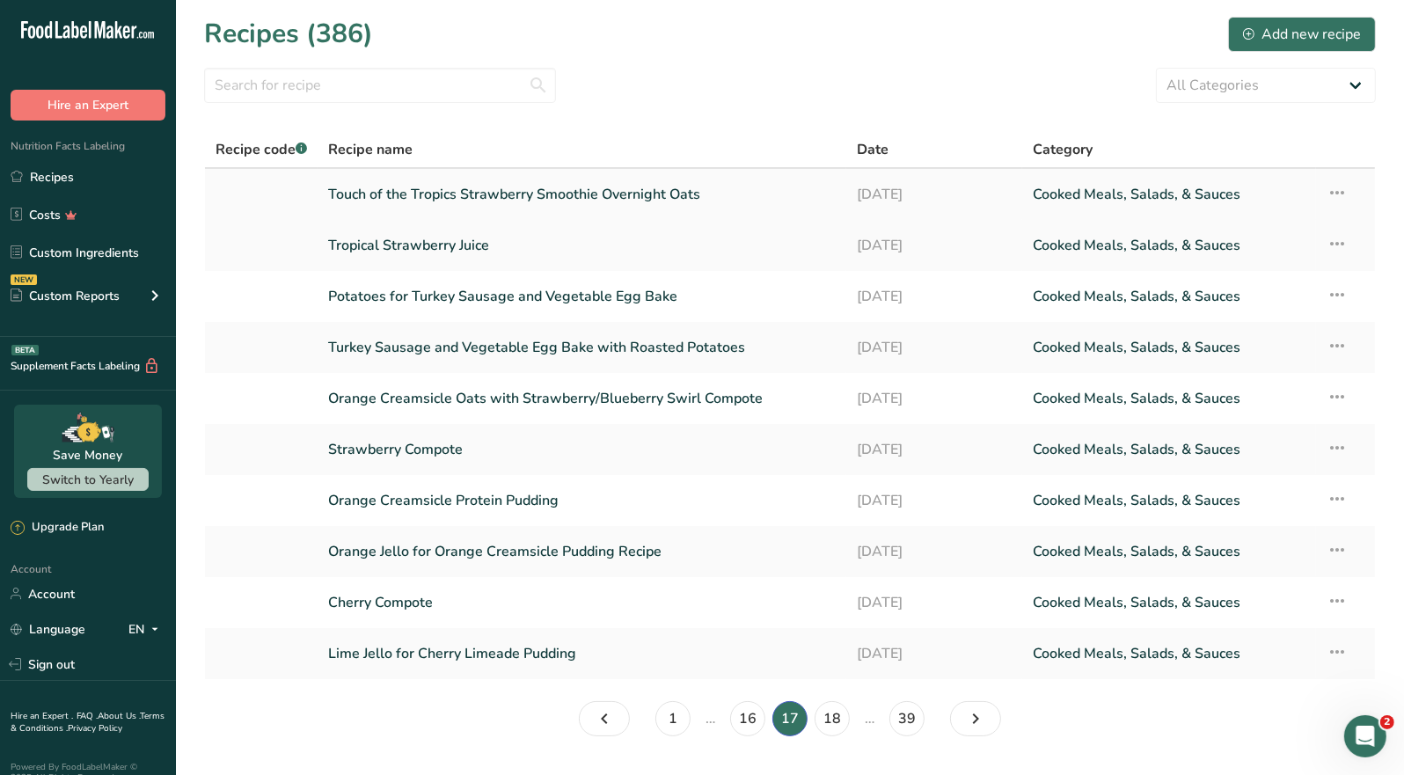
click at [649, 201] on link "Touch of the Tropics Strawberry Smoothie Overnight Oats" at bounding box center [582, 194] width 508 height 37
click at [516, 197] on link "Touch of the Tropics Strawberry Smoothie Overnight Oats" at bounding box center [582, 194] width 508 height 37
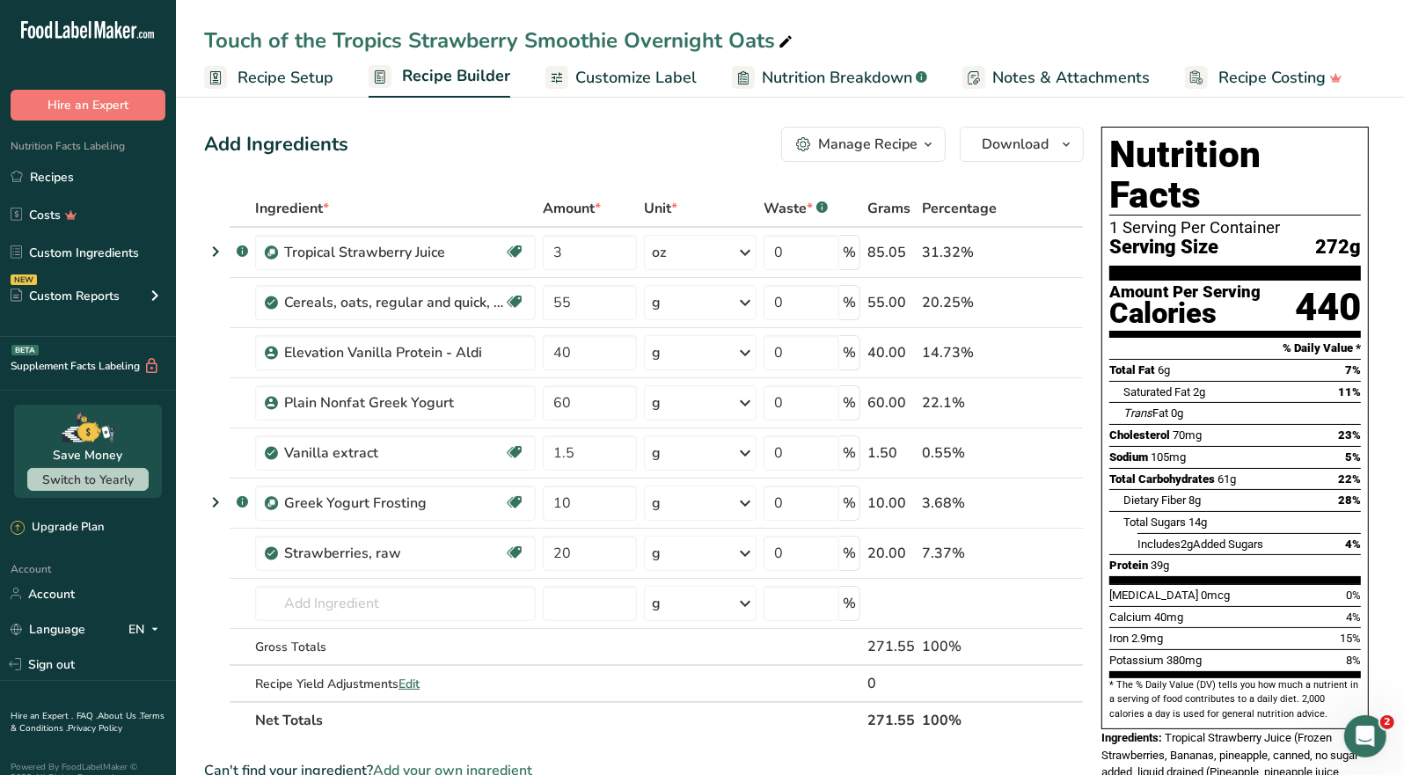
click at [923, 145] on icon "button" at bounding box center [928, 145] width 14 height 22
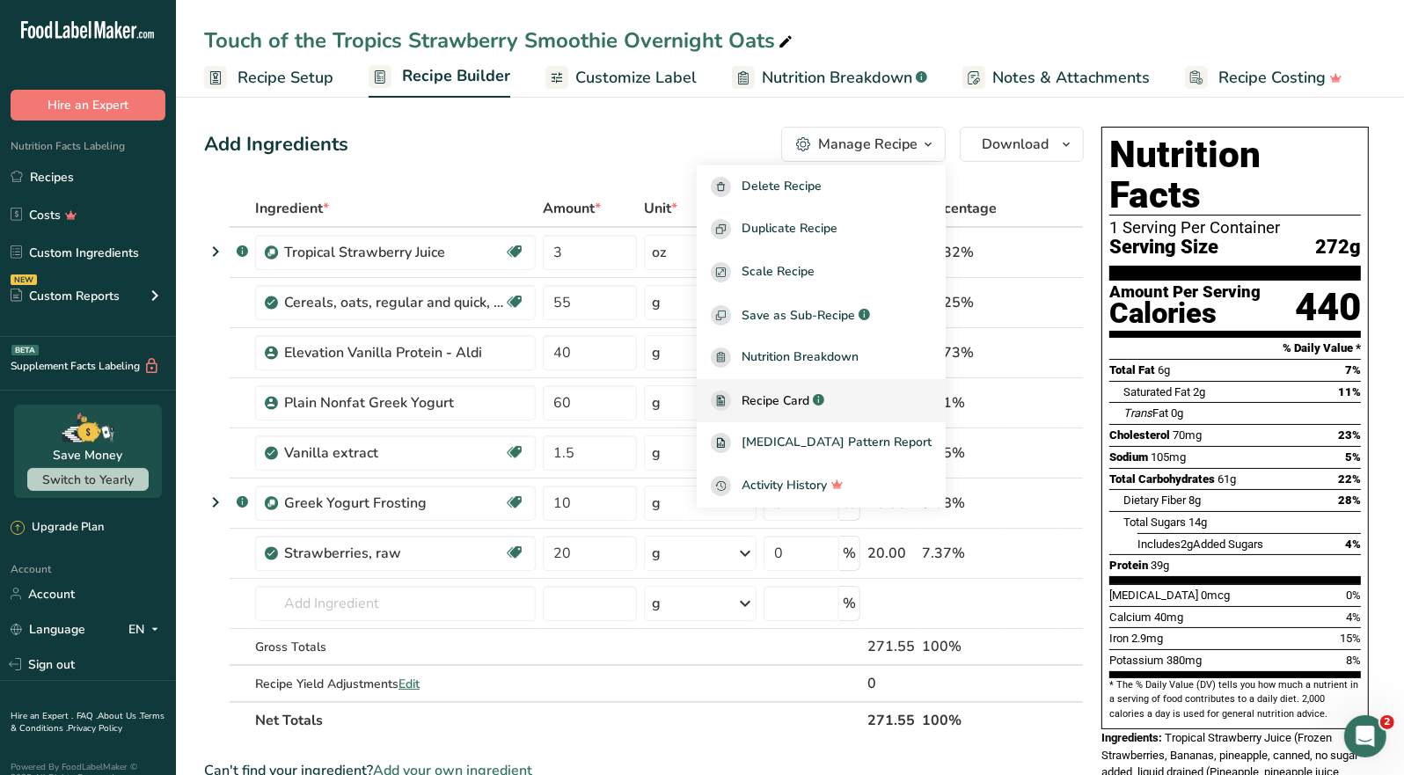
click at [808, 399] on span "Recipe Card" at bounding box center [776, 401] width 68 height 18
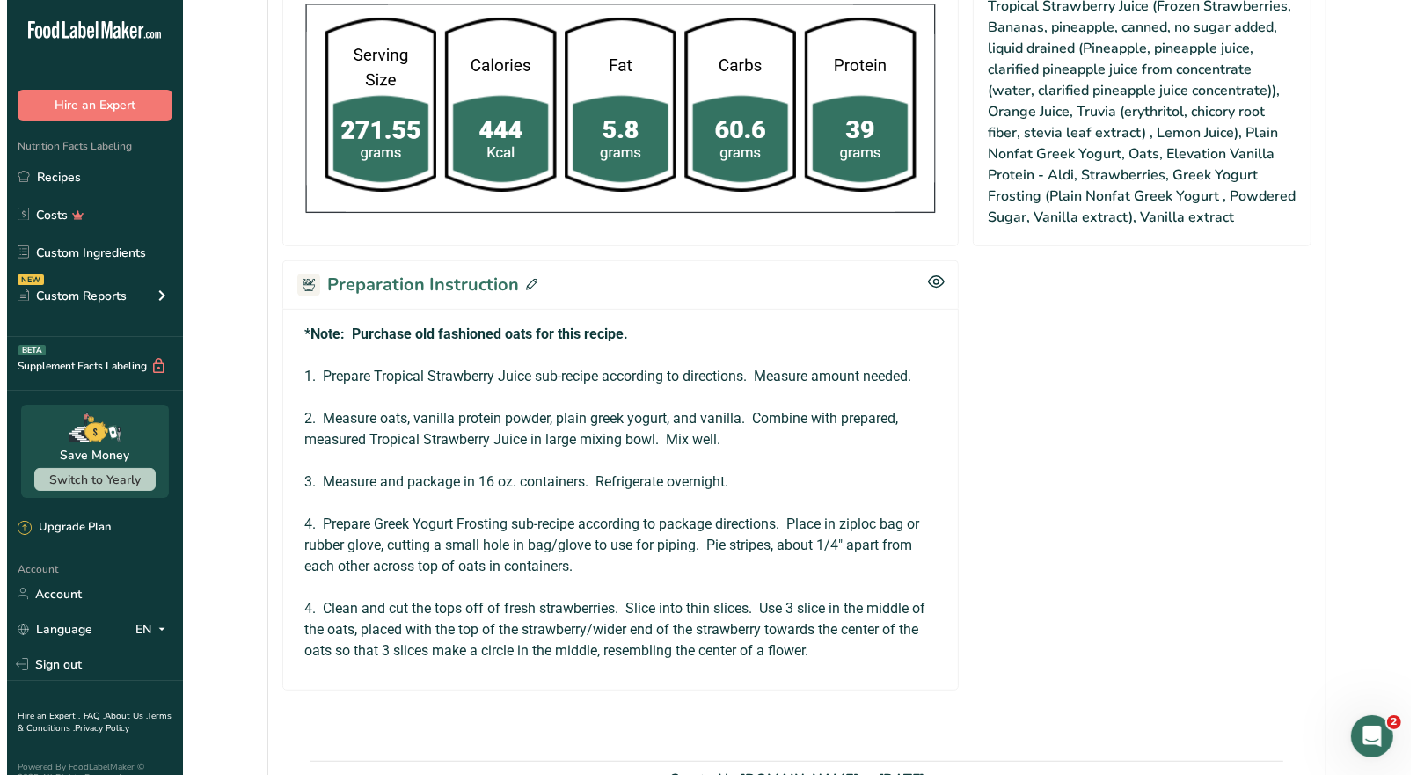
scroll to position [791, 0]
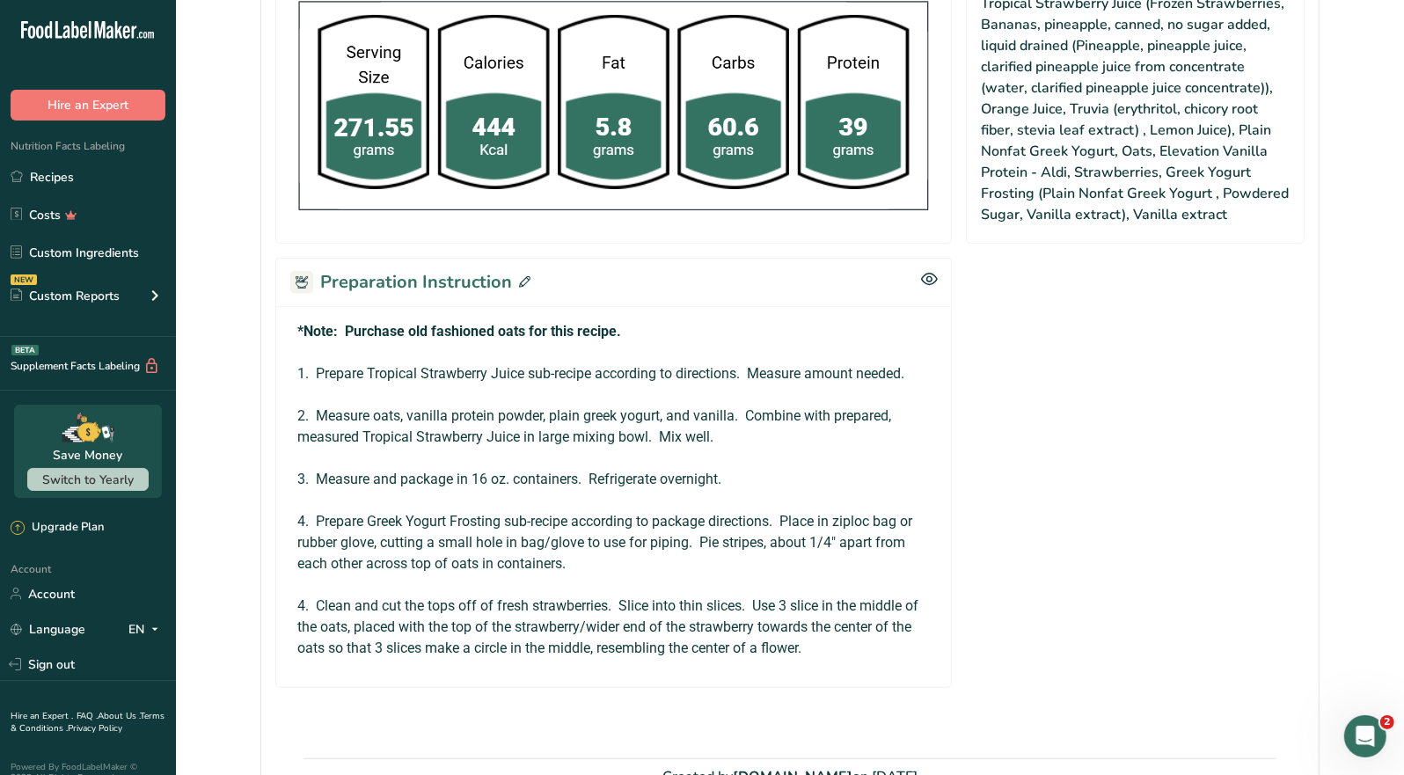
click at [524, 277] on icon at bounding box center [524, 281] width 11 height 11
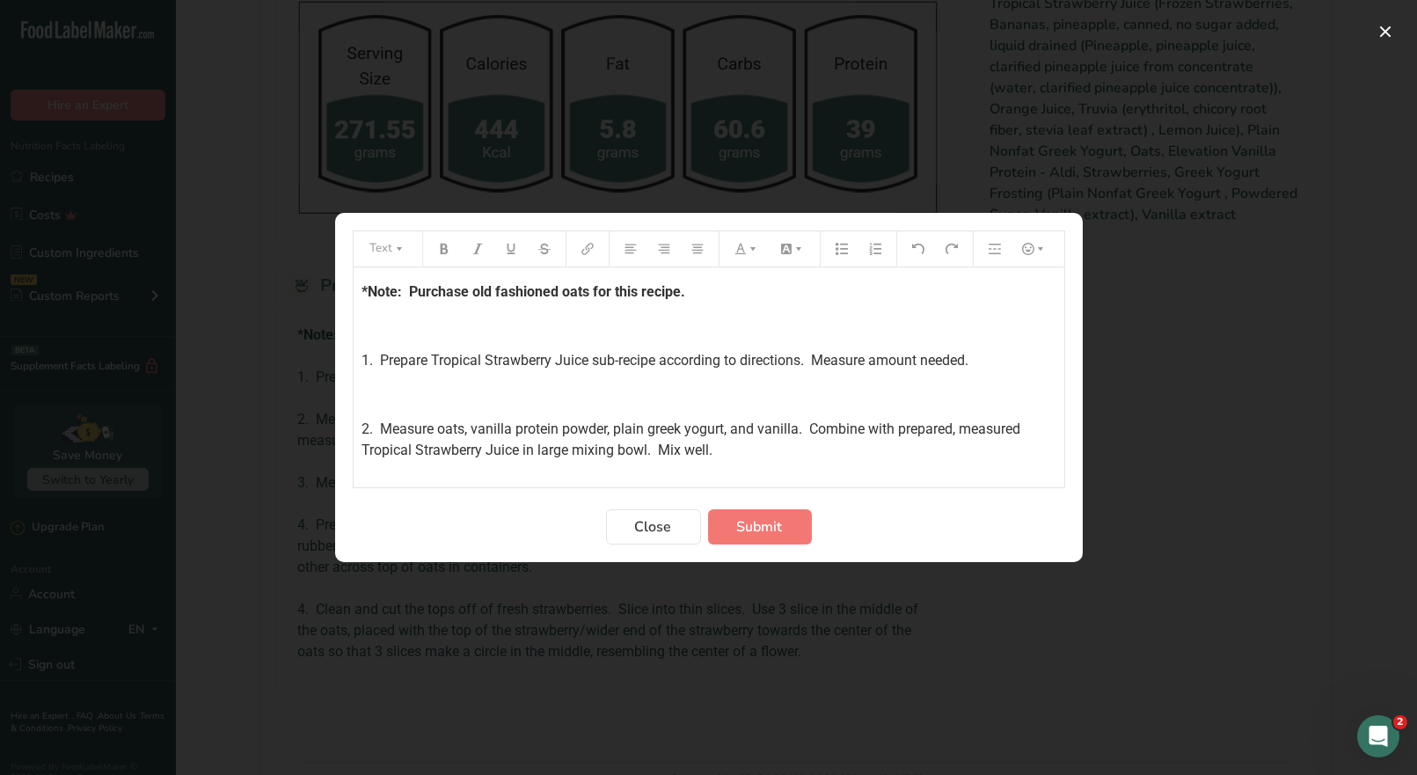
click at [707, 289] on p "*Note: Purchase old fashioned oats for this recipe." at bounding box center [709, 292] width 693 height 21
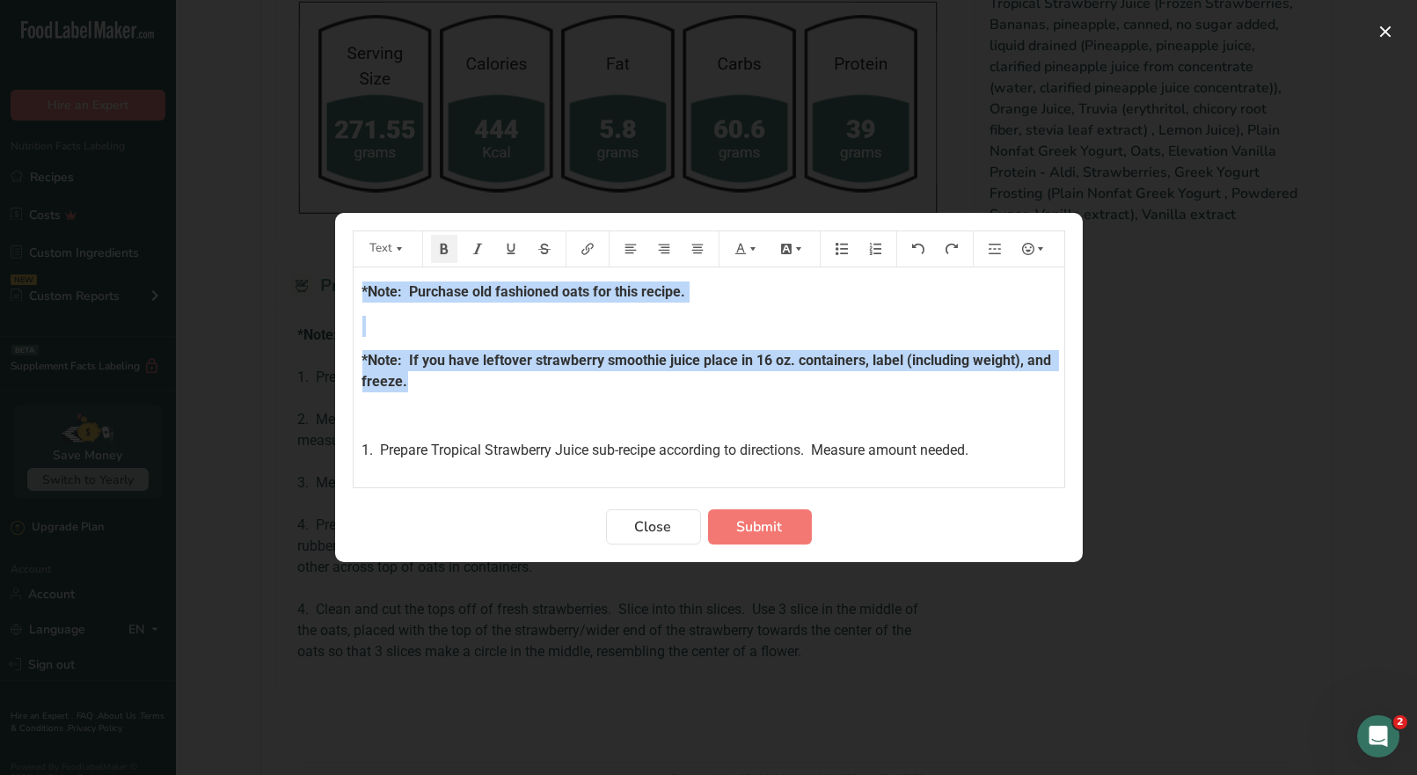
drag, startPoint x: 483, startPoint y: 382, endPoint x: 329, endPoint y: 273, distance: 188.7
click at [329, 273] on div "Text *Note: Purchase old fashioned oats for this recipe. ﻿ *Note: If you have l…" at bounding box center [708, 387] width 1417 height 775
click at [743, 247] on icon "Preparation instructions modal" at bounding box center [741, 249] width 12 height 12
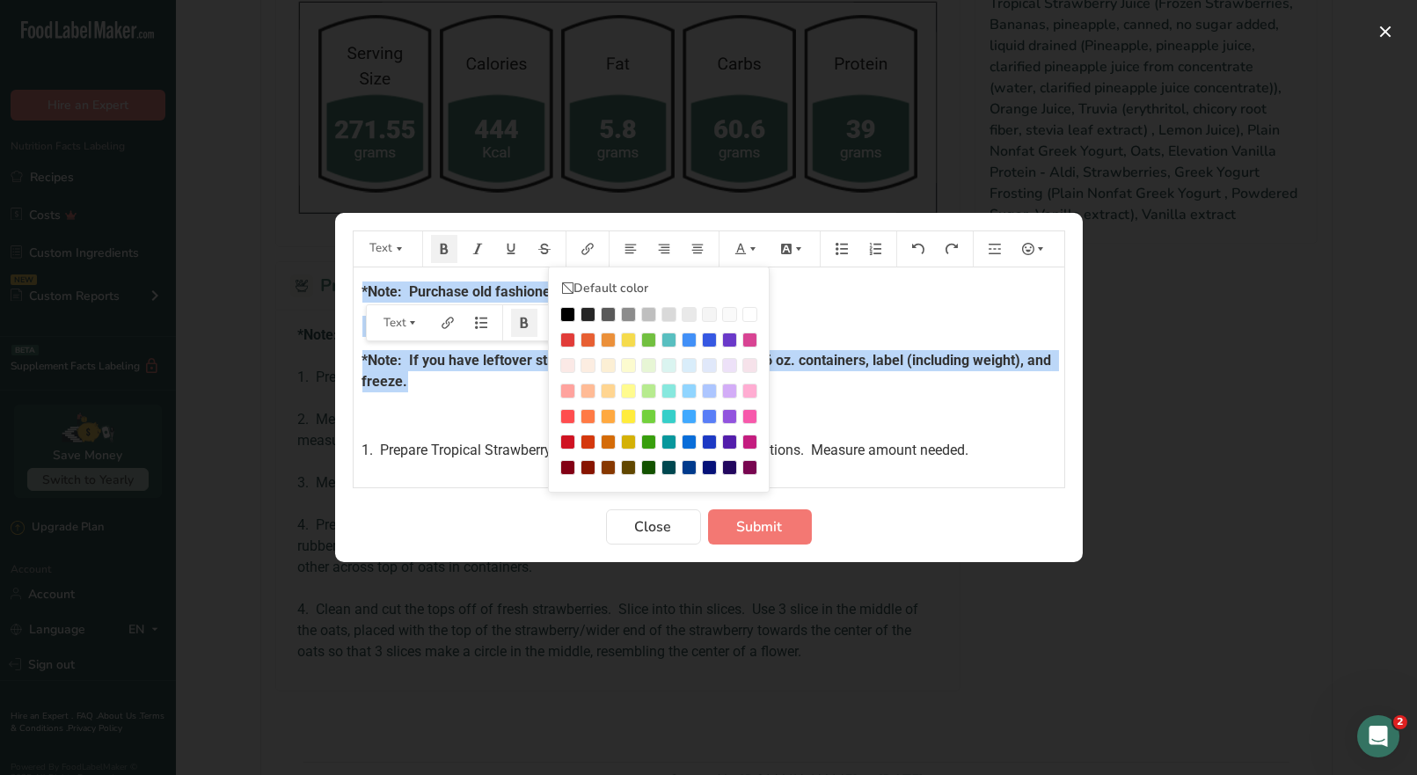
drag, startPoint x: 562, startPoint y: 341, endPoint x: 585, endPoint y: 371, distance: 38.4
click at [561, 340] on div "Preparation instructions modal" at bounding box center [567, 340] width 15 height 15
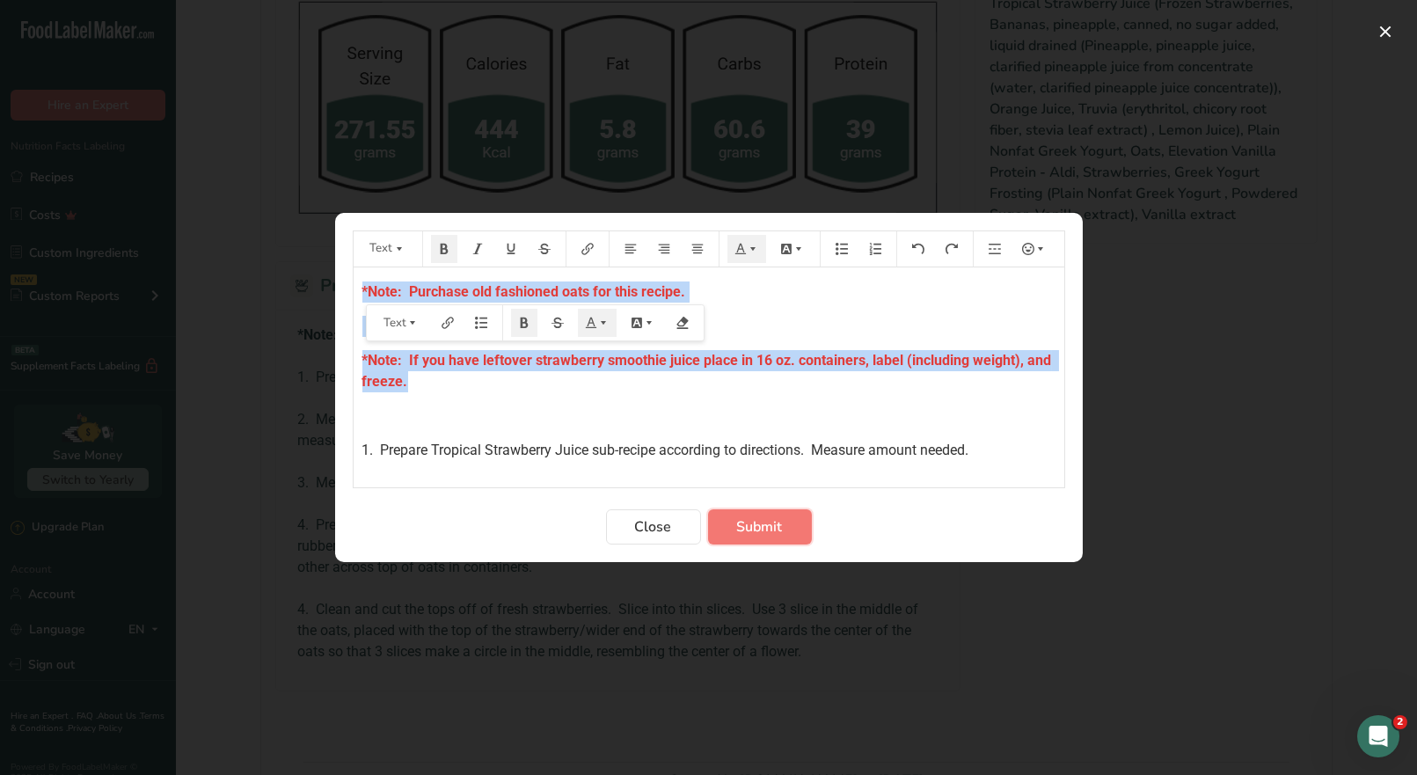
click at [752, 531] on span "Submit" at bounding box center [760, 526] width 46 height 21
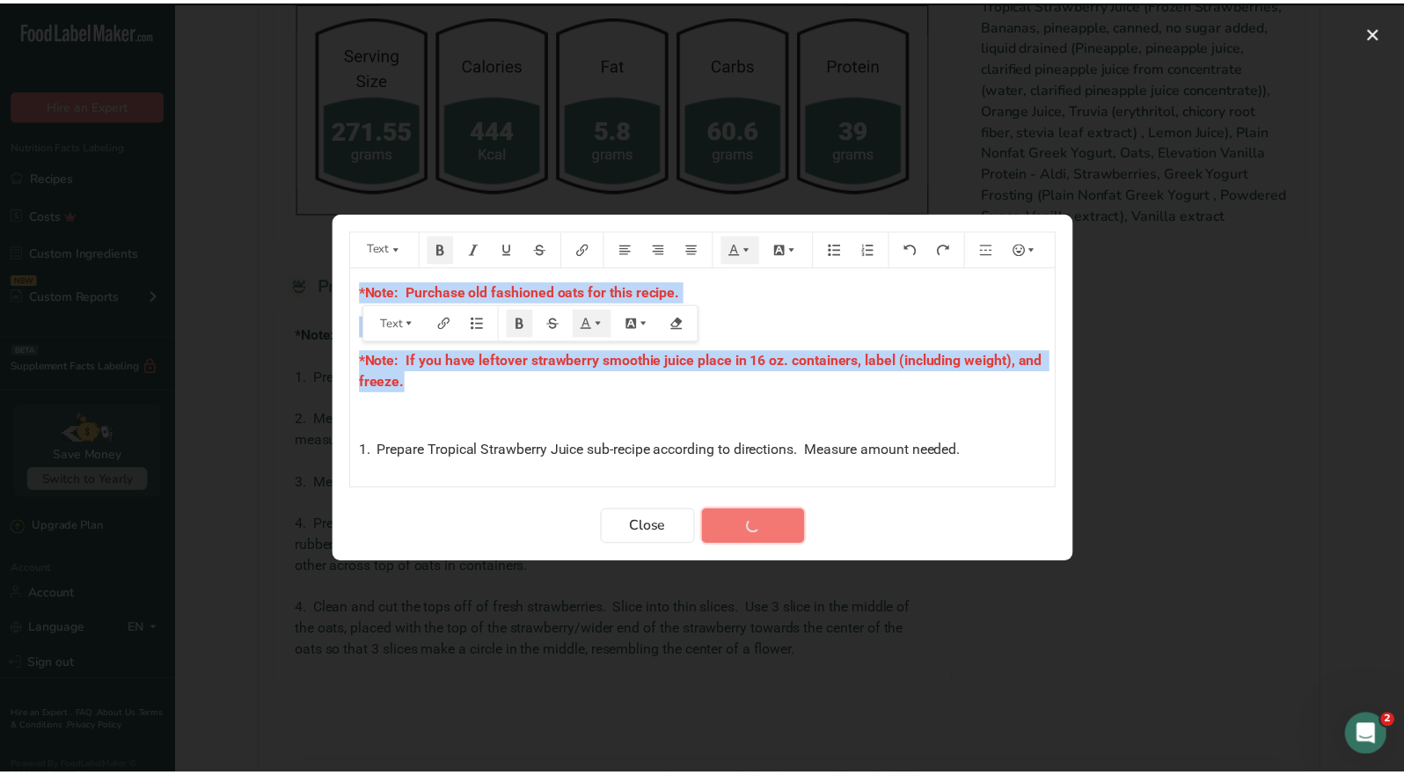
scroll to position [892, 0]
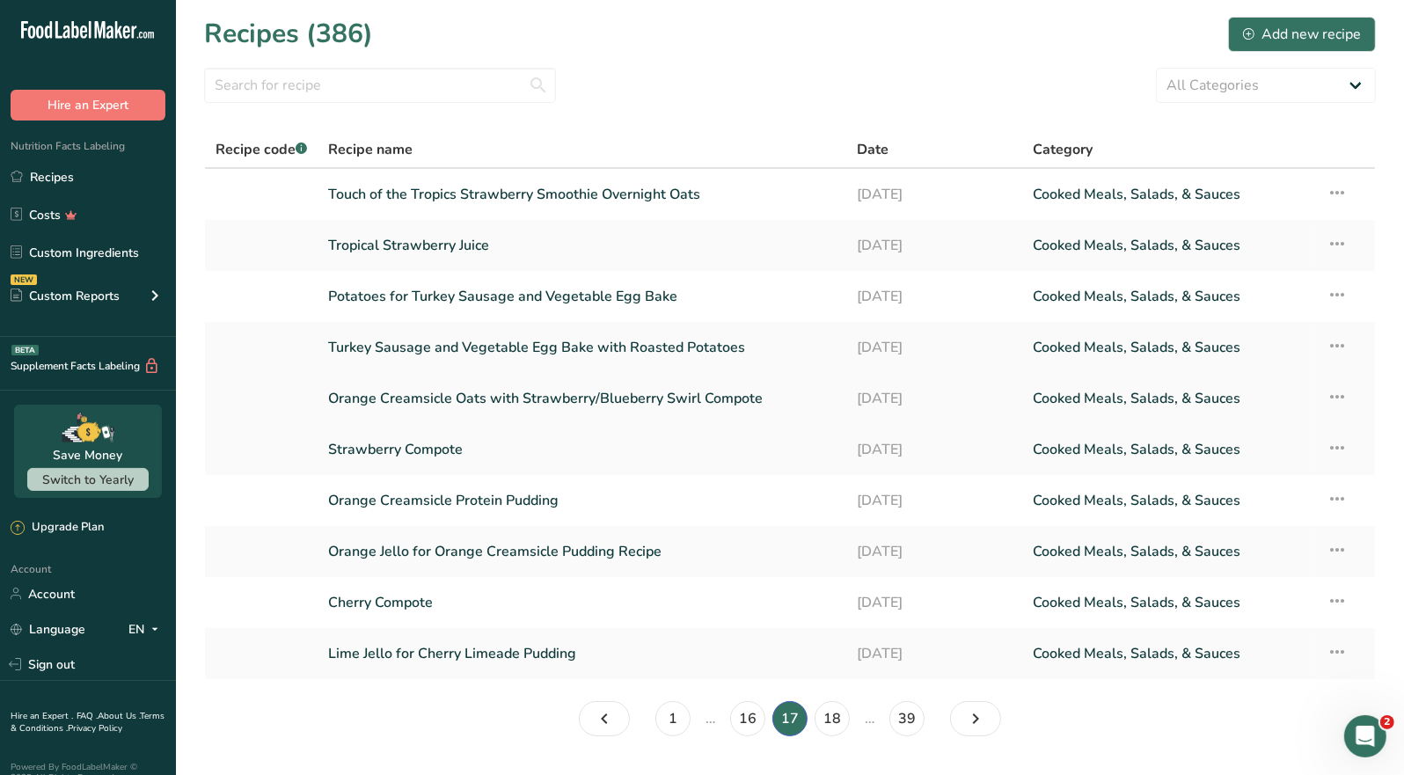
click at [546, 400] on link "Orange Creamsicle Oats with Strawberry/Blueberry Swirl Compote" at bounding box center [582, 398] width 508 height 37
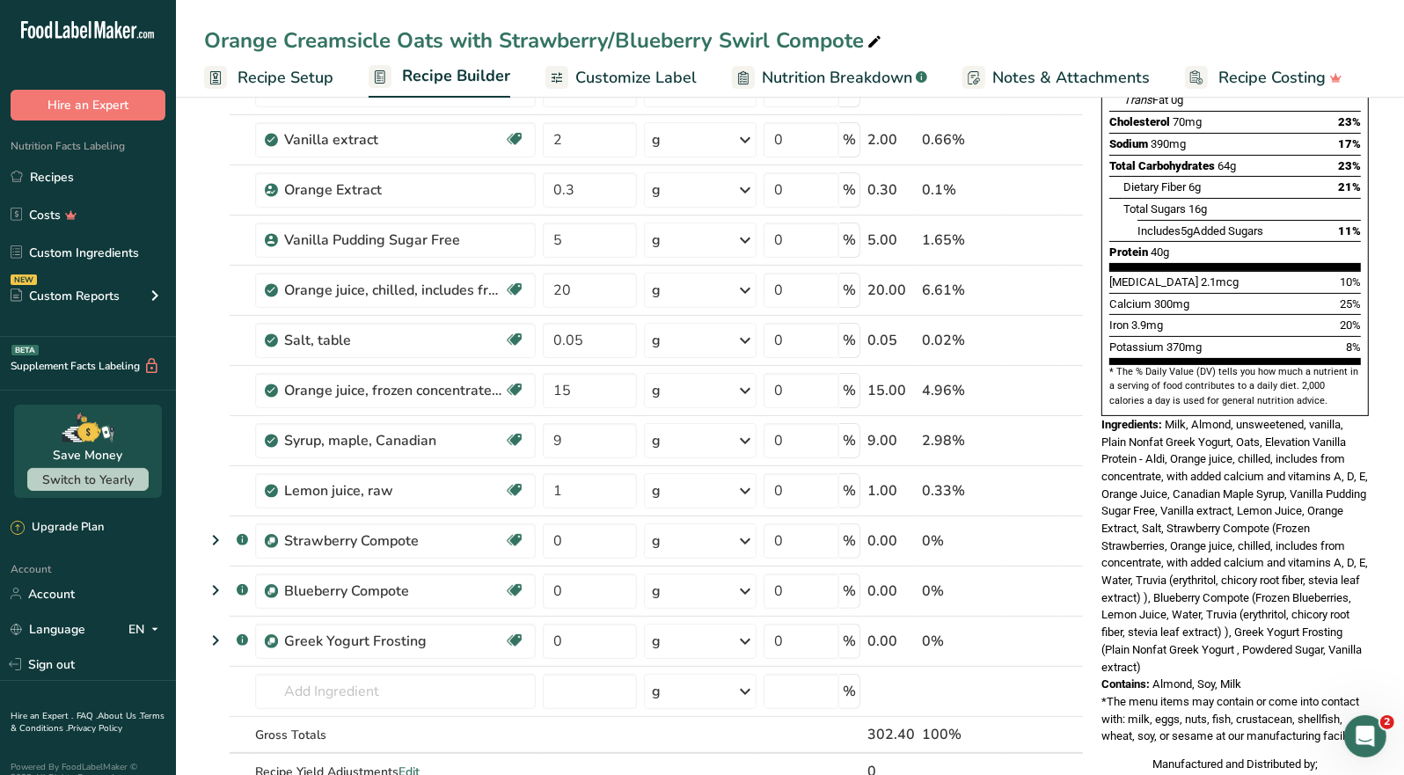
scroll to position [351, 0]
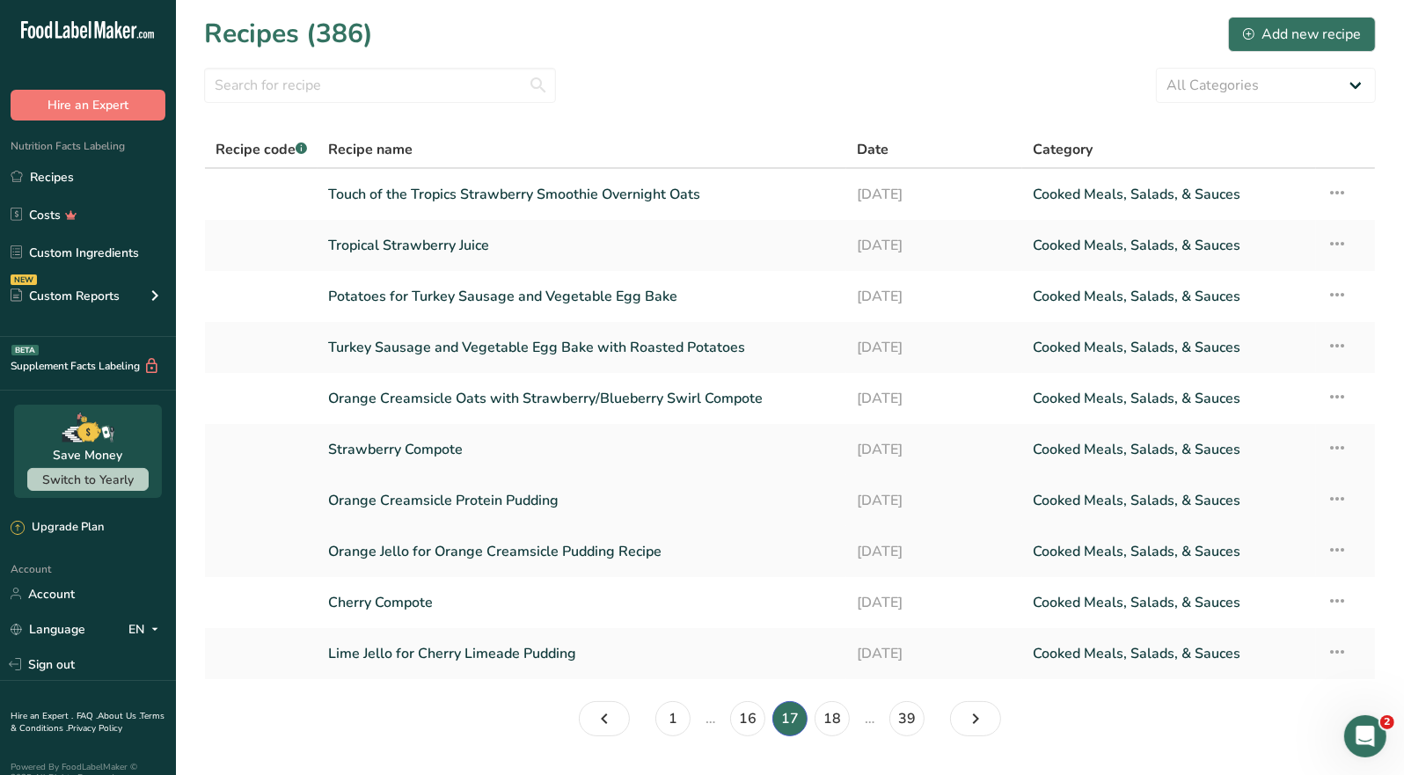
click at [470, 499] on link "Orange Creamsicle Protein Pudding" at bounding box center [582, 500] width 508 height 37
click at [385, 601] on link "Cherry Compote" at bounding box center [582, 602] width 508 height 37
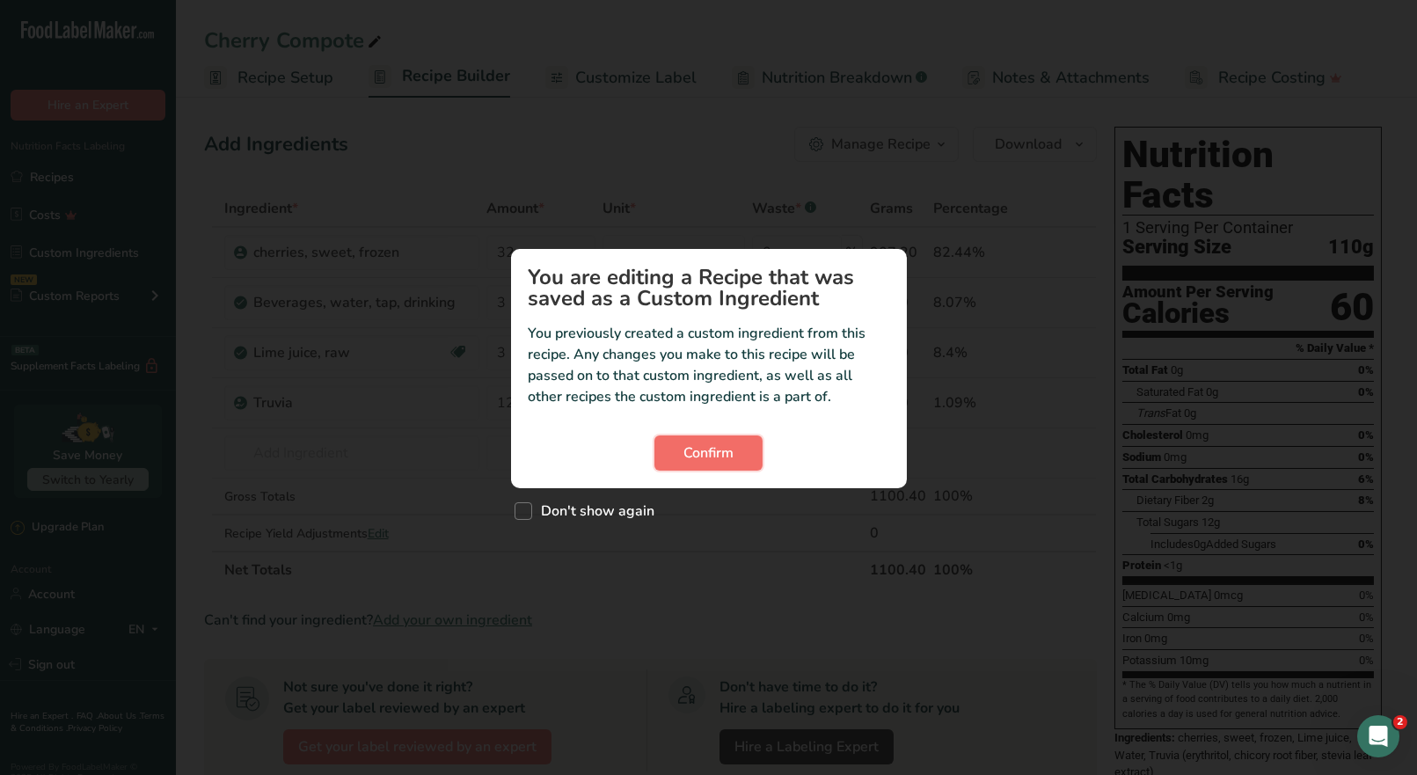
click at [701, 451] on span "Confirm" at bounding box center [709, 453] width 50 height 21
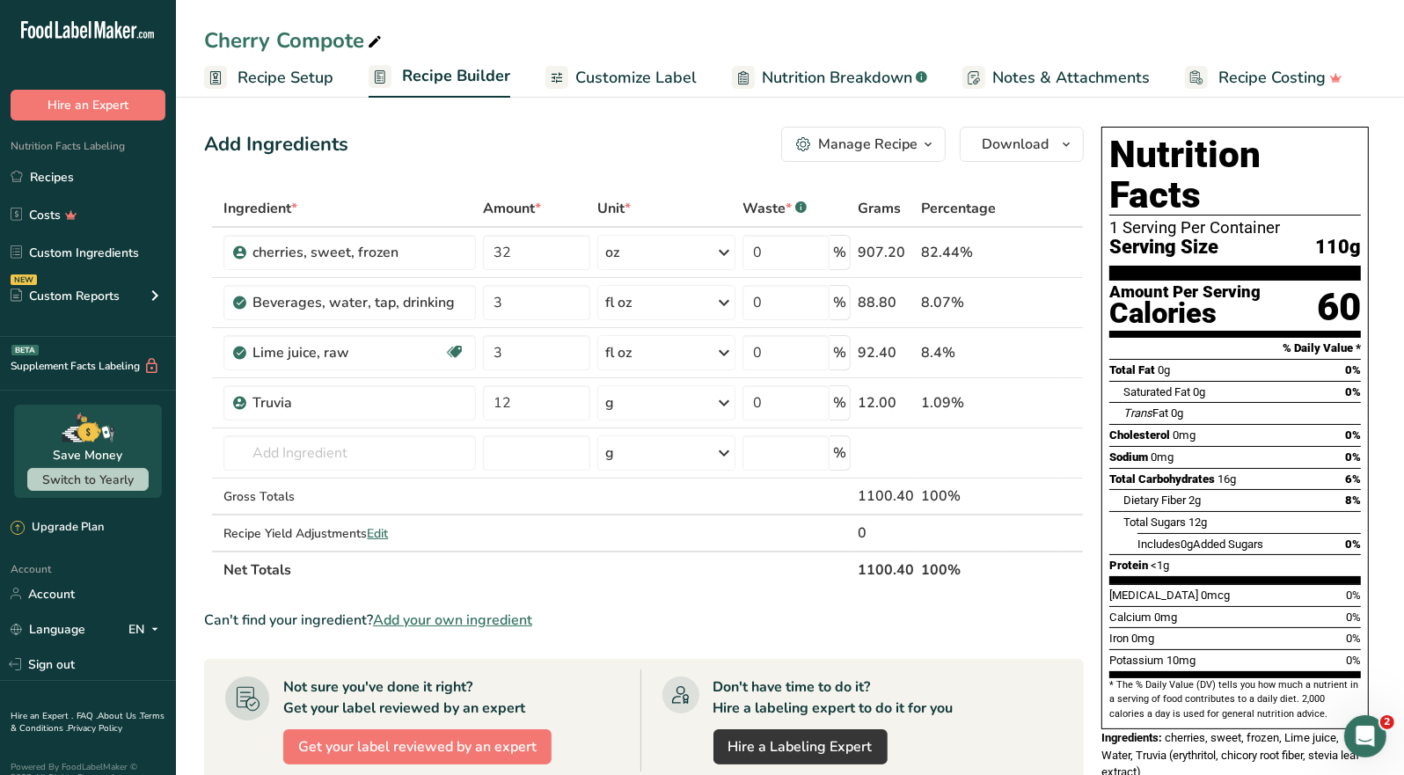
click at [868, 150] on div "Manage Recipe" at bounding box center [867, 144] width 99 height 21
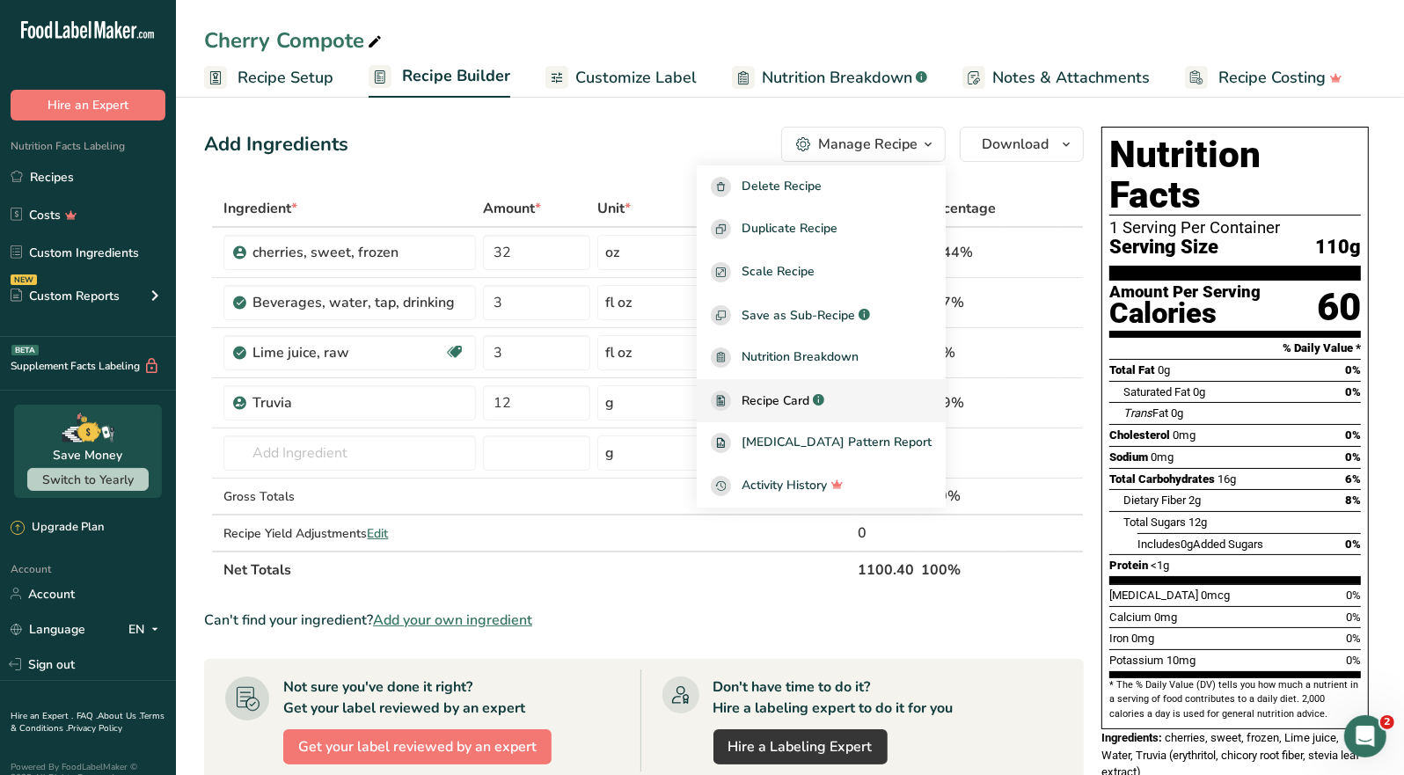
click at [809, 399] on span "Recipe Card" at bounding box center [776, 401] width 68 height 18
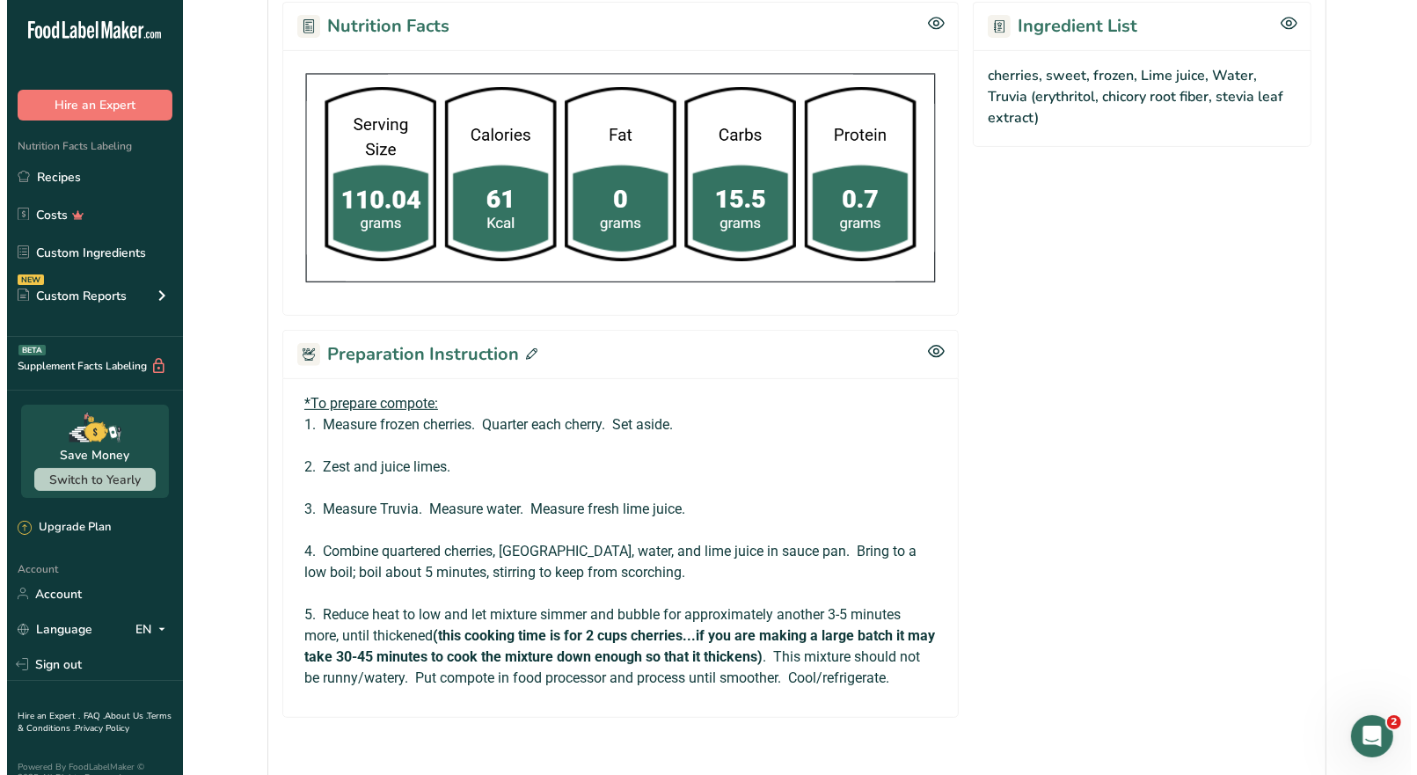
scroll to position [615, 0]
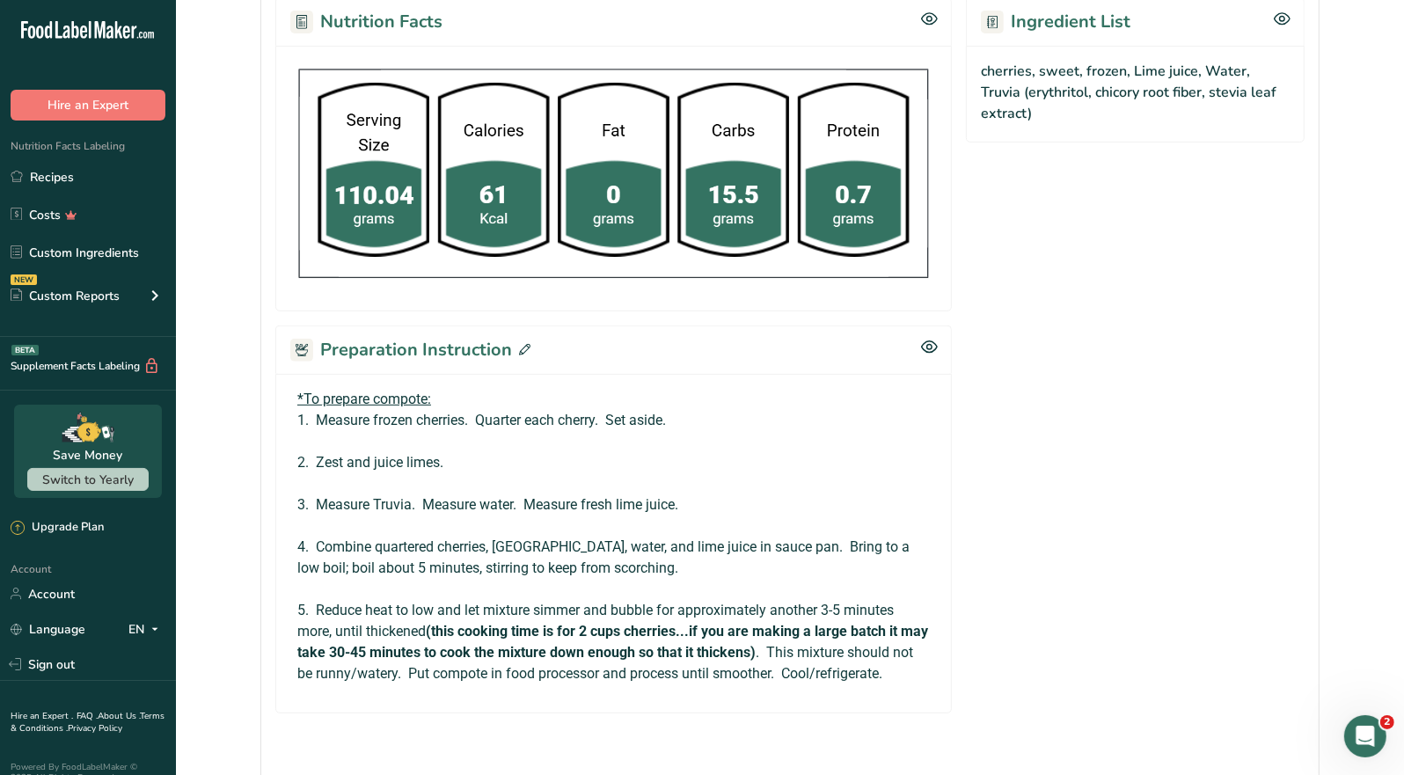
click at [512, 349] on span at bounding box center [521, 350] width 18 height 26
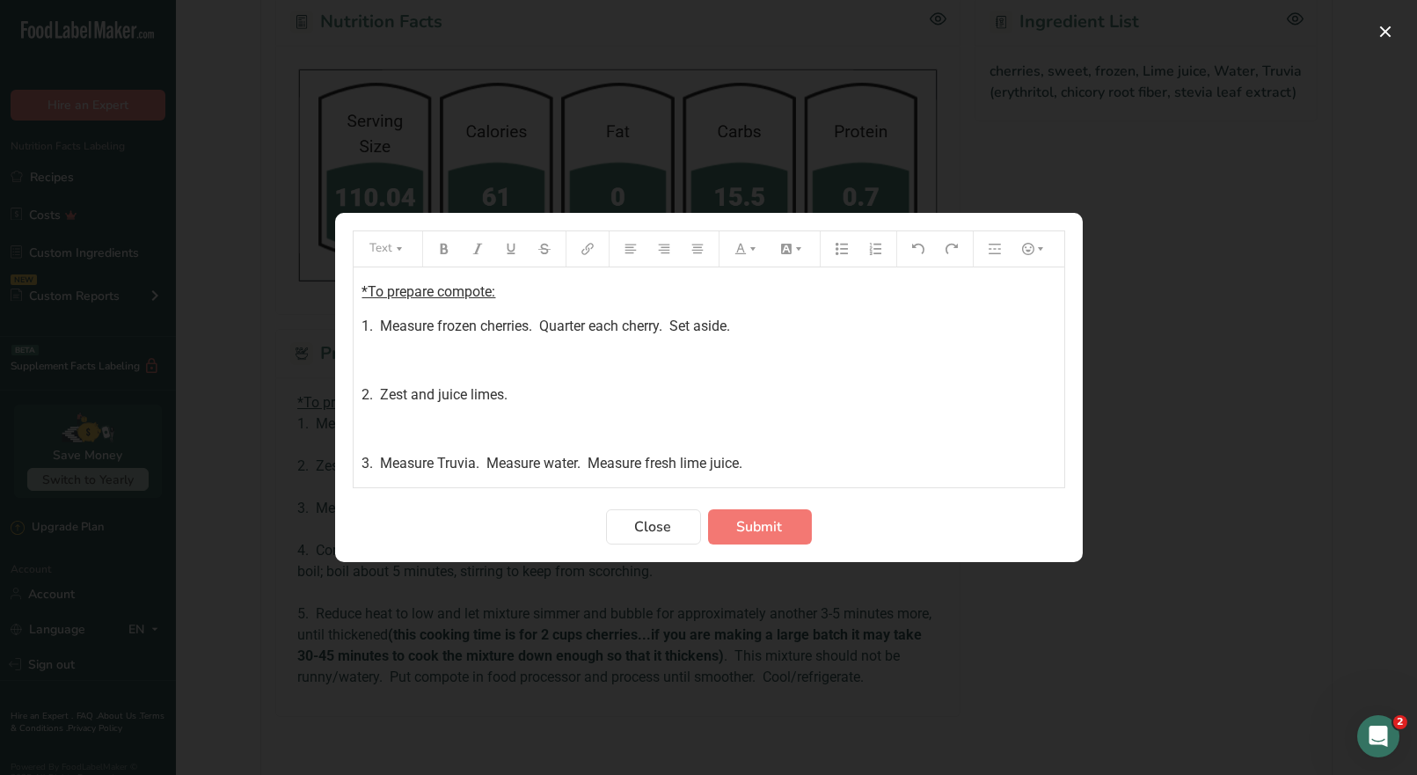
click at [357, 289] on div "*To prepare compote: 1. Measure frozen cherries. Quarter each cherry. Set aside…" at bounding box center [709, 481] width 711 height 429
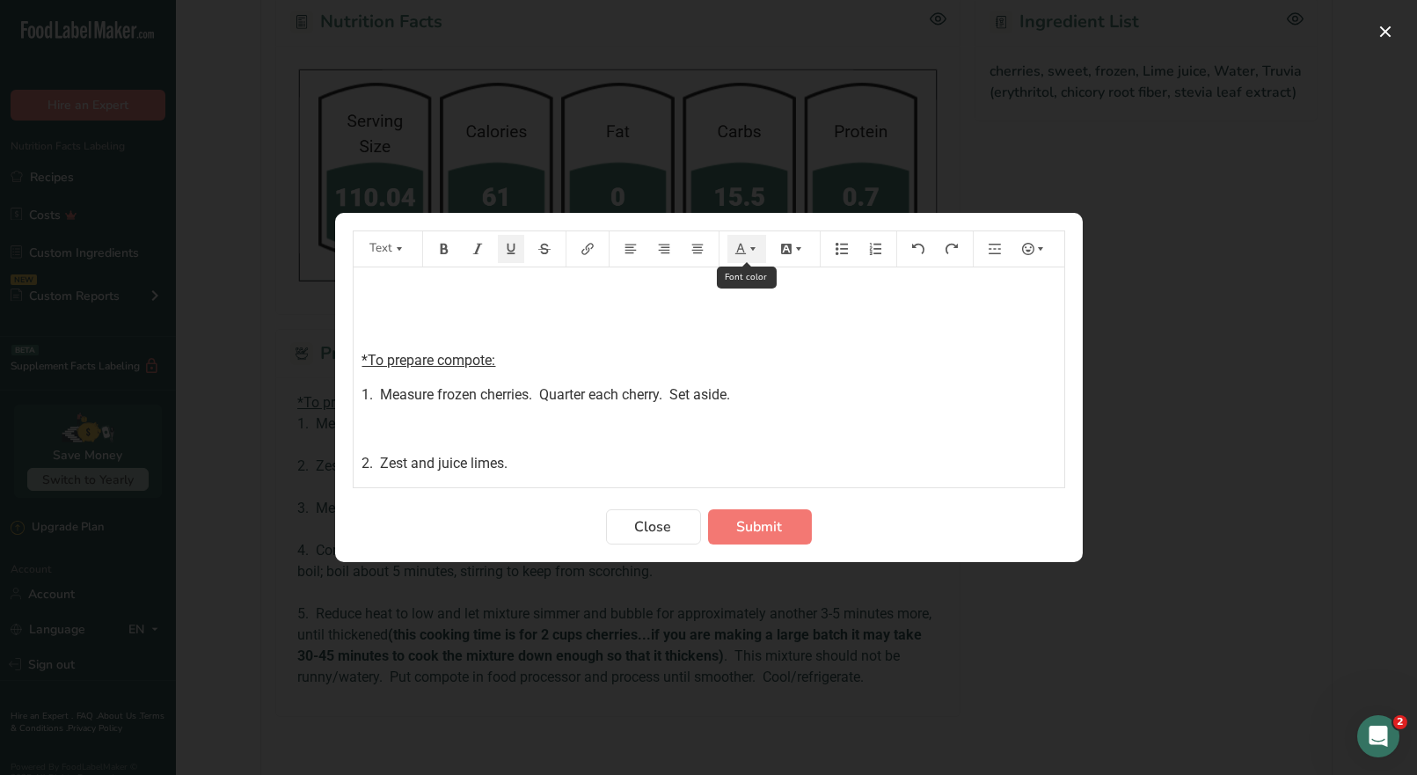
click at [740, 252] on icon "Preparation instructions modal" at bounding box center [741, 249] width 12 height 12
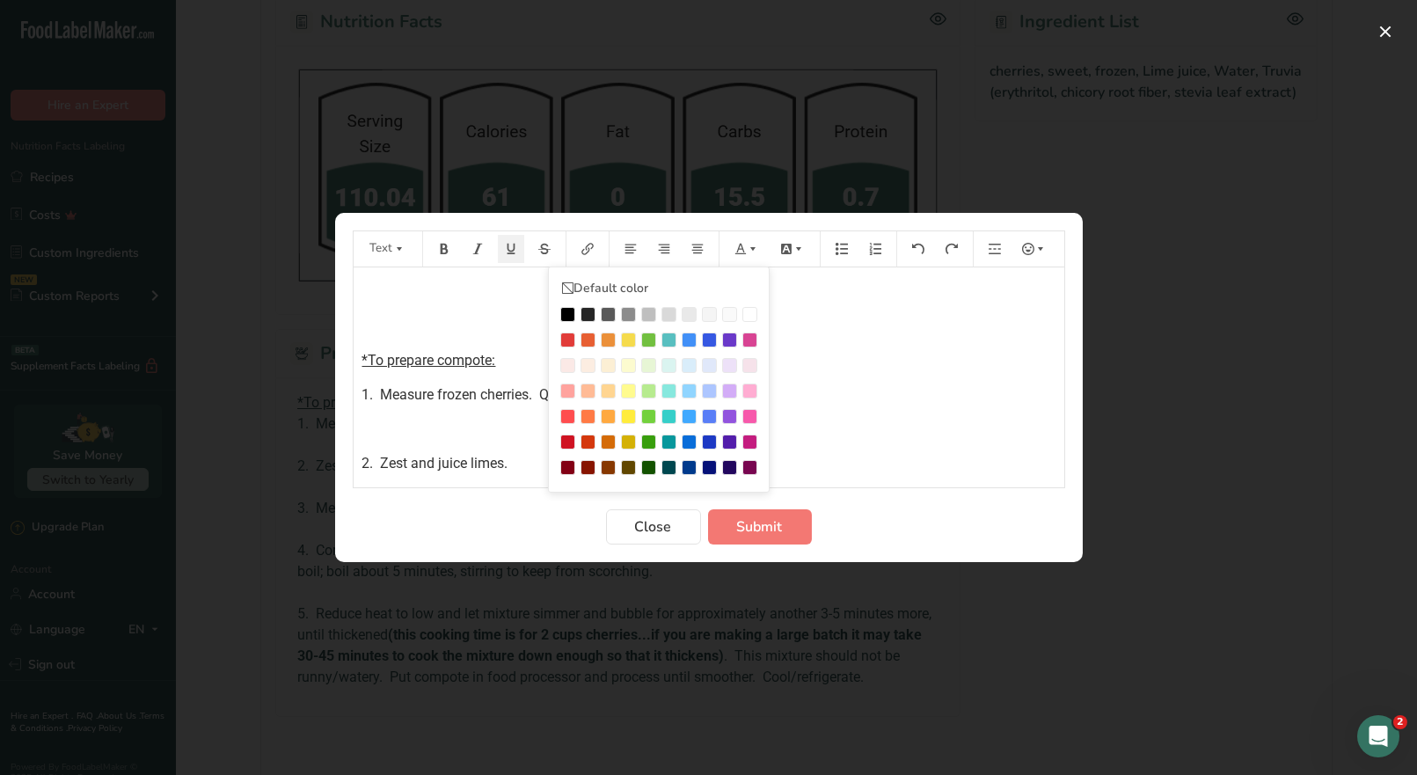
click at [452, 248] on button "Preparation instructions modal" at bounding box center [444, 249] width 26 height 28
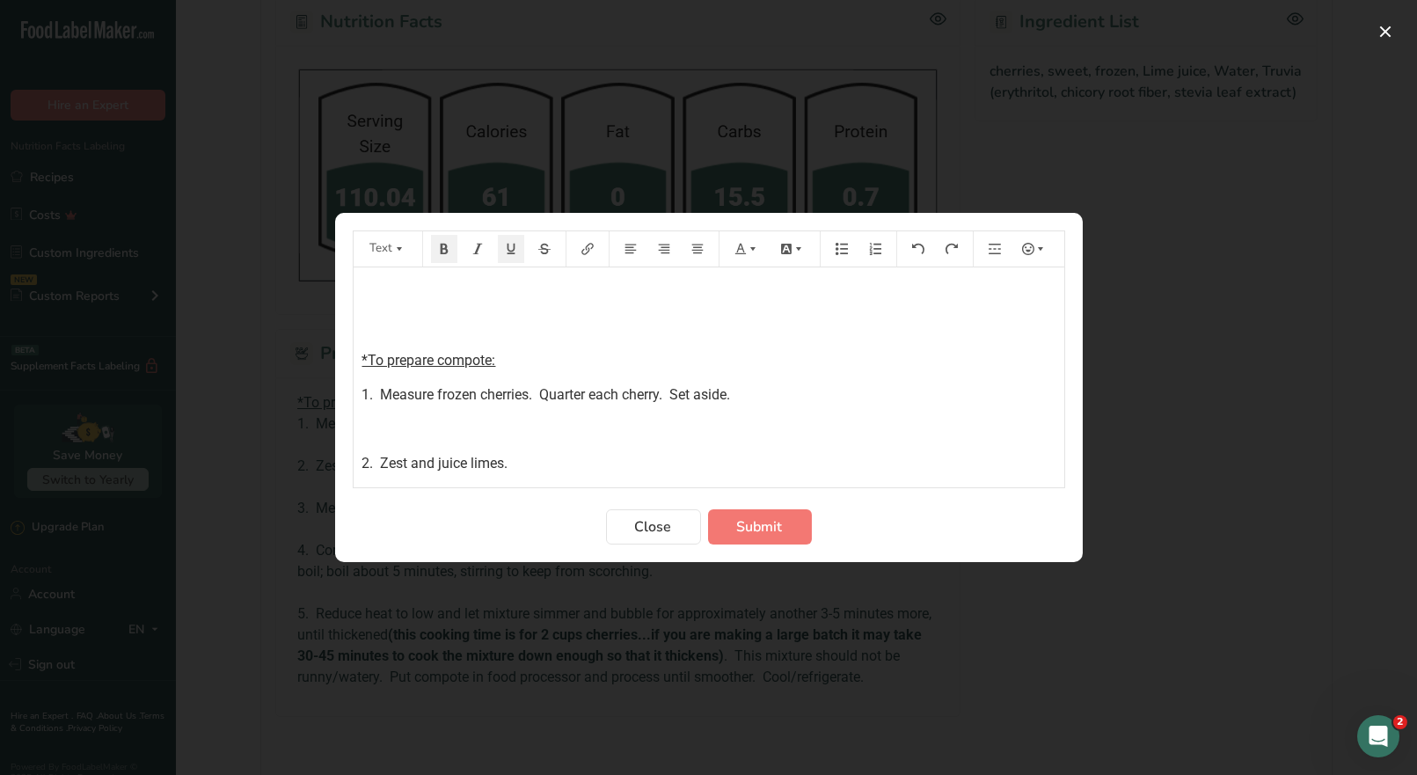
click at [370, 289] on p "﻿" at bounding box center [709, 292] width 693 height 21
click icon "Preparation instructions modal"
click button "Preparation instructions modal"
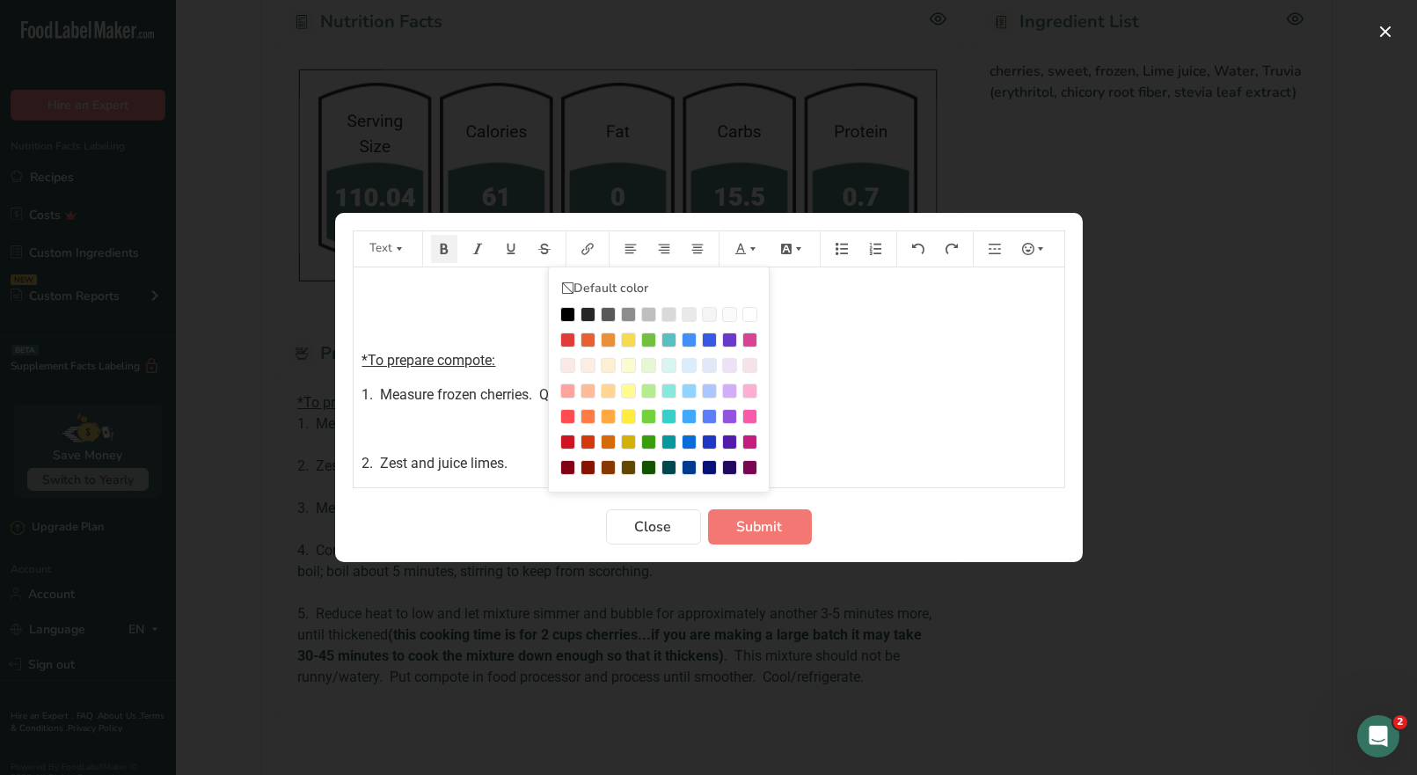
click div "Preparation instructions modal"
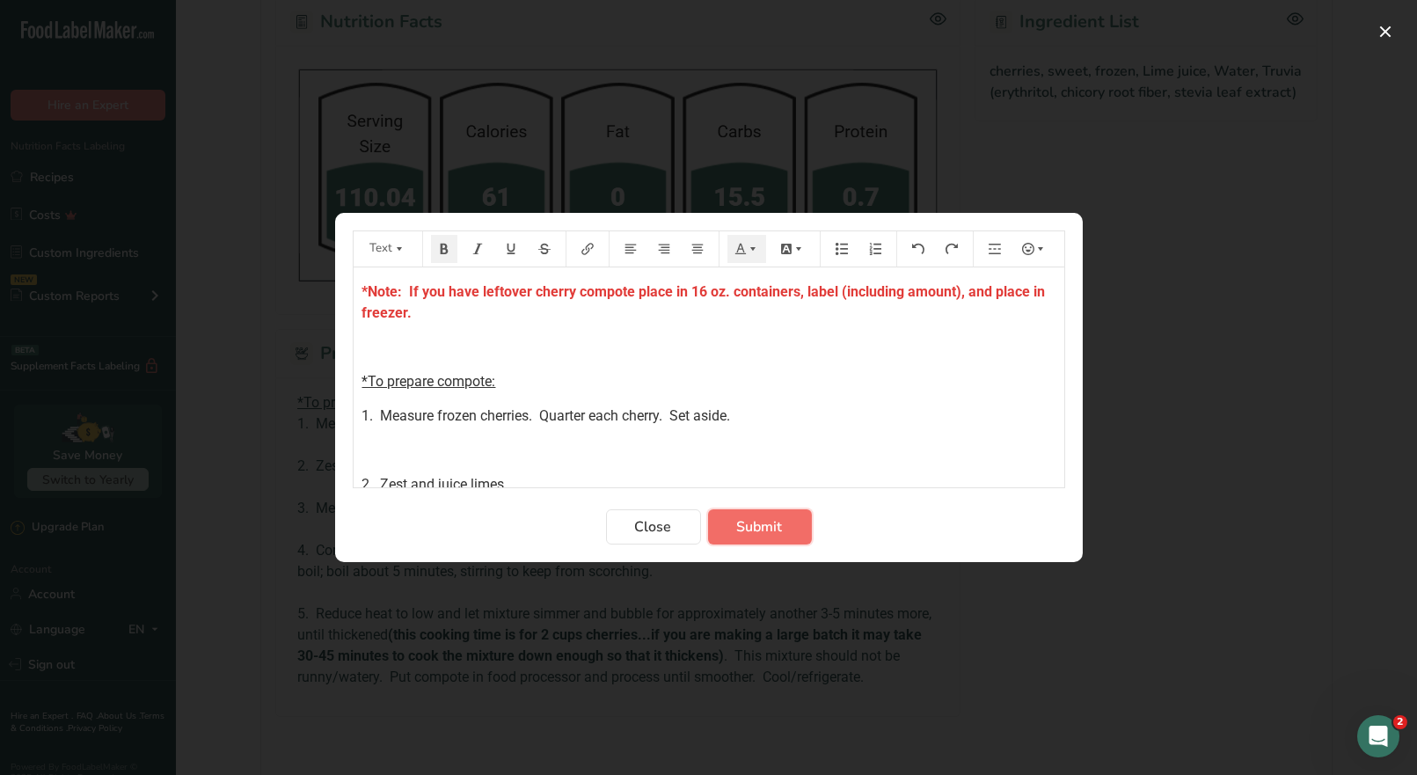
click span "Submit"
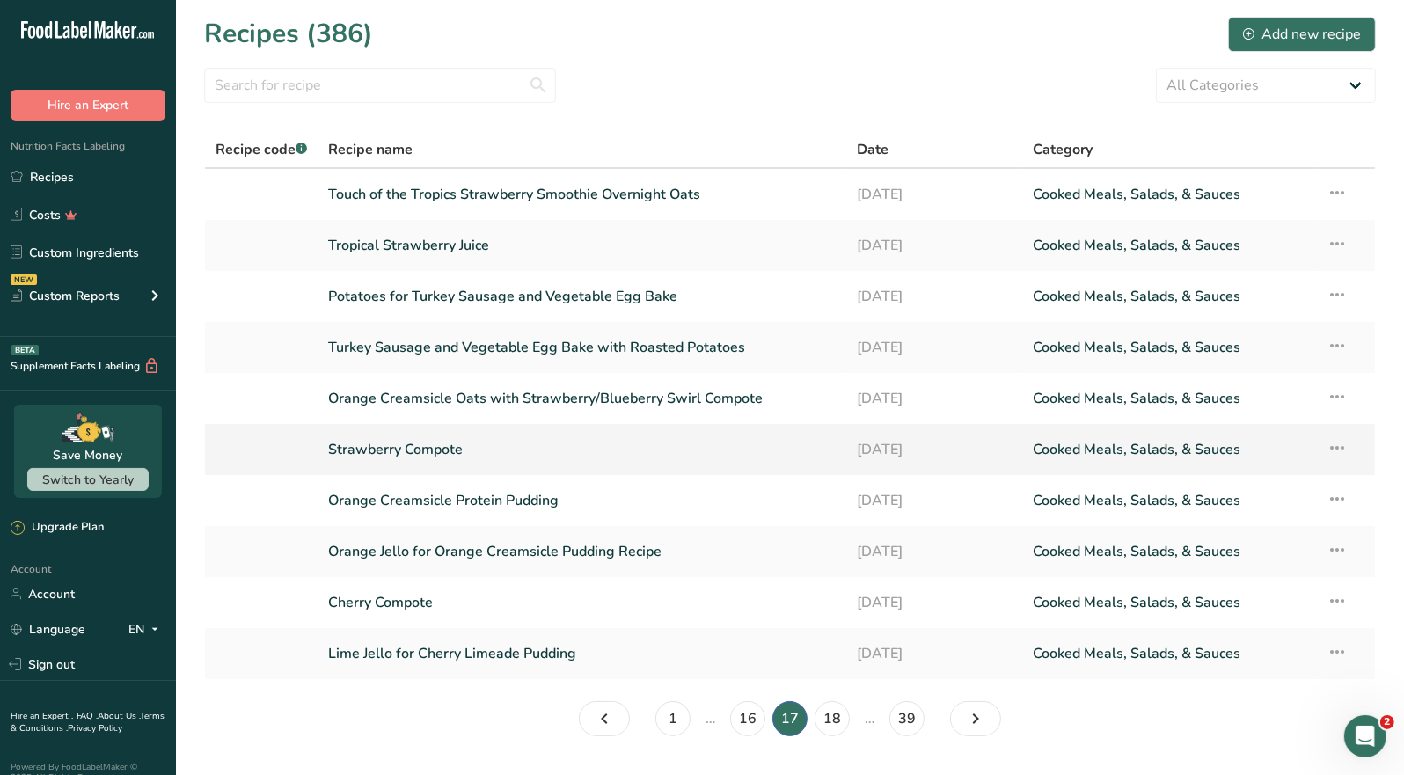
click link "Strawberry Compote"
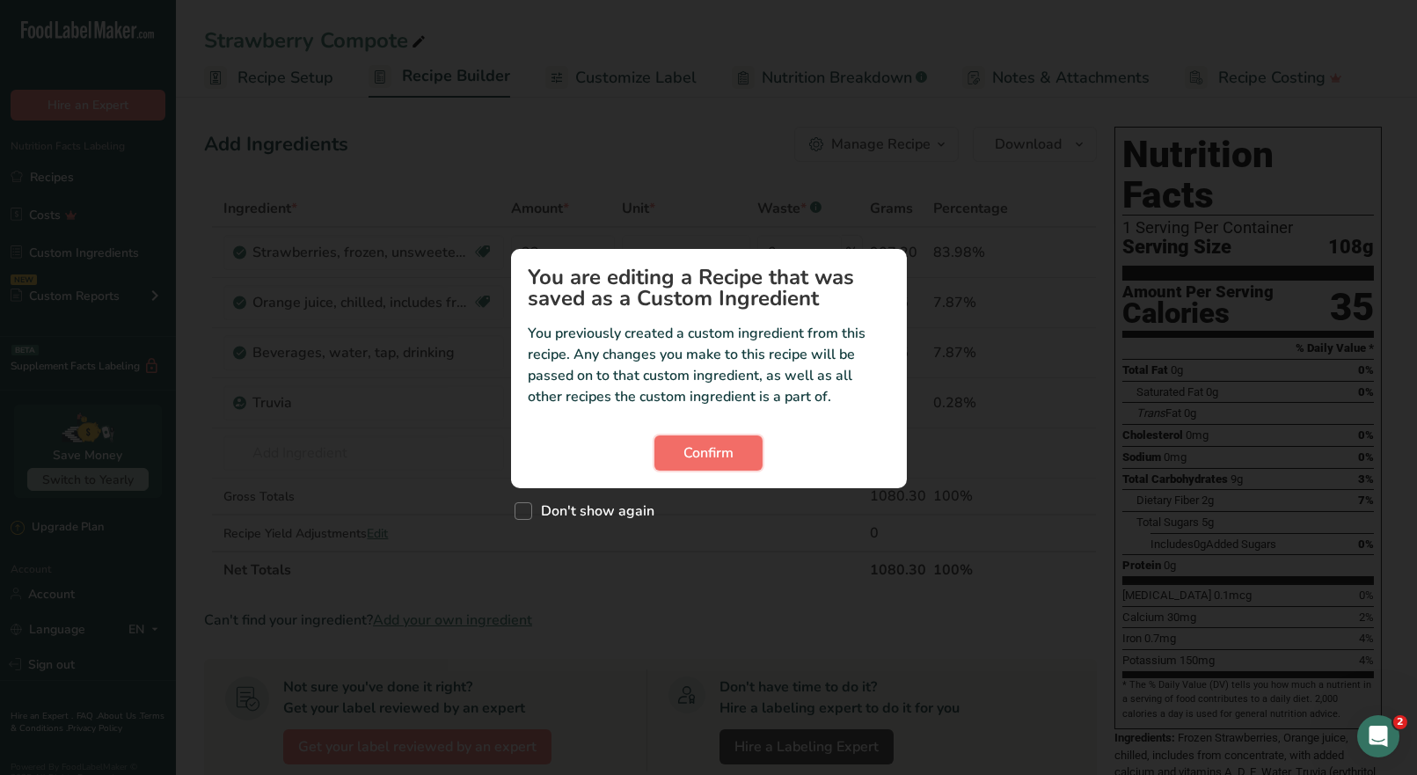
click span "Confirm"
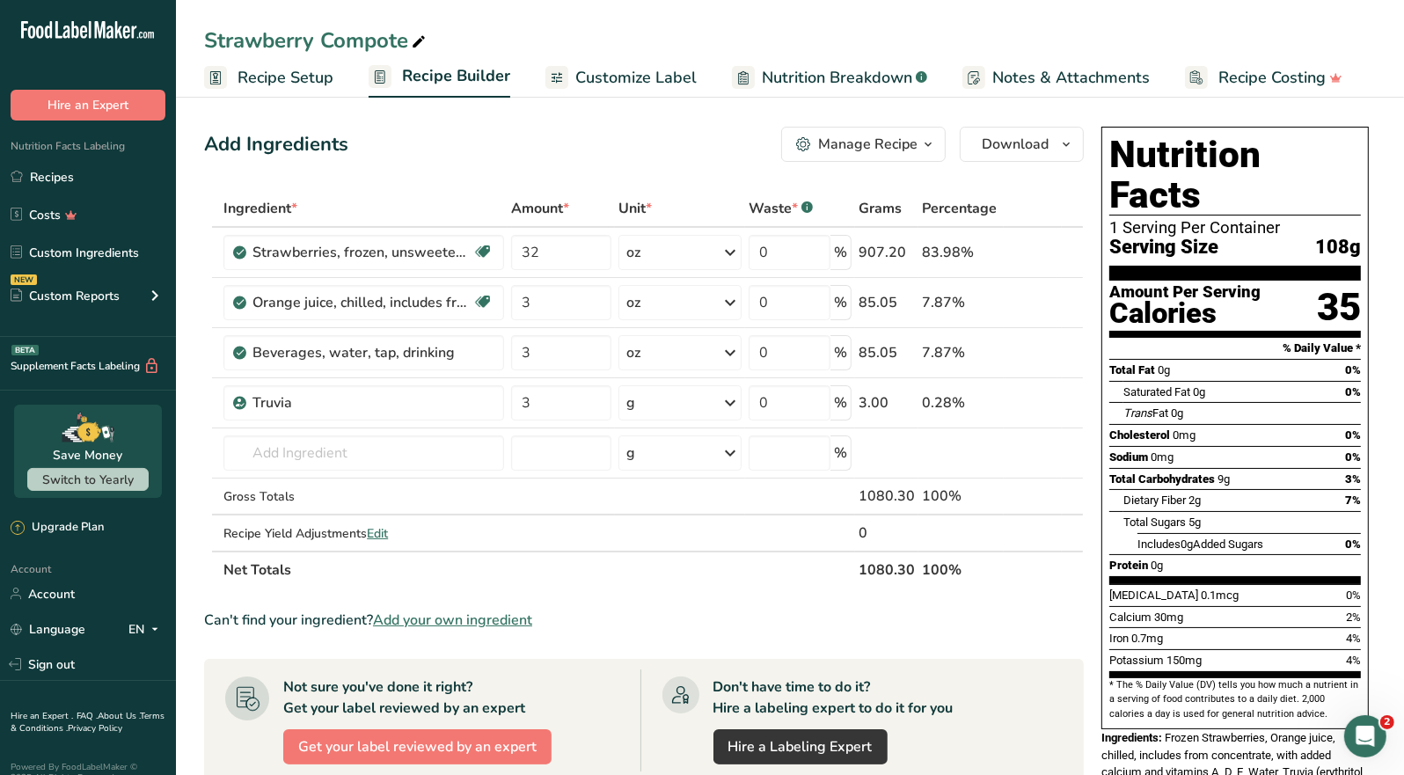
click div "Manage Recipe"
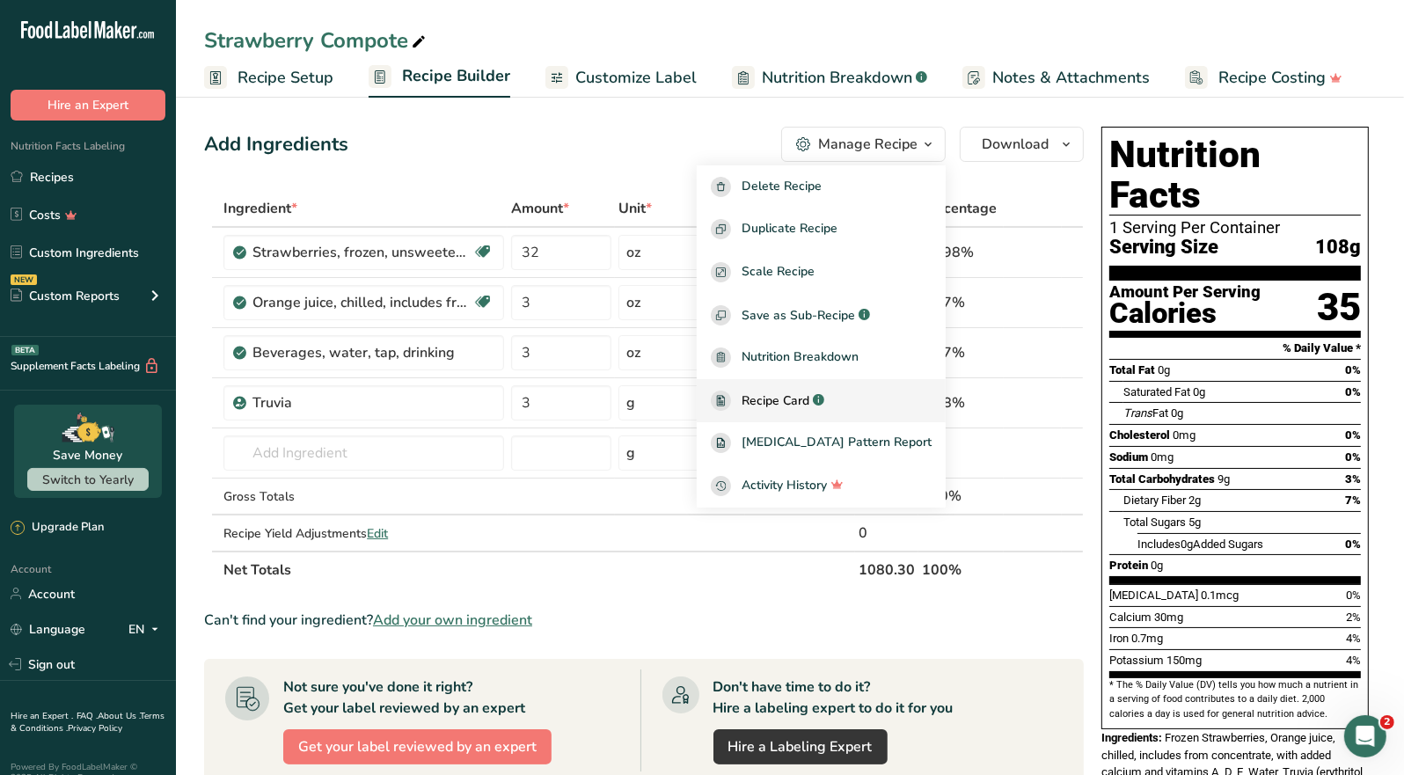
click span "Recipe Card"
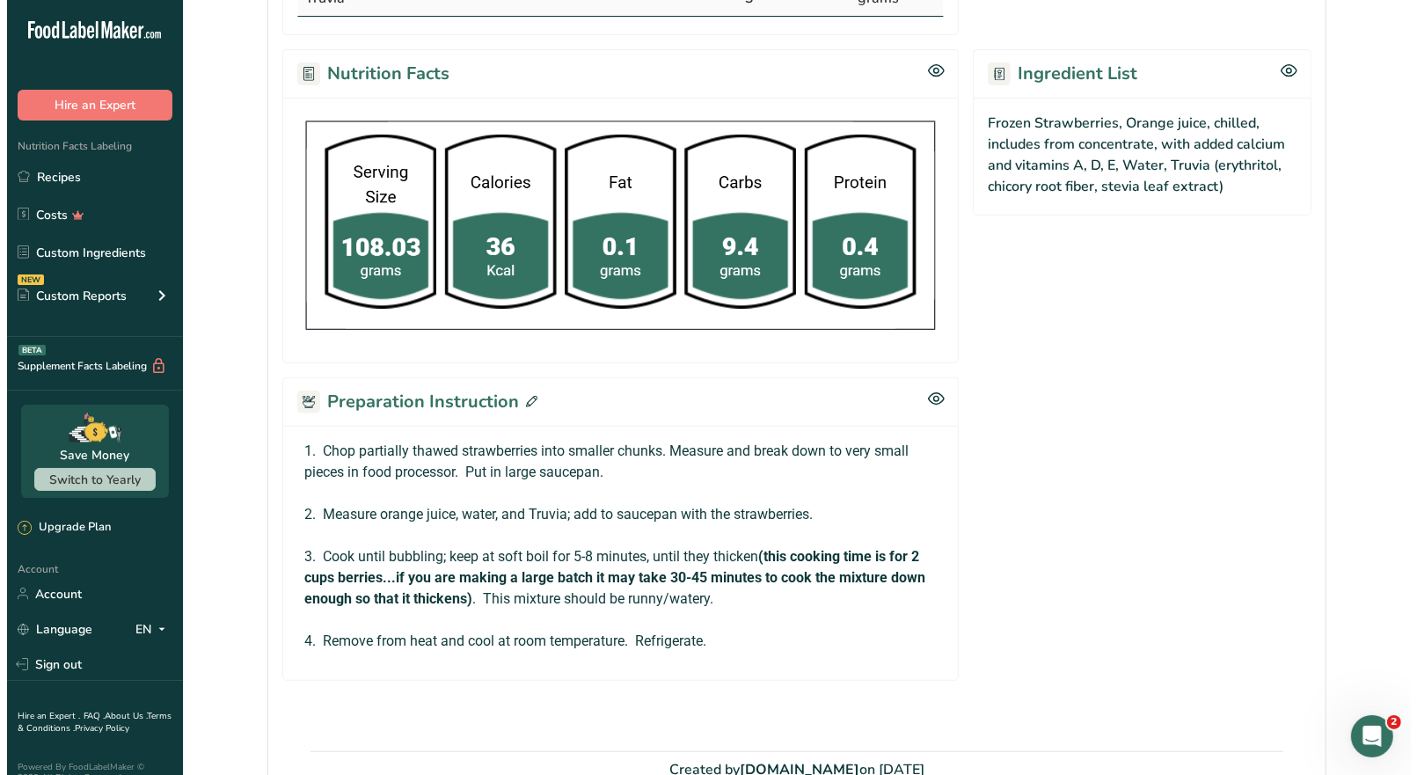
scroll to position [700, 0]
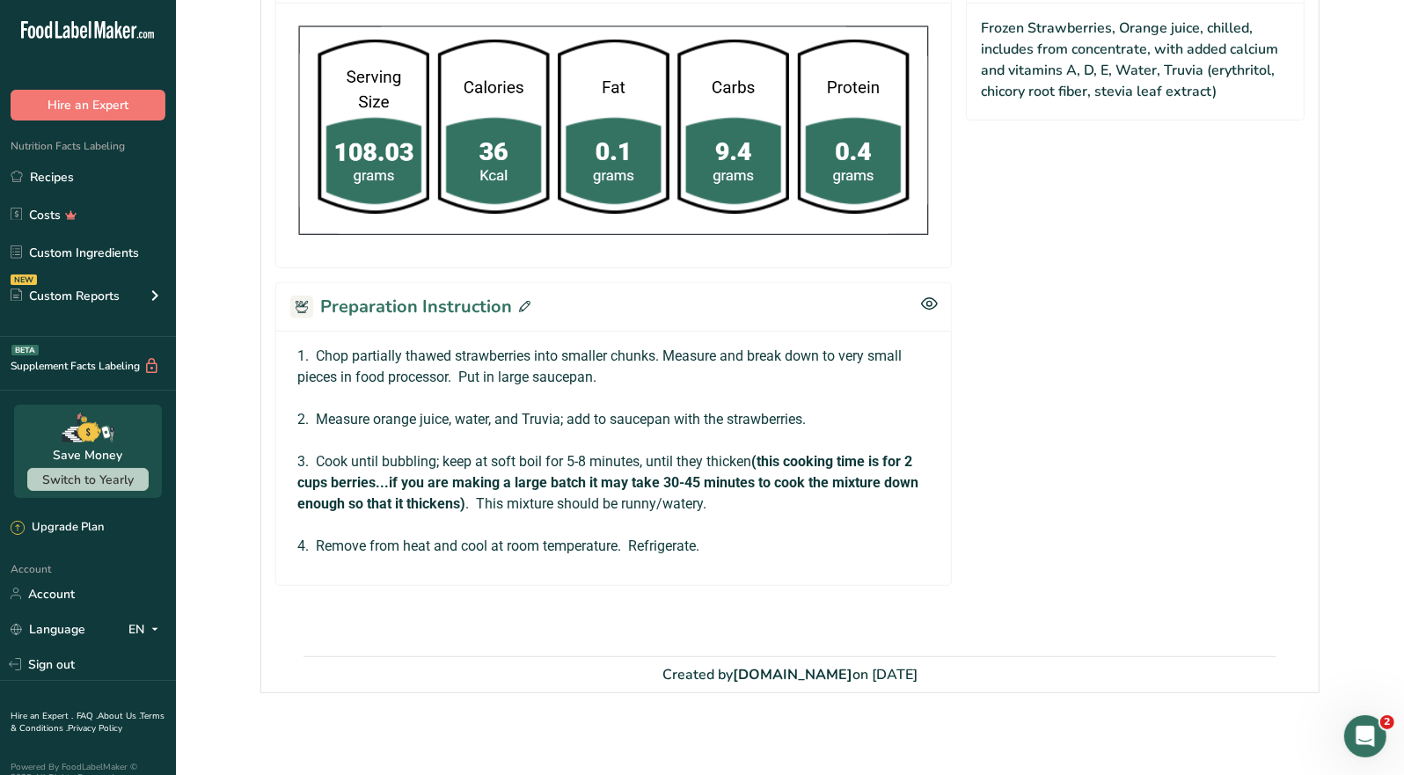
click icon
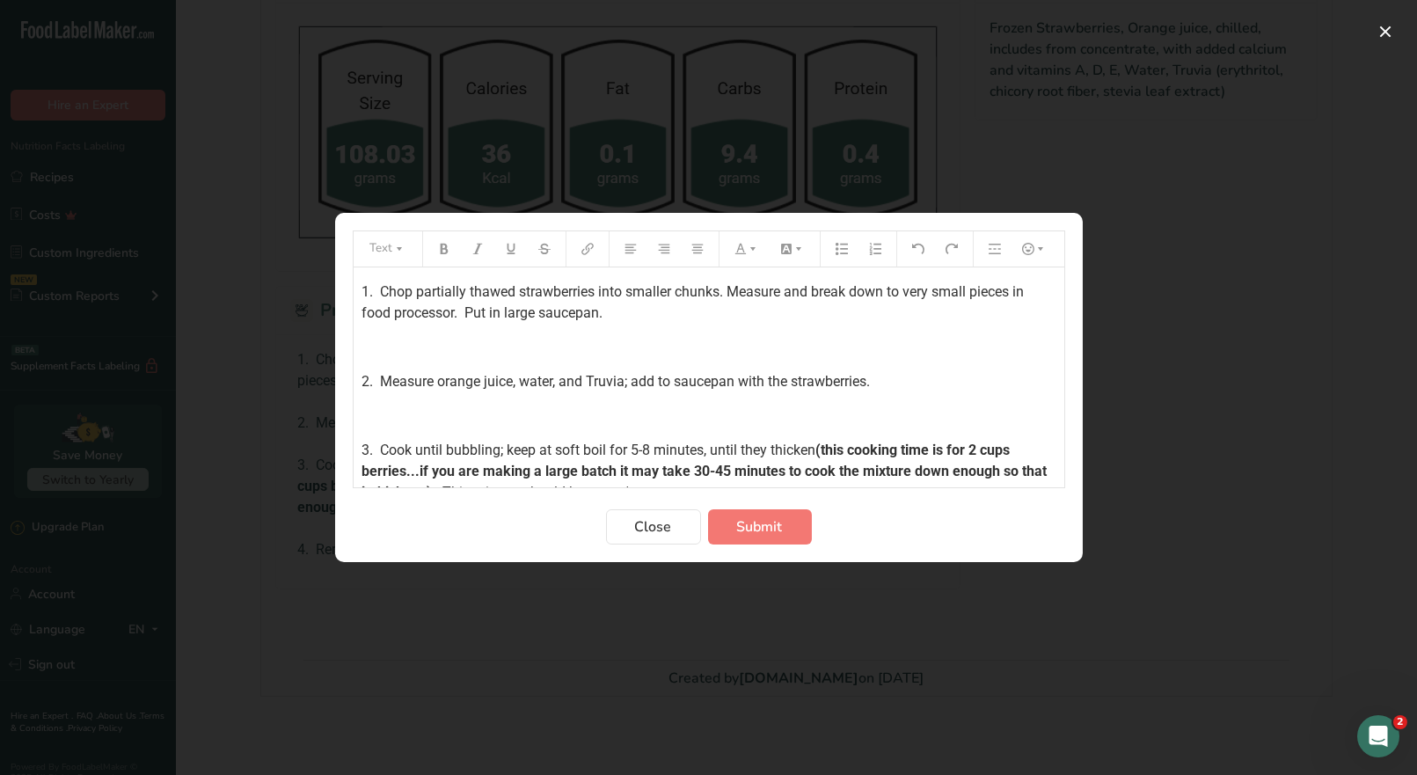
click div "1. Chop partially thawed strawberries into smaller chunks. Measure and break do…"
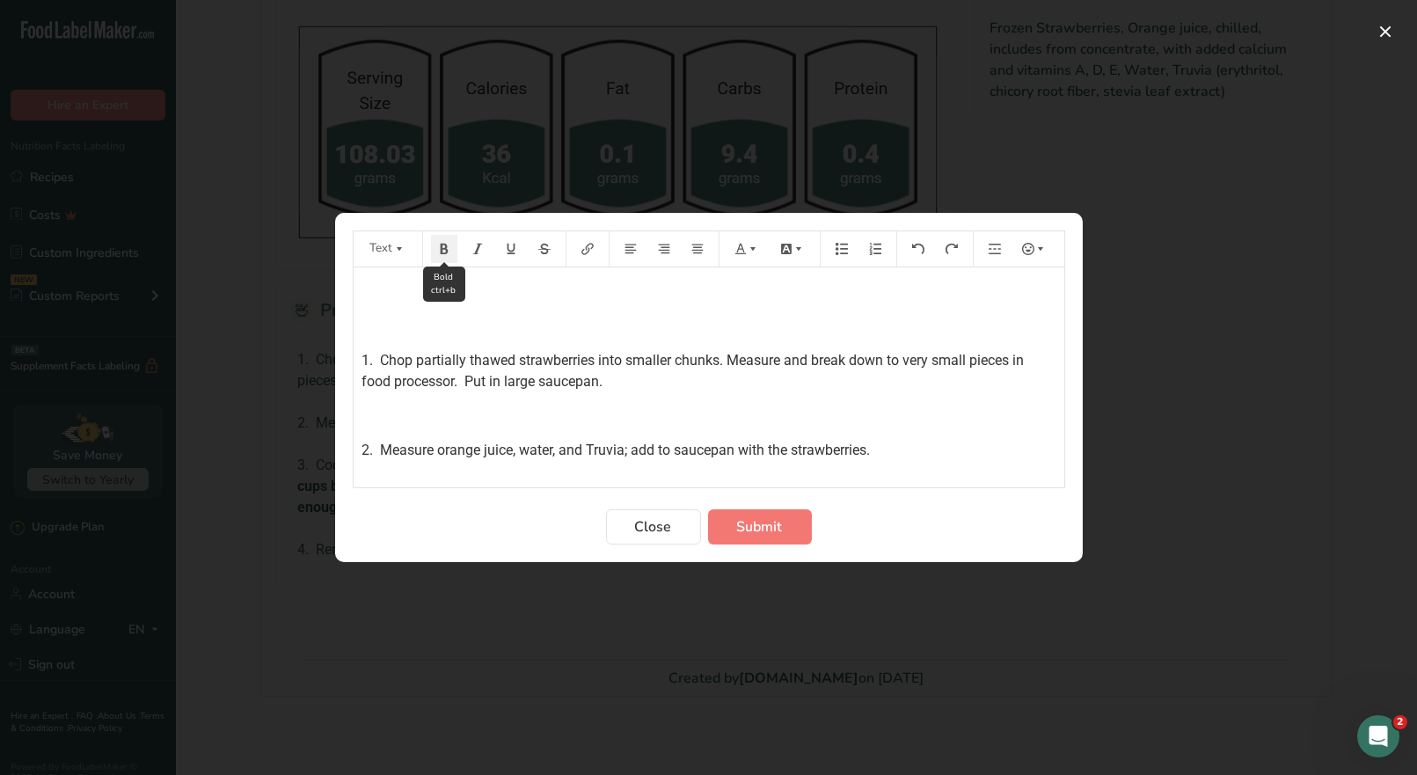
click button "Preparation instructions modal"
click icon "Preparation instructions modal"
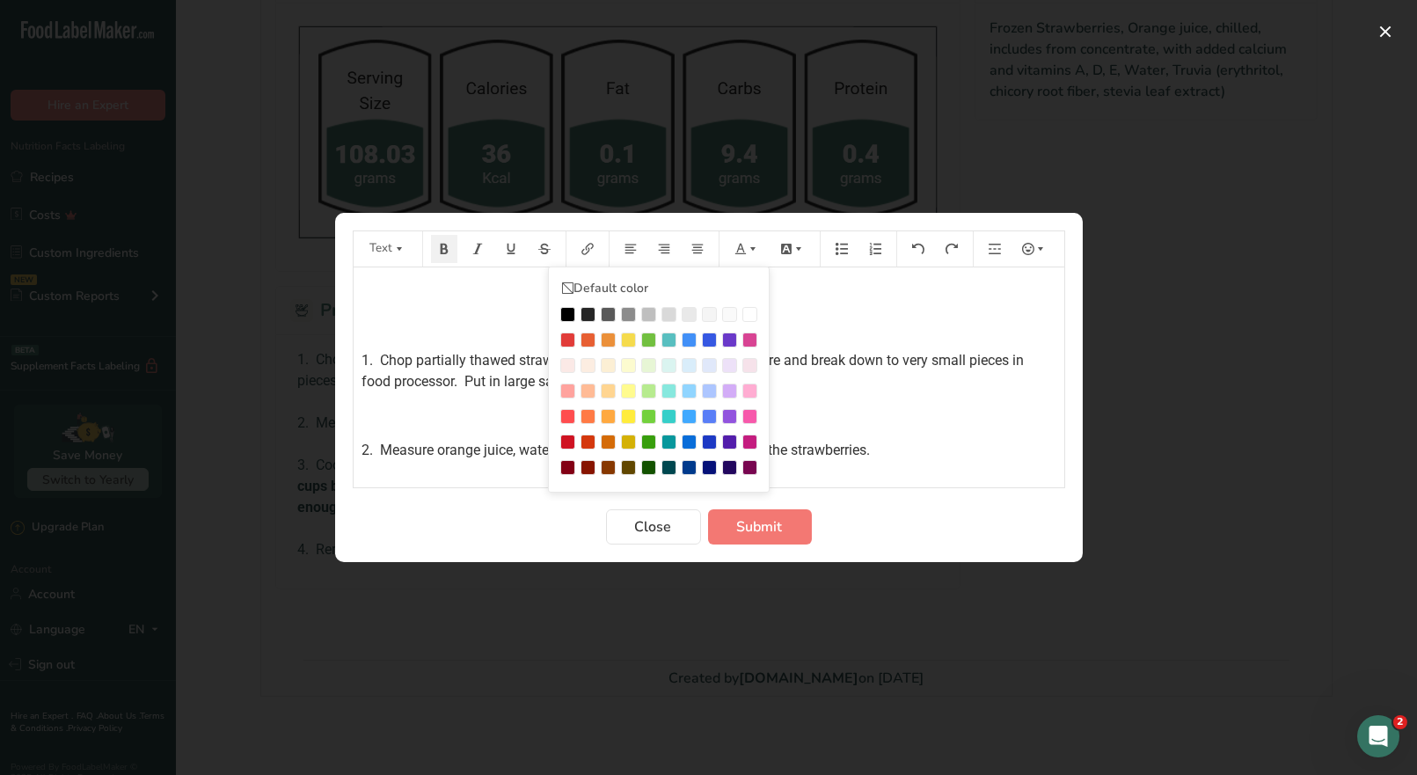
click div "Preparation instructions modal"
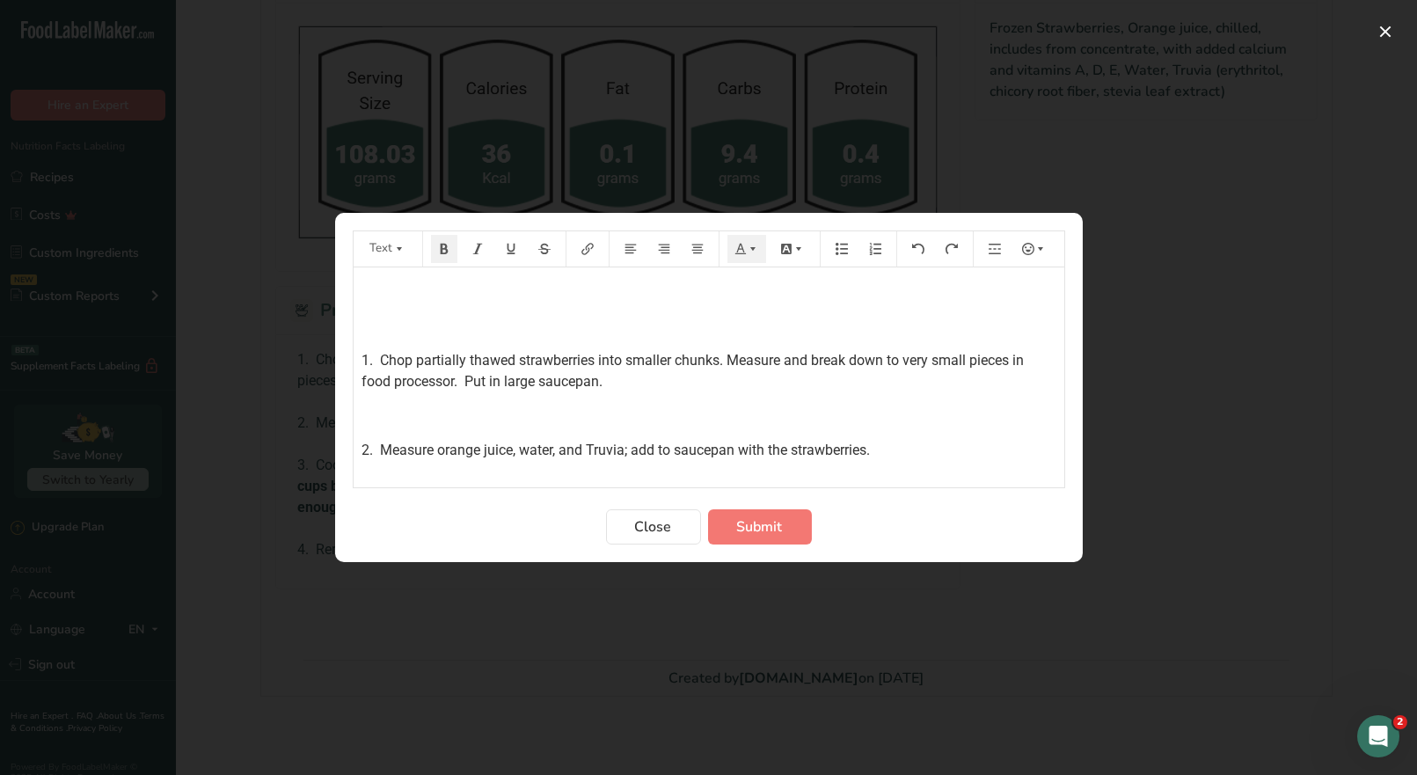
click p "﻿"
click button "Preparation instructions modal"
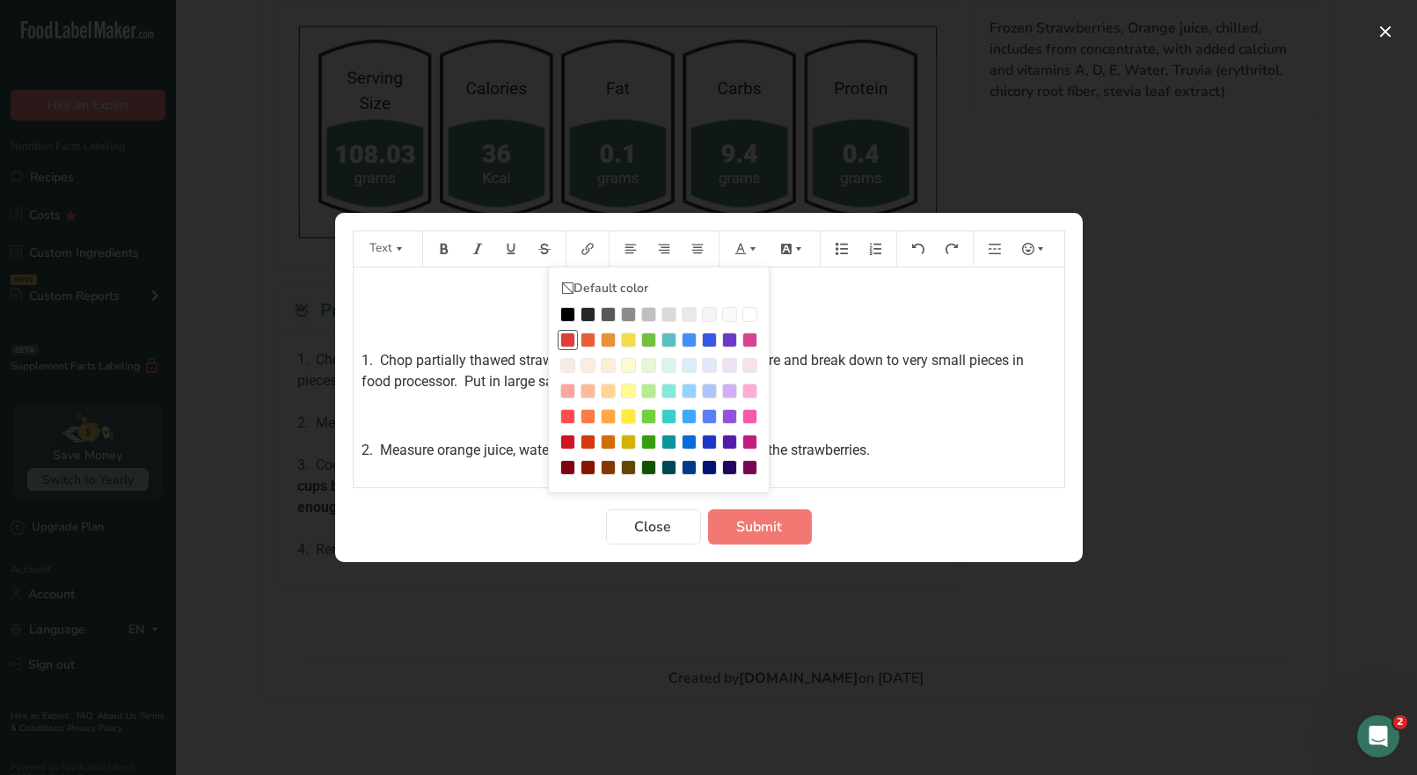
click div "Preparation instructions modal"
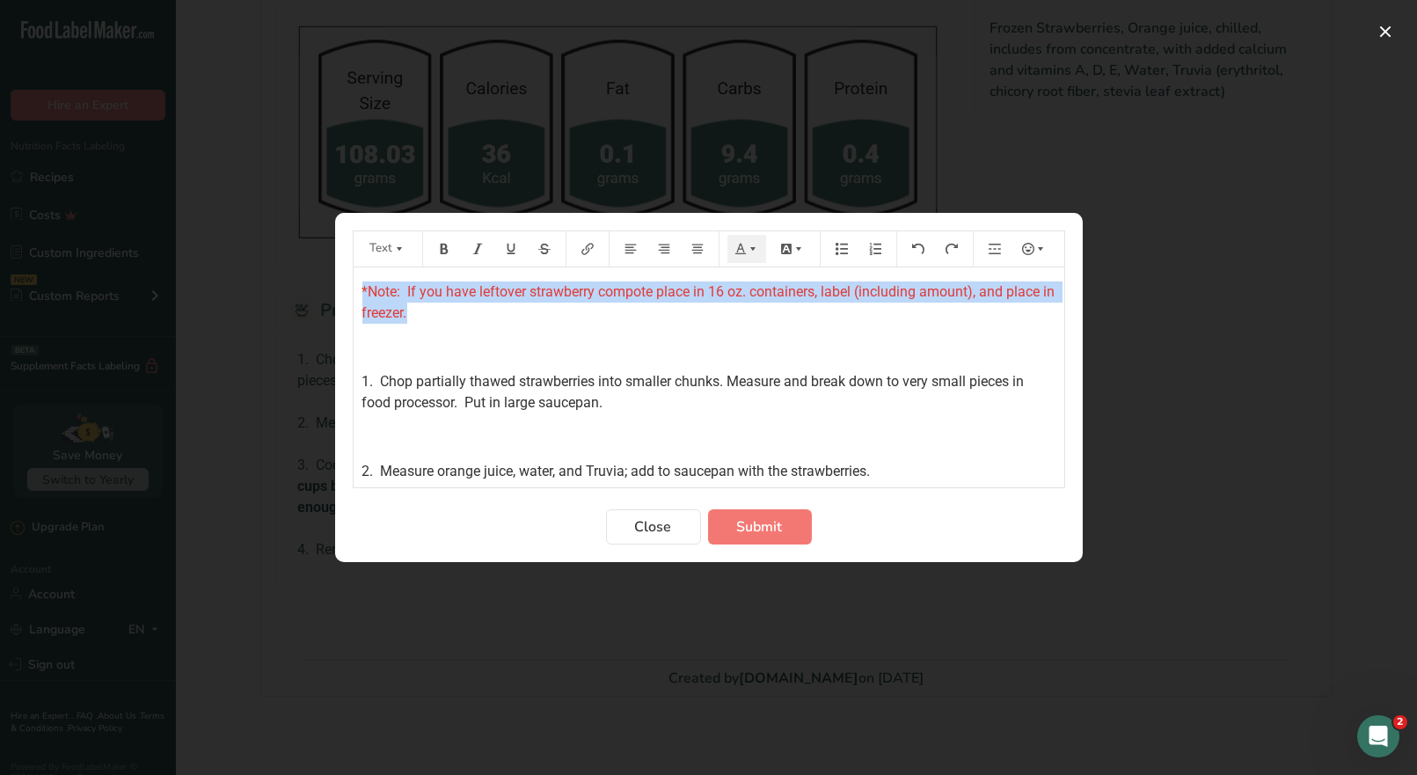
drag, startPoint x: 483, startPoint y: 315, endPoint x: 341, endPoint y: 286, distance: 144.6
click section "Text Default color *Note: If you have leftover strawberry compote place in 16 o…"
click icon "Preparation instructions modal"
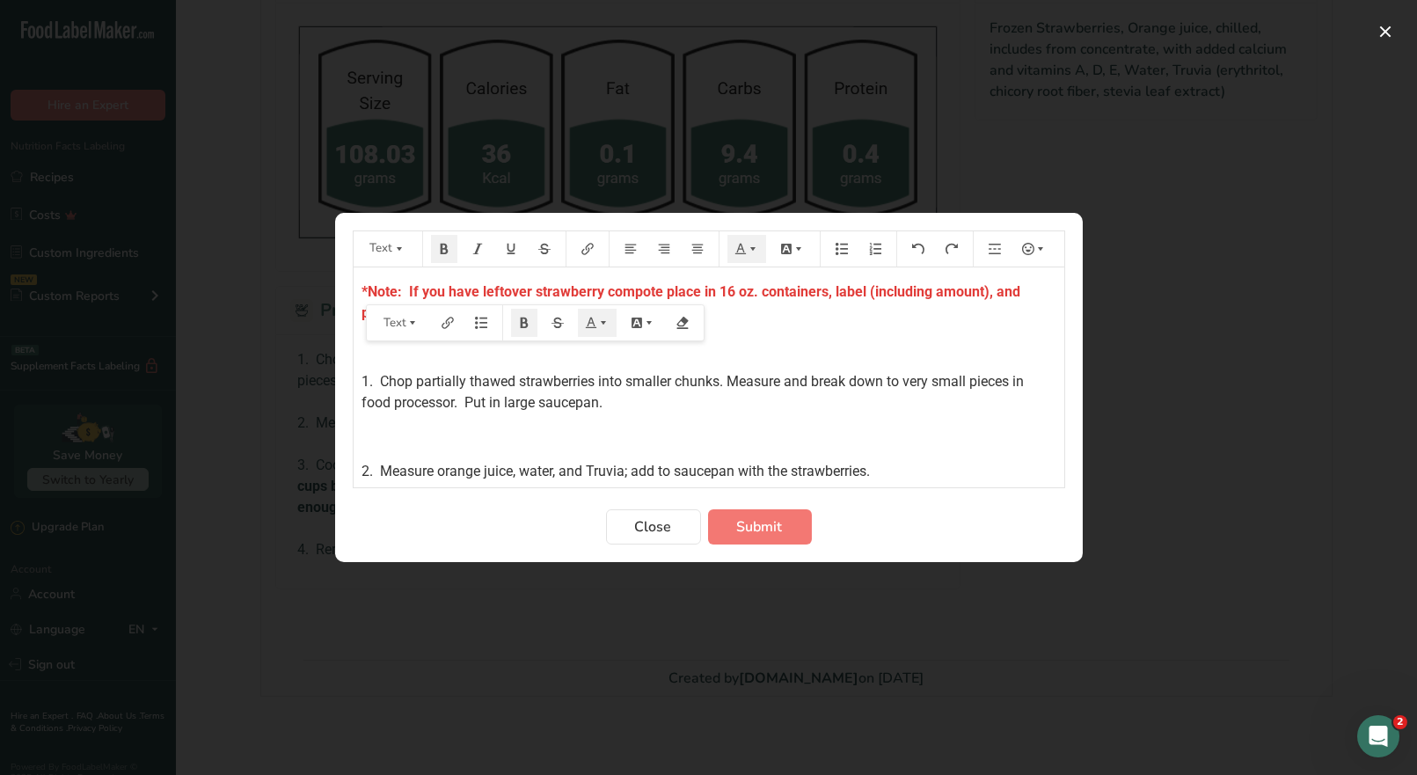
click div "*Note: If you have leftover strawberry compote place in 16 oz. containers, labe…"
click span "Submit"
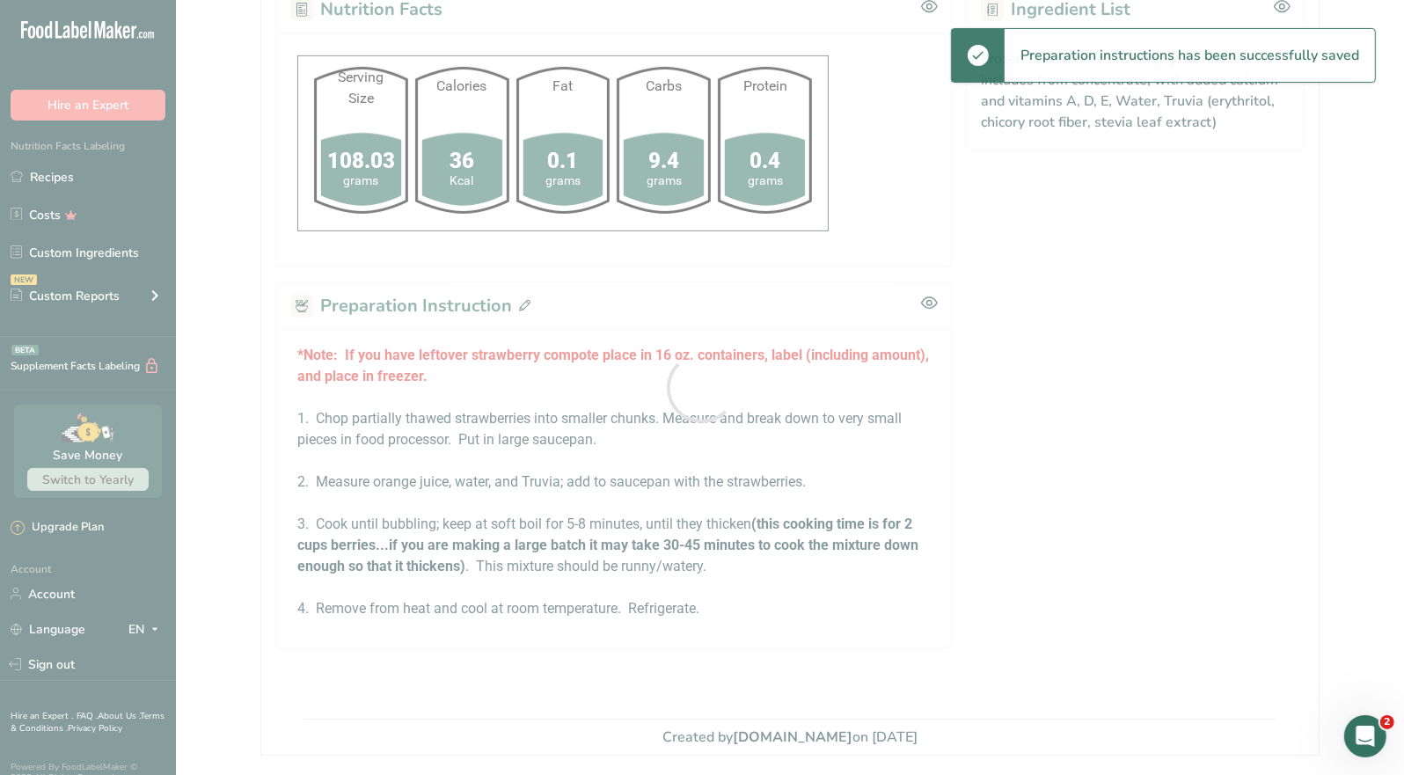
scroll to position [0, 0]
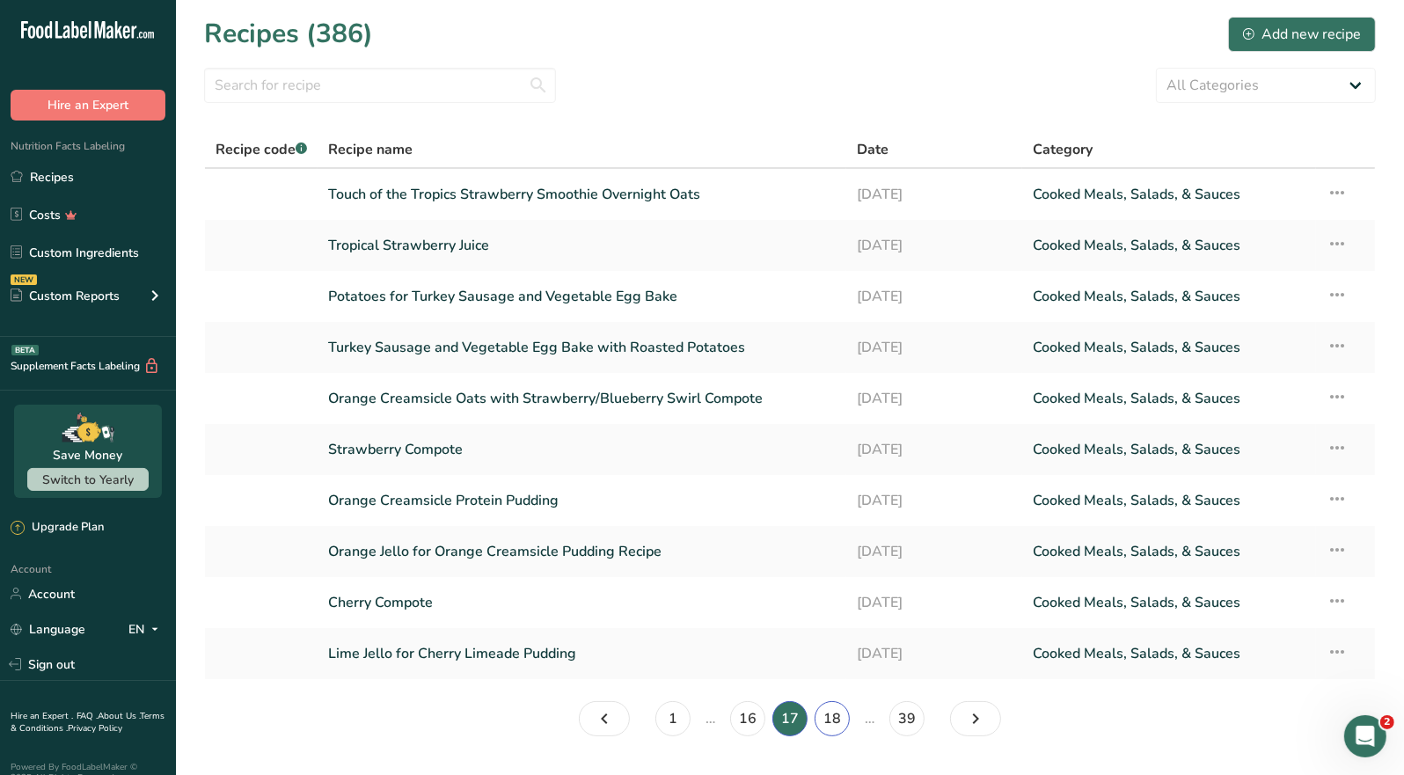
click link "18"
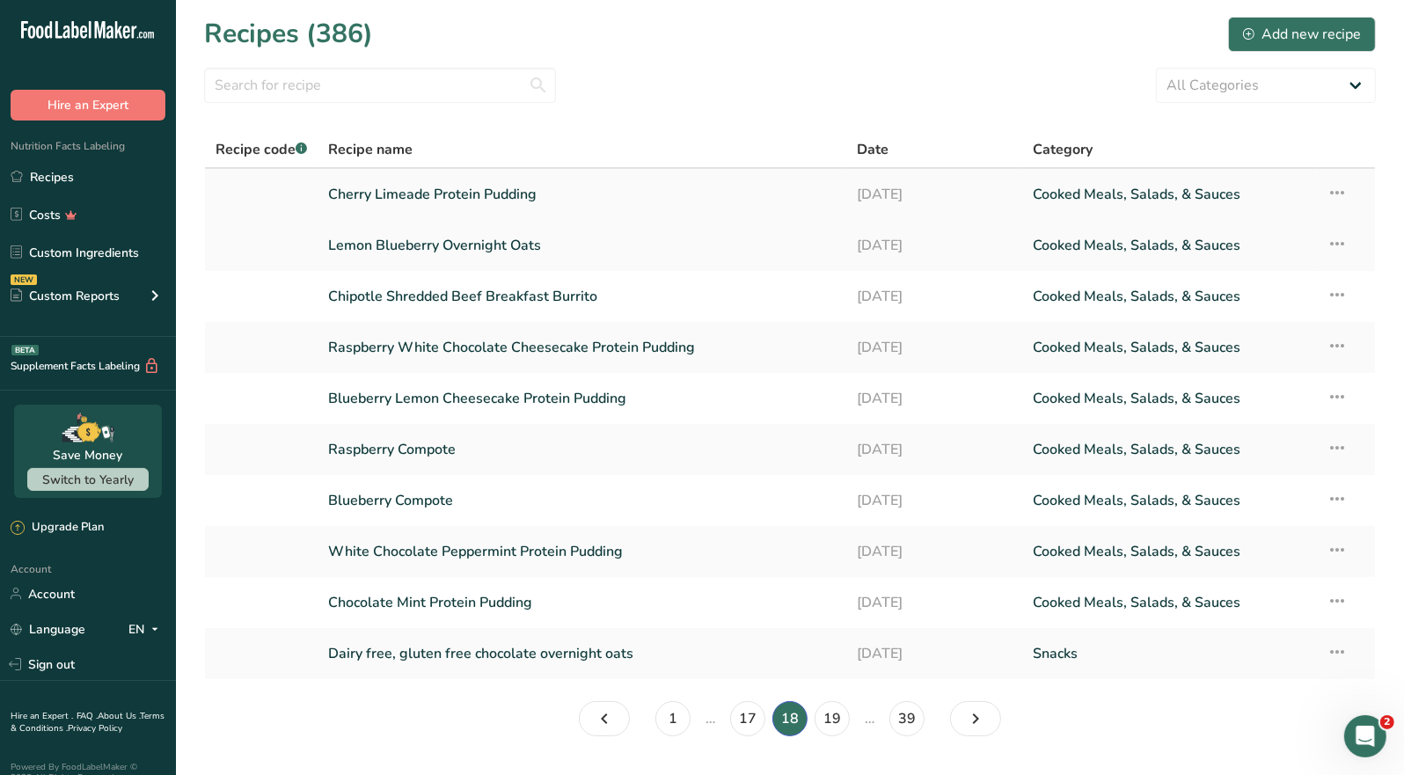
click link "Cherry Limeade Protein Pudding"
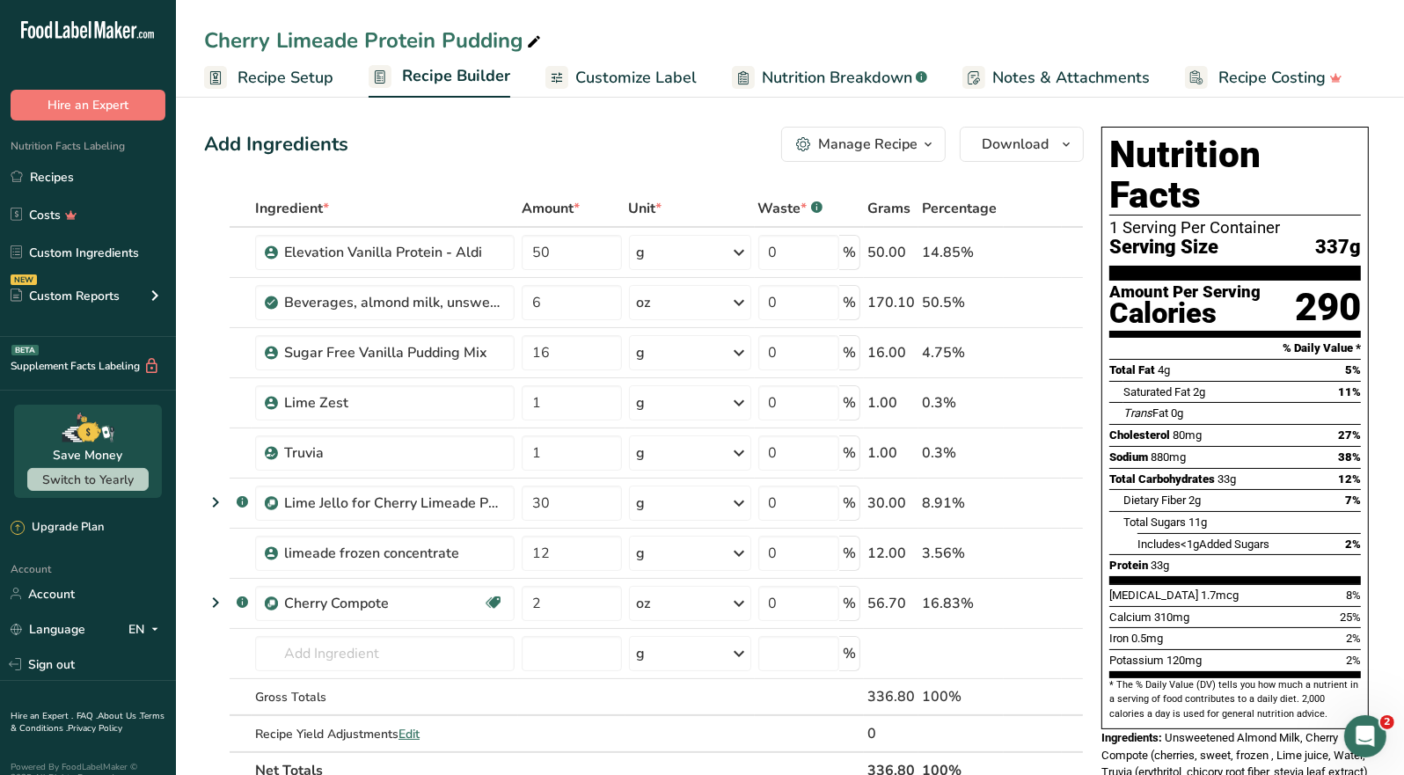
click div "Manage Recipe"
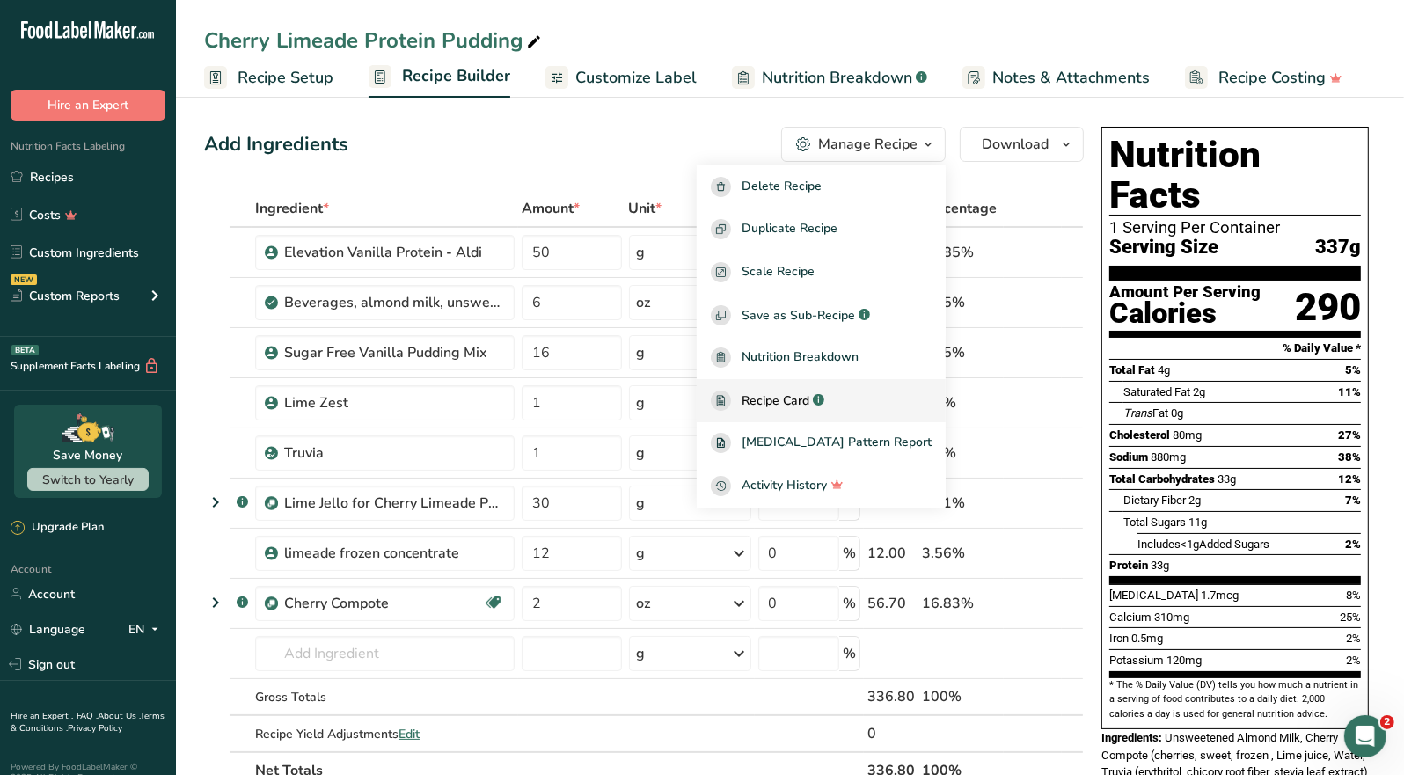
click span "Recipe Card"
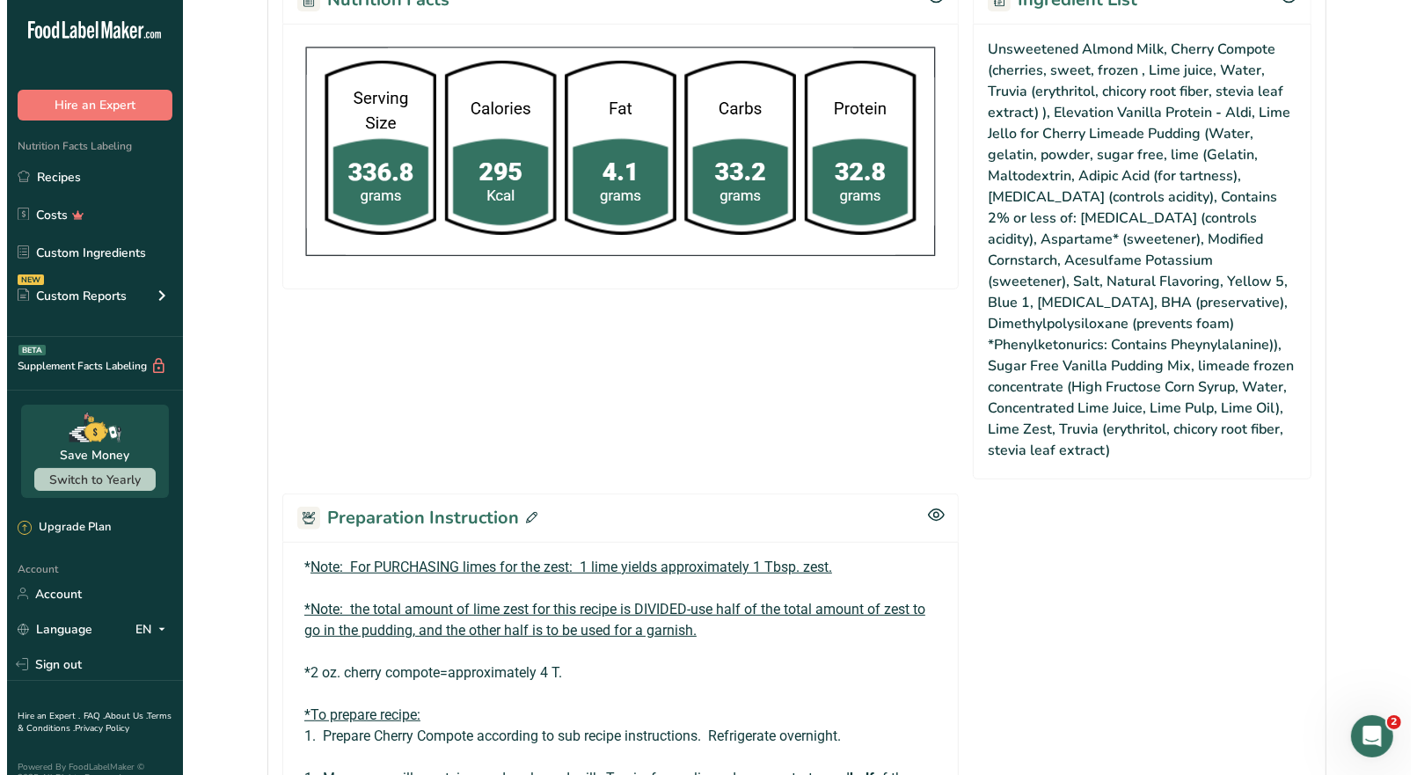
scroll to position [967, 0]
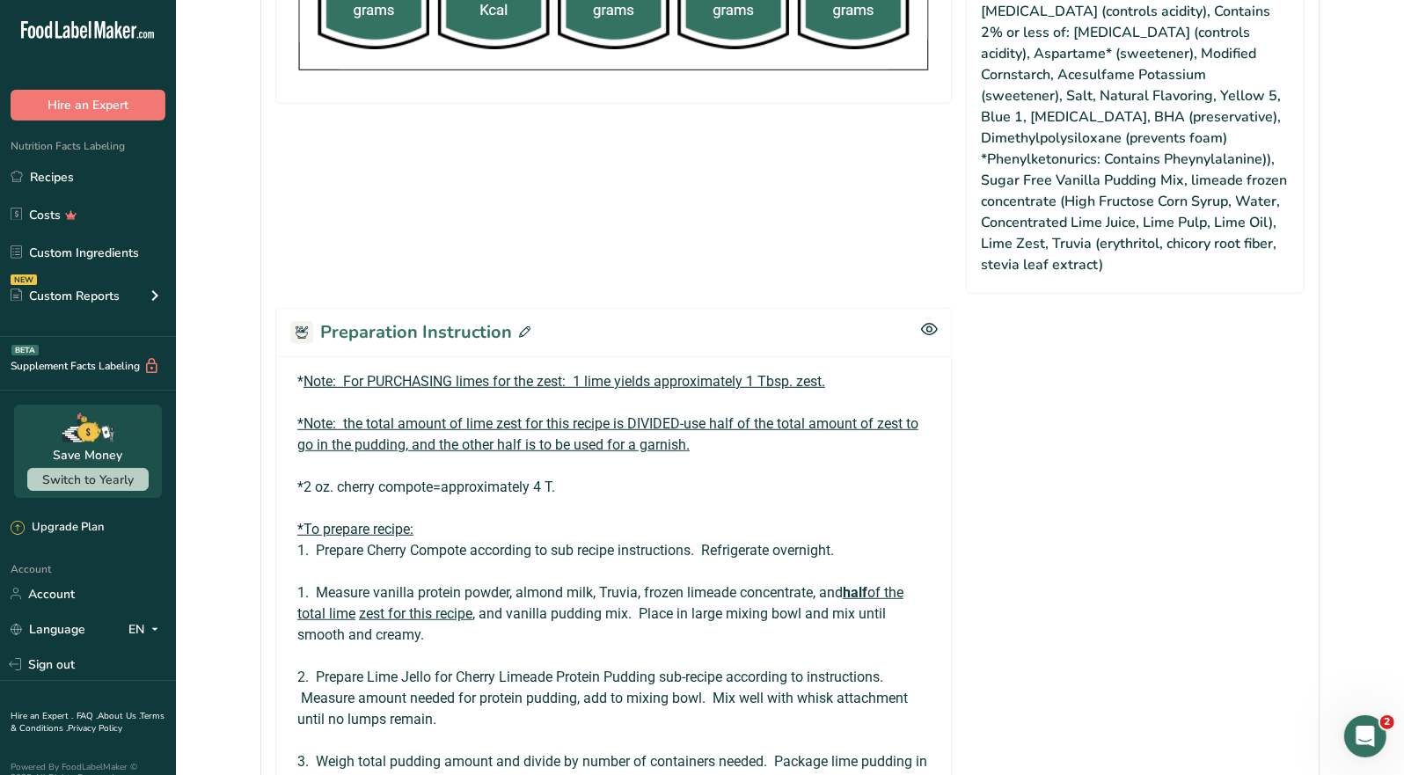
click div "Preparation Instruction"
click icon
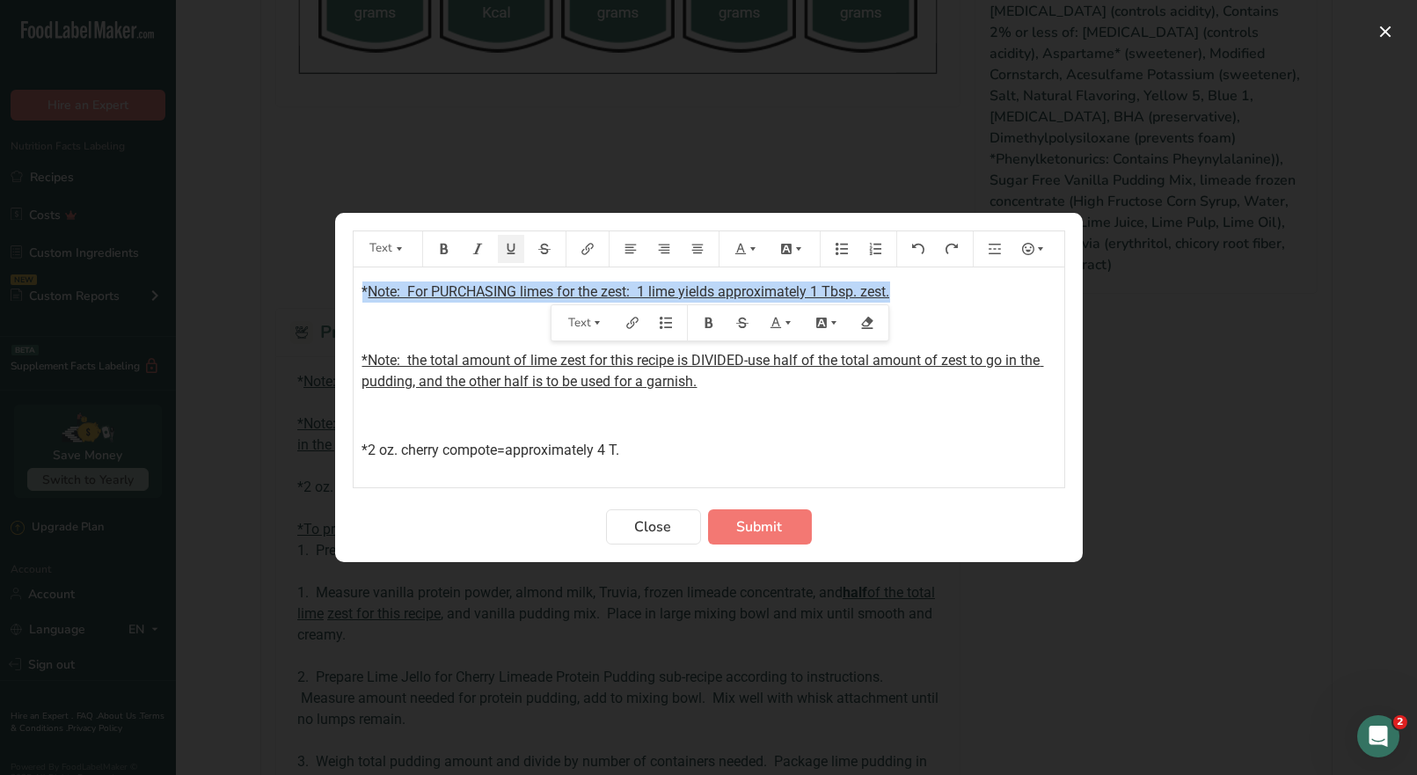
drag, startPoint x: 899, startPoint y: 288, endPoint x: 332, endPoint y: 275, distance: 567.7
click div "Text * Note: For PURCHASING limes for the zest: 1 lime yields approximately 1 T…"
click icon "Preparation instructions modal"
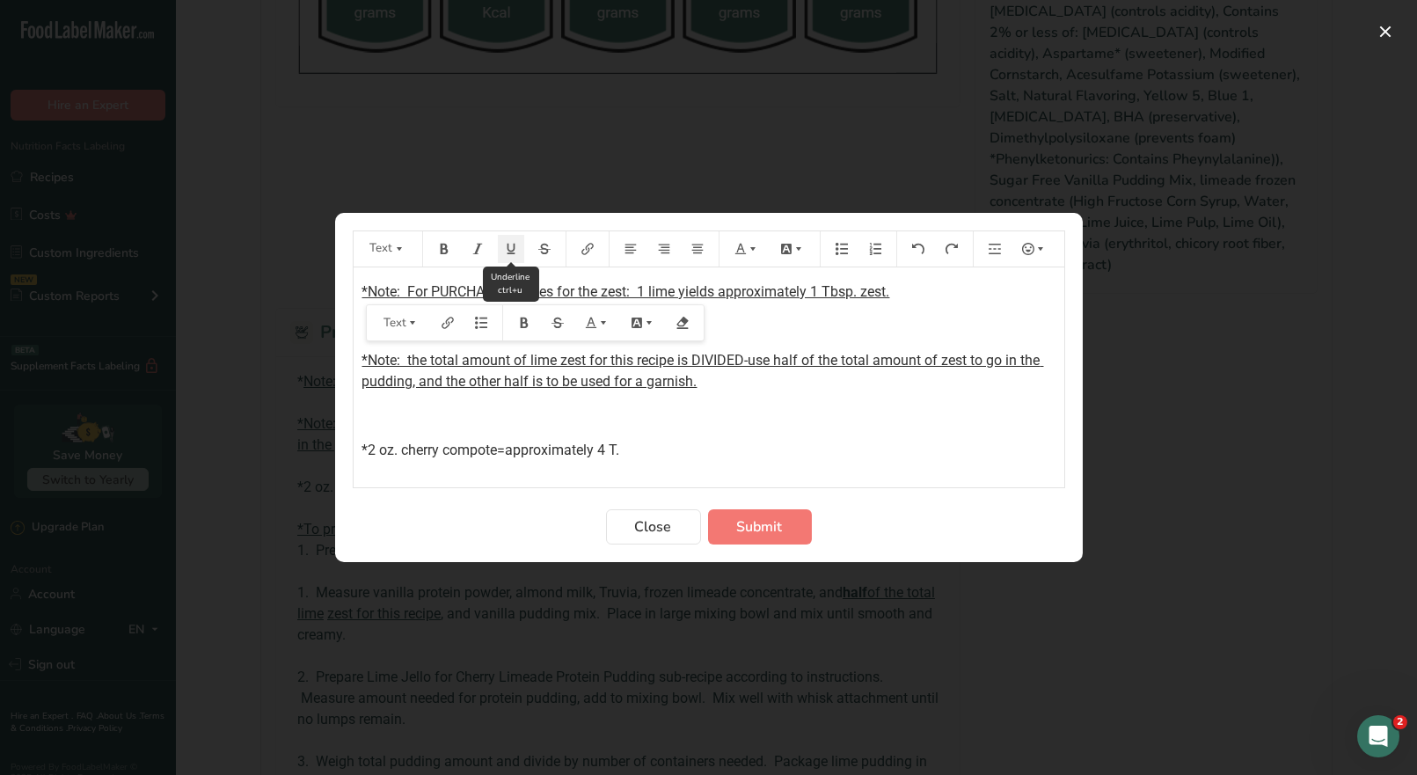
click button "Preparation instructions modal"
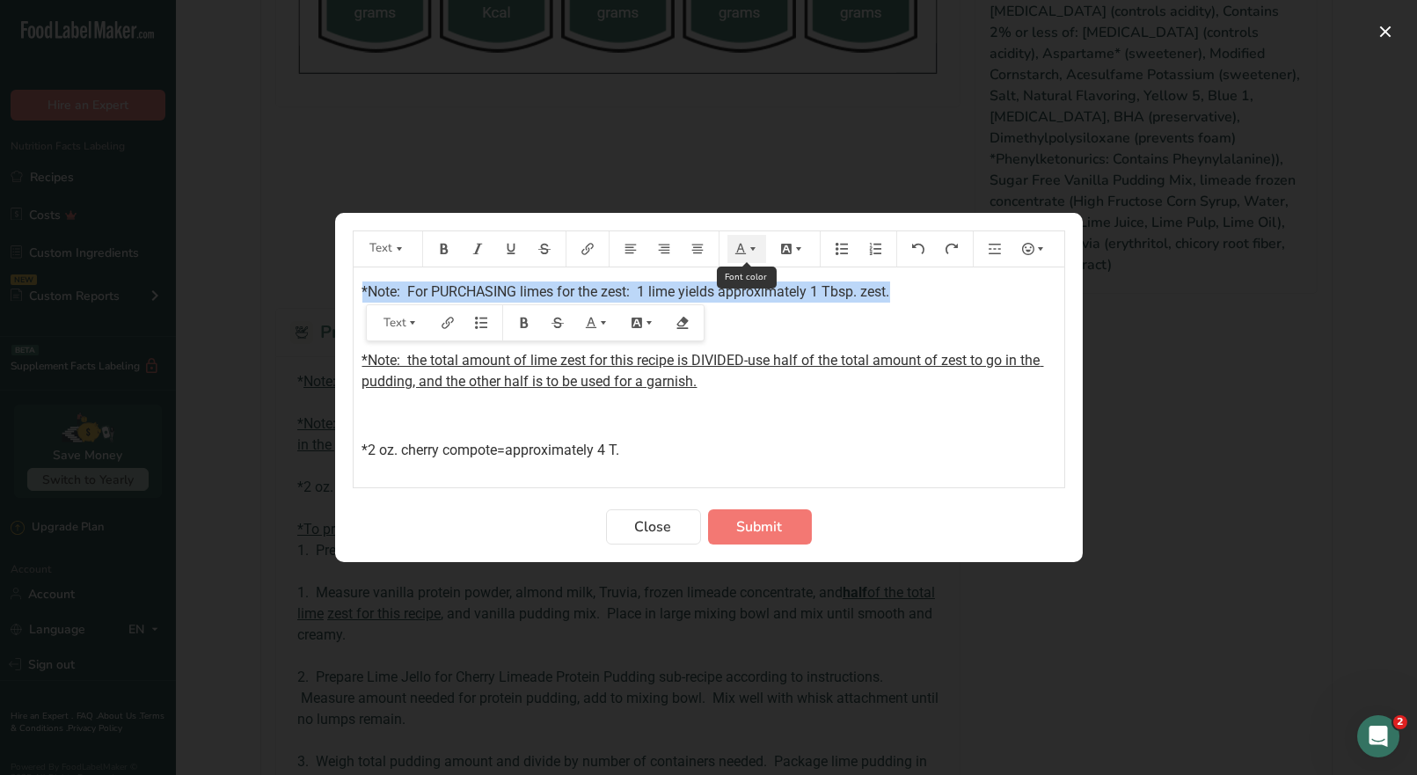
click icon "Preparation instructions modal"
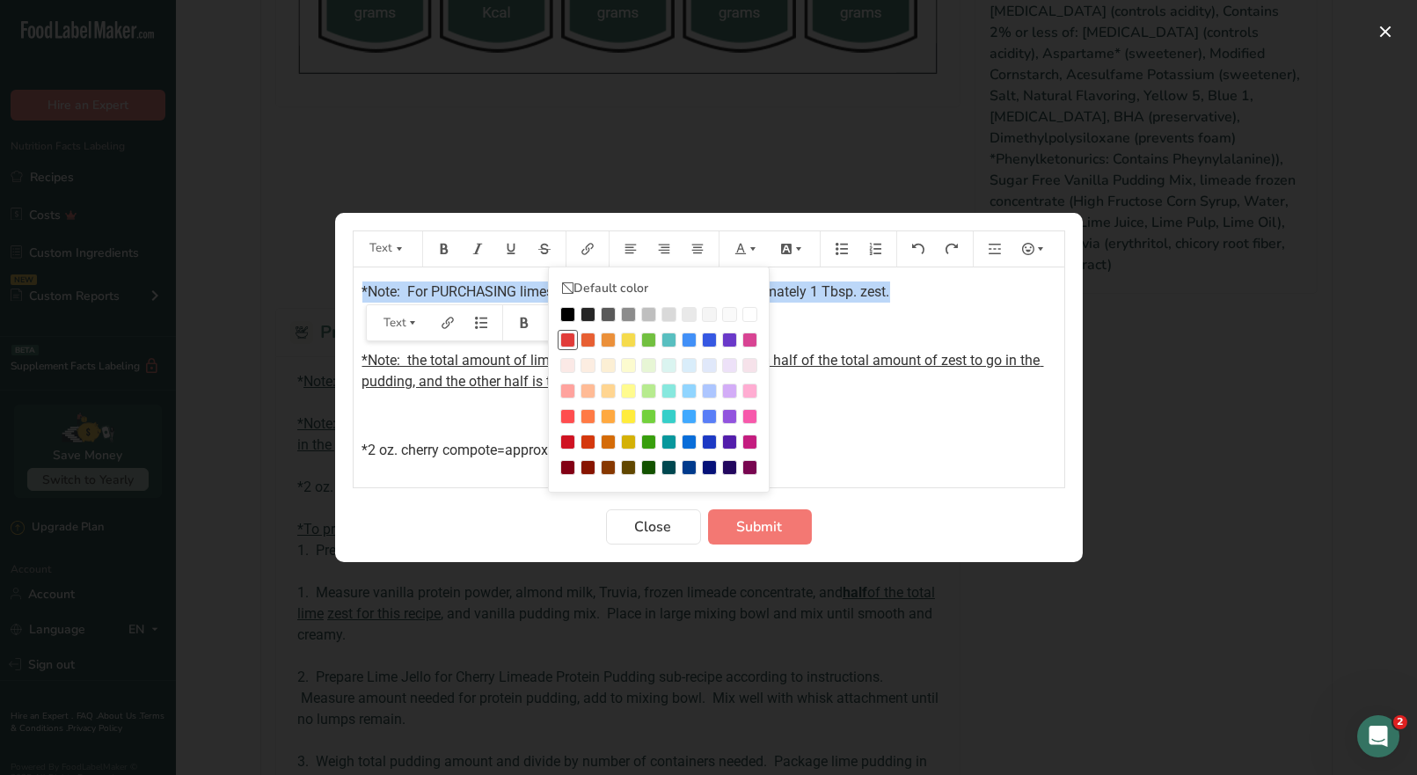
click div "Preparation instructions modal"
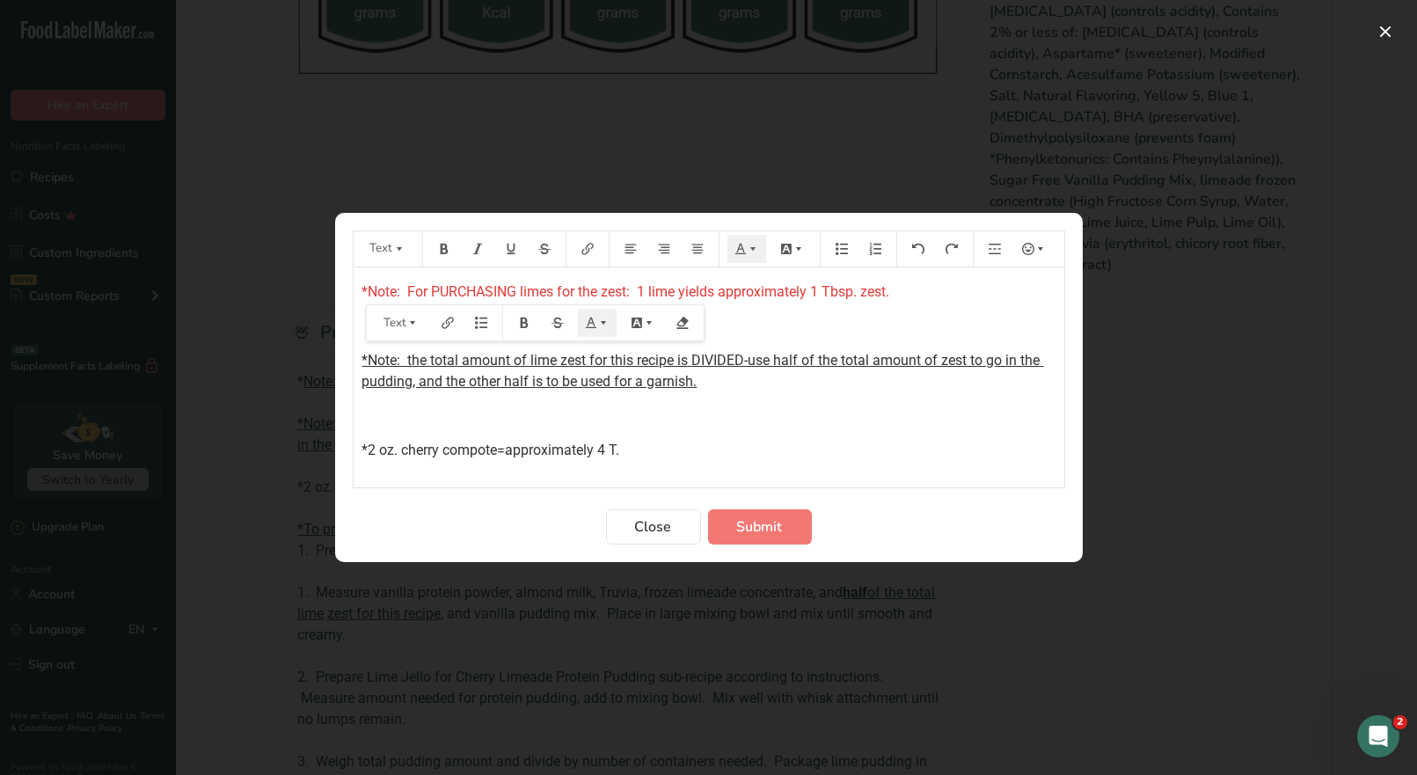
click div "*Note: For PURCHASING limes for the zest: 1 lime yields approximately 1 Tbsp. z…"
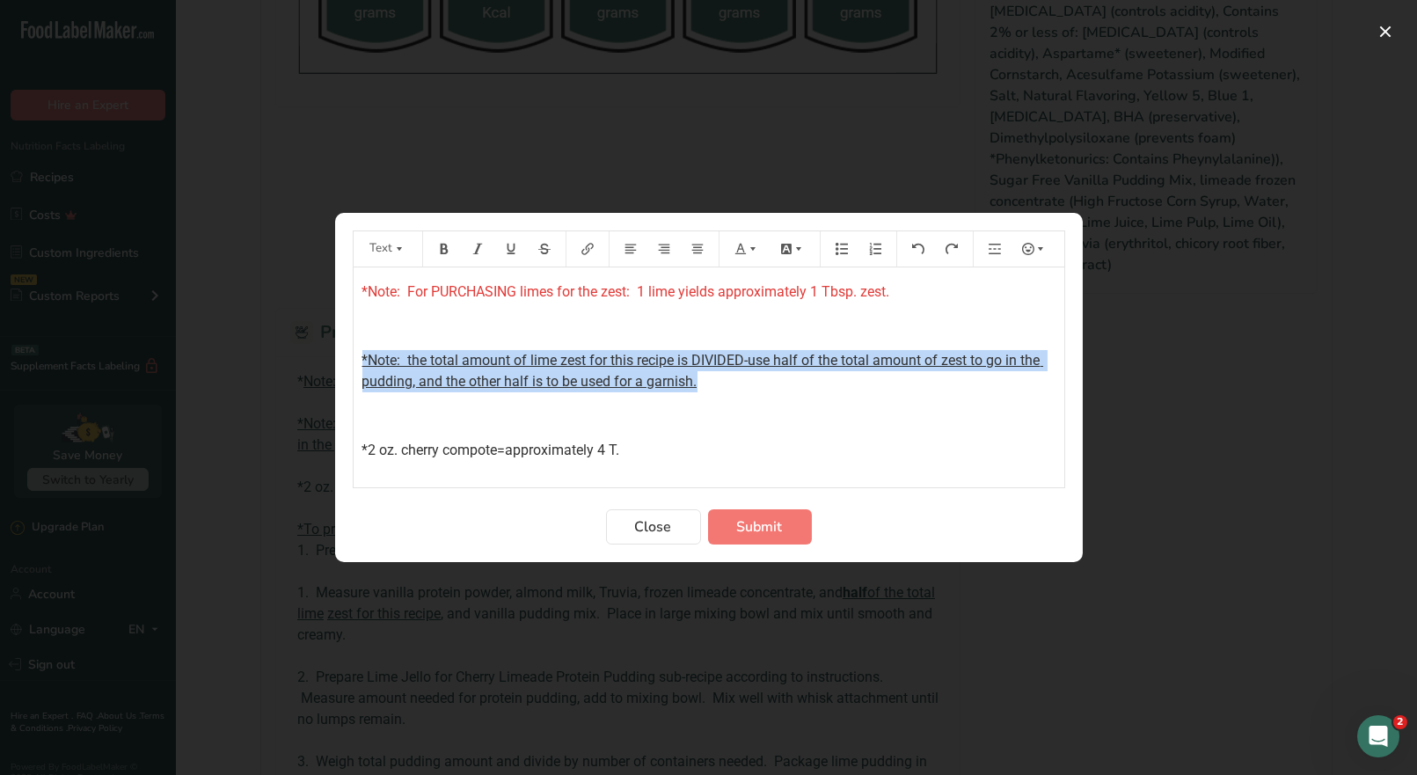
drag, startPoint x: 729, startPoint y: 382, endPoint x: 346, endPoint y: 364, distance: 384.0
click section "Text Default color *Note: For PURCHASING limes for the zest: 1 lime yields appr…"
click icon "Preparation instructions modal"
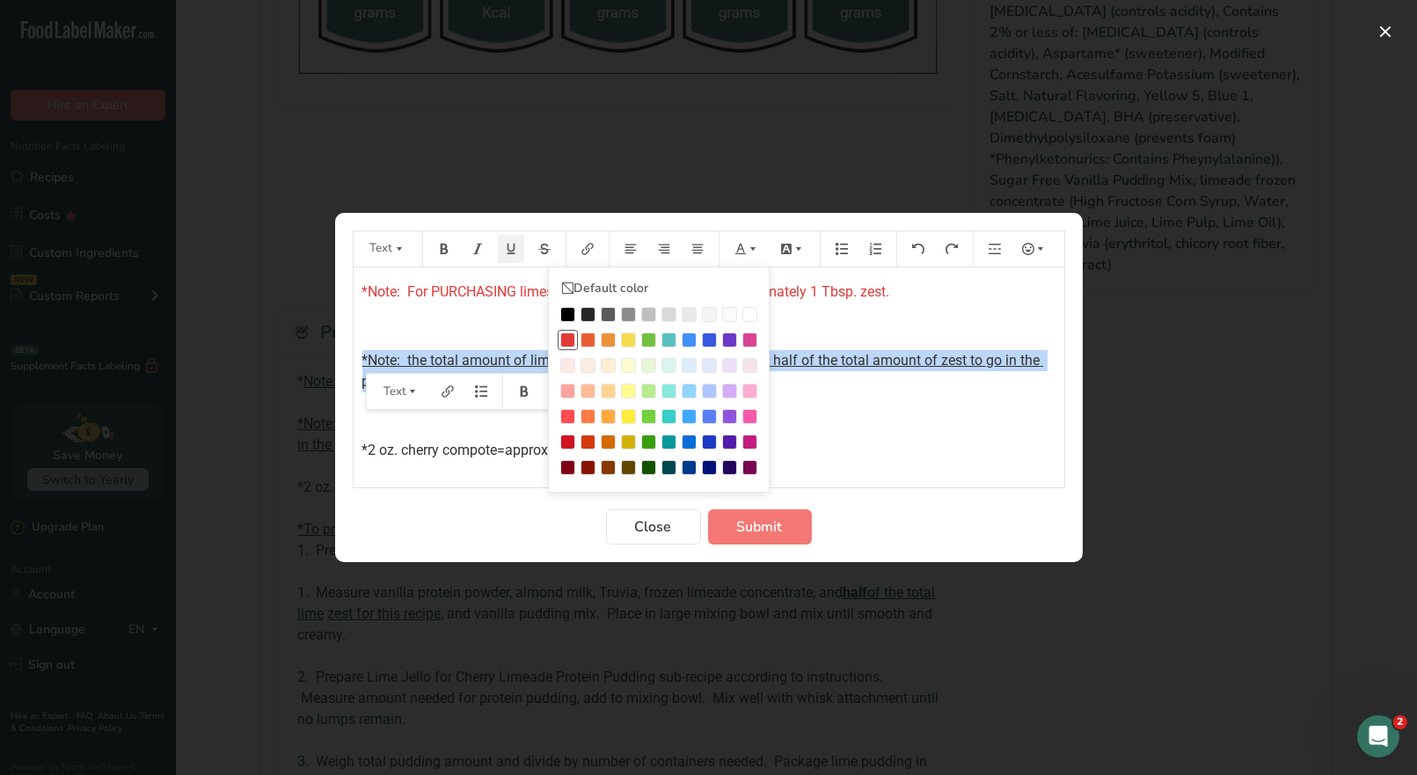
click div "Preparation instructions modal"
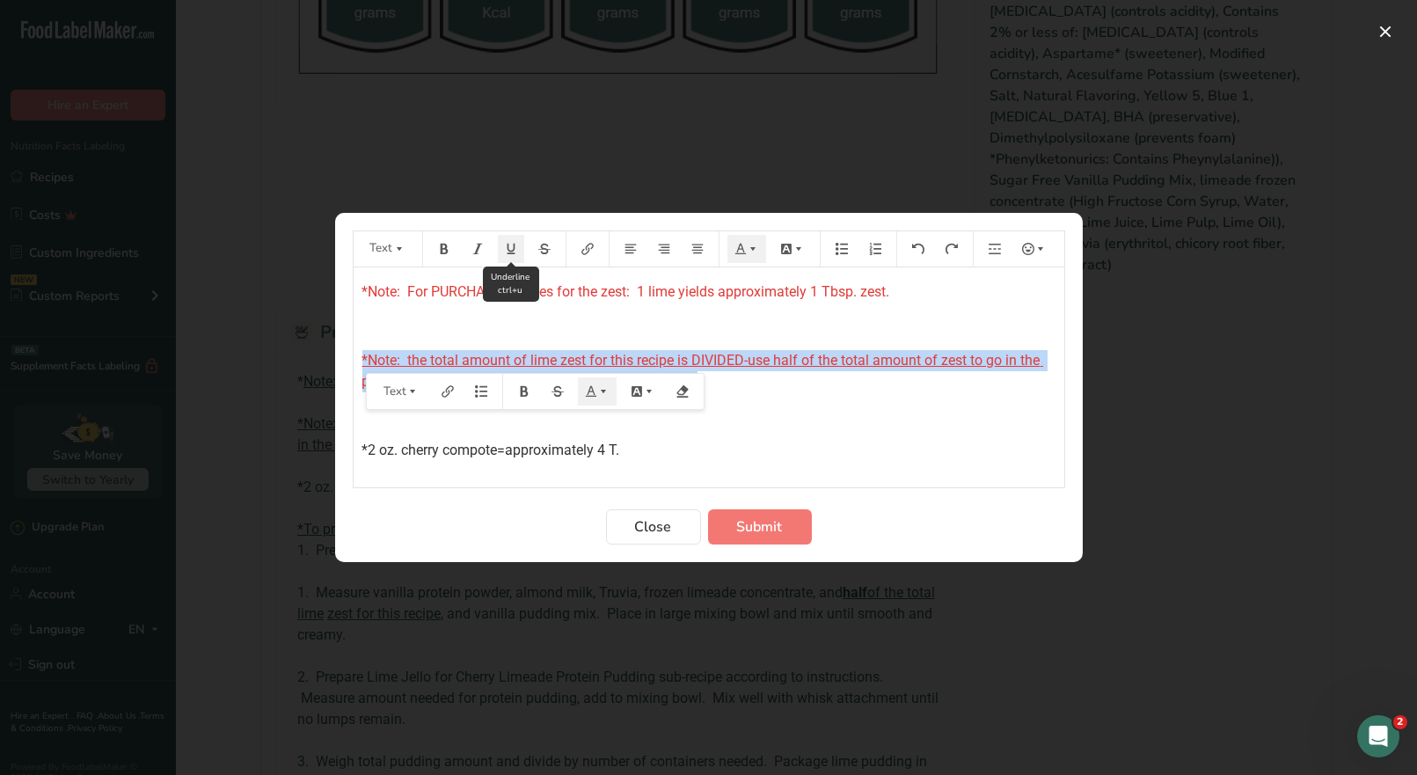
click button "Preparation instructions modal"
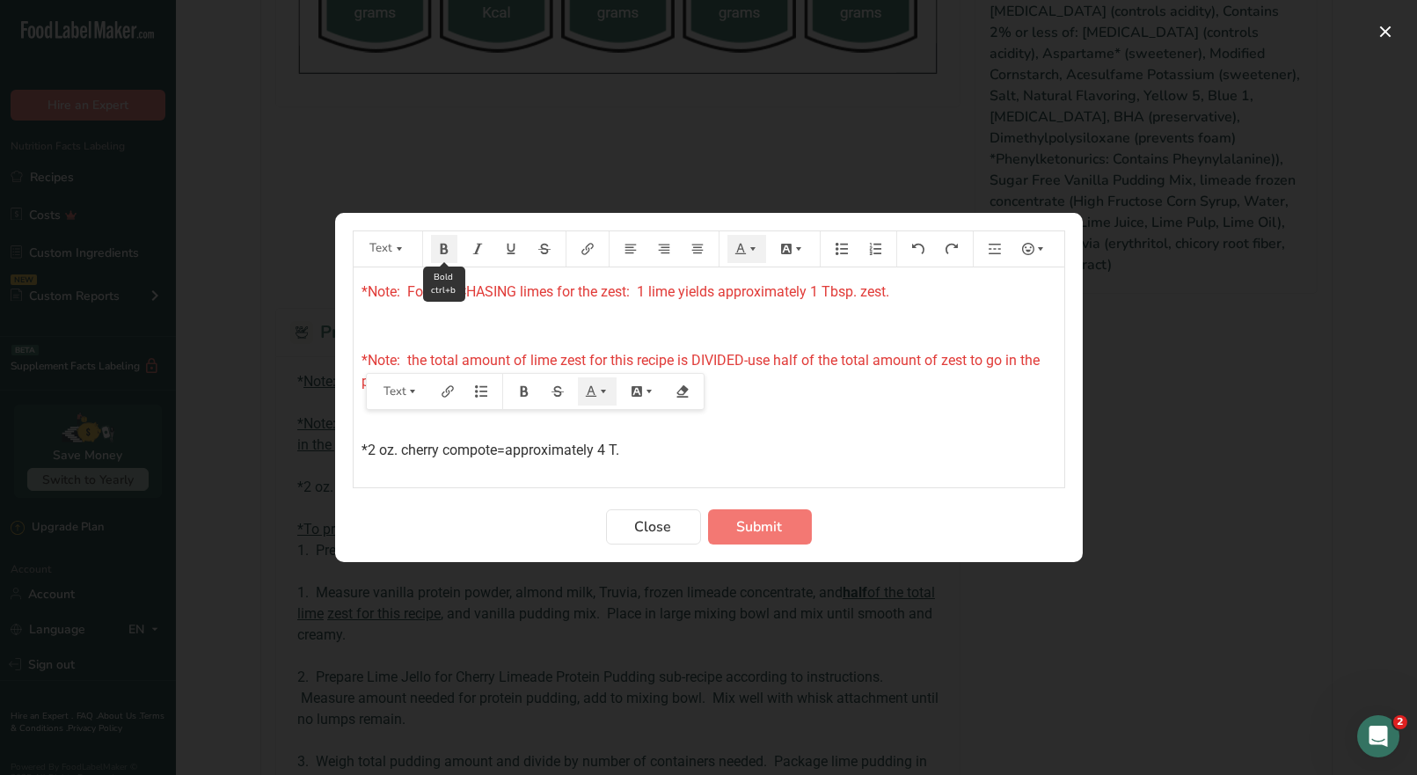
click button "Preparation instructions modal"
click div "*Note: For PURCHASING limes for the zest: 1 lime yields approximately 1 Tbsp. z…"
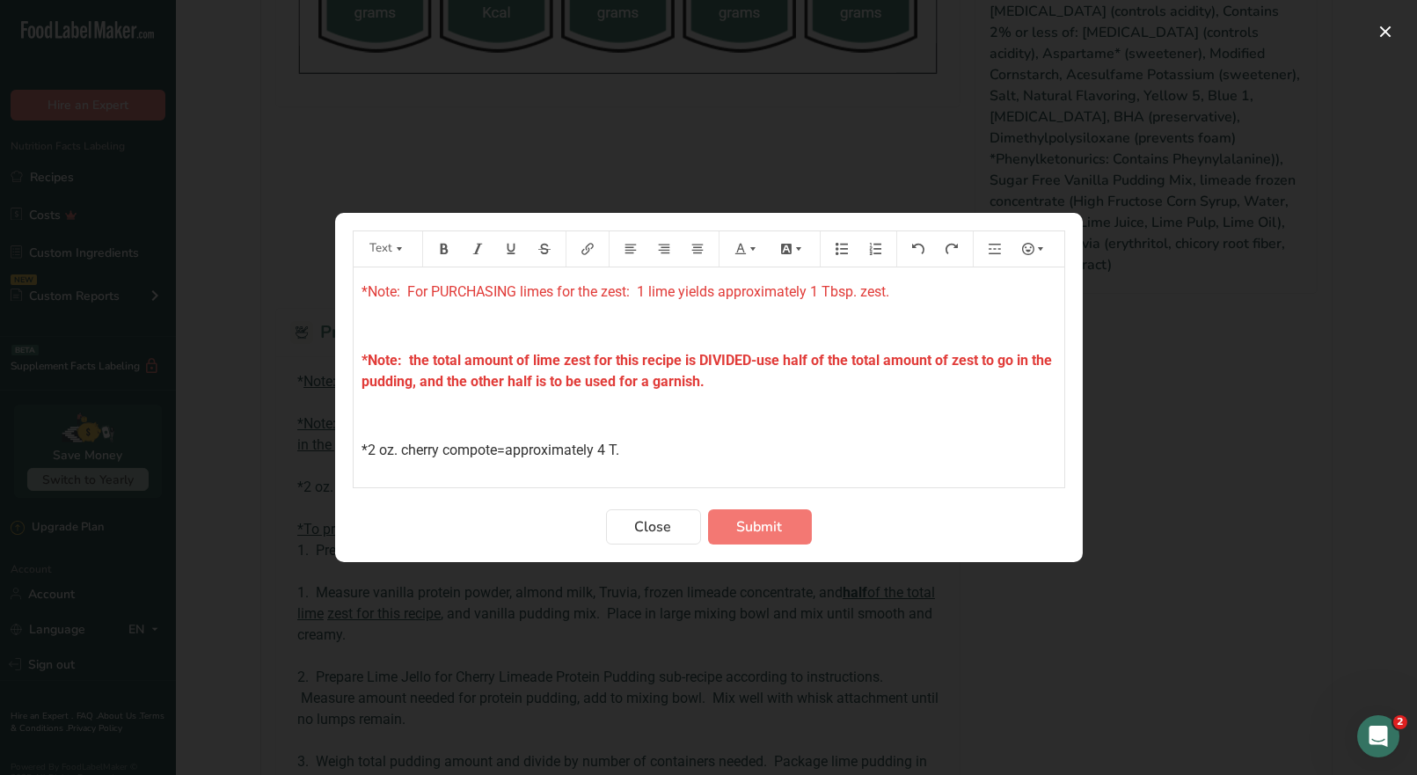
click p "*Note: the total amount of lime zest for this recipe is DIVIDED-use half of the…"
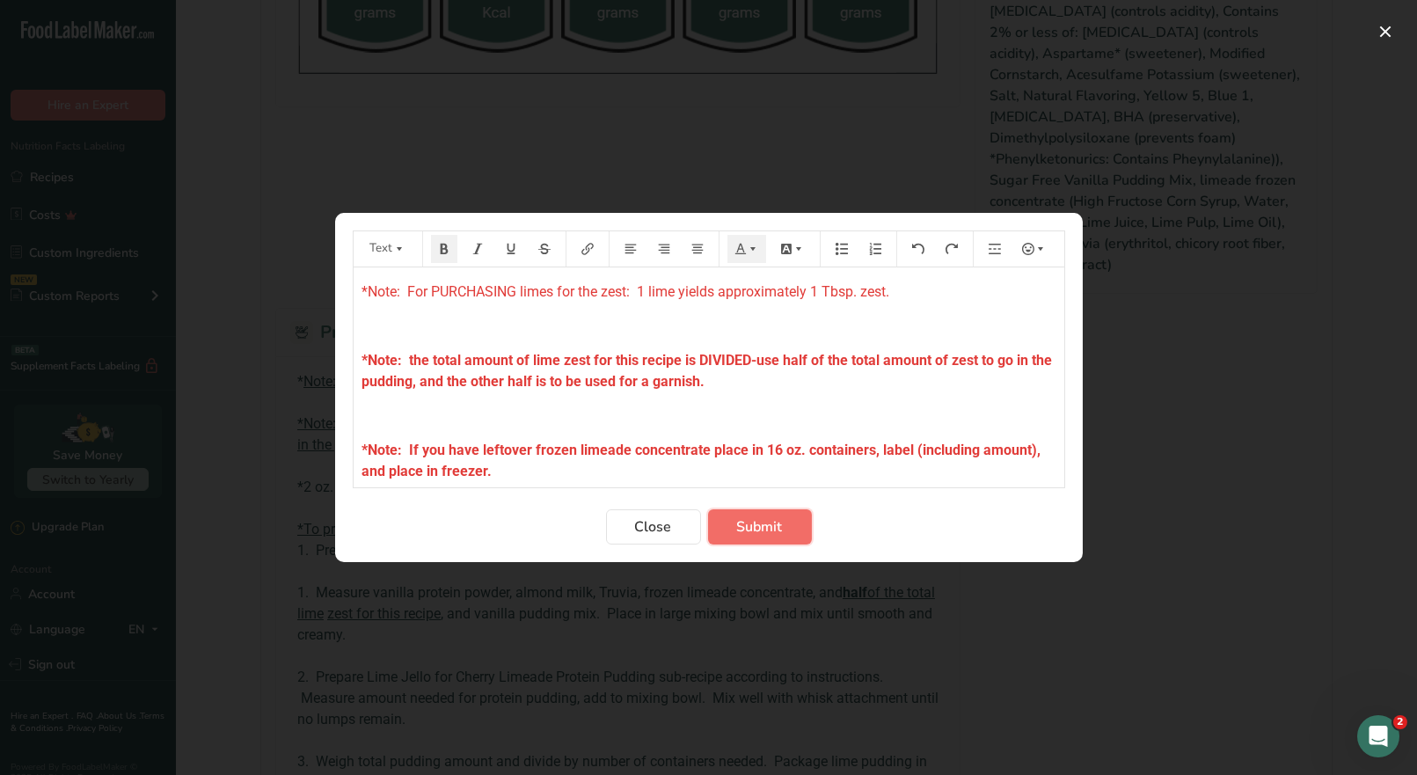
click span "Submit"
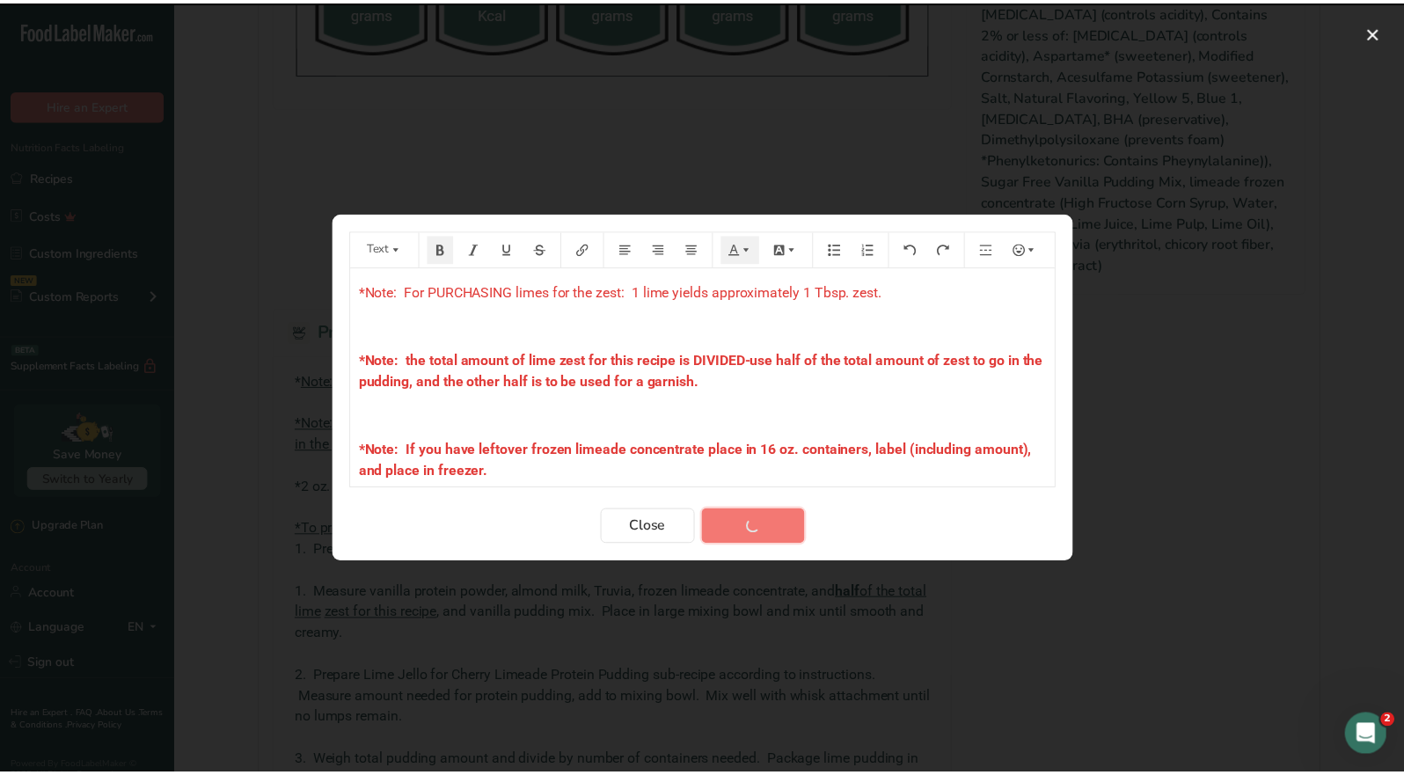
scroll to position [1168, 0]
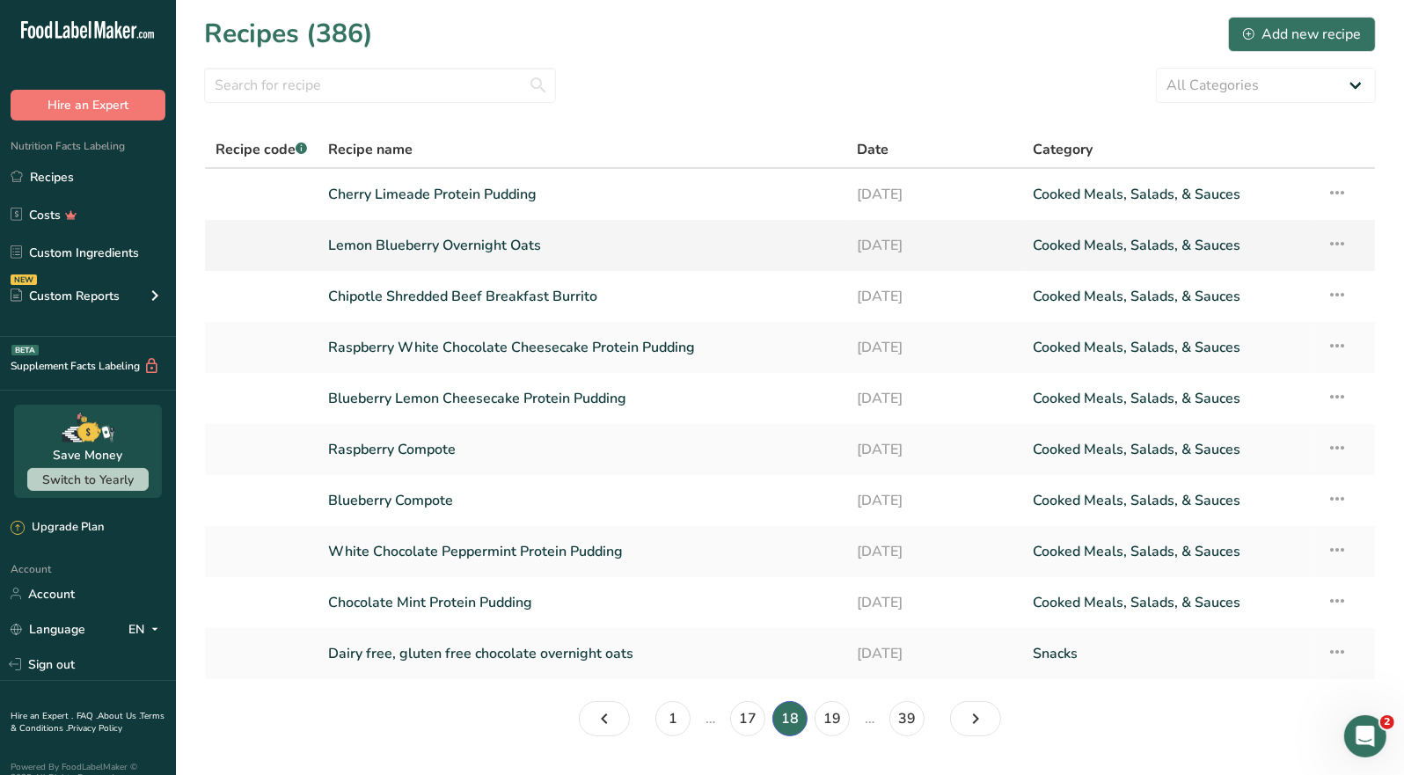
click link "Lemon Blueberry Overnight Oats"
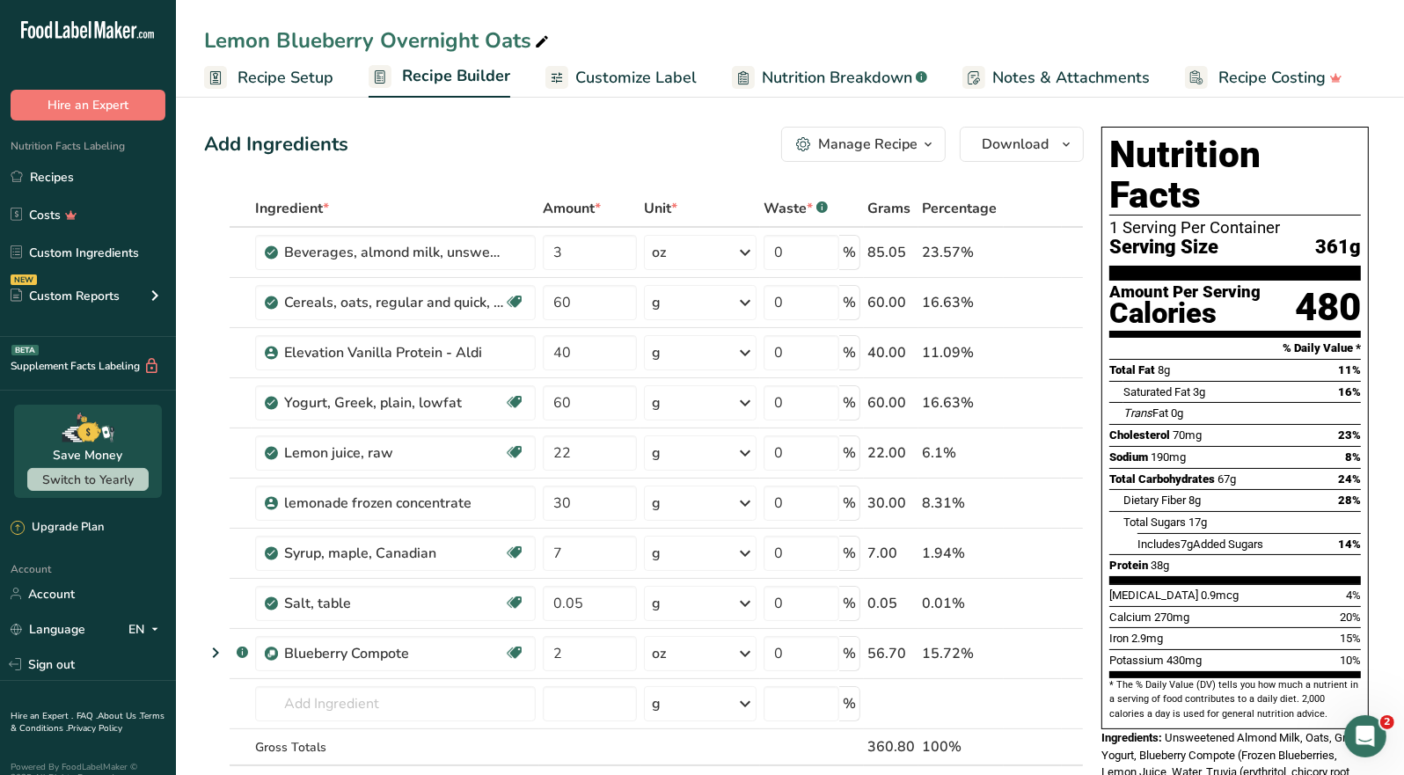
click div "Manage Recipe"
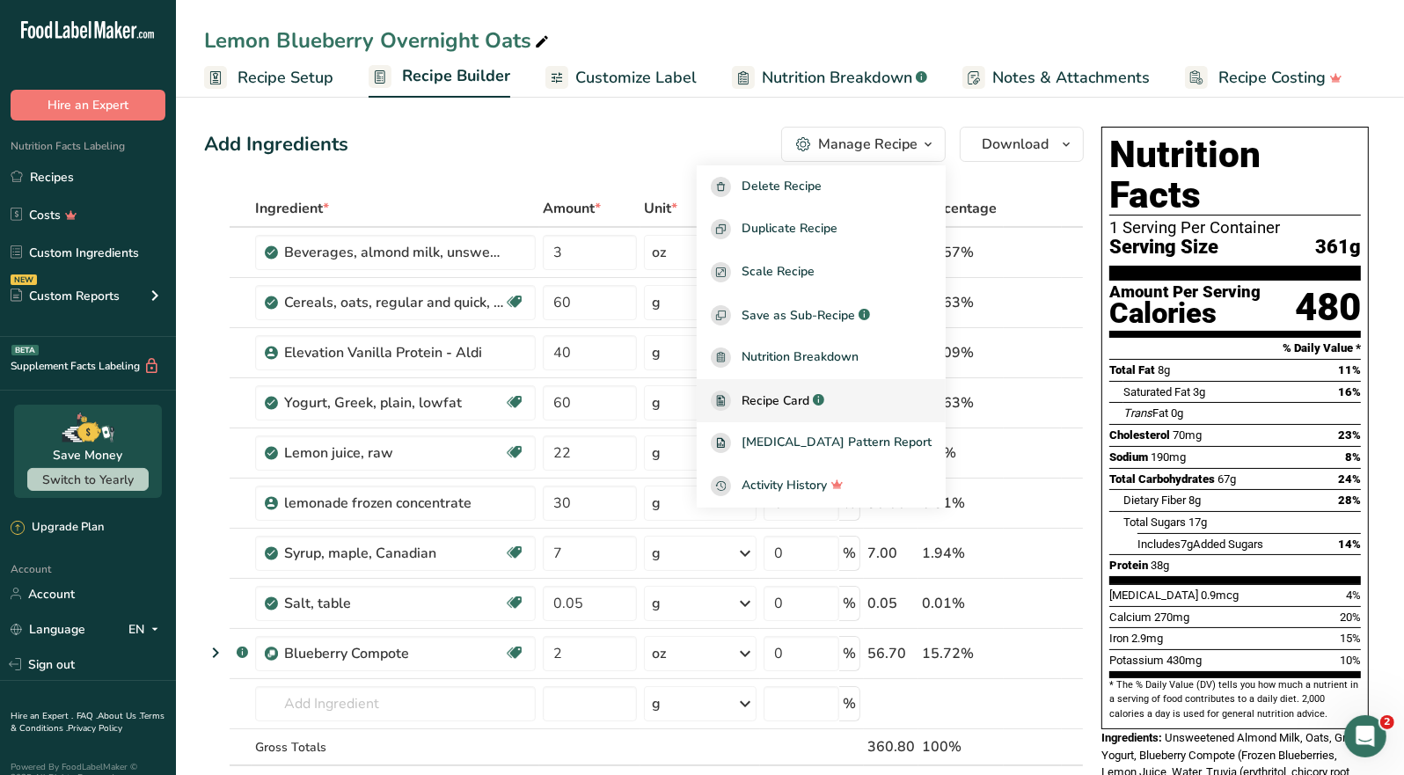
click span "Recipe Card"
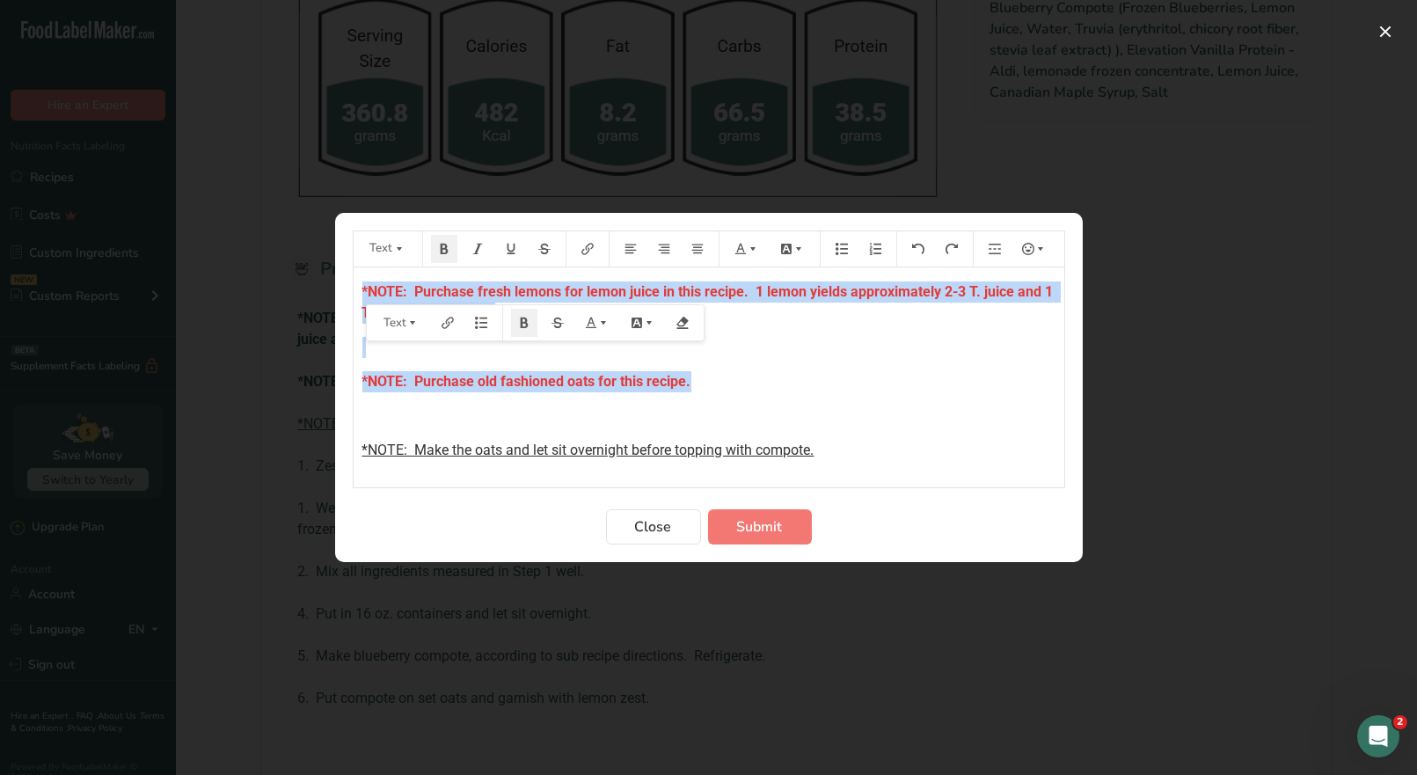
scroll to position [880, 0]
click at [708, 382] on p "*NOTE: Purchase old fashioned oats for this recipe." at bounding box center [709, 381] width 693 height 21
click at [692, 382] on p "*NOTE: Purchase old fashioned oats for this recipe." at bounding box center [709, 381] width 693 height 21
click at [690, 381] on p "*NOTE: Purchase old fashioned oats for this recipe." at bounding box center [709, 381] width 693 height 21
click at [698, 381] on p "*NOTE: Purchase old fashioned oats for this recipe." at bounding box center [709, 381] width 693 height 21
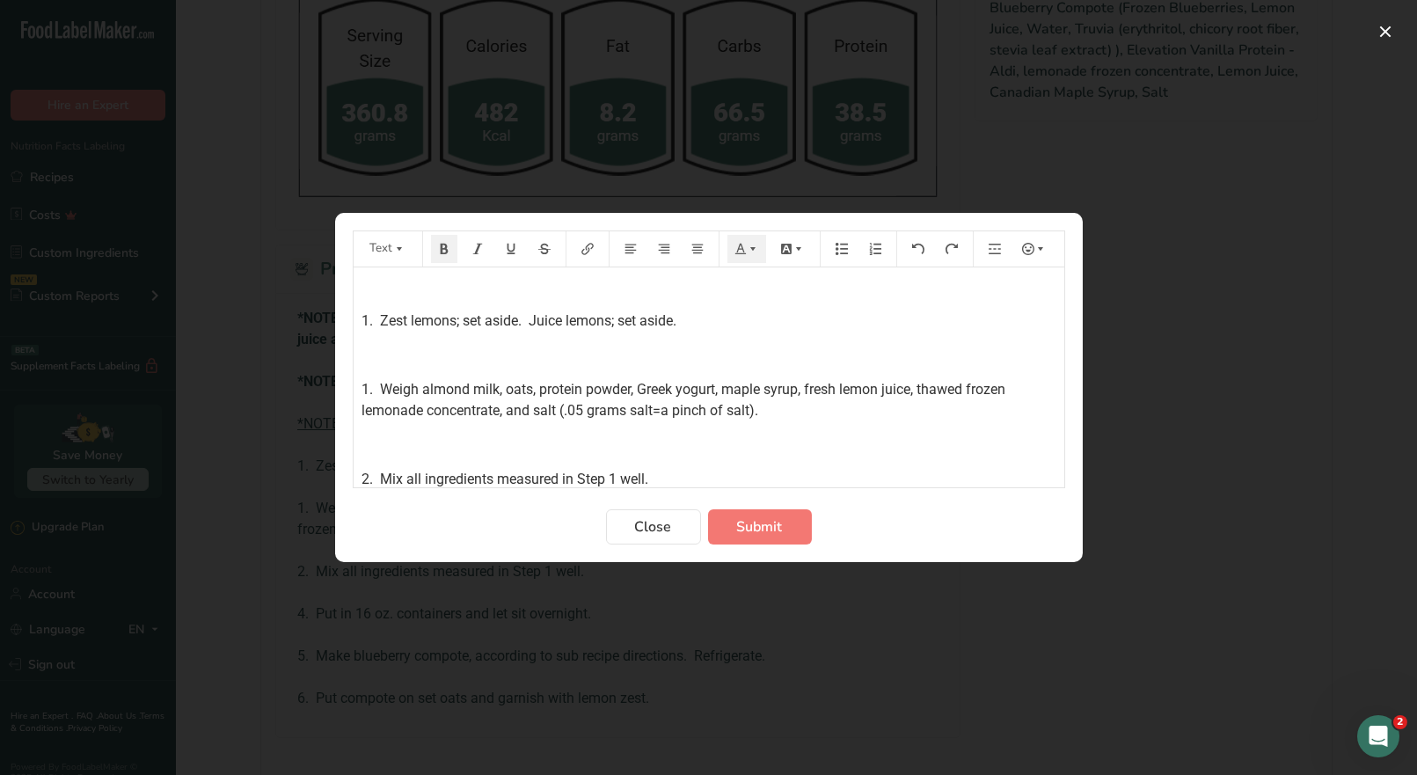
scroll to position [0, 0]
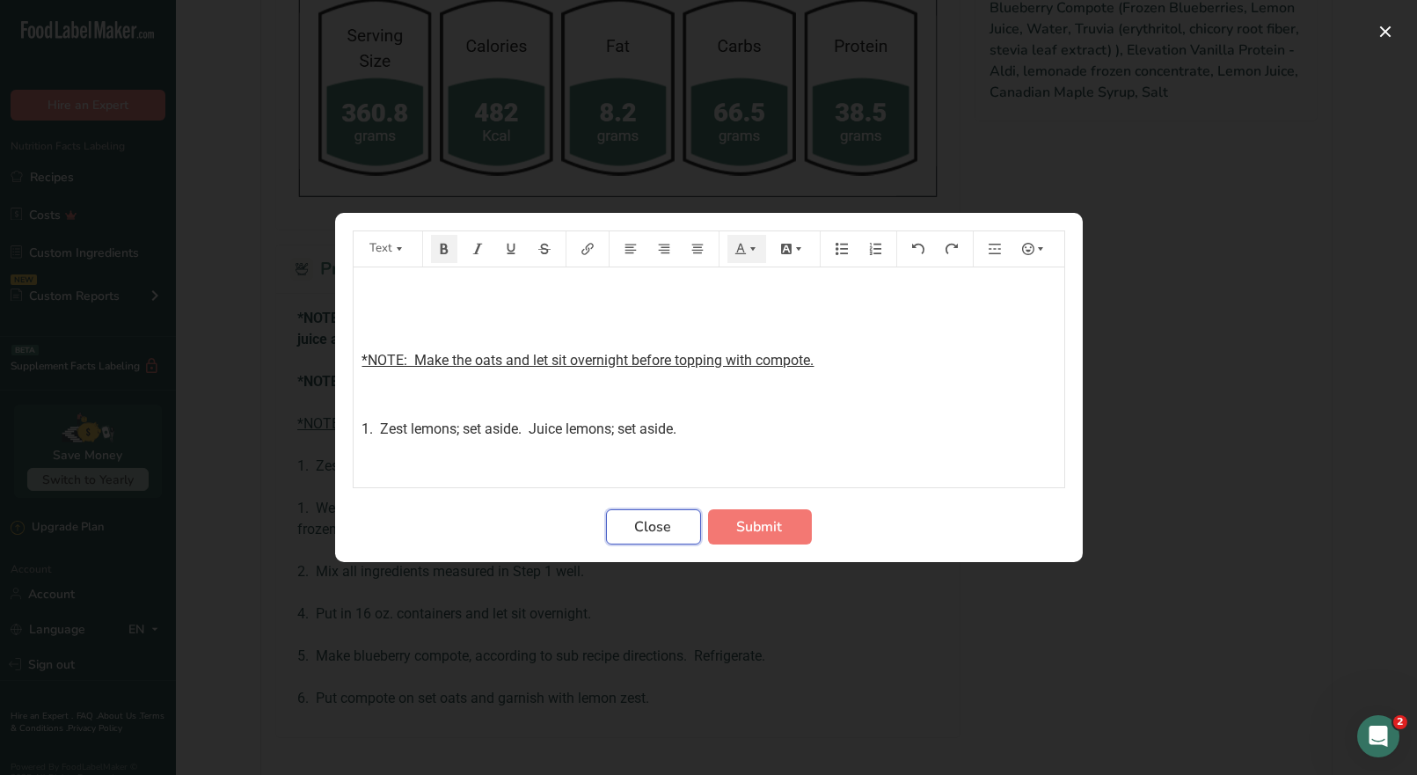
click at [648, 532] on span "Close" at bounding box center [653, 526] width 37 height 21
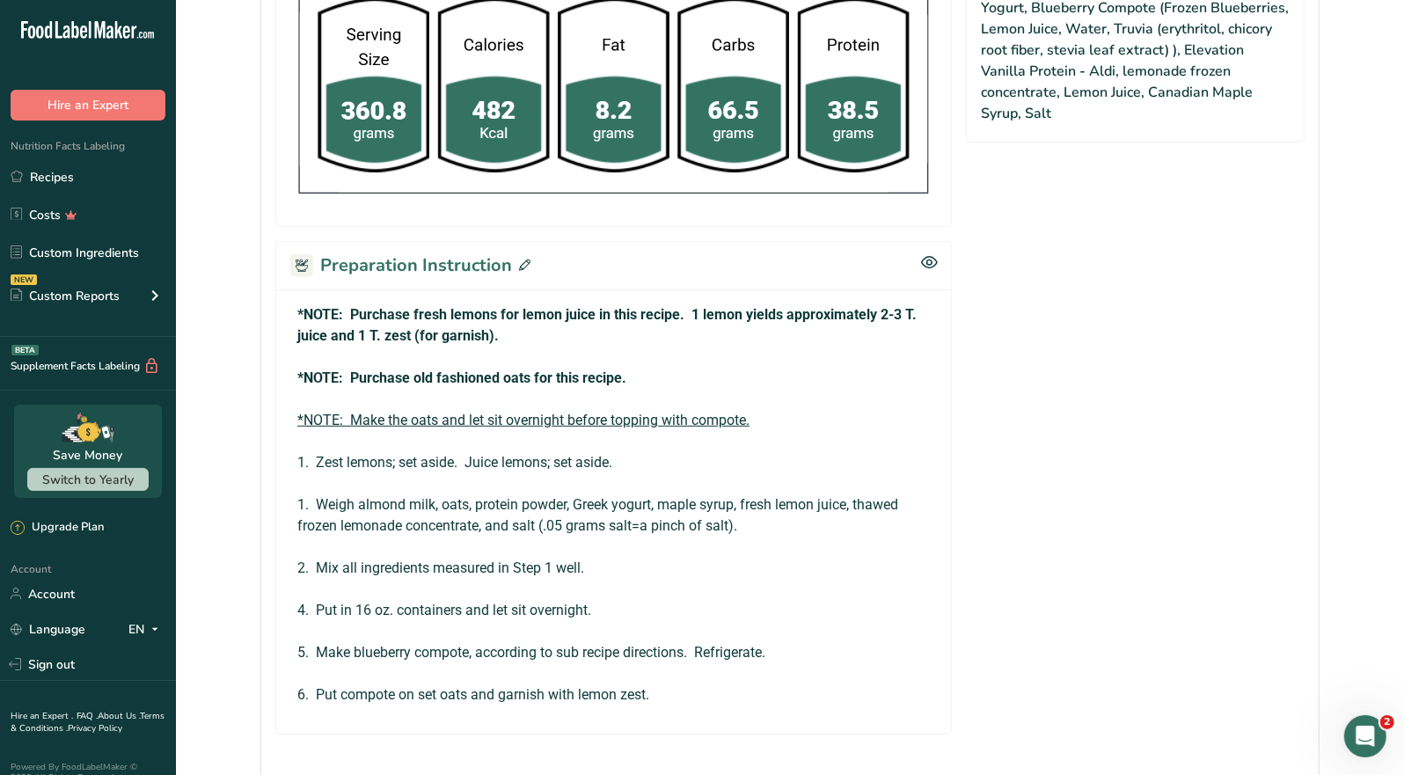
click at [523, 260] on icon at bounding box center [524, 265] width 11 height 11
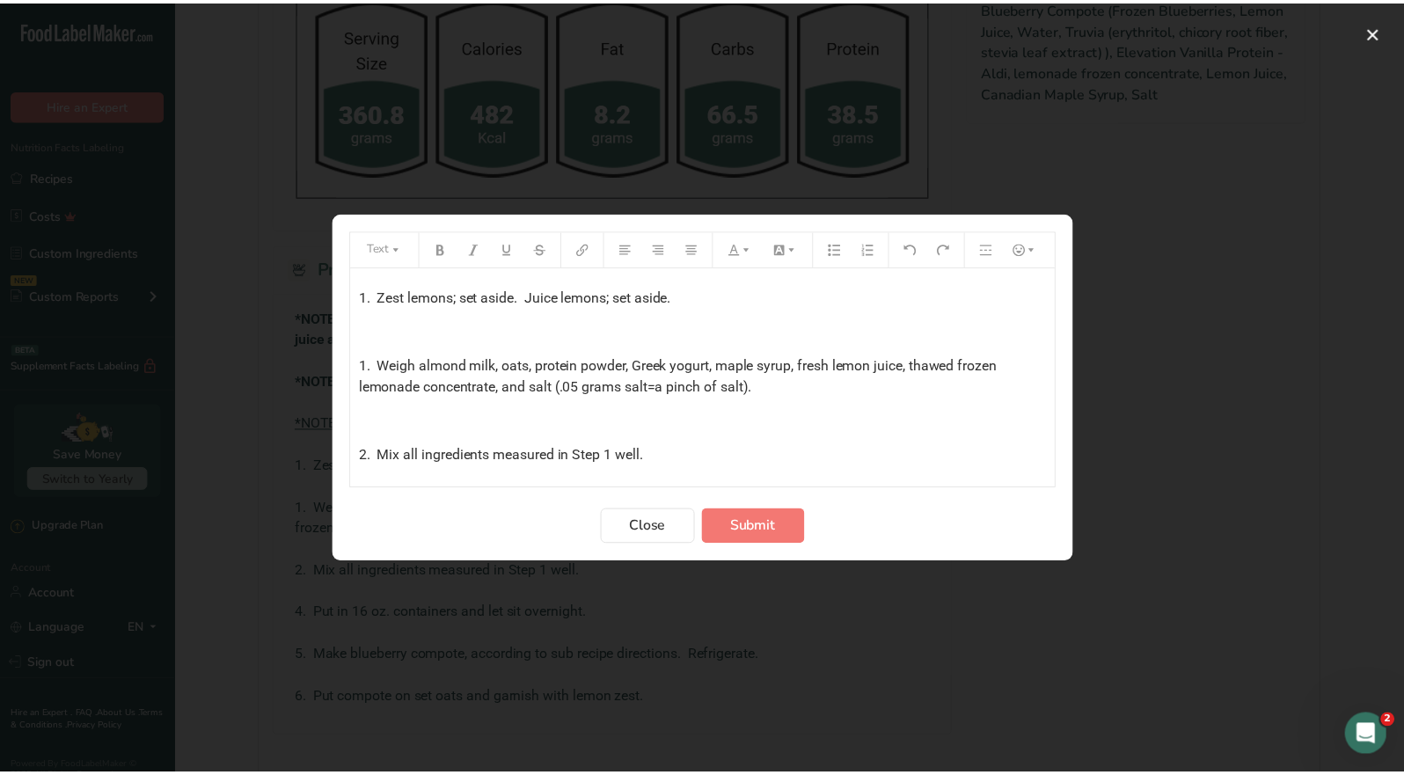
scroll to position [330, 0]
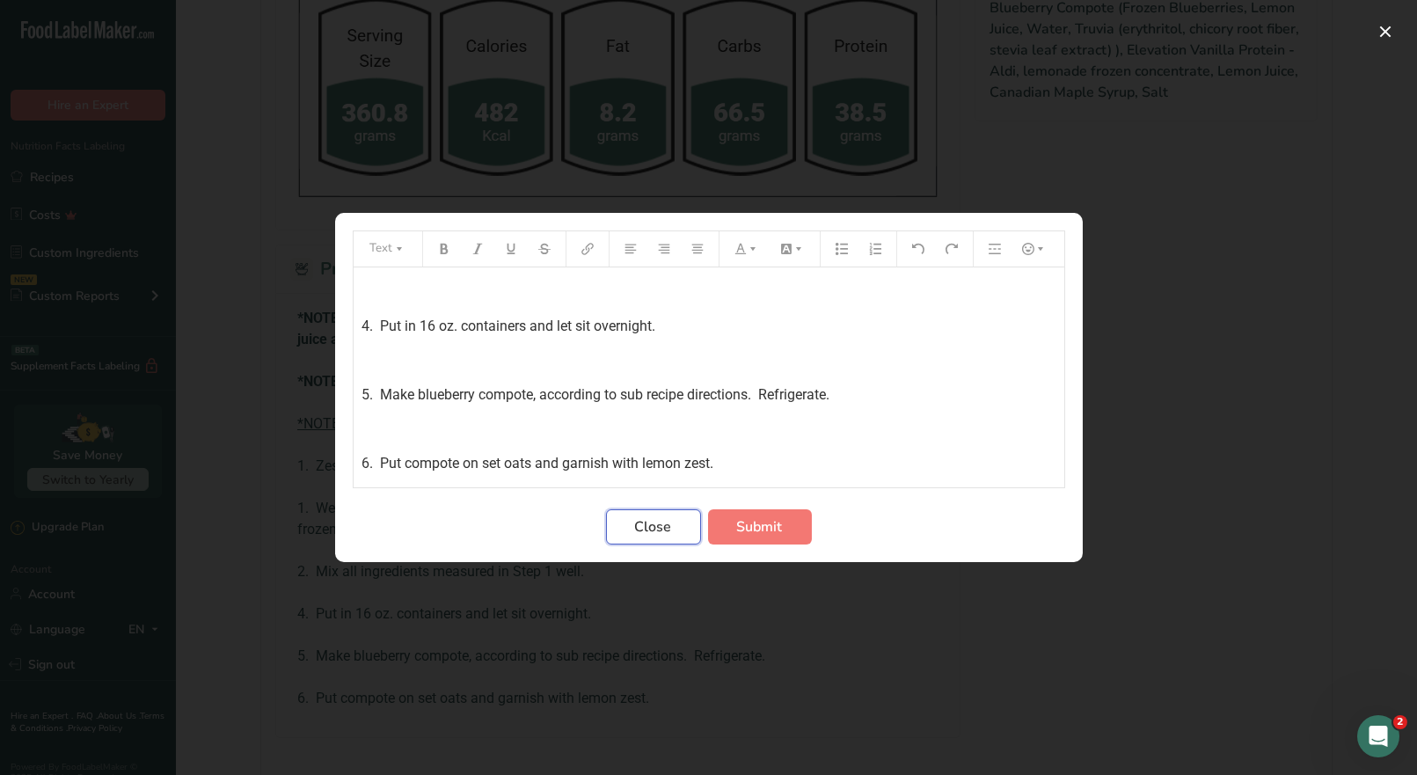
click at [648, 524] on span "Close" at bounding box center [653, 526] width 37 height 21
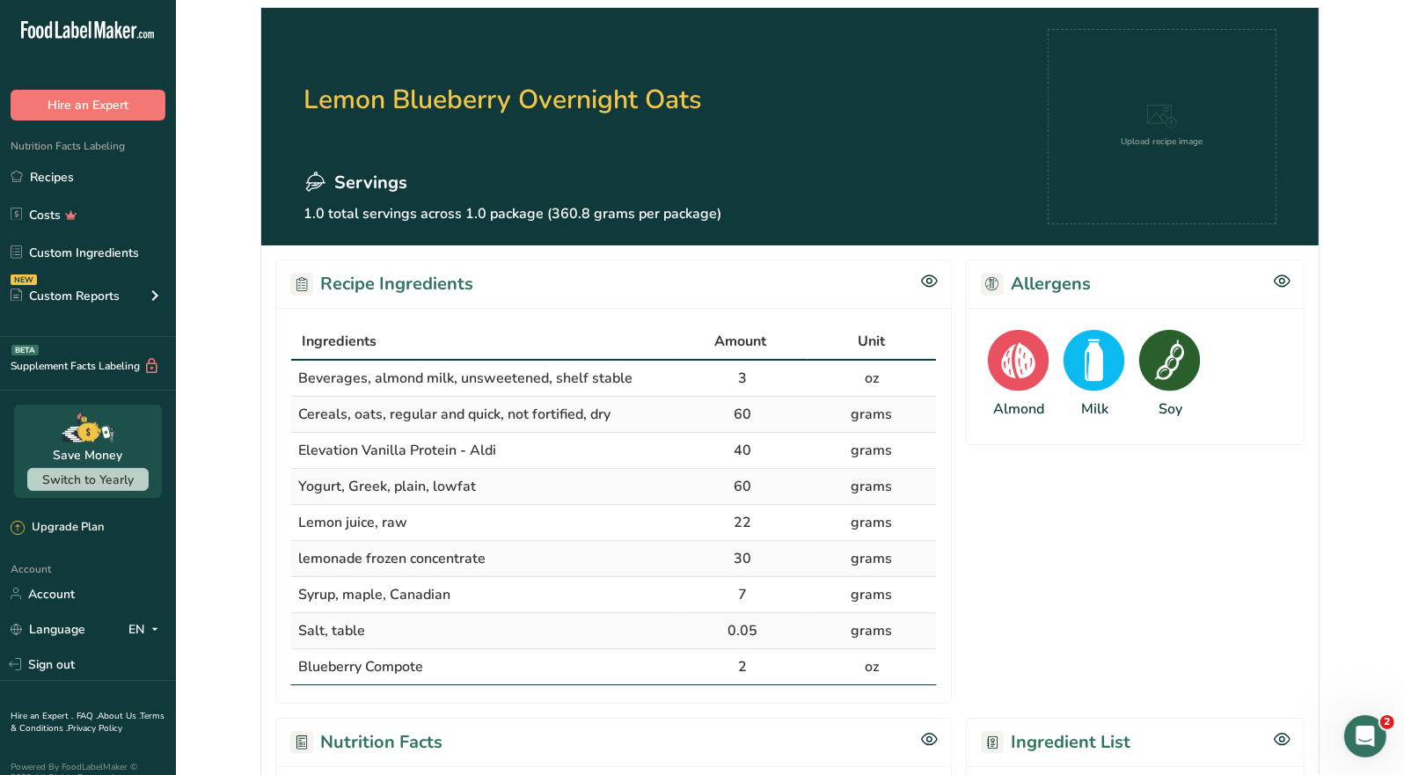
scroll to position [0, 0]
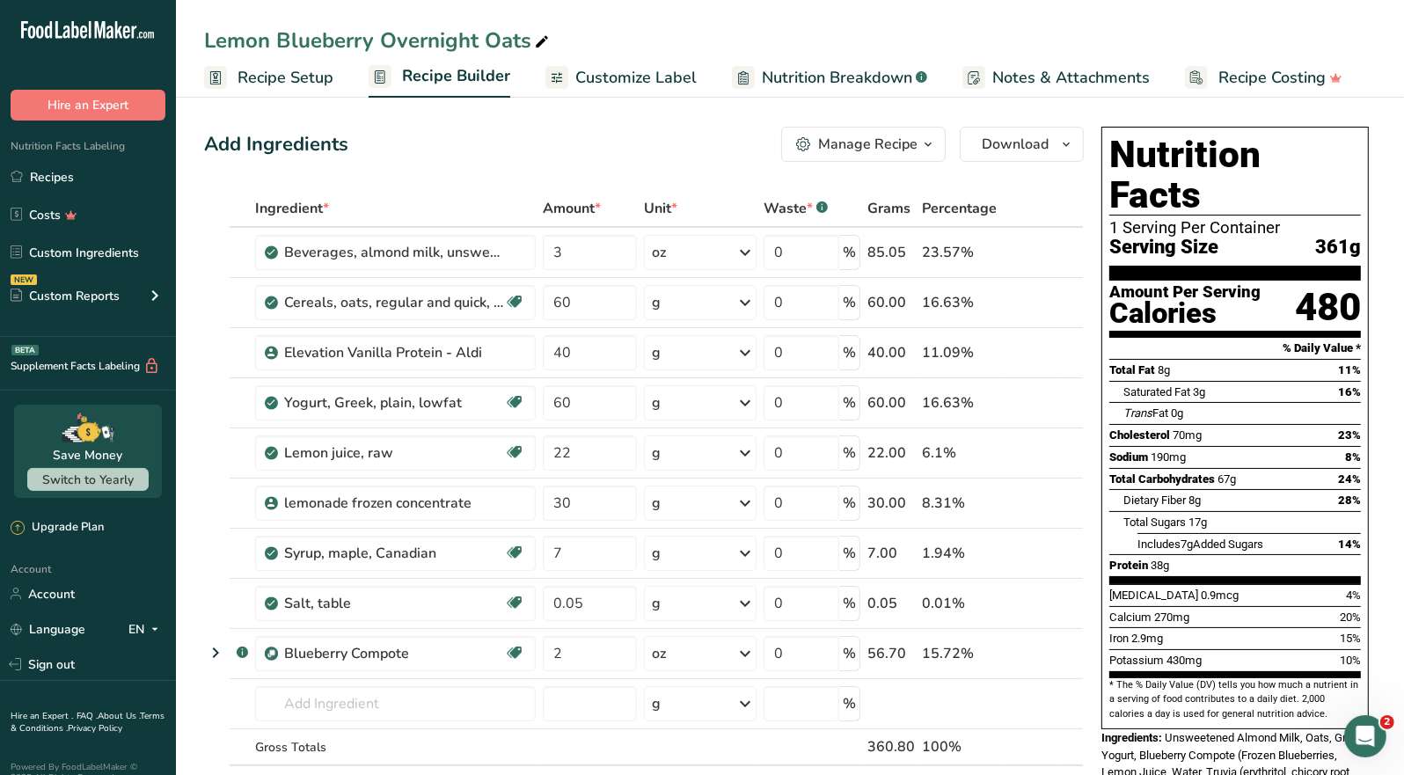
click at [890, 145] on div "Manage Recipe" at bounding box center [867, 144] width 99 height 21
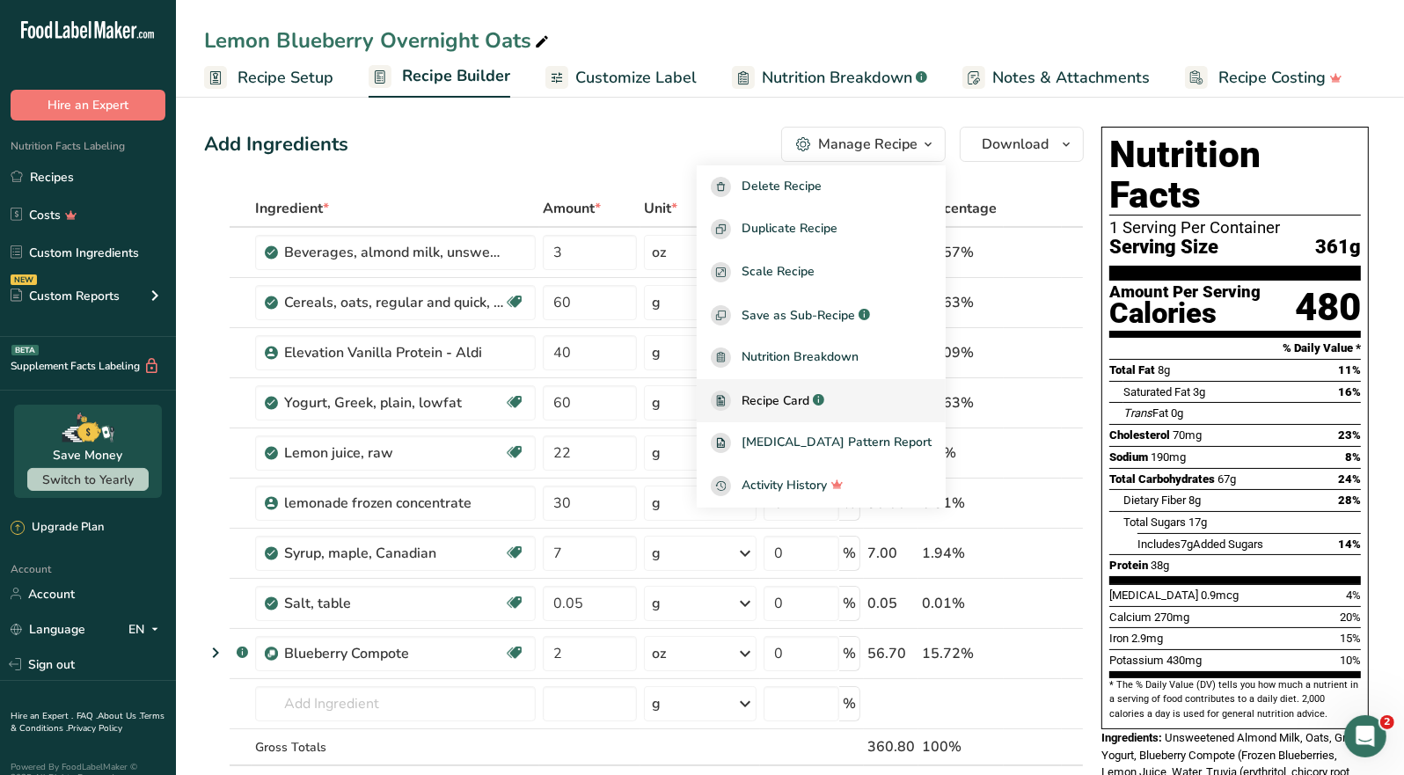
click at [809, 397] on span "Recipe Card" at bounding box center [776, 401] width 68 height 18
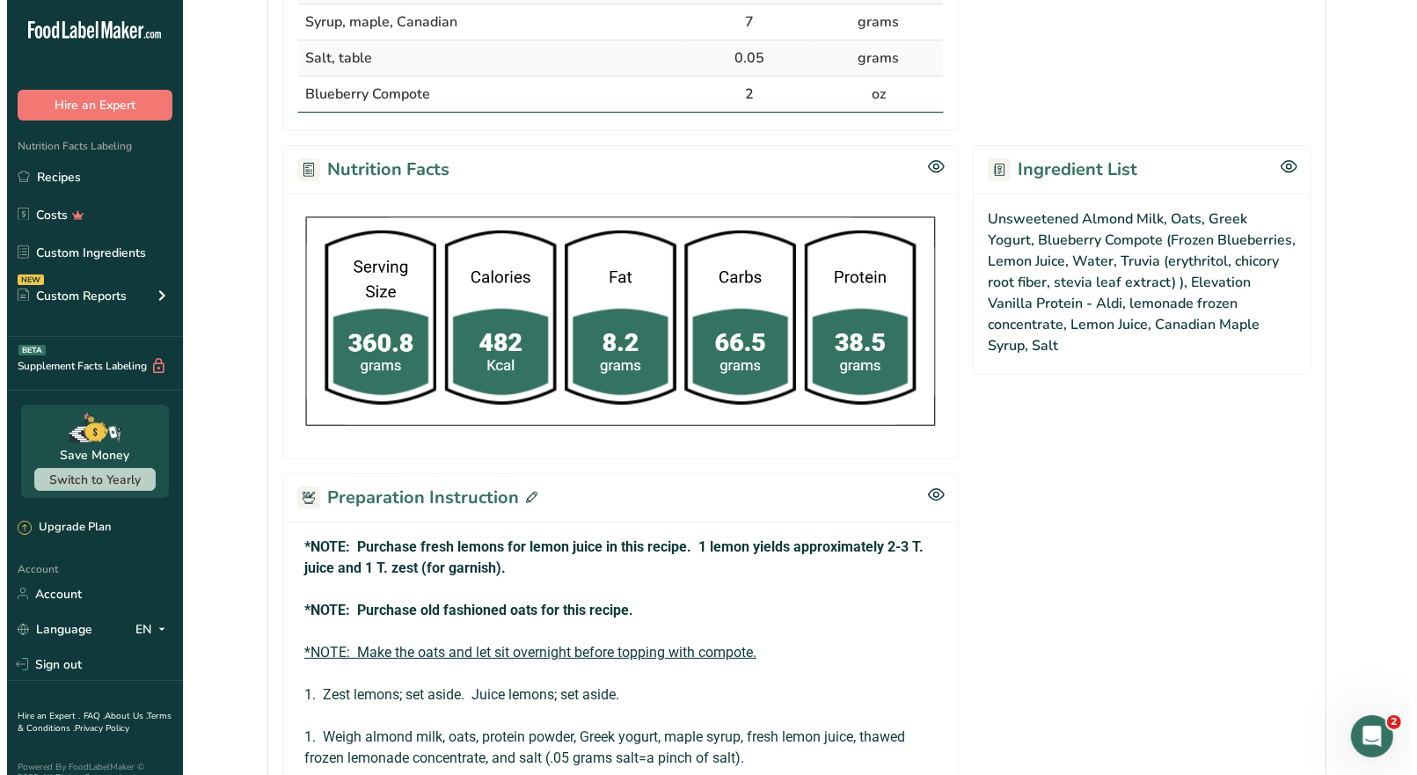
scroll to position [791, 0]
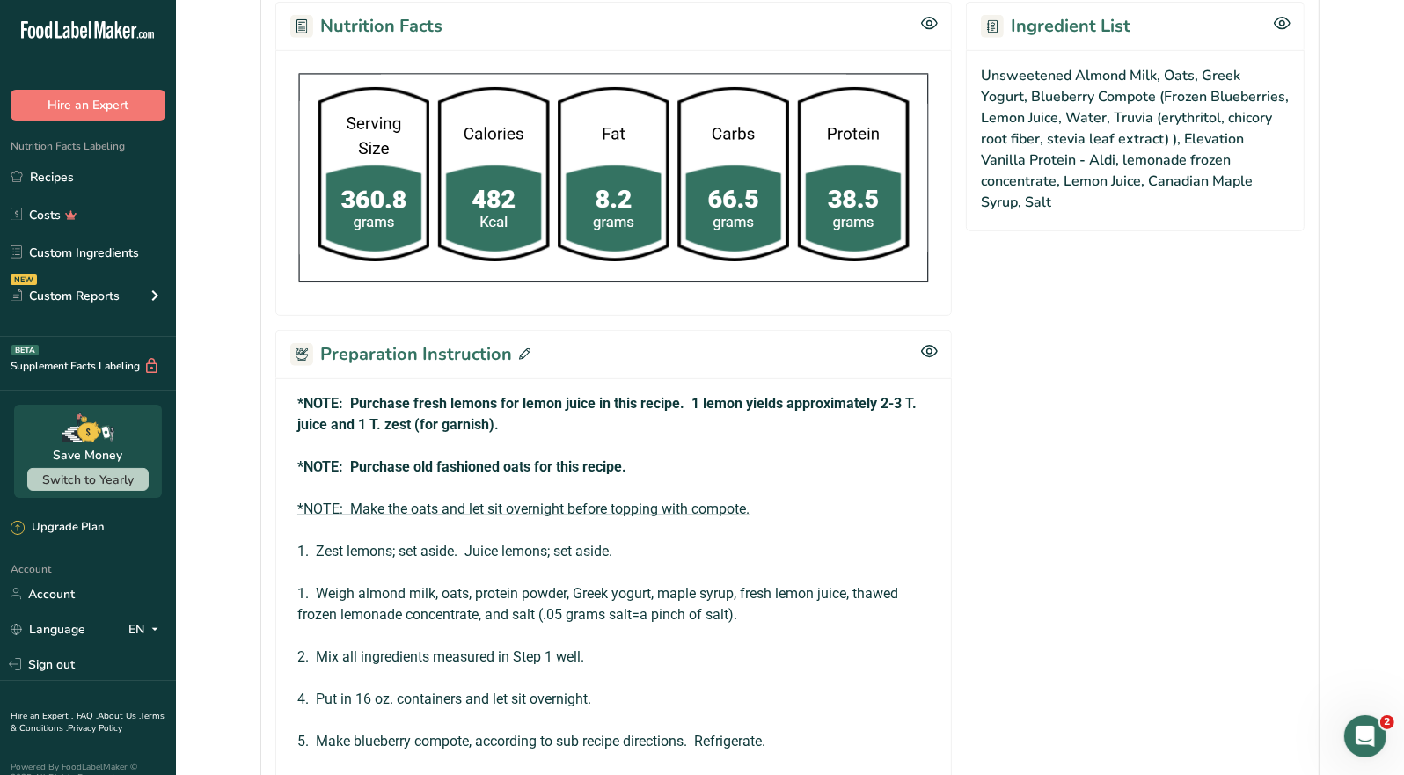
click at [519, 350] on icon at bounding box center [524, 353] width 11 height 11
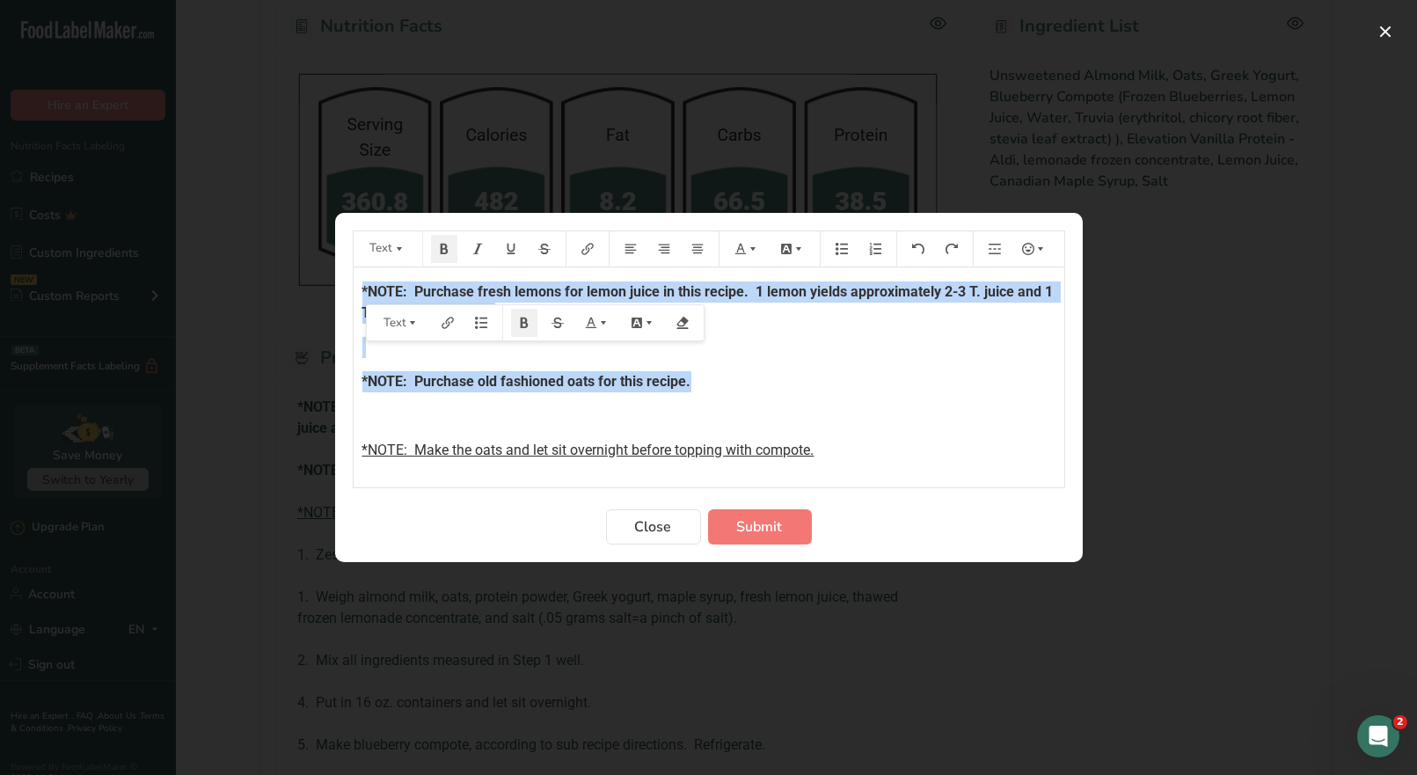
drag, startPoint x: 693, startPoint y: 381, endPoint x: 359, endPoint y: 289, distance: 346.9
click at [359, 289] on div "*NOTE: Purchase fresh lemons for lemon juice in this recipe. 1 lemon yields app…" at bounding box center [709, 580] width 711 height 626
click at [742, 254] on icon "Preparation instructions modal" at bounding box center [741, 249] width 12 height 12
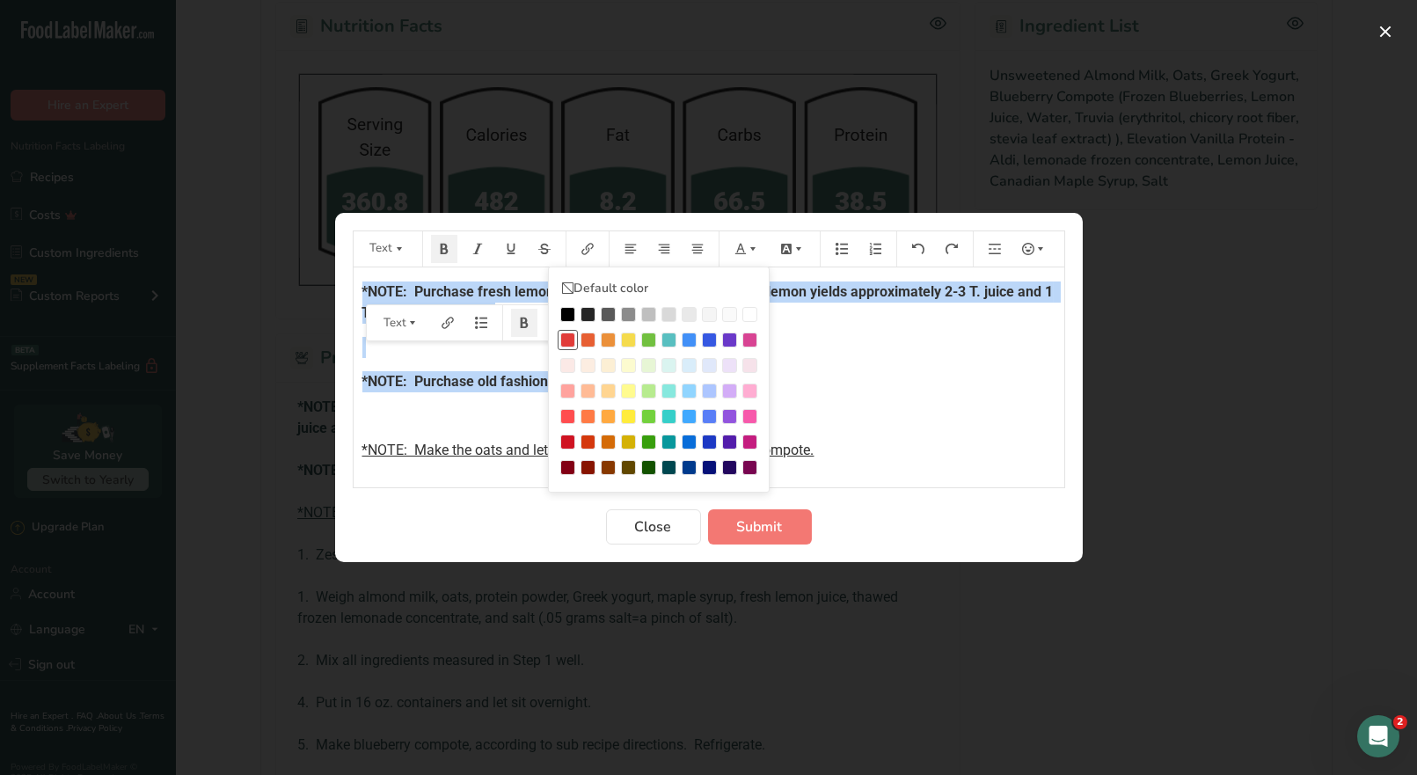
click at [566, 335] on div "Preparation instructions modal" at bounding box center [567, 340] width 15 height 15
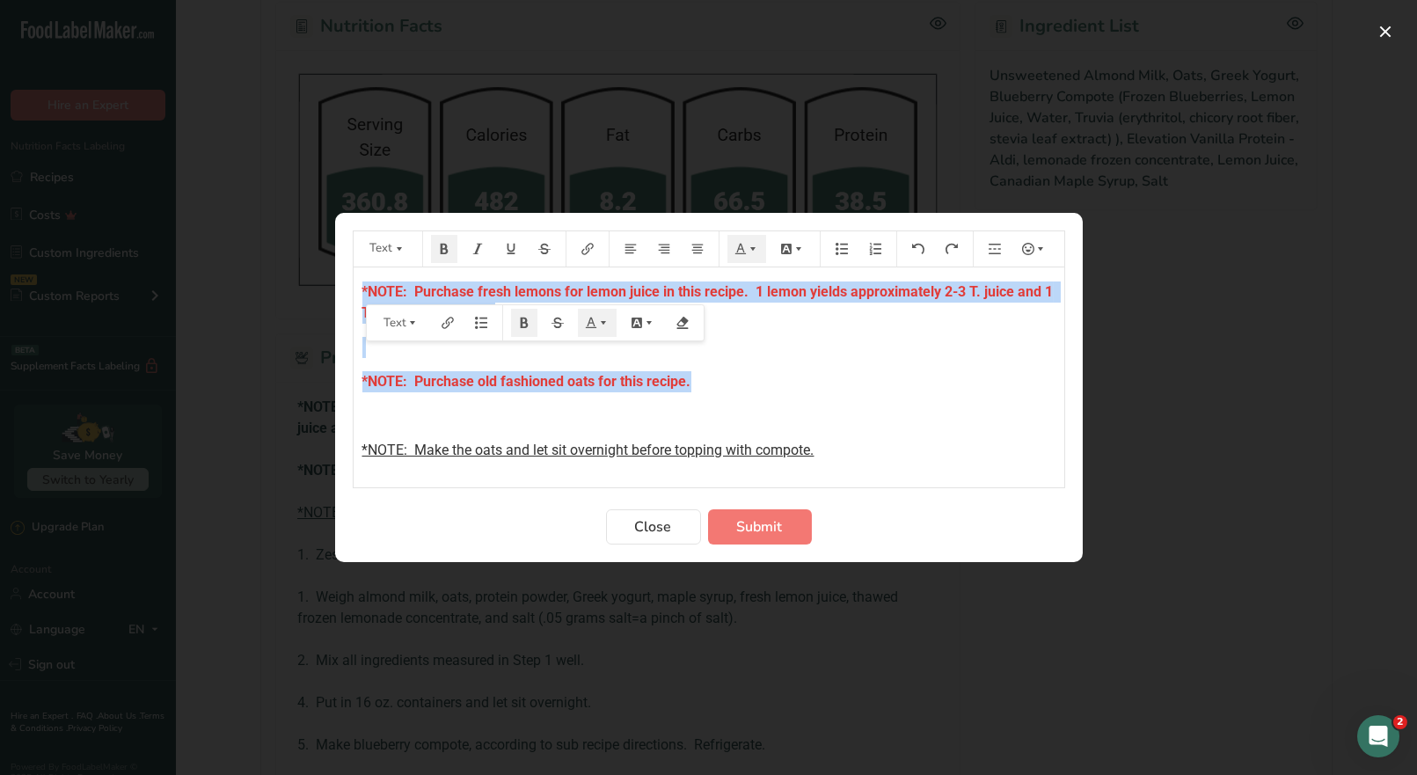
click at [698, 380] on p "*NOTE: Purchase old fashioned oats for this recipe." at bounding box center [709, 381] width 693 height 21
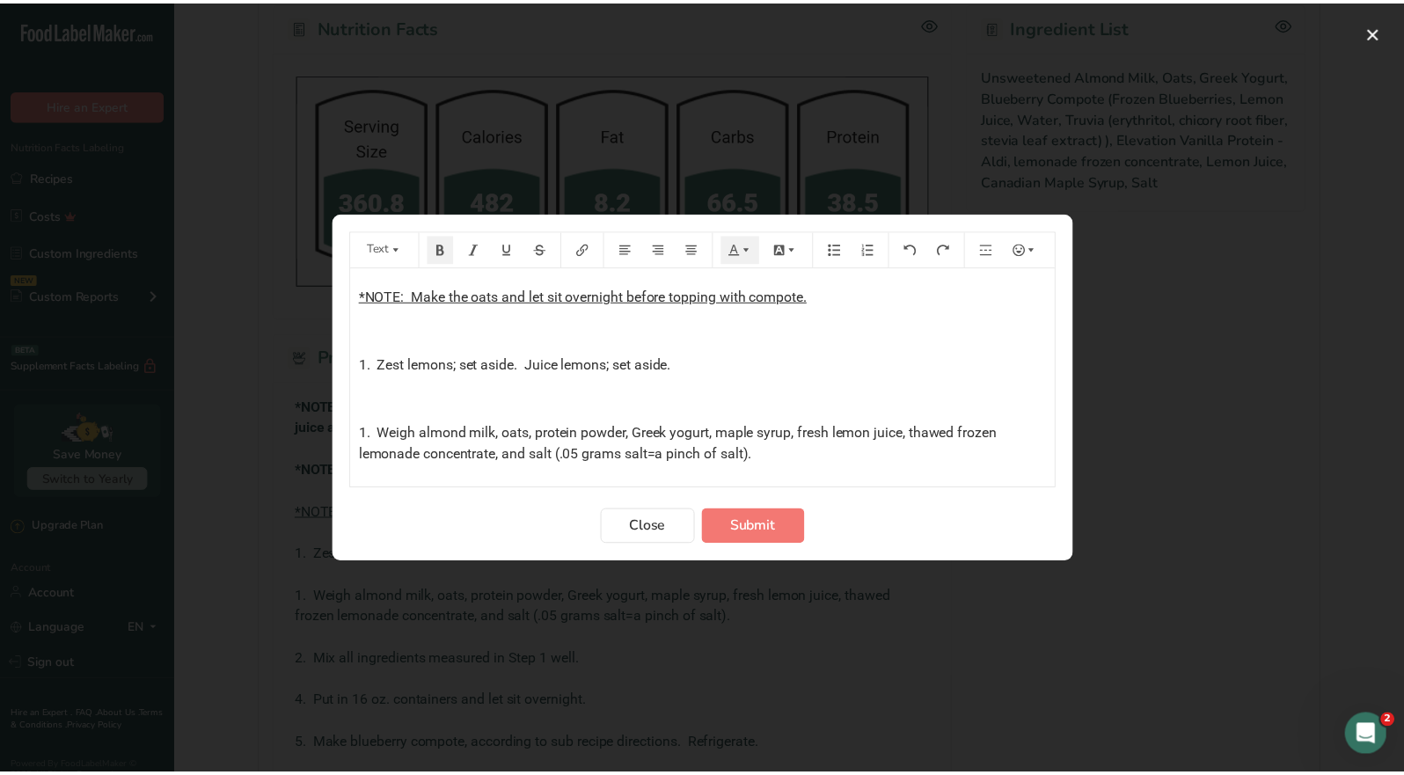
scroll to position [264, 0]
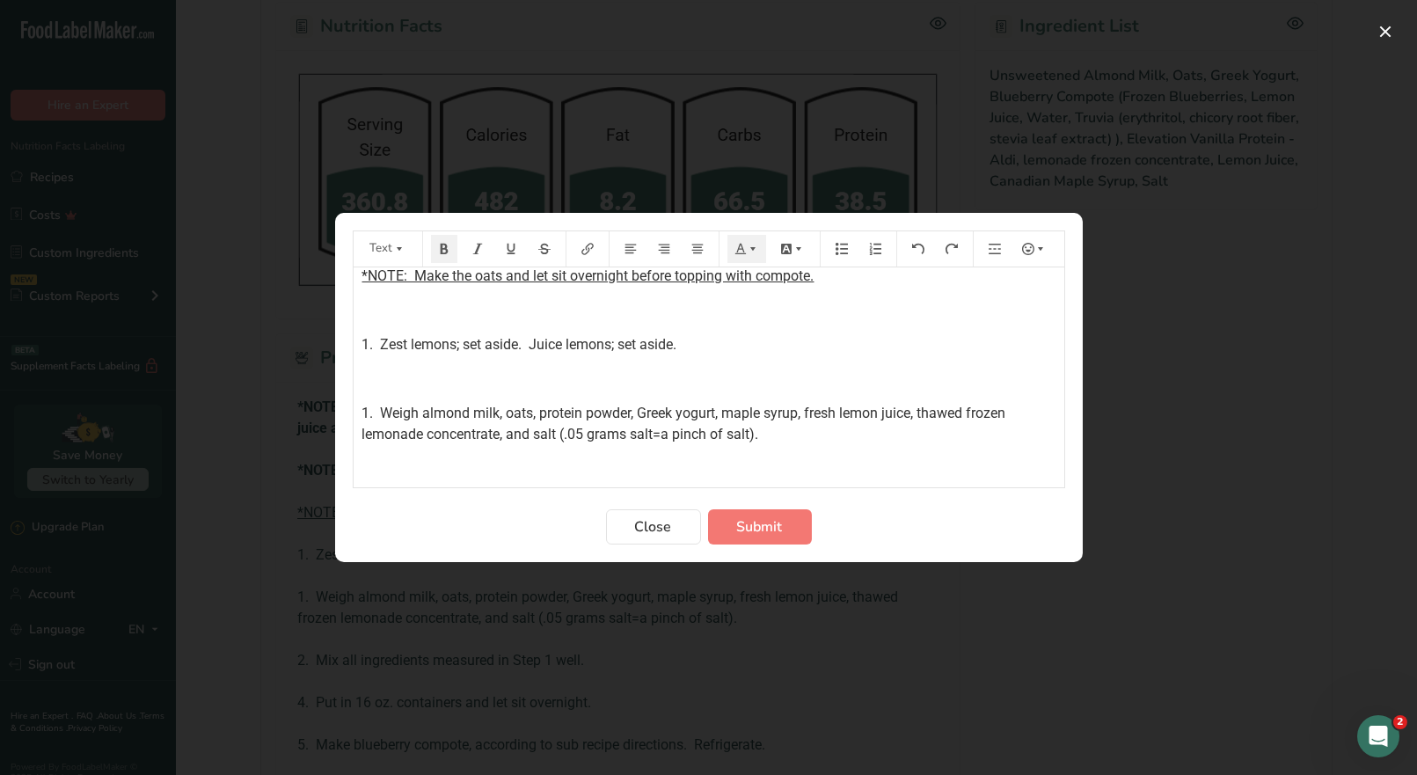
drag, startPoint x: 502, startPoint y: 431, endPoint x: 511, endPoint y: 434, distance: 10.0
click at [501, 431] on span "1. Weigh almond milk, oats, protein powder, Greek yogurt, maple syrup, fresh le…" at bounding box center [687, 424] width 648 height 38
click at [767, 533] on span "Submit" at bounding box center [760, 526] width 46 height 21
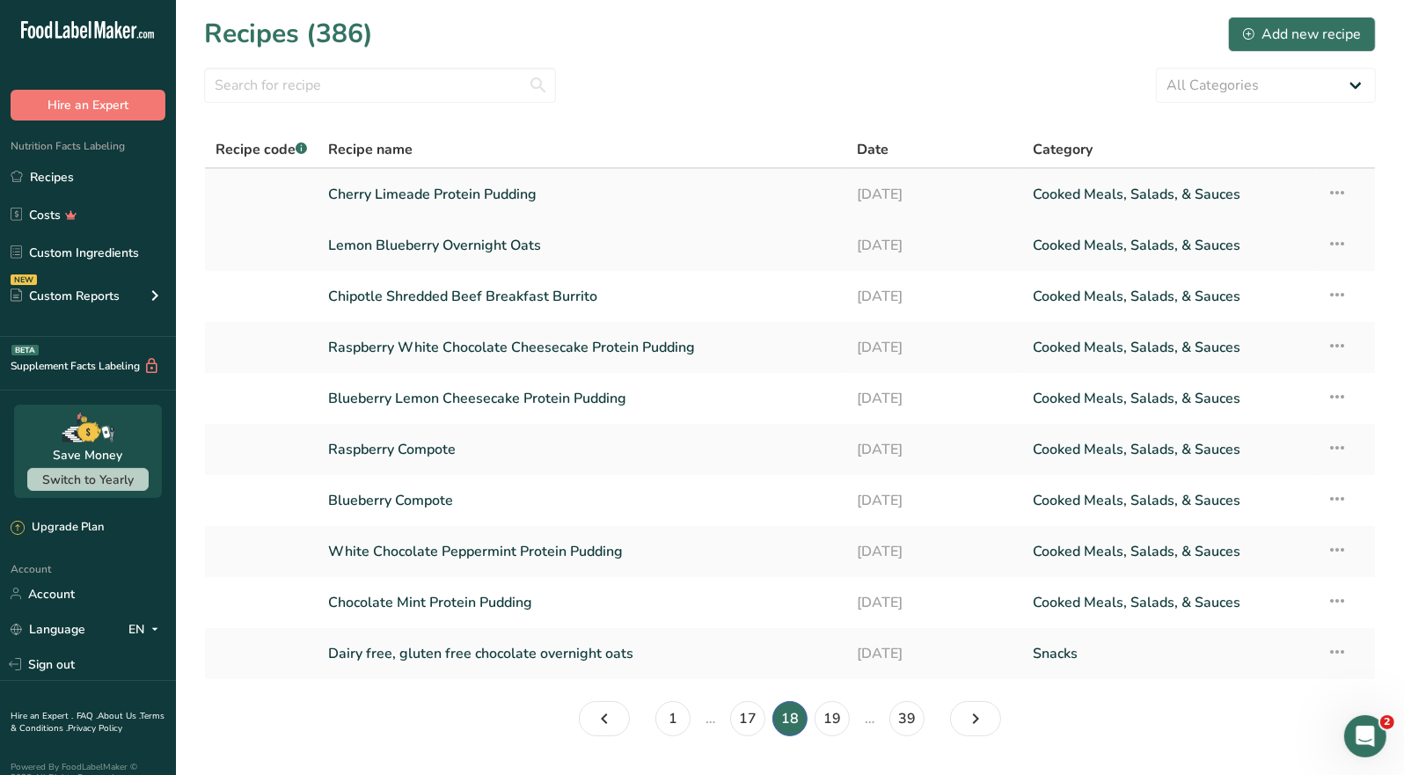
click at [538, 194] on link "Cherry Limeade Protein Pudding" at bounding box center [582, 194] width 508 height 37
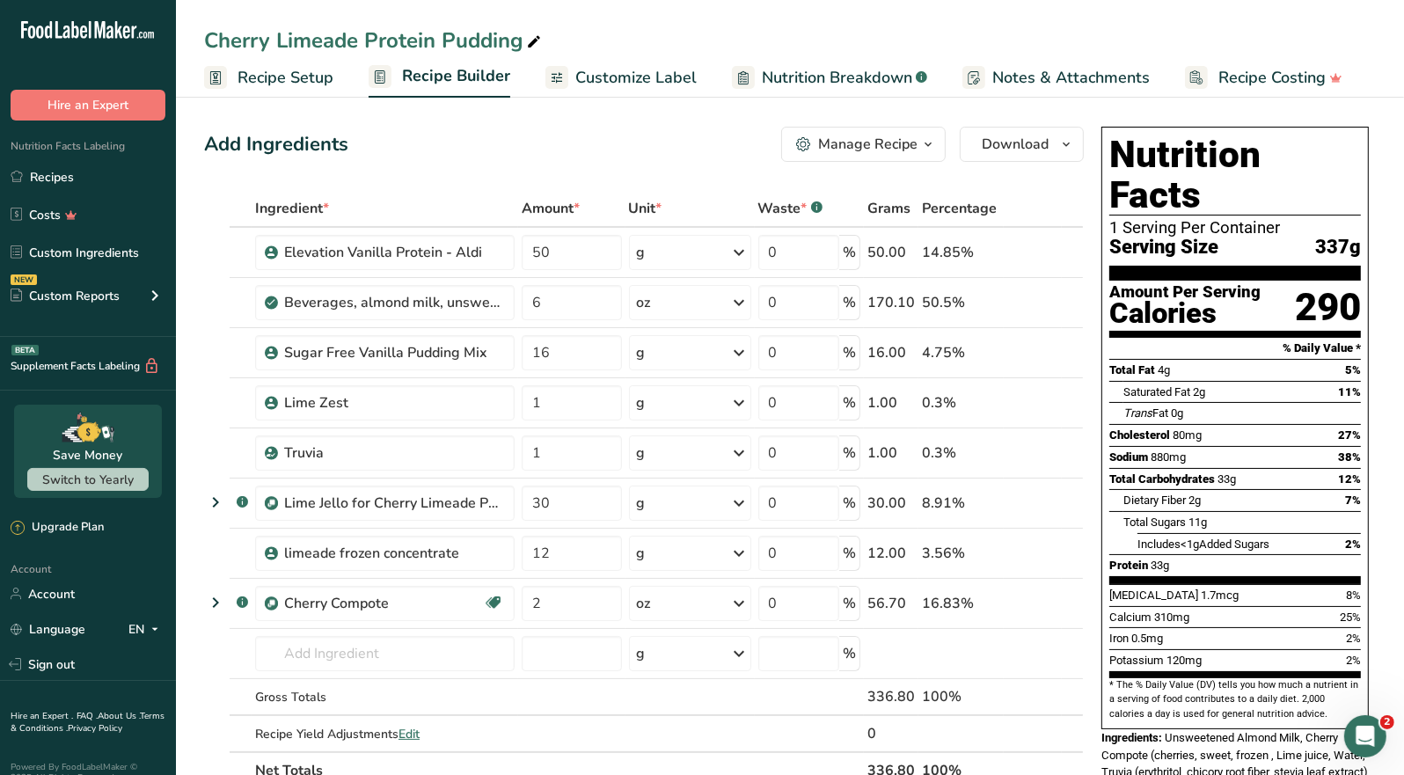
click at [876, 154] on button "Manage Recipe" at bounding box center [863, 144] width 165 height 35
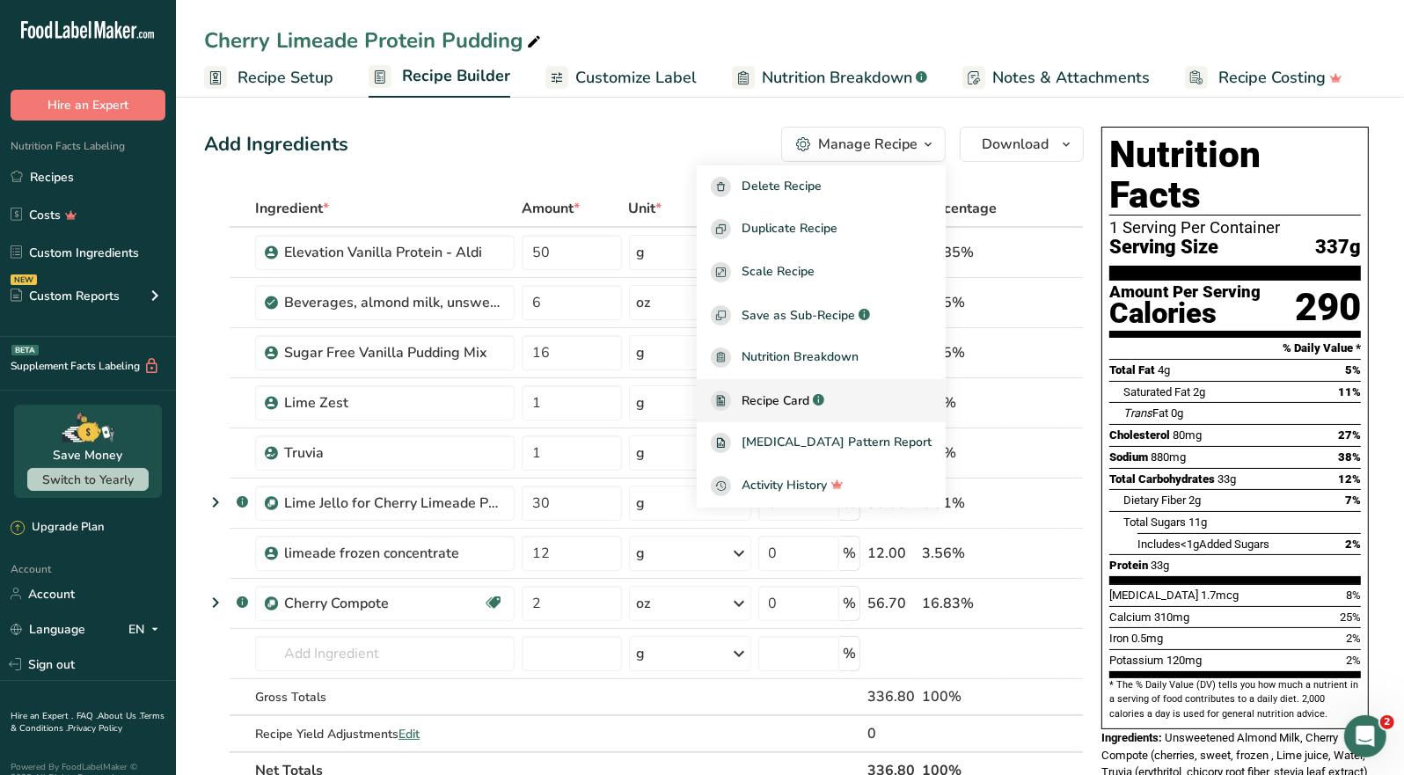
click at [809, 399] on span "Recipe Card" at bounding box center [776, 401] width 68 height 18
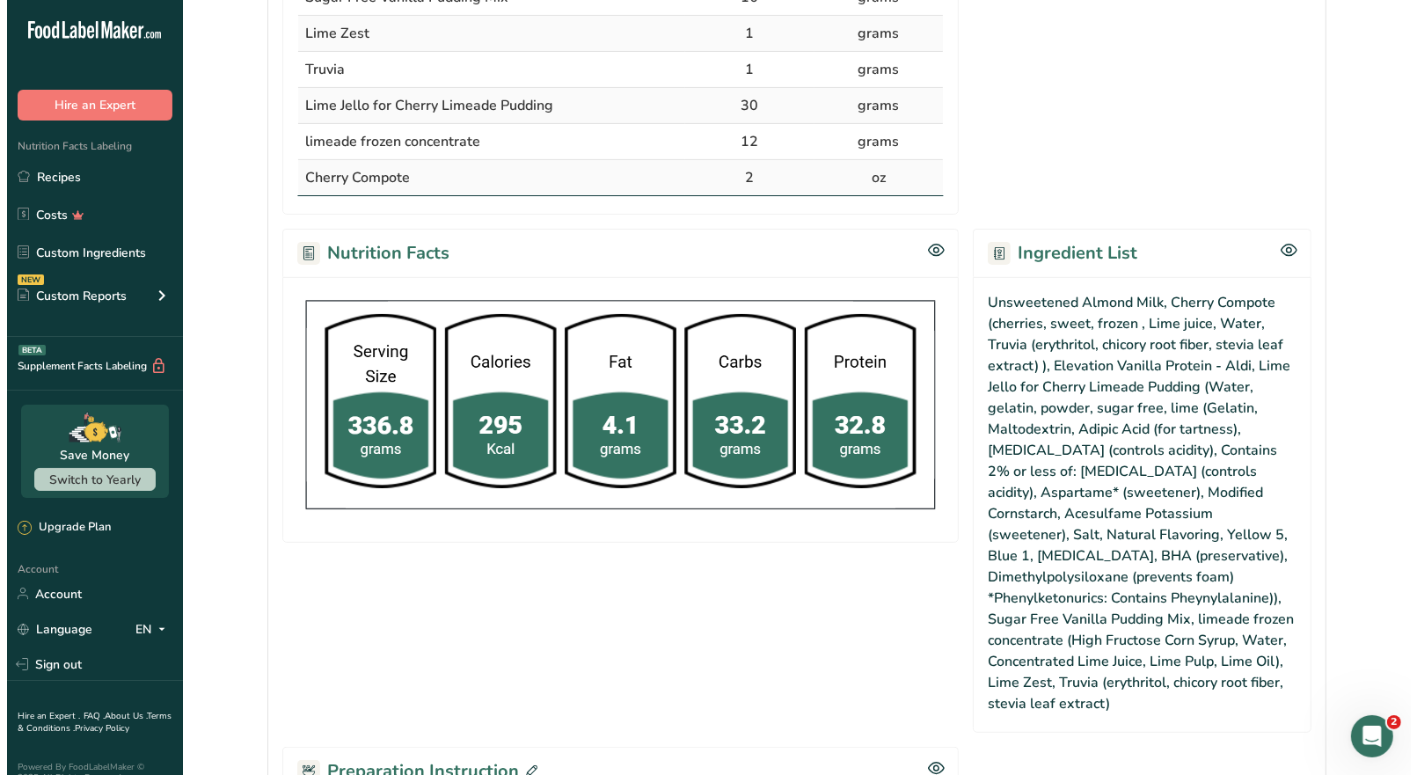
scroll to position [880, 0]
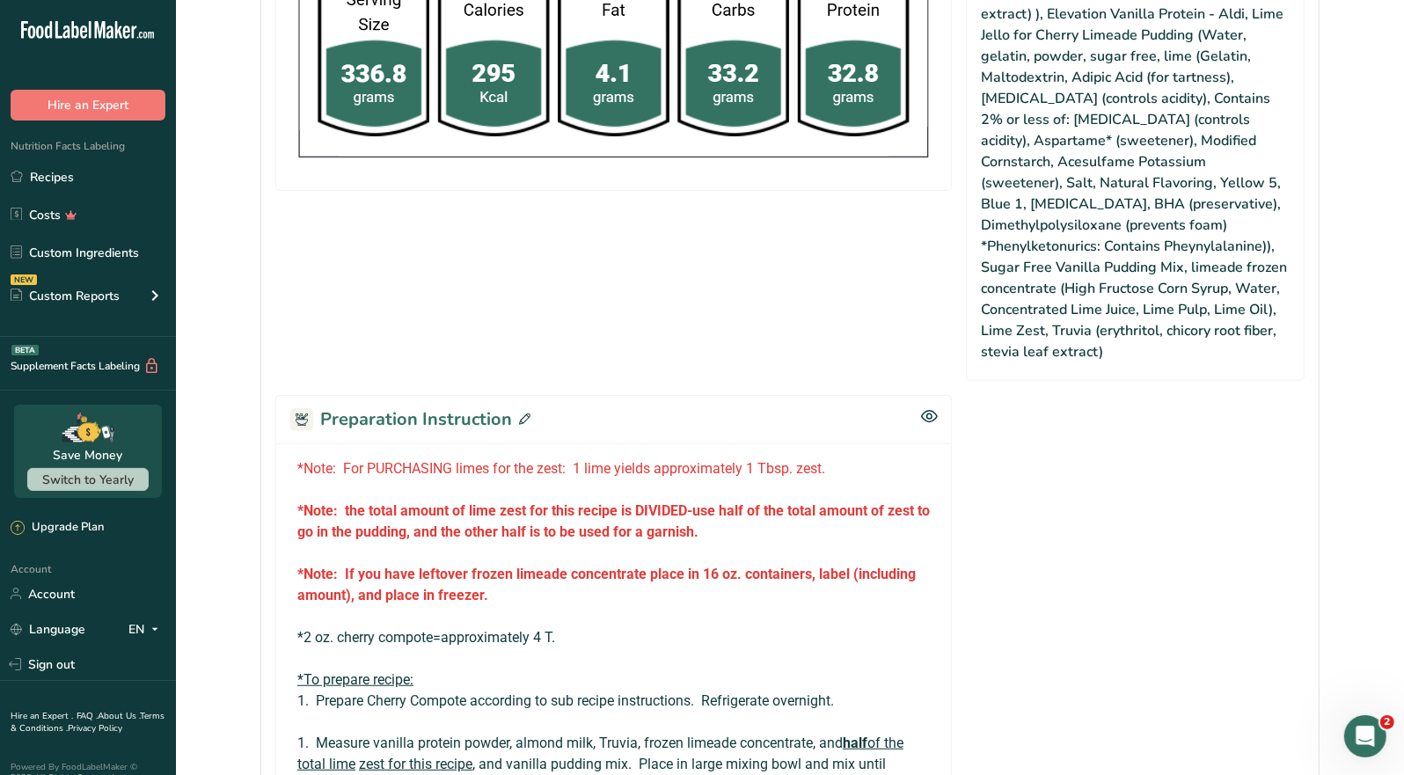
click at [520, 414] on icon at bounding box center [524, 419] width 11 height 11
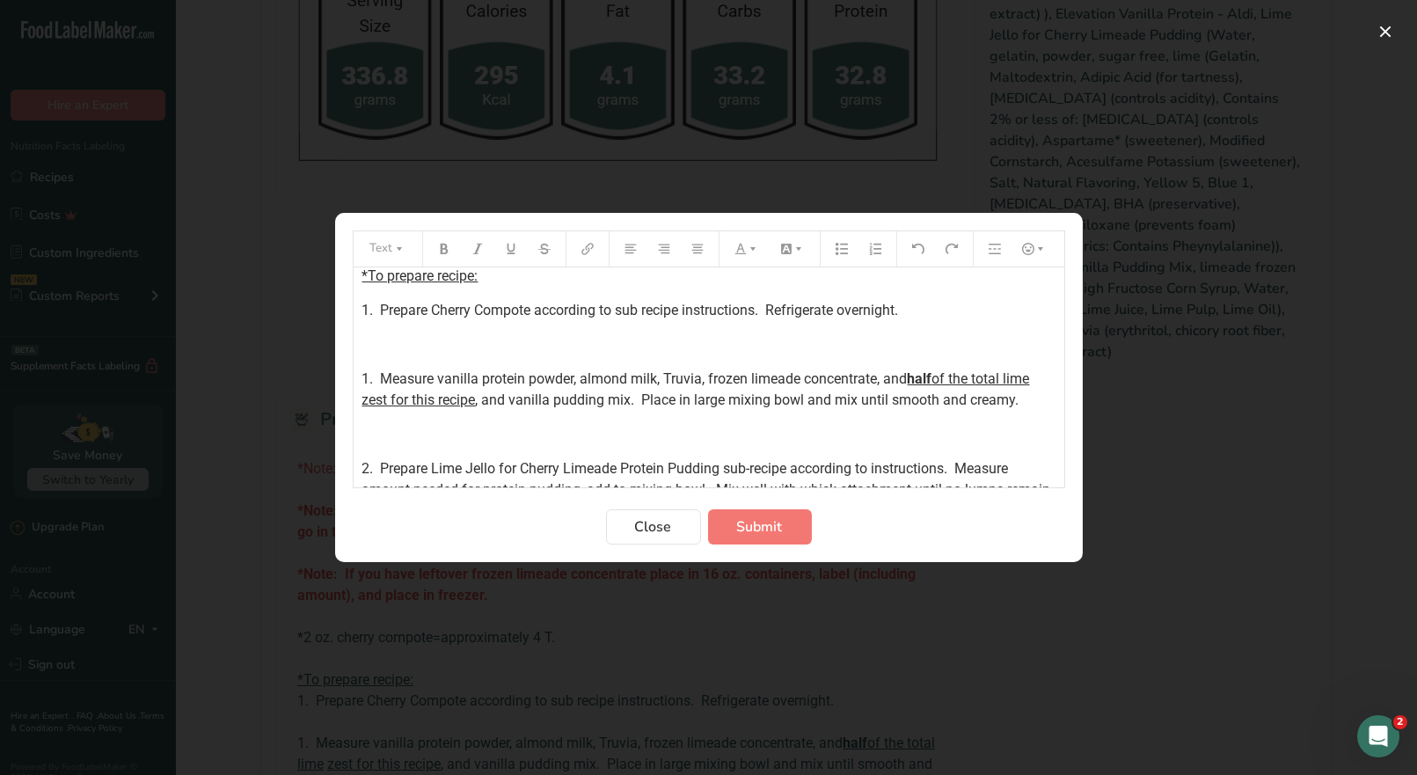
scroll to position [351, 0]
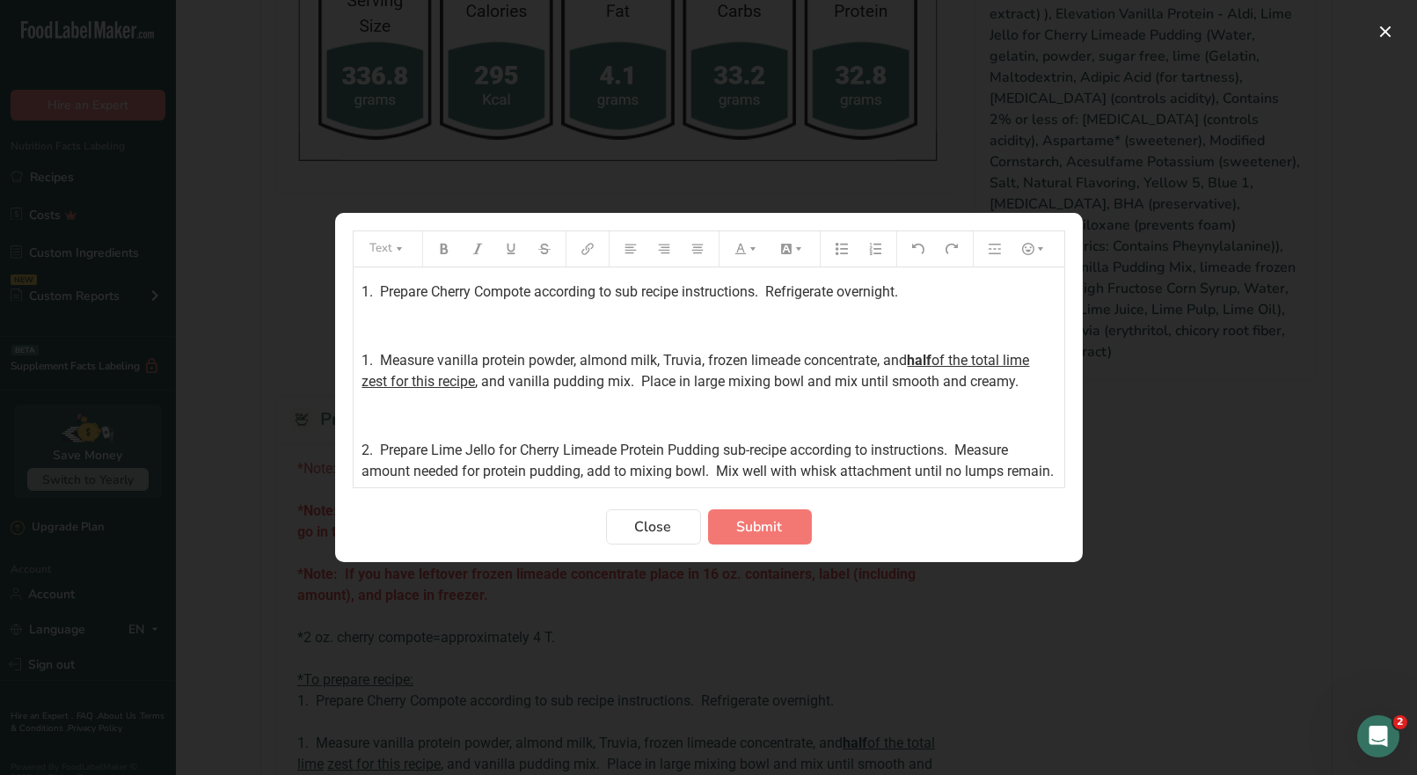
click at [878, 358] on span "1. Measure vanilla protein powder, almond milk, Truvia, frozen limeade concentr…" at bounding box center [636, 360] width 546 height 17
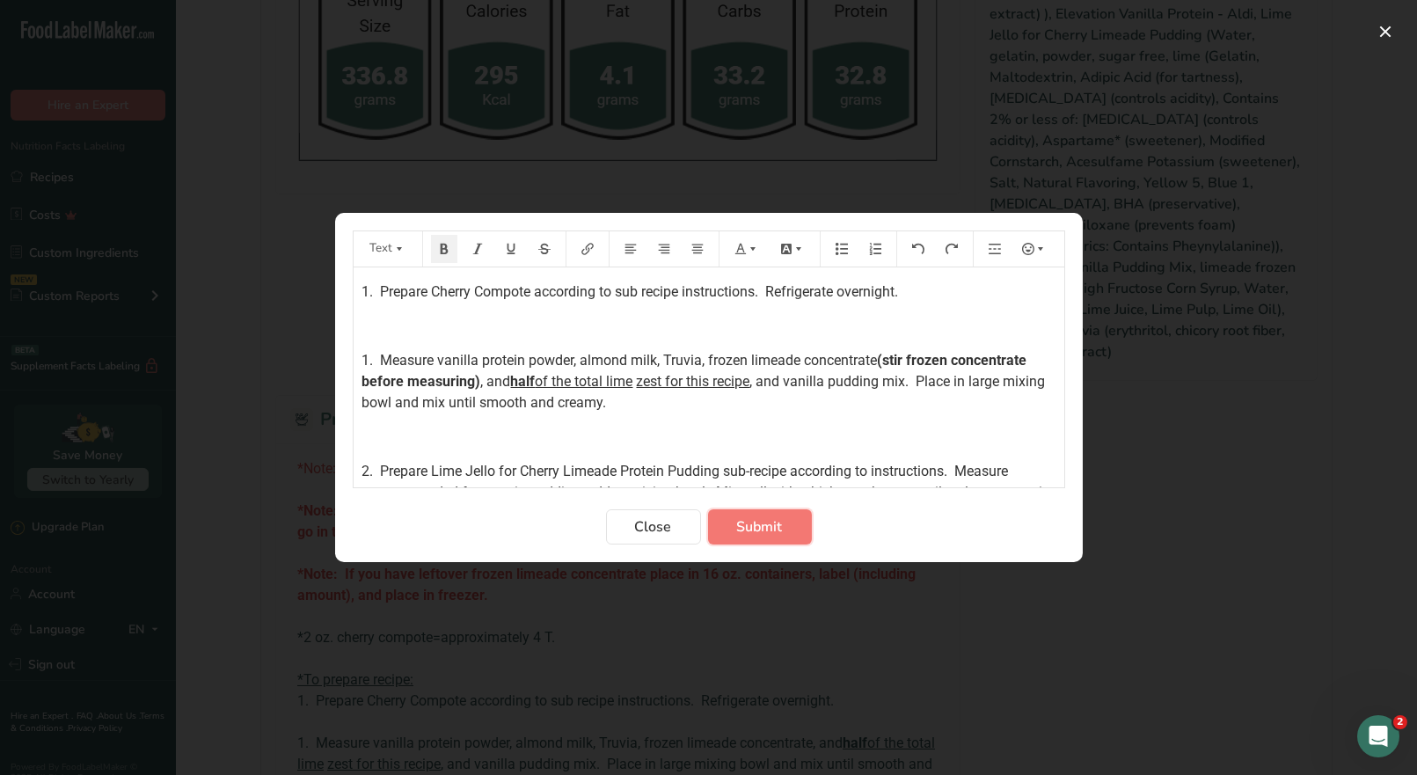
drag, startPoint x: 771, startPoint y: 520, endPoint x: 825, endPoint y: 463, distance: 79.0
click at [770, 520] on span "Submit" at bounding box center [760, 526] width 46 height 21
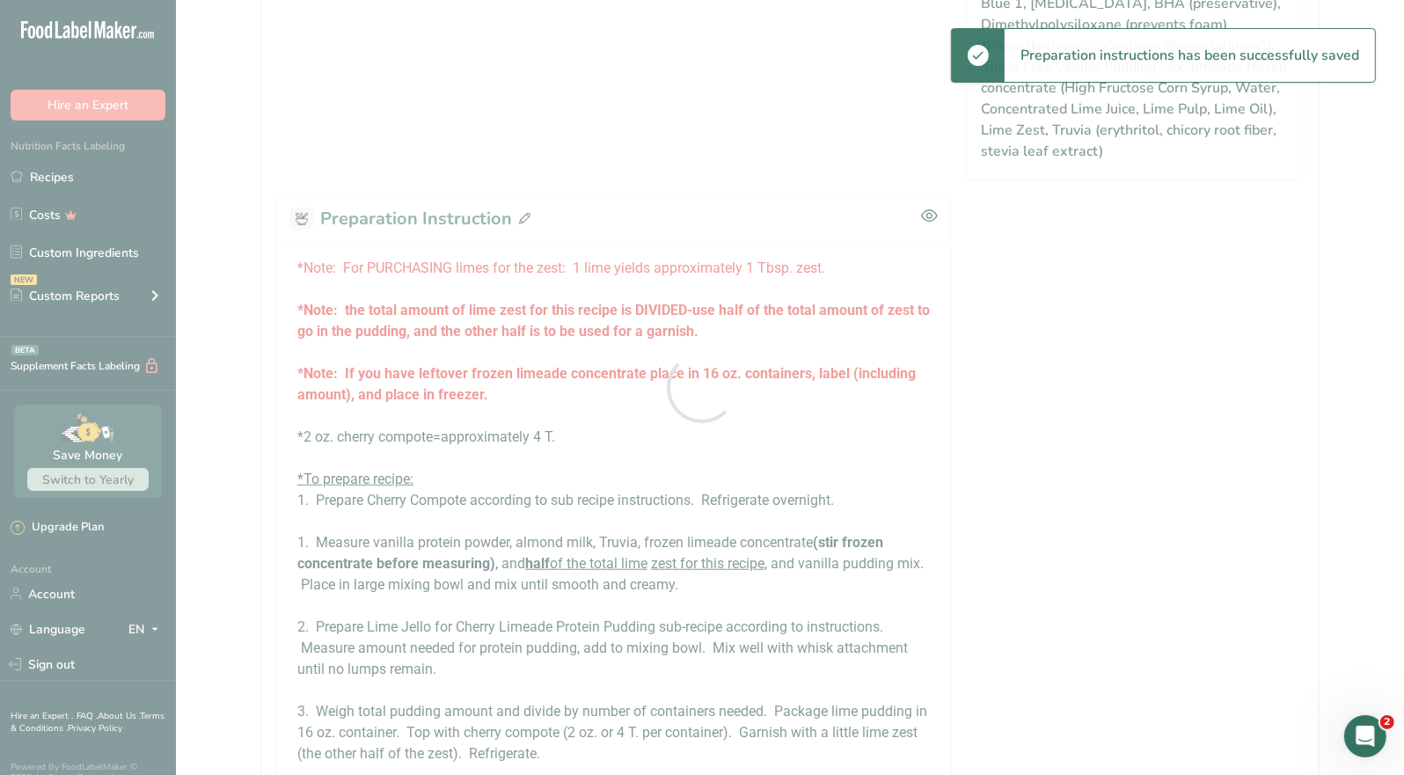
scroll to position [1080, 0]
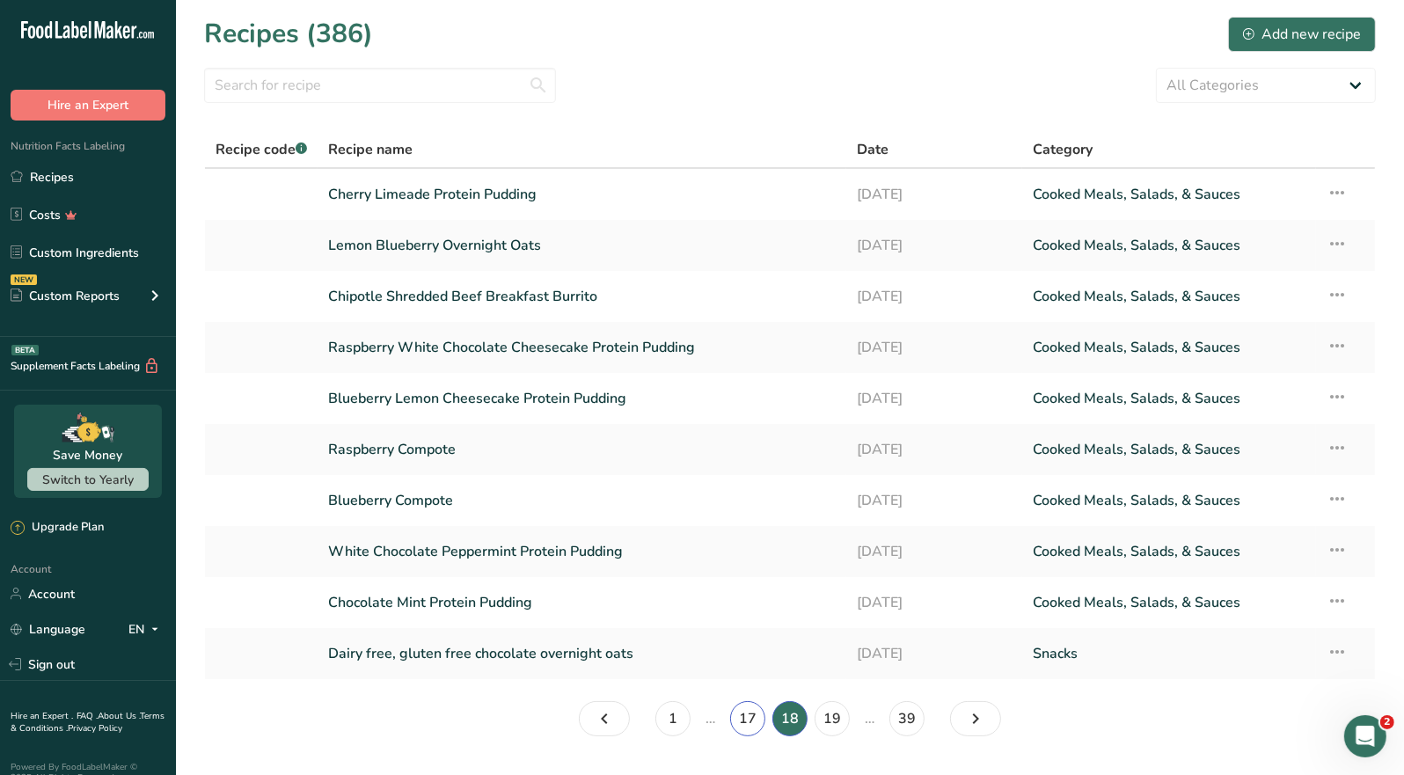
click at [751, 716] on link "17" at bounding box center [747, 718] width 35 height 35
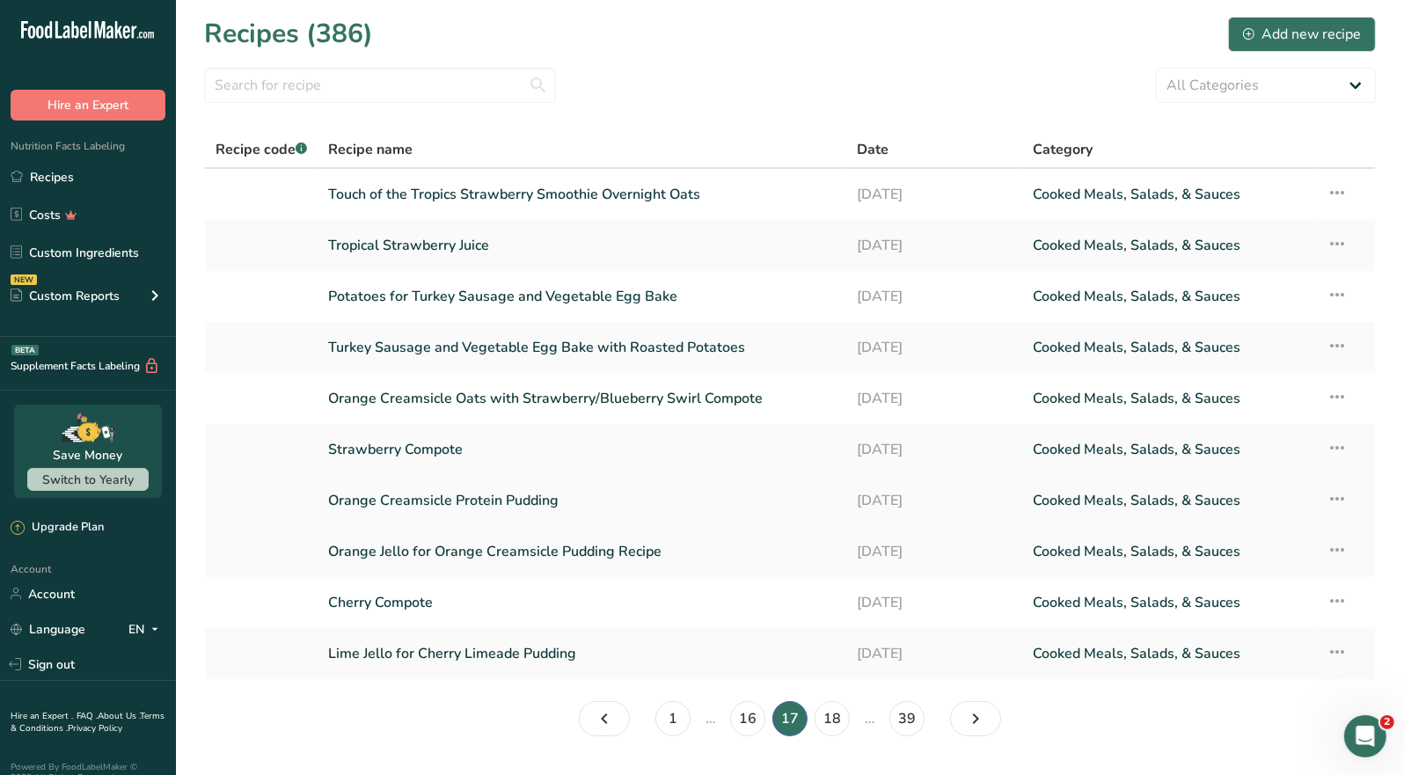
click at [532, 502] on link "Orange Creamsicle Protein Pudding" at bounding box center [582, 500] width 508 height 37
click at [541, 406] on link "Orange Creamsicle Oats with Strawberry/Blueberry Swirl Compote" at bounding box center [582, 398] width 508 height 37
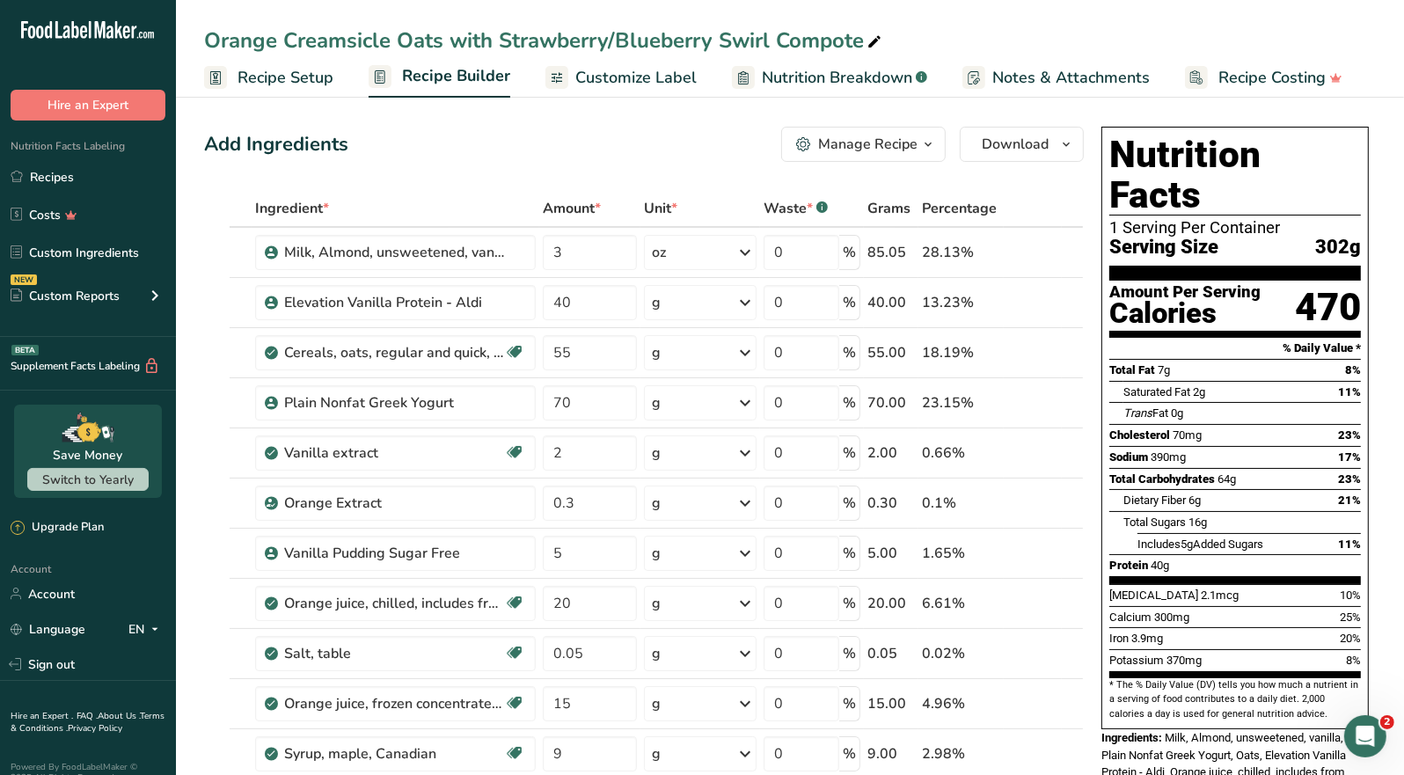
click at [928, 152] on icon "button" at bounding box center [928, 145] width 14 height 22
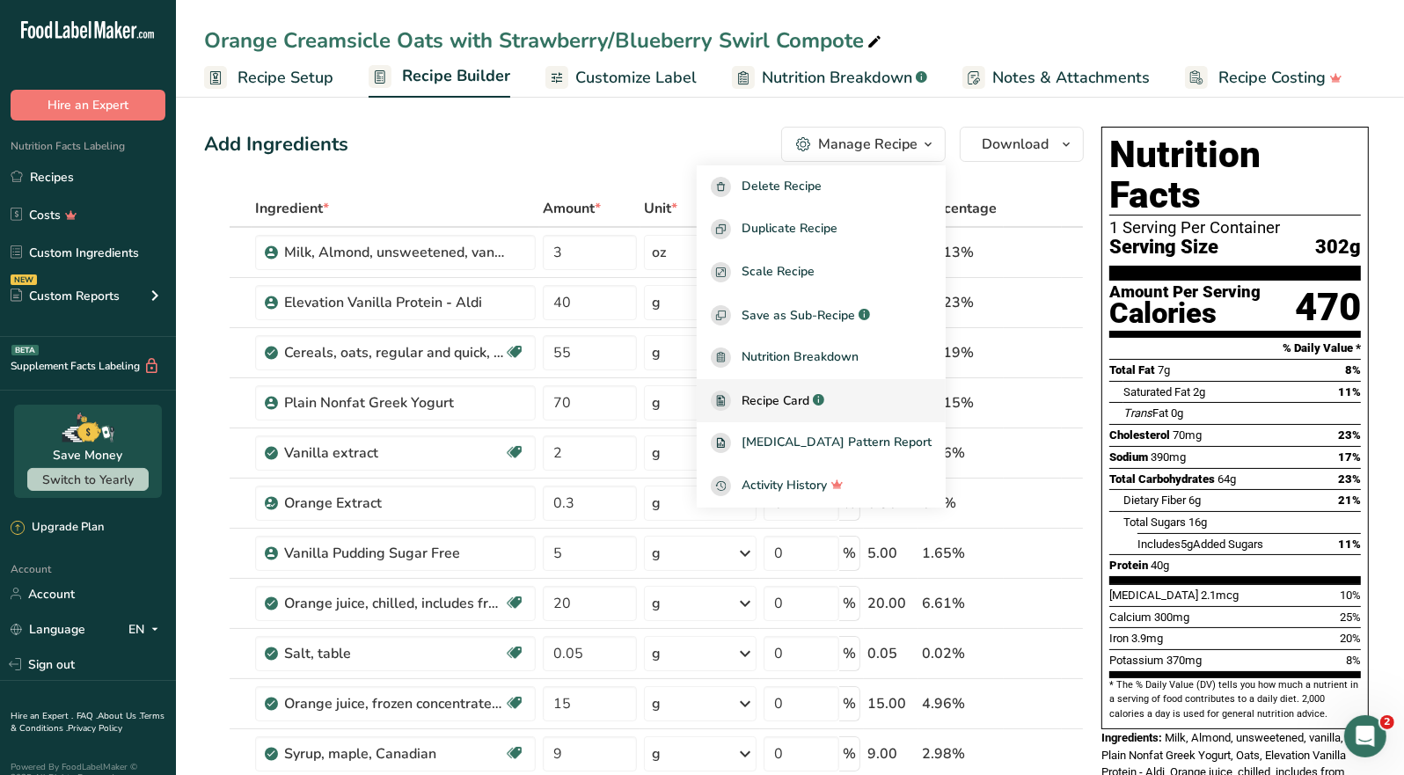
click at [806, 398] on span "Recipe Card" at bounding box center [776, 401] width 68 height 18
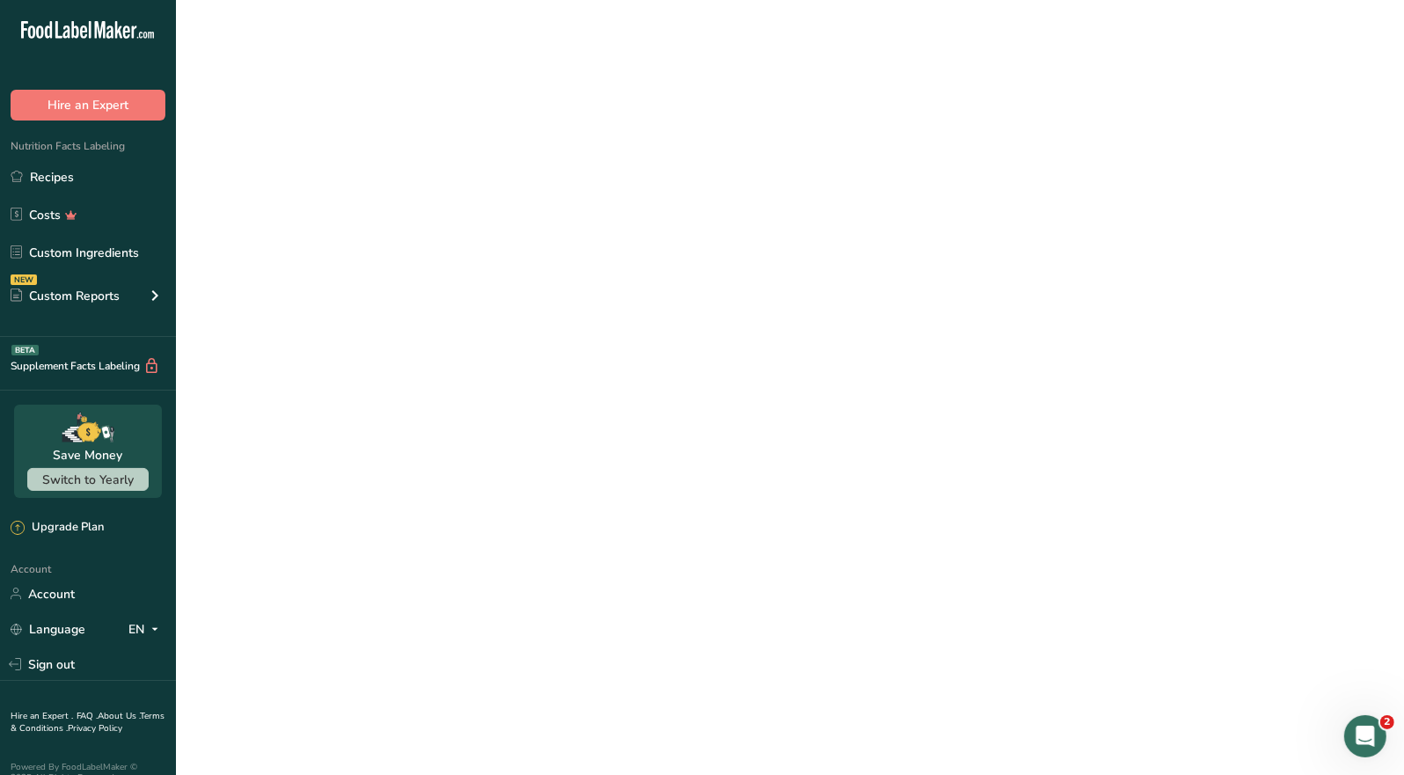
click at [809, 393] on span "Recipe Card" at bounding box center [776, 401] width 68 height 18
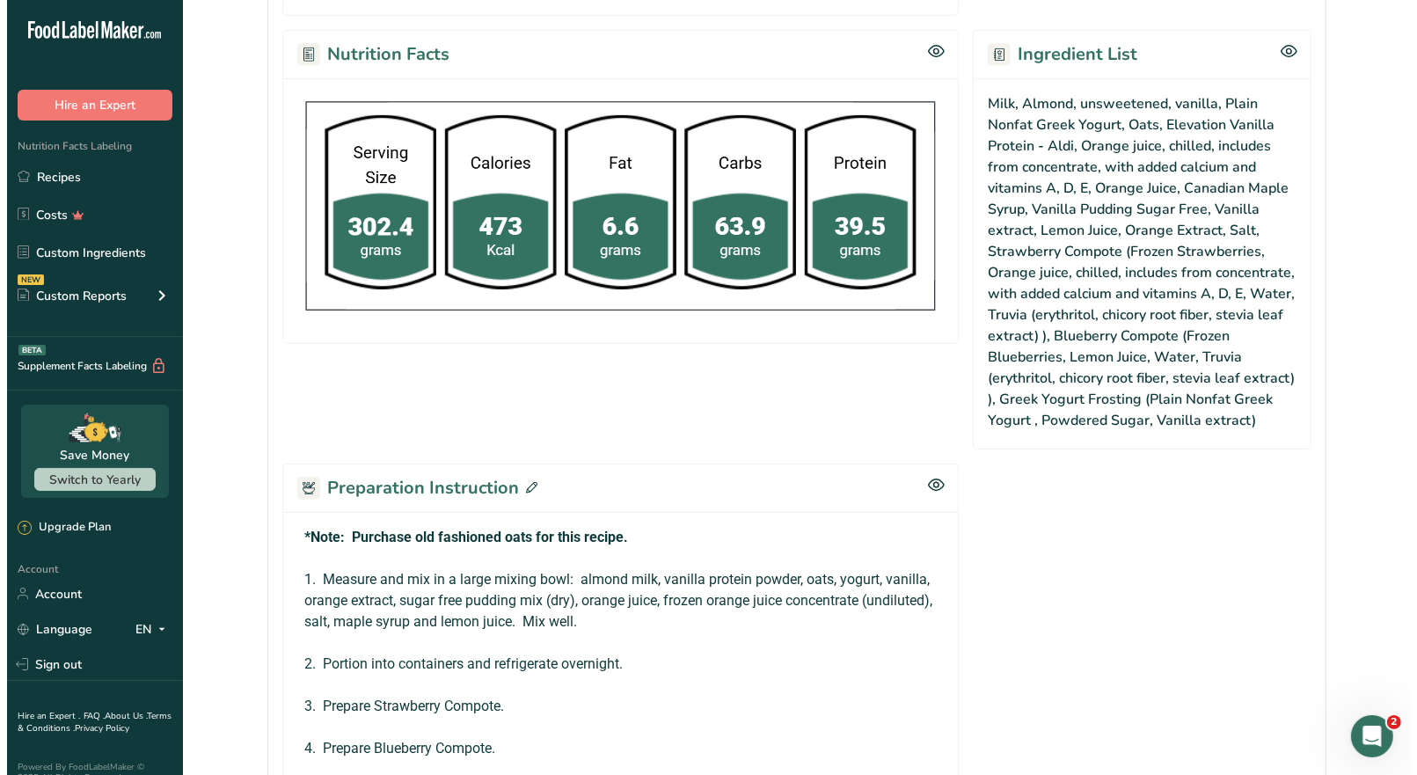
scroll to position [1144, 0]
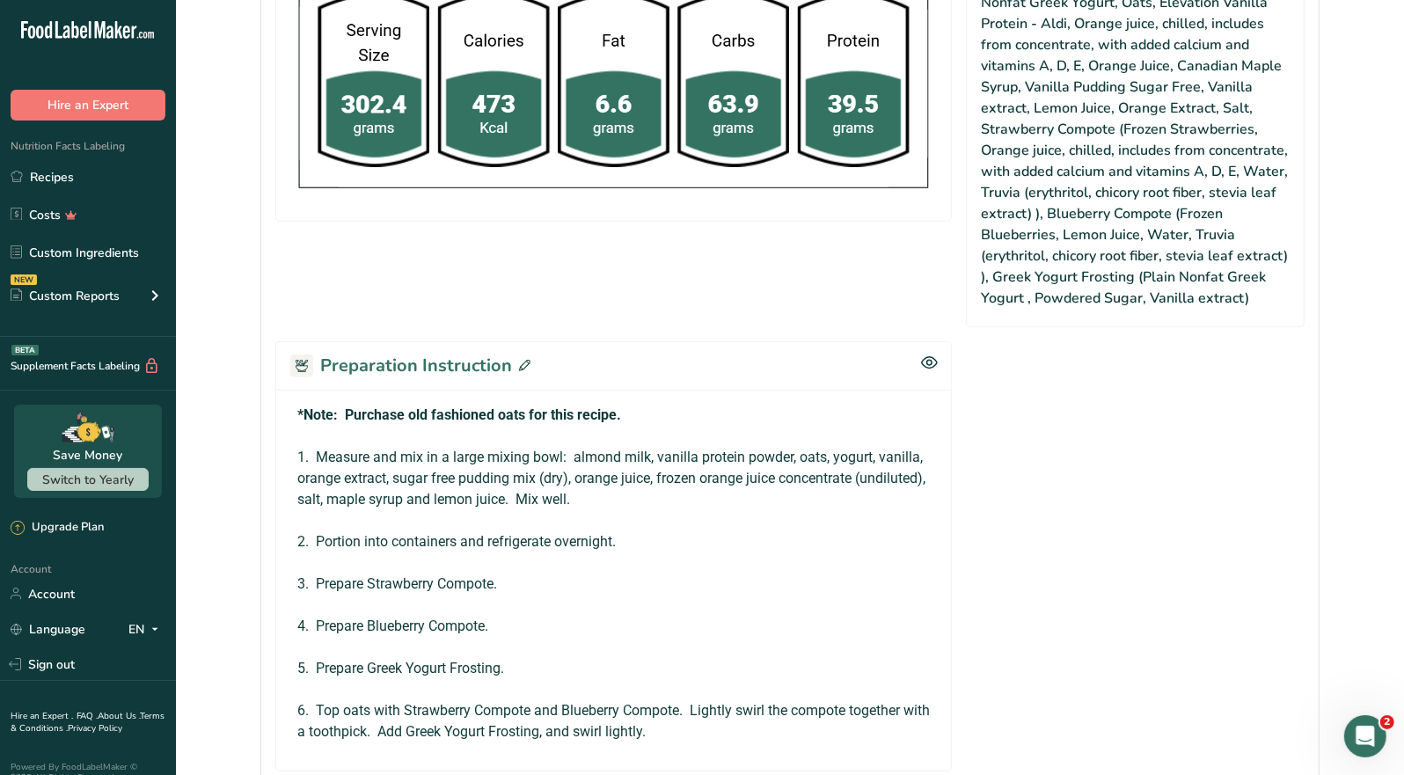
click at [521, 363] on icon at bounding box center [524, 365] width 11 height 11
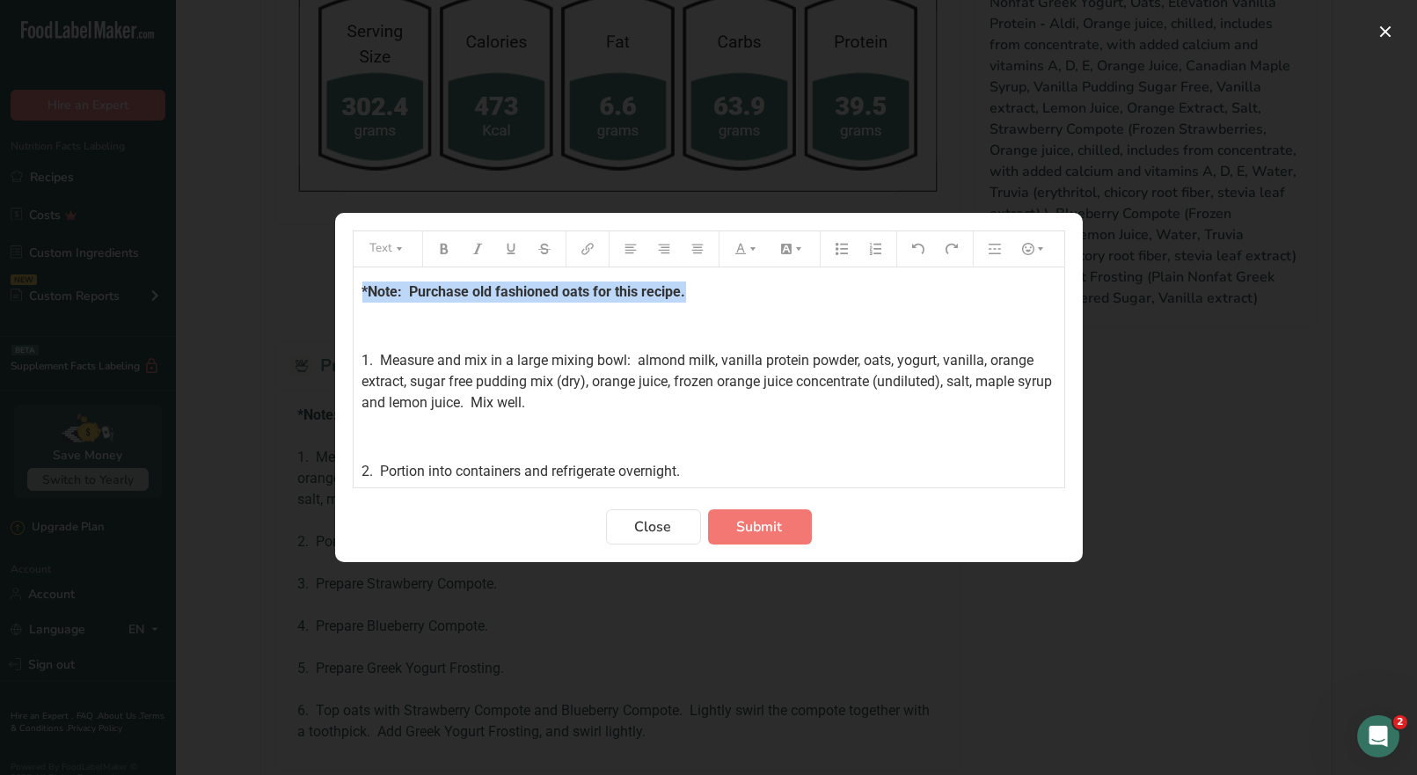
drag, startPoint x: 686, startPoint y: 291, endPoint x: 338, endPoint y: 289, distance: 348.4
click at [338, 289] on section "Text *Note: Purchase old fashioned oats for this recipe. ﻿ 1. Measure and mix i…" at bounding box center [709, 387] width 748 height 349
click at [744, 249] on icon "Preparation instructions modal" at bounding box center [741, 249] width 12 height 12
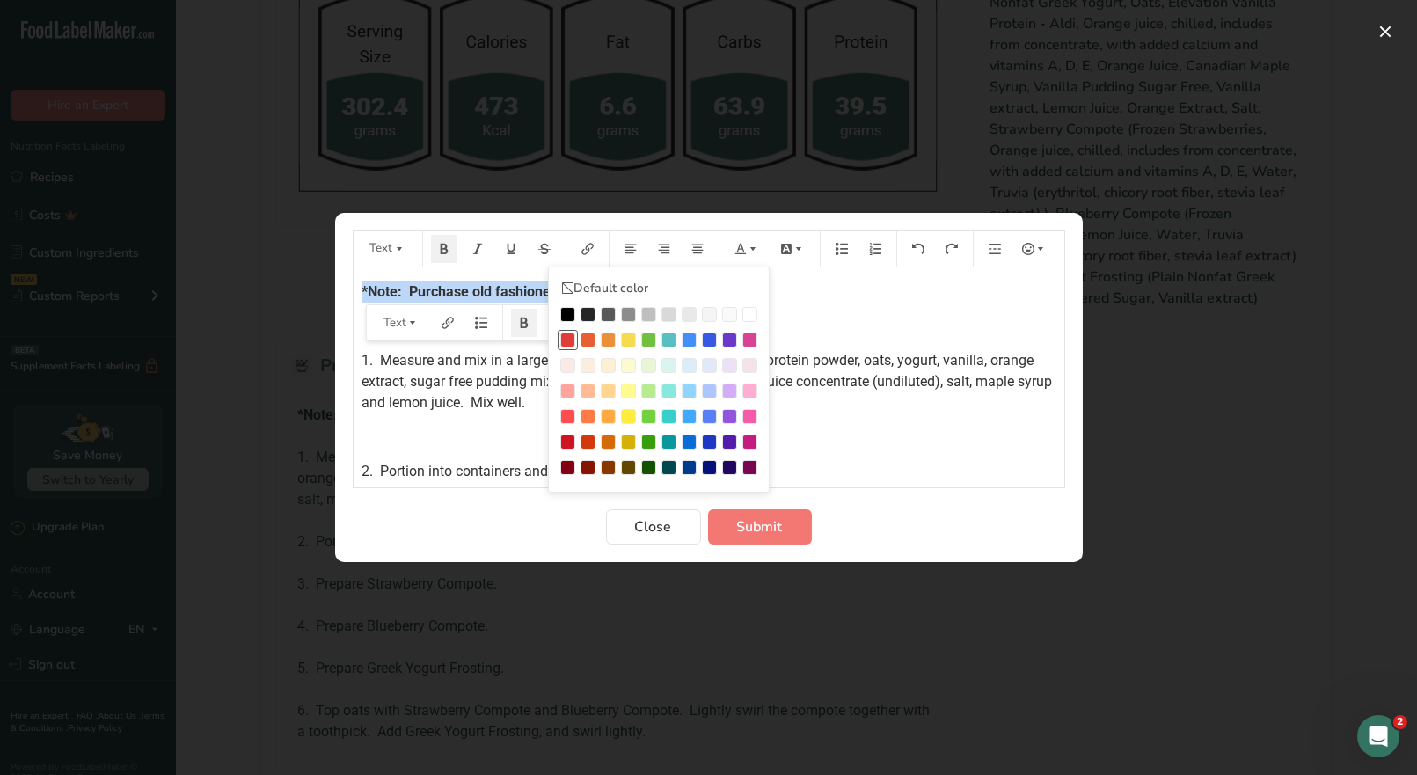
click at [568, 341] on div "Preparation instructions modal" at bounding box center [567, 340] width 15 height 15
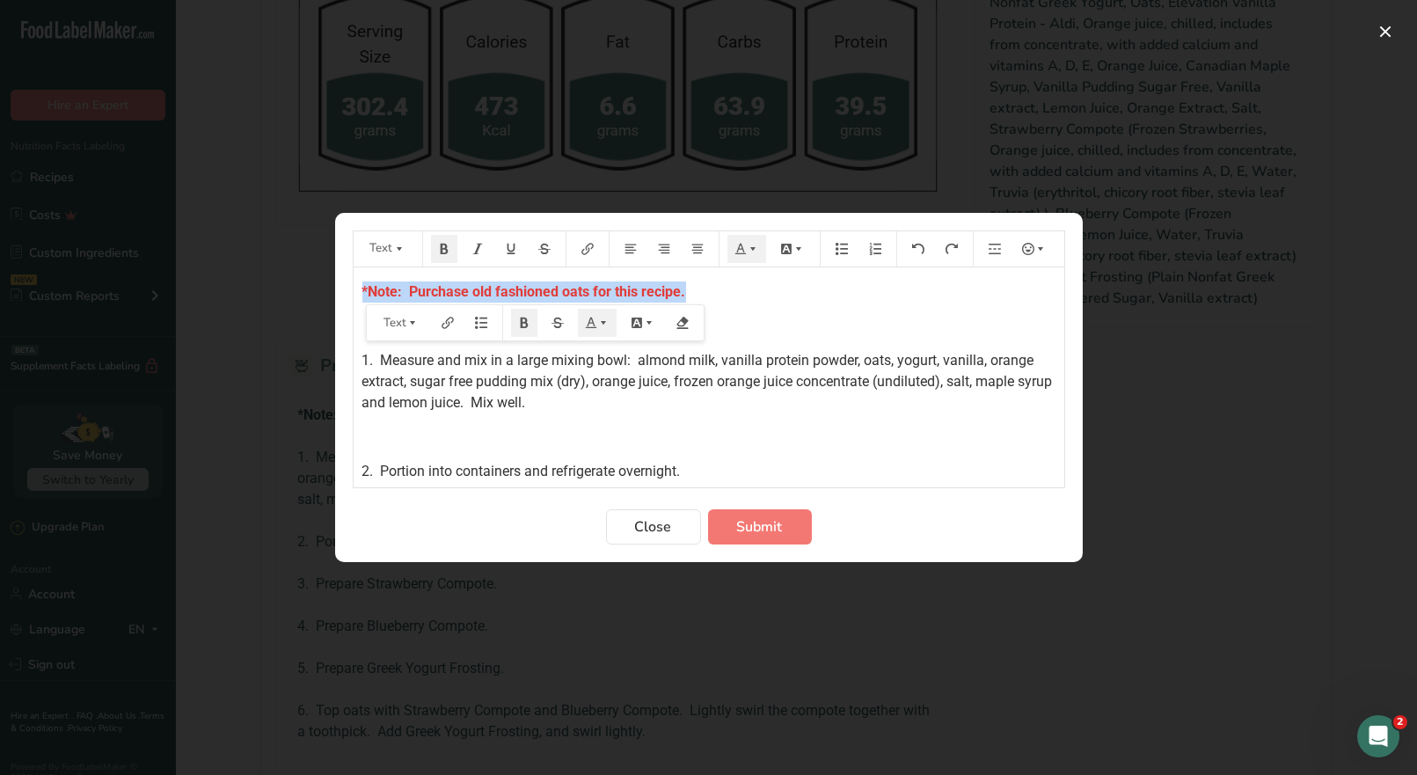
click at [706, 286] on p "*Note: Purchase old fashioned oats for this recipe." at bounding box center [709, 292] width 693 height 21
click at [691, 293] on p "*Note: Purchase old fashioned oats for this recipe." at bounding box center [709, 292] width 693 height 21
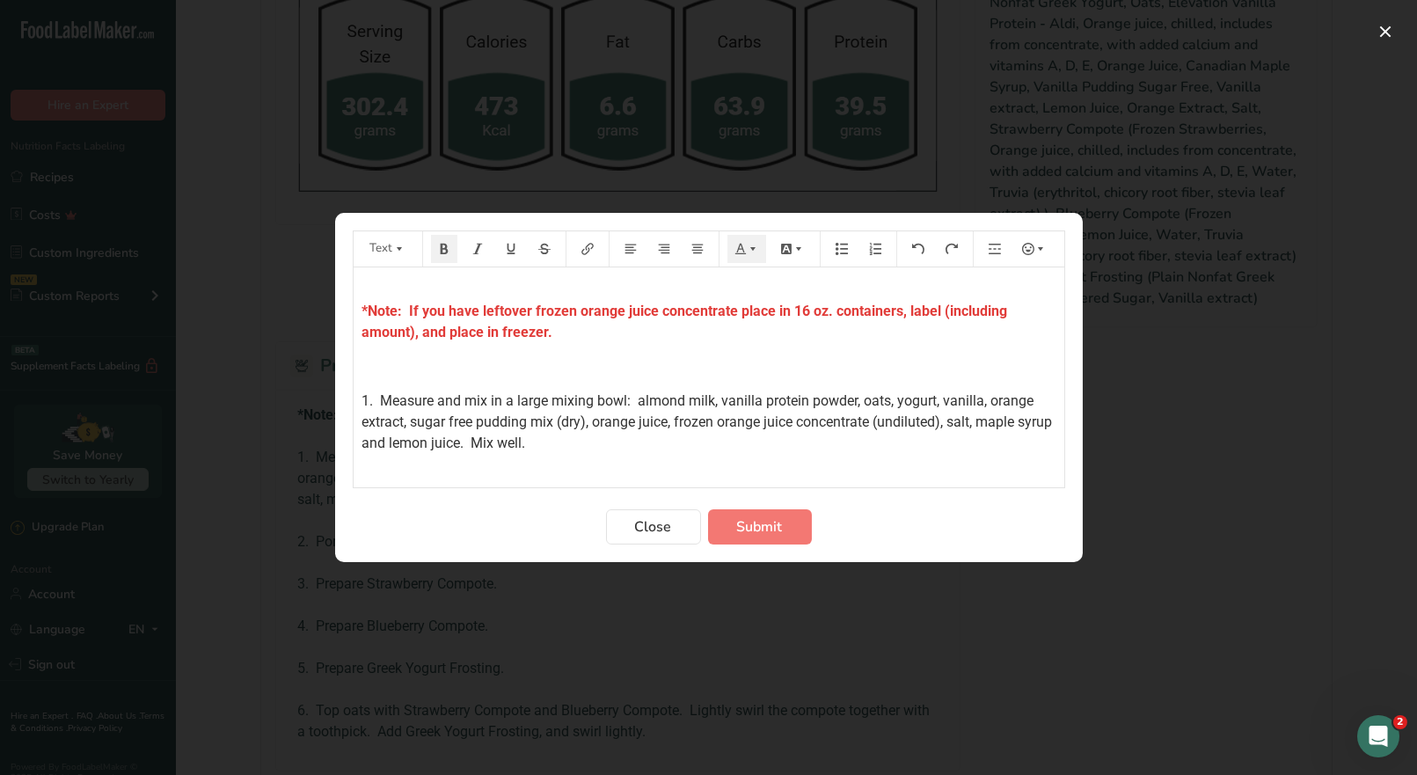
scroll to position [88, 0]
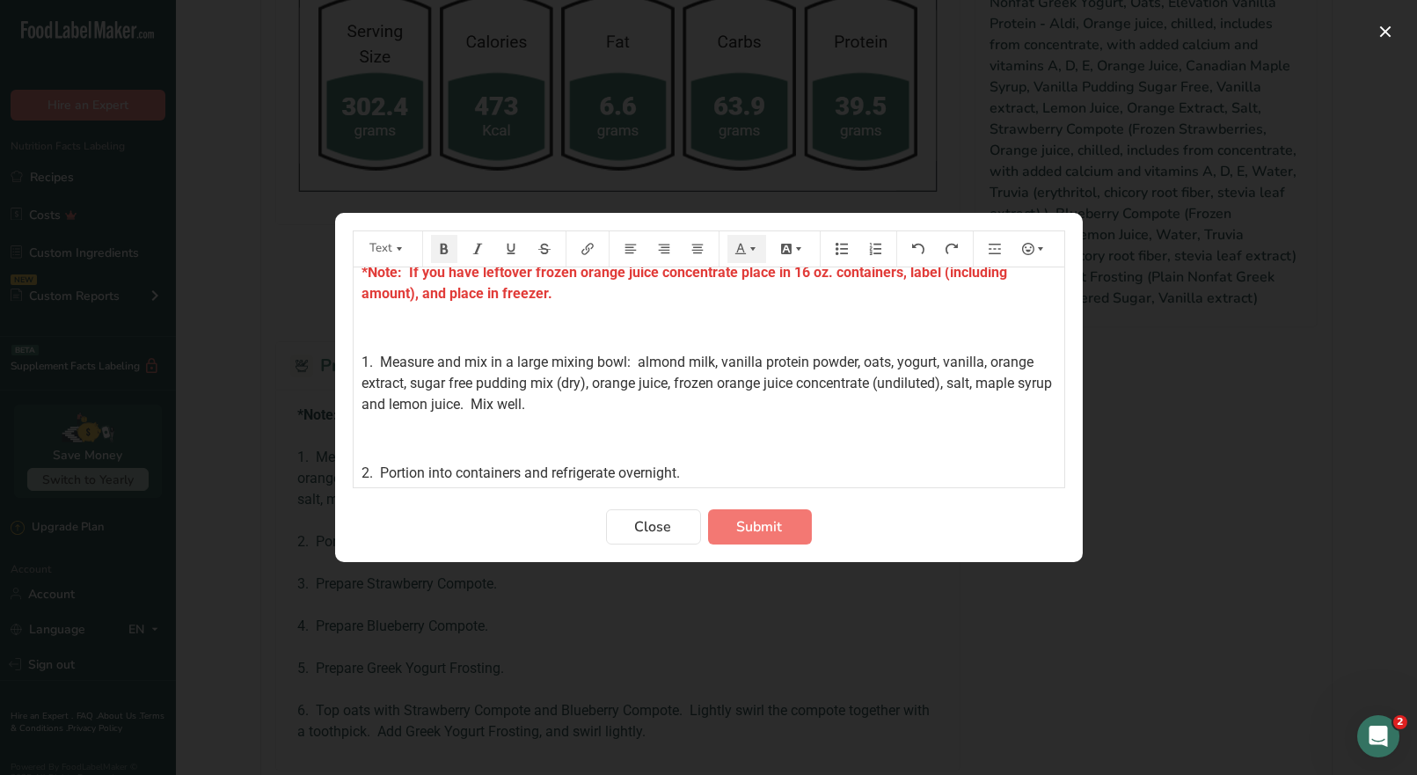
click at [941, 381] on span "1. Measure and mix in a large mixing bowl: almond milk, vanilla protein powder,…" at bounding box center [710, 383] width 694 height 59
click at [765, 512] on button "Submit" at bounding box center [760, 526] width 104 height 35
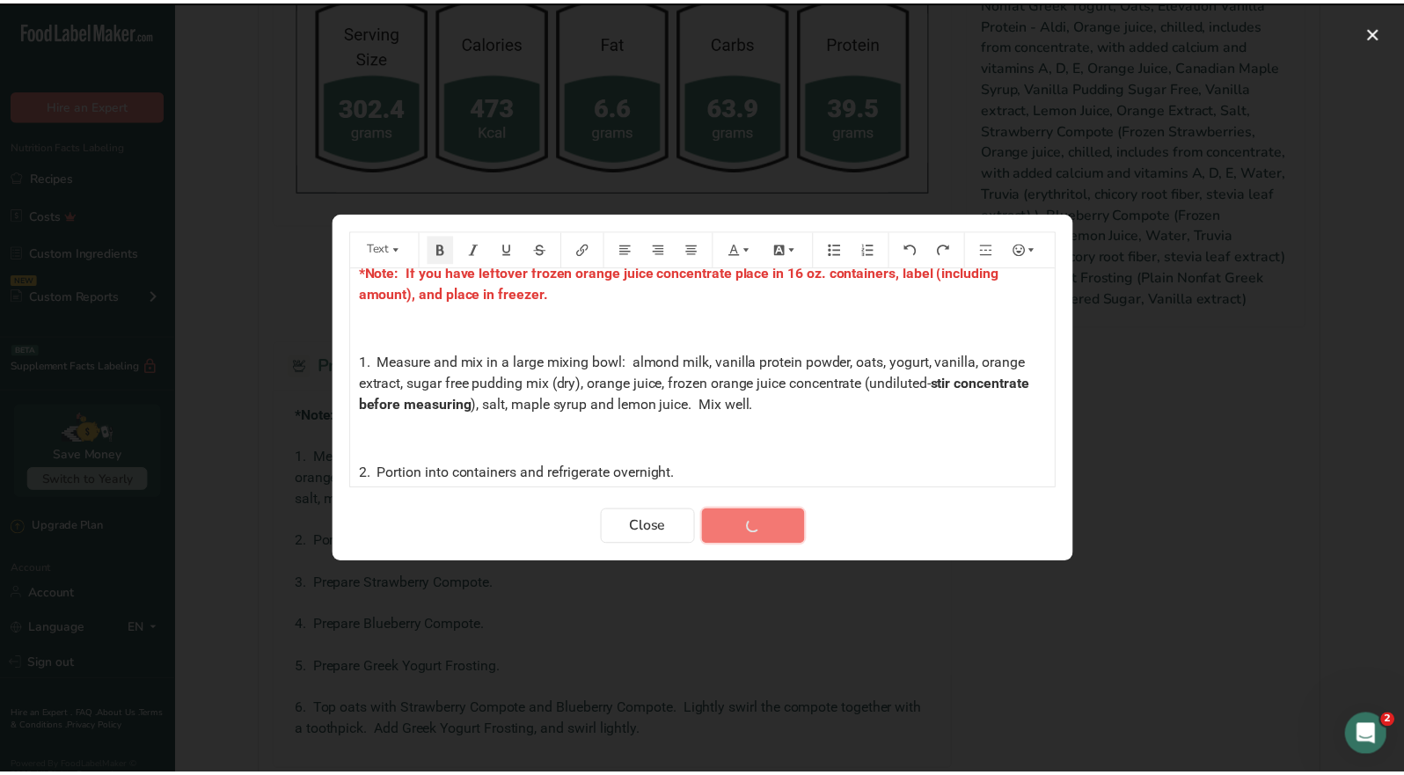
scroll to position [1328, 0]
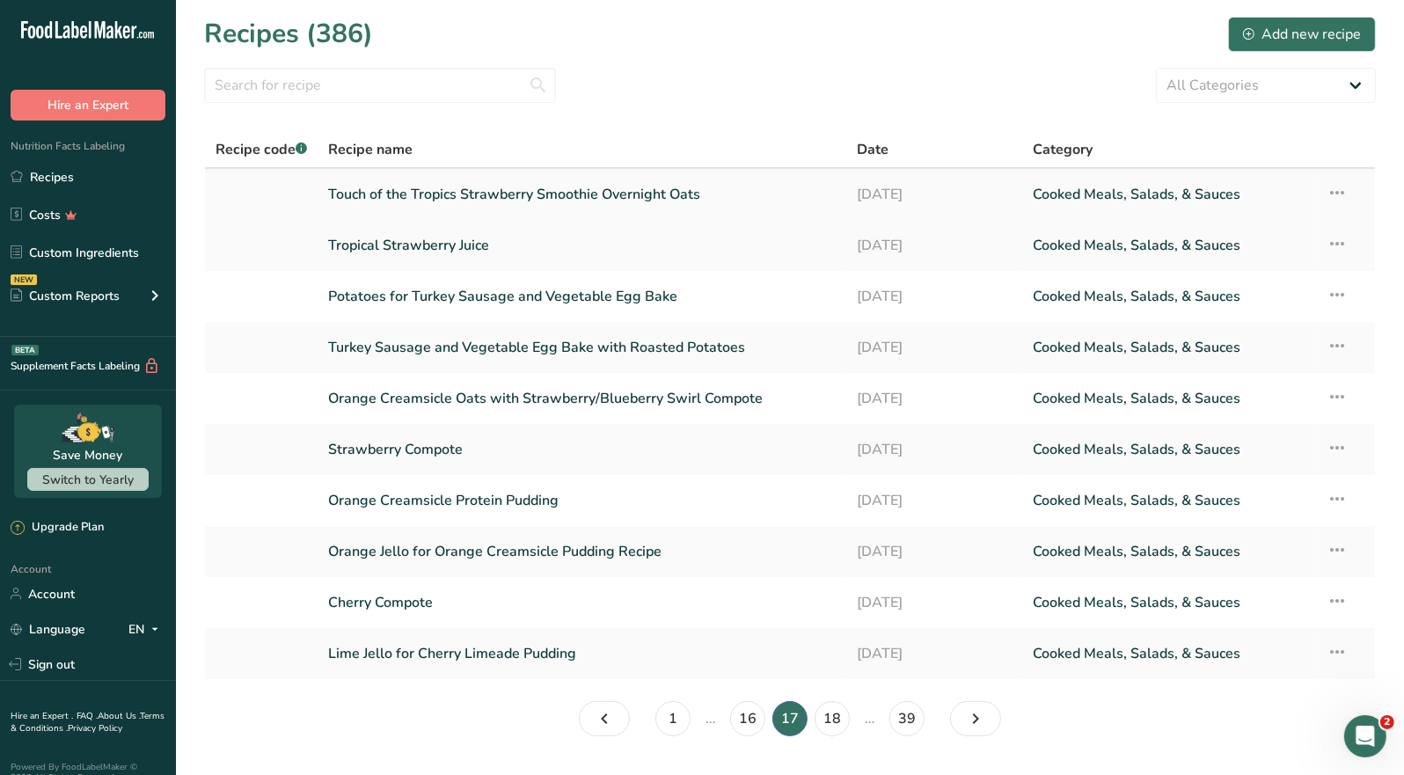
click at [550, 207] on link "Touch of the Tropics Strawberry Smoothie Overnight Oats" at bounding box center [582, 194] width 508 height 37
click at [482, 250] on link "Tropical Strawberry Juice" at bounding box center [582, 245] width 508 height 37
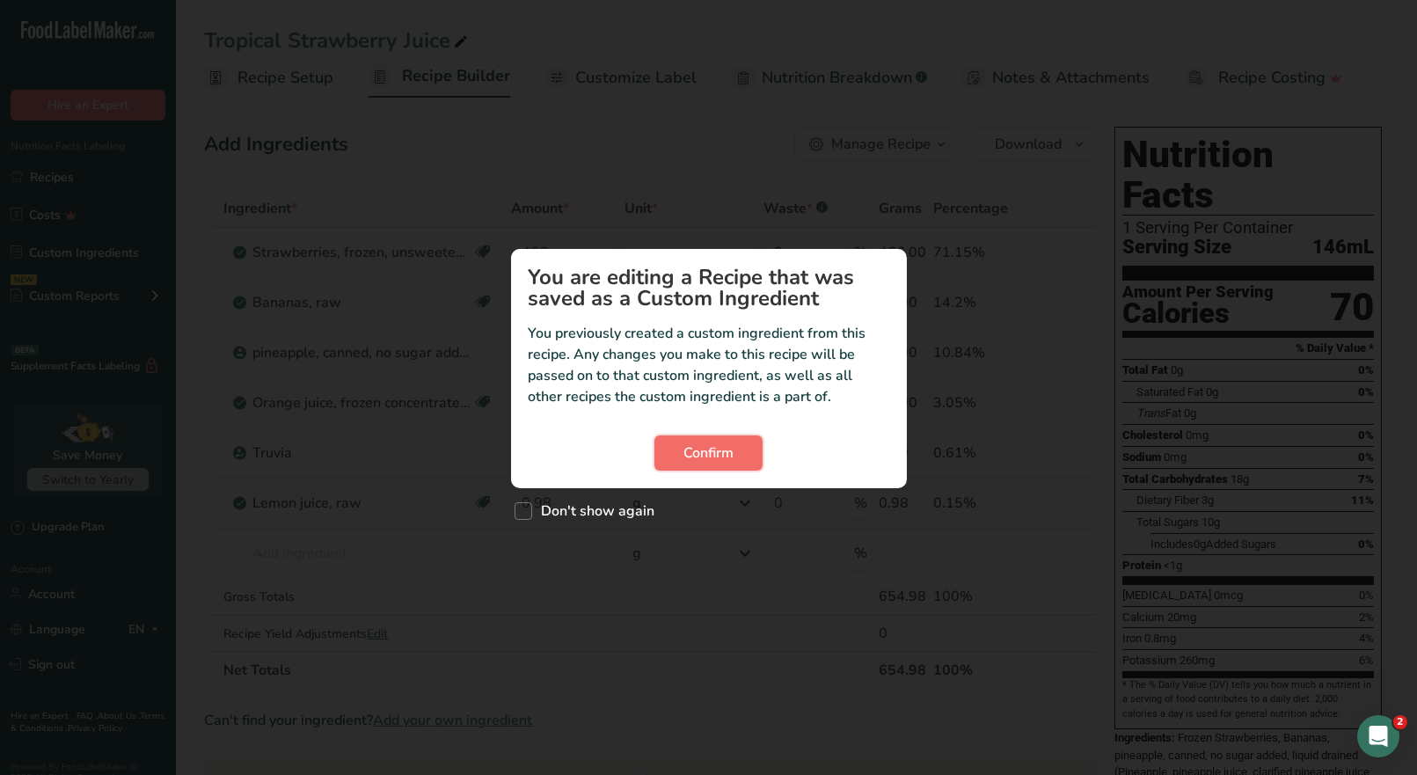
click at [687, 441] on button "Confirm" at bounding box center [709, 453] width 108 height 35
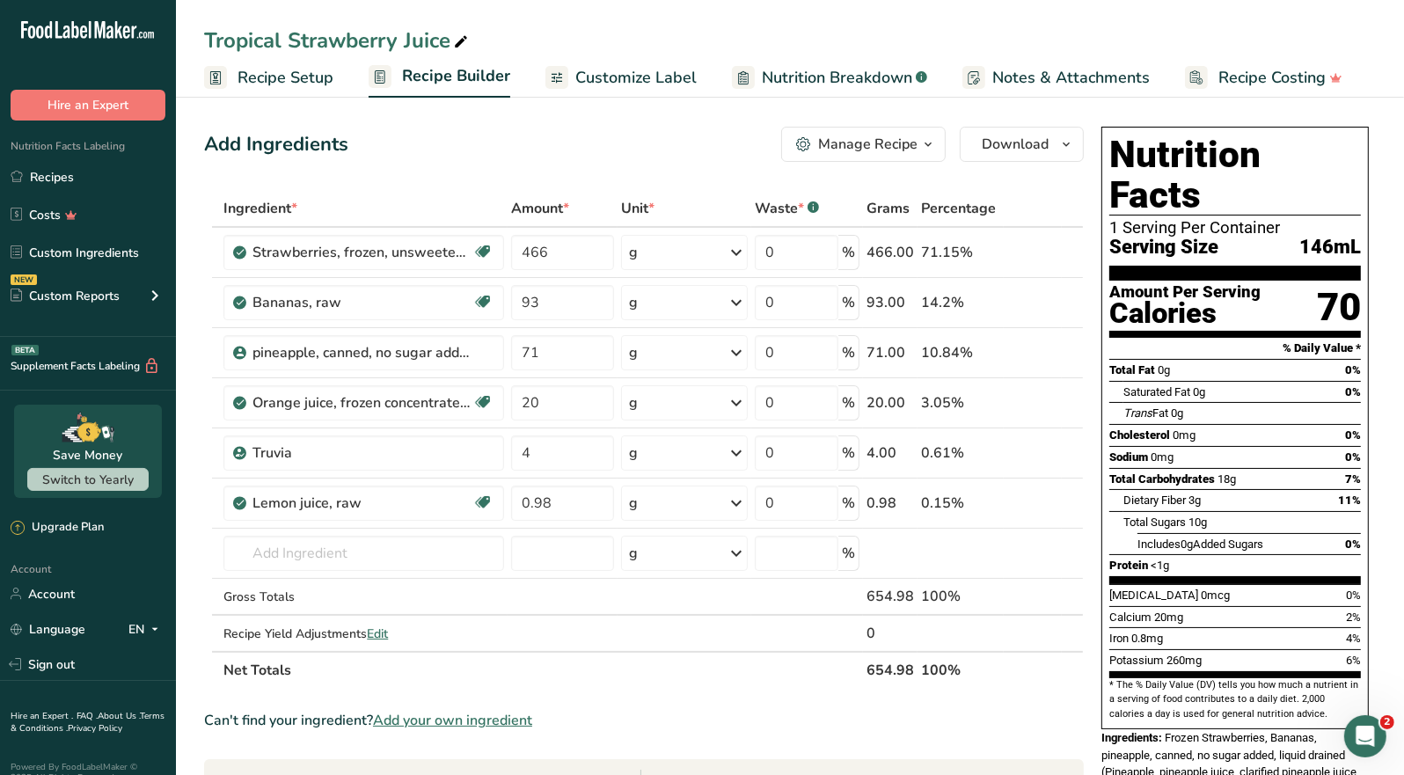
click at [932, 146] on icon "button" at bounding box center [928, 145] width 14 height 22
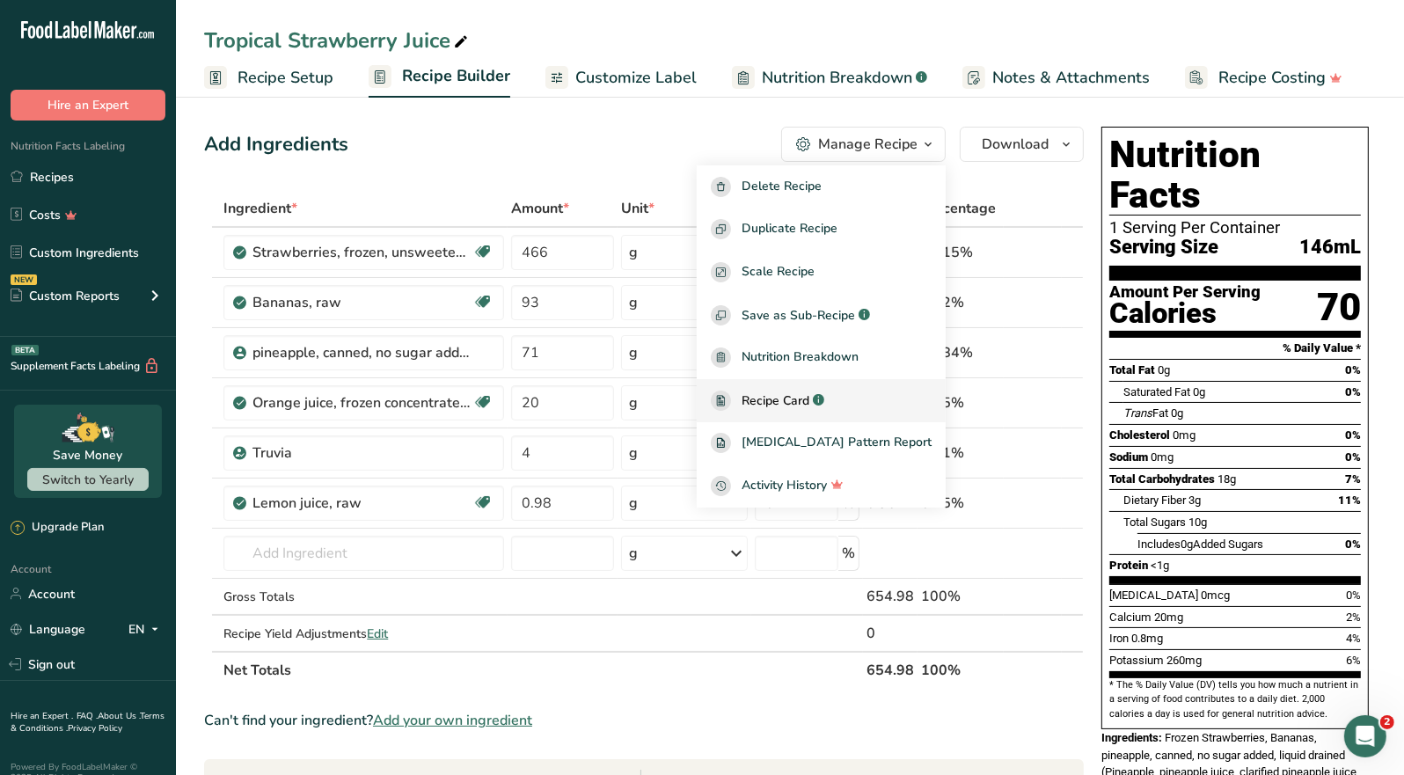
click at [809, 396] on span "Recipe Card" at bounding box center [776, 401] width 68 height 18
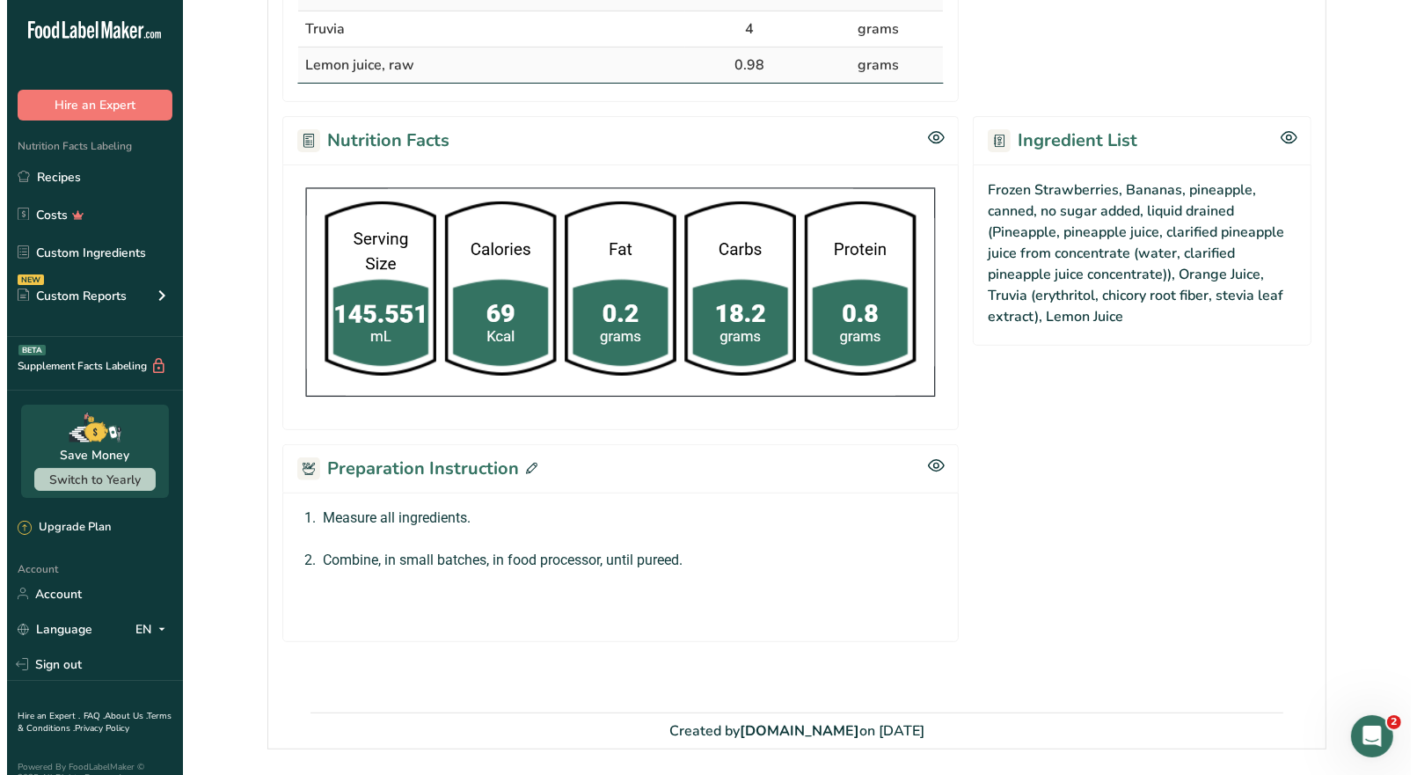
scroll to position [615, 0]
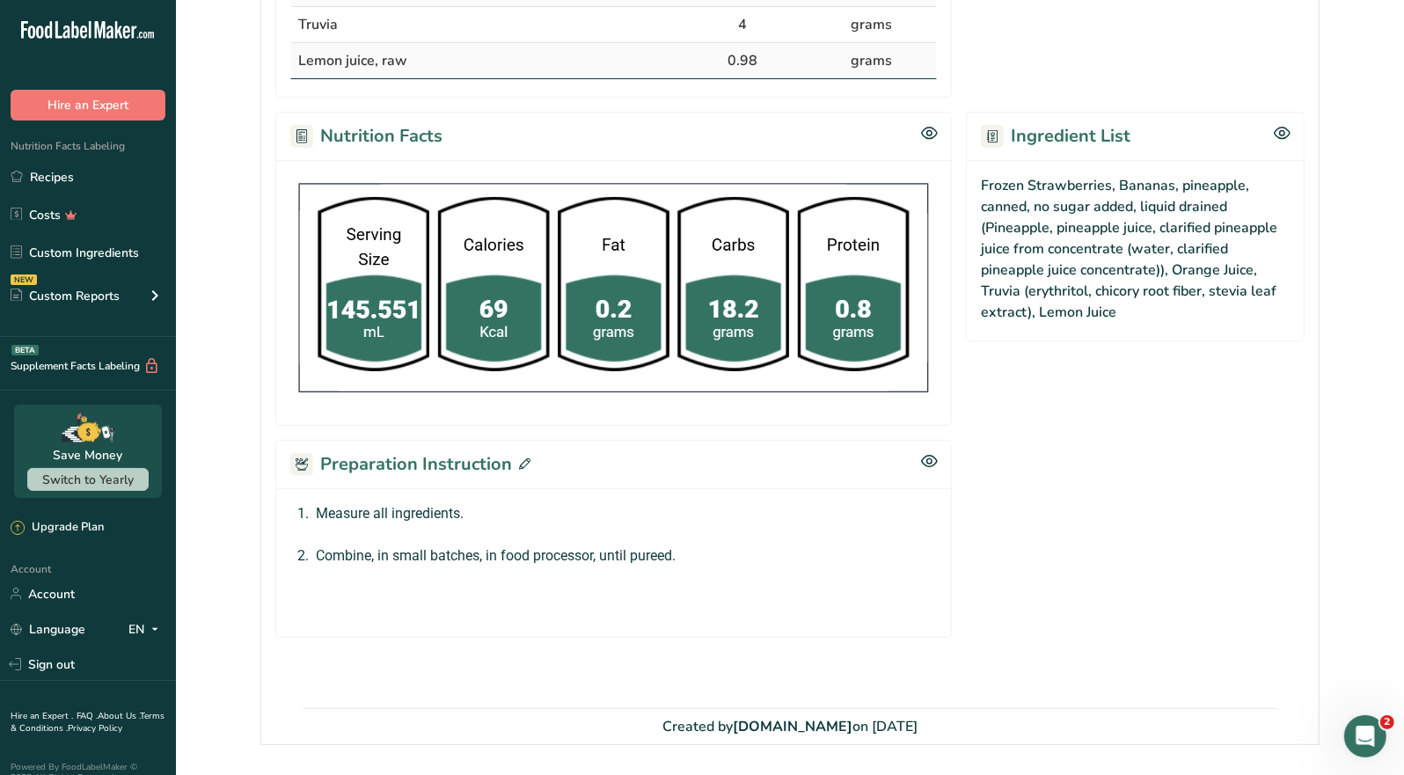
click at [524, 458] on icon at bounding box center [524, 463] width 11 height 11
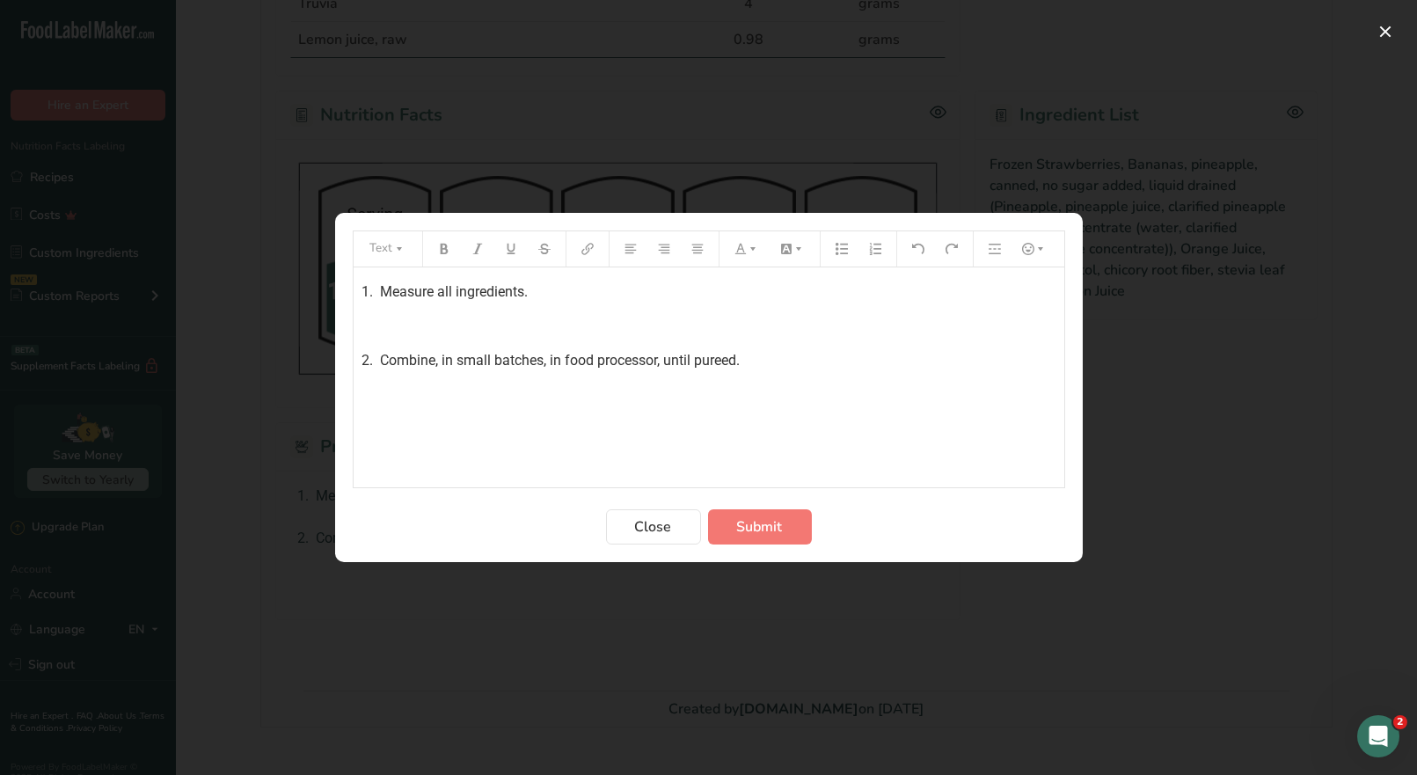
click at [360, 282] on div "1. Measure all ingredients. ﻿ 2. Combine, in small batches, in food processor, …" at bounding box center [709, 377] width 711 height 220
click at [374, 290] on p "﻿" at bounding box center [709, 292] width 693 height 21
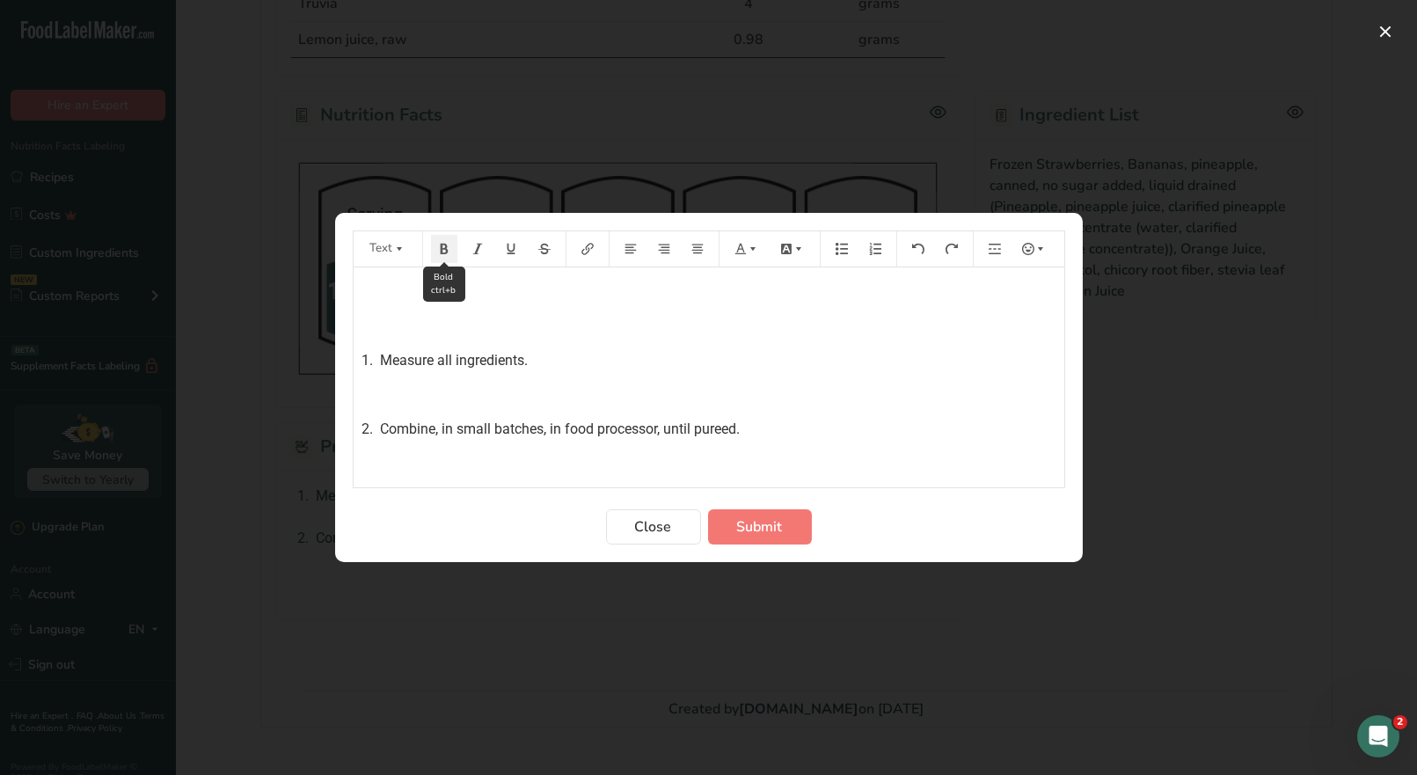
click at [450, 253] on button "Preparation instructions modal" at bounding box center [444, 249] width 26 height 28
click at [748, 253] on icon "Preparation instructions modal" at bounding box center [753, 249] width 12 height 12
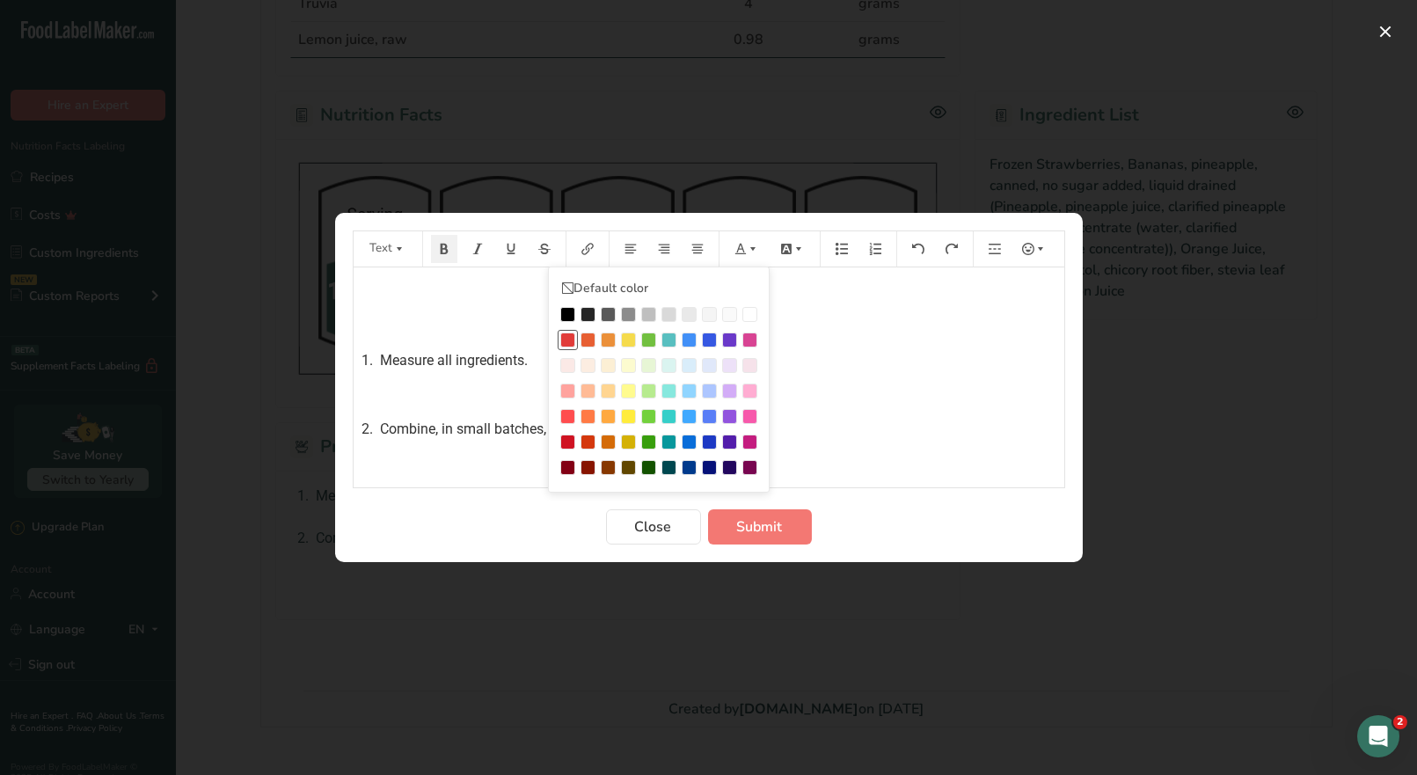
click at [564, 338] on div "Preparation instructions modal" at bounding box center [567, 340] width 15 height 15
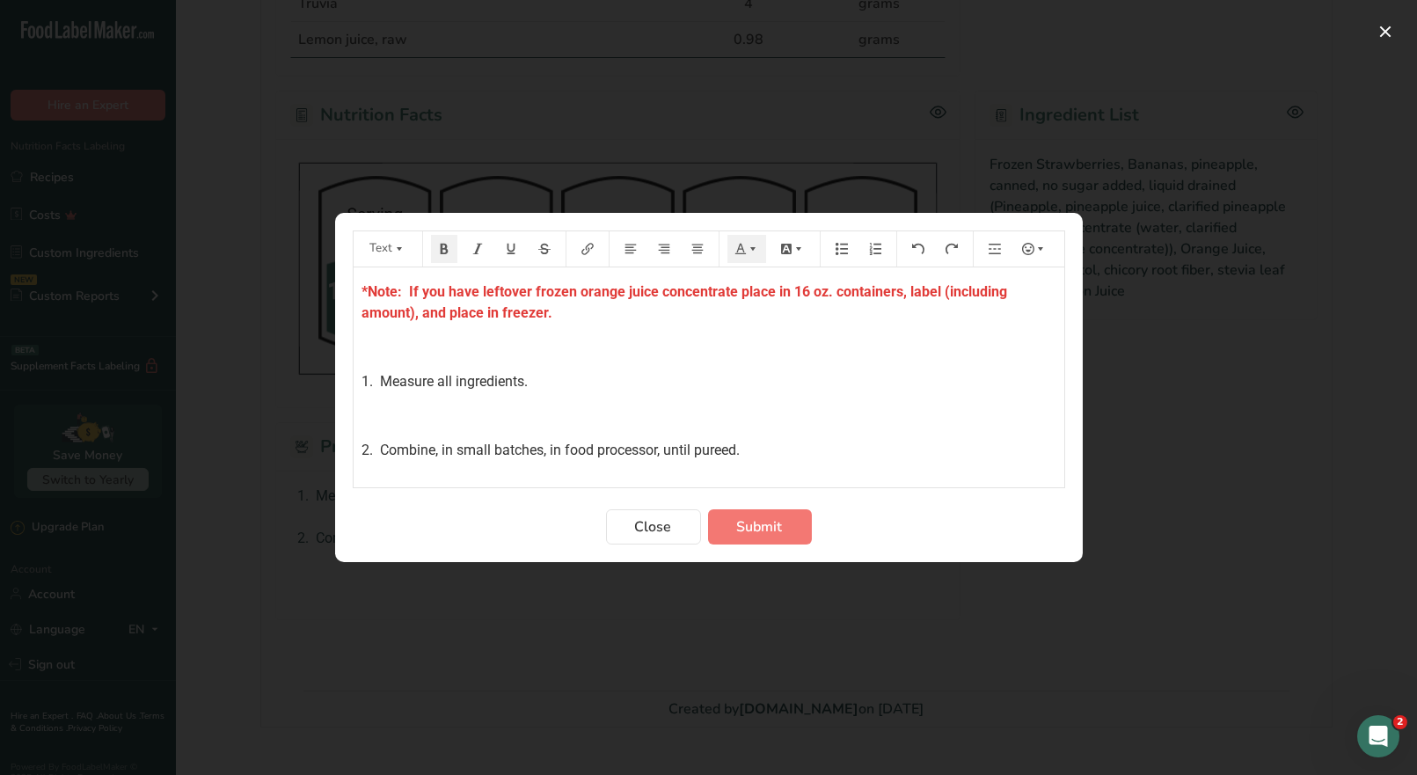
click at [524, 378] on span "1. Measure all ingredients." at bounding box center [446, 381] width 166 height 17
click at [770, 534] on span "Submit" at bounding box center [760, 526] width 46 height 21
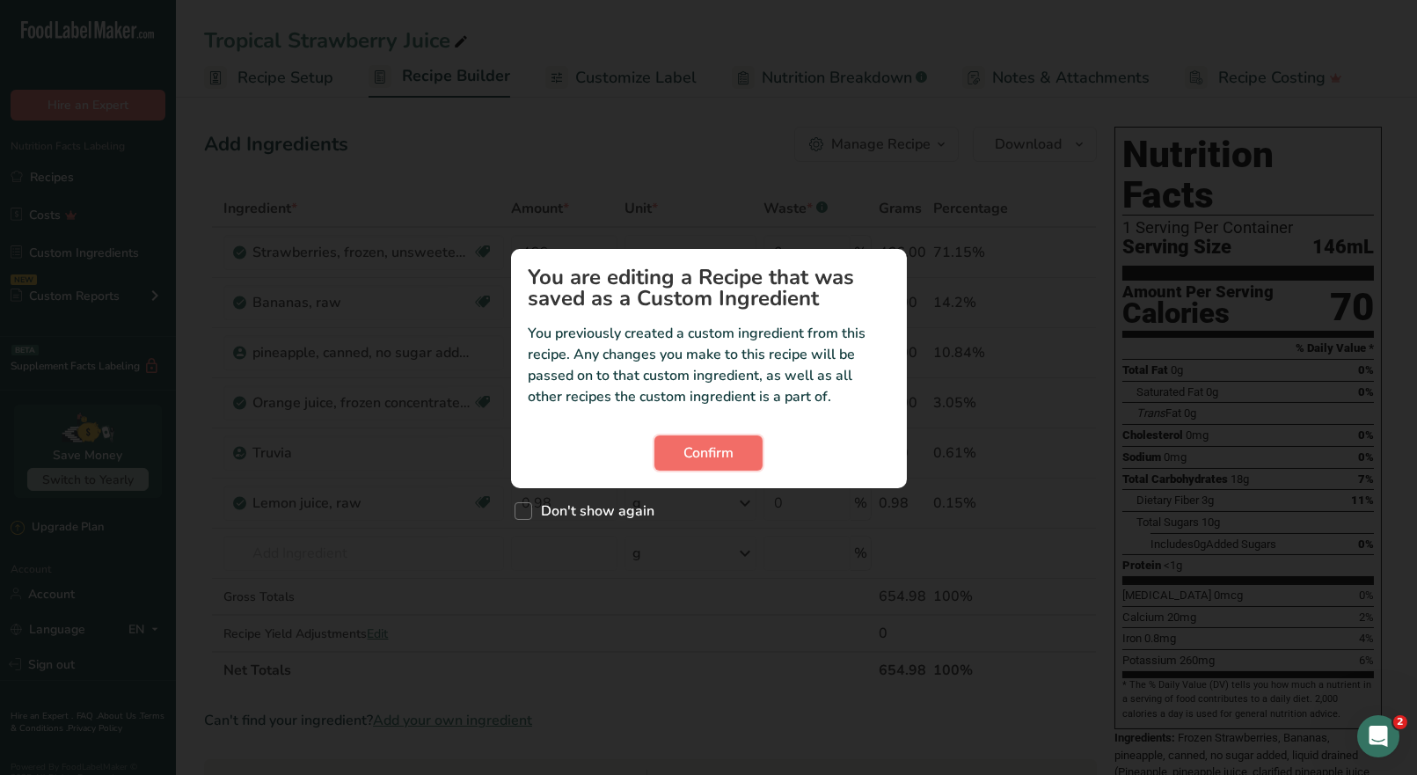
click at [692, 449] on span "Confirm" at bounding box center [709, 453] width 50 height 21
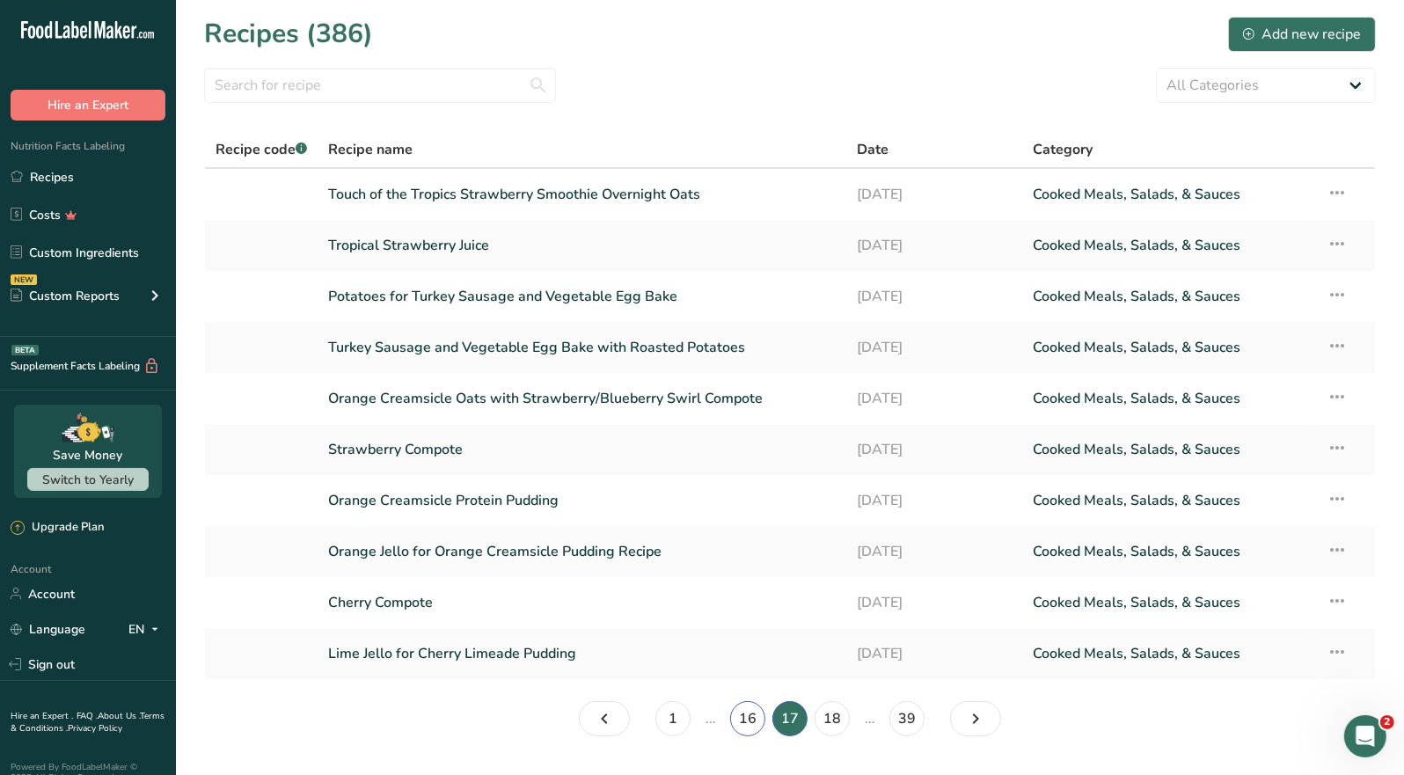
click at [749, 714] on link "16" at bounding box center [747, 718] width 35 height 35
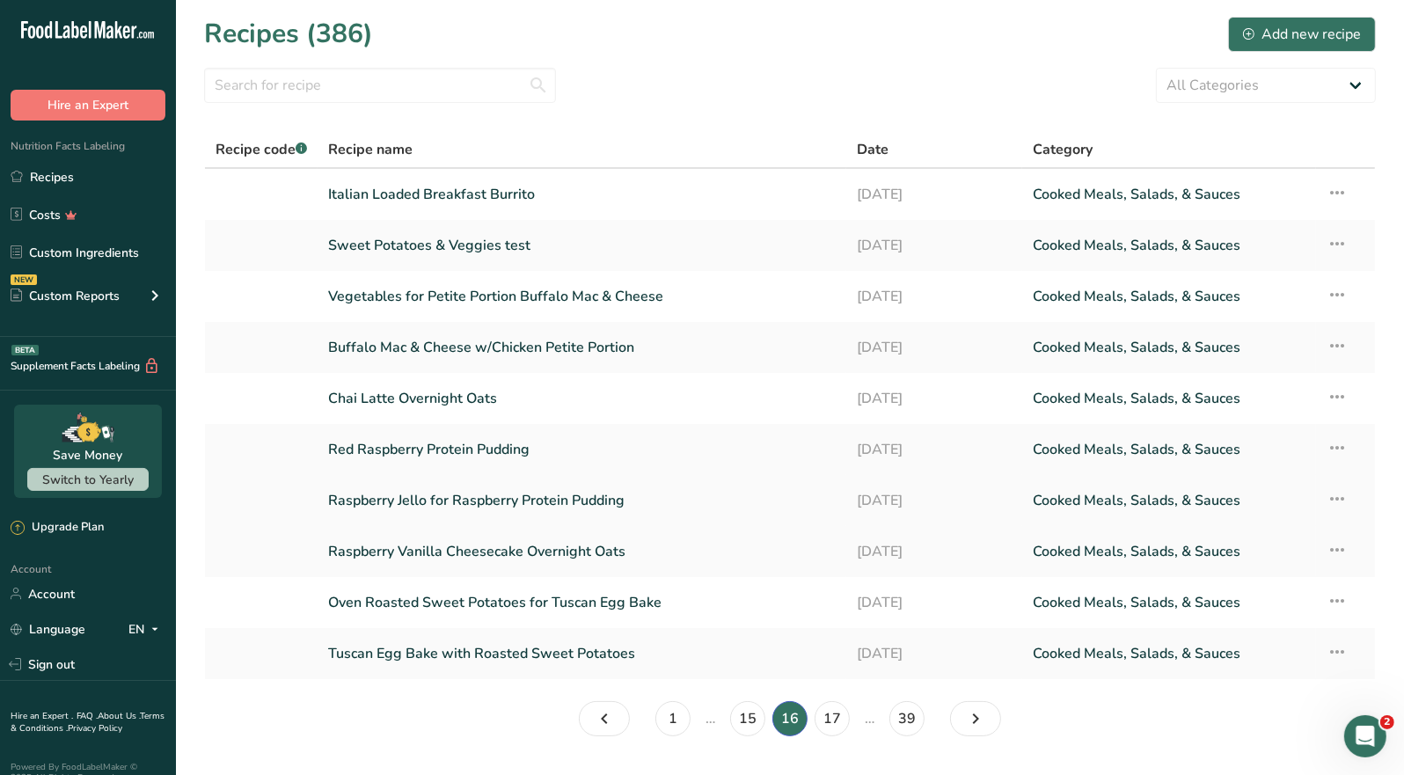
click at [488, 502] on link "Raspberry Jello for Raspberry Protein Pudding" at bounding box center [582, 500] width 508 height 37
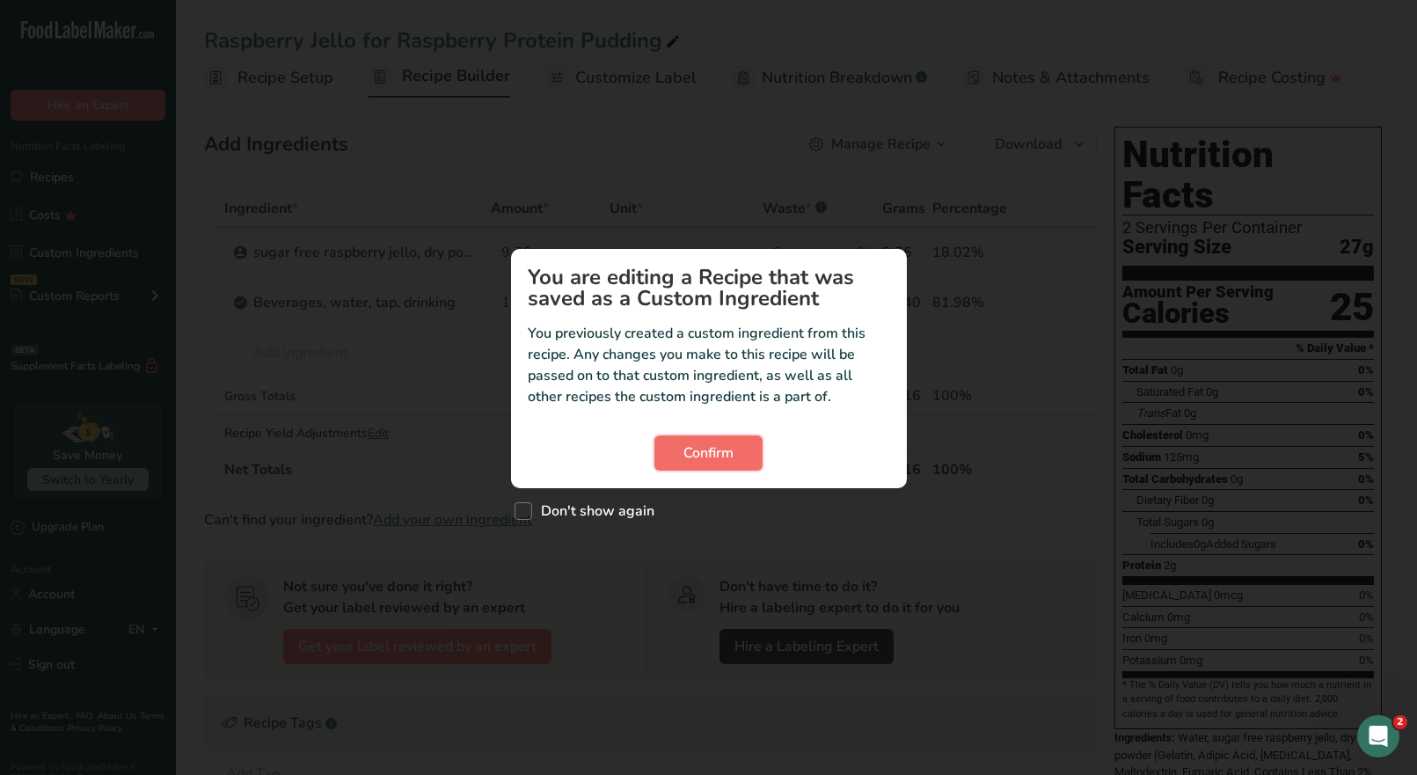
click at [727, 450] on span "Confirm" at bounding box center [709, 453] width 50 height 21
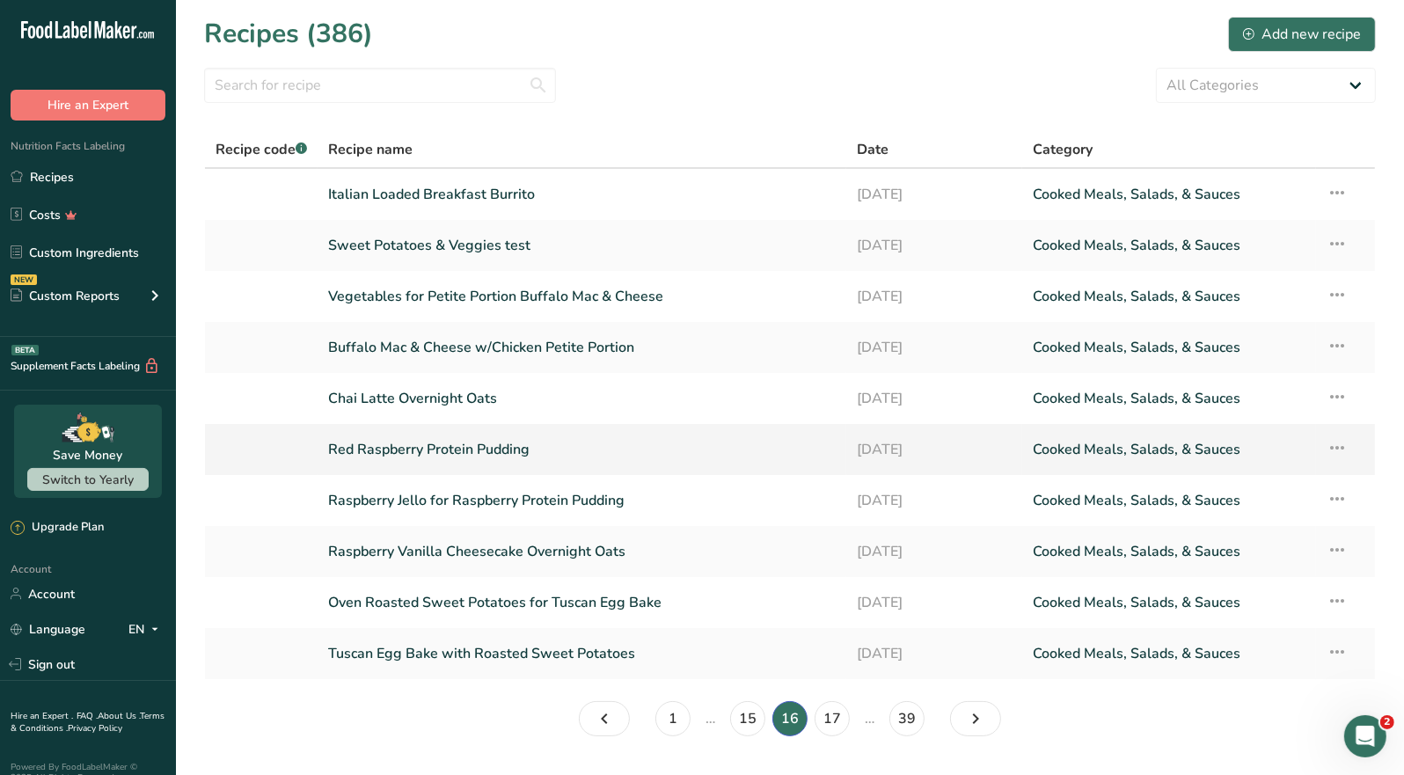
click at [472, 448] on link "Red Raspberry Protein Pudding" at bounding box center [582, 449] width 508 height 37
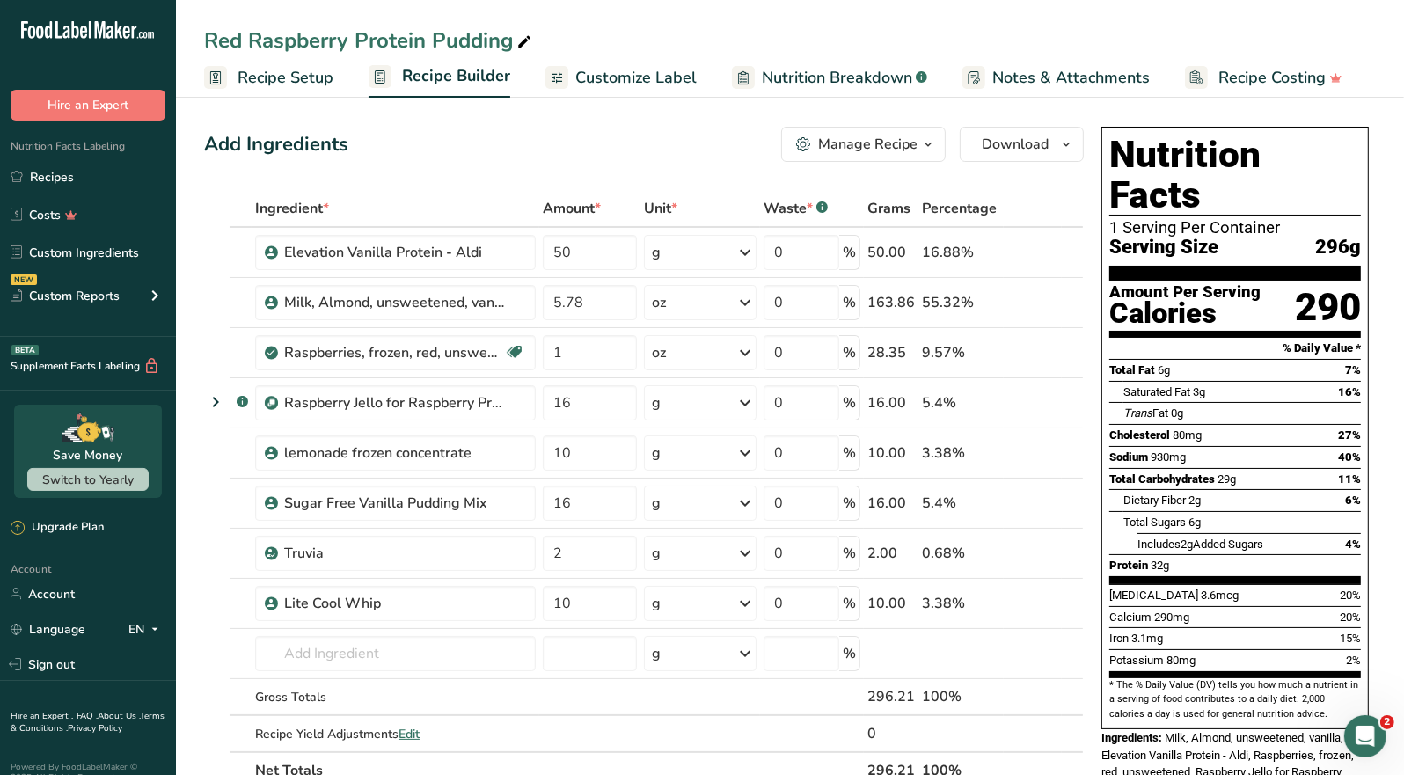
click at [926, 150] on icon "button" at bounding box center [928, 145] width 14 height 22
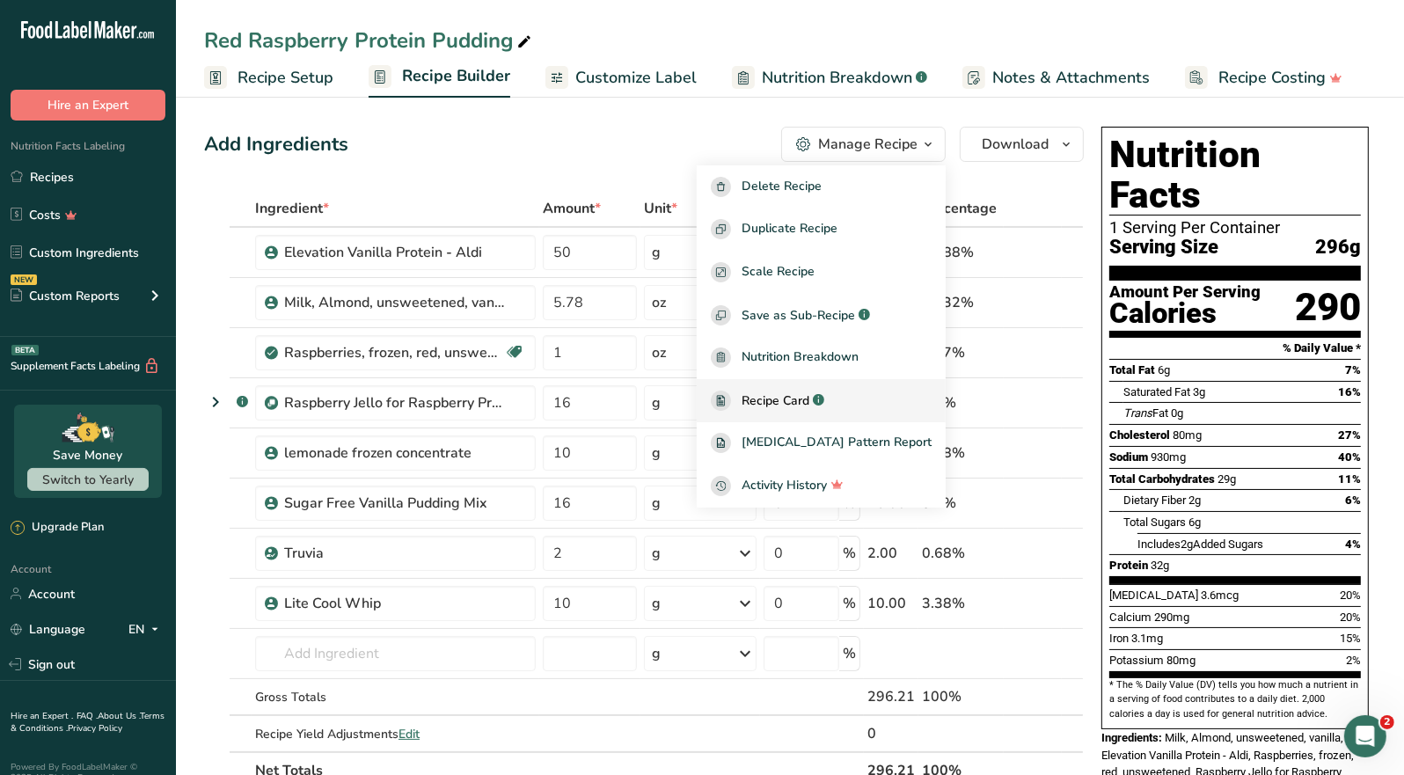
click at [802, 404] on span "Recipe Card" at bounding box center [776, 401] width 68 height 18
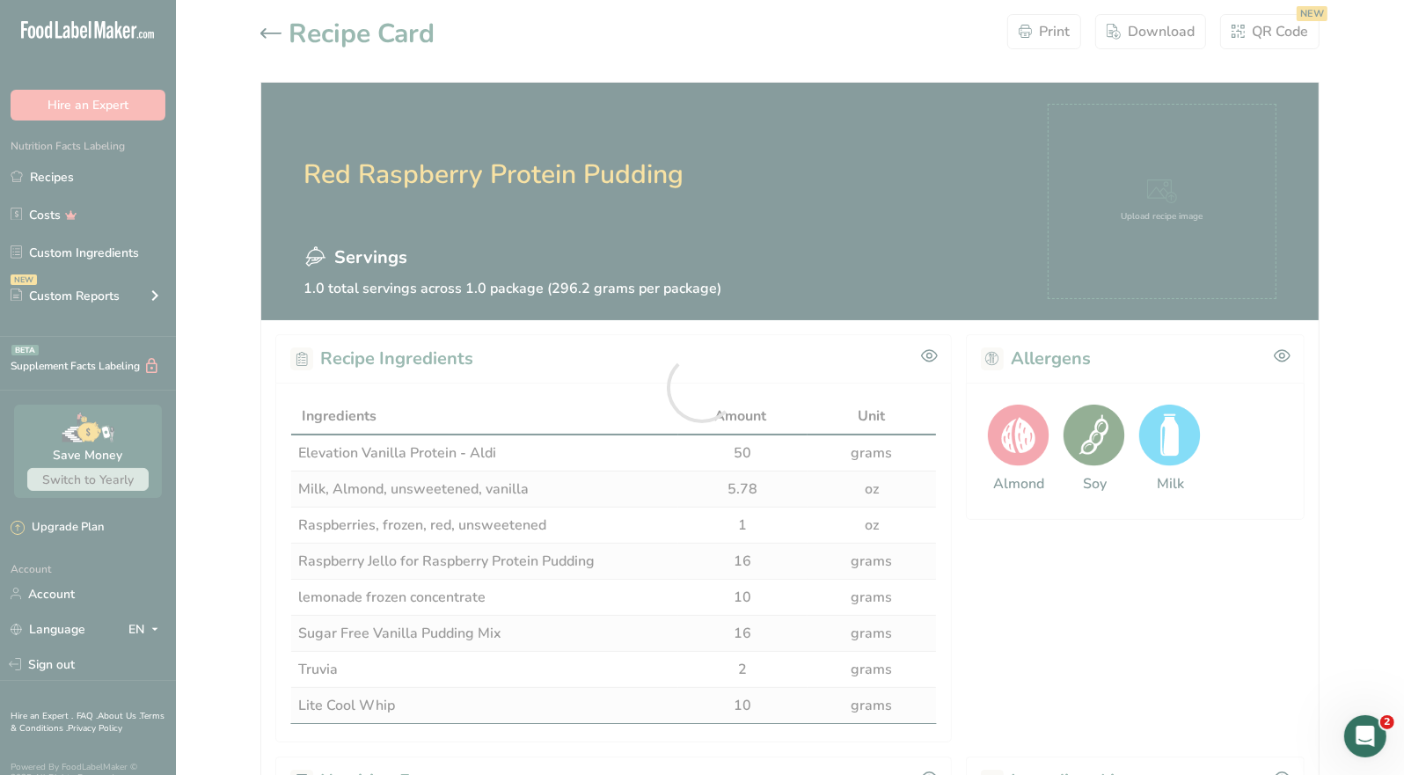
scroll to position [184, 0]
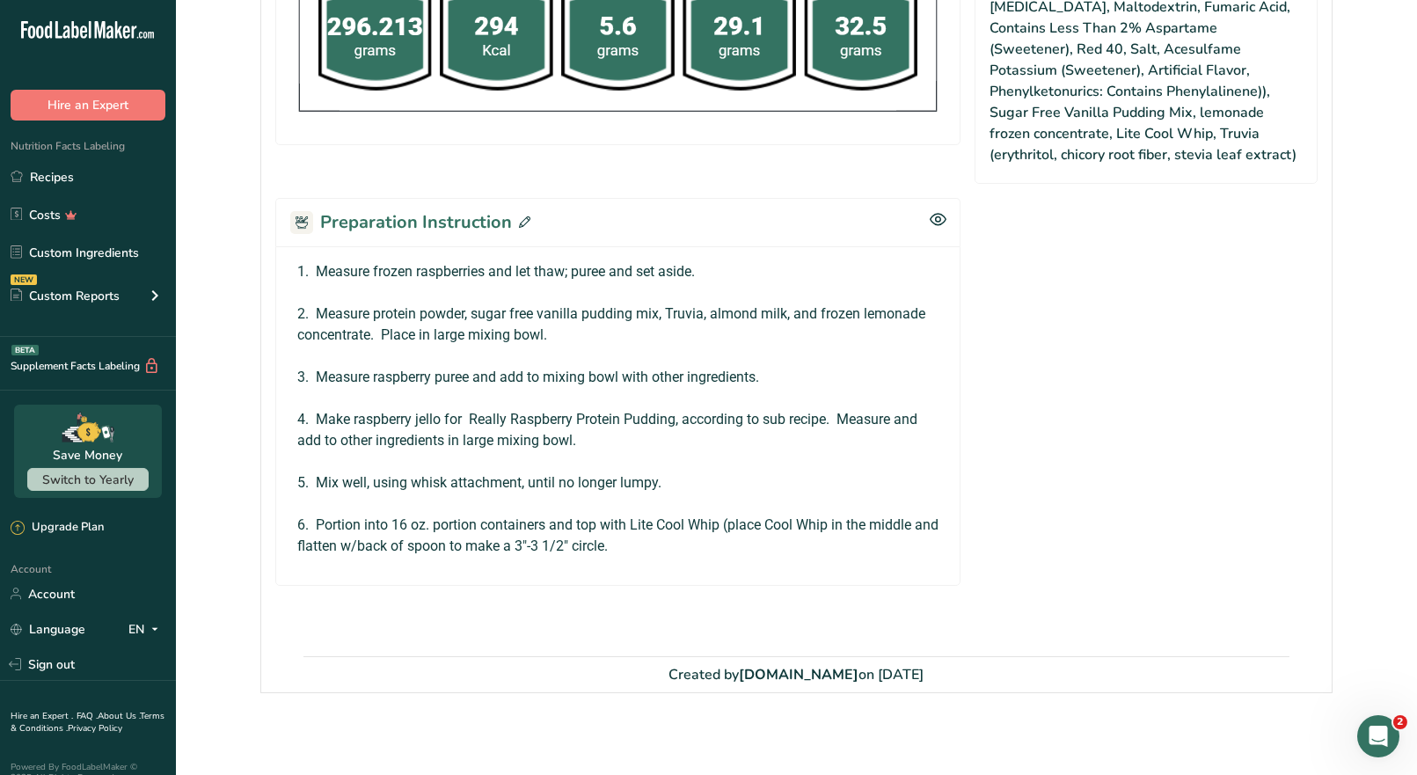
scroll to position [929, 0]
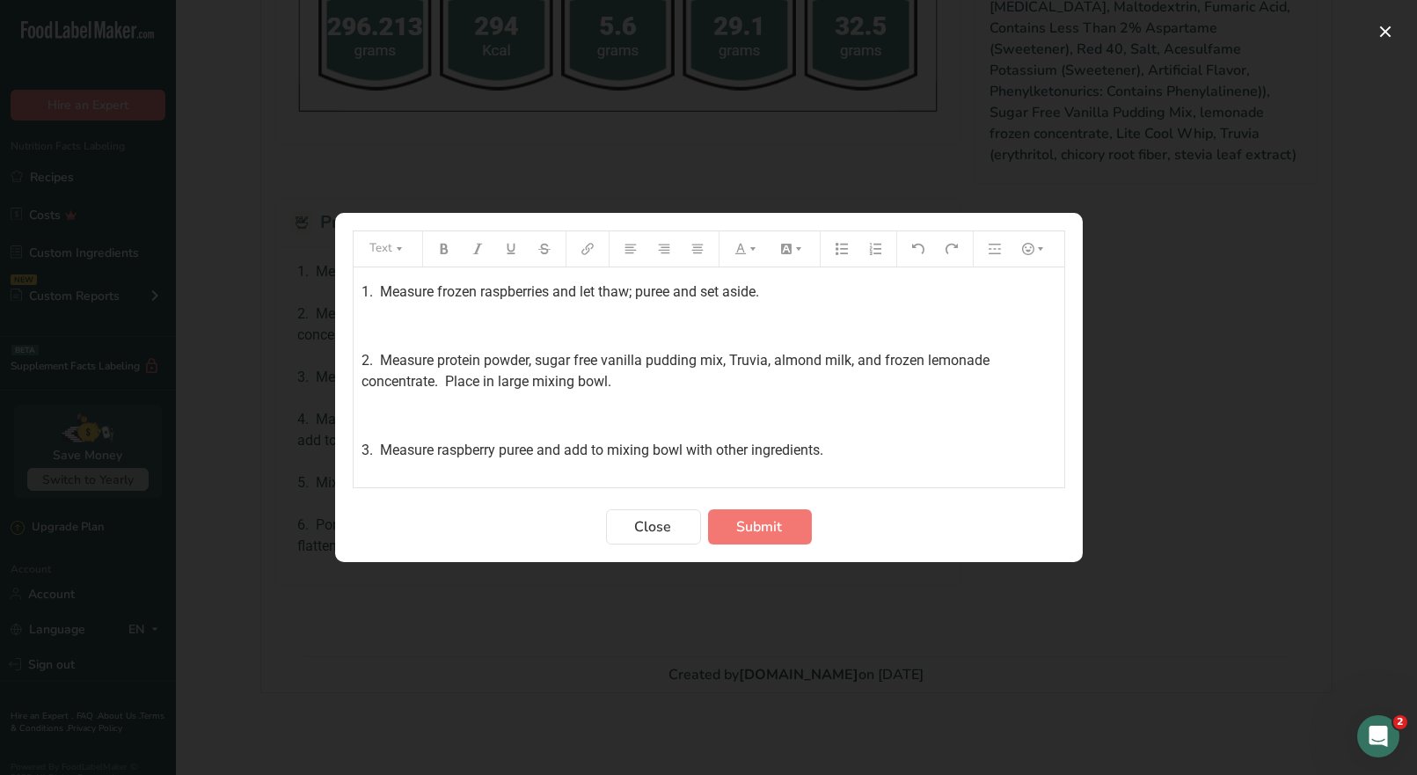
click at [360, 287] on div "1. Measure frozen raspberries and let thaw; puree and set aside. ﻿ 2. Measure p…" at bounding box center [709, 488] width 711 height 442
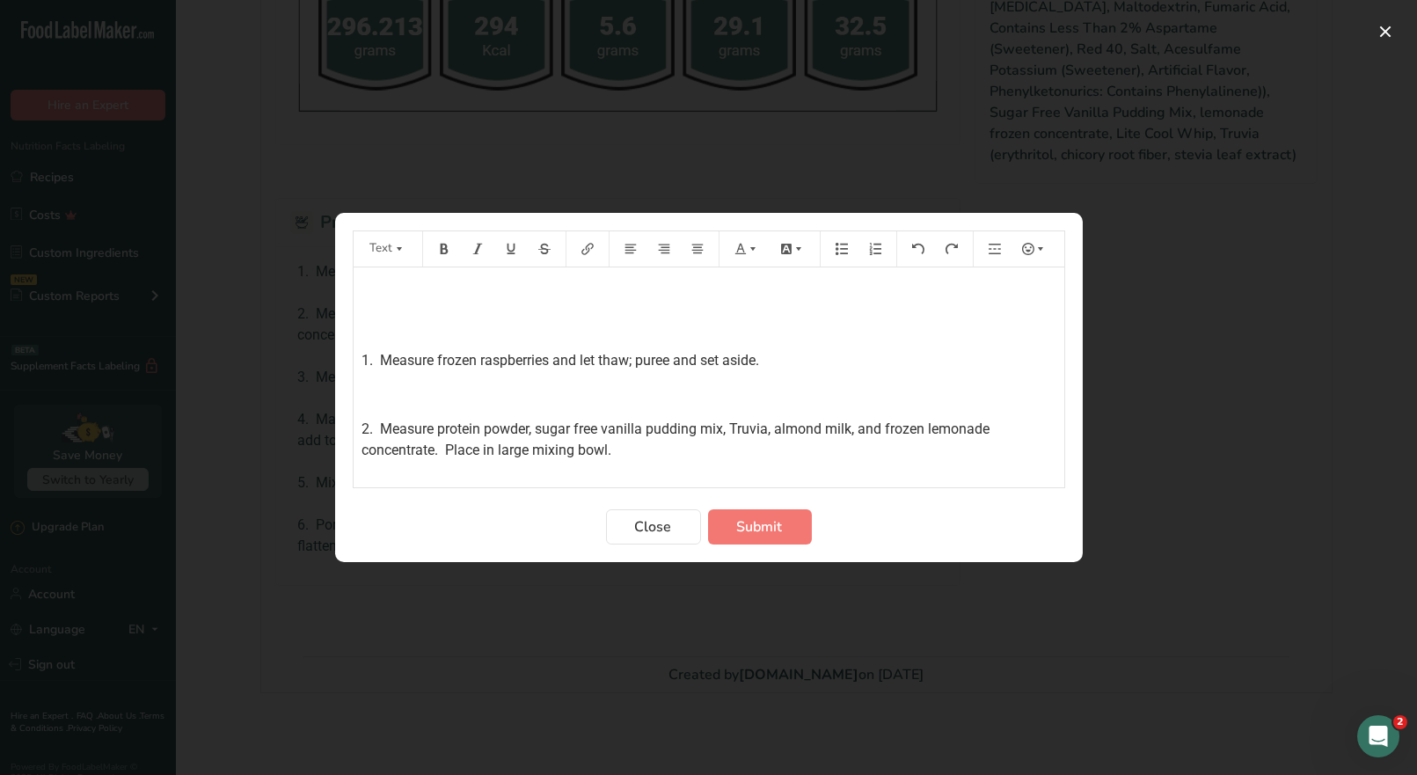
click at [370, 290] on p "﻿" at bounding box center [709, 292] width 693 height 21
click at [440, 249] on icon "Preparation instructions modal" at bounding box center [444, 249] width 8 height 11
click at [750, 255] on button "Preparation instructions modal" at bounding box center [747, 249] width 39 height 28
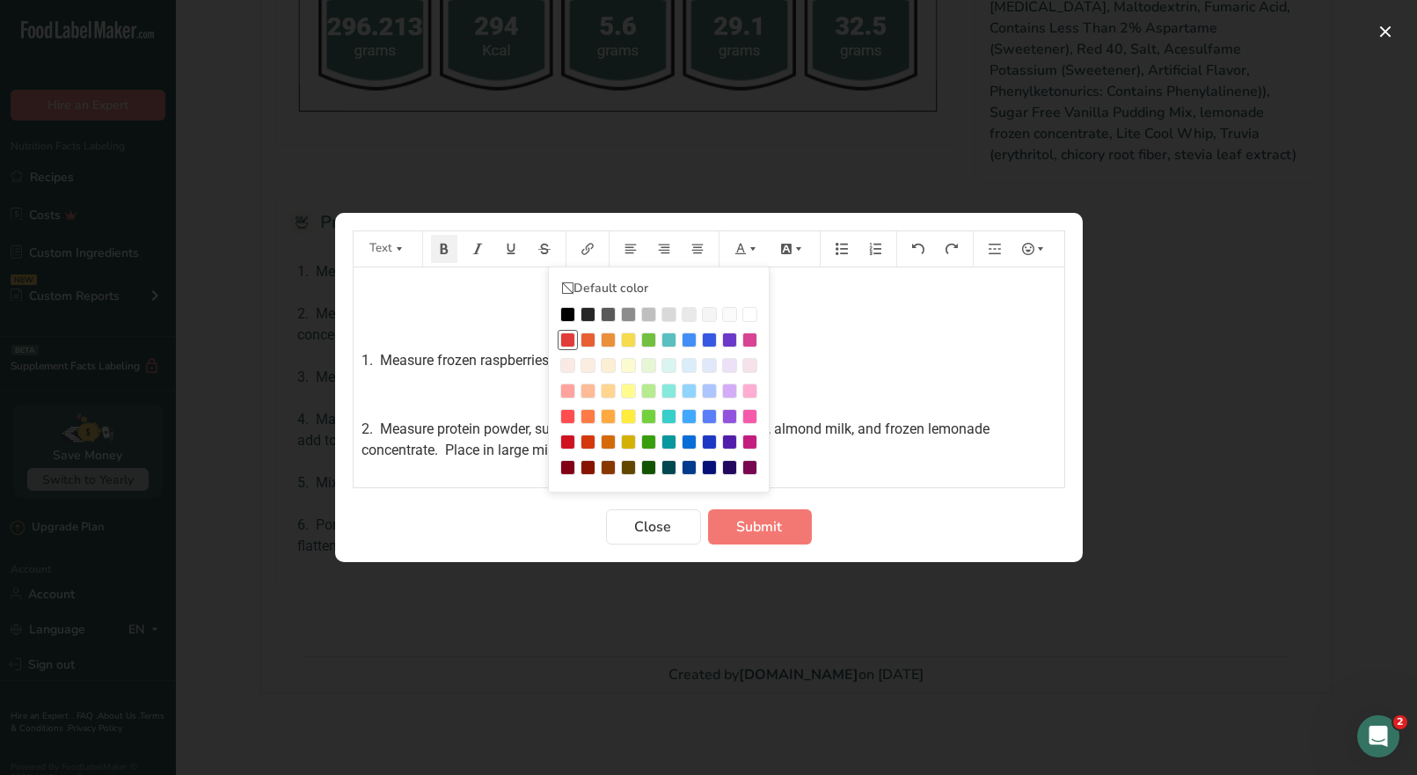
click at [567, 338] on div "Preparation instructions modal" at bounding box center [567, 340] width 15 height 15
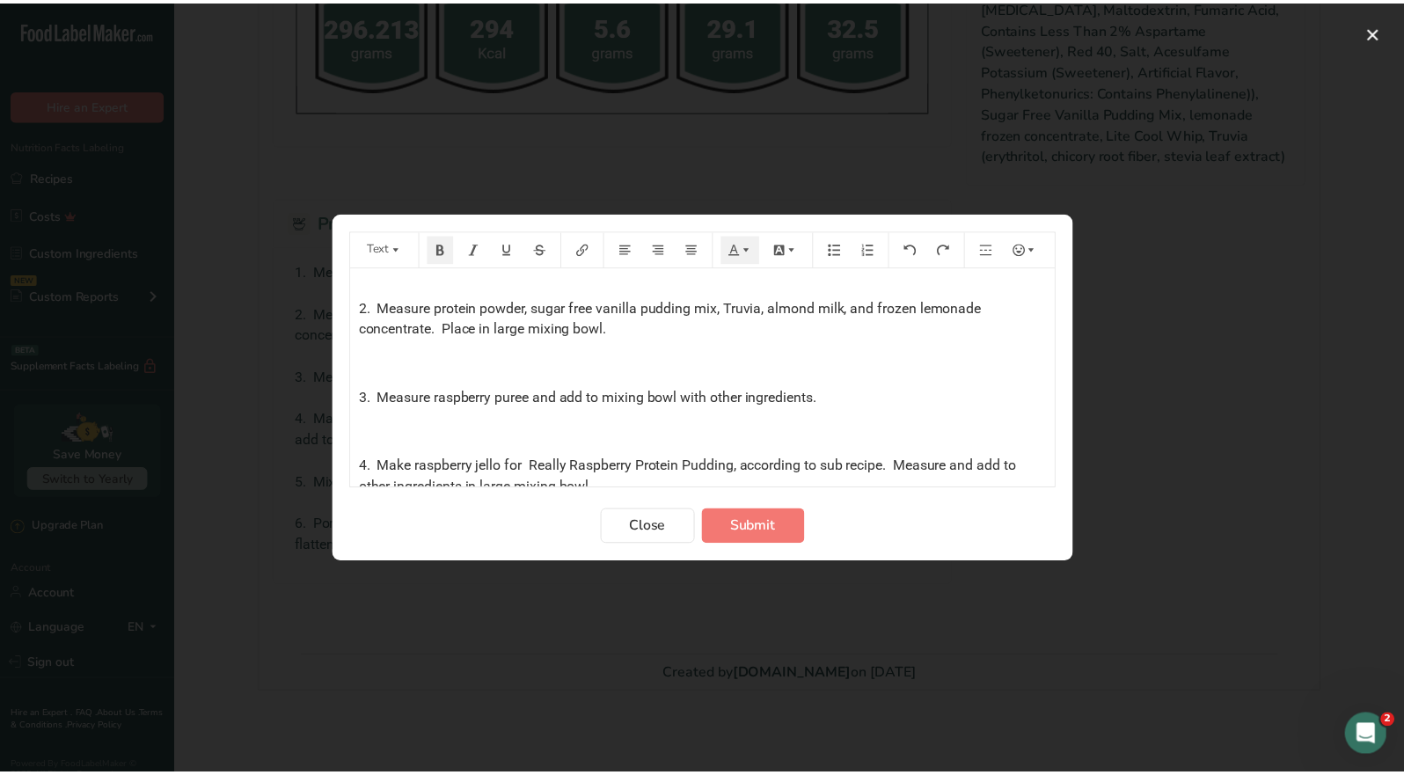
scroll to position [88, 0]
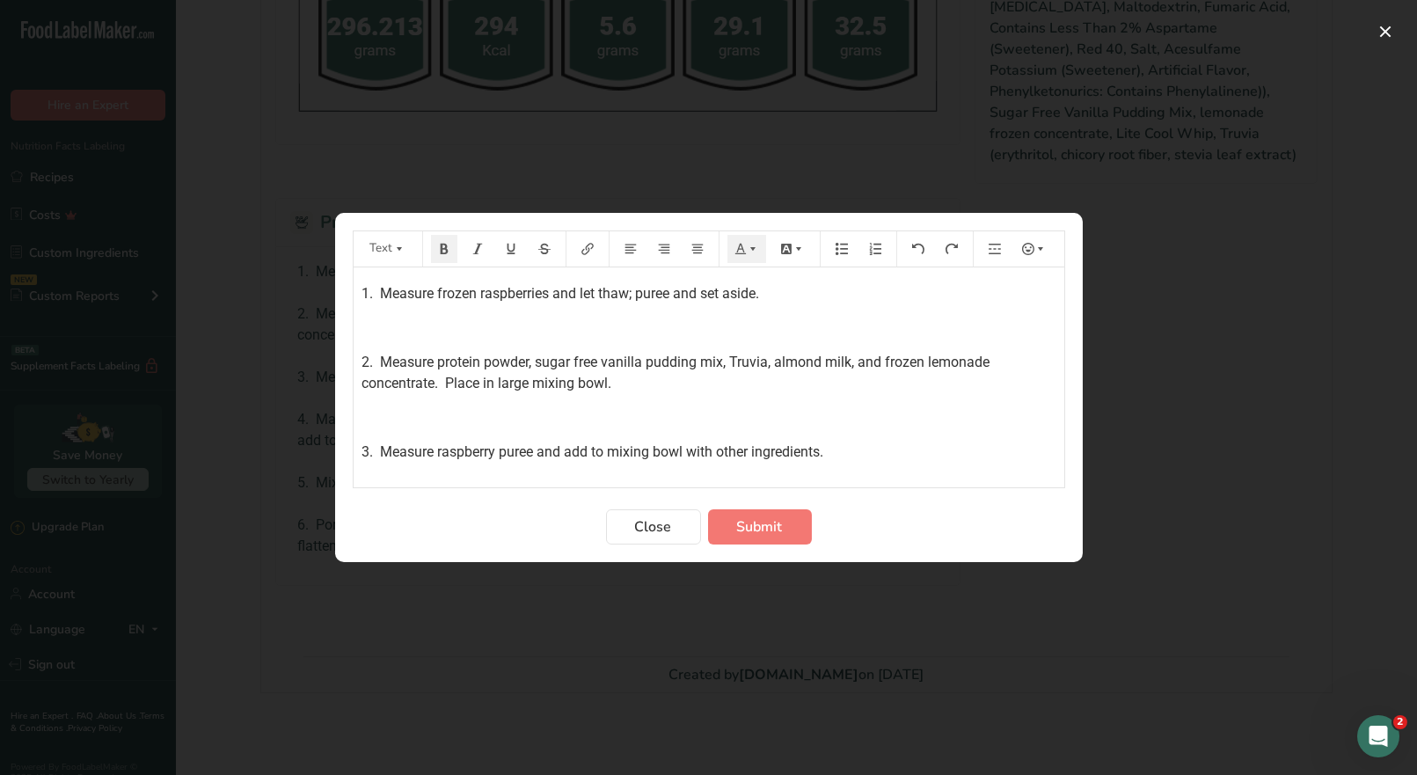
click at [436, 379] on span "2. Measure protein powder, sugar free vanilla pudding mix, Truvia, almond milk,…" at bounding box center [679, 373] width 632 height 38
click at [780, 532] on span "Submit" at bounding box center [760, 526] width 46 height 21
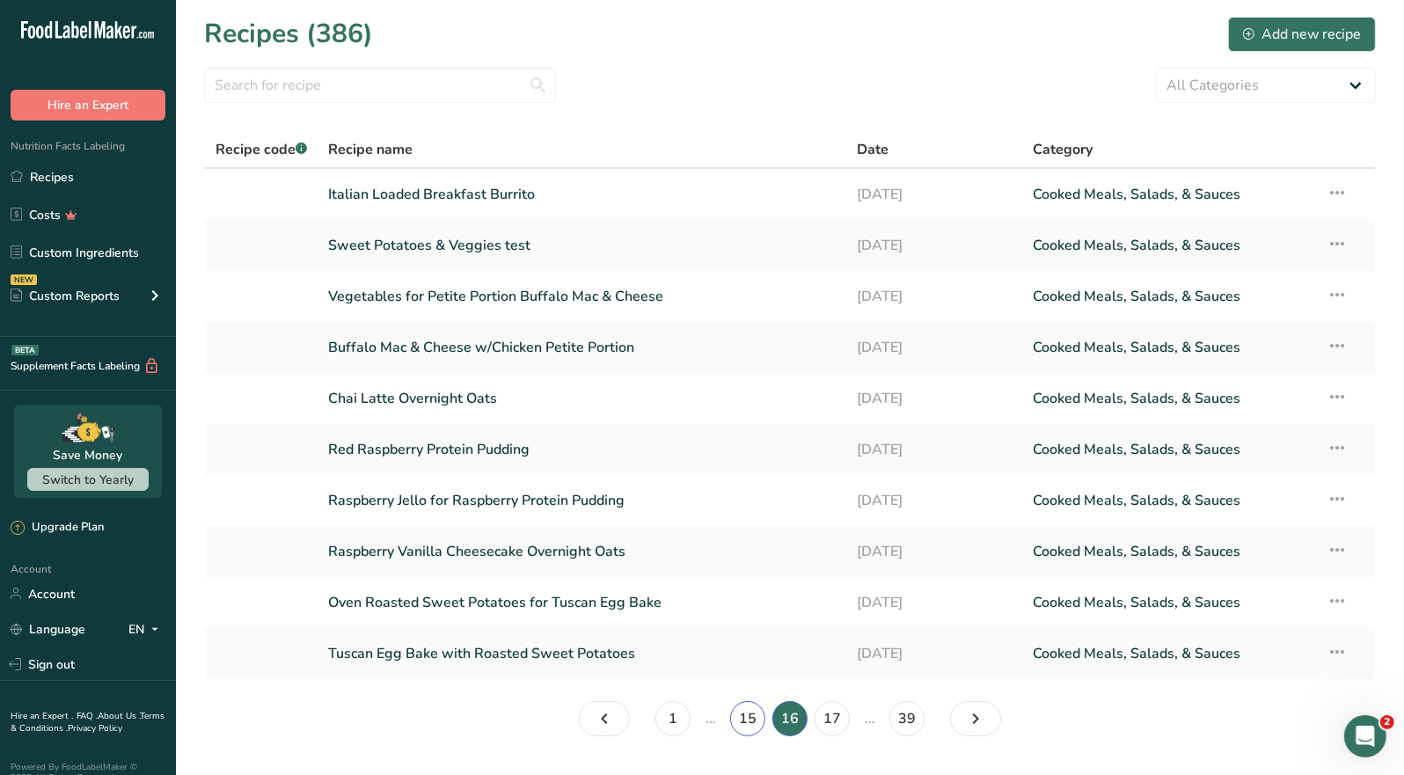
click at [740, 716] on link "15" at bounding box center [747, 718] width 35 height 35
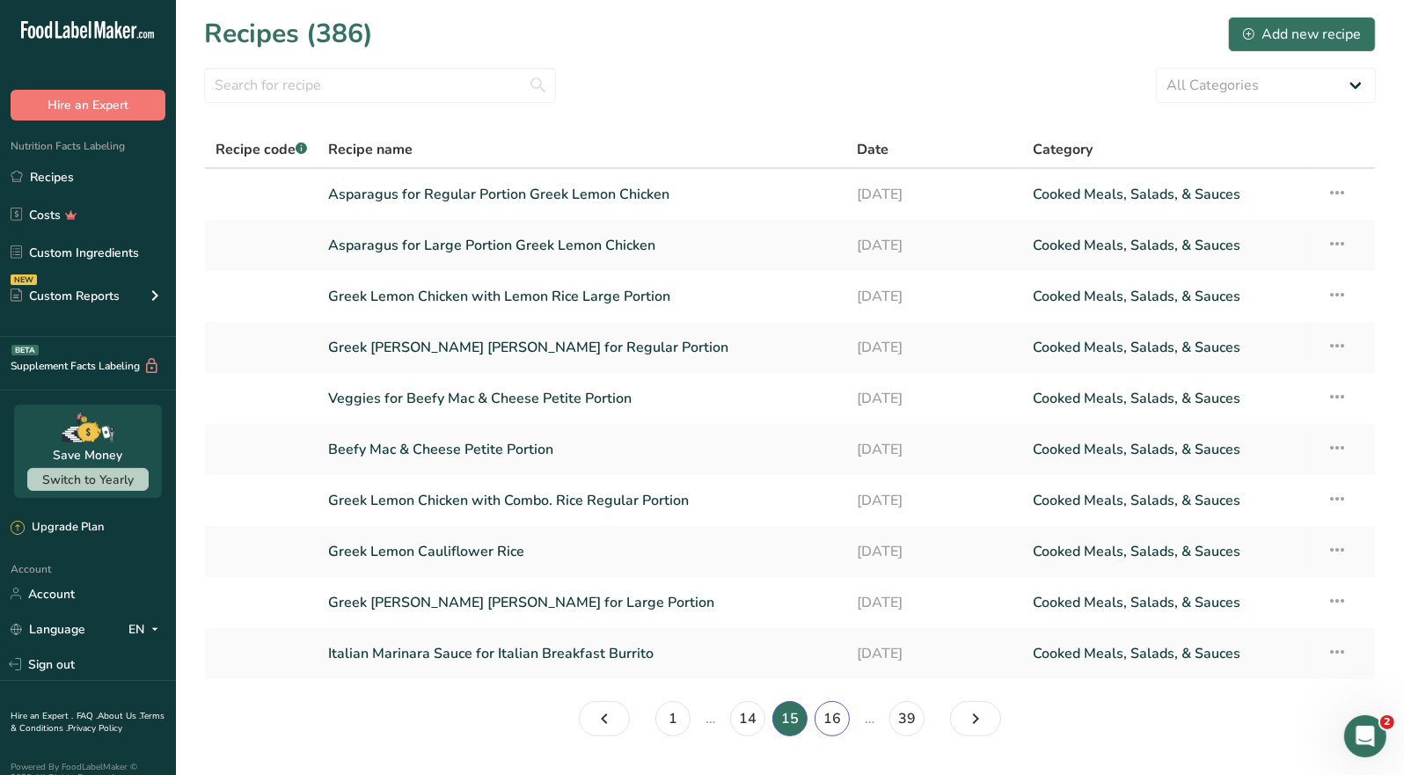
click at [839, 714] on link "16" at bounding box center [832, 718] width 35 height 35
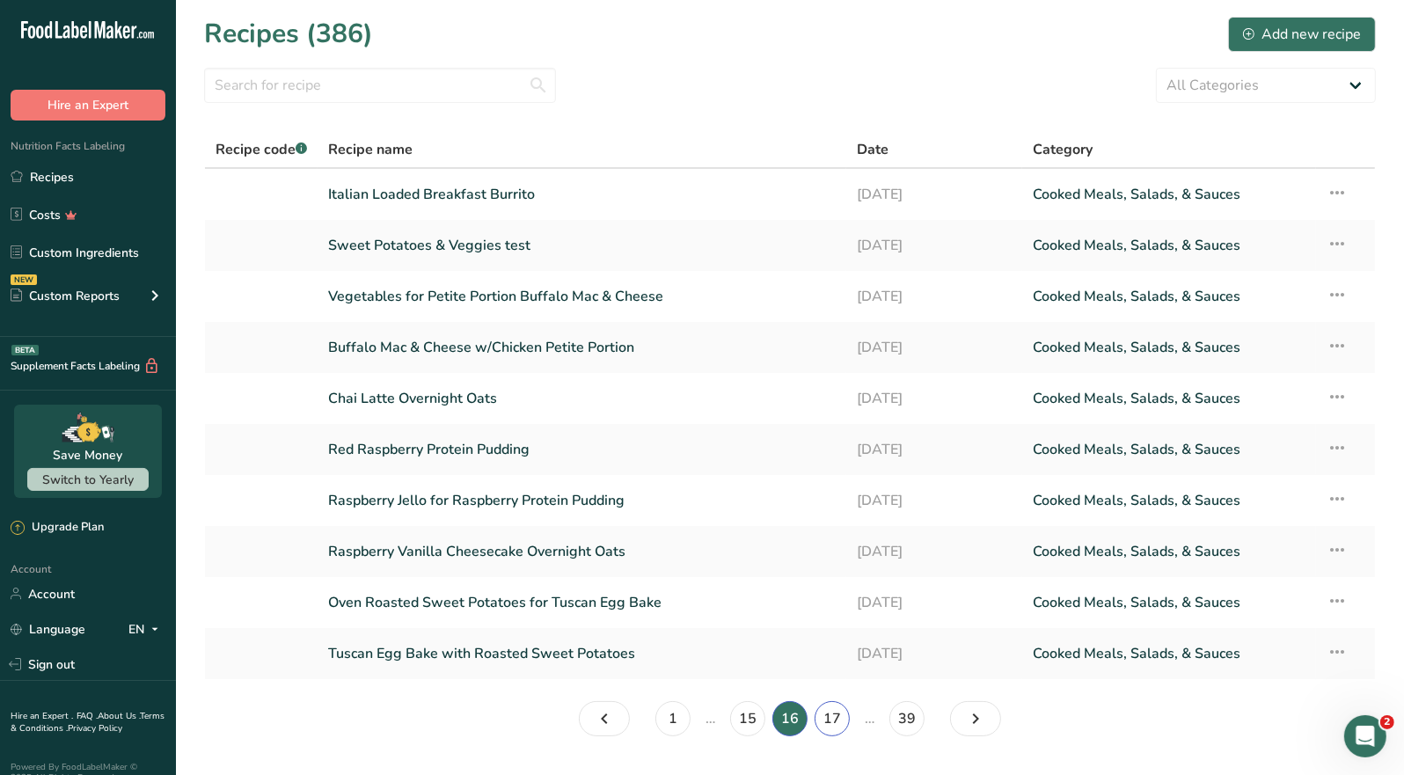
click at [833, 716] on link "17" at bounding box center [832, 718] width 35 height 35
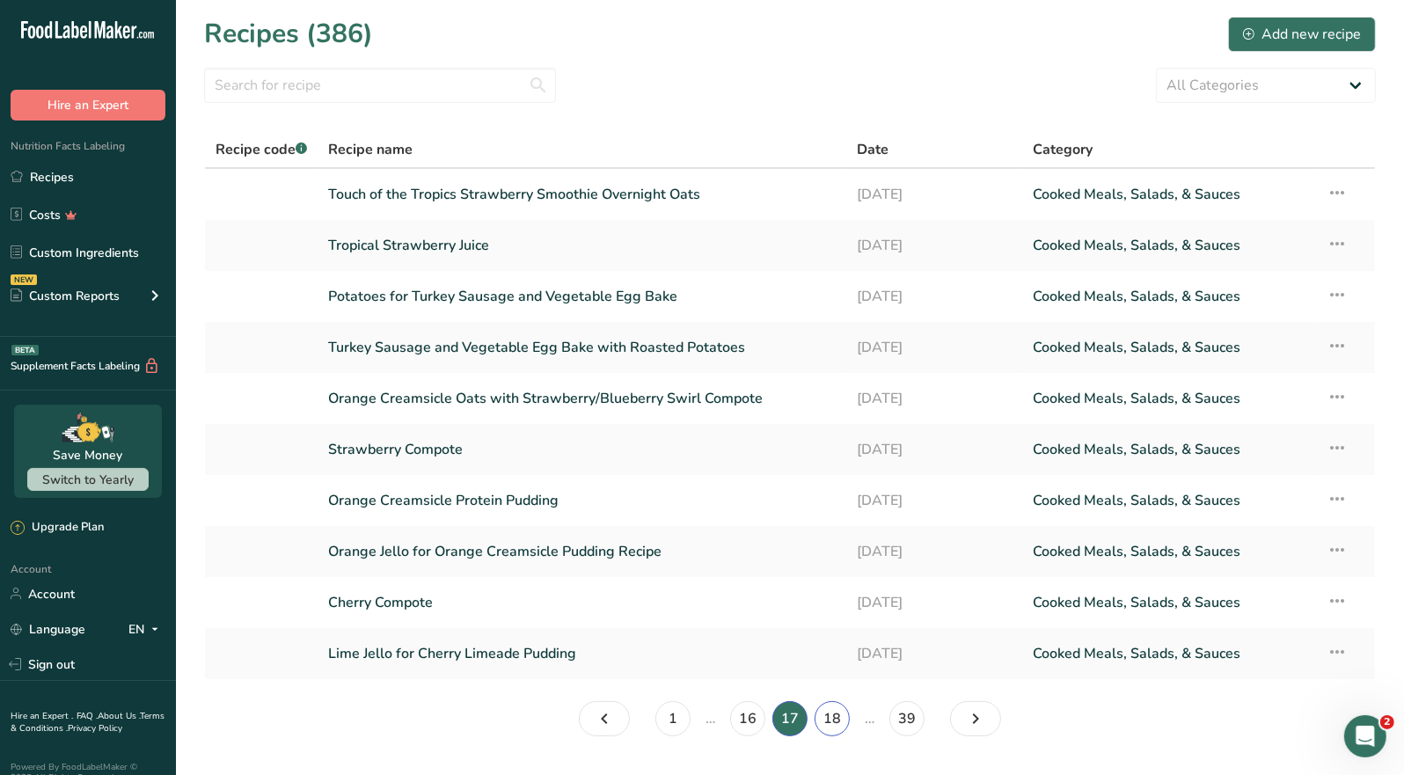
click at [833, 717] on link "18" at bounding box center [832, 718] width 35 height 35
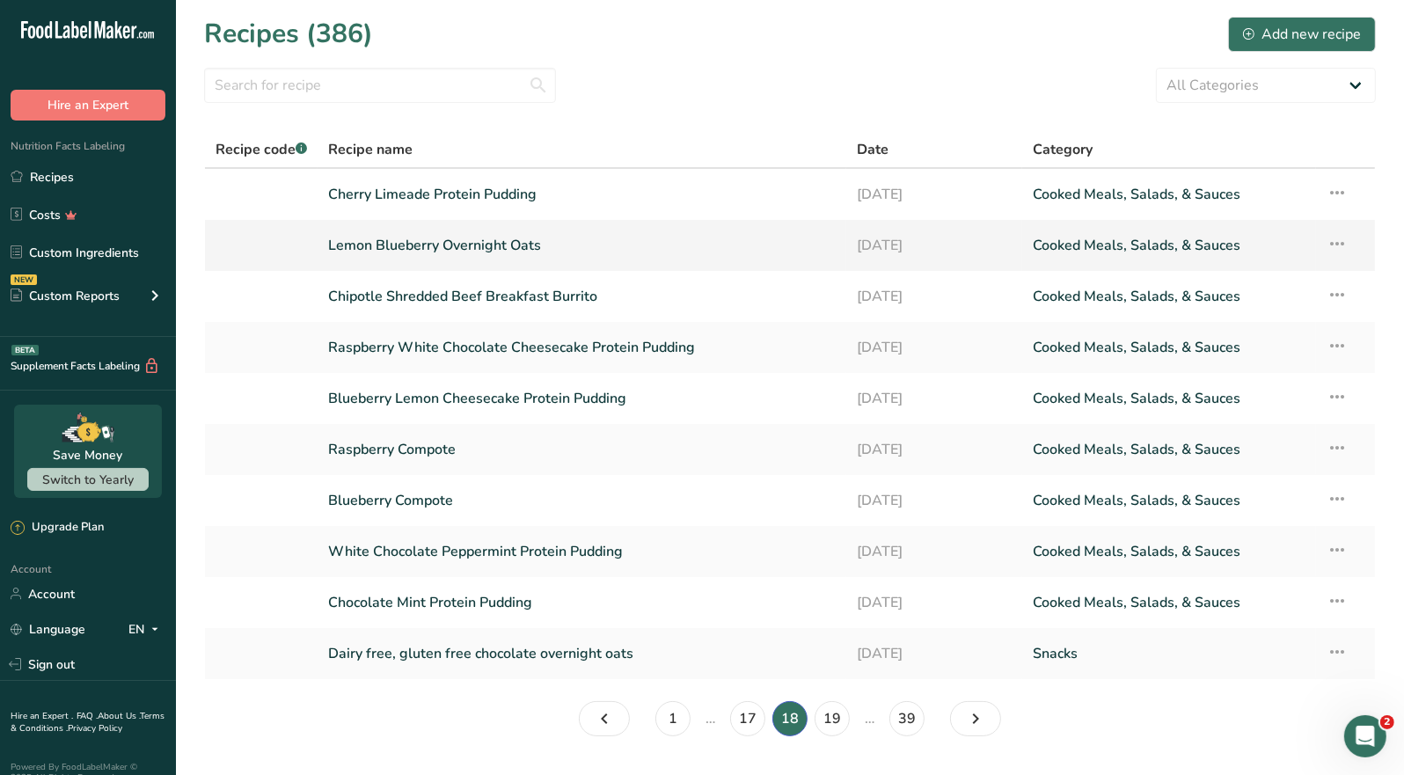
click at [493, 249] on link "Lemon Blueberry Overnight Oats" at bounding box center [582, 245] width 508 height 37
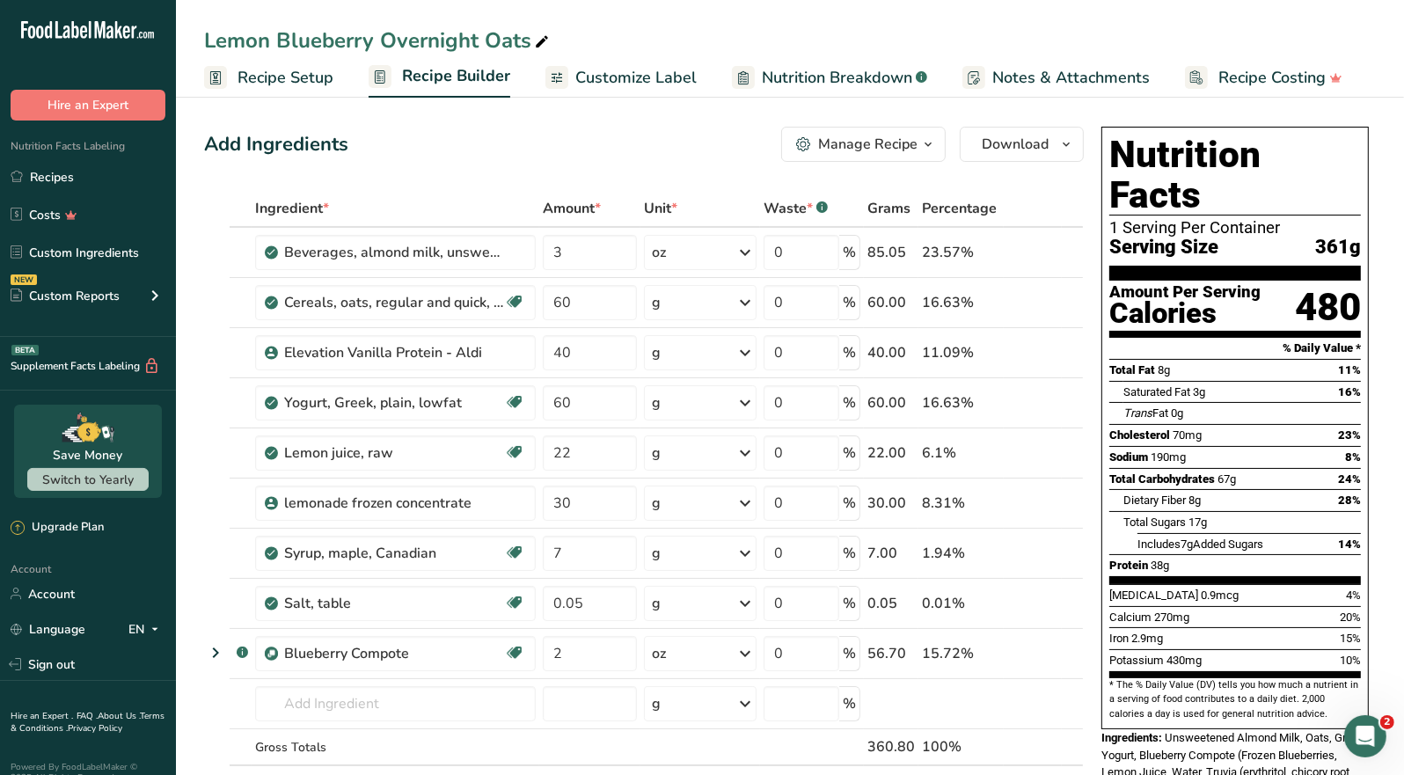
click at [896, 150] on div "Manage Recipe" at bounding box center [867, 144] width 99 height 21
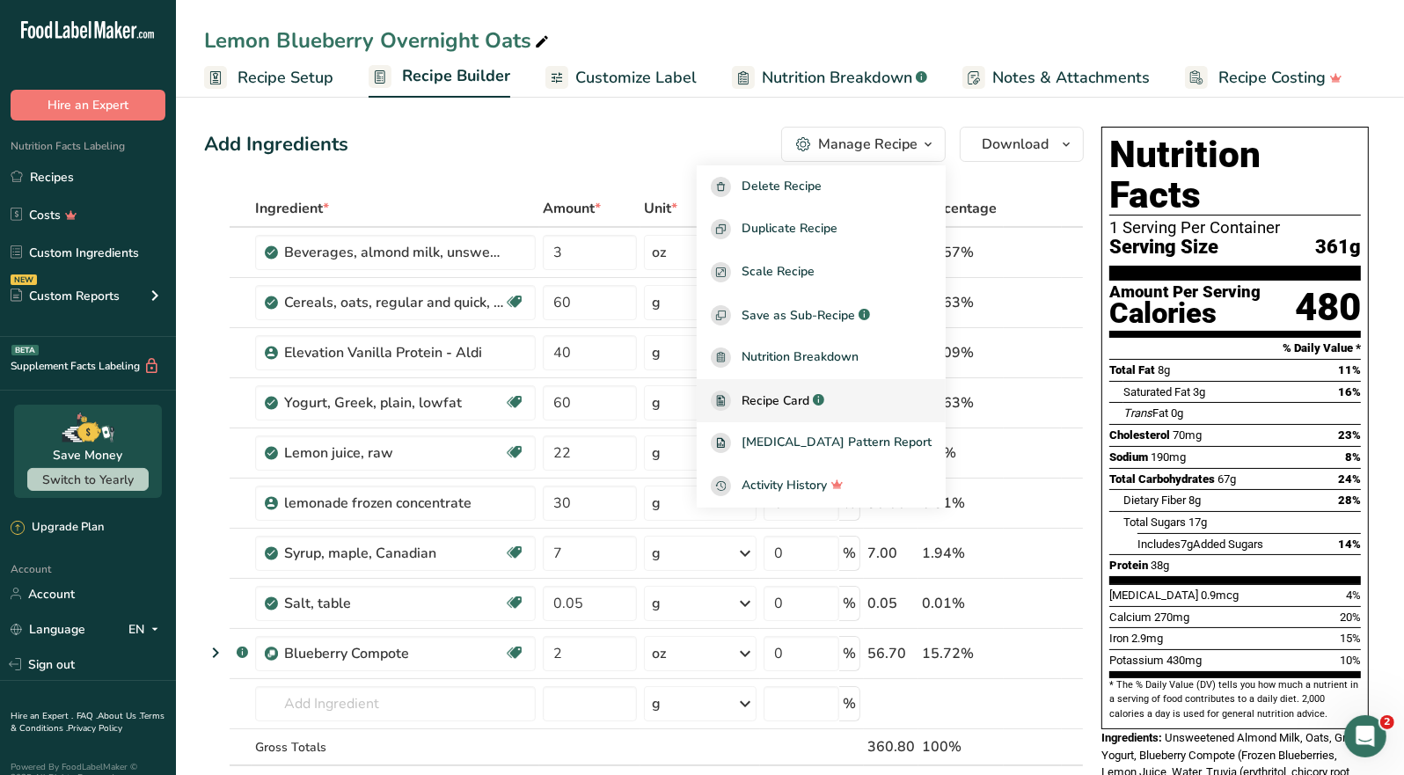
click at [809, 399] on span "Recipe Card" at bounding box center [776, 401] width 68 height 18
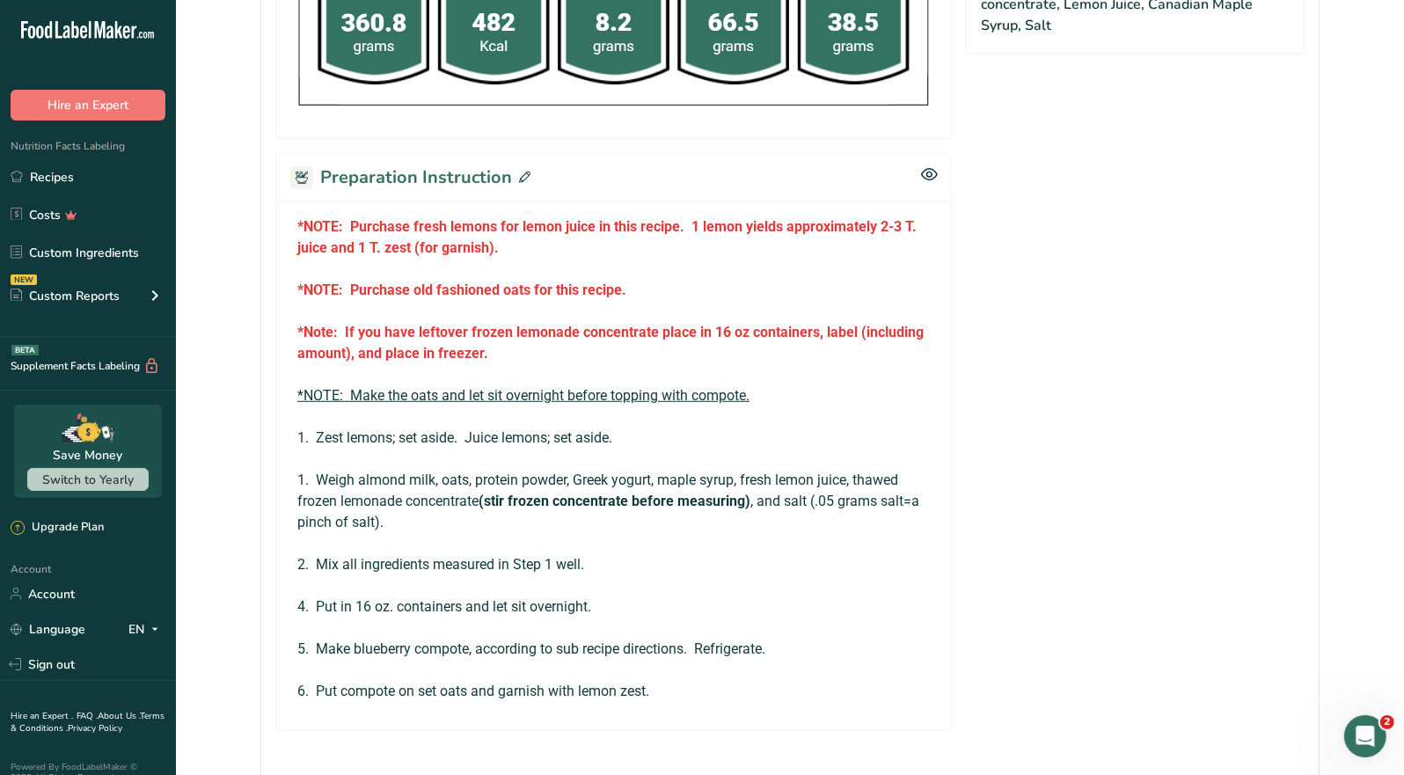
scroll to position [967, 0]
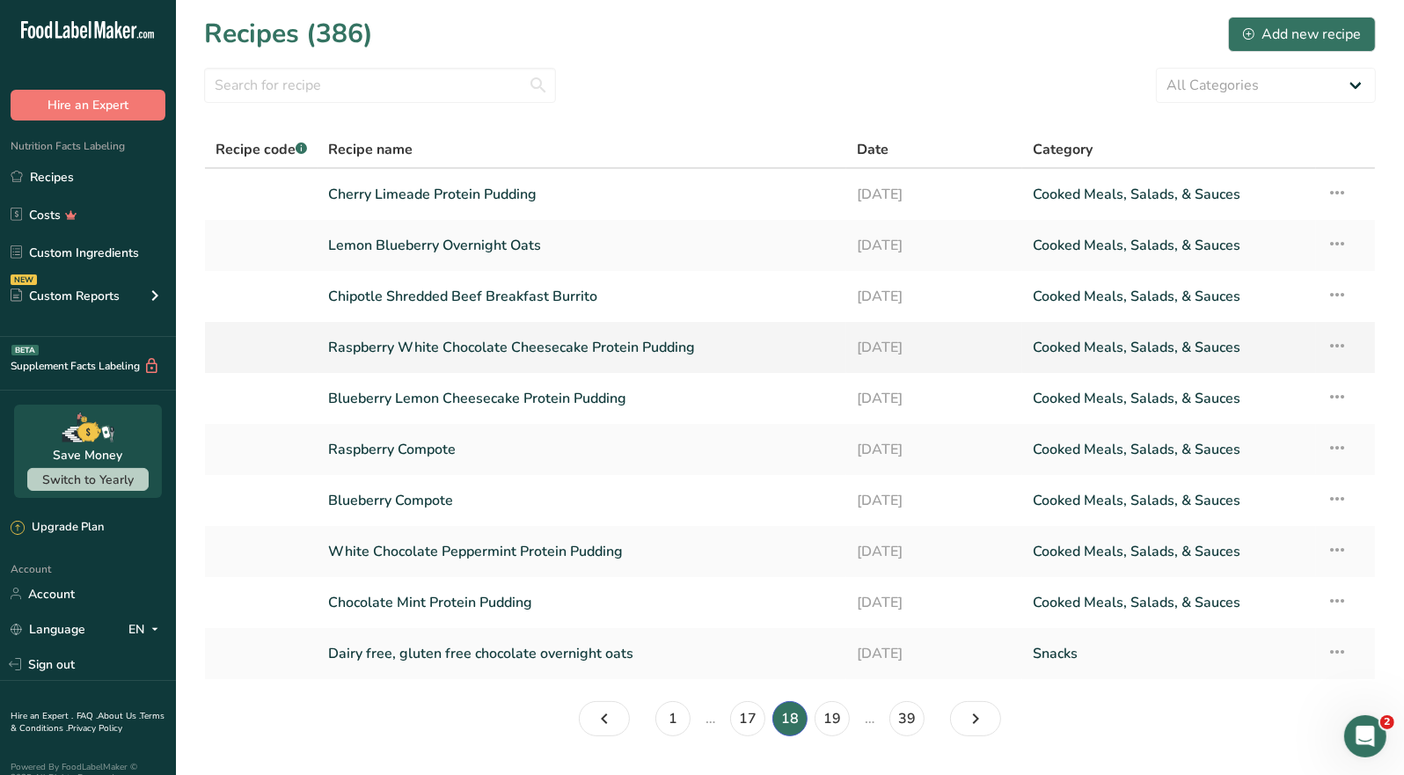
click at [524, 357] on link "Raspberry White Chocolate Cheesecake Protein Pudding" at bounding box center [582, 347] width 508 height 37
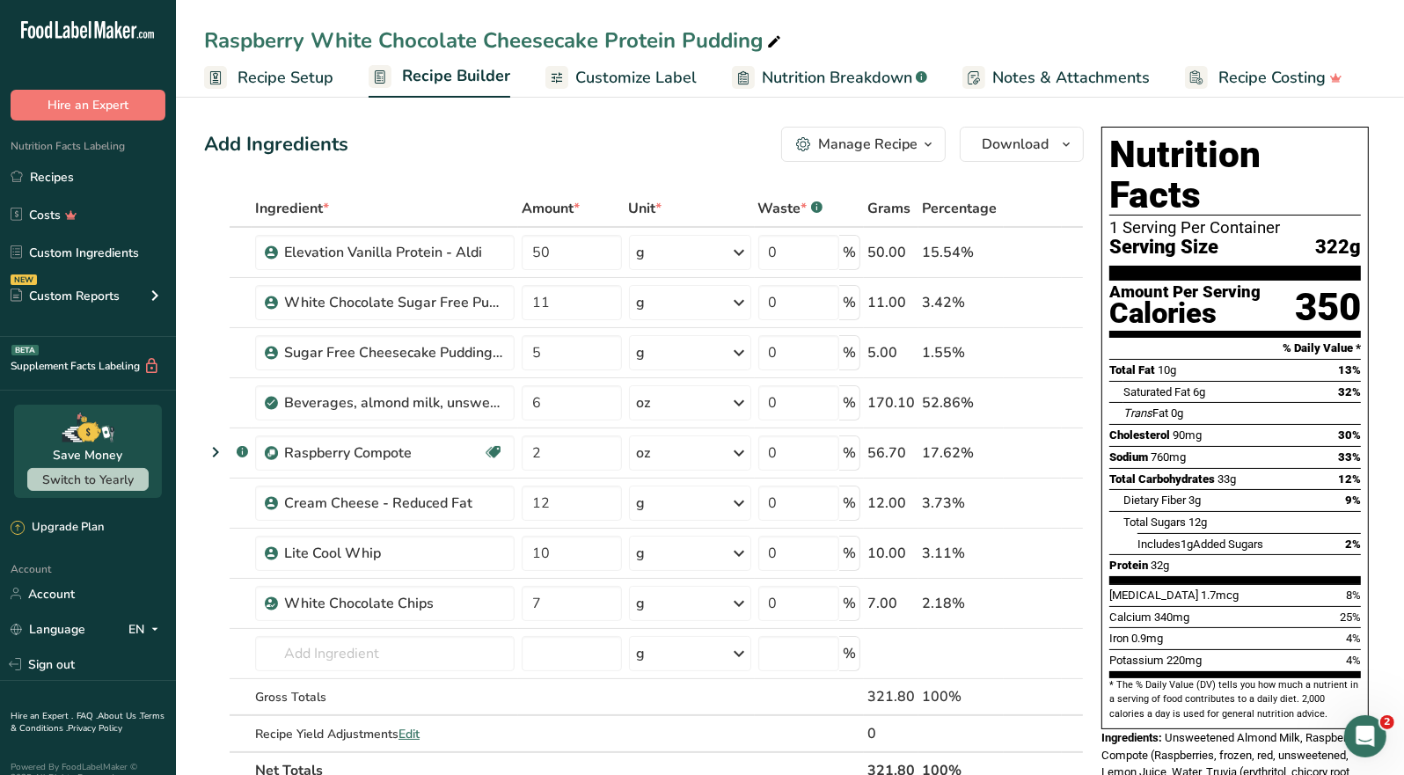
click at [897, 155] on button "Manage Recipe" at bounding box center [863, 144] width 165 height 35
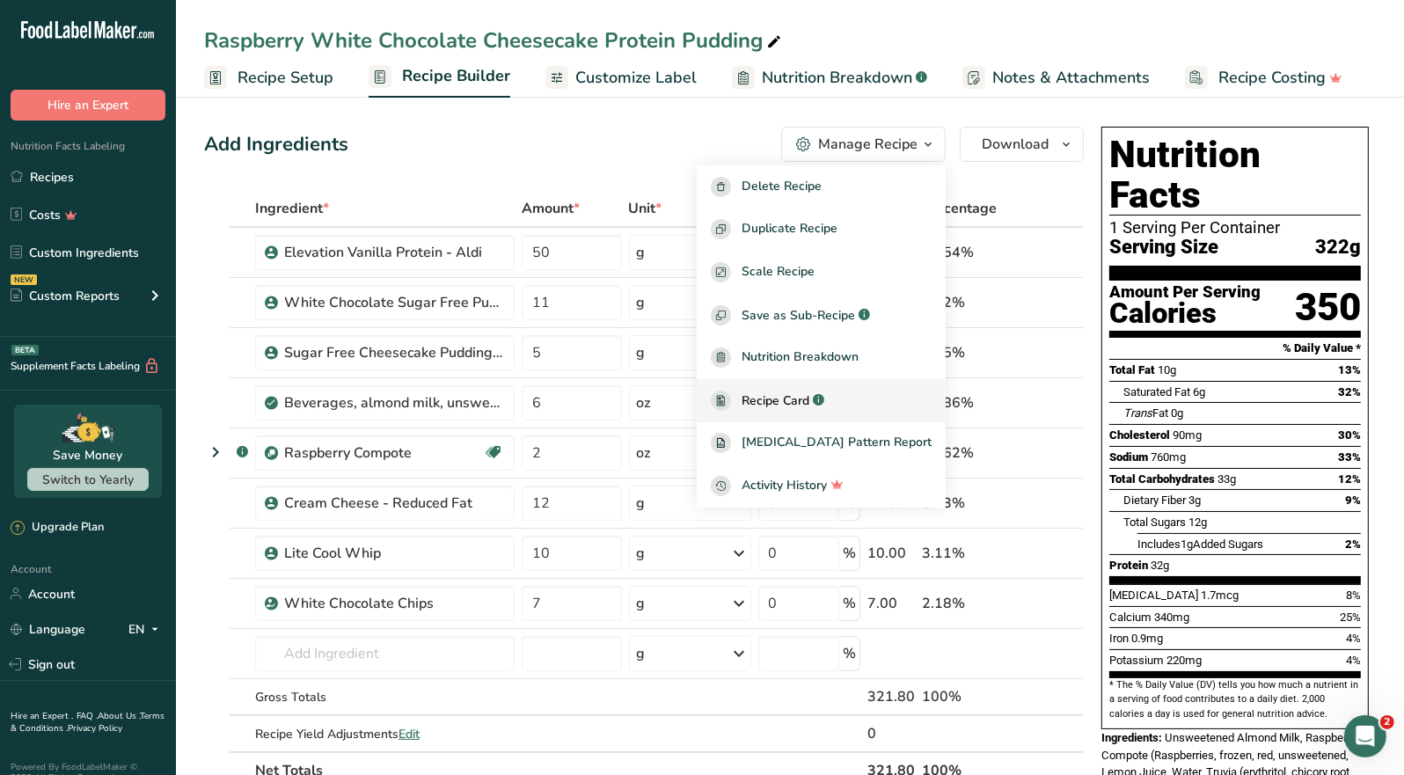
click at [816, 412] on link "Recipe Card .a-a{fill:#347362;}.b-a{fill:#fff;}" at bounding box center [821, 400] width 249 height 43
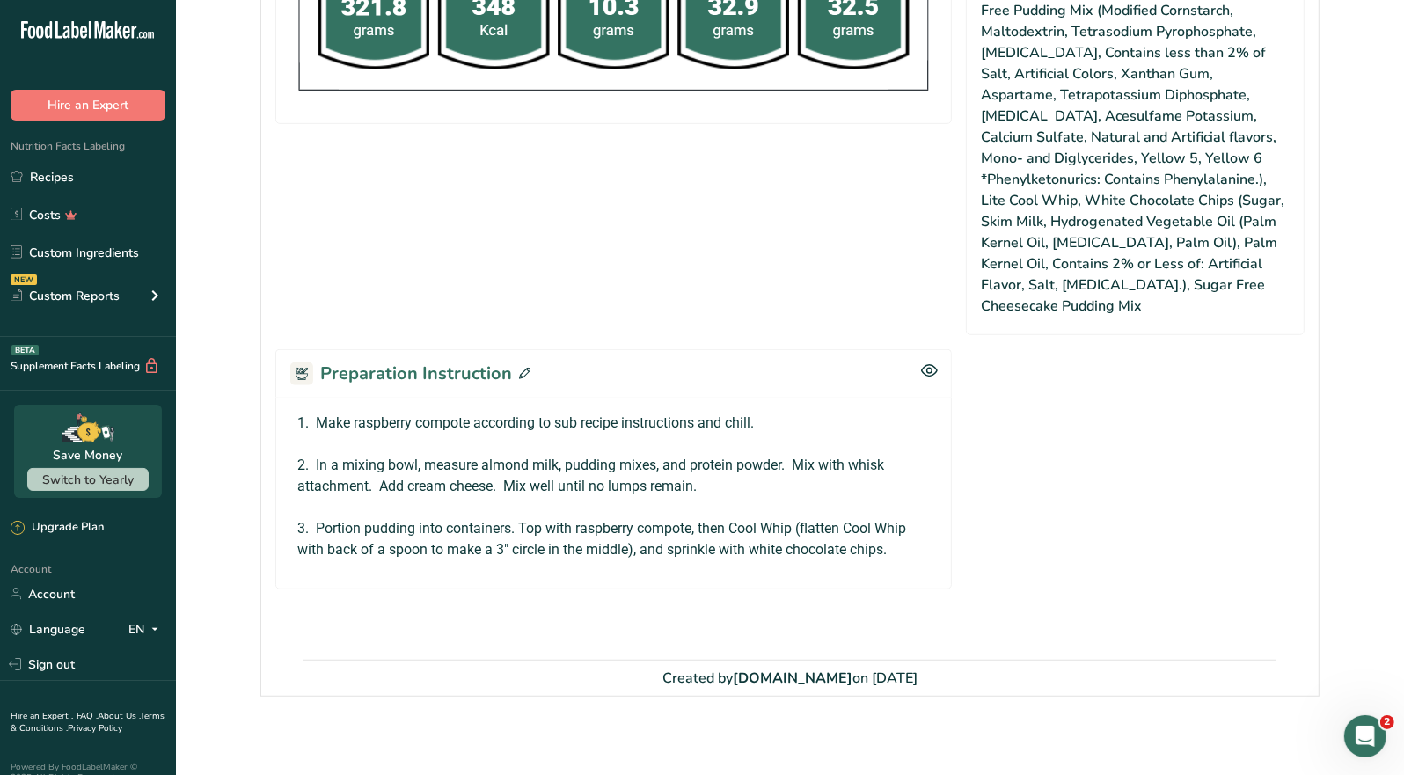
scroll to position [949, 0]
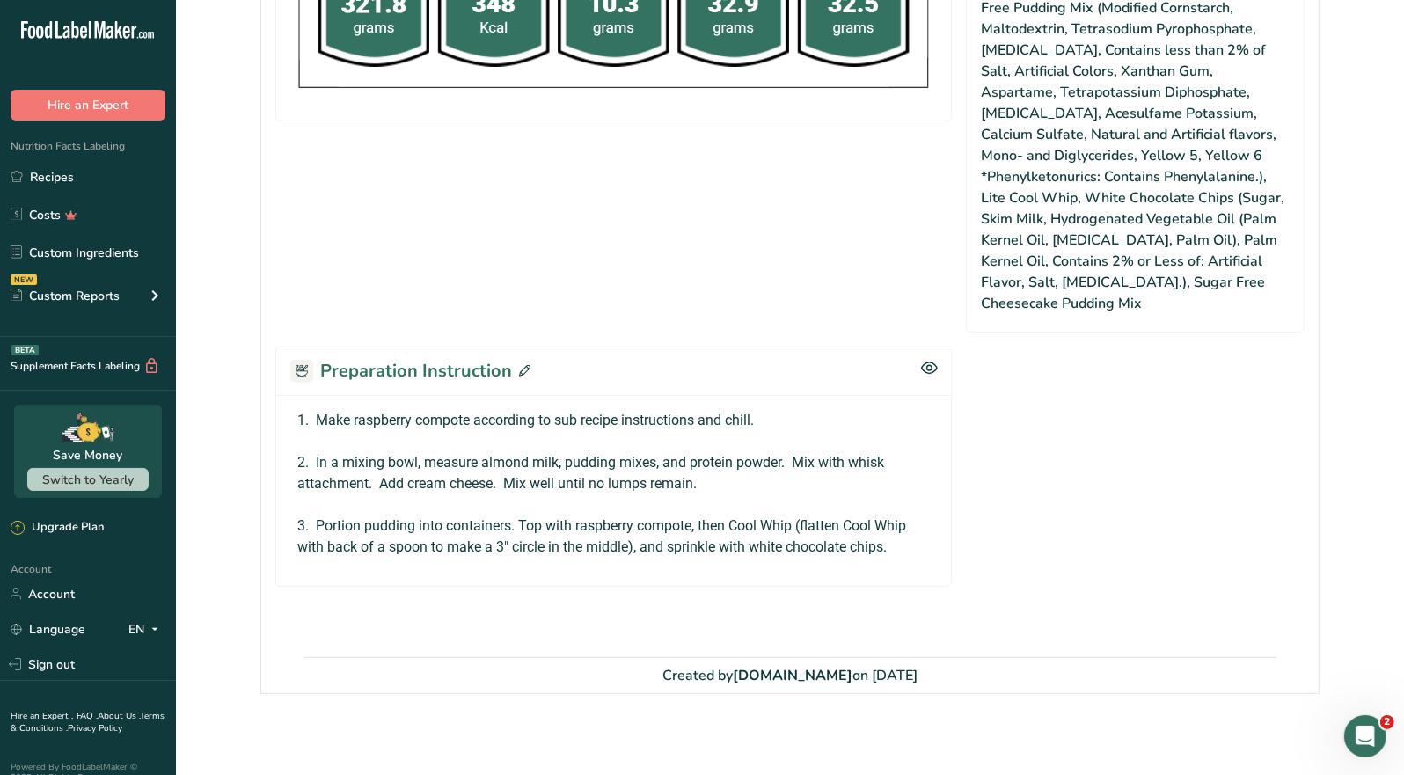
click at [524, 370] on icon at bounding box center [524, 370] width 11 height 11
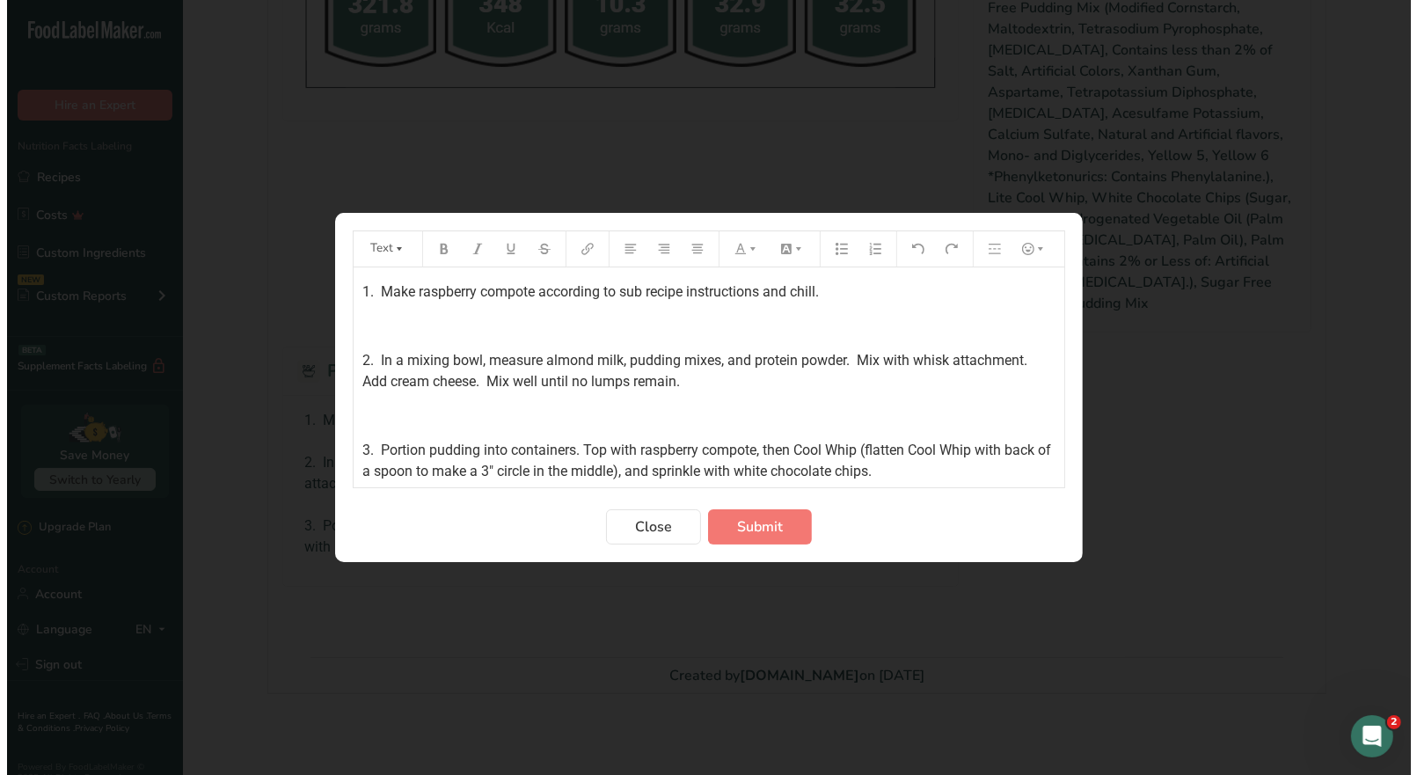
scroll to position [929, 0]
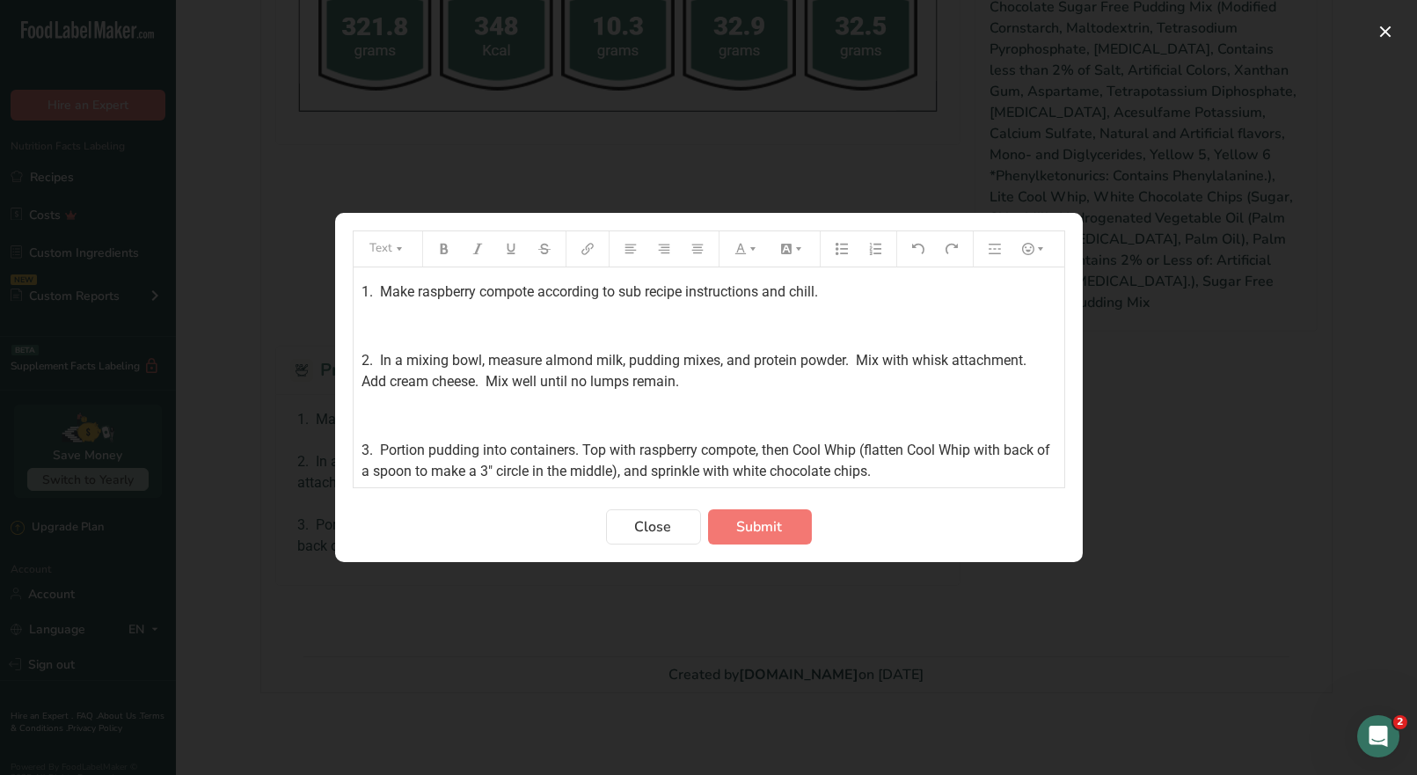
click at [363, 292] on span "1. Make raspberry compote according to sub recipe instructions and chill." at bounding box center [591, 291] width 457 height 17
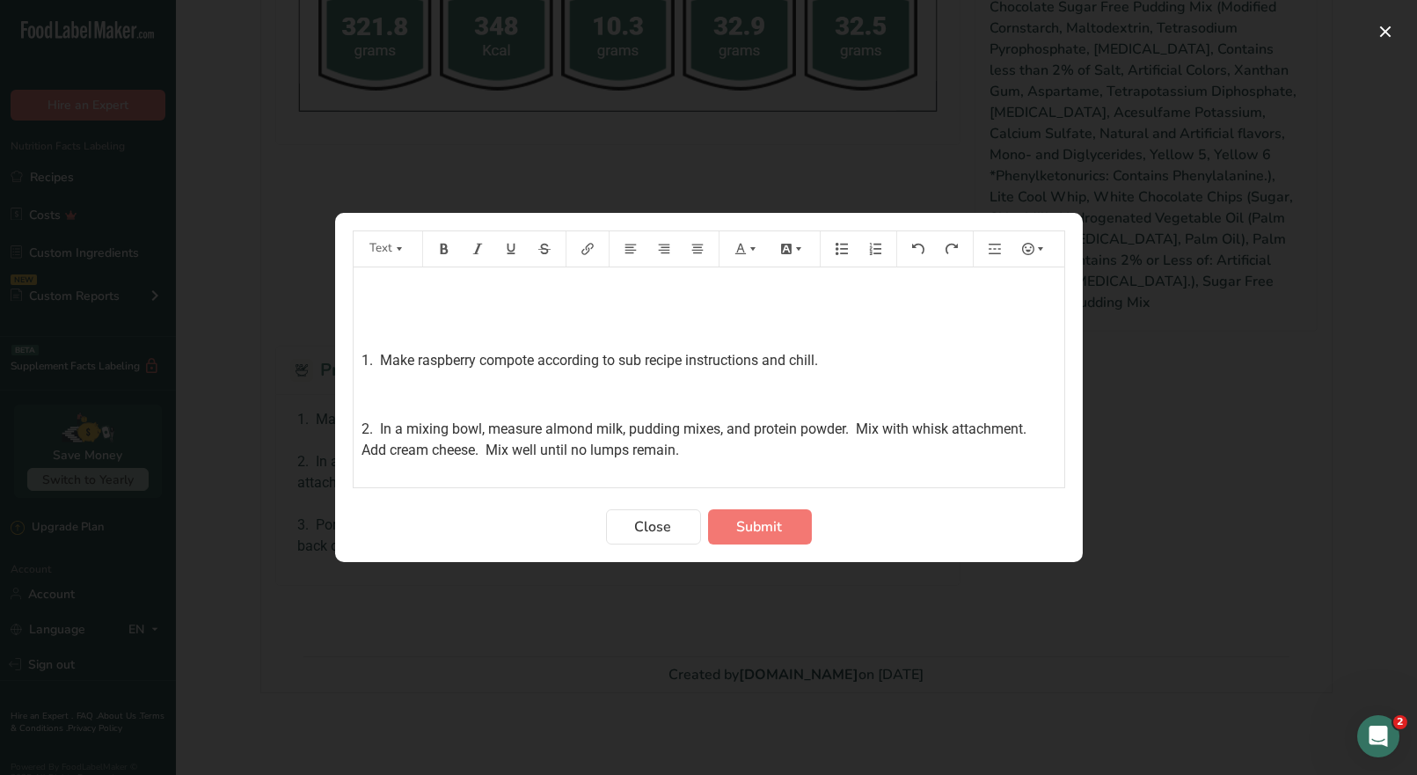
click at [368, 288] on p "﻿" at bounding box center [709, 292] width 693 height 21
click at [444, 249] on icon "Preparation instructions modal" at bounding box center [444, 249] width 12 height 12
click at [751, 252] on icon "Preparation instructions modal" at bounding box center [753, 249] width 12 height 12
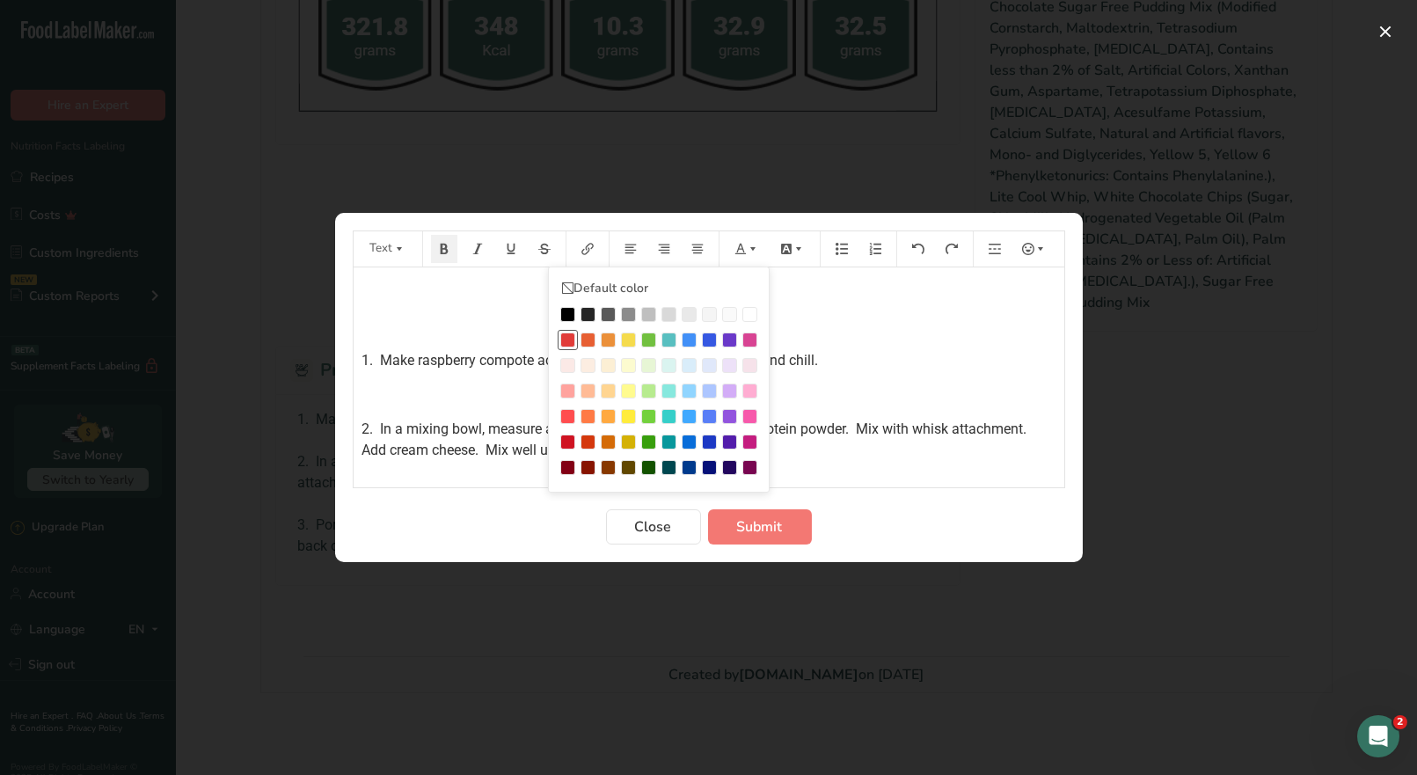
click at [568, 343] on div "Preparation instructions modal" at bounding box center [567, 340] width 15 height 15
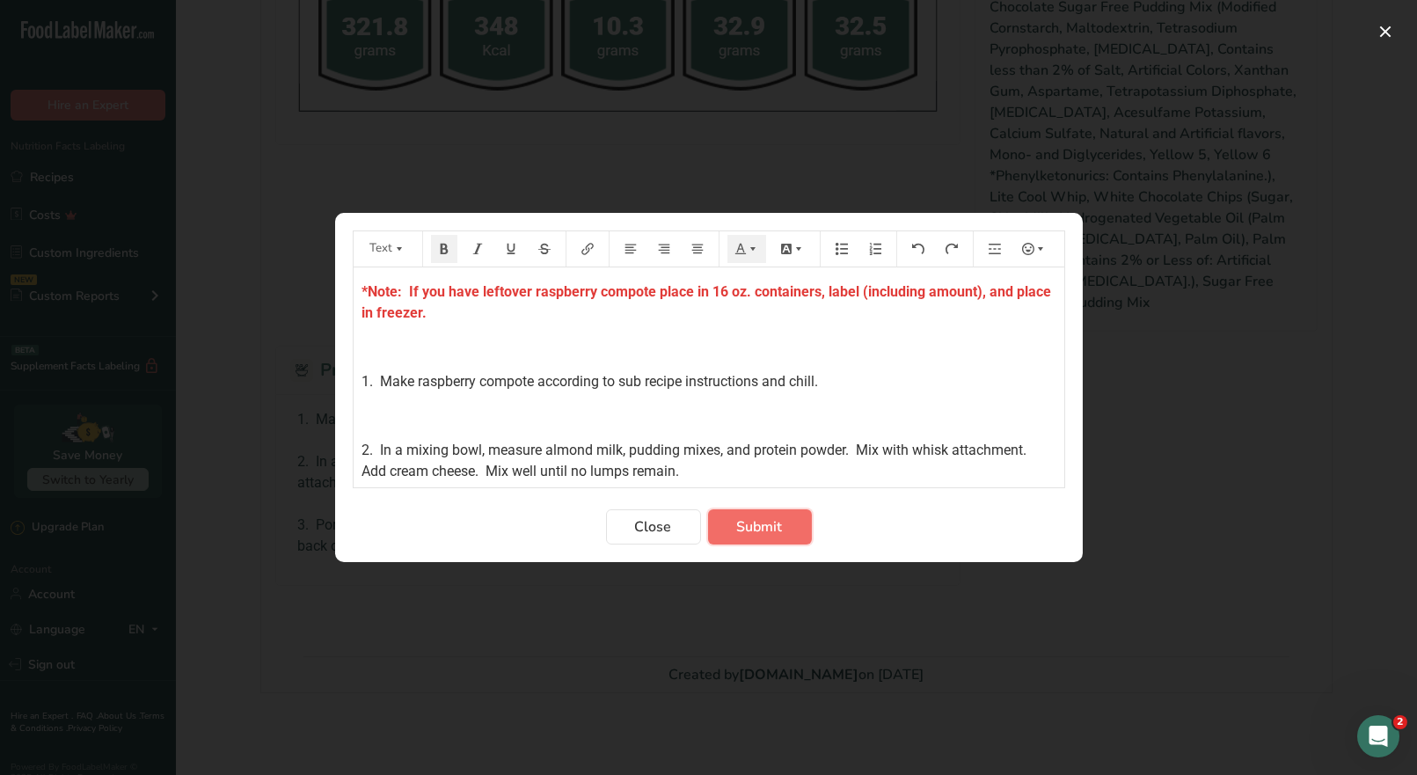
click at [765, 516] on span "Submit" at bounding box center [760, 526] width 46 height 21
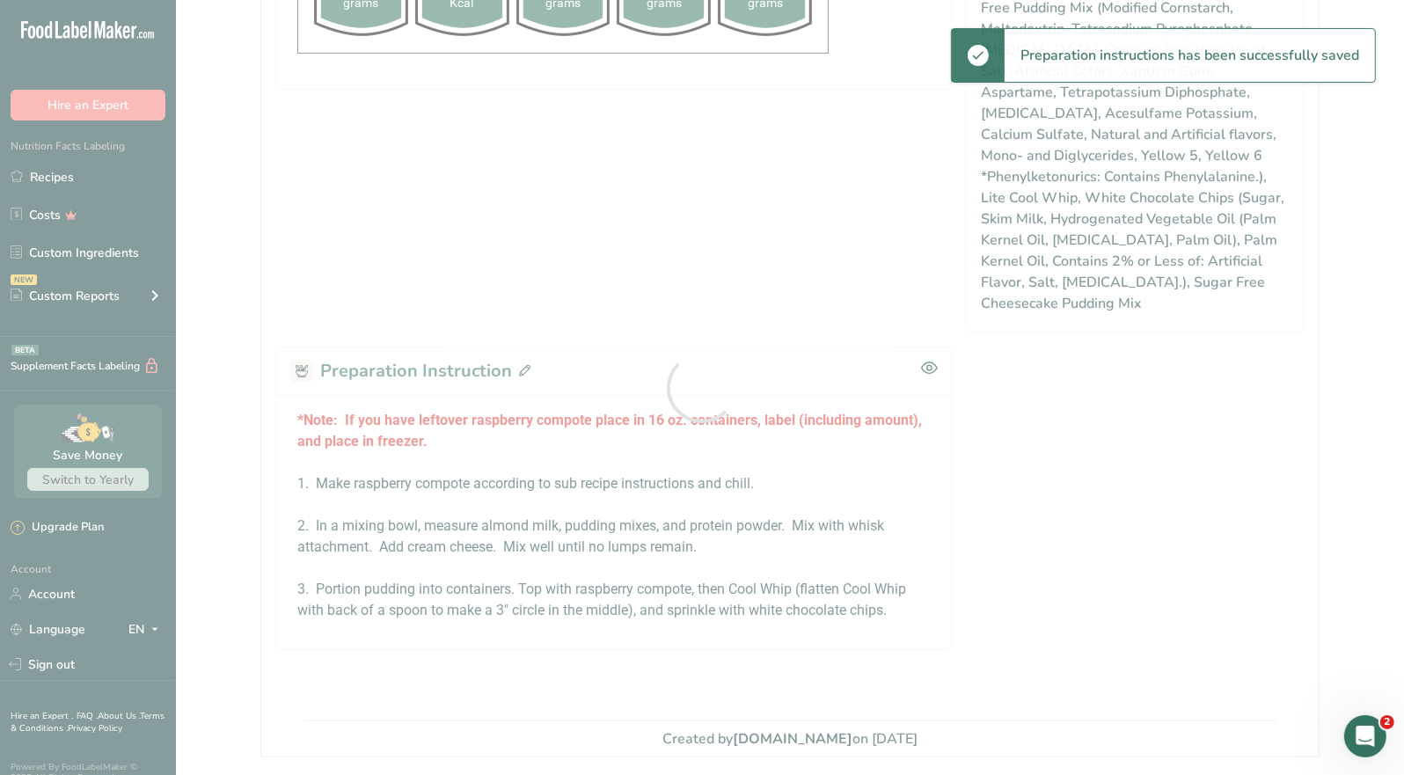
scroll to position [949, 0]
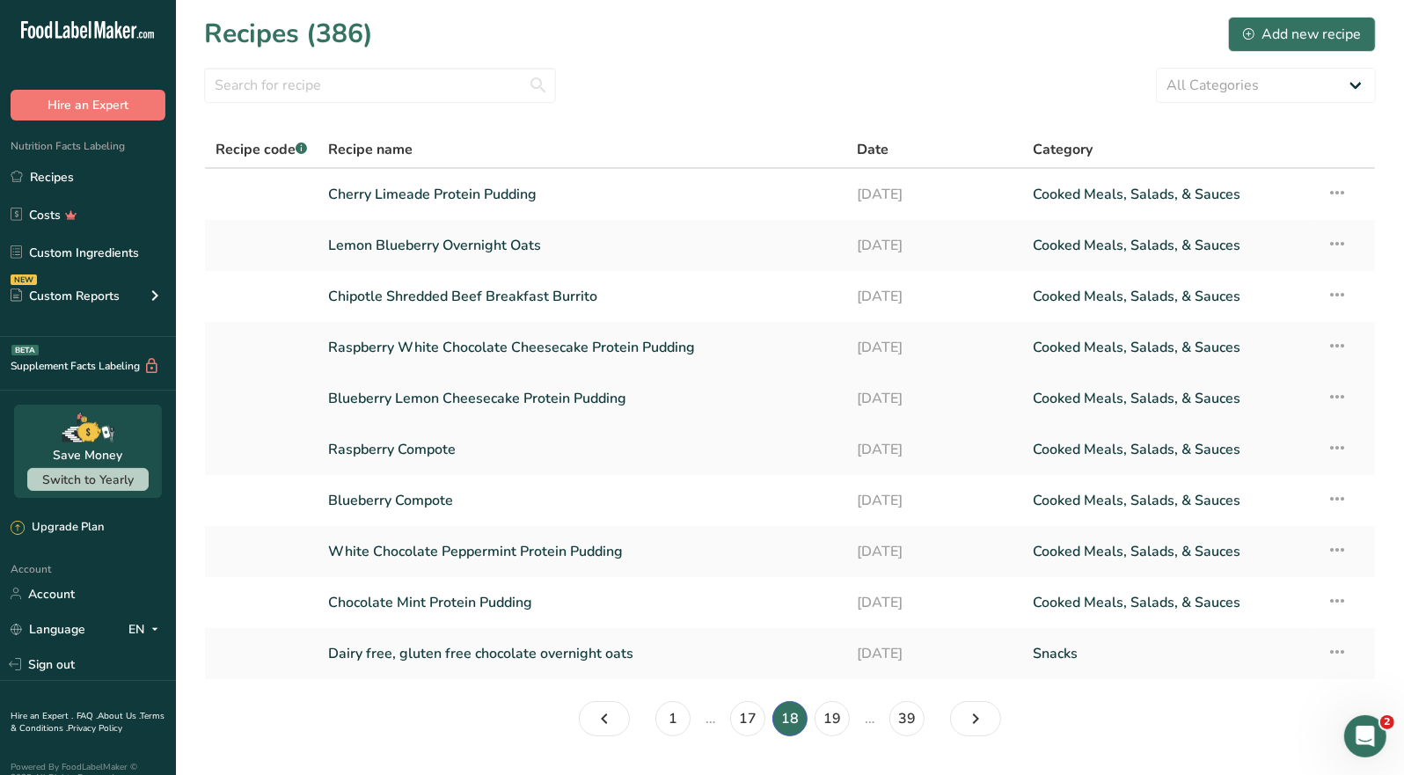
click at [531, 404] on link "Blueberry Lemon Cheesecake Protein Pudding" at bounding box center [582, 398] width 508 height 37
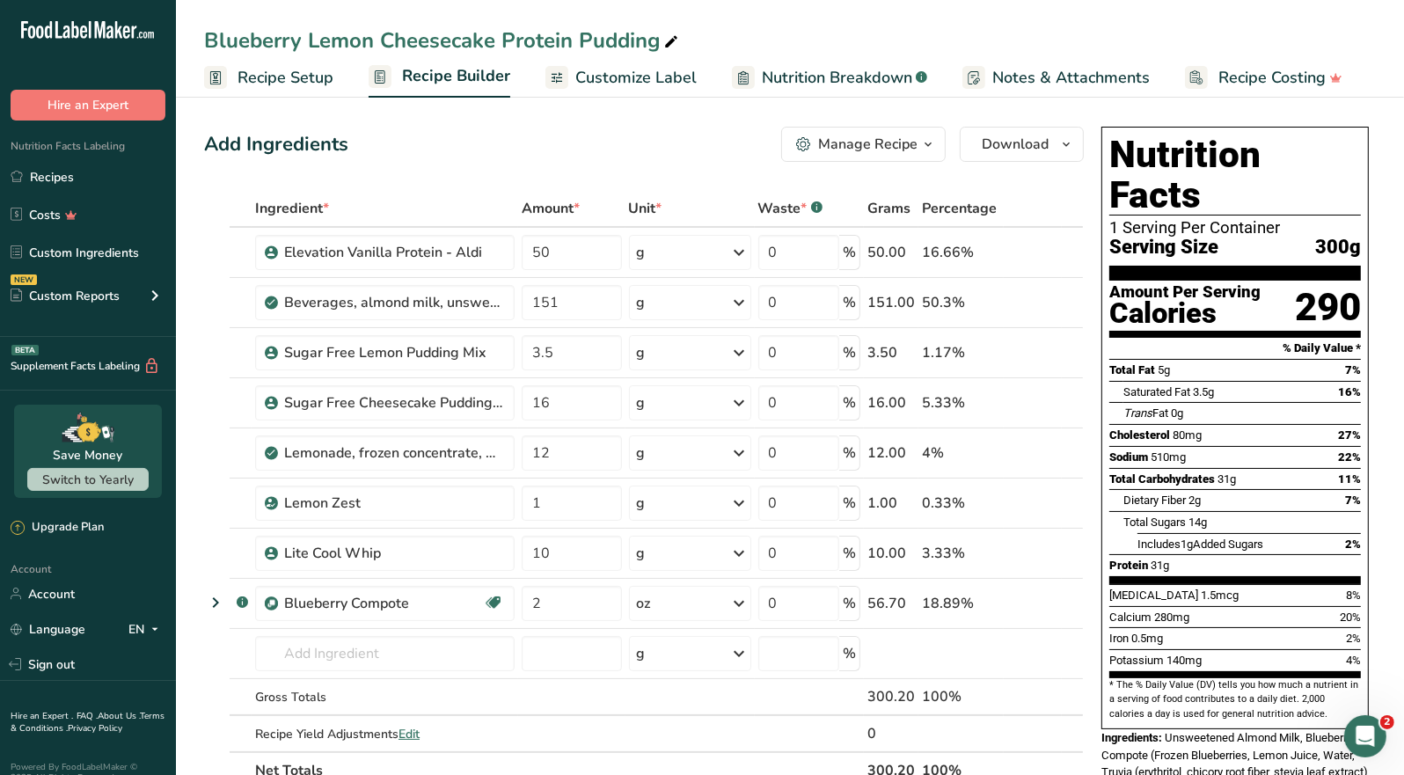
click at [857, 143] on div "Manage Recipe" at bounding box center [867, 144] width 99 height 21
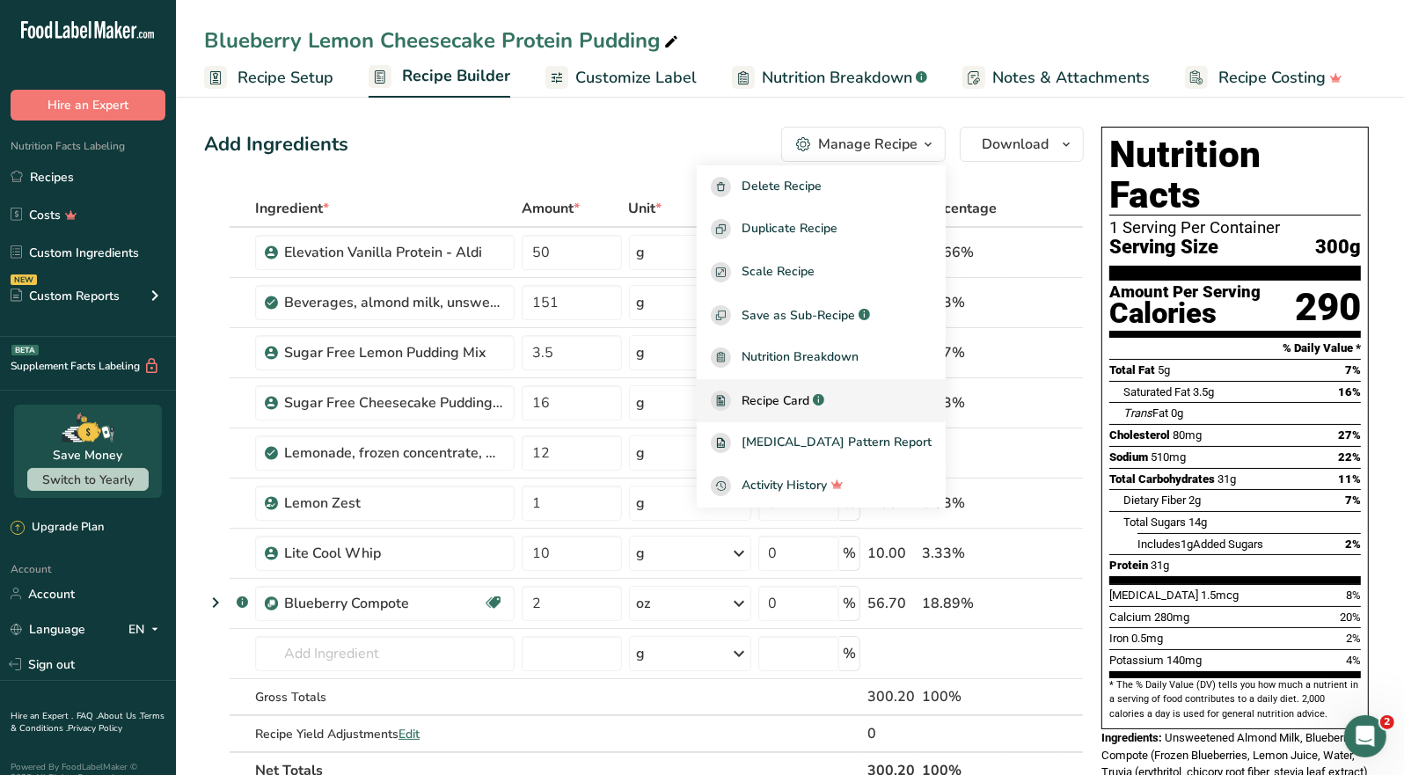
click at [802, 393] on span "Recipe Card" at bounding box center [776, 401] width 68 height 18
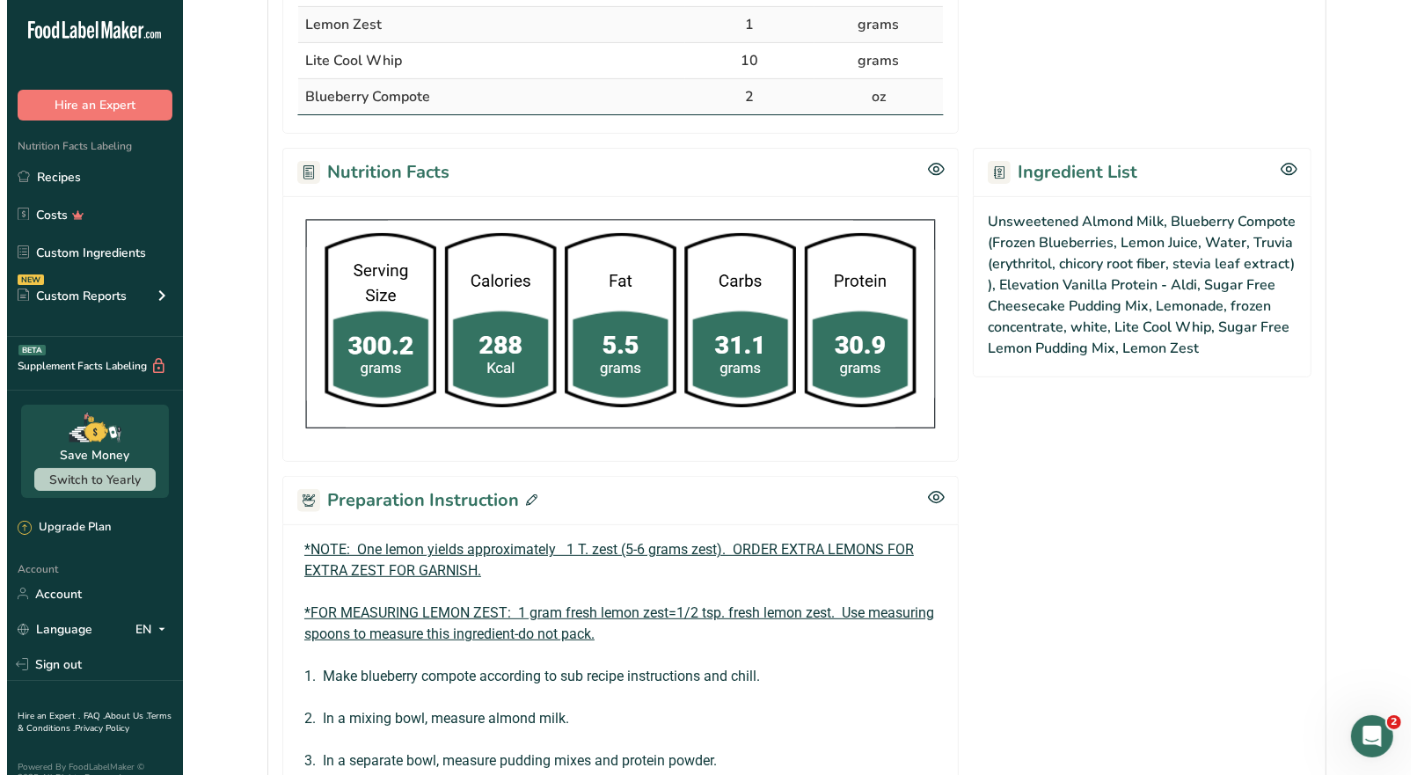
scroll to position [615, 0]
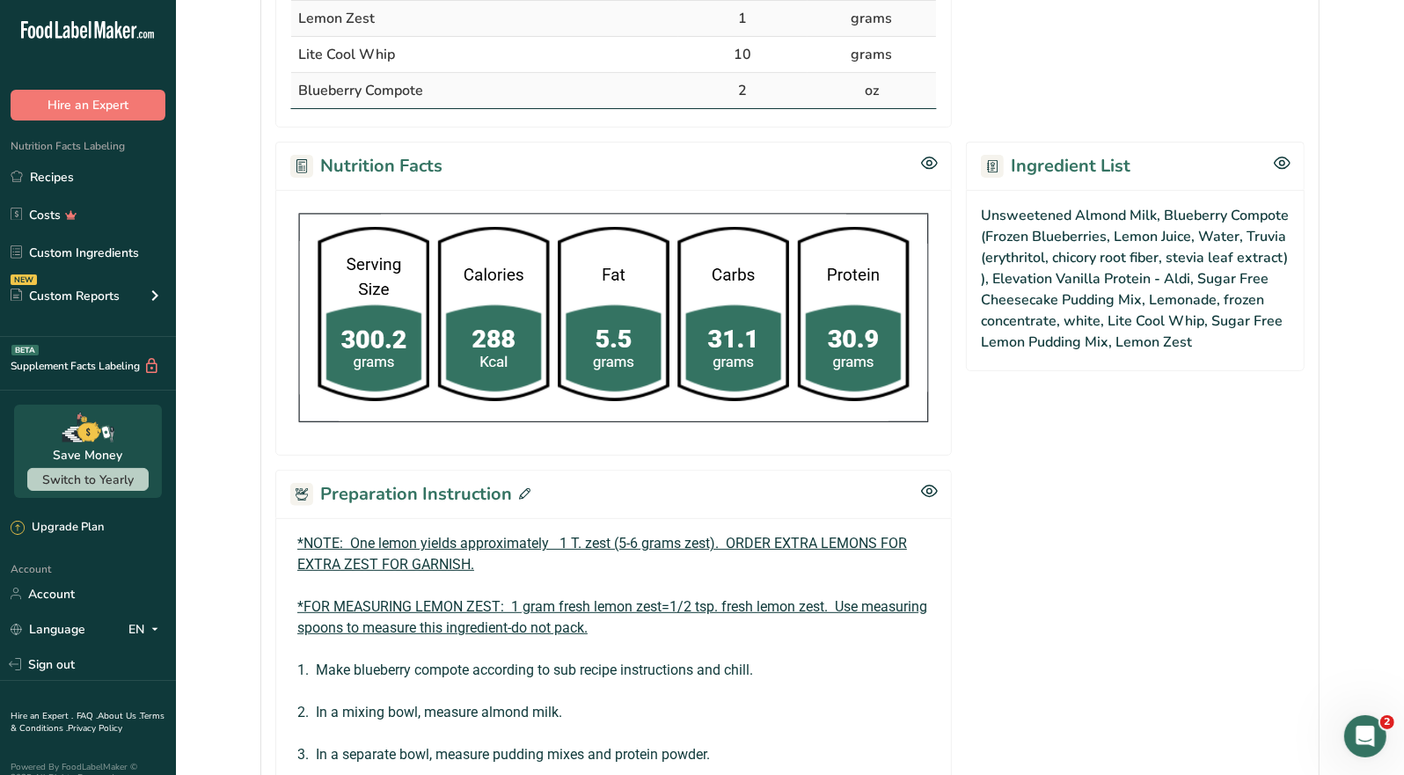
click at [526, 488] on icon at bounding box center [524, 493] width 11 height 11
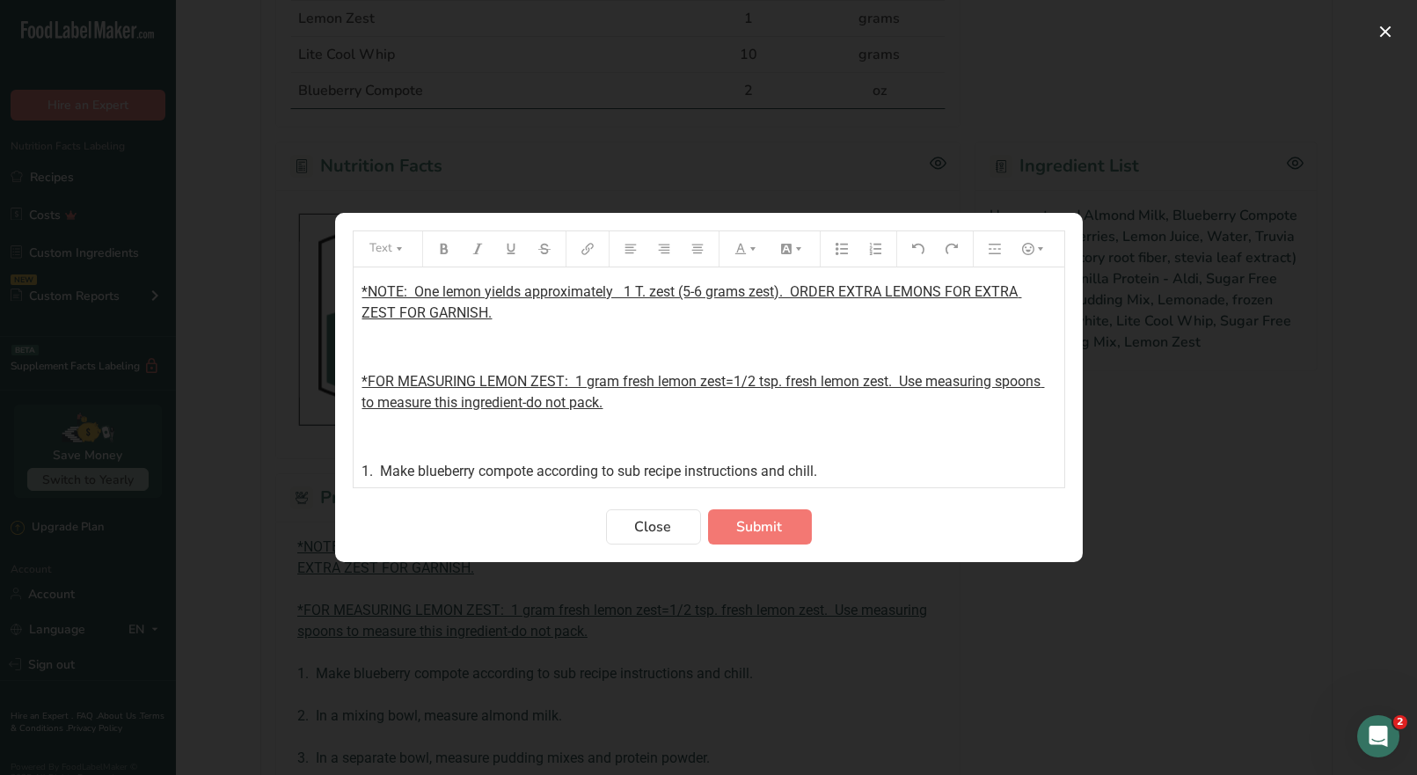
drag, startPoint x: 665, startPoint y: 406, endPoint x: 350, endPoint y: 287, distance: 336.6
click at [350, 287] on section "Text *NOTE: One lemon yields approximately 1 T. zest (5-6 grams zest). ORDER EX…" at bounding box center [709, 387] width 748 height 349
click at [752, 253] on icon "Preparation instructions modal" at bounding box center [753, 249] width 12 height 12
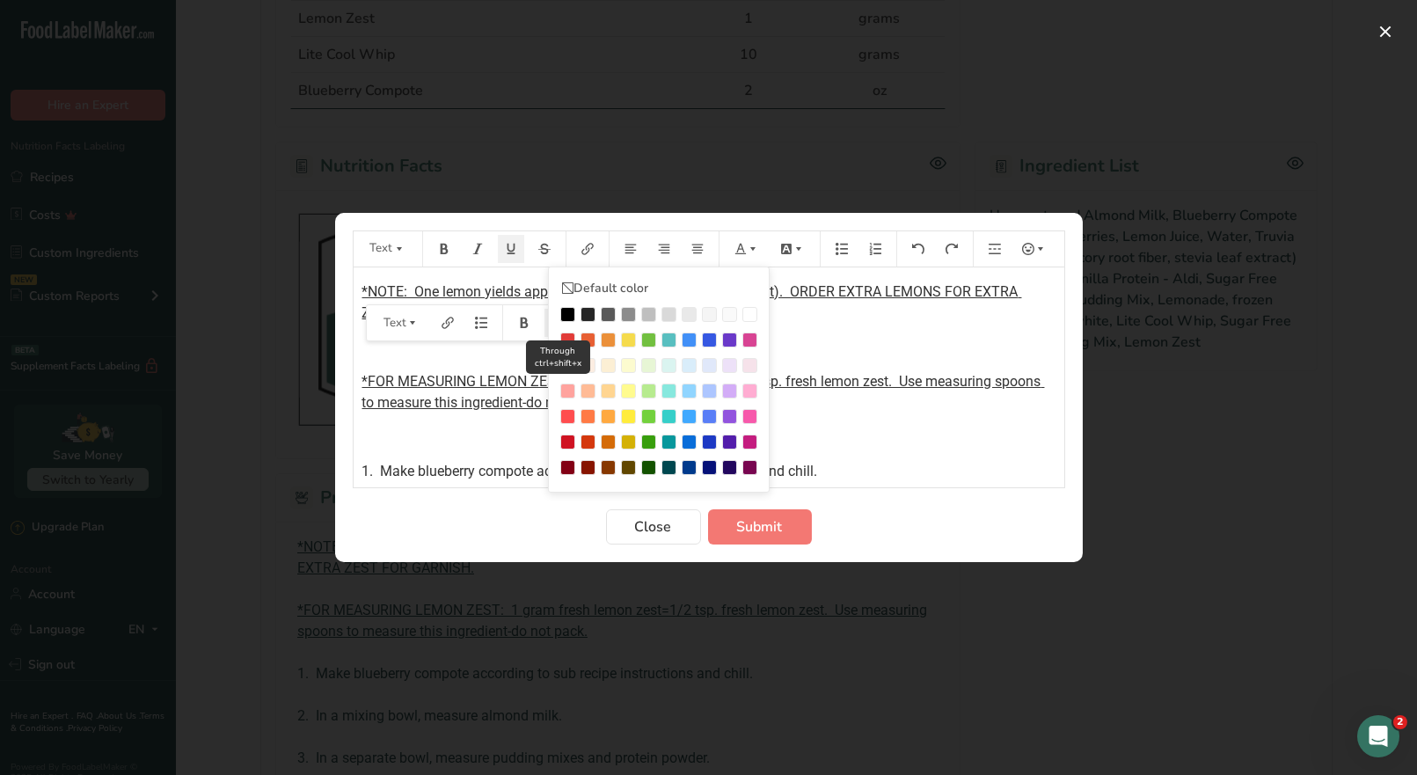
drag, startPoint x: 568, startPoint y: 333, endPoint x: 560, endPoint y: 327, distance: 9.4
click at [567, 333] on div "Preparation instructions modal" at bounding box center [567, 340] width 15 height 15
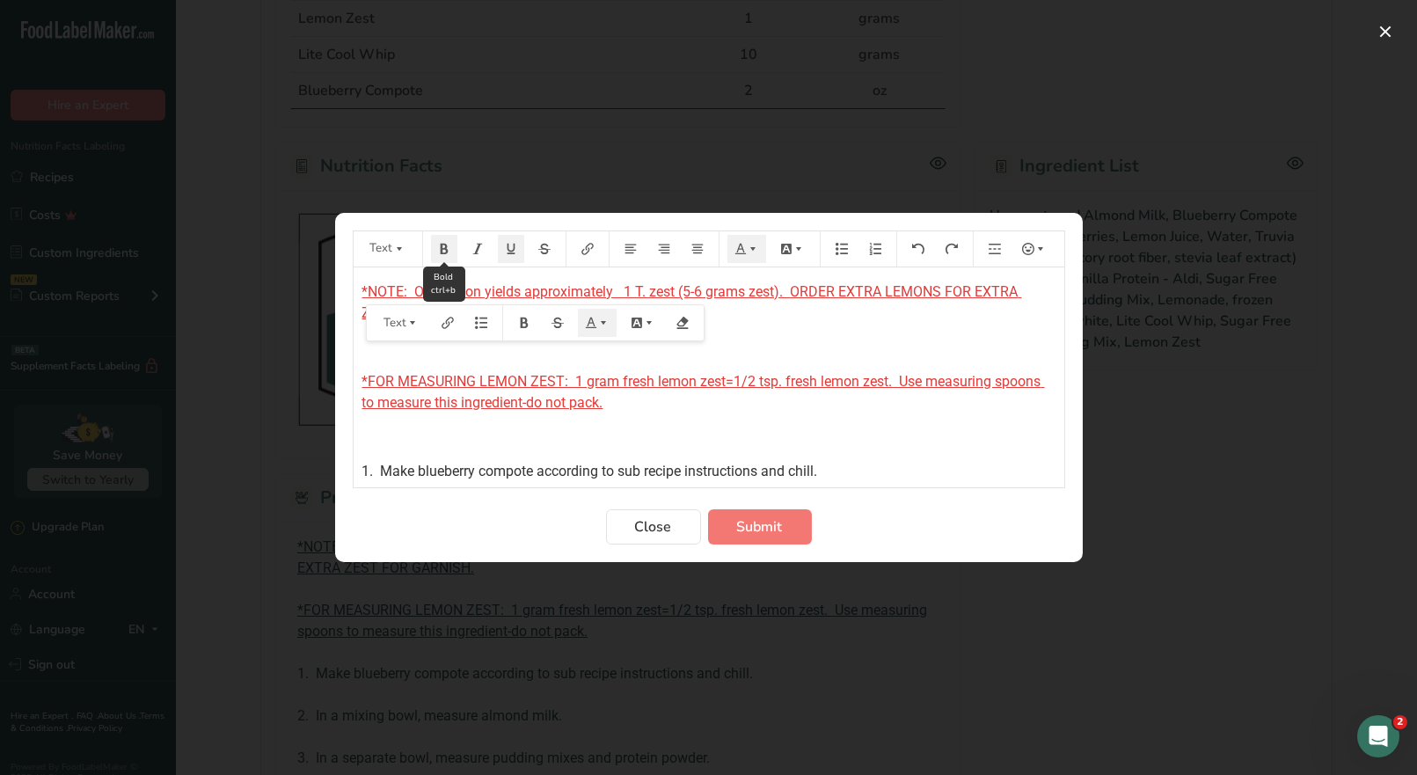
click at [443, 254] on icon "Preparation instructions modal" at bounding box center [444, 249] width 12 height 12
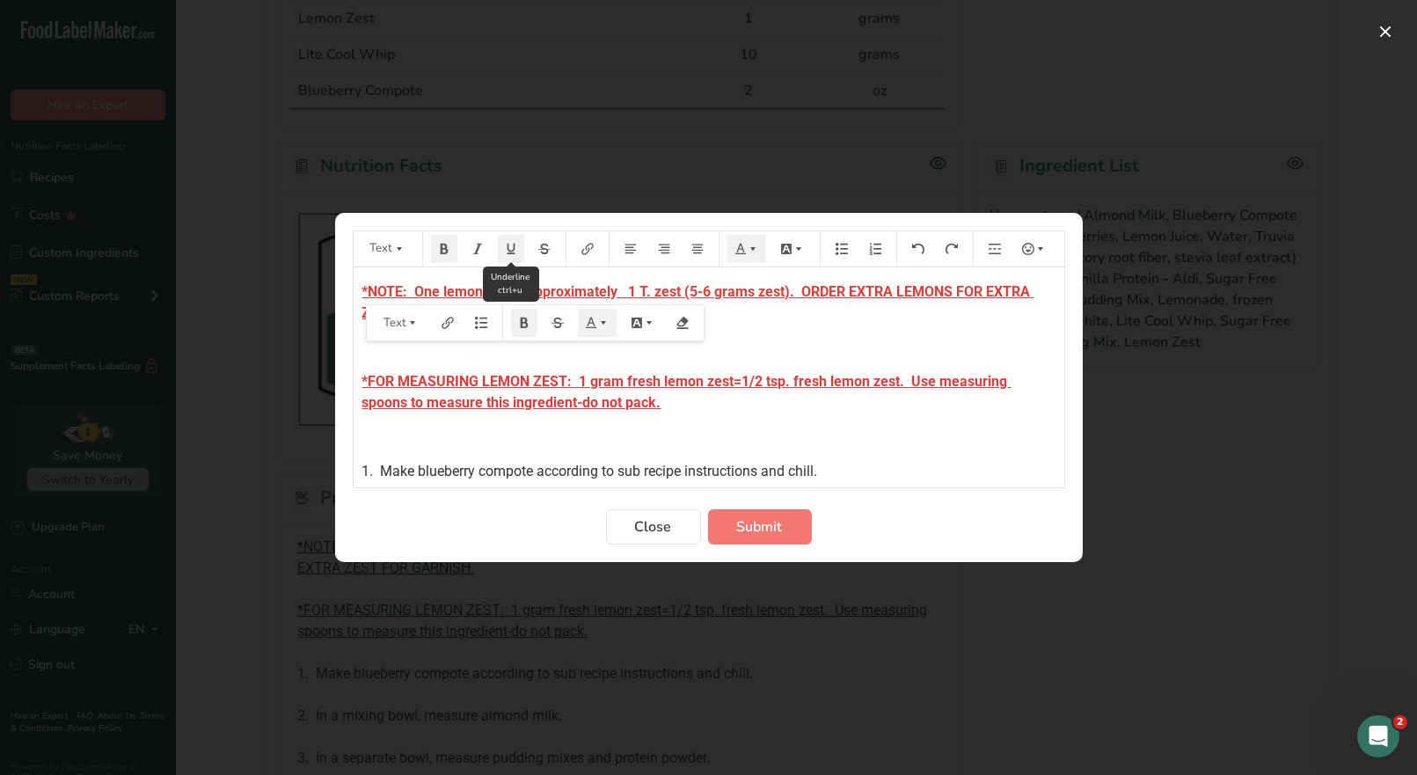
click at [508, 253] on icon "Preparation instructions modal" at bounding box center [511, 249] width 12 height 12
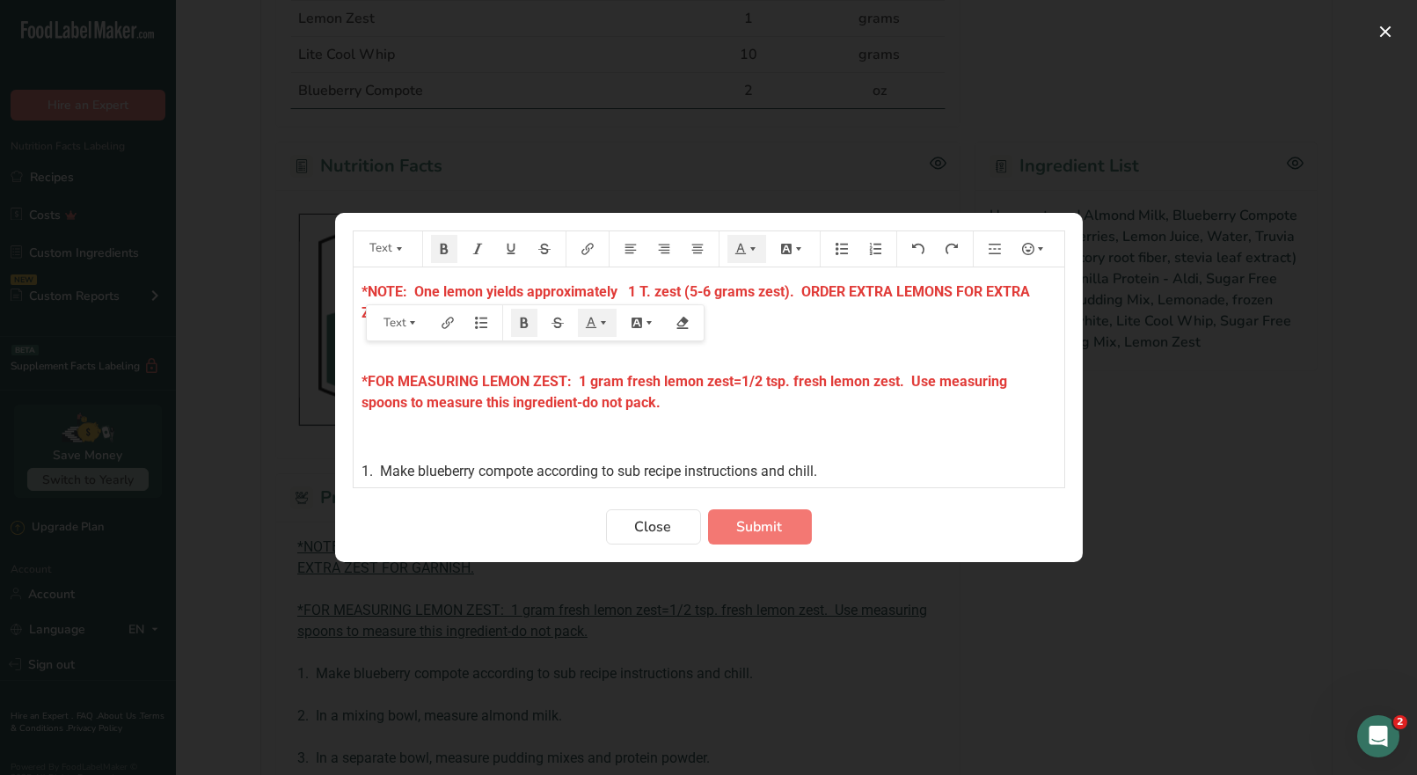
click at [684, 421] on div "*NOTE: One lemon yields approximately 1 T. zest (5-6 grams zest). ORDER EXTRA L…" at bounding box center [709, 612] width 711 height 690
click at [670, 401] on p "*FOR MEASURING LEMON ZEST: 1 gram fresh lemon zest=1/2 tsp. fresh lemon zest. U…" at bounding box center [709, 392] width 693 height 42
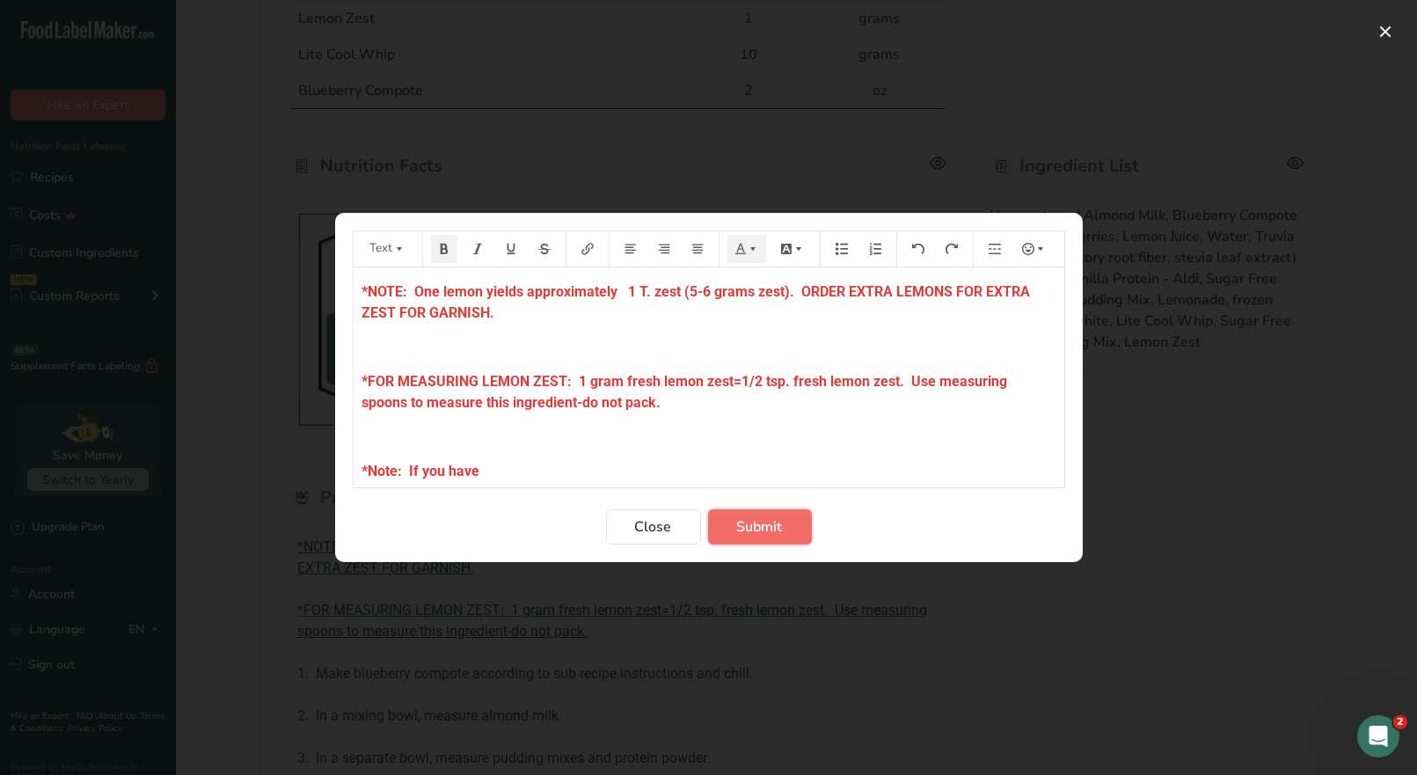
click at [737, 521] on span "Submit" at bounding box center [760, 526] width 46 height 21
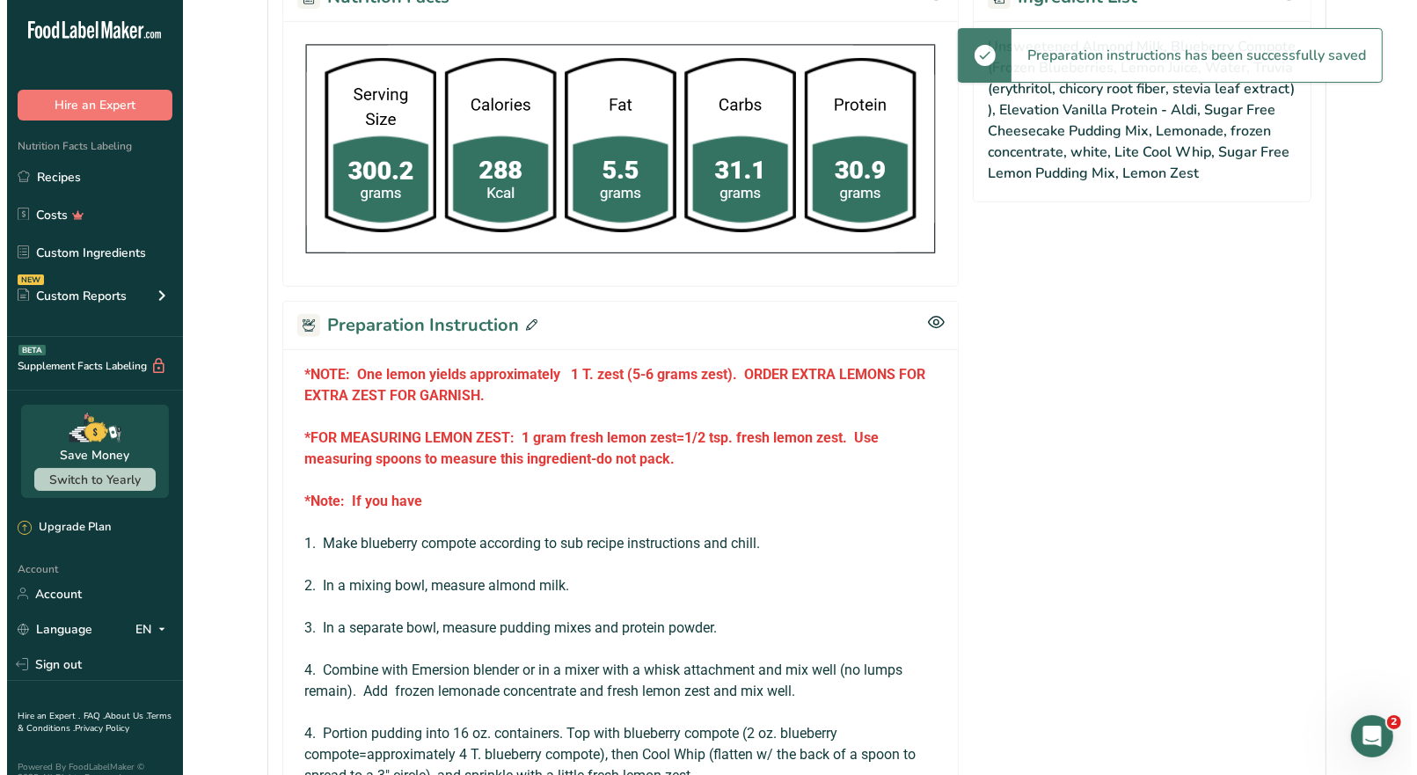
scroll to position [791, 0]
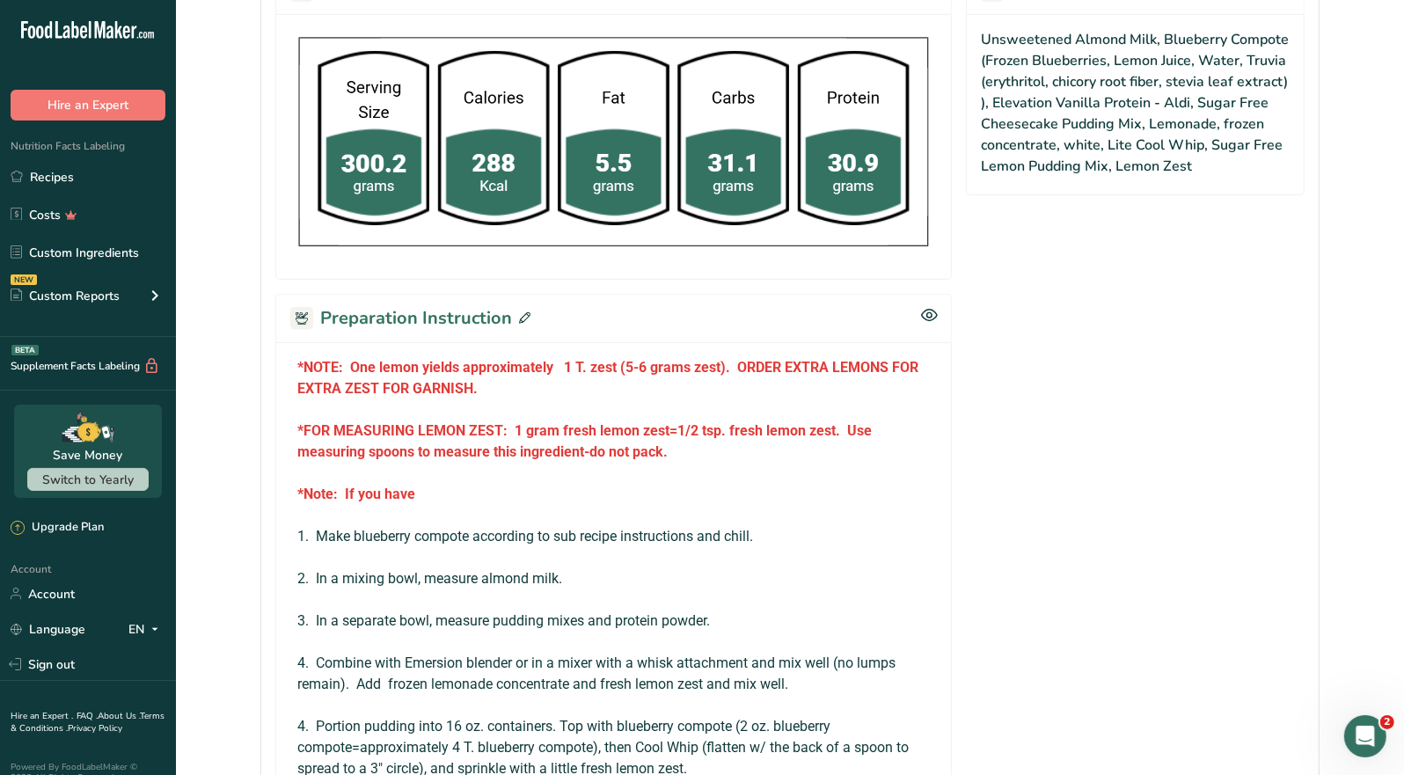
click at [520, 312] on icon at bounding box center [524, 317] width 11 height 11
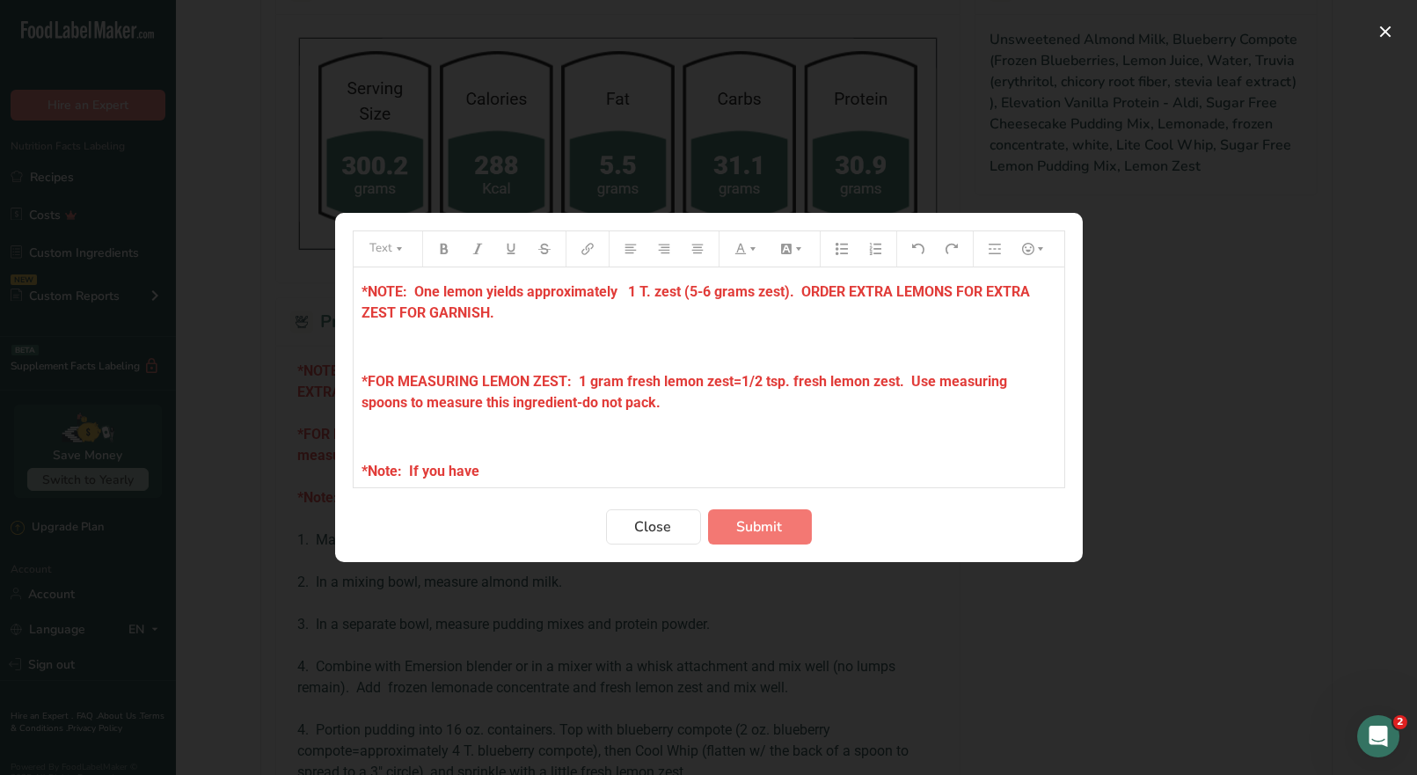
click at [499, 470] on p "*Note: If you have" at bounding box center [709, 471] width 693 height 21
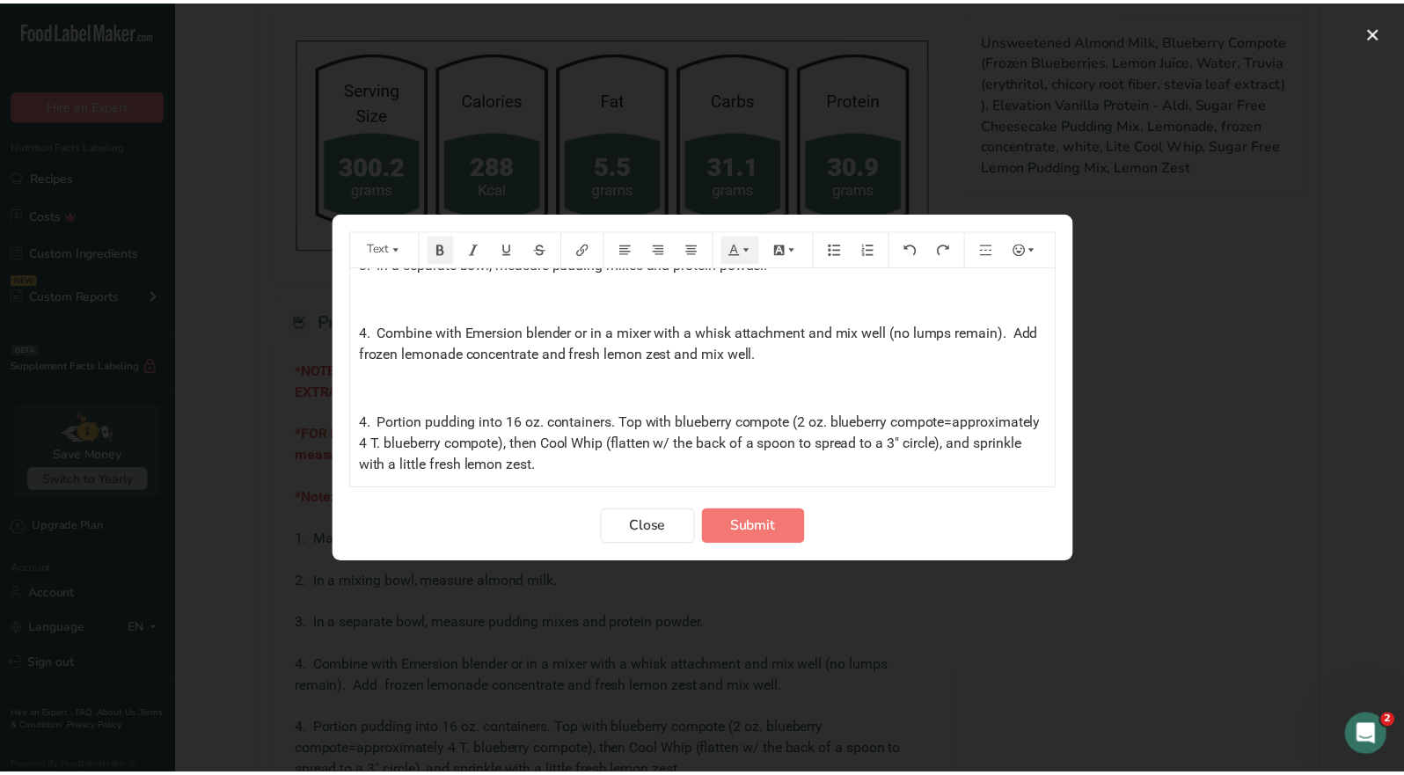
scroll to position [452, 0]
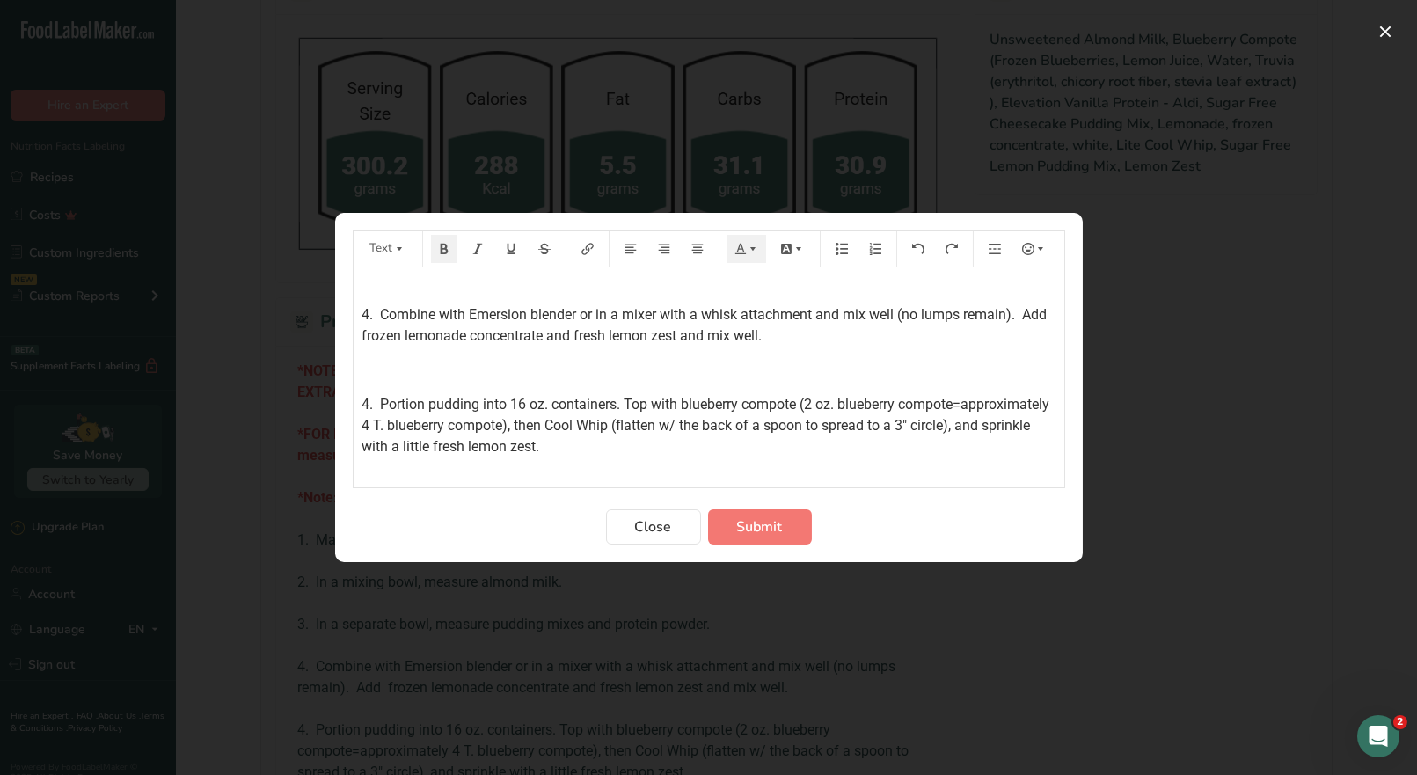
click at [576, 333] on span "4. Combine with Emersion blender or in a mixer with a whisk attachment and mix …" at bounding box center [709, 325] width 692 height 38
click at [761, 526] on span "Submit" at bounding box center [760, 526] width 46 height 21
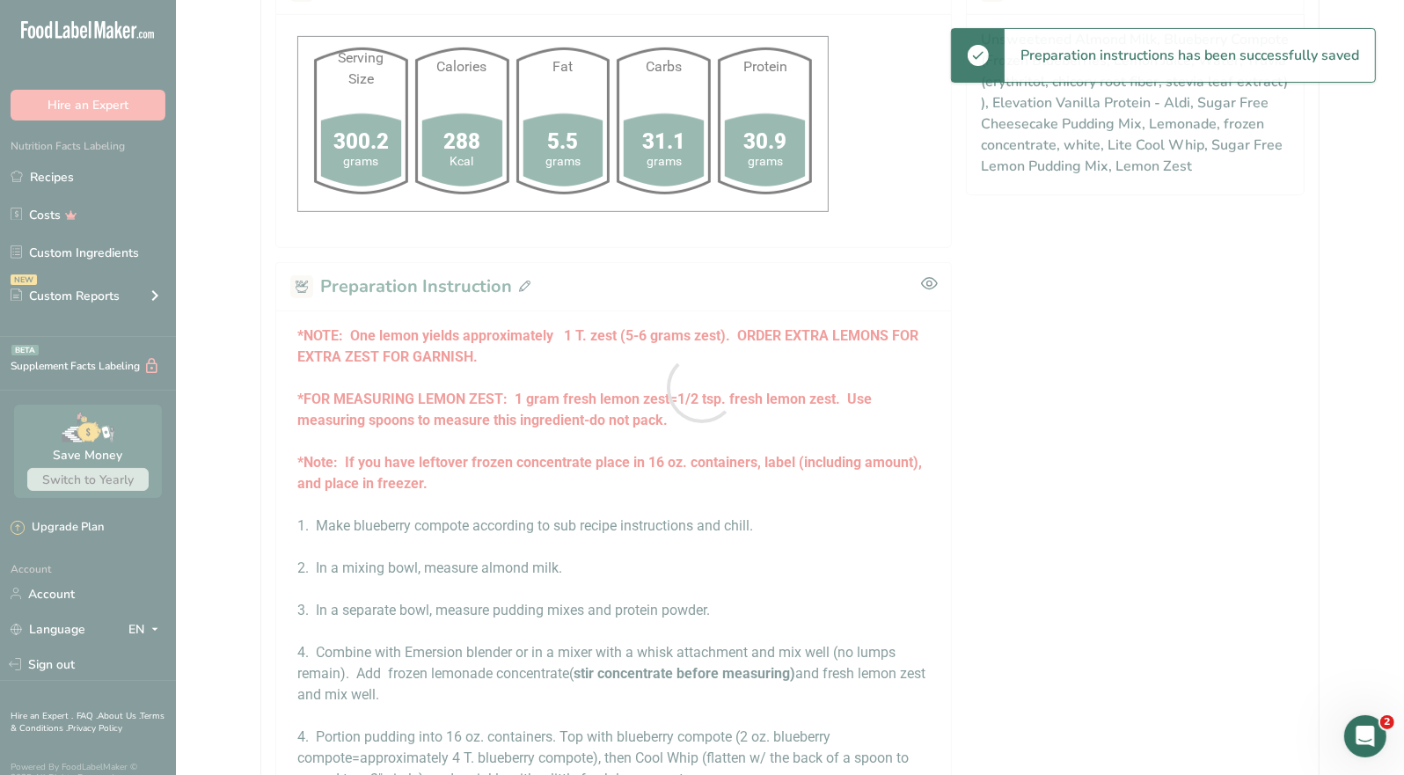
scroll to position [791, 0]
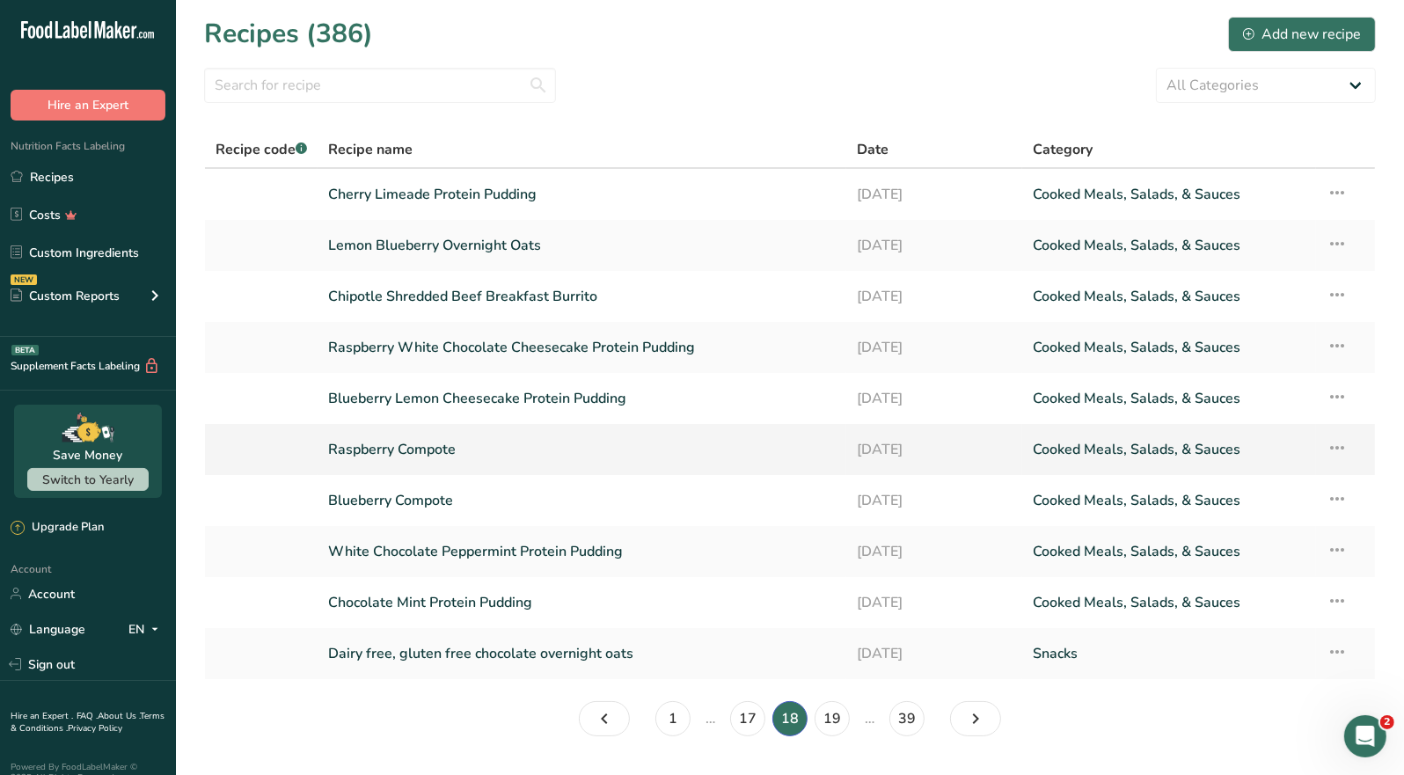
click at [460, 442] on link "Raspberry Compote" at bounding box center [582, 449] width 508 height 37
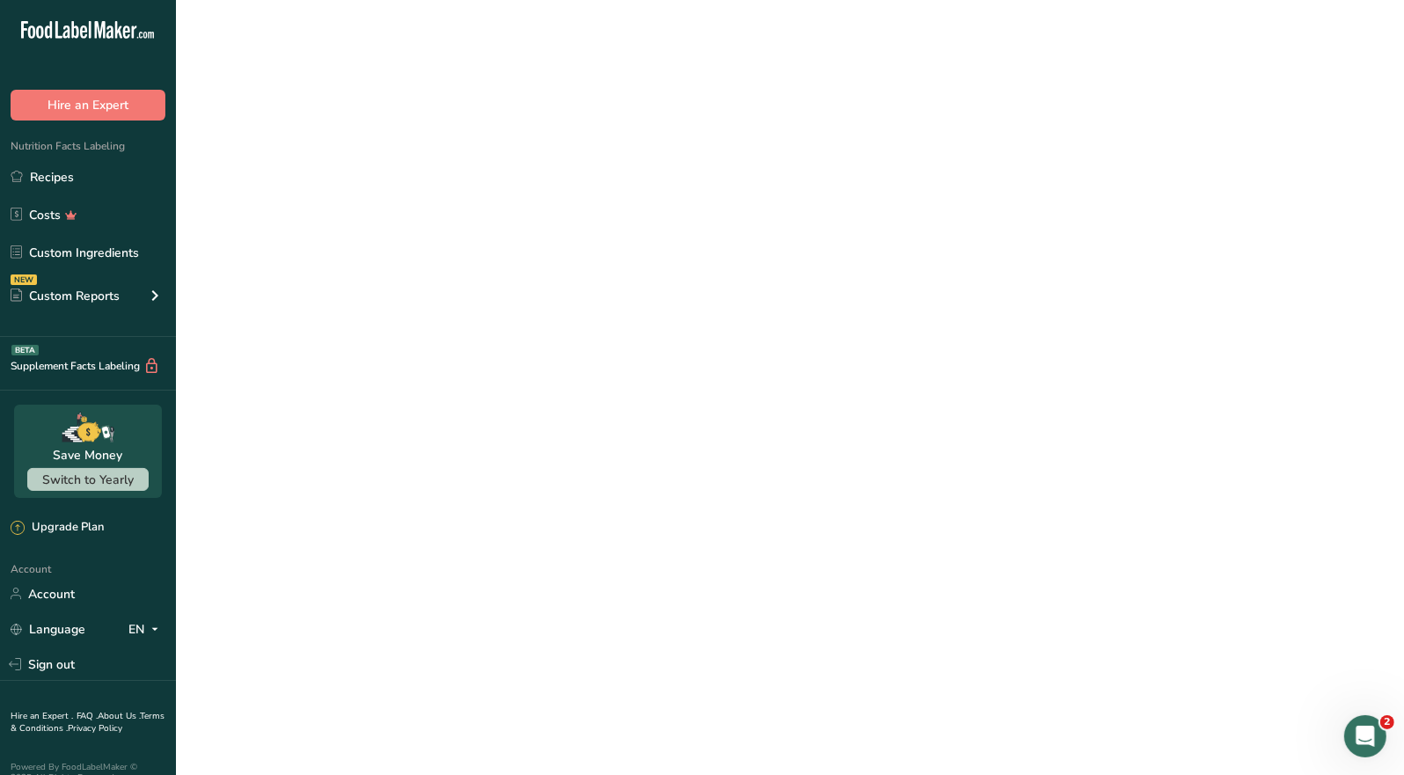
click at [460, 442] on link "Raspberry Compote" at bounding box center [582, 449] width 508 height 37
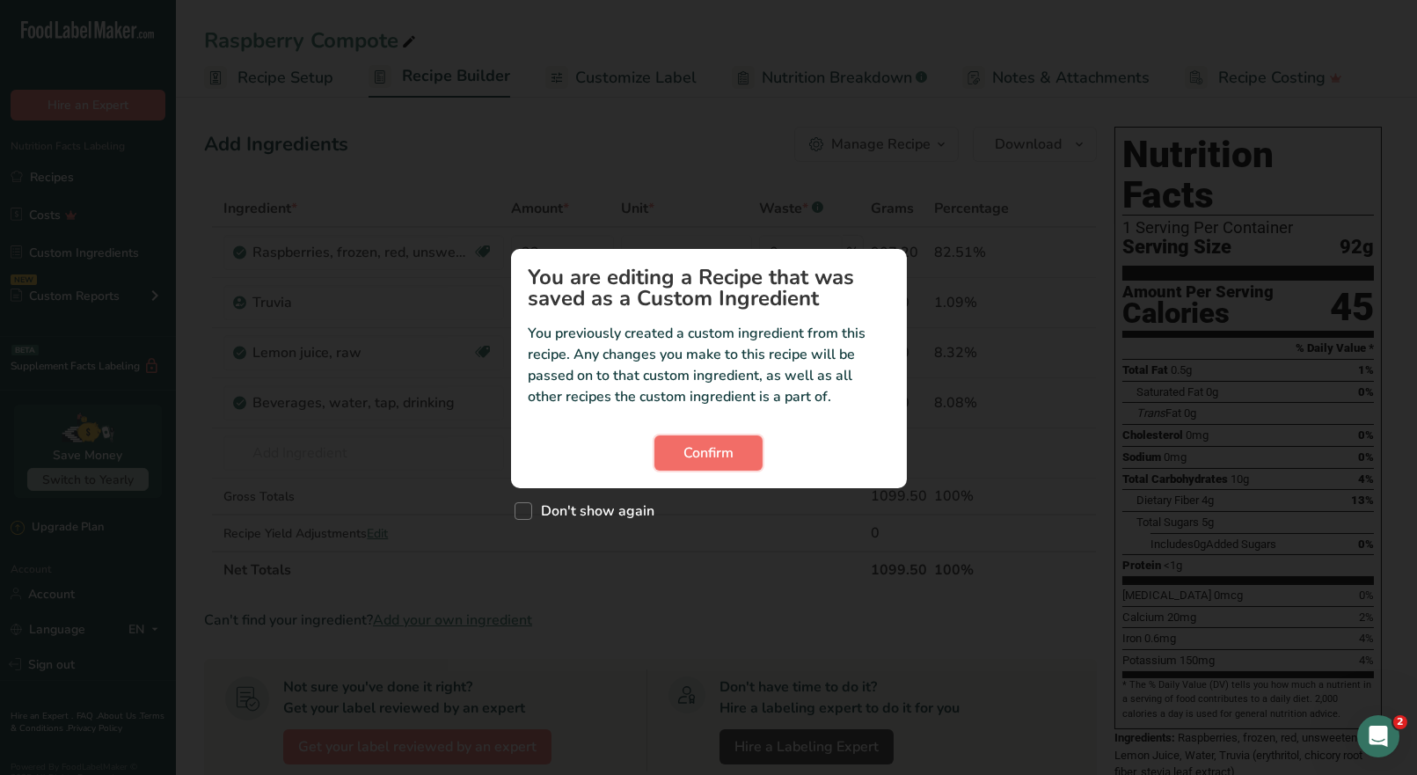
click at [721, 458] on span "Confirm" at bounding box center [709, 453] width 50 height 21
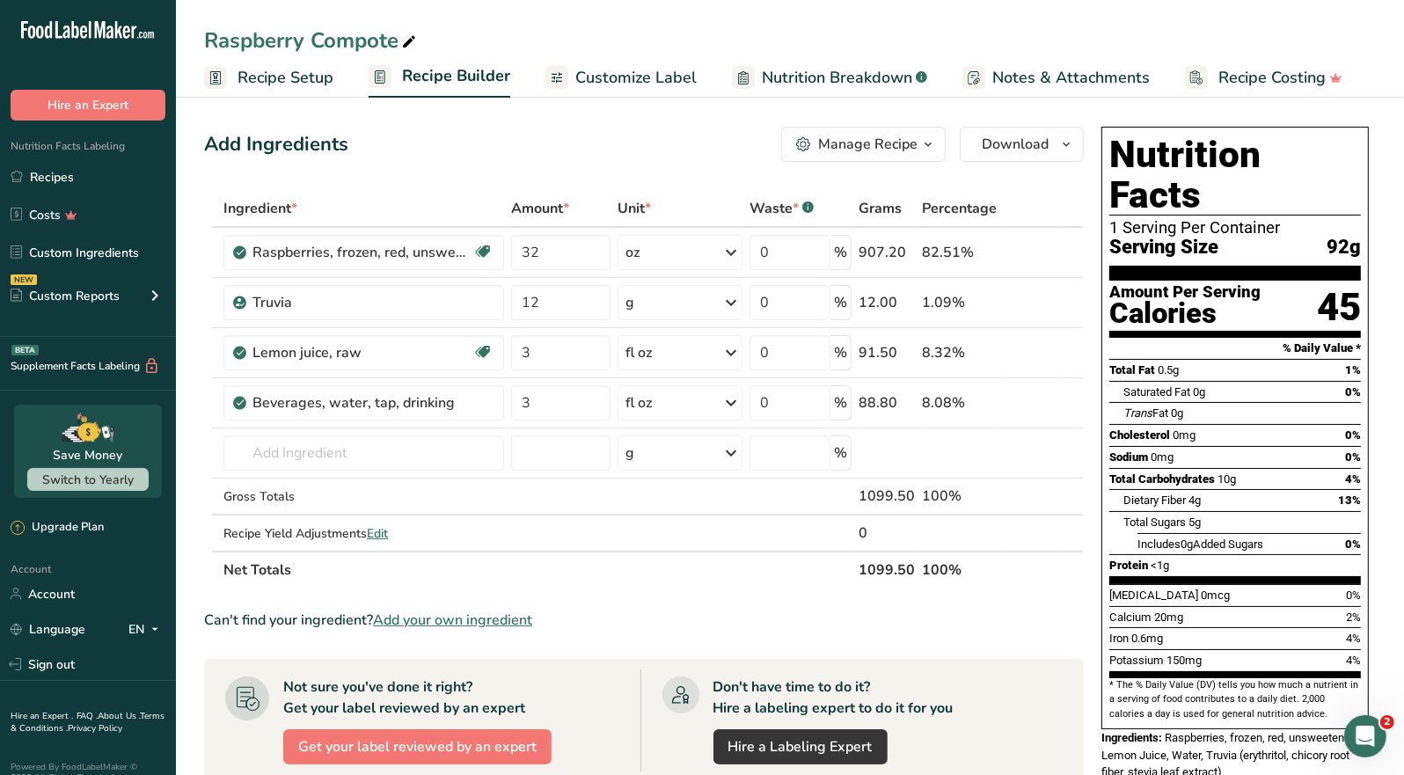
click at [877, 144] on div "Manage Recipe" at bounding box center [867, 144] width 99 height 21
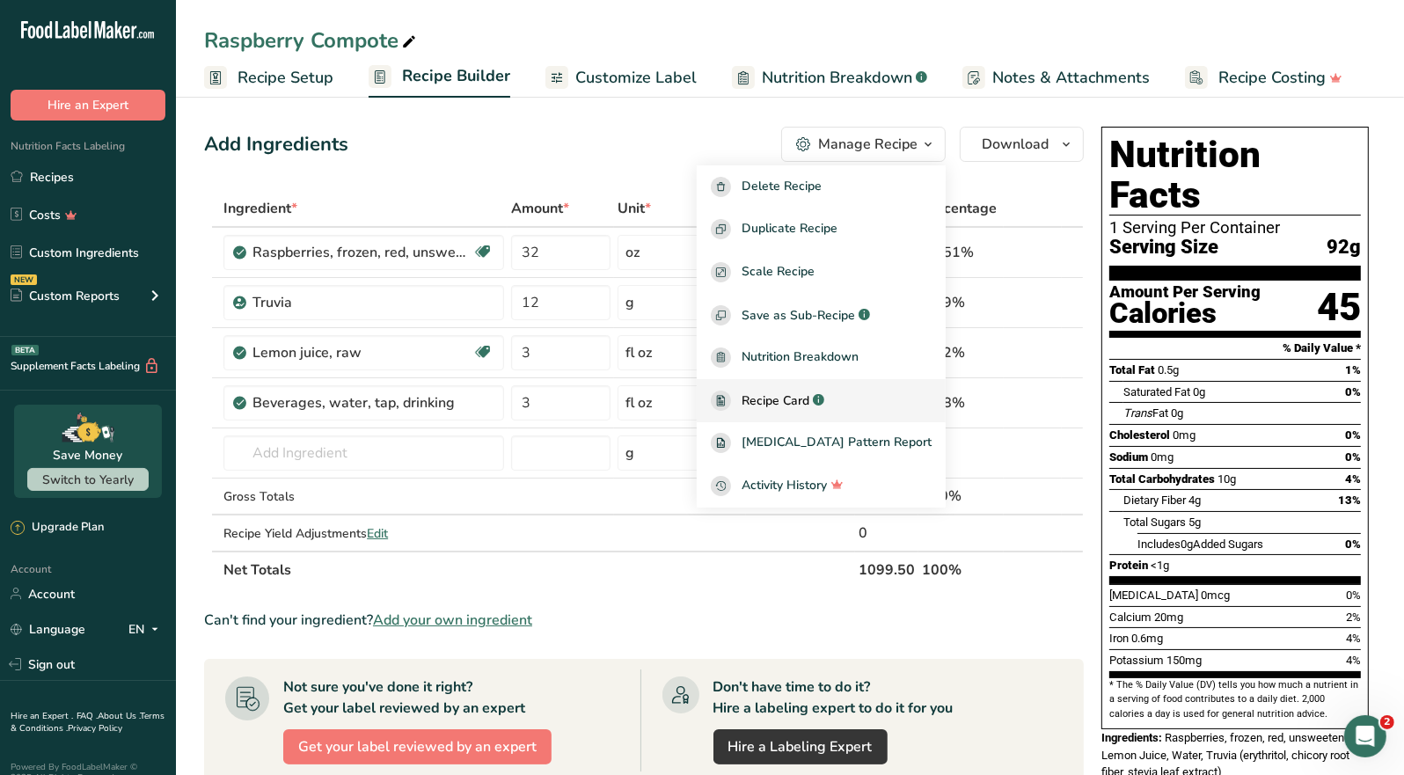
drag, startPoint x: 802, startPoint y: 394, endPoint x: 812, endPoint y: 397, distance: 10.9
click at [802, 393] on span "Recipe Card" at bounding box center [776, 401] width 68 height 18
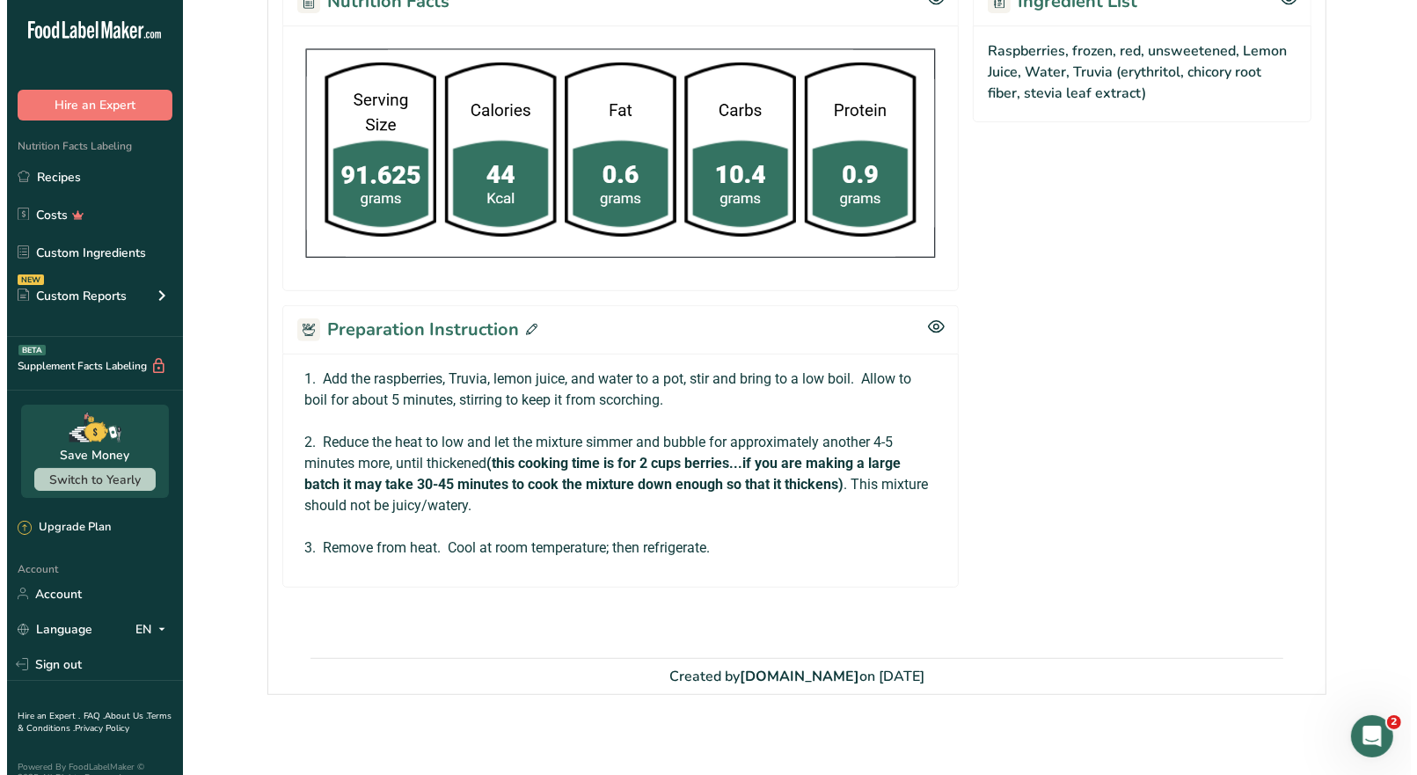
scroll to position [637, 0]
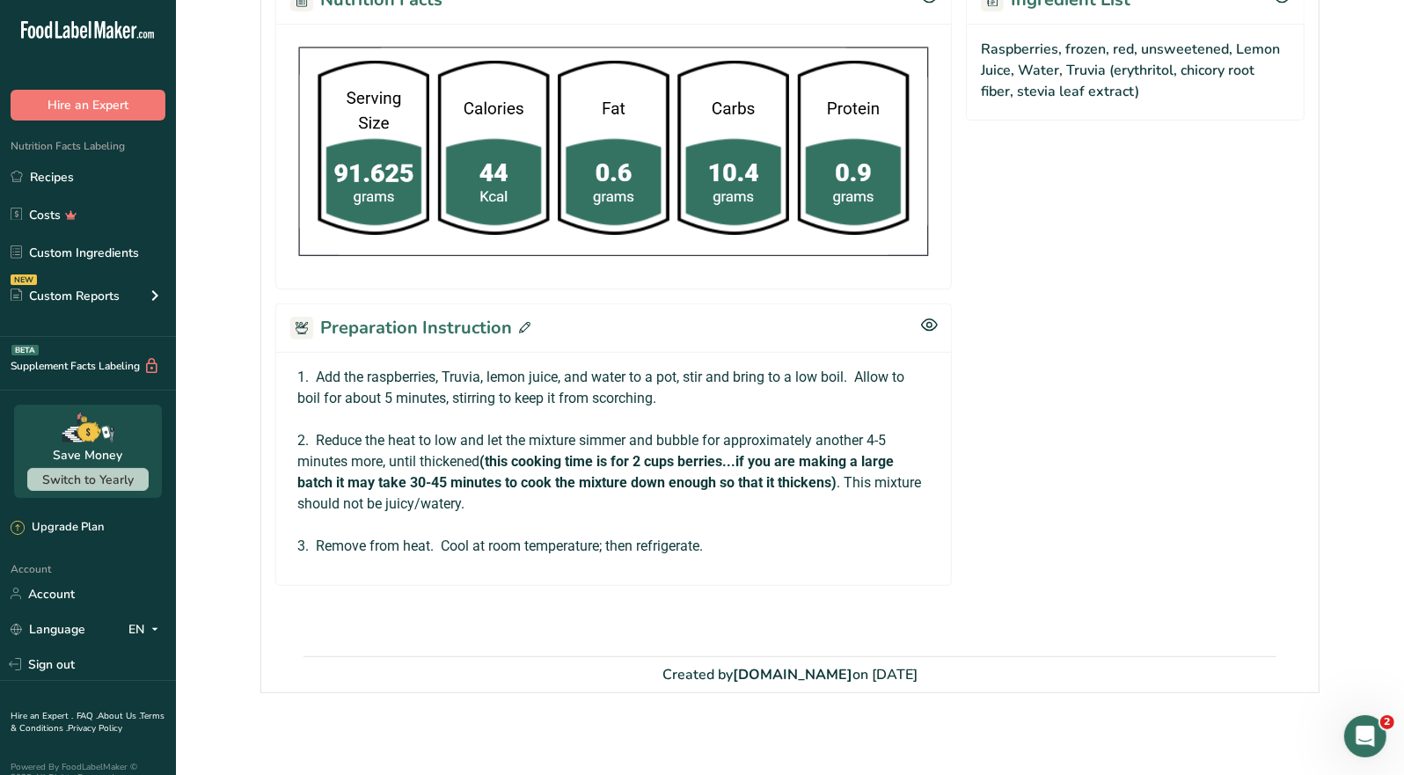
click at [526, 322] on icon at bounding box center [524, 327] width 11 height 11
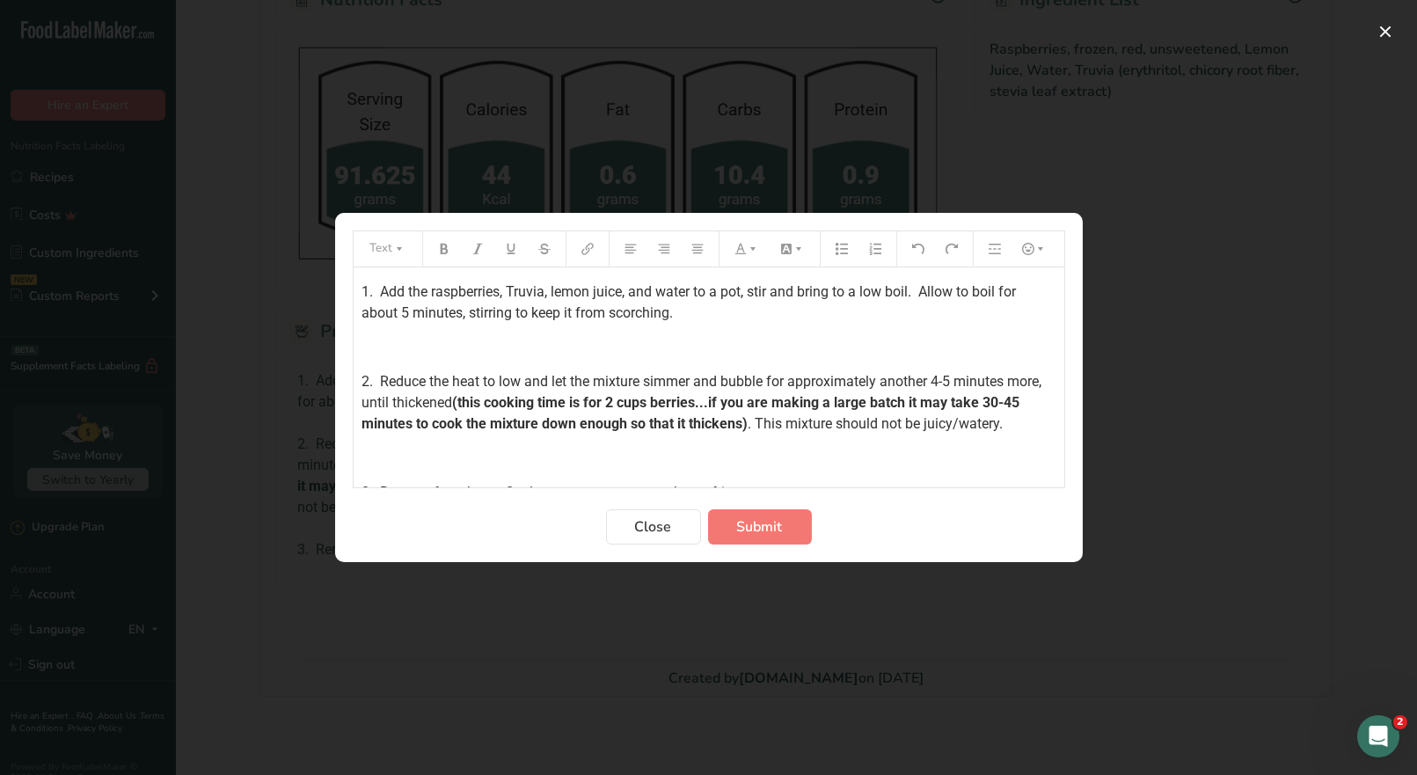
click at [358, 287] on div "1. Add the raspberries, Truvia, lemon juice, and water to a pot, stir and bring…" at bounding box center [709, 385] width 711 height 236
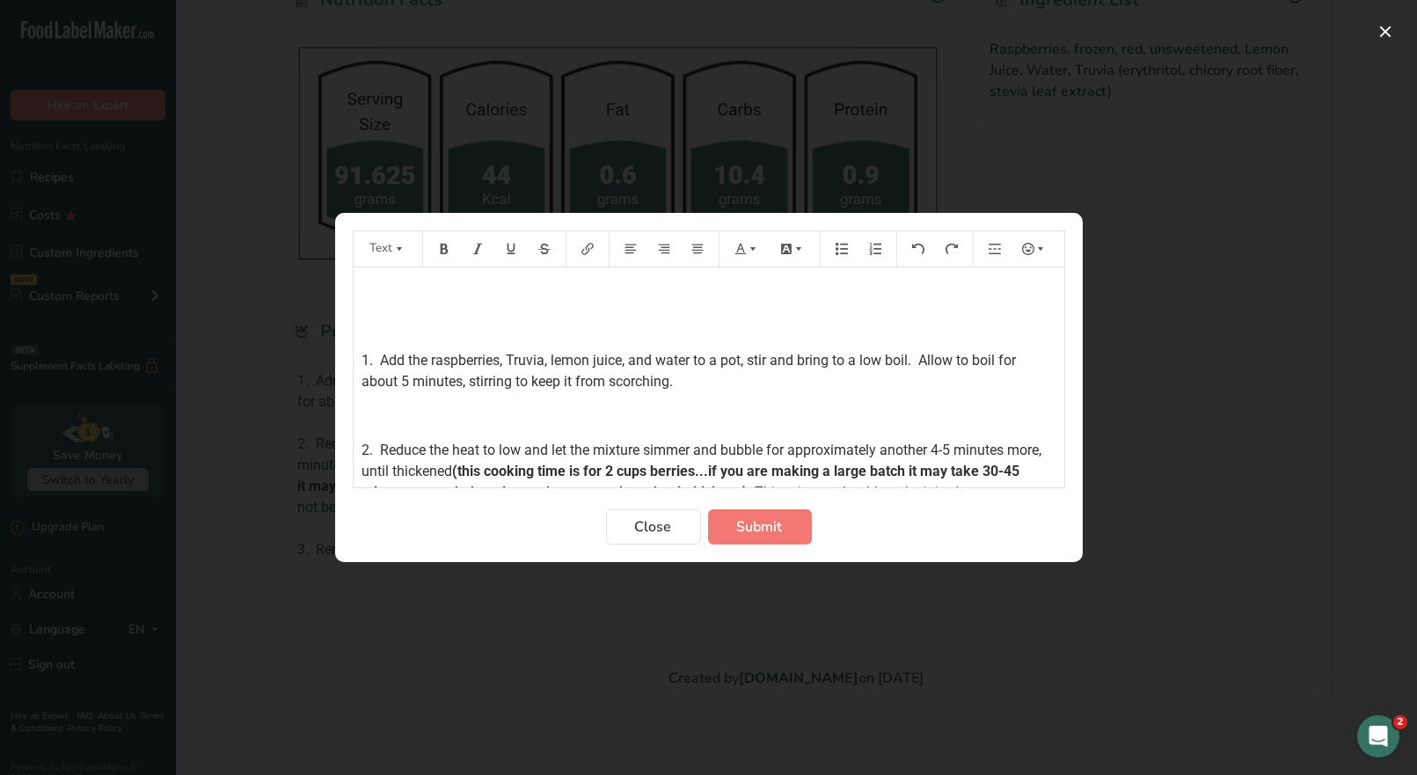
click at [370, 287] on p "﻿" at bounding box center [709, 292] width 693 height 21
click at [434, 245] on button "Preparation instructions modal" at bounding box center [444, 249] width 26 height 28
click at [747, 252] on icon "Preparation instructions modal" at bounding box center [753, 249] width 12 height 12
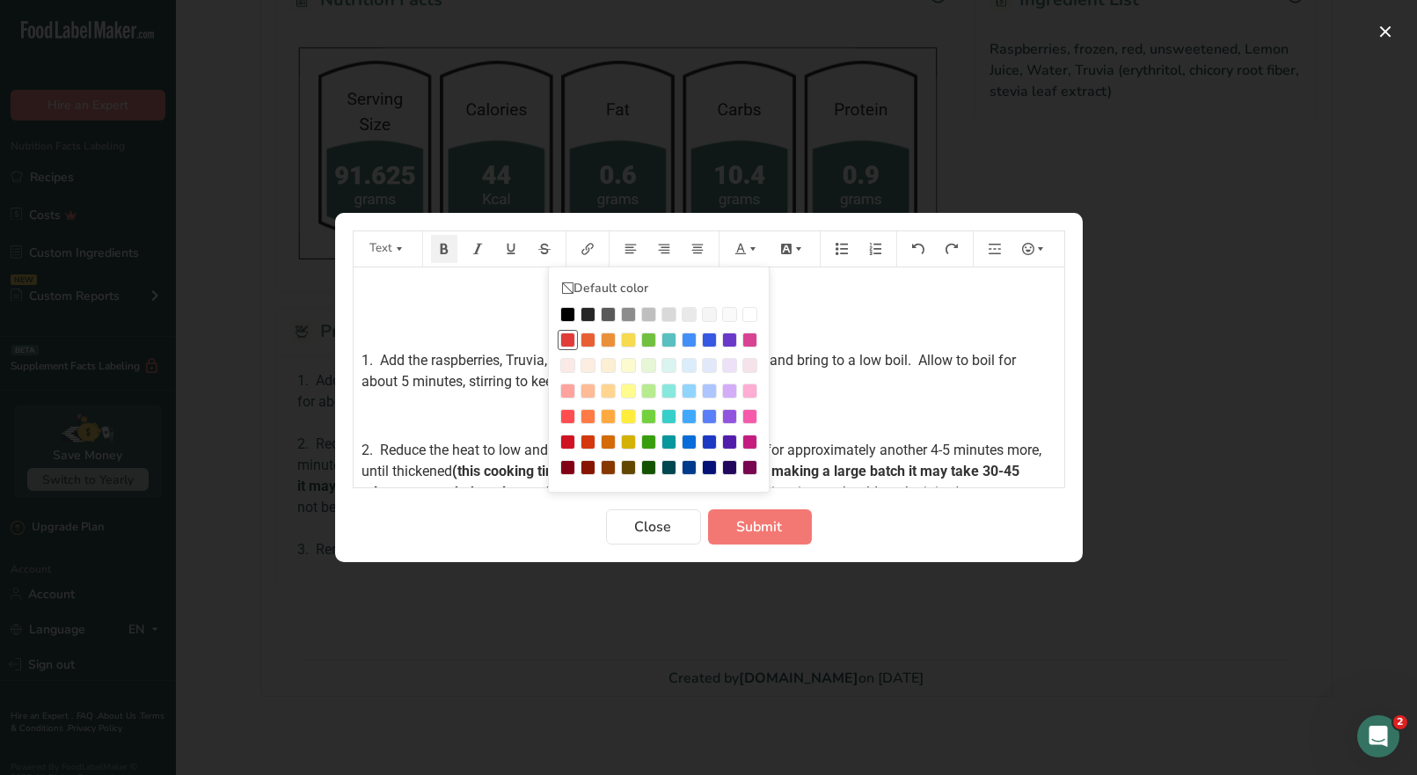
click at [568, 340] on div "Preparation instructions modal" at bounding box center [567, 340] width 15 height 15
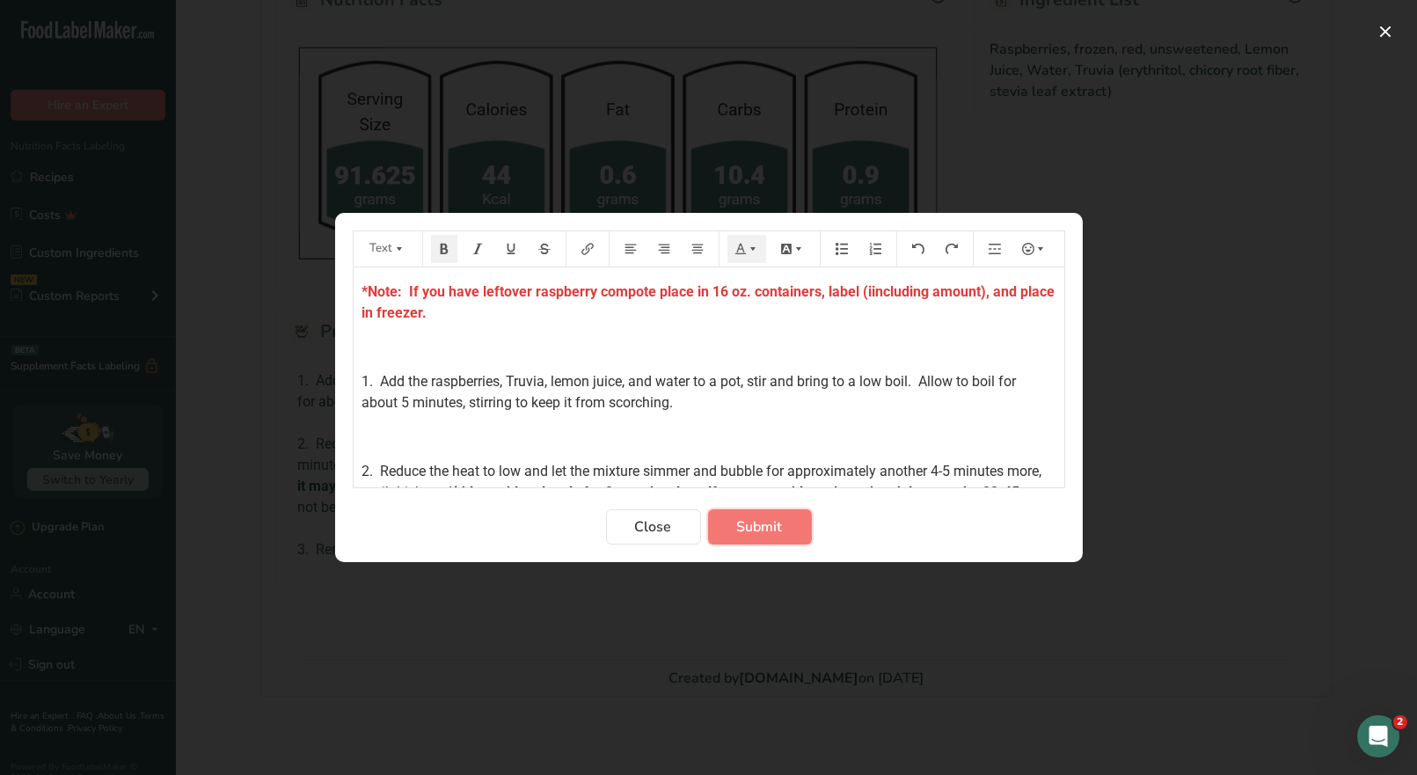
click at [758, 531] on span "Submit" at bounding box center [760, 526] width 46 height 21
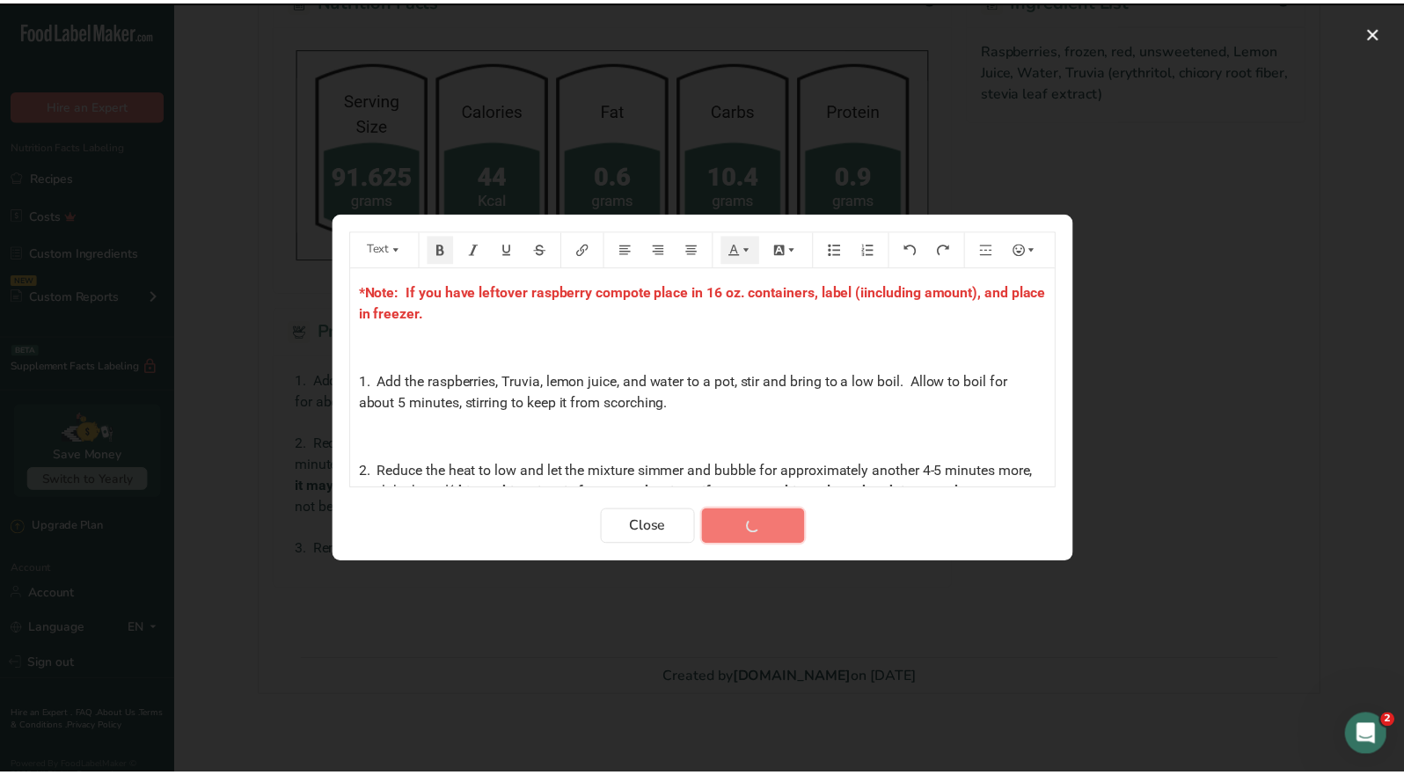
scroll to position [606, 0]
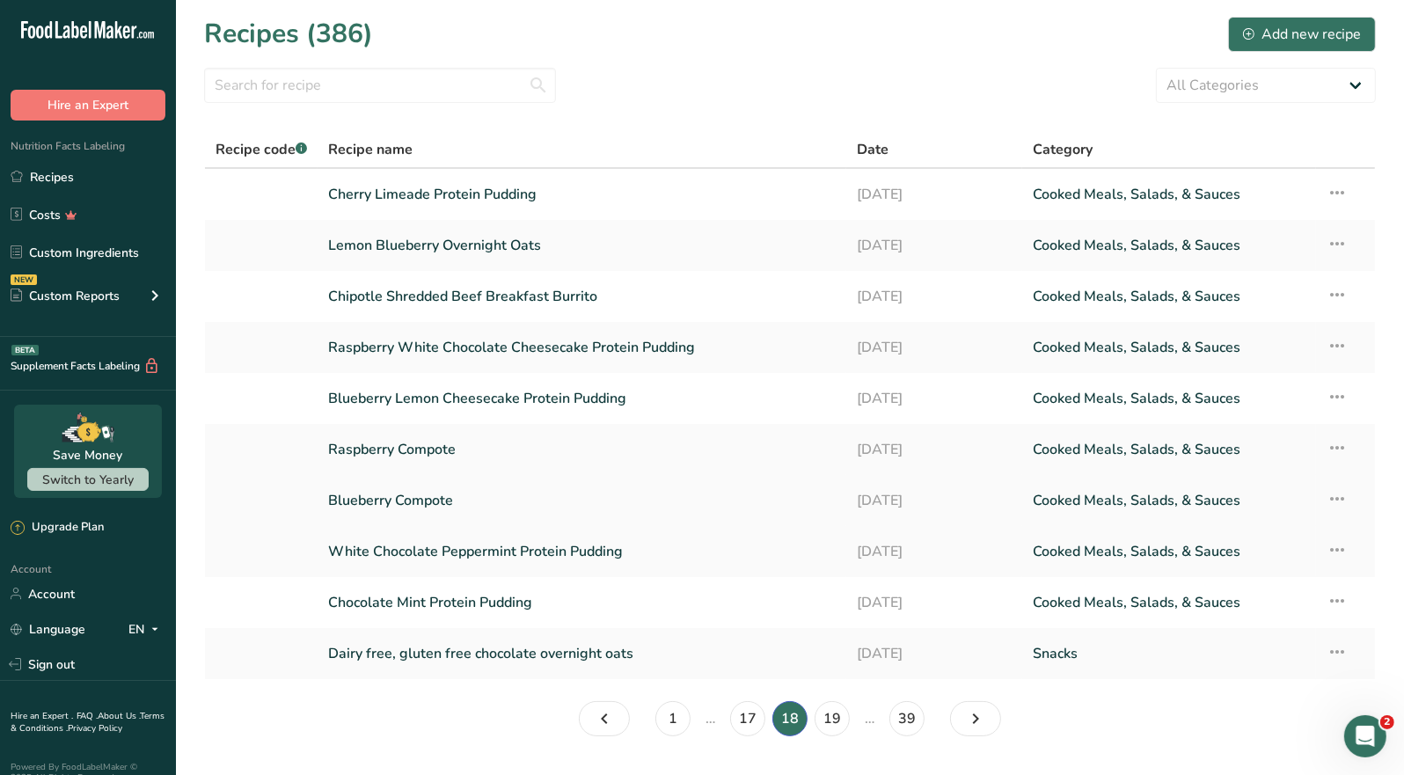
click at [432, 496] on link "Blueberry Compote" at bounding box center [582, 500] width 508 height 37
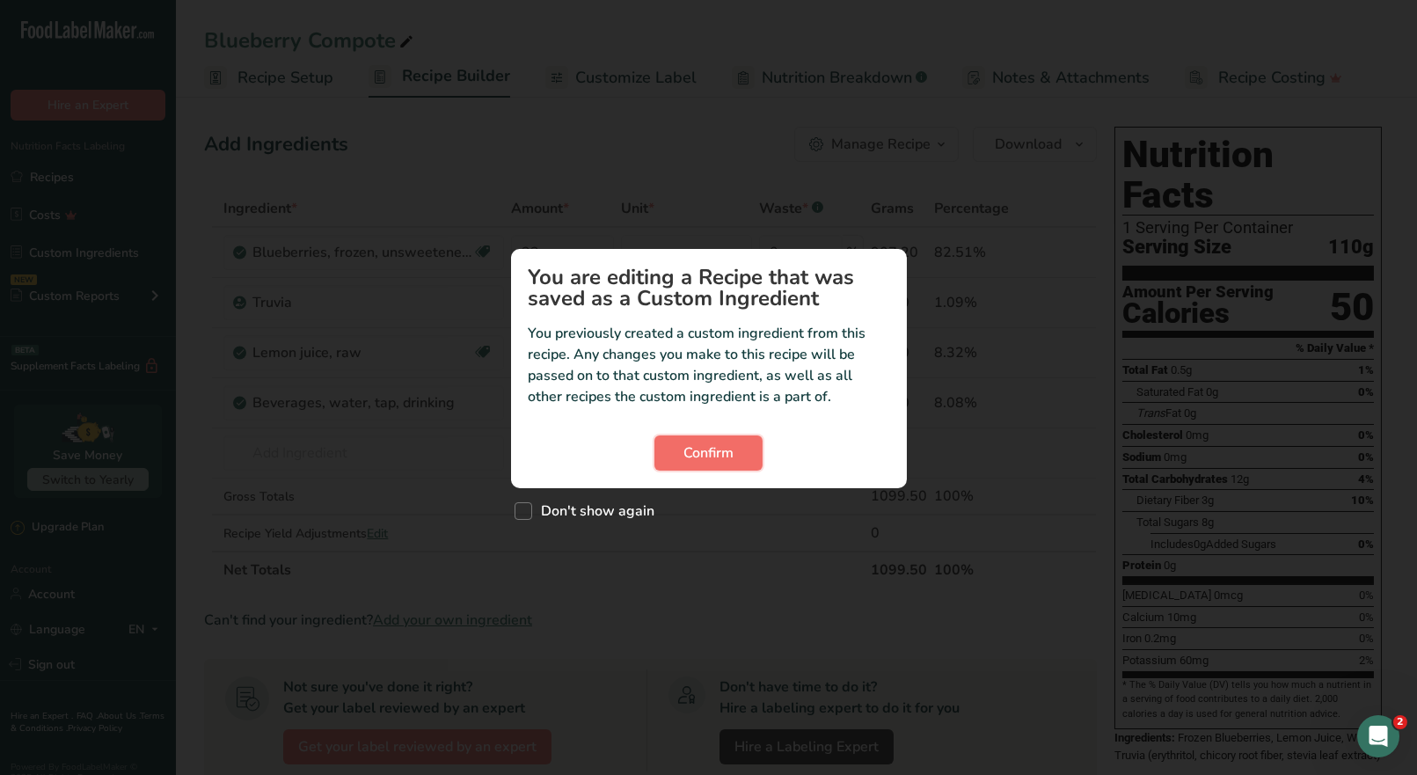
click at [728, 461] on span "Confirm" at bounding box center [709, 453] width 50 height 21
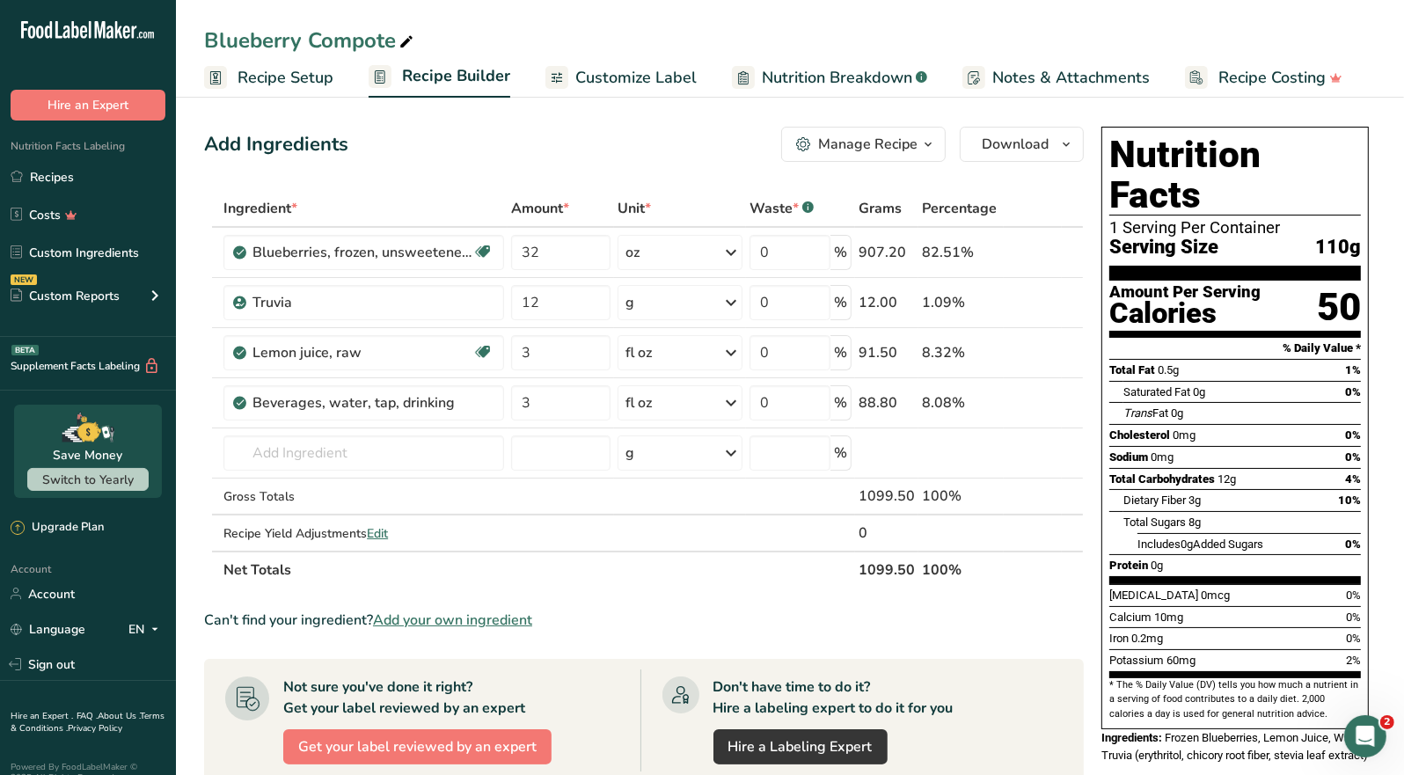
click at [934, 142] on icon "button" at bounding box center [928, 145] width 14 height 22
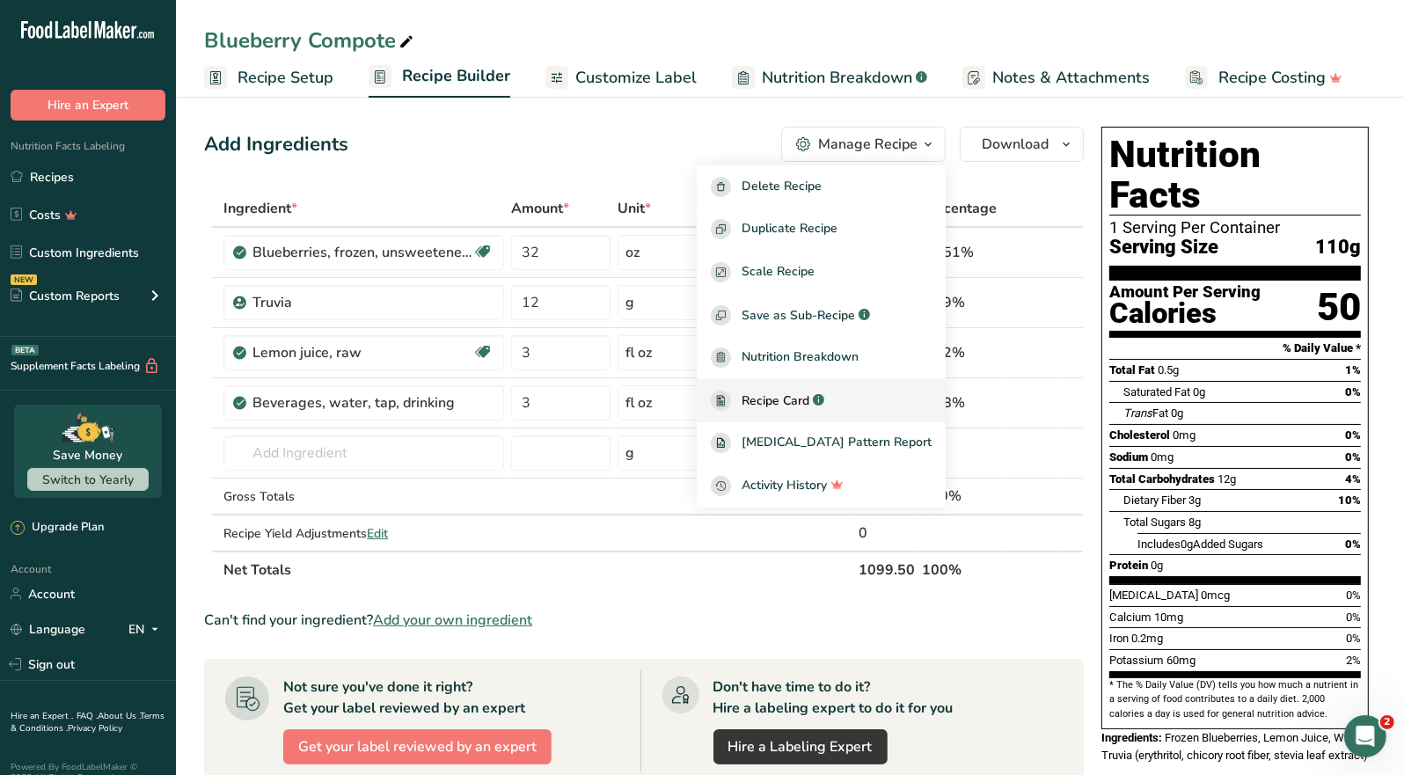
click at [792, 400] on span "Recipe Card" at bounding box center [776, 401] width 68 height 18
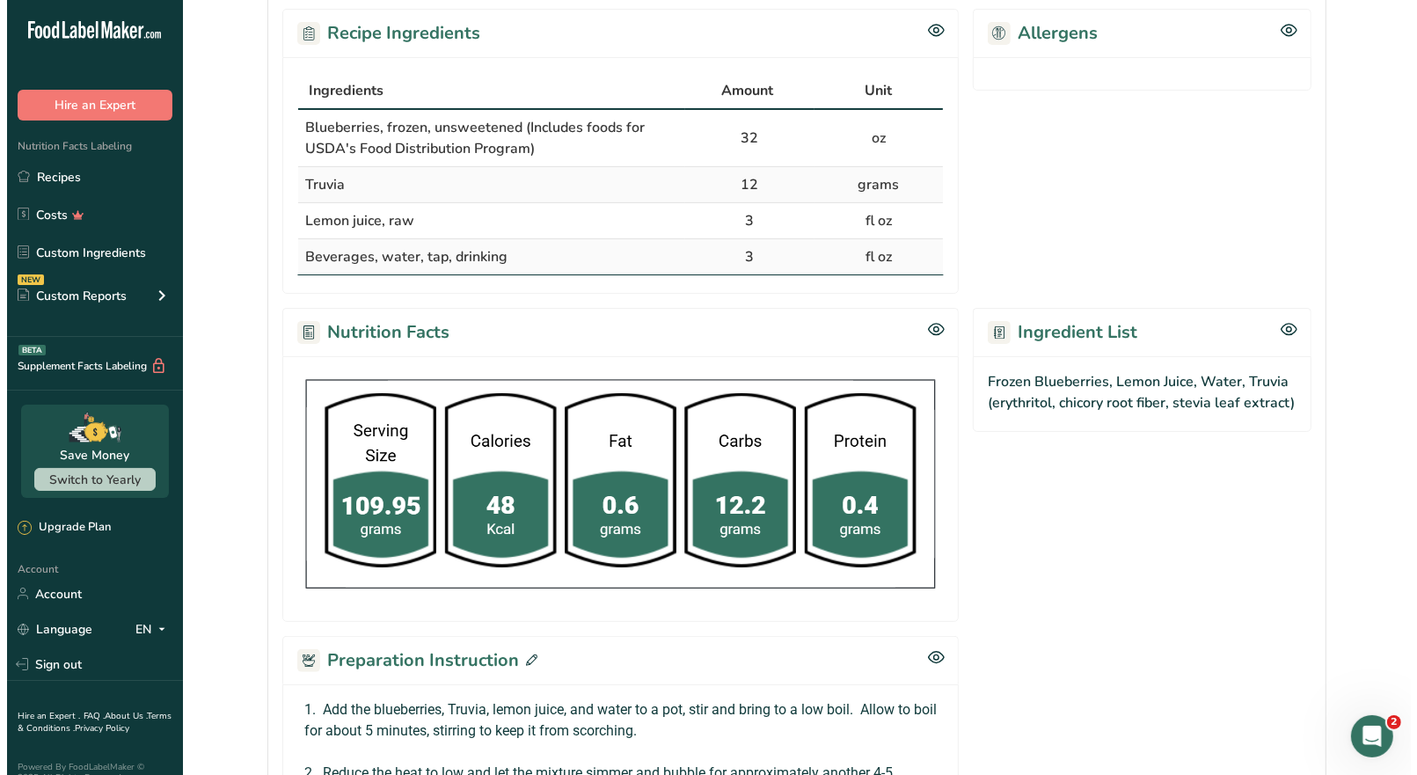
scroll to position [615, 0]
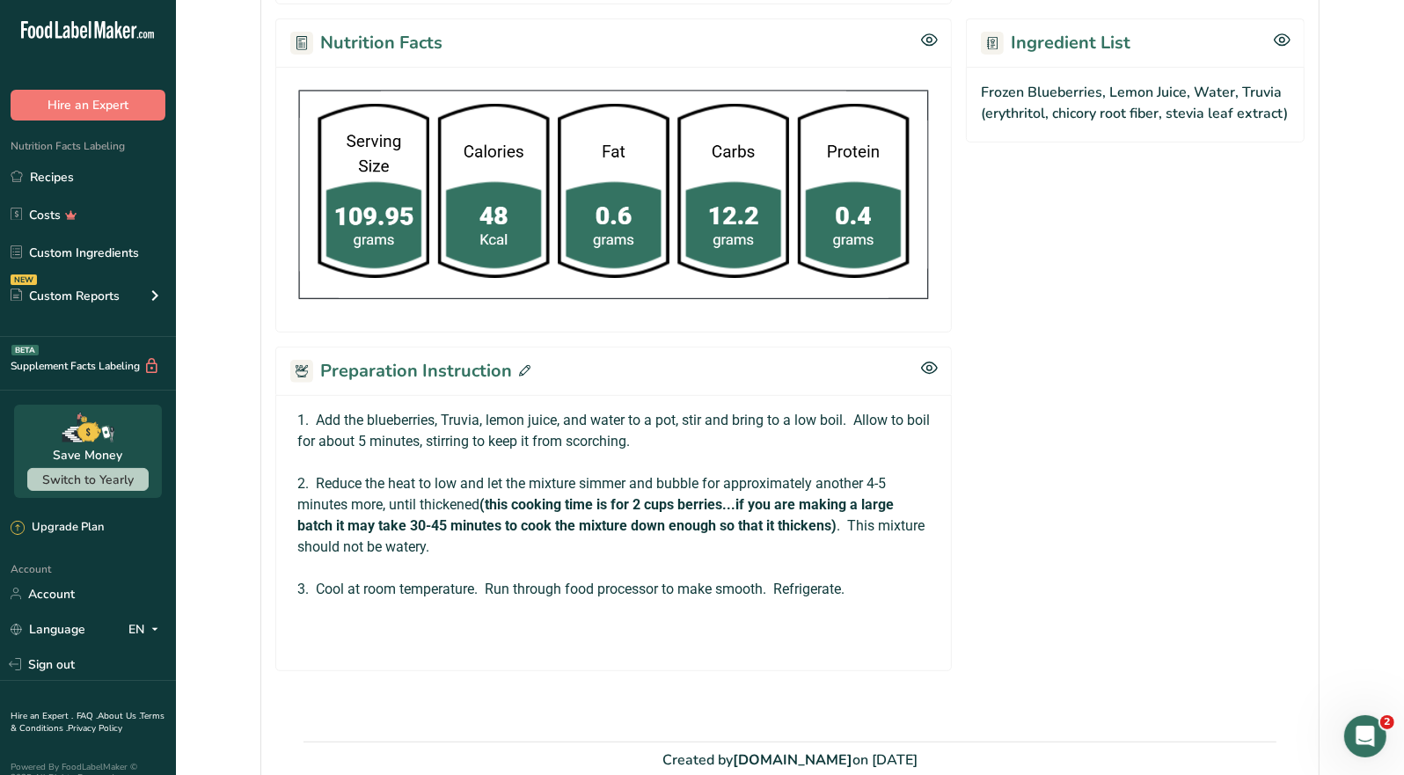
click at [531, 363] on div "Preparation Instruction" at bounding box center [613, 371] width 677 height 48
click at [519, 365] on icon at bounding box center [524, 370] width 11 height 11
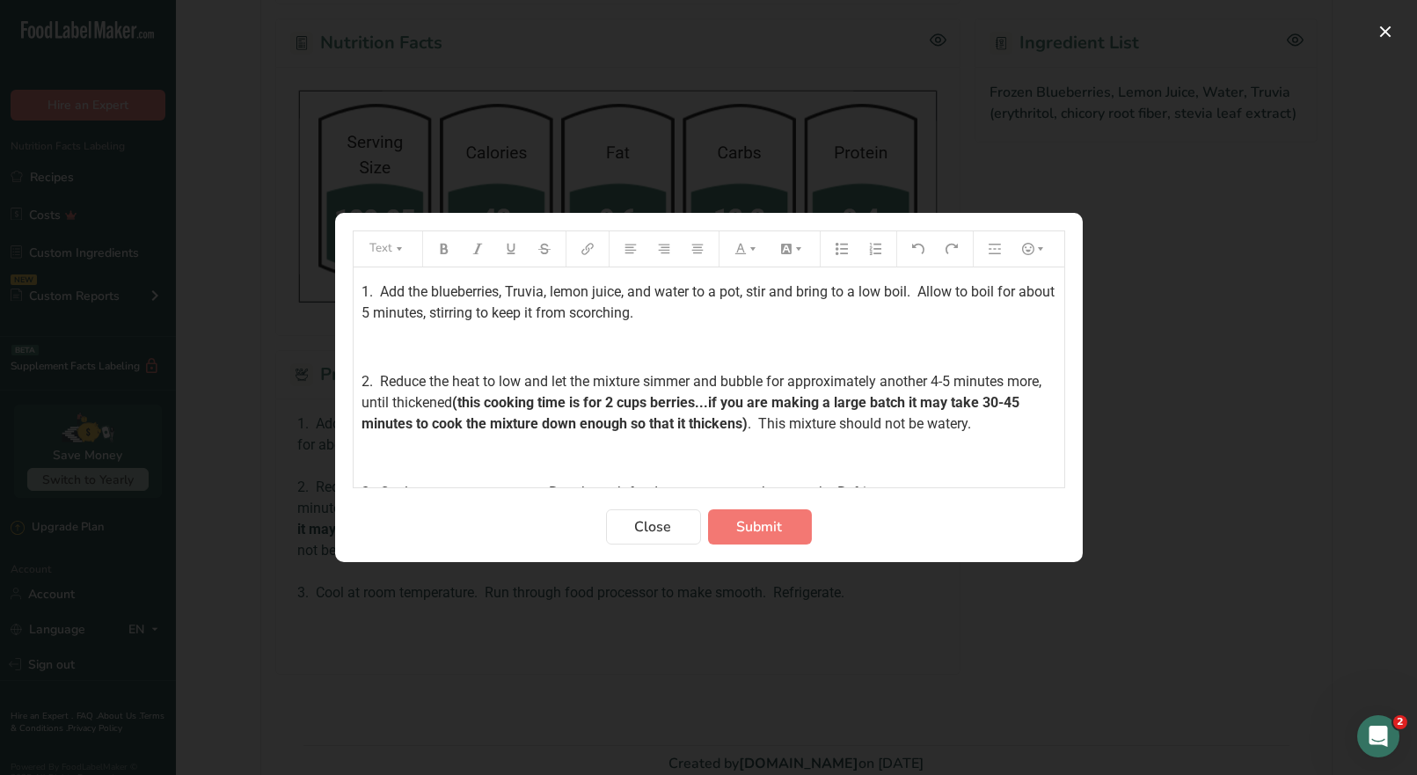
click at [355, 289] on div "1. Add the blueberries, Truvia, lemon juice, and water to a pot, stir and bring…" at bounding box center [709, 419] width 711 height 304
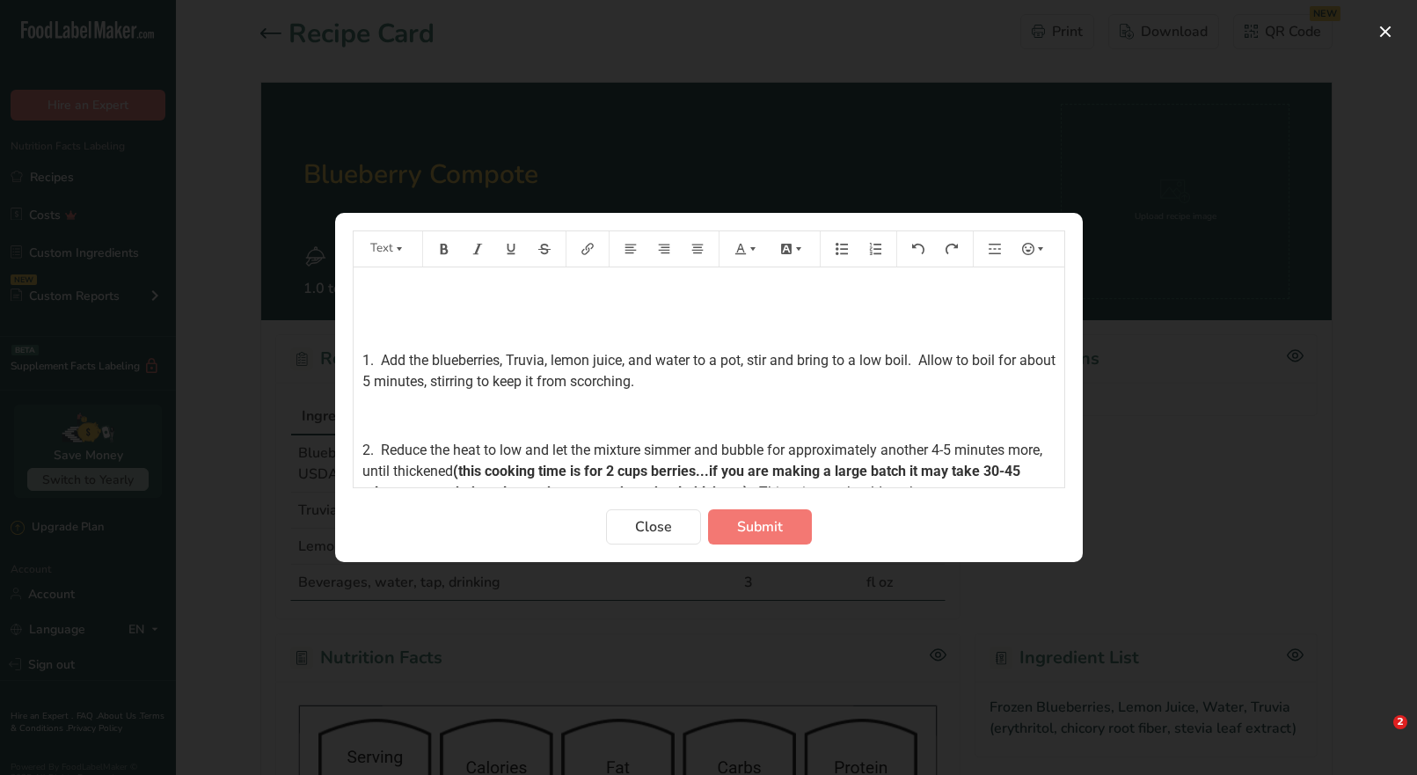
click at [372, 297] on p "﻿" at bounding box center [709, 292] width 693 height 21
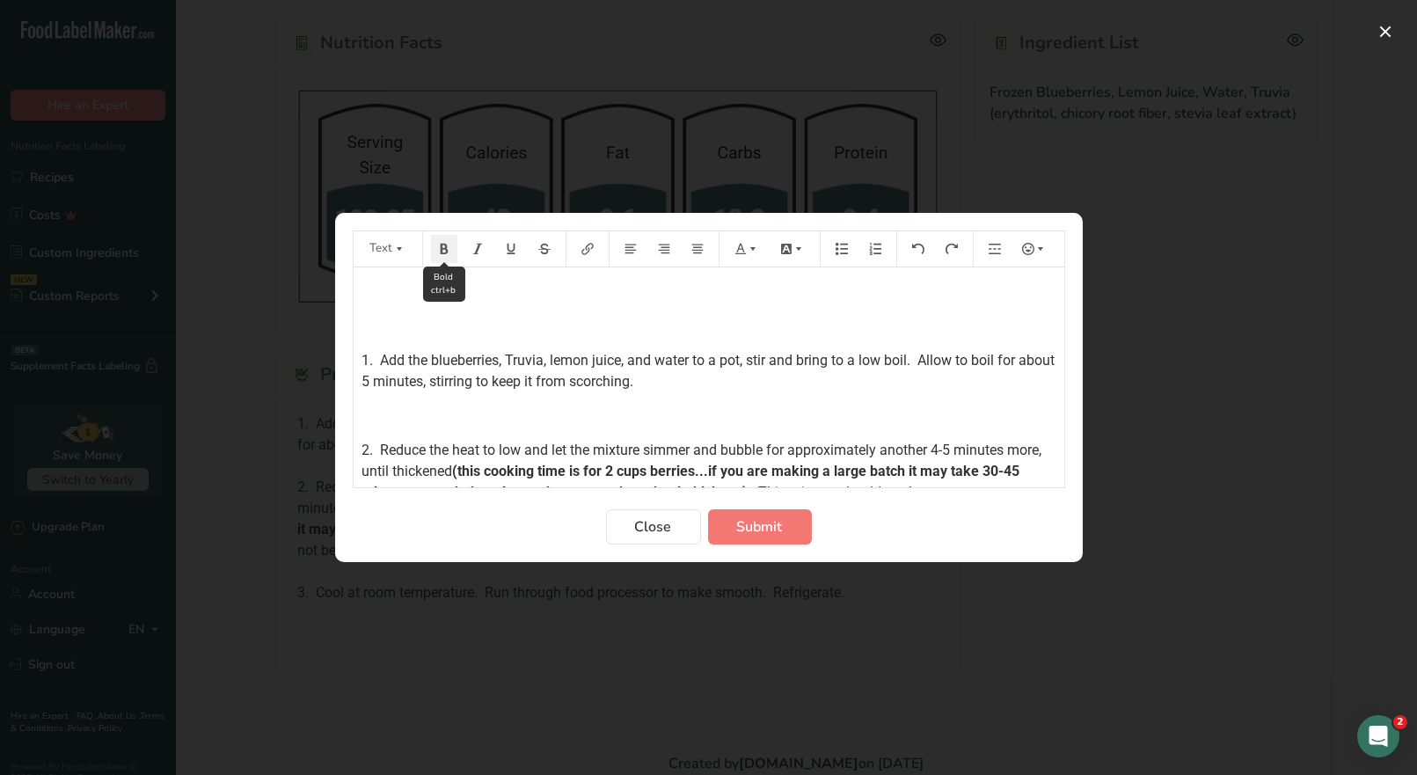
click at [440, 254] on icon "Preparation instructions modal" at bounding box center [444, 249] width 12 height 12
click at [738, 253] on icon "Preparation instructions modal" at bounding box center [741, 249] width 12 height 12
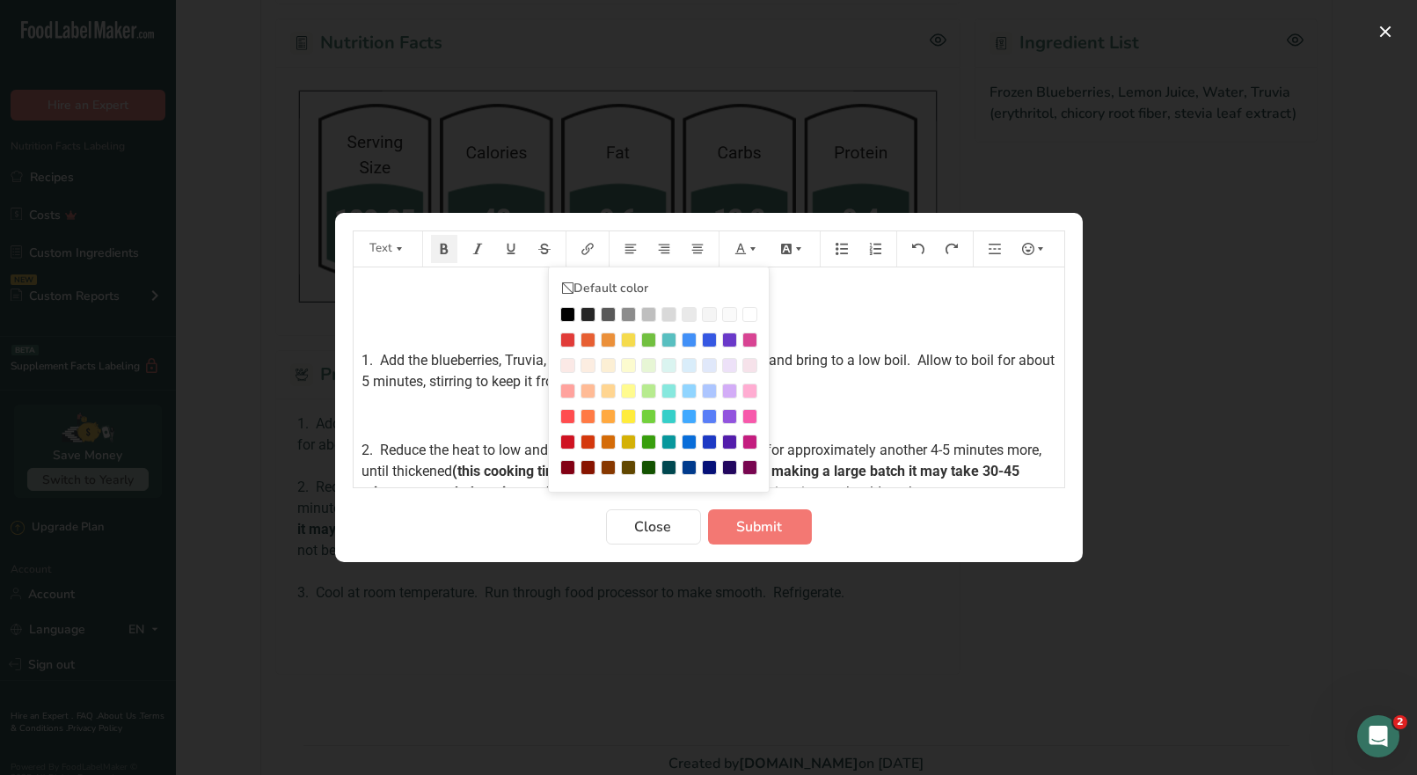
click at [573, 337] on div "Preparation instructions modal" at bounding box center [567, 340] width 15 height 15
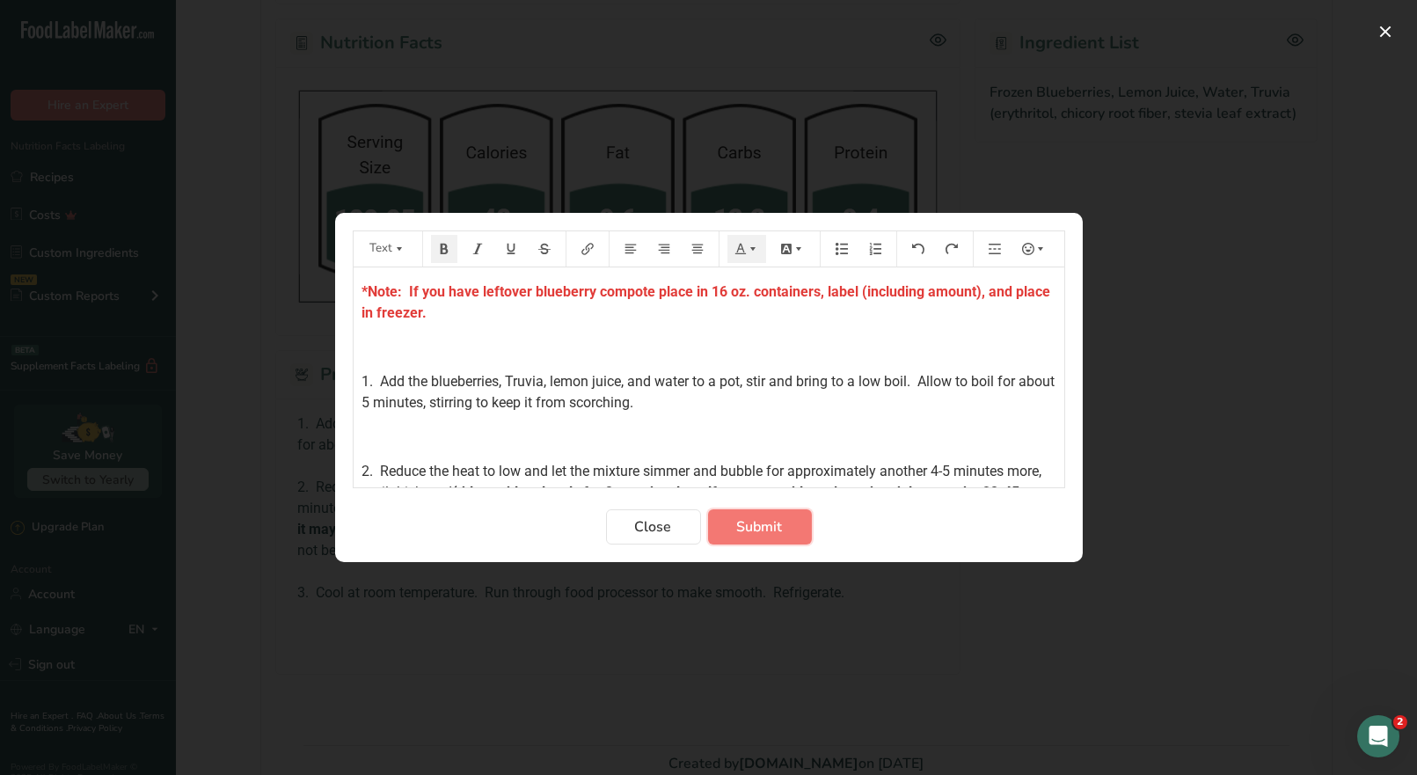
click at [762, 523] on span "Submit" at bounding box center [760, 526] width 46 height 21
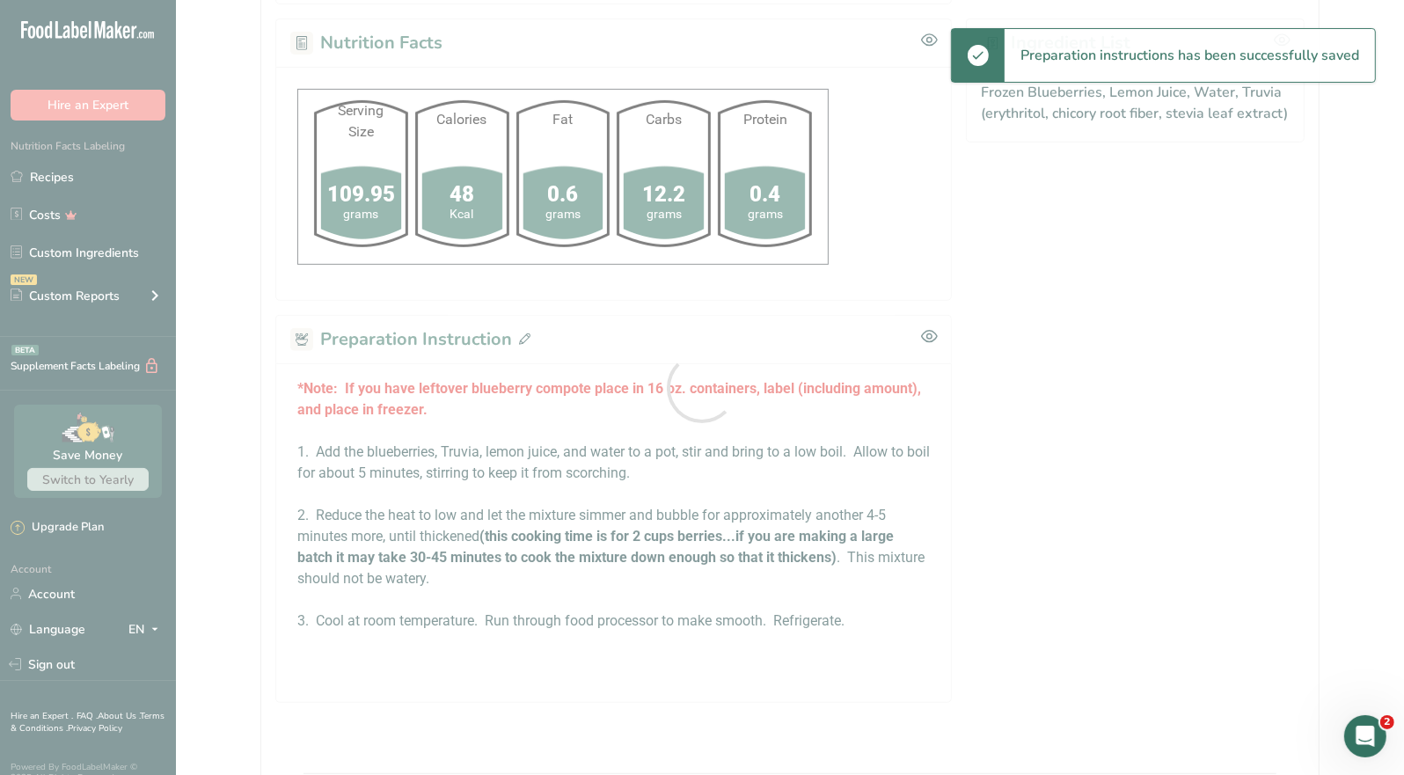
scroll to position [615, 0]
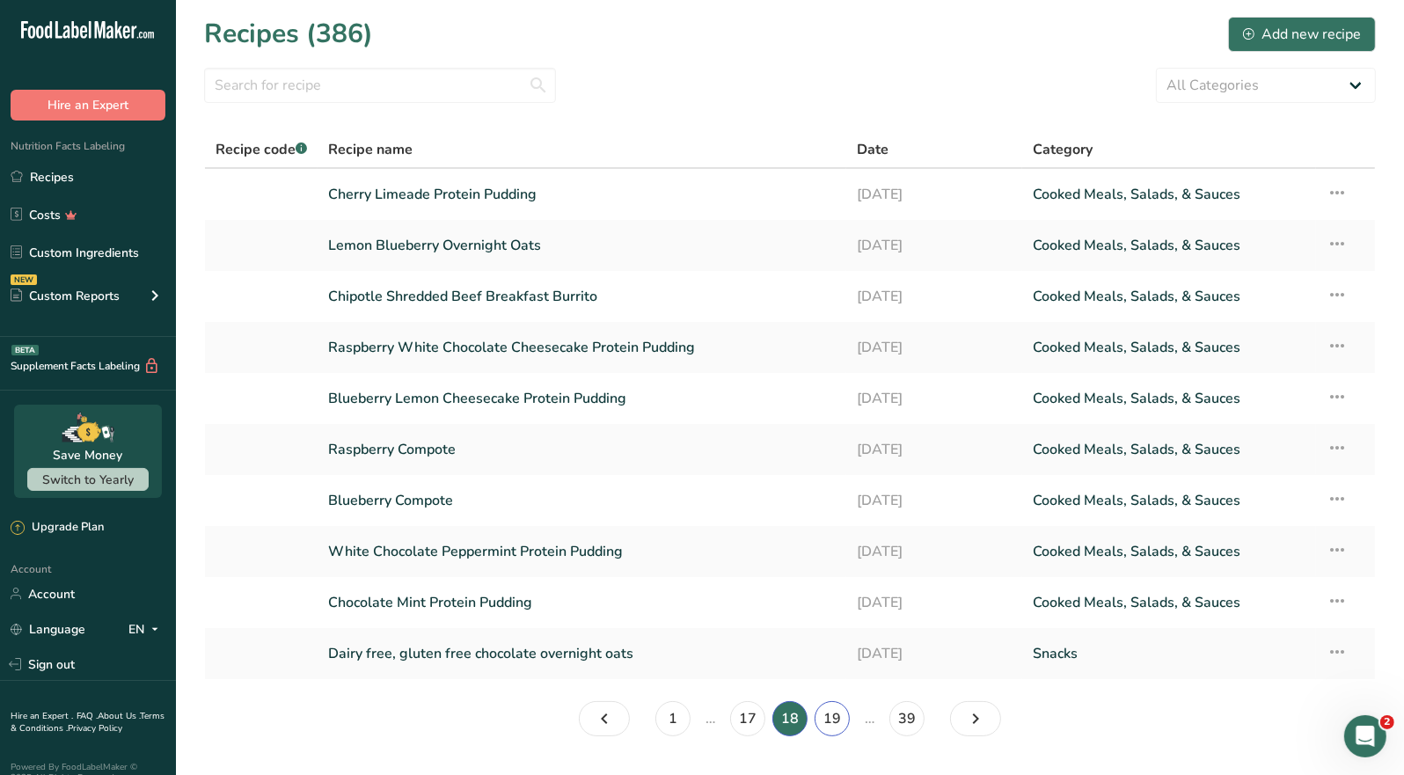
click at [837, 722] on link "19" at bounding box center [832, 718] width 35 height 35
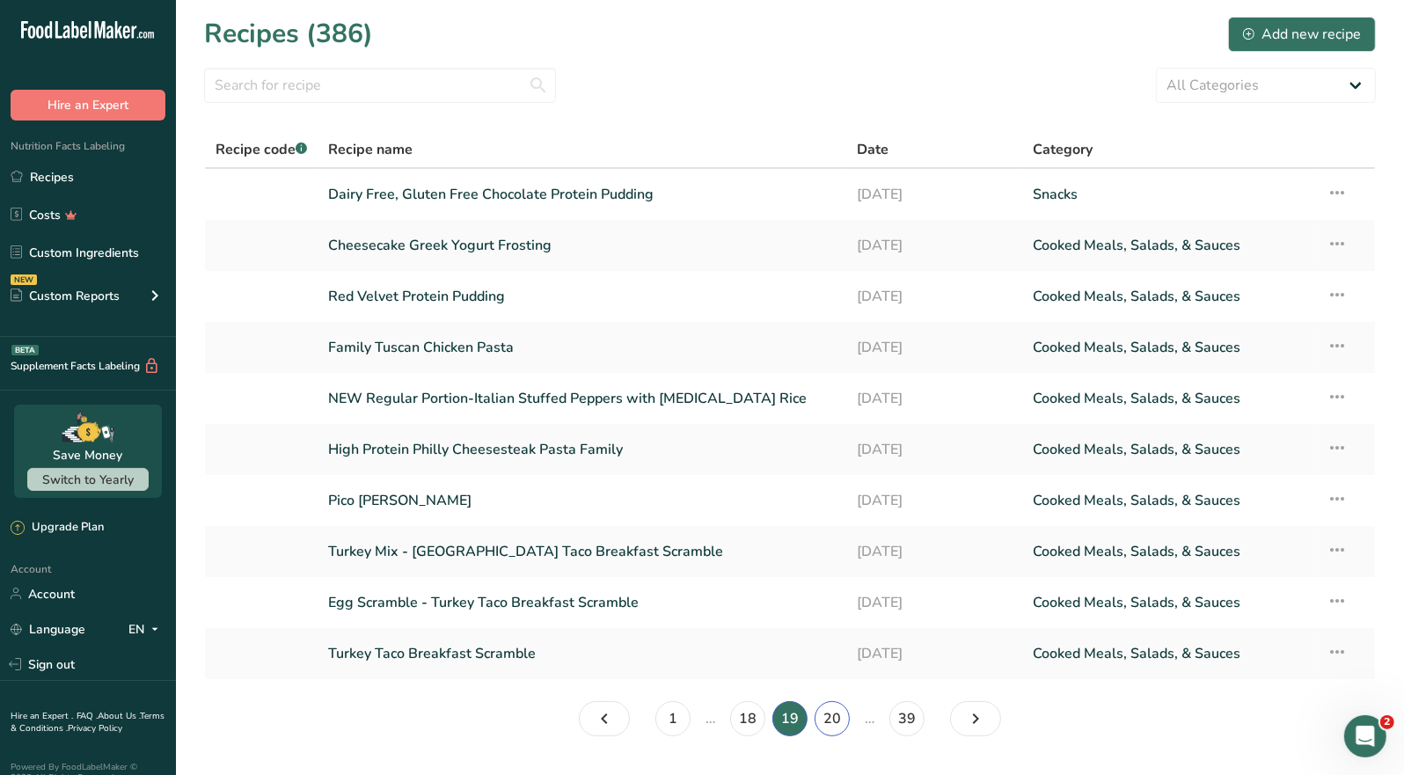
click at [836, 720] on link "20" at bounding box center [832, 718] width 35 height 35
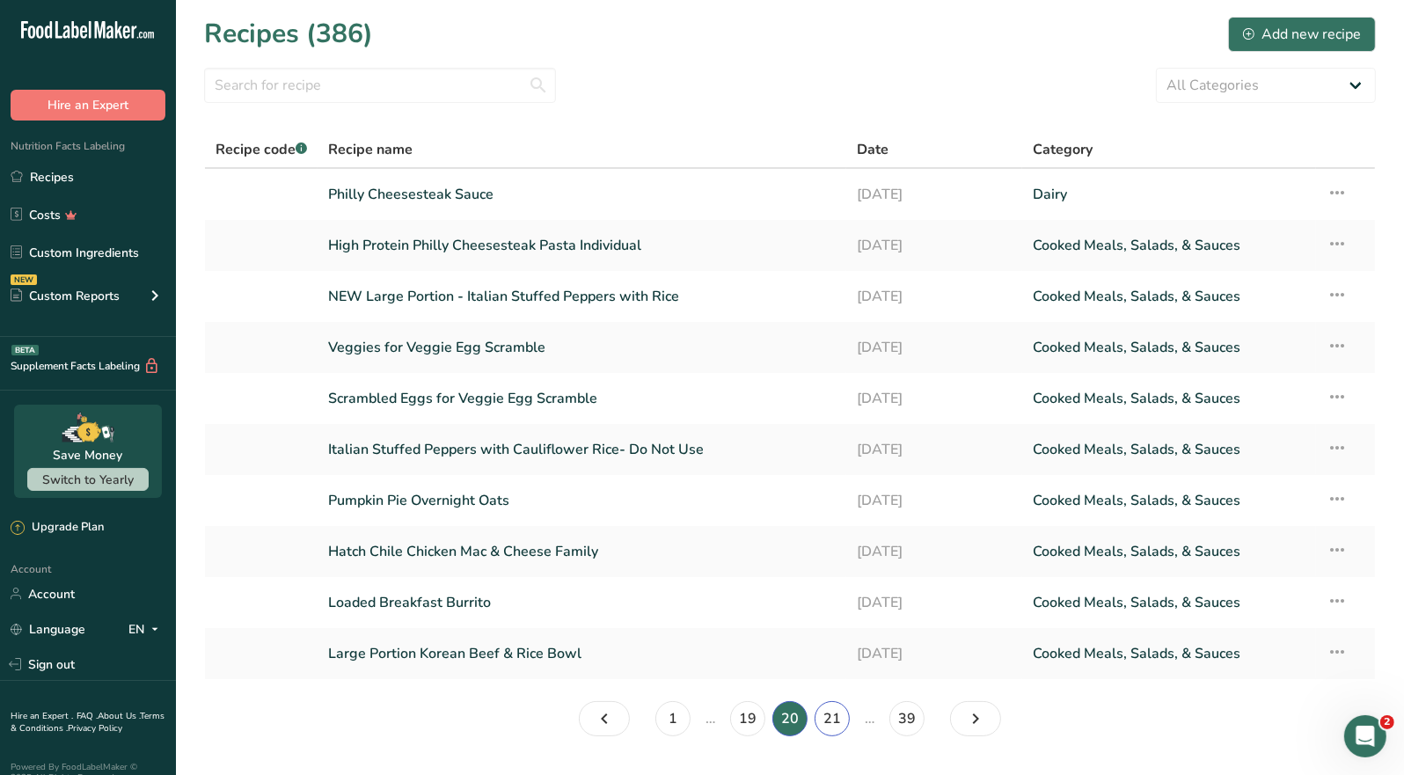
click at [840, 718] on link "21" at bounding box center [832, 718] width 35 height 35
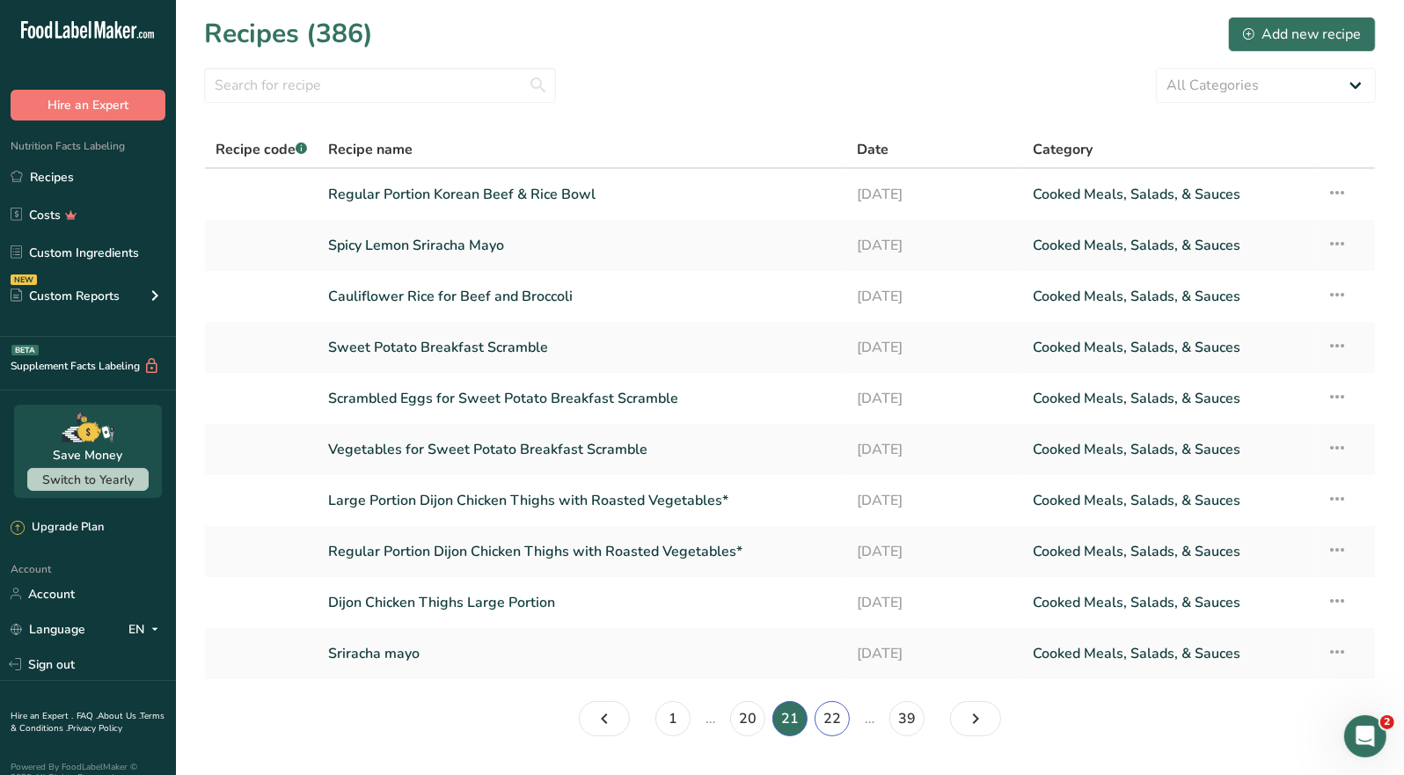
click at [836, 721] on link "22" at bounding box center [832, 718] width 35 height 35
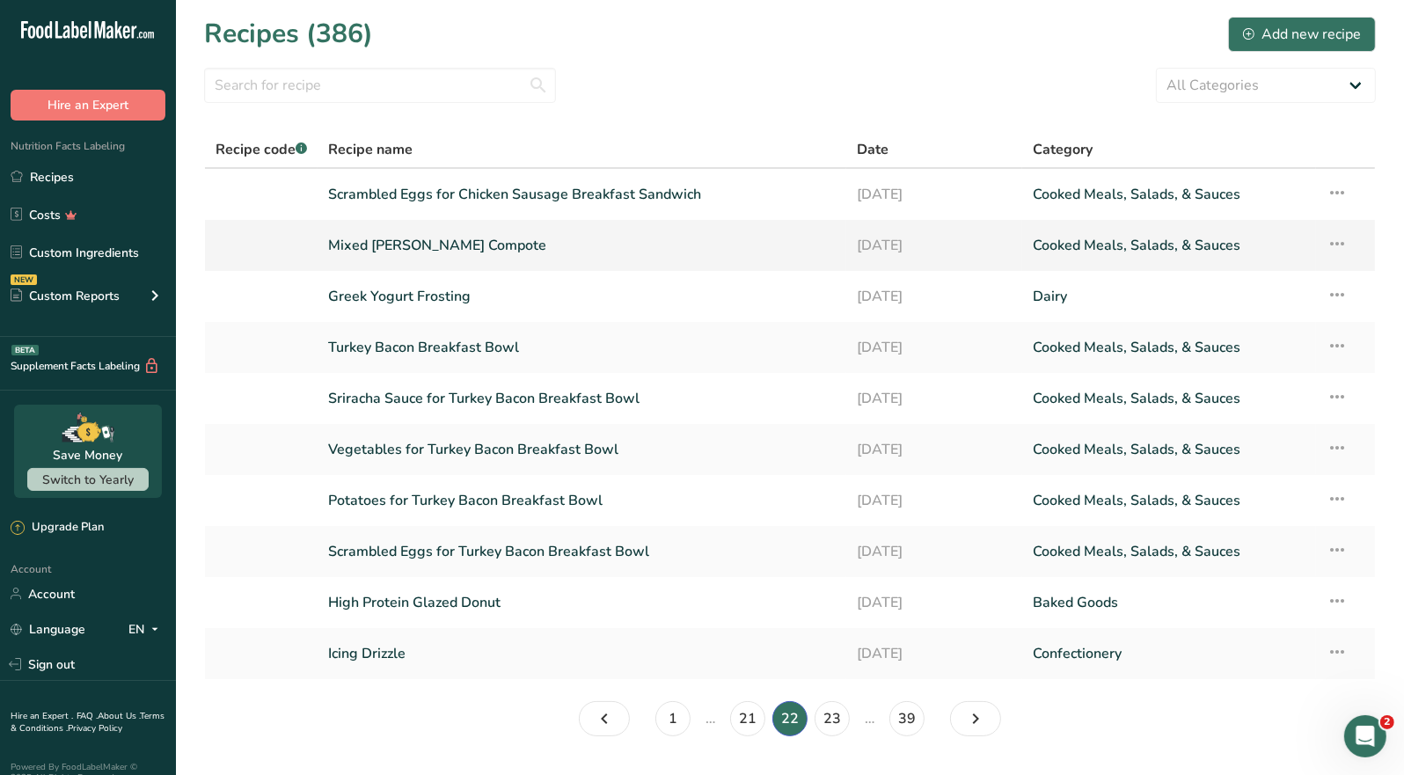
click at [429, 244] on link "Mixed [PERSON_NAME] Compote" at bounding box center [582, 245] width 508 height 37
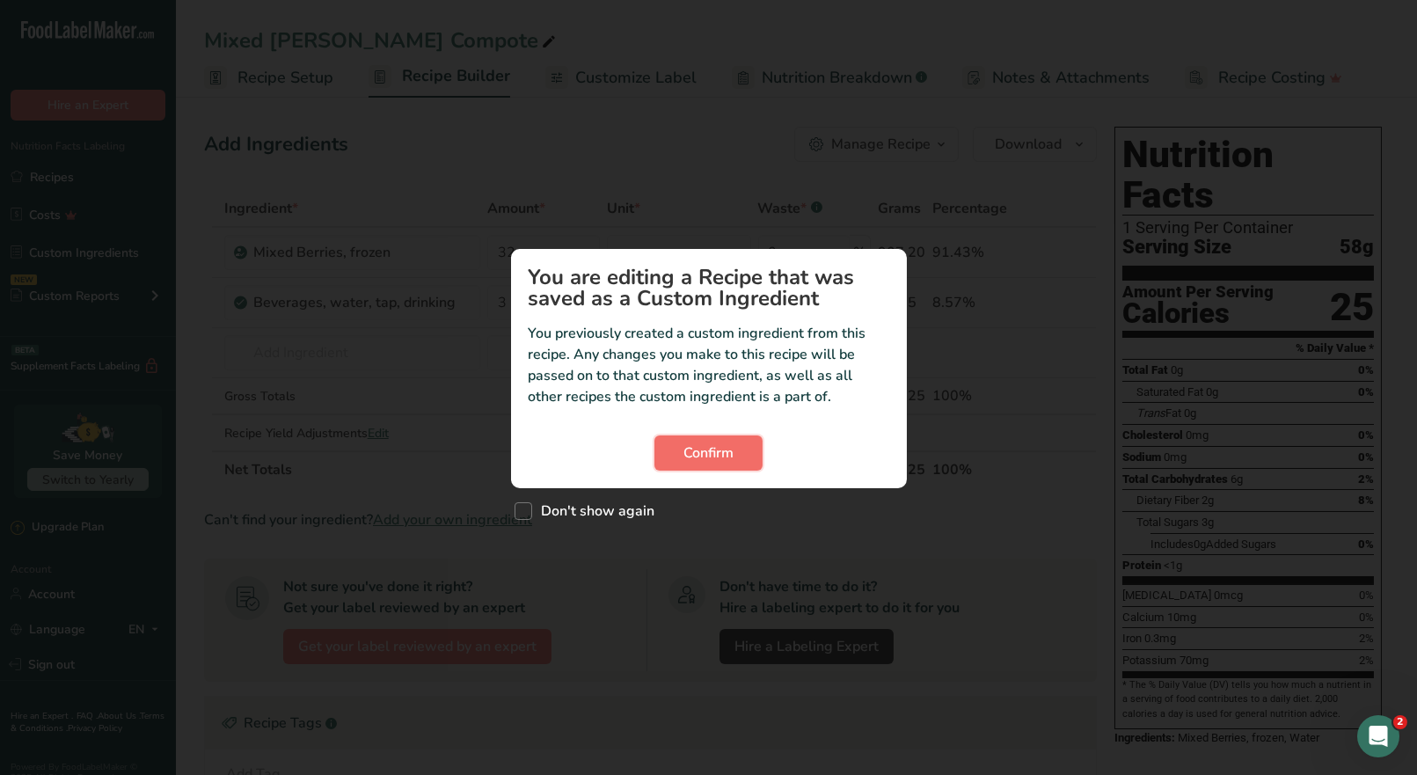
click at [718, 453] on span "Confirm" at bounding box center [709, 453] width 50 height 21
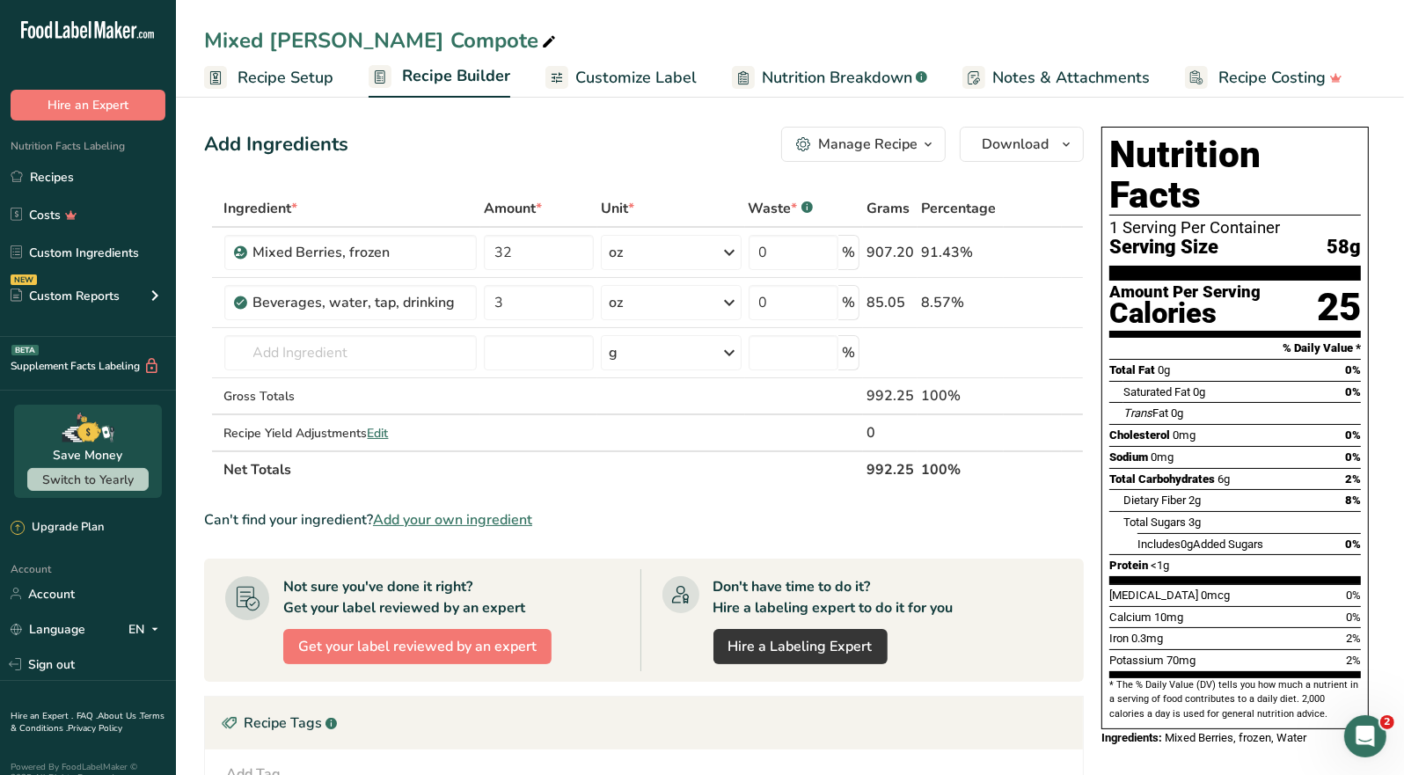
click at [909, 149] on div "Manage Recipe" at bounding box center [867, 144] width 99 height 21
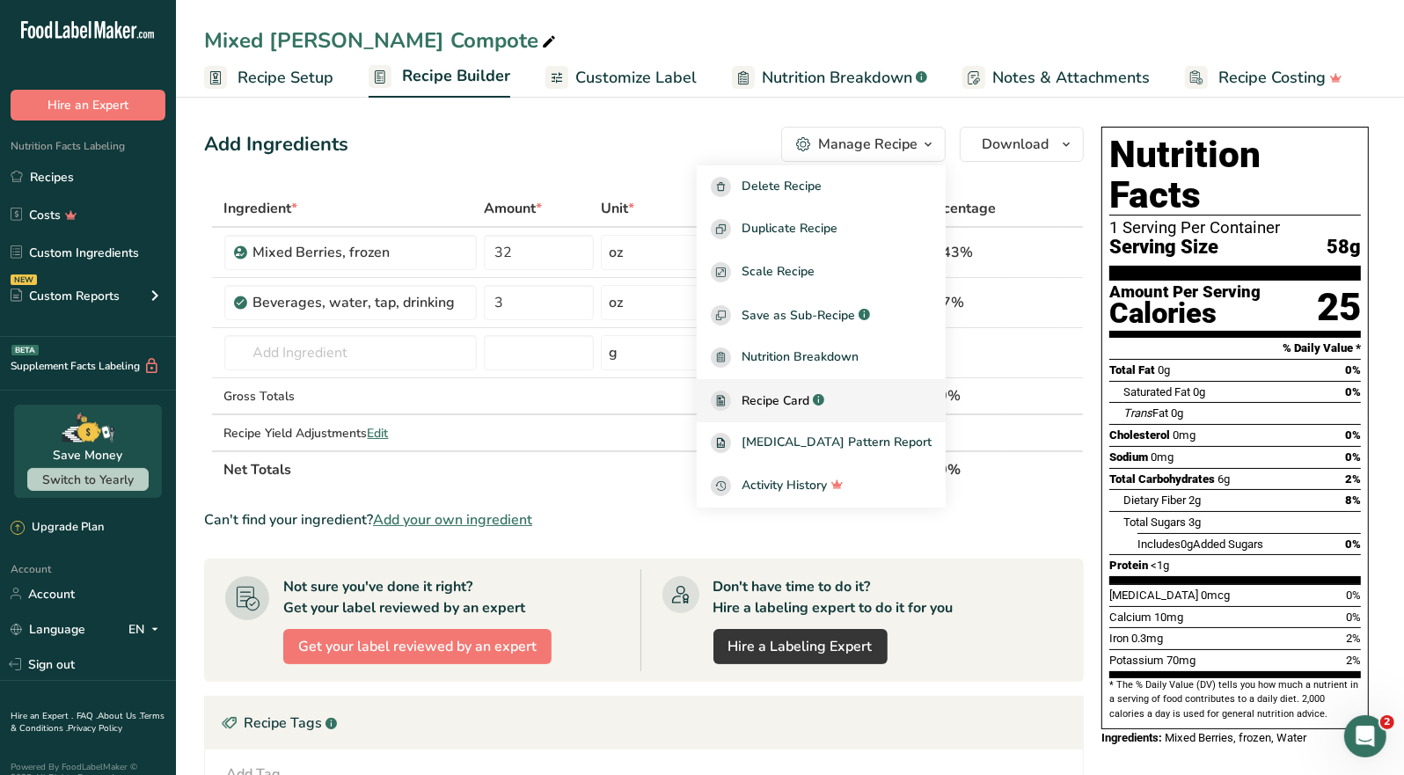
click at [802, 392] on span "Recipe Card" at bounding box center [776, 401] width 68 height 18
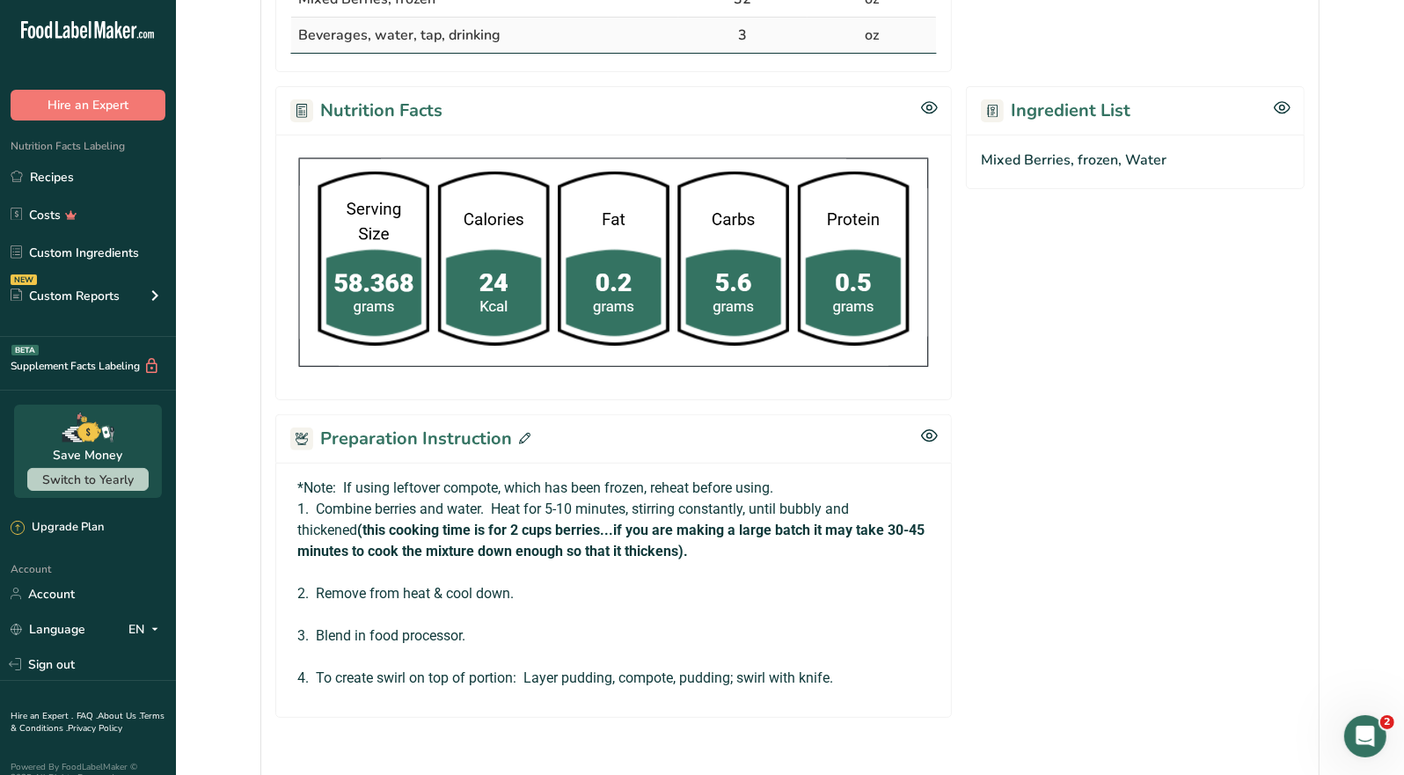
scroll to position [528, 0]
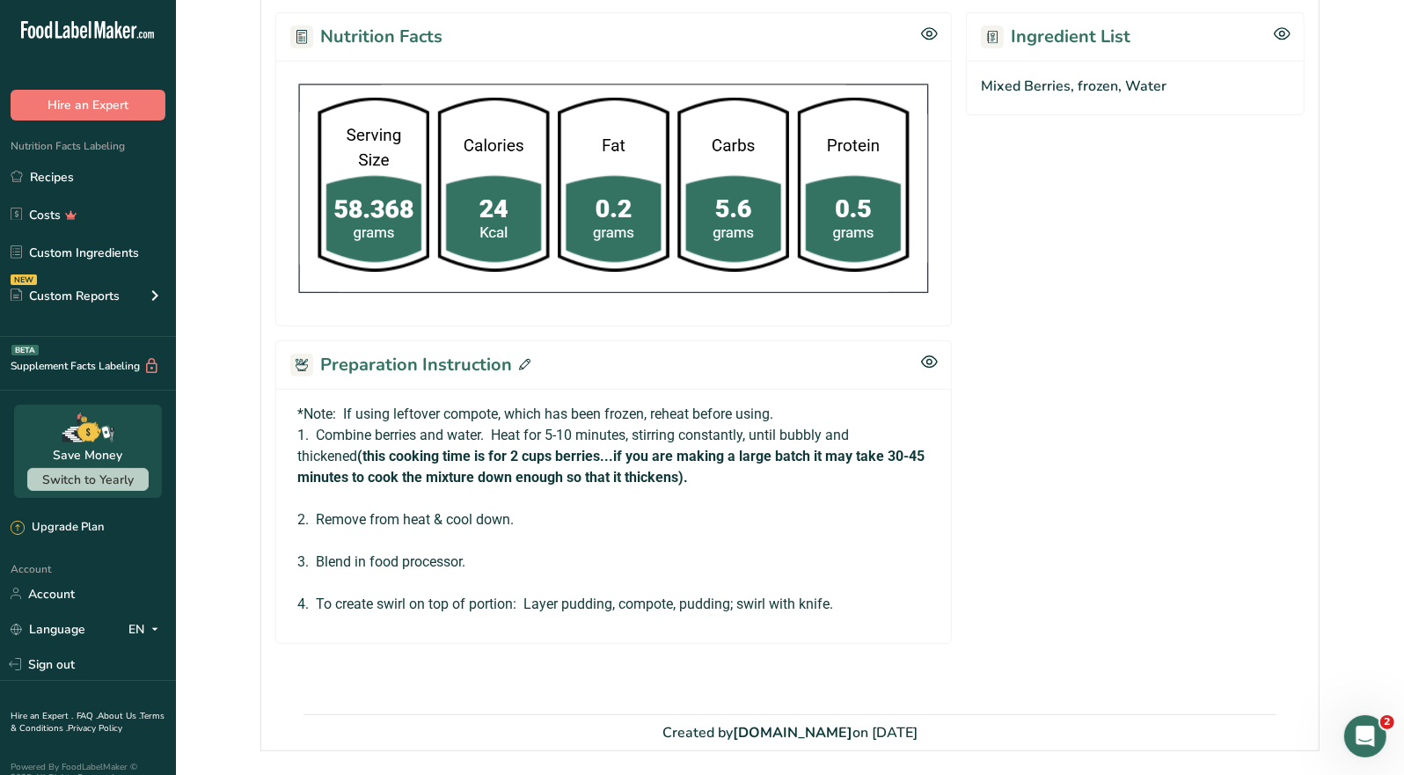
click at [523, 364] on icon at bounding box center [524, 364] width 11 height 11
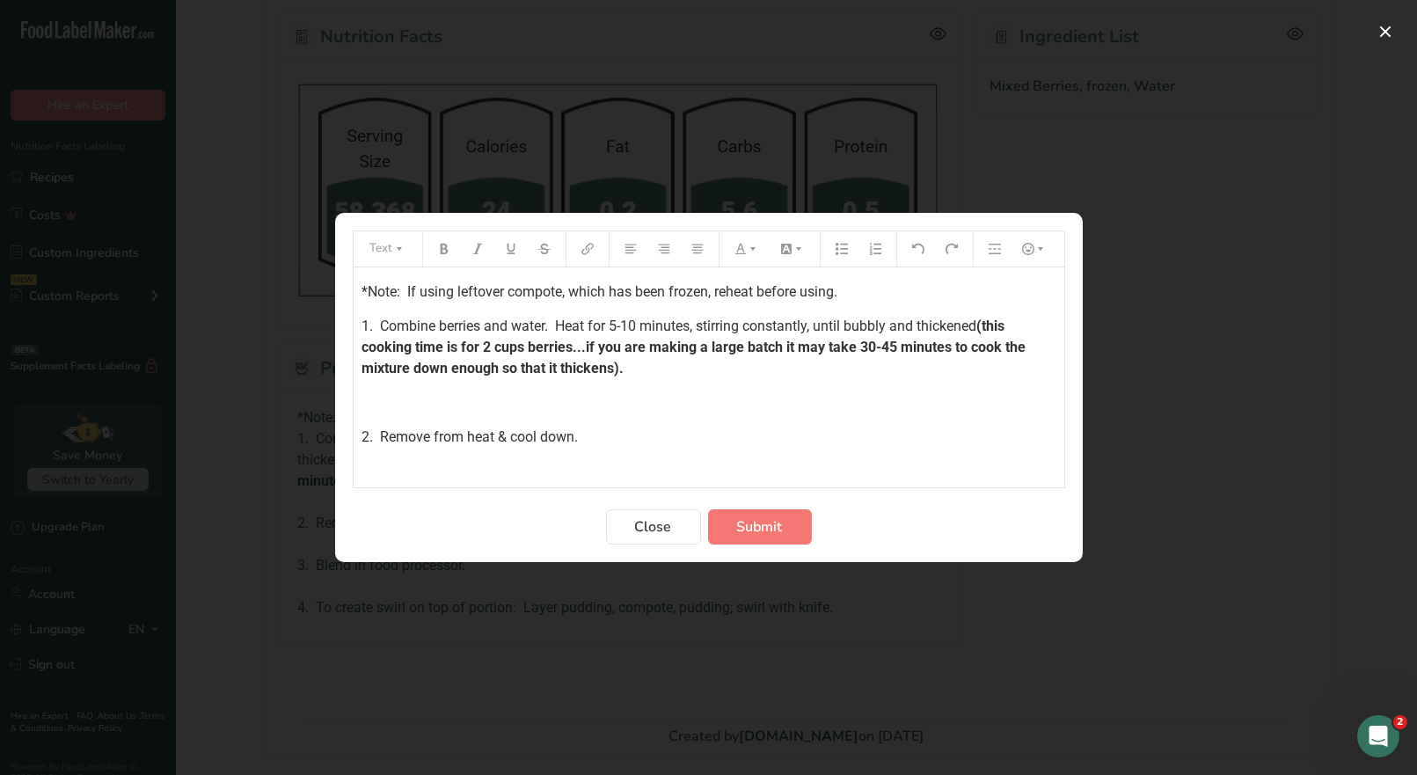
click at [361, 290] on div "*Note: If using leftover compote, which has been frozen, reheat before using. 1…" at bounding box center [709, 426] width 711 height 318
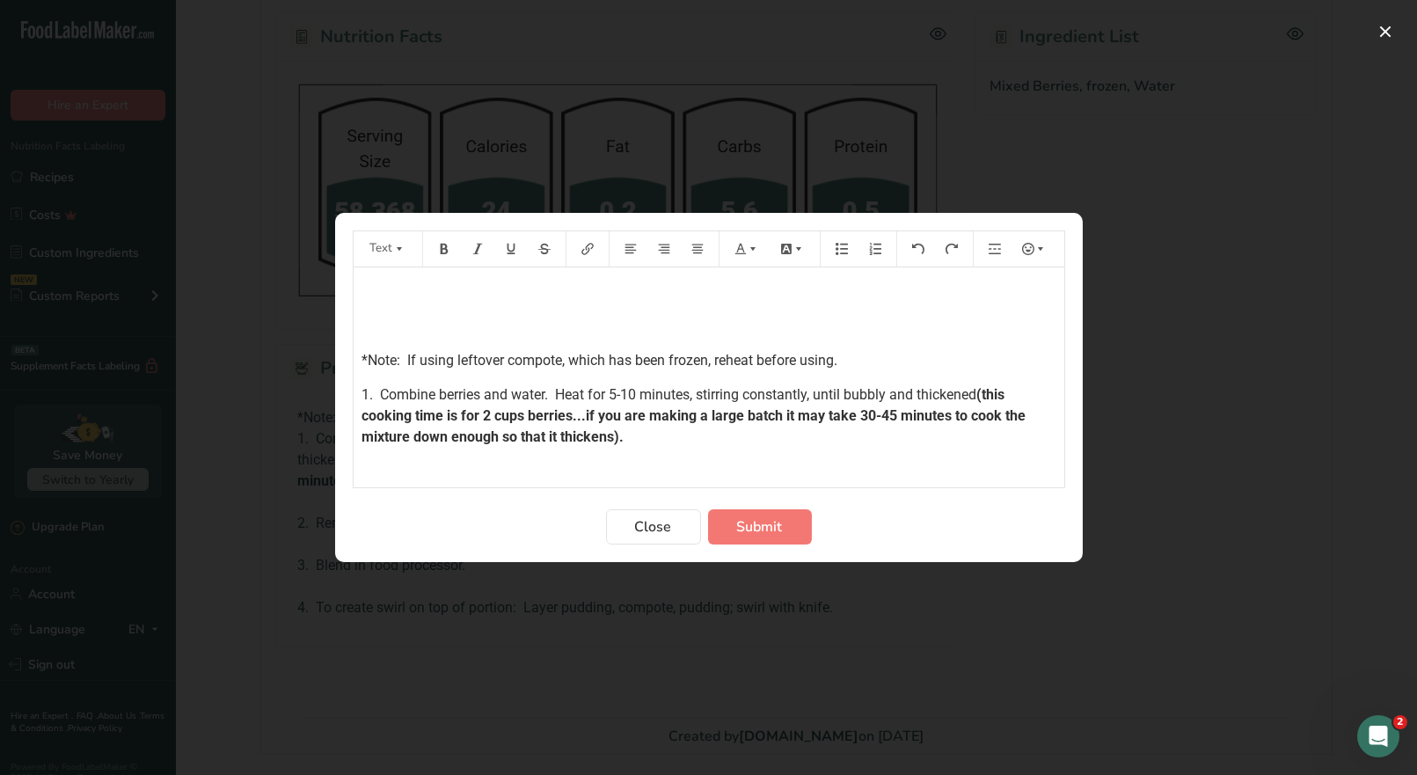
click at [380, 285] on p "﻿" at bounding box center [709, 292] width 693 height 21
click at [449, 254] on icon "Preparation instructions modal" at bounding box center [444, 249] width 12 height 12
click at [749, 255] on button "Preparation instructions modal" at bounding box center [747, 249] width 39 height 28
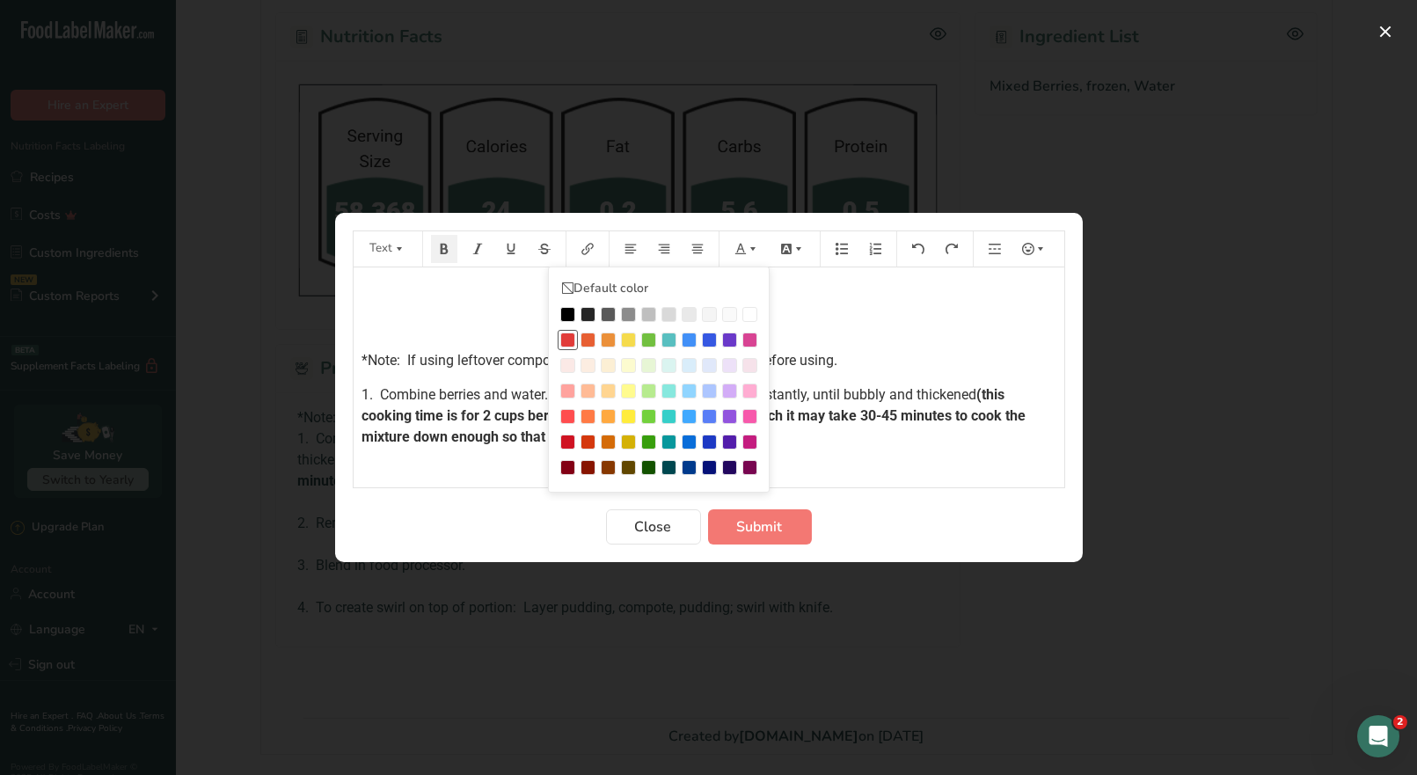
click at [565, 336] on div "Preparation instructions modal" at bounding box center [567, 340] width 15 height 15
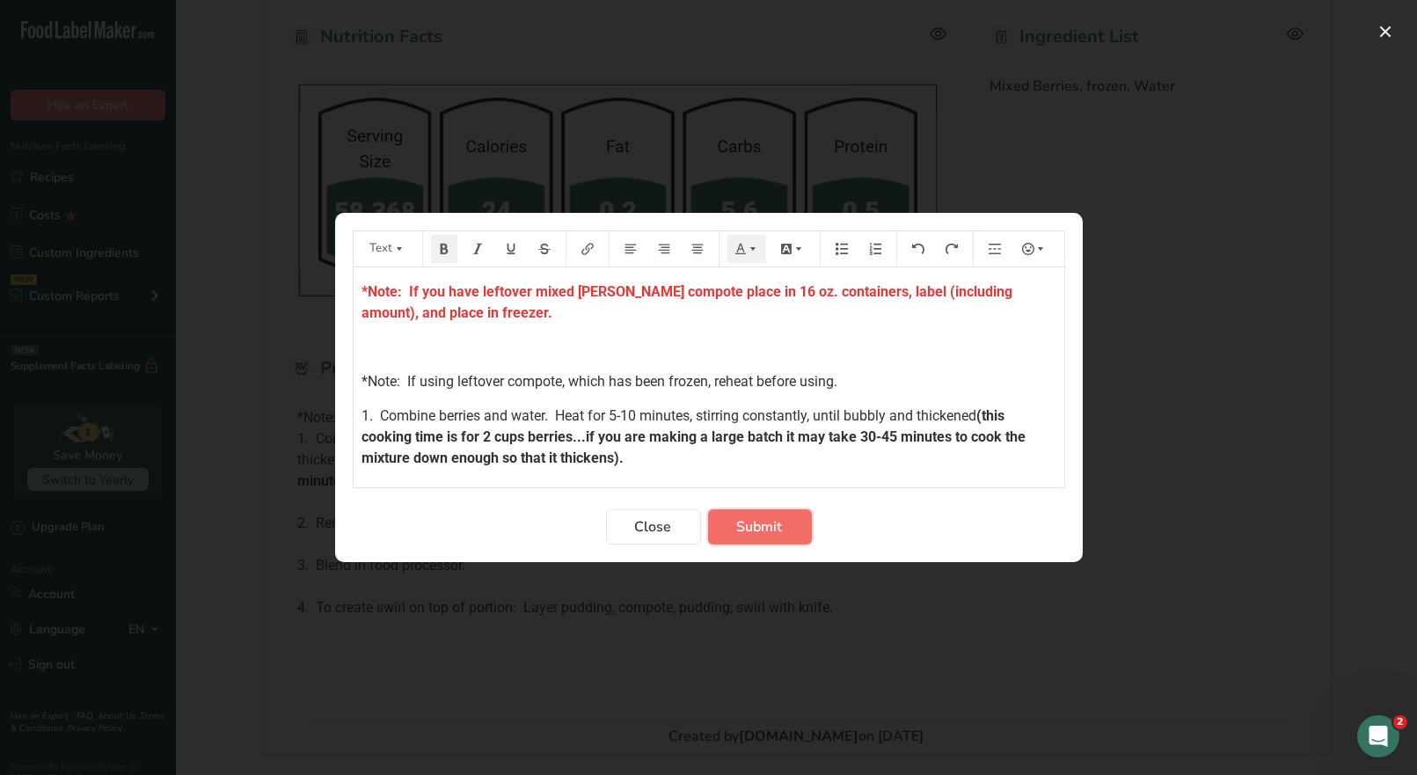
click at [761, 532] on span "Submit" at bounding box center [760, 526] width 46 height 21
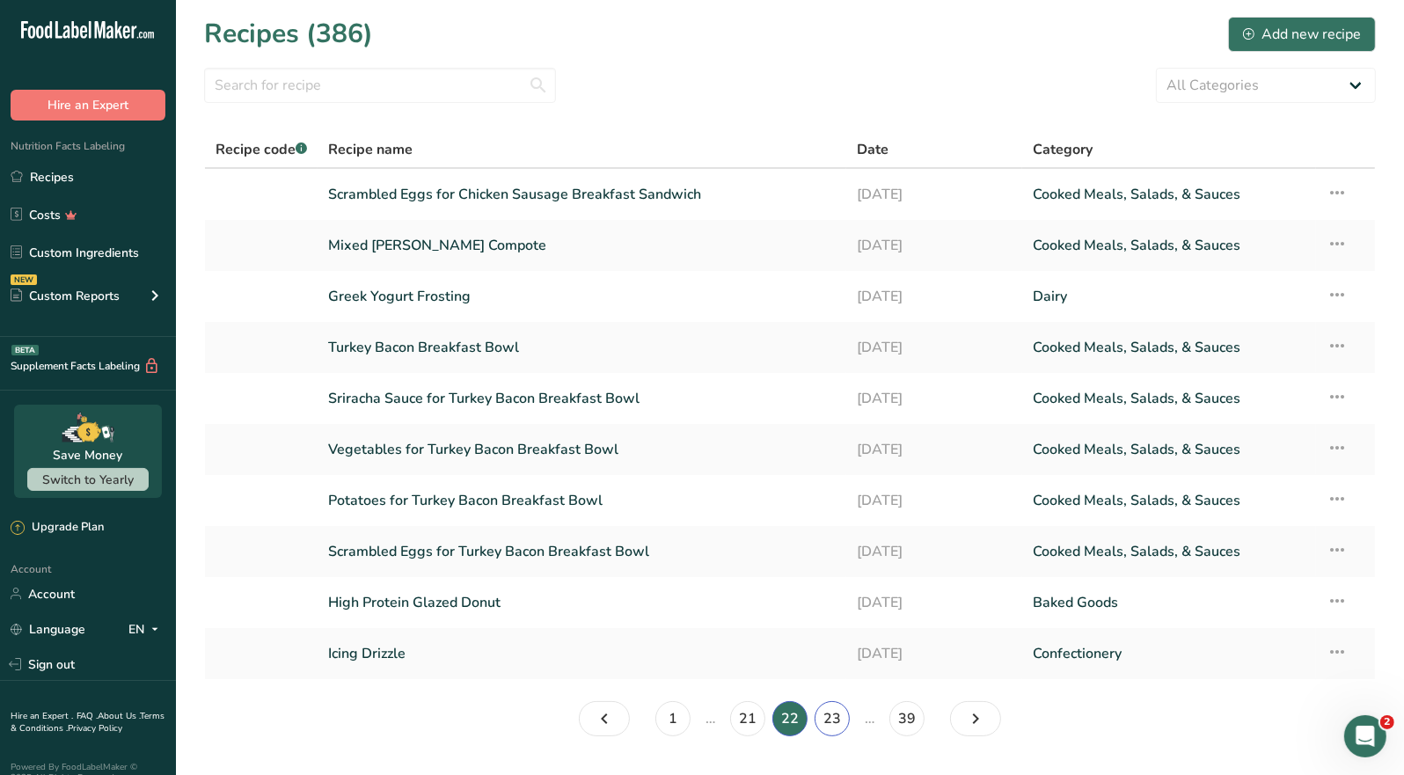
click at [824, 722] on link "23" at bounding box center [832, 718] width 35 height 35
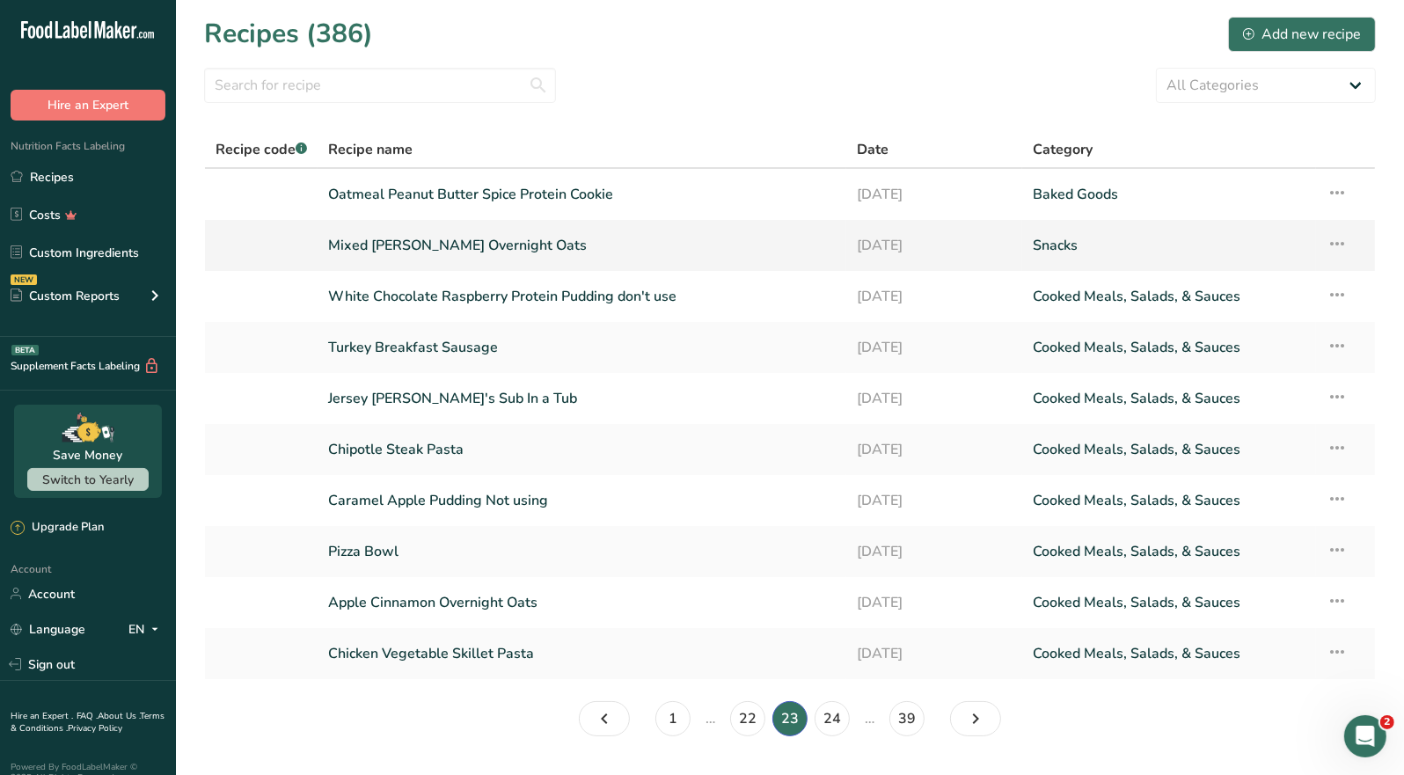
click at [476, 237] on link "Mixed [PERSON_NAME] Overnight Oats" at bounding box center [582, 245] width 508 height 37
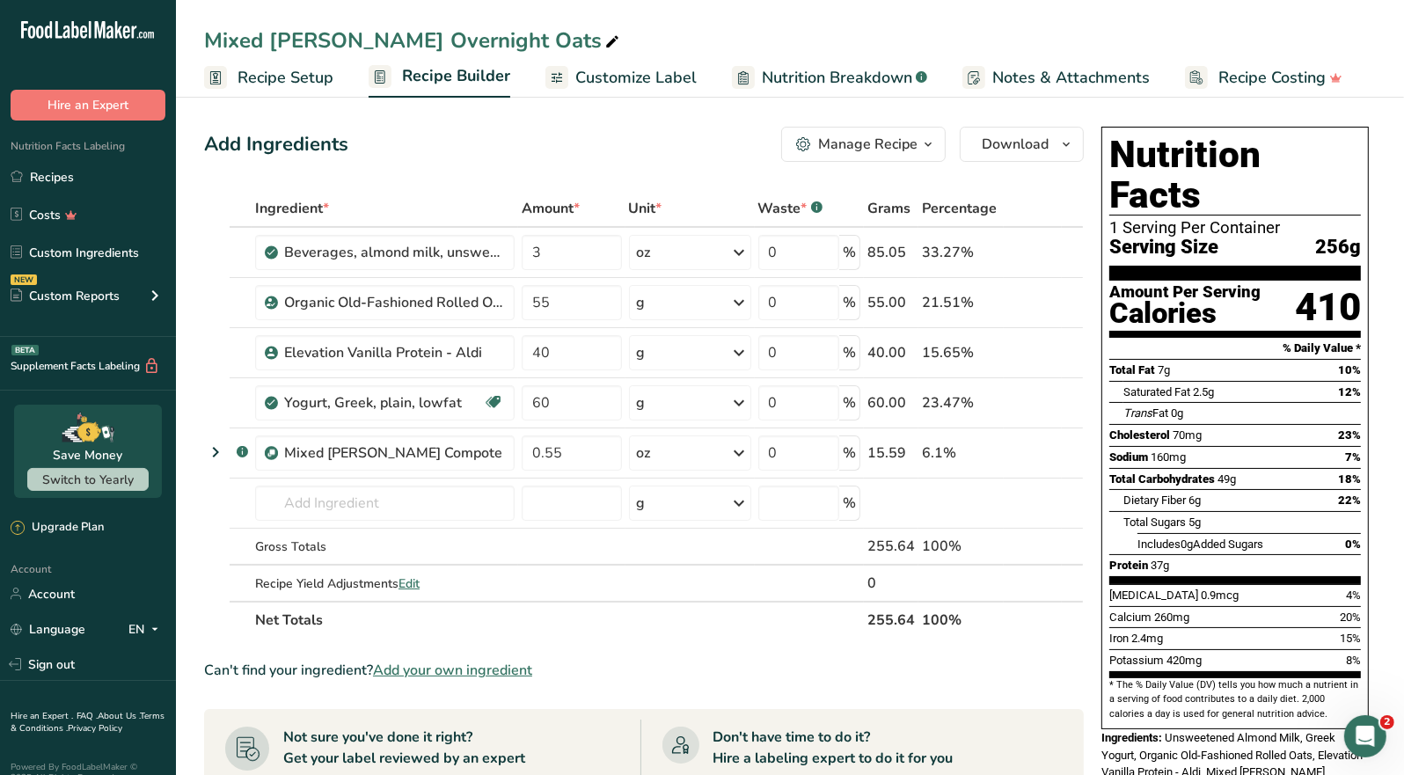
click at [901, 150] on div "Manage Recipe" at bounding box center [867, 144] width 99 height 21
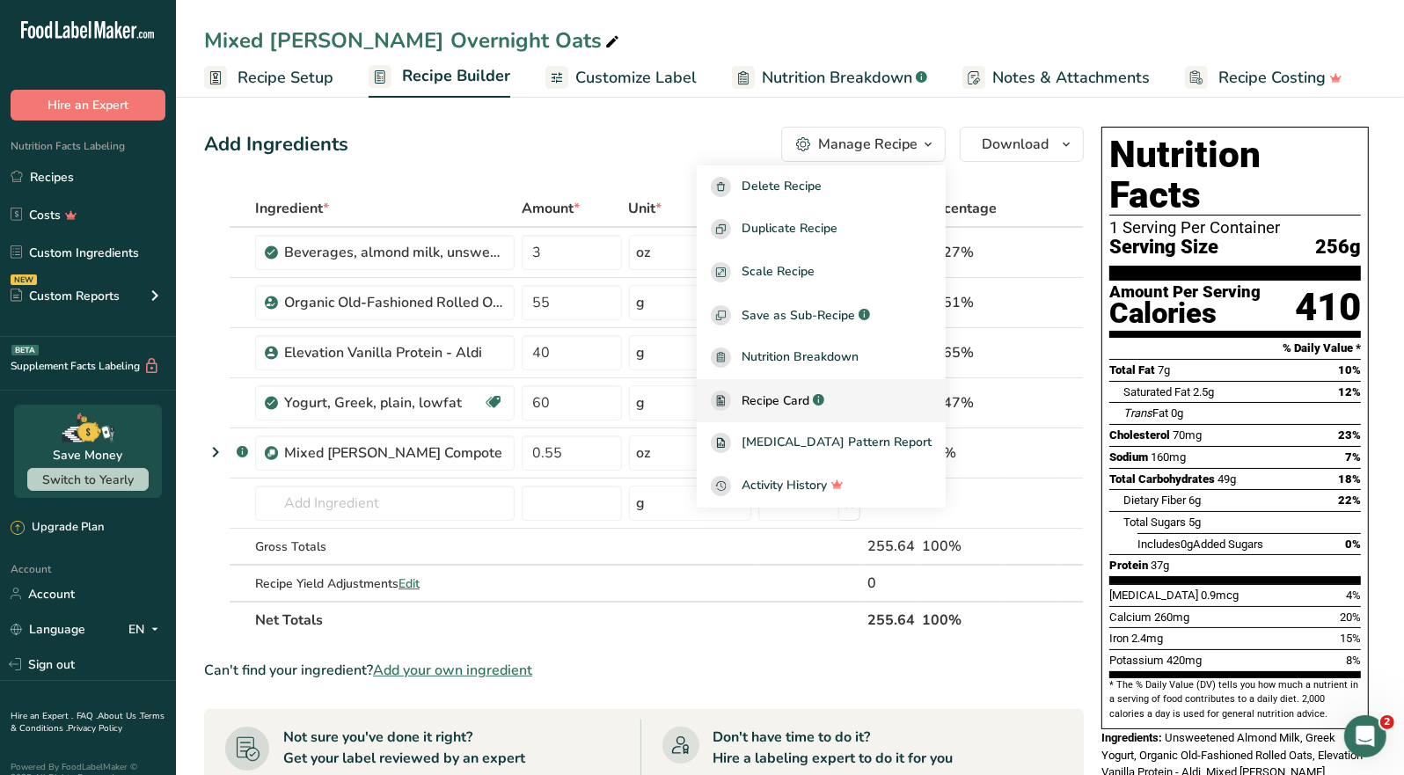
click at [809, 406] on span "Recipe Card" at bounding box center [776, 401] width 68 height 18
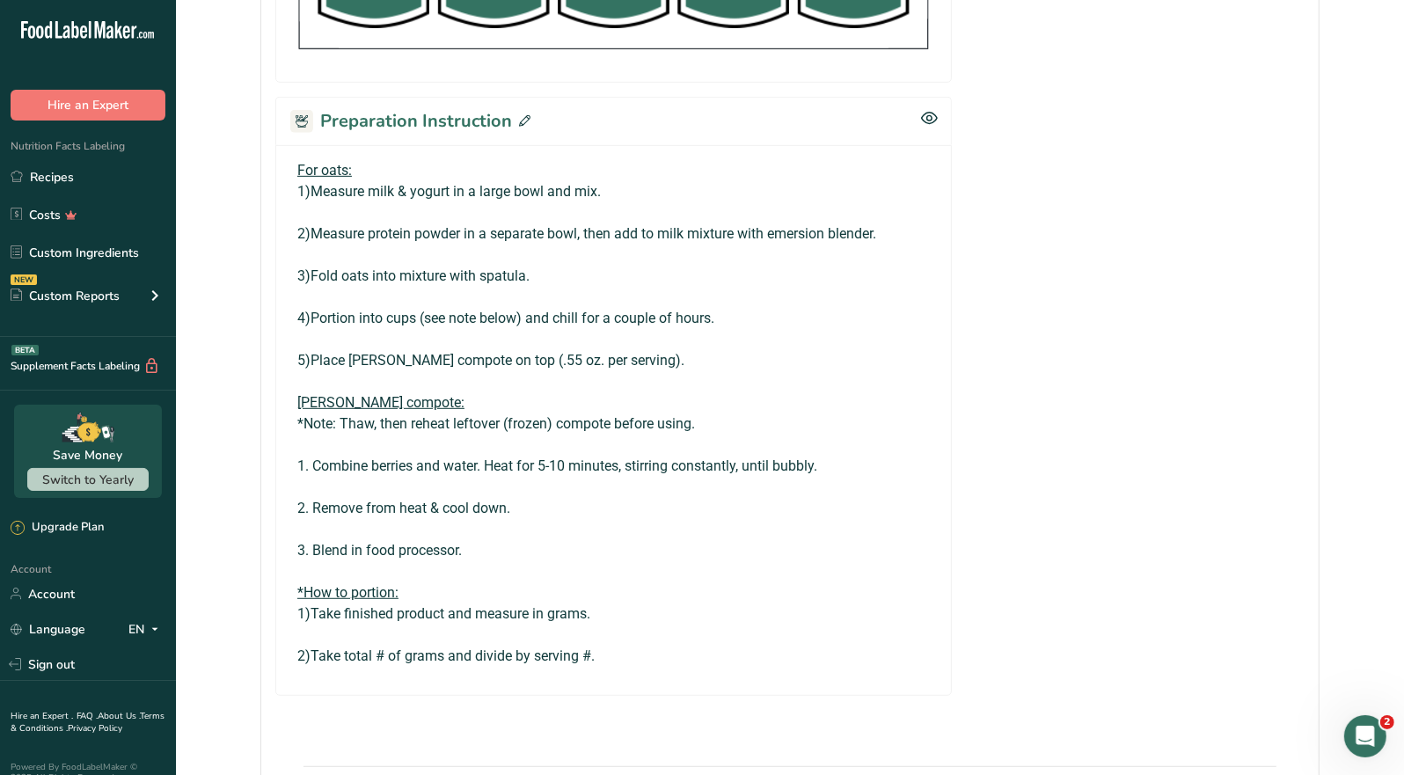
click at [520, 118] on icon at bounding box center [524, 120] width 11 height 11
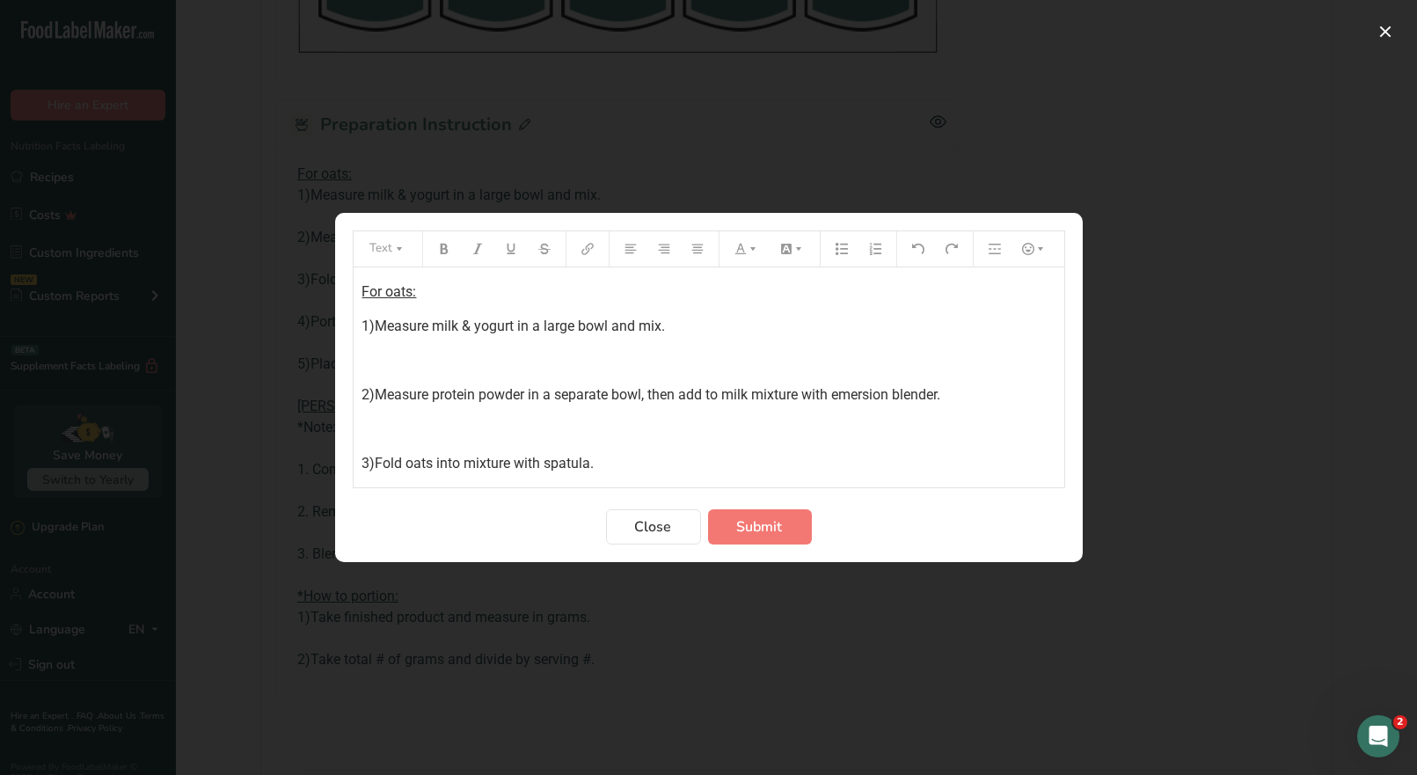
click at [355, 291] on div "For oats: 1)Measure milk & yogurt in a large bowl and mix. ﻿ 2)Measure protein …" at bounding box center [709, 679] width 711 height 824
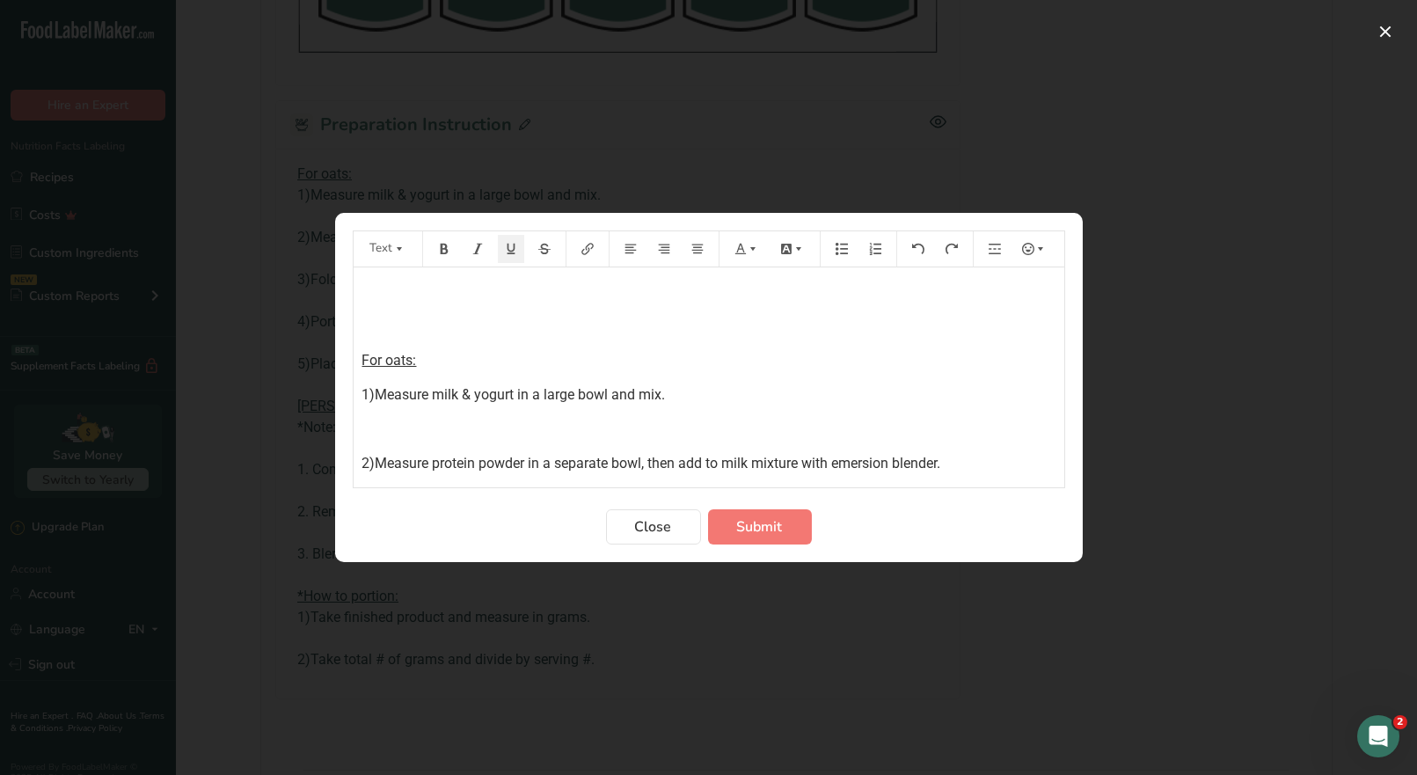
drag, startPoint x: 362, startPoint y: 291, endPoint x: 381, endPoint y: 276, distance: 24.5
click at [364, 287] on p "﻿" at bounding box center [709, 292] width 693 height 21
click at [436, 251] on button "Preparation instructions modal" at bounding box center [444, 249] width 26 height 28
click at [736, 247] on icon "Preparation instructions modal" at bounding box center [741, 249] width 12 height 12
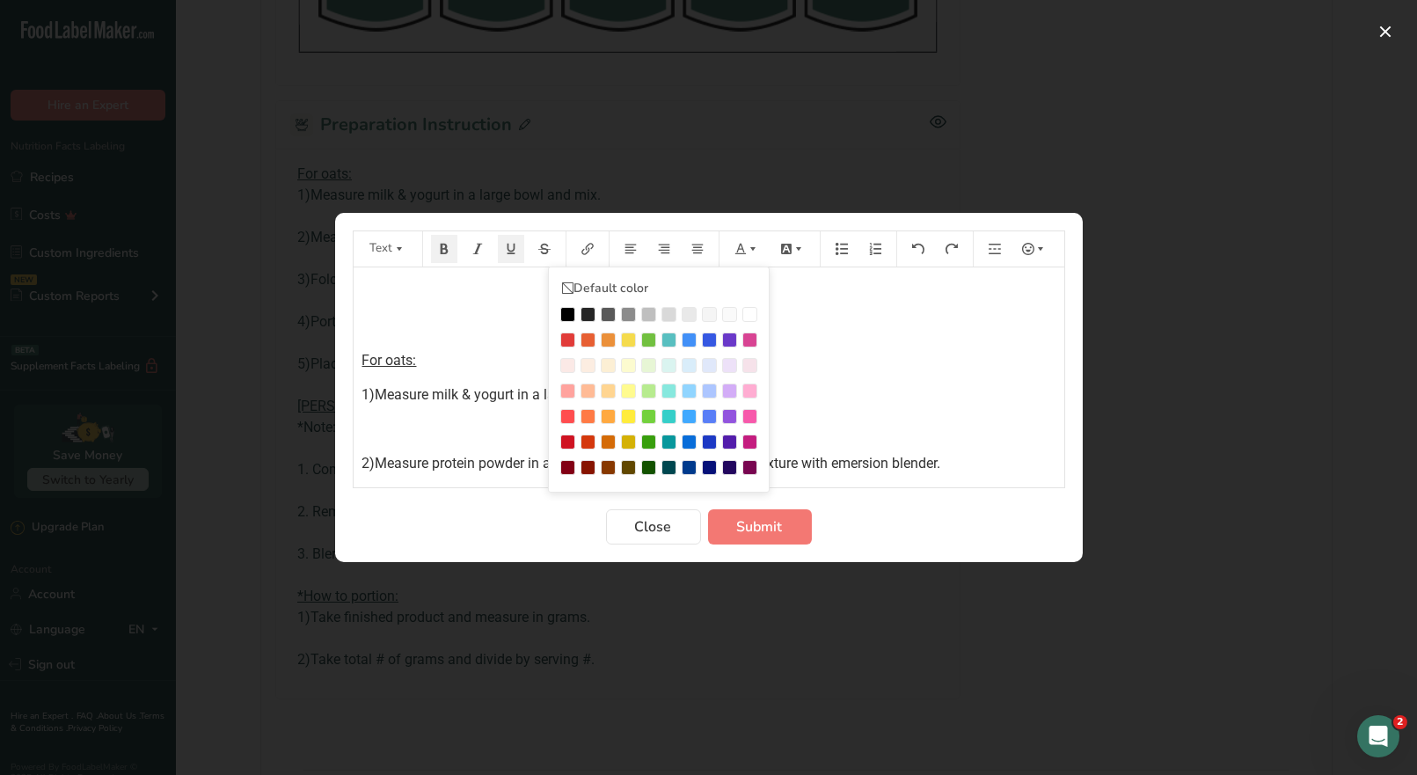
click at [574, 341] on div "Preparation instructions modal" at bounding box center [567, 340] width 15 height 15
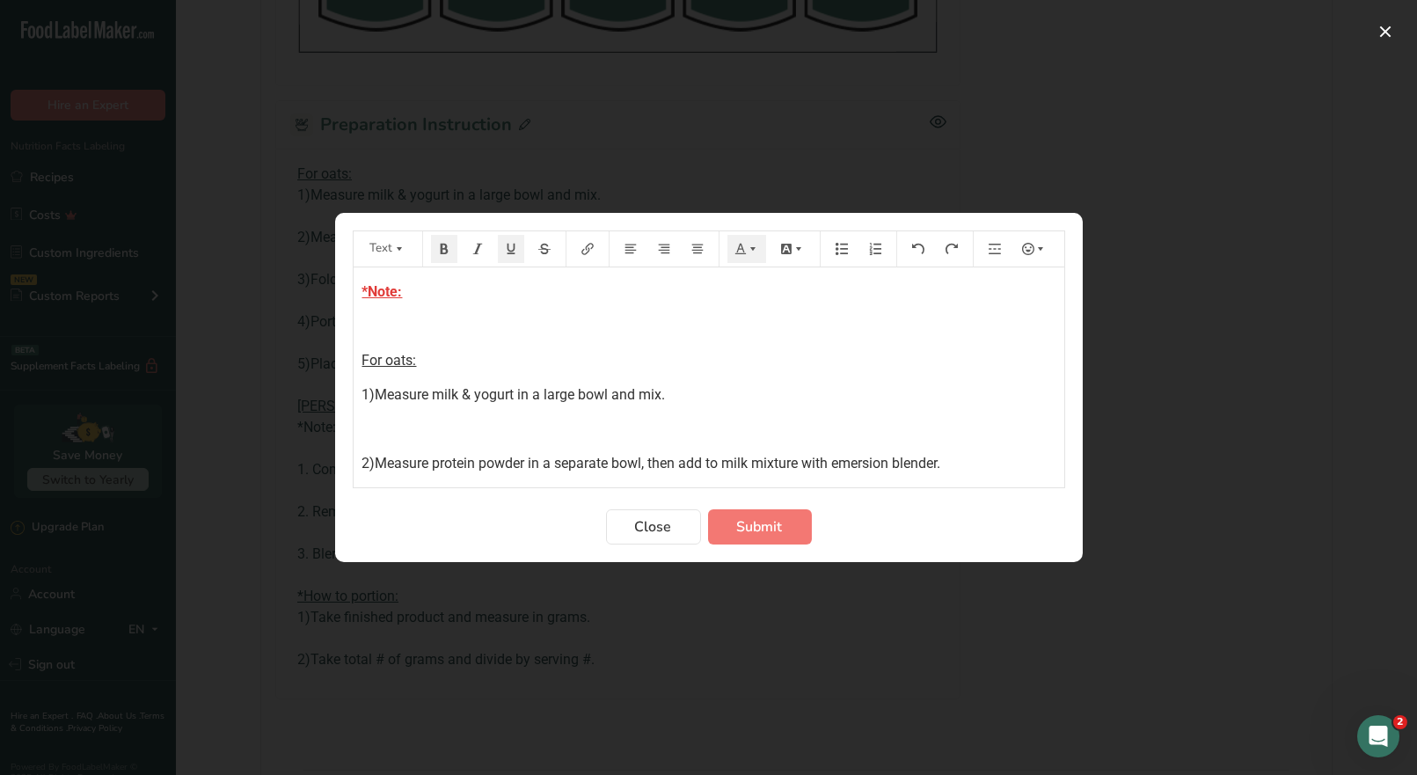
drag, startPoint x: 421, startPoint y: 291, endPoint x: 334, endPoint y: 275, distance: 87.7
click at [335, 275] on section "Text Default color *Note: ﻿ For oats: 1)Measure milk & yogurt in a large bowl a…" at bounding box center [709, 387] width 748 height 349
click at [510, 249] on icon "Preparation instructions modal" at bounding box center [511, 249] width 12 height 12
click at [403, 287] on span "*Note:" at bounding box center [383, 291] width 40 height 17
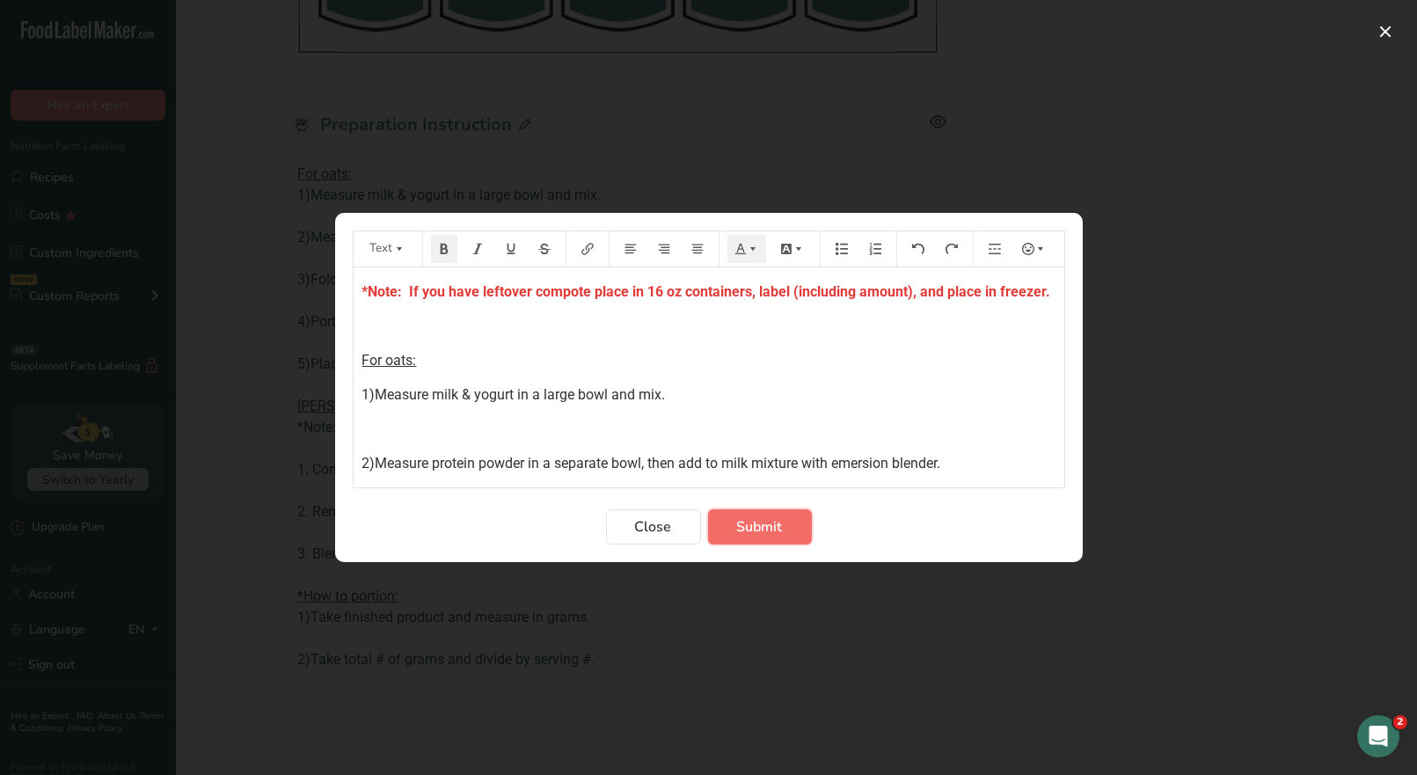
click at [772, 532] on span "Submit" at bounding box center [760, 526] width 46 height 21
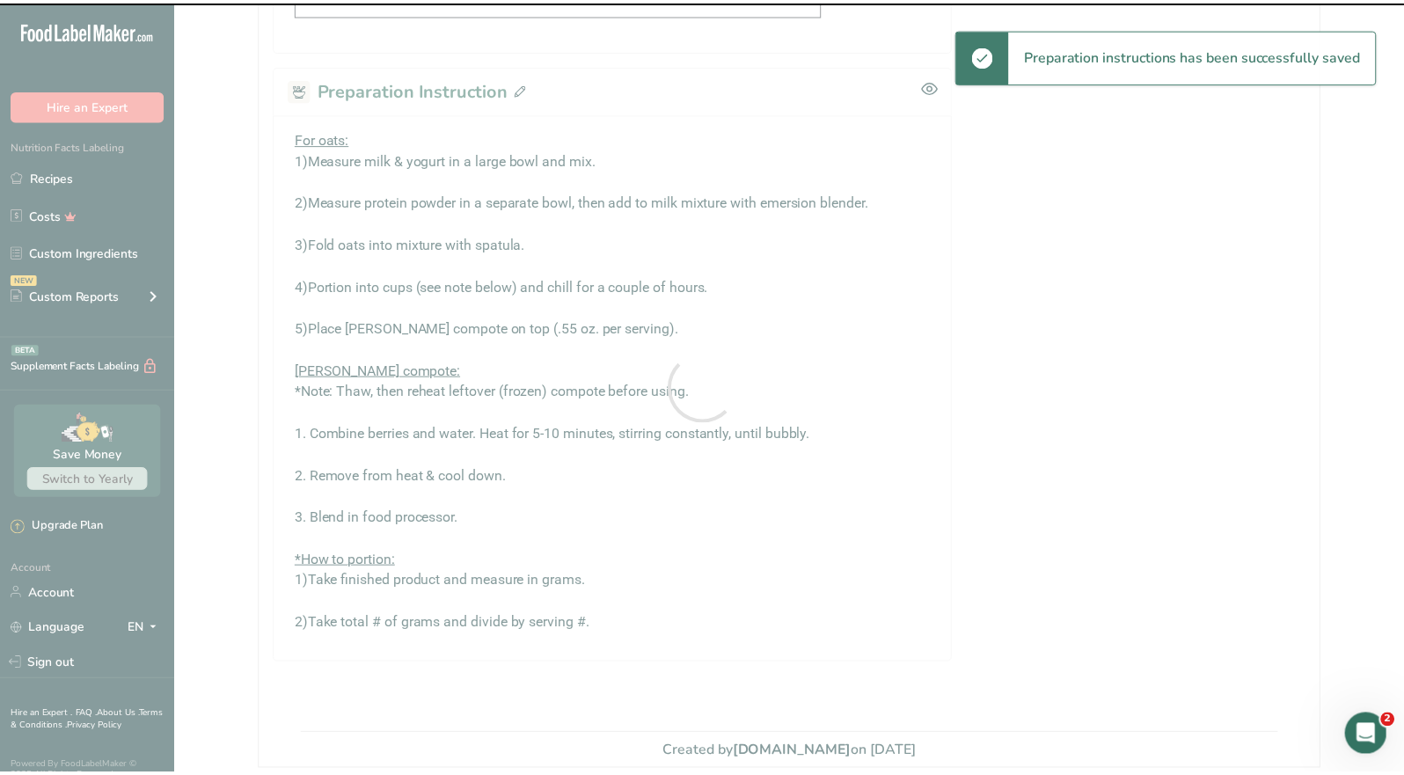
scroll to position [959, 0]
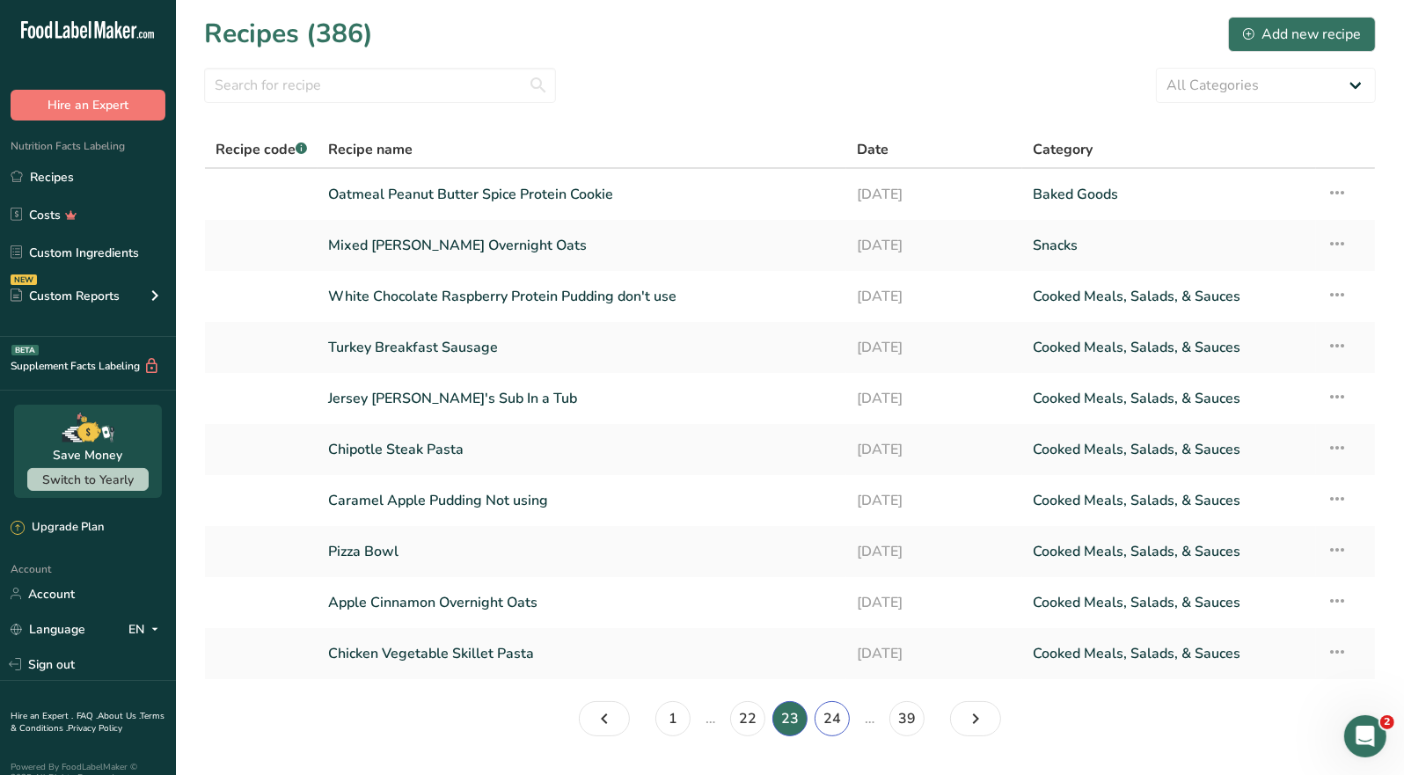
click at [829, 721] on link "24" at bounding box center [832, 718] width 35 height 35
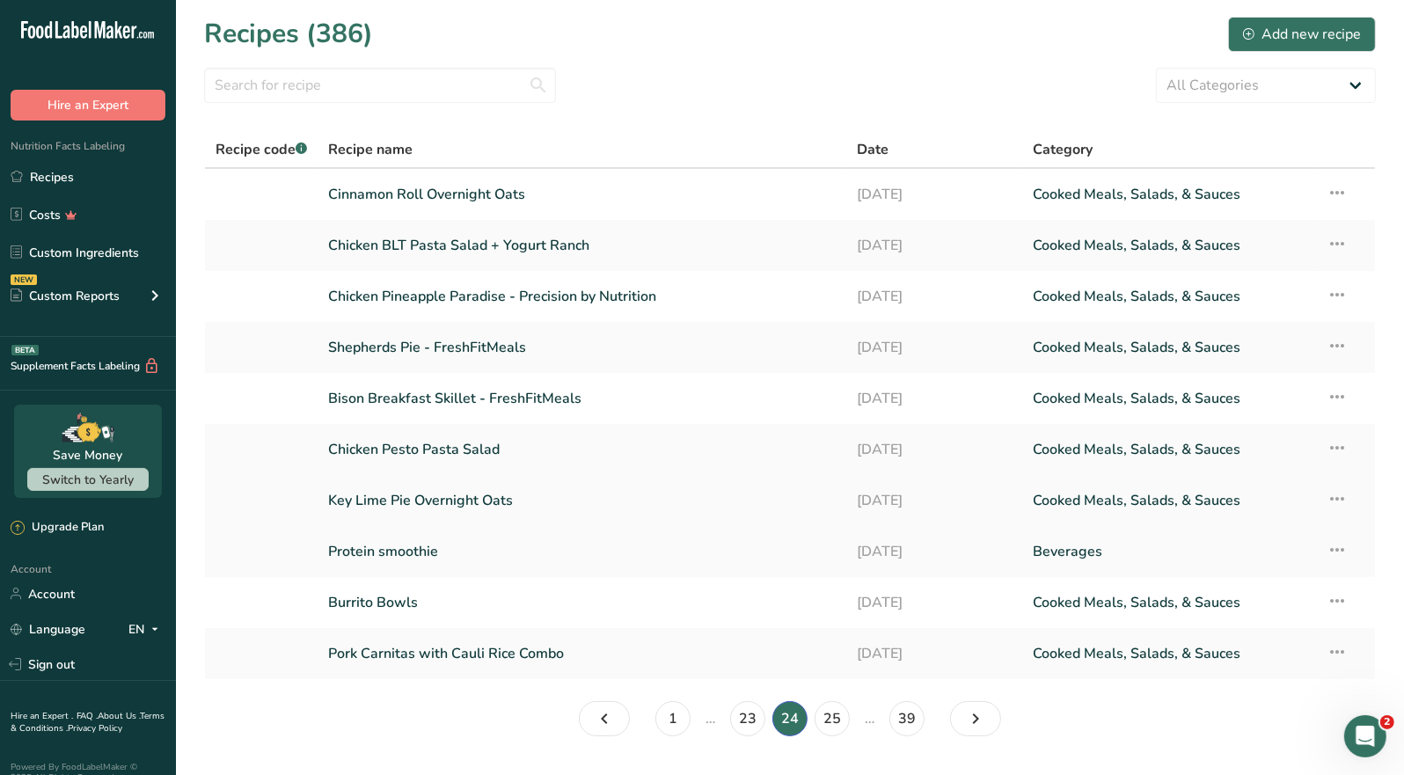
click at [485, 502] on link "Key Lime Pie Overnight Oats" at bounding box center [582, 500] width 508 height 37
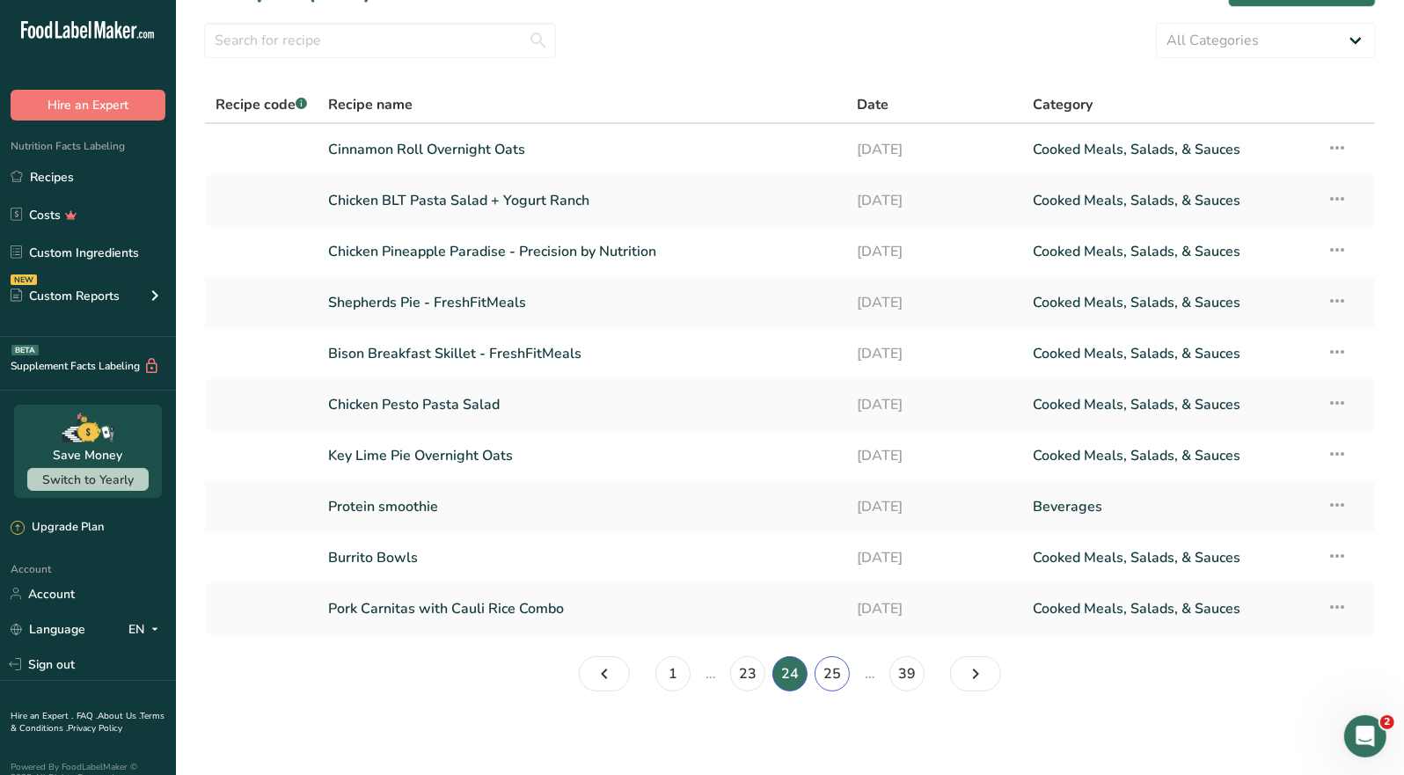
click at [840, 671] on link "25" at bounding box center [832, 673] width 35 height 35
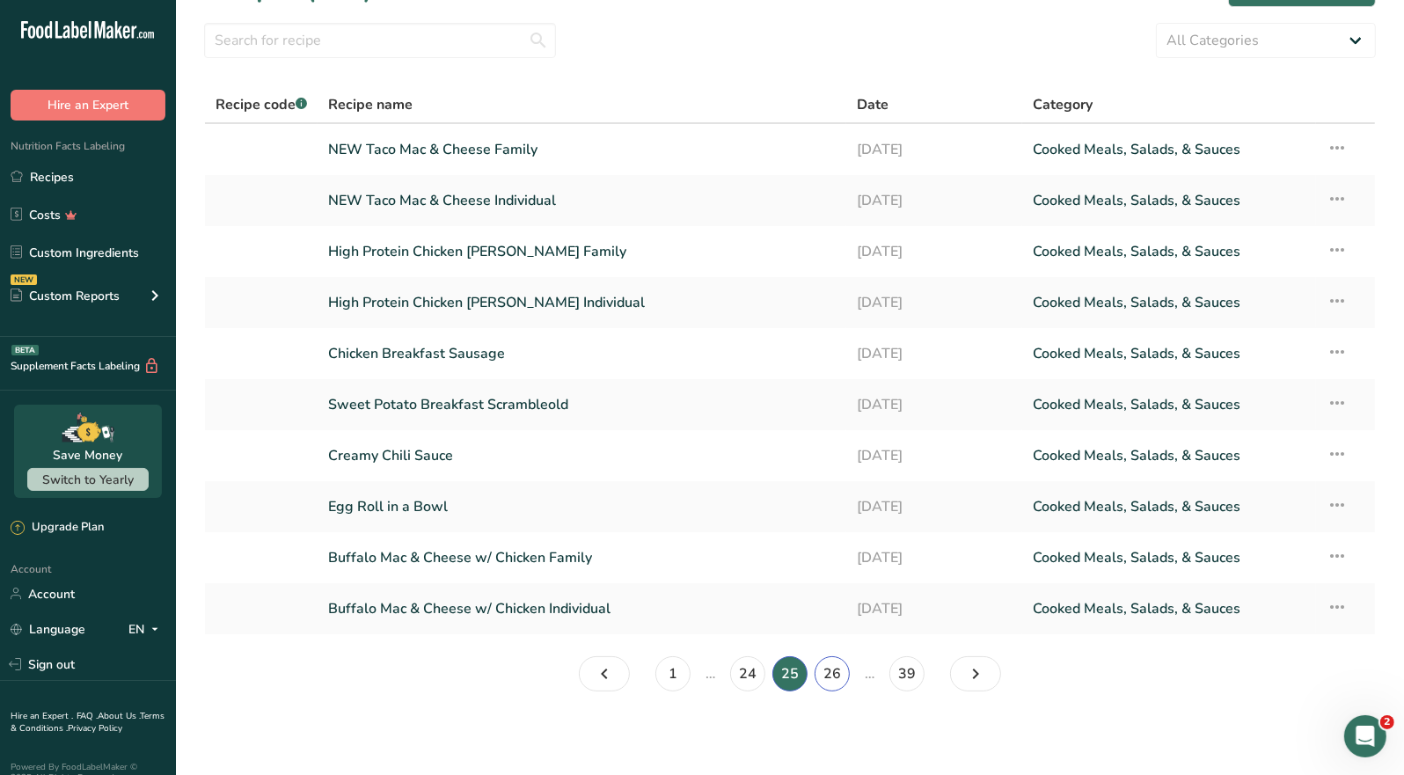
click at [831, 680] on link "26" at bounding box center [832, 673] width 35 height 35
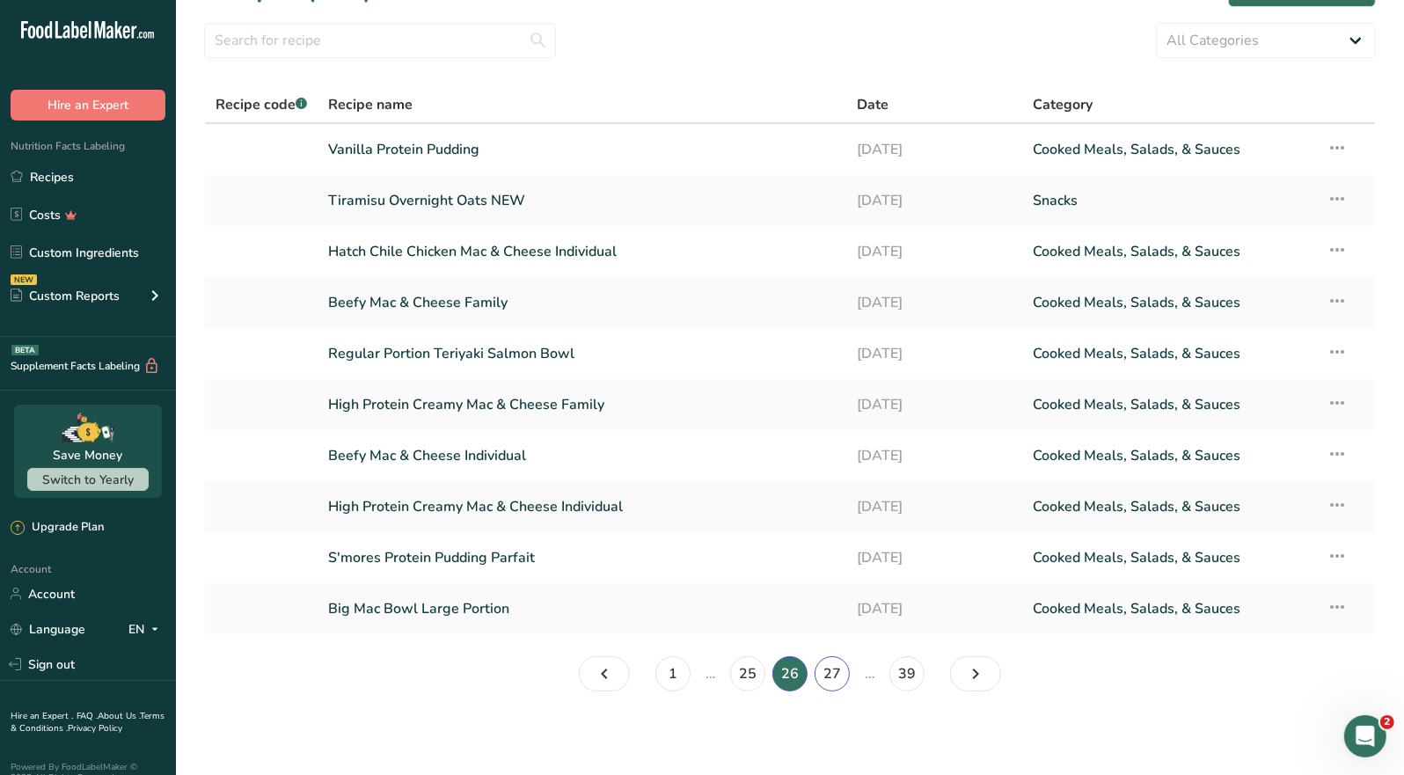
click at [830, 682] on link "27" at bounding box center [832, 673] width 35 height 35
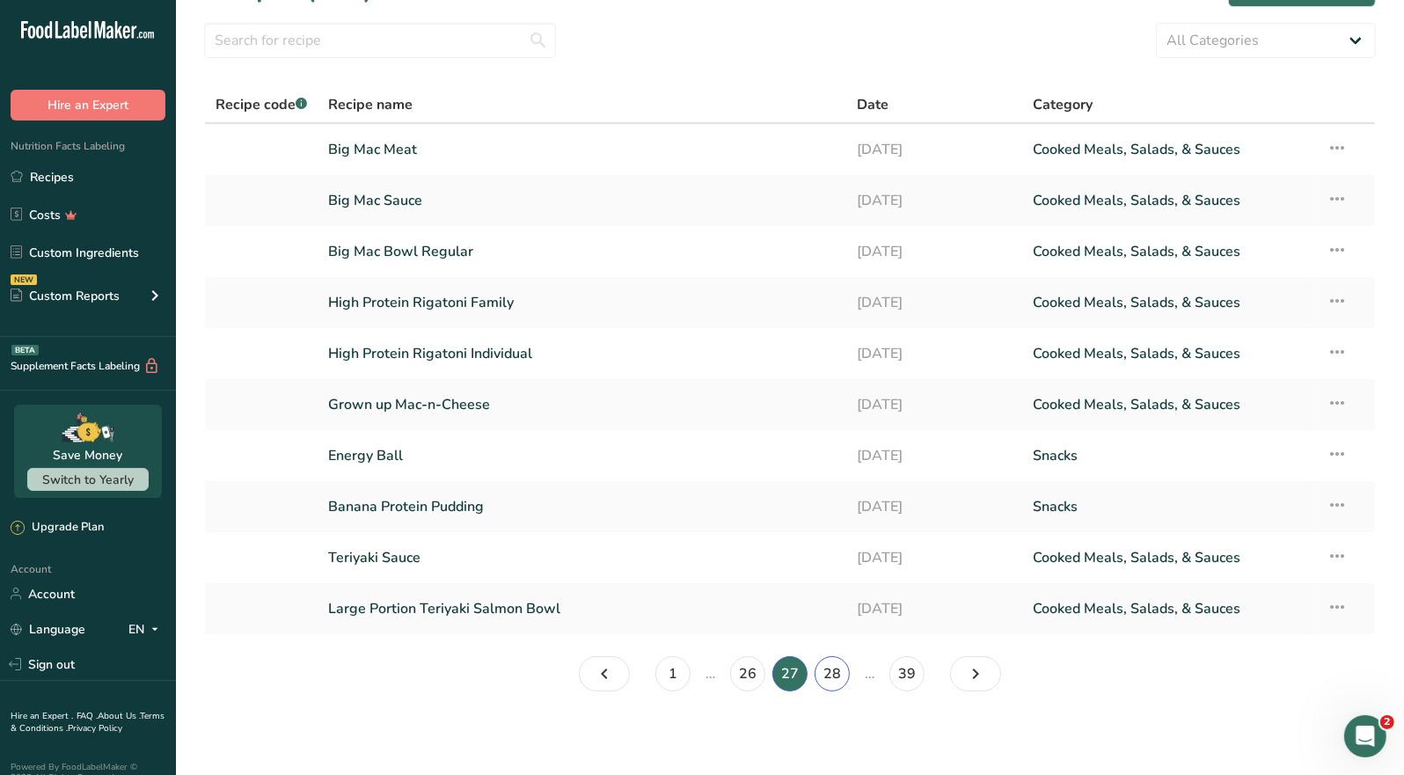
click at [826, 675] on link "28" at bounding box center [832, 673] width 35 height 35
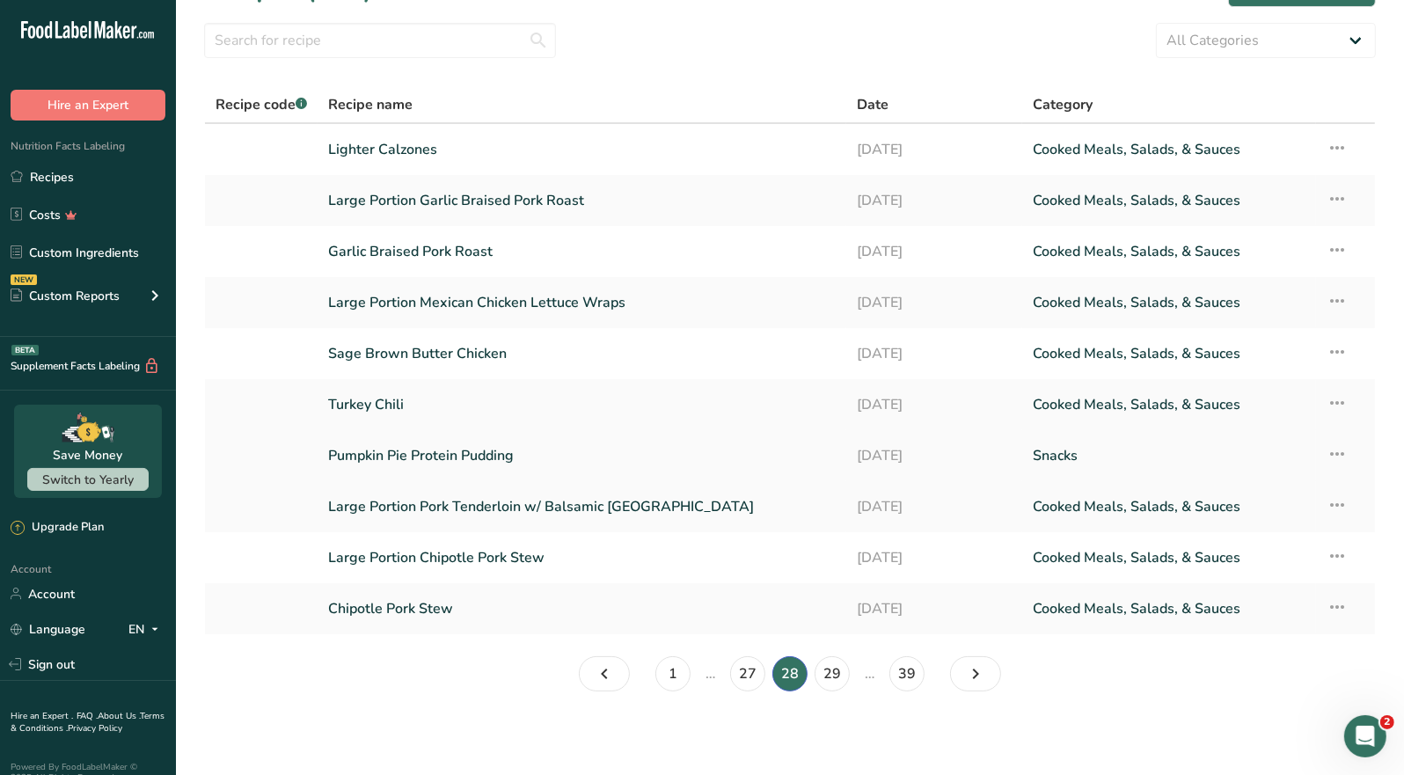
click at [509, 460] on link "Pumpkin Pie Protein Pudding" at bounding box center [582, 455] width 508 height 37
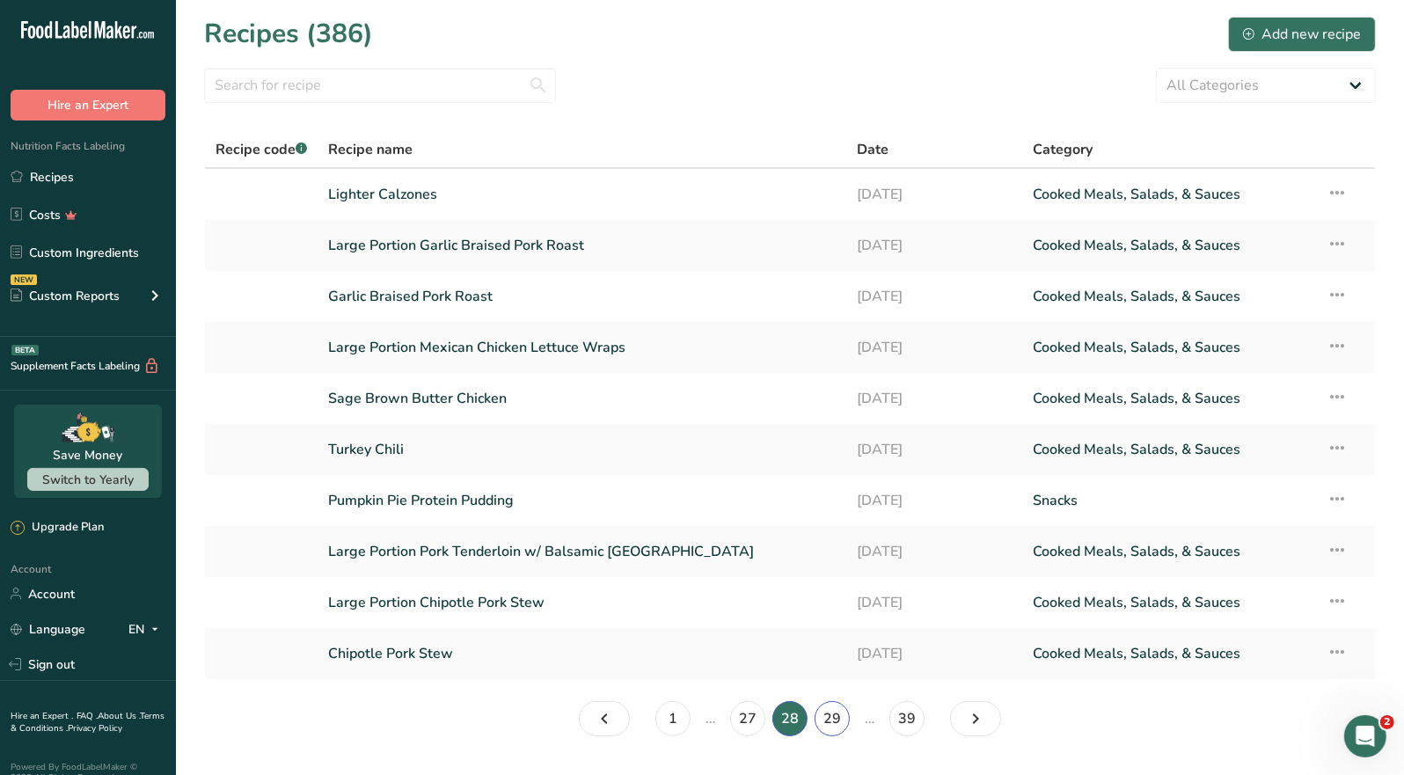
click at [837, 717] on link "29" at bounding box center [832, 718] width 35 height 35
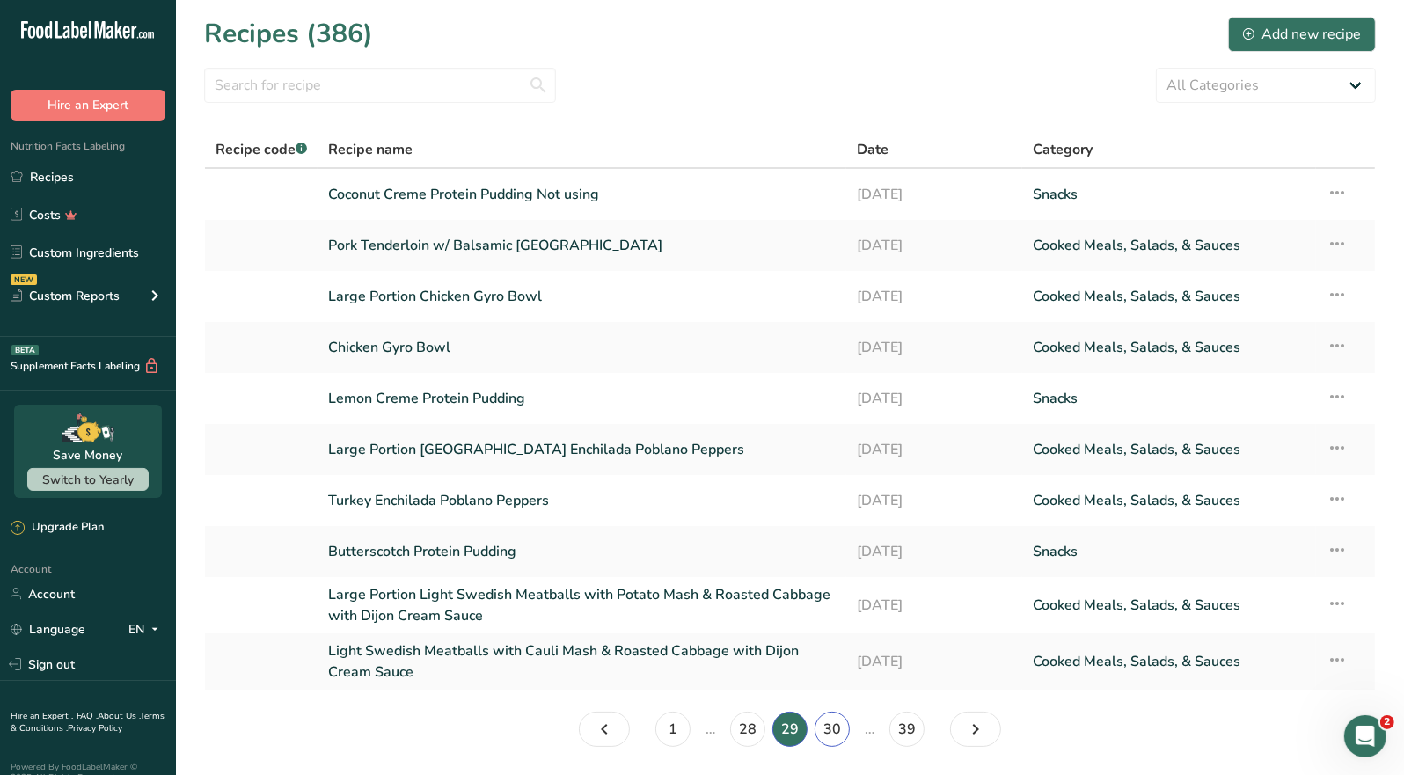
click at [832, 729] on link "30" at bounding box center [832, 729] width 35 height 35
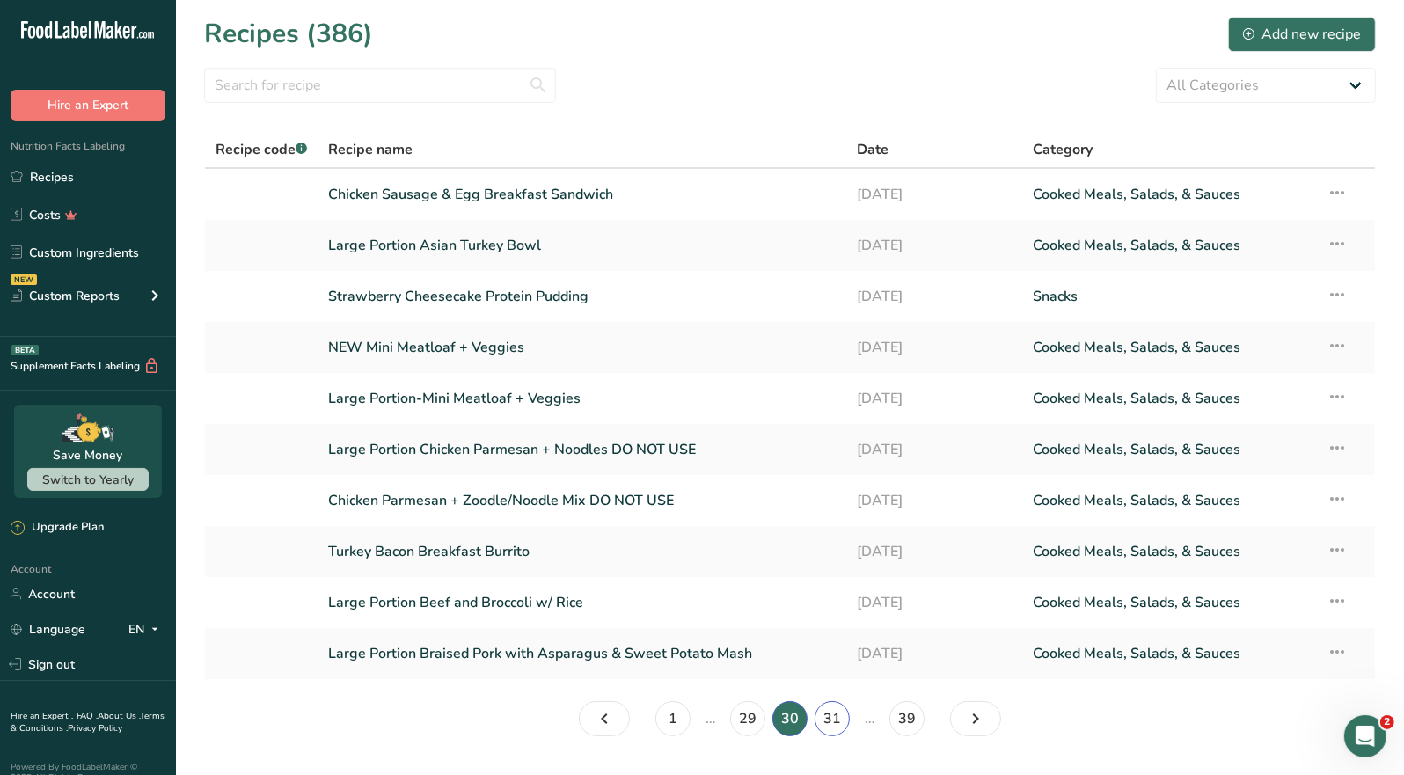
click at [834, 722] on link "31" at bounding box center [832, 718] width 35 height 35
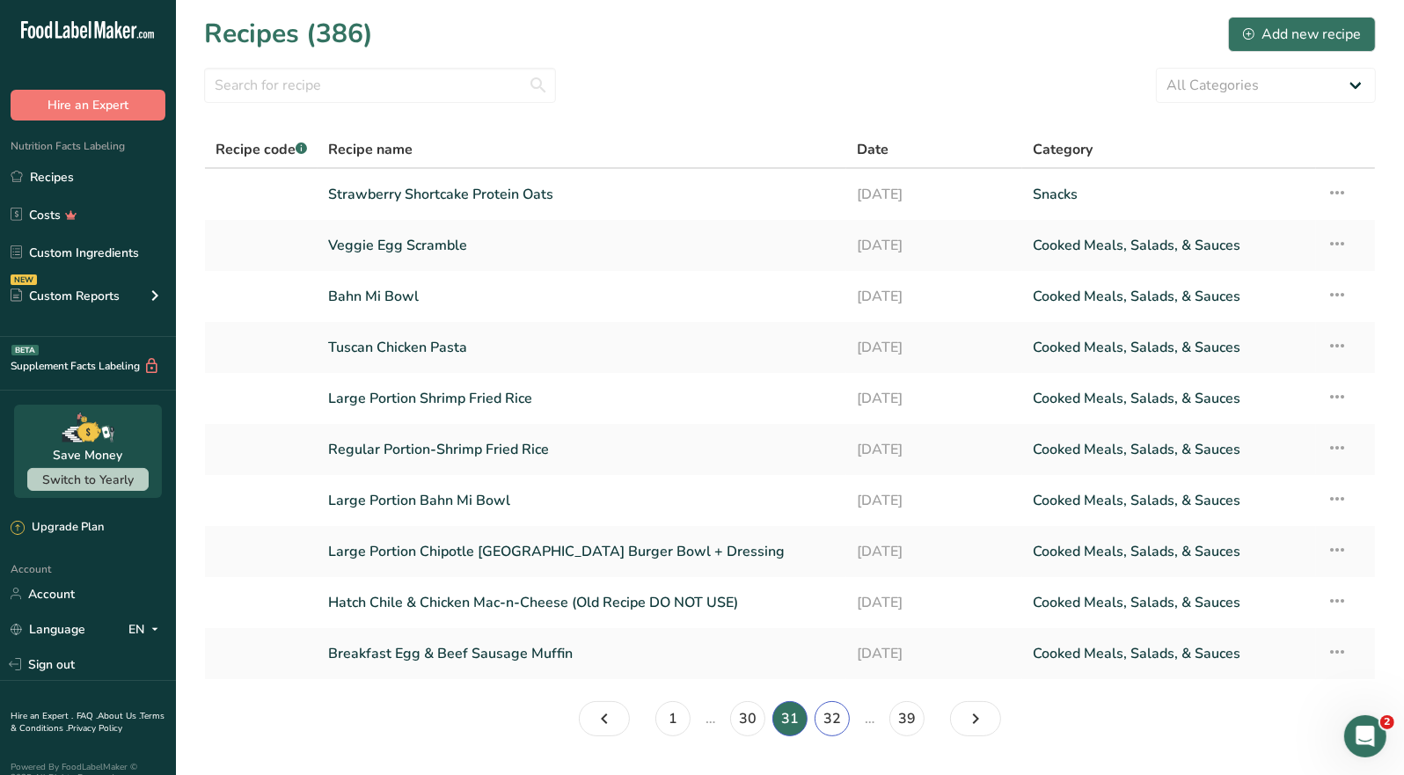
click at [834, 715] on link "32" at bounding box center [832, 718] width 35 height 35
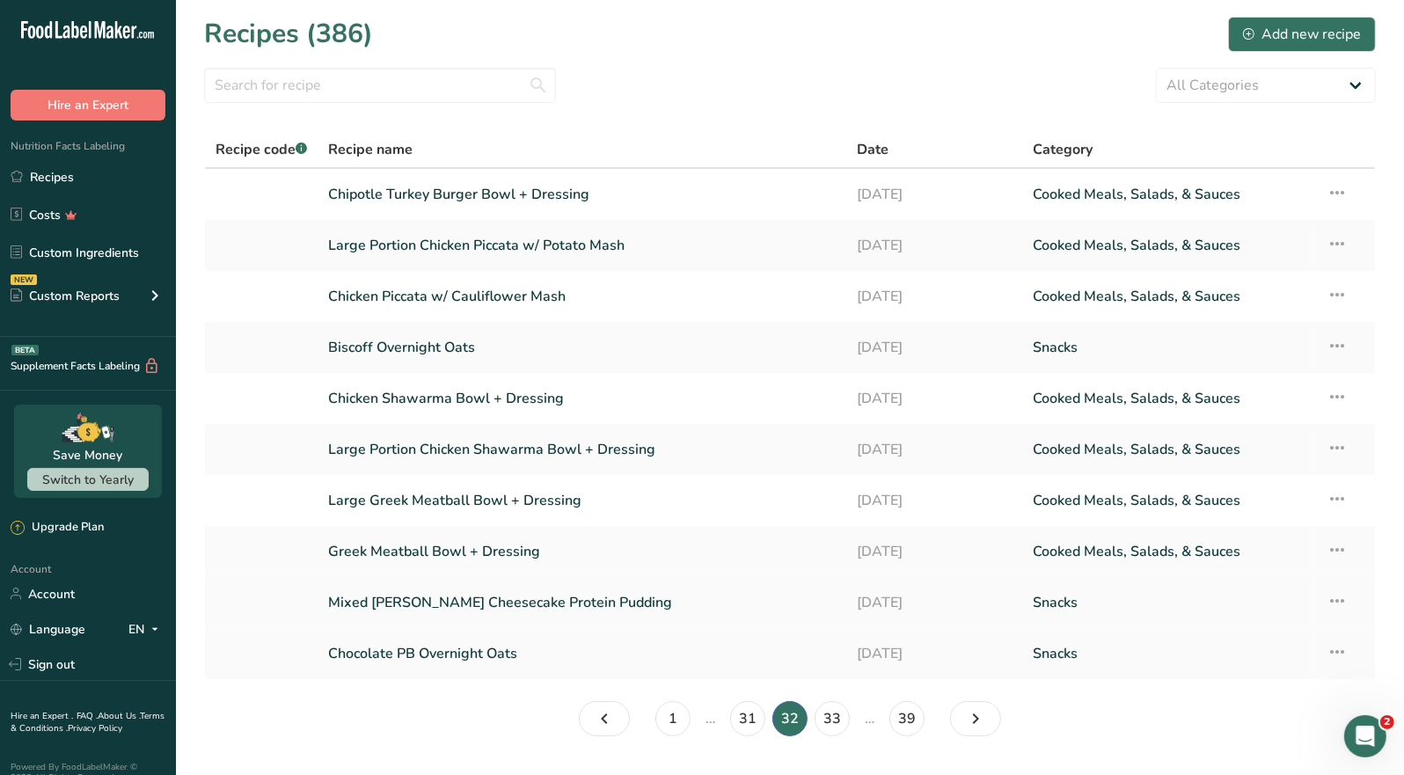
click at [566, 604] on link "Mixed Berry Cheesecake Protein Pudding" at bounding box center [582, 602] width 508 height 37
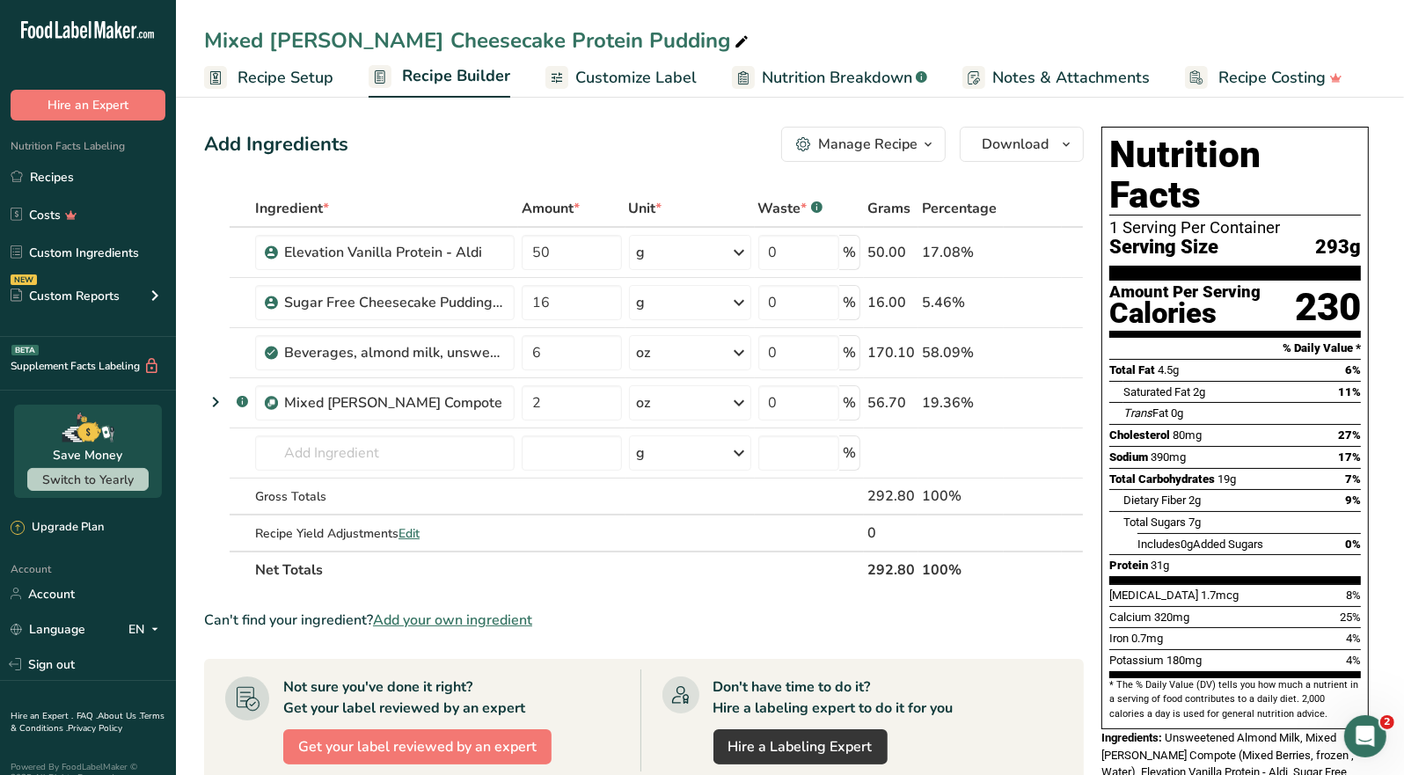
click at [890, 152] on div "Manage Recipe" at bounding box center [867, 144] width 99 height 21
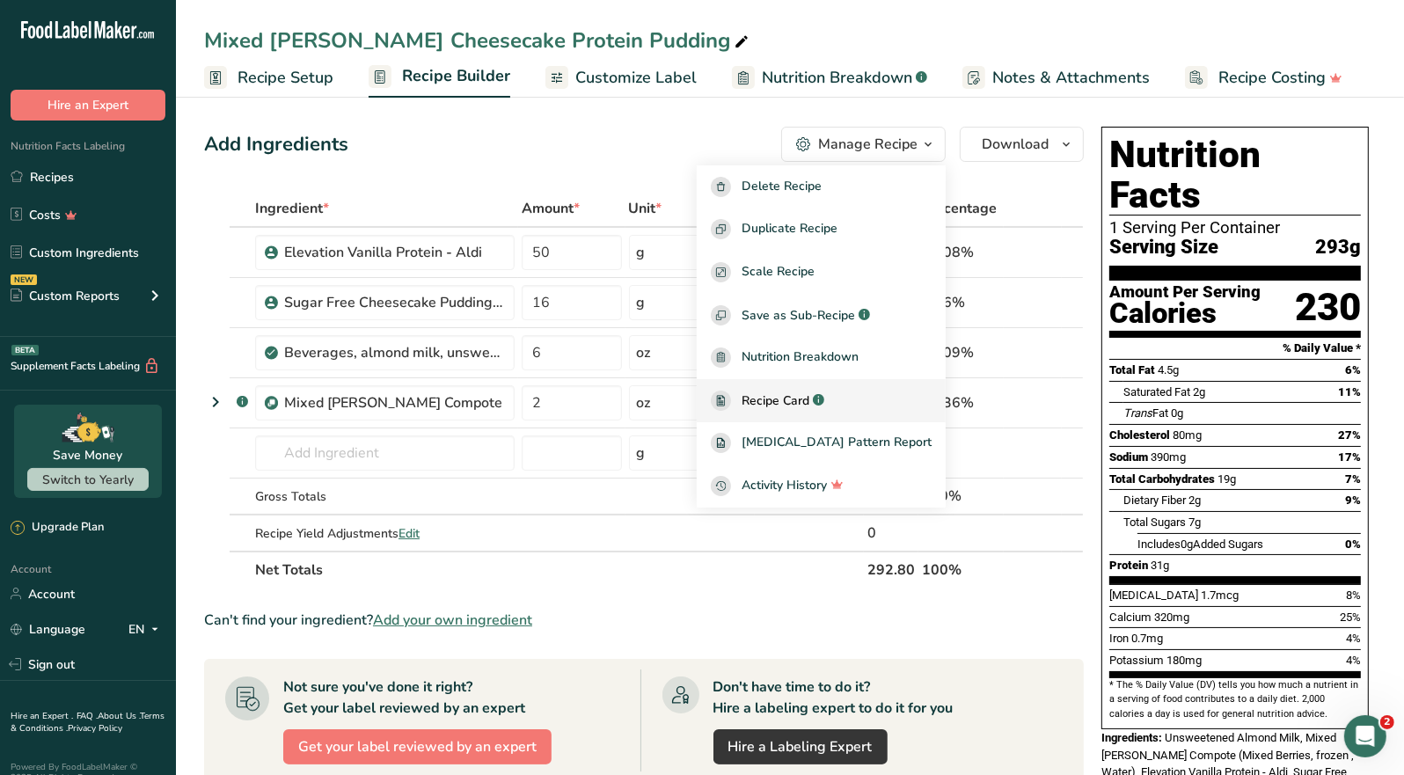
click at [808, 406] on span "Recipe Card" at bounding box center [776, 401] width 68 height 18
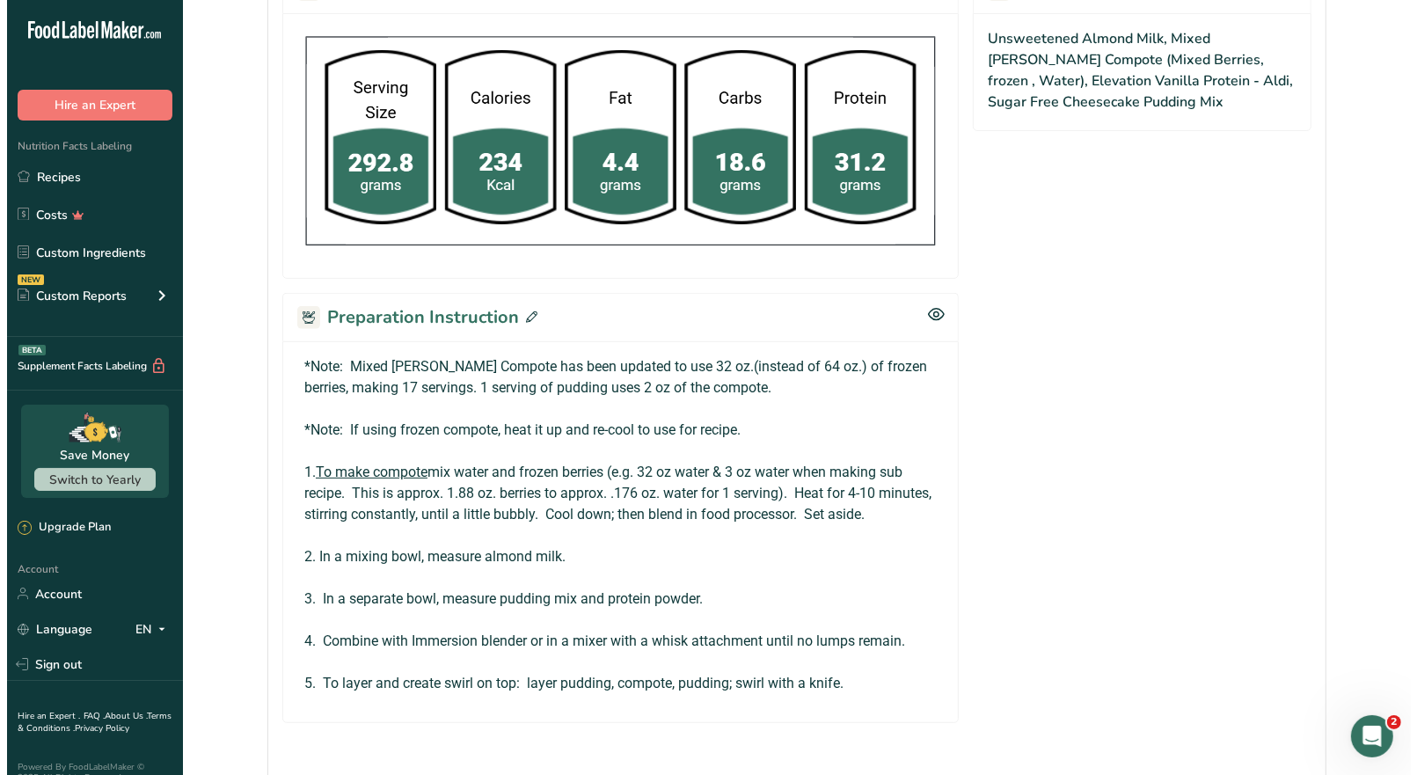
scroll to position [785, 0]
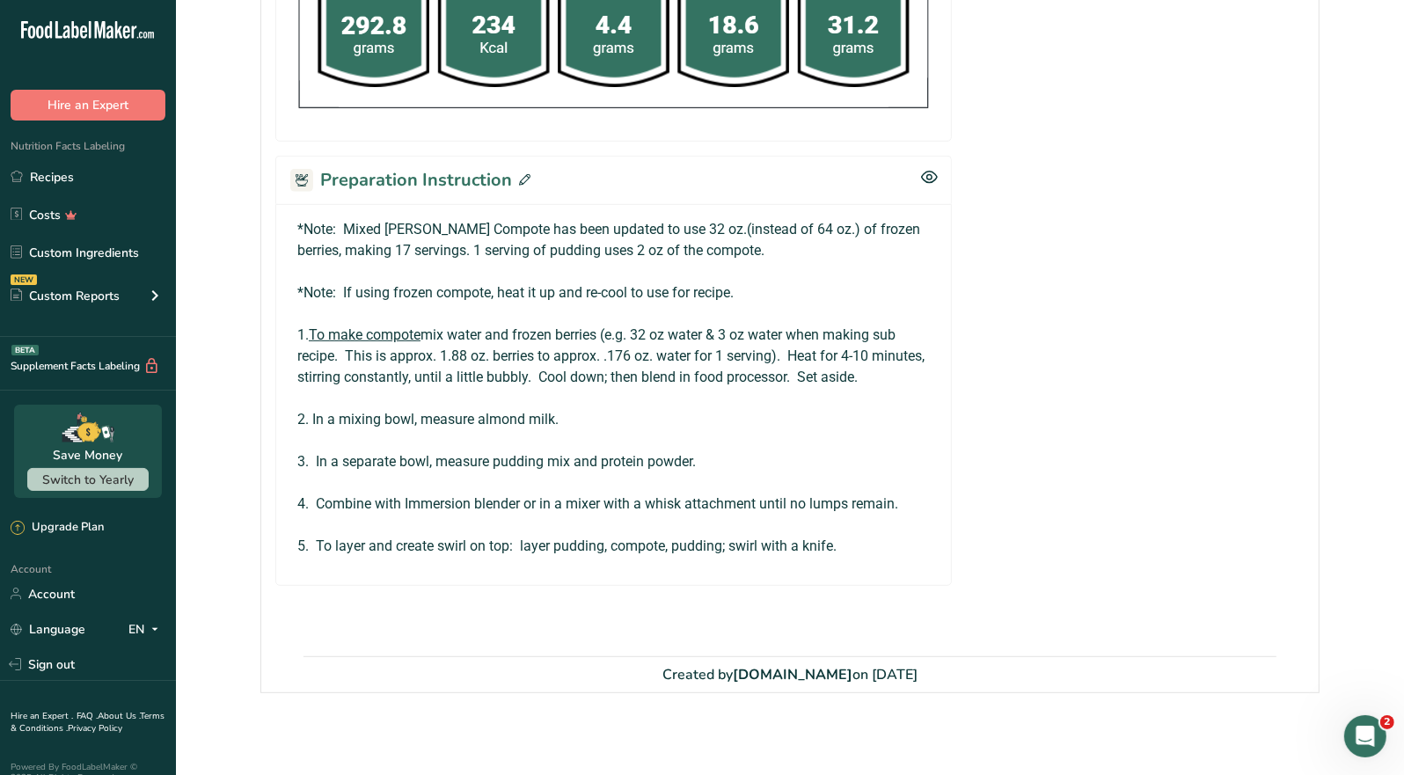
click at [524, 174] on icon at bounding box center [524, 179] width 11 height 11
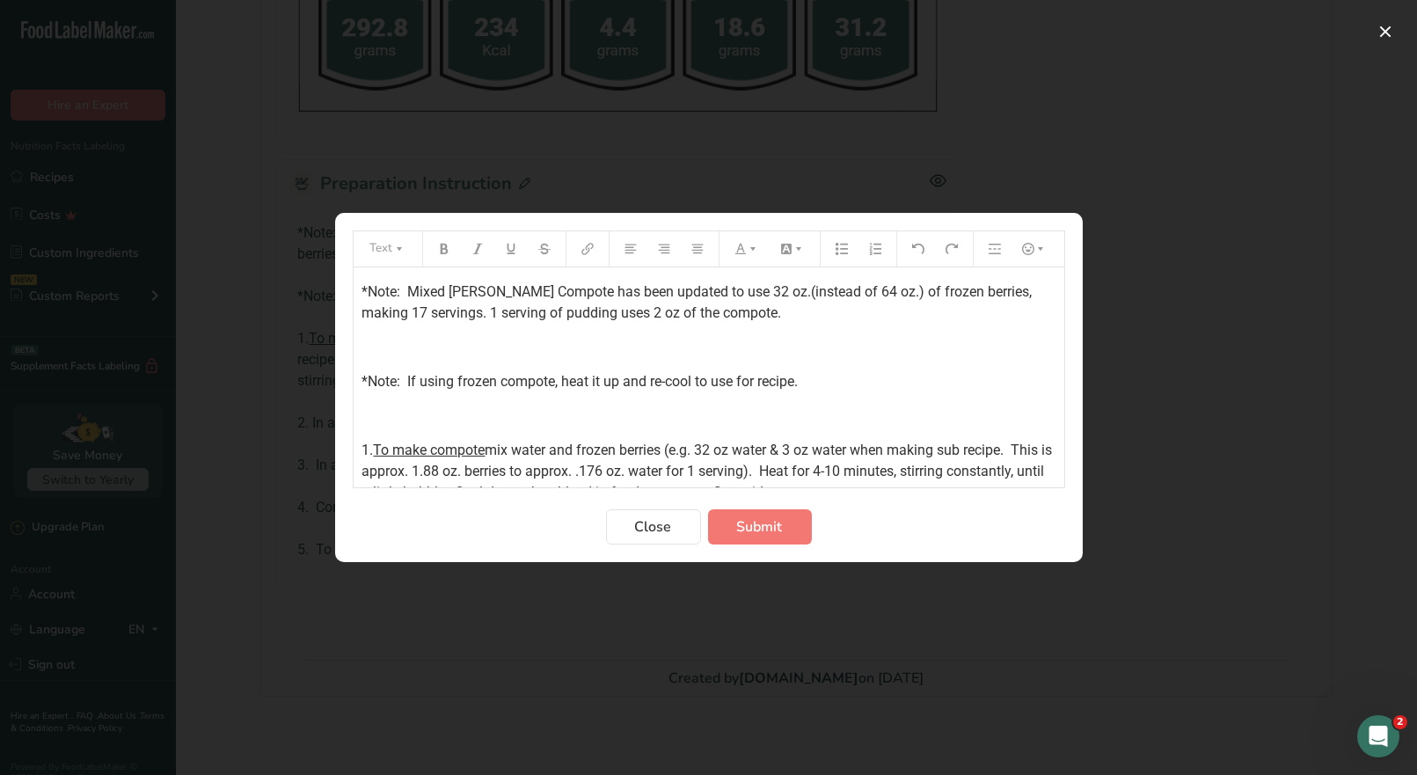
drag, startPoint x: 359, startPoint y: 293, endPoint x: 351, endPoint y: 286, distance: 10.6
click at [359, 291] on div "*Note: Mixed Berry Compote has been updated to use 32 oz.(instead of 64 oz.) of…" at bounding box center [709, 522] width 711 height 510
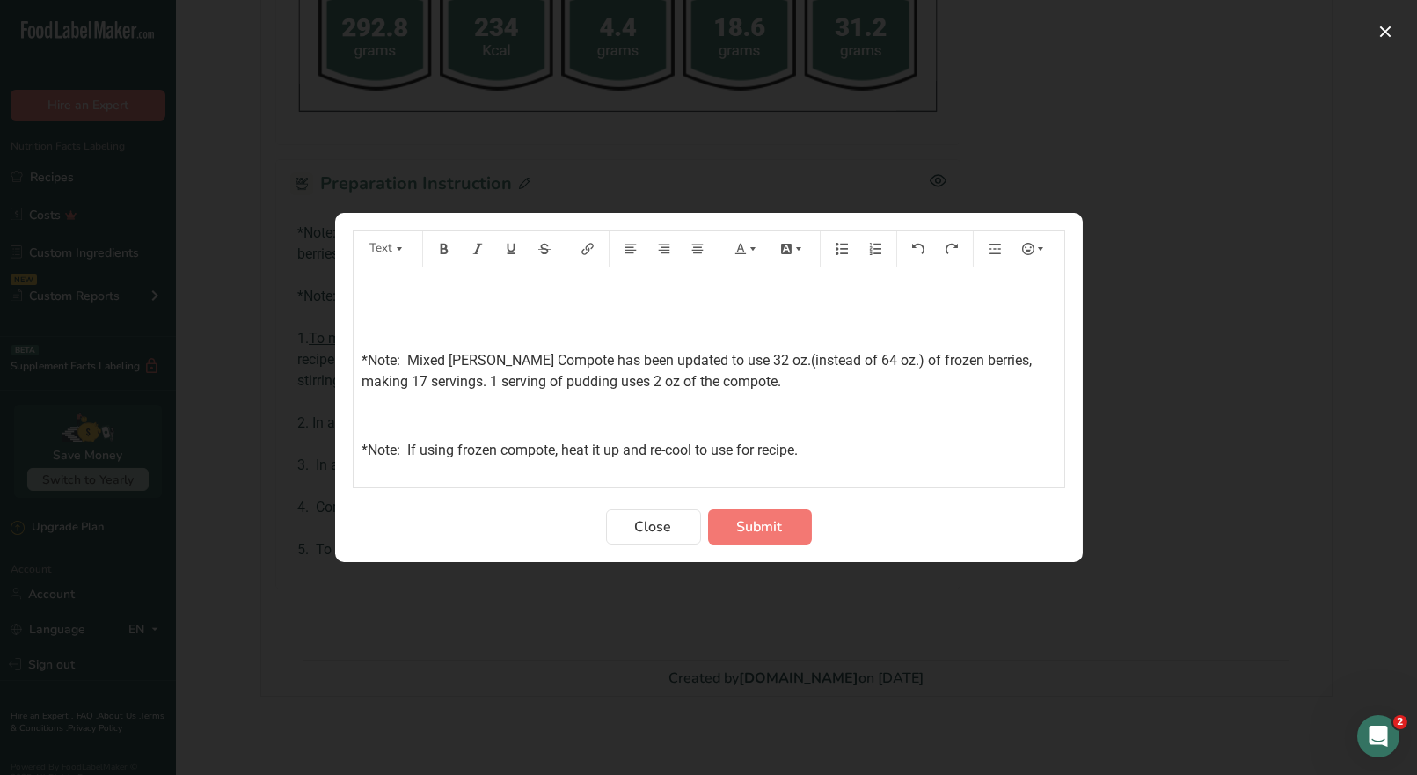
drag, startPoint x: 370, startPoint y: 294, endPoint x: 374, endPoint y: 279, distance: 15.6
click at [370, 289] on p "﻿" at bounding box center [709, 292] width 693 height 21
click at [438, 247] on icon "Preparation instructions modal" at bounding box center [444, 249] width 12 height 12
click at [743, 247] on icon "Preparation instructions modal" at bounding box center [741, 249] width 12 height 12
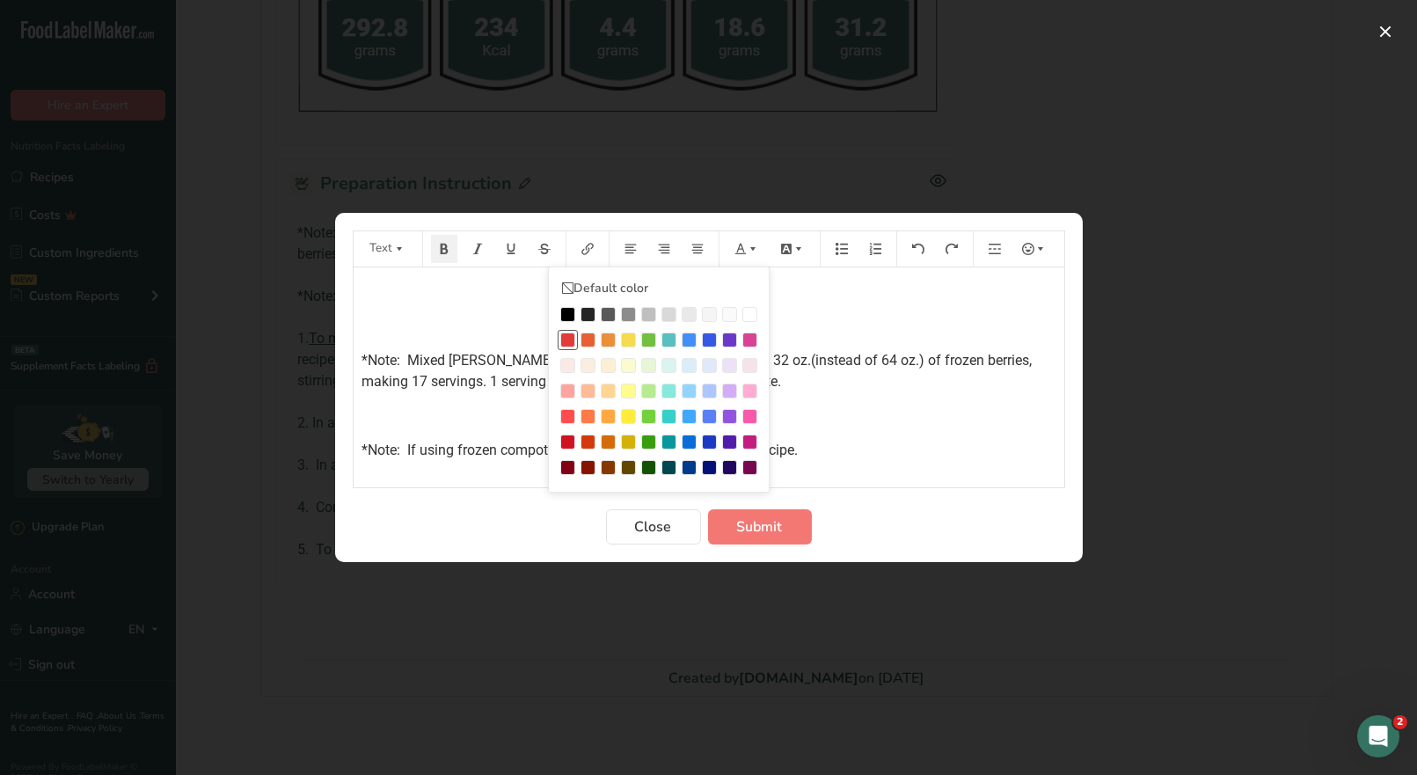
click at [569, 341] on div "Preparation instructions modal" at bounding box center [567, 340] width 15 height 15
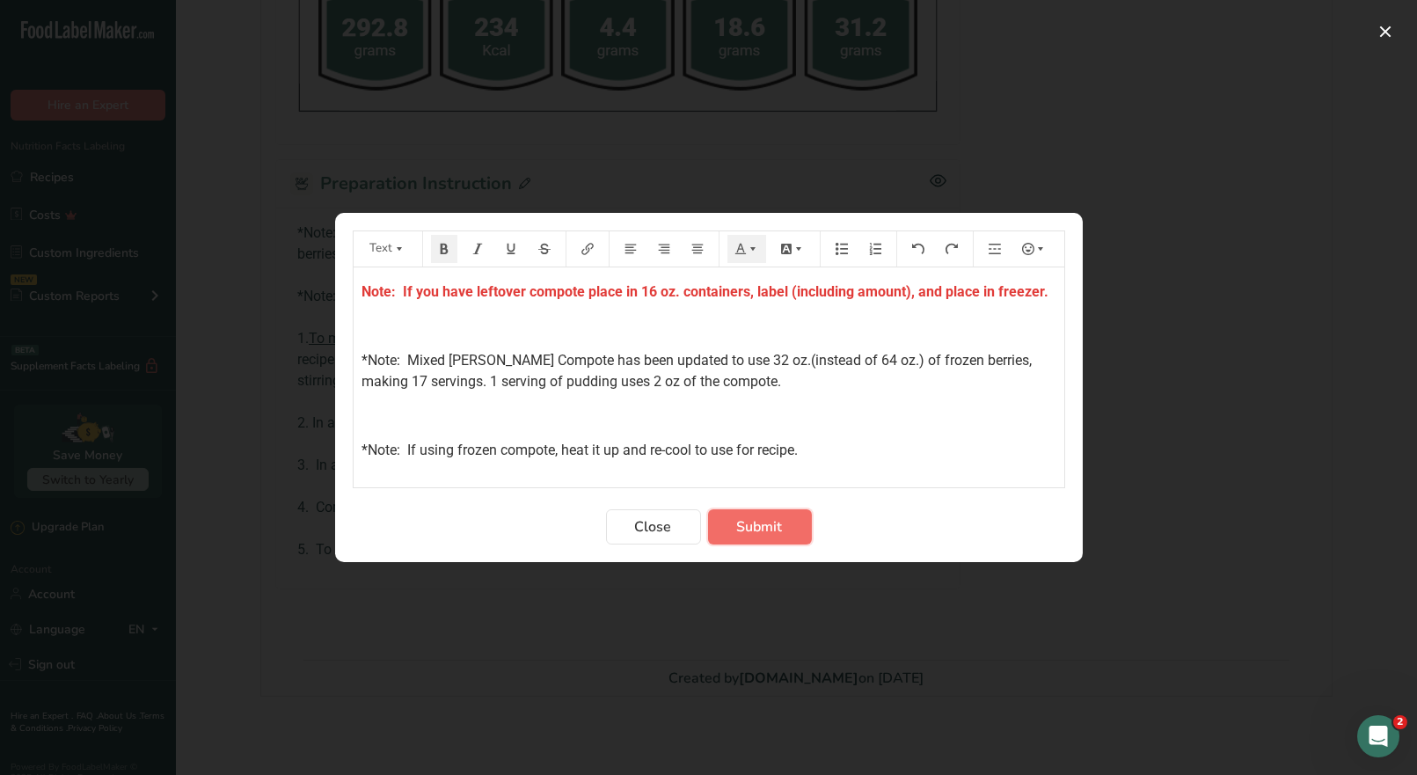
click at [754, 531] on span "Submit" at bounding box center [760, 526] width 46 height 21
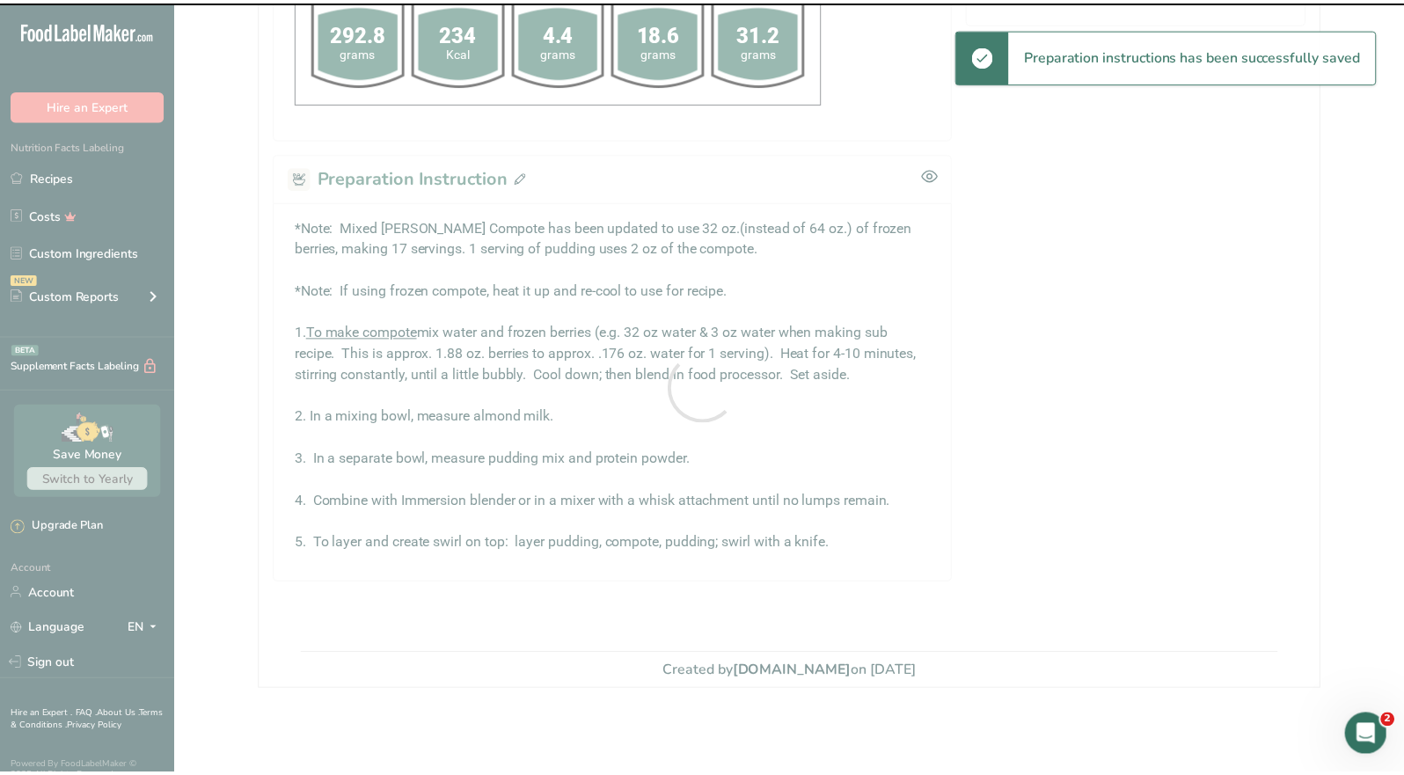
scroll to position [754, 0]
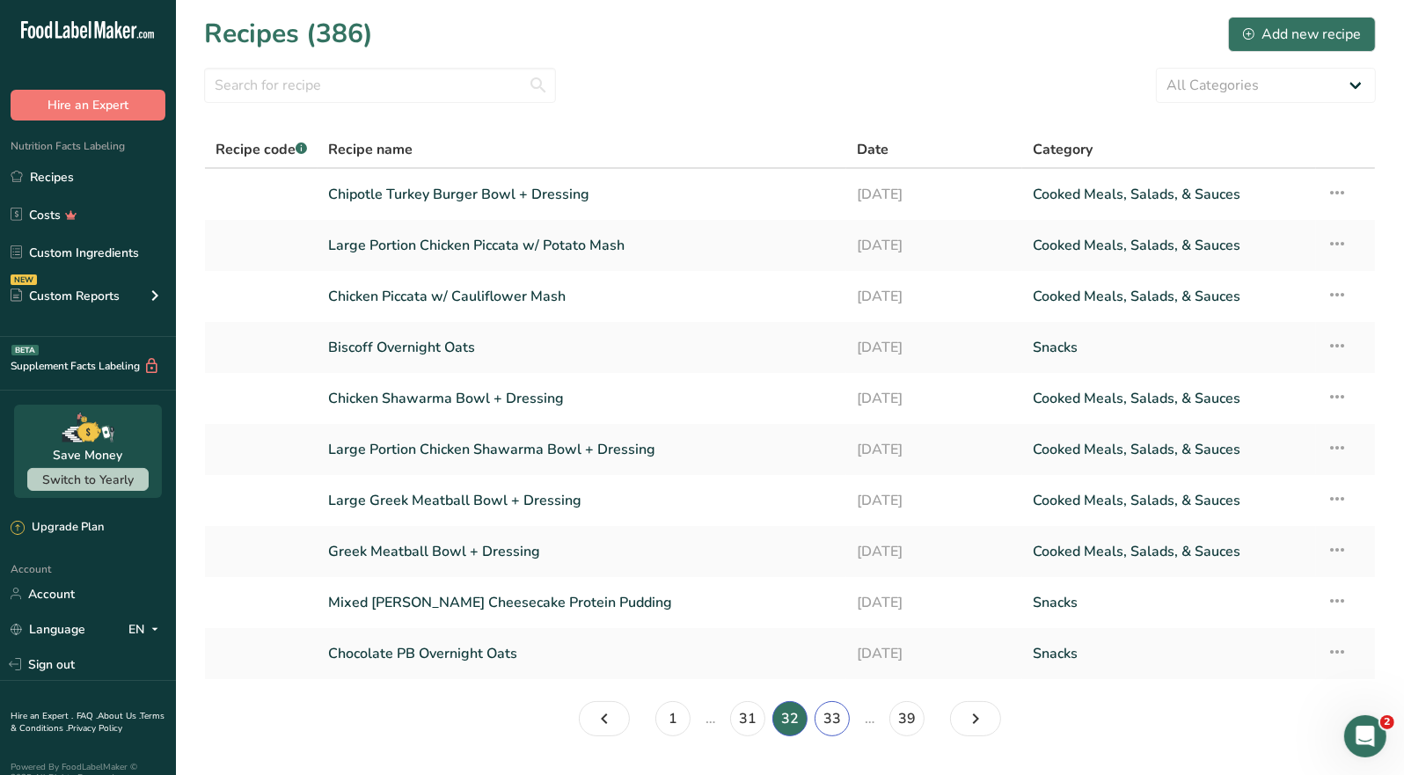
click at [826, 716] on link "33" at bounding box center [832, 718] width 35 height 35
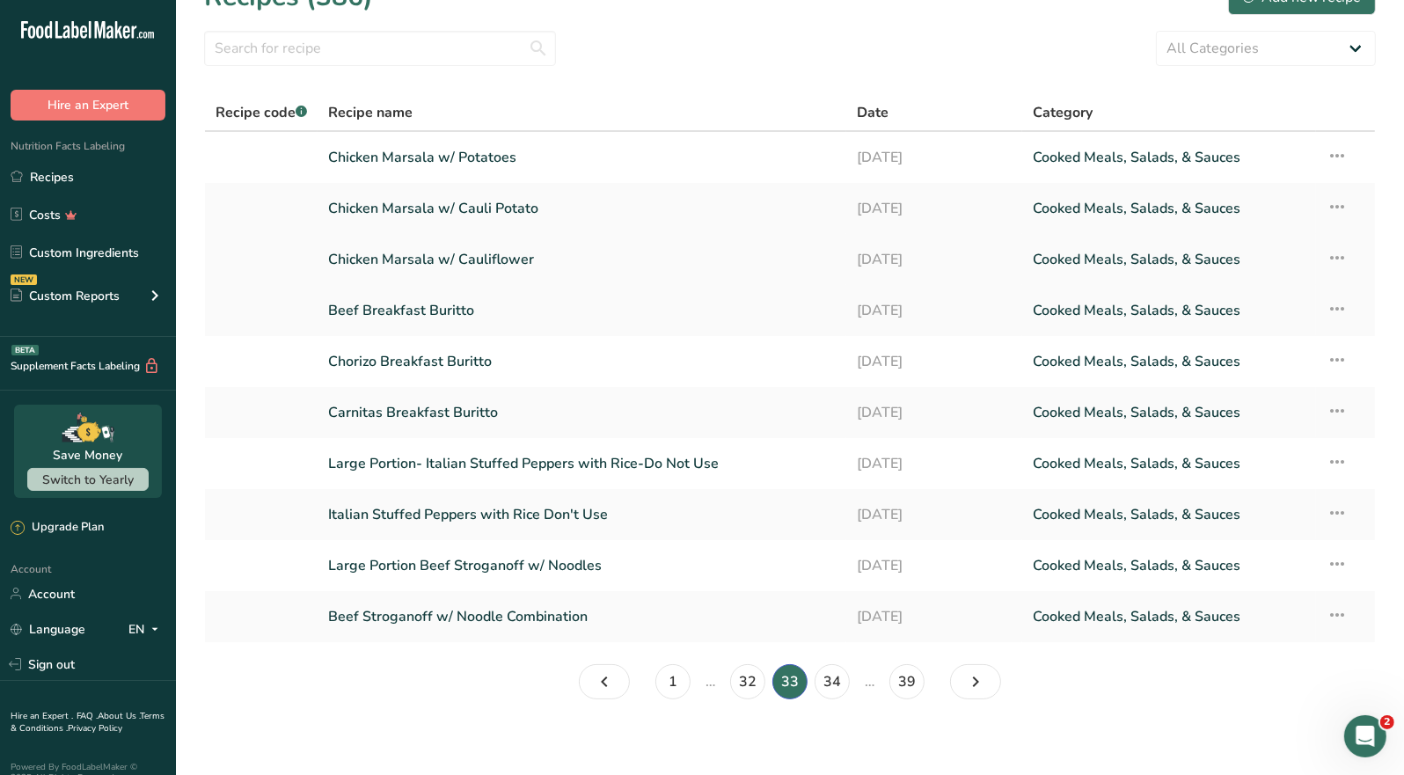
scroll to position [45, 0]
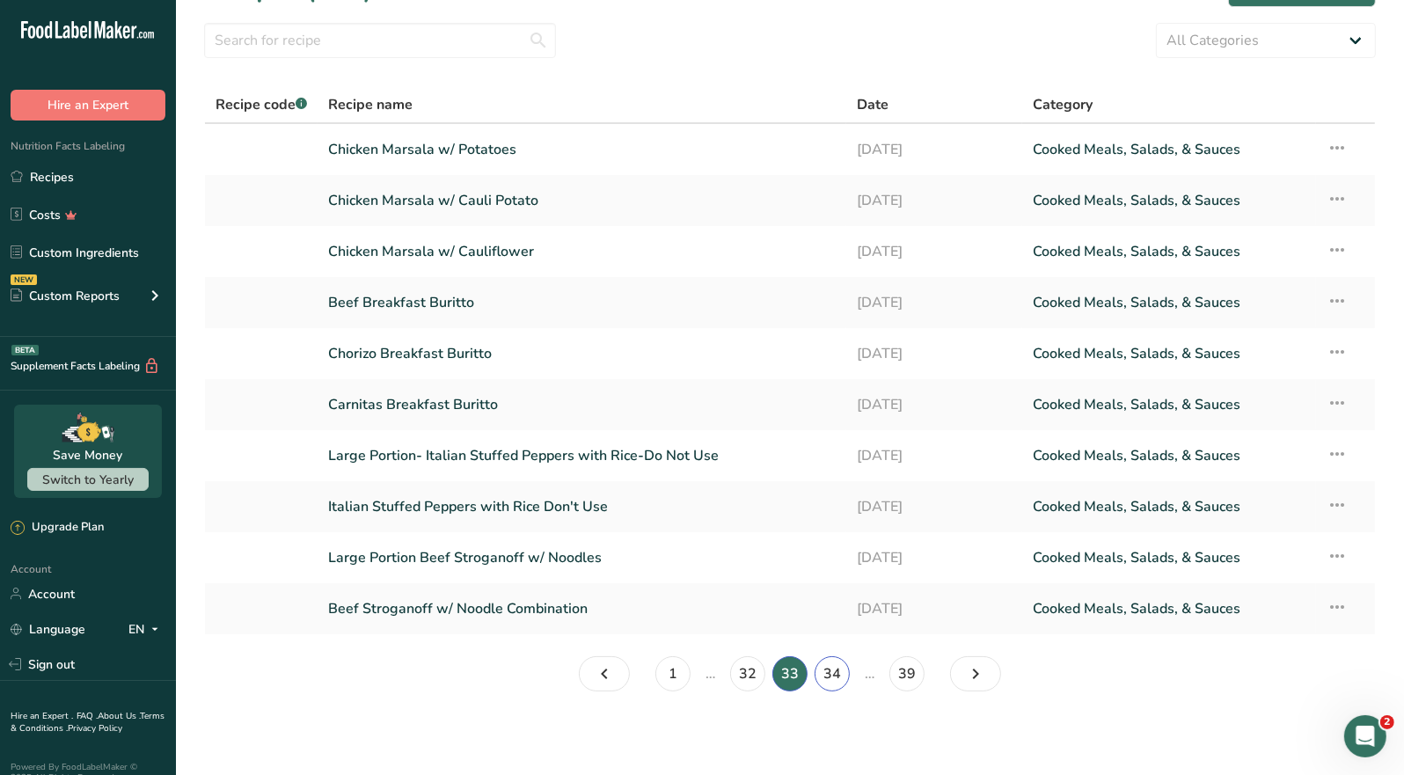
click at [828, 677] on link "34" at bounding box center [832, 673] width 35 height 35
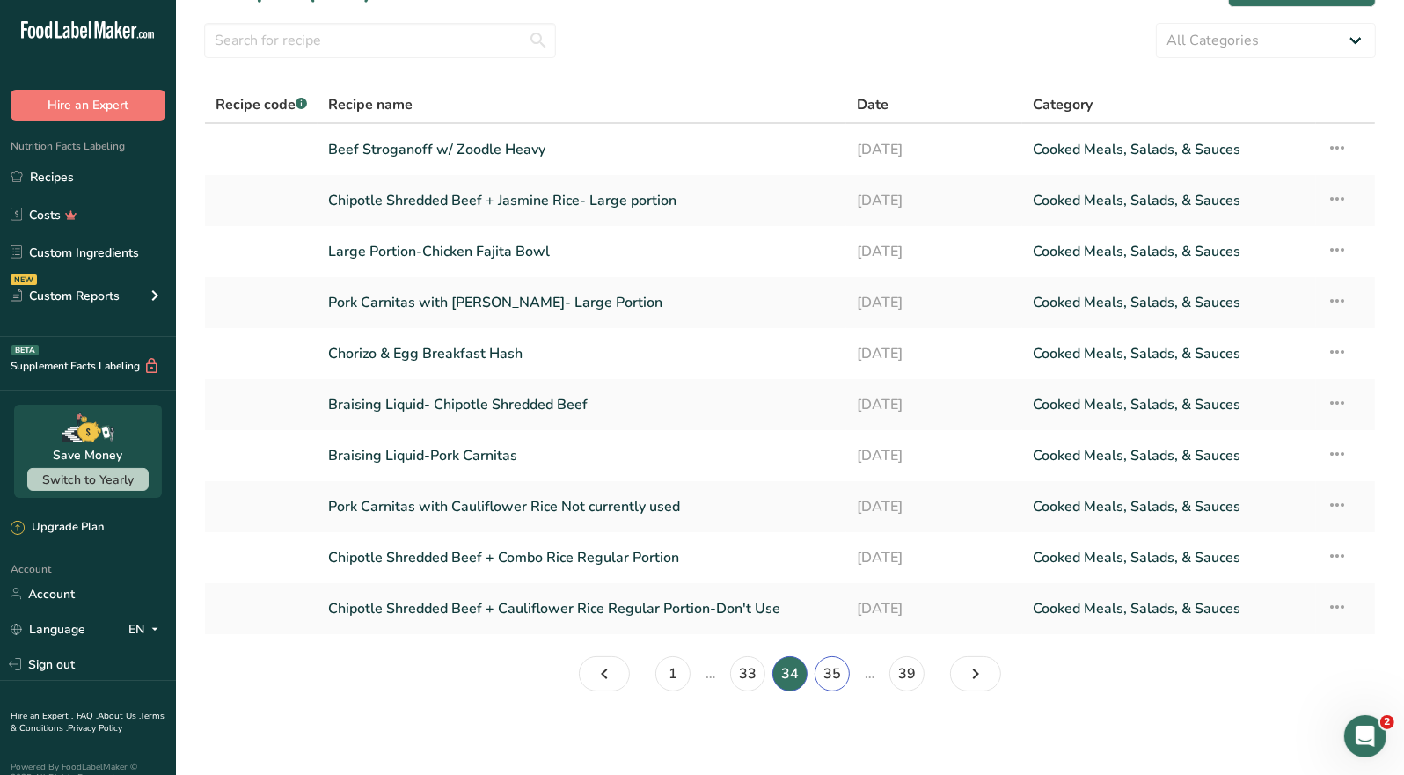
click at [832, 675] on link "35" at bounding box center [832, 673] width 35 height 35
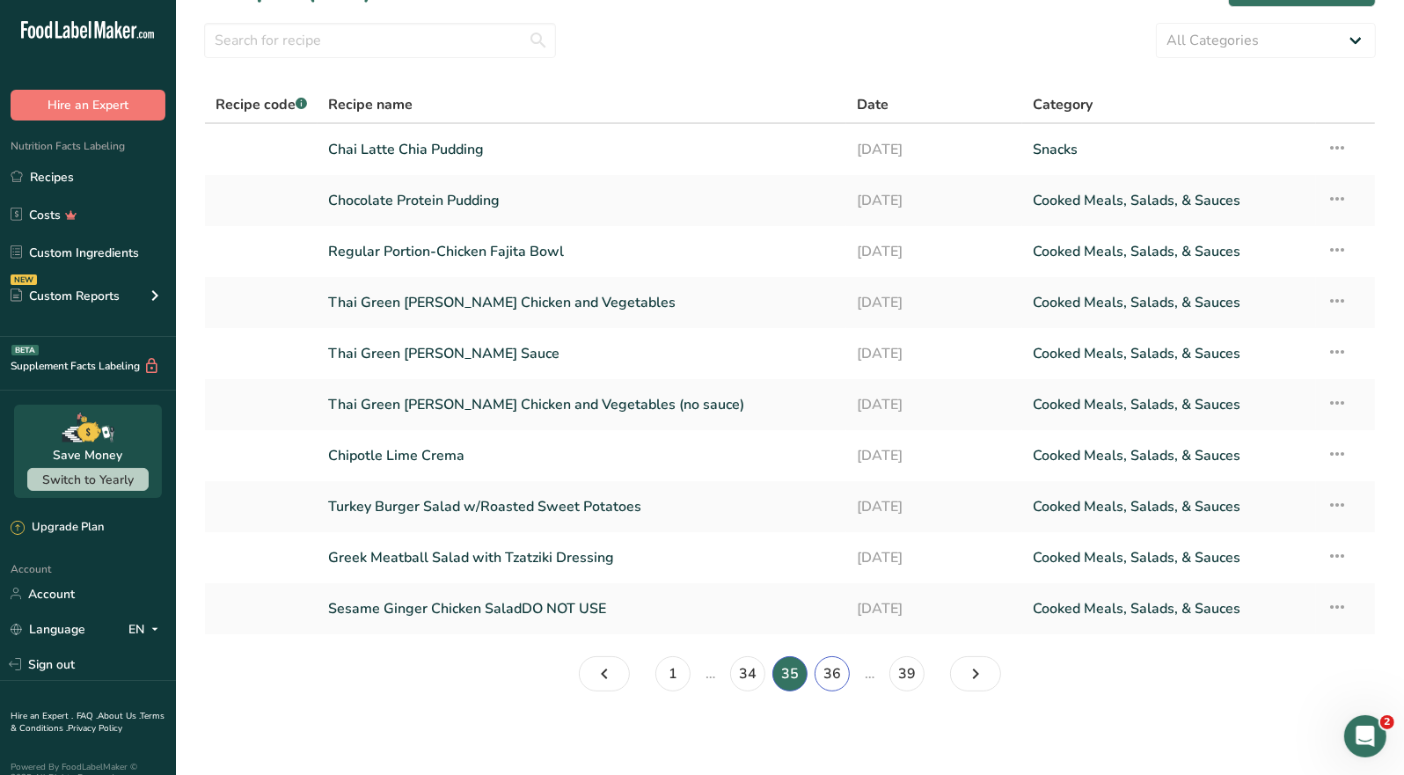
click at [828, 670] on link "36" at bounding box center [832, 673] width 35 height 35
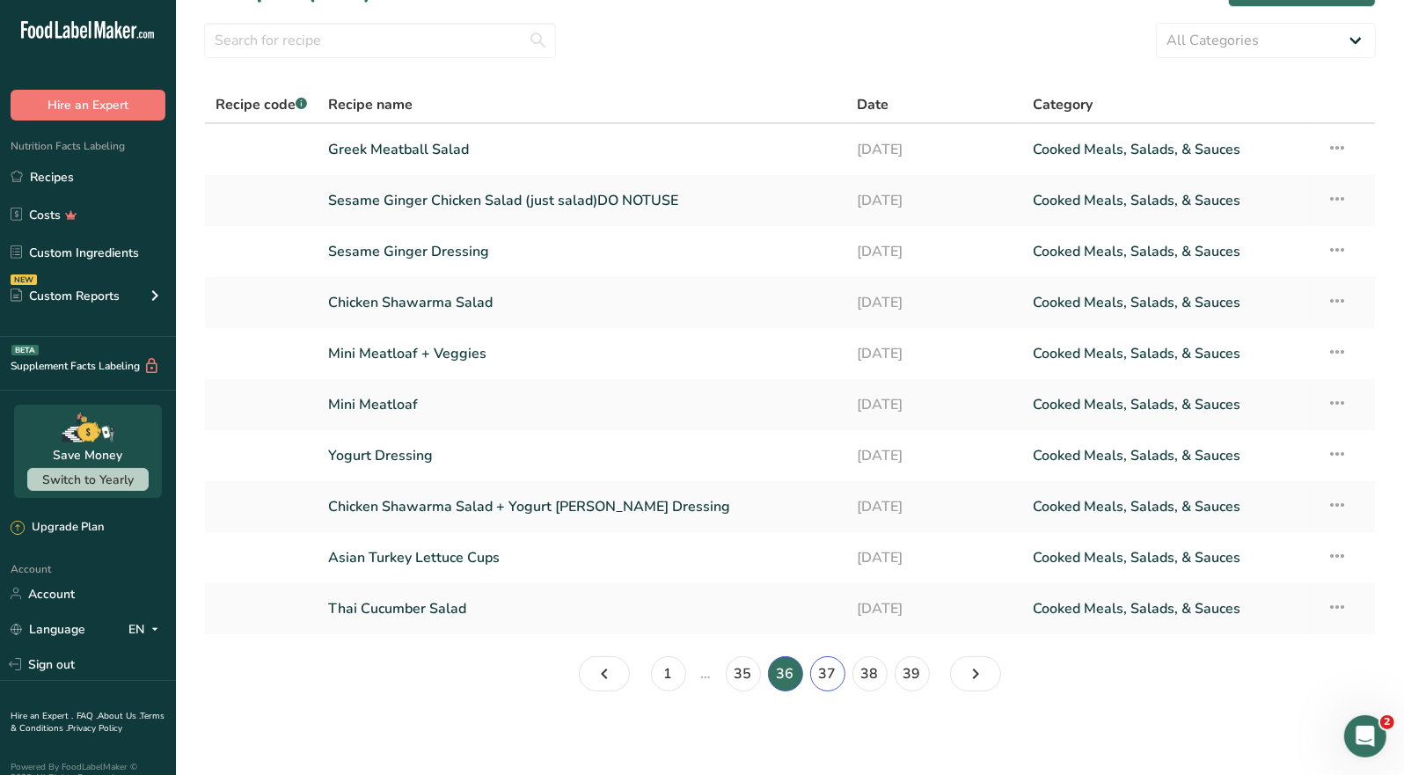
click at [826, 675] on link "37" at bounding box center [827, 673] width 35 height 35
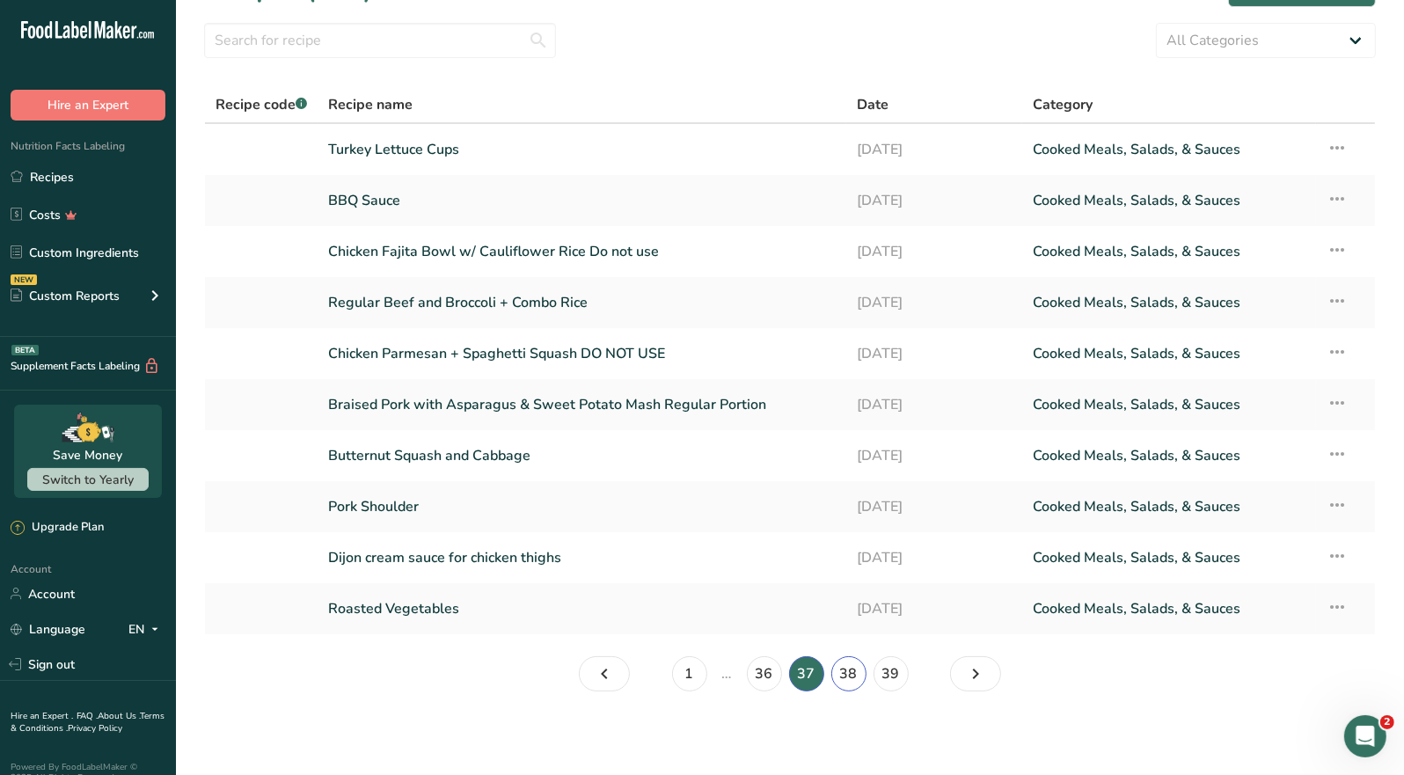
click at [846, 674] on link "38" at bounding box center [848, 673] width 35 height 35
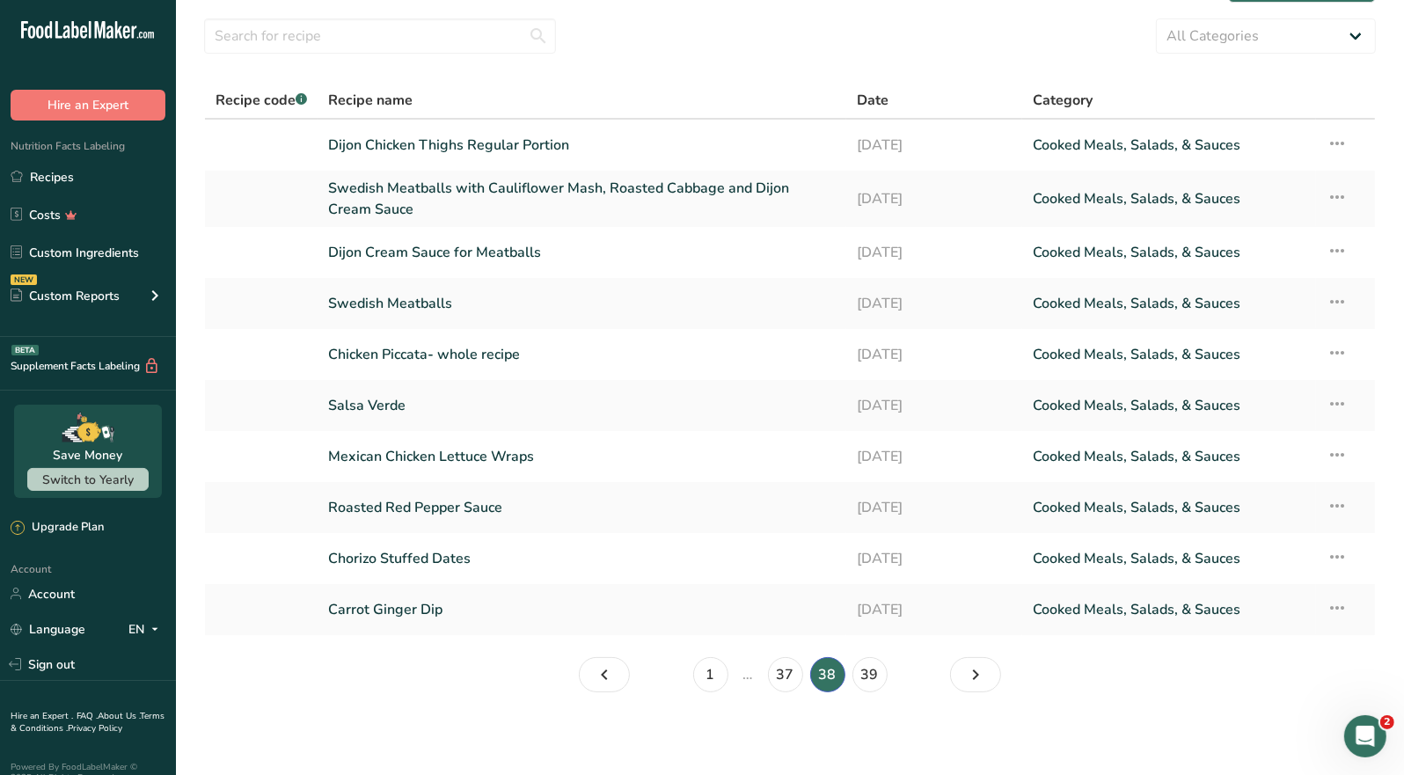
scroll to position [50, 0]
click at [864, 671] on link "39" at bounding box center [870, 673] width 35 height 35
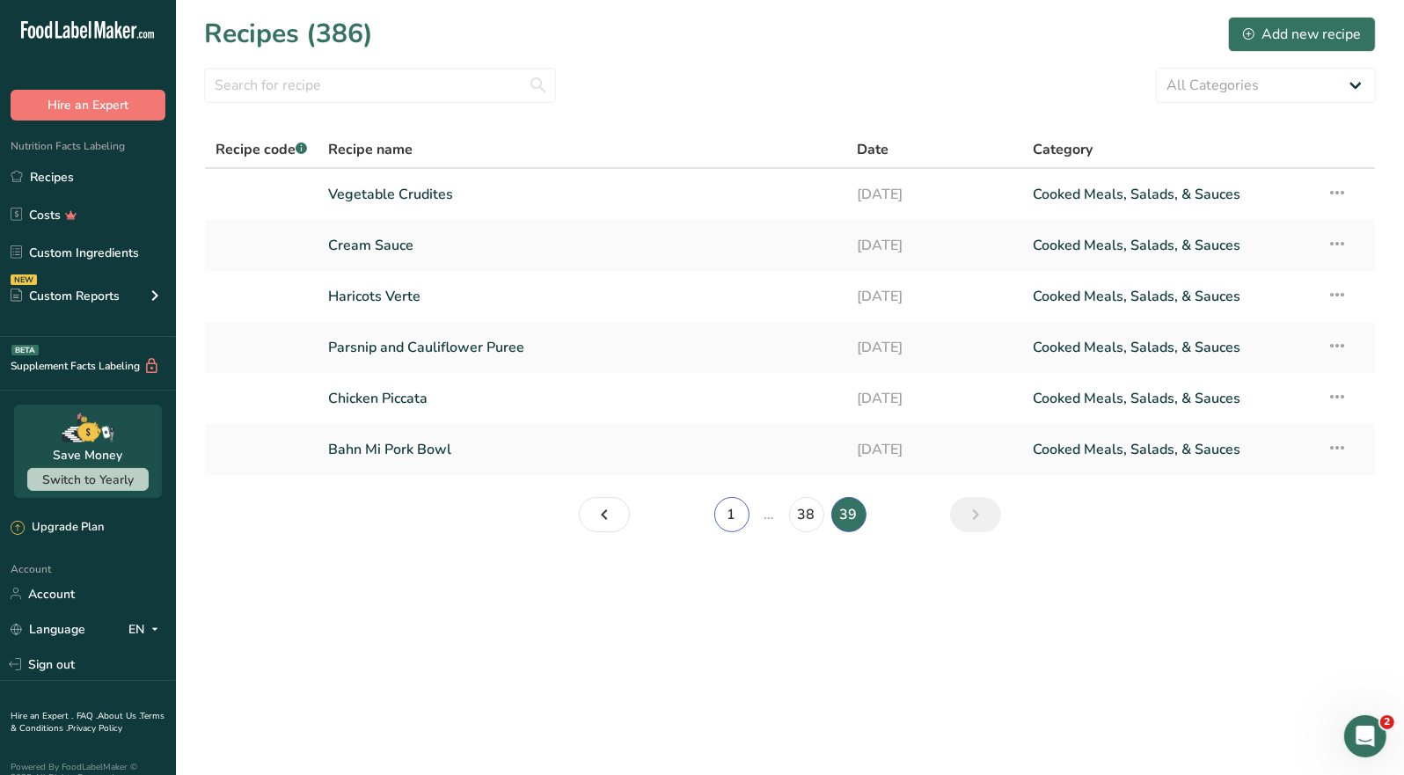
click at [739, 521] on link "1" at bounding box center [731, 514] width 35 height 35
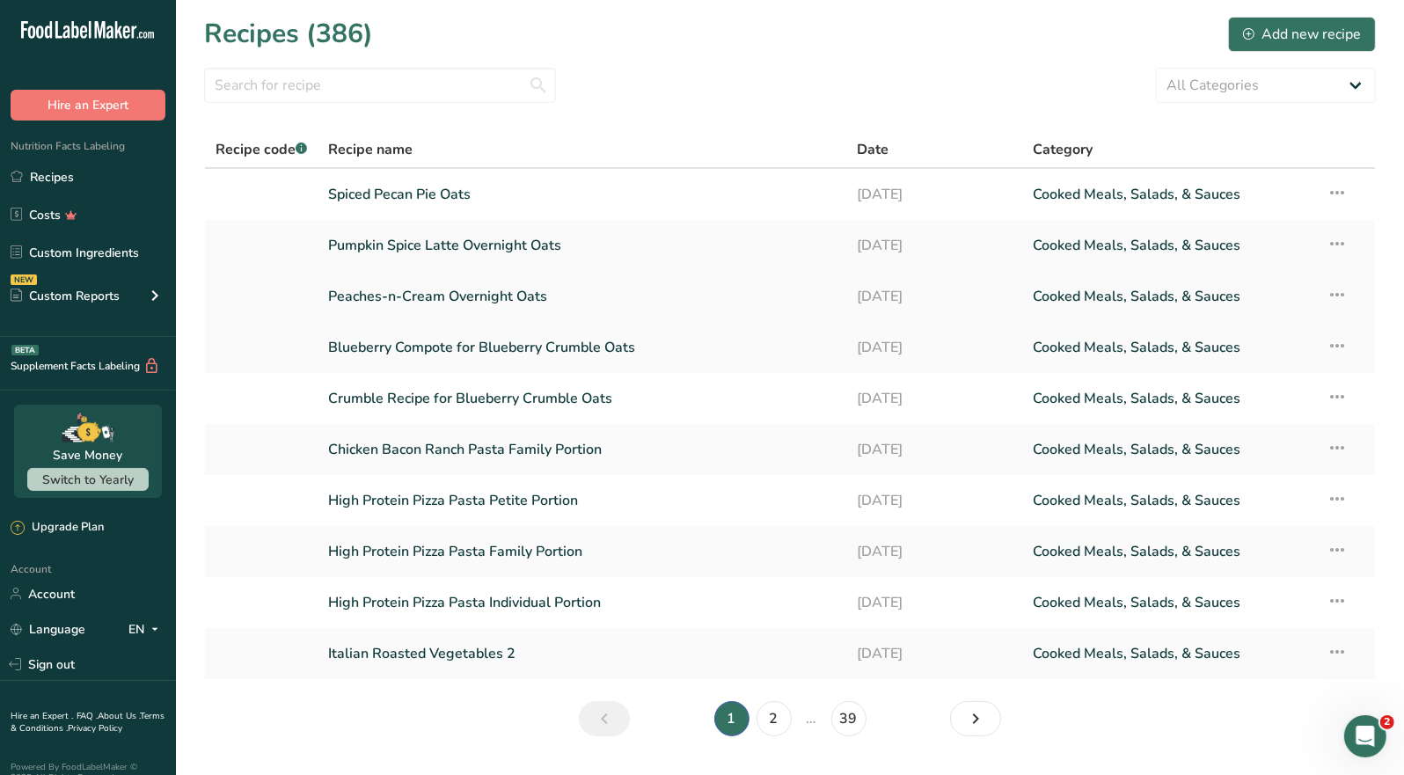
click at [491, 305] on link "Peaches-n-Cream Overnight Oats" at bounding box center [582, 296] width 508 height 37
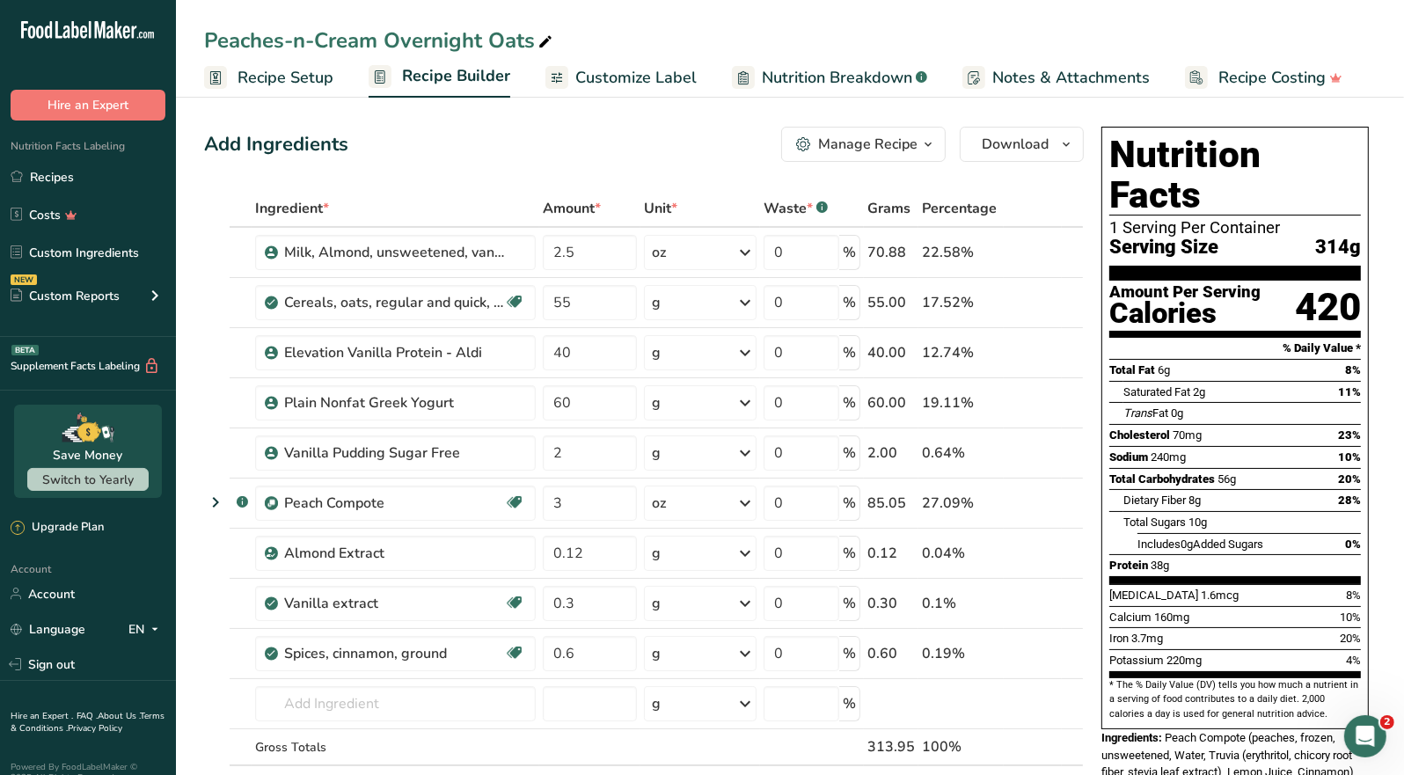
click at [911, 149] on div "Manage Recipe" at bounding box center [867, 144] width 99 height 21
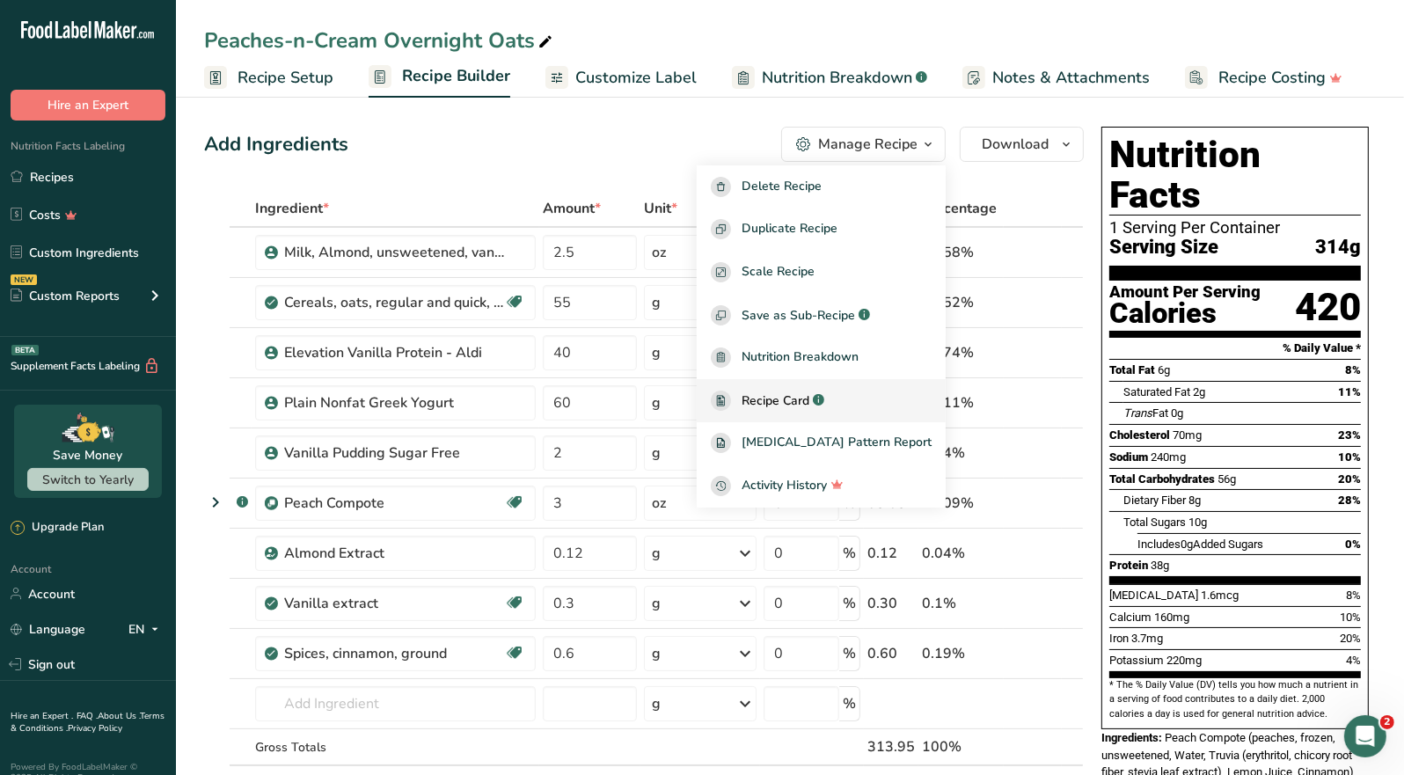
click at [809, 399] on span "Recipe Card" at bounding box center [776, 401] width 68 height 18
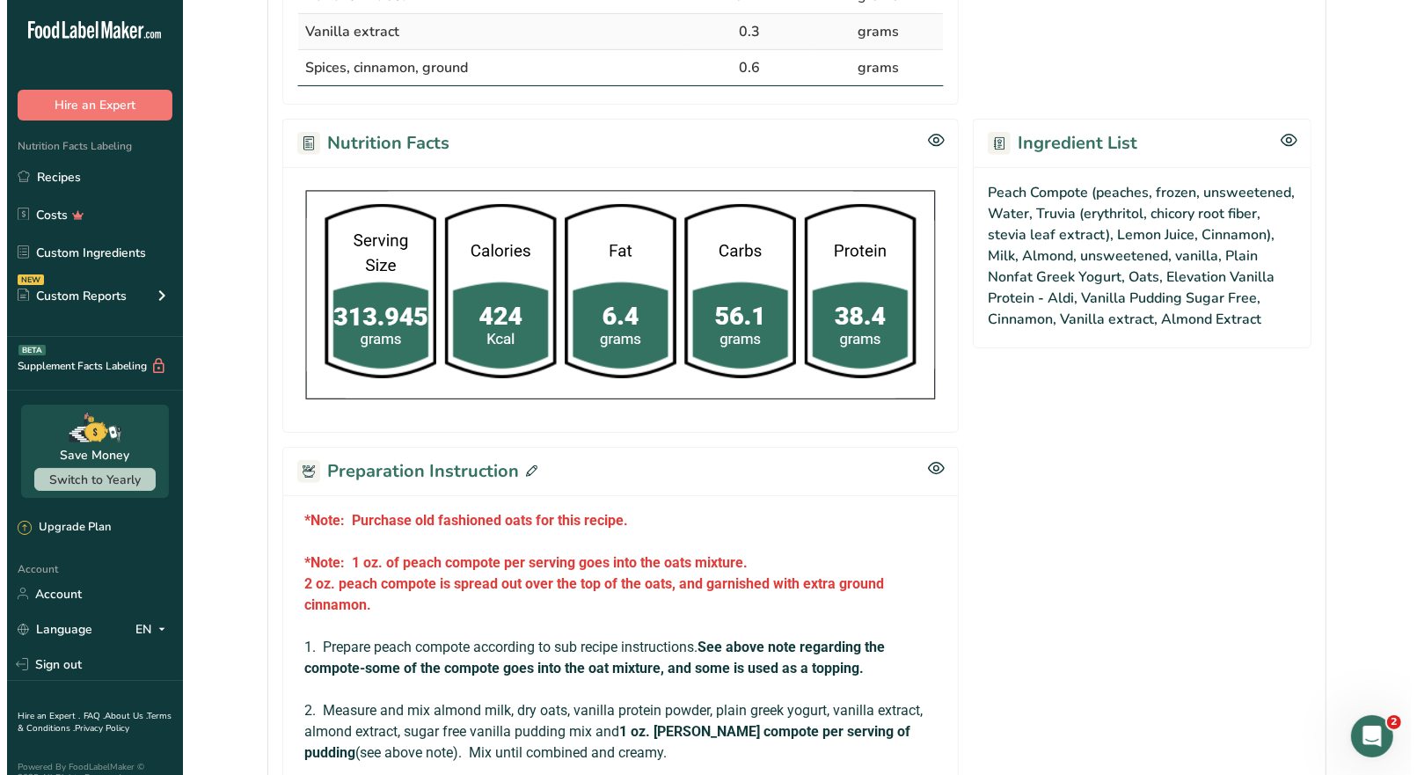
scroll to position [704, 0]
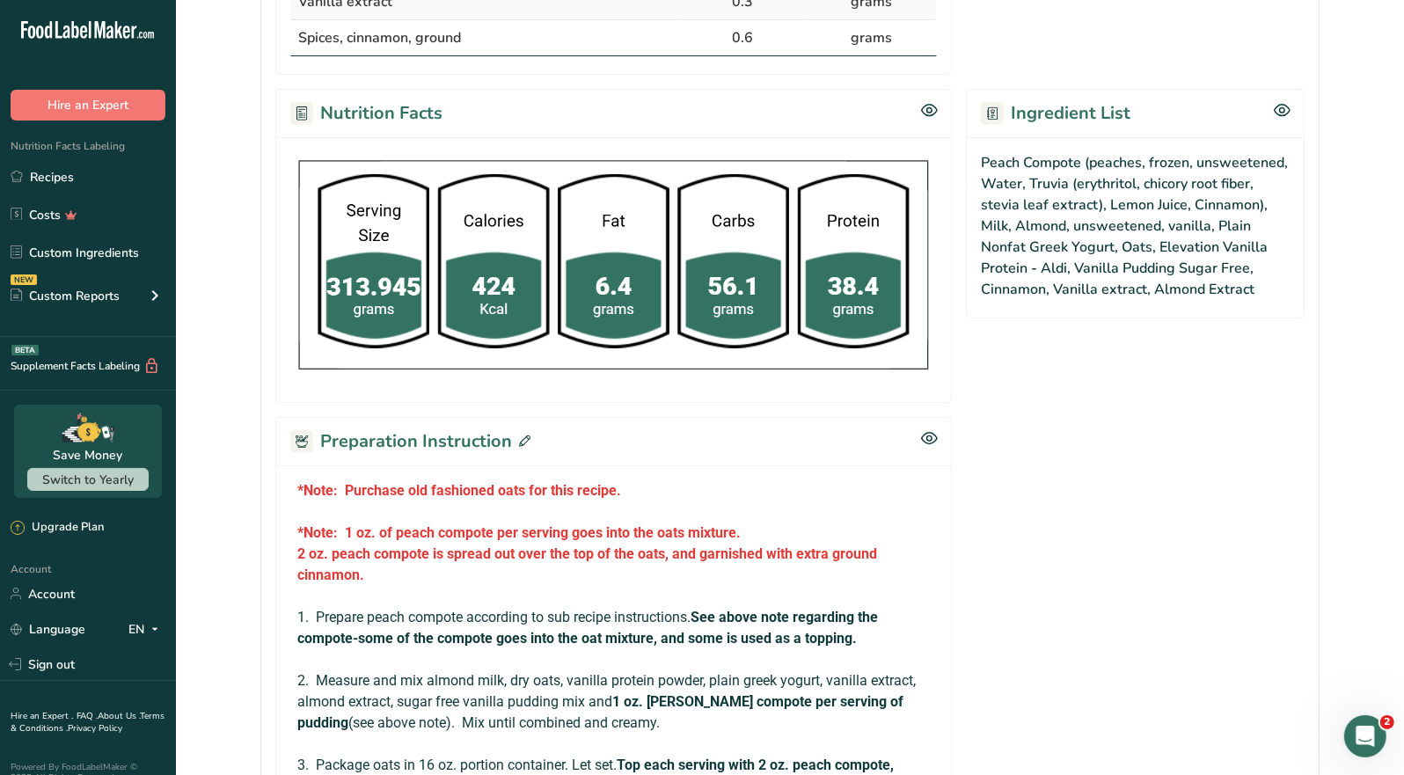
click at [524, 436] on icon at bounding box center [524, 441] width 11 height 11
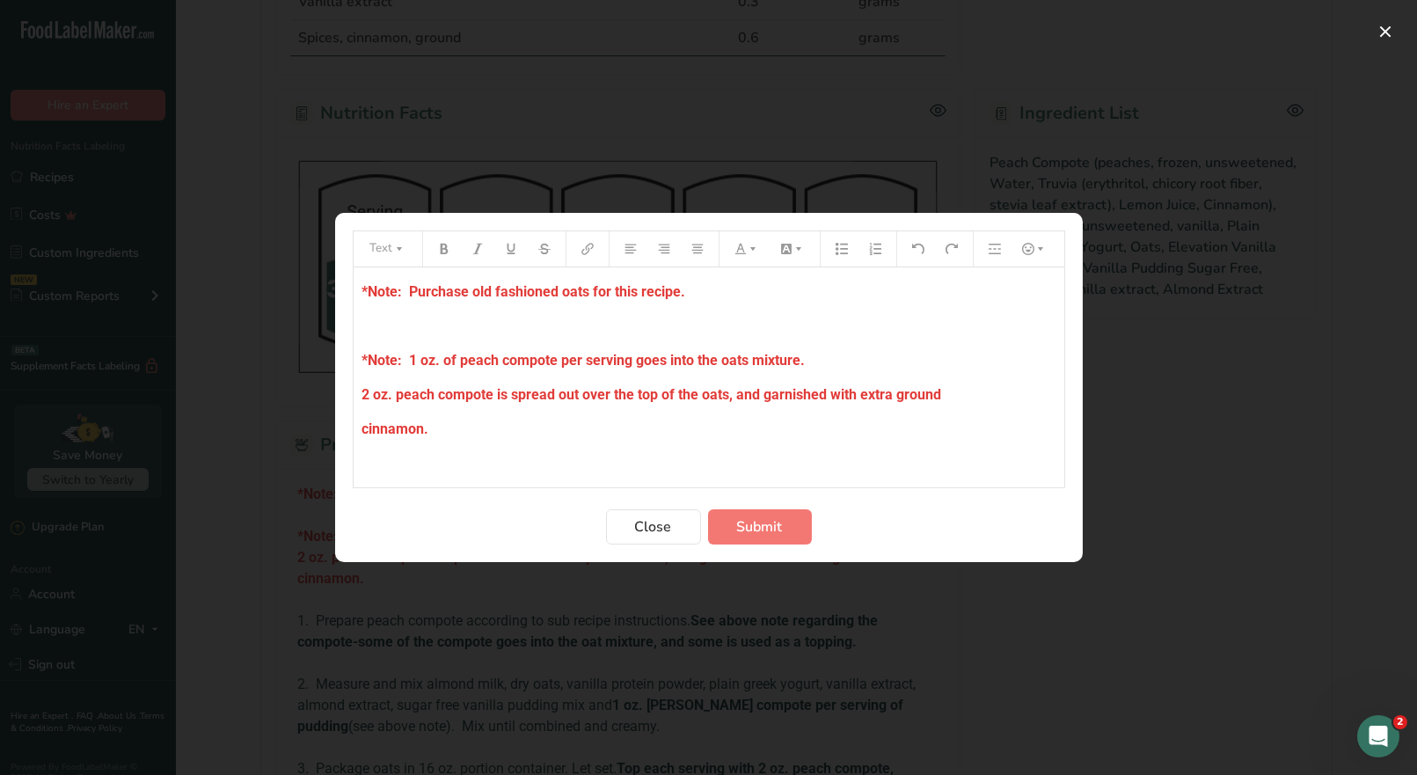
click at [515, 440] on div "*Note: Purchase old fashioned oats for this recipe. ﻿ *Note: 1 oz. of peach com…" at bounding box center [709, 532] width 711 height 531
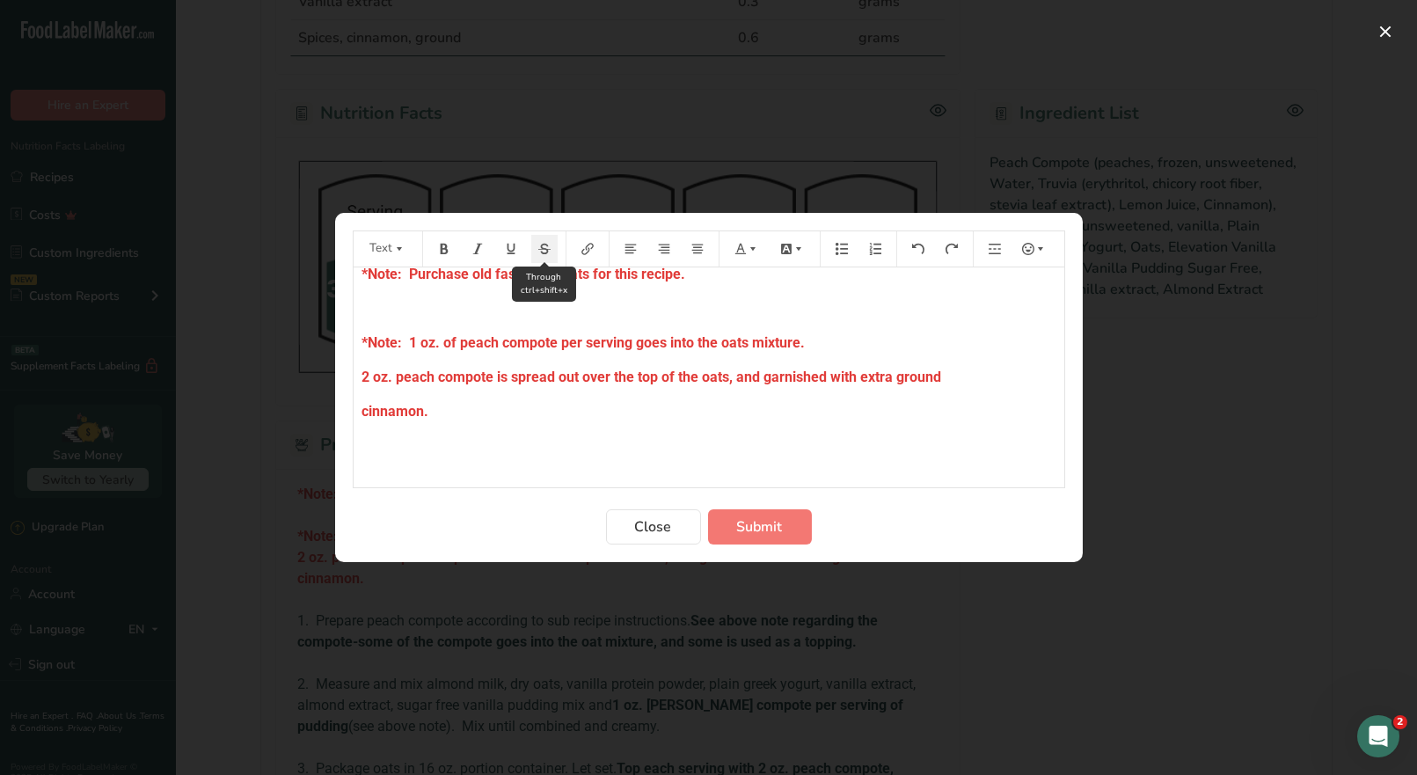
click at [446, 256] on button "Preparation instructions modal" at bounding box center [444, 249] width 26 height 28
click at [747, 255] on button "Preparation instructions modal" at bounding box center [747, 249] width 39 height 28
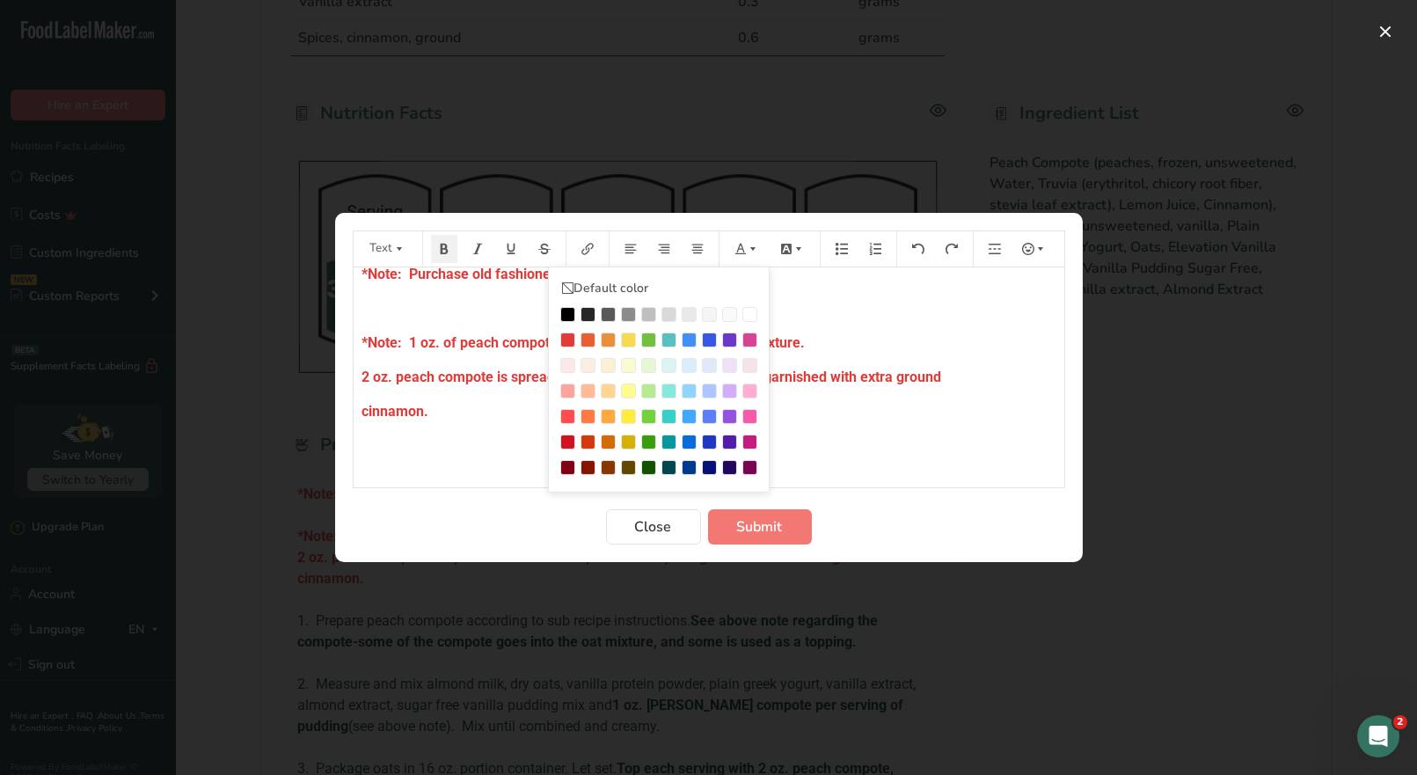
drag, startPoint x: 564, startPoint y: 340, endPoint x: 548, endPoint y: 331, distance: 18.1
click at [560, 340] on div "Preparation instructions modal" at bounding box center [567, 340] width 15 height 15
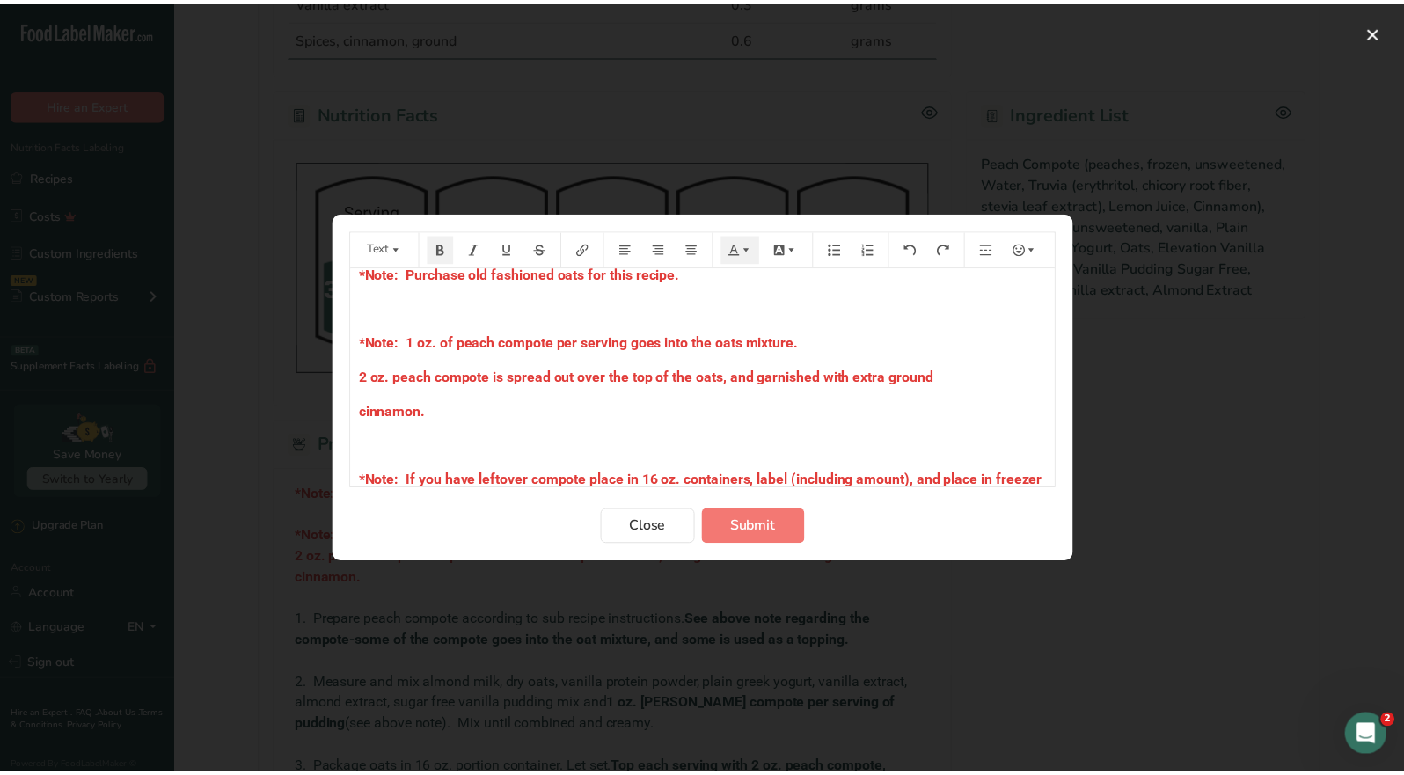
scroll to position [39, 0]
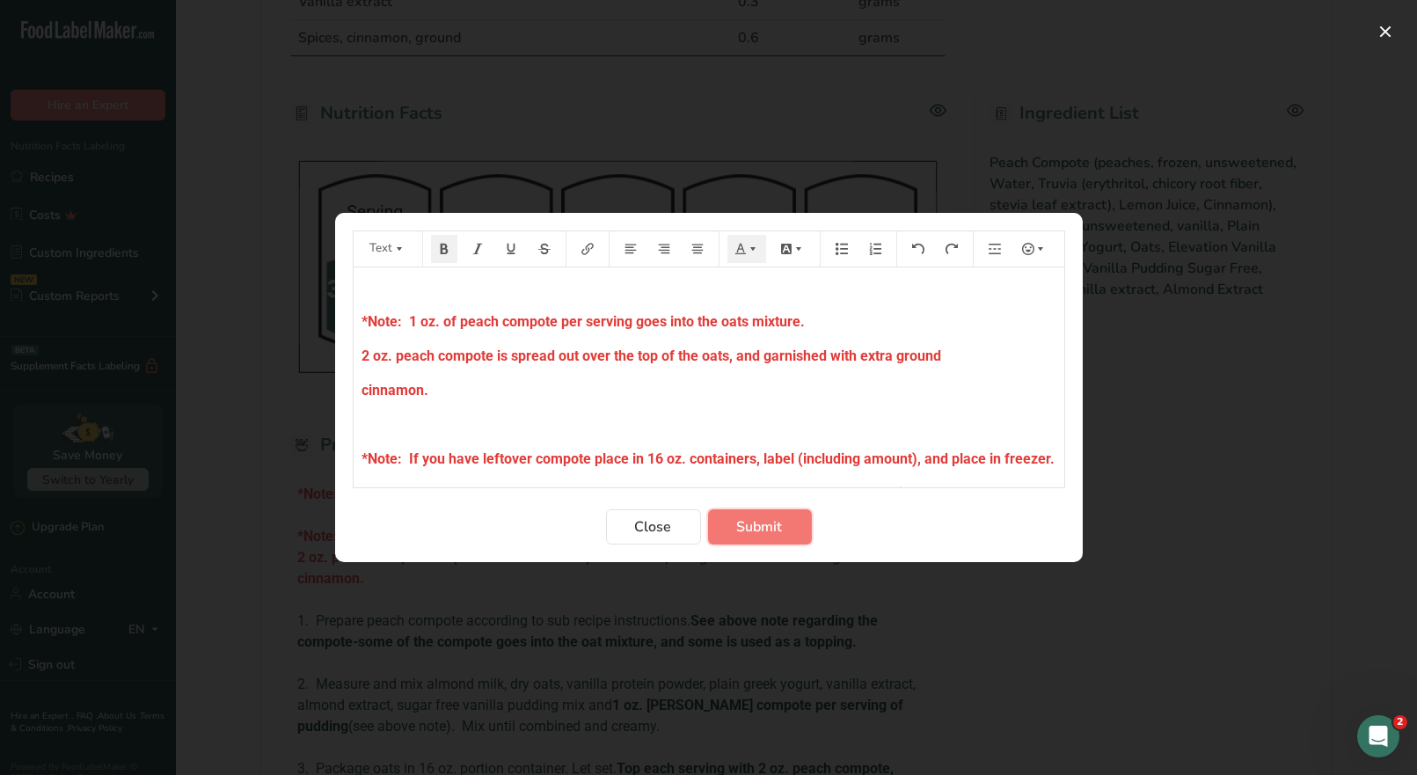
click at [765, 539] on button "Submit" at bounding box center [760, 526] width 104 height 35
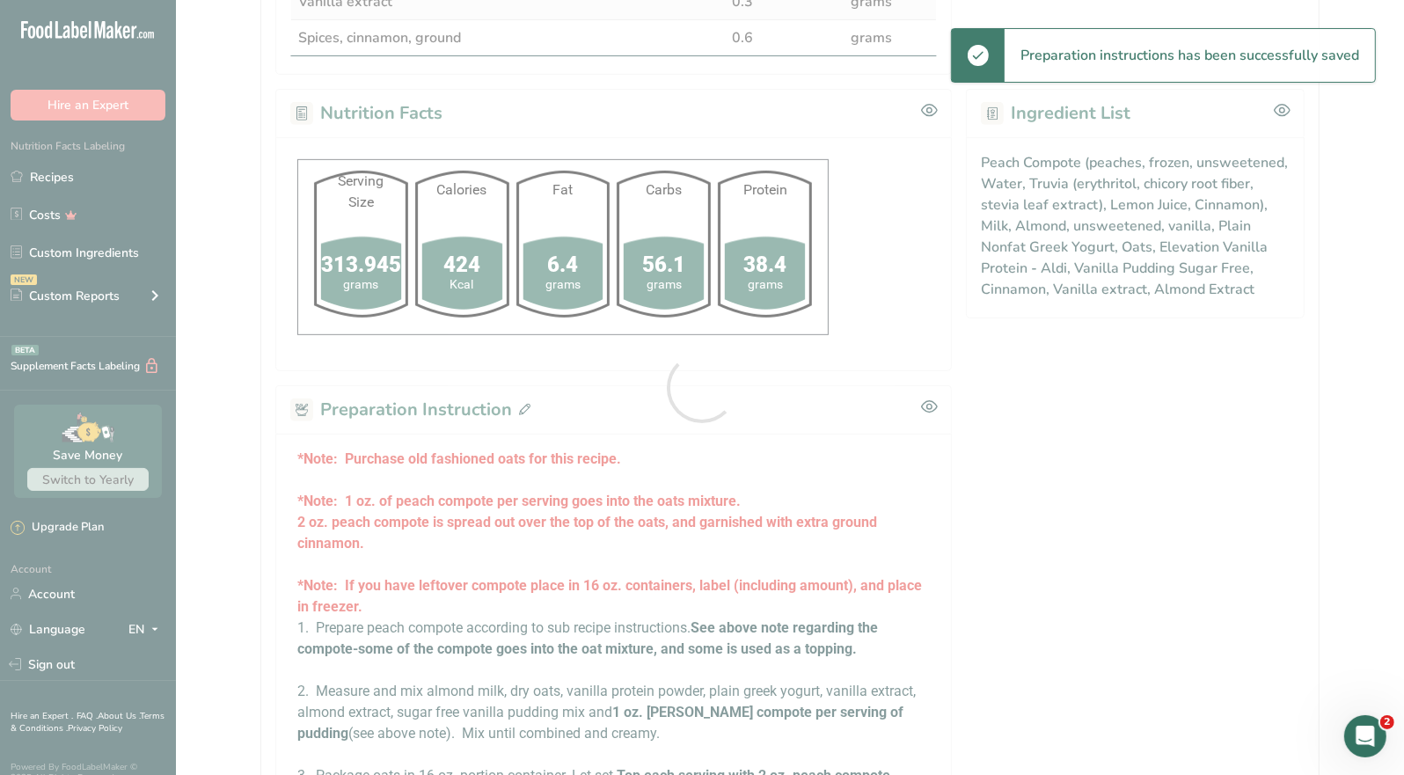
scroll to position [704, 0]
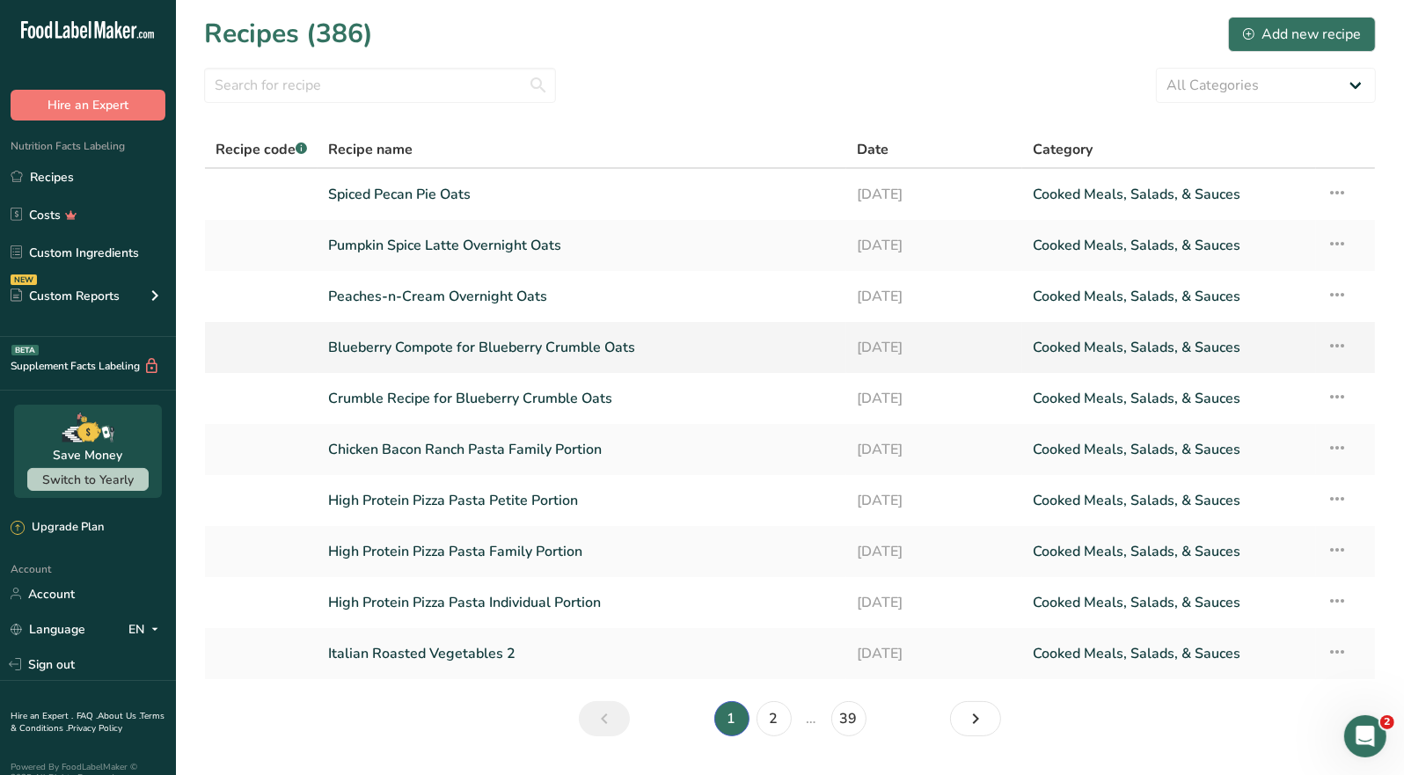
click at [523, 345] on link "Blueberry Compote for Blueberry Crumble Oats" at bounding box center [582, 347] width 508 height 37
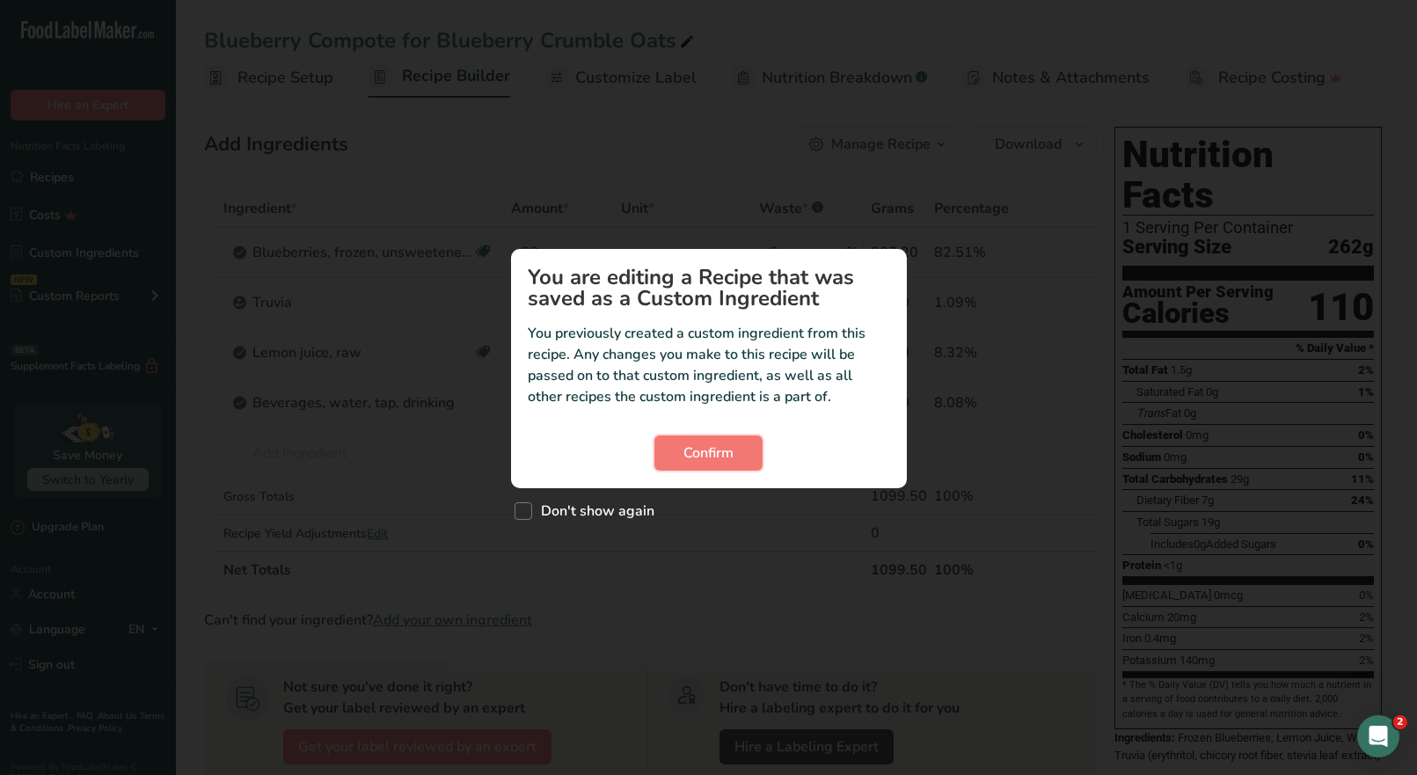
drag, startPoint x: 721, startPoint y: 457, endPoint x: 722, endPoint y: 431, distance: 25.5
click at [721, 456] on span "Confirm" at bounding box center [709, 453] width 50 height 21
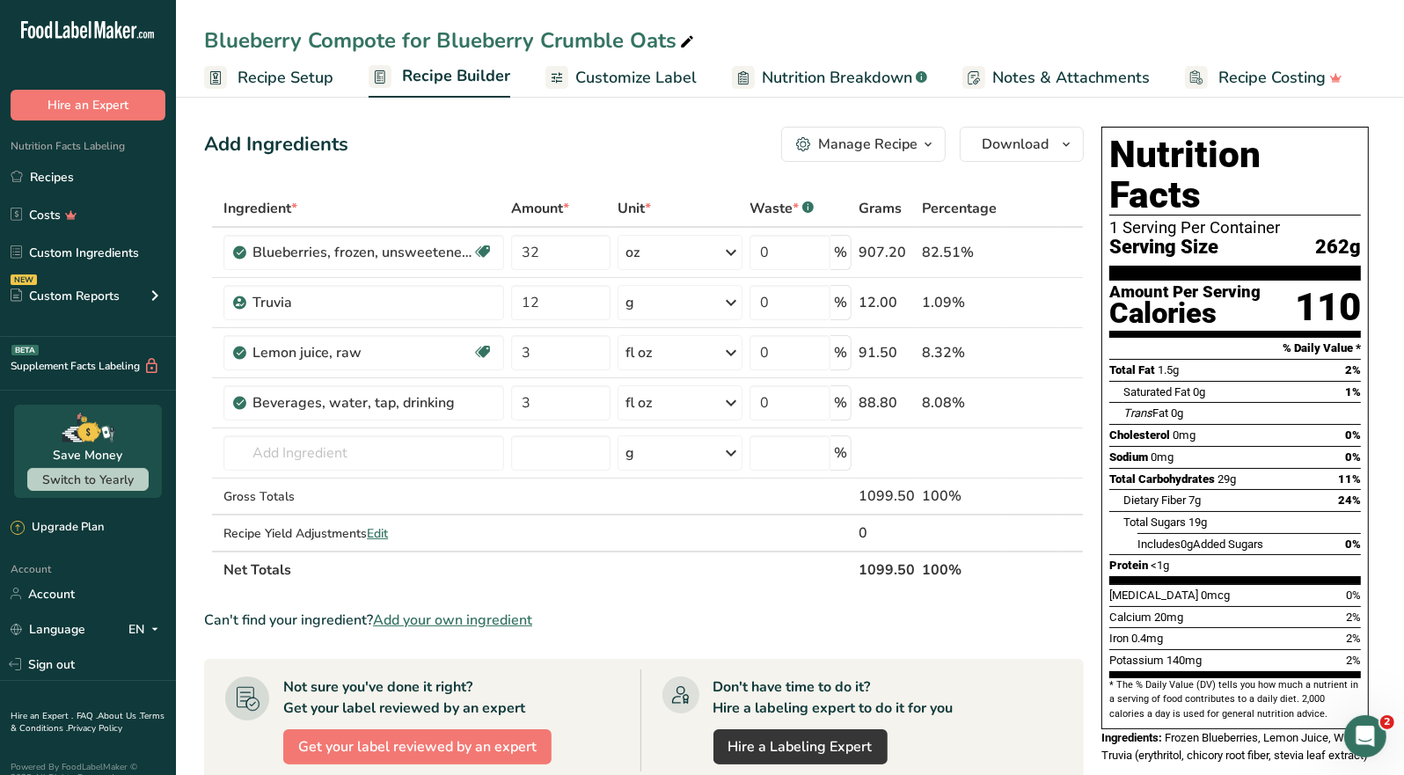
click at [901, 142] on div "Manage Recipe" at bounding box center [867, 144] width 99 height 21
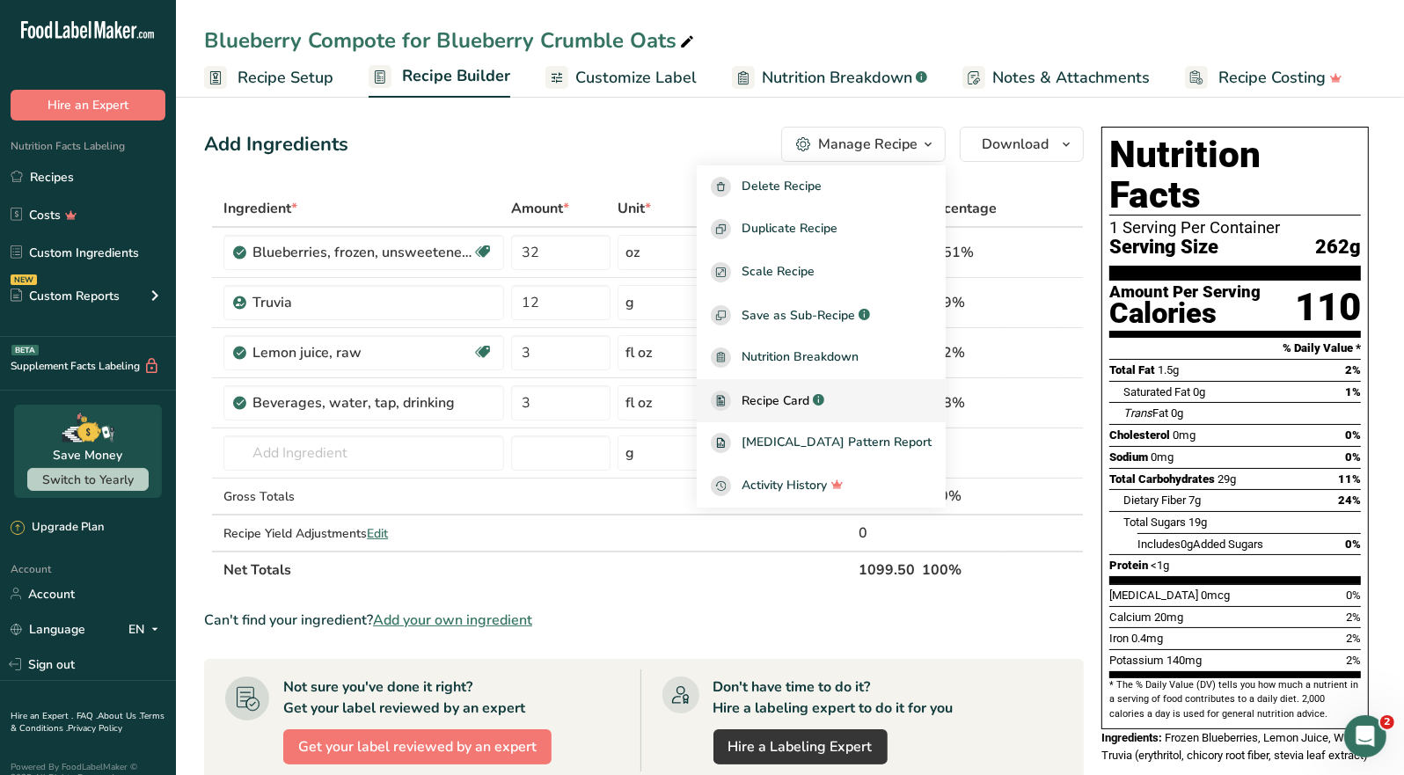
click at [809, 393] on span "Recipe Card" at bounding box center [776, 401] width 68 height 18
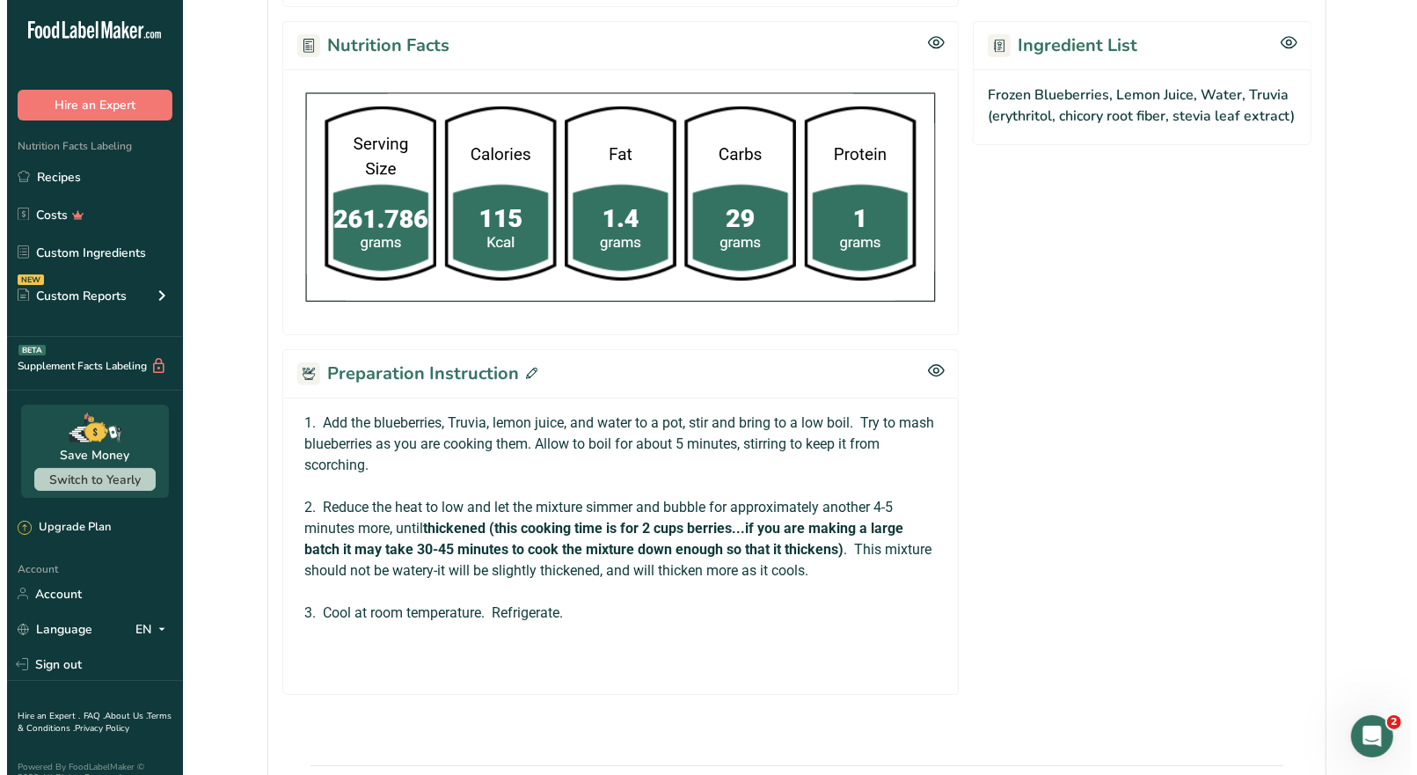
scroll to position [615, 0]
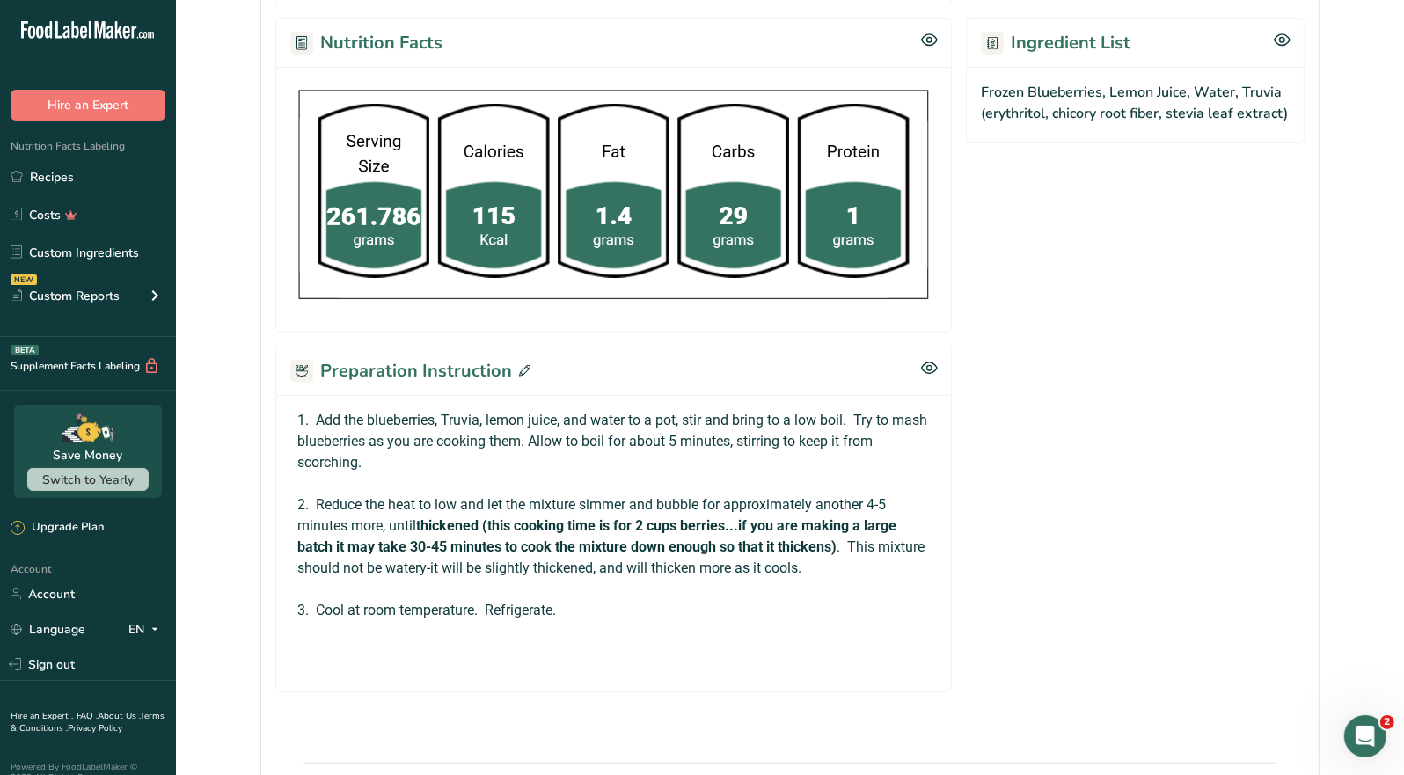
click at [524, 366] on icon at bounding box center [524, 370] width 11 height 11
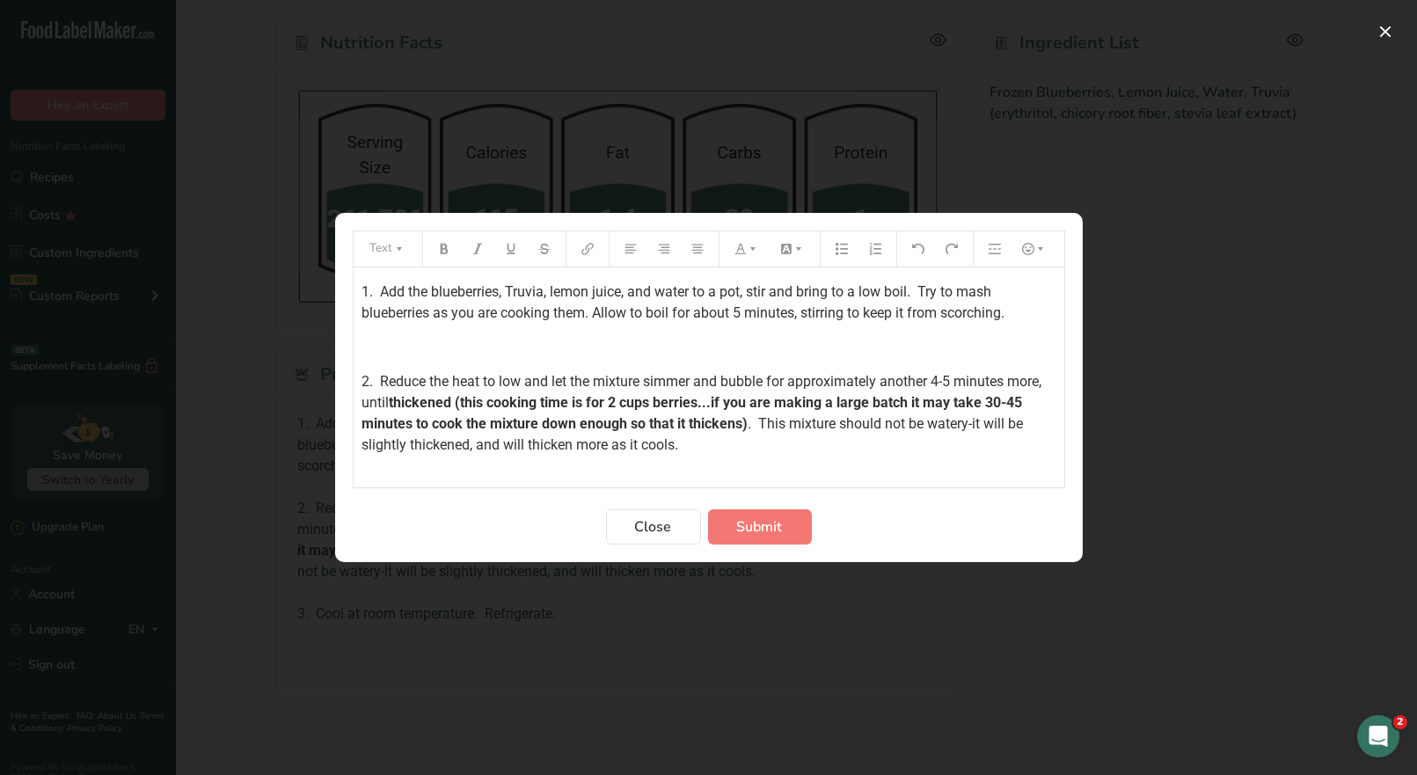
click at [359, 285] on div "1. Add the blueberries, Truvia, lemon juice, and water to a pot, stir and bring…" at bounding box center [709, 430] width 711 height 326
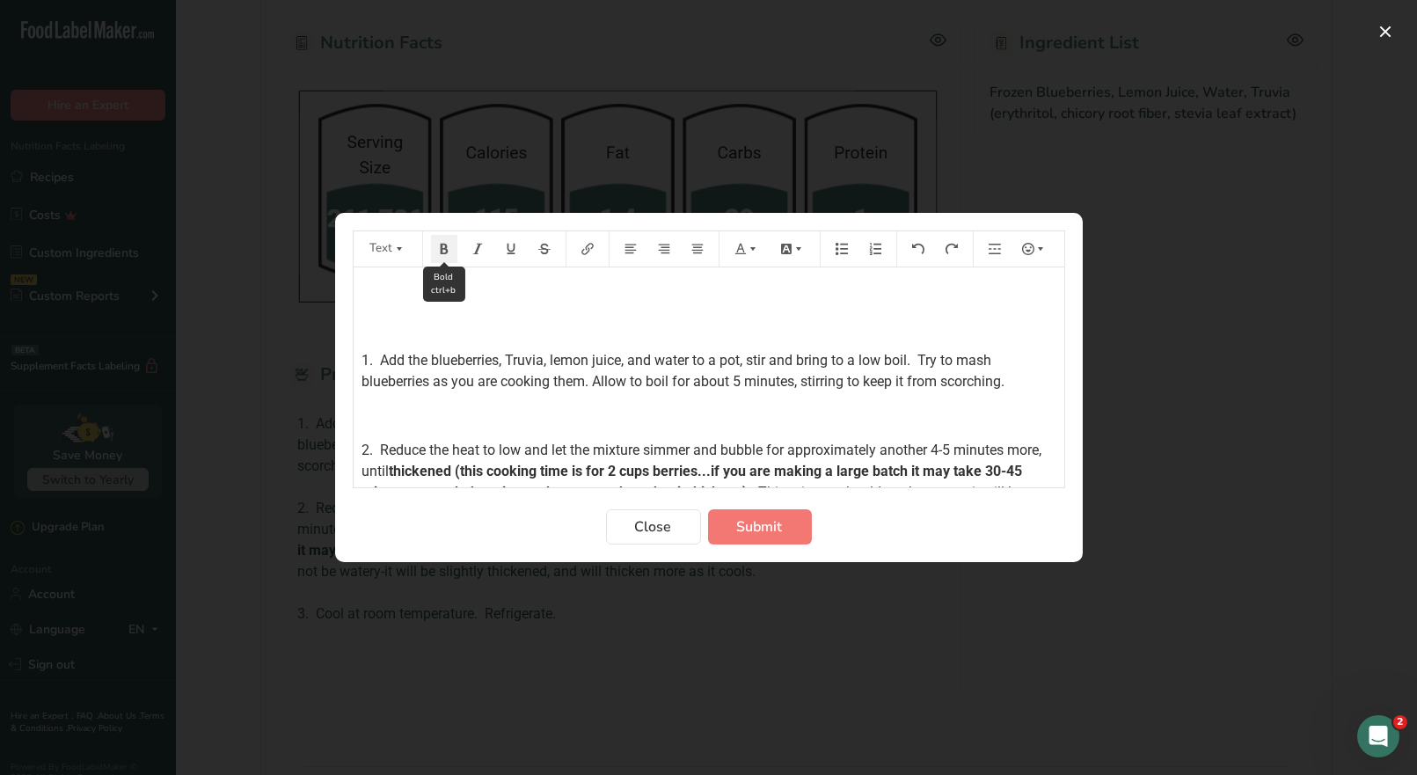
click at [443, 255] on button "Preparation instructions modal" at bounding box center [444, 249] width 26 height 28
click at [742, 256] on button "Preparation instructions modal" at bounding box center [747, 249] width 39 height 28
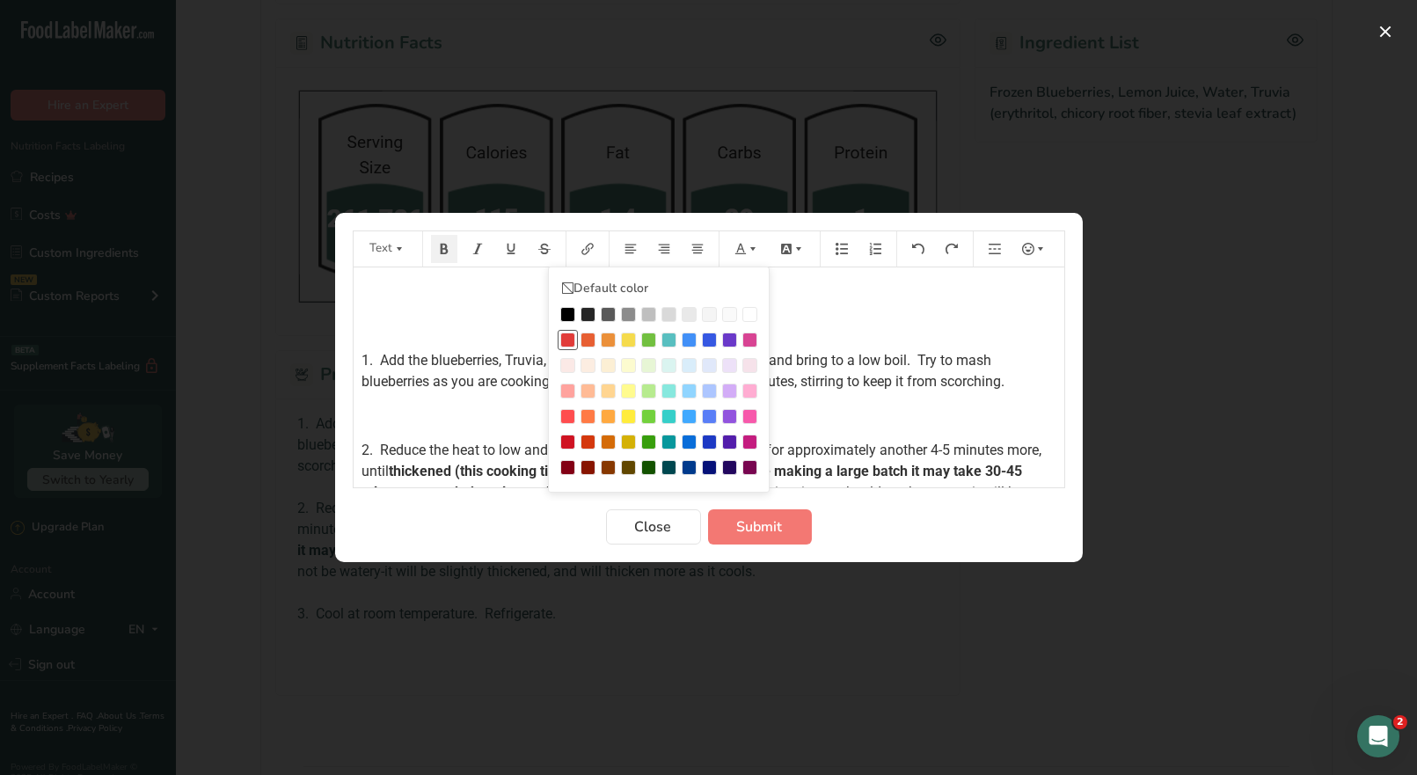
click at [568, 340] on div "Preparation instructions modal" at bounding box center [567, 340] width 15 height 15
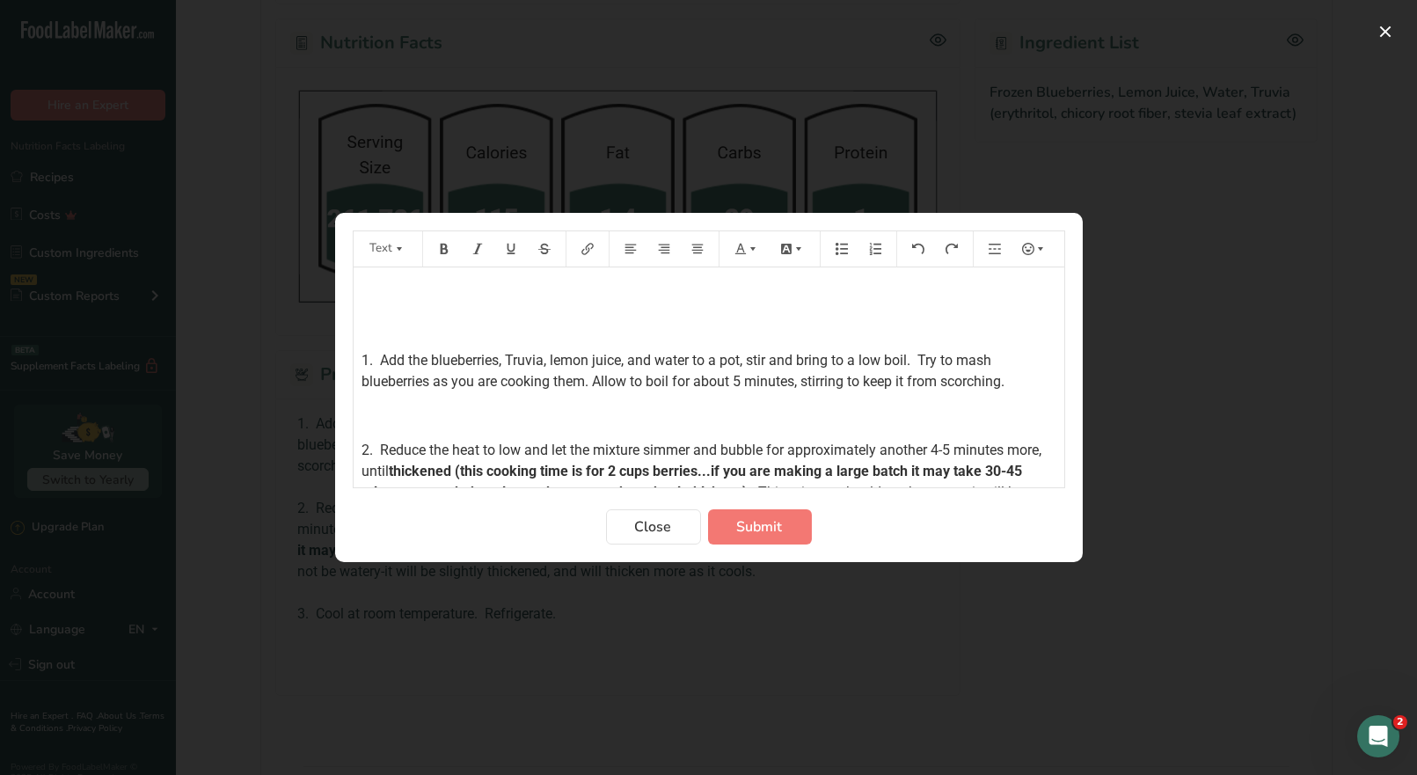
drag, startPoint x: 374, startPoint y: 290, endPoint x: 469, endPoint y: 305, distance: 96.2
click at [374, 289] on p "﻿" at bounding box center [709, 292] width 693 height 21
click at [446, 251] on icon "Preparation instructions modal" at bounding box center [444, 249] width 8 height 11
click at [751, 249] on icon "Preparation instructions modal" at bounding box center [753, 249] width 12 height 12
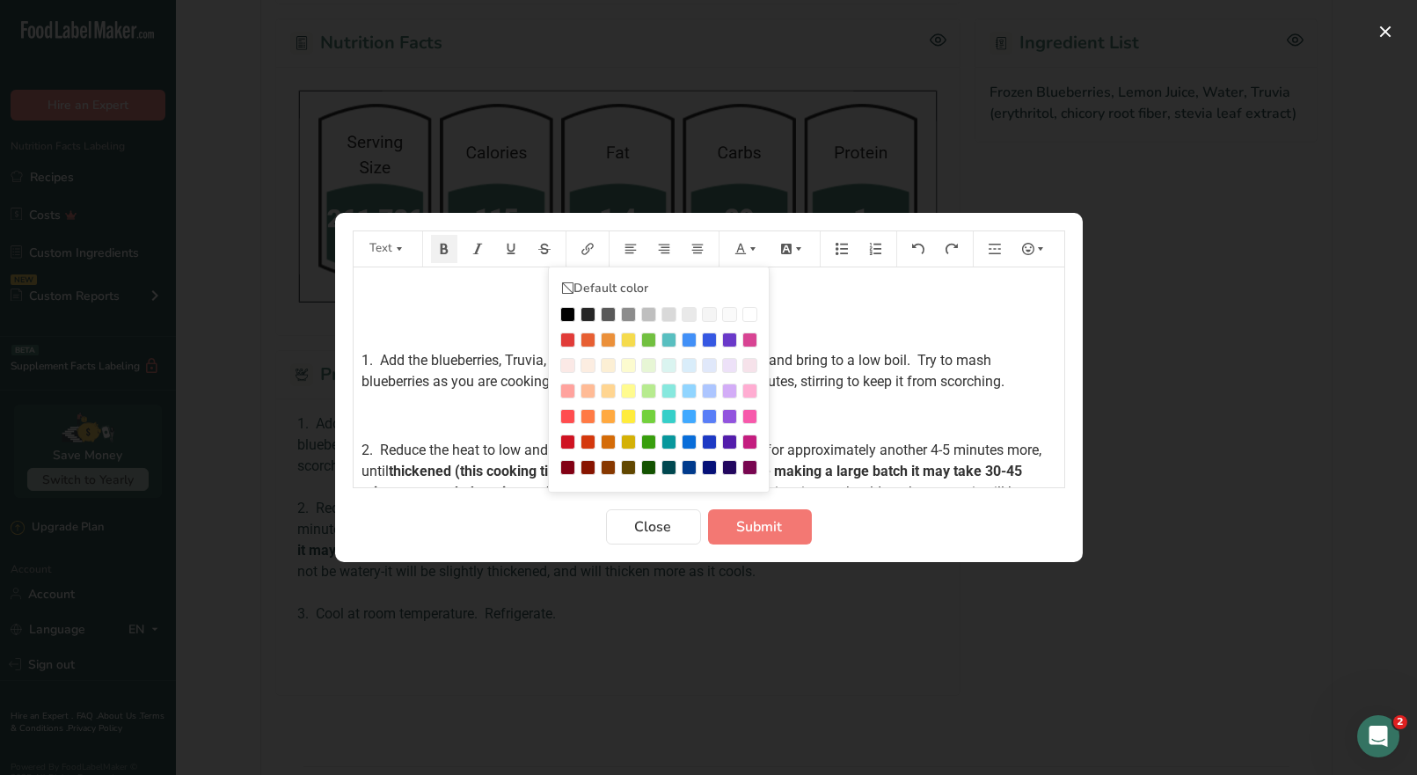
click at [567, 340] on div "Preparation instructions modal" at bounding box center [567, 340] width 15 height 15
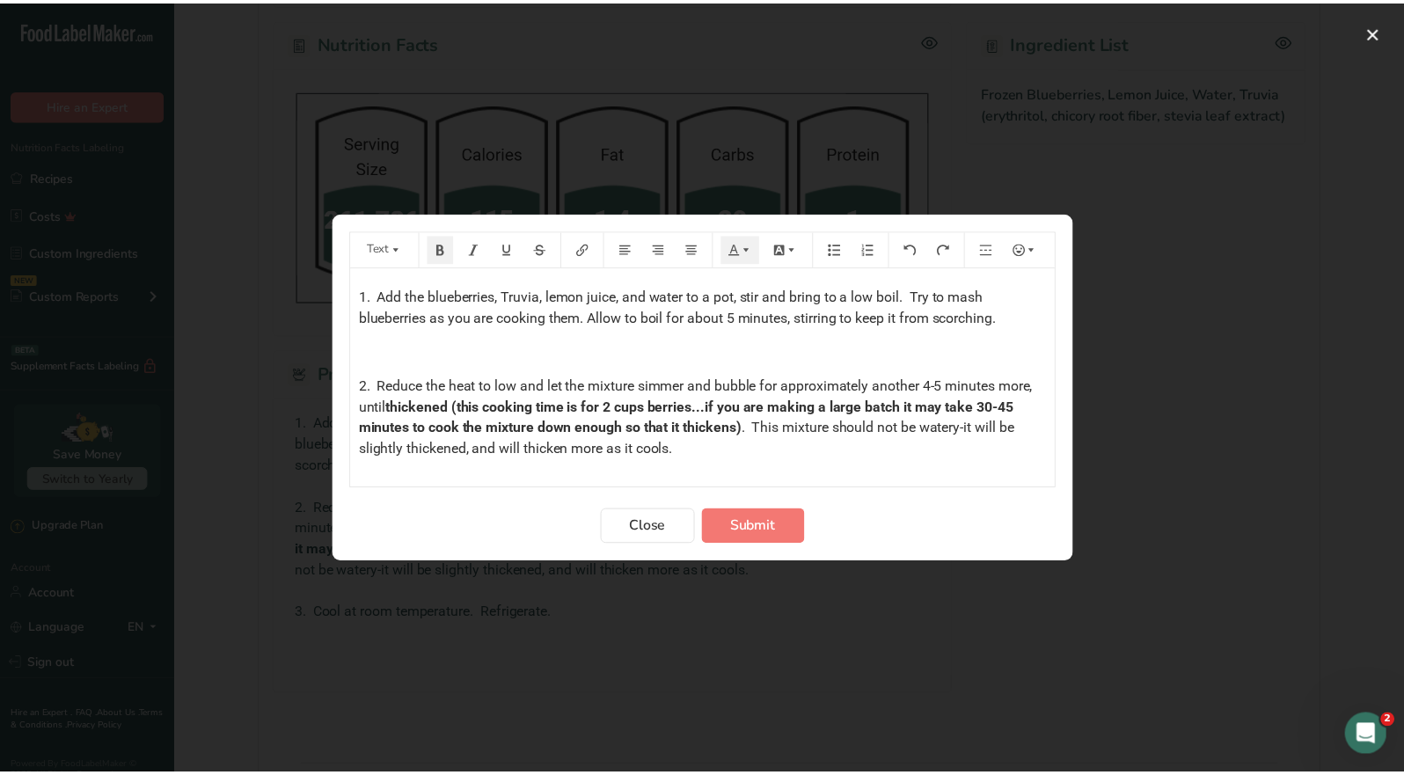
scroll to position [88, 0]
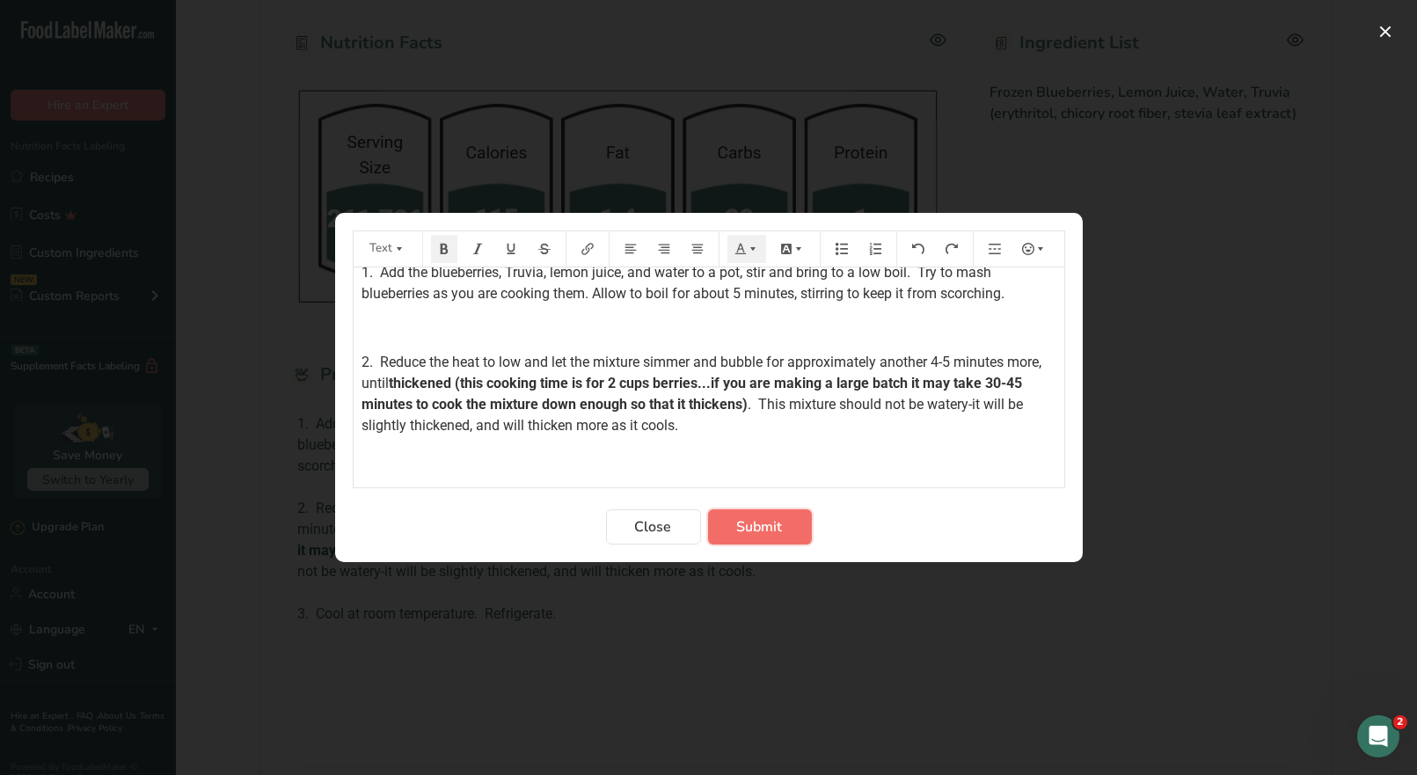
click at [780, 533] on span "Submit" at bounding box center [760, 526] width 46 height 21
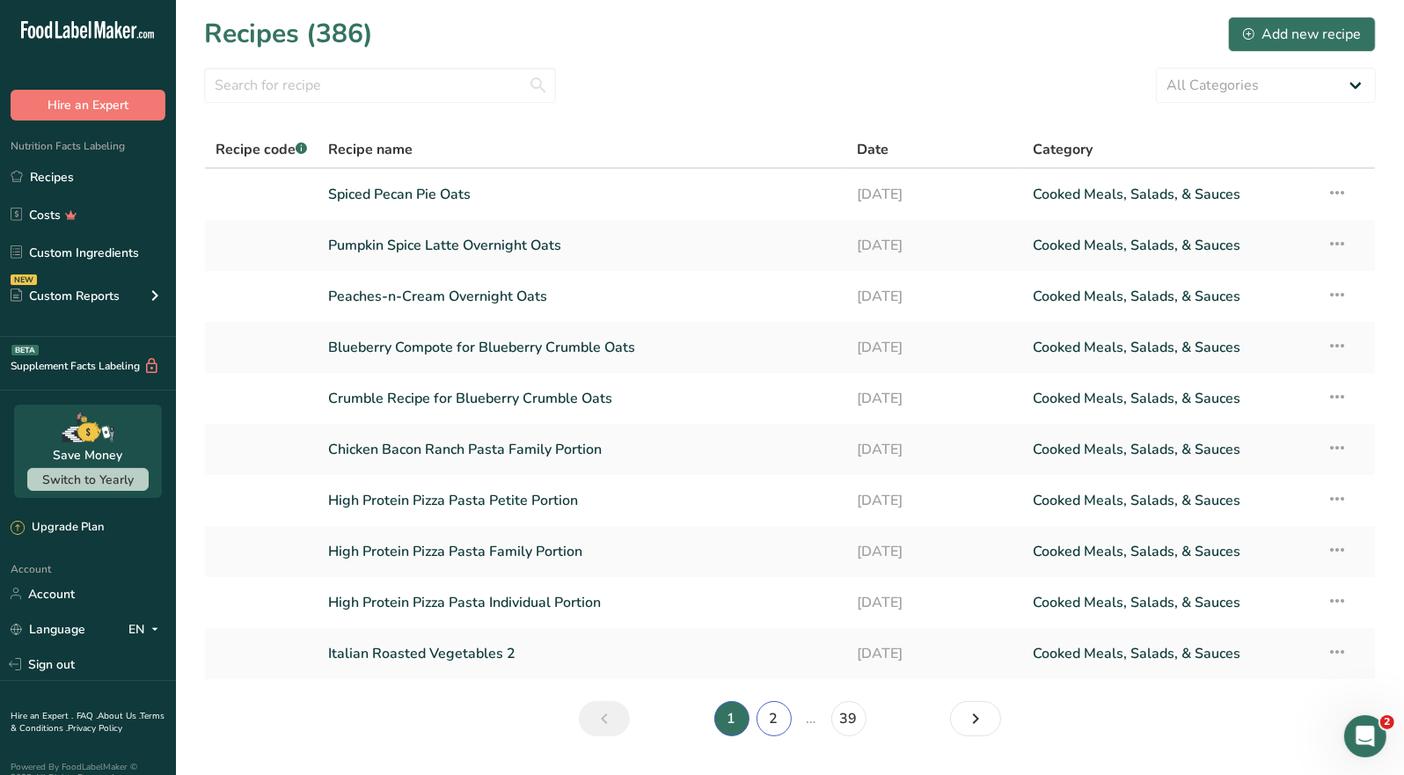
click at [773, 722] on link "2" at bounding box center [774, 718] width 35 height 35
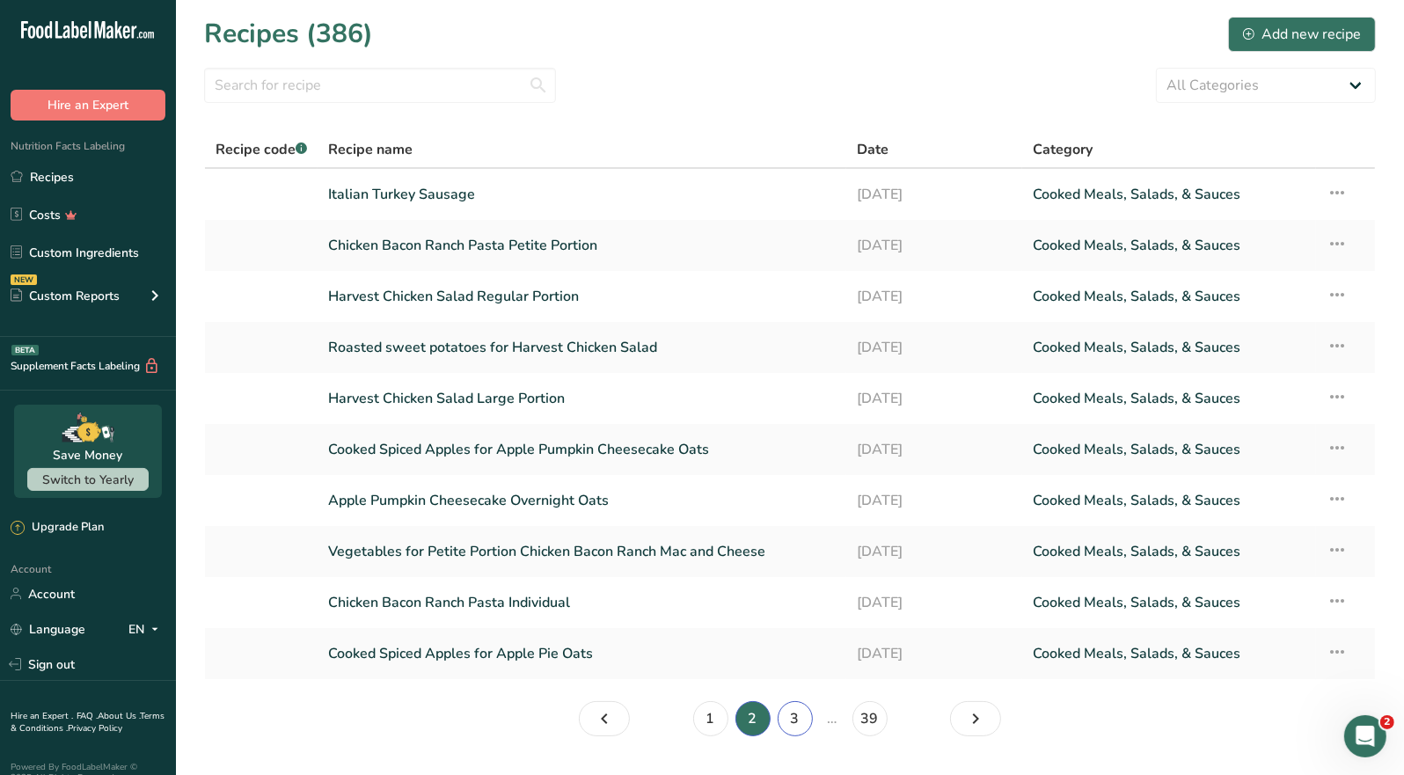
drag, startPoint x: 801, startPoint y: 714, endPoint x: 804, endPoint y: 691, distance: 23.1
click at [801, 712] on link "3" at bounding box center [795, 718] width 35 height 35
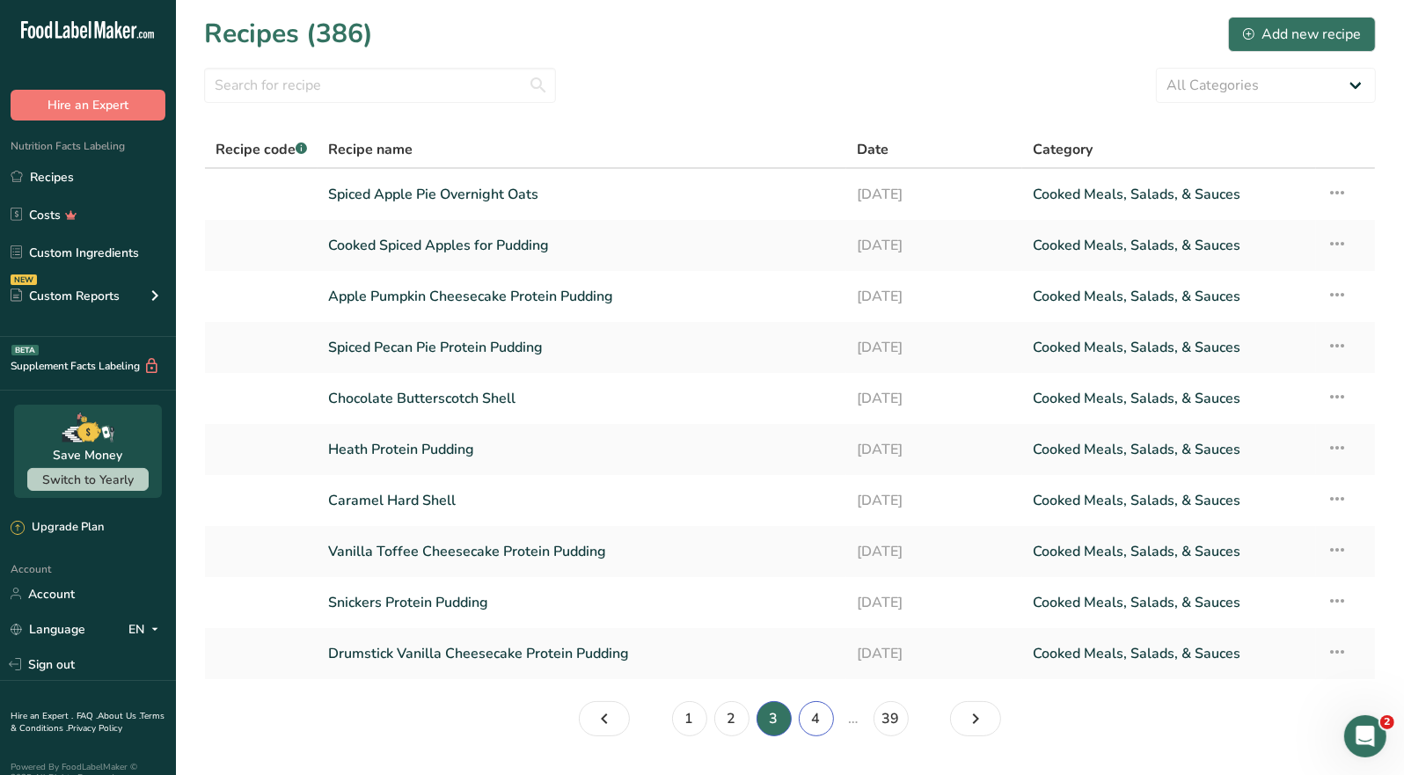
click at [811, 725] on link "4" at bounding box center [816, 718] width 35 height 35
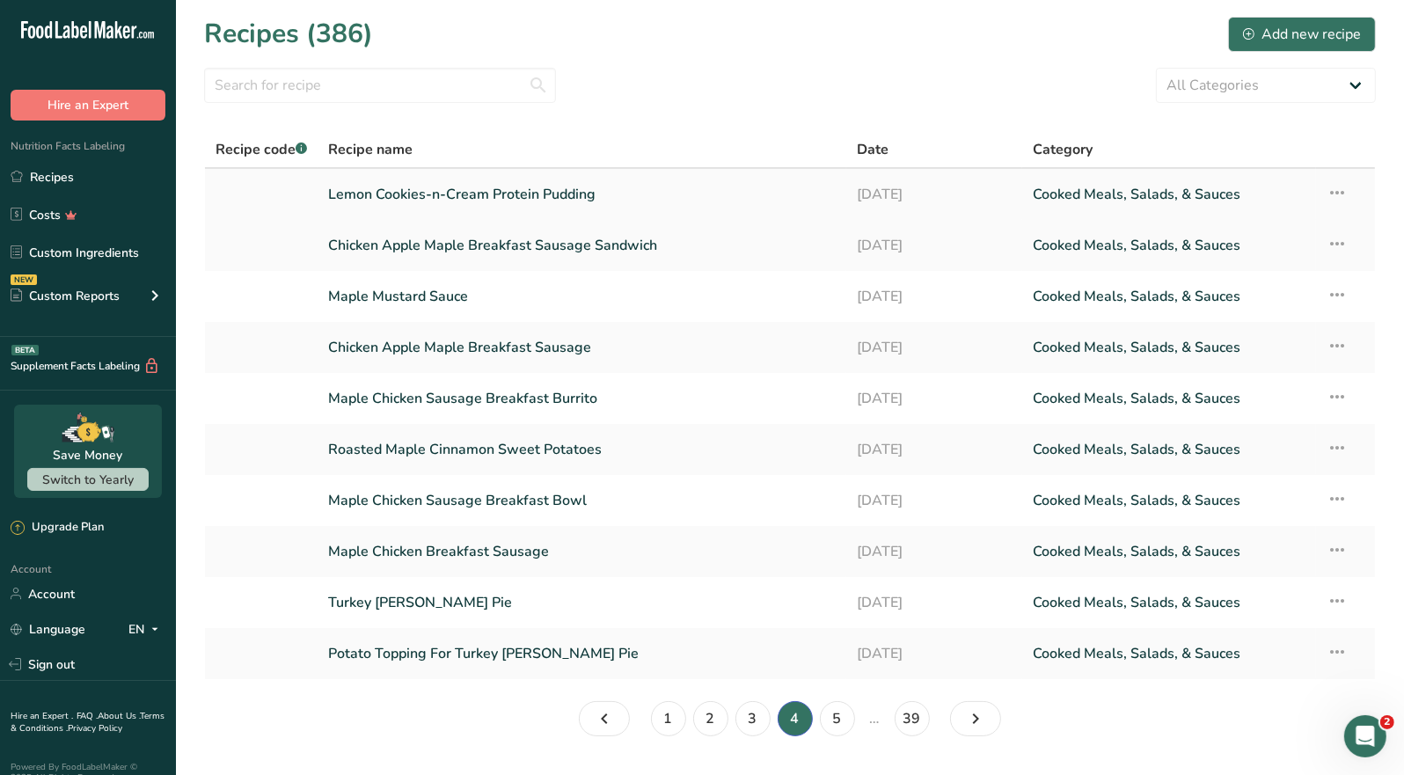
click at [509, 209] on link "Lemon Cookies-n-Cream Protein Pudding" at bounding box center [582, 194] width 508 height 37
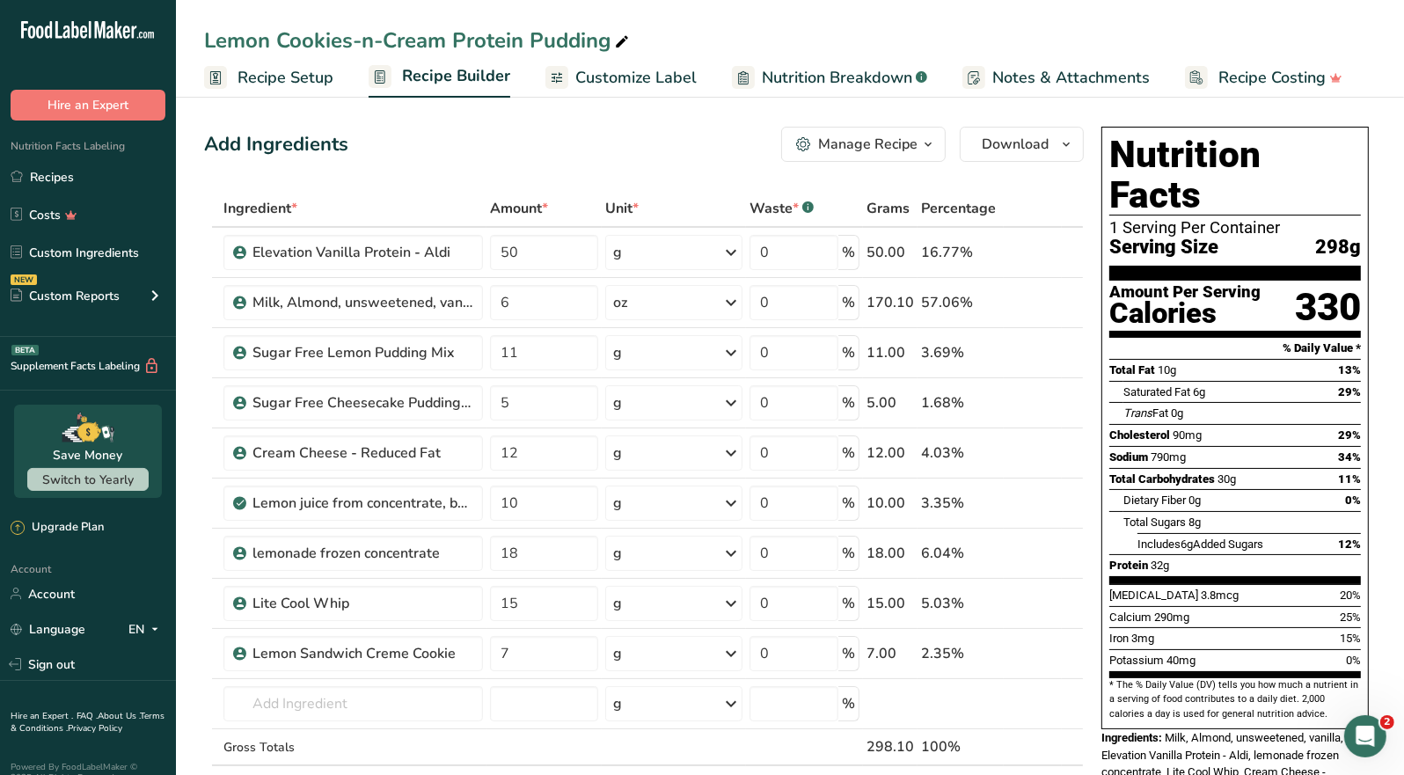
click at [927, 151] on icon "button" at bounding box center [928, 145] width 14 height 22
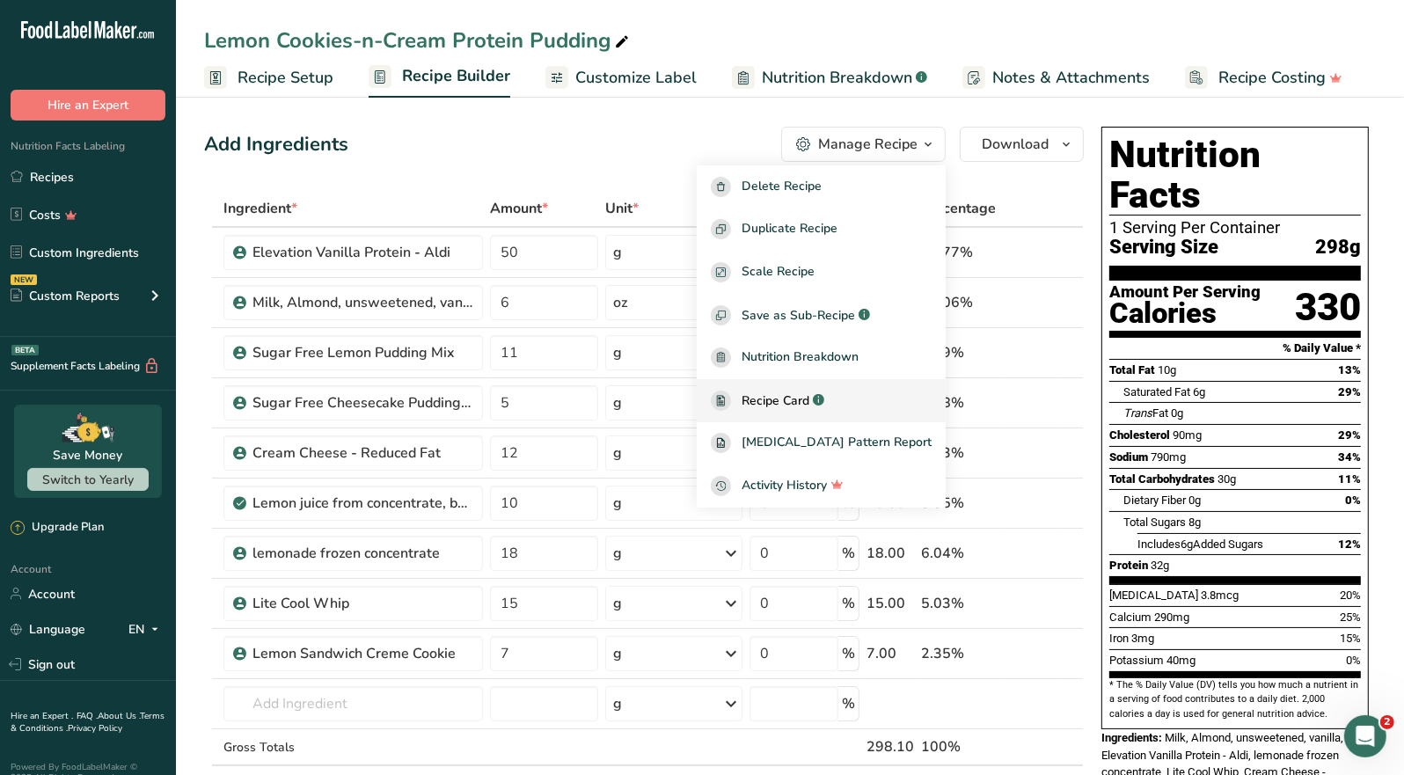
click at [796, 404] on span "Recipe Card" at bounding box center [776, 401] width 68 height 18
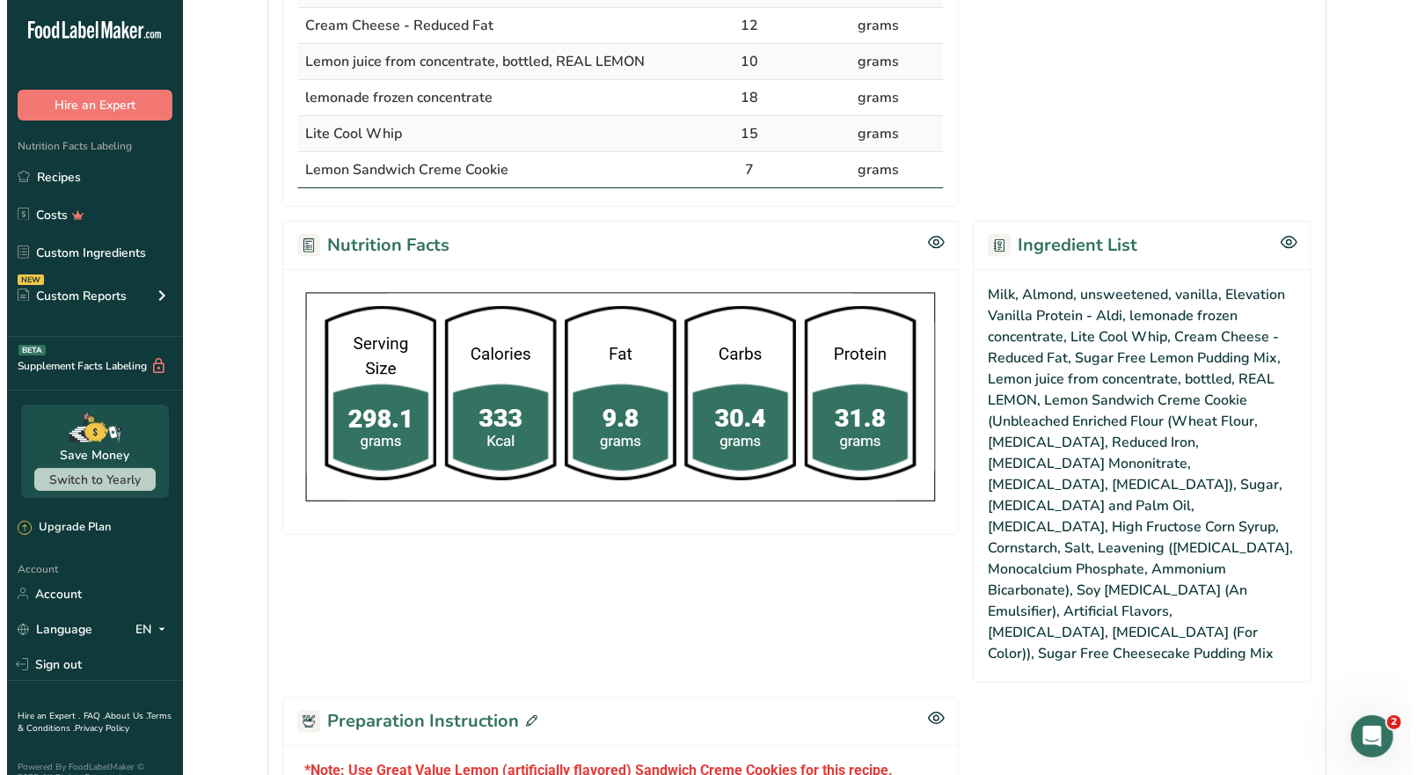
scroll to position [704, 0]
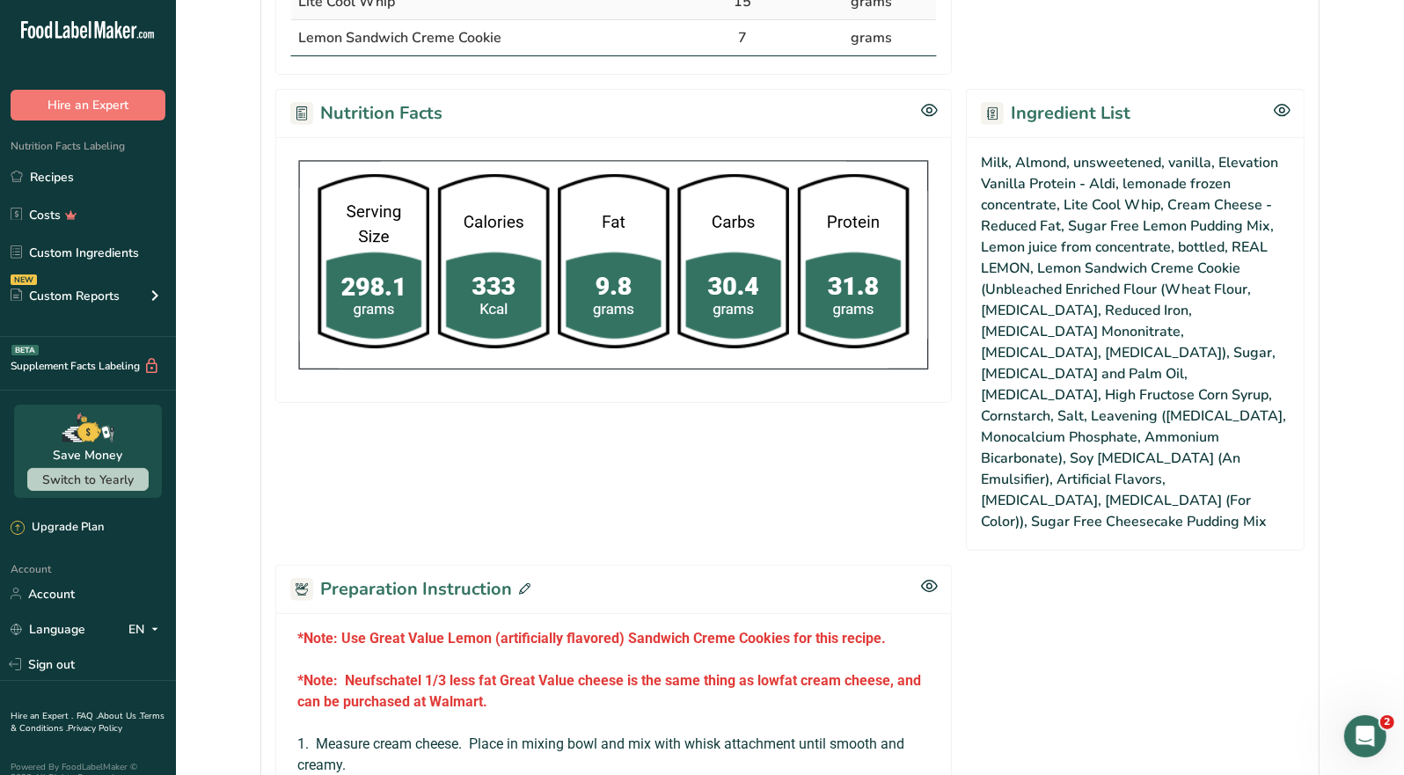
click at [524, 583] on icon at bounding box center [524, 588] width 11 height 11
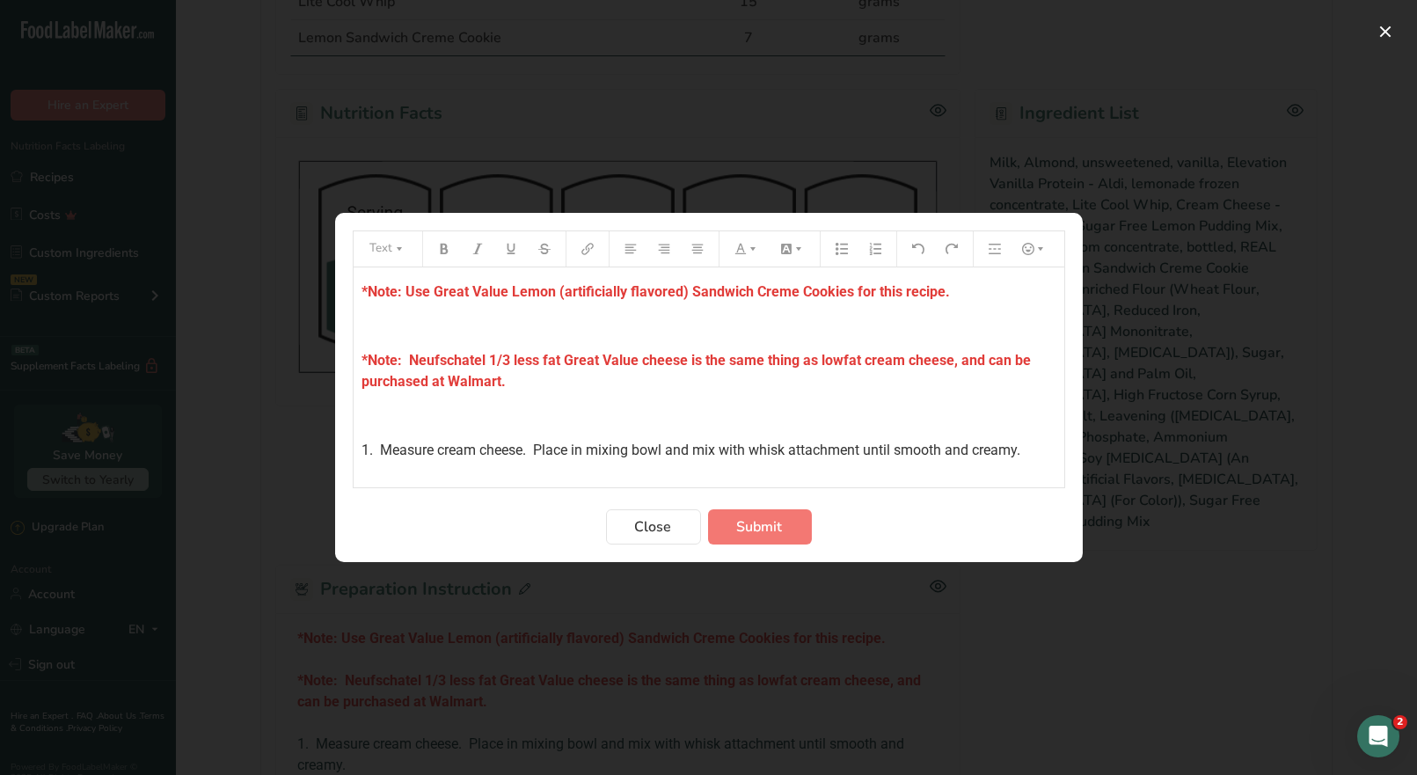
click at [524, 390] on p "*Note: Neufschatel 1/3 less fat Great Value cheese is the same thing as lowfat …" at bounding box center [709, 371] width 693 height 42
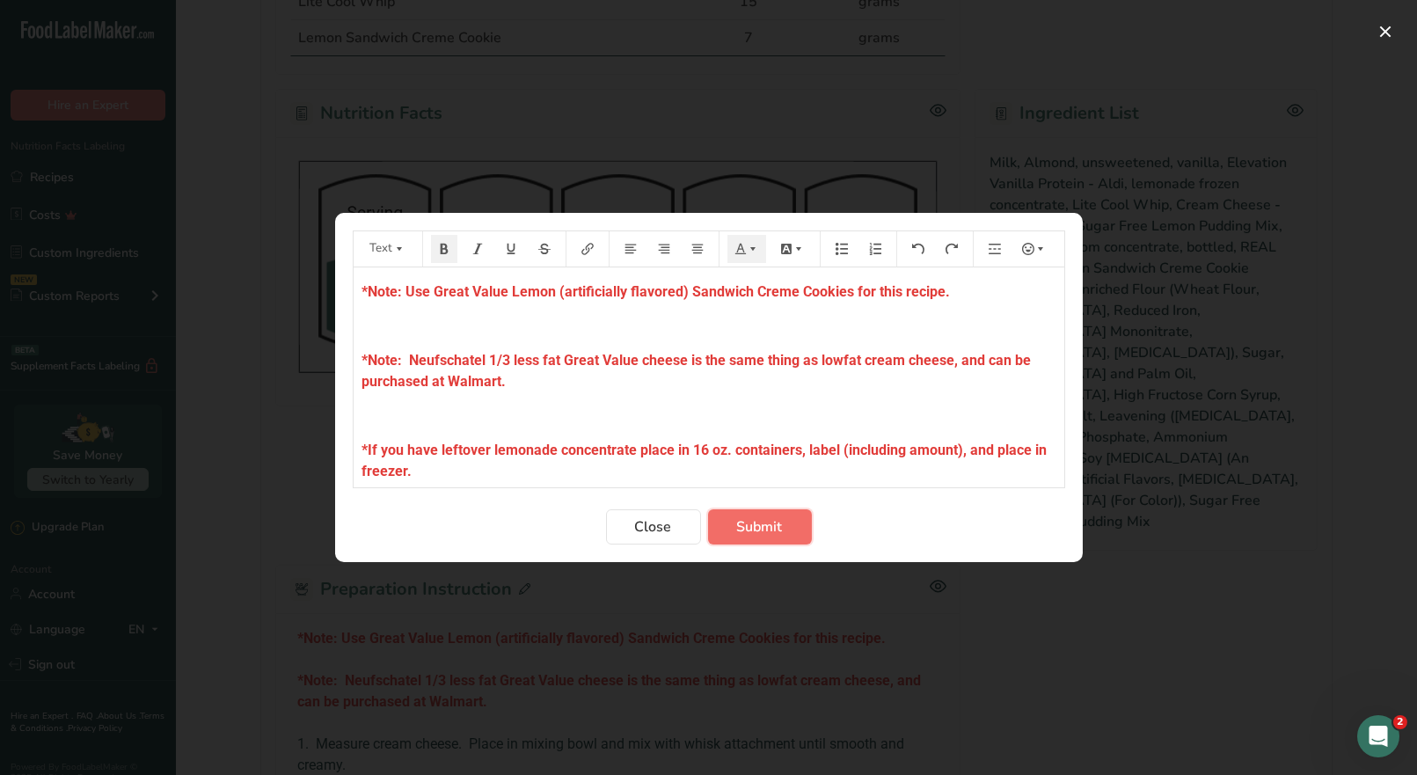
click at [757, 539] on button "Submit" at bounding box center [760, 526] width 104 height 35
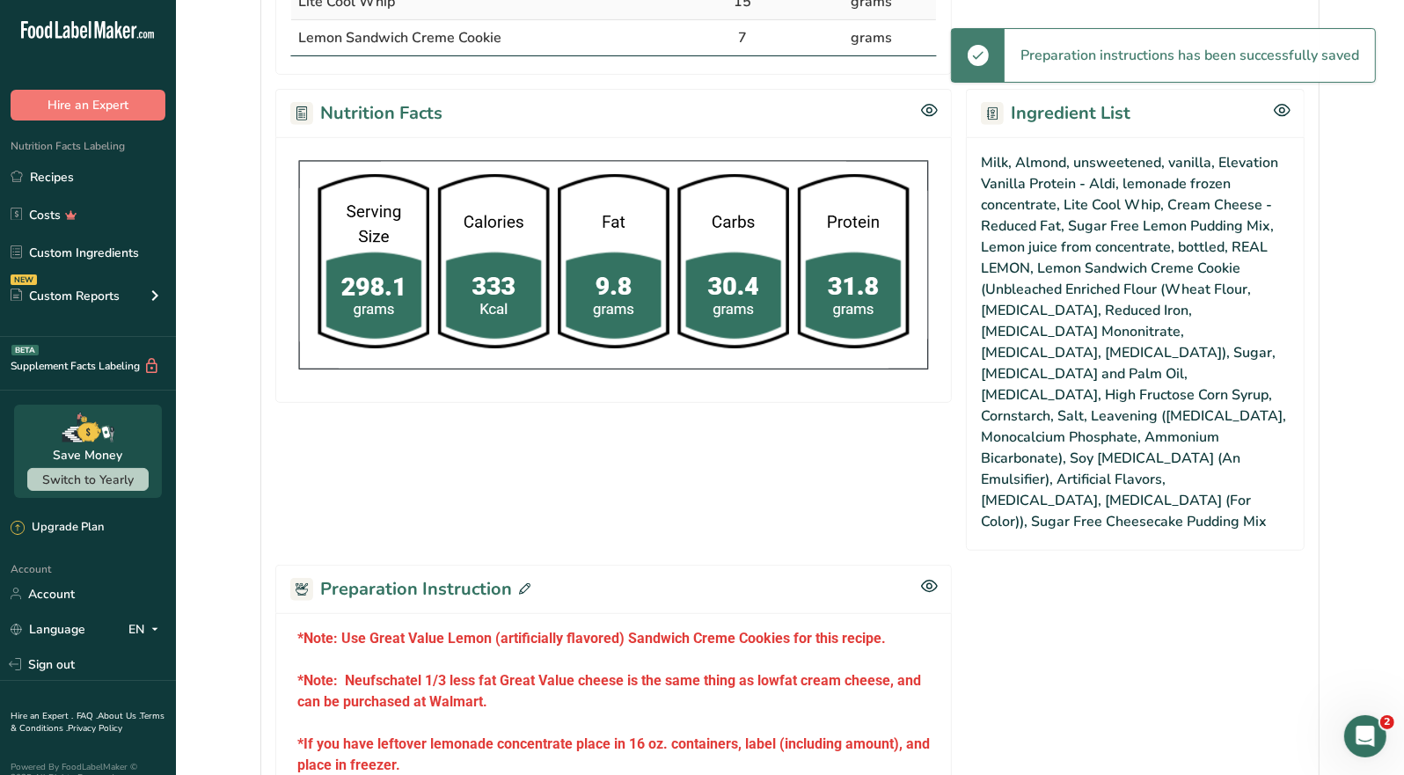
click at [525, 583] on icon at bounding box center [524, 588] width 11 height 11
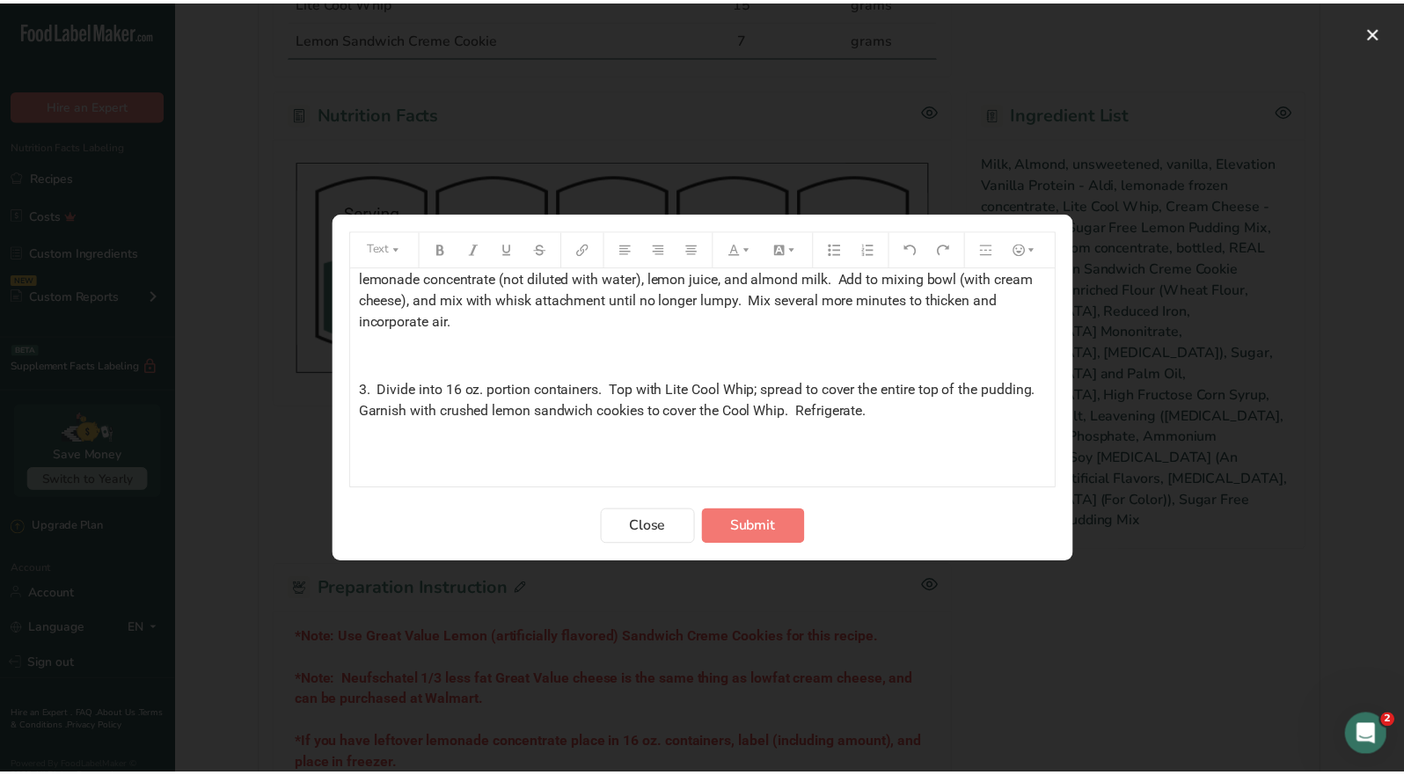
scroll to position [264, 0]
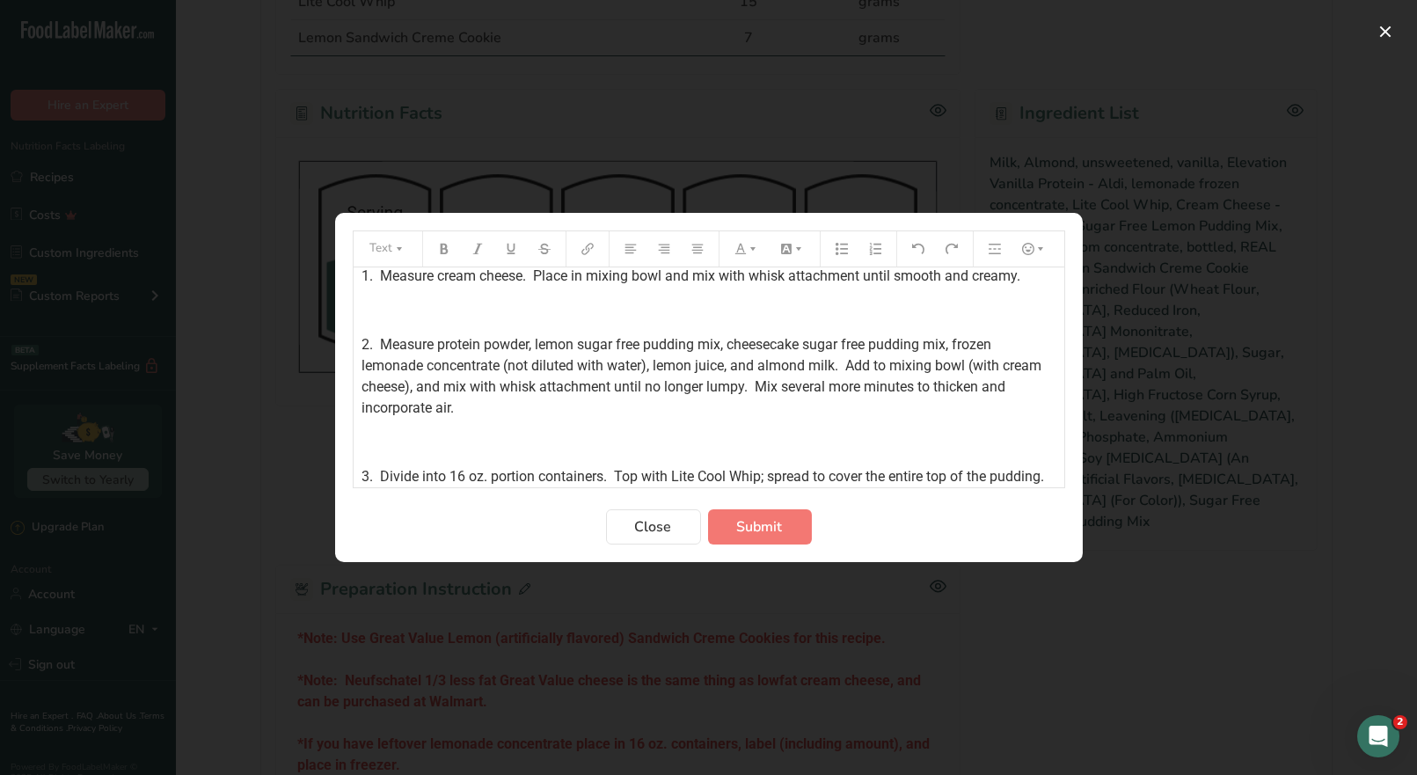
click at [645, 363] on span "2. Measure protein powder, lemon sugar free pudding mix, cheesecake sugar free …" at bounding box center [705, 376] width 684 height 80
click at [742, 532] on span "Submit" at bounding box center [760, 526] width 46 height 21
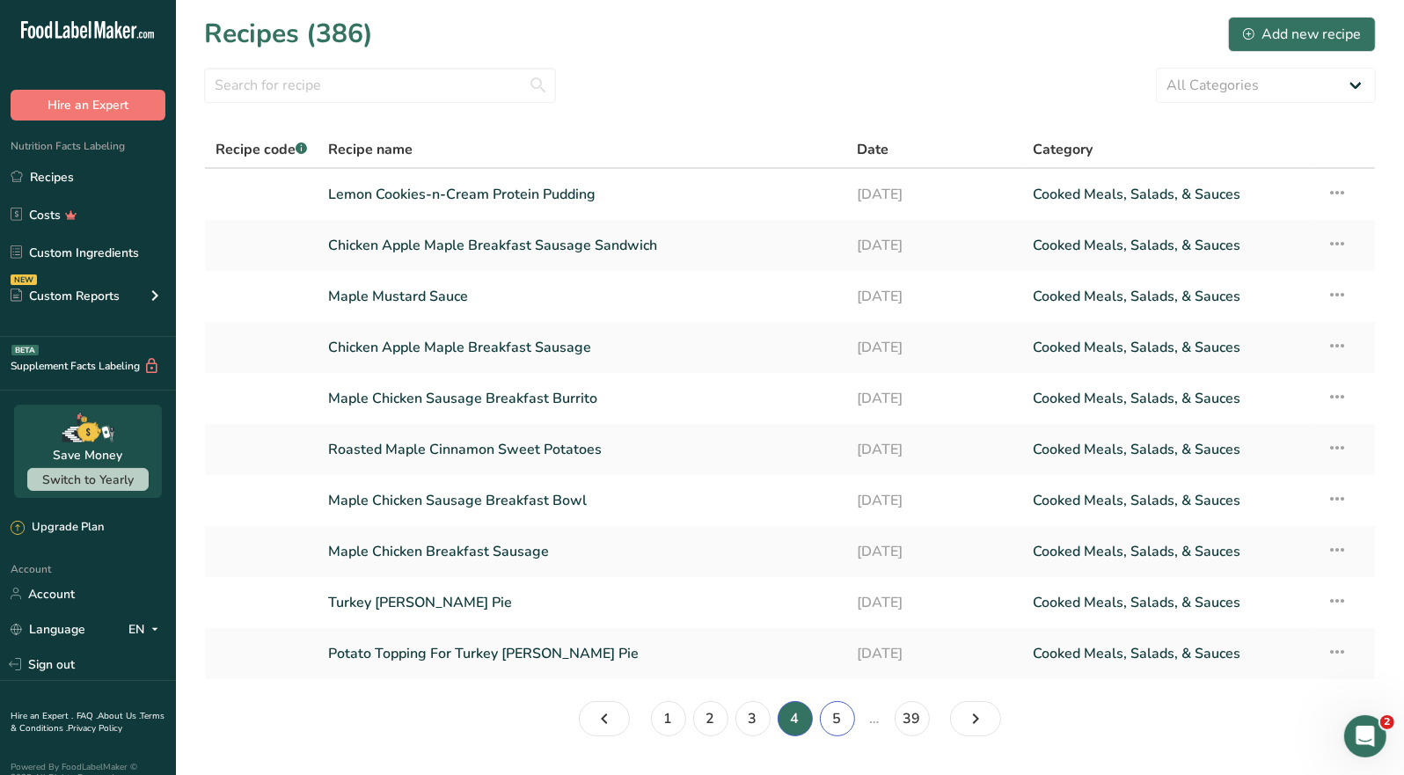
click at [832, 721] on link "5" at bounding box center [837, 718] width 35 height 35
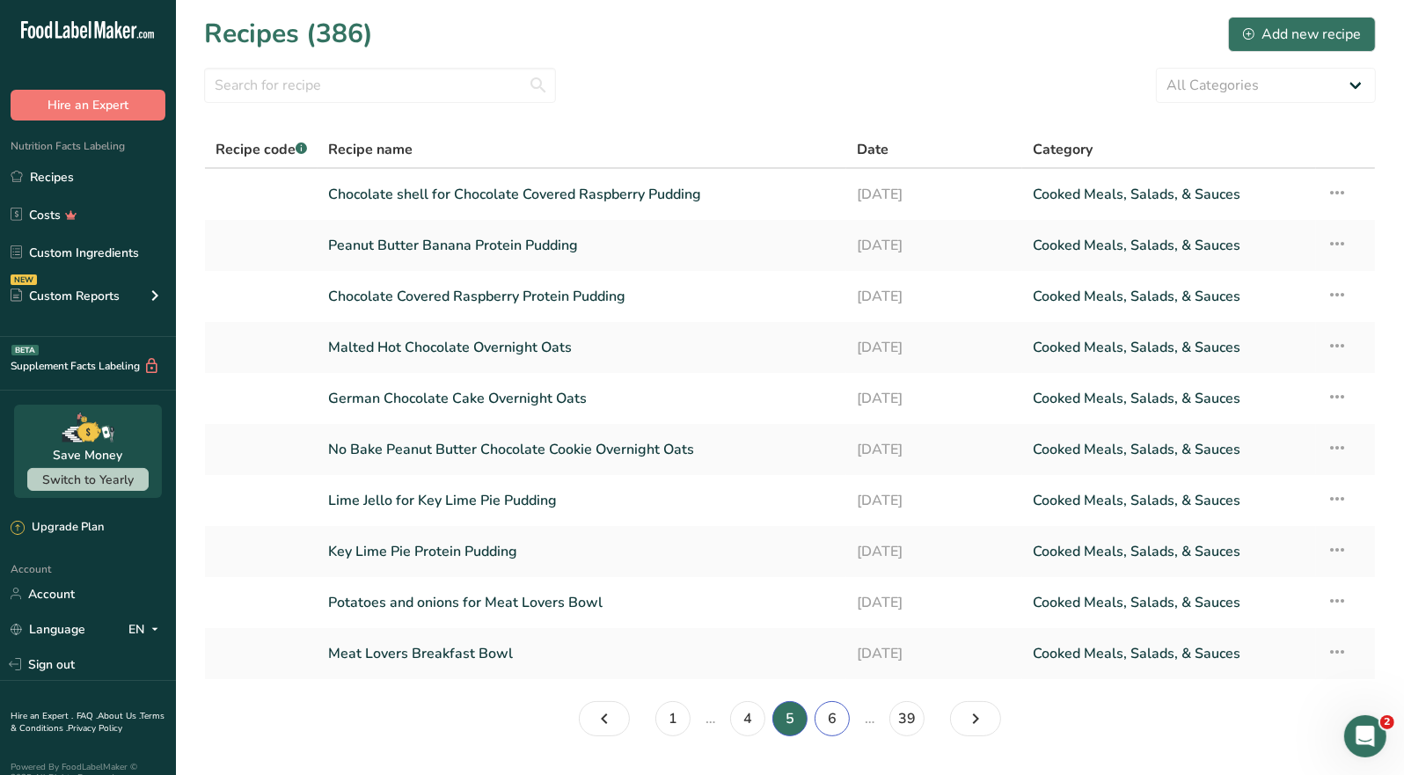
click at [824, 714] on link "6" at bounding box center [832, 718] width 35 height 35
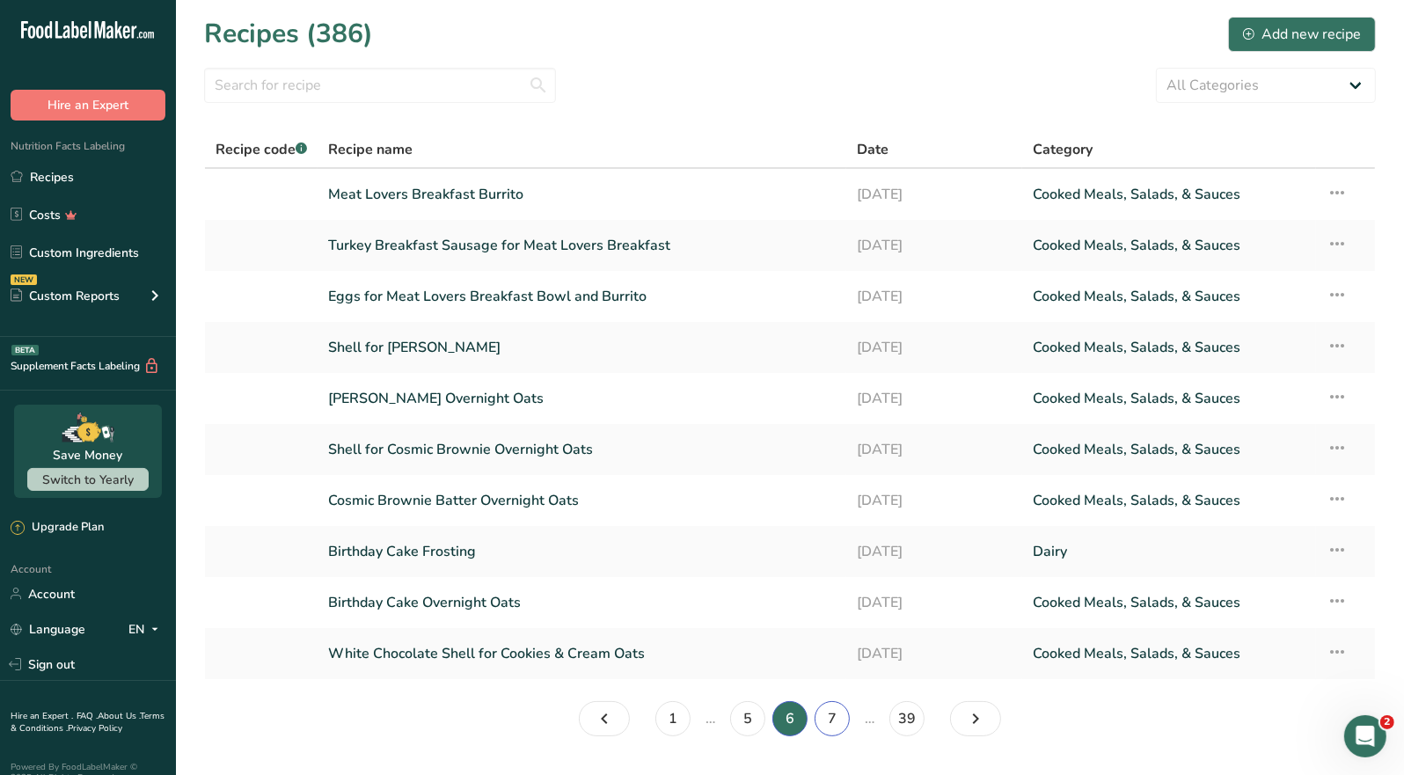
click at [835, 722] on link "7" at bounding box center [832, 718] width 35 height 35
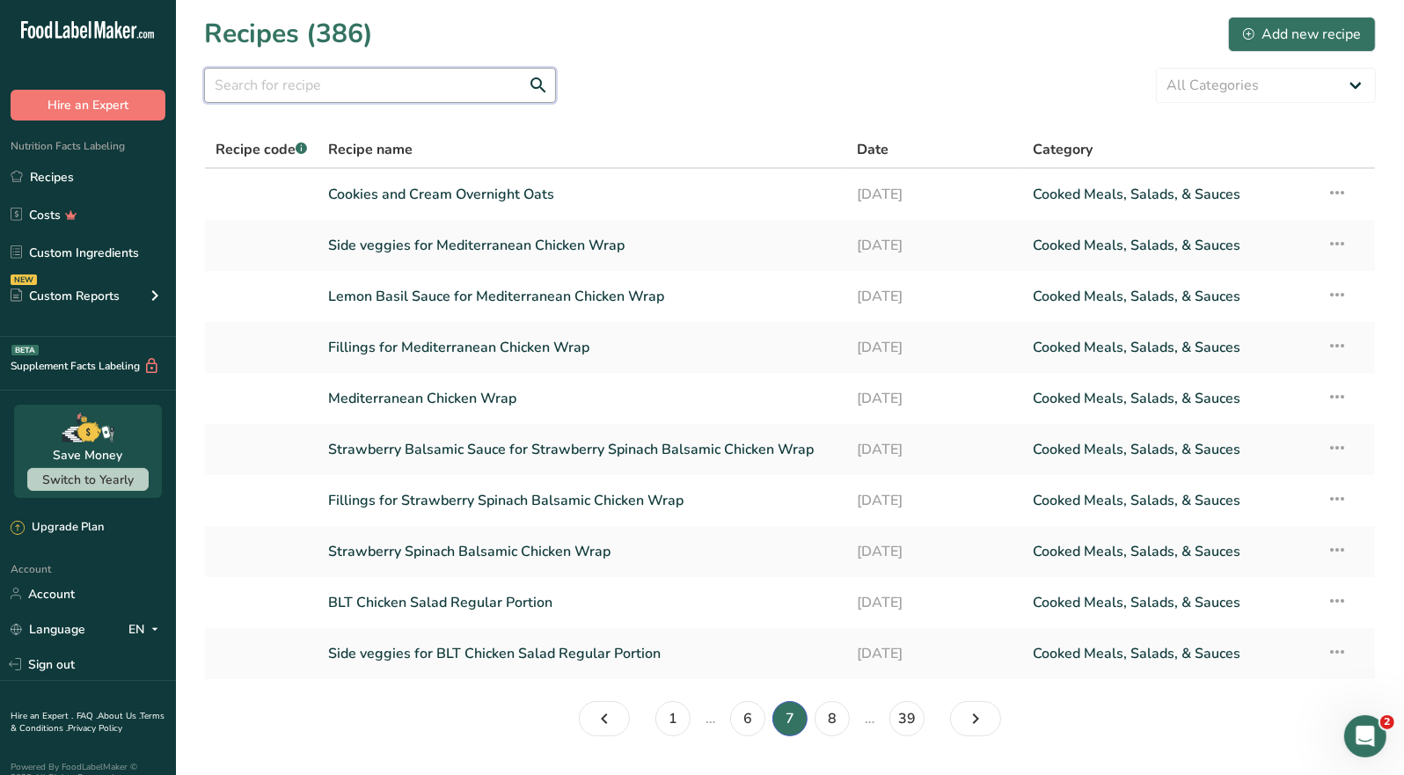
click at [295, 88] on input "text" at bounding box center [380, 85] width 352 height 35
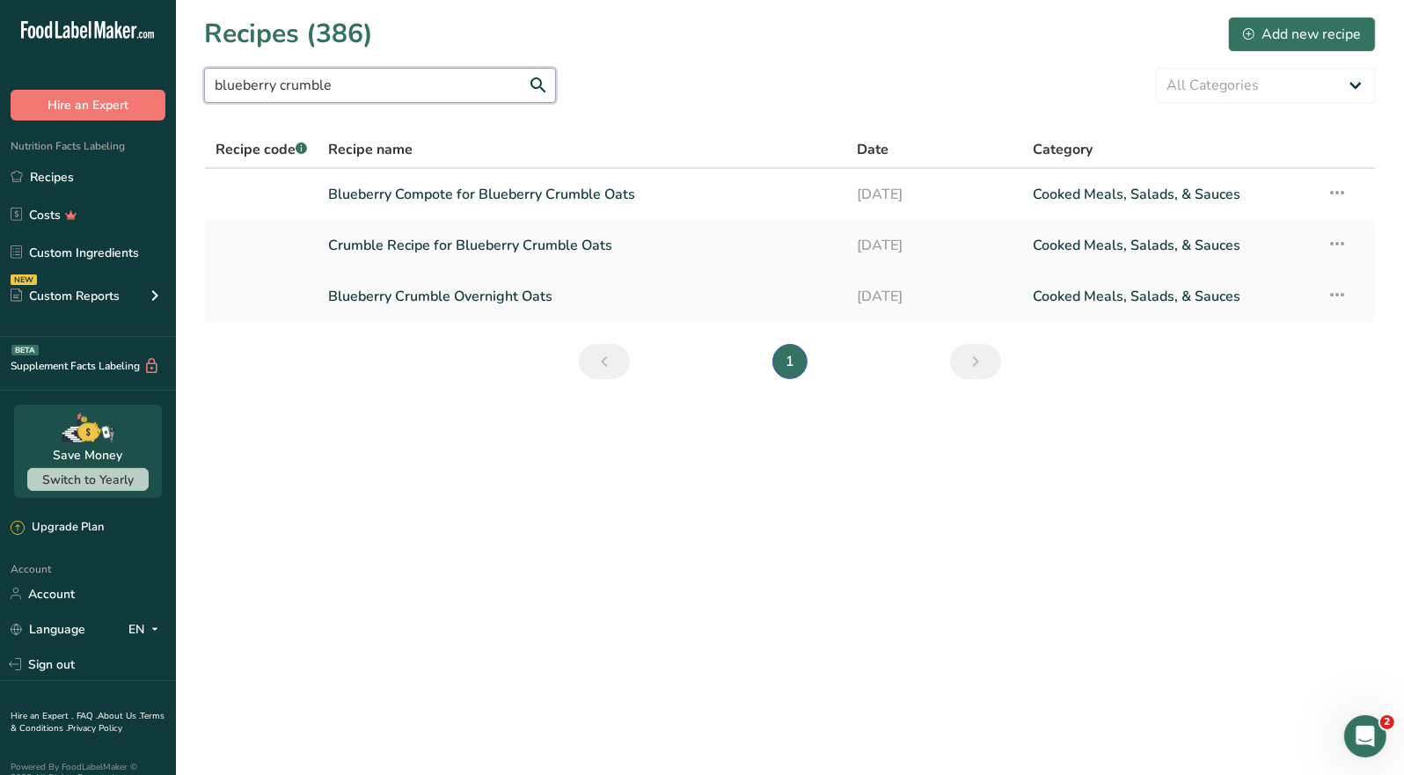
type input "blueberry crumble"
click at [468, 294] on link "Blueberry Crumble Overnight Oats" at bounding box center [582, 296] width 508 height 37
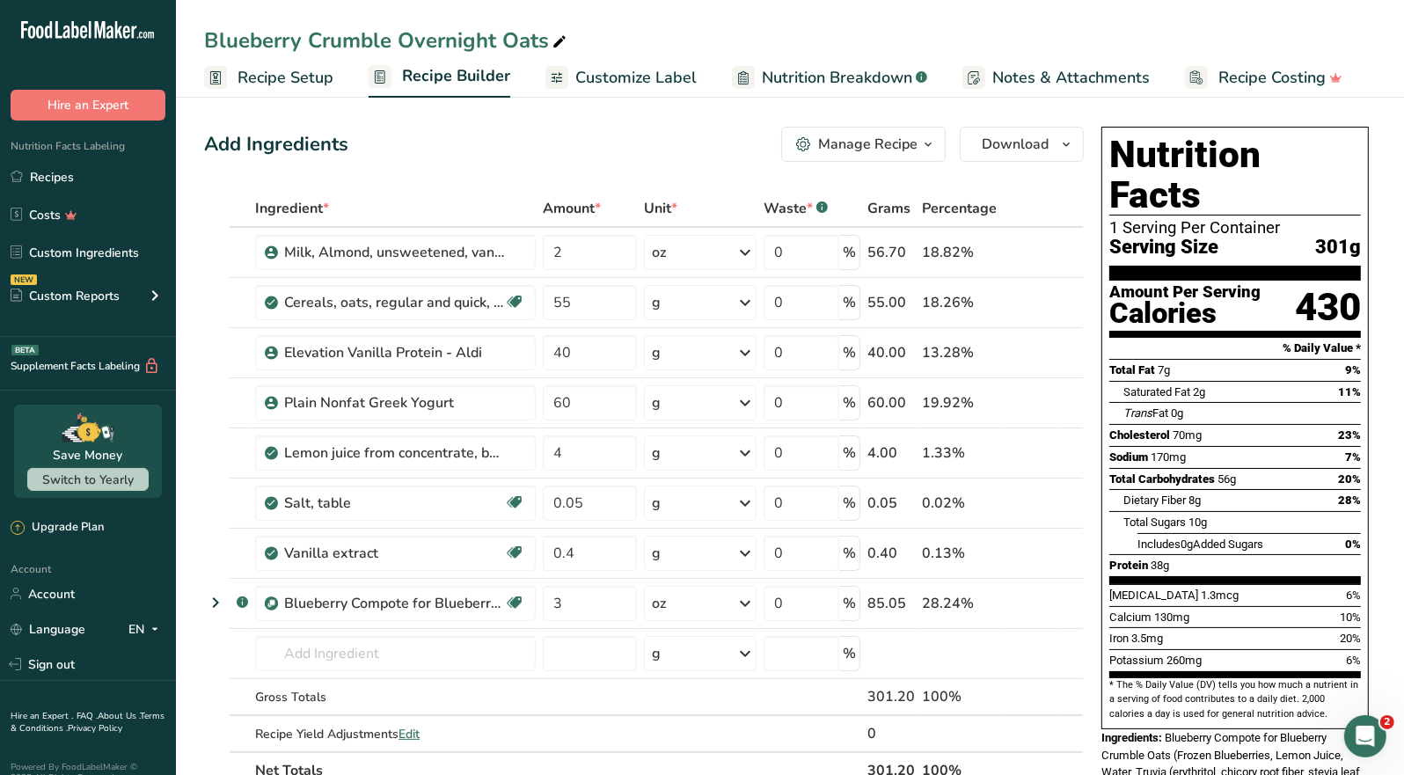
click at [930, 143] on icon "button" at bounding box center [928, 145] width 14 height 22
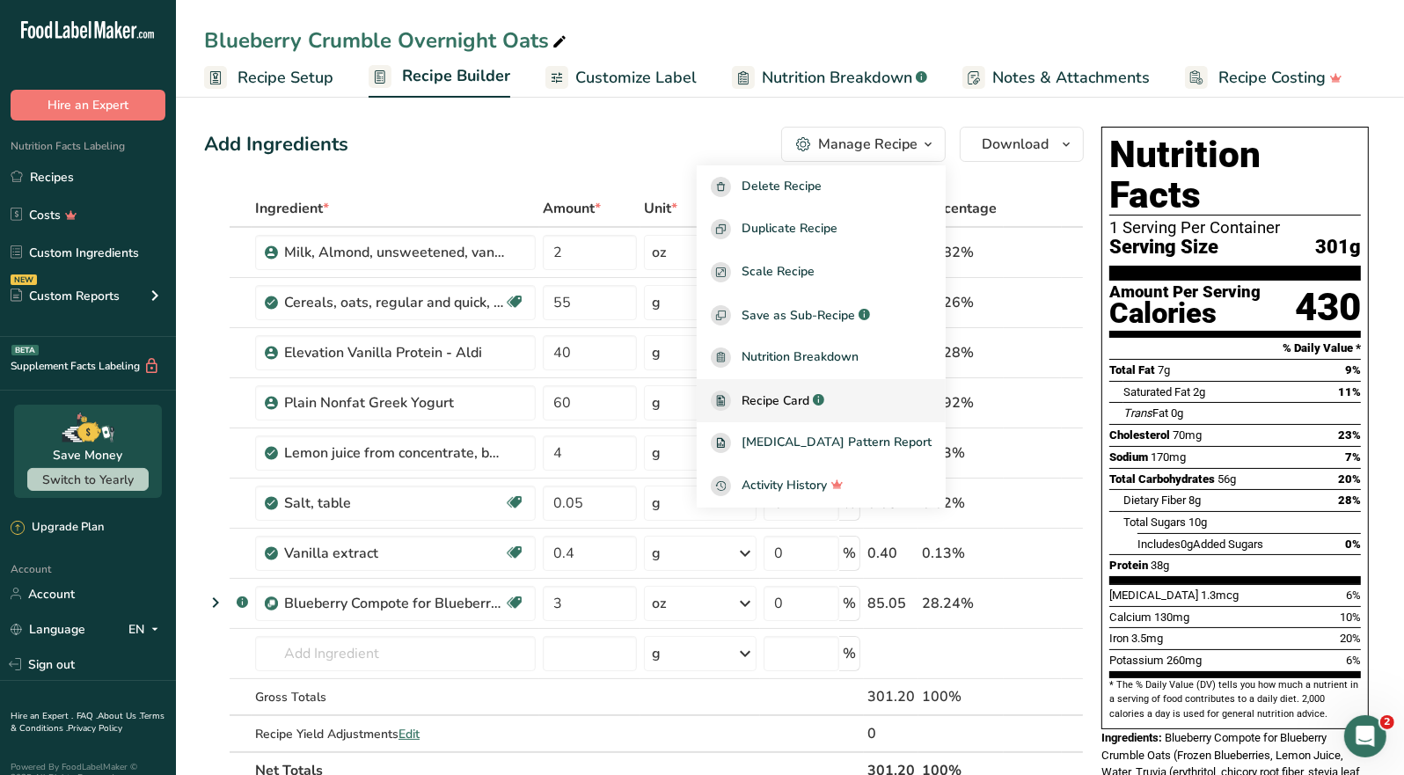
click at [809, 388] on link "Recipe Card .a-a{fill:#347362;}.b-a{fill:#fff;}" at bounding box center [821, 400] width 249 height 43
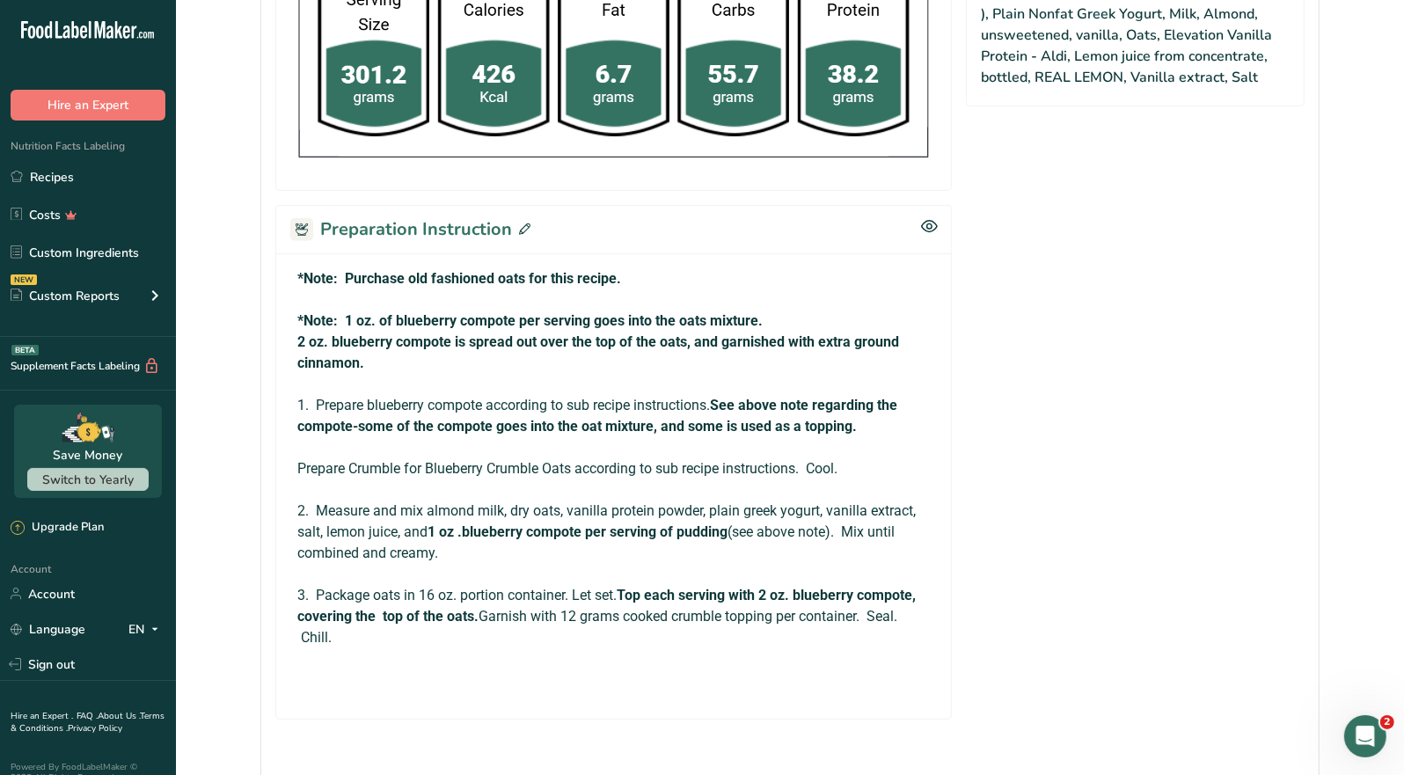
click at [522, 223] on icon at bounding box center [524, 228] width 11 height 11
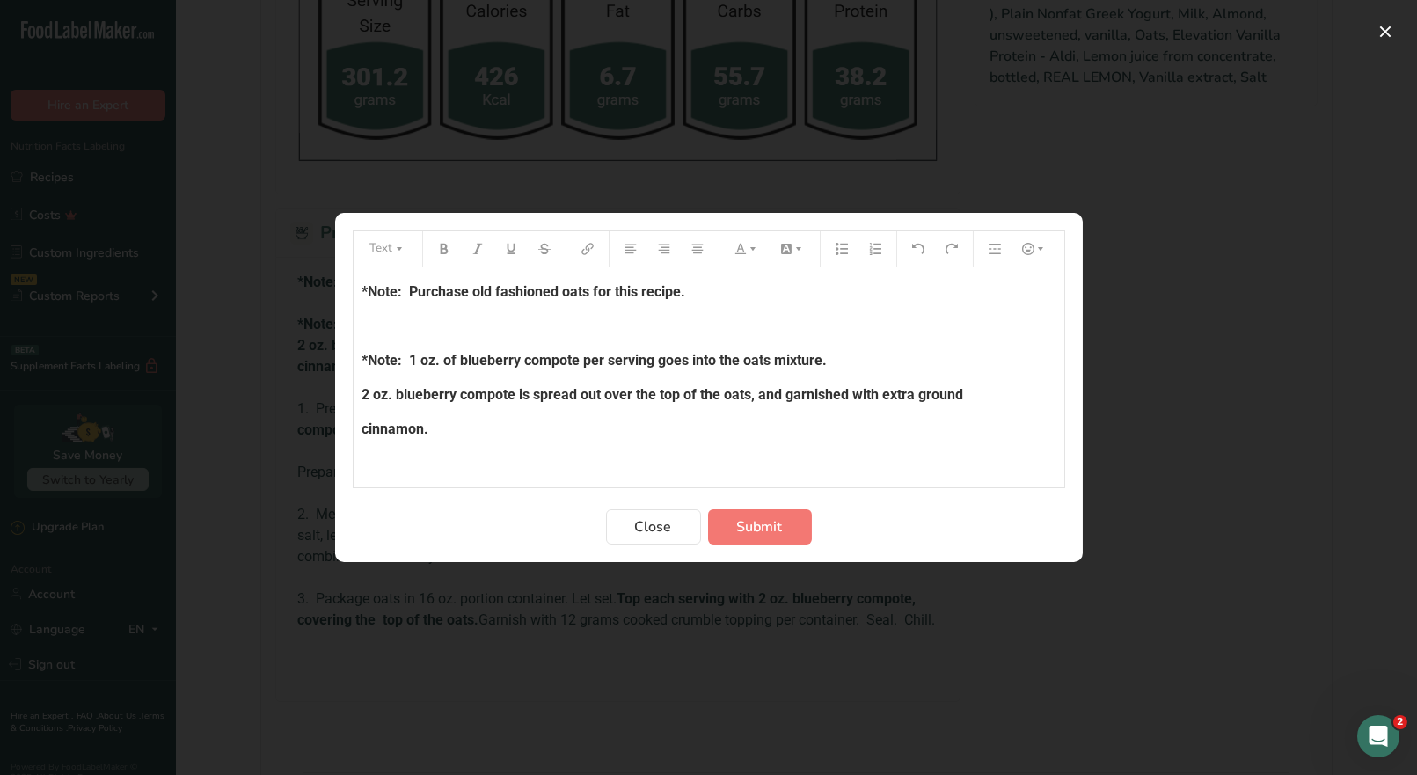
drag, startPoint x: 496, startPoint y: 433, endPoint x: 355, endPoint y: 290, distance: 200.3
click at [355, 290] on div "*Note: Purchase old fashioned oats for this recipe. ﻿ *Note: 1 oz. of blueberry…" at bounding box center [709, 556] width 711 height 579
click at [754, 255] on button "Preparation instructions modal" at bounding box center [747, 249] width 39 height 28
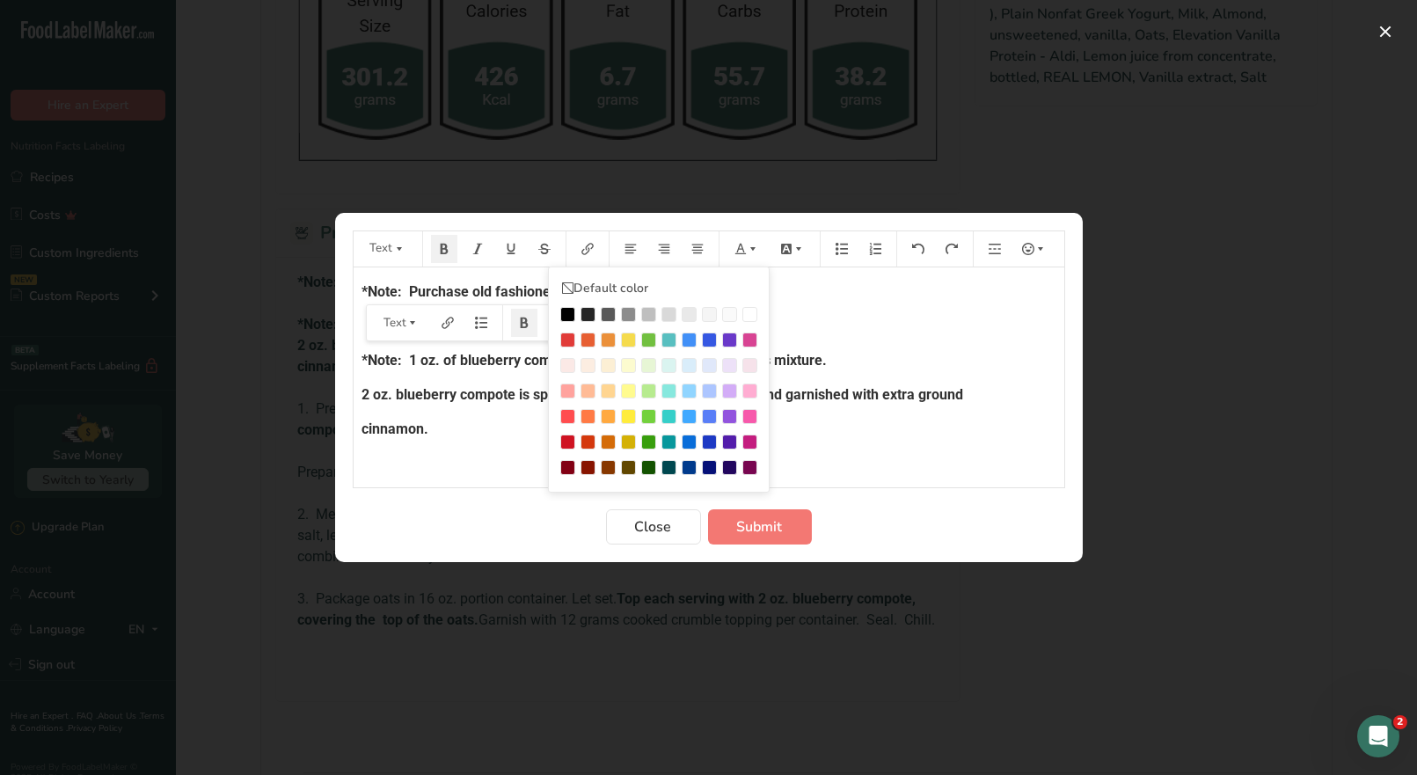
click at [567, 338] on div "Preparation instructions modal" at bounding box center [567, 340] width 15 height 15
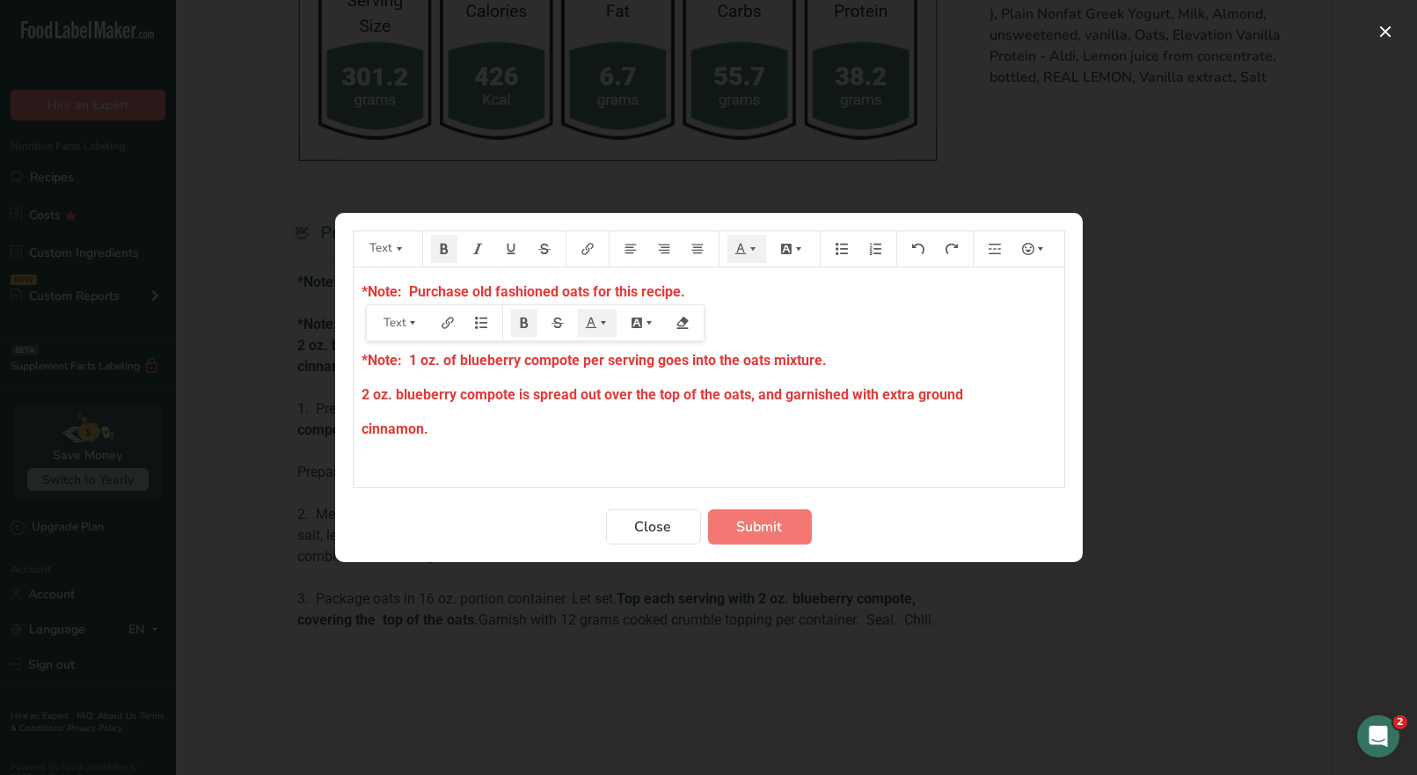
click at [506, 430] on p "cinnamon." at bounding box center [709, 429] width 693 height 21
click at [429, 431] on span "cinnamon." at bounding box center [396, 429] width 67 height 17
click at [706, 419] on p "cinnamon." at bounding box center [709, 429] width 693 height 21
click at [429, 426] on span "cinnamon." at bounding box center [396, 429] width 67 height 17
click at [518, 290] on span "*Note: Purchase old fashioned oats for this recipe." at bounding box center [525, 291] width 324 height 17
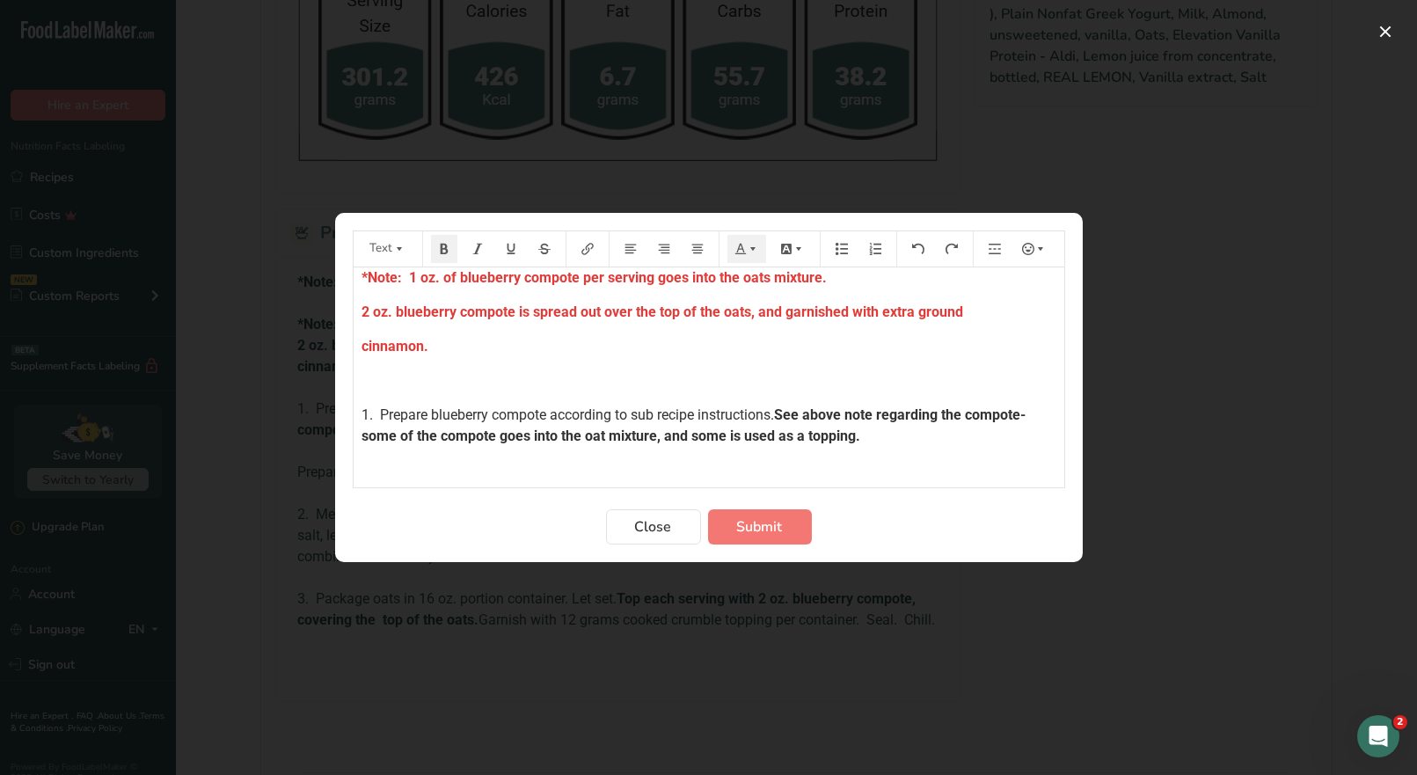
scroll to position [175, 0]
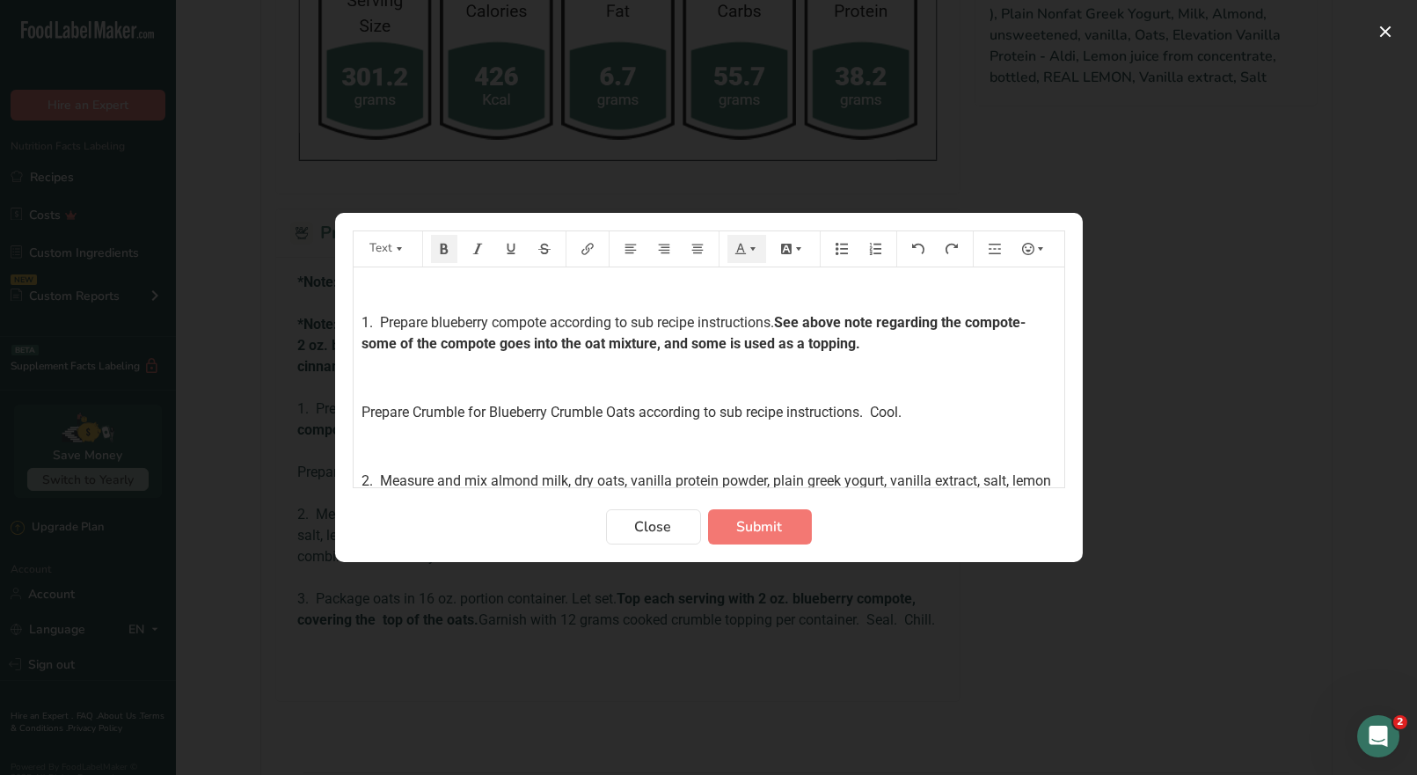
click at [503, 373] on p "﻿" at bounding box center [709, 378] width 693 height 21
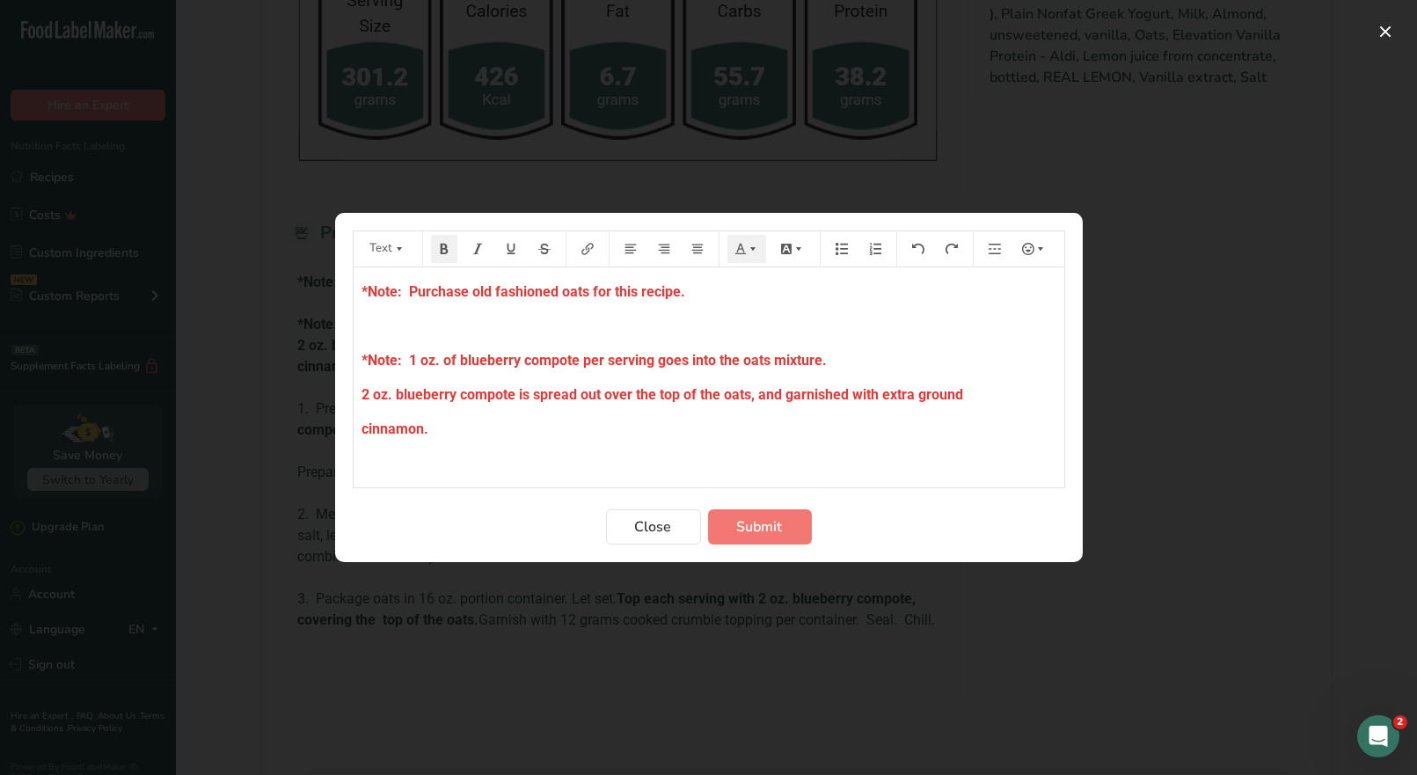
drag, startPoint x: 487, startPoint y: 426, endPoint x: 797, endPoint y: 398, distance: 311.0
click at [797, 398] on div "*Note: Purchase old fashioned oats for this recipe. ﻿ *Note: 1 oz. of blueberry…" at bounding box center [709, 556] width 711 height 579
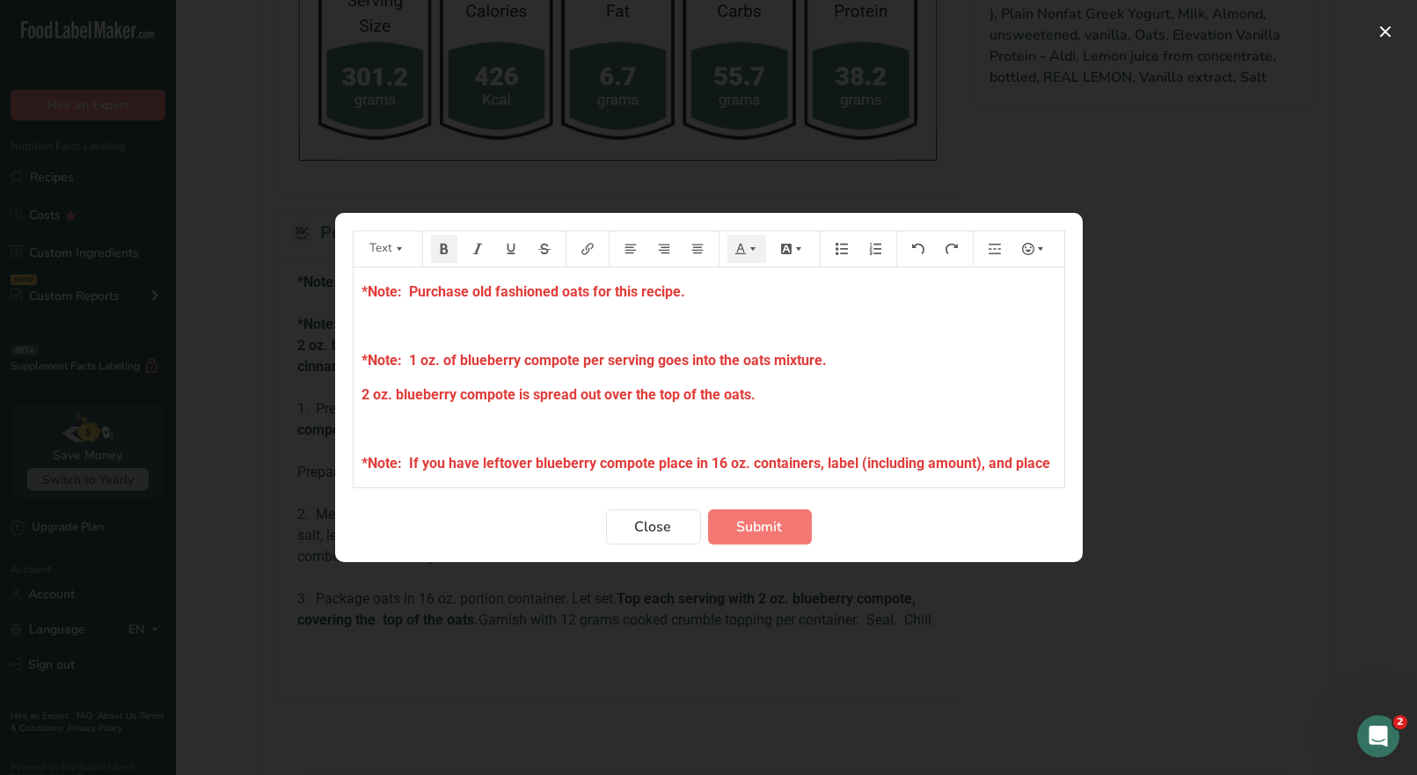
scroll to position [5, 0]
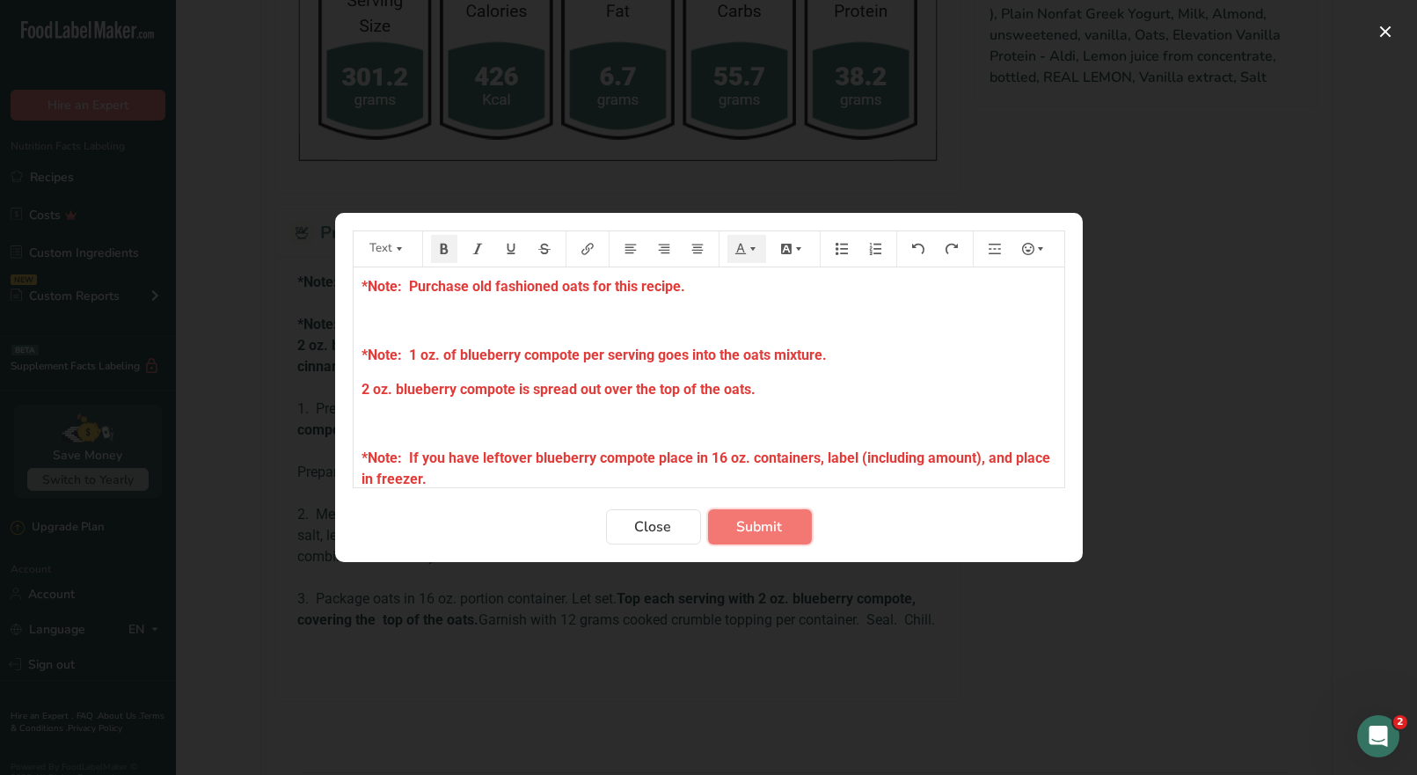
drag, startPoint x: 775, startPoint y: 538, endPoint x: 838, endPoint y: 517, distance: 65.9
click at [775, 538] on button "Submit" at bounding box center [760, 526] width 104 height 35
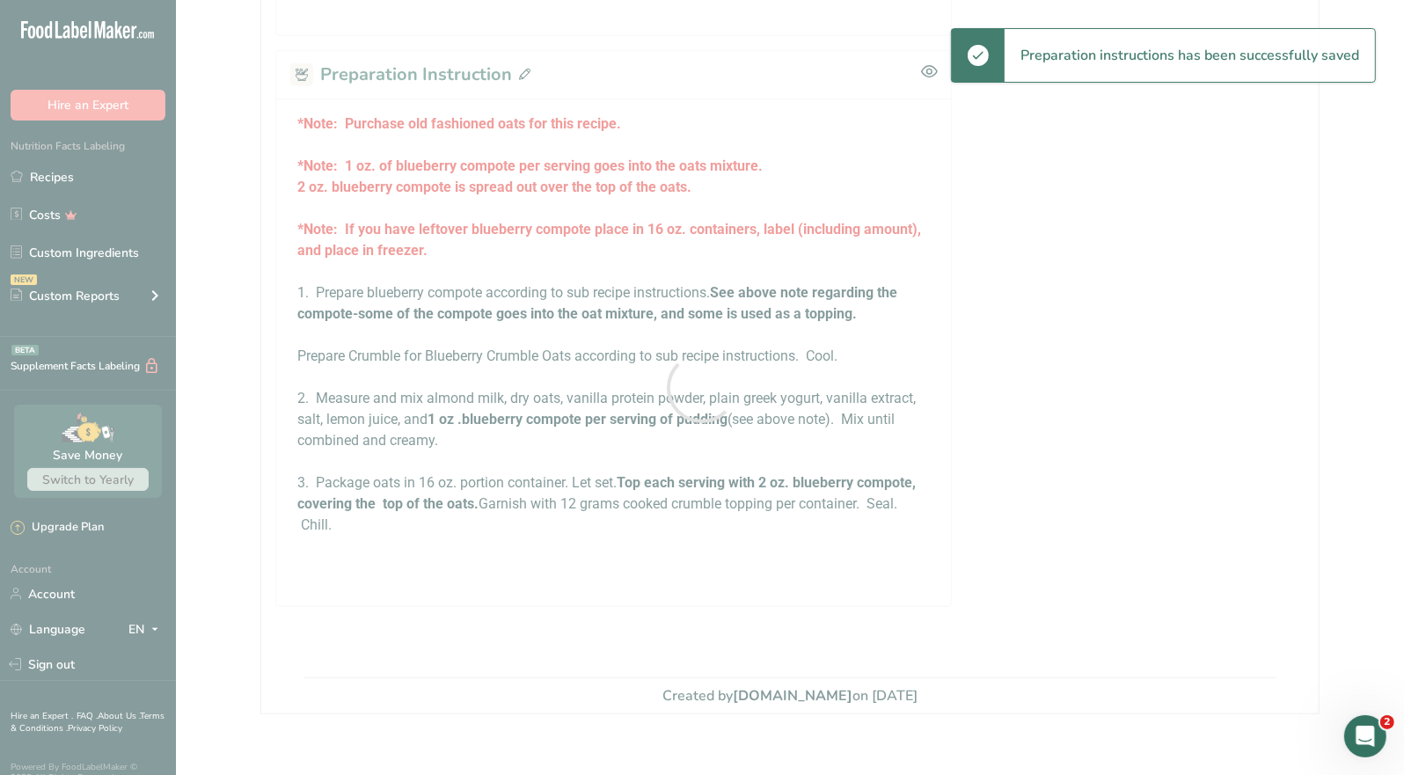
scroll to position [1003, 0]
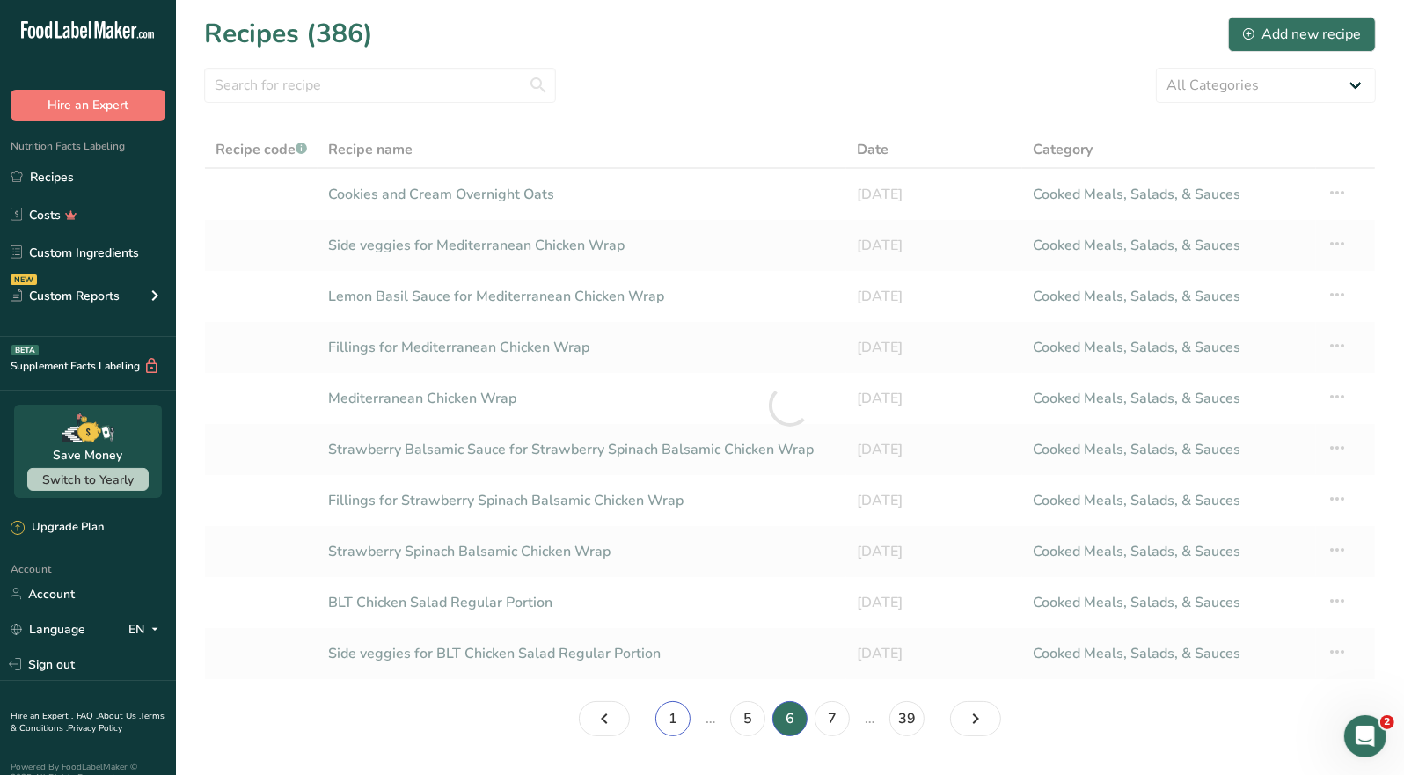
click at [685, 714] on link "1" at bounding box center [673, 718] width 35 height 35
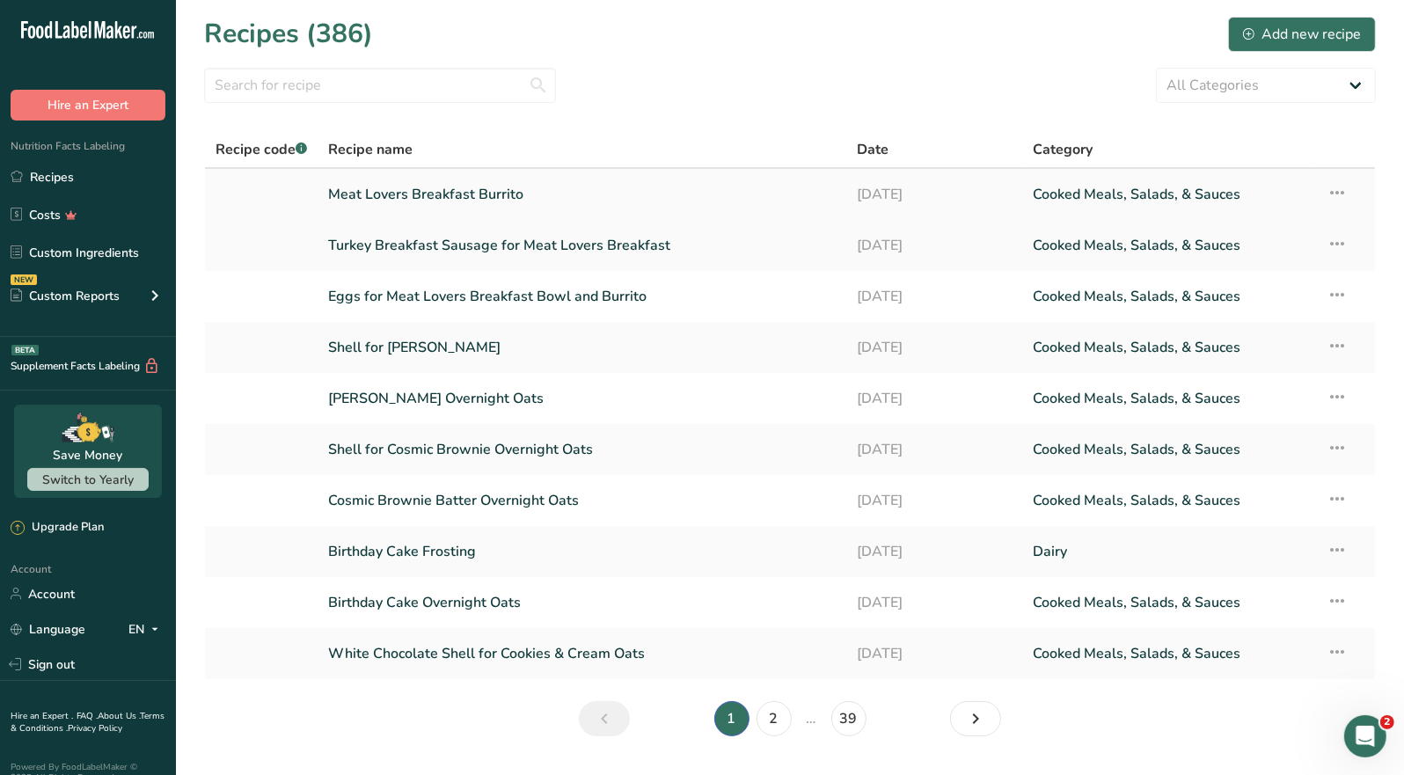
click at [465, 194] on link "Meat Lovers Breakfast Burrito" at bounding box center [582, 194] width 508 height 37
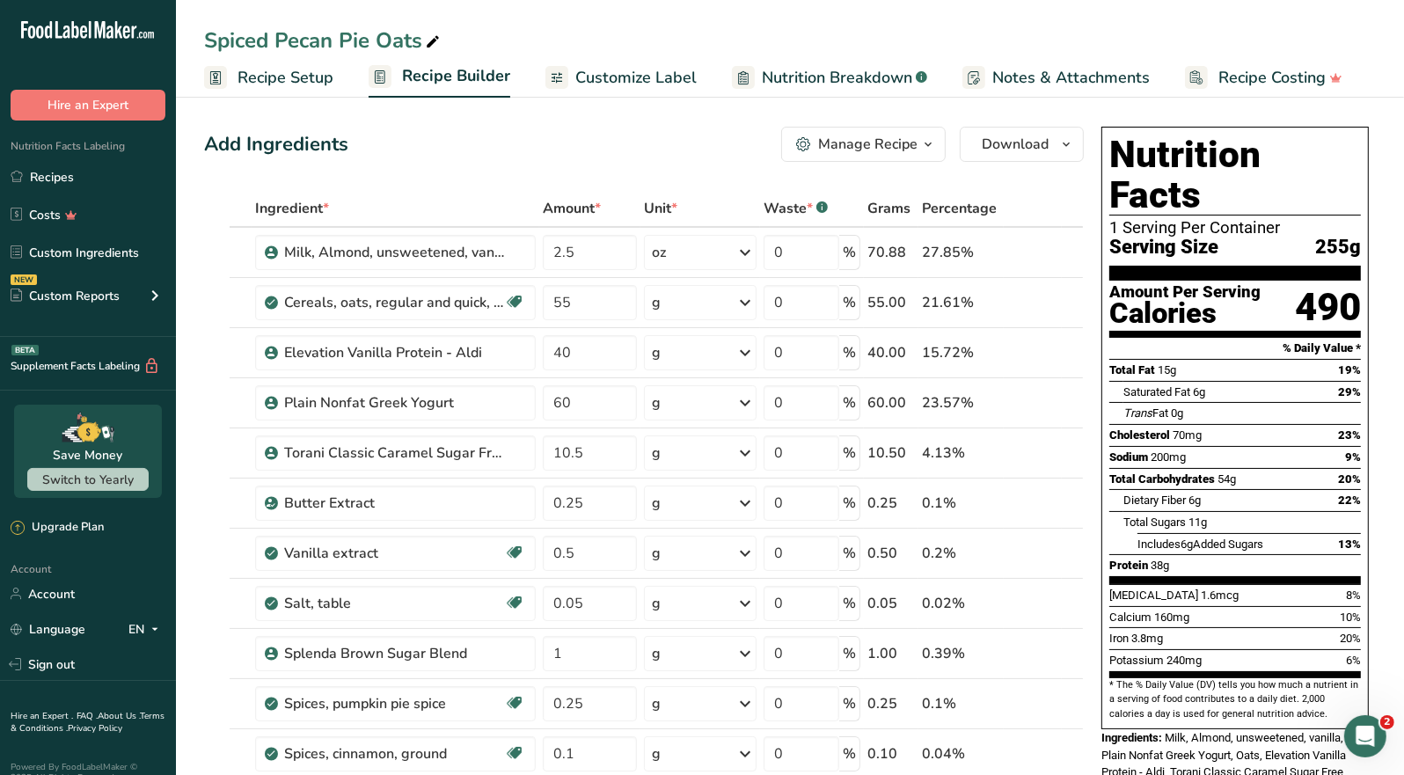
click at [932, 140] on icon "button" at bounding box center [928, 145] width 14 height 22
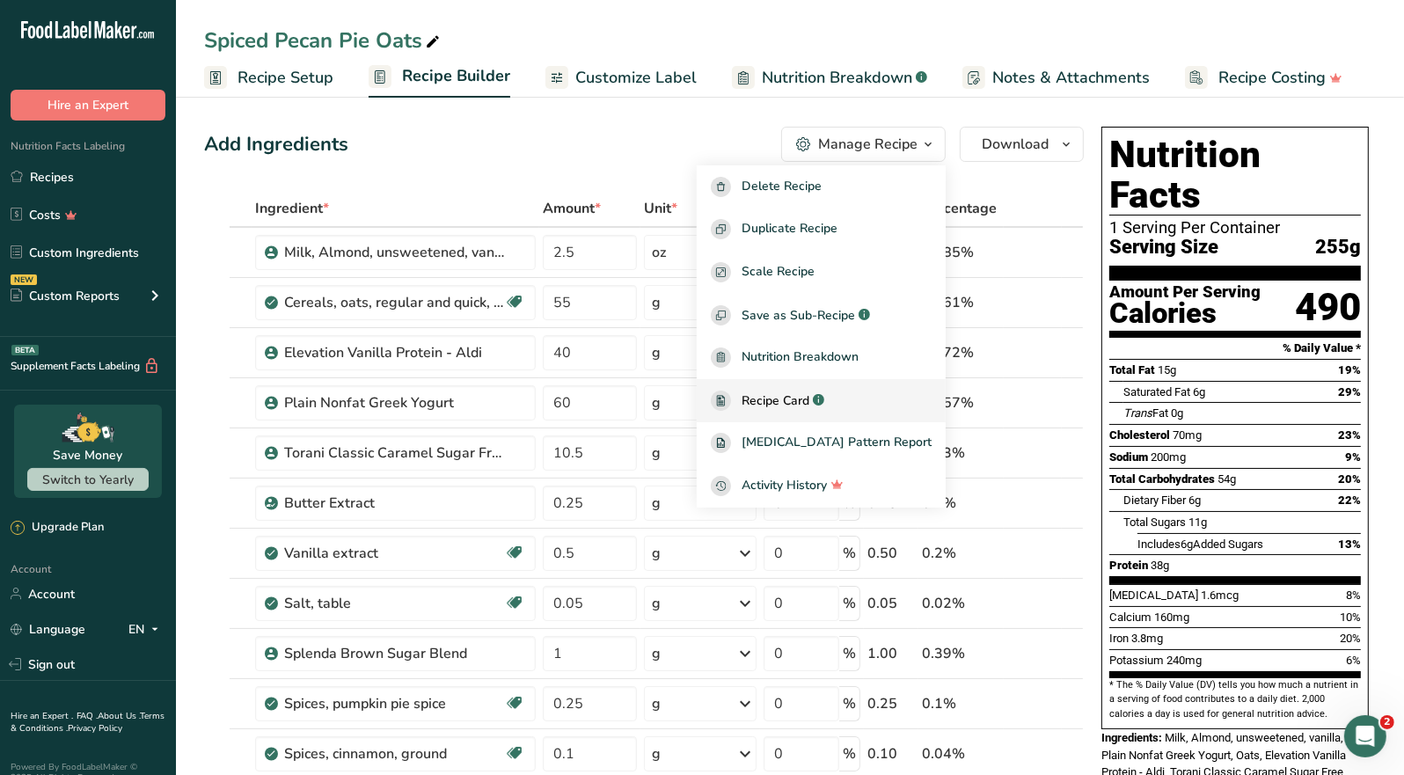
click at [809, 401] on span "Recipe Card" at bounding box center [776, 401] width 68 height 18
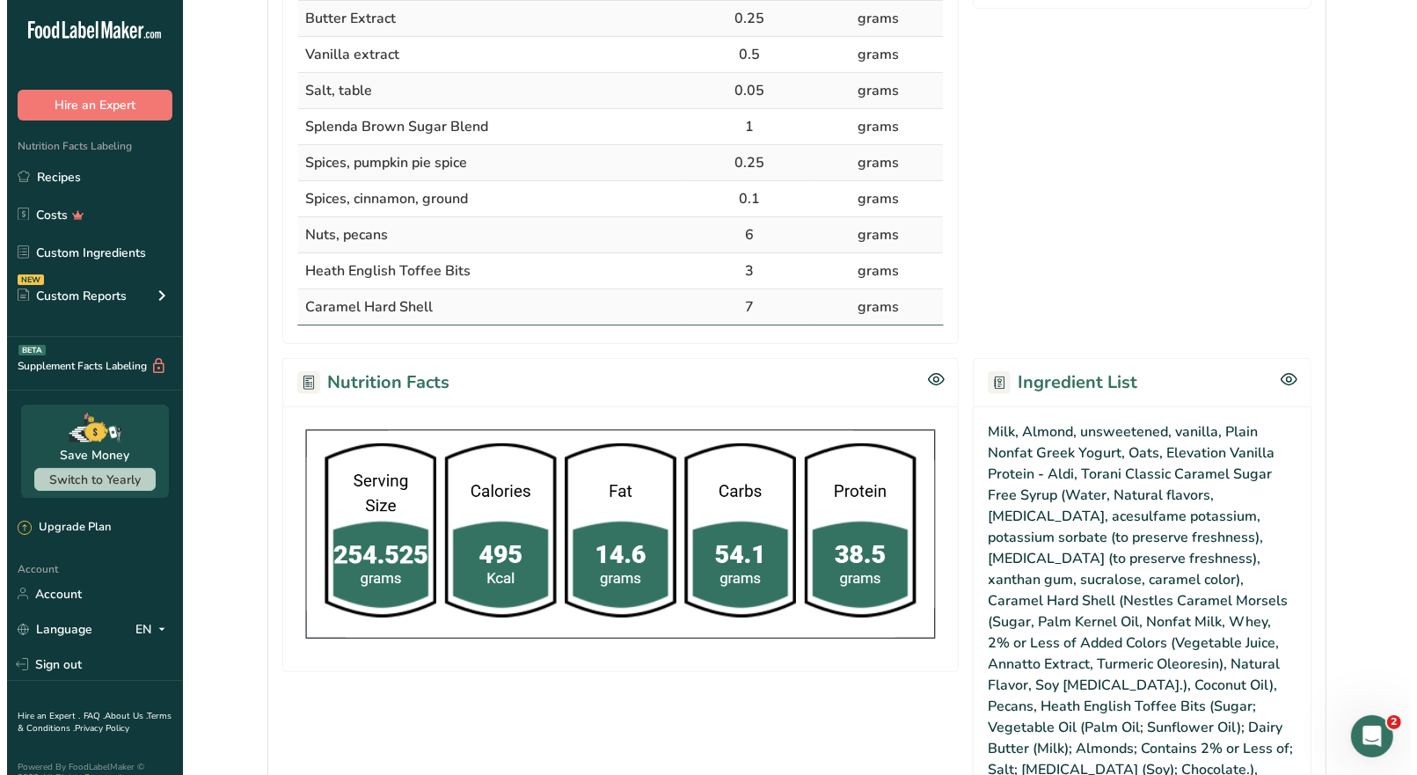
scroll to position [967, 0]
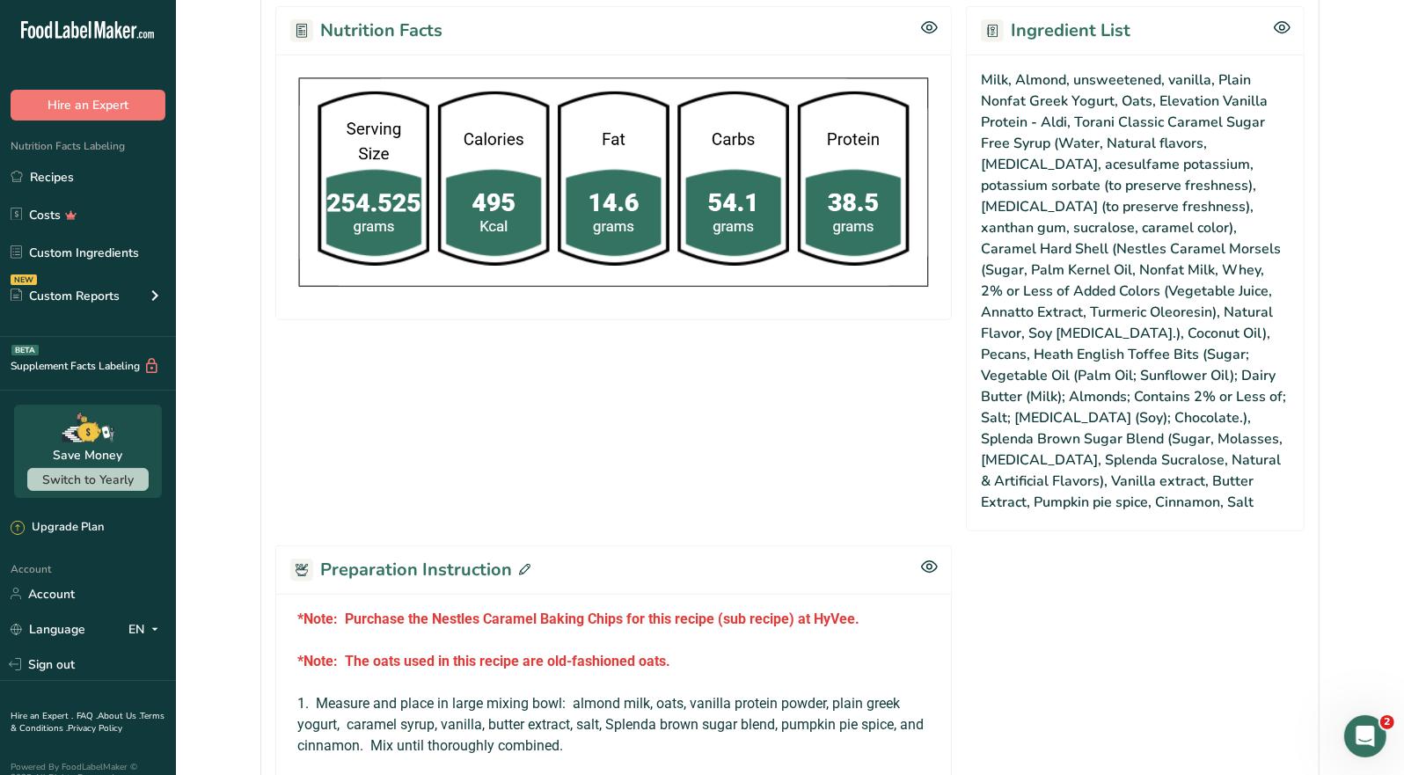
click at [523, 564] on icon at bounding box center [524, 569] width 11 height 11
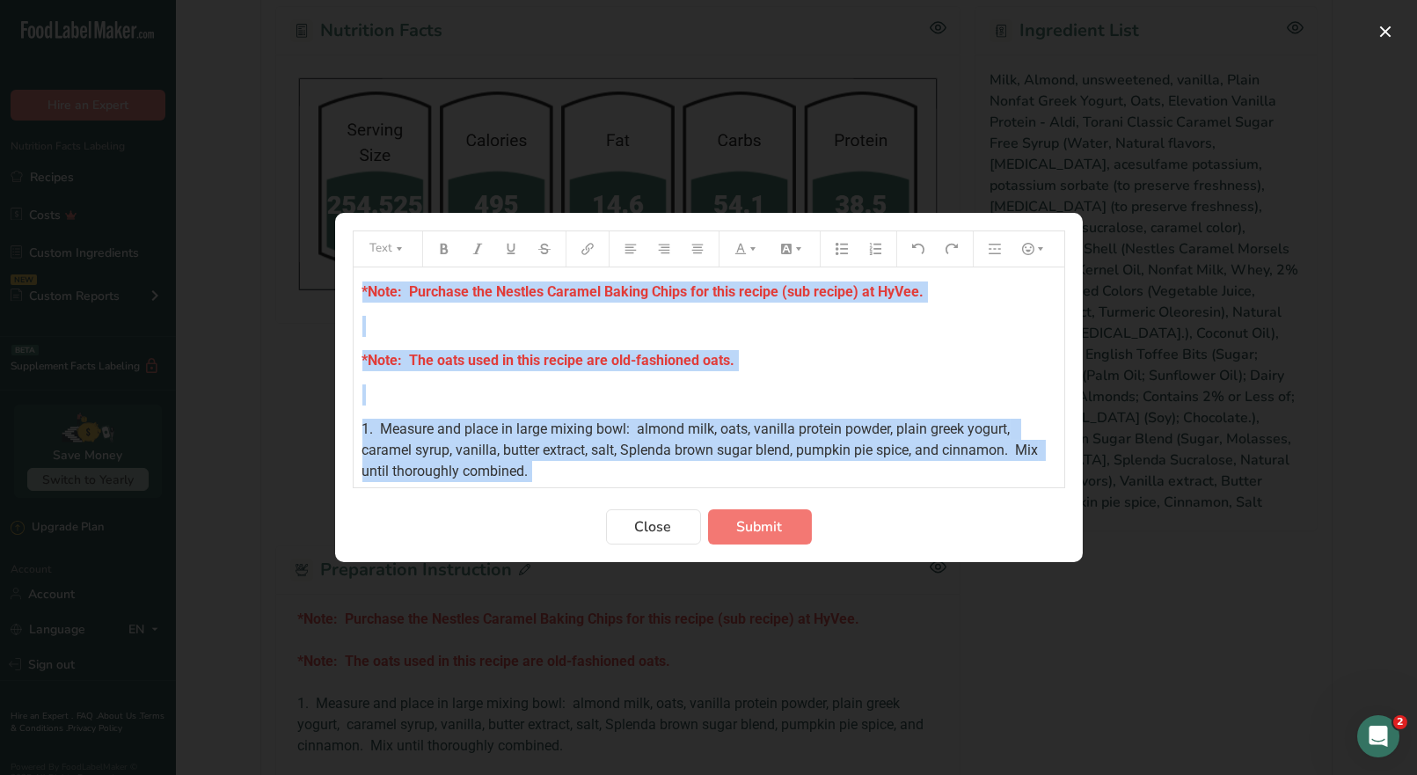
scroll to position [414, 0]
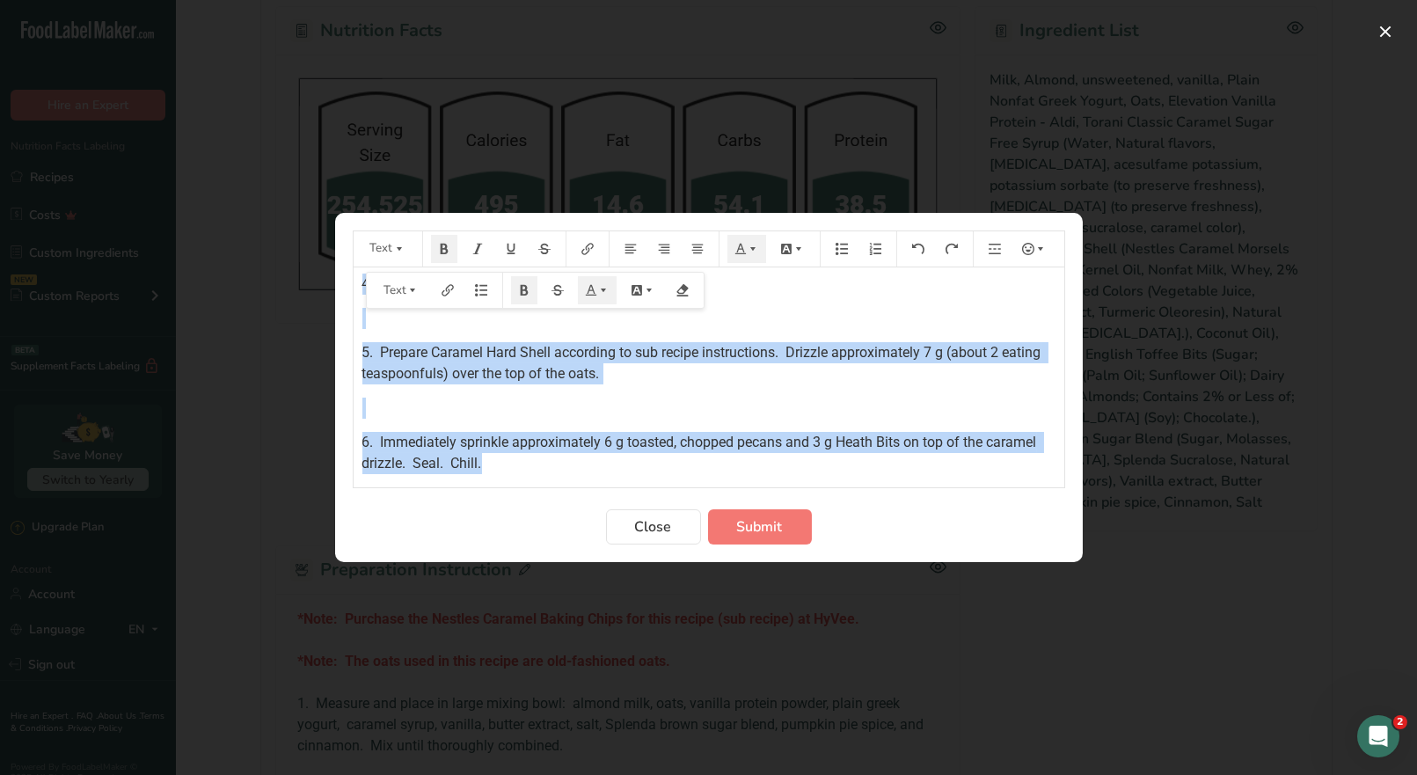
drag, startPoint x: 355, startPoint y: 287, endPoint x: 597, endPoint y: 475, distance: 305.9
click at [597, 475] on div "*Note: Purchase the Nestles Caramel Baking Chips for this recipe (sub recipe) a…" at bounding box center [709, 377] width 711 height 220
copy div "*Note: Purchase the Nestles Caramel Baking Chips for this recipe (sub recipe) a…"
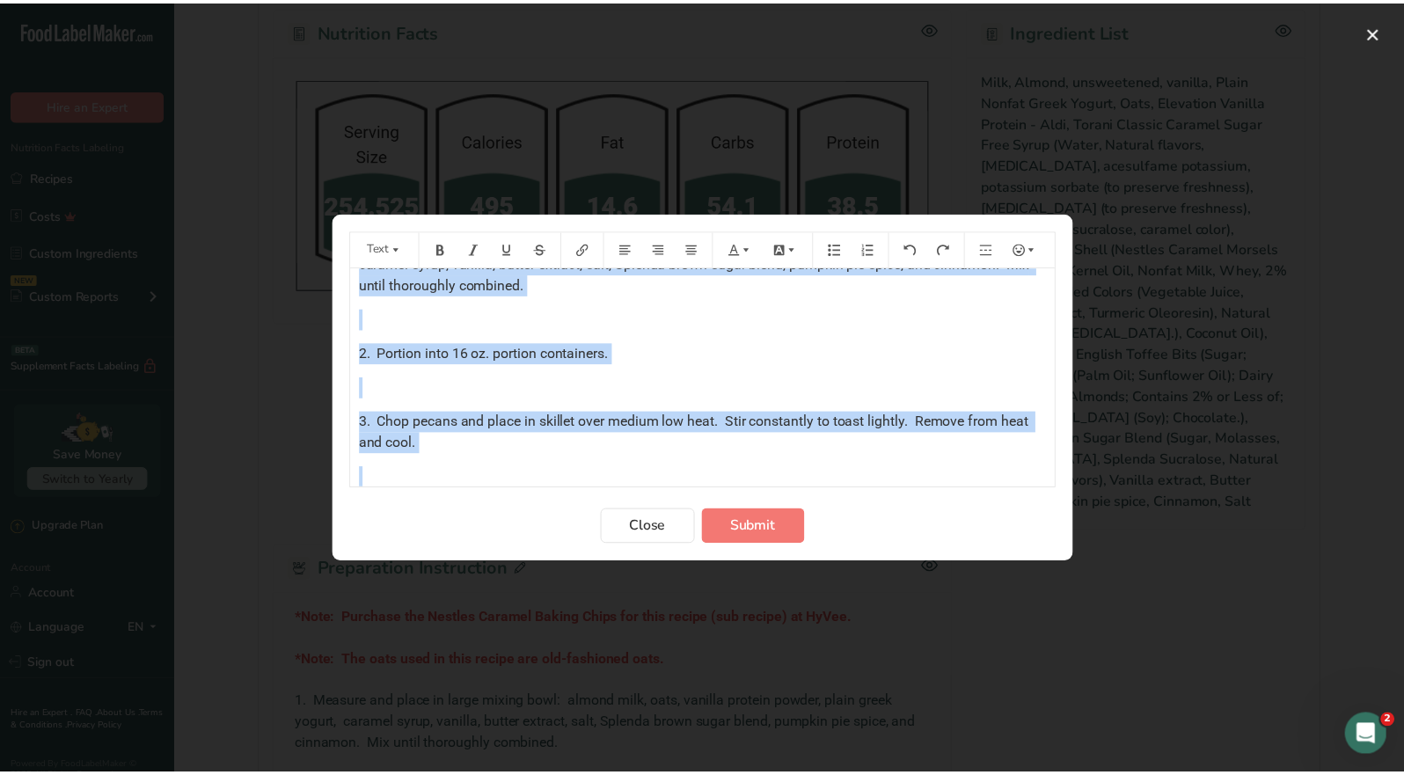
scroll to position [0, 0]
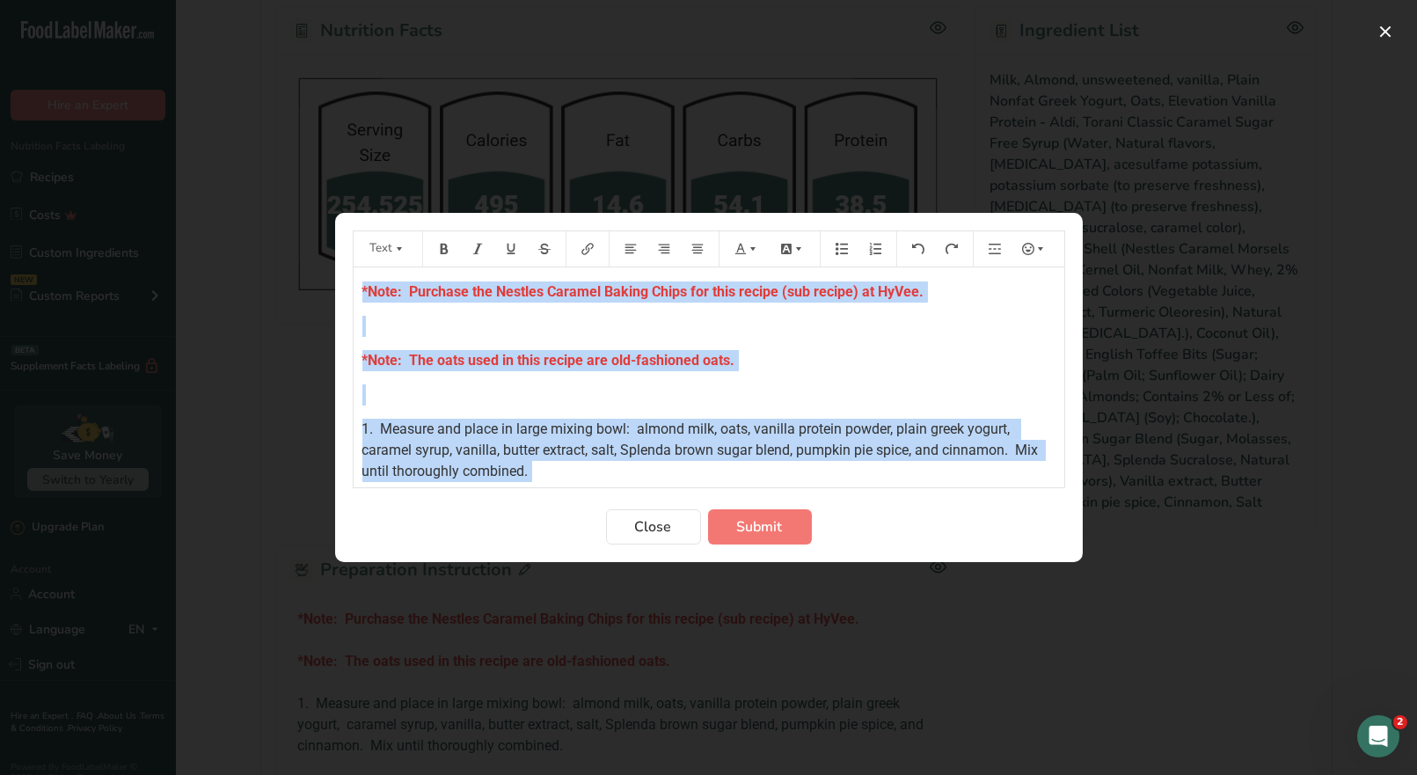
drag, startPoint x: 506, startPoint y: 465, endPoint x: 346, endPoint y: 225, distance: 288.7
click at [346, 225] on section "Text *Note: Purchase the Nestles Caramel Baking Chips for this recipe (sub reci…" at bounding box center [709, 387] width 748 height 349
copy div "*Note: Purchase the Nestles Caramel Baking Chips for this recipe (sub recipe) a…"
click at [671, 532] on button "Close" at bounding box center [653, 526] width 95 height 35
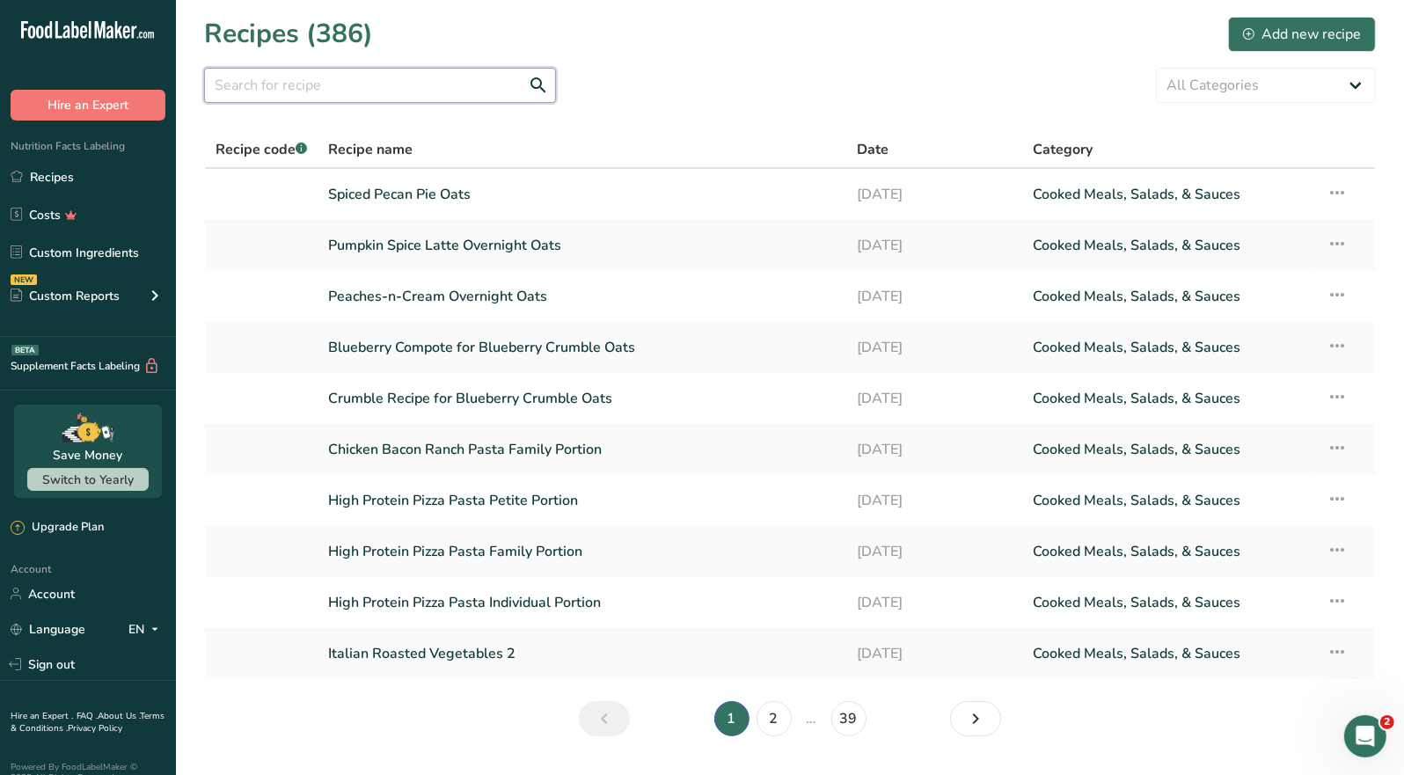
click at [263, 84] on input "text" at bounding box center [380, 85] width 352 height 35
type input "oats"
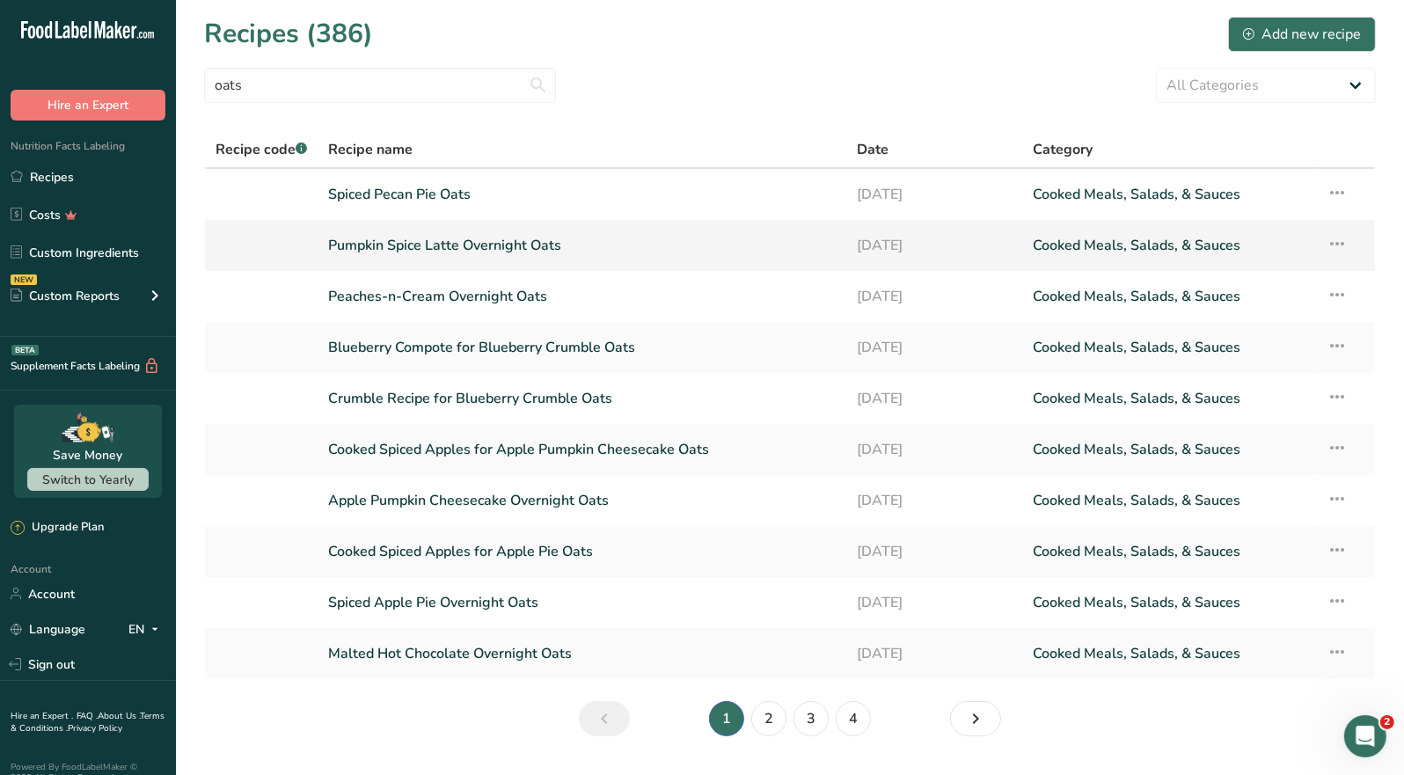
click at [480, 250] on link "Pumpkin Spice Latte Overnight Oats" at bounding box center [582, 245] width 508 height 37
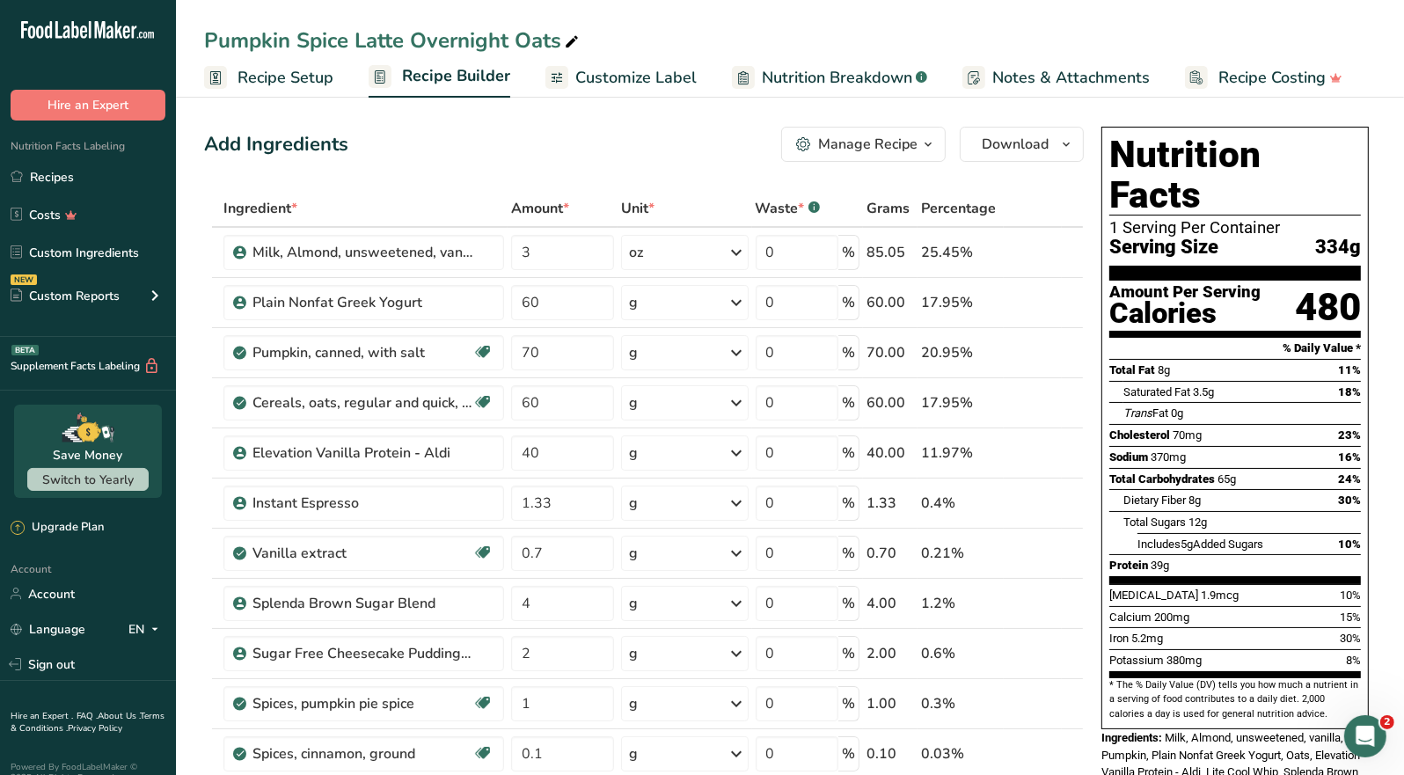
click at [862, 151] on div "Manage Recipe" at bounding box center [867, 144] width 99 height 21
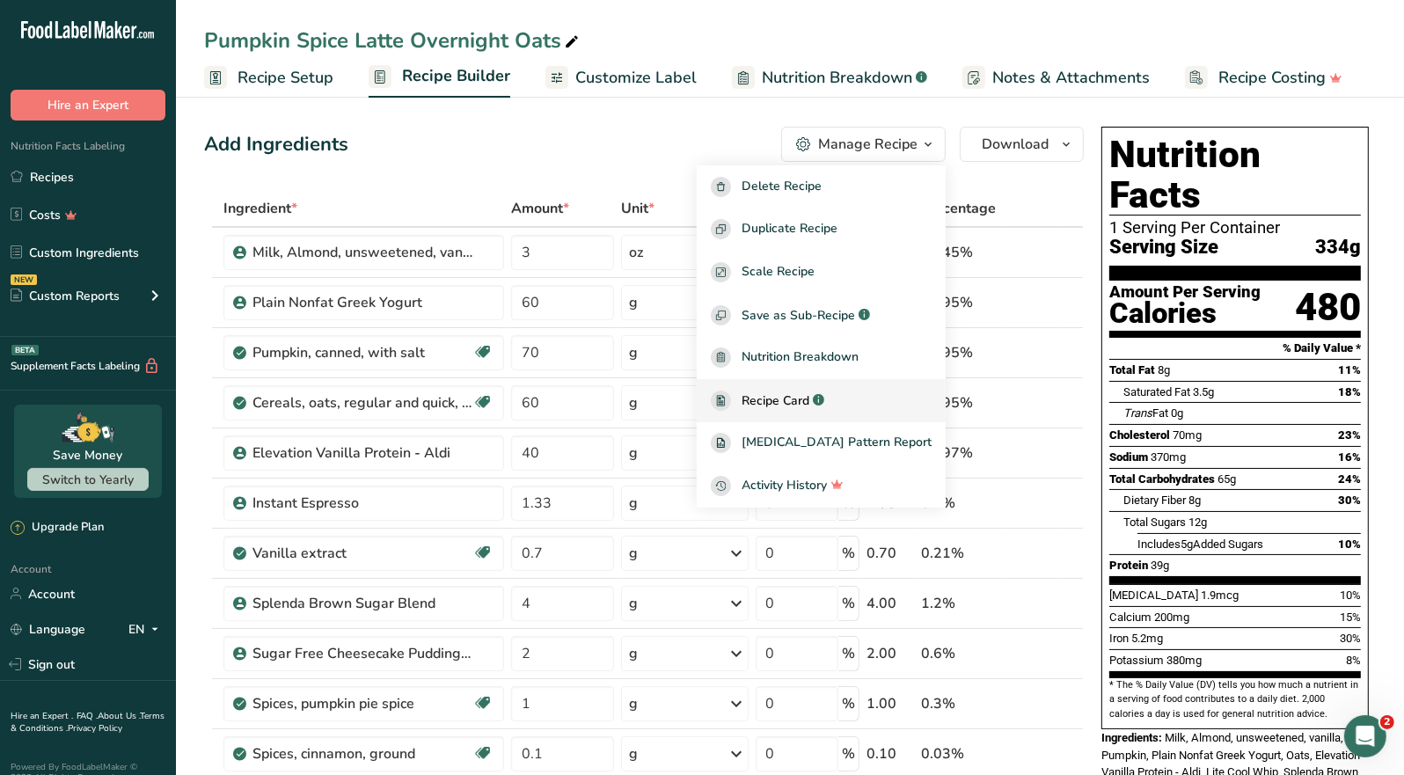
click at [809, 397] on span "Recipe Card" at bounding box center [776, 401] width 68 height 18
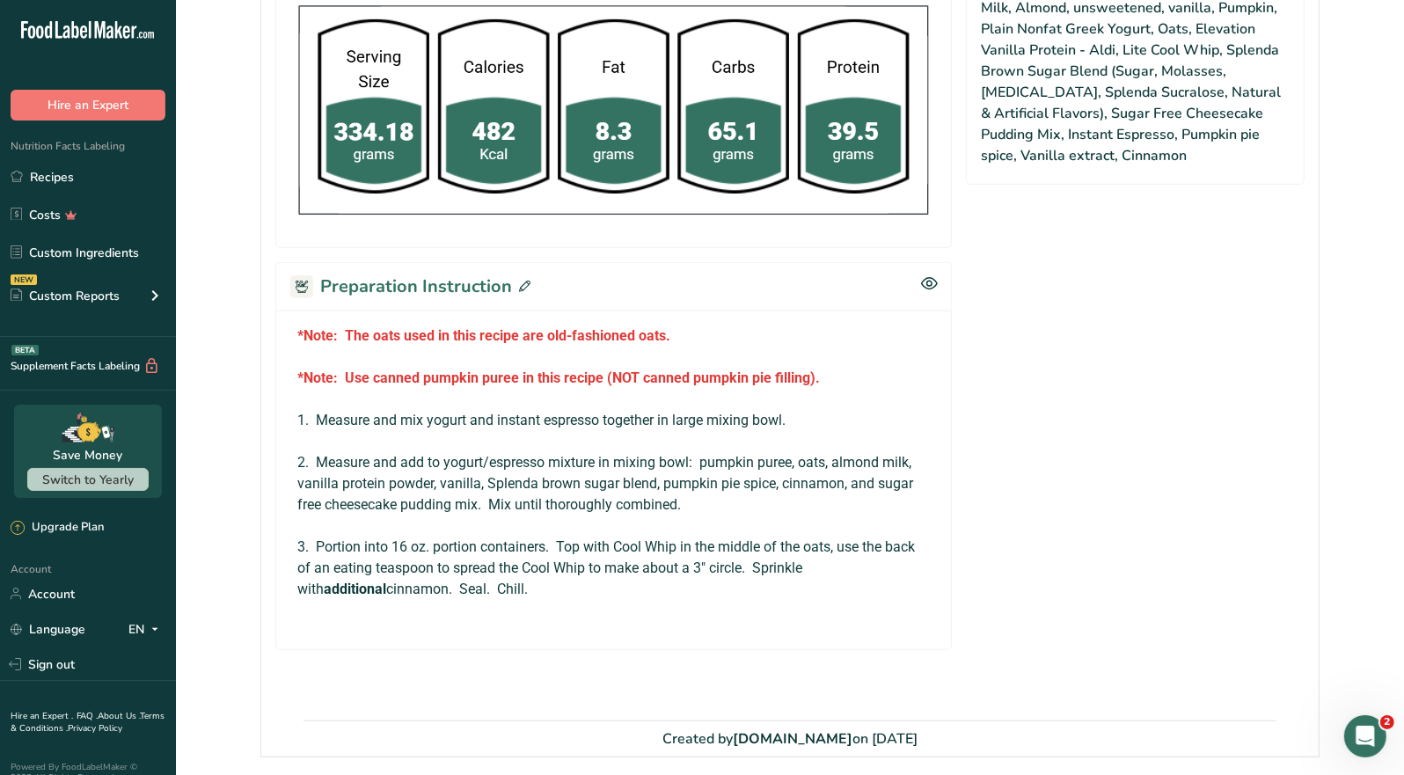
drag, startPoint x: 528, startPoint y: 285, endPoint x: 427, endPoint y: 306, distance: 103.4
click at [527, 285] on div "Preparation Instruction" at bounding box center [613, 286] width 677 height 48
click at [519, 286] on icon at bounding box center [524, 286] width 11 height 11
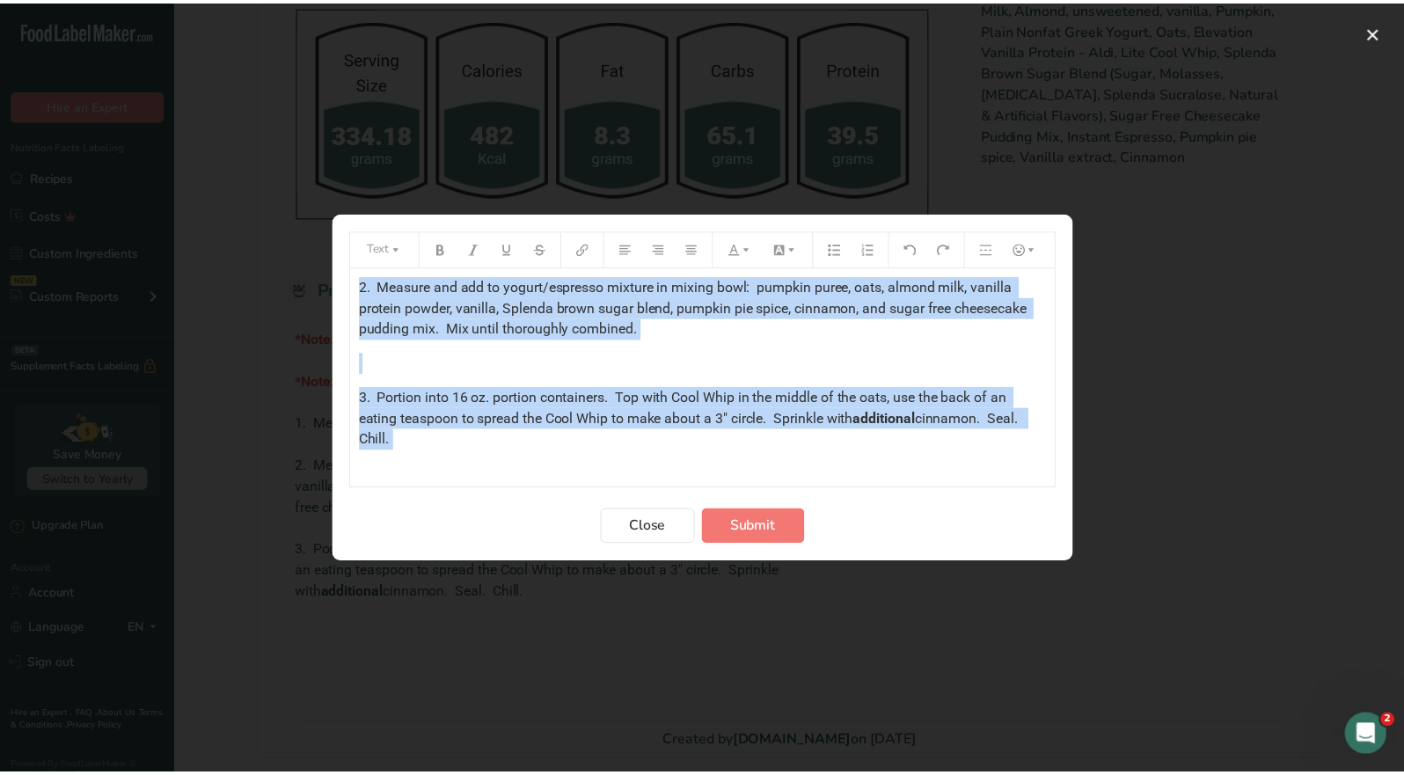
scroll to position [222, 0]
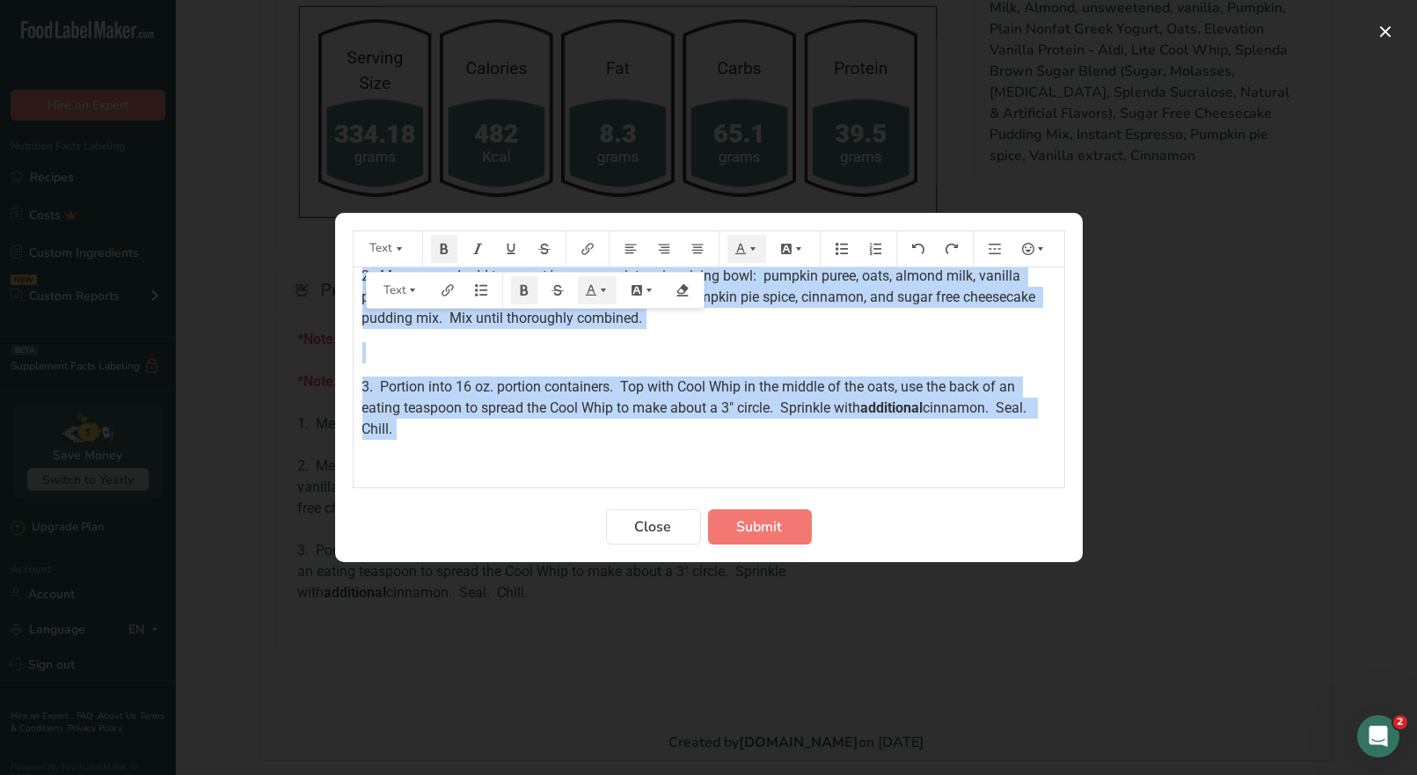
drag, startPoint x: 356, startPoint y: 286, endPoint x: 831, endPoint y: 468, distance: 508.8
click at [686, 442] on div "*Note: The oats used in this recipe are old-fashioned oats. ﻿ *Note: Use canned…" at bounding box center [709, 260] width 711 height 429
copy div "*Note: The oats used in this recipe are old-fashioned oats. ﻿ *Note: Use canned…"
click at [653, 531] on span "Close" at bounding box center [653, 526] width 37 height 21
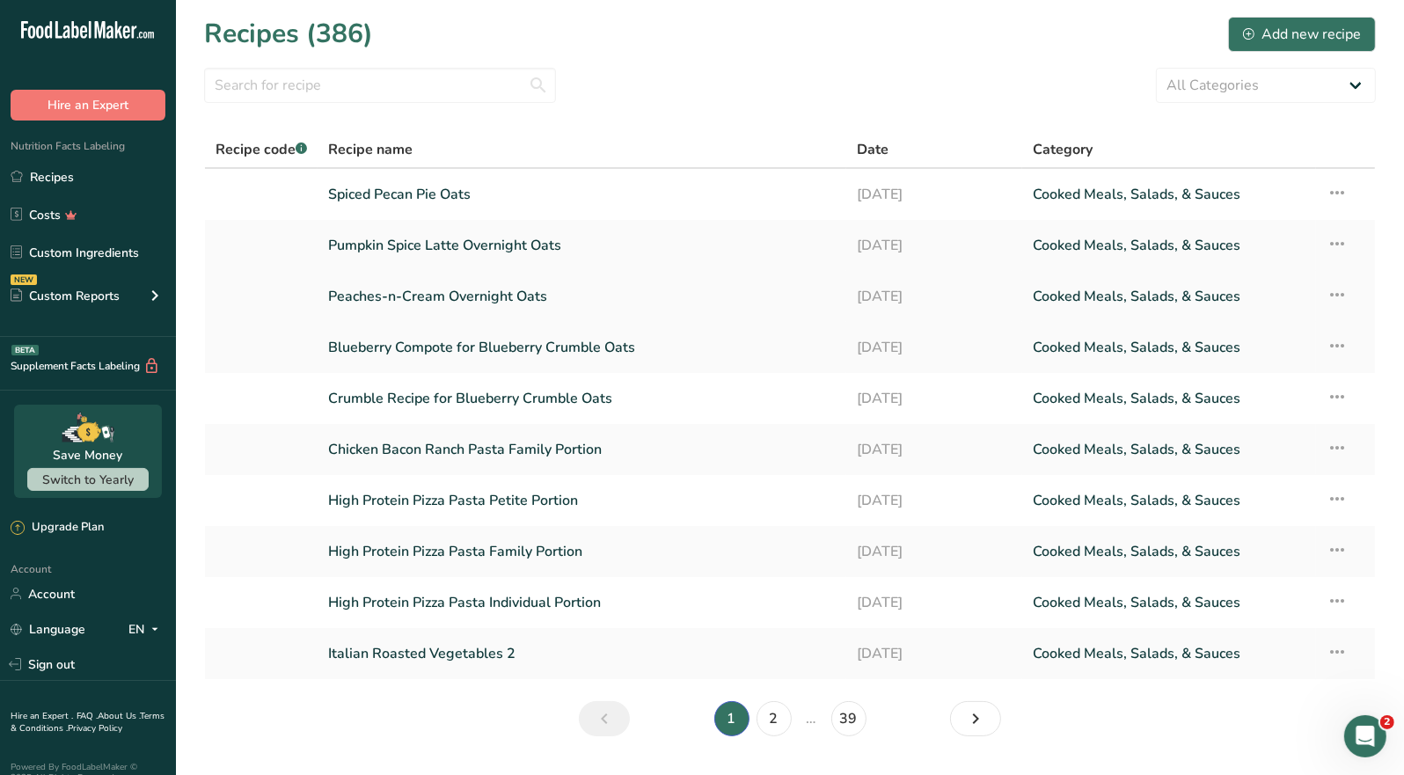
click at [511, 301] on link "Peaches-n-Cream Overnight Oats" at bounding box center [582, 296] width 508 height 37
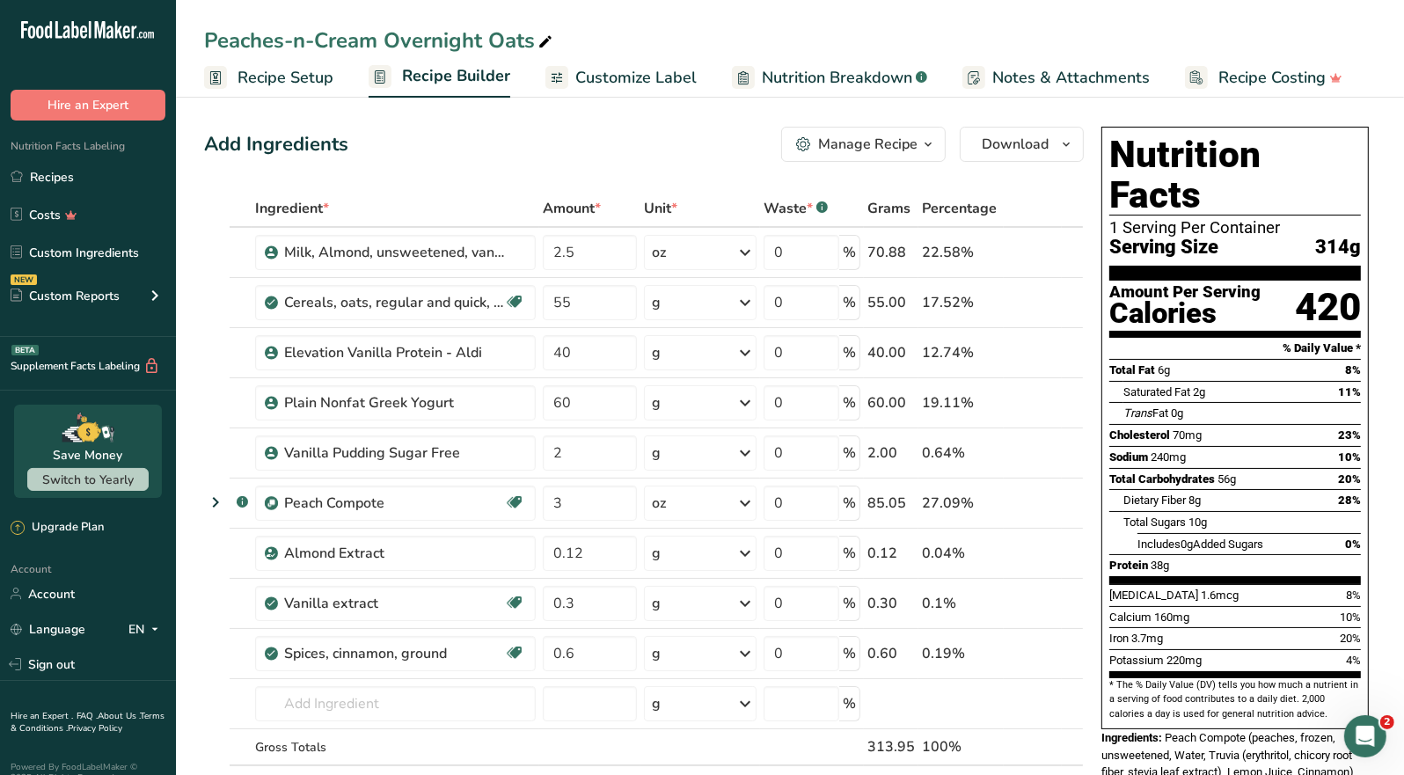
click at [856, 154] on div "Manage Recipe" at bounding box center [867, 144] width 99 height 21
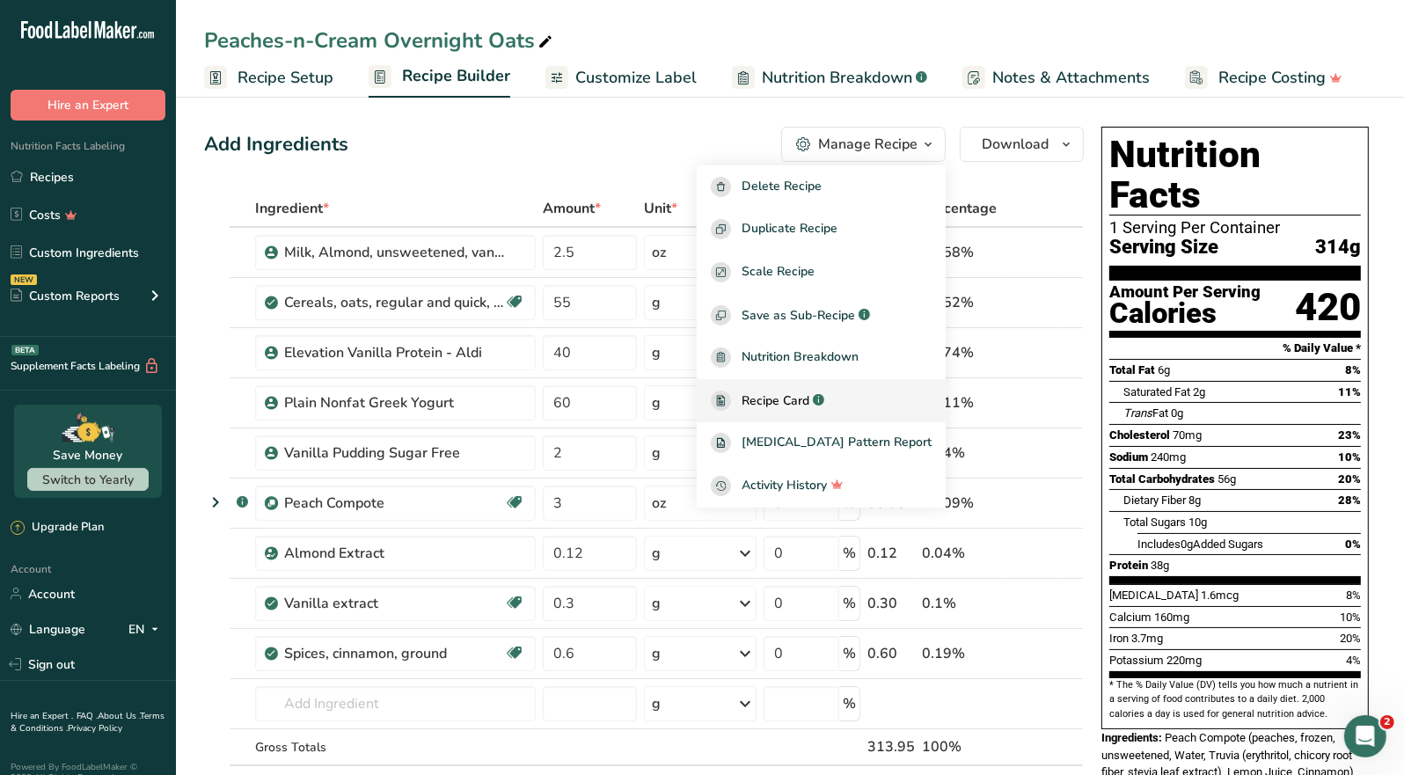
drag, startPoint x: 810, startPoint y: 396, endPoint x: 820, endPoint y: 389, distance: 12.0
click at [809, 395] on span "Recipe Card" at bounding box center [776, 401] width 68 height 18
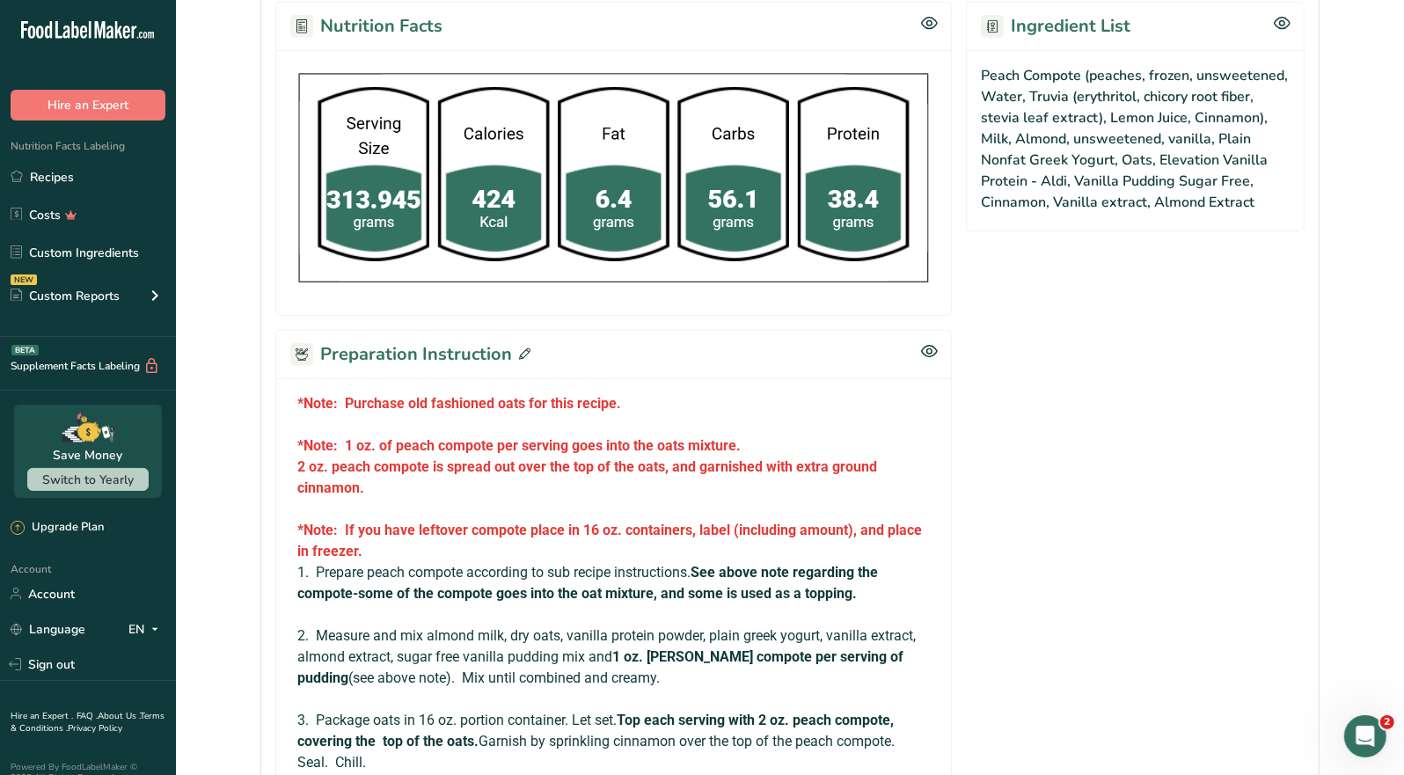
scroll to position [1056, 0]
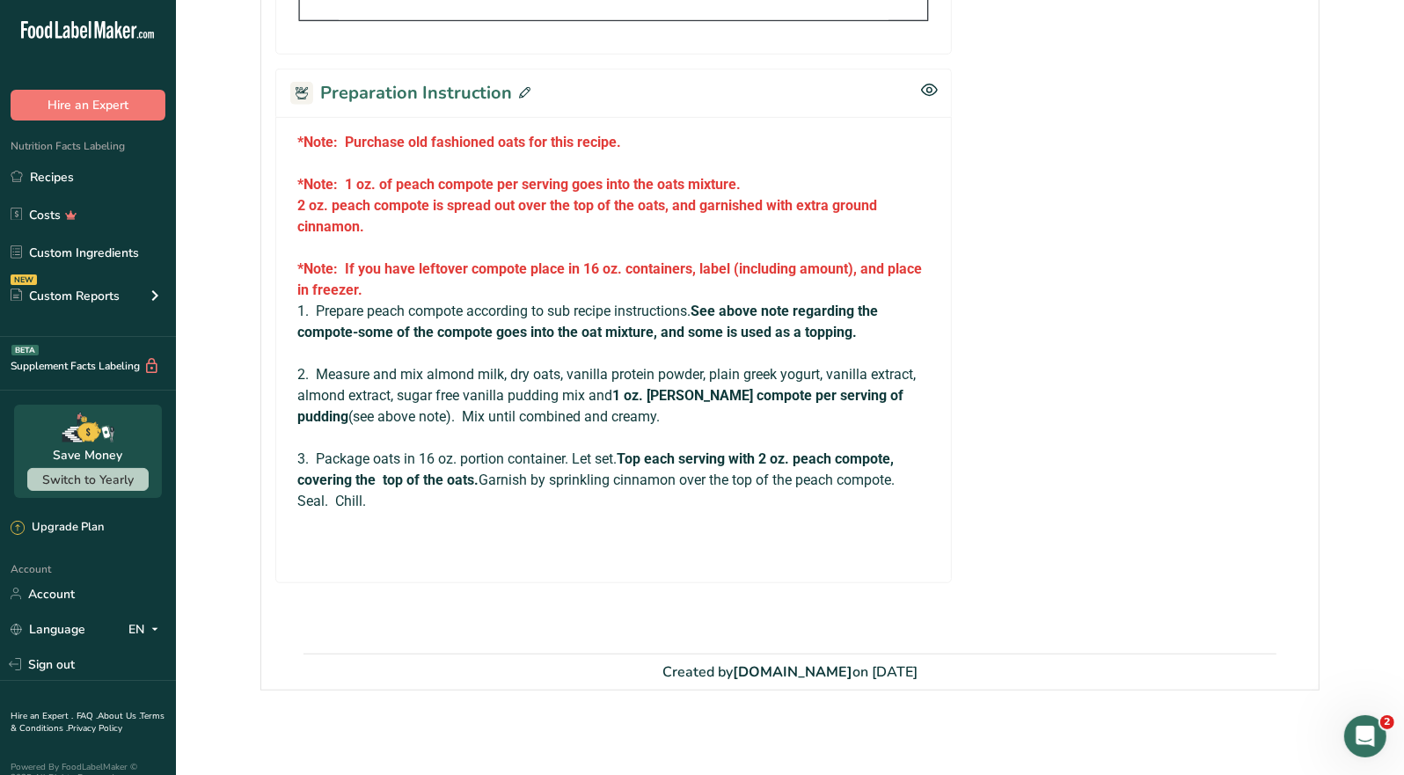
click at [527, 89] on div "Preparation Instruction" at bounding box center [613, 93] width 677 height 48
click at [523, 90] on icon at bounding box center [524, 92] width 11 height 11
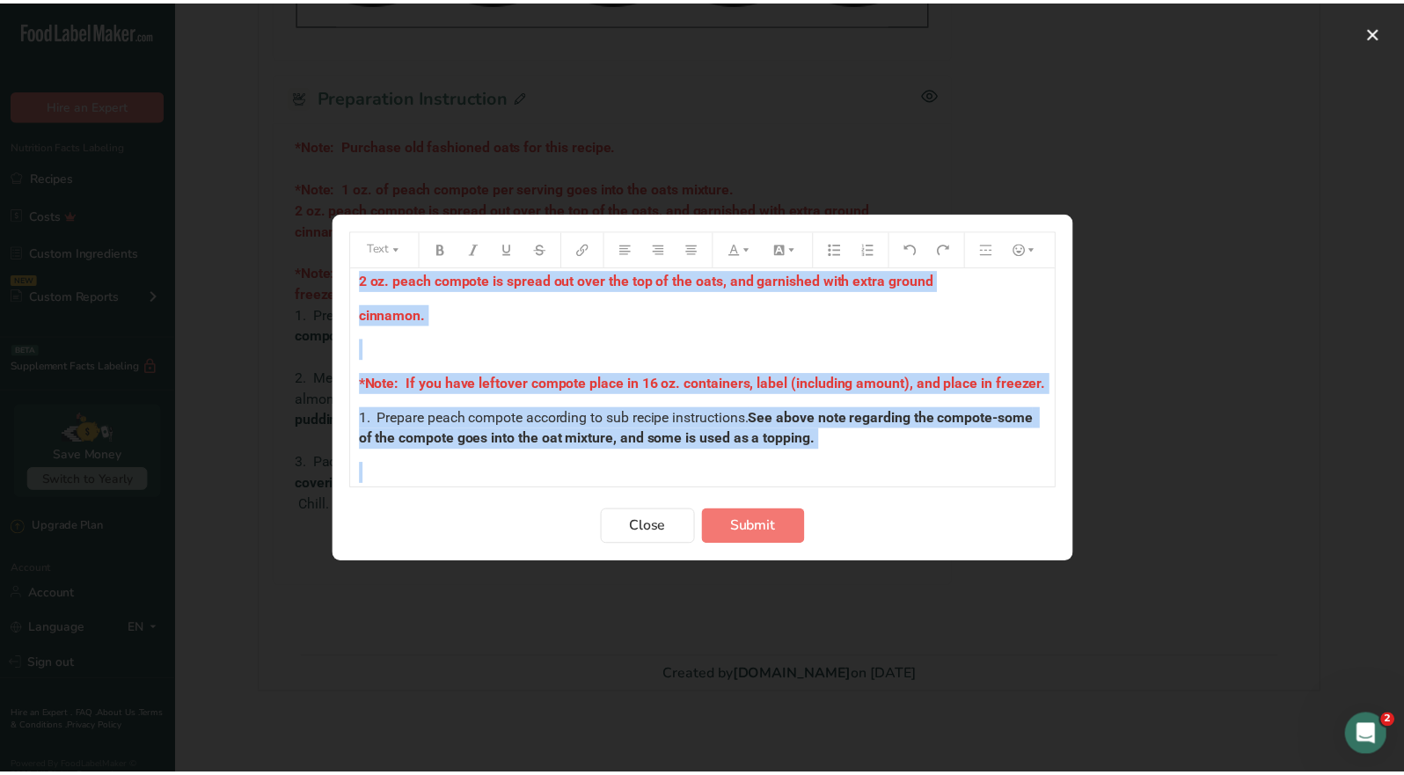
scroll to position [380, 0]
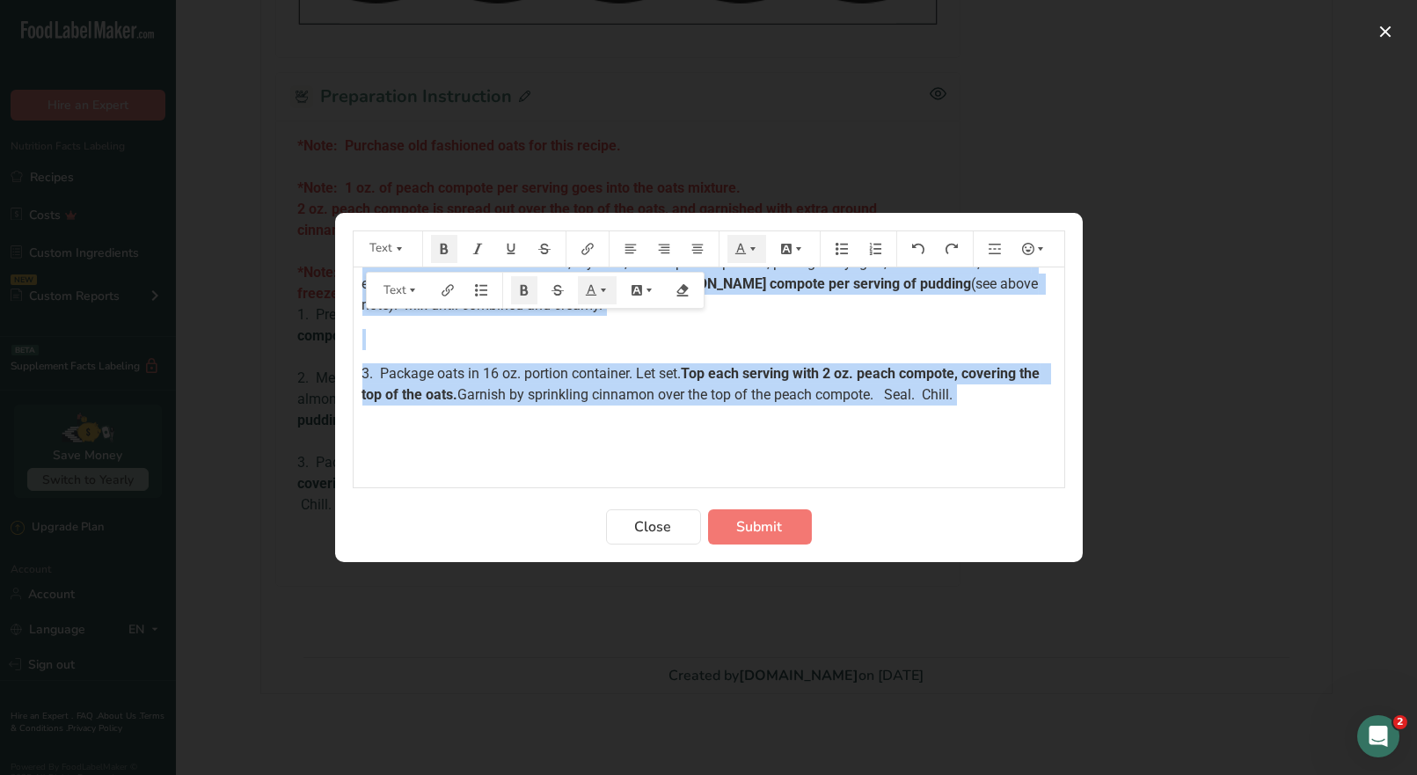
drag, startPoint x: 359, startPoint y: 290, endPoint x: 983, endPoint y: 417, distance: 636.6
click at [983, 421] on div "*Note: Purchase old fashioned oats for this recipe. ﻿ *Note: 1 oz. of peach com…" at bounding box center [709, 191] width 711 height 566
copy div "*Note: Purchase old fashioned oats for this recipe. ﻿ *Note: 1 oz. of peach com…"
click at [662, 520] on span "Close" at bounding box center [653, 526] width 37 height 21
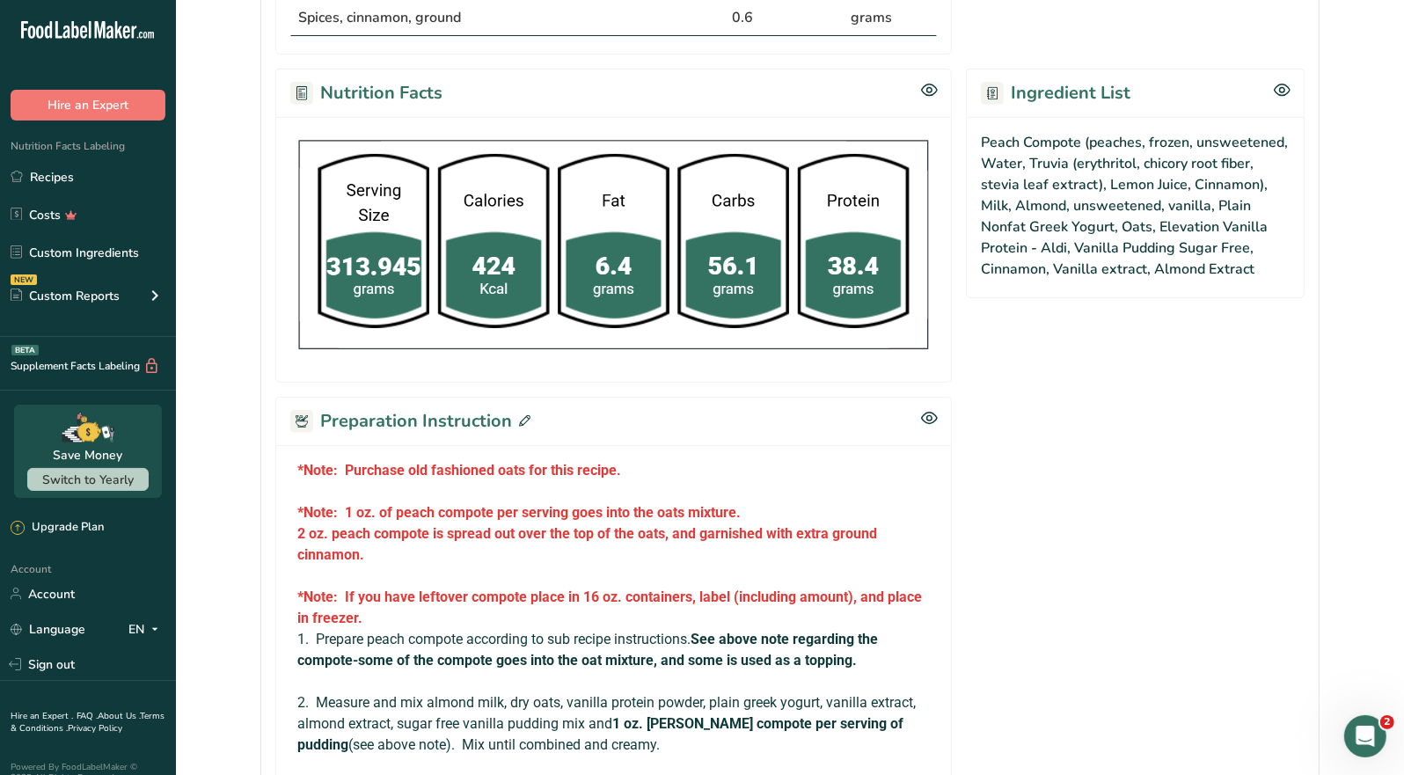
scroll to position [524, 0]
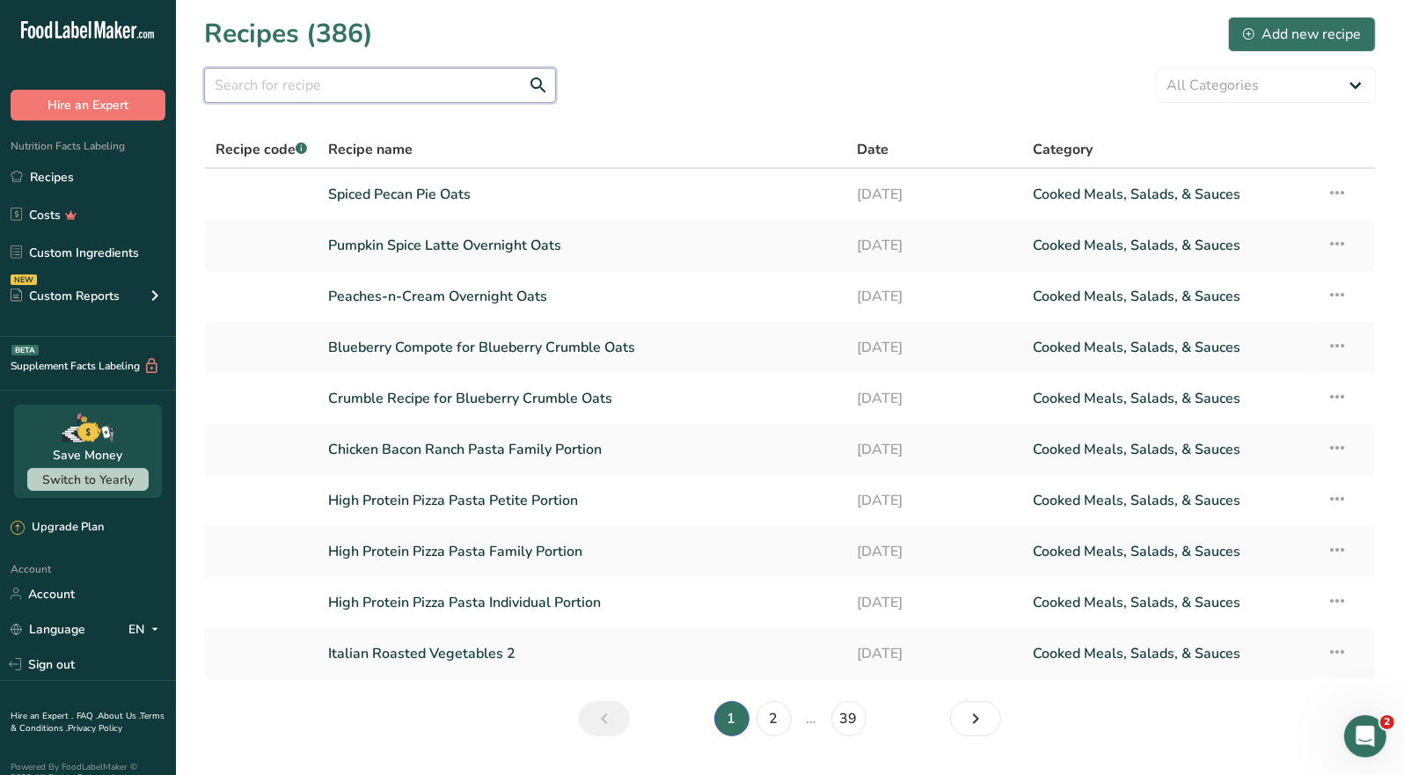
click at [428, 80] on input "text" at bounding box center [380, 85] width 352 height 35
type input "oats"
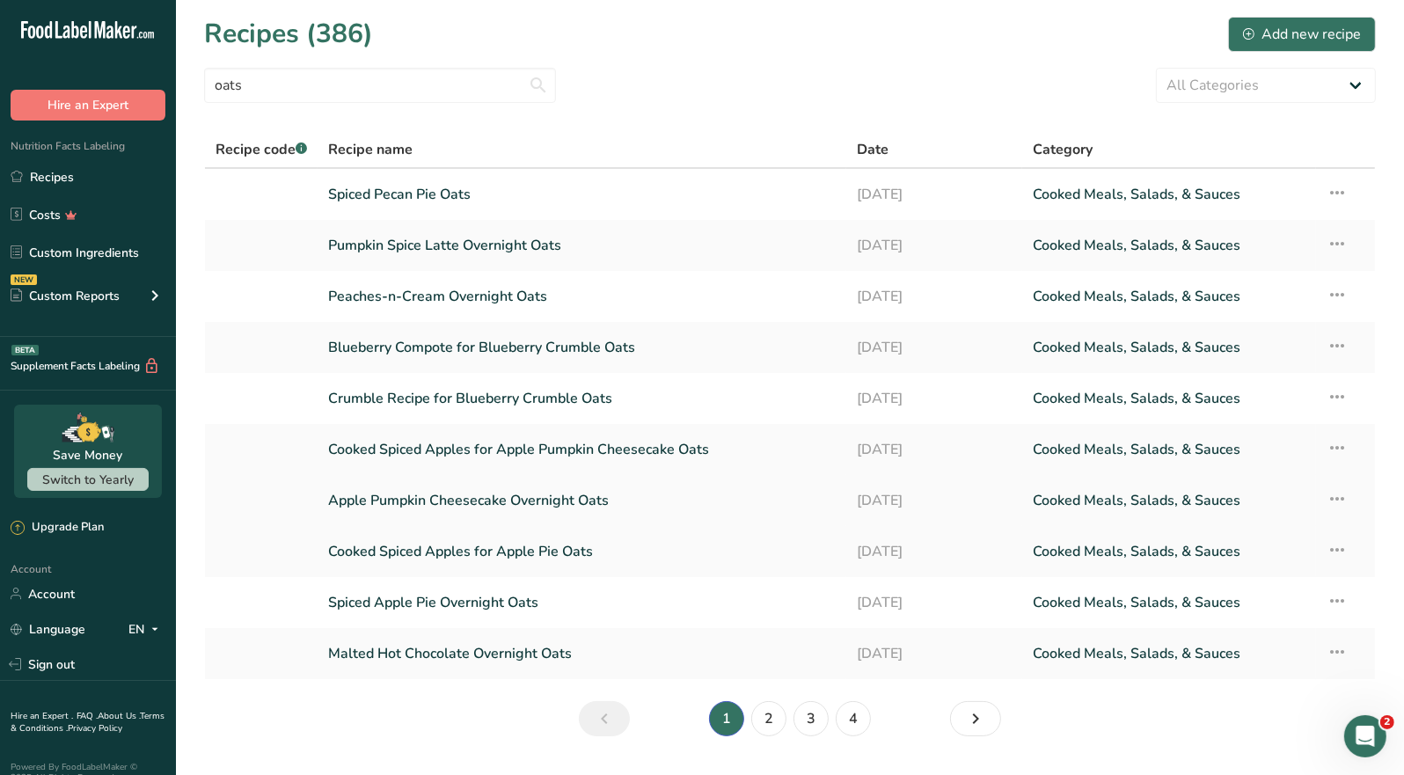
click at [515, 497] on link "Apple Pumpkin Cheesecake Overnight Oats" at bounding box center [582, 500] width 508 height 37
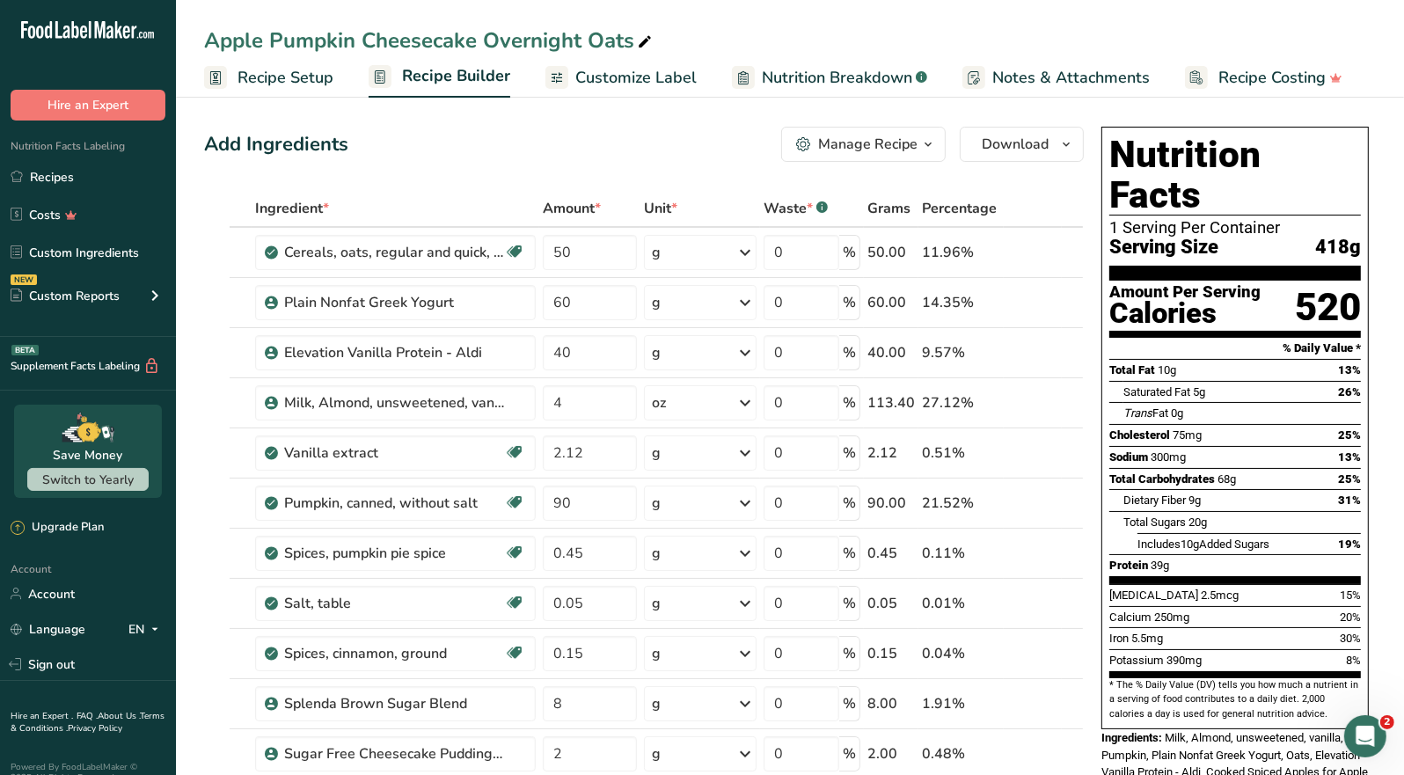
click at [901, 148] on div "Manage Recipe" at bounding box center [867, 144] width 99 height 21
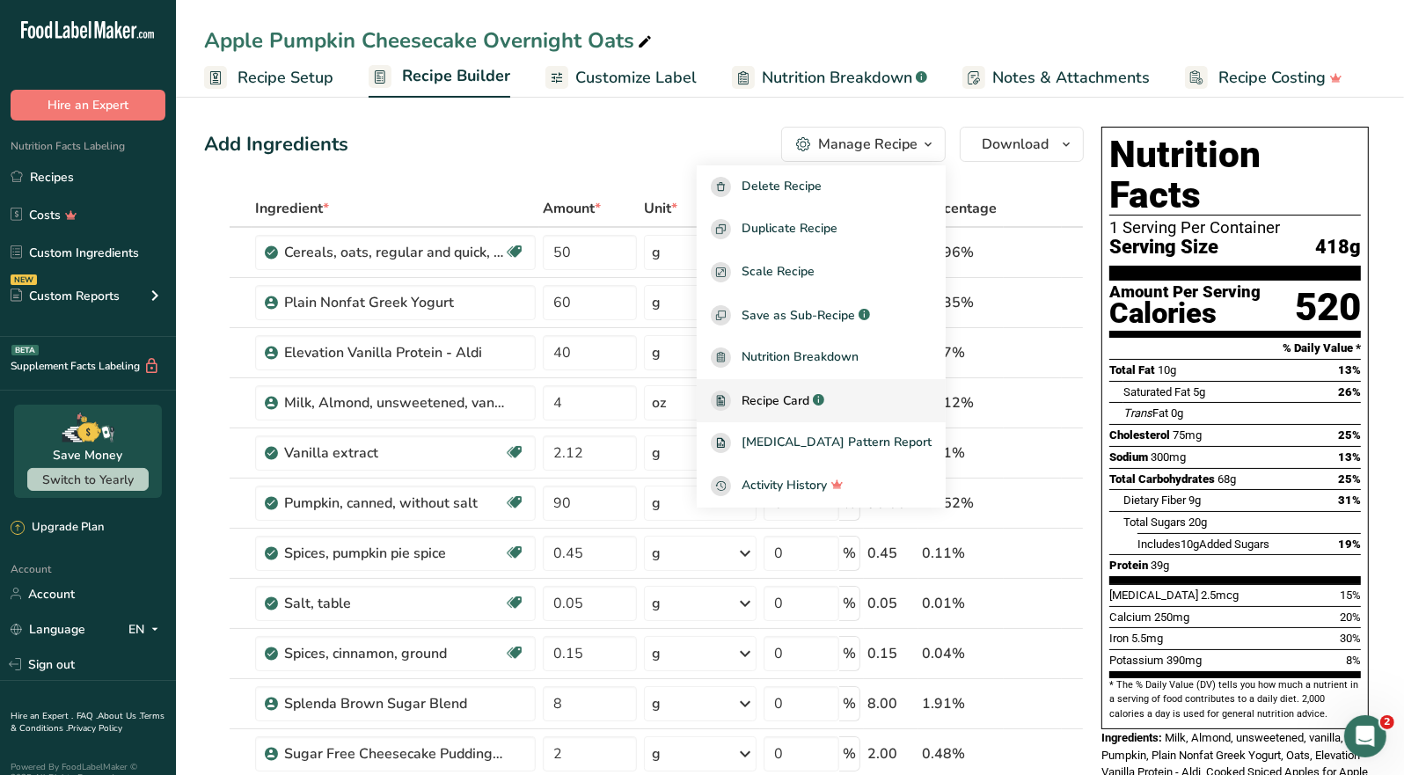
click at [809, 406] on span "Recipe Card" at bounding box center [776, 401] width 68 height 18
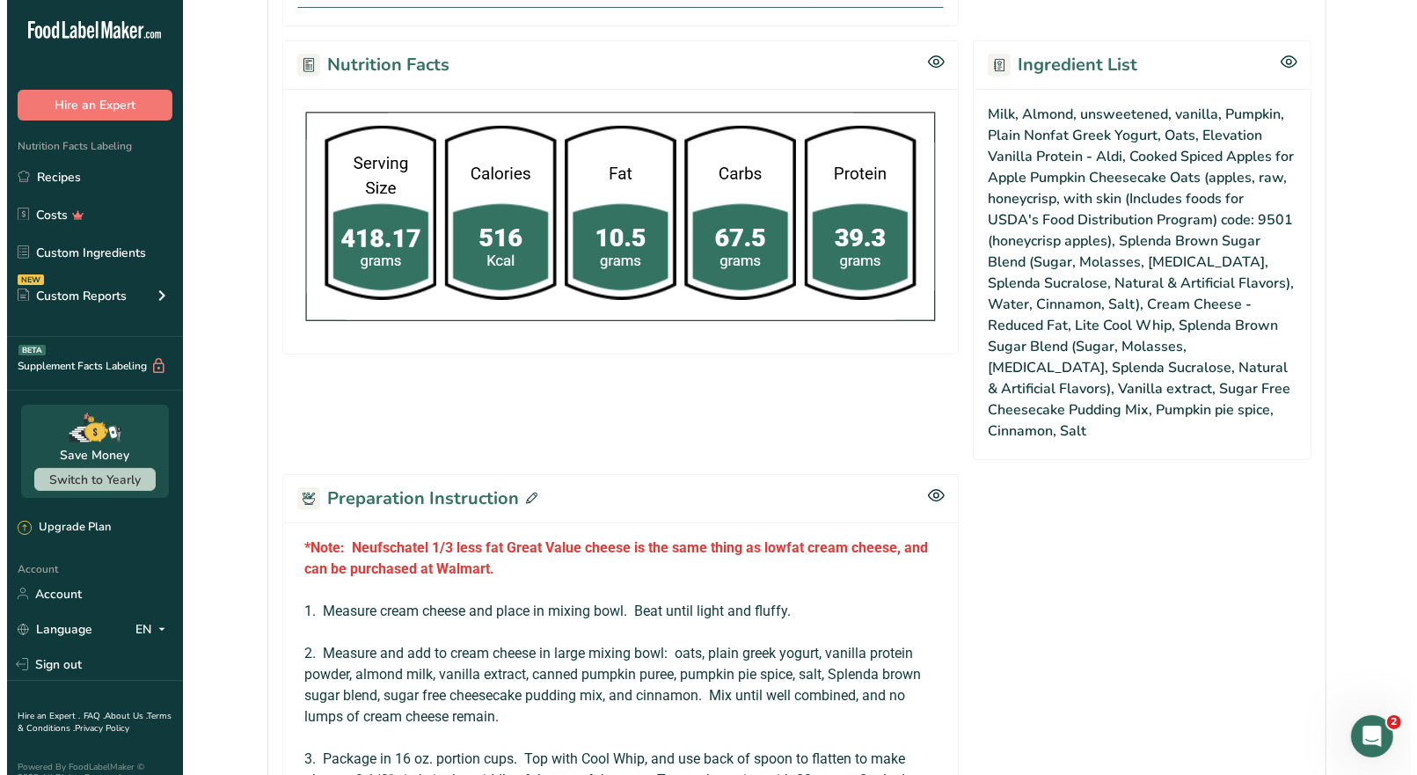
scroll to position [1056, 0]
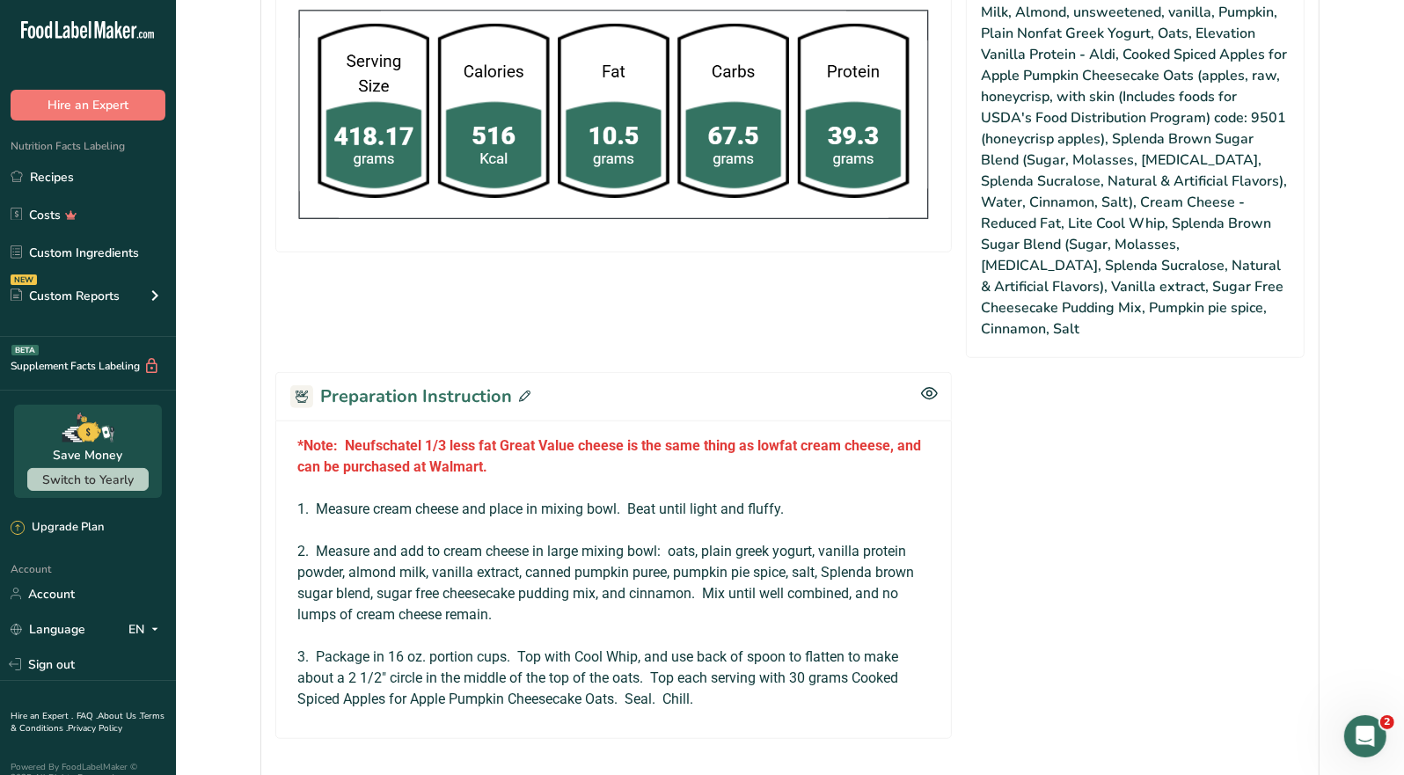
click at [524, 391] on icon at bounding box center [524, 396] width 11 height 11
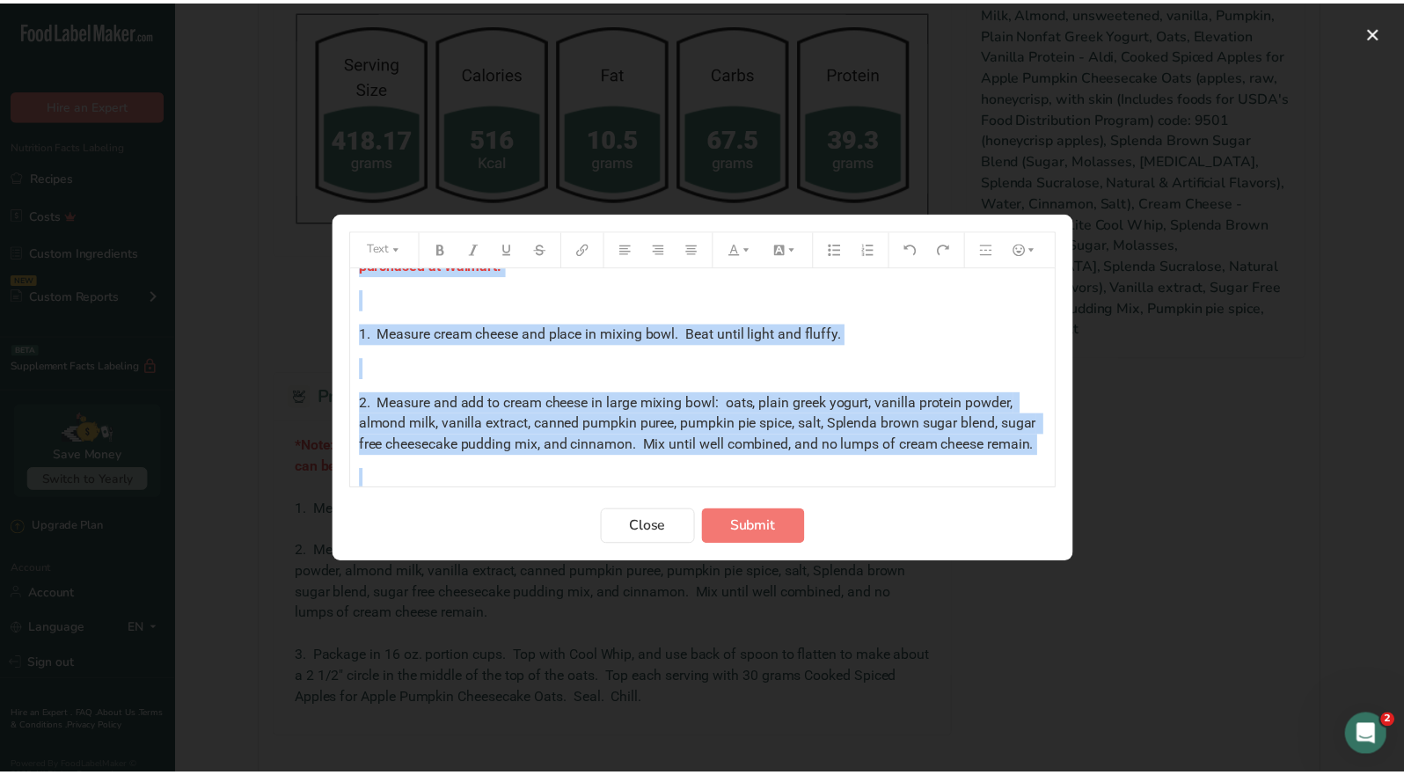
scroll to position [161, 0]
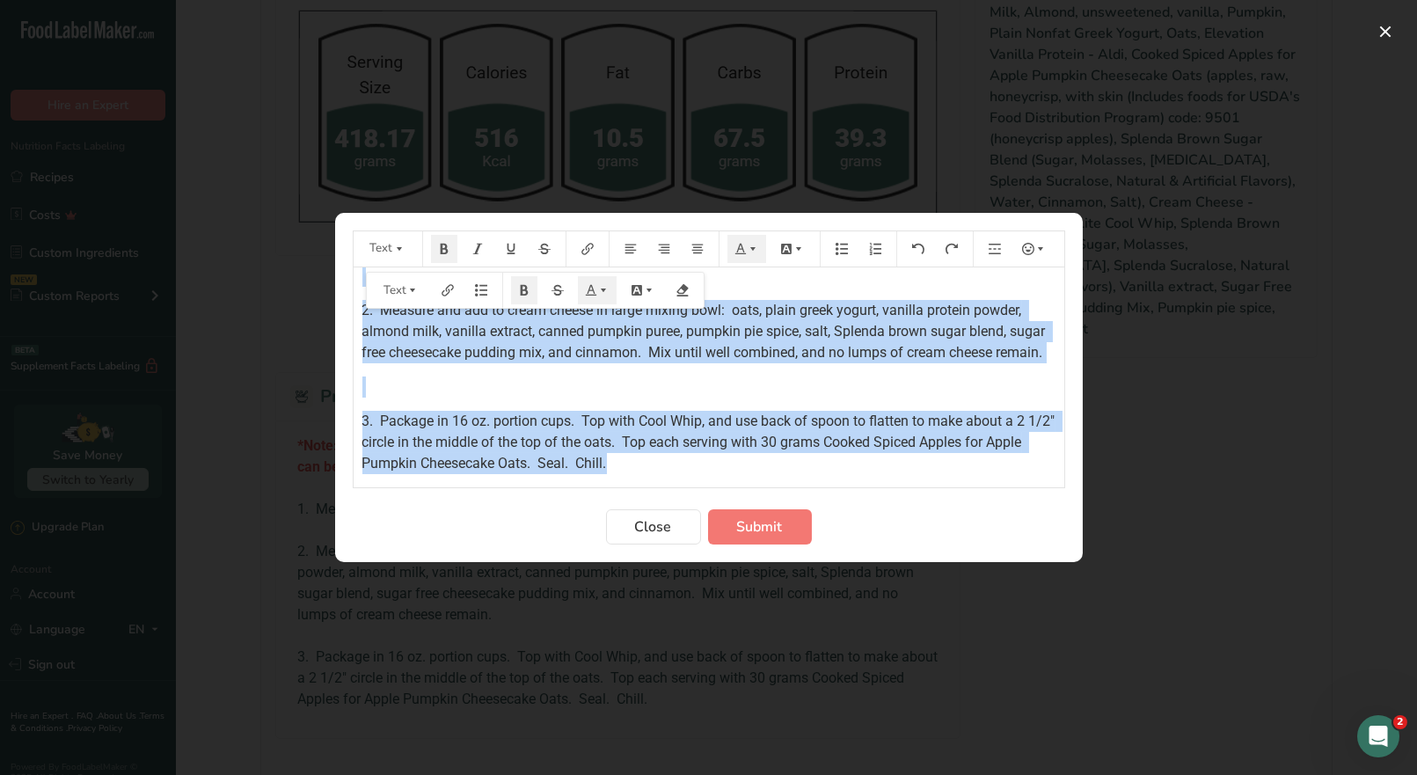
drag, startPoint x: 357, startPoint y: 285, endPoint x: 692, endPoint y: 468, distance: 381.9
click at [692, 468] on div "*Note: Neufschatel 1/3 less fat Great Value cheese is the same thing as lowfat …" at bounding box center [709, 301] width 711 height 347
copy div "*Note: Neufschatel 1/3 less fat Great Value cheese is the same thing as lowfat …"
drag, startPoint x: 658, startPoint y: 526, endPoint x: 669, endPoint y: 525, distance: 10.6
click at [660, 526] on span "Close" at bounding box center [653, 526] width 37 height 21
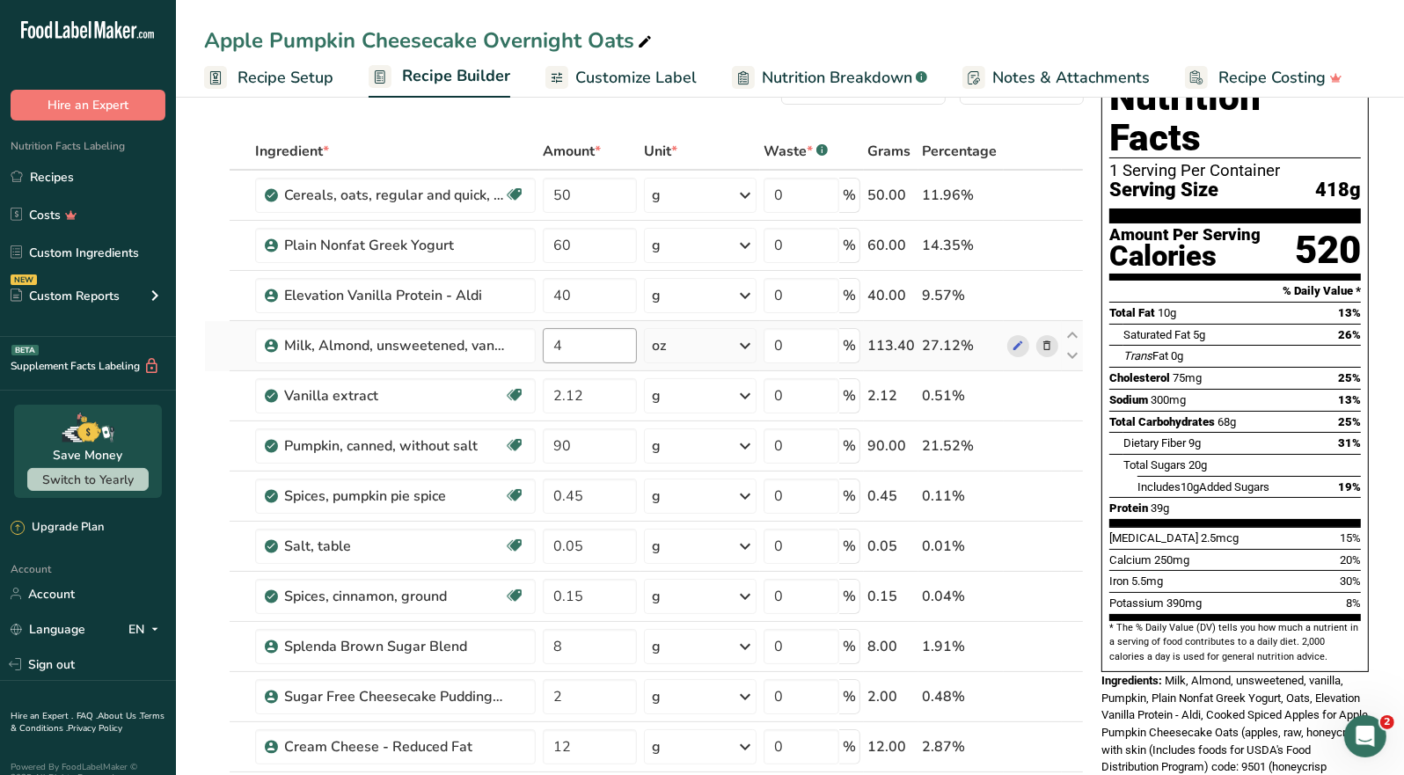
scroll to position [175, 0]
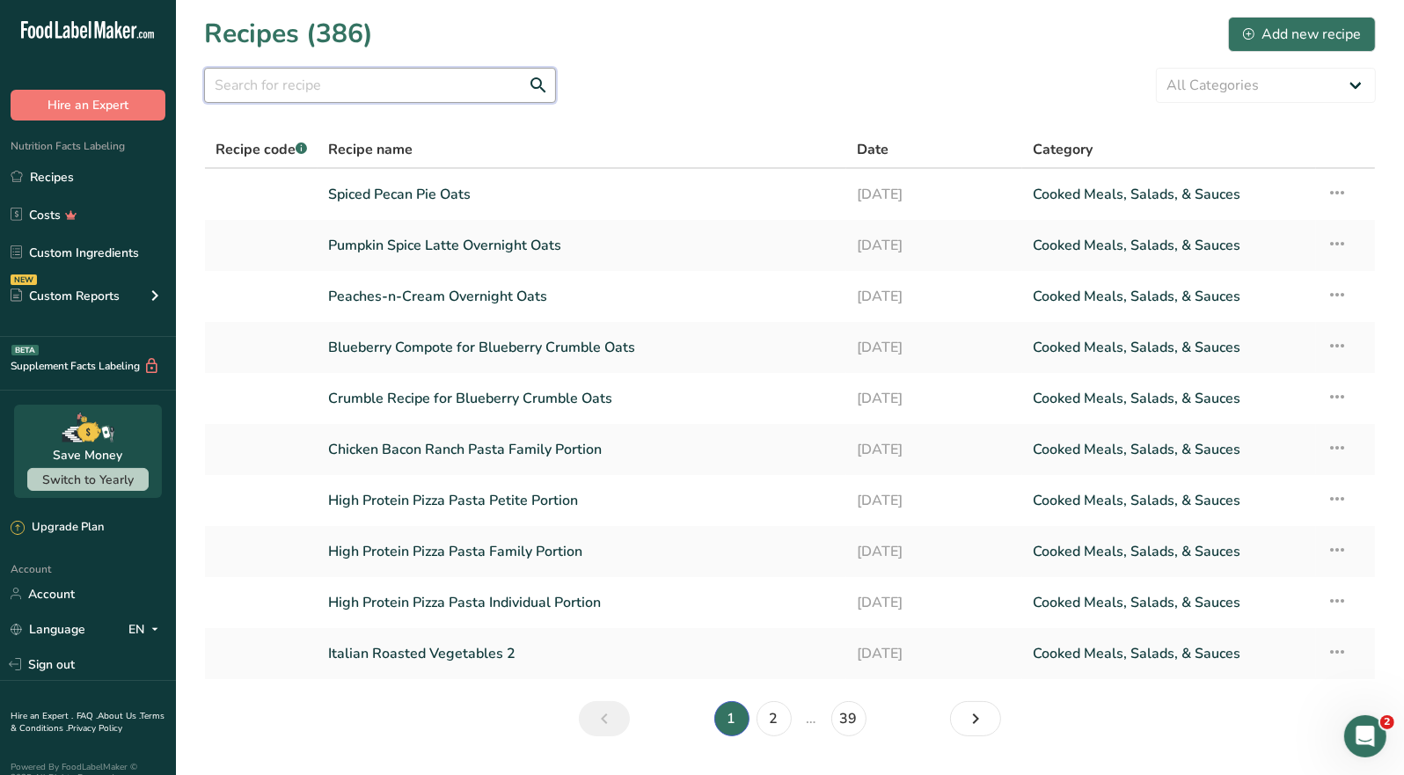
click at [329, 88] on input "text" at bounding box center [380, 85] width 352 height 35
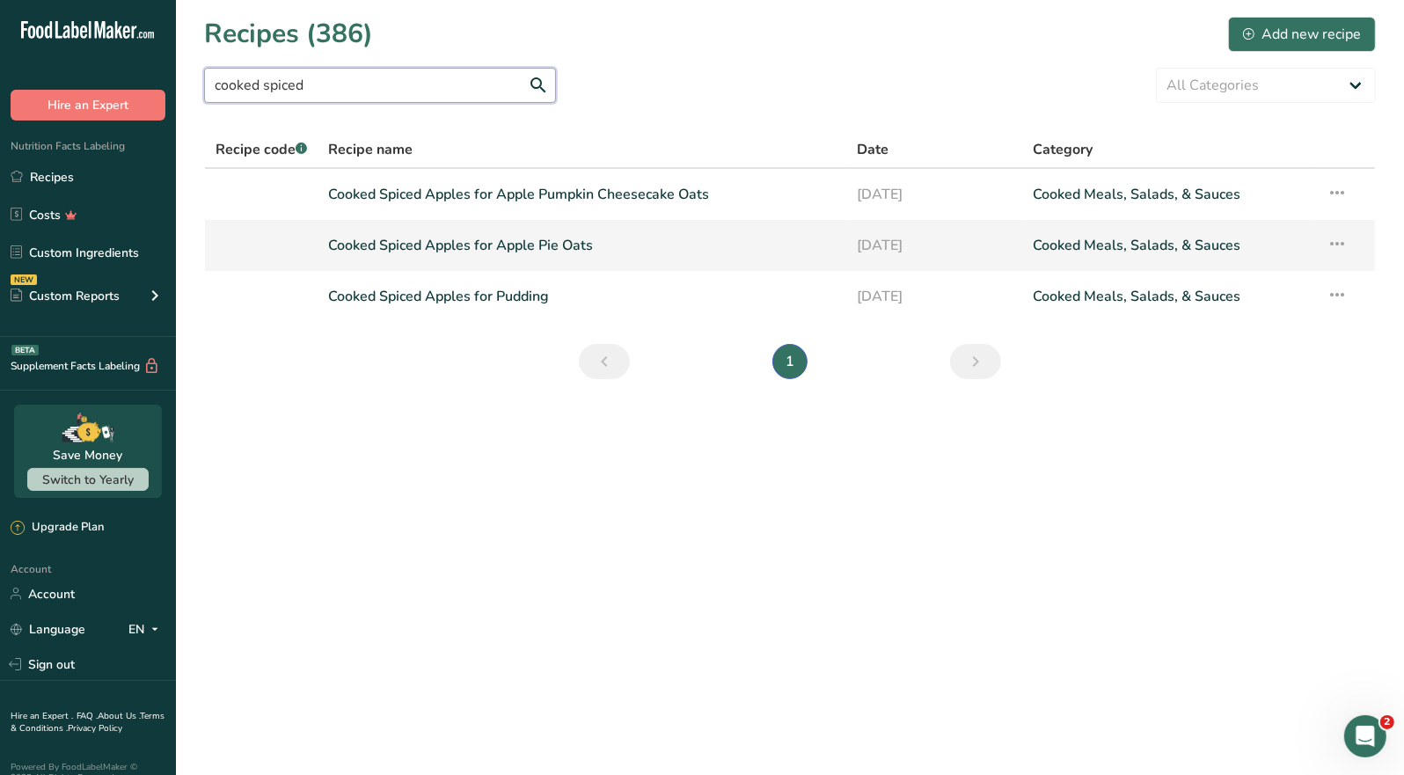
type input "cooked spiced"
click at [525, 253] on link "Cooked Spiced Apples for Apple Pie Oats" at bounding box center [582, 245] width 508 height 37
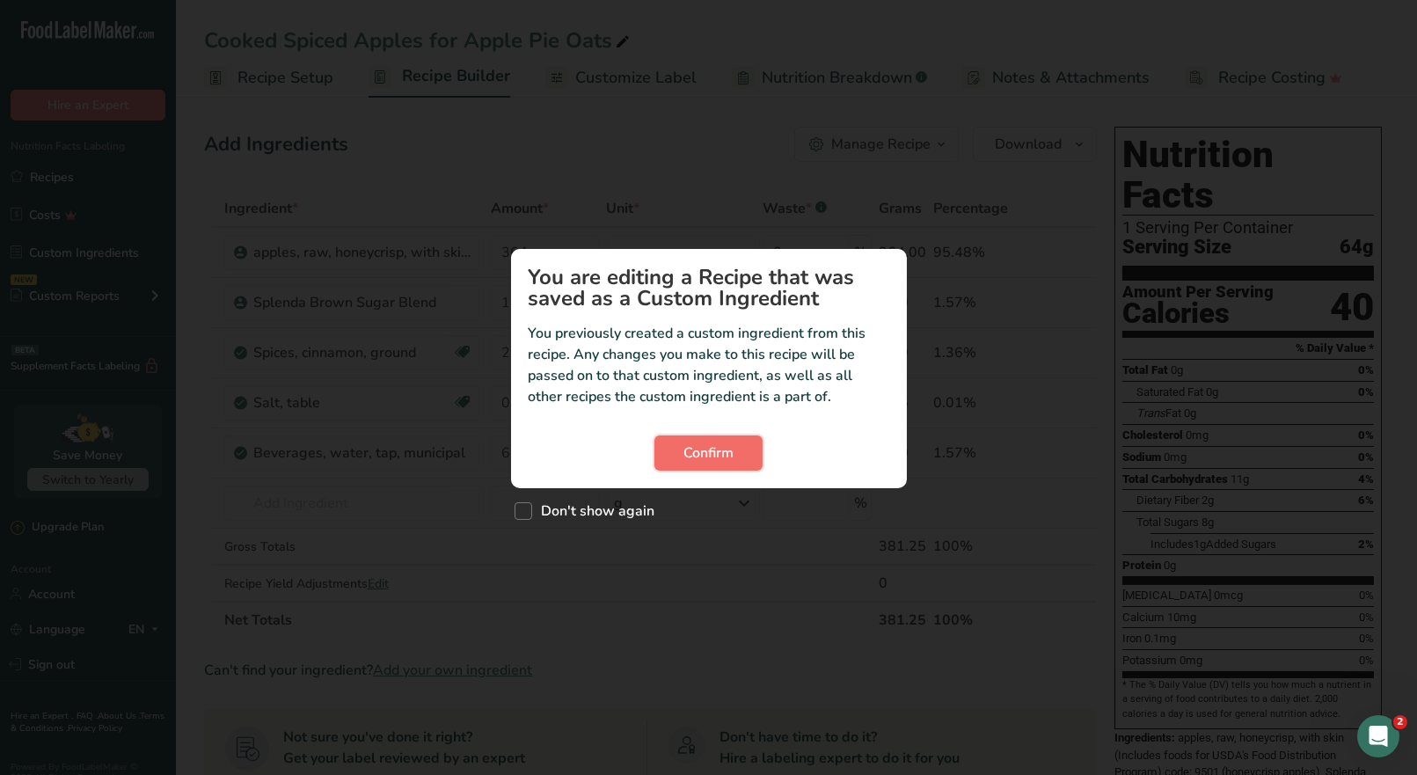
click at [732, 455] on span "Confirm" at bounding box center [709, 453] width 50 height 21
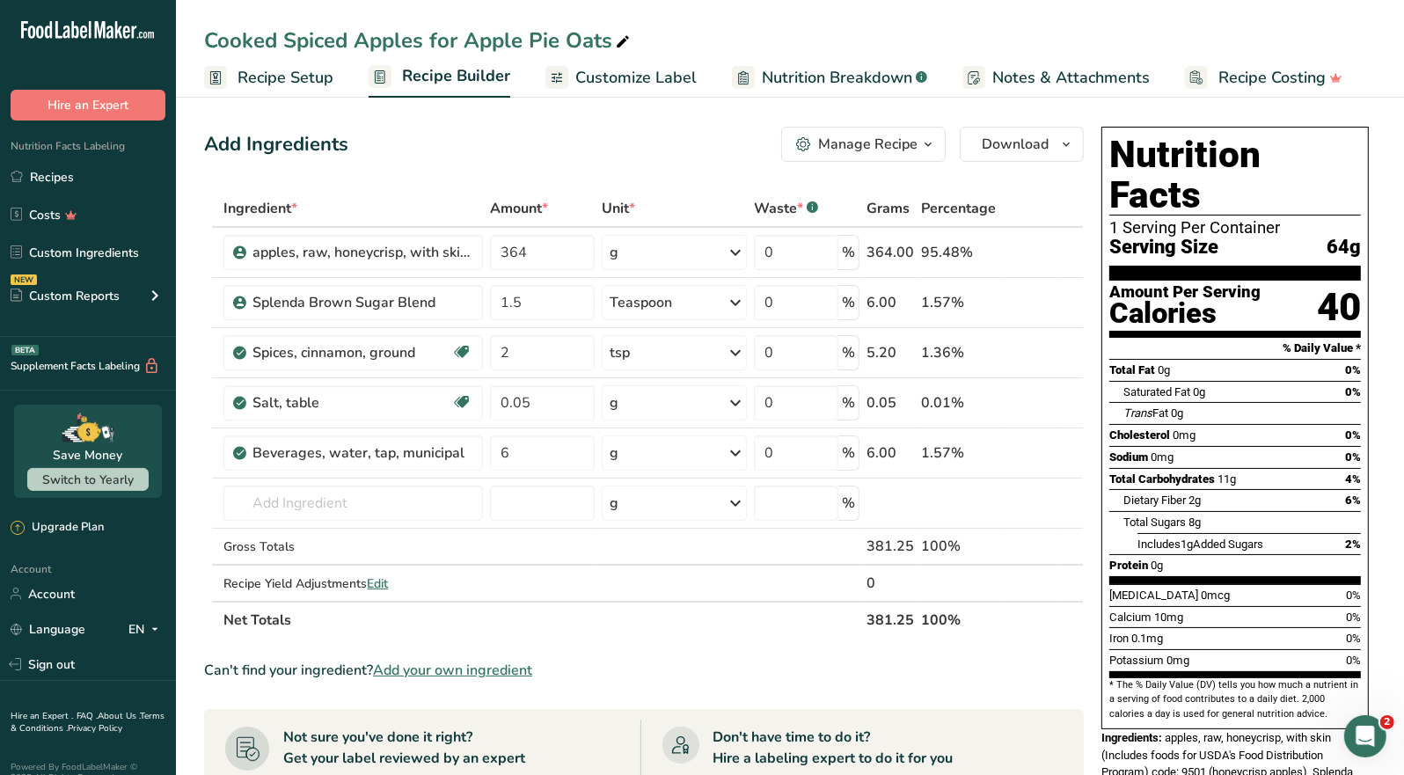
click at [934, 150] on icon "button" at bounding box center [928, 145] width 14 height 22
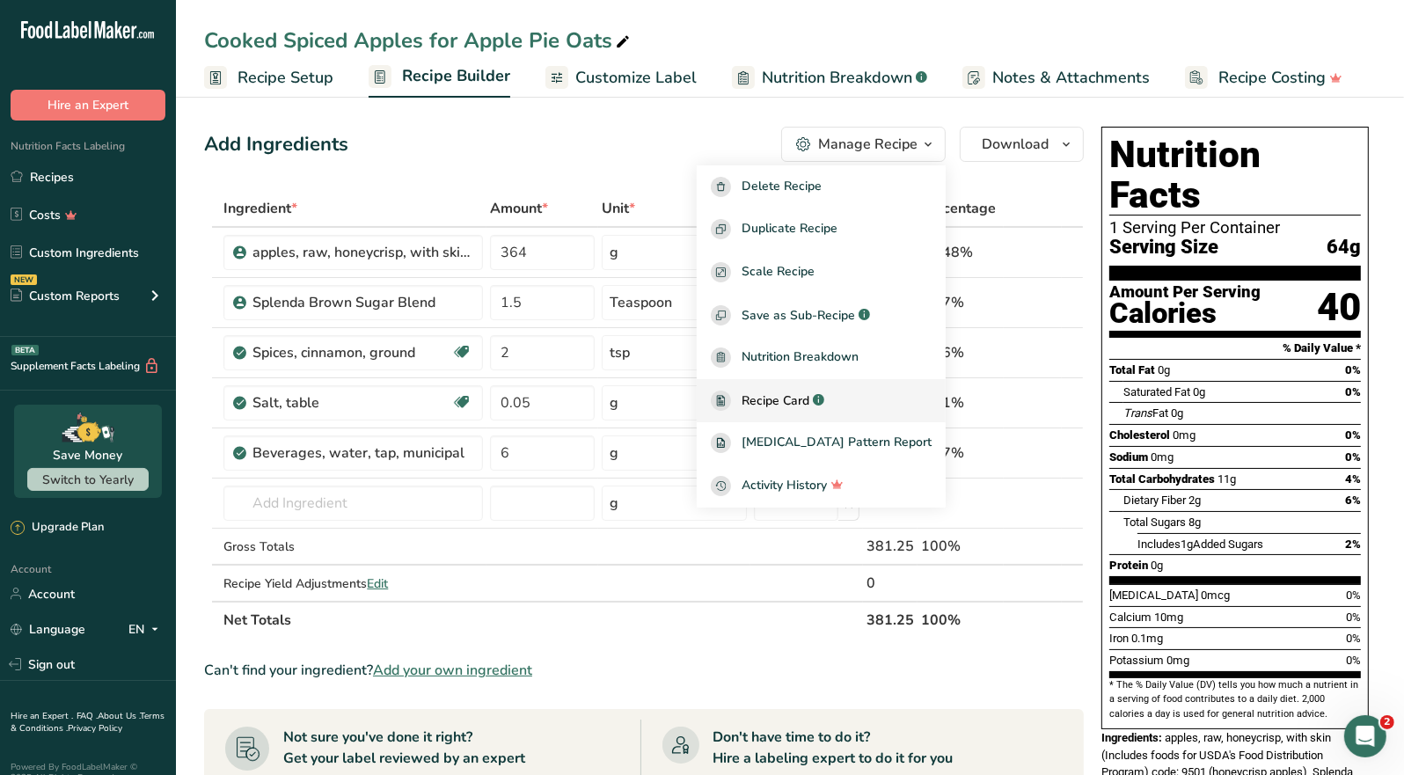
click at [809, 393] on span "Recipe Card" at bounding box center [776, 401] width 68 height 18
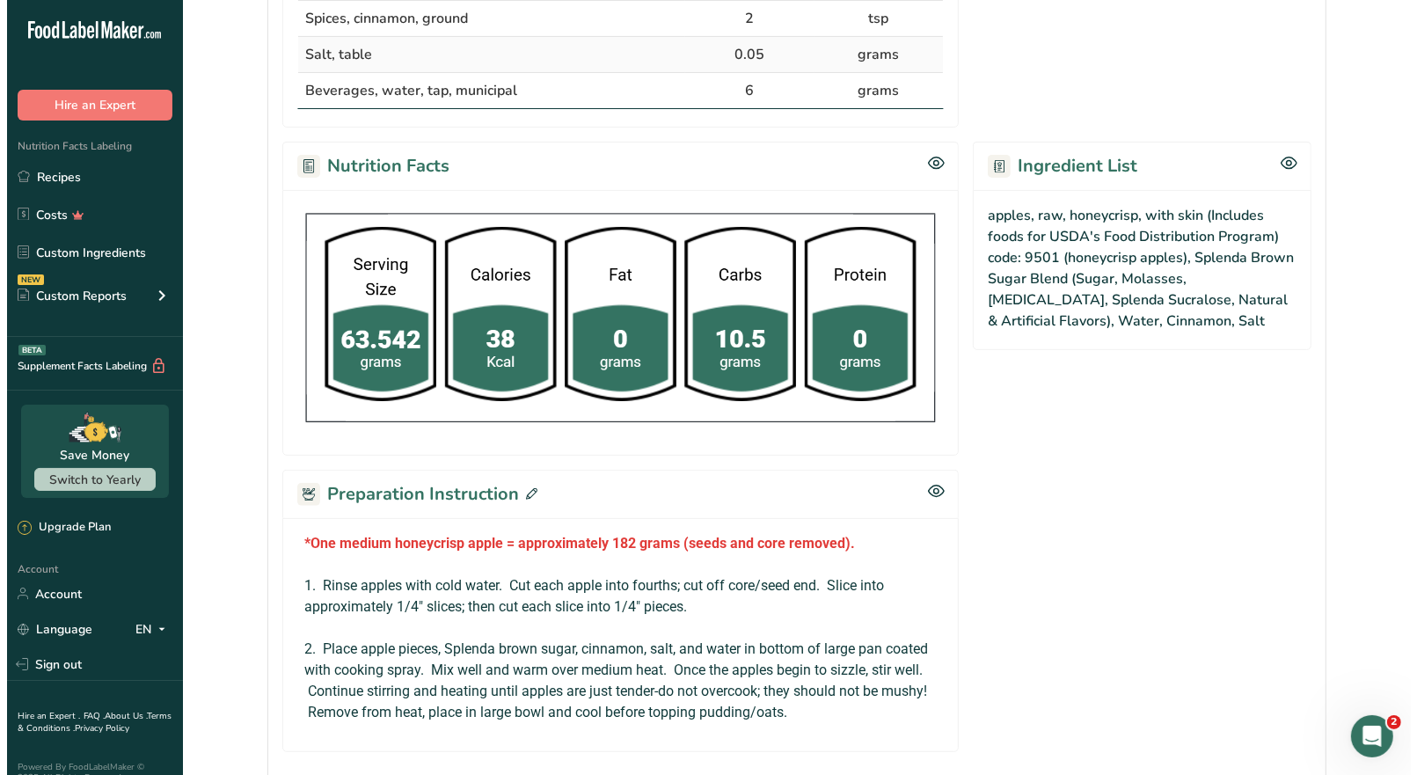
scroll to position [694, 0]
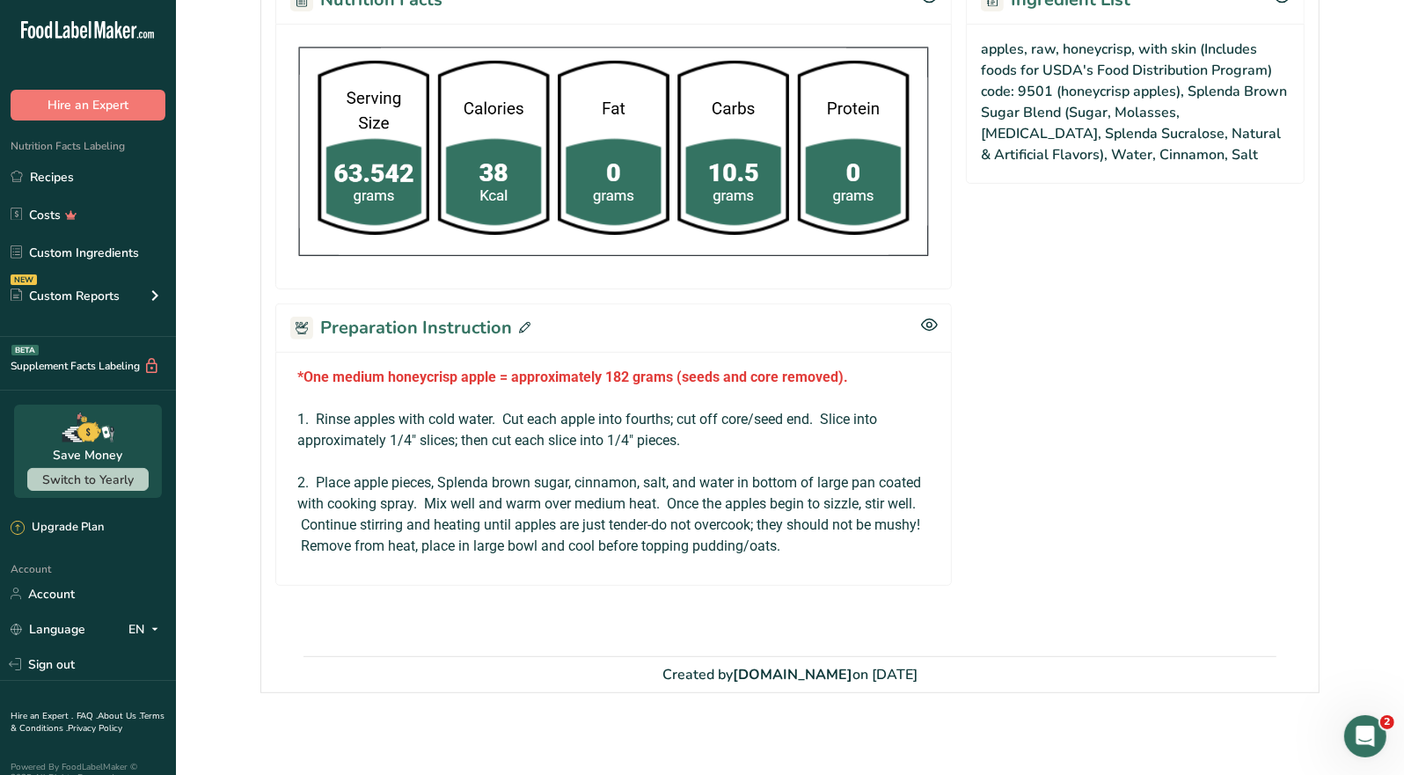
click at [524, 322] on icon at bounding box center [524, 327] width 11 height 11
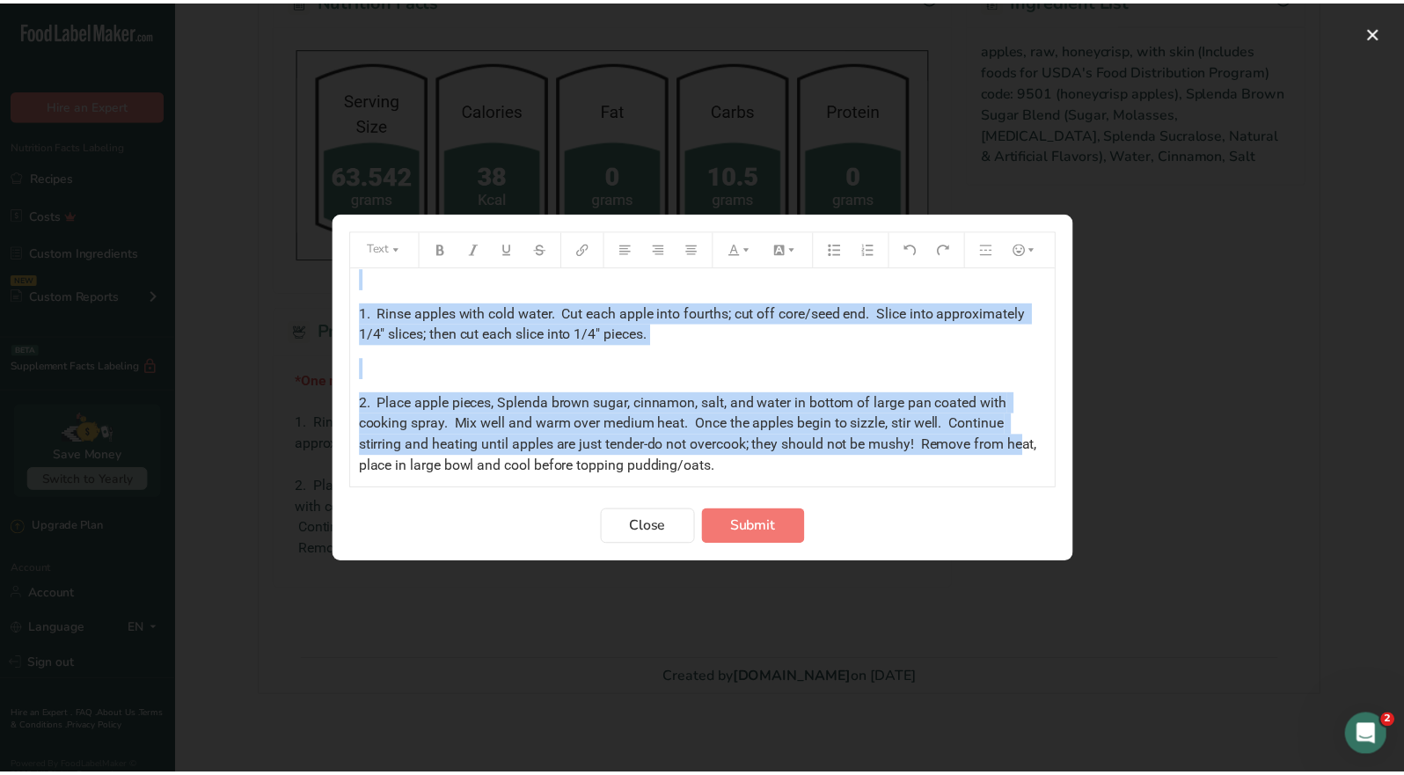
scroll to position [49, 0]
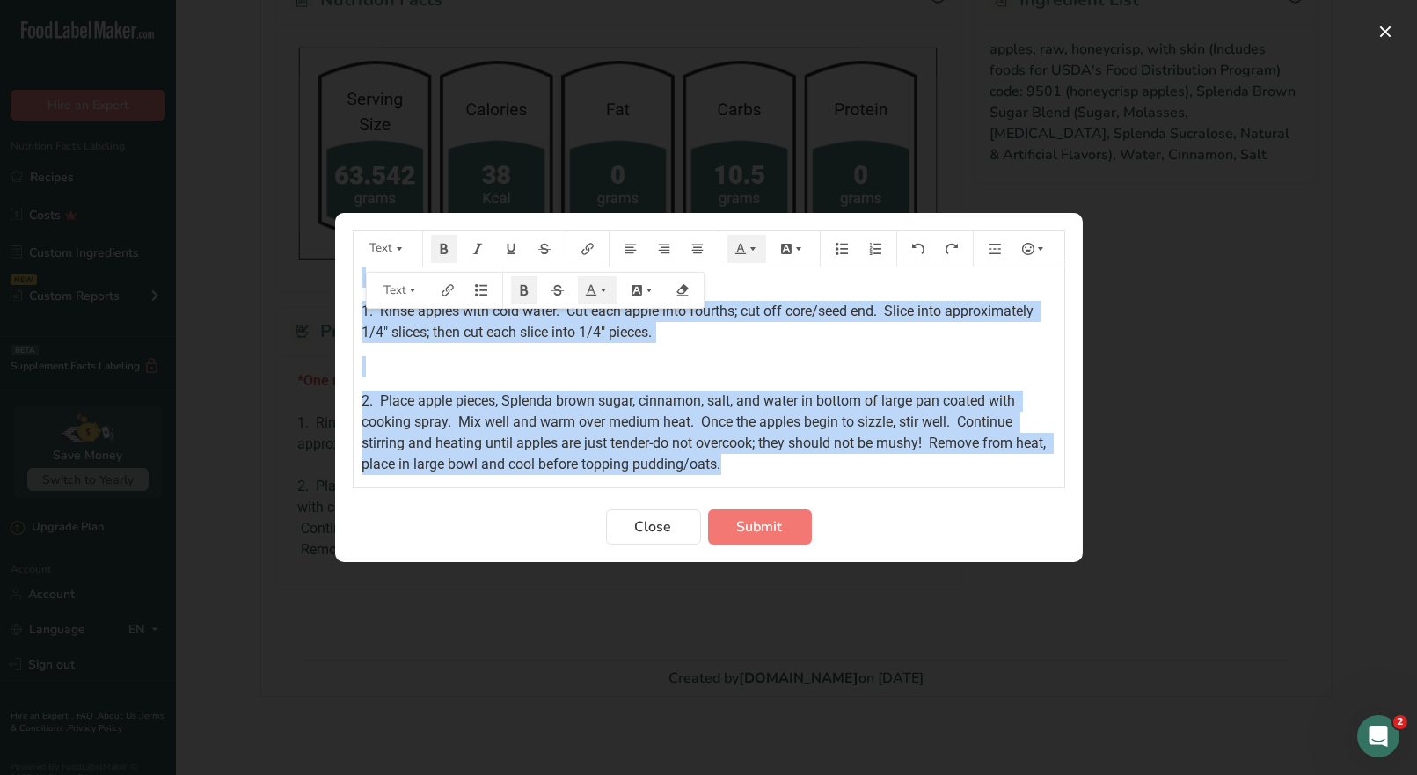
drag, startPoint x: 361, startPoint y: 285, endPoint x: 787, endPoint y: 466, distance: 463.6
click at [787, 466] on div "*One medium honeycrisp apple = approximately 182 grams (seeds and core removed)…" at bounding box center [709, 346] width 711 height 257
copy div "*One medium honeycrisp apple = approximately 182 grams (seeds and core removed)…"
drag, startPoint x: 663, startPoint y: 525, endPoint x: 610, endPoint y: 165, distance: 364.7
click at [664, 521] on span "Close" at bounding box center [653, 526] width 37 height 21
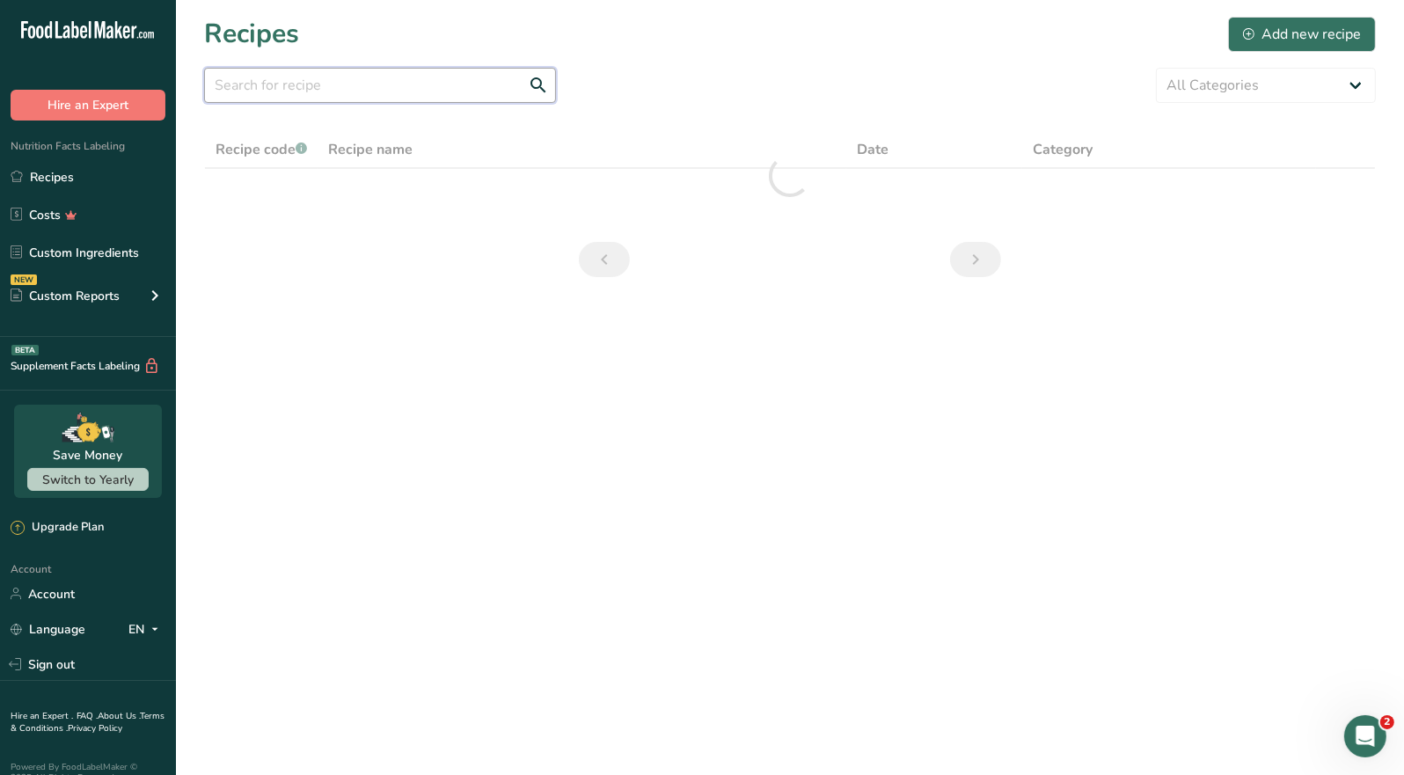
click at [247, 92] on input "text" at bounding box center [380, 85] width 352 height 35
type input "oats"
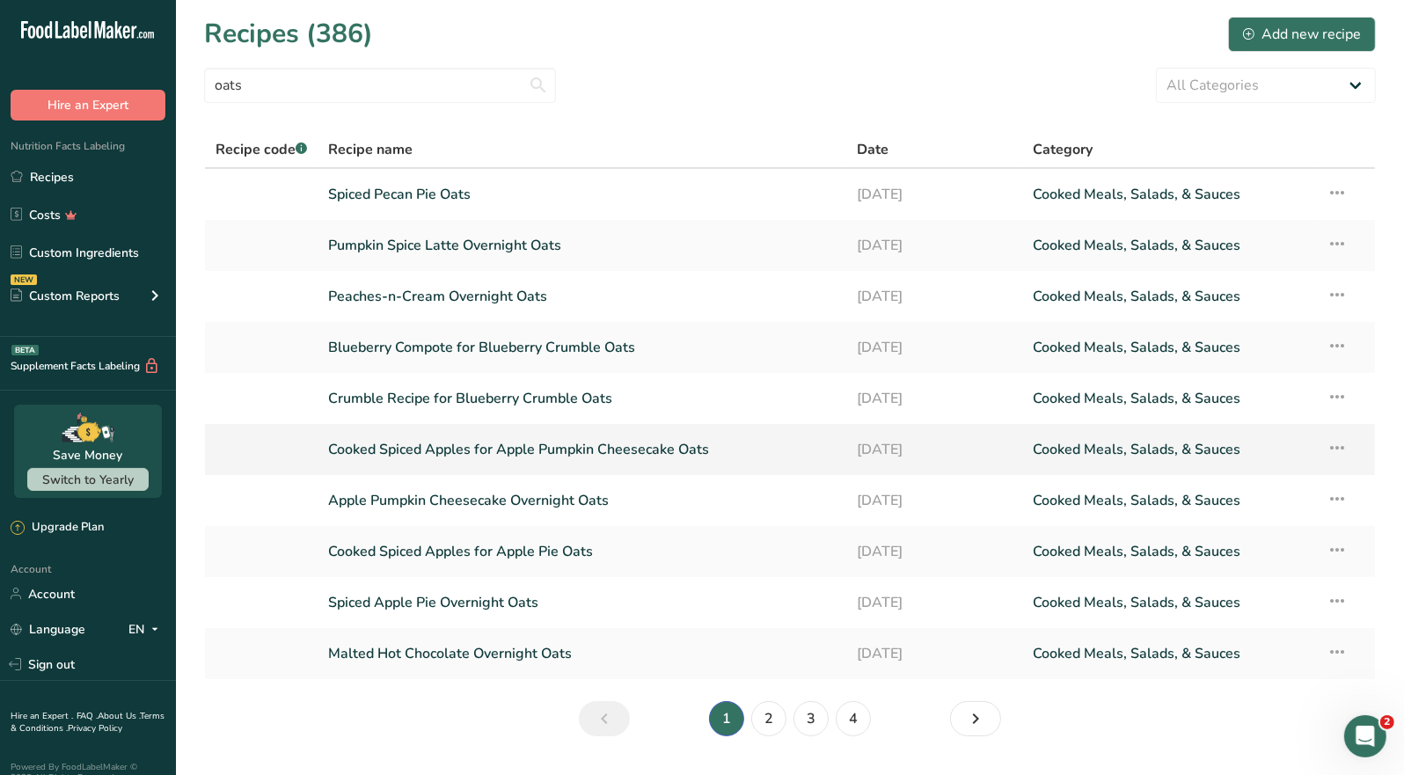
click at [585, 451] on link "Cooked Spiced Apples for Apple Pumpkin Cheesecake Oats" at bounding box center [582, 449] width 508 height 37
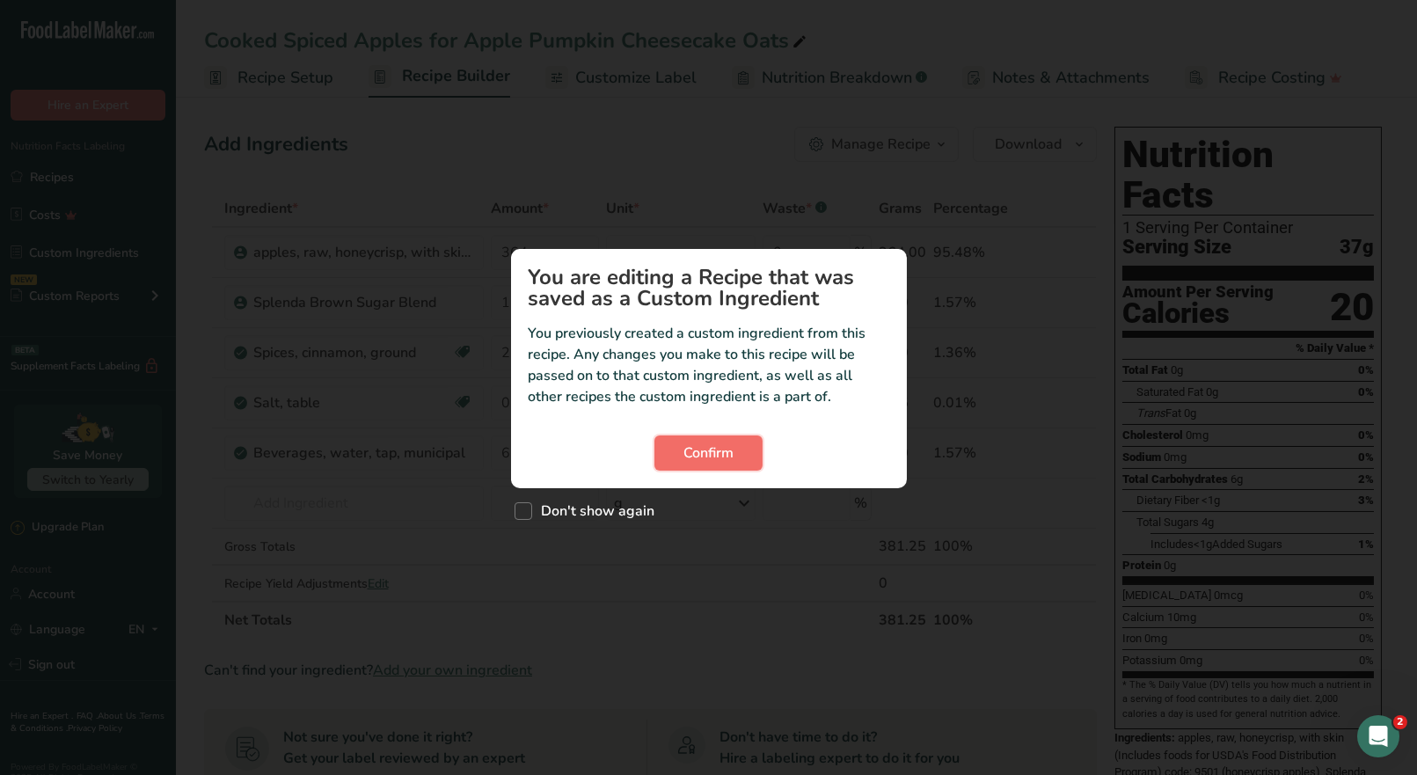
click at [717, 451] on span "Confirm" at bounding box center [709, 453] width 50 height 21
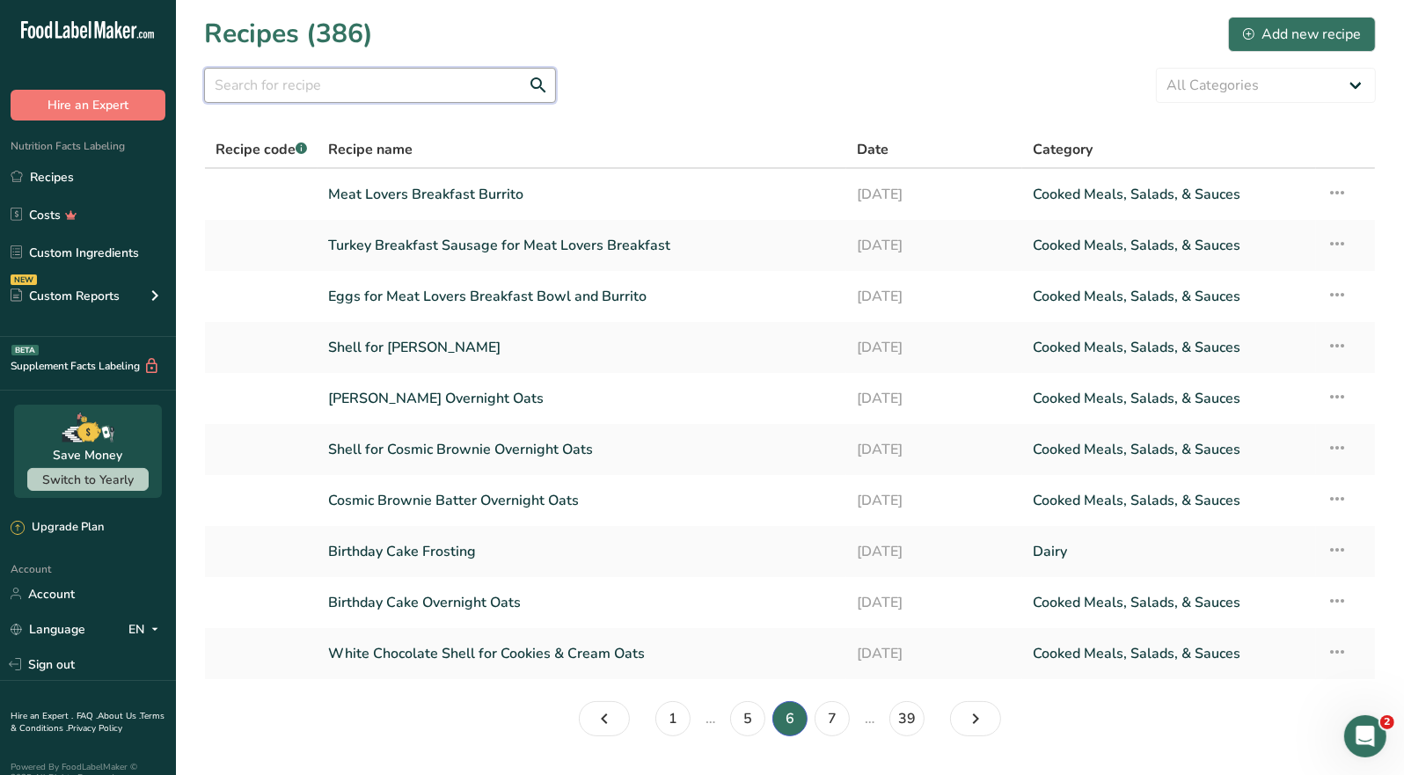
click at [323, 92] on input "text" at bounding box center [380, 85] width 352 height 35
type input "oats"
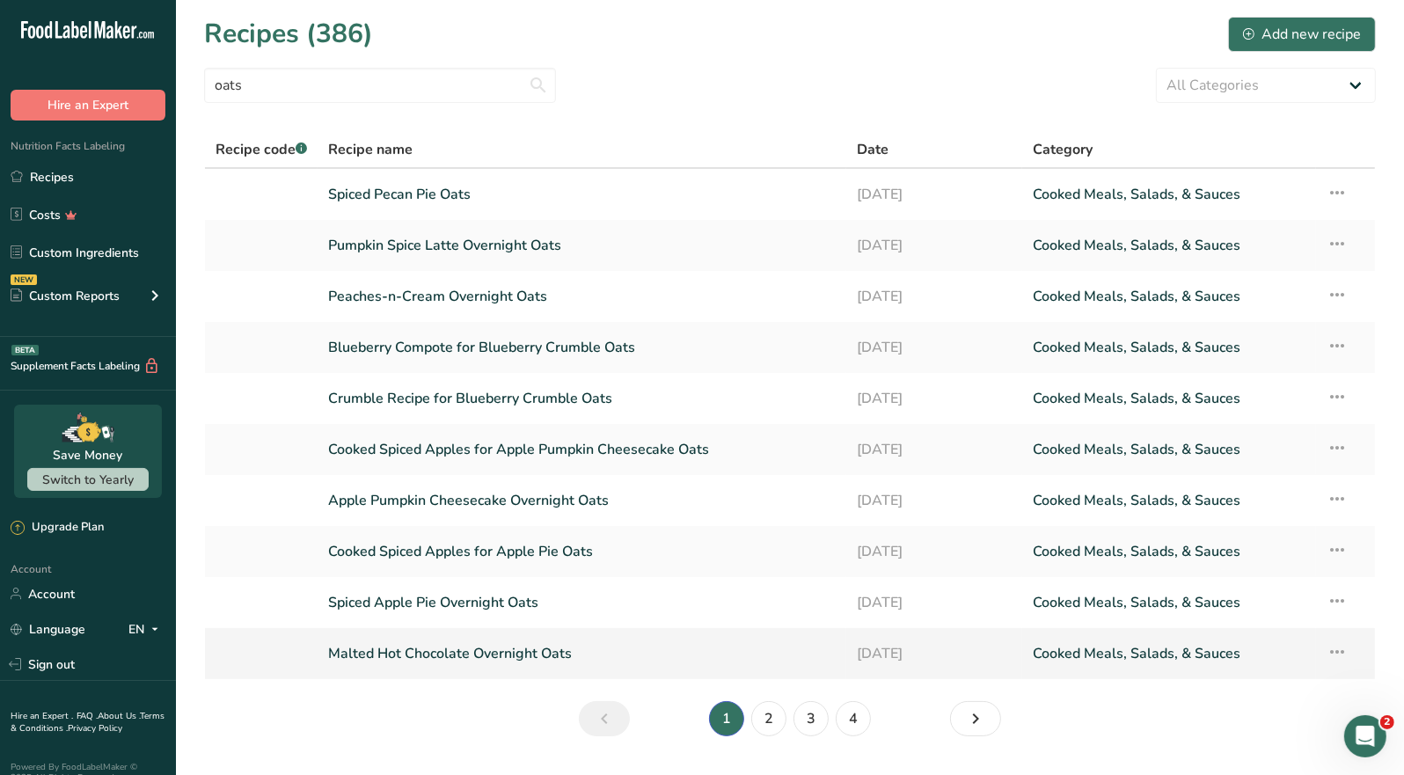
click at [553, 656] on link "Malted Hot Chocolate Overnight Oats" at bounding box center [582, 653] width 508 height 37
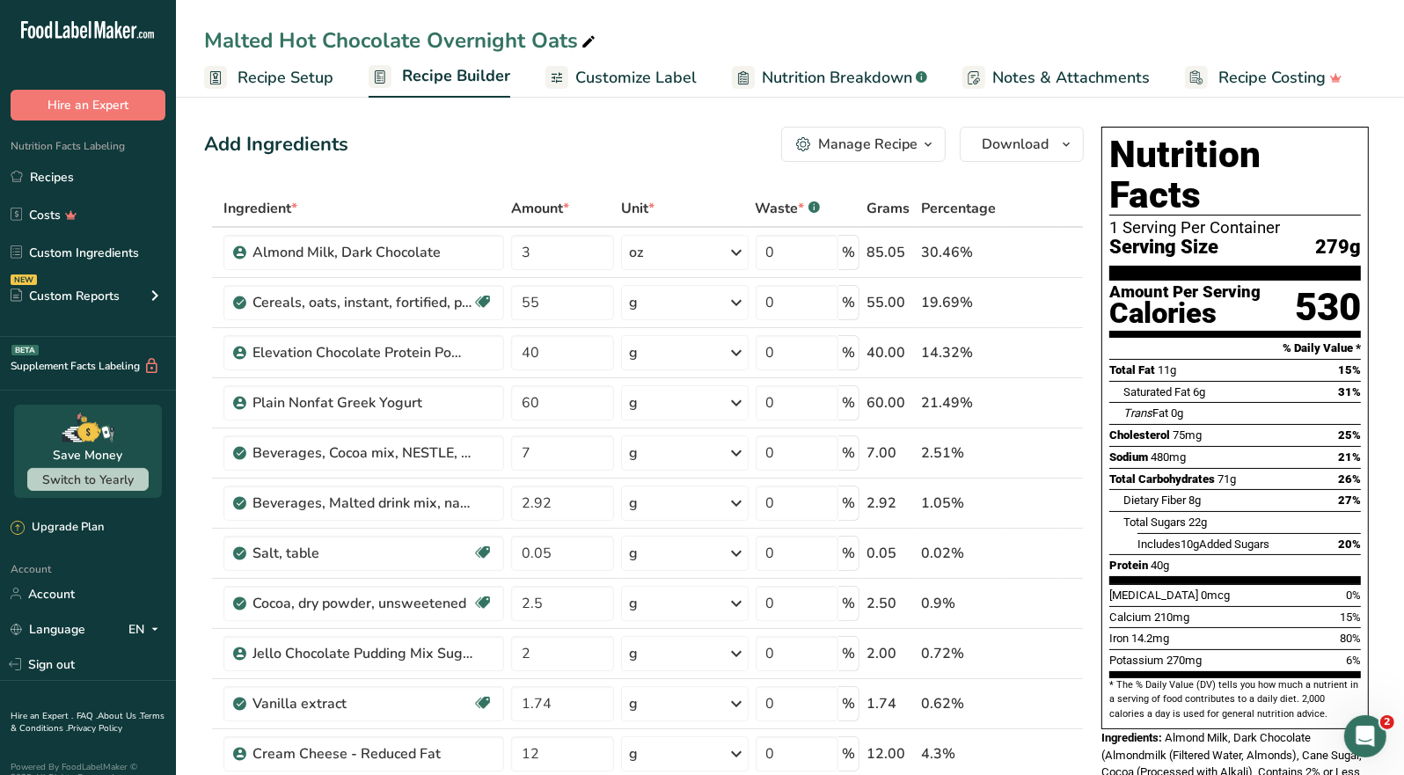
click at [919, 150] on span "button" at bounding box center [928, 144] width 21 height 21
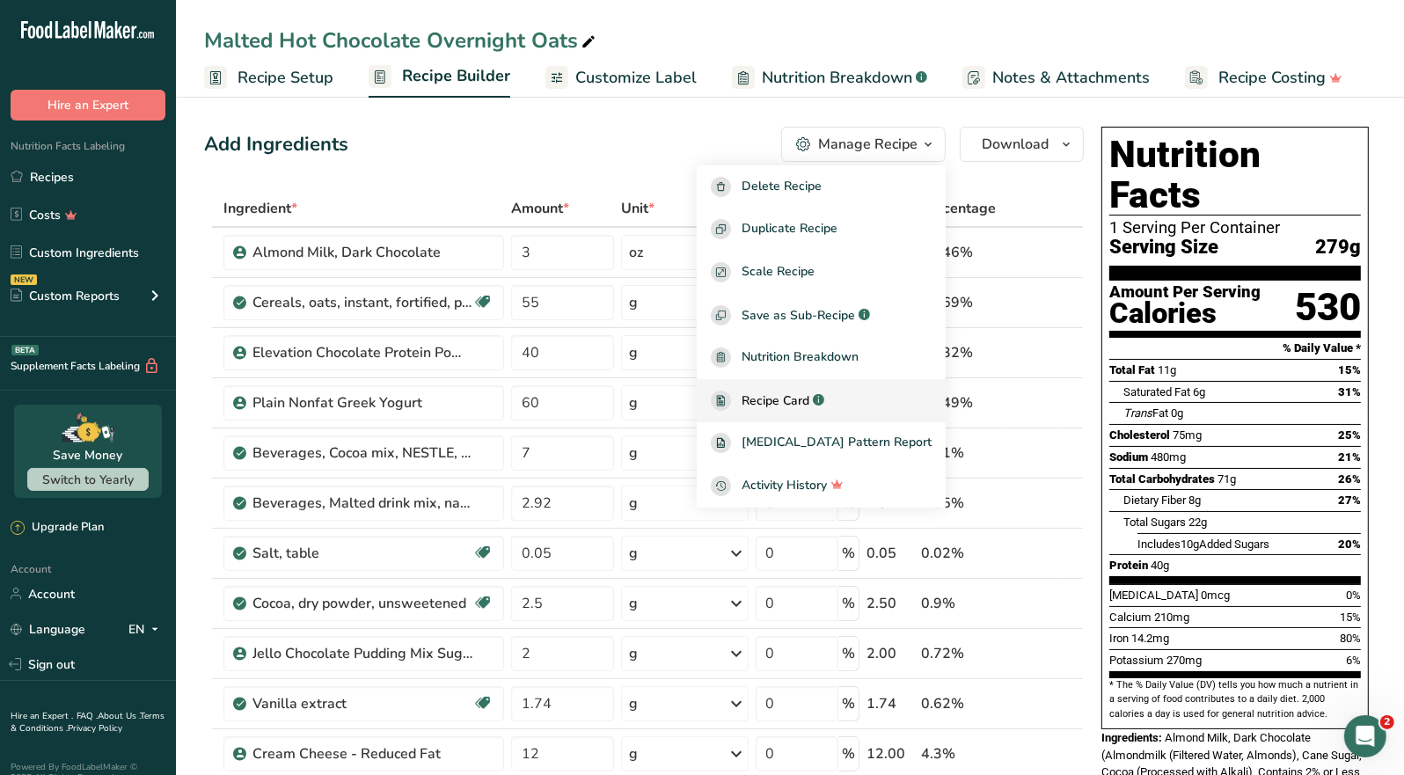
click at [809, 403] on span "Recipe Card" at bounding box center [776, 401] width 68 height 18
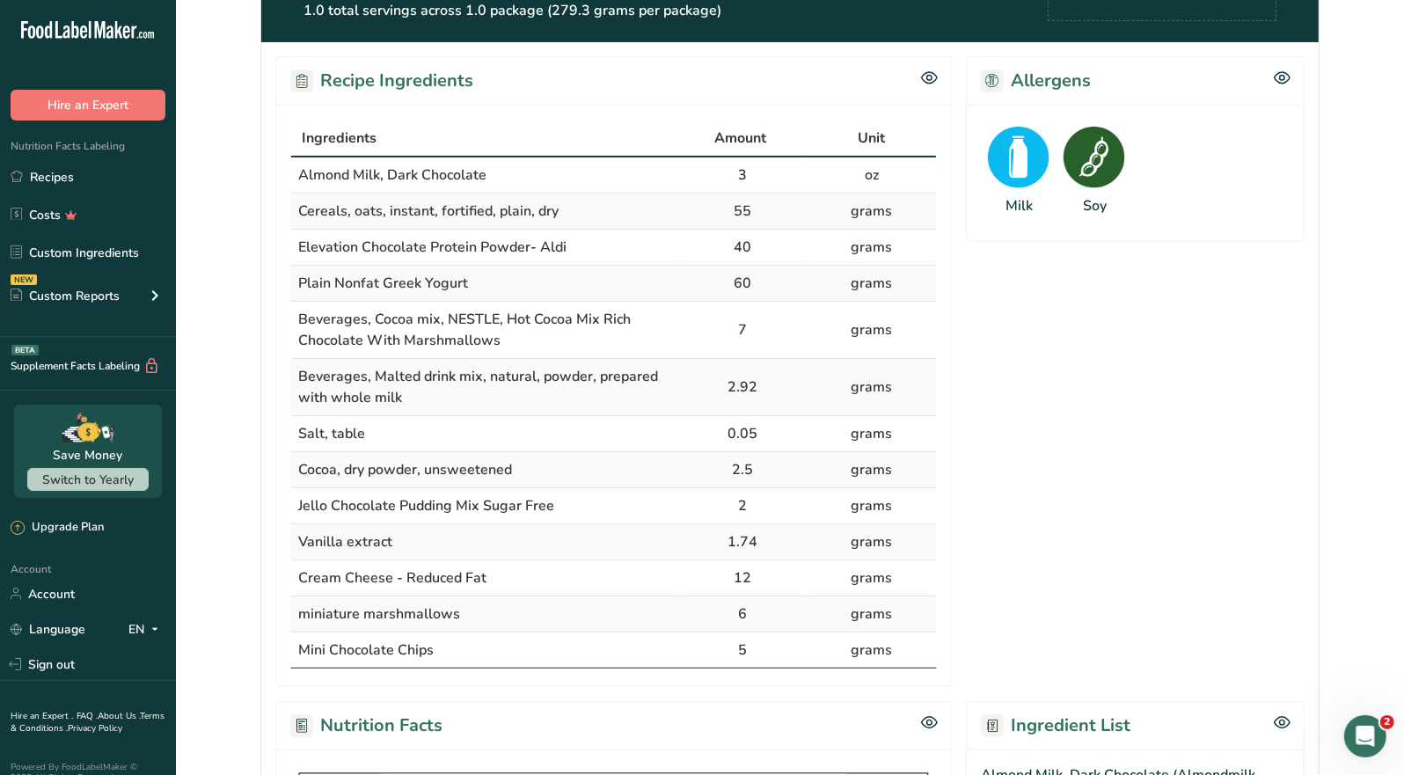
scroll to position [351, 0]
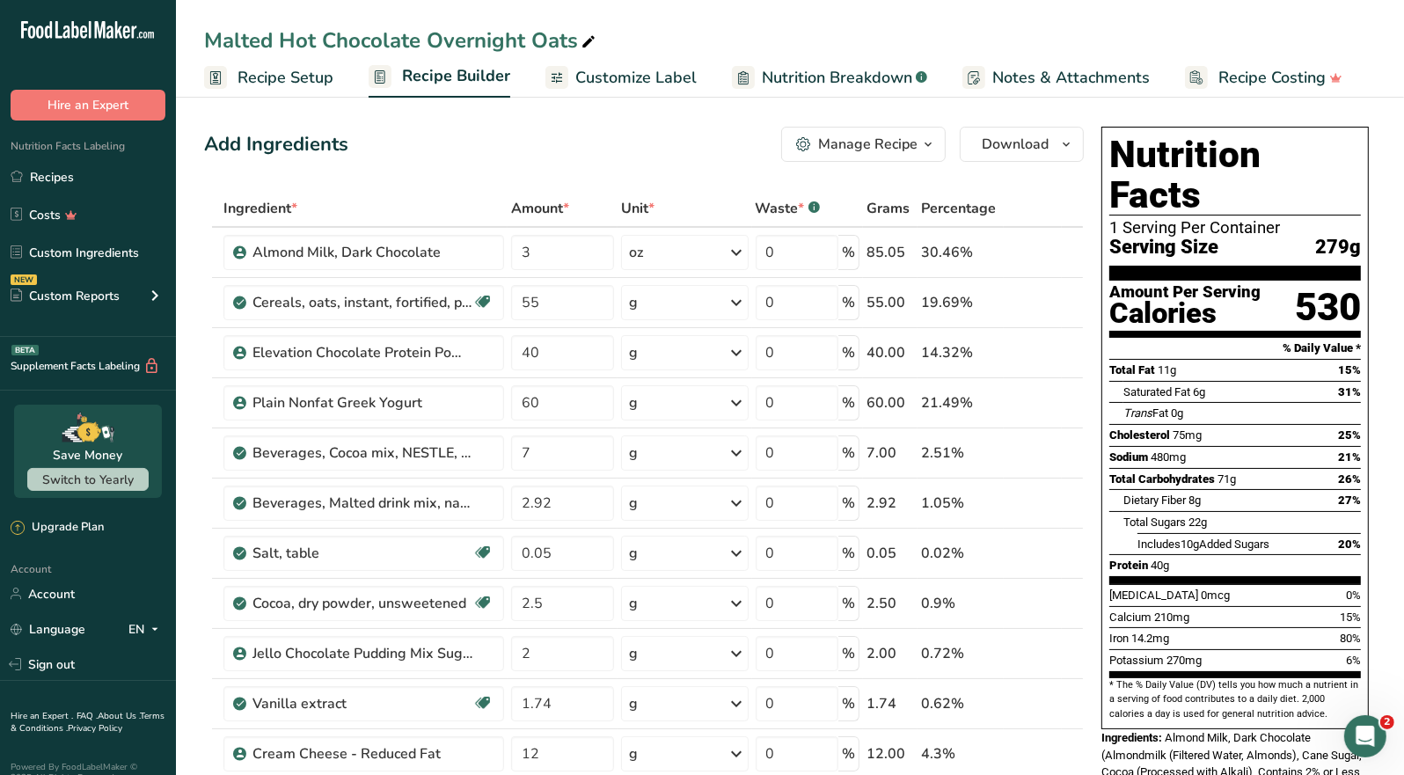
click at [911, 140] on div "Manage Recipe" at bounding box center [867, 144] width 99 height 21
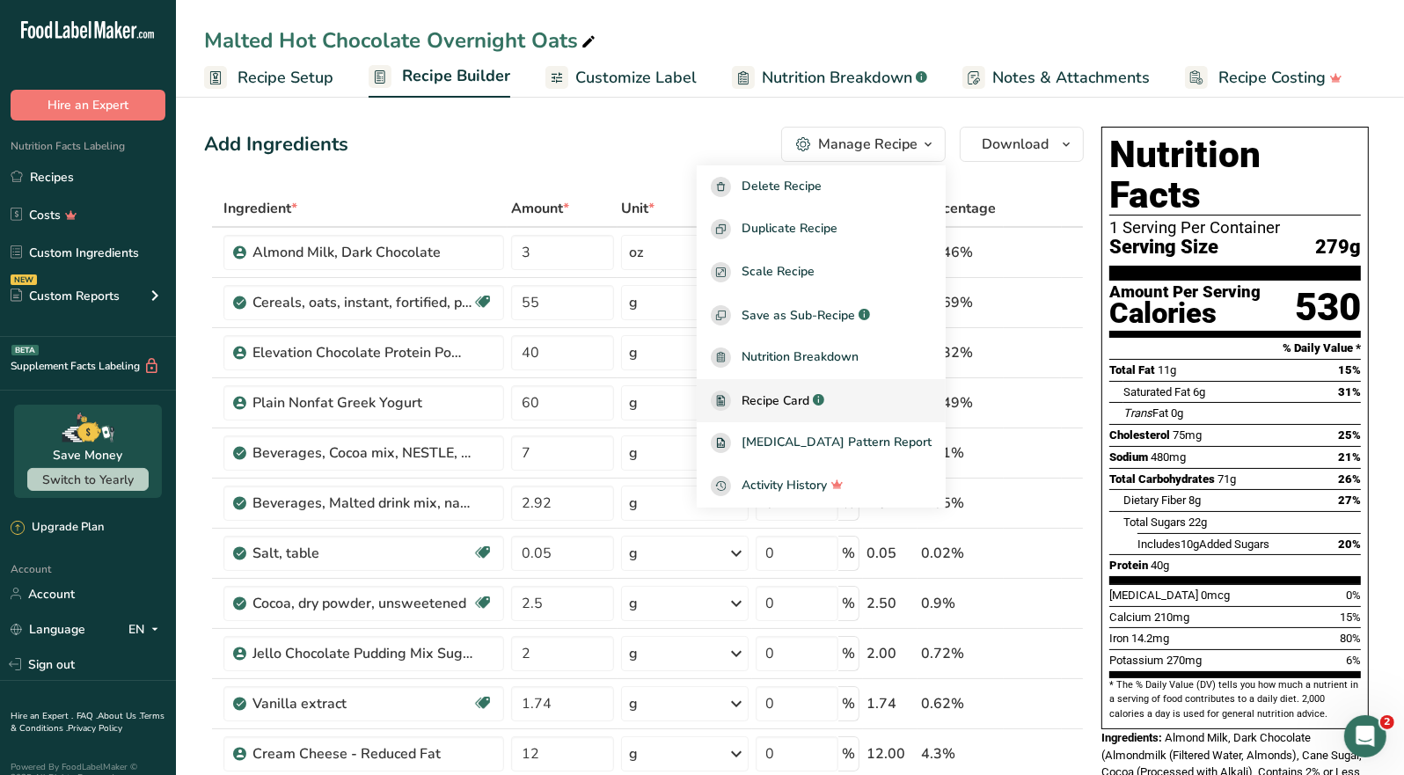
click at [809, 393] on span "Recipe Card" at bounding box center [776, 401] width 68 height 18
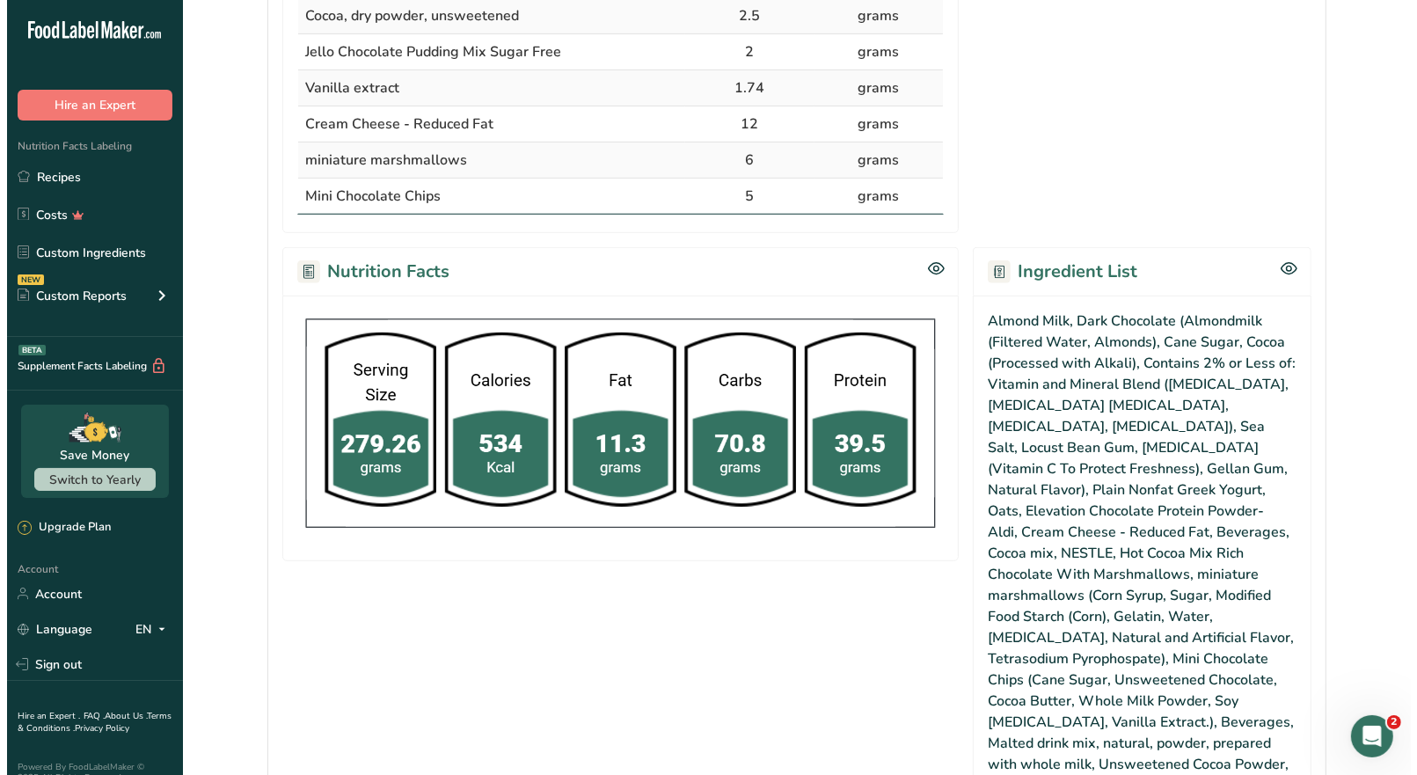
scroll to position [967, 0]
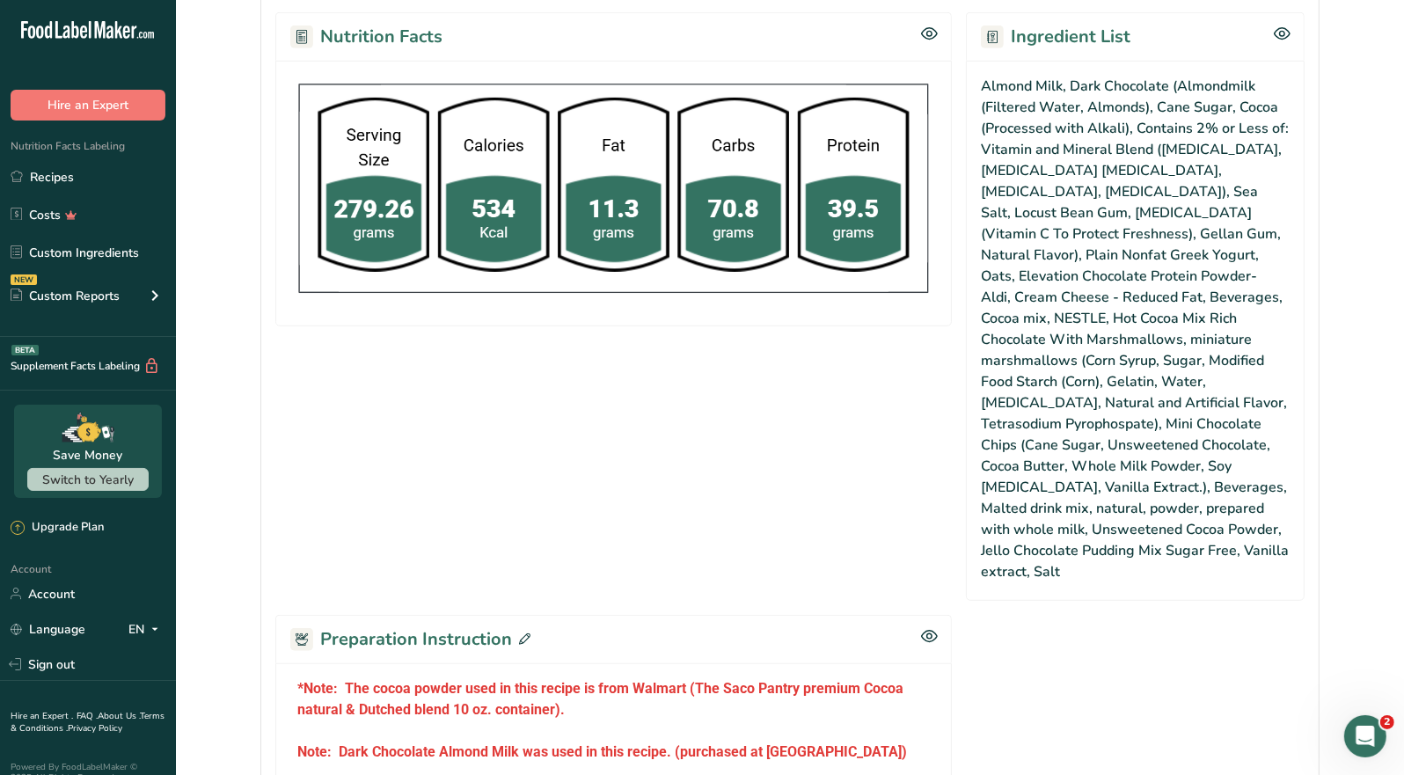
click at [524, 634] on icon at bounding box center [524, 639] width 11 height 11
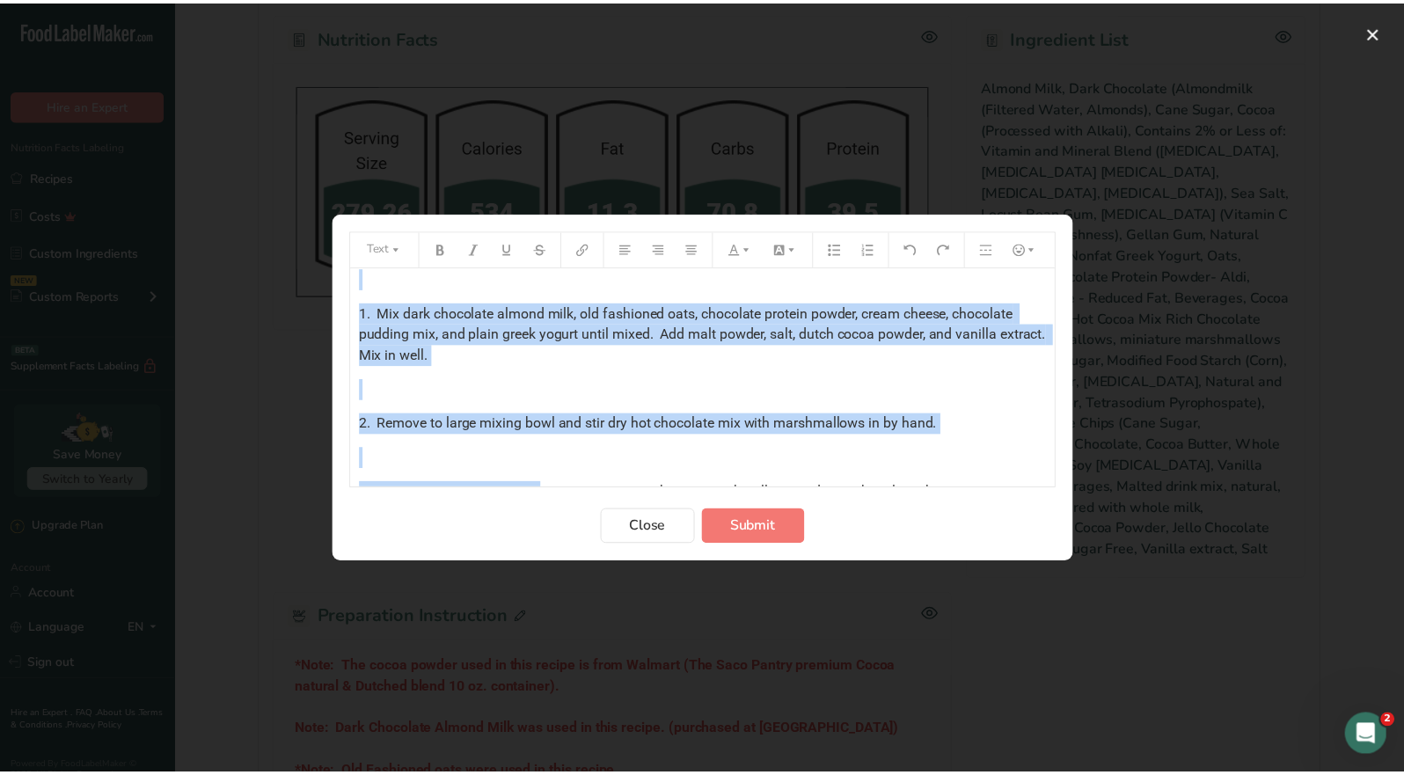
scroll to position [325, 0]
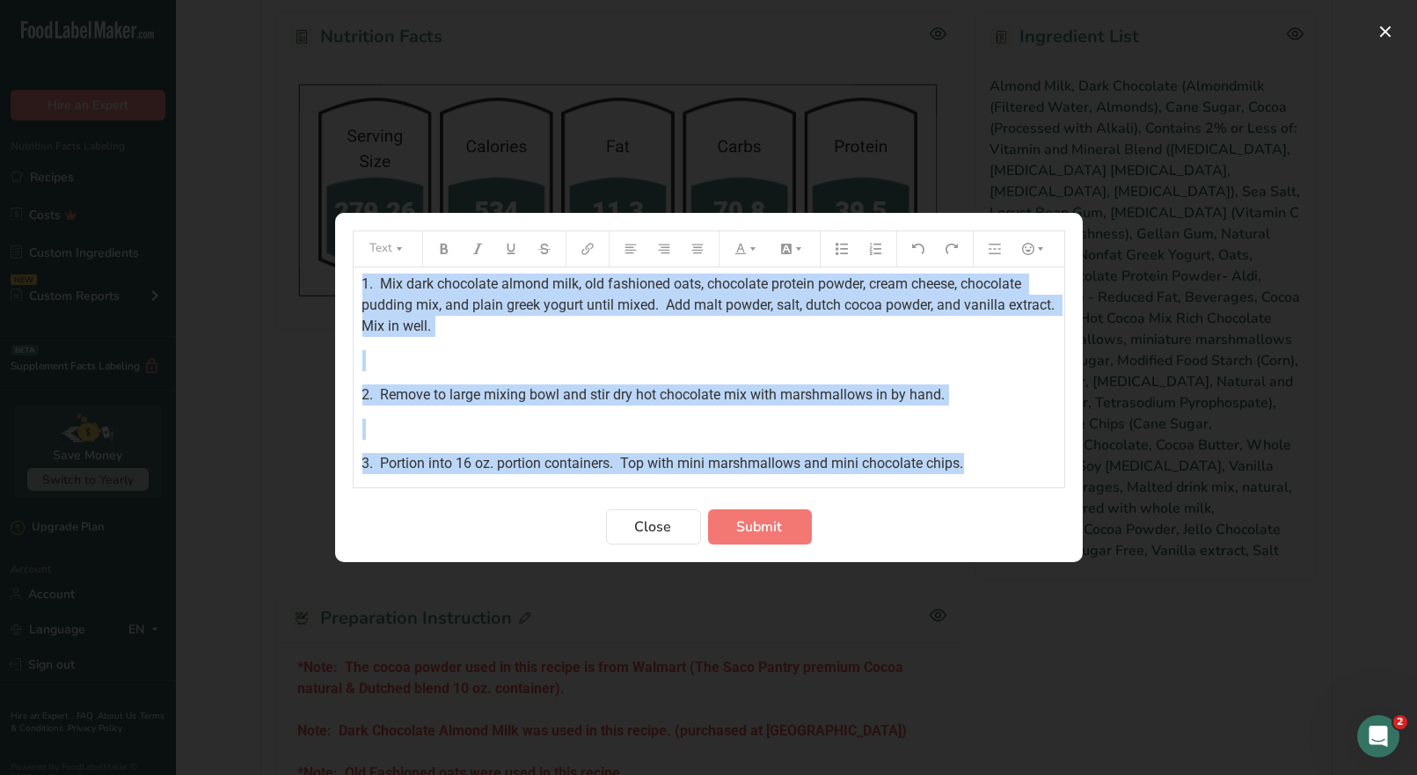
drag, startPoint x: 361, startPoint y: 289, endPoint x: 1042, endPoint y: 466, distance: 703.6
click at [1042, 466] on div "*Note: The cocoa powder used in this recipe is from Walmart (The Saco Pantry pr…" at bounding box center [709, 208] width 711 height 531
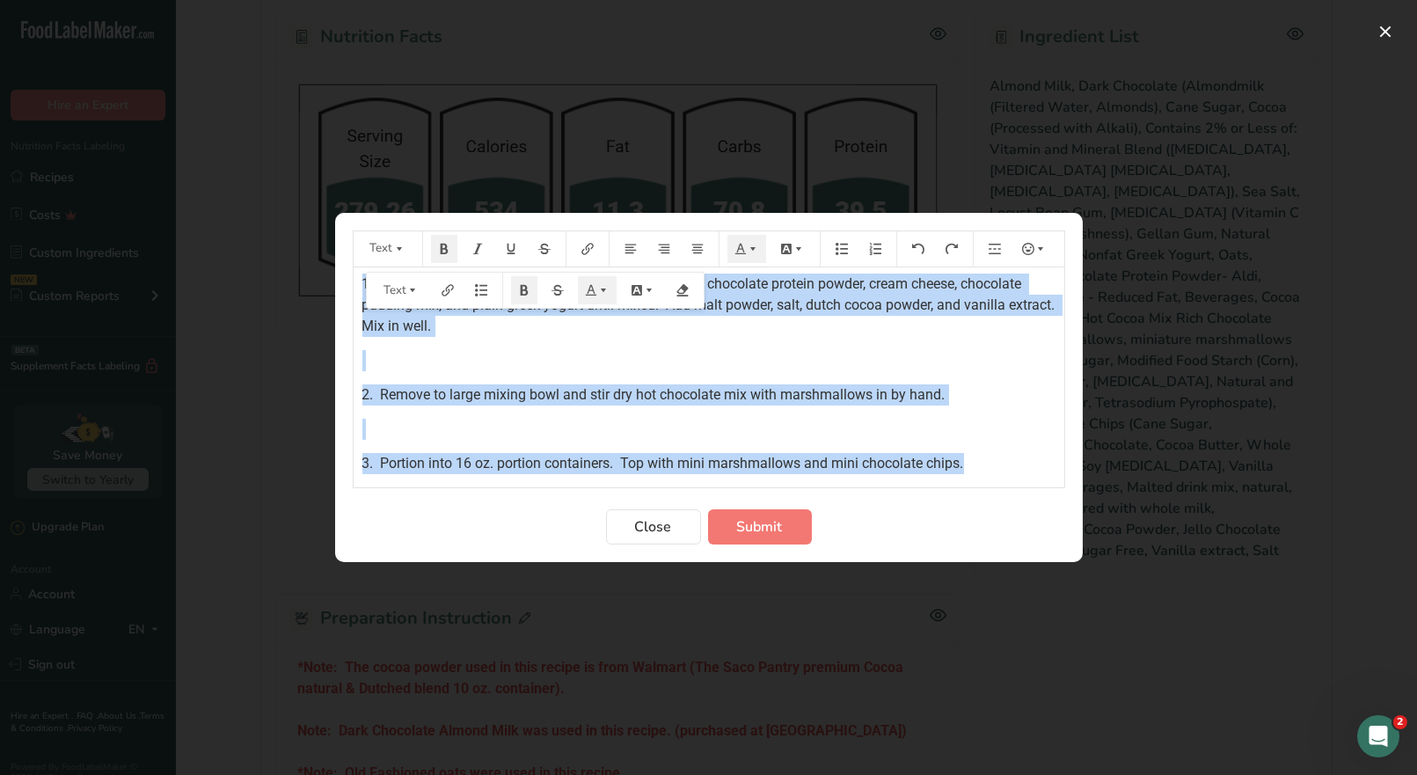
copy div "*Note: The cocoa powder used in this recipe is from Walmart (The Saco Pantry pr…"
click at [654, 521] on span "Close" at bounding box center [653, 526] width 37 height 21
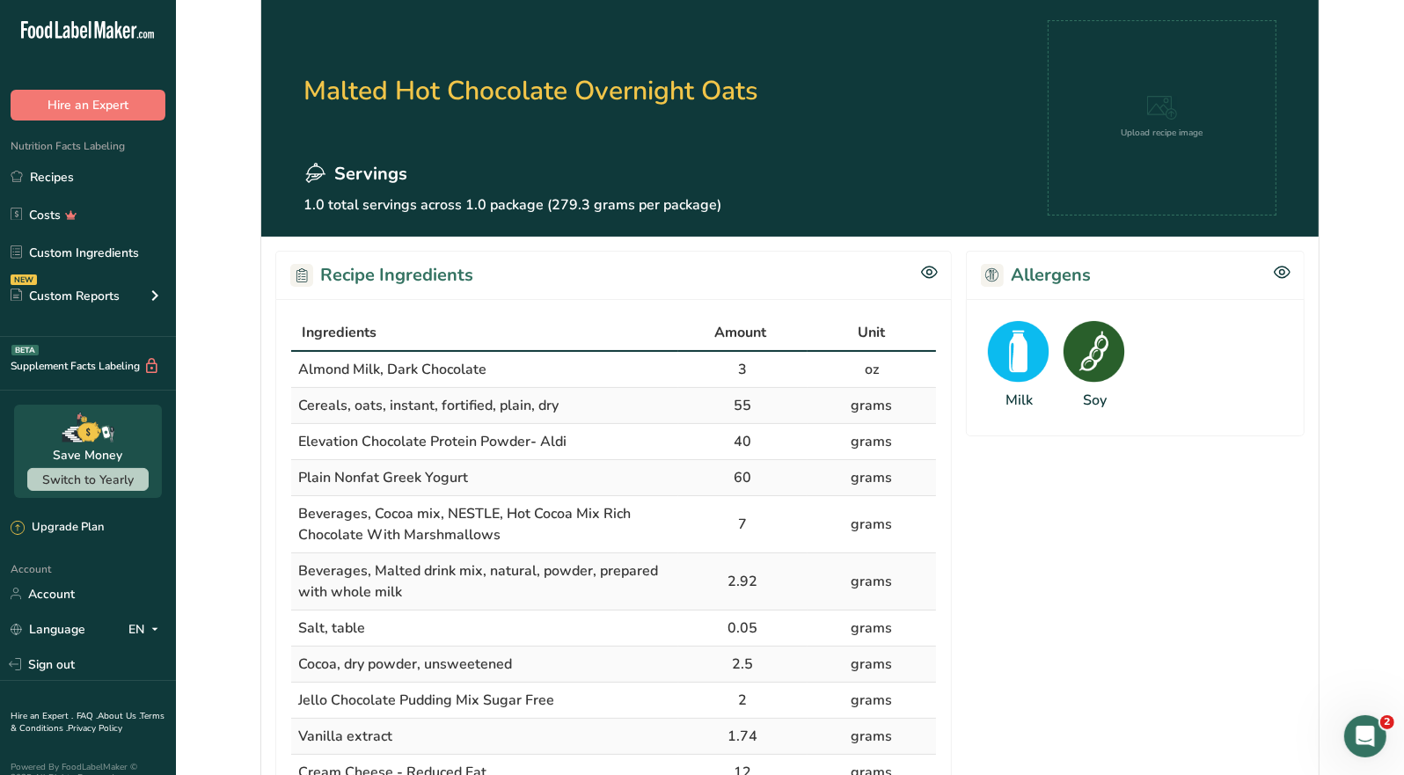
scroll to position [0, 0]
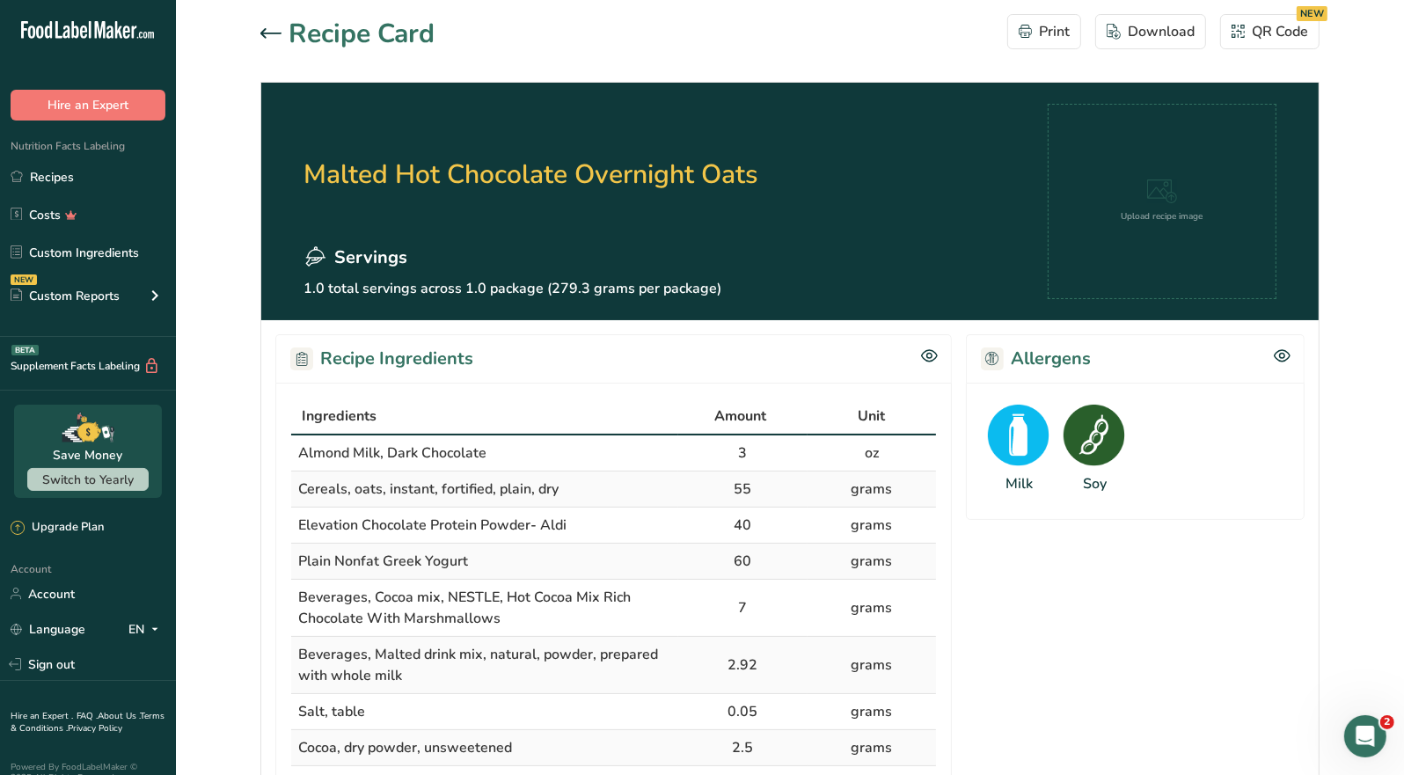
click at [268, 38] on icon at bounding box center [270, 33] width 21 height 11
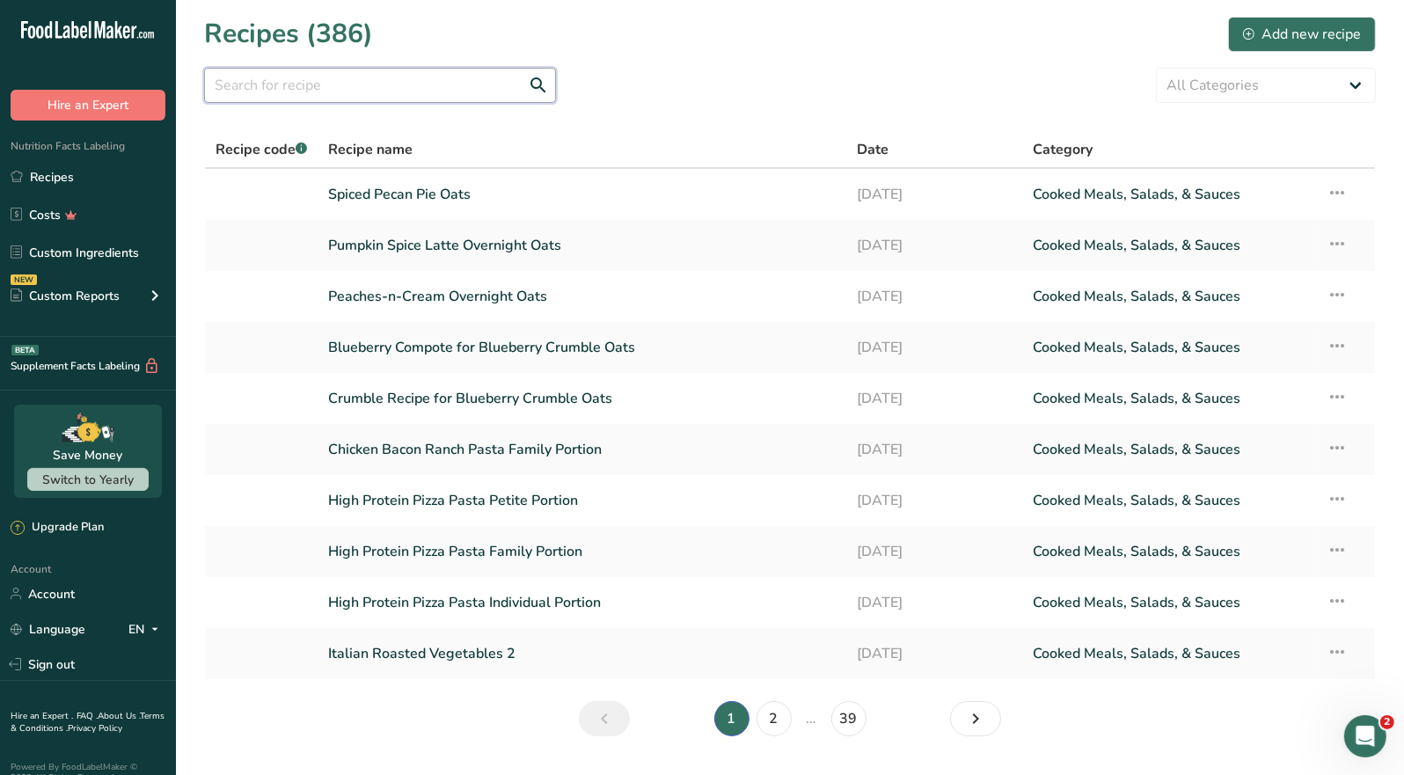
click at [302, 74] on input "text" at bounding box center [380, 85] width 352 height 35
type input "oats"
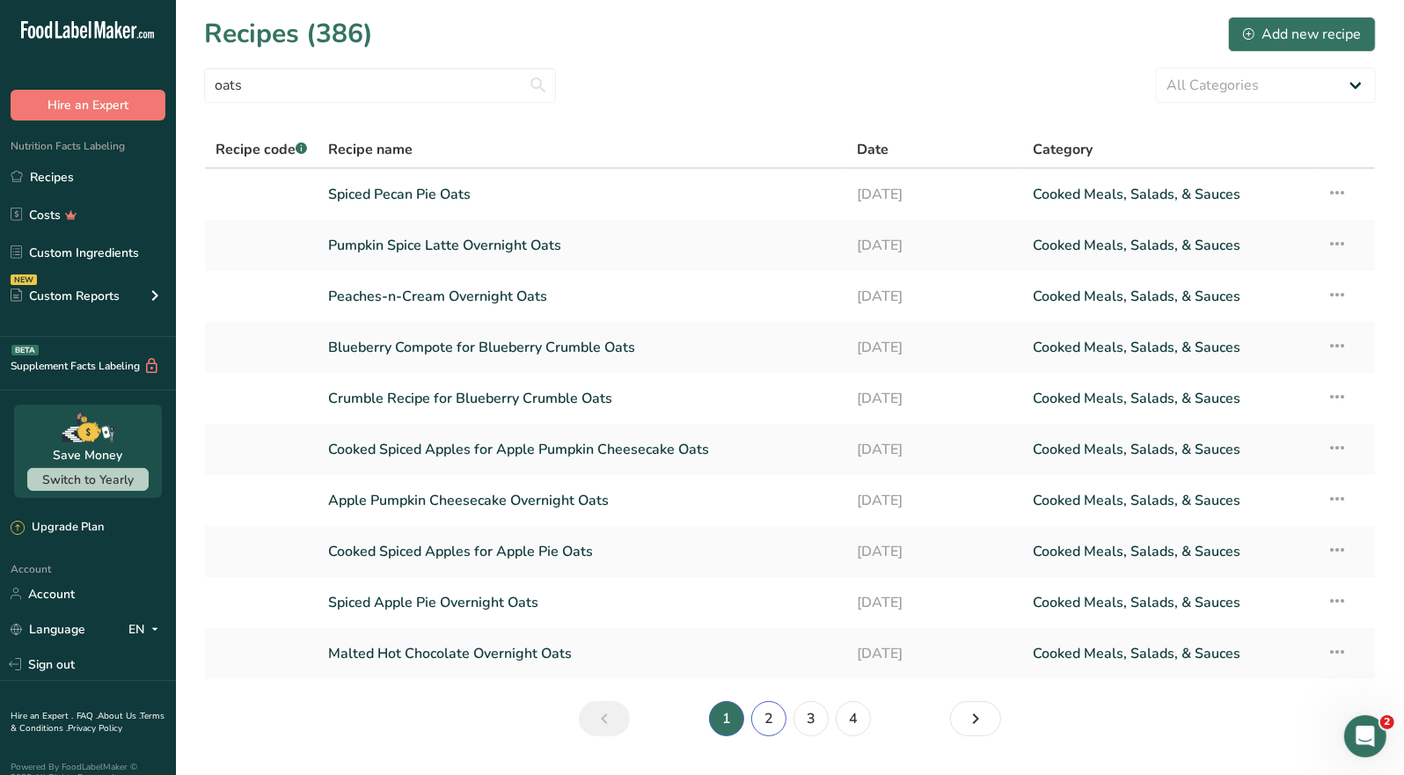
click at [771, 715] on link "2" at bounding box center [768, 718] width 35 height 35
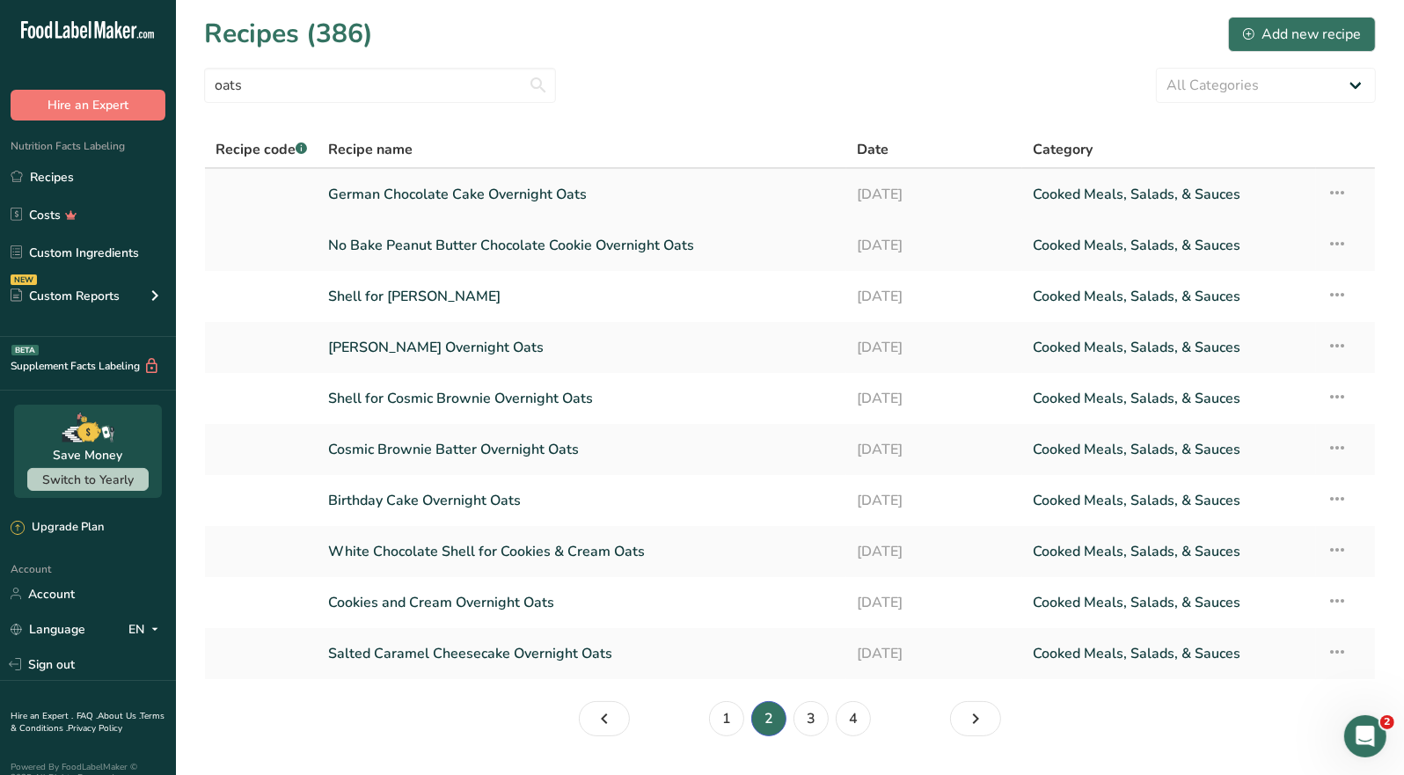
click at [470, 194] on link "German Chocolate Cake Overnight Oats" at bounding box center [582, 194] width 508 height 37
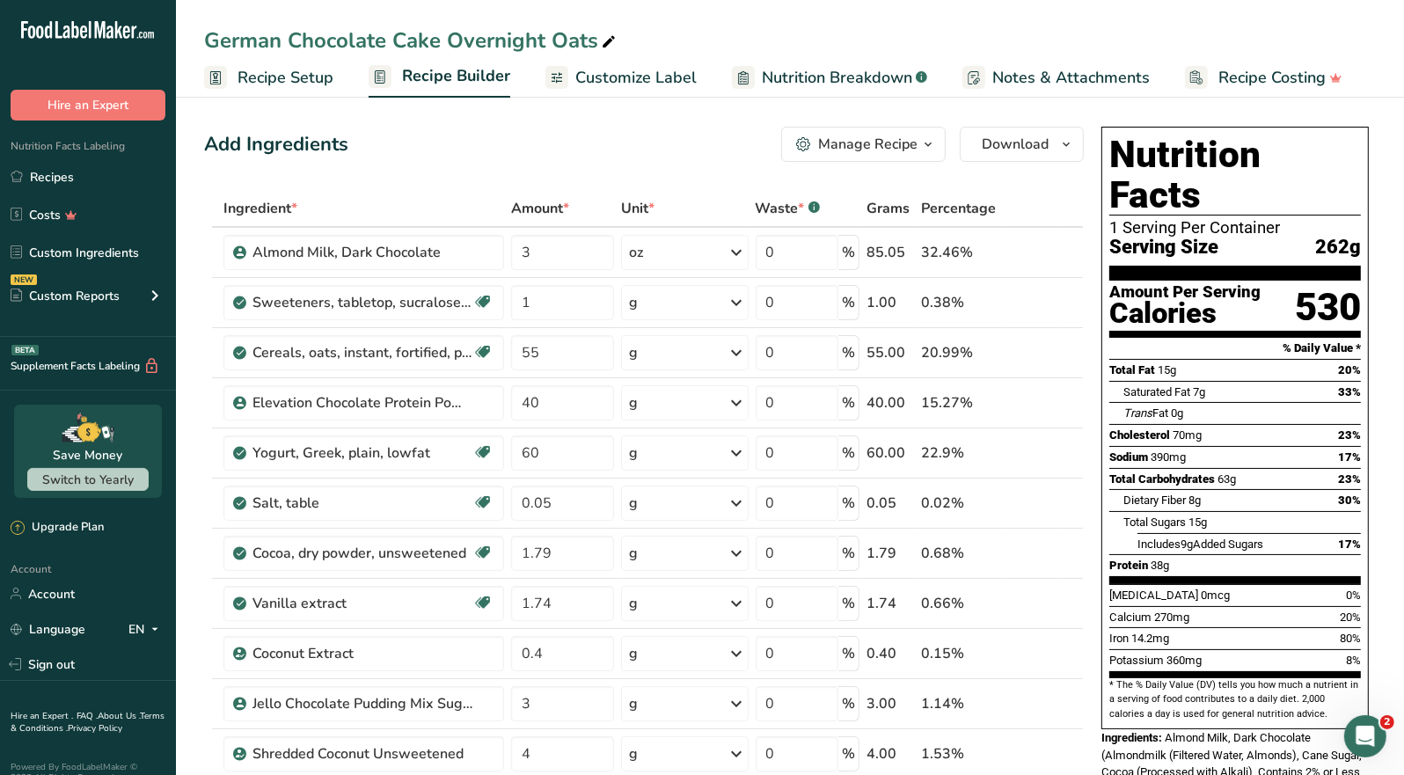
click at [915, 150] on div "Manage Recipe" at bounding box center [867, 144] width 99 height 21
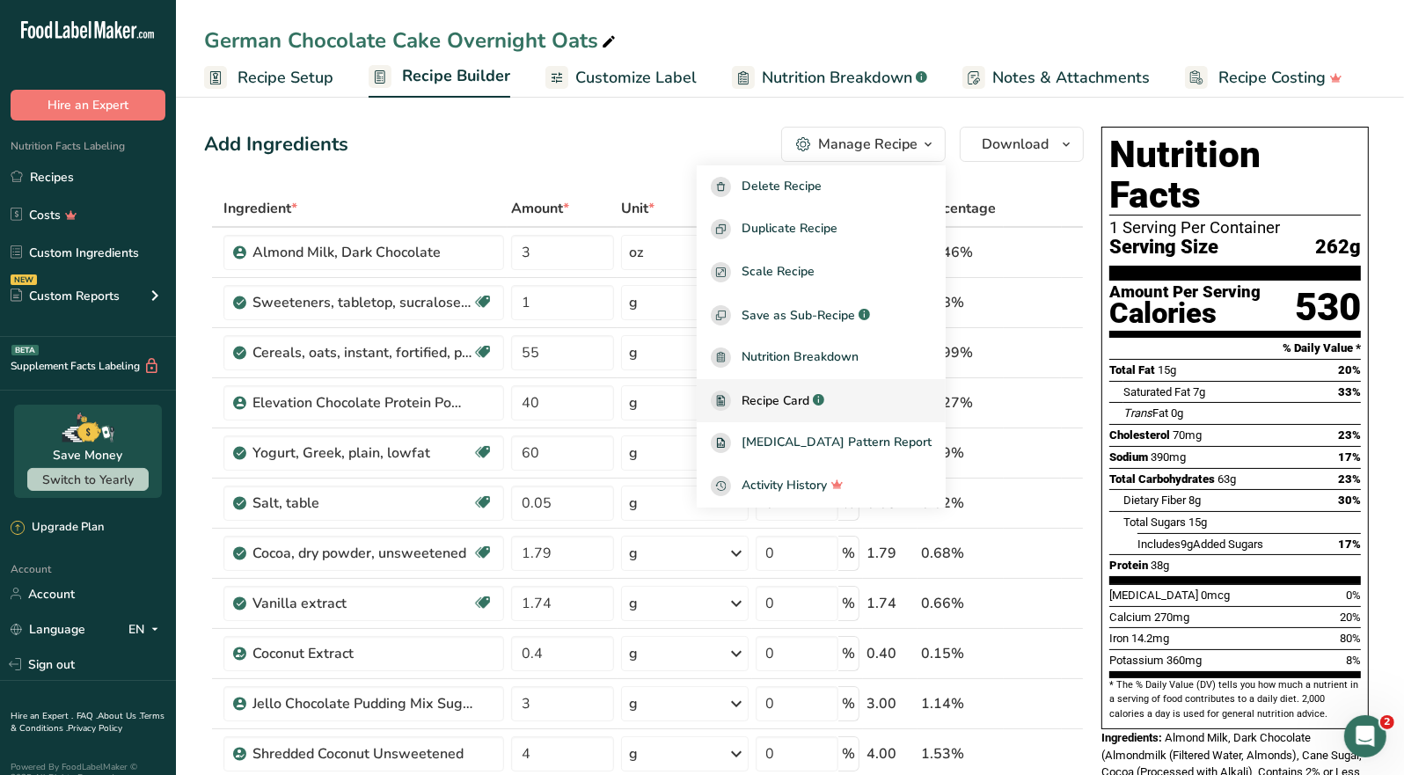
click at [809, 403] on span "Recipe Card" at bounding box center [776, 401] width 68 height 18
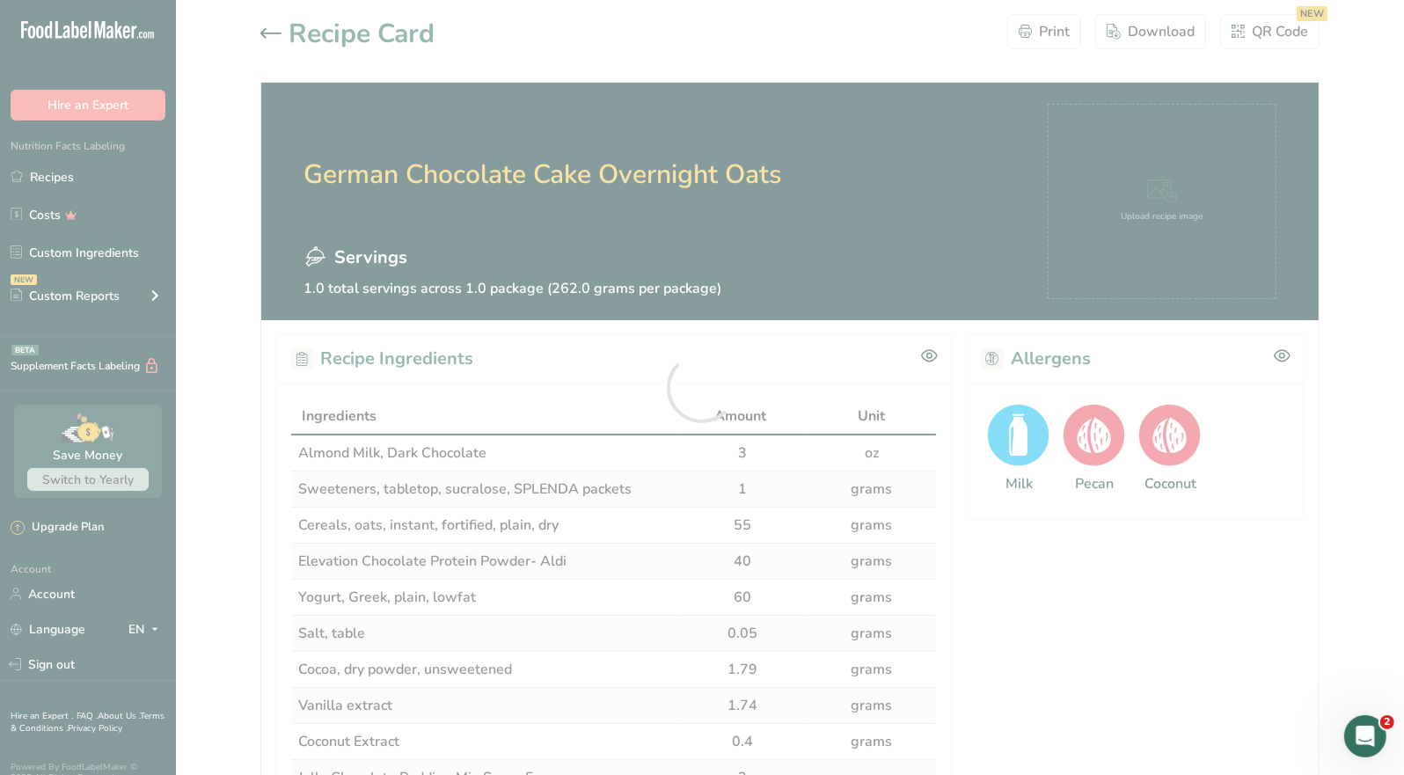
scroll to position [132, 0]
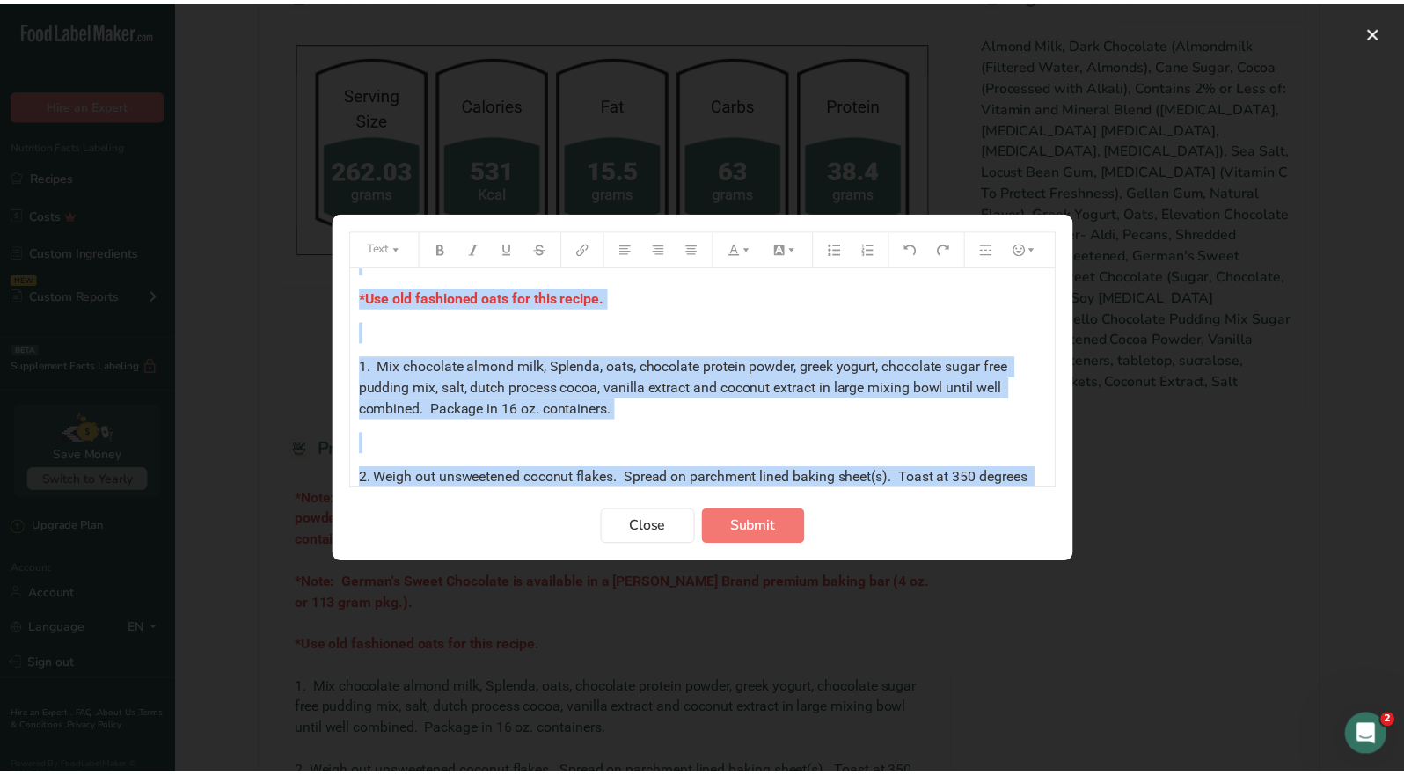
scroll to position [451, 0]
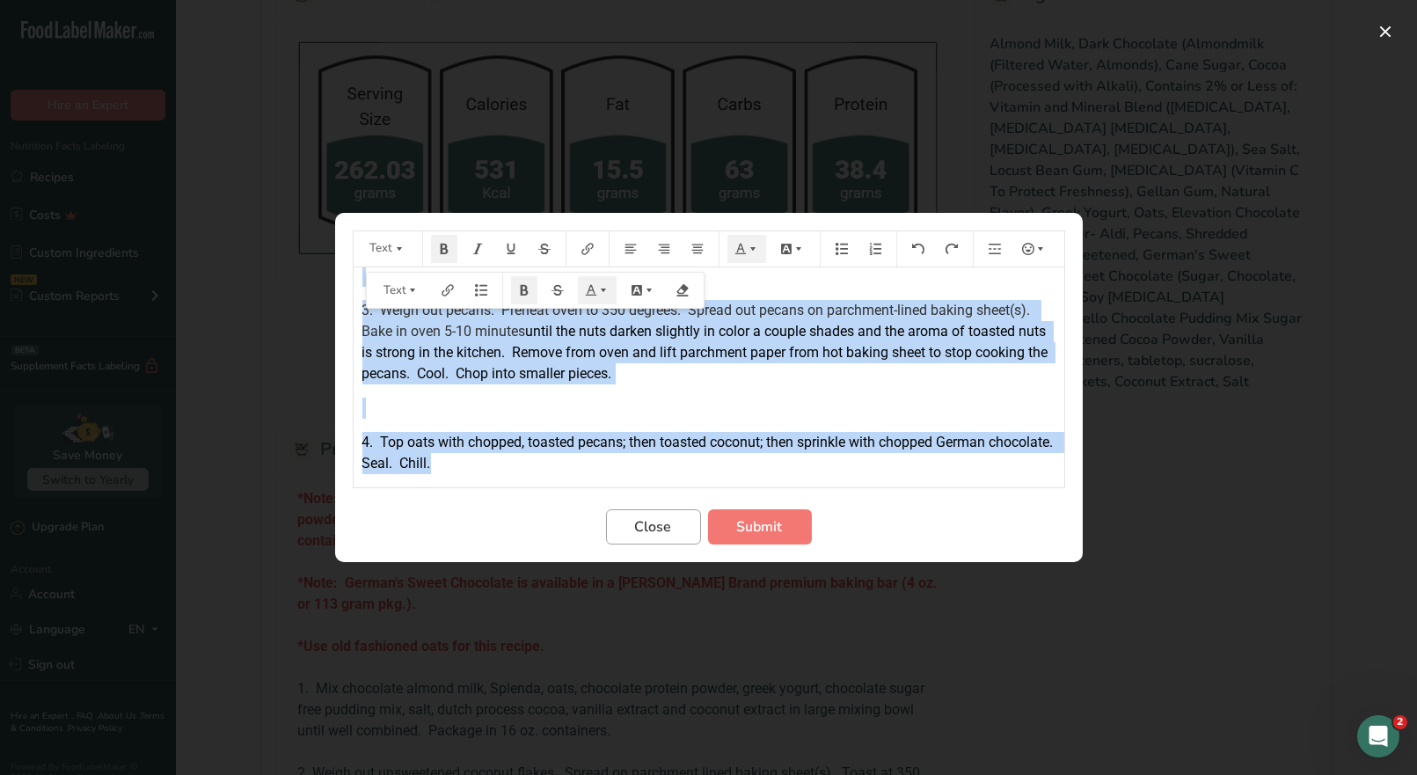
drag, startPoint x: 358, startPoint y: 289, endPoint x: 693, endPoint y: 527, distance: 411.4
click at [693, 527] on form "Text *Note: DO NOT use regular unsweetened cocoa powder for this recipe. Use Du…" at bounding box center [709, 388] width 713 height 314
copy div "*Note: DO NOT use regular unsweetened cocoa powder for this recipe. Use Dutch p…"
click at [656, 530] on span "Close" at bounding box center [653, 526] width 37 height 21
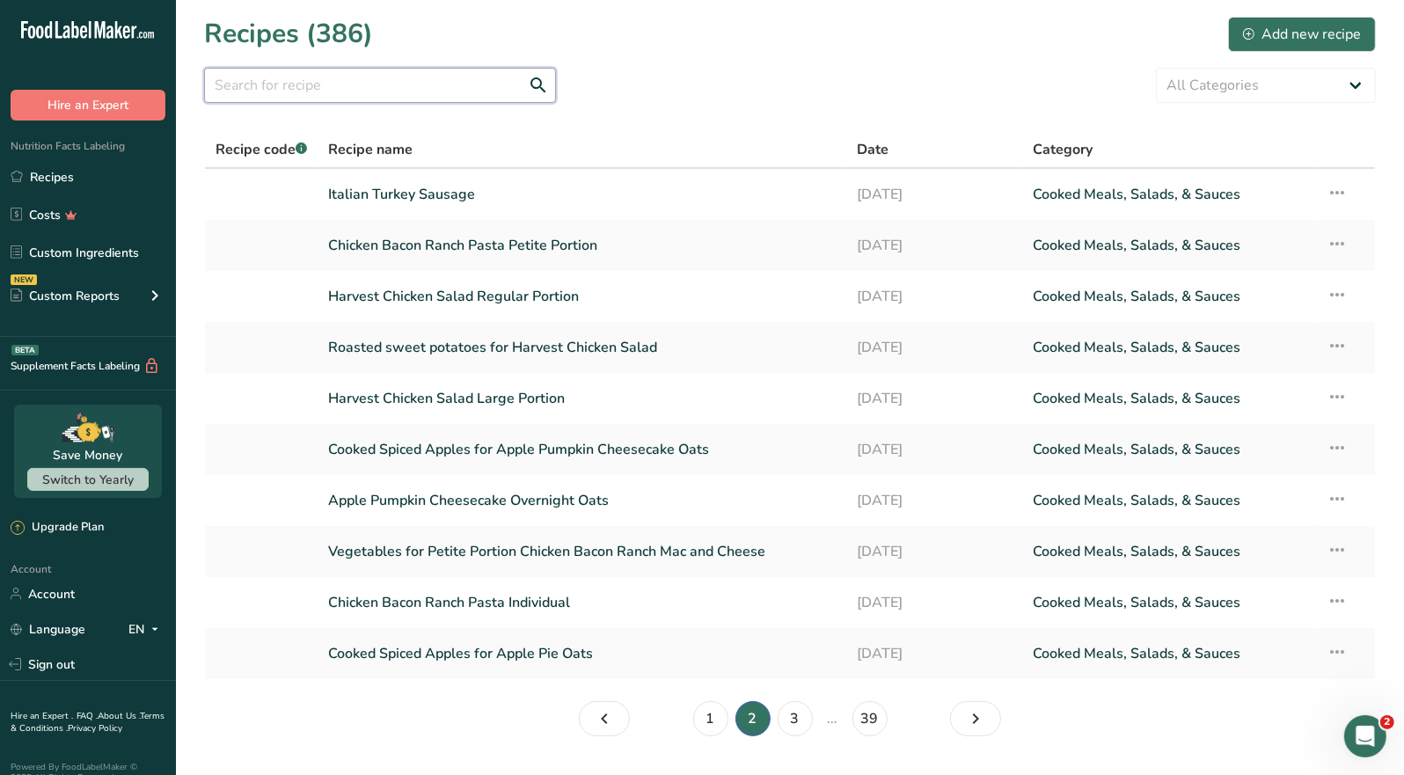
click at [302, 84] on input "text" at bounding box center [380, 85] width 352 height 35
type input "oats"
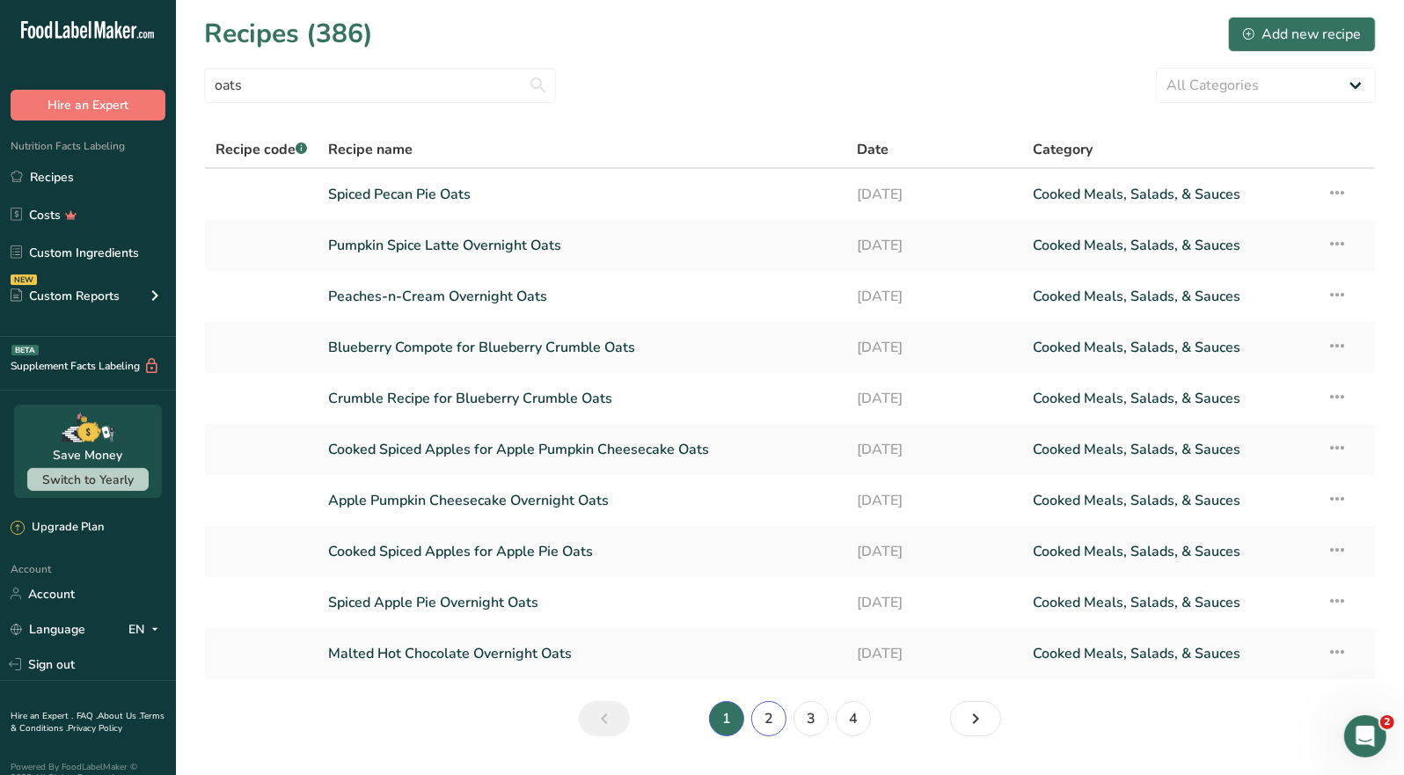
click at [758, 718] on link "2" at bounding box center [768, 718] width 35 height 35
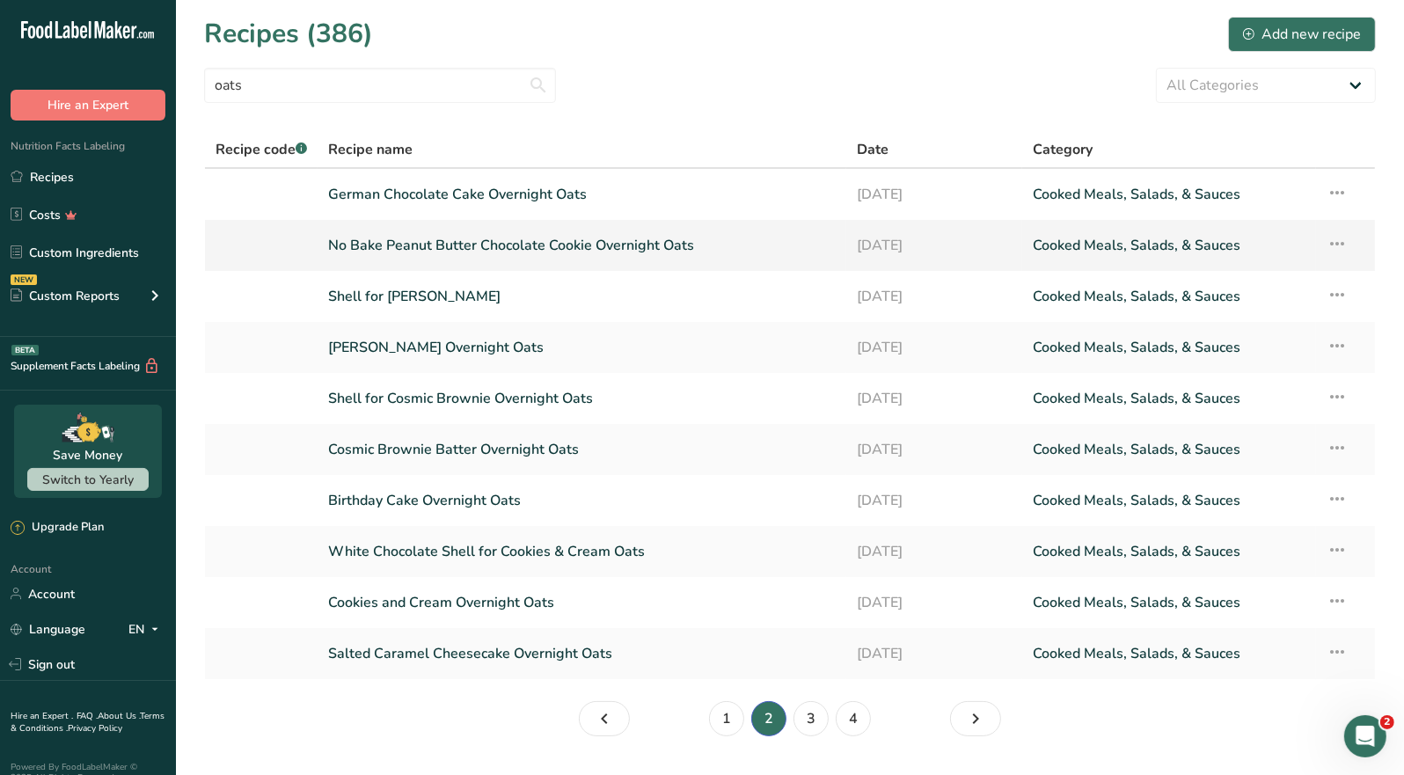
click at [507, 241] on link "No Bake Peanut Butter Chocolate Cookie Overnight Oats" at bounding box center [582, 245] width 508 height 37
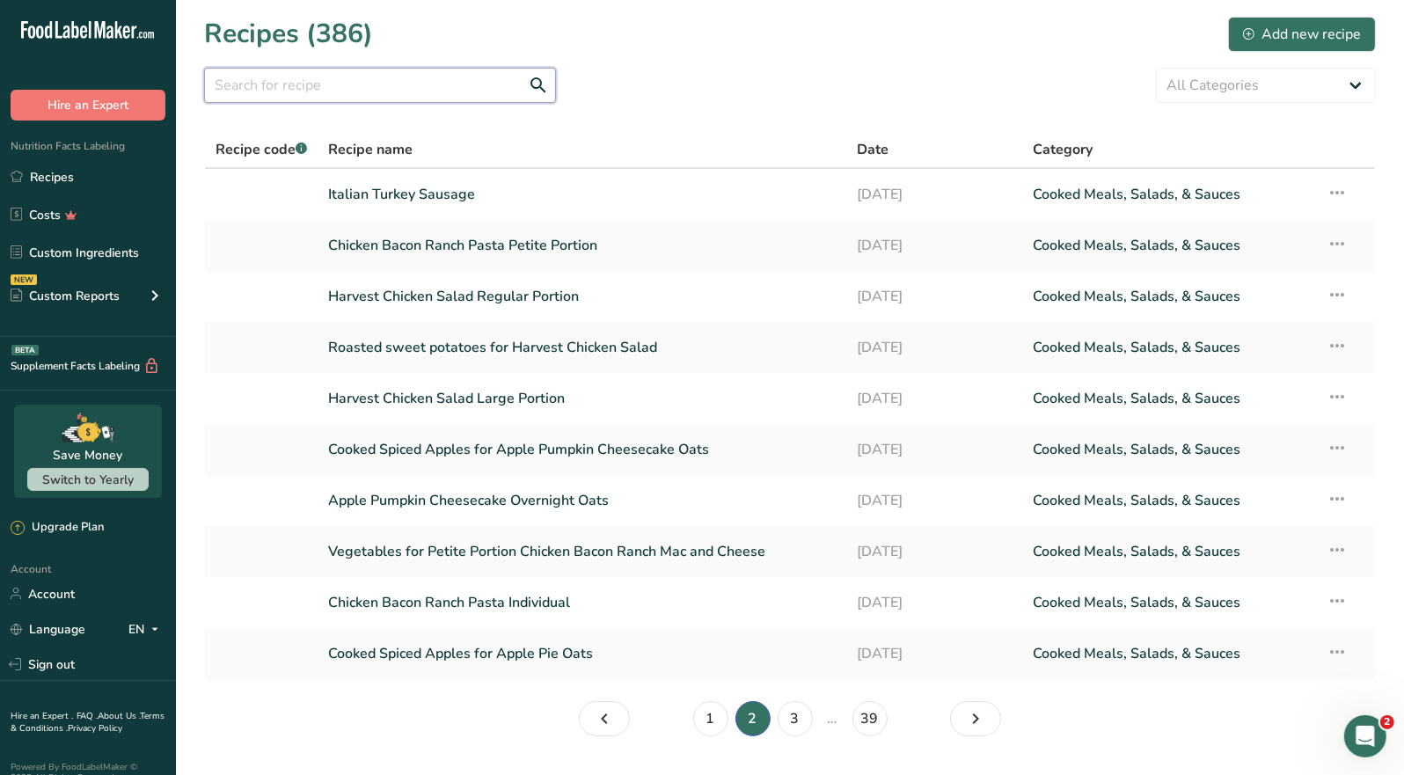
click at [349, 90] on input "text" at bounding box center [380, 85] width 352 height 35
type input "oats"
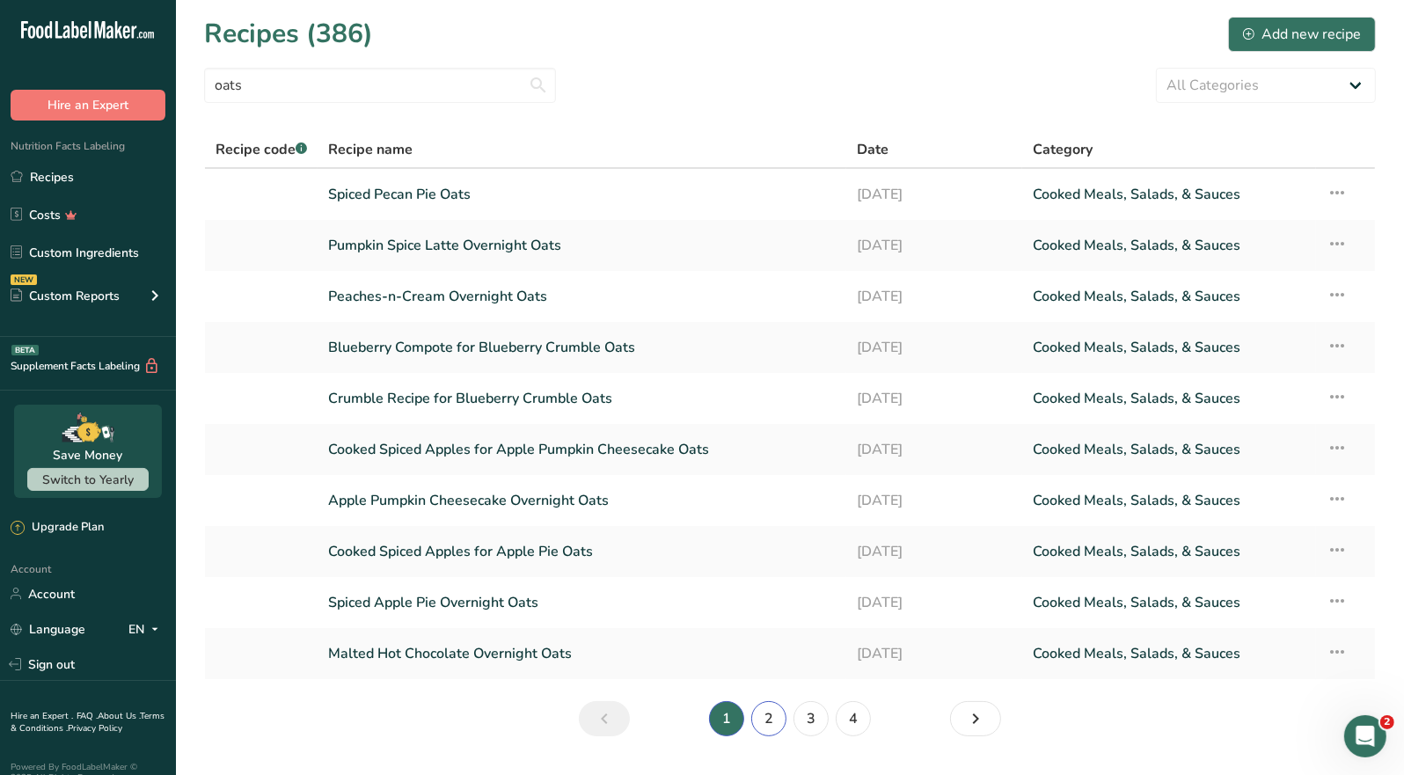
click at [773, 725] on link "2" at bounding box center [768, 718] width 35 height 35
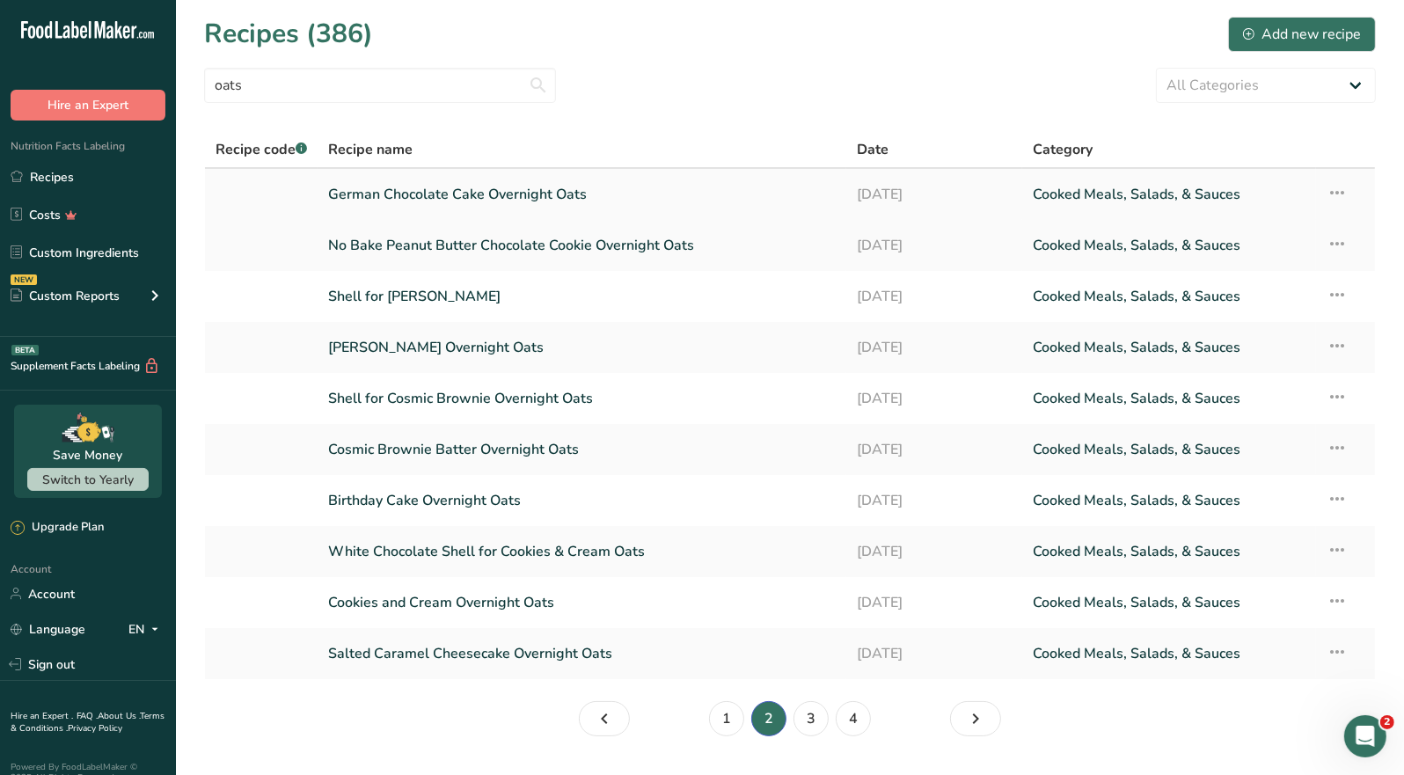
click at [461, 193] on link "German Chocolate Cake Overnight Oats" at bounding box center [582, 194] width 508 height 37
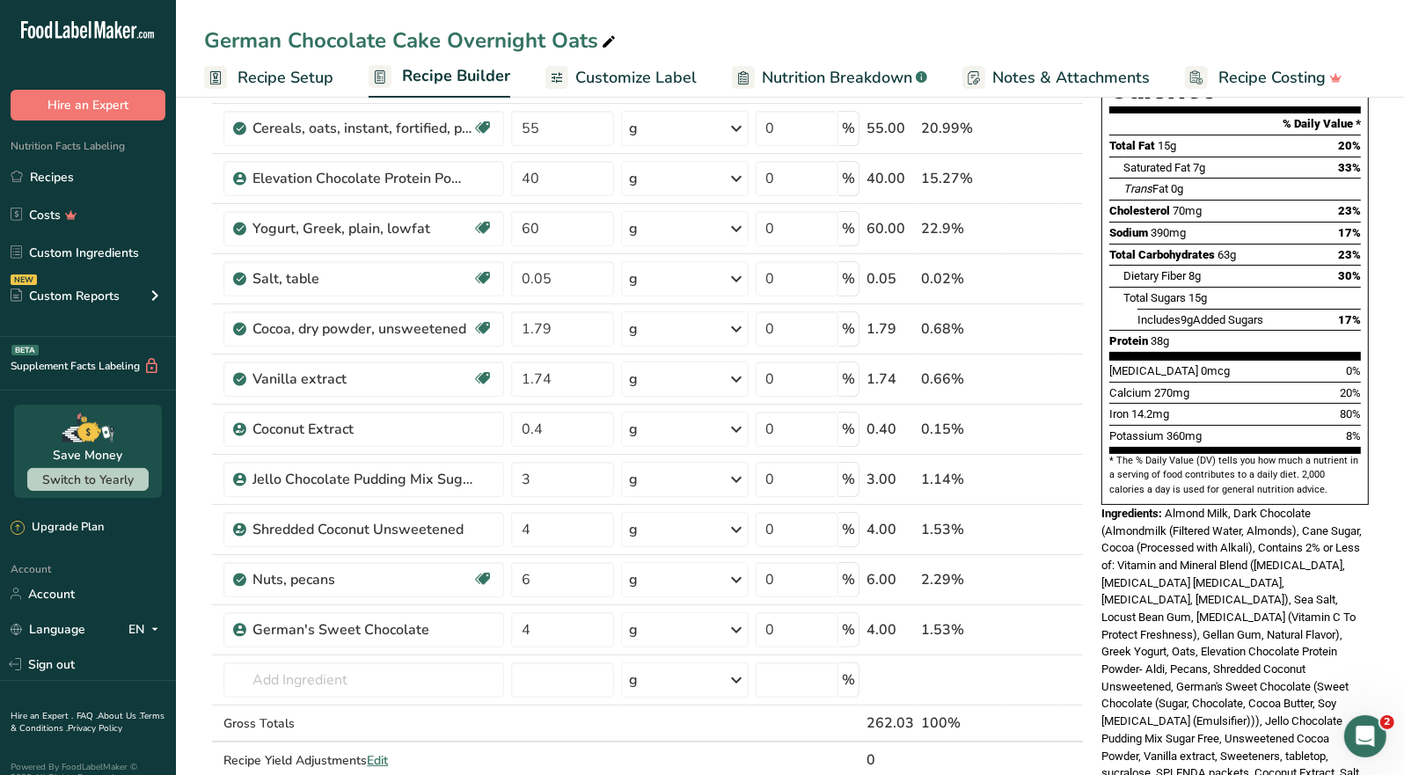
scroll to position [351, 0]
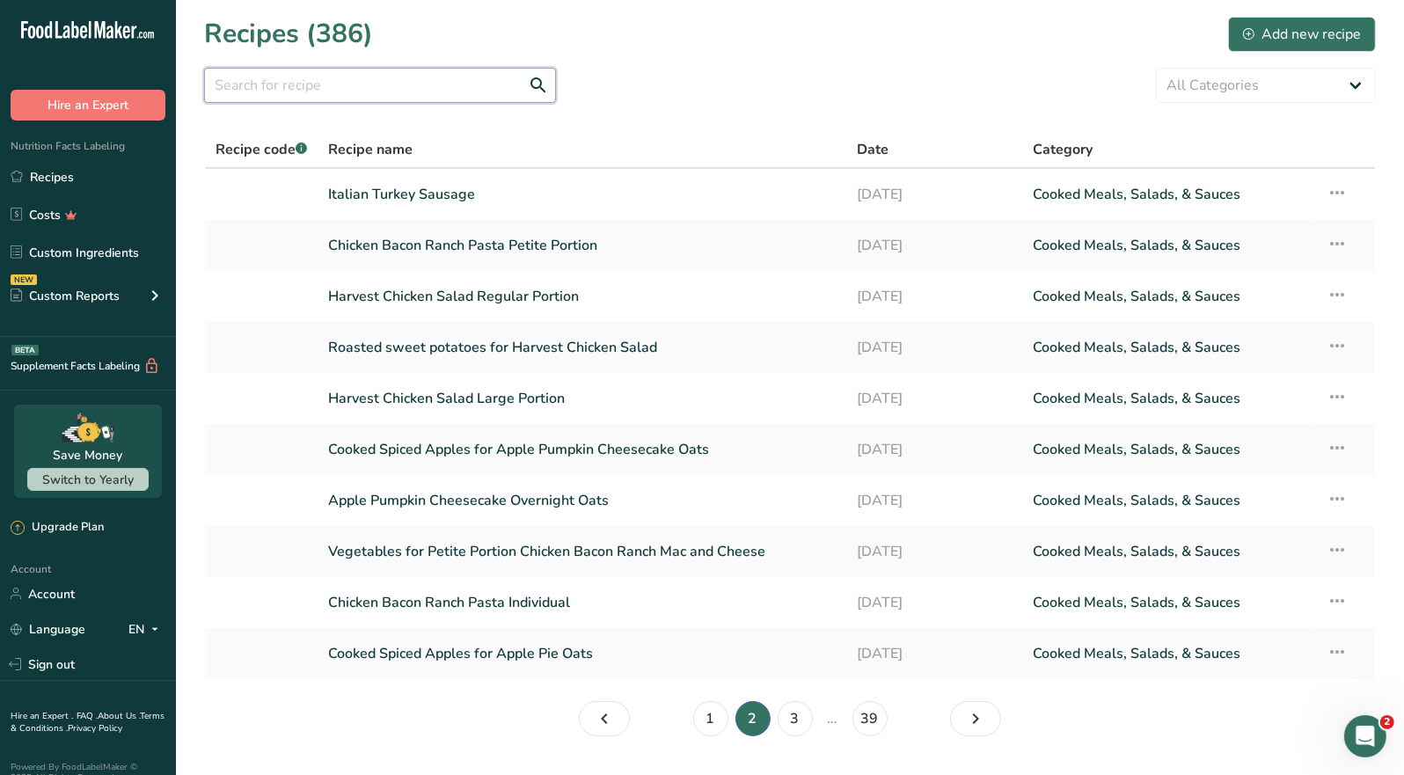
click at [293, 86] on input "text" at bounding box center [380, 85] width 352 height 35
type input "oats"
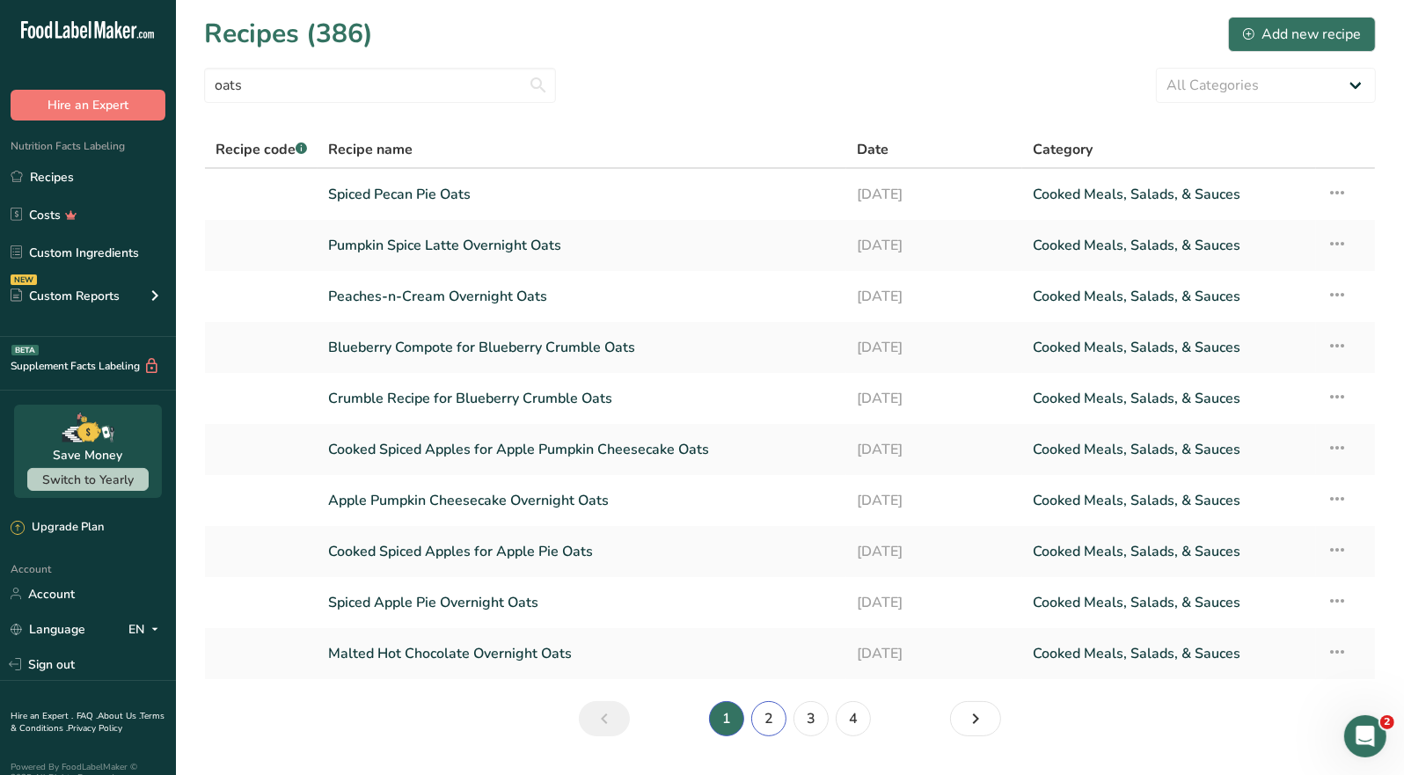
click at [777, 721] on link "2" at bounding box center [768, 718] width 35 height 35
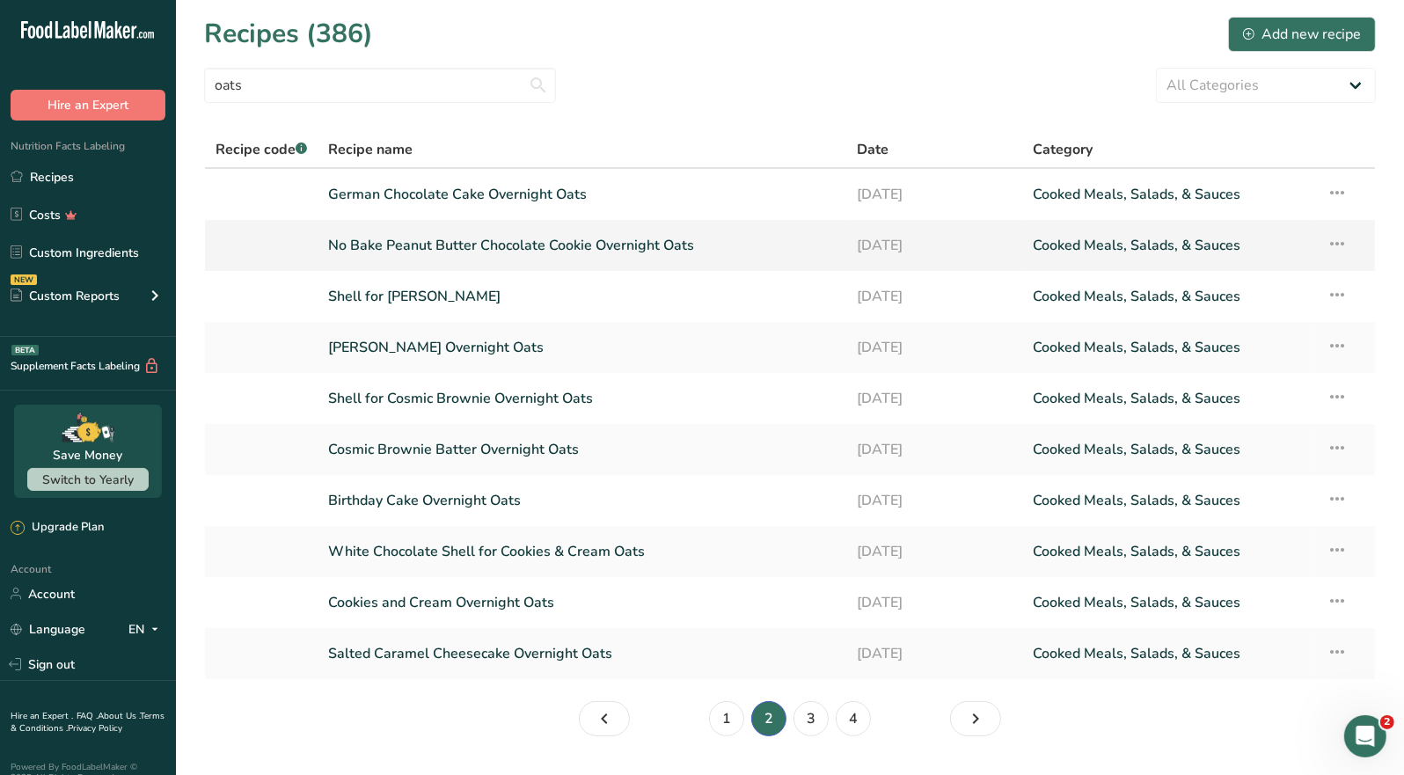
click at [579, 252] on link "No Bake Peanut Butter Chocolate Cookie Overnight Oats" at bounding box center [582, 245] width 508 height 37
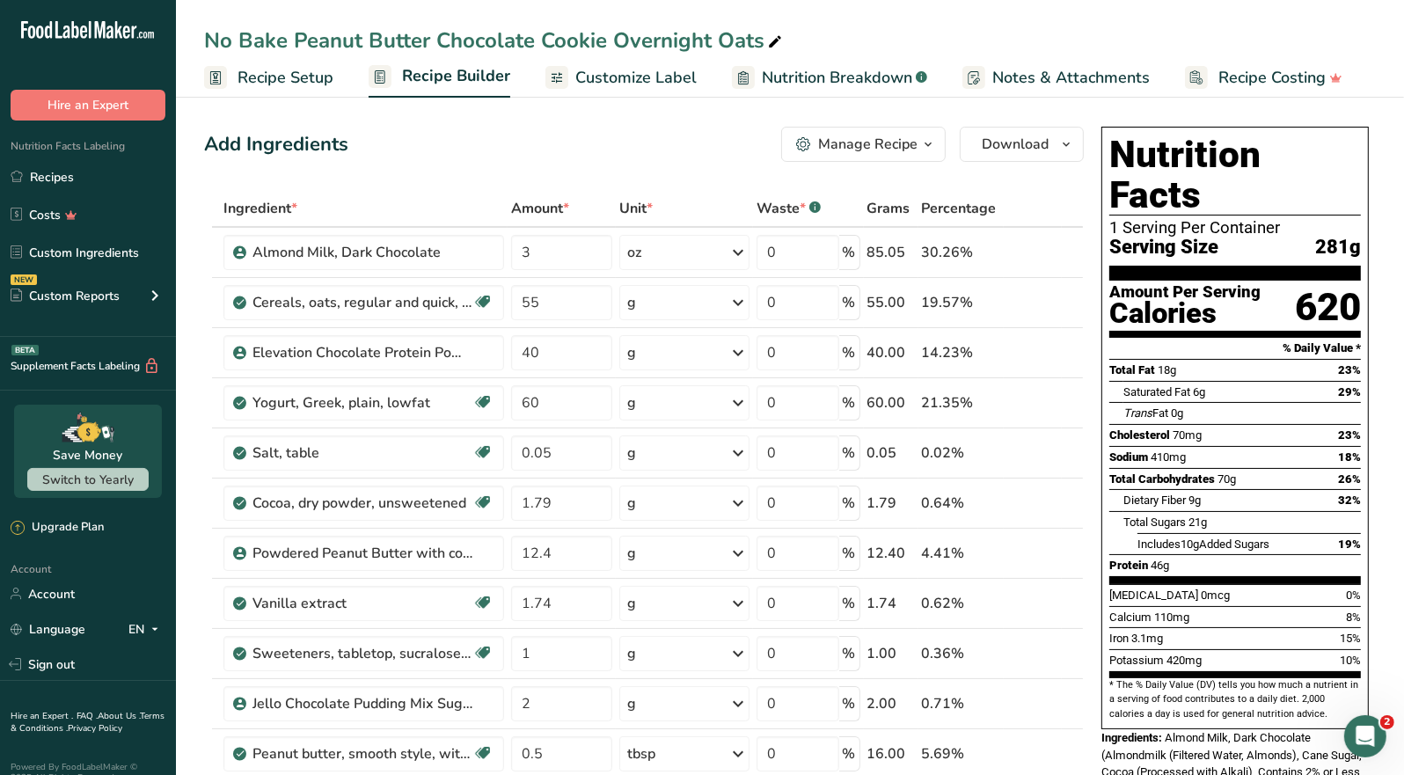
click at [909, 143] on div "Manage Recipe" at bounding box center [867, 144] width 99 height 21
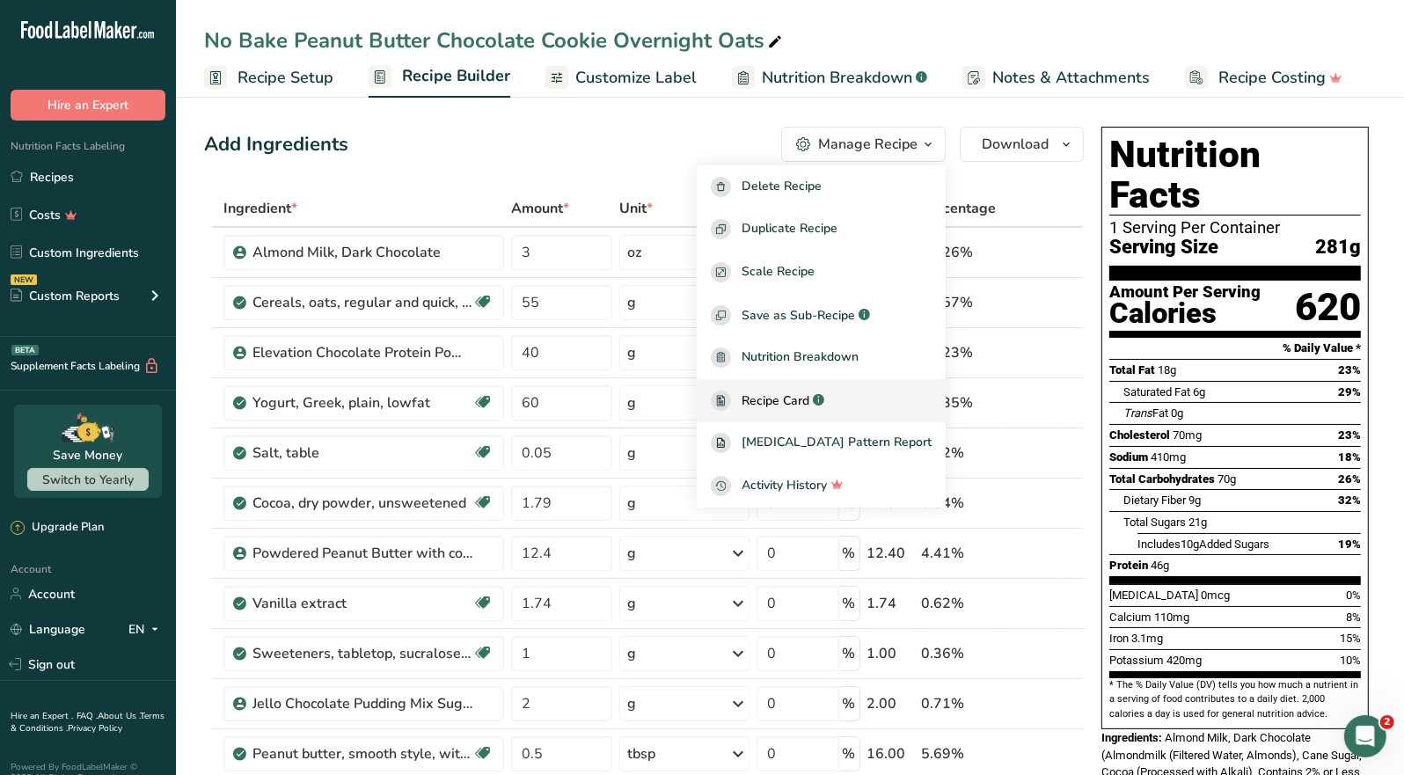
click at [809, 400] on span "Recipe Card" at bounding box center [776, 401] width 68 height 18
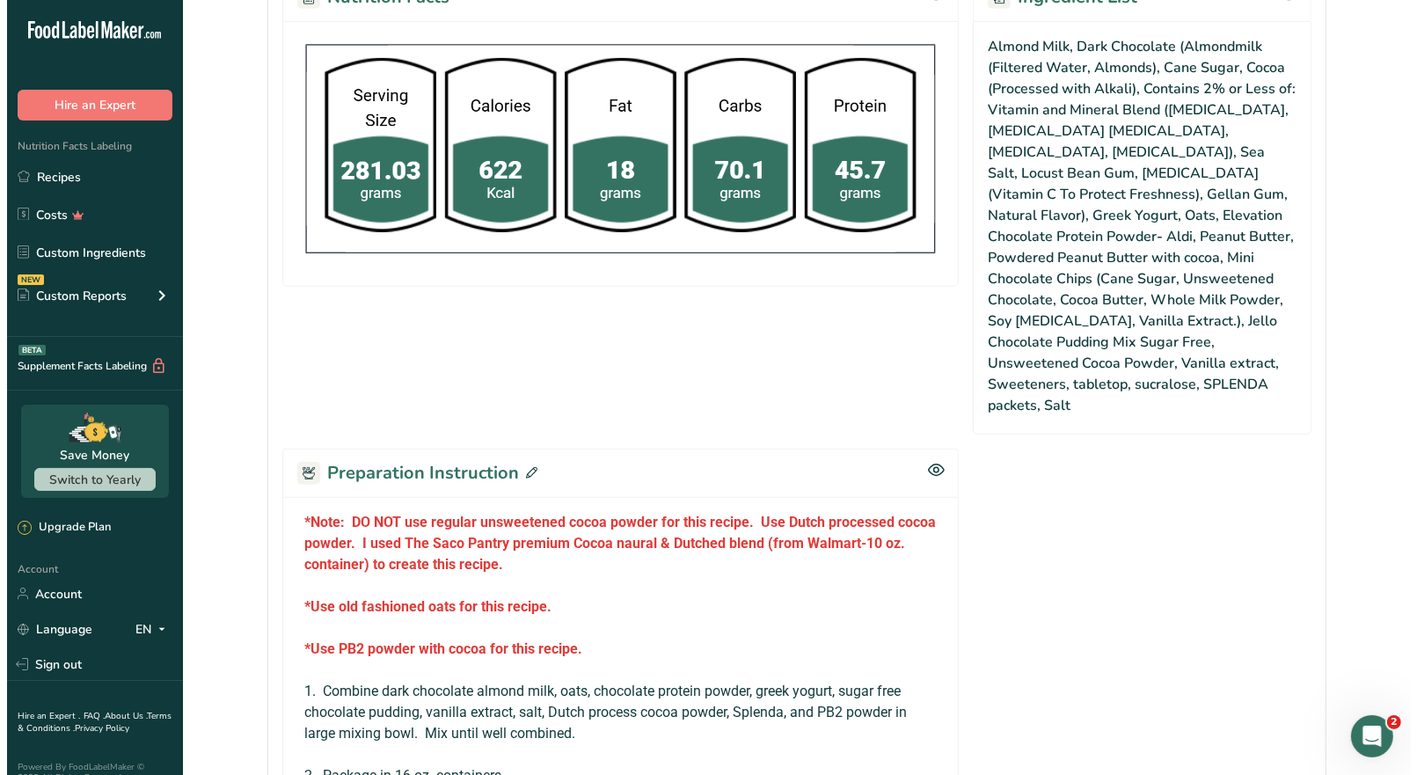
scroll to position [1144, 0]
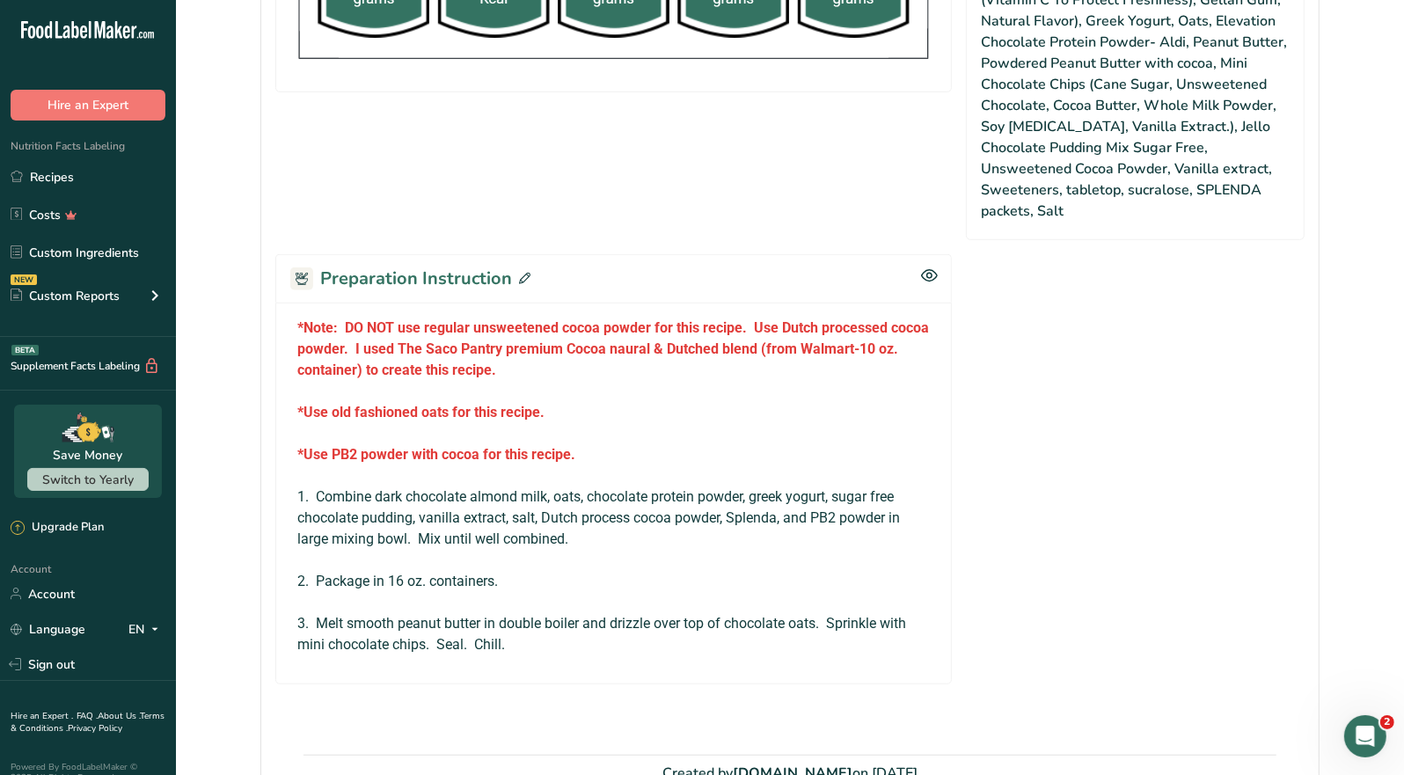
click at [527, 254] on div "Preparation Instruction" at bounding box center [613, 278] width 677 height 48
click at [519, 273] on icon at bounding box center [524, 278] width 11 height 11
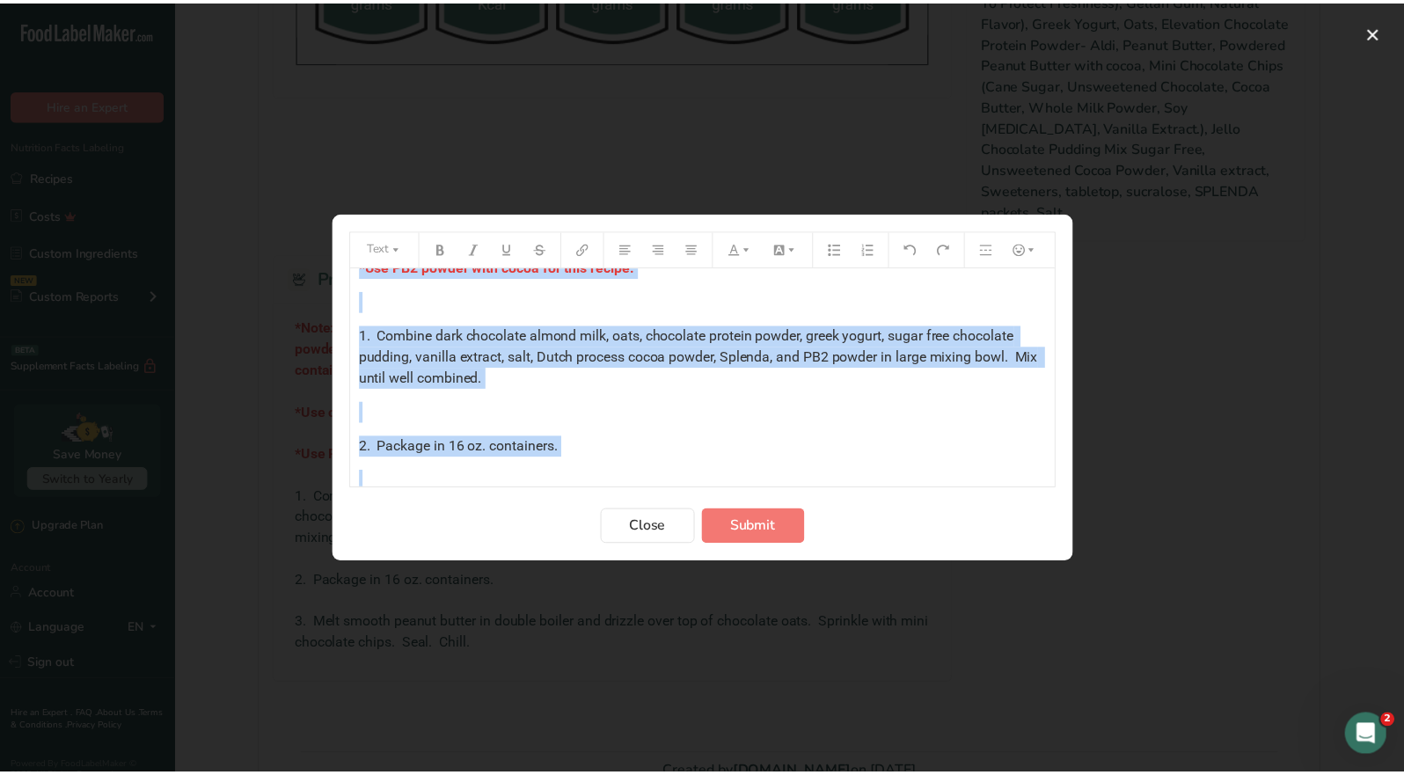
scroll to position [277, 0]
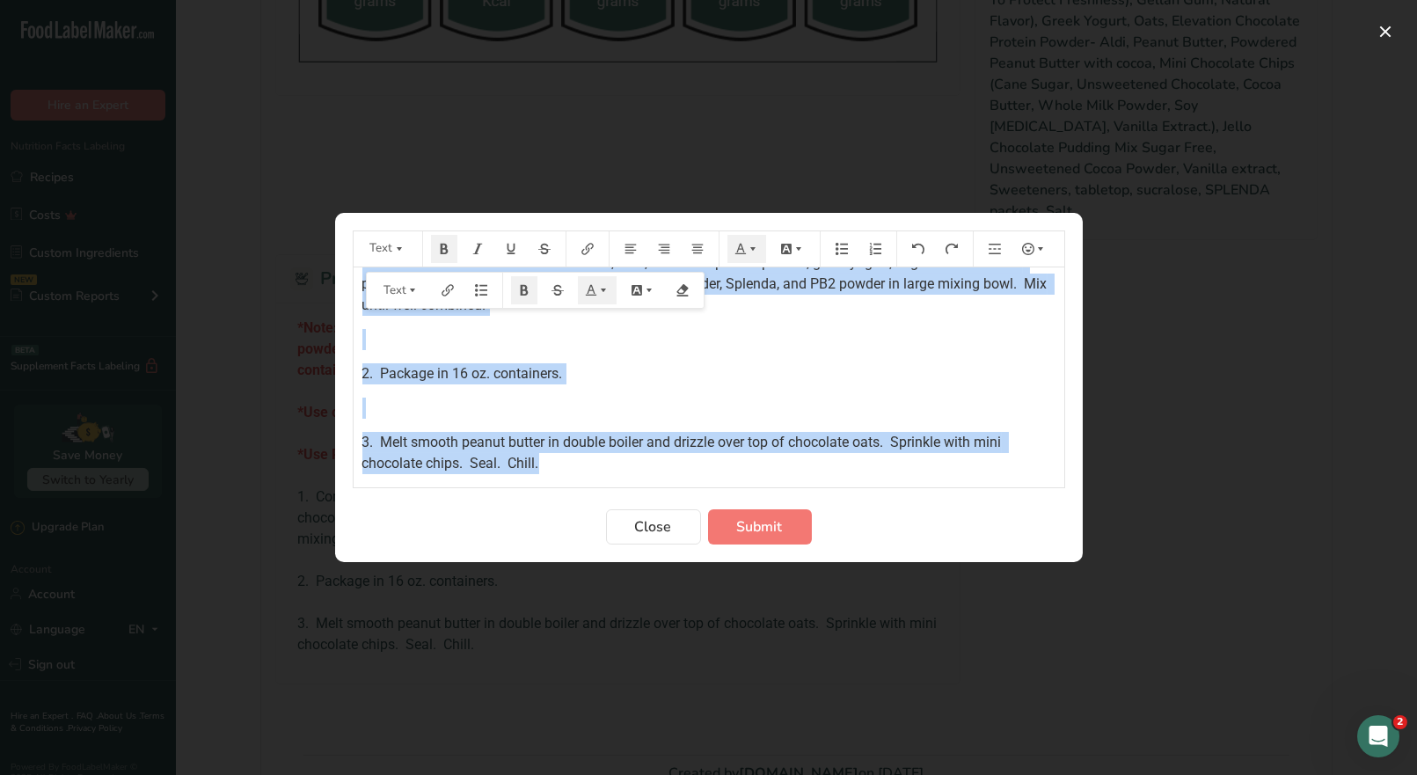
drag, startPoint x: 363, startPoint y: 296, endPoint x: 623, endPoint y: 469, distance: 312.9
click at [623, 469] on div "*Note: DO NOT use regular unsweetened cocoa powder for this recipe. Use Dutch p…" at bounding box center [709, 232] width 711 height 484
copy div "*Note: DO NOT use regular unsweetened cocoa powder for this recipe. Use Dutch p…"
drag, startPoint x: 652, startPoint y: 528, endPoint x: 624, endPoint y: 446, distance: 86.5
click at [653, 525] on span "Close" at bounding box center [653, 526] width 37 height 21
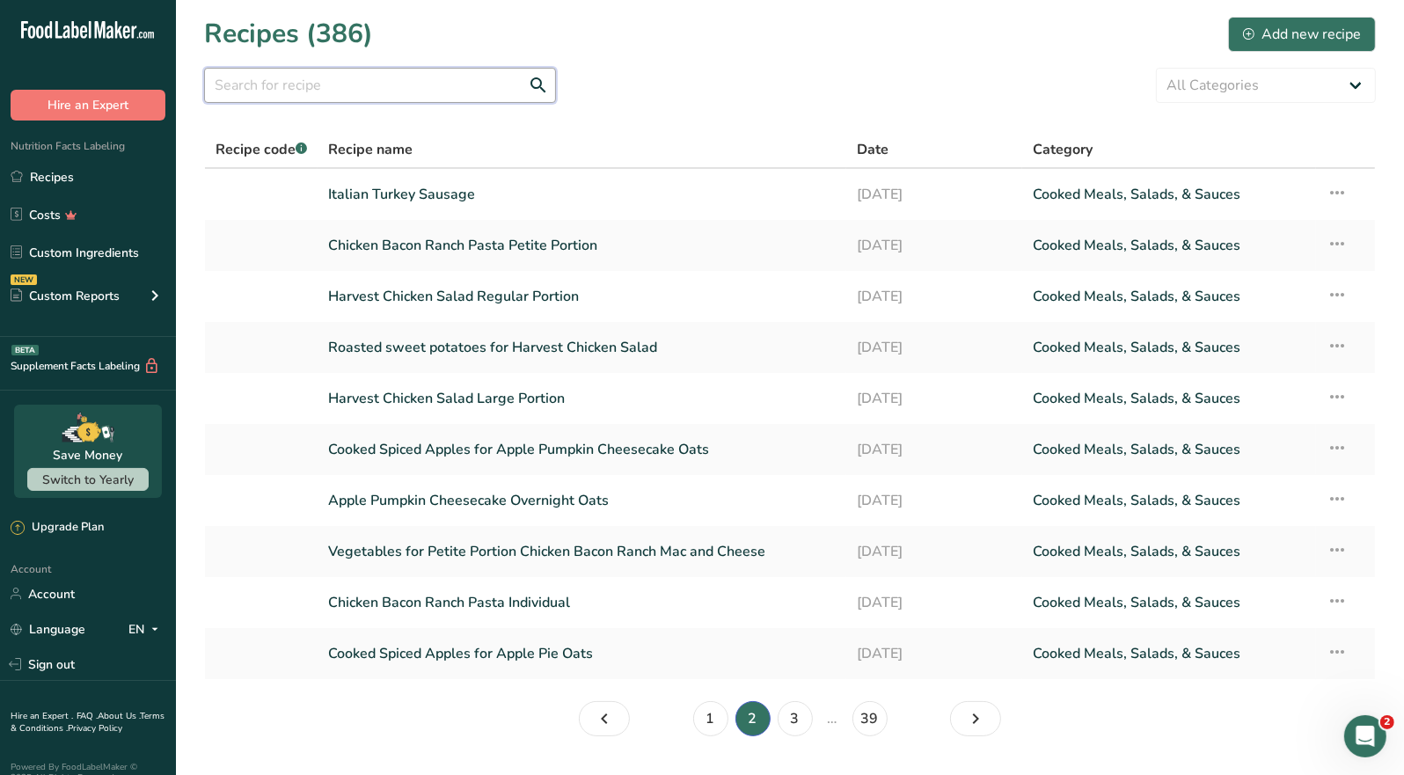
click at [278, 92] on input "text" at bounding box center [380, 85] width 352 height 35
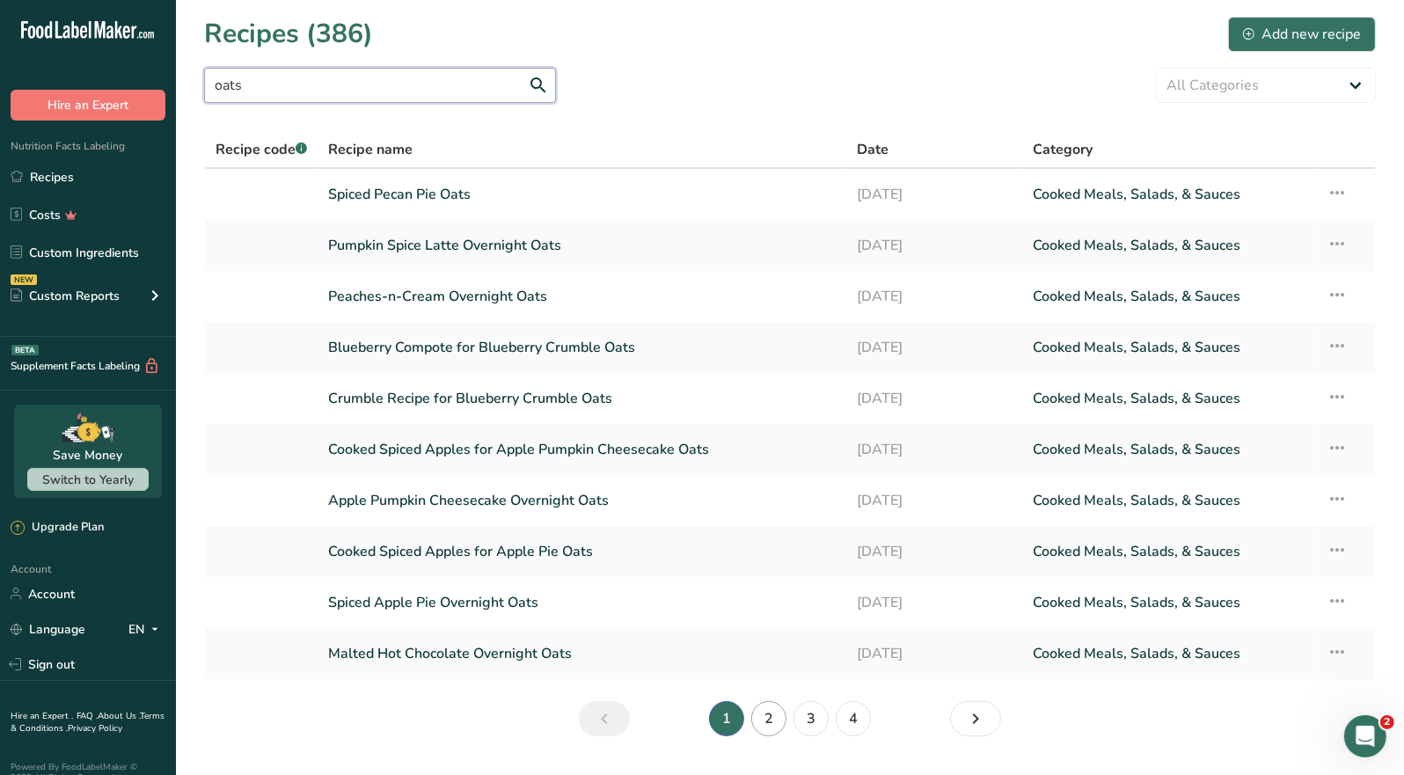
type input "oats"
click at [773, 723] on link "2" at bounding box center [768, 718] width 35 height 35
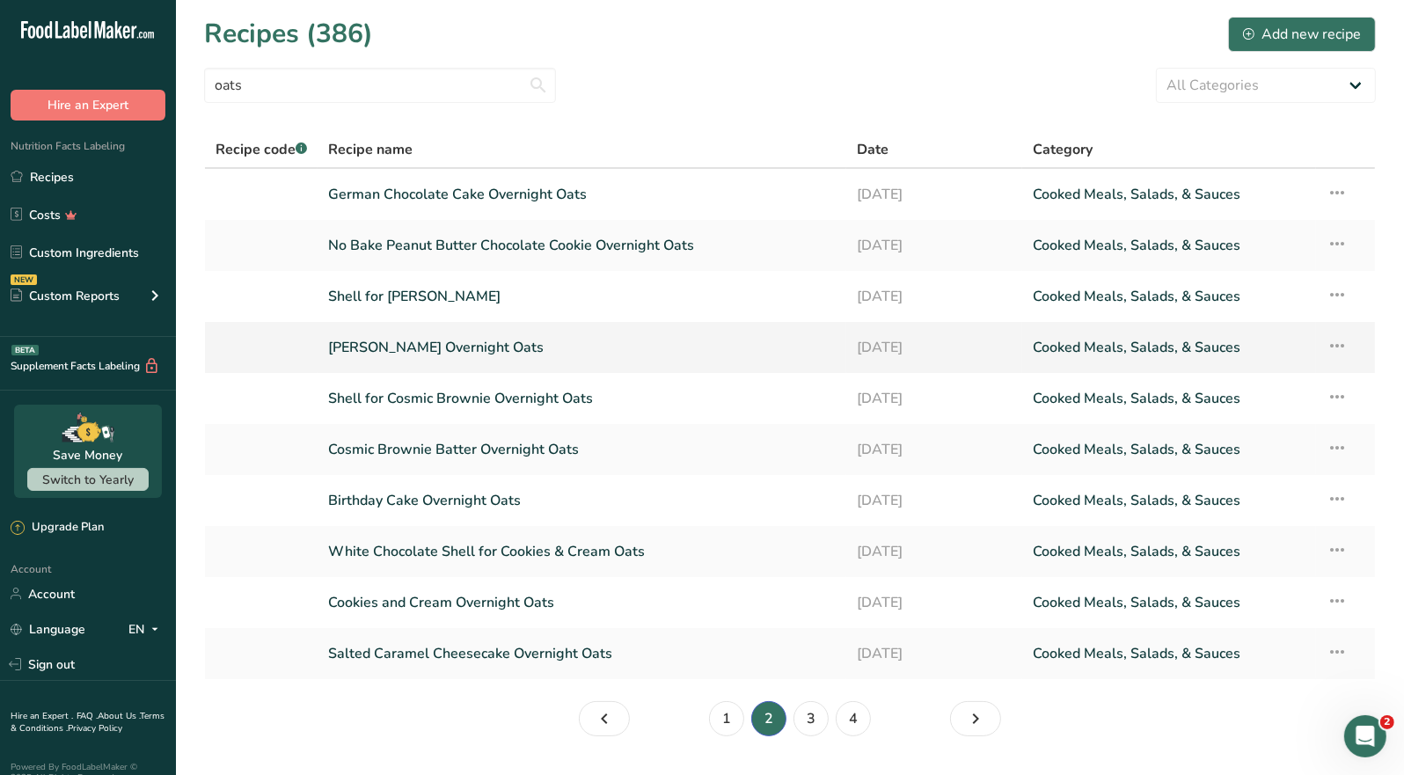
click at [471, 347] on link "[PERSON_NAME] Overnight Oats" at bounding box center [582, 347] width 508 height 37
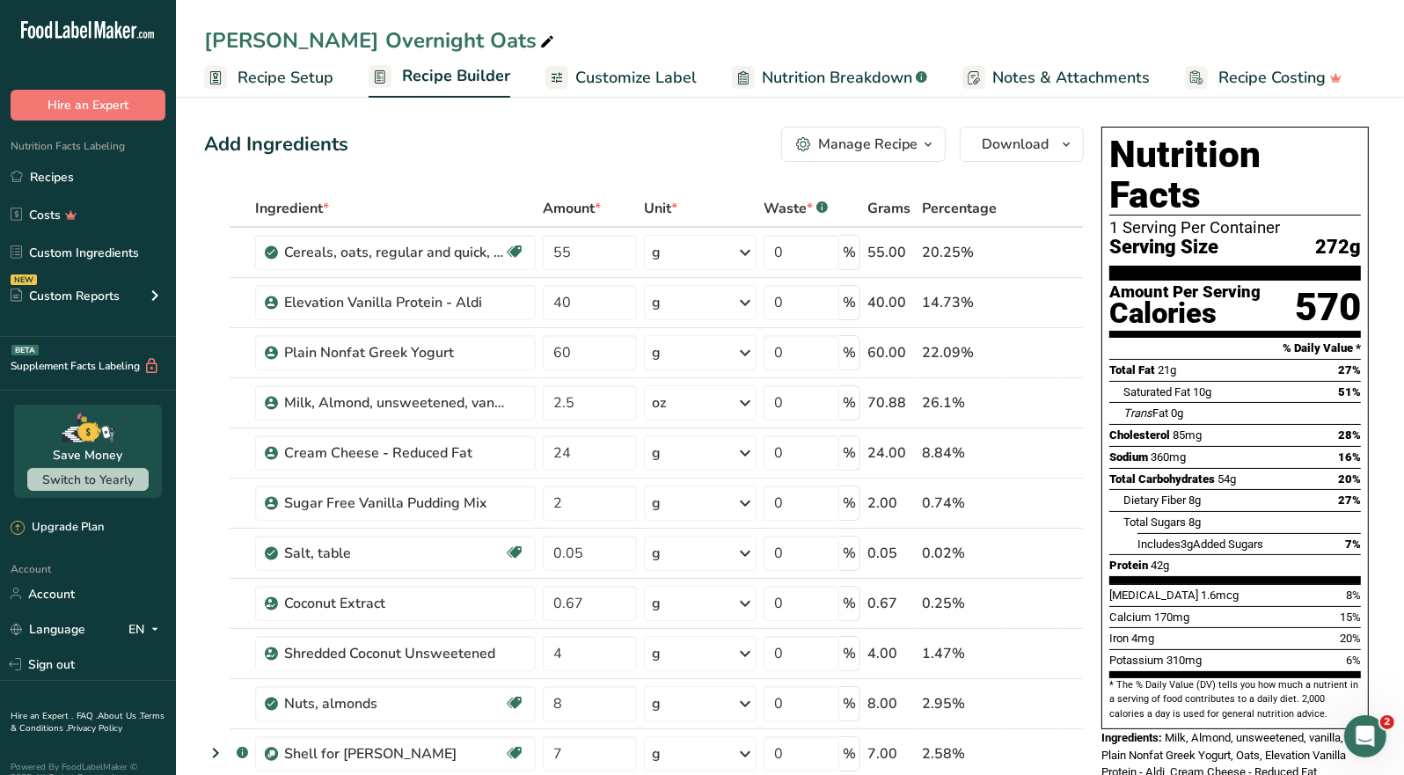
click at [876, 150] on div "Manage Recipe" at bounding box center [867, 144] width 99 height 21
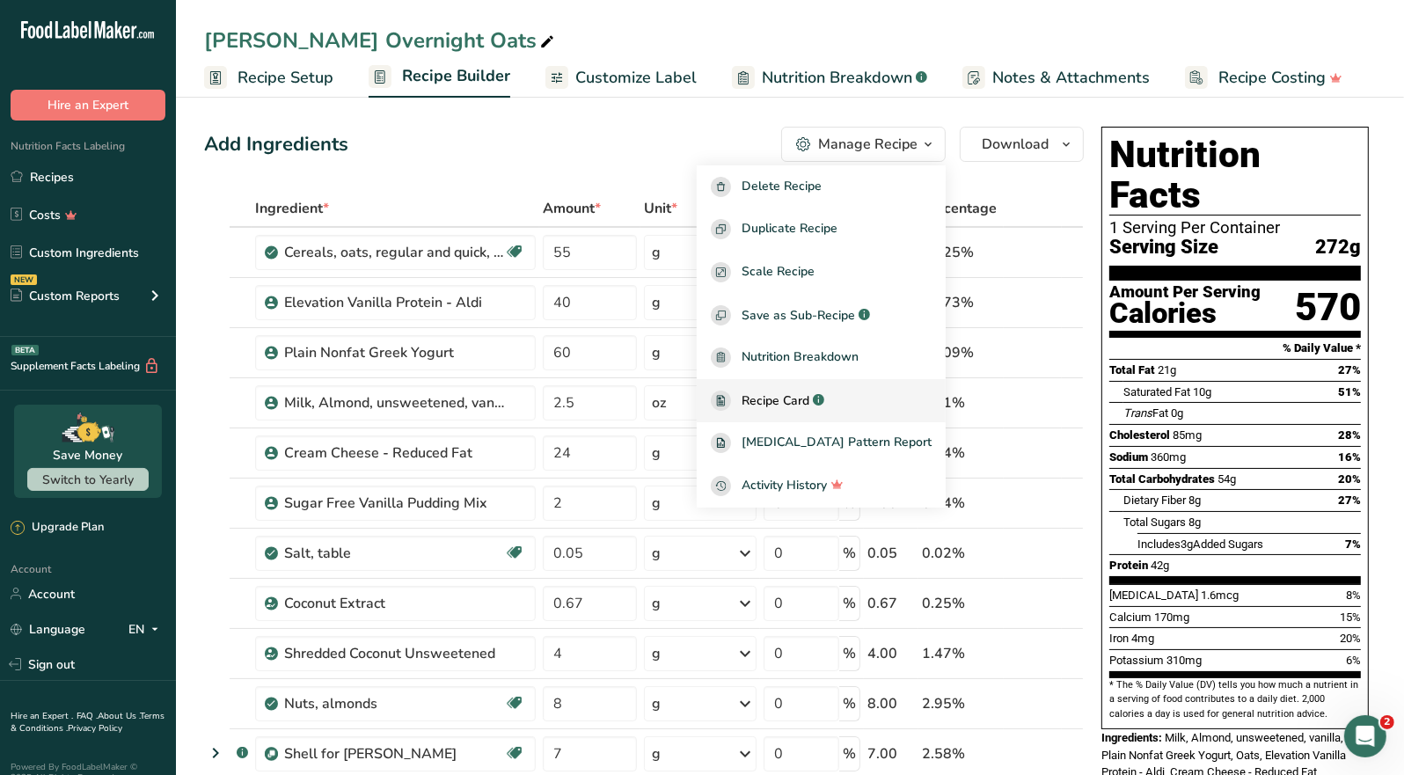
click at [809, 393] on span "Recipe Card" at bounding box center [776, 401] width 68 height 18
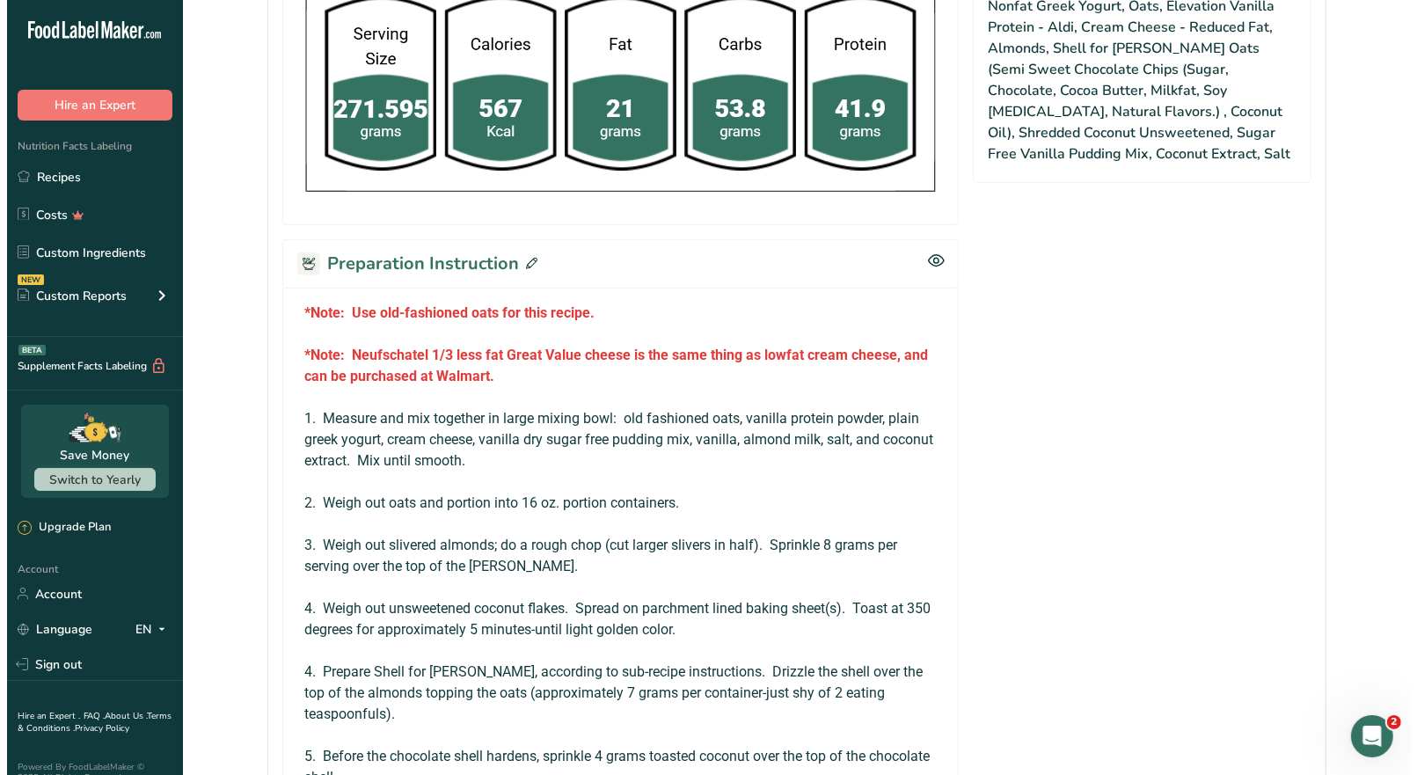
scroll to position [967, 0]
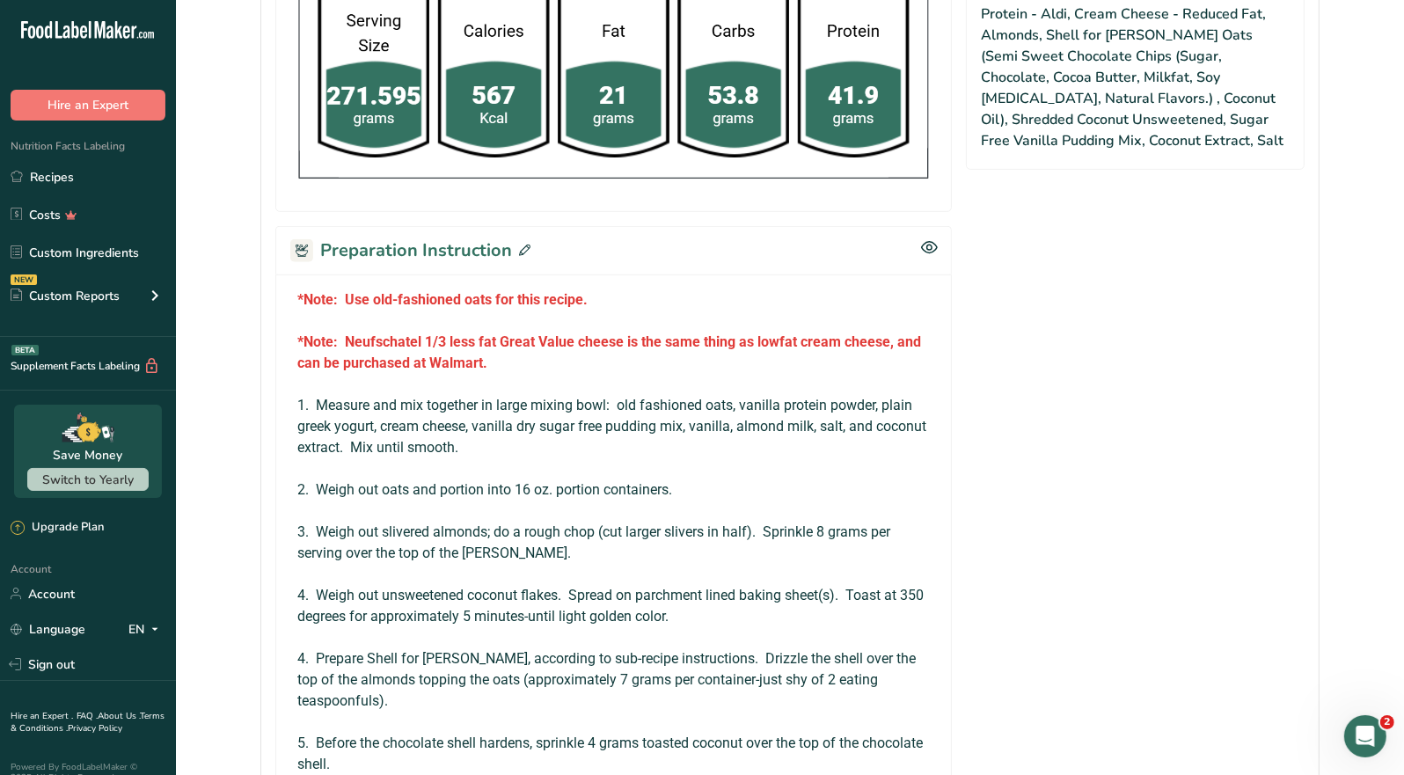
click at [523, 245] on icon at bounding box center [524, 250] width 11 height 11
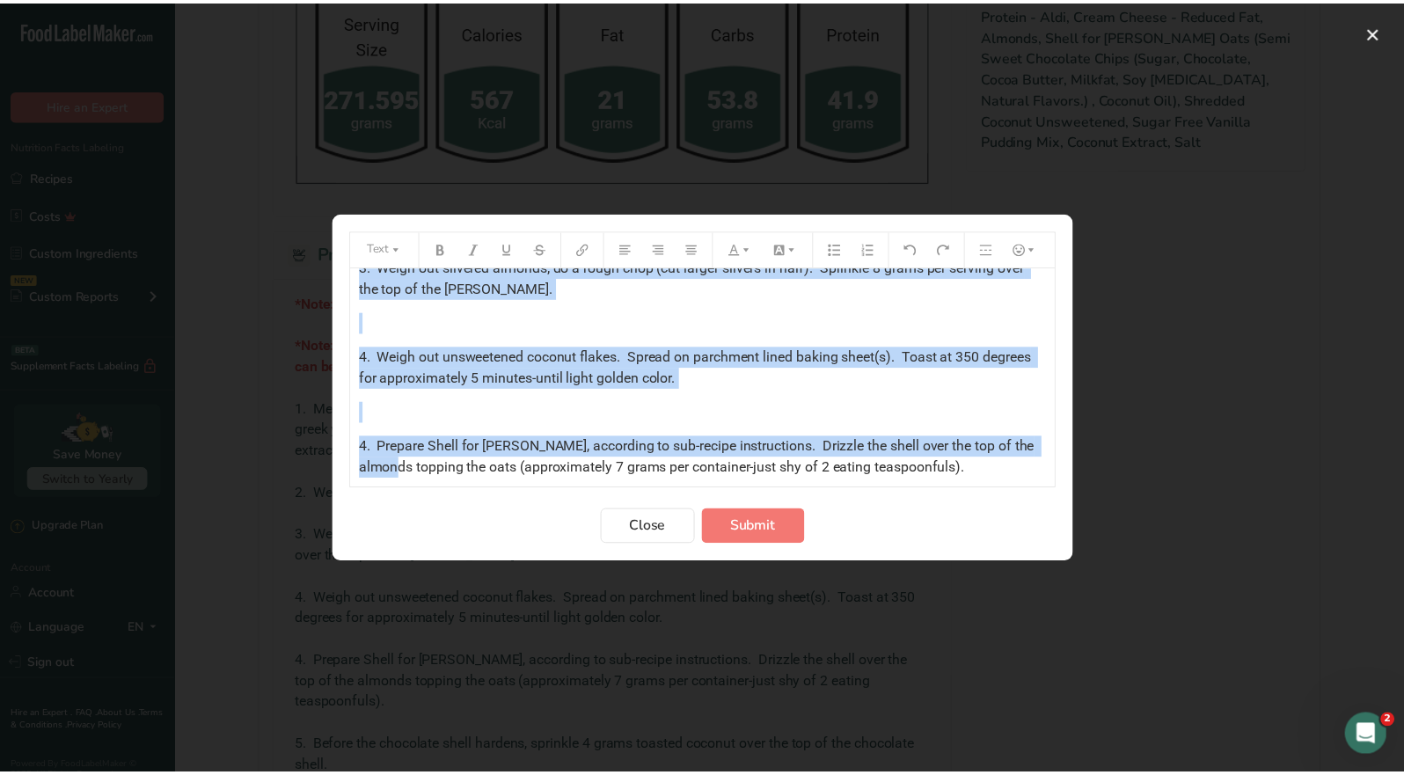
scroll to position [504, 0]
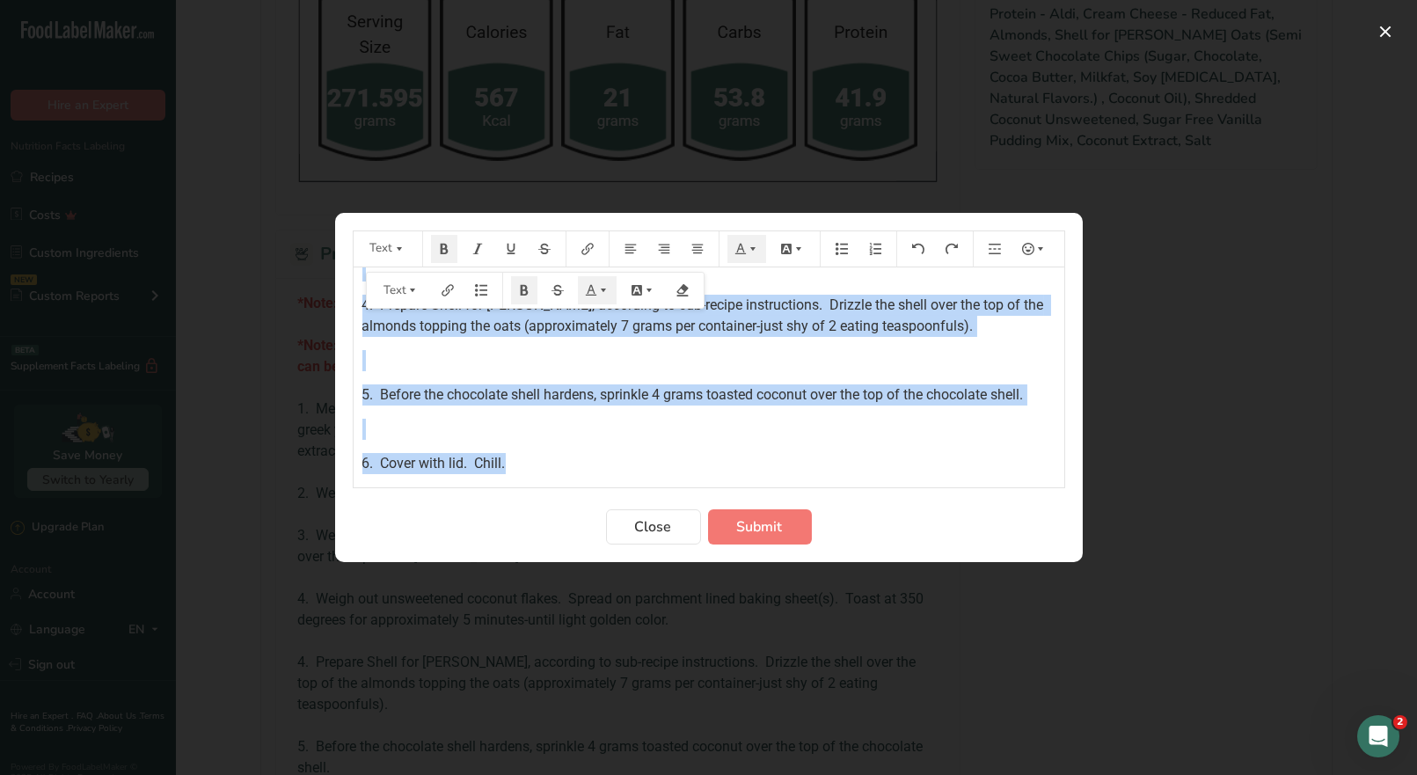
drag, startPoint x: 357, startPoint y: 290, endPoint x: 625, endPoint y: 457, distance: 315.0
click at [625, 457] on div "*Note: Use old-fashioned oats for this recipe. ﻿ *Note: Neufschatel 1/3 less fa…" at bounding box center [709, 118] width 711 height 711
copy div "*Note: Use old-fashioned oats for this recipe. ﻿ *Note: Neufschatel 1/3 less fa…"
click at [667, 531] on span "Close" at bounding box center [653, 526] width 37 height 21
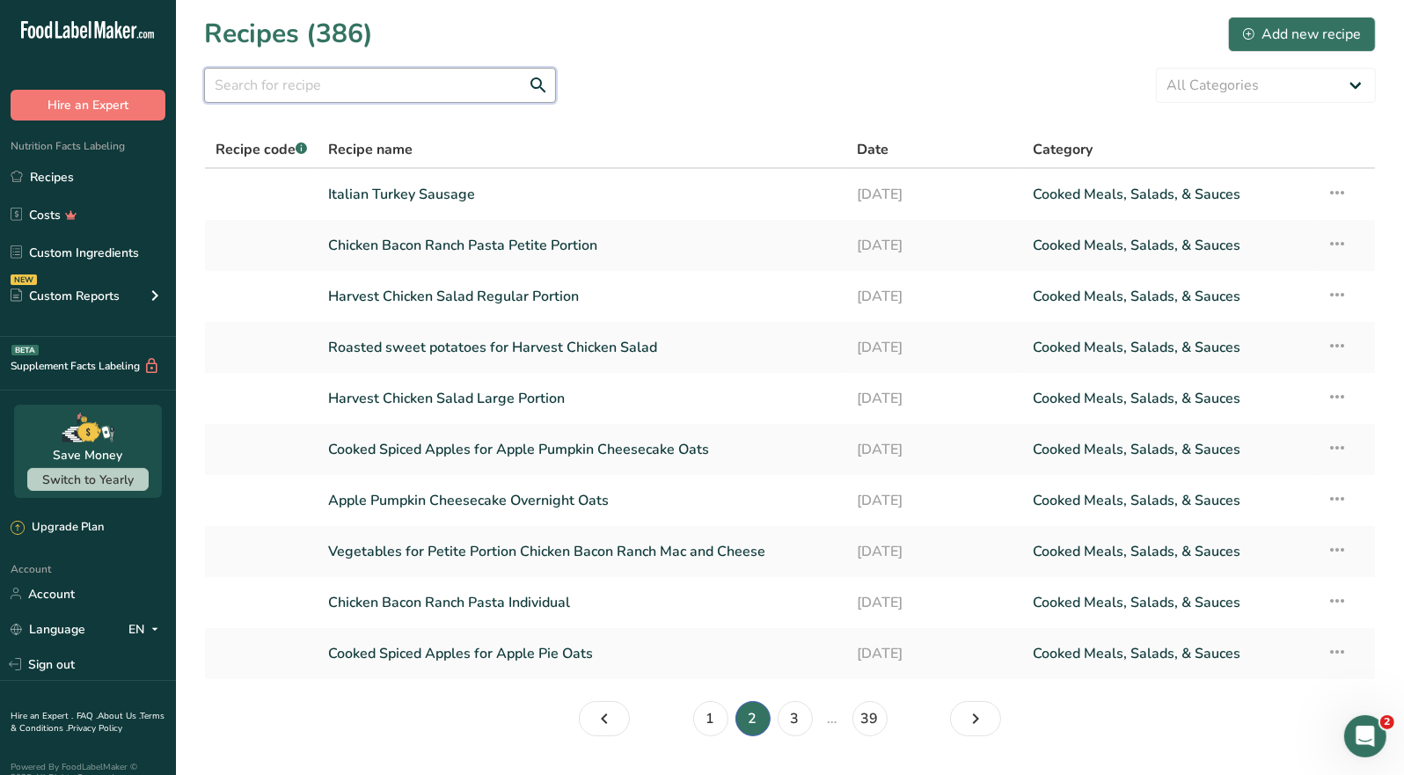
click at [240, 87] on input "text" at bounding box center [380, 85] width 352 height 35
type input "oats"
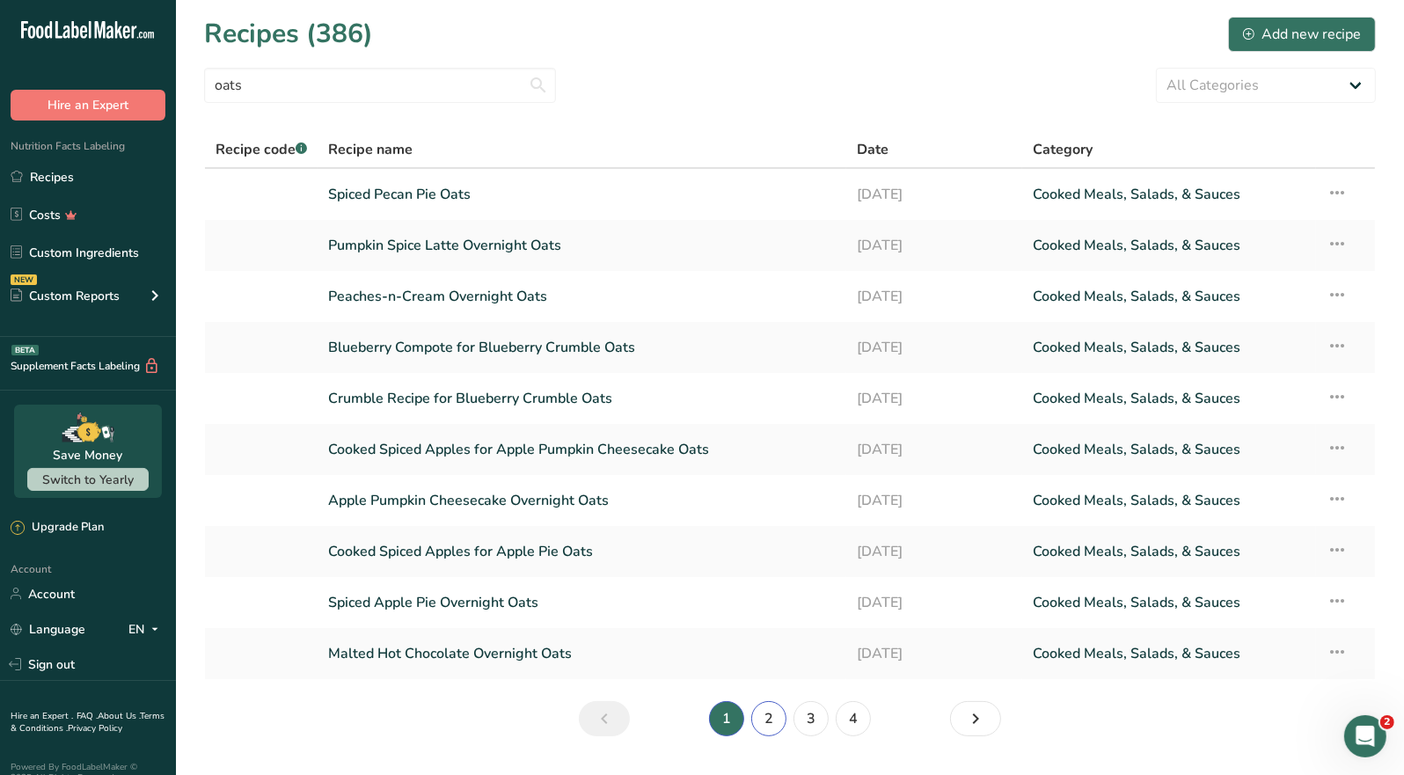
click at [772, 711] on link "2" at bounding box center [768, 718] width 35 height 35
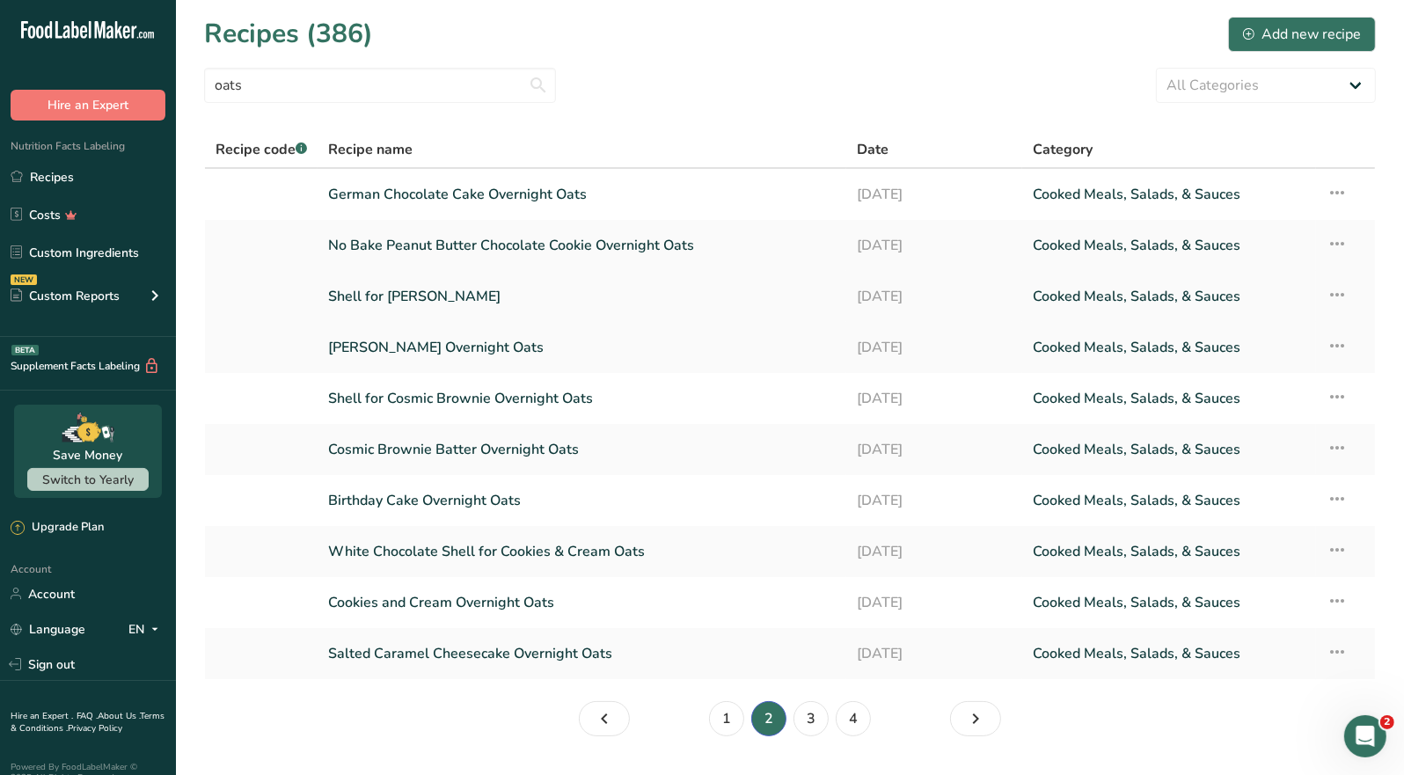
click at [483, 303] on link "Shell for [PERSON_NAME]" at bounding box center [582, 296] width 508 height 37
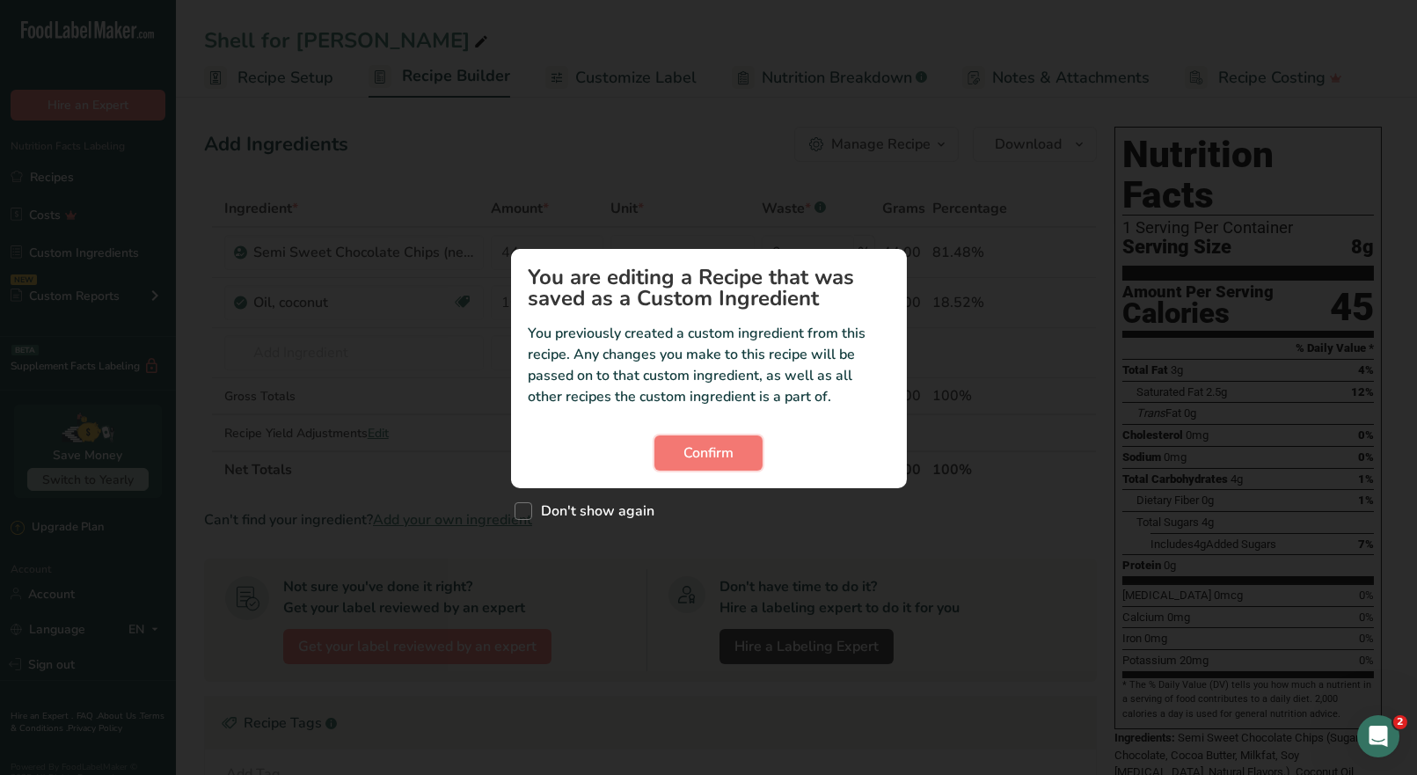
drag, startPoint x: 714, startPoint y: 448, endPoint x: 810, endPoint y: 366, distance: 126.1
click at [715, 447] on span "Confirm" at bounding box center [709, 453] width 50 height 21
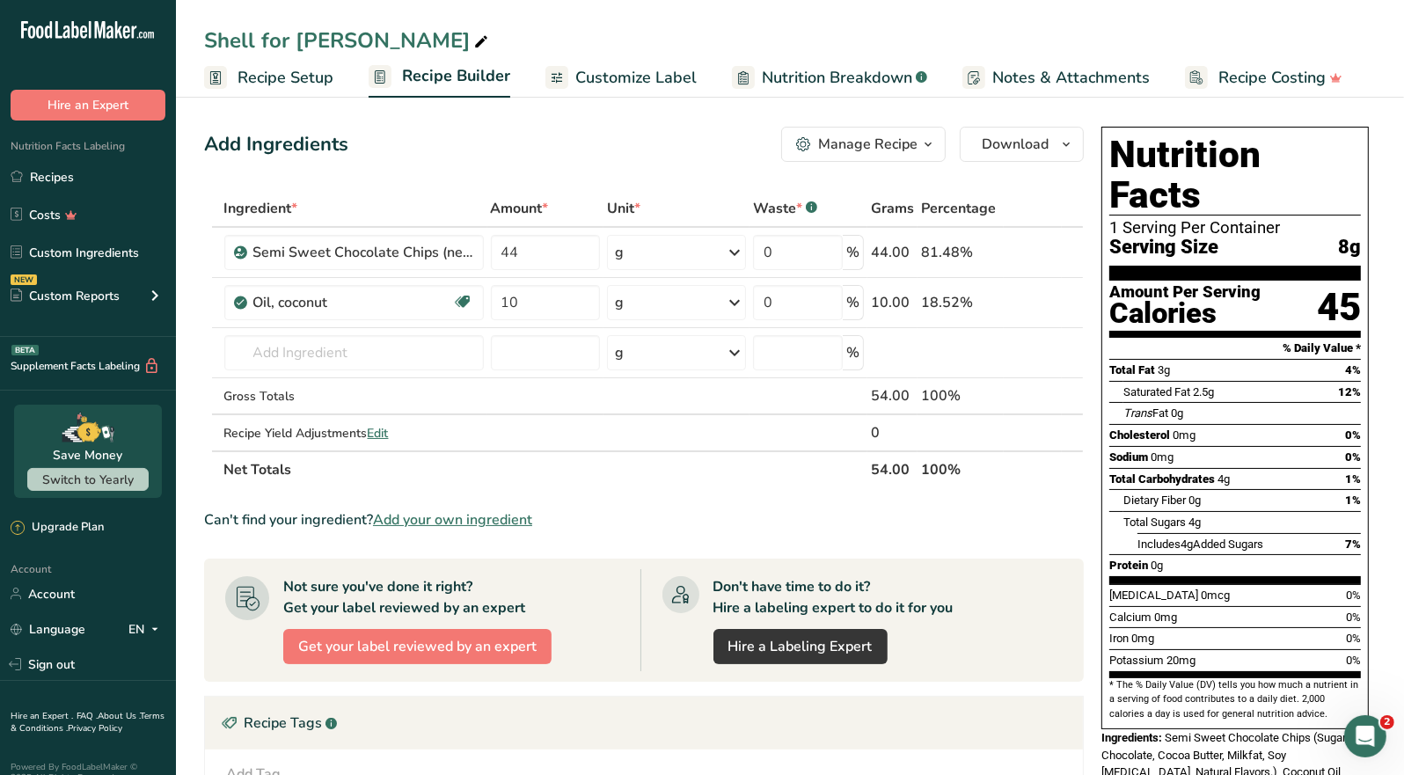
click at [928, 145] on icon "button" at bounding box center [928, 145] width 14 height 22
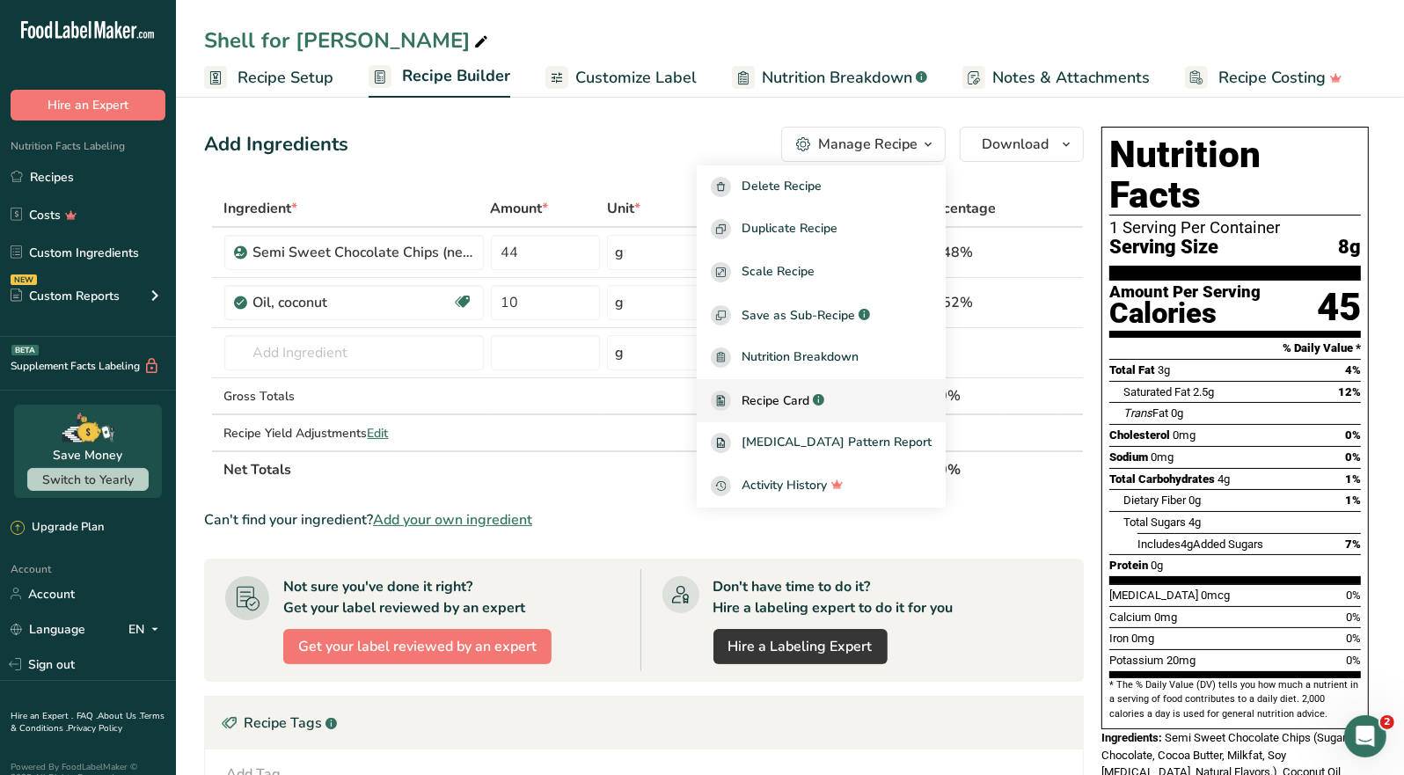
click at [809, 407] on span "Recipe Card" at bounding box center [776, 401] width 68 height 18
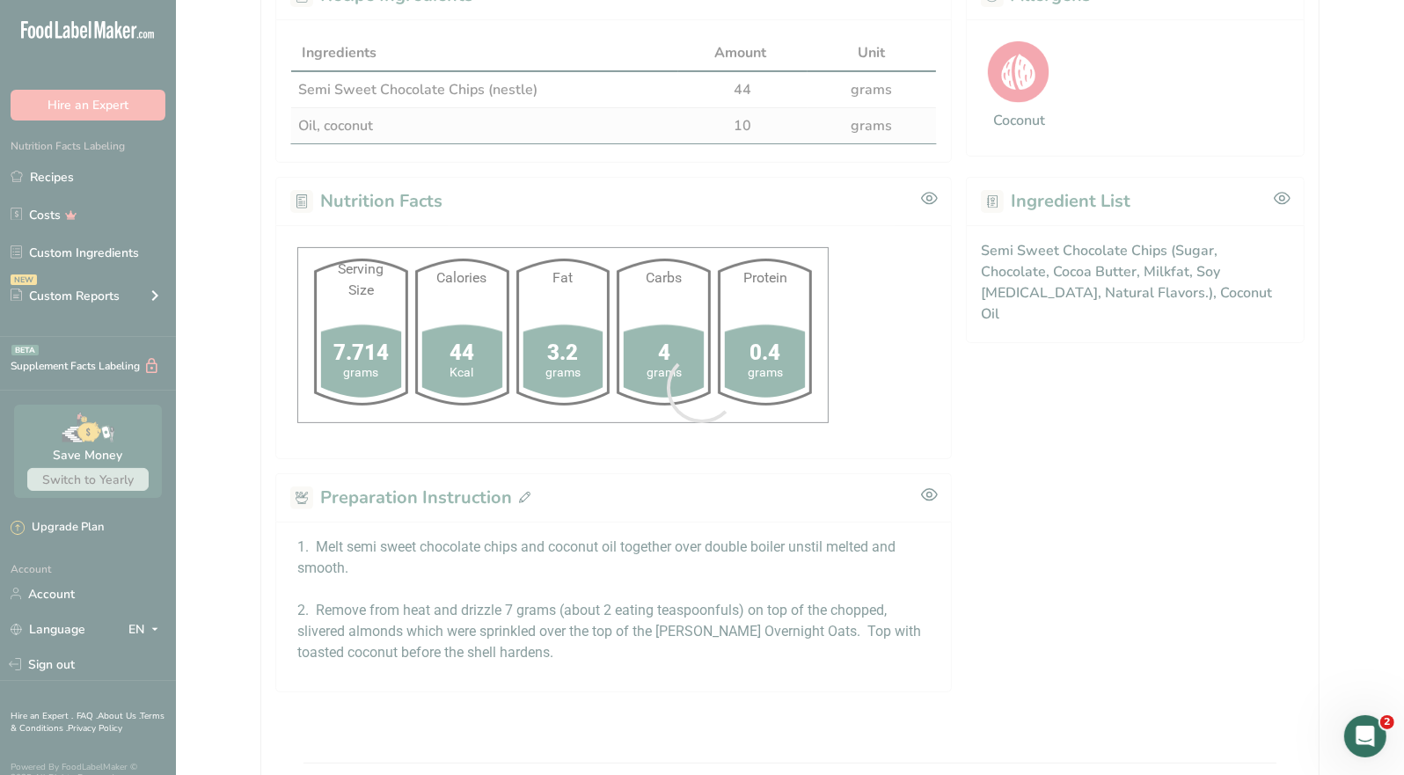
scroll to position [471, 0]
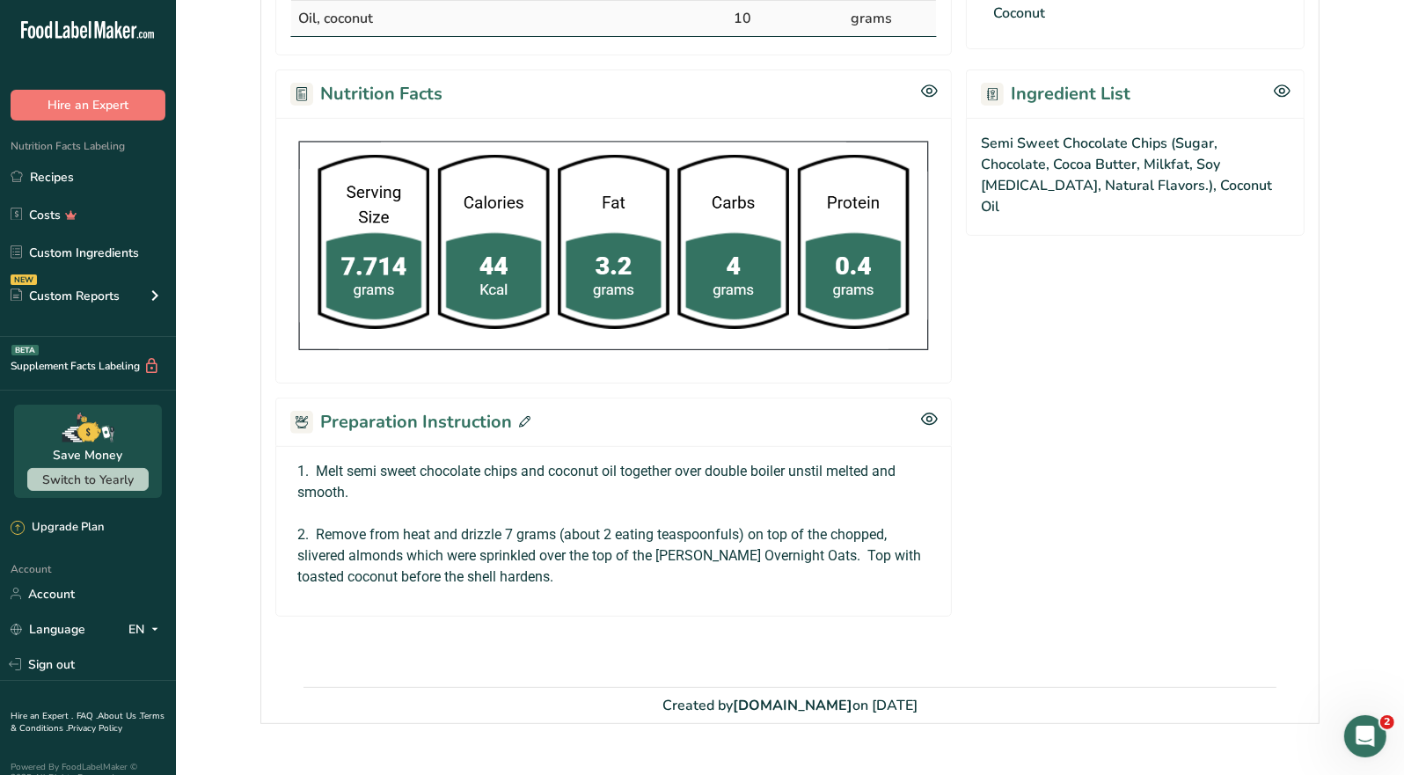
click at [524, 416] on icon at bounding box center [524, 421] width 11 height 11
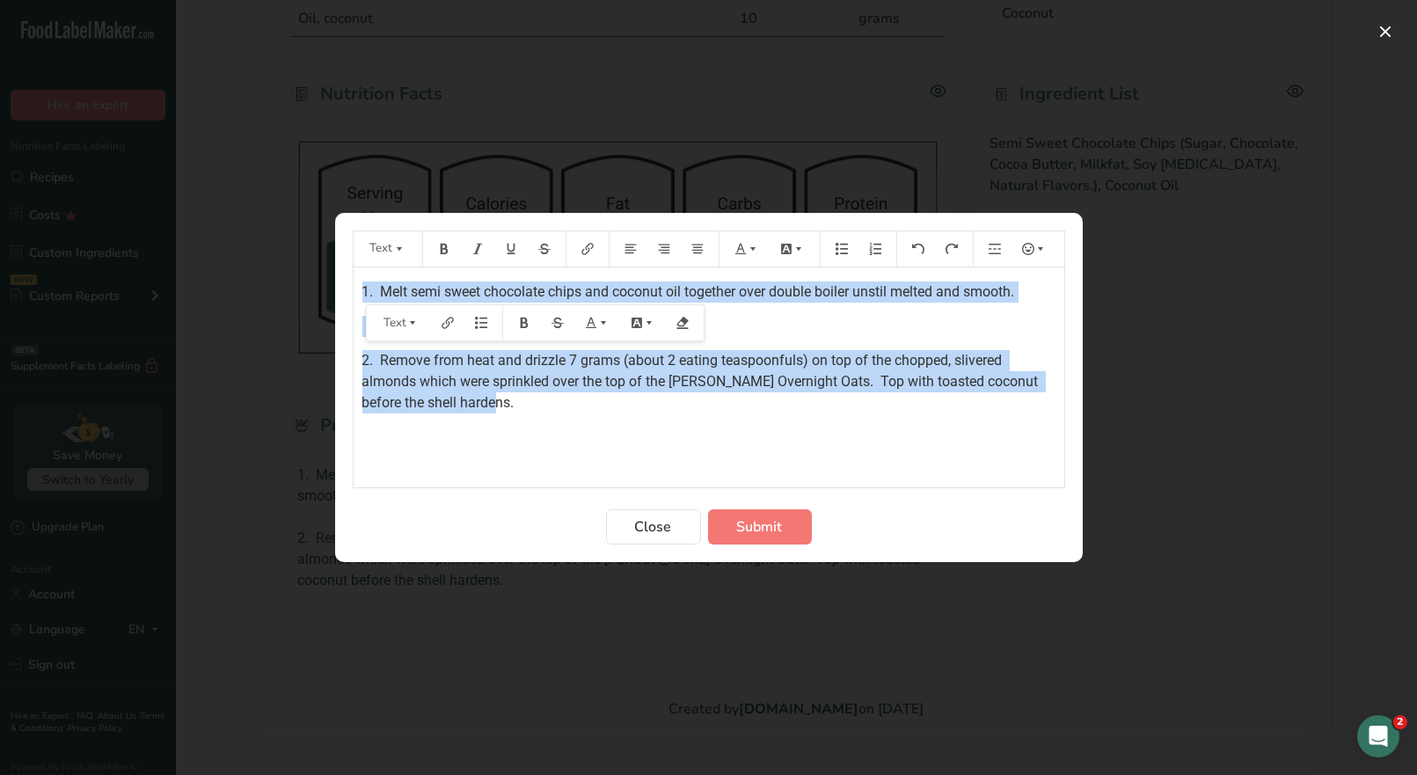
drag, startPoint x: 361, startPoint y: 286, endPoint x: 541, endPoint y: 416, distance: 222.5
click at [541, 416] on div "1. Melt semi sweet chocolate chips and coconut oil together over double boiler …" at bounding box center [709, 377] width 711 height 220
copy div "1. Melt semi sweet chocolate chips and coconut oil together over double boiler …"
drag, startPoint x: 649, startPoint y: 530, endPoint x: 624, endPoint y: 458, distance: 76.5
click at [649, 526] on span "Close" at bounding box center [653, 526] width 37 height 21
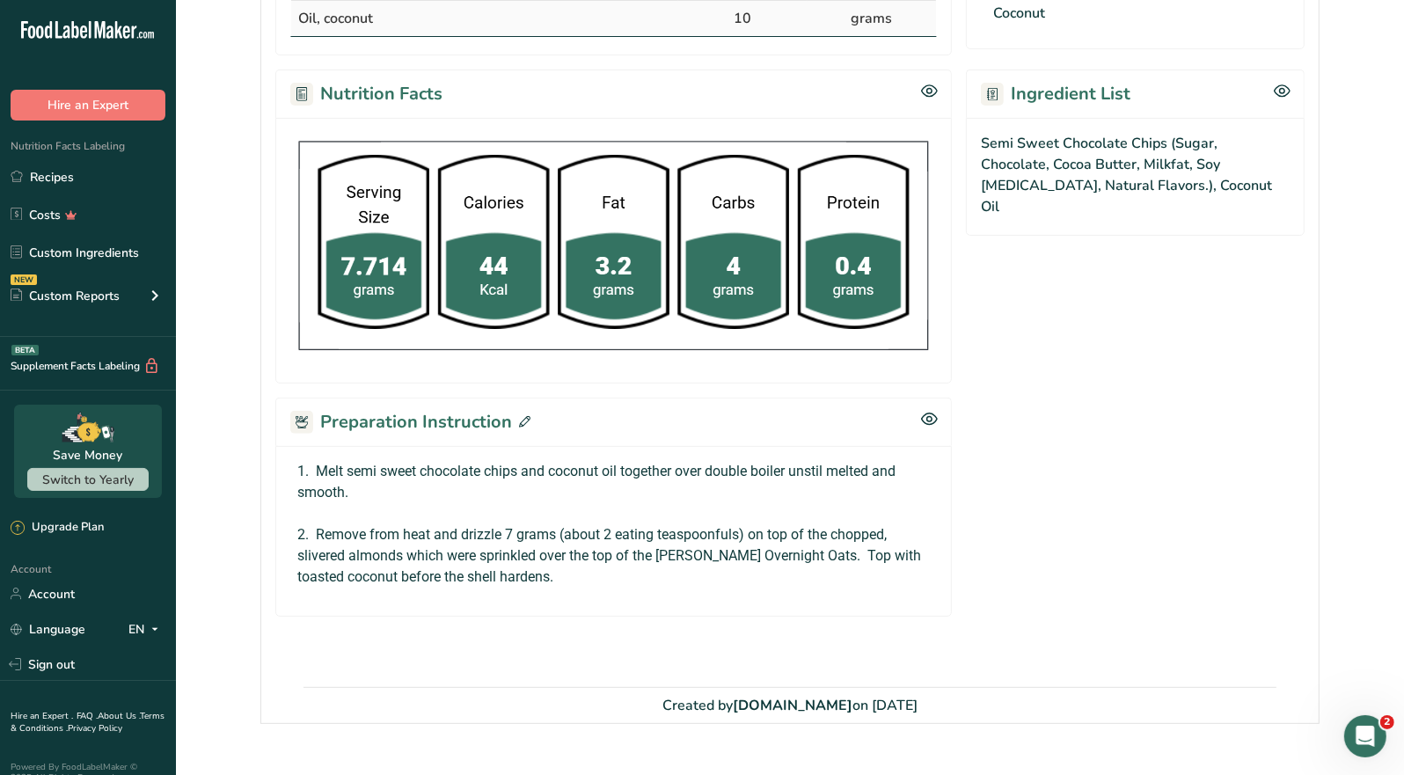
scroll to position [471, 0]
click at [525, 417] on icon at bounding box center [524, 421] width 11 height 11
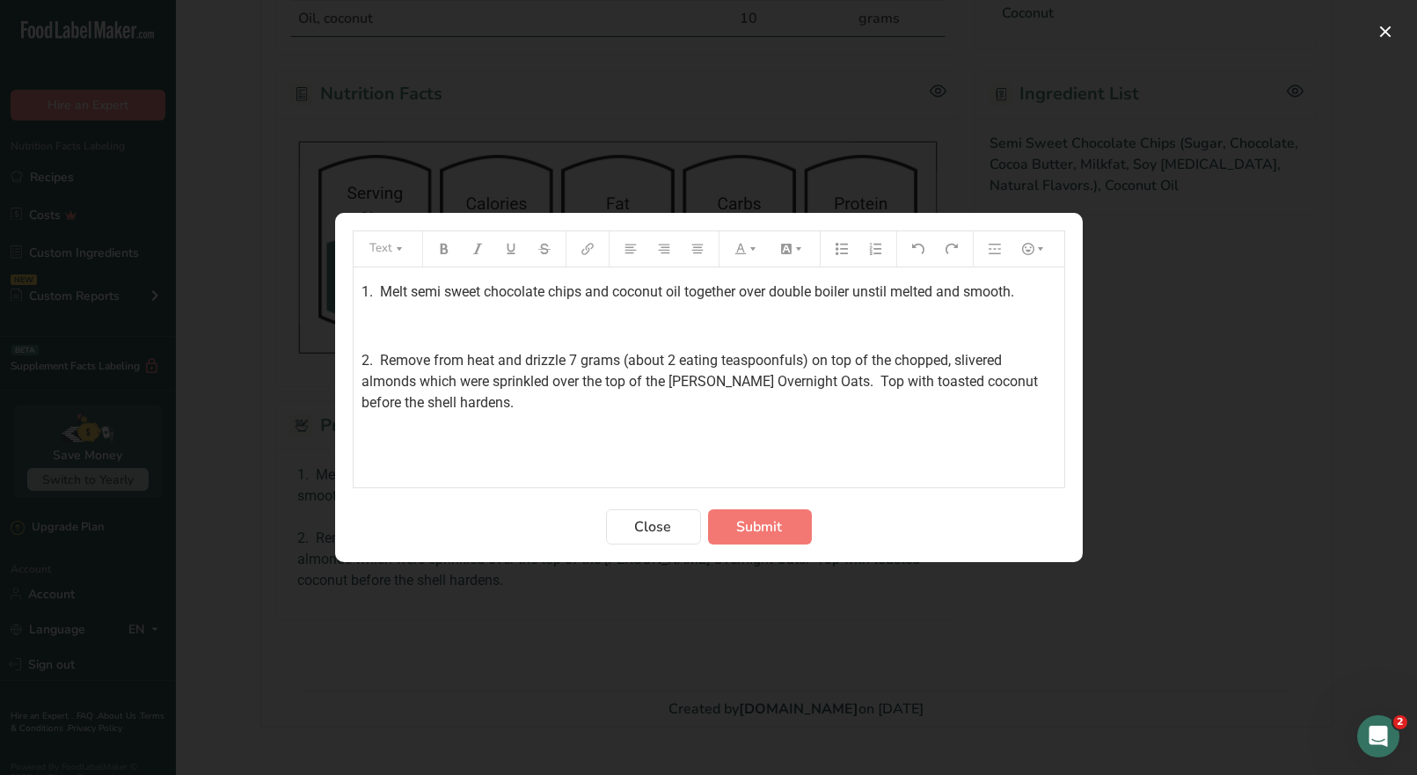
click at [881, 290] on span "1. Melt semi sweet chocolate chips and coconut oil together over double boiler …" at bounding box center [689, 291] width 653 height 17
click at [770, 536] on button "Submit" at bounding box center [760, 526] width 104 height 35
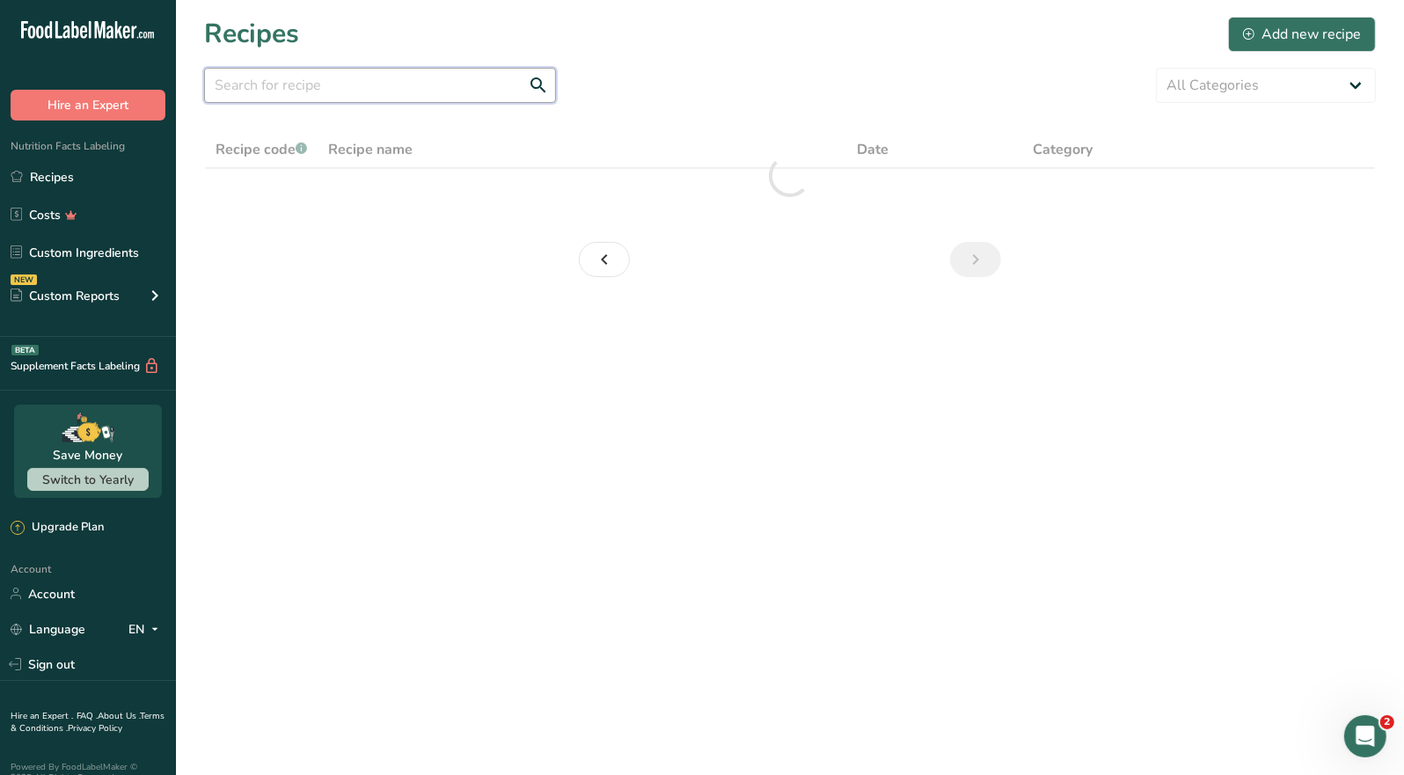
click at [249, 88] on input "text" at bounding box center [380, 85] width 352 height 35
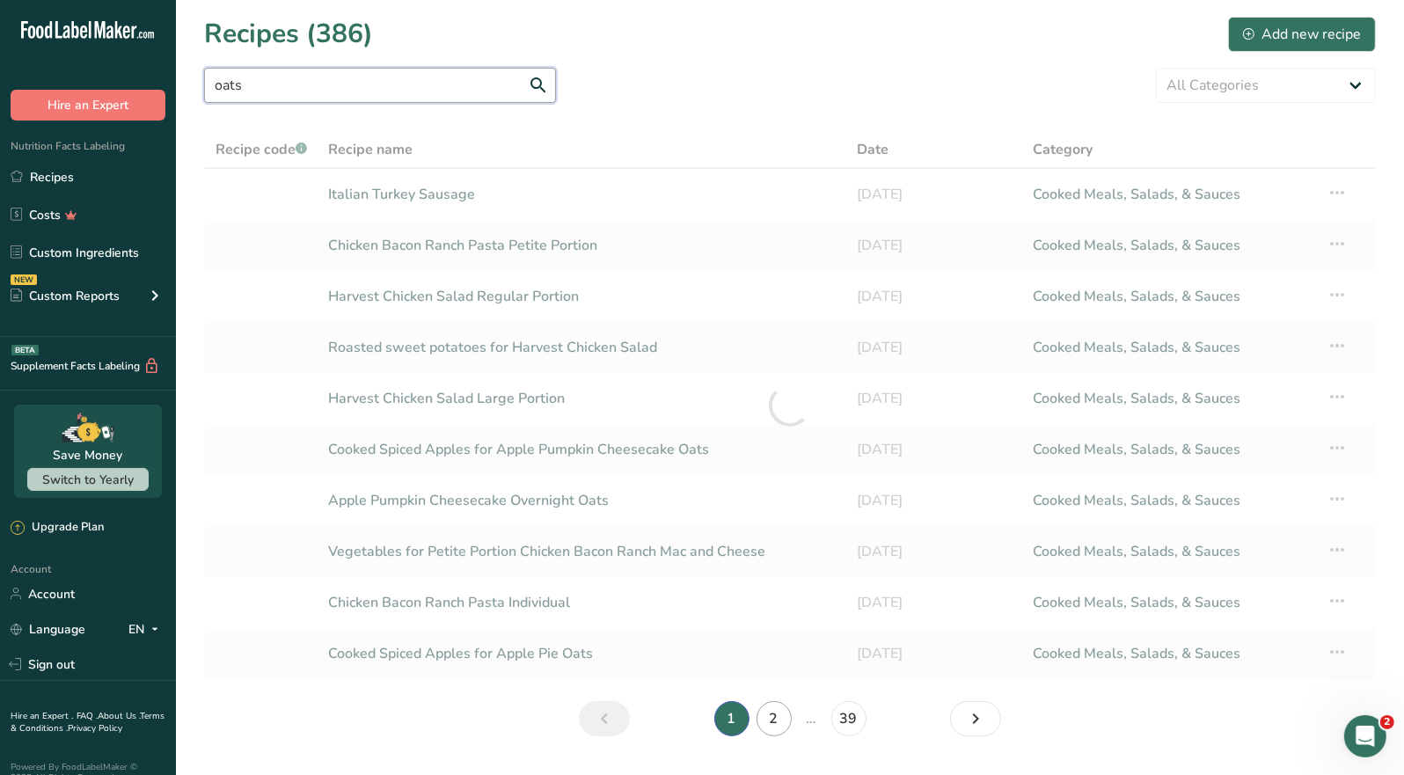
type input "oats"
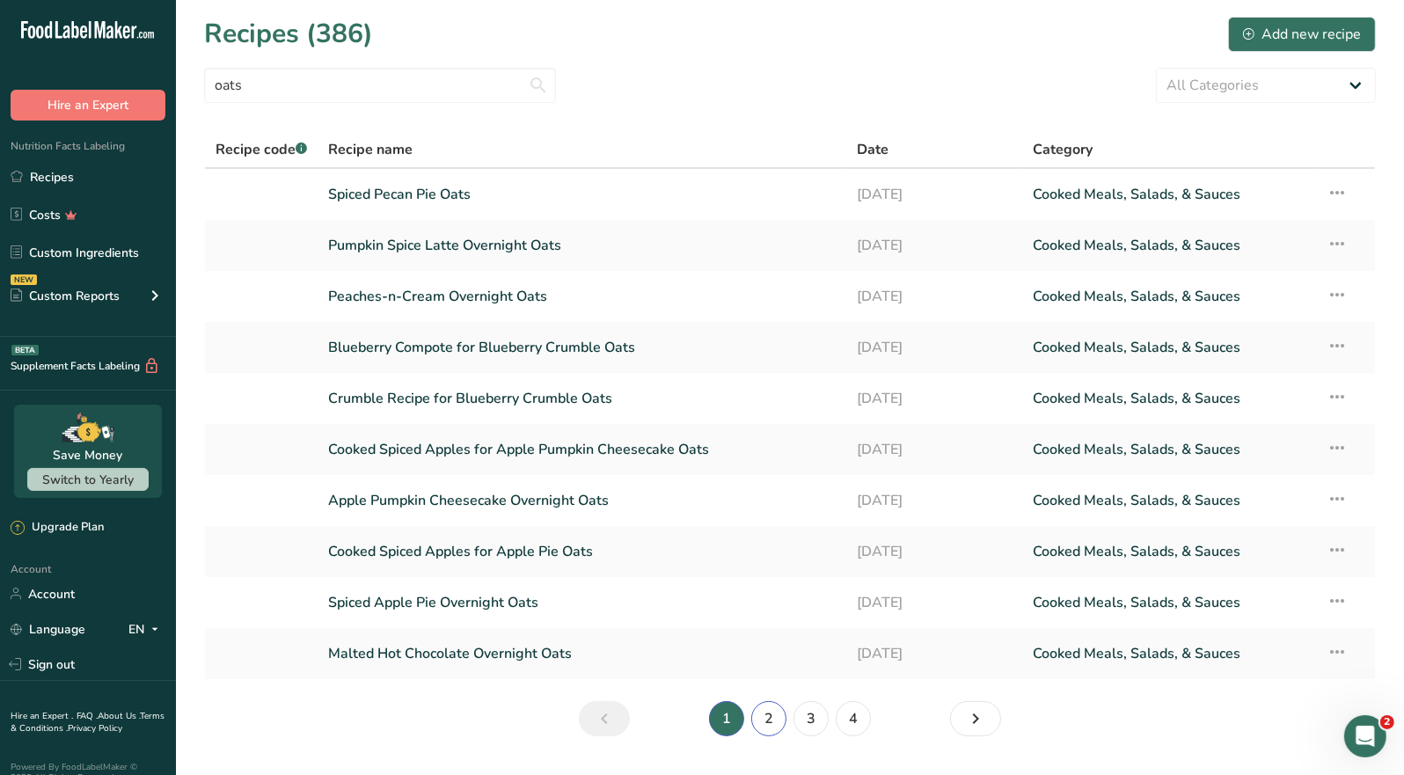
click at [774, 721] on link "2" at bounding box center [768, 718] width 35 height 35
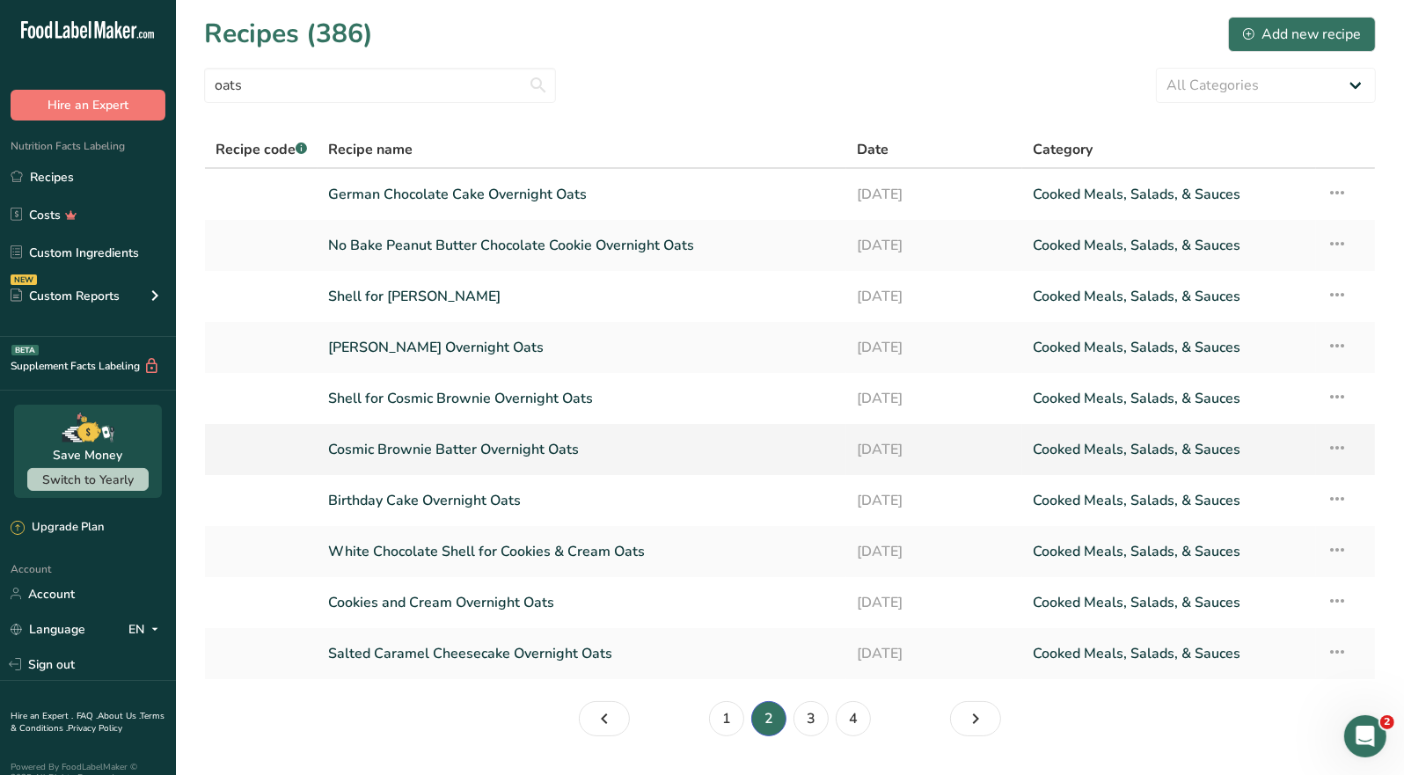
click at [488, 450] on link "Cosmic Brownie Batter Overnight Oats" at bounding box center [582, 449] width 508 height 37
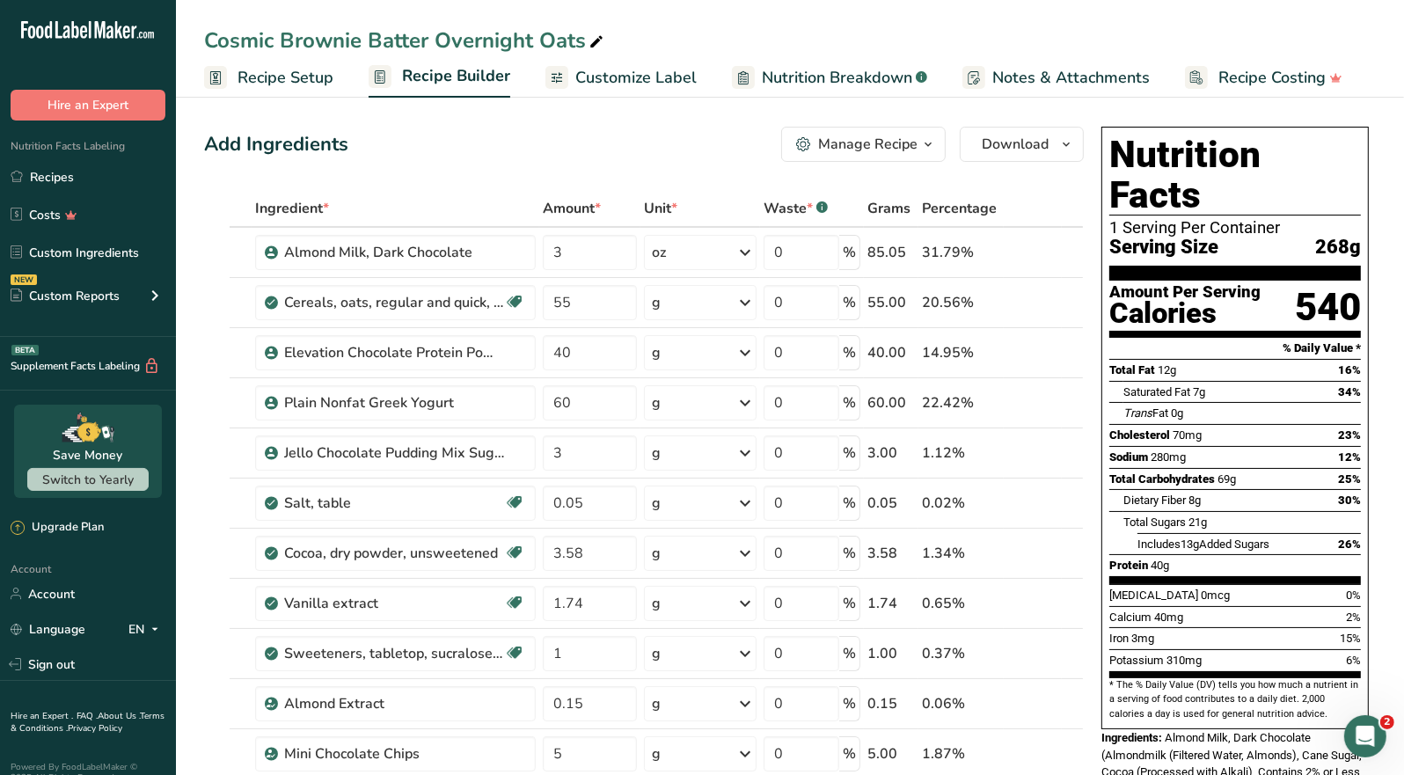
click at [897, 150] on div "Manage Recipe" at bounding box center [867, 144] width 99 height 21
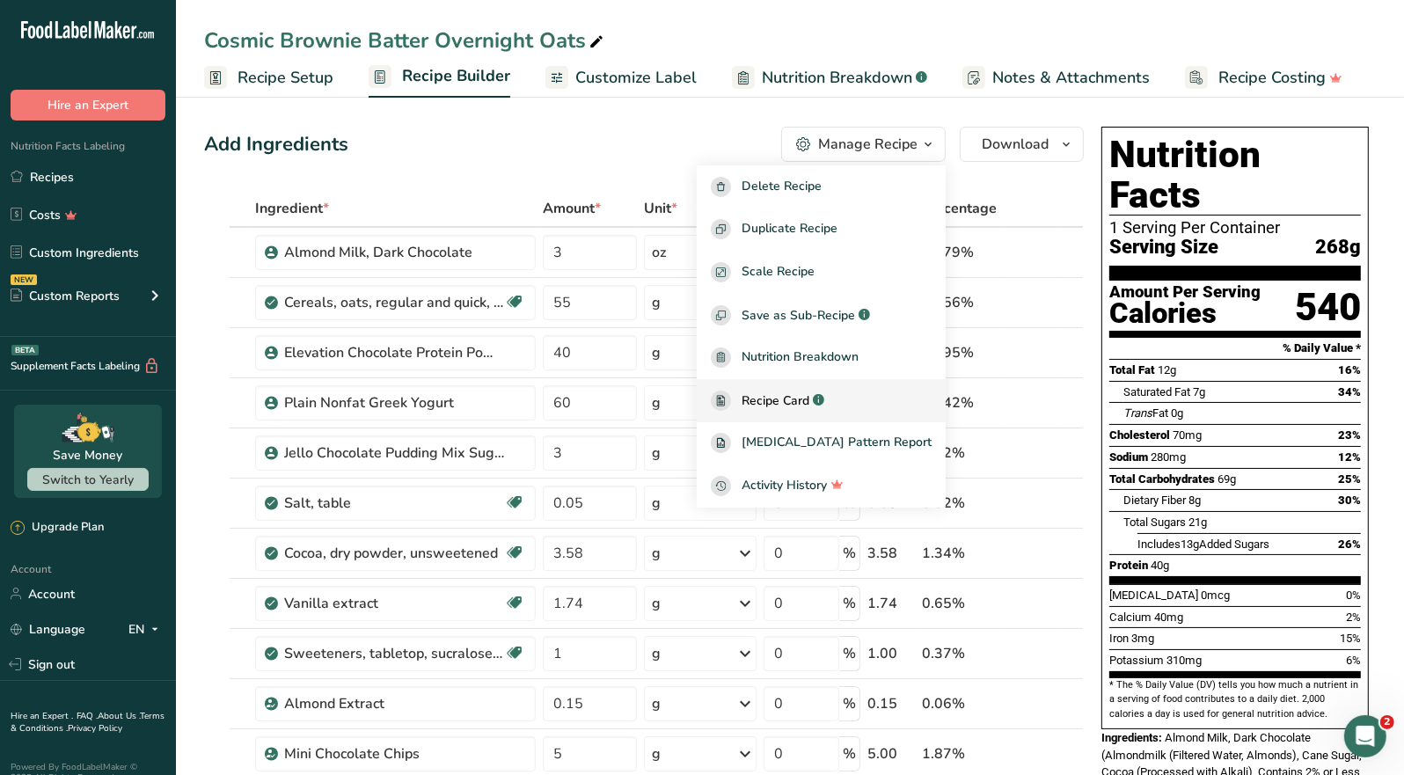
click at [809, 399] on span "Recipe Card" at bounding box center [776, 401] width 68 height 18
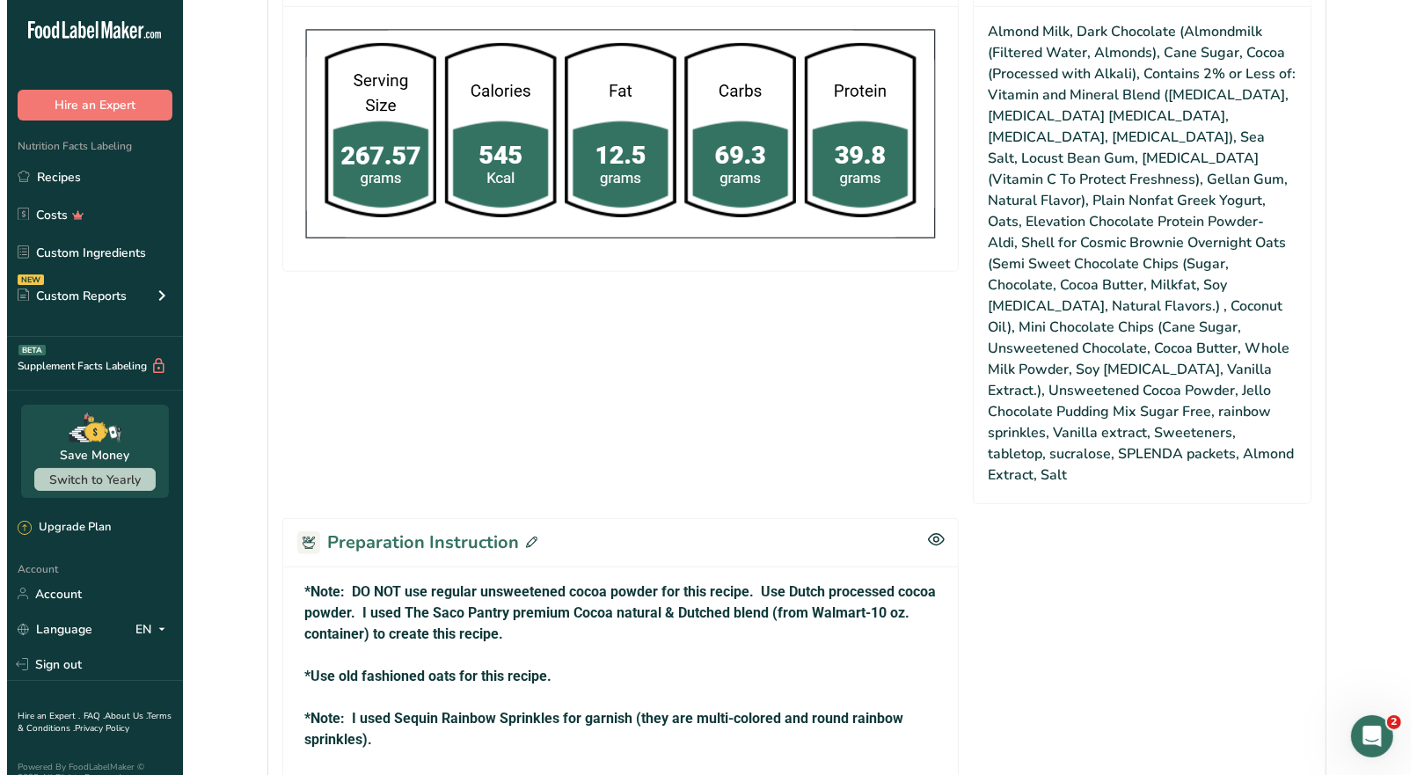
scroll to position [1144, 0]
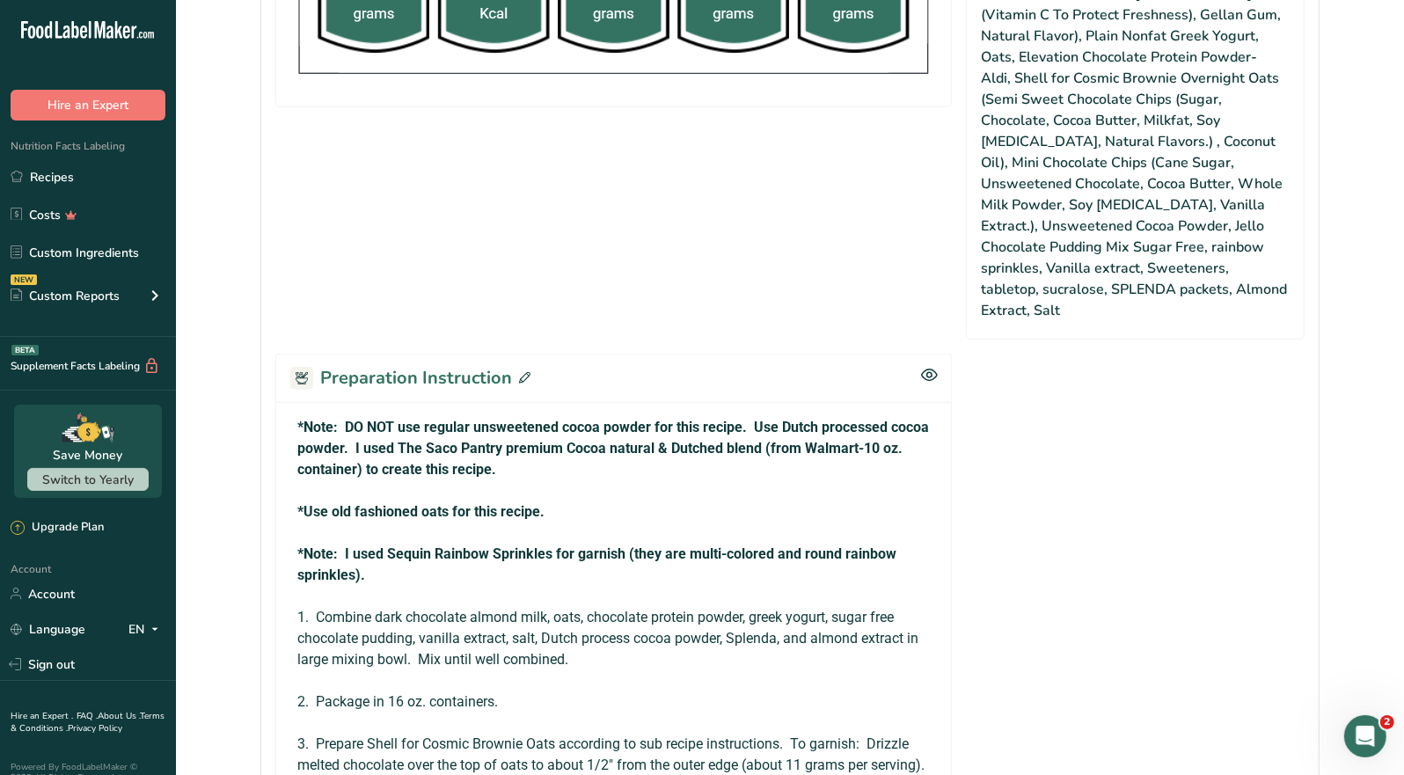
click at [521, 365] on span at bounding box center [521, 378] width 18 height 26
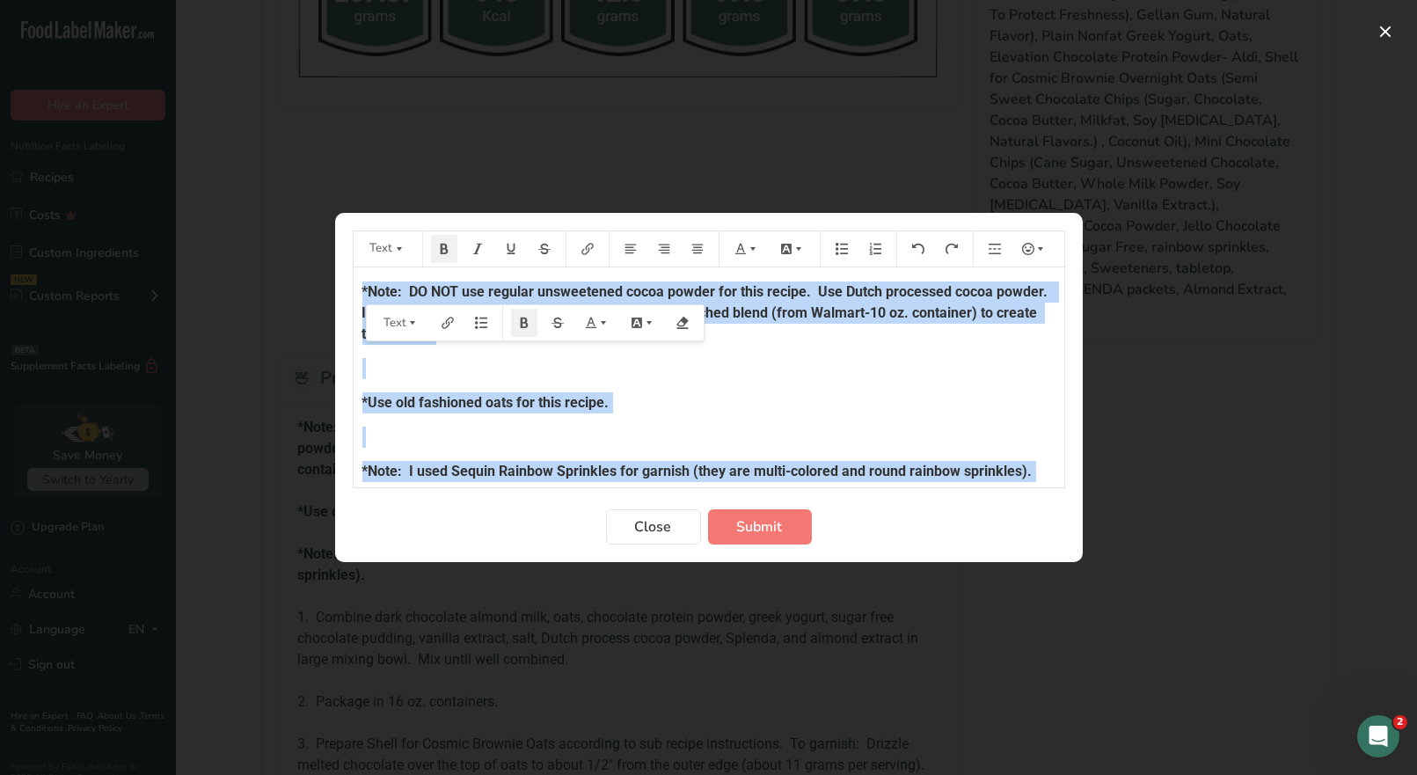
scroll to position [44, 0]
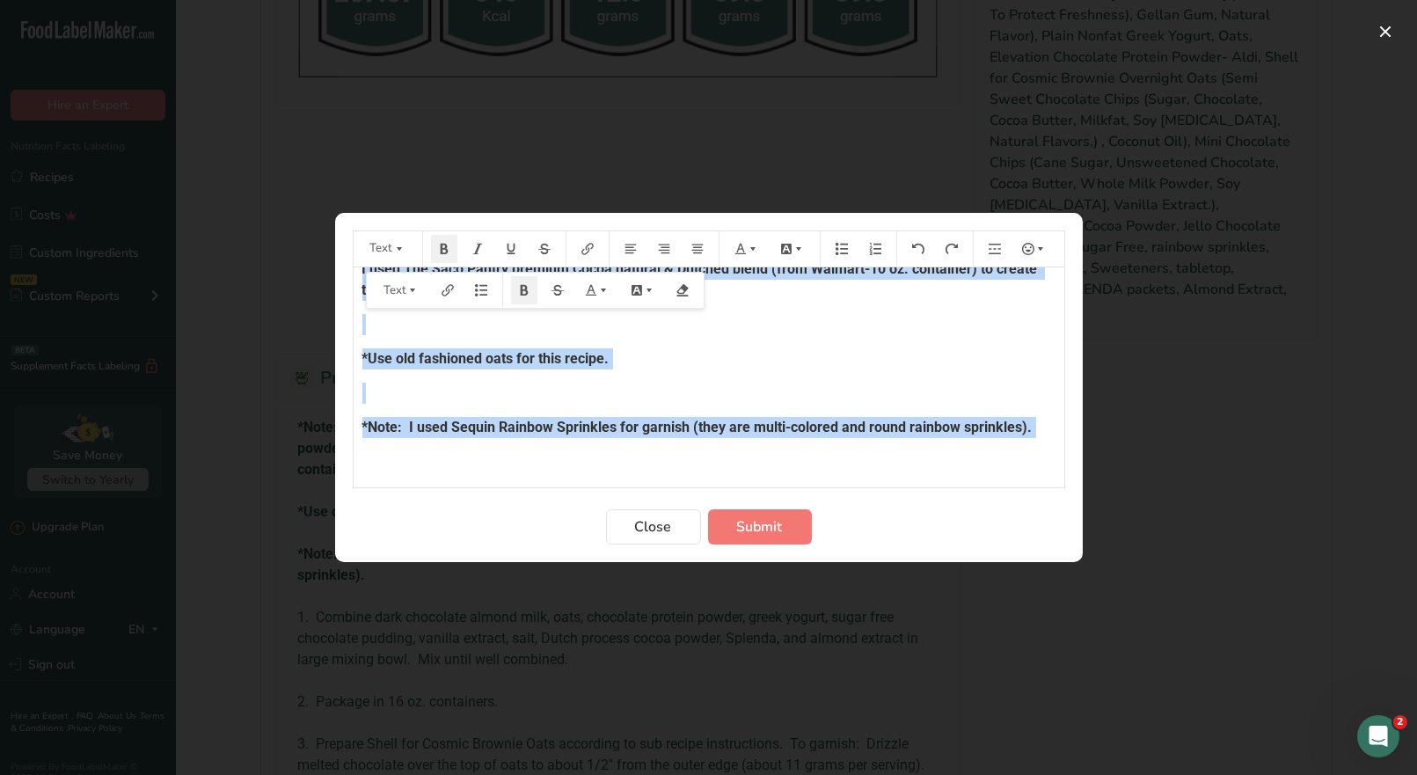
drag, startPoint x: 361, startPoint y: 288, endPoint x: 685, endPoint y: 328, distance: 326.3
click at [586, 437] on div "*Note: DO NOT use regular unsweetened cocoa powder for this recipe. Use Dutch p…" at bounding box center [709, 486] width 711 height 526
click at [757, 249] on icon "Preparation instructions modal" at bounding box center [753, 249] width 12 height 12
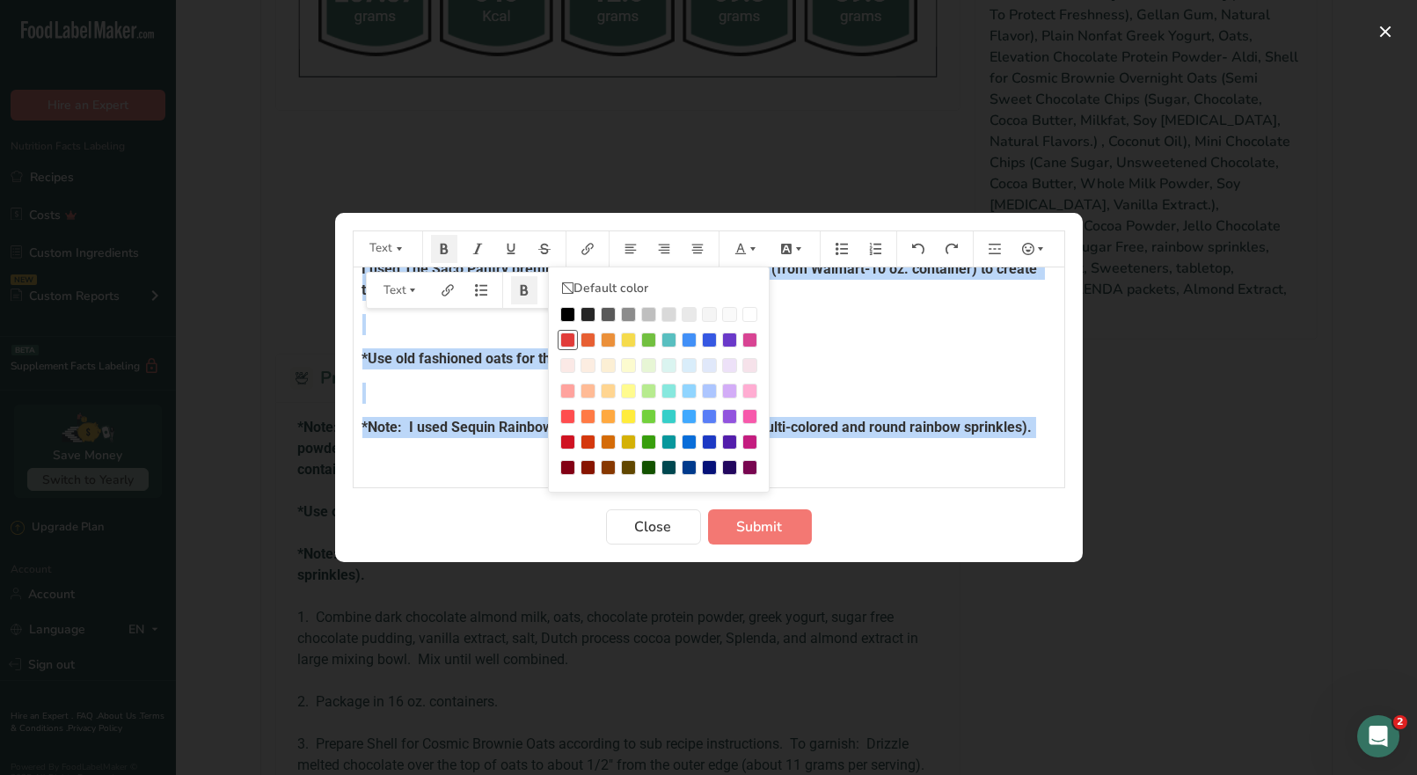
click at [570, 339] on div "Preparation instructions modal" at bounding box center [567, 340] width 15 height 15
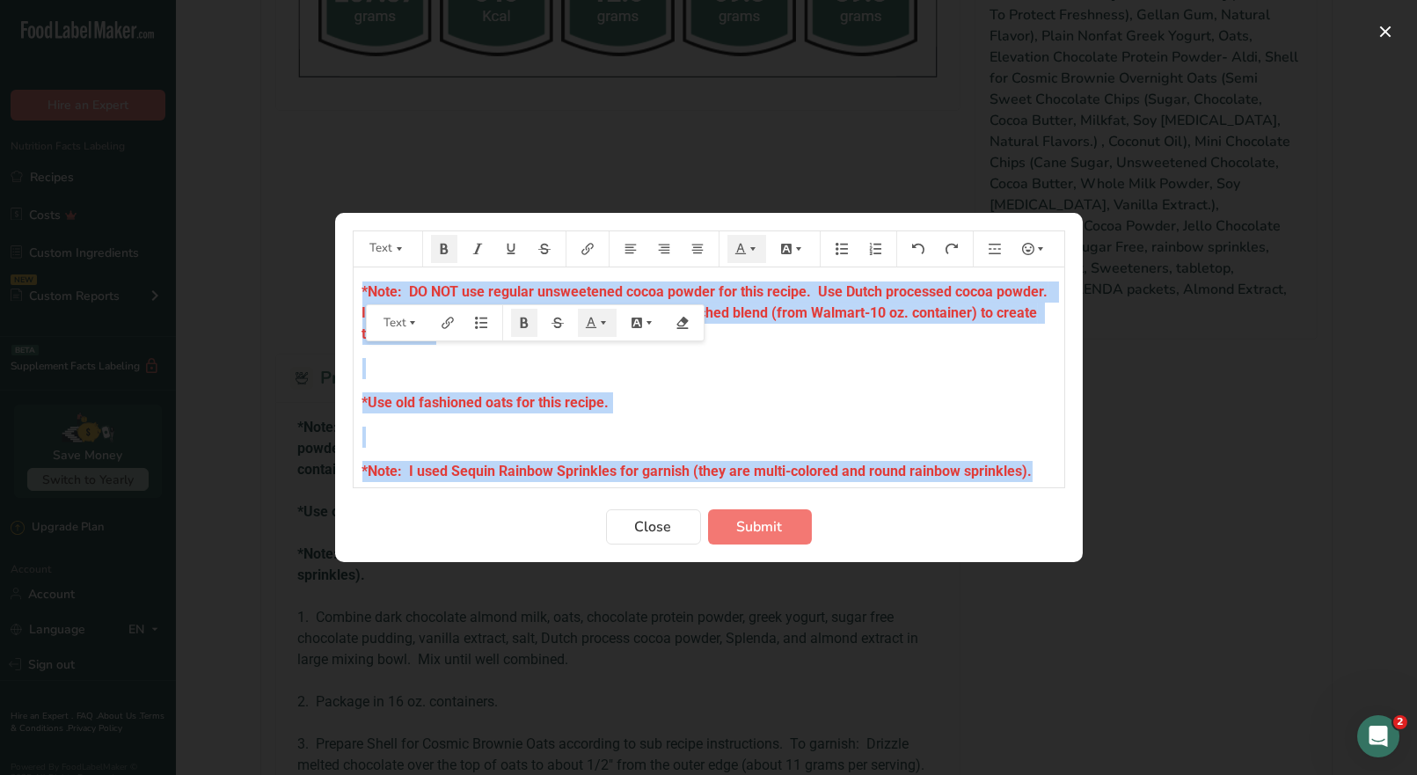
click at [679, 392] on p "*Use old fashioned oats for this recipe." at bounding box center [709, 402] width 693 height 21
click at [705, 392] on p "*Use old fashioned oats for this recipe." at bounding box center [709, 402] width 693 height 21
click at [1029, 470] on p "*Note: I used Sequin Rainbow Sprinkles for garnish (they are multi-colored and …" at bounding box center [709, 471] width 693 height 21
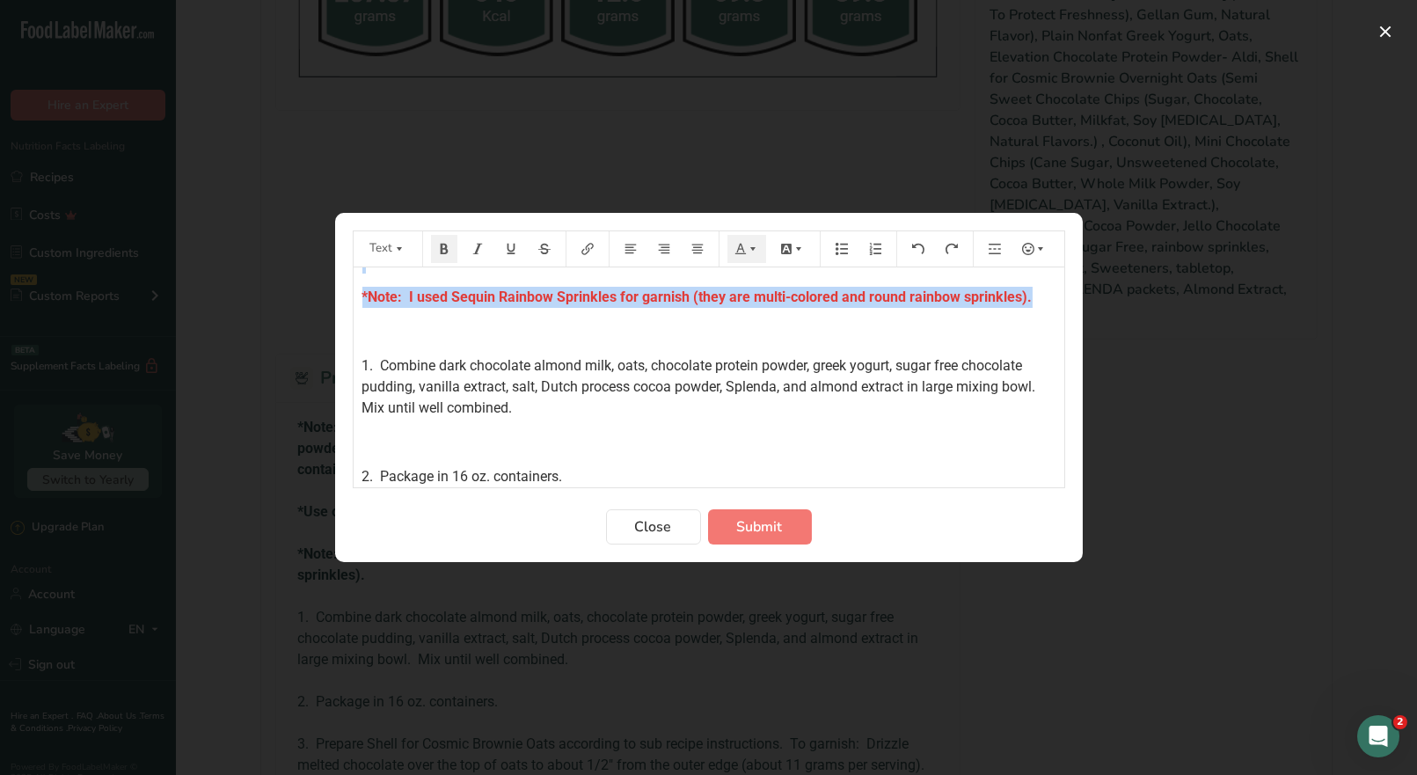
scroll to position [175, 0]
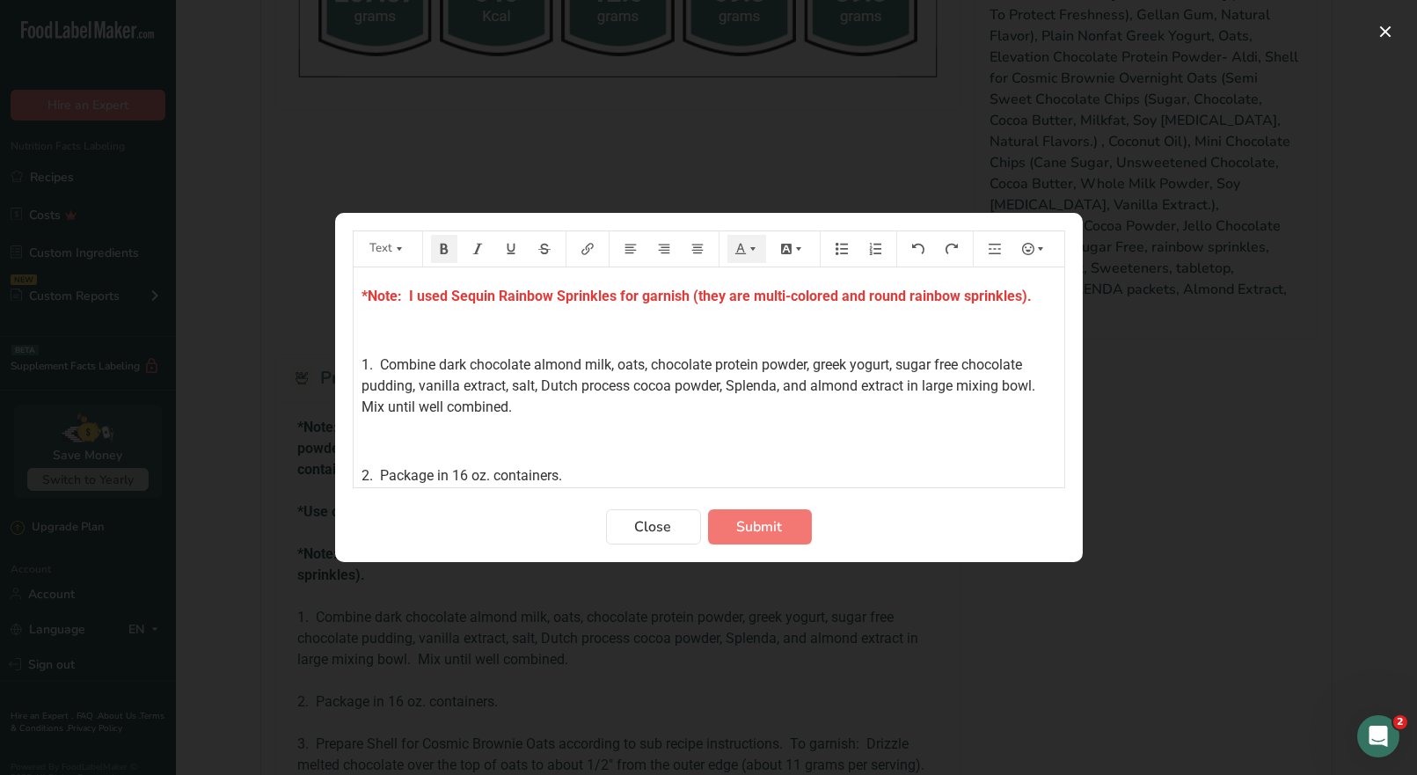
click at [701, 413] on p "1. Combine dark chocolate almond milk, oats, chocolate protein powder, greek yo…" at bounding box center [709, 386] width 693 height 63
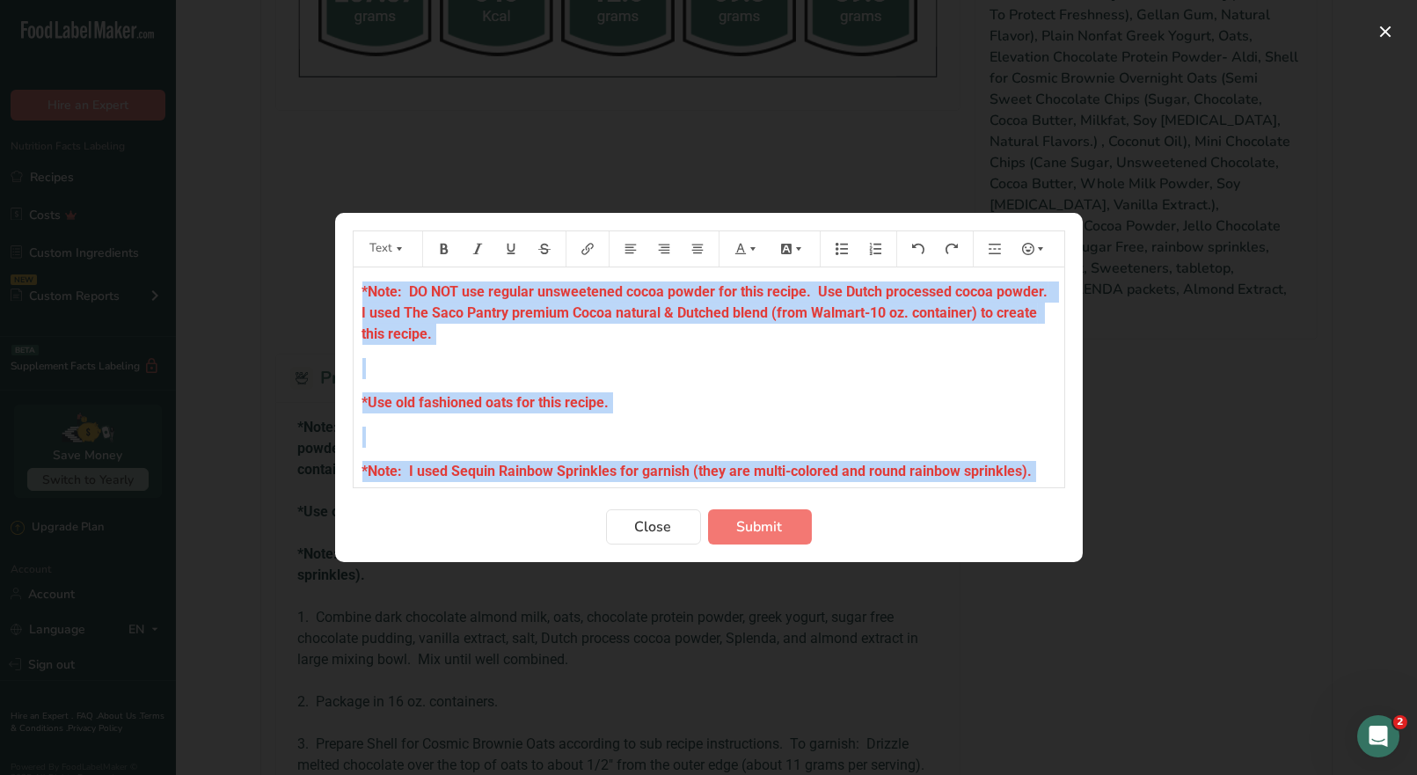
scroll to position [319, 0]
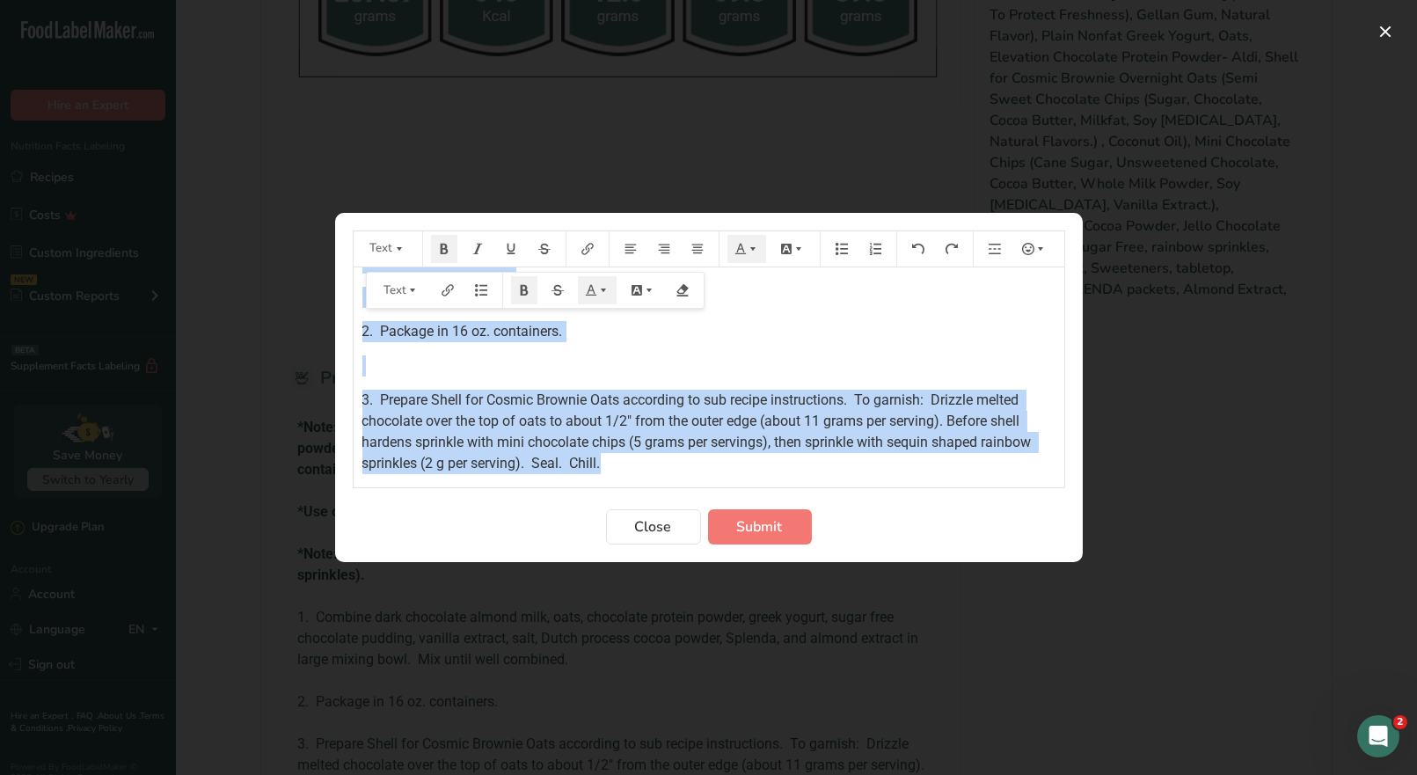
drag, startPoint x: 355, startPoint y: 286, endPoint x: 714, endPoint y: 484, distance: 409.2
click at [710, 489] on form "Text Default color *Note: DO NOT use regular unsweetened cocoa powder for this …" at bounding box center [709, 388] width 713 height 314
copy div "*Note: DO NOT use regular unsweetened cocoa powder for this recipe. Use Dutch p…"
click at [767, 521] on span "Submit" at bounding box center [760, 526] width 46 height 21
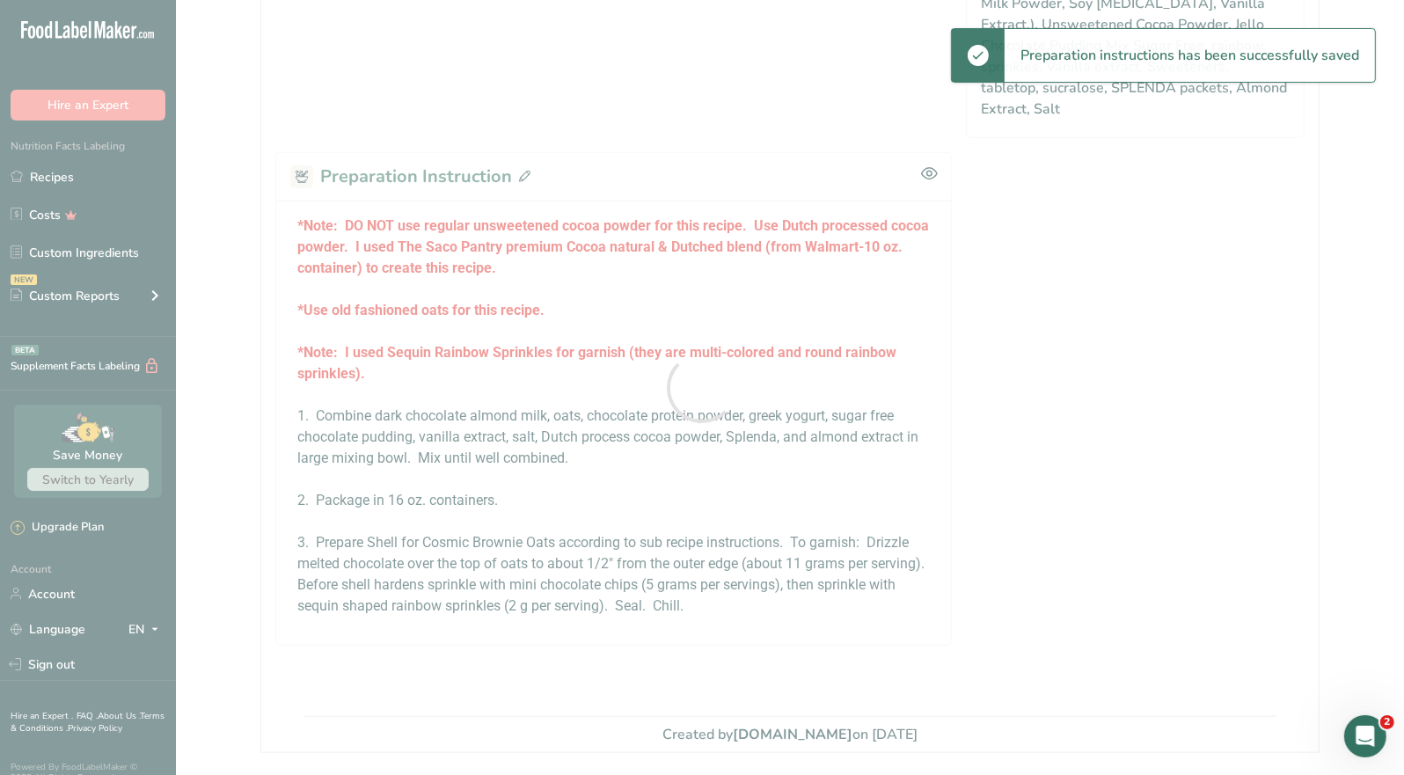
scroll to position [1340, 0]
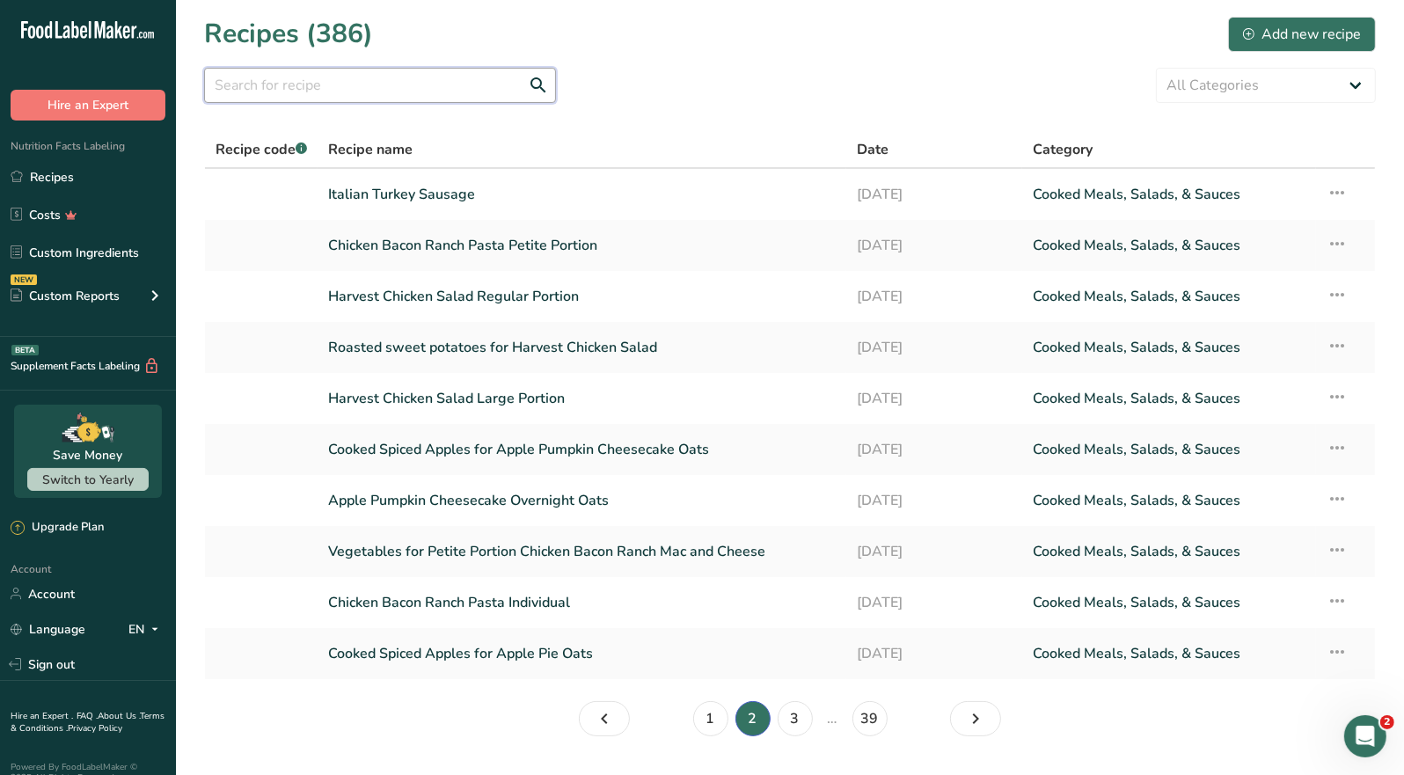
click at [287, 92] on input "text" at bounding box center [380, 85] width 352 height 35
type input "oats"
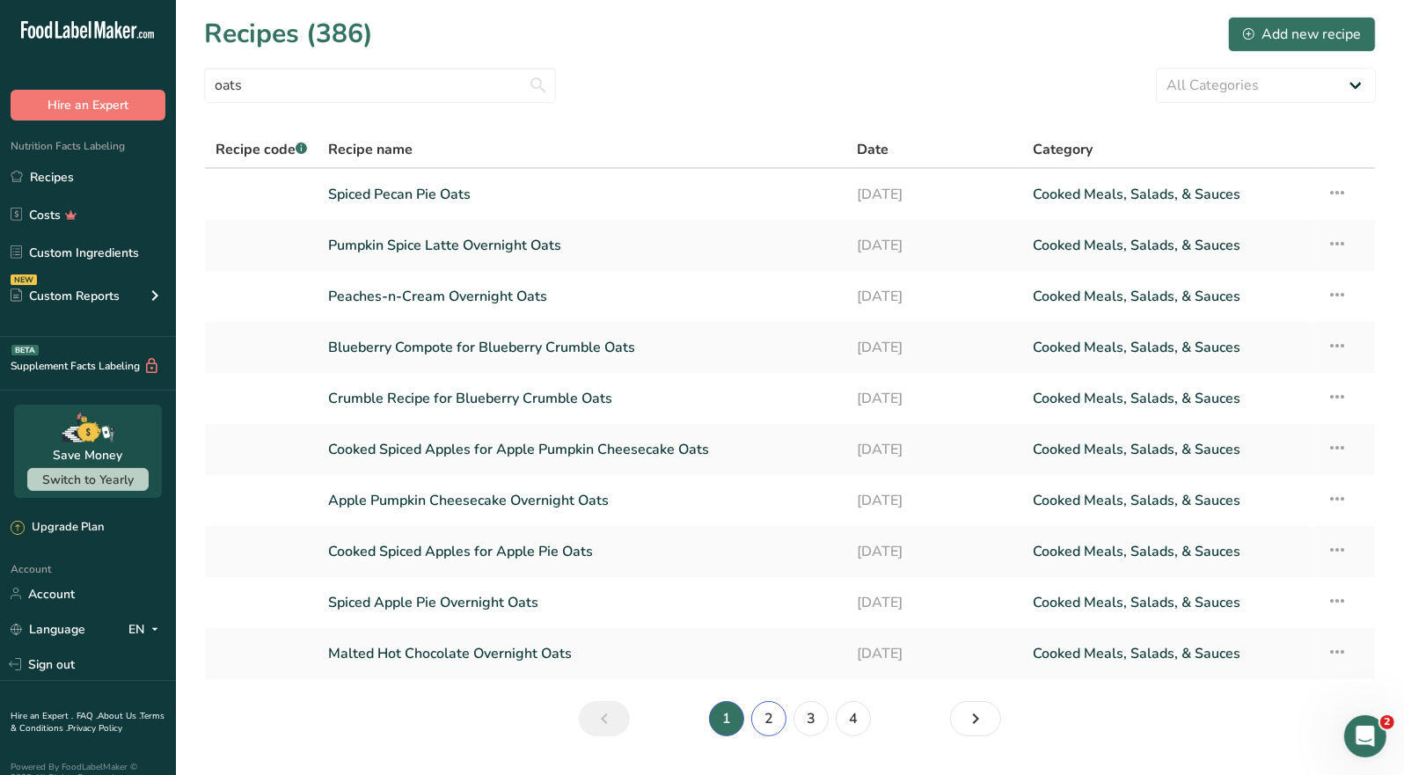
click at [759, 717] on link "2" at bounding box center [768, 718] width 35 height 35
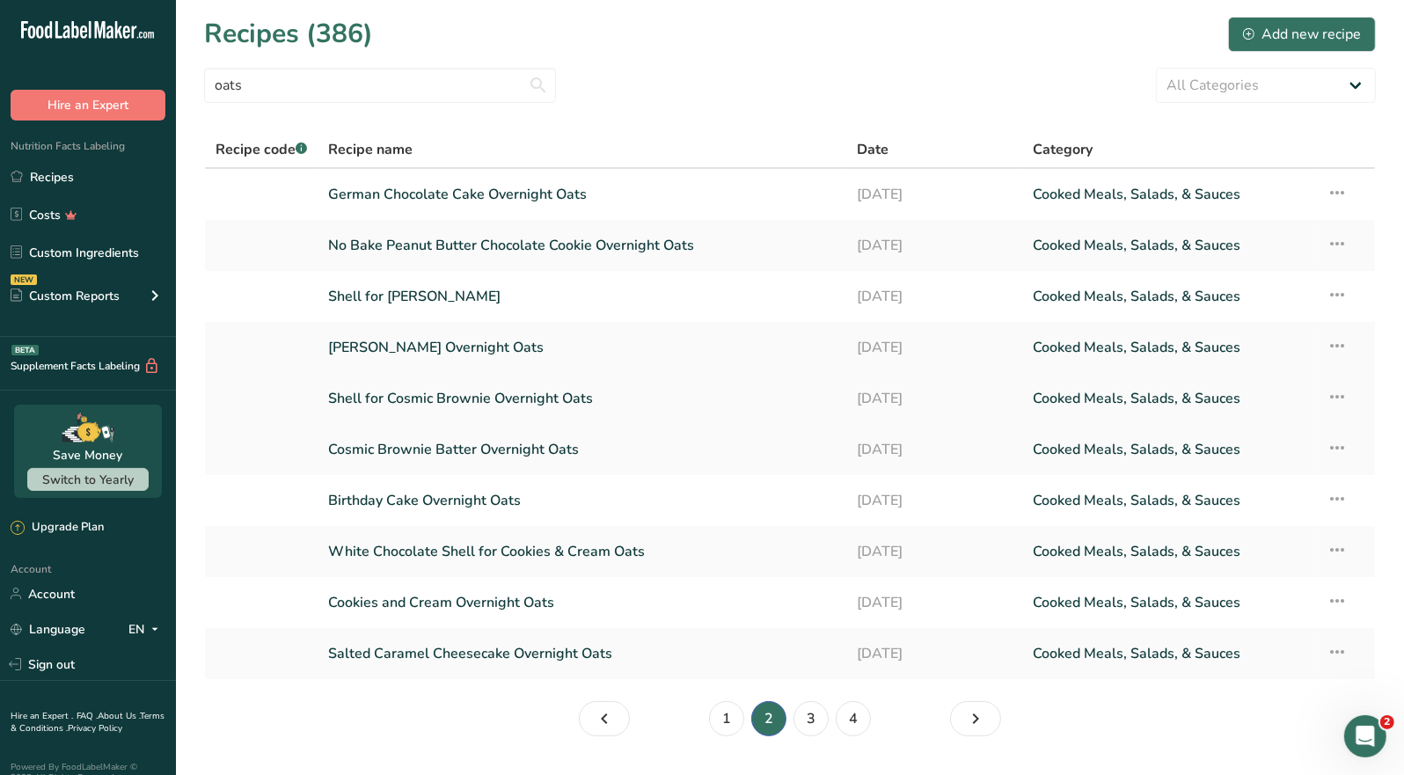
click at [536, 404] on link "Shell for Cosmic Brownie Overnight Oats" at bounding box center [582, 398] width 508 height 37
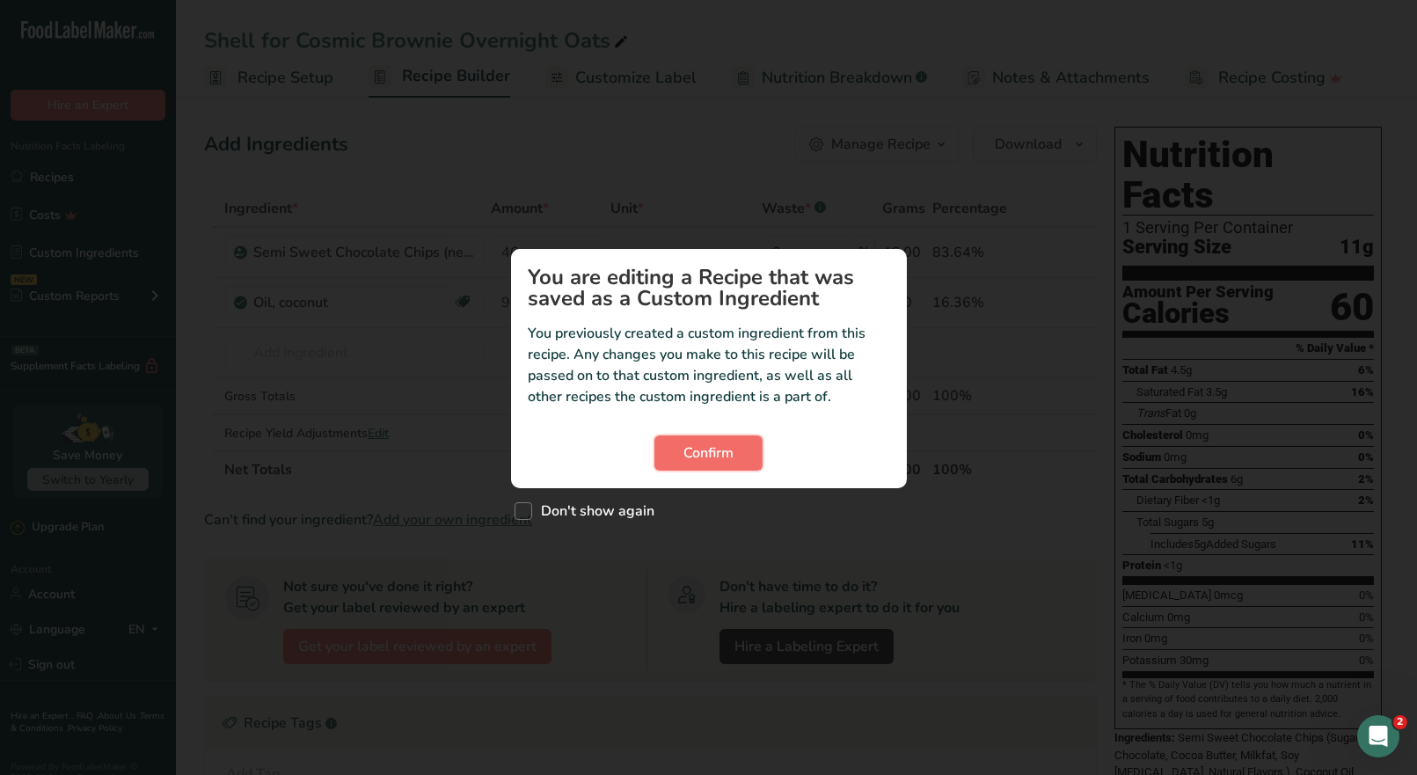
click at [706, 458] on span "Confirm" at bounding box center [709, 453] width 50 height 21
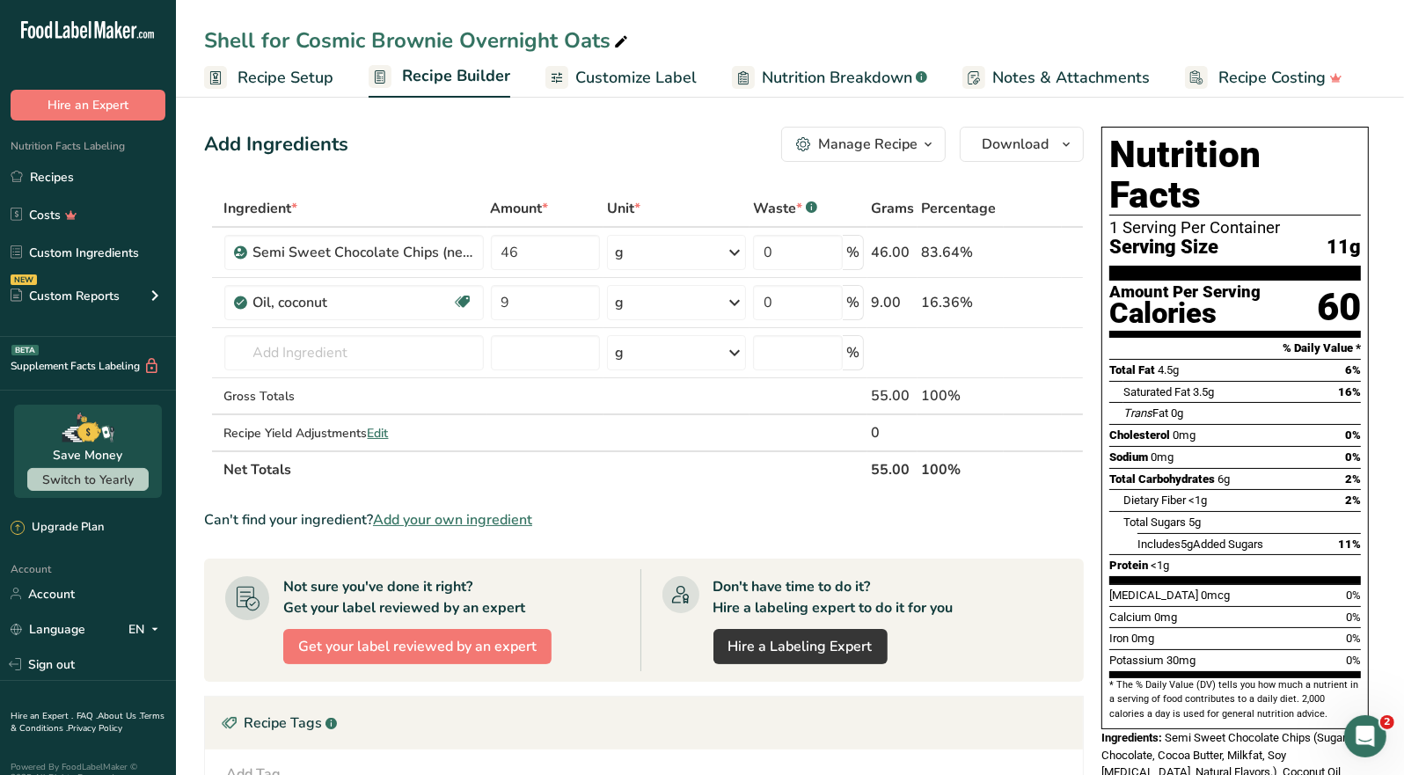
click at [898, 144] on div "Manage Recipe" at bounding box center [867, 144] width 99 height 21
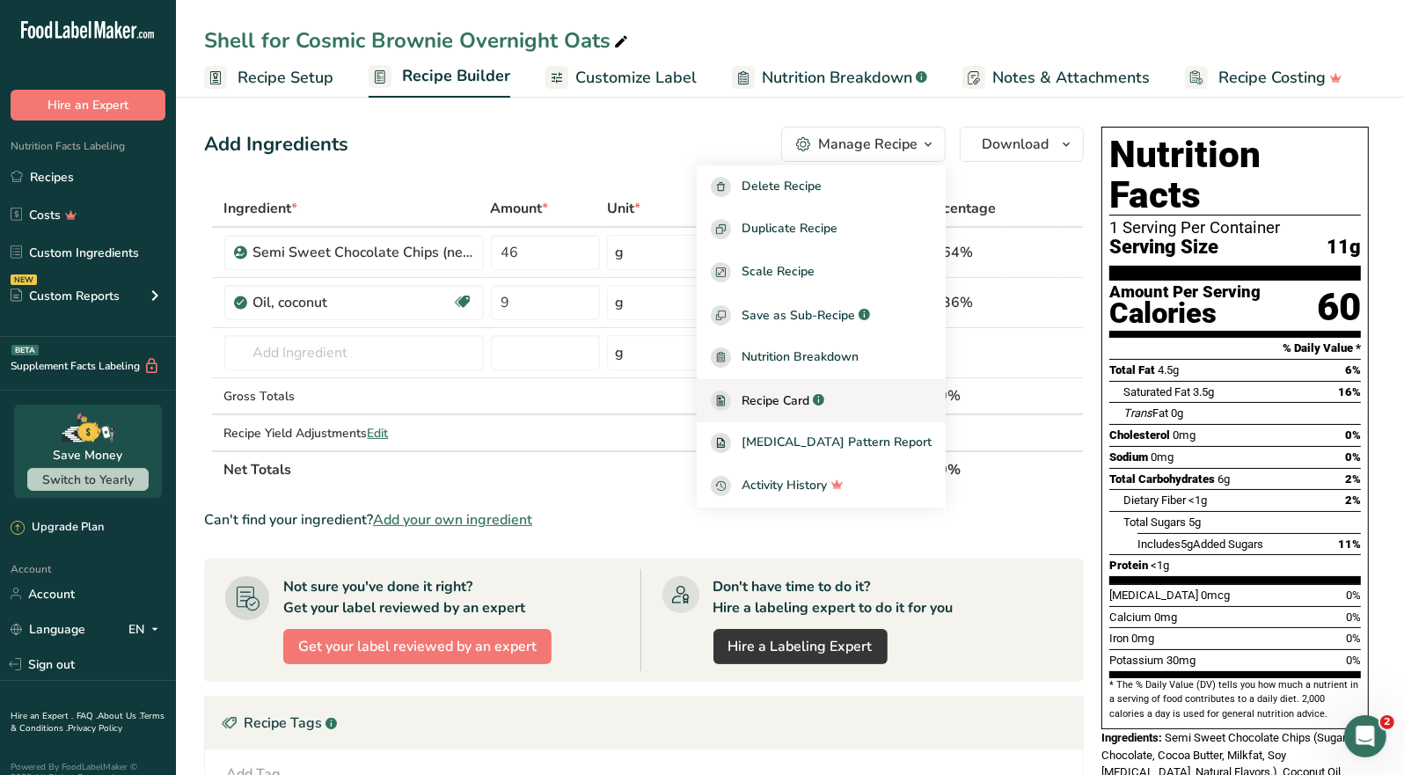
click at [809, 397] on span "Recipe Card" at bounding box center [776, 401] width 68 height 18
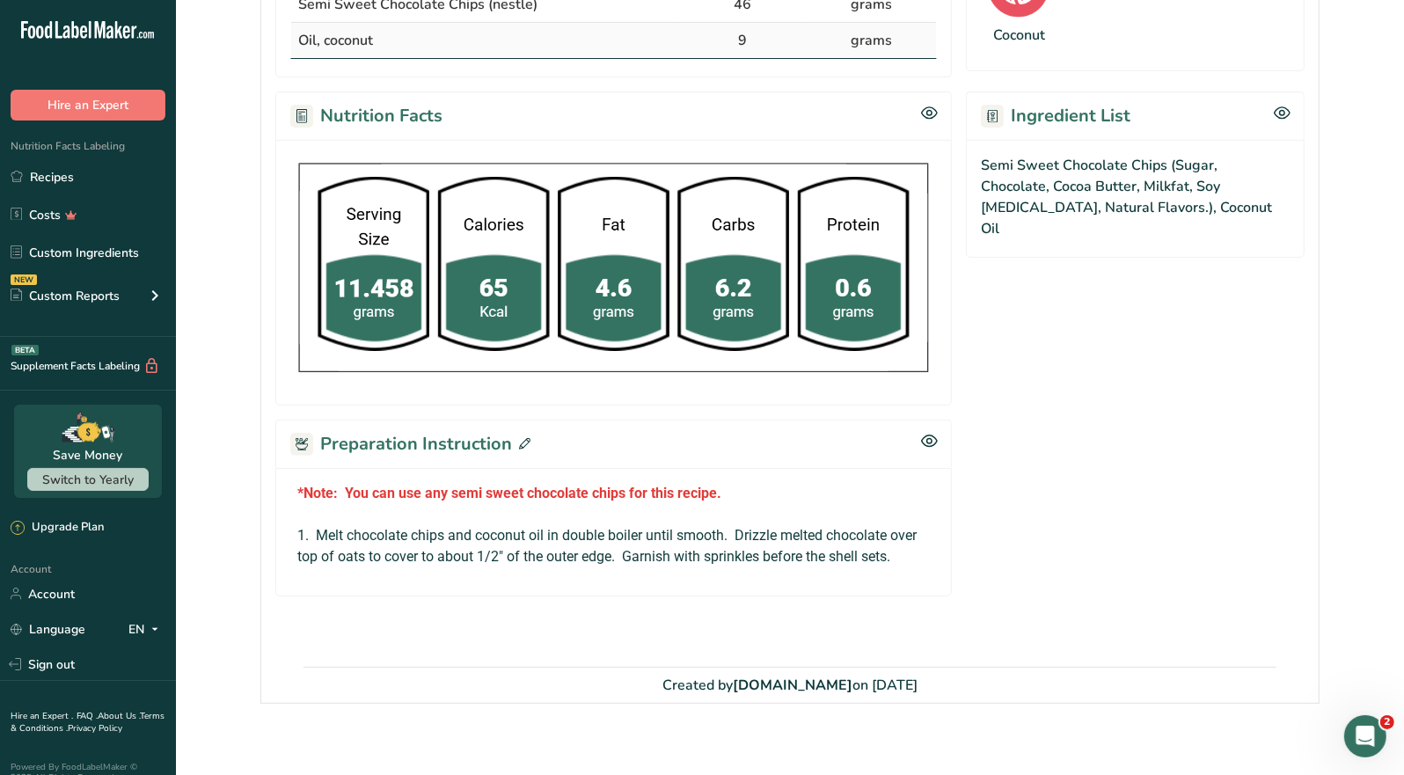
scroll to position [459, 0]
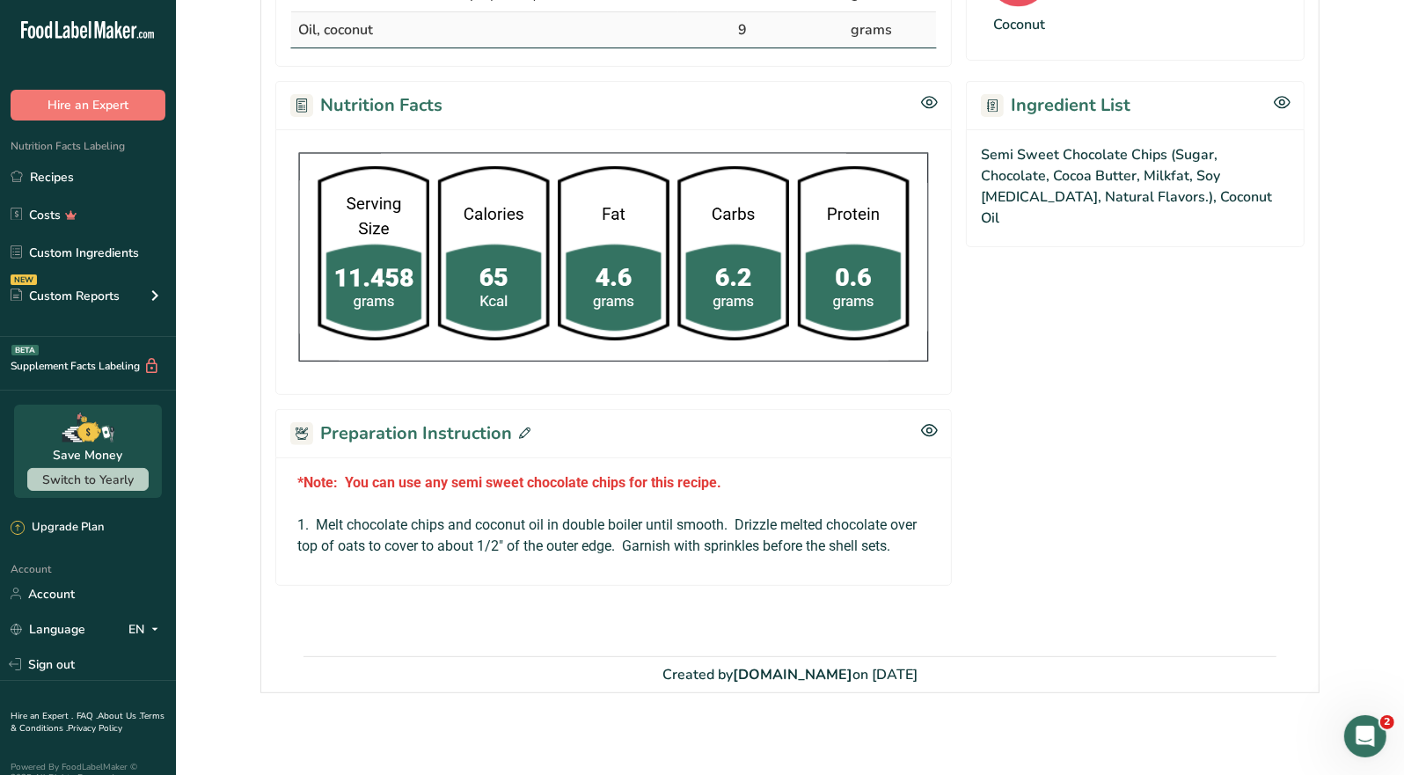
click at [521, 429] on icon at bounding box center [524, 433] width 11 height 11
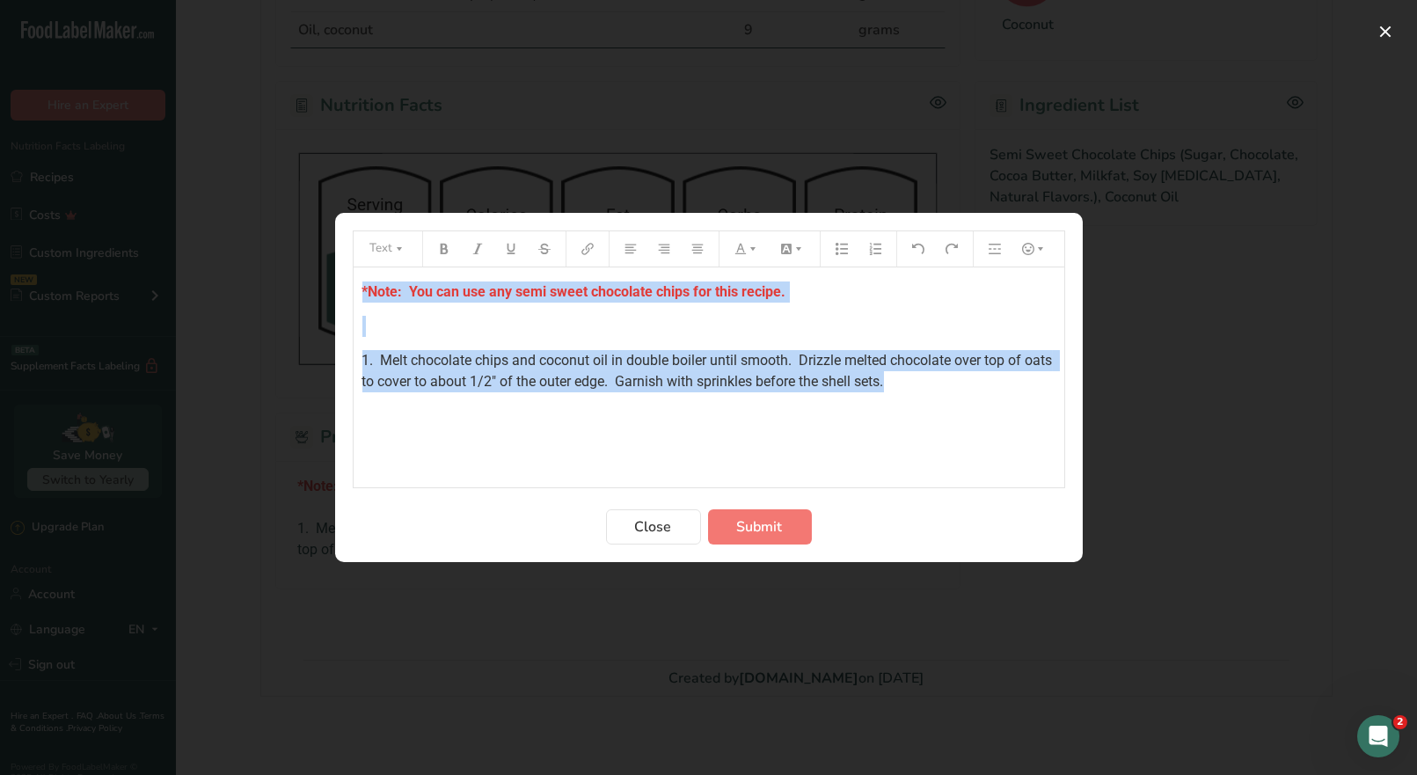
drag, startPoint x: 357, startPoint y: 291, endPoint x: 956, endPoint y: 389, distance: 606.2
click at [956, 389] on div "*Note: You can use any semi sweet chocolate chips for this recipe. ﻿ 1. Melt ch…" at bounding box center [709, 377] width 711 height 220
copy div "*Note: You can use any semi sweet chocolate chips for this recipe. ﻿ 1. Melt ch…"
click at [665, 520] on span "Close" at bounding box center [653, 526] width 37 height 21
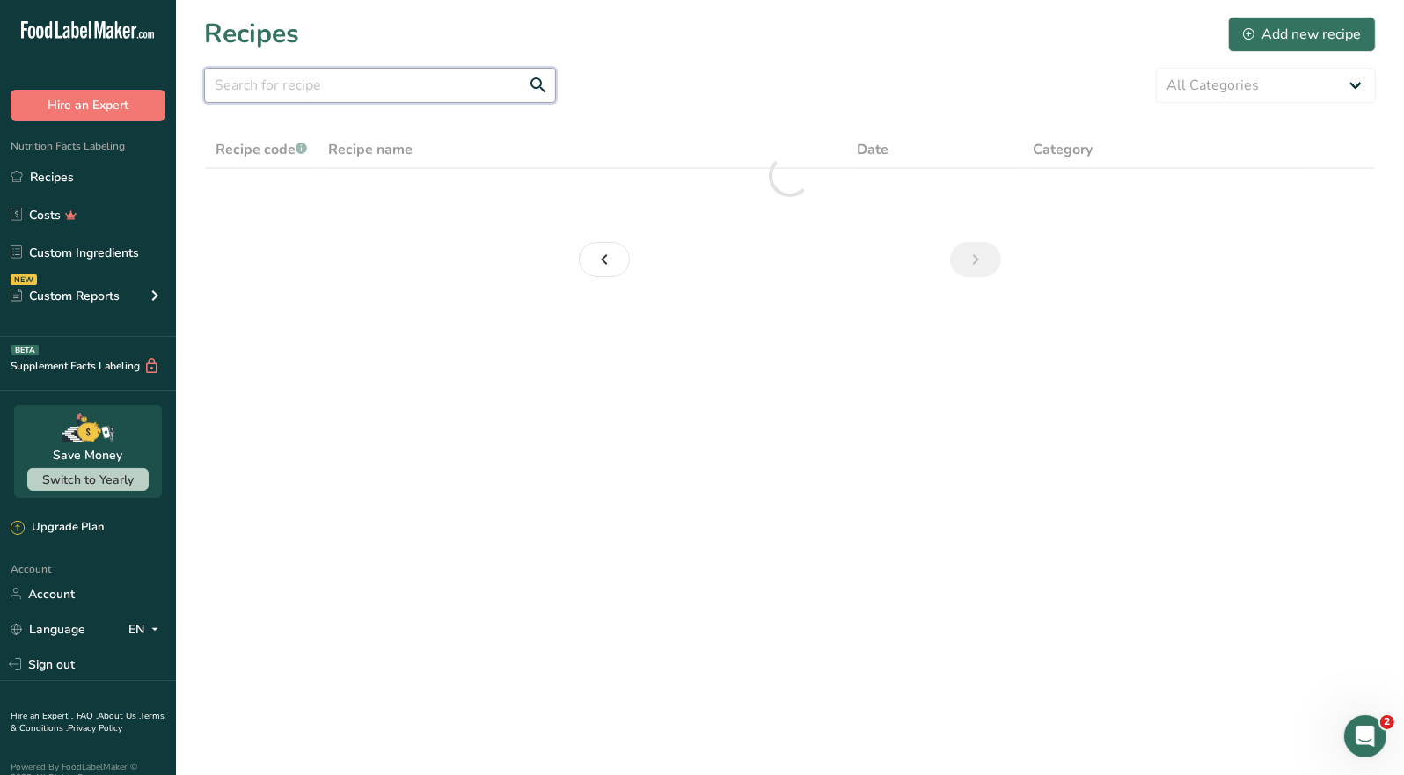
click at [343, 99] on input "text" at bounding box center [380, 85] width 352 height 35
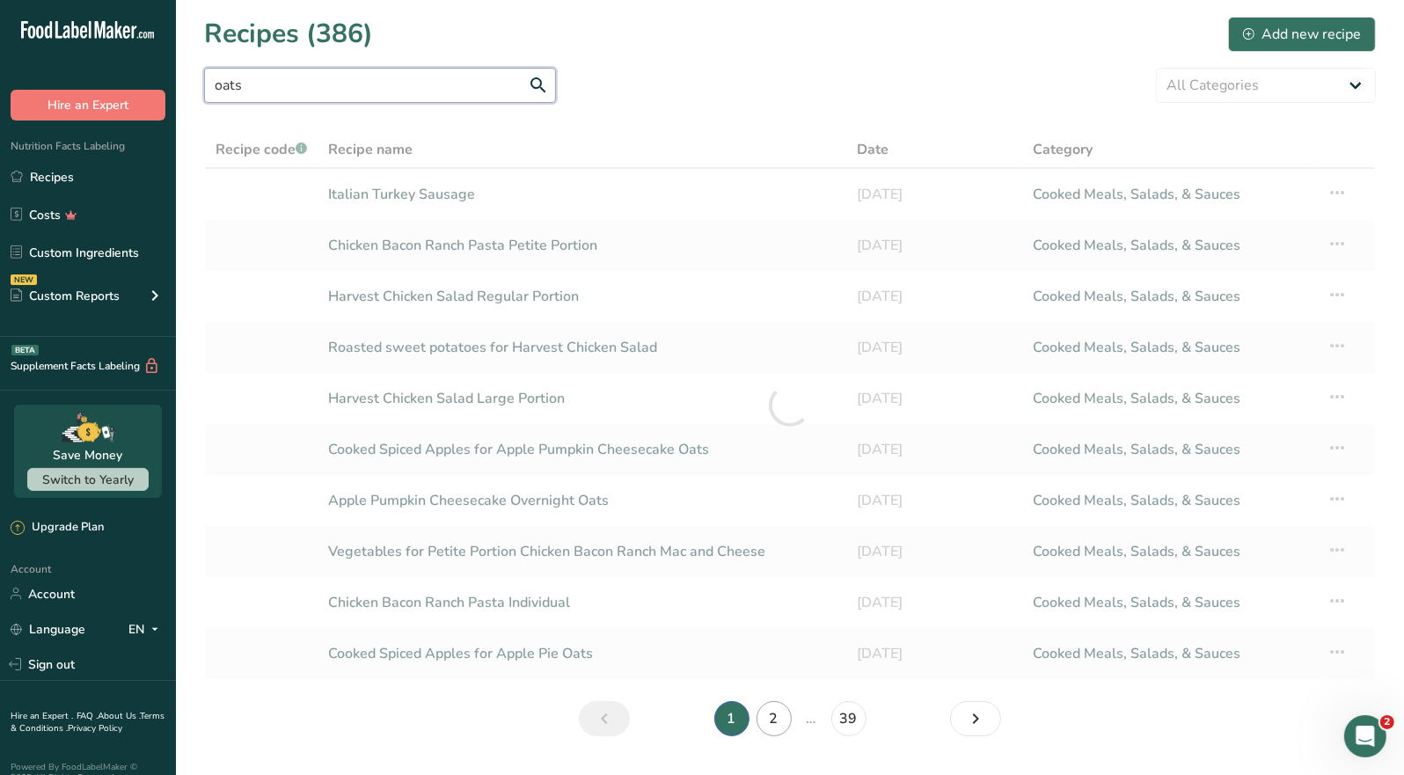
type input "oats"
click at [772, 714] on link "2" at bounding box center [774, 718] width 35 height 35
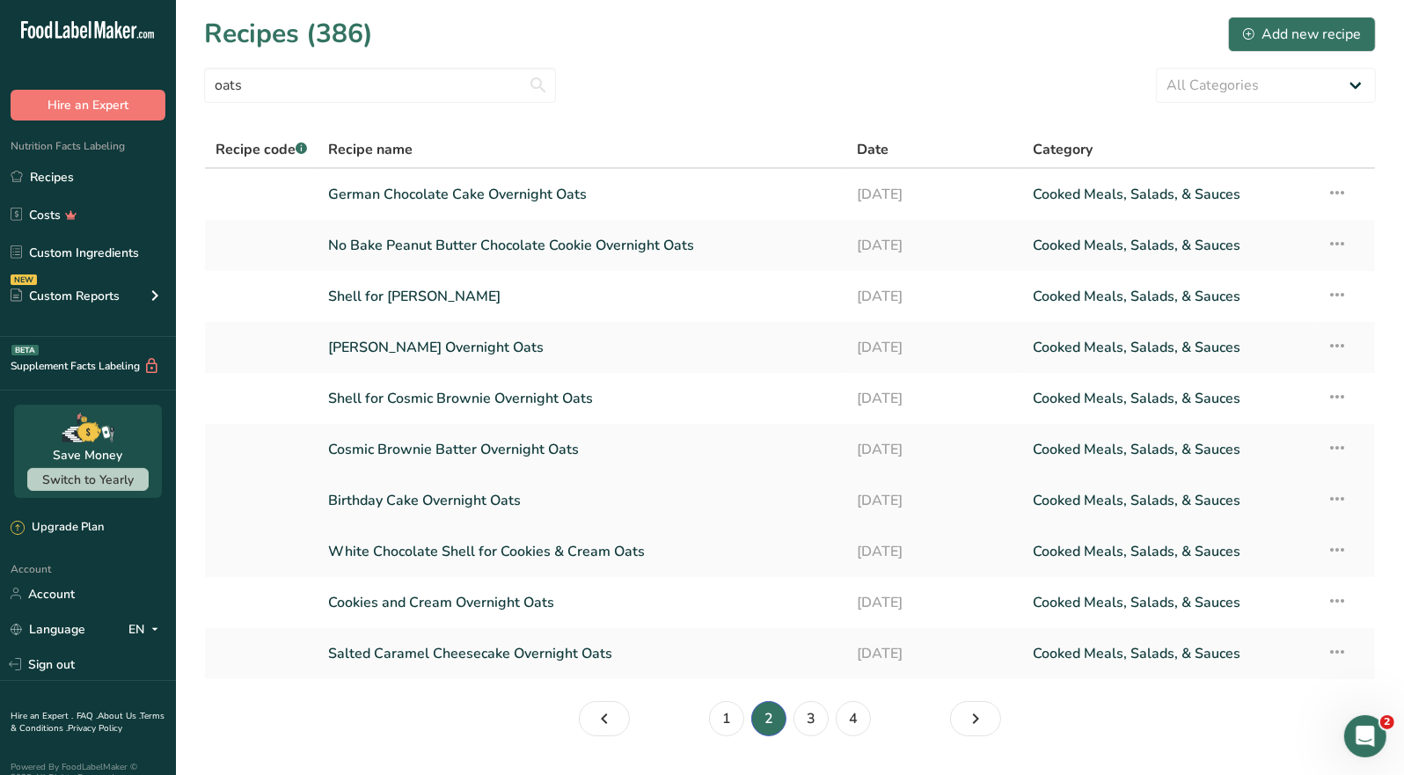
click at [494, 498] on link "Birthday Cake Overnight Oats" at bounding box center [582, 500] width 508 height 37
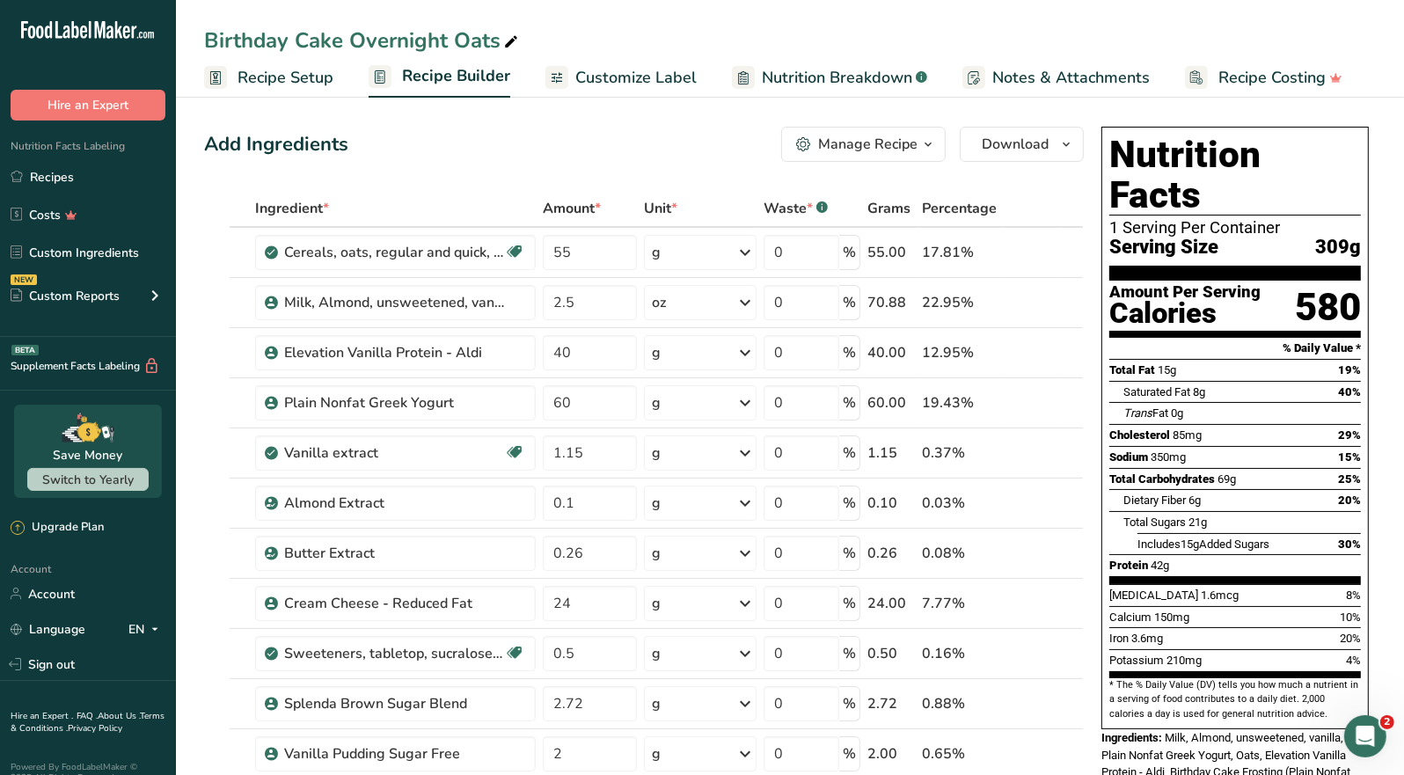
click at [900, 149] on div "Manage Recipe" at bounding box center [867, 144] width 99 height 21
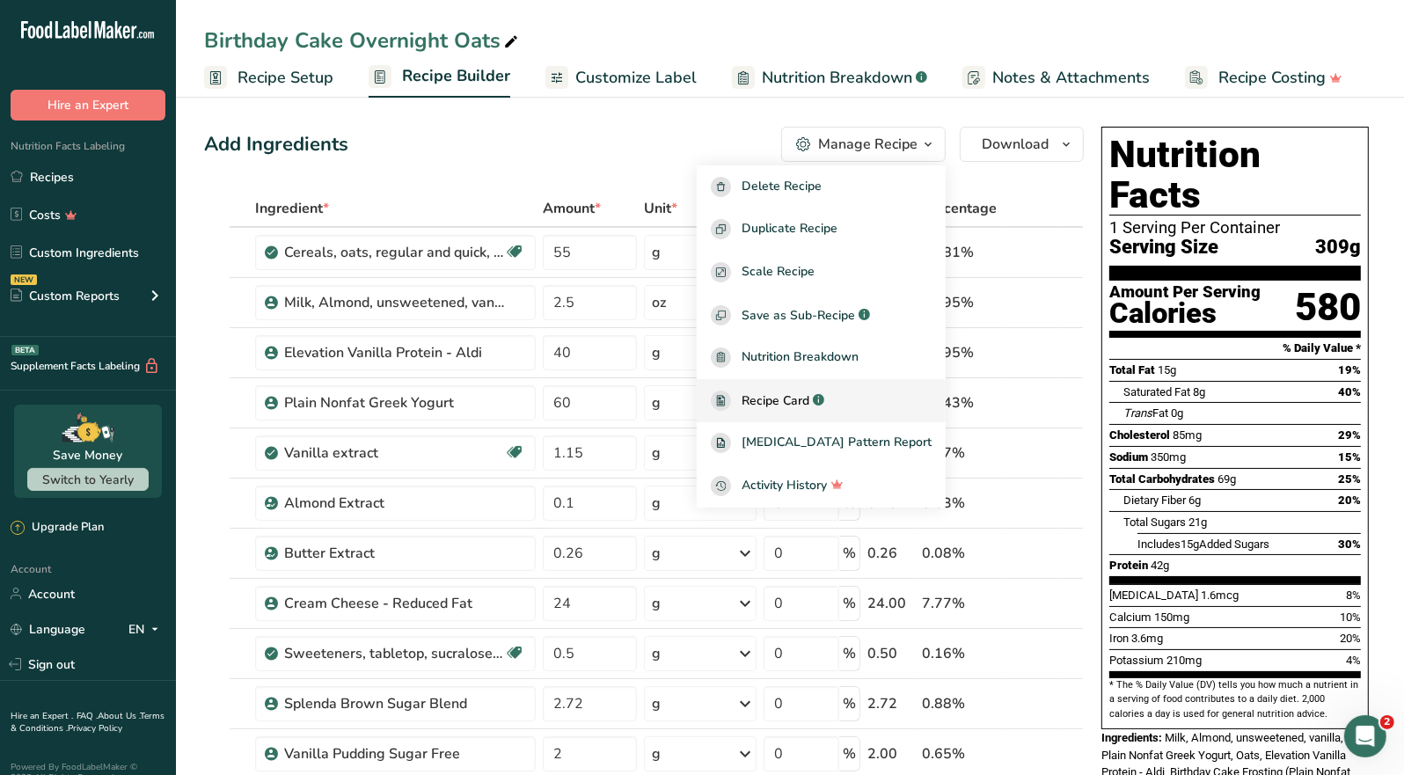
click at [809, 399] on span "Recipe Card" at bounding box center [776, 401] width 68 height 18
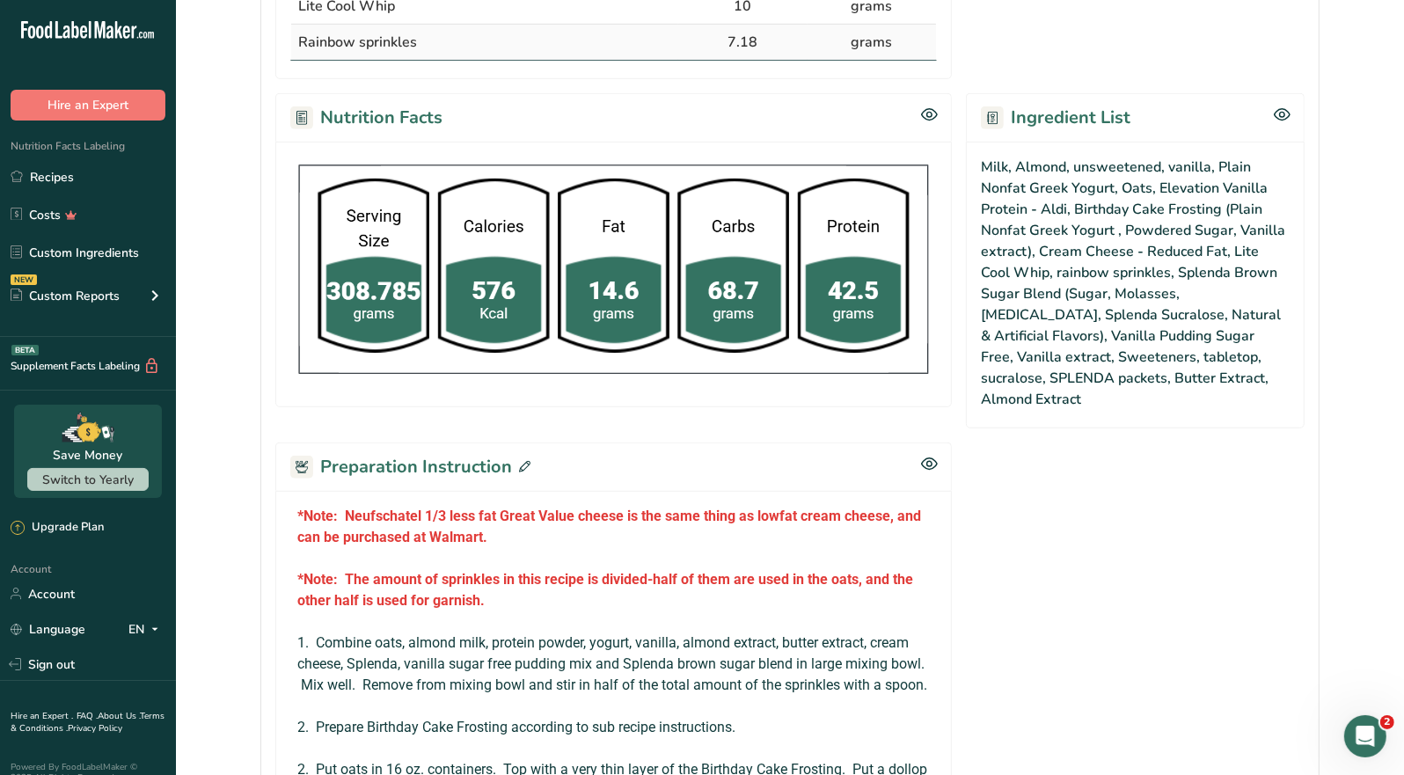
click at [526, 461] on icon at bounding box center [524, 466] width 11 height 11
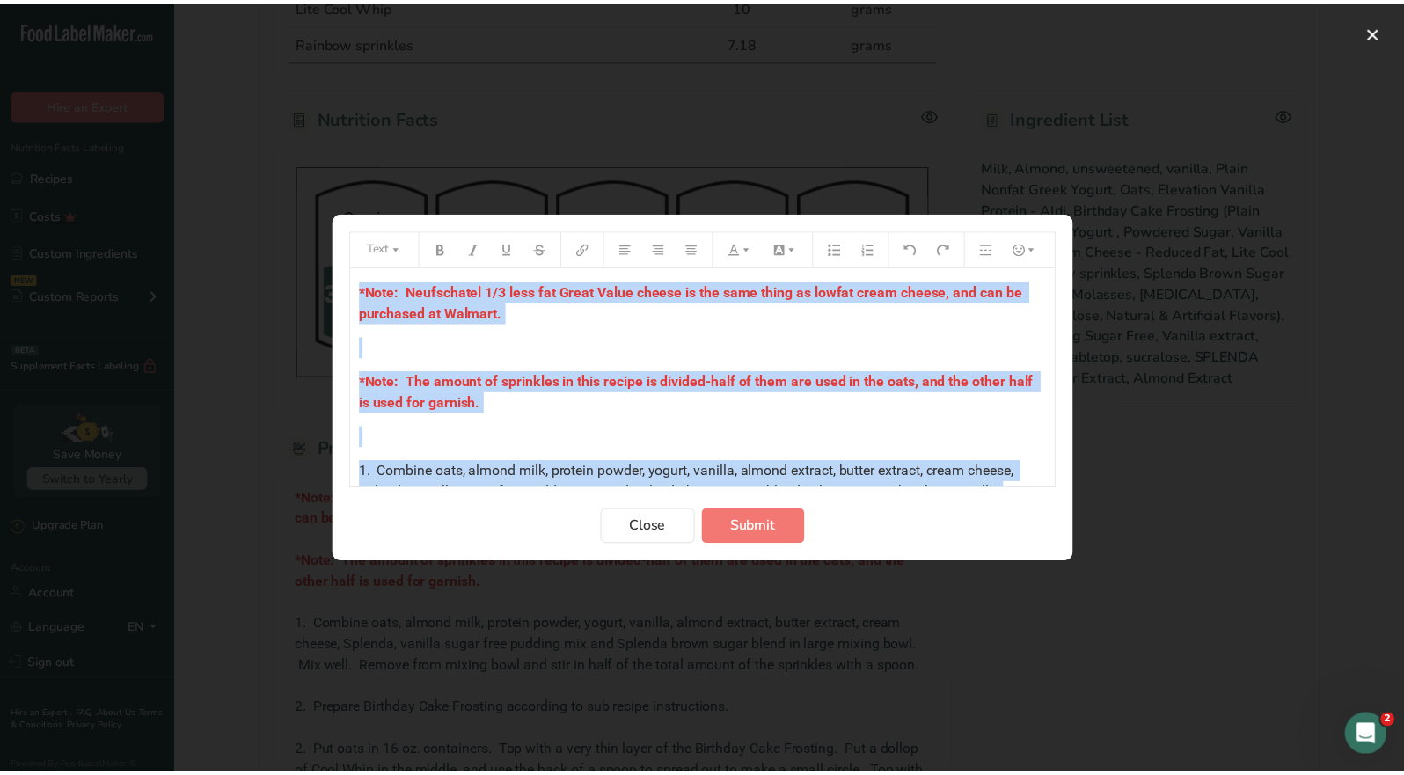
scroll to position [229, 0]
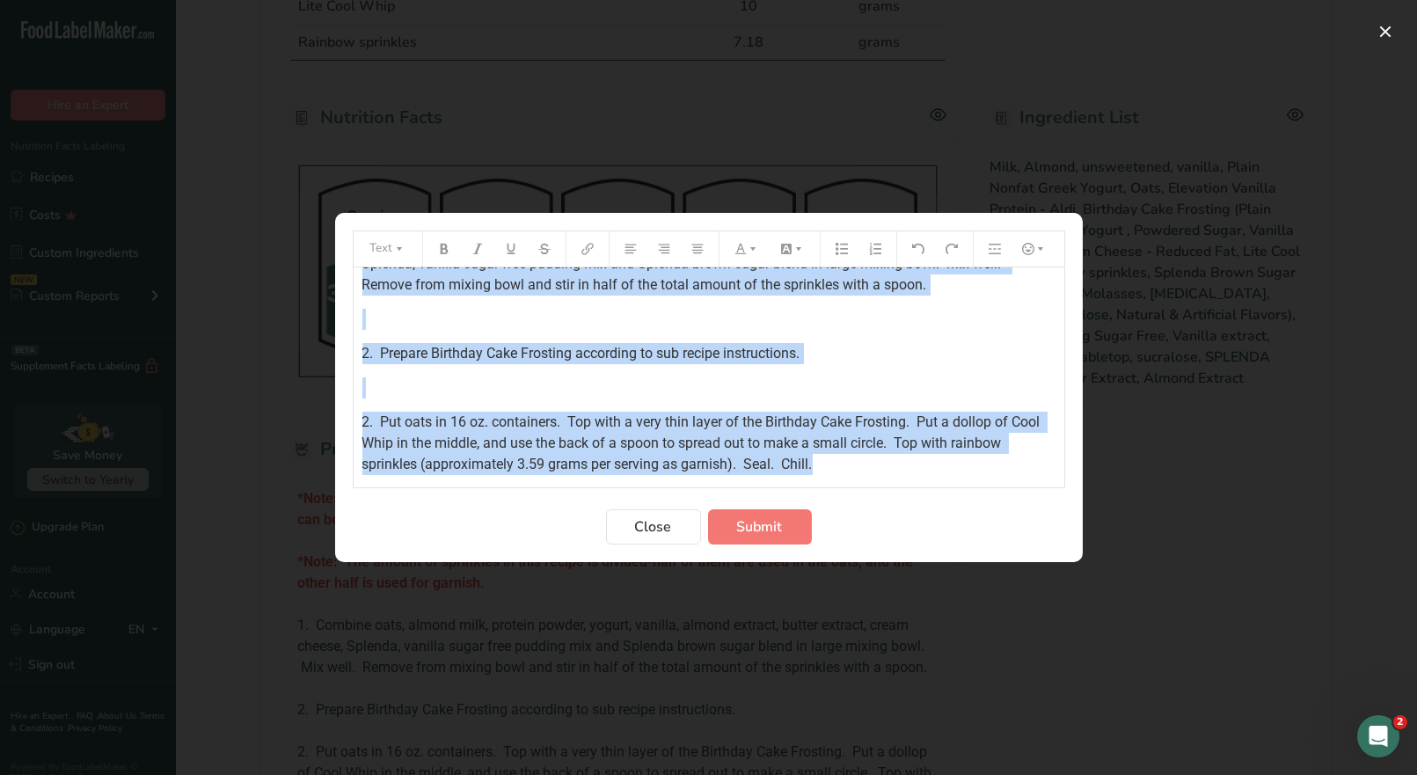
drag, startPoint x: 361, startPoint y: 306, endPoint x: 911, endPoint y: 509, distance: 586.0
click at [911, 509] on form "Text *Note: Neufschatel 1/3 less fat Great Value cheese is the same thing as lo…" at bounding box center [709, 388] width 713 height 314
copy div "*Note: Neufschatel 1/3 less fat Great Value cheese is the same thing as lowfat …"
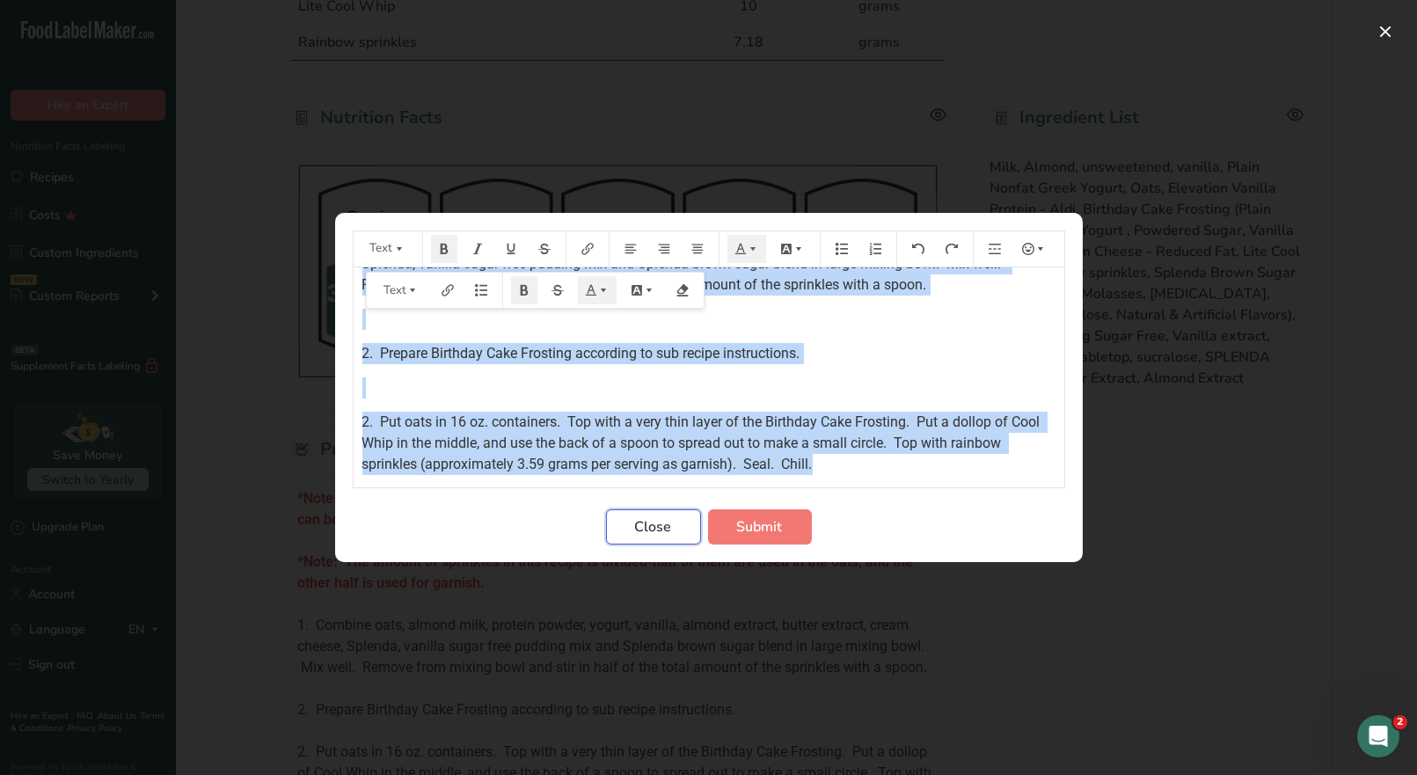
drag, startPoint x: 653, startPoint y: 530, endPoint x: 657, endPoint y: 416, distance: 113.6
click at [653, 526] on span "Close" at bounding box center [653, 526] width 37 height 21
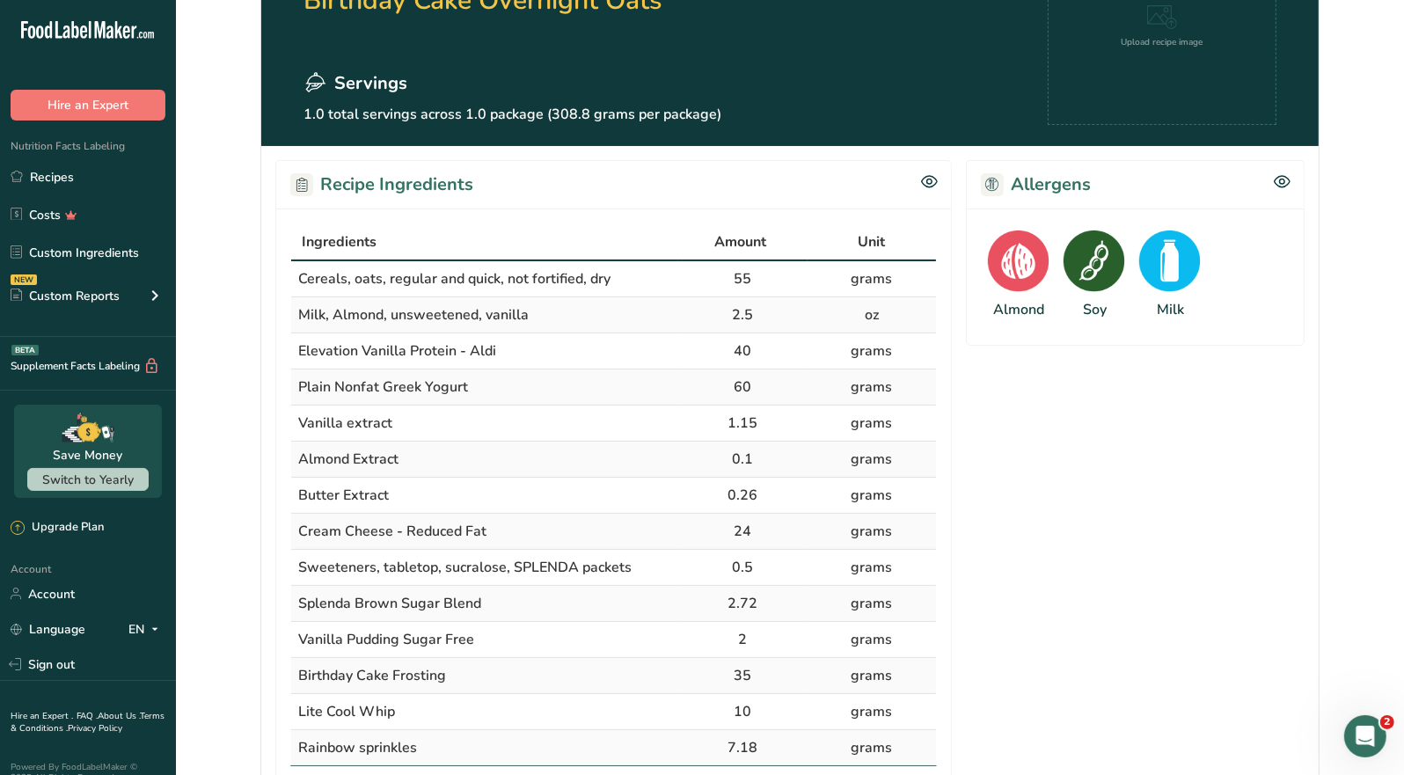
scroll to position [0, 0]
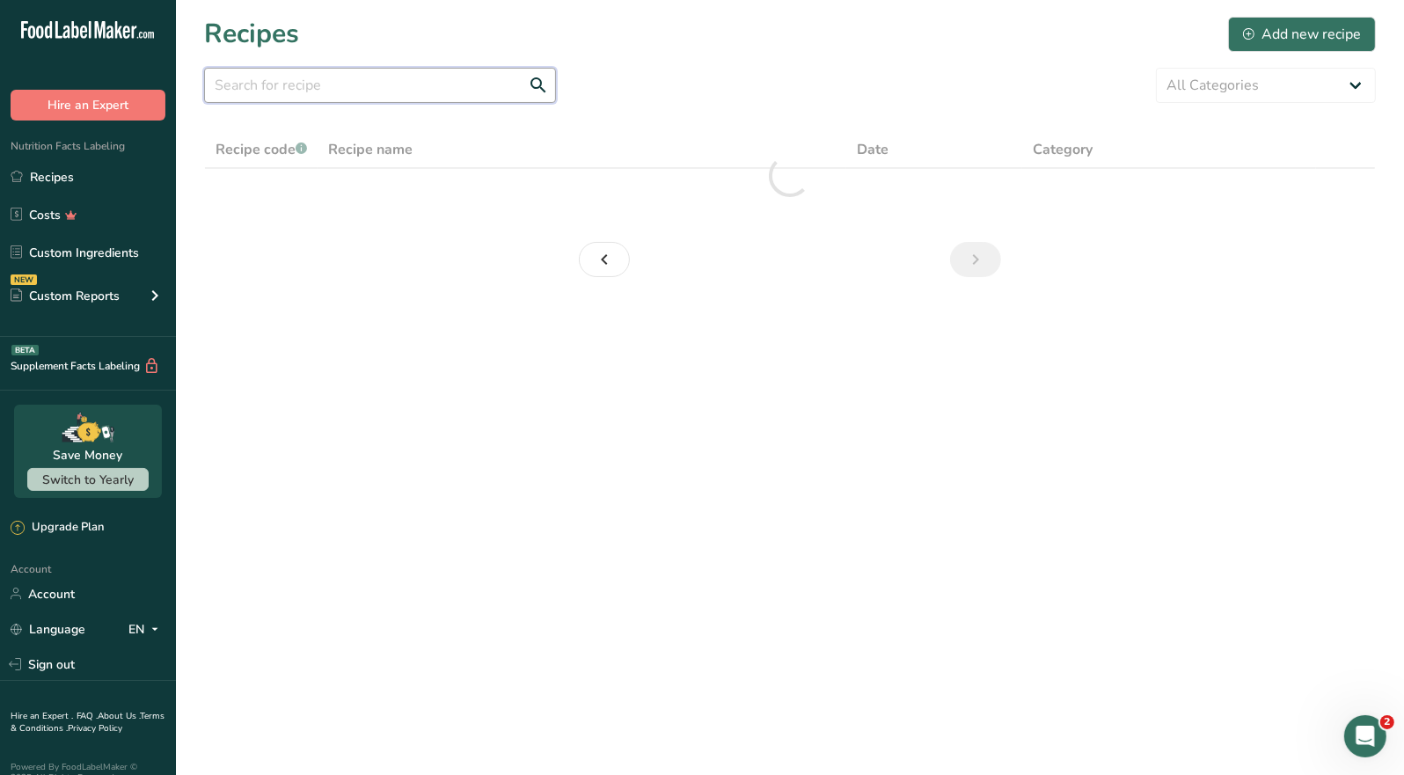
click at [306, 86] on input "text" at bounding box center [380, 85] width 352 height 35
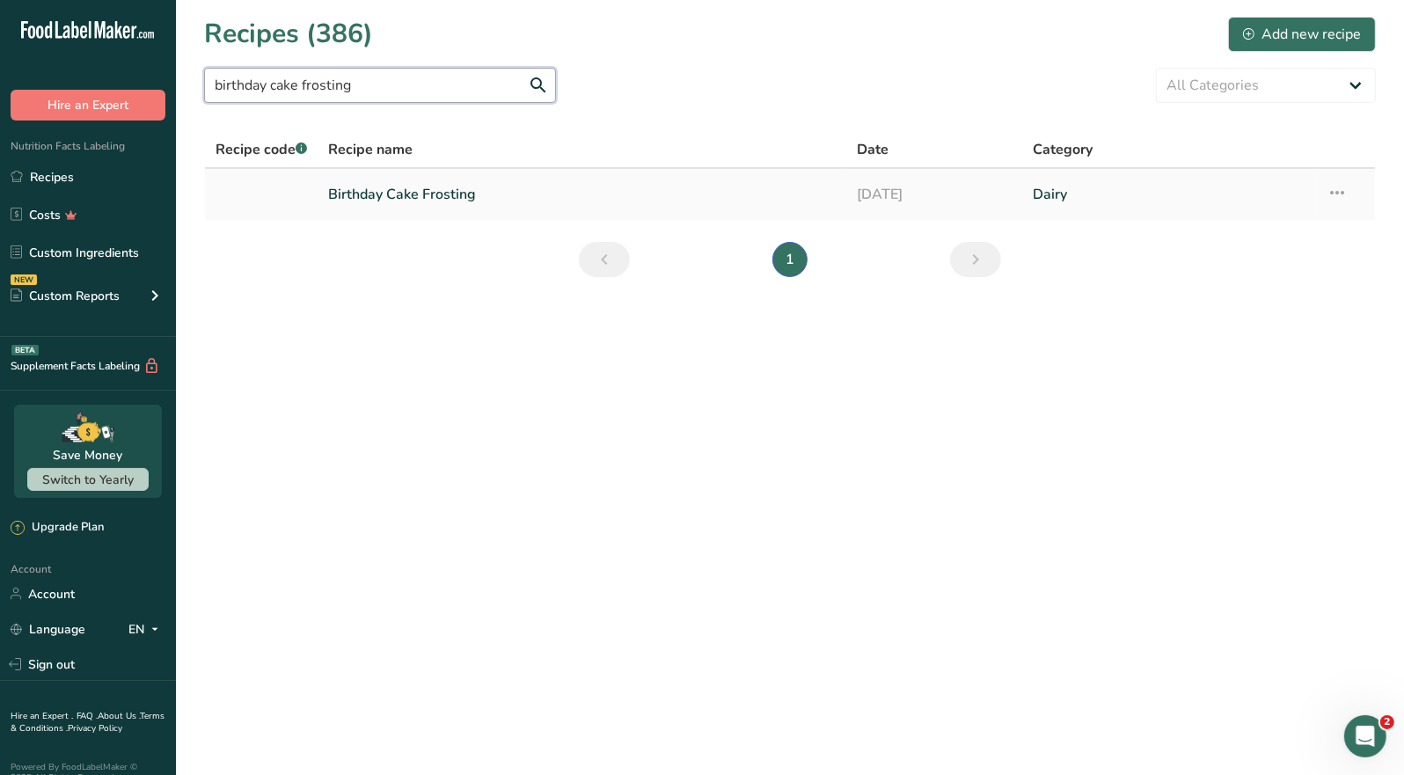
type input "birthday cake frosting"
click at [416, 194] on link "Birthday Cake Frosting" at bounding box center [582, 194] width 508 height 37
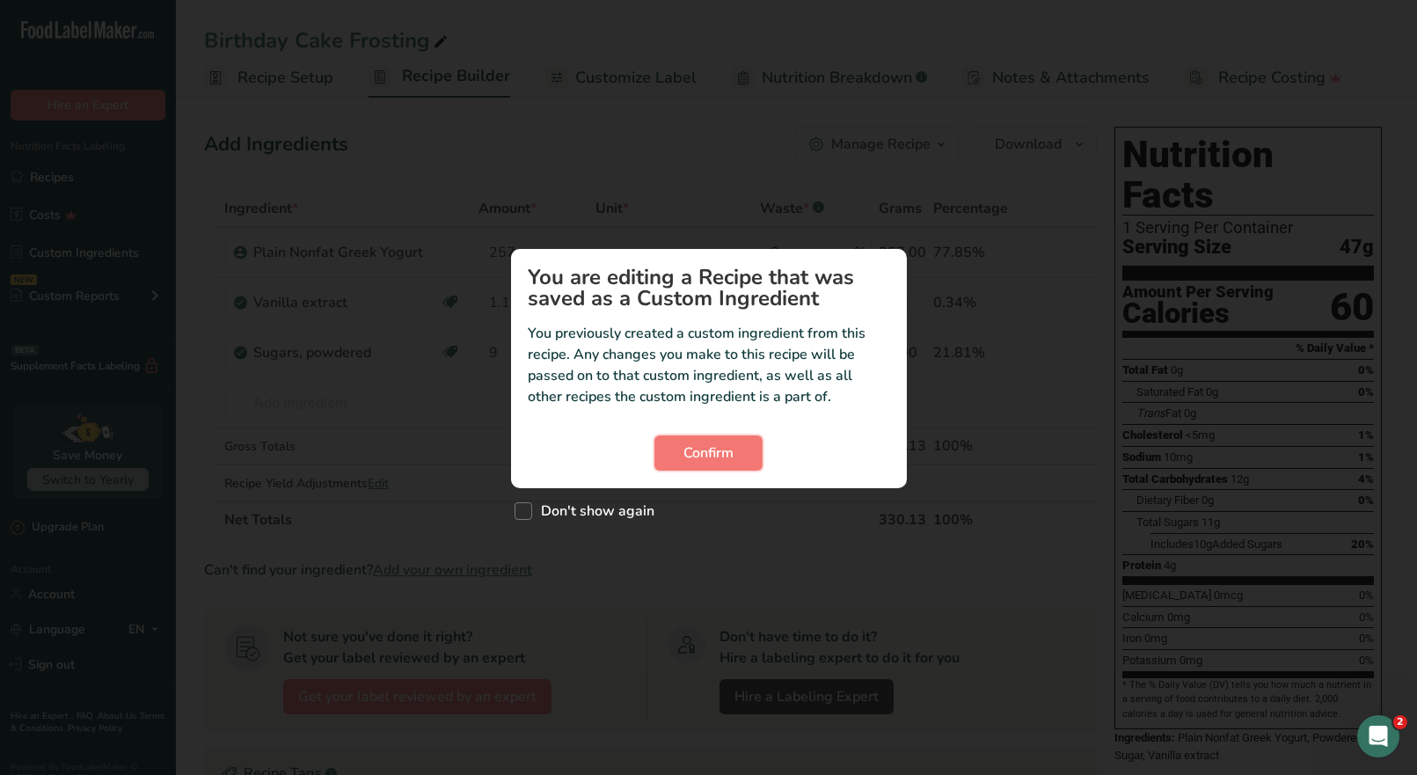
drag, startPoint x: 717, startPoint y: 454, endPoint x: 833, endPoint y: 380, distance: 137.7
click at [719, 454] on span "Confirm" at bounding box center [709, 453] width 50 height 21
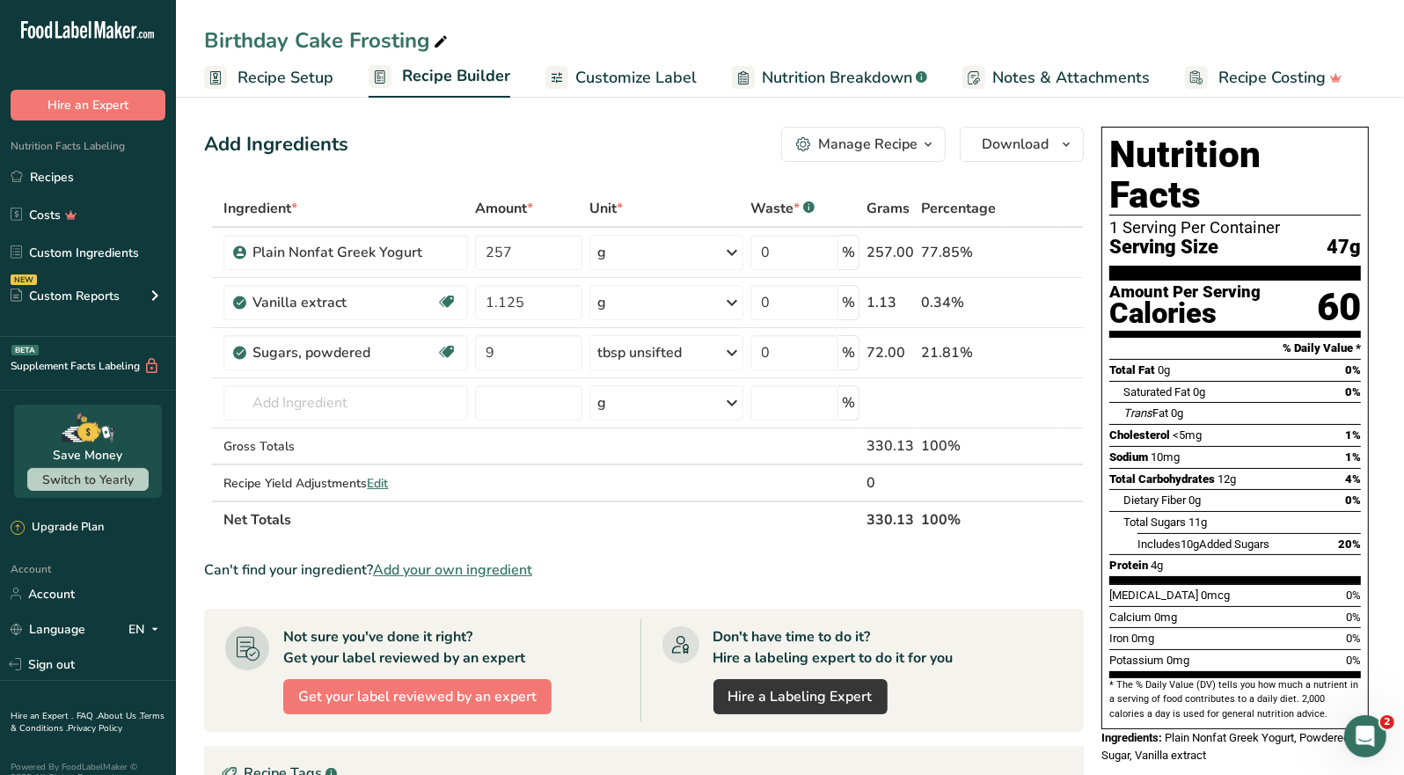
click at [919, 147] on span "button" at bounding box center [928, 144] width 21 height 21
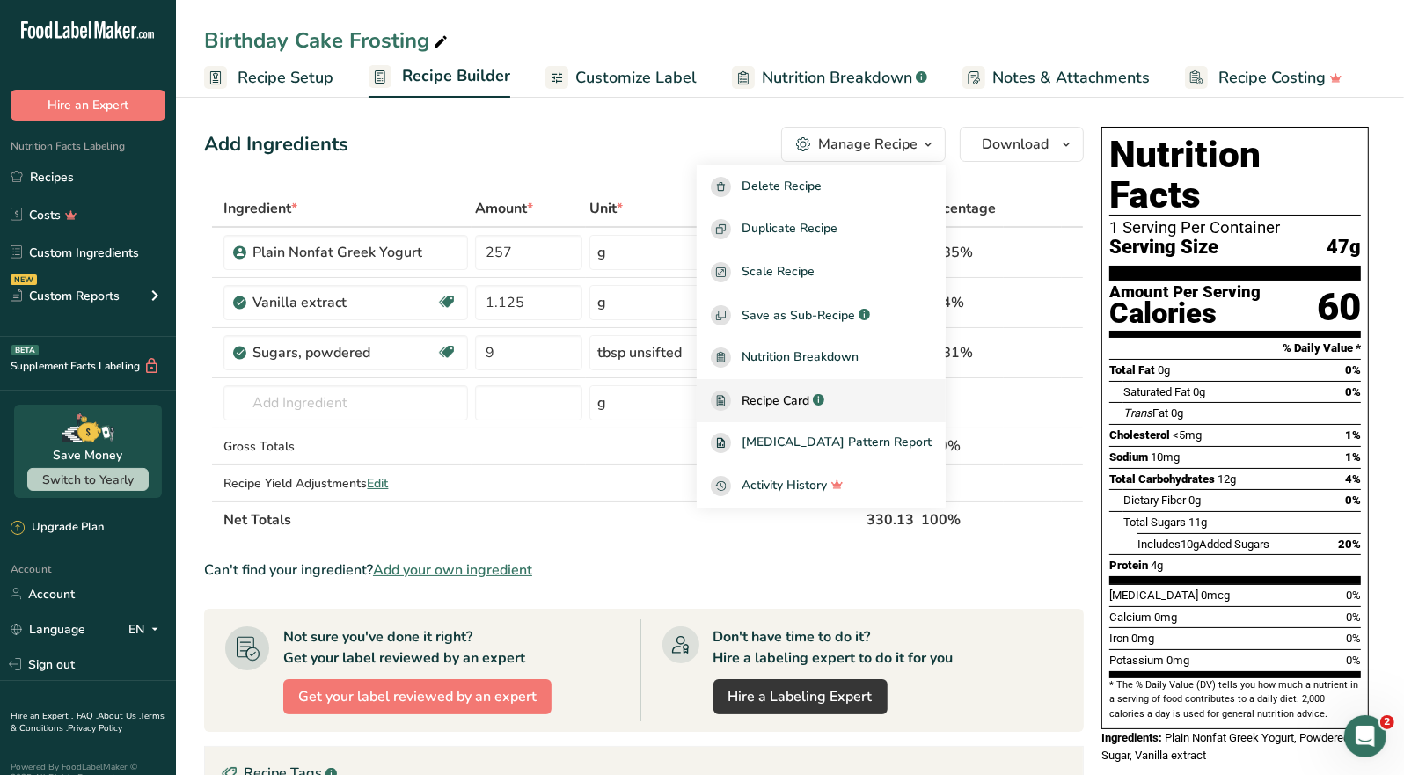
click at [809, 392] on span "Recipe Card" at bounding box center [776, 401] width 68 height 18
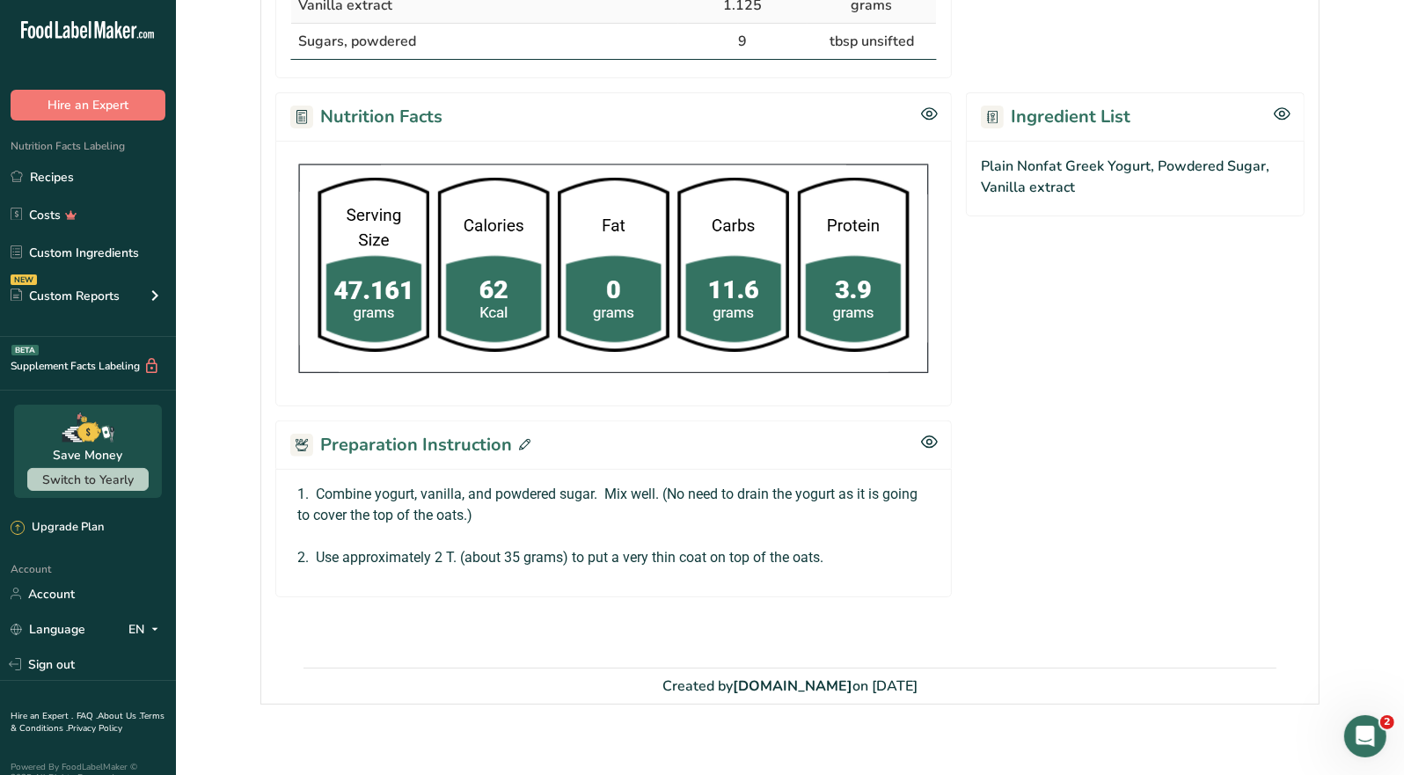
scroll to position [495, 0]
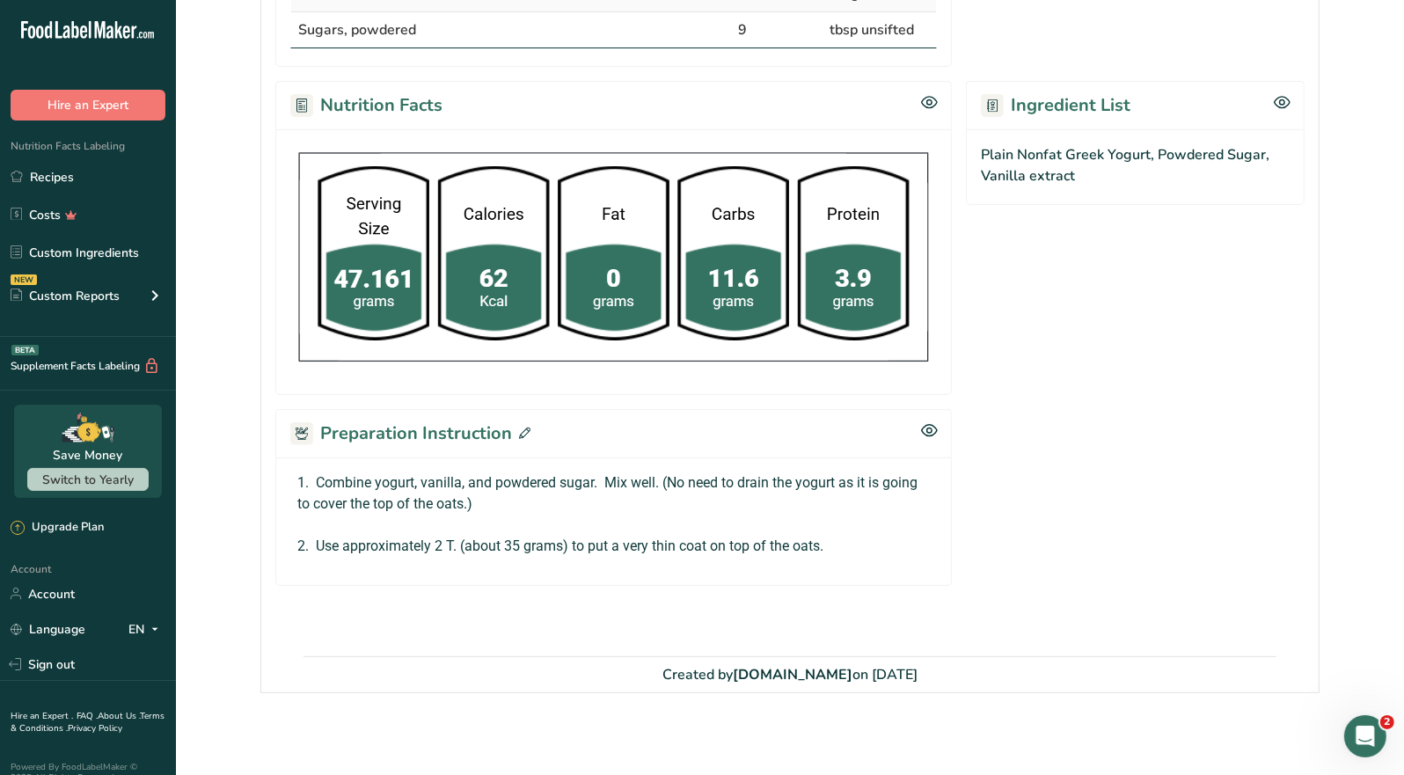
click at [528, 429] on div "Preparation Instruction" at bounding box center [613, 433] width 677 height 48
click at [524, 430] on icon at bounding box center [524, 433] width 11 height 11
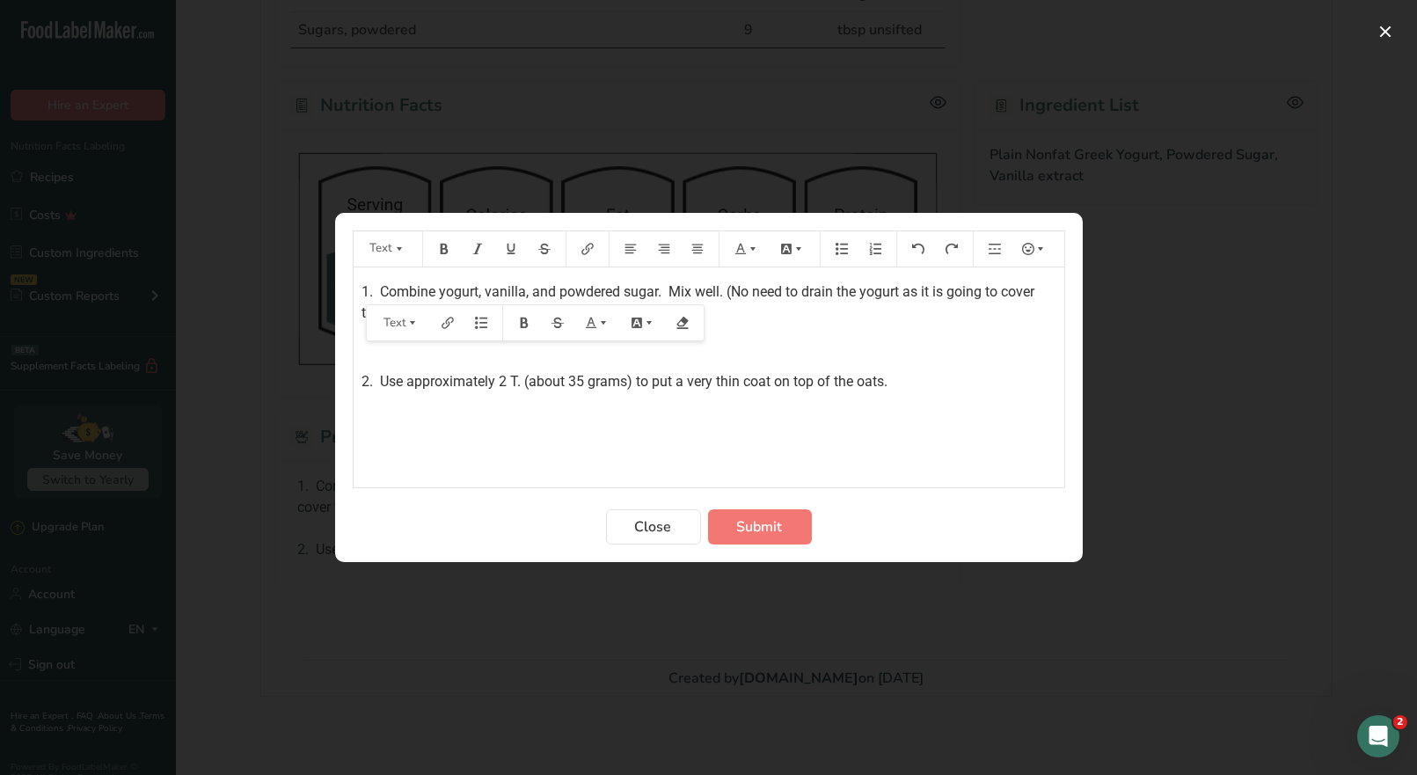
drag, startPoint x: 357, startPoint y: 289, endPoint x: 976, endPoint y: 393, distance: 627.2
click at [976, 393] on div "1. Combine yogurt, vanilla, and powdered sugar. Mix well. (No need to drain the…" at bounding box center [709, 377] width 711 height 220
copy div "1. Combine yogurt, vanilla, and powdered sugar. Mix well. (No need to drain the…"
drag, startPoint x: 661, startPoint y: 520, endPoint x: 706, endPoint y: 448, distance: 85.0
click at [662, 517] on span "Close" at bounding box center [653, 526] width 37 height 21
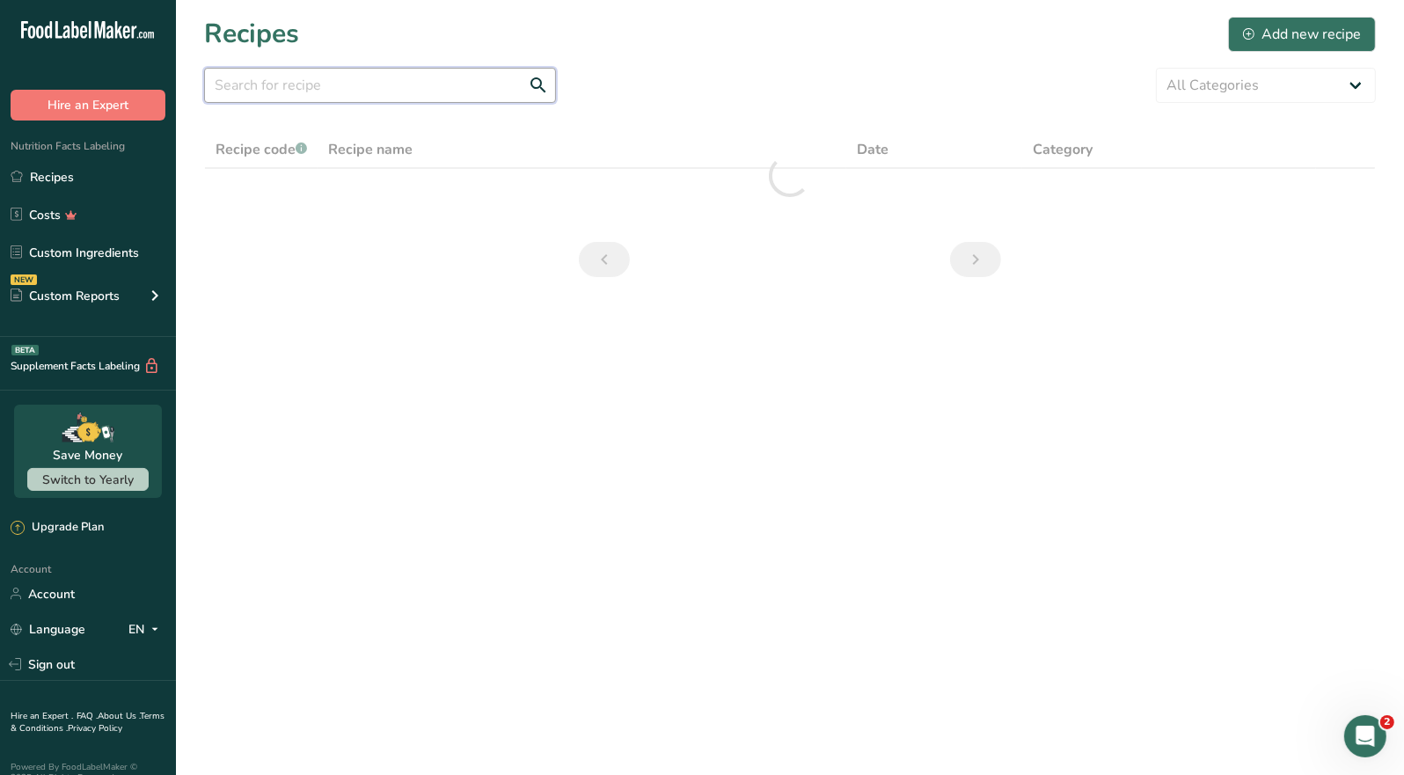
click at [272, 81] on input "text" at bounding box center [380, 85] width 352 height 35
type input "oats"
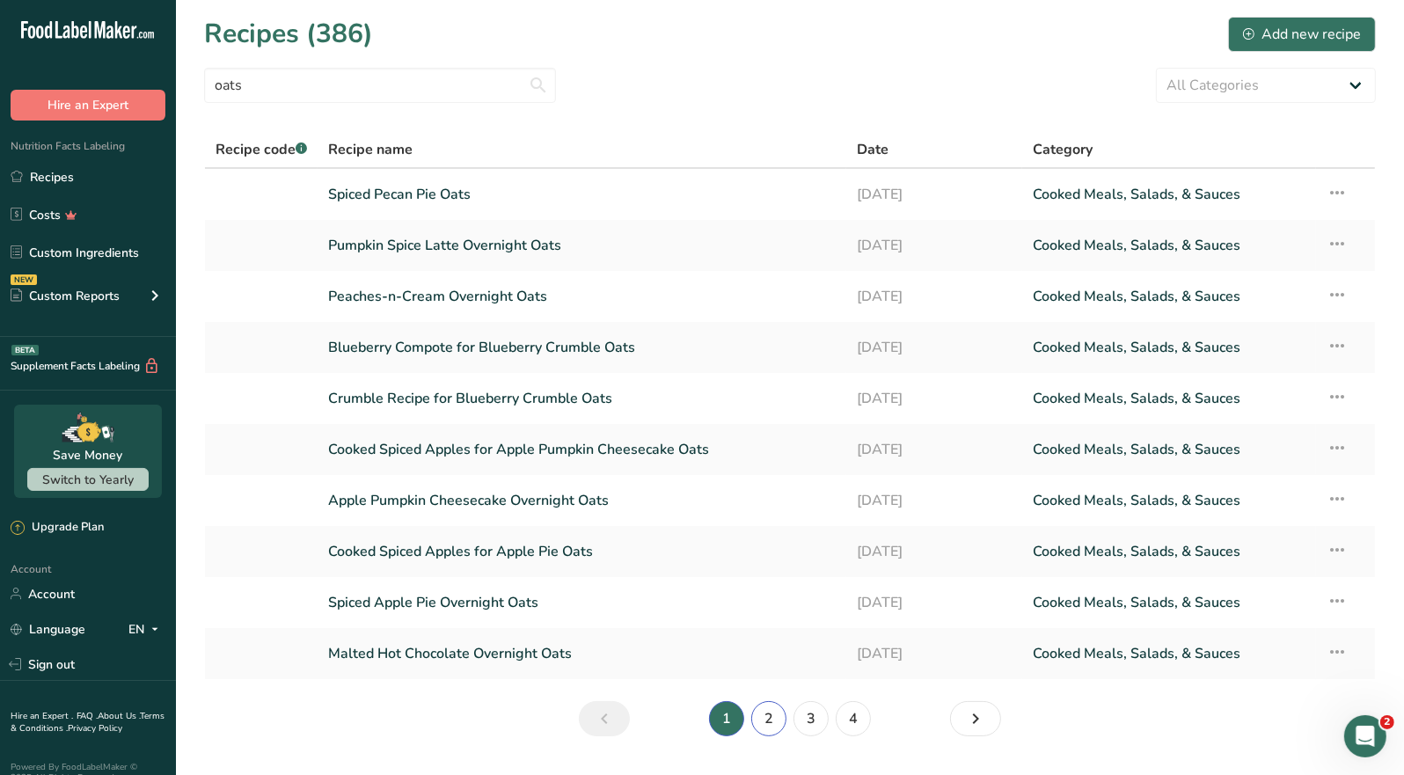
click at [768, 719] on link "2" at bounding box center [768, 718] width 35 height 35
